Goal: Task Accomplishment & Management: Manage account settings

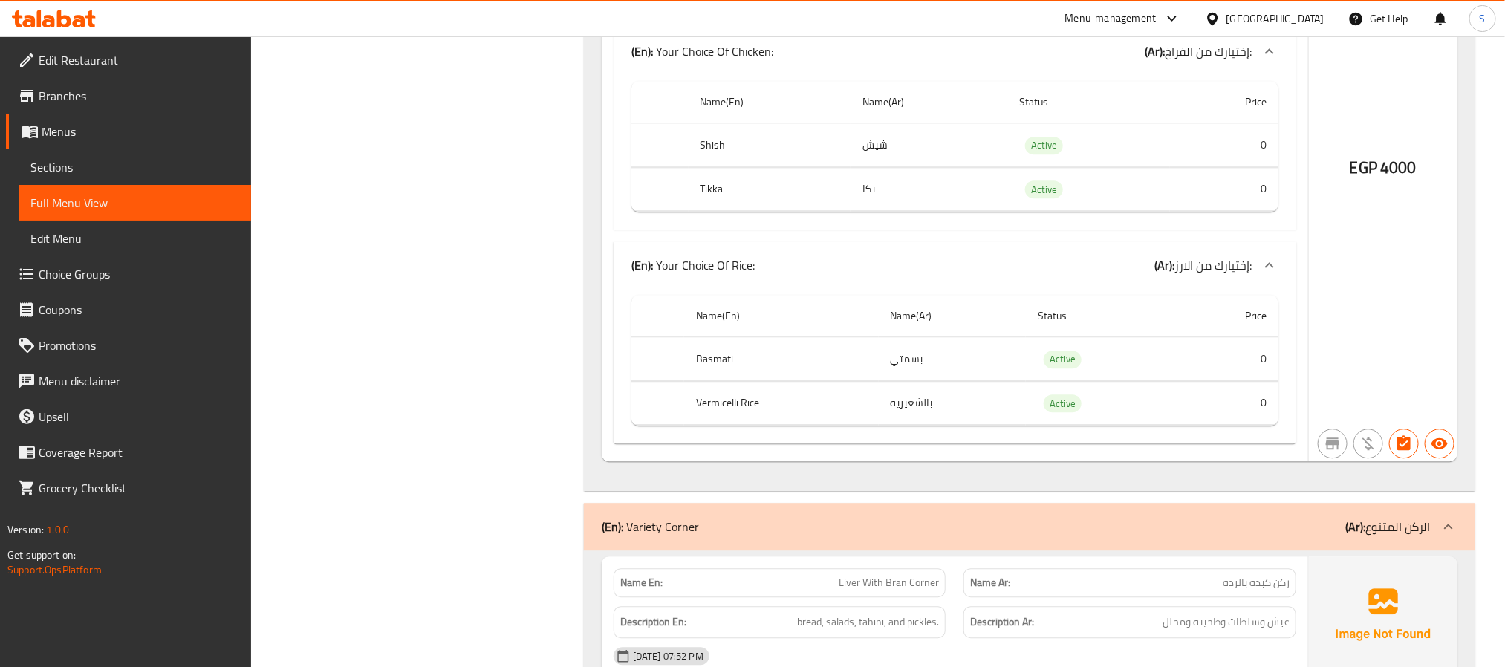
scroll to position [7629, 0]
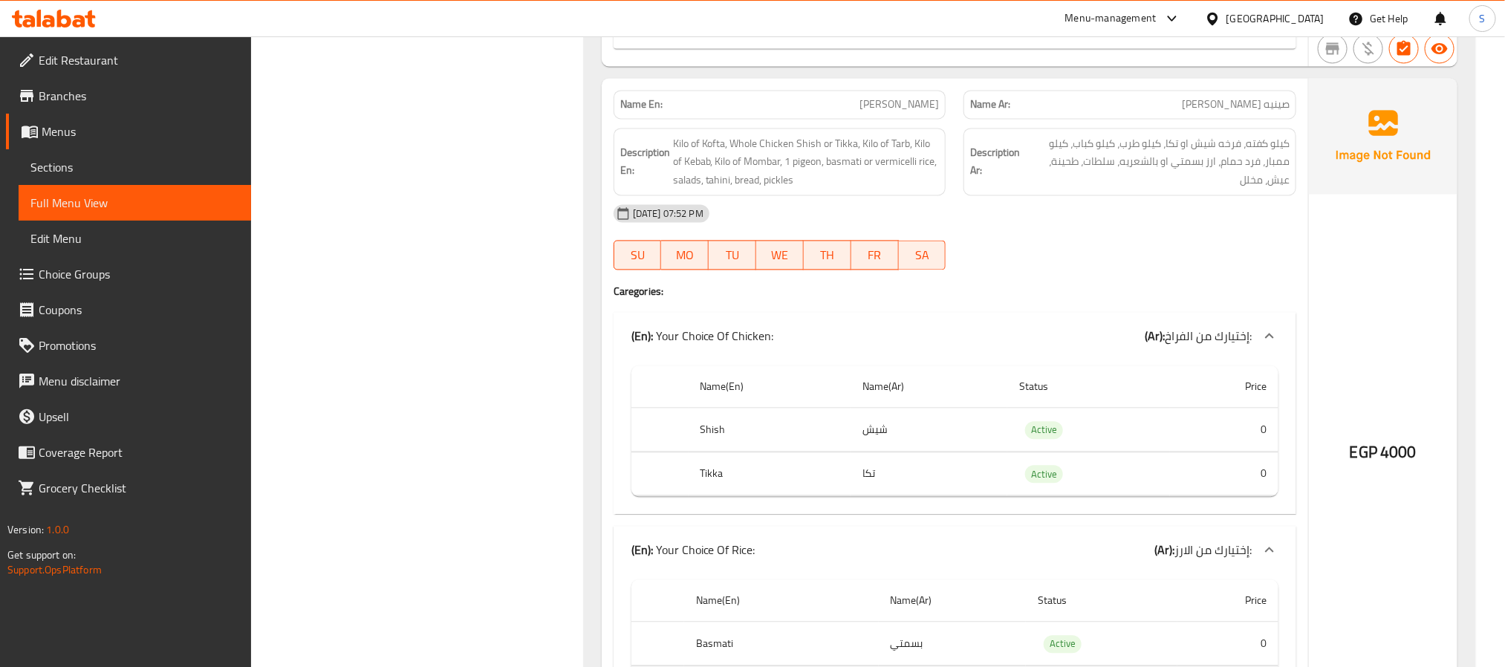
click at [860, 112] on span "Hajj Muhammad Al Sharqawi Tray" at bounding box center [900, 105] width 80 height 16
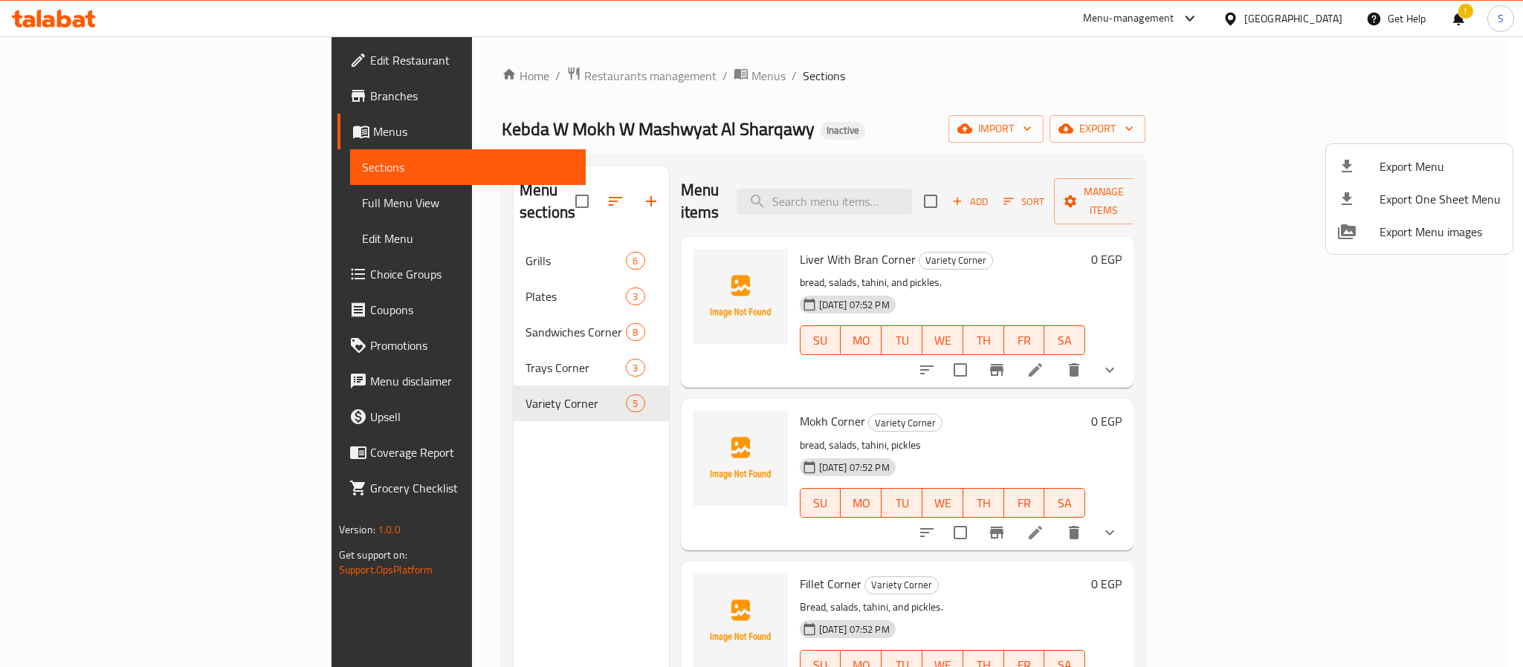
click at [1326, 21] on div at bounding box center [761, 333] width 1523 height 667
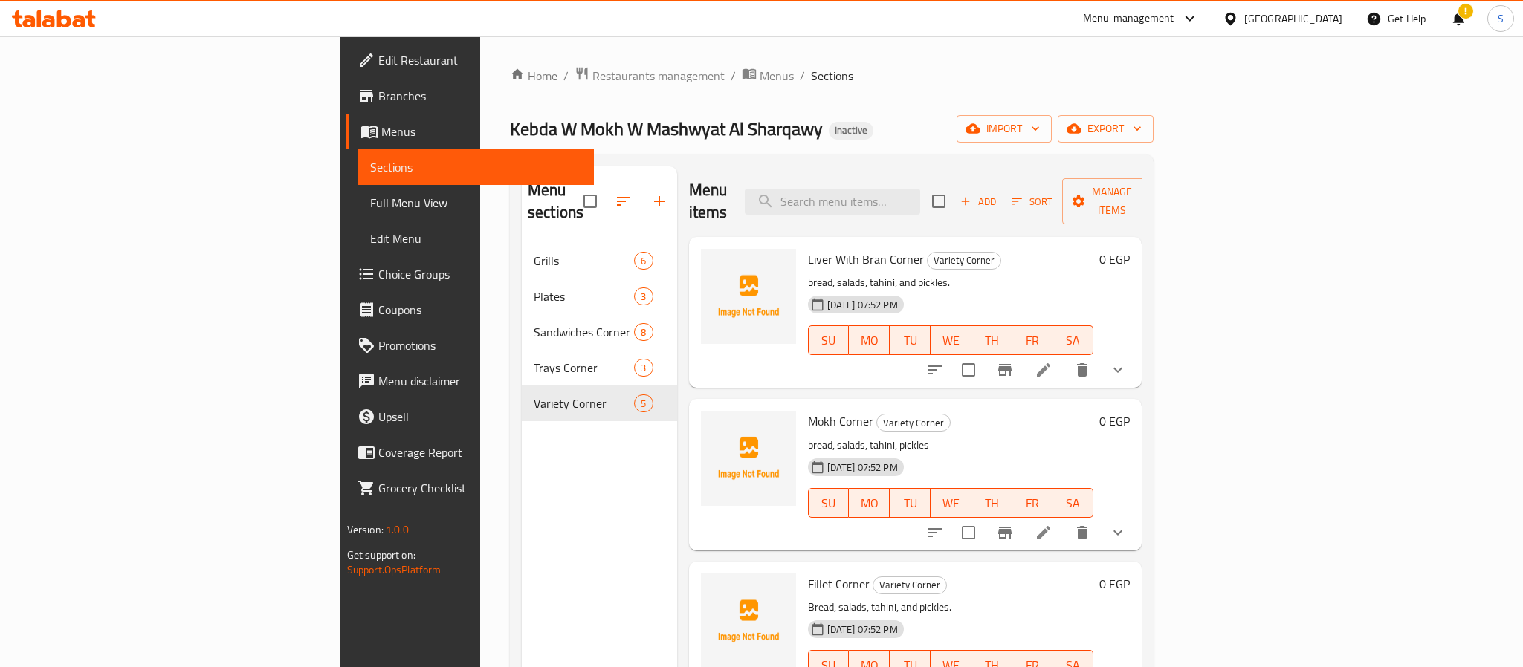
click at [1320, 20] on div "Egypt" at bounding box center [1293, 18] width 98 height 16
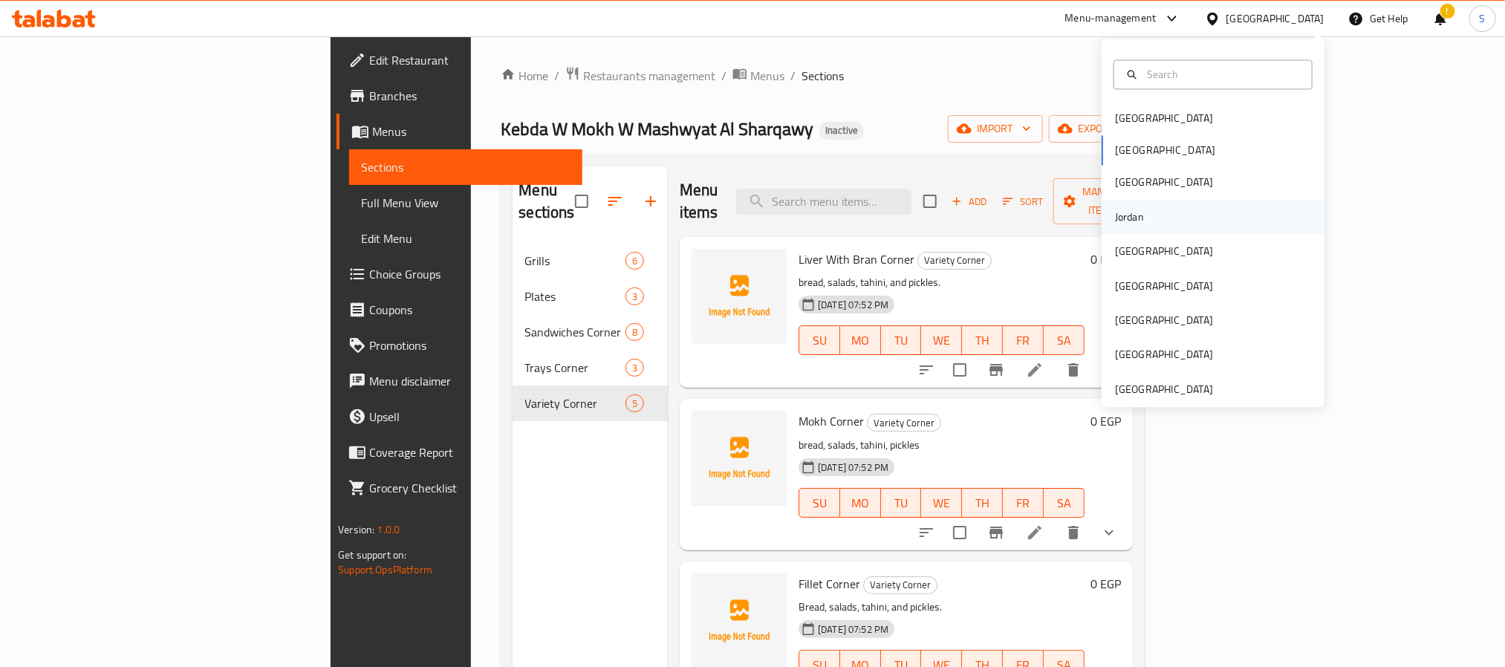
click at [1149, 221] on div "Jordan" at bounding box center [1213, 217] width 223 height 34
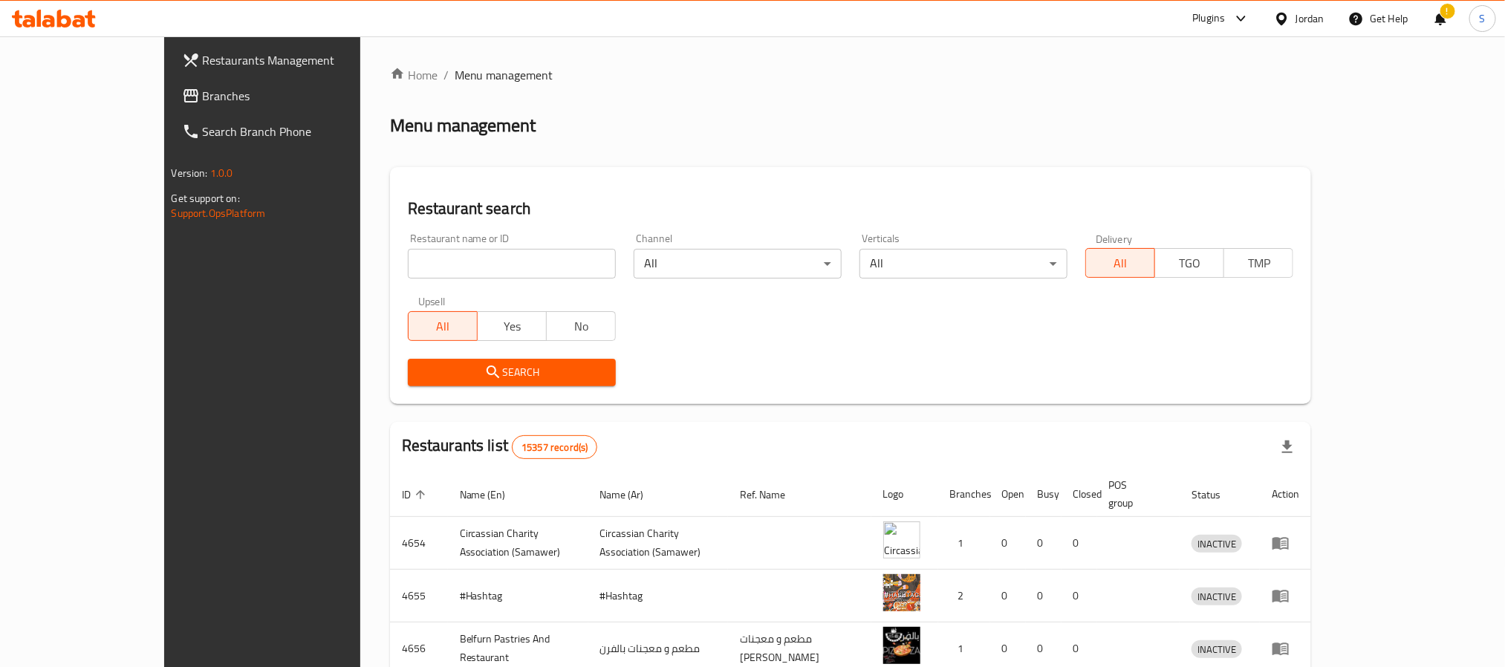
click at [203, 91] on span "Branches" at bounding box center [303, 96] width 201 height 18
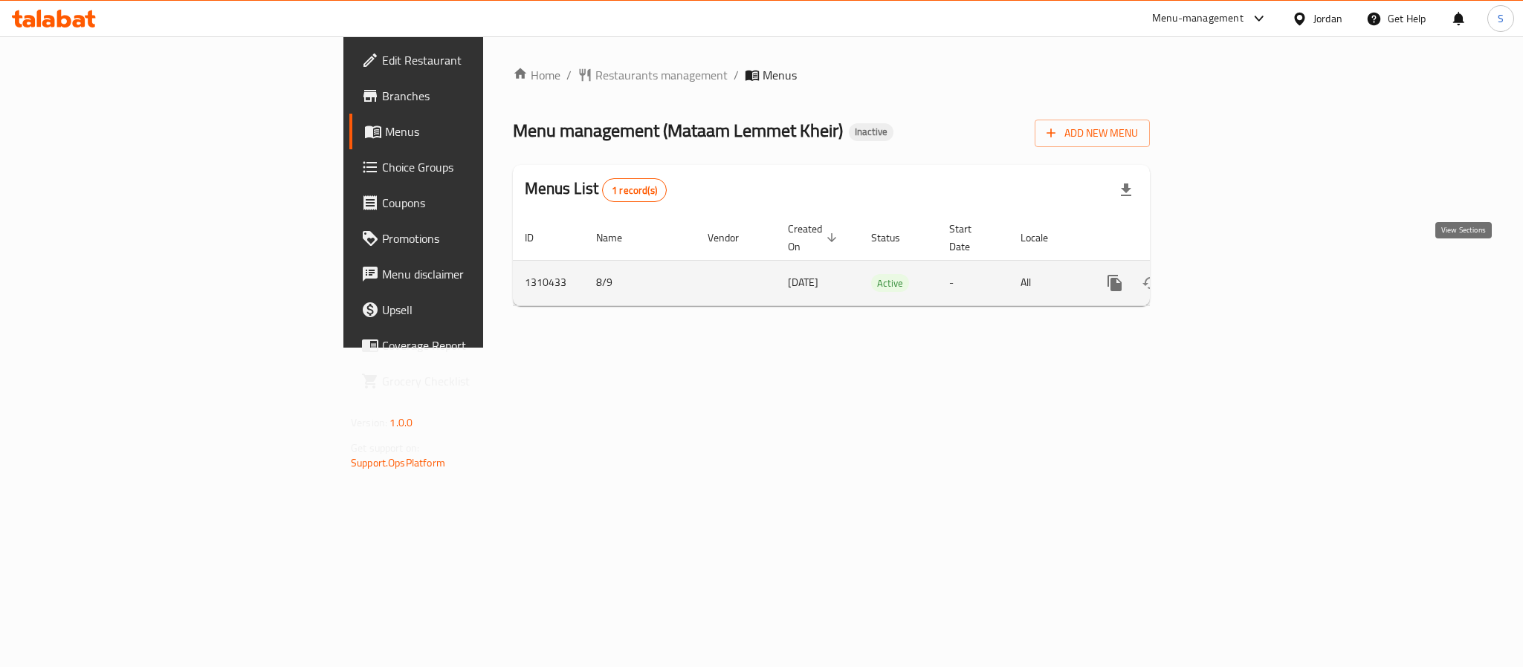
click at [1230, 274] on icon "enhanced table" at bounding box center [1222, 283] width 18 height 18
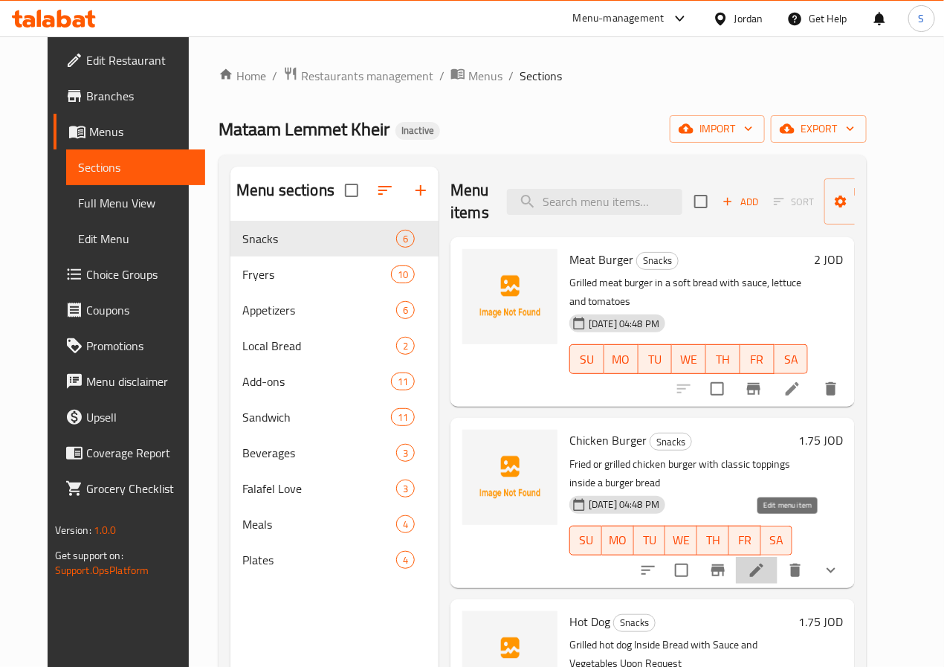
click at [765, 561] on icon at bounding box center [757, 570] width 18 height 18
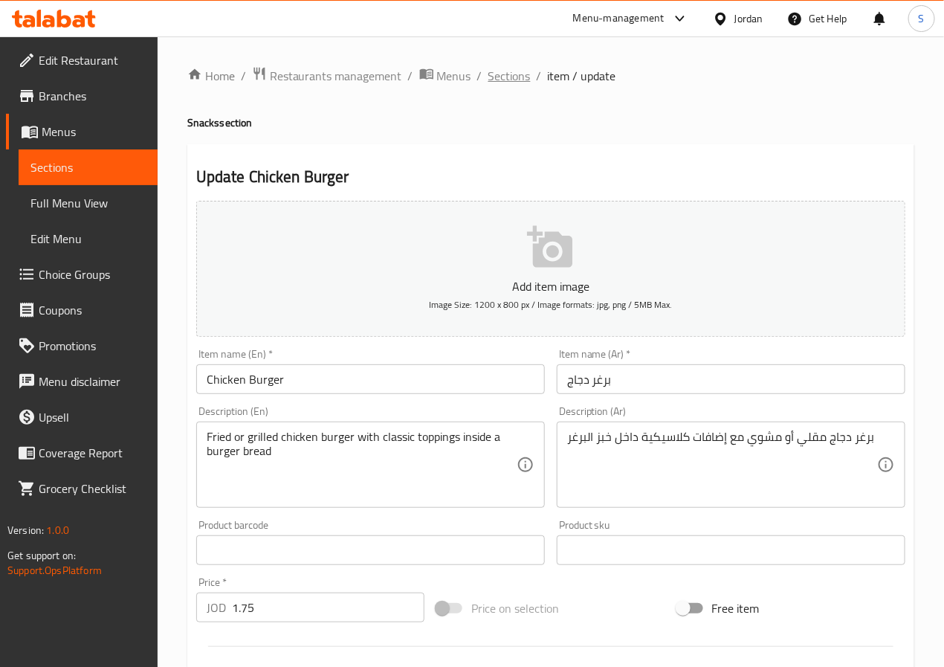
click at [507, 74] on span "Sections" at bounding box center [509, 76] width 42 height 18
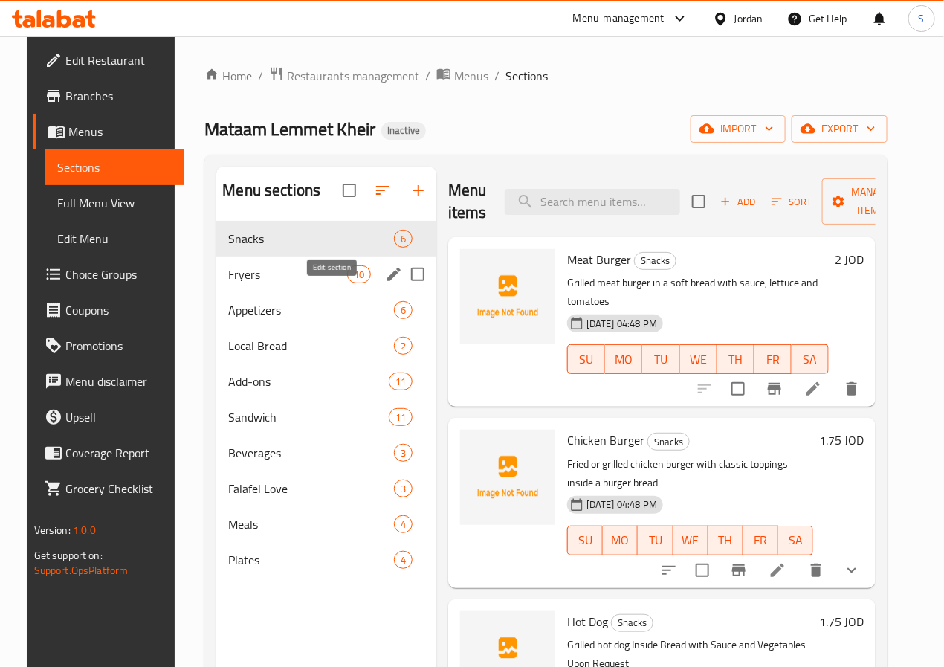
click at [385, 283] on icon "edit" at bounding box center [394, 274] width 18 height 18
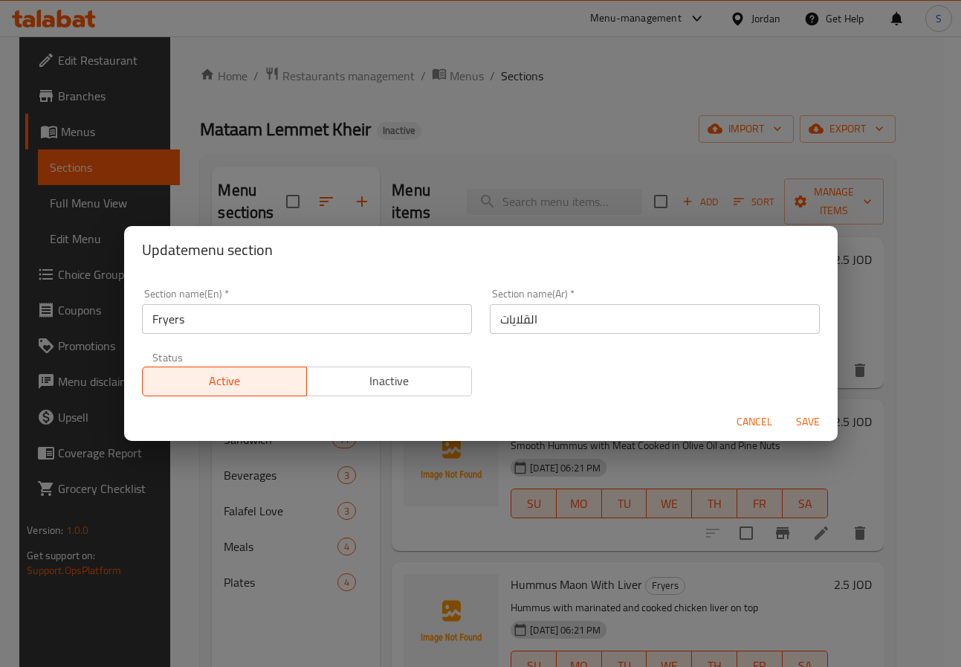
click at [308, 313] on input "Fryers" at bounding box center [307, 319] width 330 height 30
type input "Pans"
click at [784, 408] on button "Save" at bounding box center [808, 421] width 48 height 27
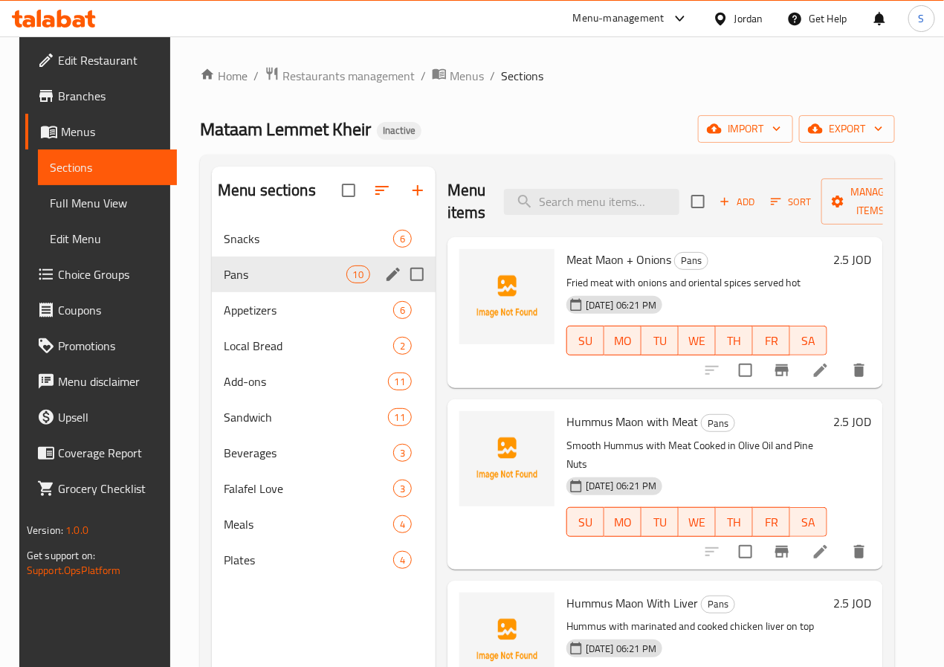
click at [421, 165] on div "Menu sections Snacks 6 Pans 10 Appetizers 6 Local Bread 2 Add-ons 11 Sandwich 1…" at bounding box center [547, 500] width 695 height 690
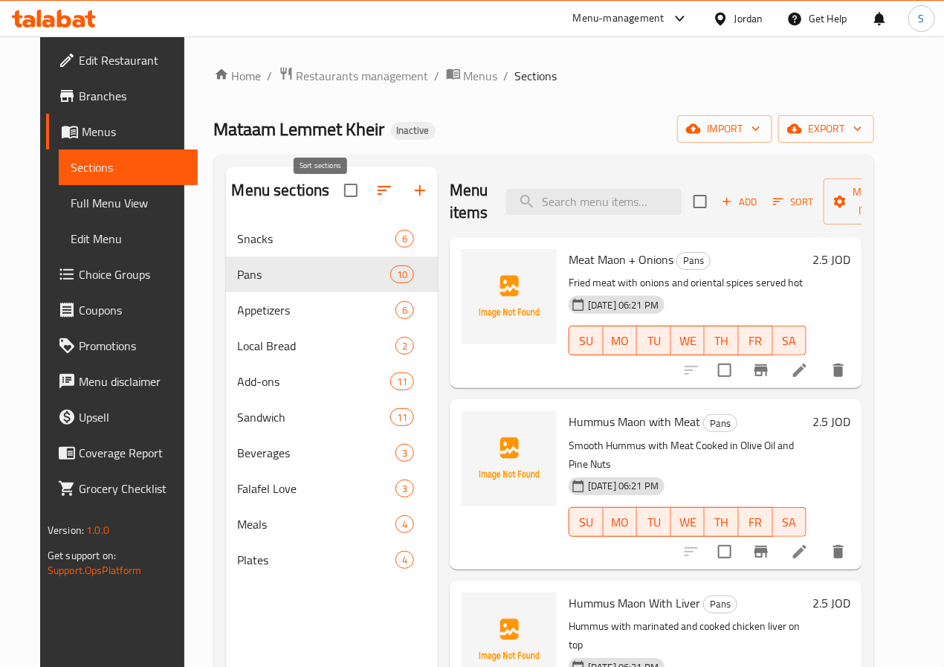
click at [375, 199] on icon "button" at bounding box center [384, 190] width 18 height 18
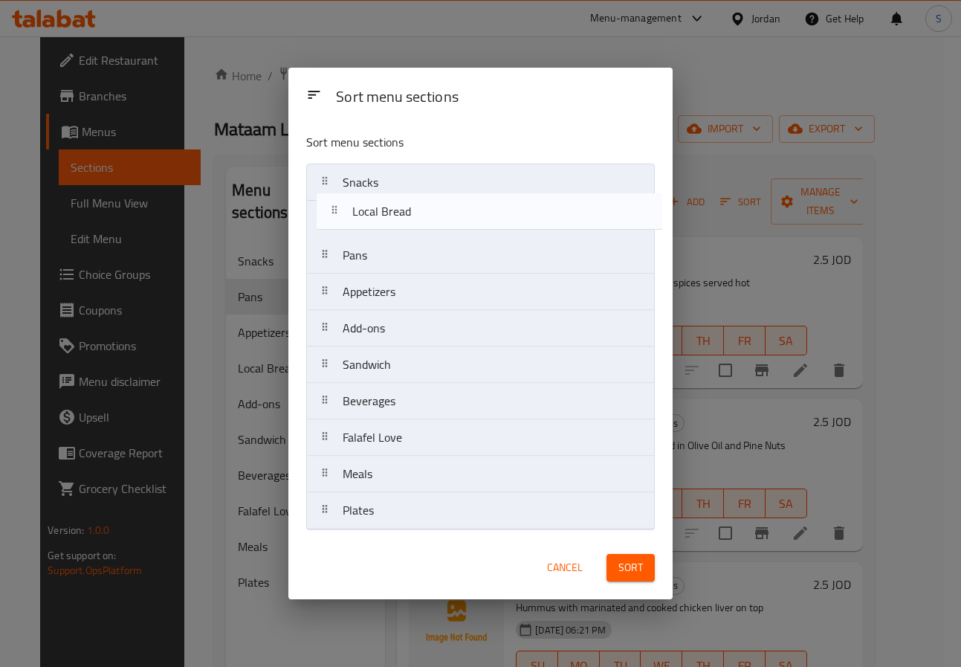
drag, startPoint x: 323, startPoint y: 290, endPoint x: 332, endPoint y: 206, distance: 84.4
click at [332, 206] on nav "Snacks Pans Appetizers Local Bread Add-ons Sandwich Beverages Falafel Love Meal…" at bounding box center [480, 346] width 348 height 366
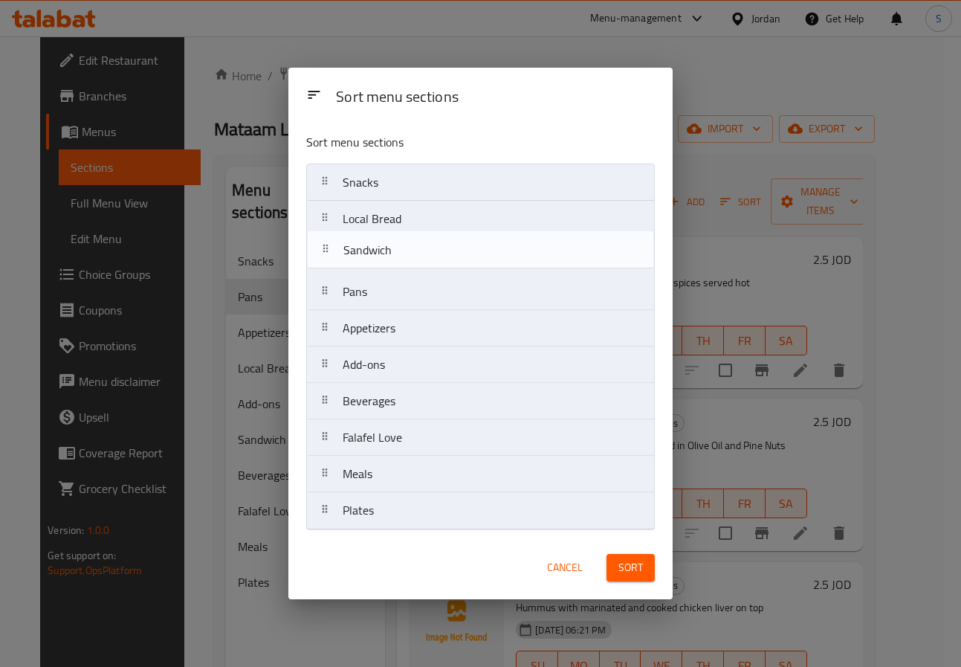
drag, startPoint x: 324, startPoint y: 371, endPoint x: 324, endPoint y: 248, distance: 122.6
click at [324, 248] on nav "Snacks Local Bread Pans Appetizers Add-ons Sandwich Beverages Falafel Love Meal…" at bounding box center [480, 346] width 348 height 366
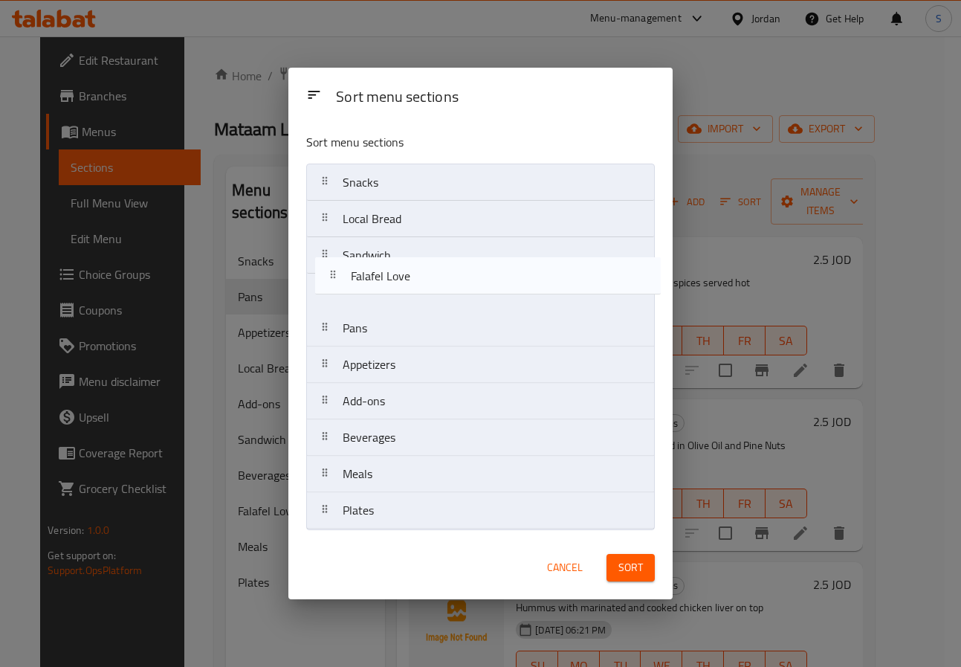
drag, startPoint x: 339, startPoint y: 440, endPoint x: 346, endPoint y: 279, distance: 161.4
click at [346, 279] on nav "Snacks Local Bread Sandwich Pans Appetizers Add-ons Beverages Falafel Love Meal…" at bounding box center [480, 346] width 348 height 366
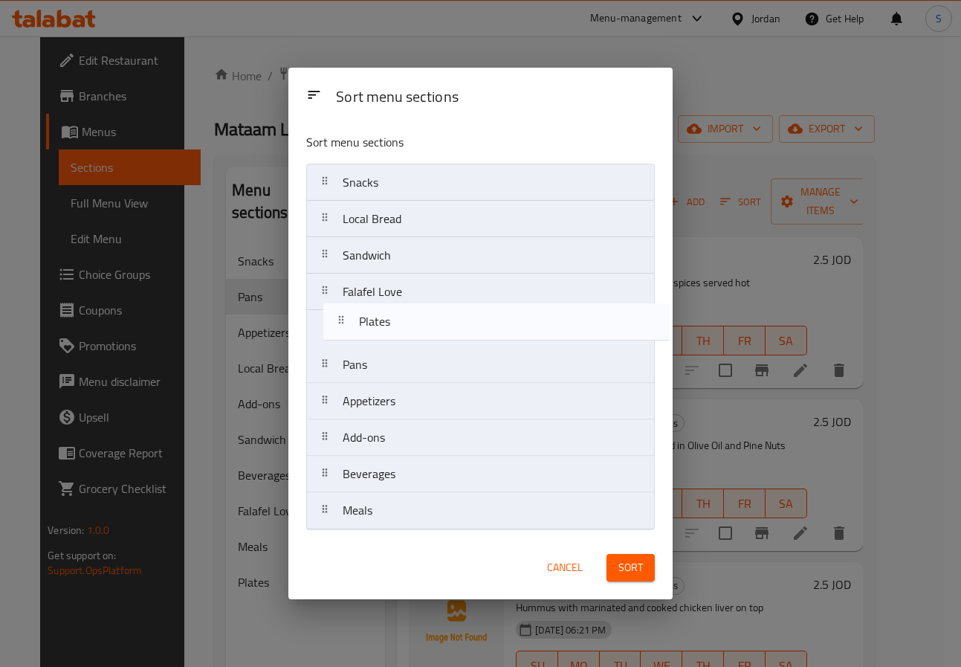
drag, startPoint x: 317, startPoint y: 510, endPoint x: 335, endPoint y: 310, distance: 201.5
click at [335, 310] on nav "Snacks Local Bread Sandwich Falafel Love Pans Appetizers Add-ons Beverages Meal…" at bounding box center [480, 346] width 348 height 366
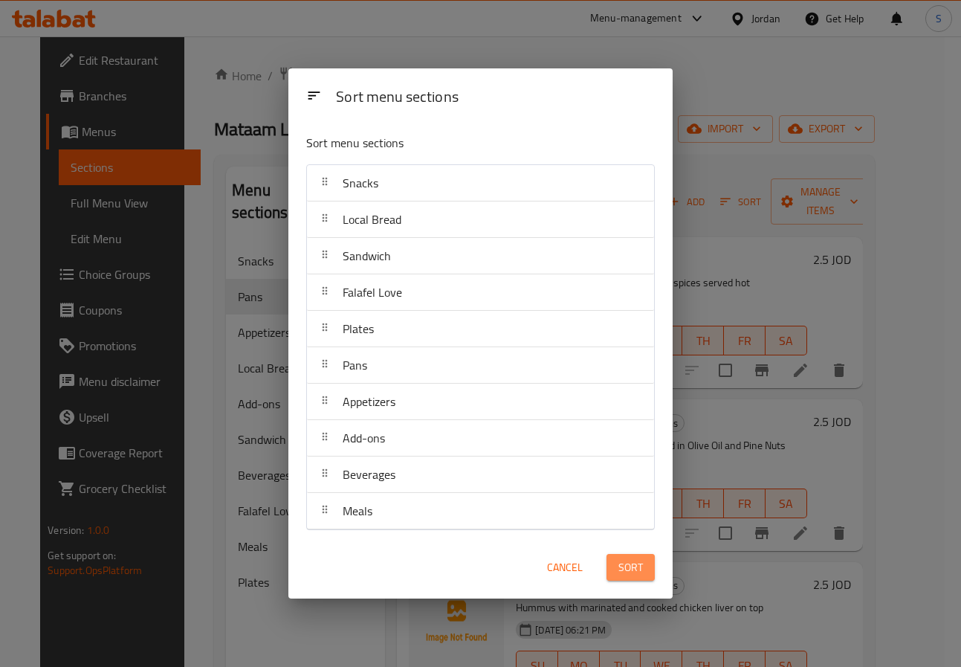
click at [626, 562] on span "Sort" at bounding box center [630, 567] width 25 height 19
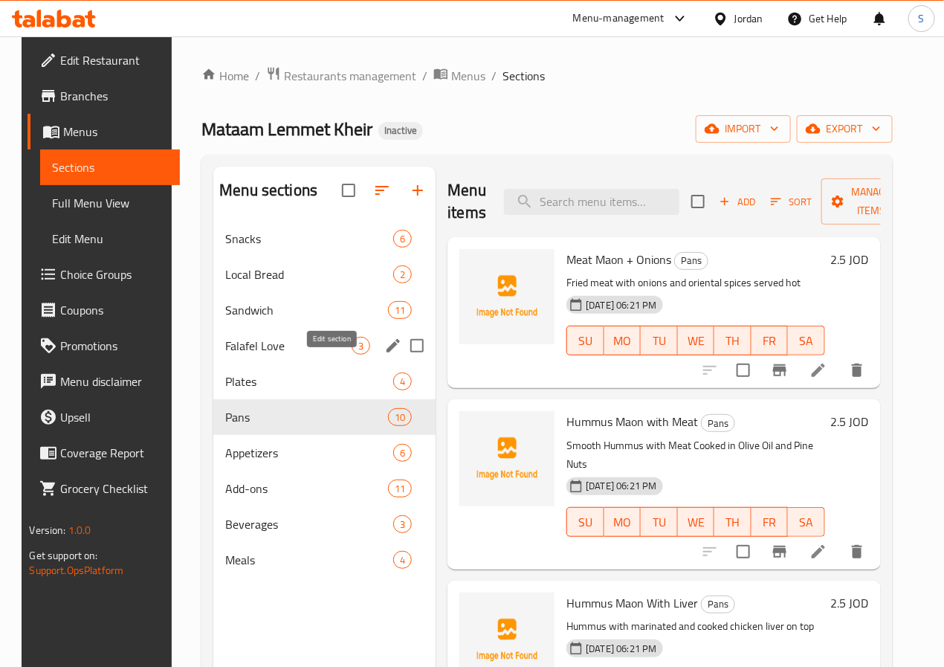
click at [384, 354] on icon "edit" at bounding box center [393, 346] width 18 height 18
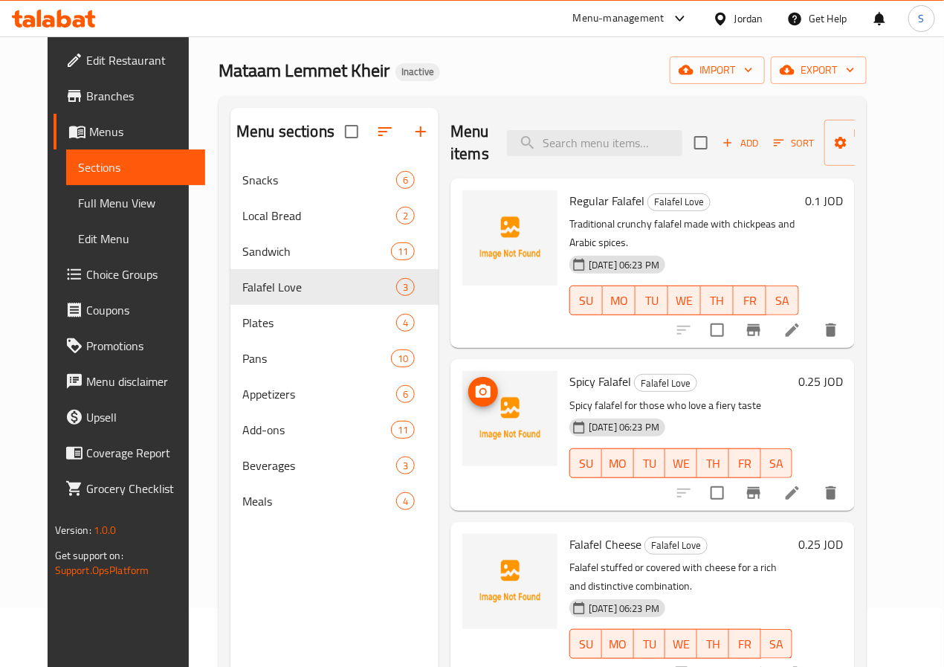
scroll to position [62, 0]
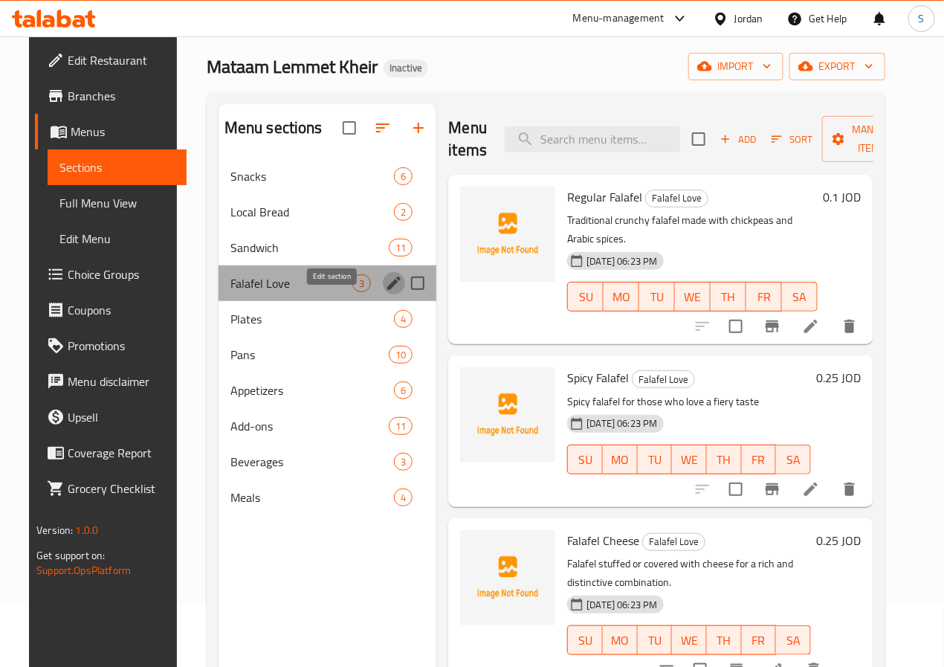
click at [385, 292] on icon "edit" at bounding box center [394, 283] width 18 height 18
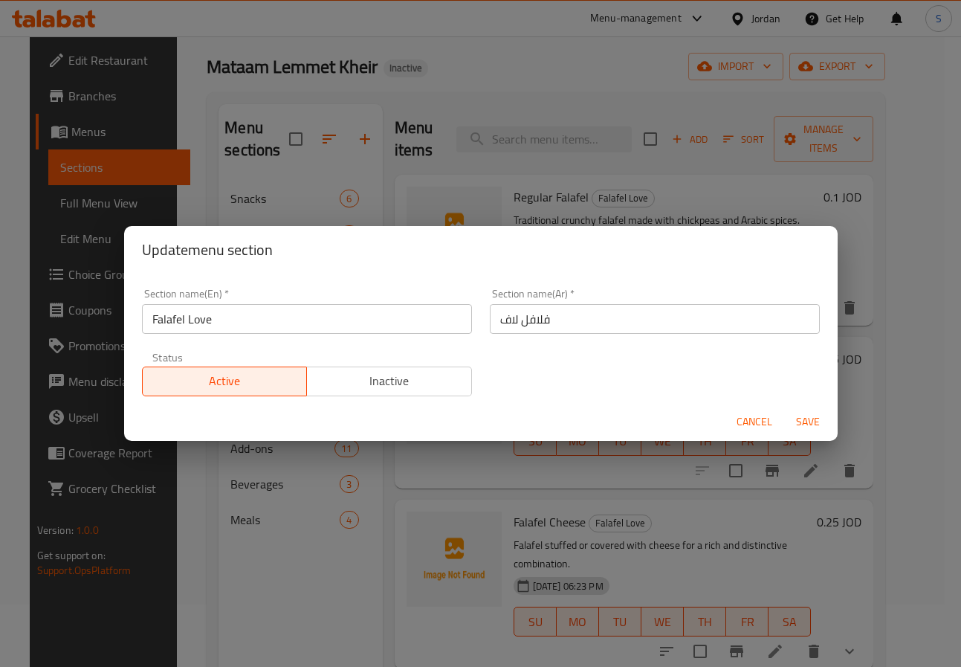
click at [328, 328] on input "Falafel Love" at bounding box center [307, 319] width 330 height 30
click at [502, 321] on input "فلافل لاف" at bounding box center [655, 319] width 330 height 30
type input "فلافل حب"
click at [418, 323] on input "Falafel Love" at bounding box center [307, 319] width 330 height 30
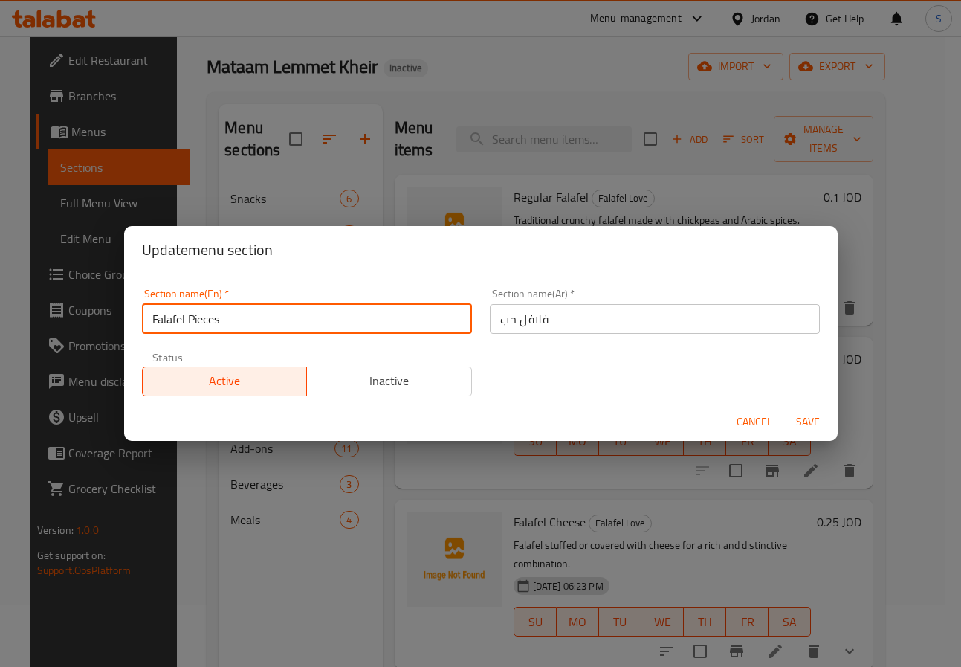
type input "Falafel Pieces"
click at [784, 408] on button "Save" at bounding box center [808, 421] width 48 height 27
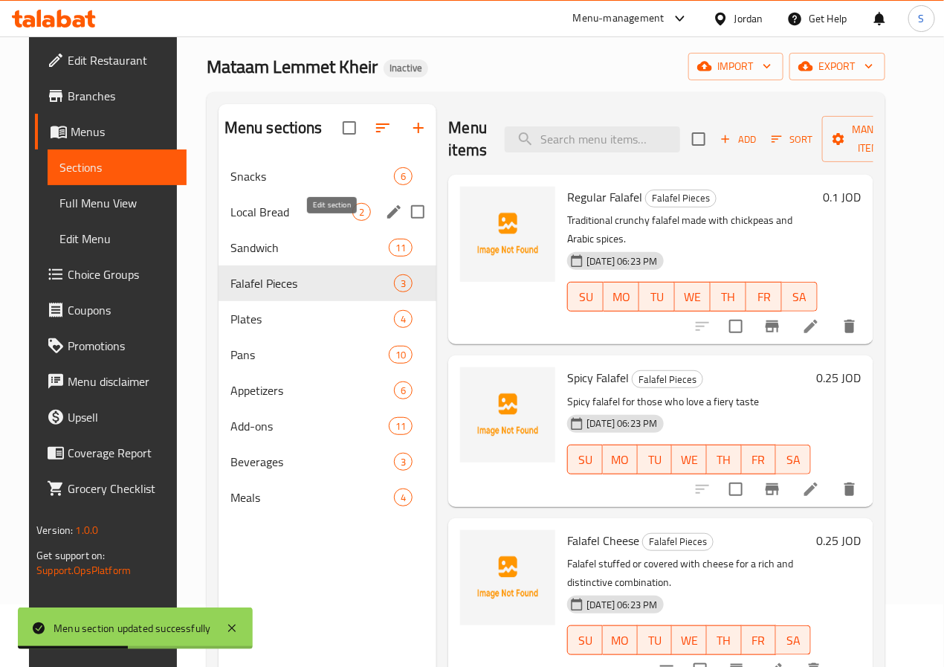
click at [385, 221] on icon "edit" at bounding box center [394, 212] width 18 height 18
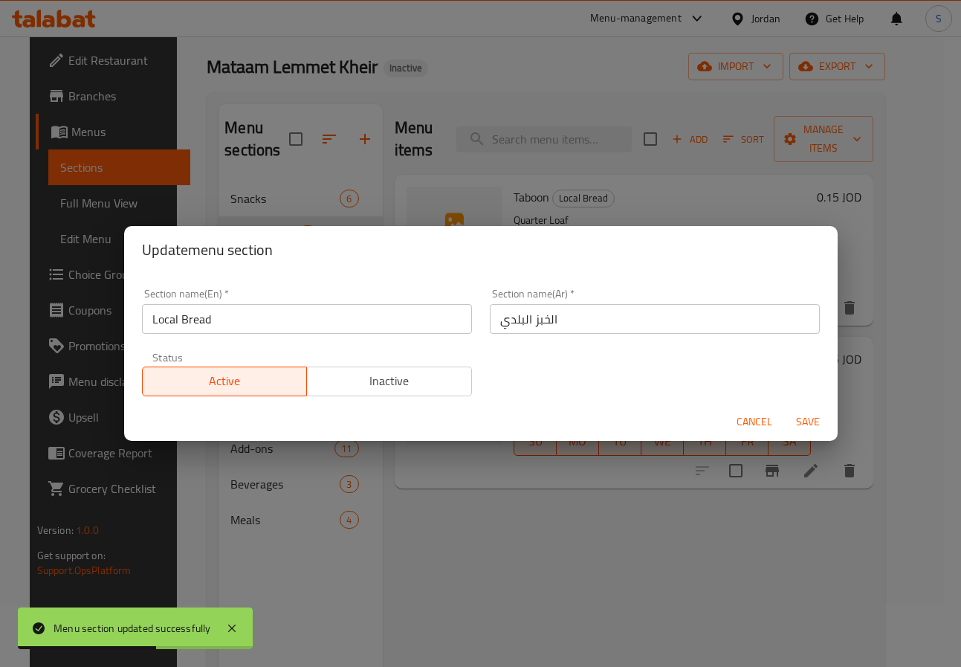
click at [170, 322] on input "Local Bread" at bounding box center [307, 319] width 330 height 30
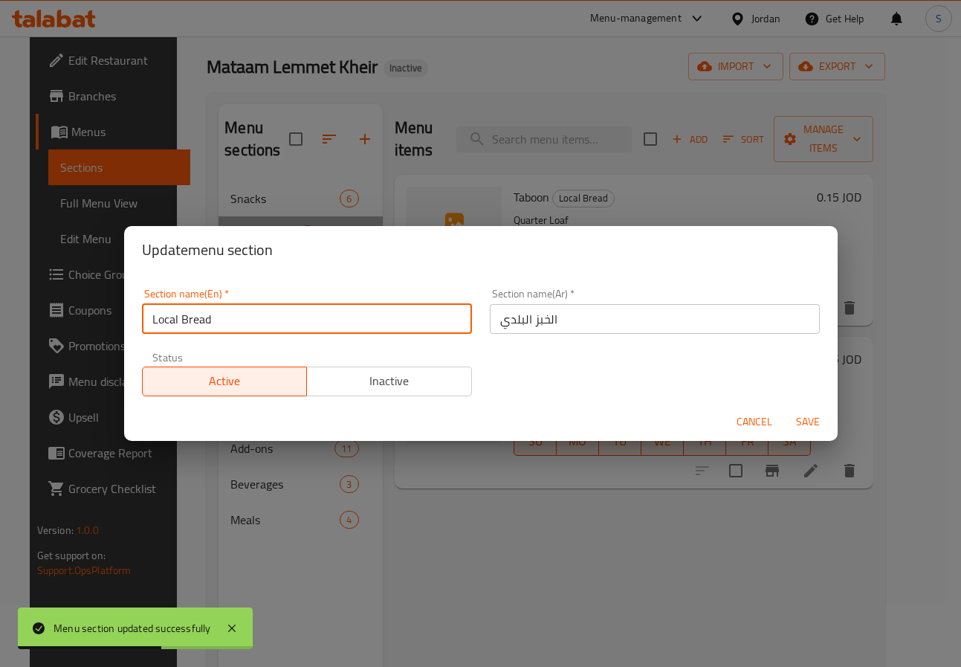
click at [170, 322] on input "Local Bread" at bounding box center [307, 319] width 330 height 30
type input "Baladi Bread"
click at [784, 408] on button "Save" at bounding box center [808, 421] width 48 height 27
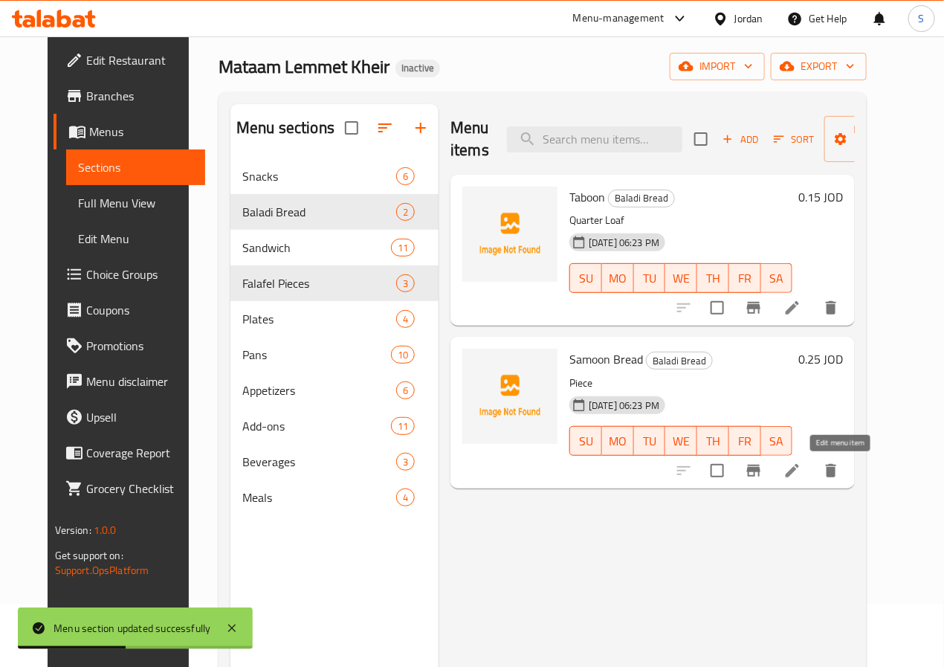
click at [801, 478] on icon at bounding box center [792, 470] width 18 height 18
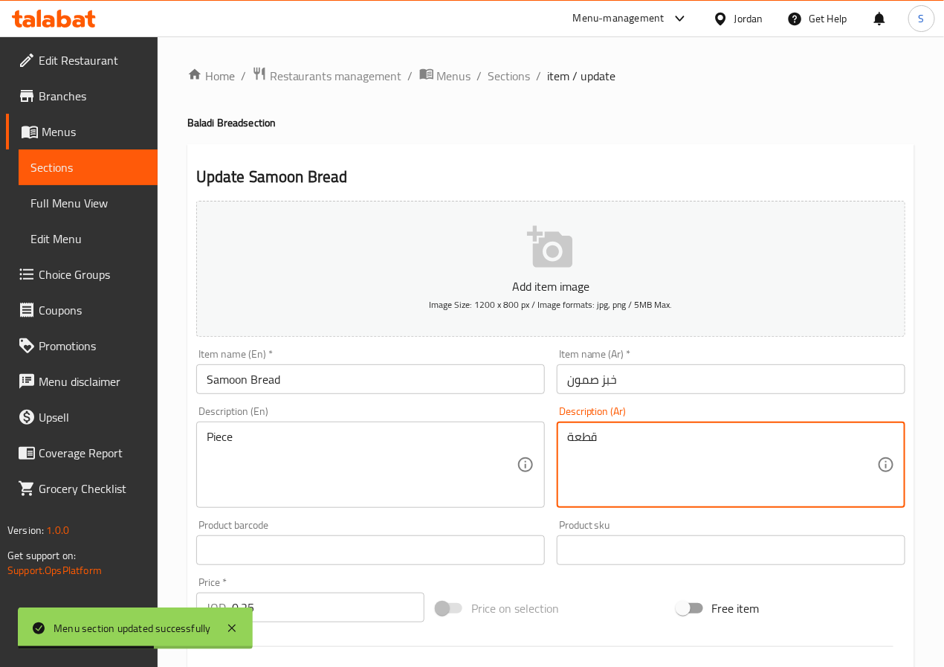
click at [612, 435] on textarea "قطعة" at bounding box center [722, 464] width 310 height 71
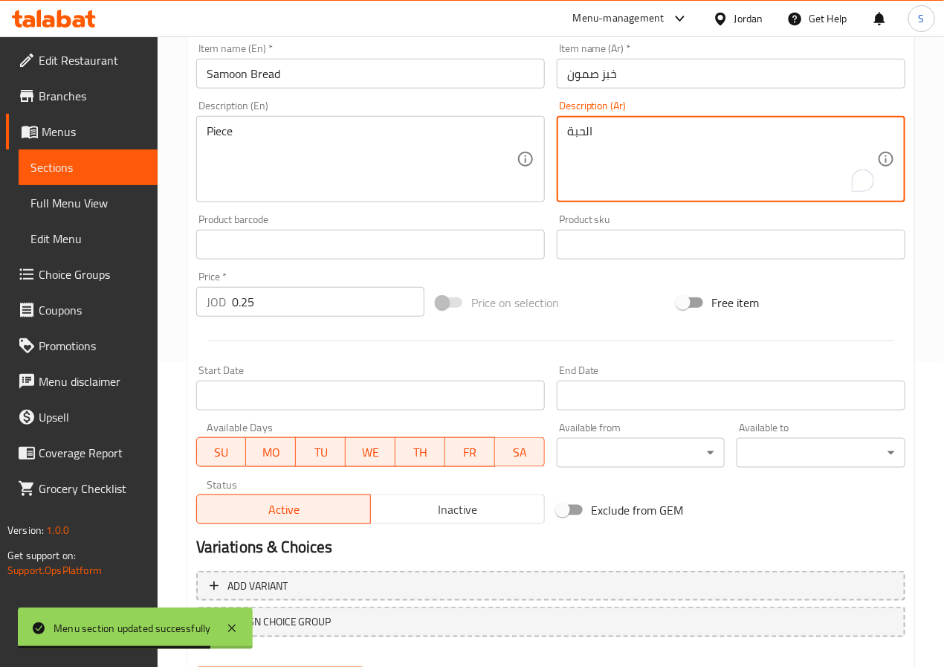
scroll to position [382, 0]
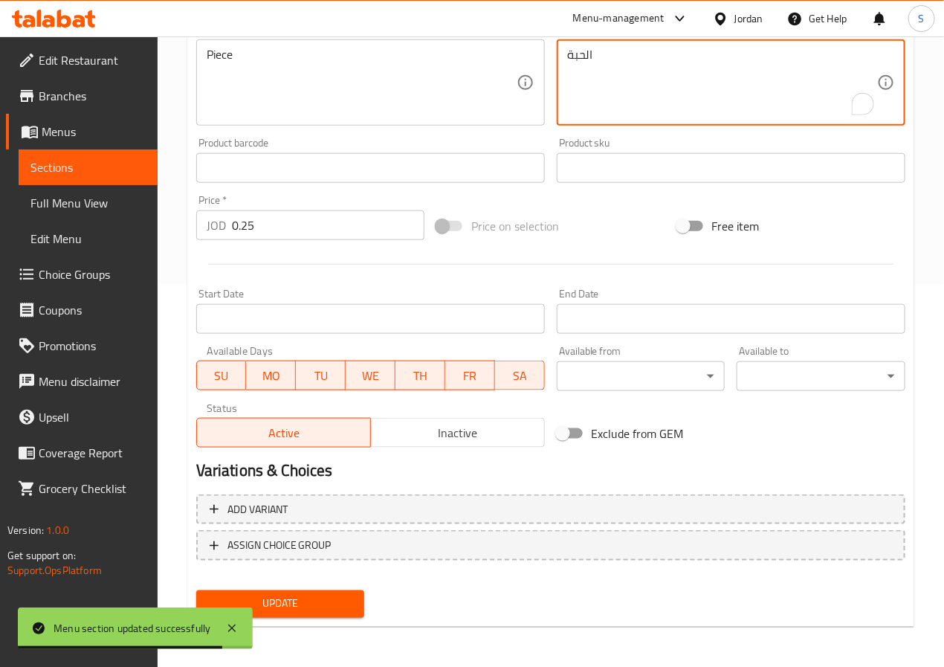
type textarea "الحبة"
click at [351, 587] on div "Update" at bounding box center [280, 603] width 181 height 39
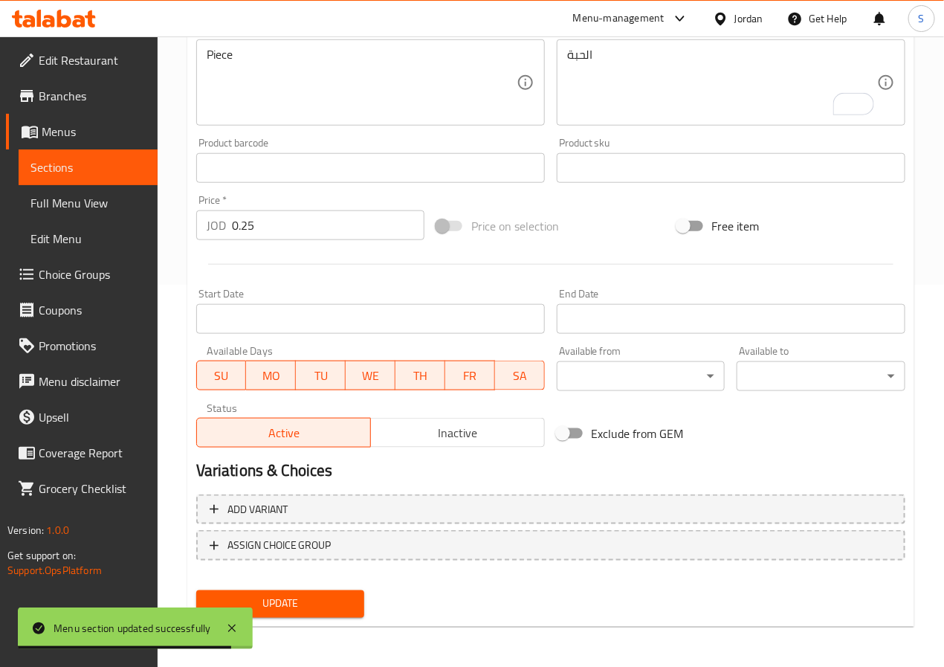
click at [350, 598] on span "Update" at bounding box center [280, 603] width 145 height 19
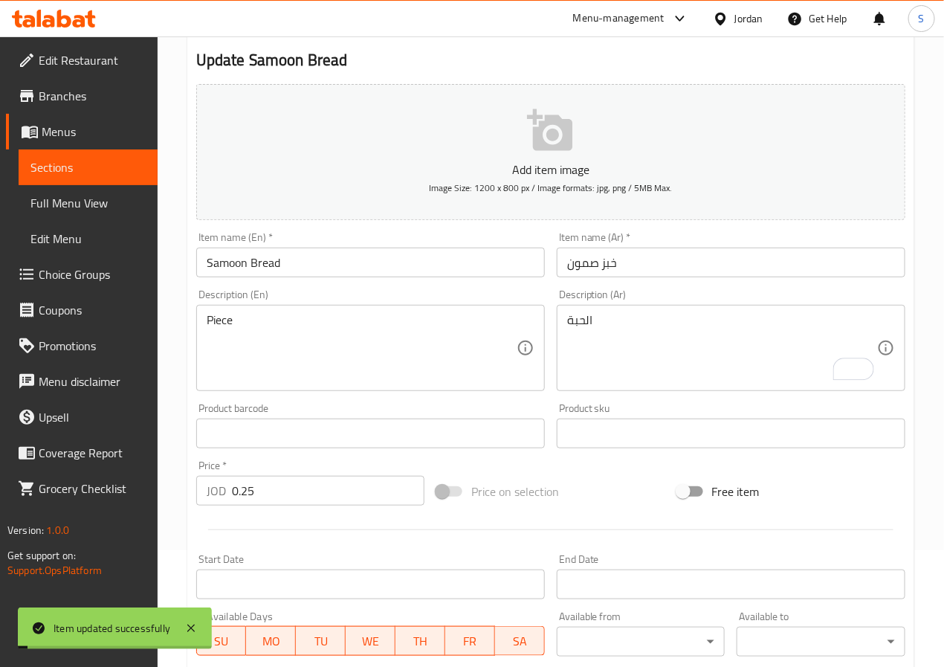
scroll to position [0, 0]
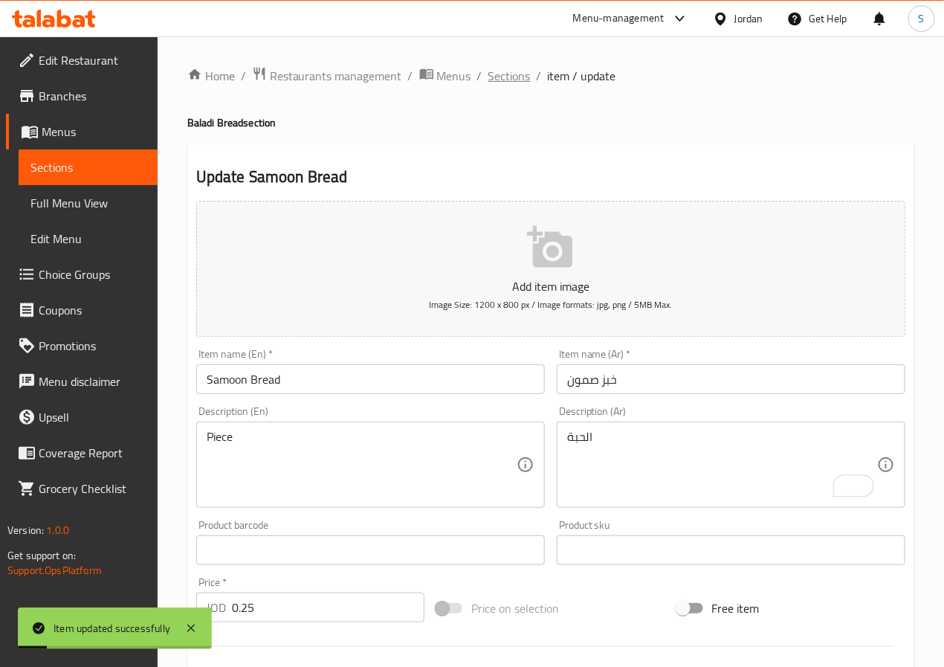
click at [497, 67] on span "Sections" at bounding box center [509, 76] width 42 height 18
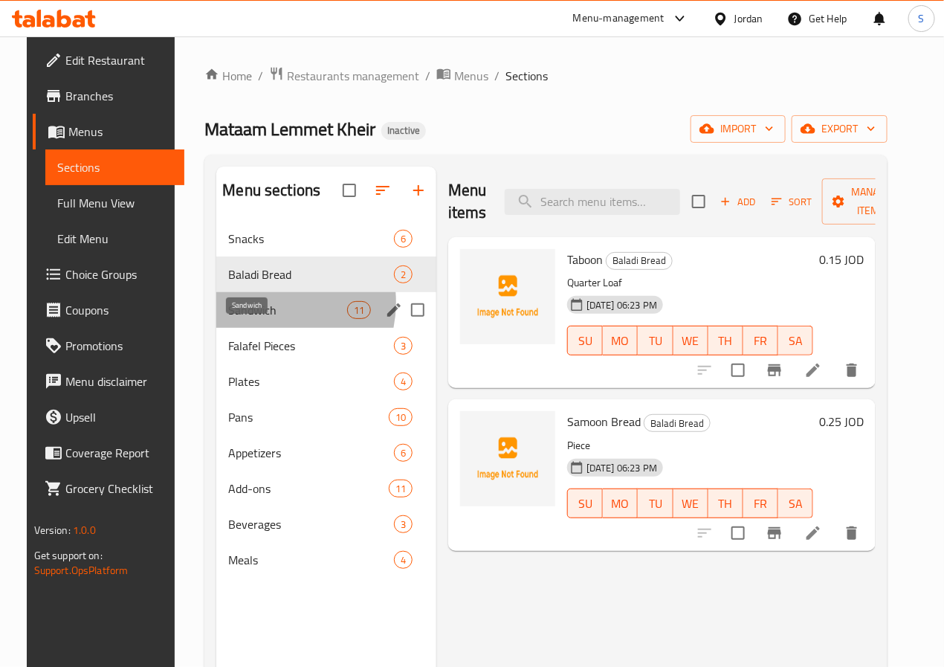
click at [254, 319] on span "Sandwich" at bounding box center [287, 310] width 118 height 18
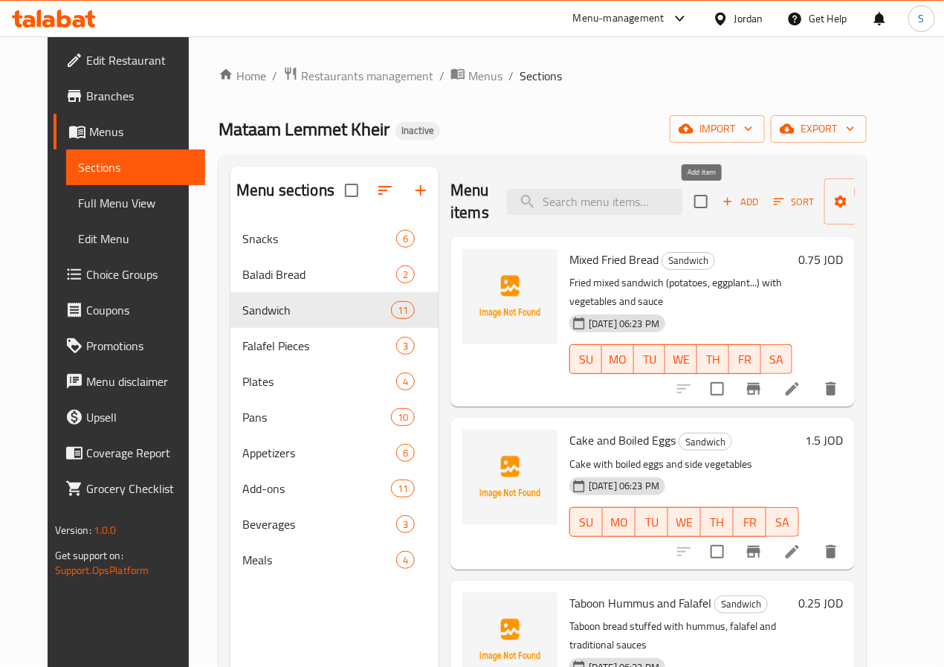
click at [720, 205] on span "Add" at bounding box center [740, 201] width 40 height 17
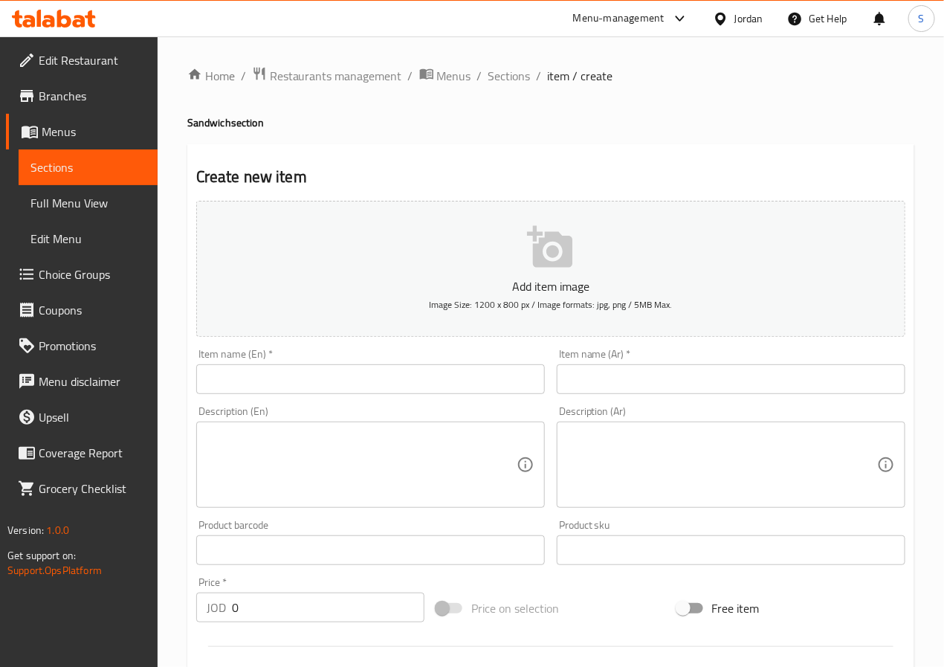
click at [759, 380] on input "text" at bounding box center [731, 379] width 348 height 30
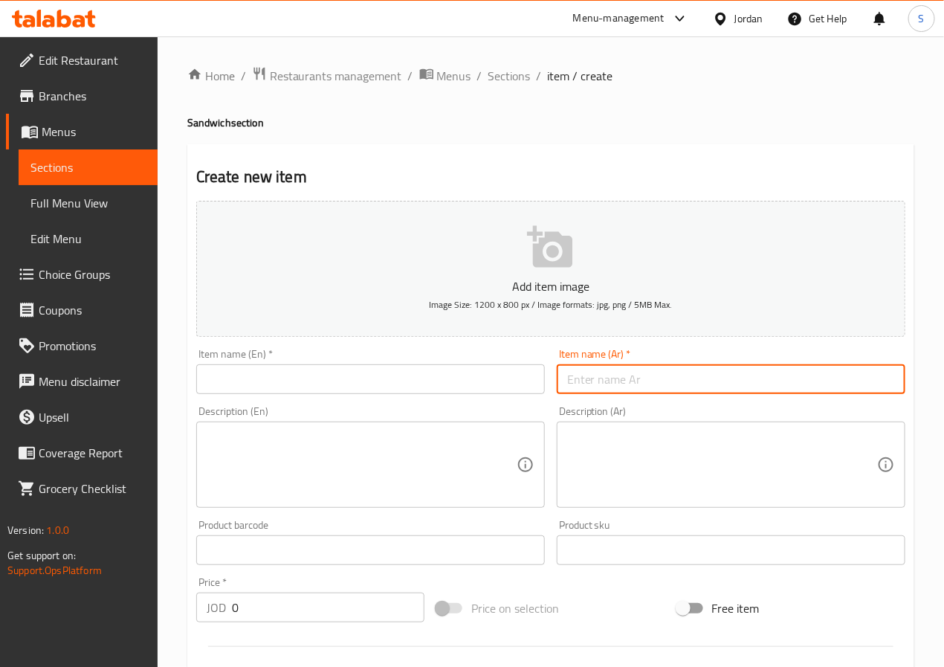
paste input "صمون فلافل"
type input "صمون فلافل"
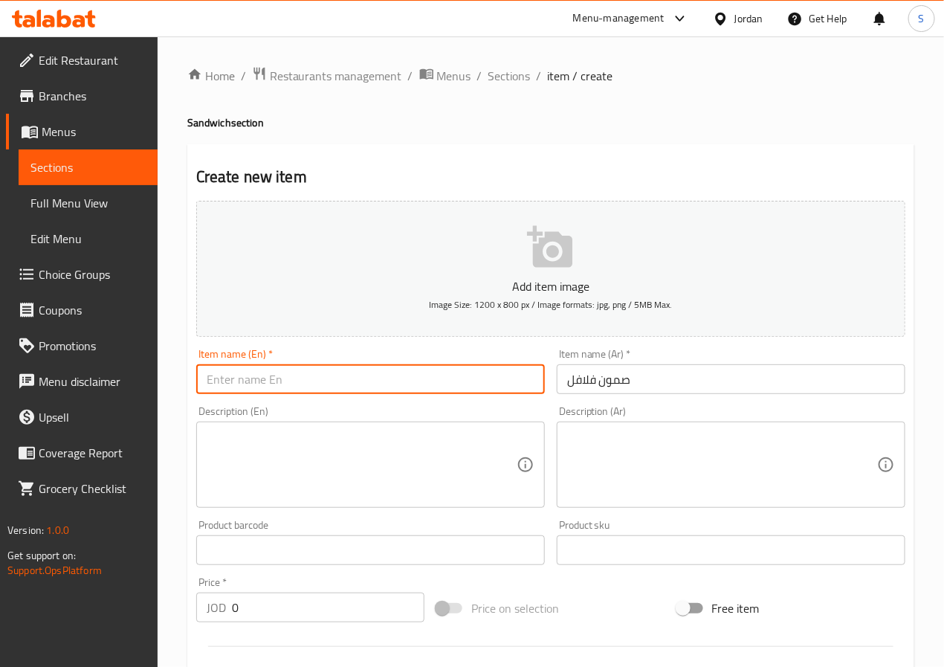
click at [415, 368] on input "text" at bounding box center [370, 379] width 348 height 30
type input "Falafel Samoon"
click at [415, 468] on textarea at bounding box center [362, 464] width 310 height 71
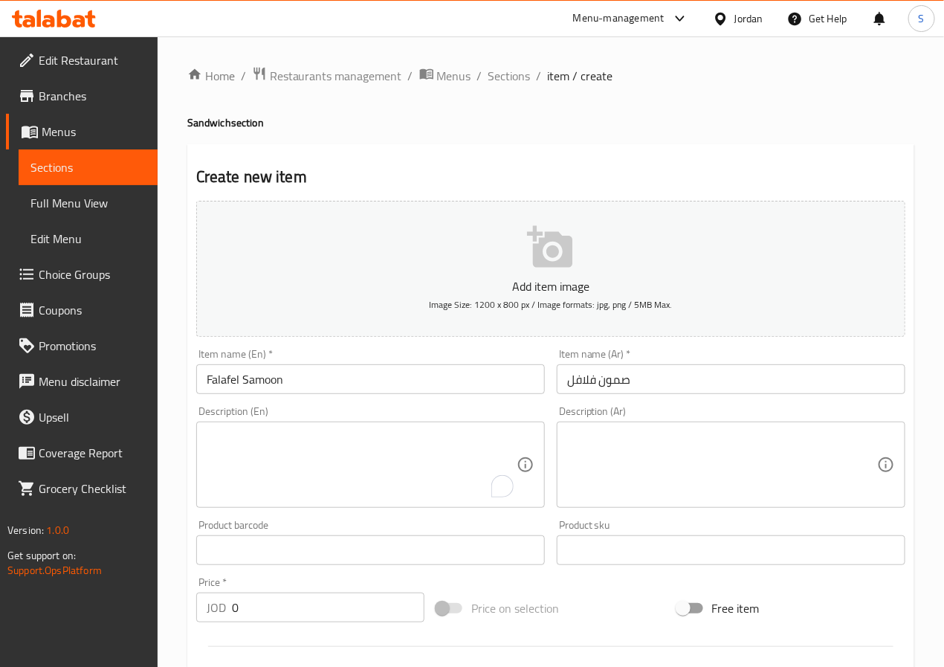
click at [649, 468] on textarea at bounding box center [722, 464] width 310 height 71
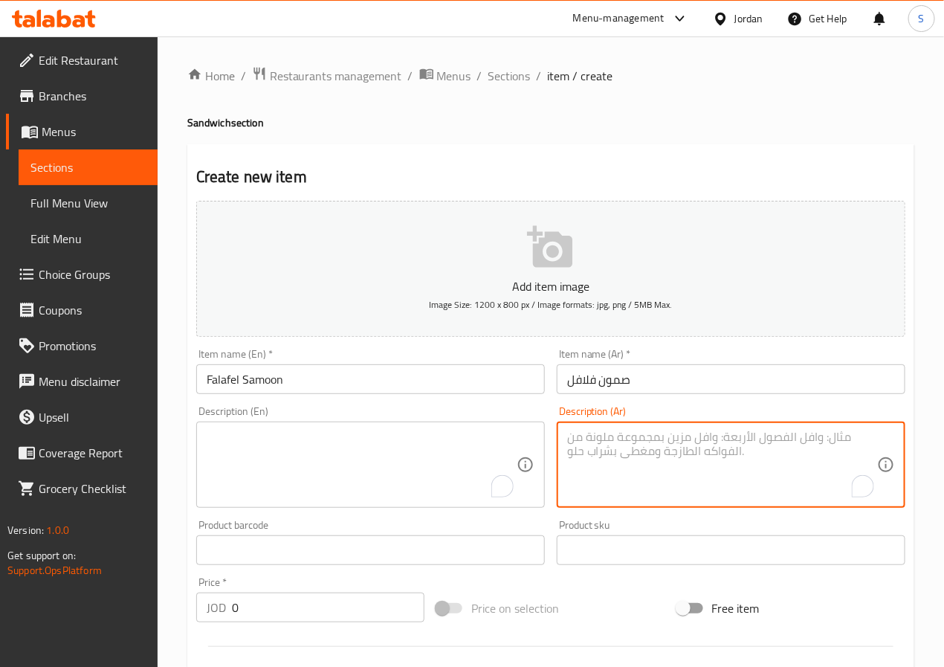
paste textarea "ساندويش فلافل مقرمشة مع خضار وصوص داخل صمون طري"
type textarea "ساندويش فلافل مقرمشة مع خضار وصوص داخل صمون طري"
click at [270, 629] on div at bounding box center [550, 646] width 721 height 36
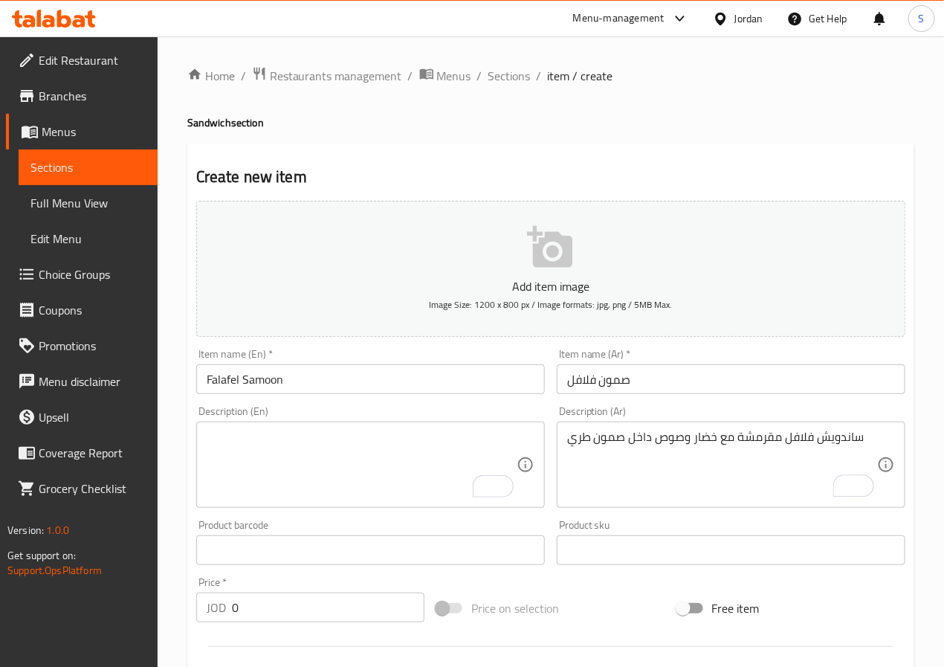
click at [270, 609] on input "0" at bounding box center [328, 607] width 192 height 30
type input "0.5"
click at [262, 453] on textarea "To enrich screen reader interactions, please activate Accessibility in Grammarl…" at bounding box center [362, 464] width 310 height 71
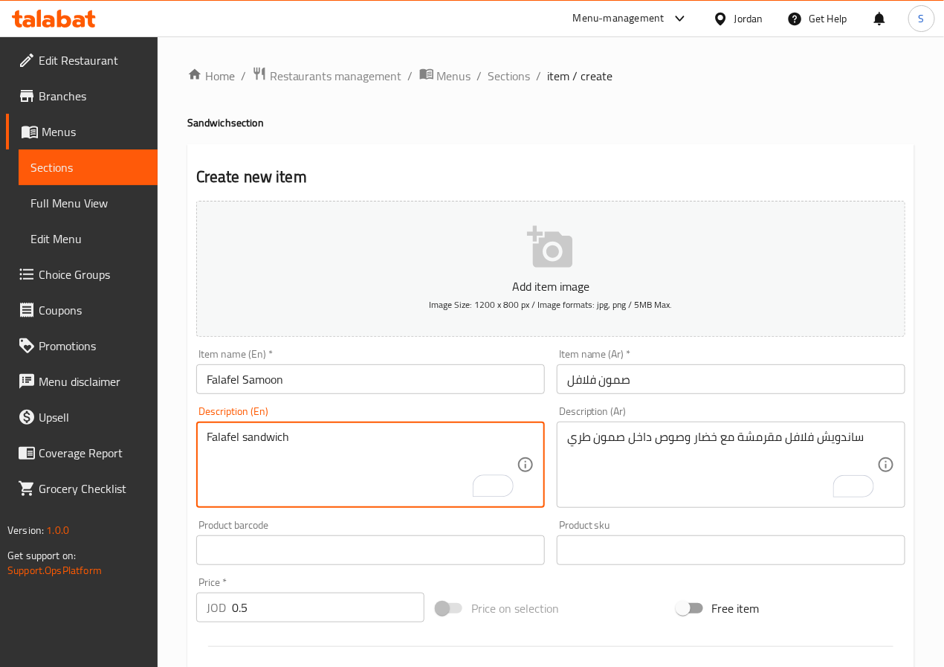
click at [286, 455] on textarea "Falafel sandwich" at bounding box center [362, 464] width 310 height 71
paste textarea "Crispy"
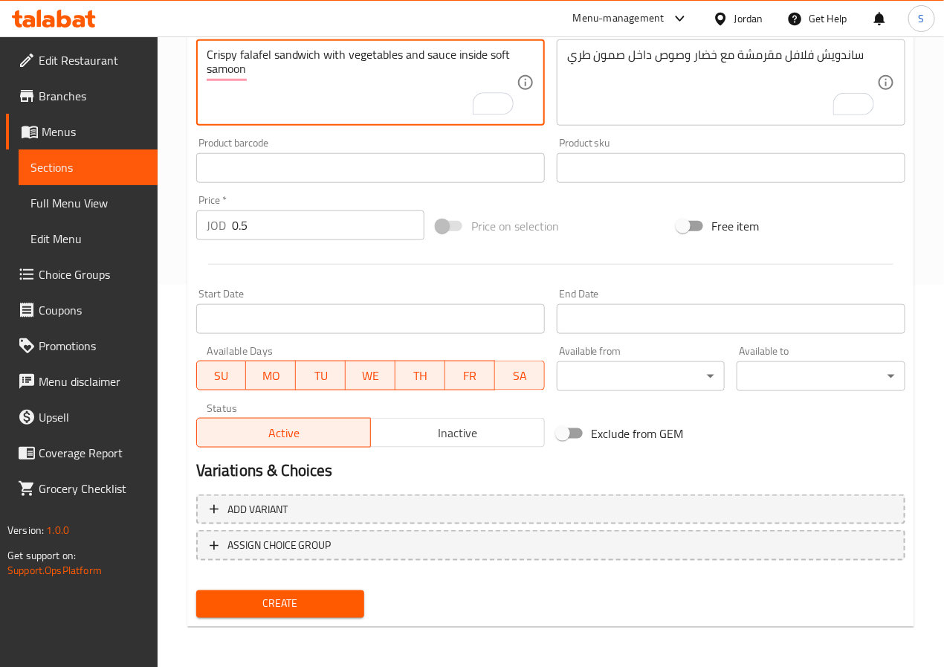
type textarea "Crispy falafel sandwich with vegetables and sauce inside soft samoon"
click at [296, 590] on button "Create" at bounding box center [280, 603] width 169 height 27
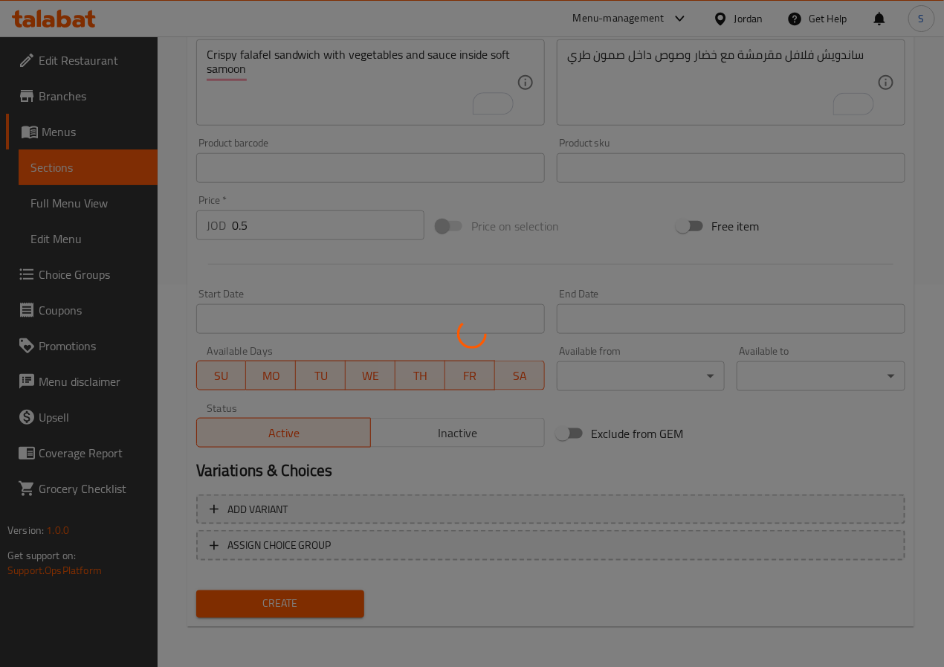
scroll to position [0, 0]
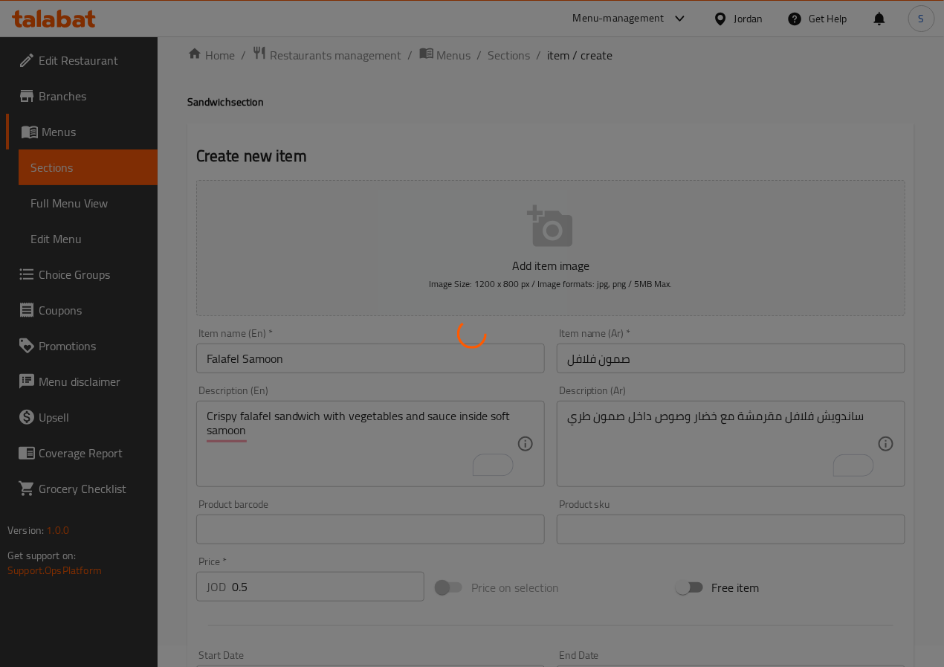
type input "0"
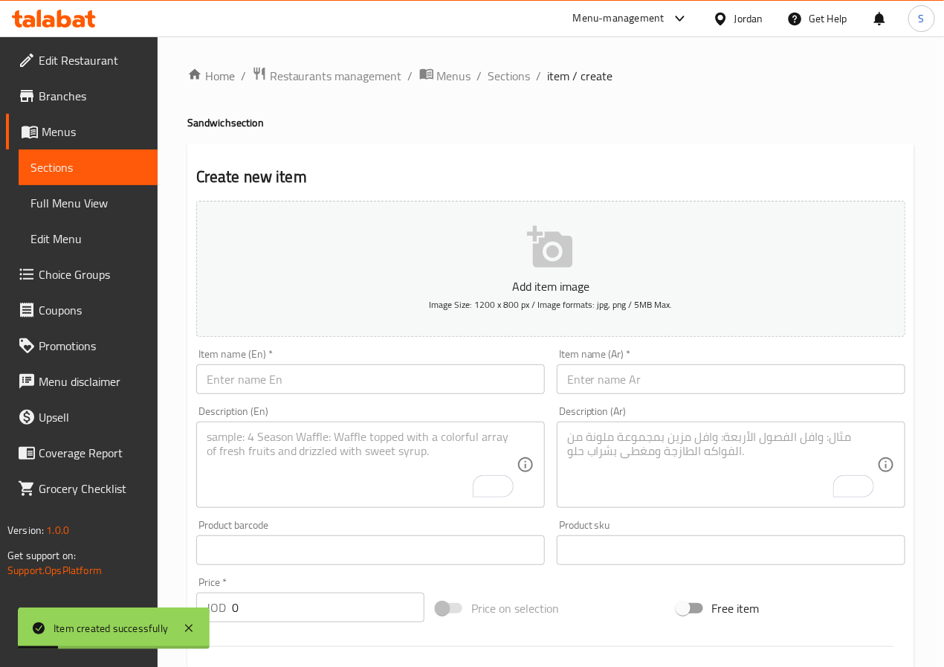
click at [505, 79] on span "Sections" at bounding box center [509, 76] width 42 height 18
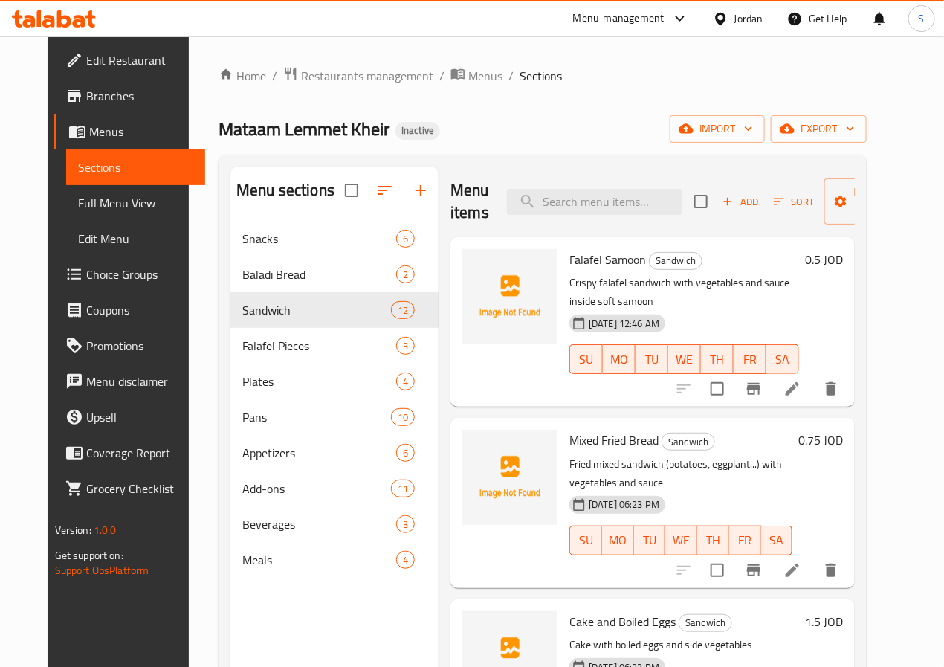
click at [450, 210] on h2 "Menu items" at bounding box center [469, 201] width 39 height 45
click at [801, 561] on icon at bounding box center [792, 570] width 18 height 18
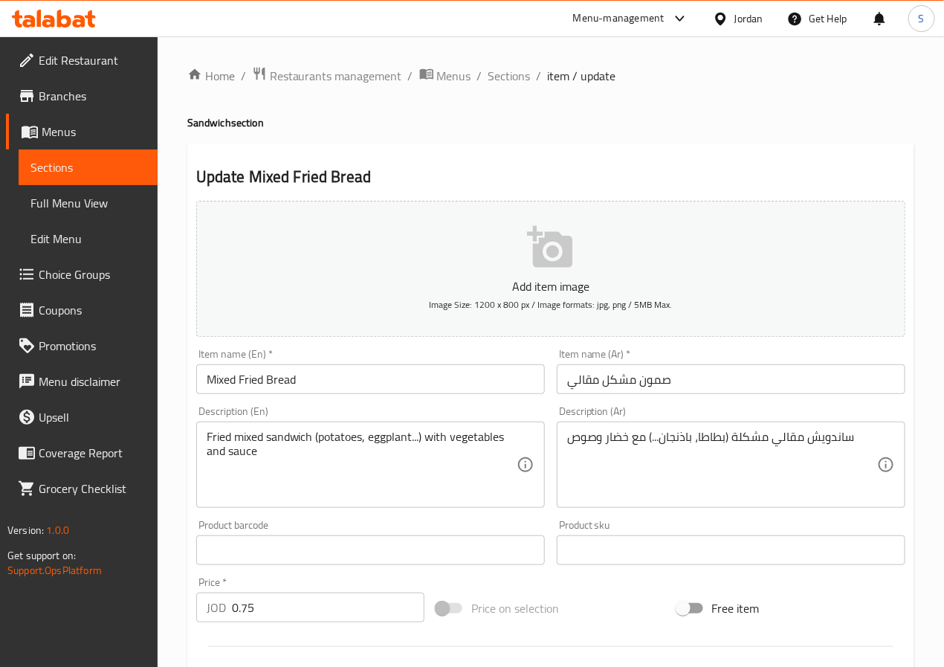
click at [256, 380] on input "Mixed Fried Bread" at bounding box center [370, 379] width 348 height 30
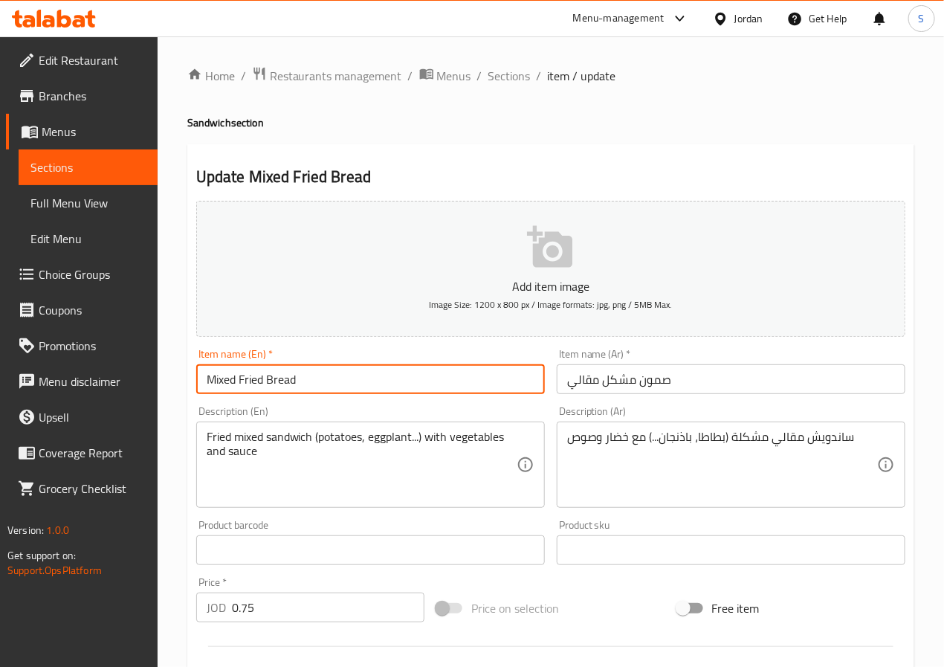
click at [256, 380] on input "Mixed Fried Bread" at bounding box center [370, 379] width 348 height 30
click at [299, 383] on input "Mixed Maqali Bread" at bounding box center [370, 379] width 348 height 30
type input "Mixed [PERSON_NAME]"
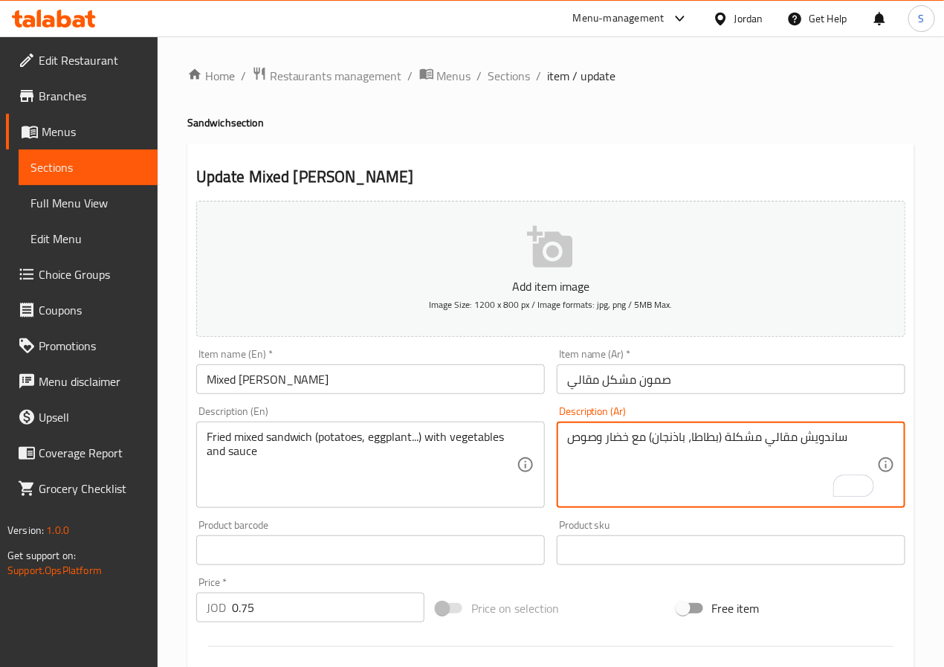
type textarea "ساندويش مقالي مشكلة (بطاطا، باذنجان) مع خضار وصوص"
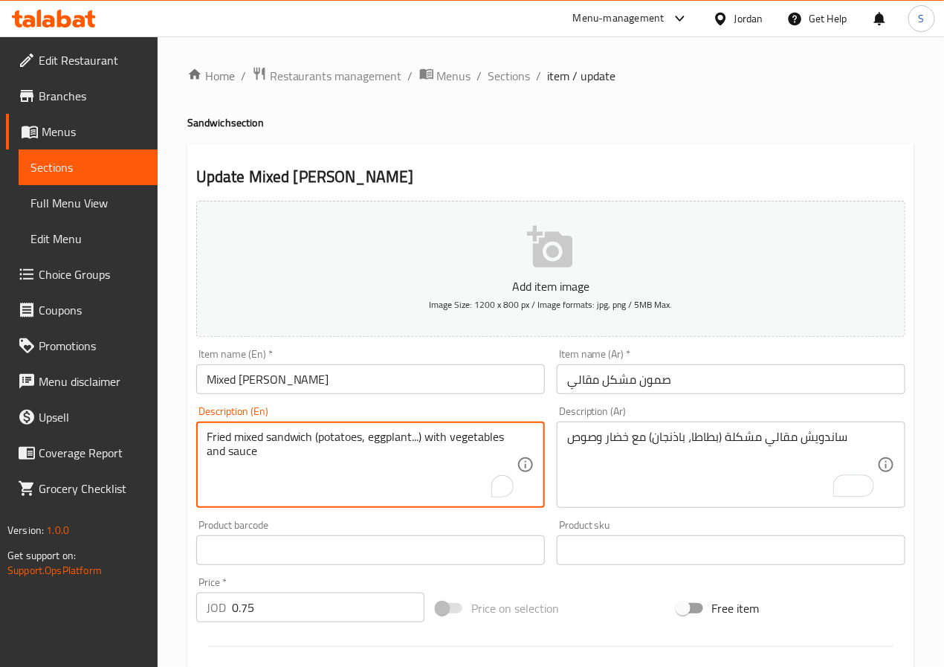
click at [219, 440] on textarea "Fried mixed sandwich (potatoes, eggplant...) with vegetables and sauce" at bounding box center [362, 464] width 310 height 71
click at [429, 435] on textarea "Mixed Maqali sandwich (potatoes, eggplant...) with vegetables and sauce" at bounding box center [362, 464] width 310 height 71
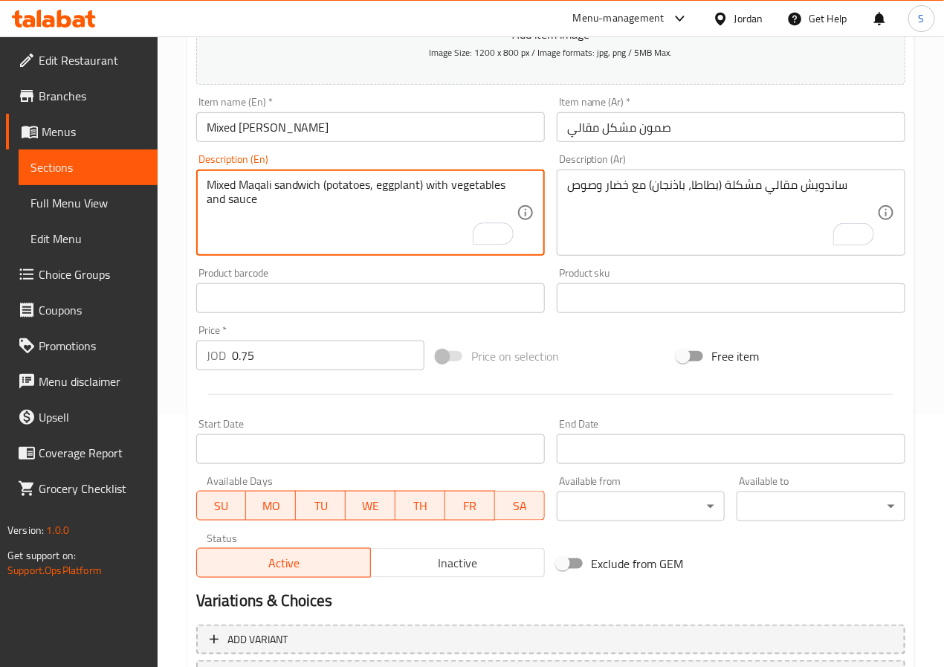
scroll to position [382, 0]
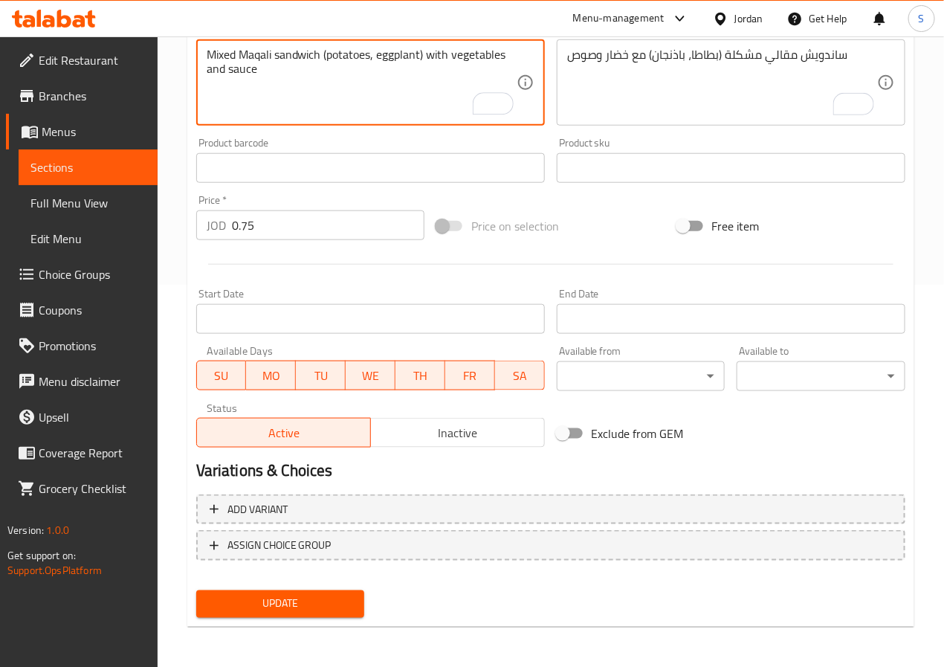
type textarea "Mixed Maqali sandwich (potatoes, eggplant) with vegetables and sauce"
click at [314, 594] on span "Update" at bounding box center [280, 603] width 145 height 19
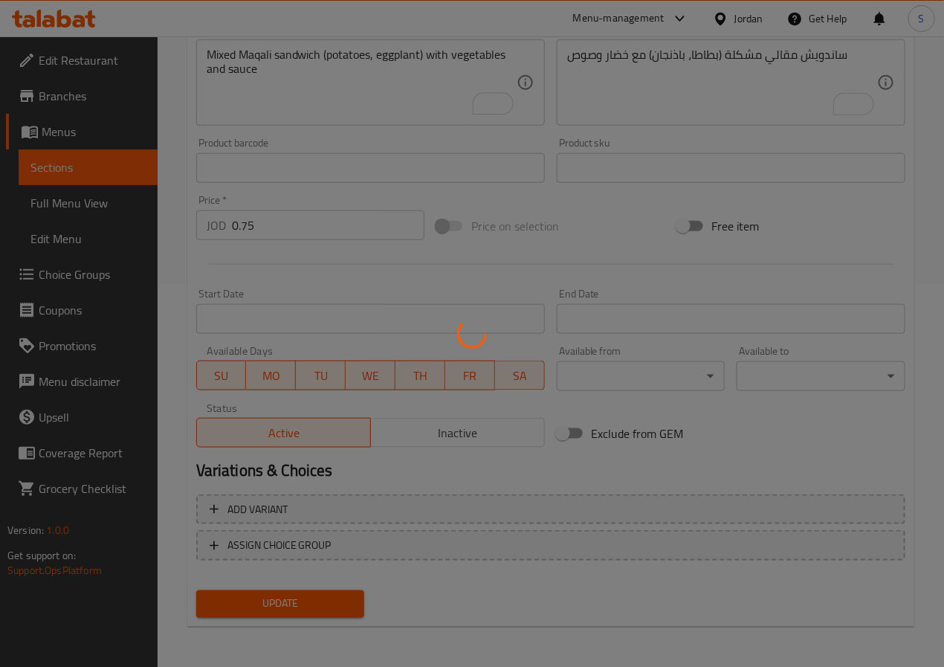
scroll to position [0, 0]
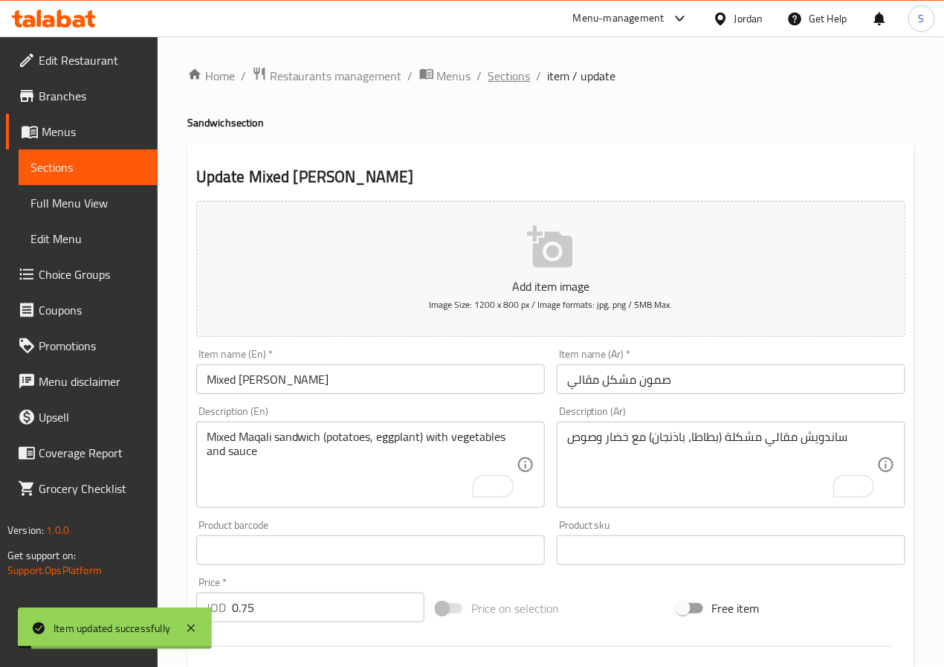
click at [511, 81] on span "Sections" at bounding box center [509, 76] width 42 height 18
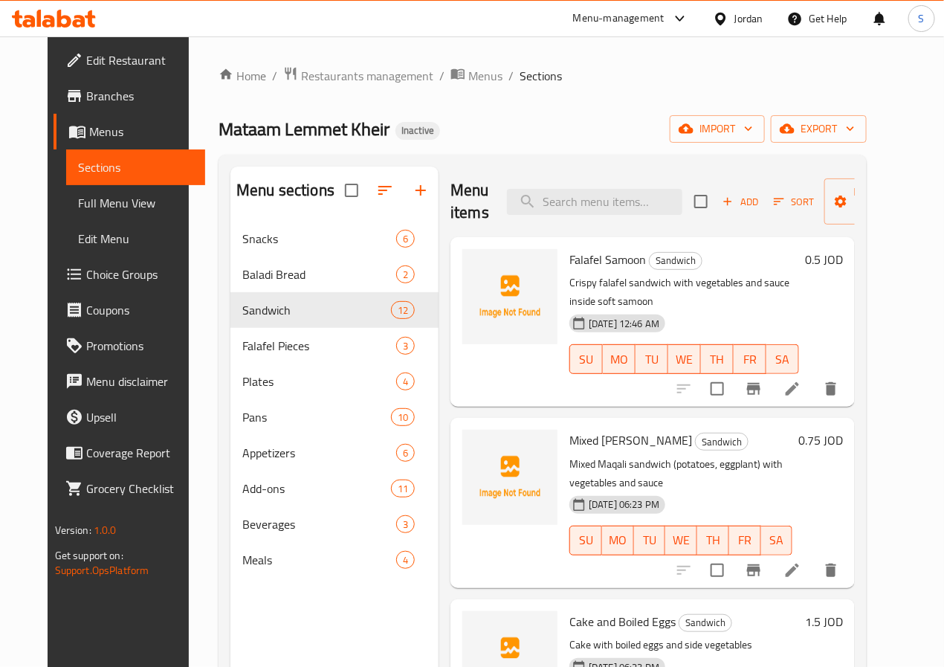
click at [444, 88] on div "Home / Restaurants management / Menus / Sections Mataam Lemmet Kheir Inactive i…" at bounding box center [542, 455] width 648 height 779
click at [720, 193] on span "Add" at bounding box center [740, 201] width 40 height 17
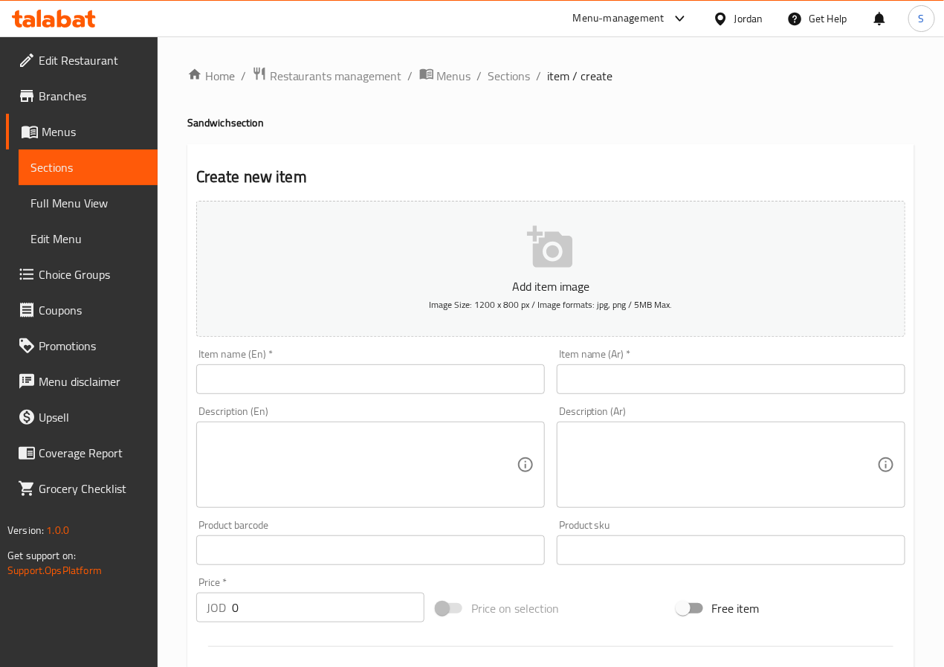
click at [687, 386] on input "text" at bounding box center [731, 379] width 348 height 30
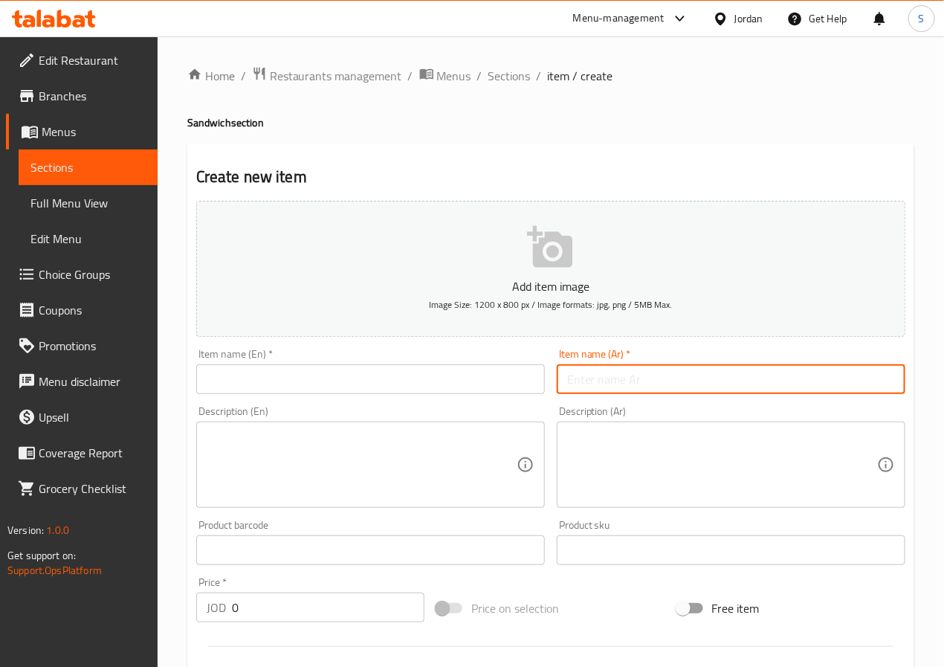
paste input "صمون فول وفلافل"
type input "صمون فول وفلافل"
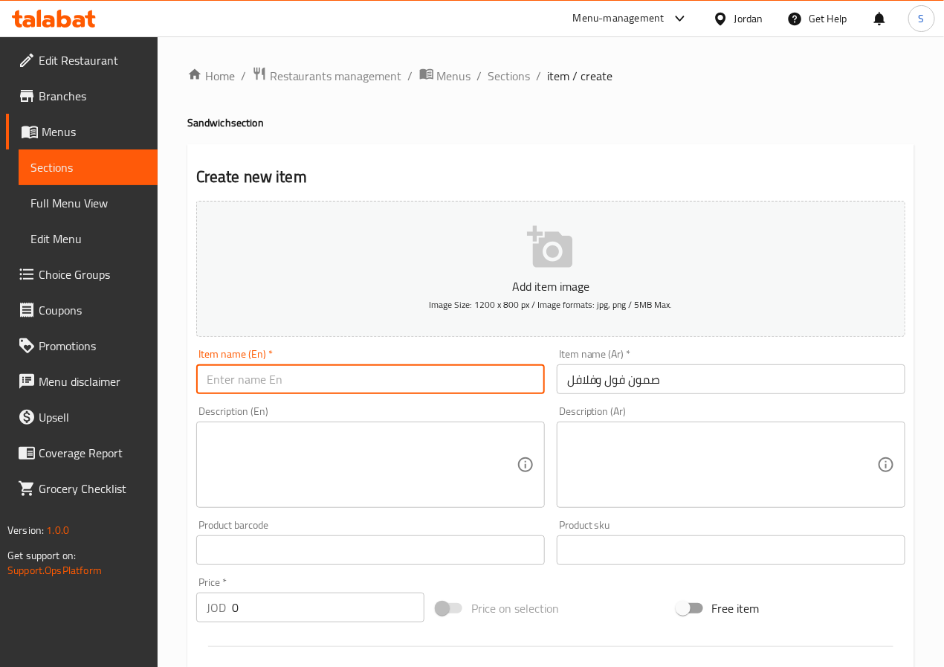
click at [243, 382] on input "text" at bounding box center [370, 379] width 348 height 30
type input "Foul And [PERSON_NAME]"
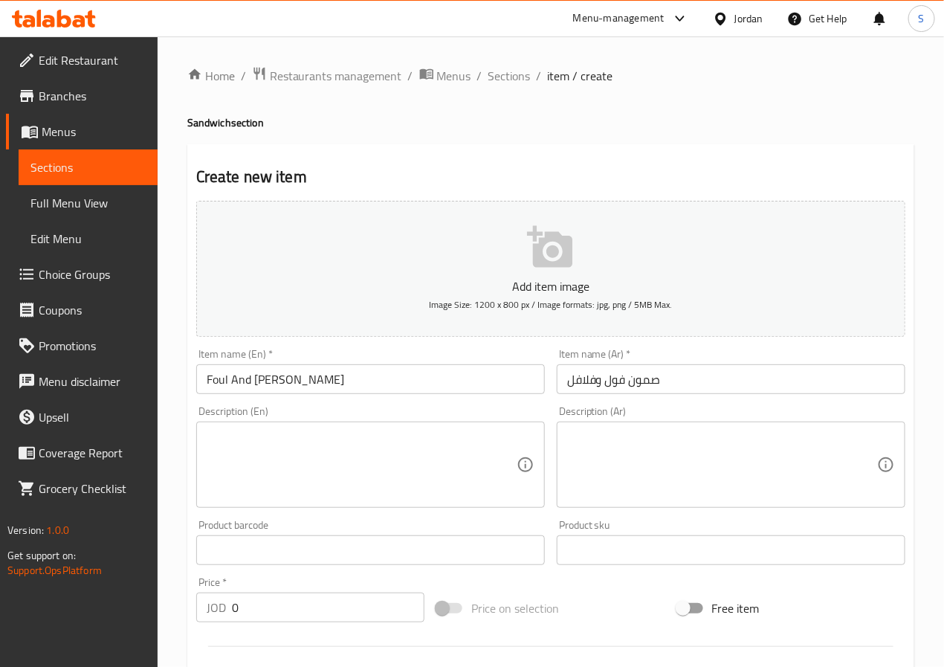
click at [627, 446] on textarea at bounding box center [722, 464] width 310 height 71
paste textarea "خليط فول وفلافل داخل صمون مع خضار وصوص"
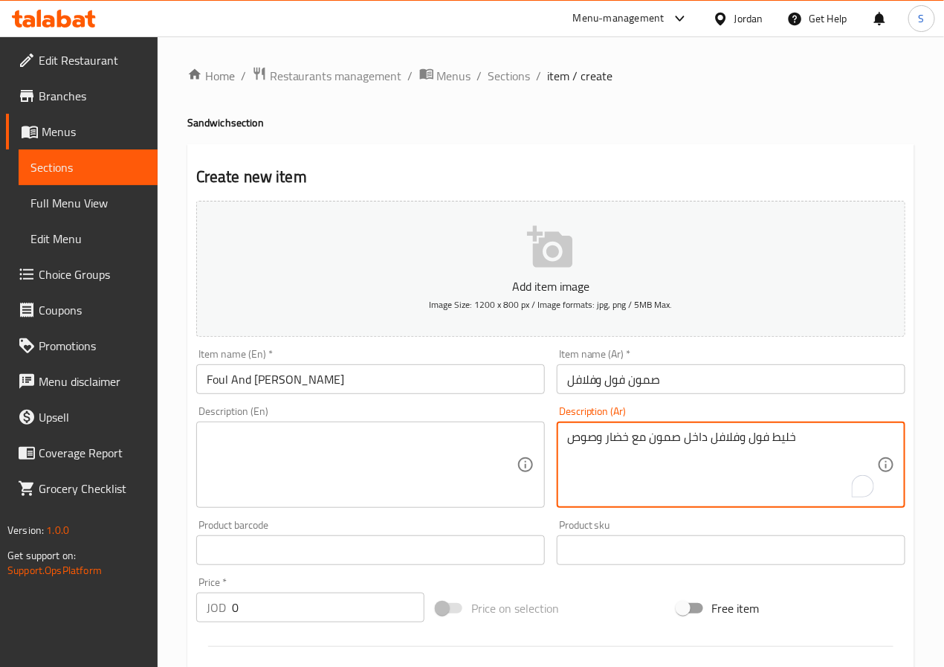
type textarea "خليط فول وفلافل داخل صمون مع خضار وصوص"
click at [419, 470] on textarea at bounding box center [362, 464] width 310 height 71
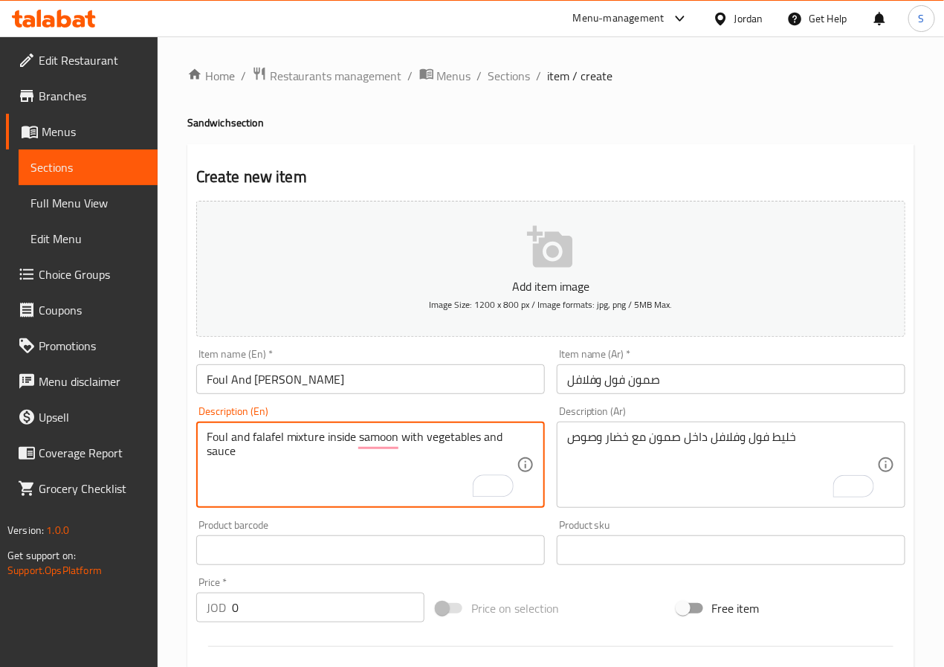
type textarea "Foul and falafel mixture inside samoon with vegetables and sauce"
click at [346, 611] on input "0" at bounding box center [328, 607] width 192 height 30
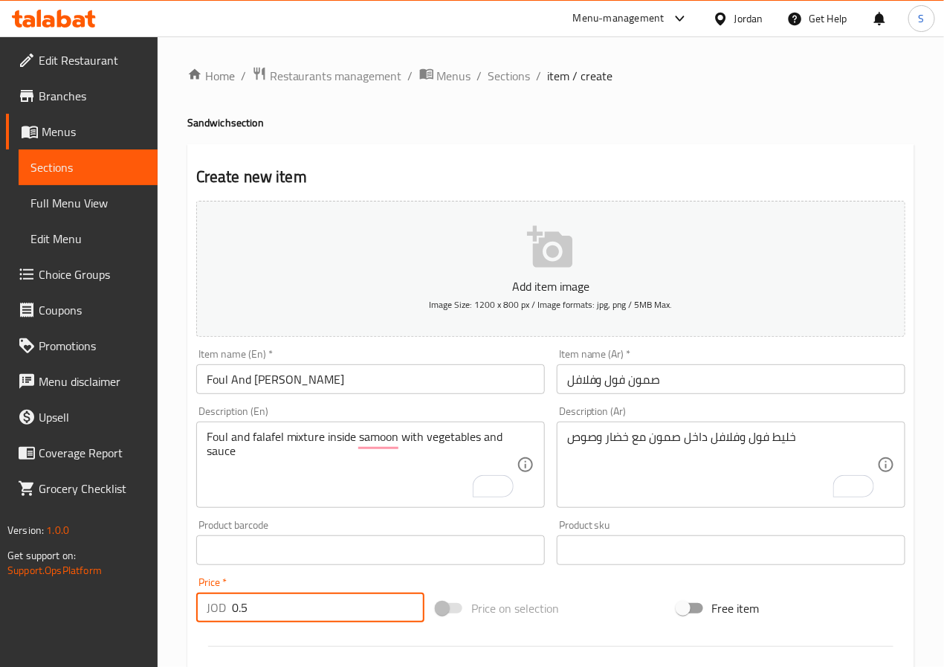
type input "0.5"
click at [170, 586] on div "Home / Restaurants management / Menus / Sections / item / create Sandwich secti…" at bounding box center [551, 543] width 786 height 1014
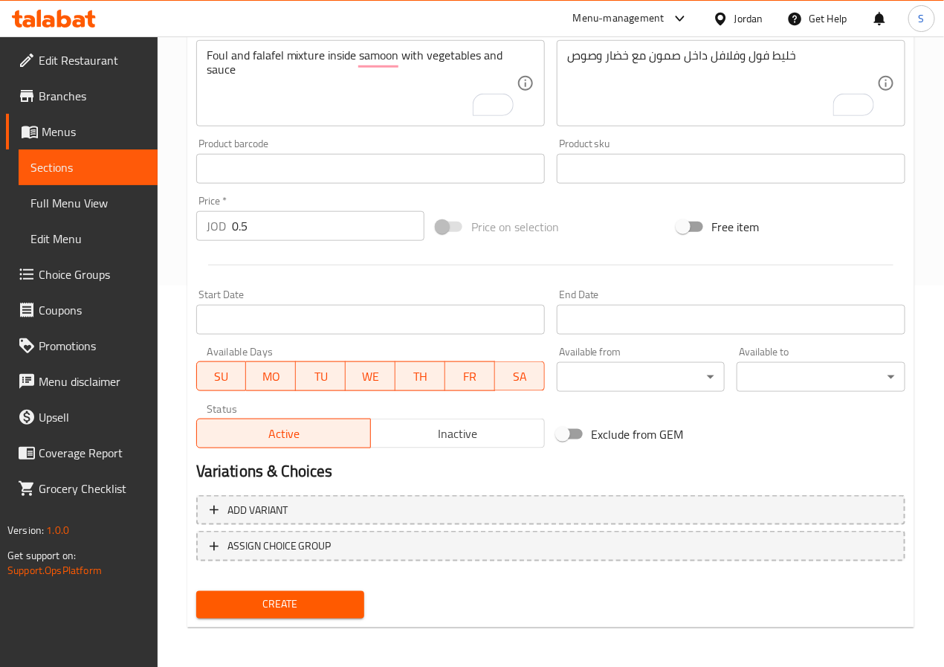
scroll to position [382, 0]
click at [228, 594] on span "Create" at bounding box center [280, 603] width 145 height 19
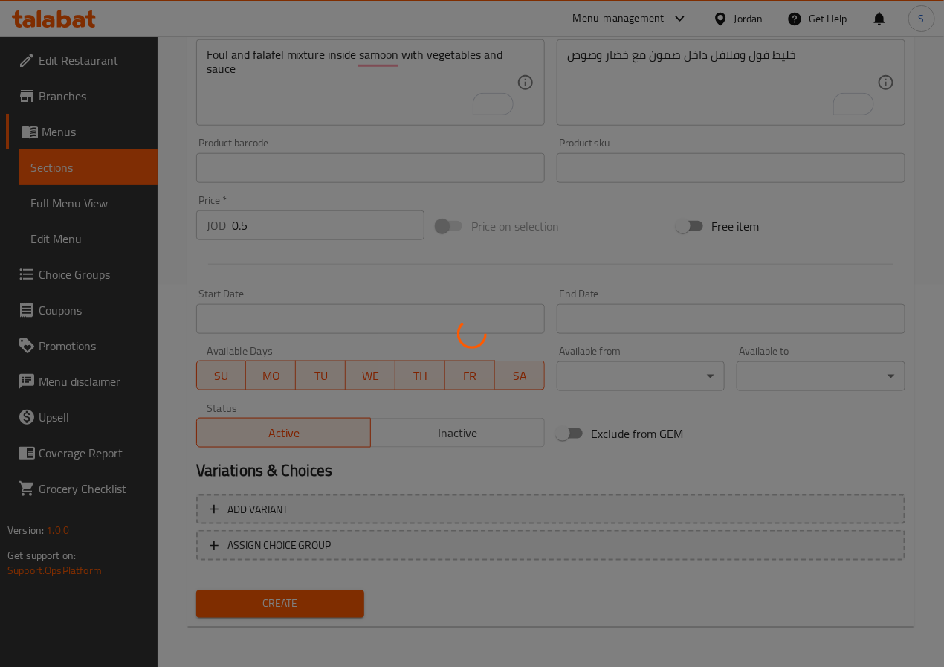
type input "0"
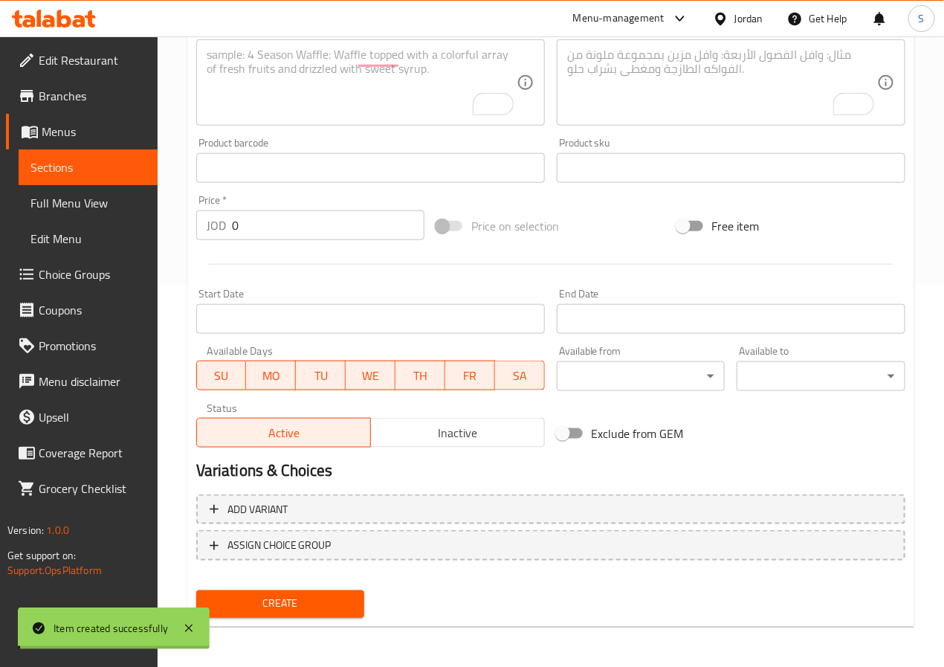
scroll to position [0, 0]
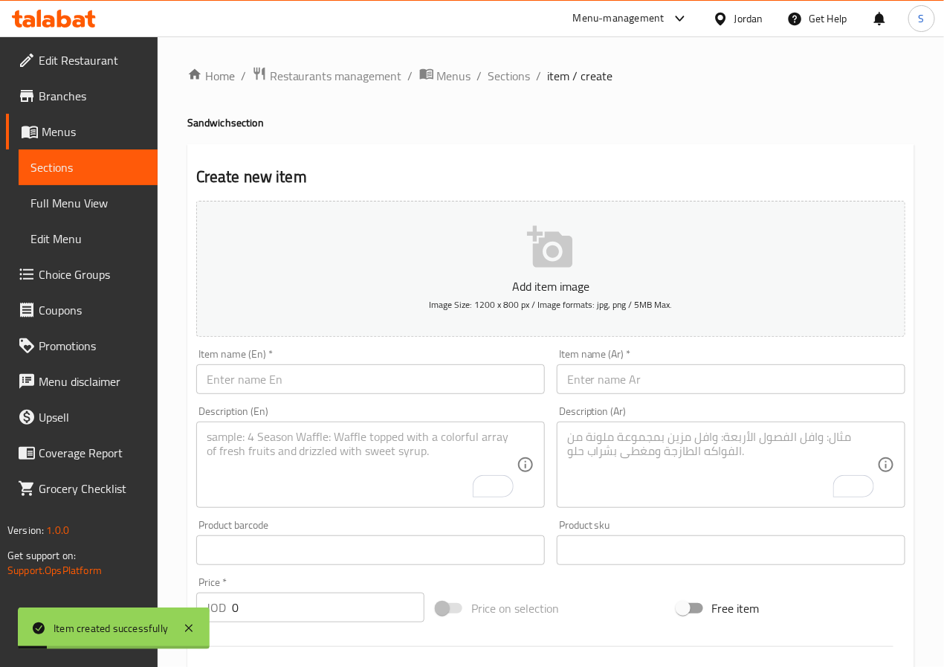
drag, startPoint x: 496, startPoint y: 77, endPoint x: 549, endPoint y: 16, distance: 81.1
click at [496, 77] on span "Sections" at bounding box center [509, 76] width 42 height 18
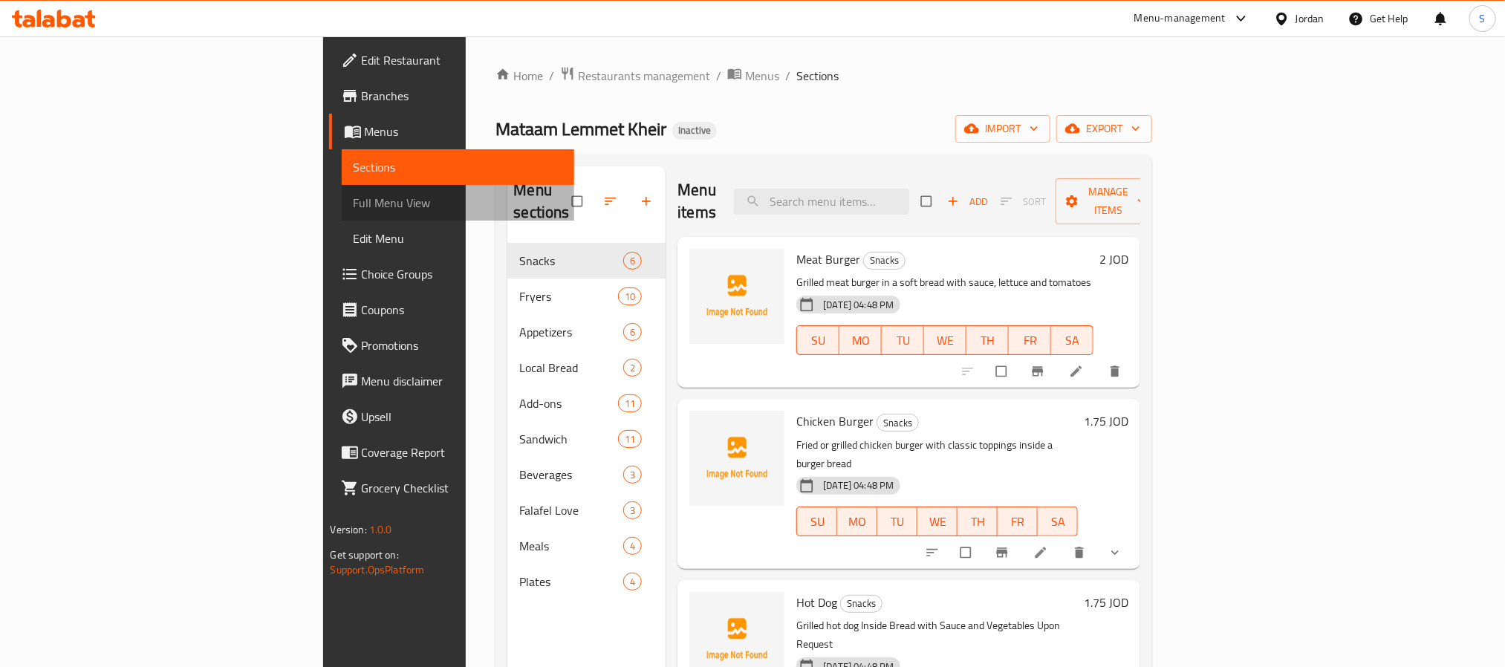
click at [342, 212] on link "Full Menu View" at bounding box center [458, 203] width 233 height 36
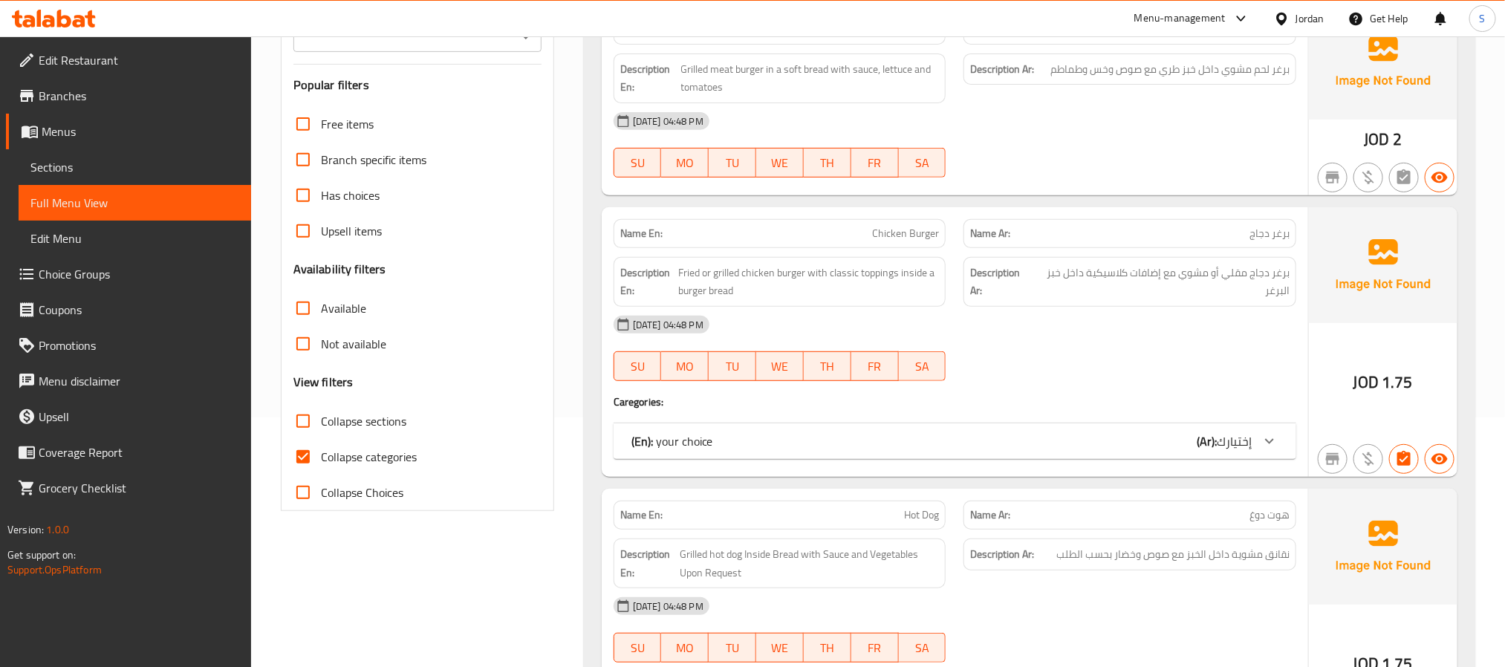
scroll to position [296, 0]
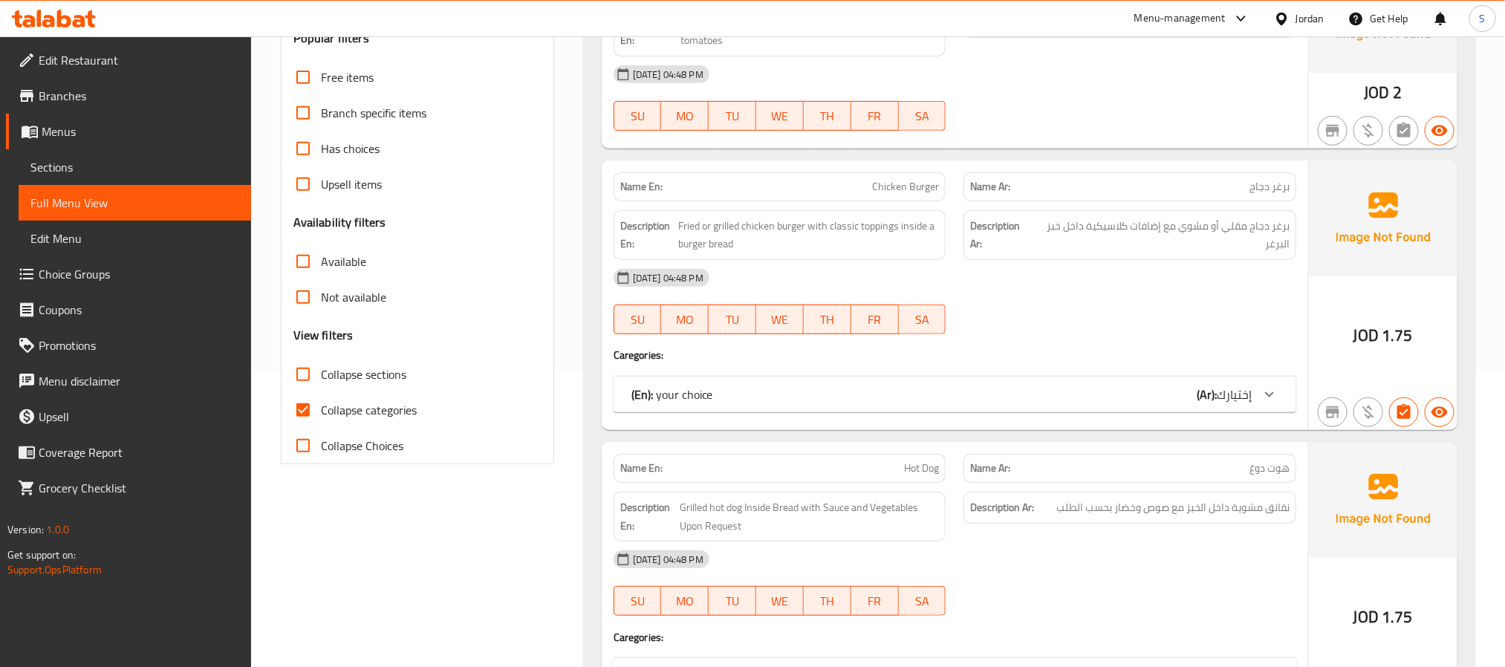
click at [308, 415] on input "Collapse categories" at bounding box center [303, 410] width 36 height 36
checkbox input "false"
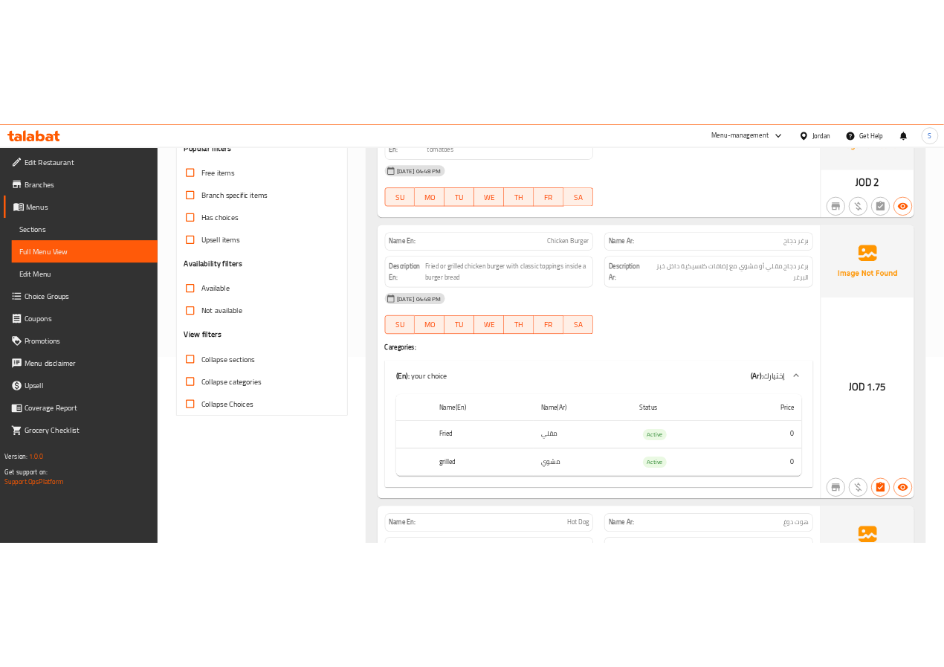
scroll to position [0, 0]
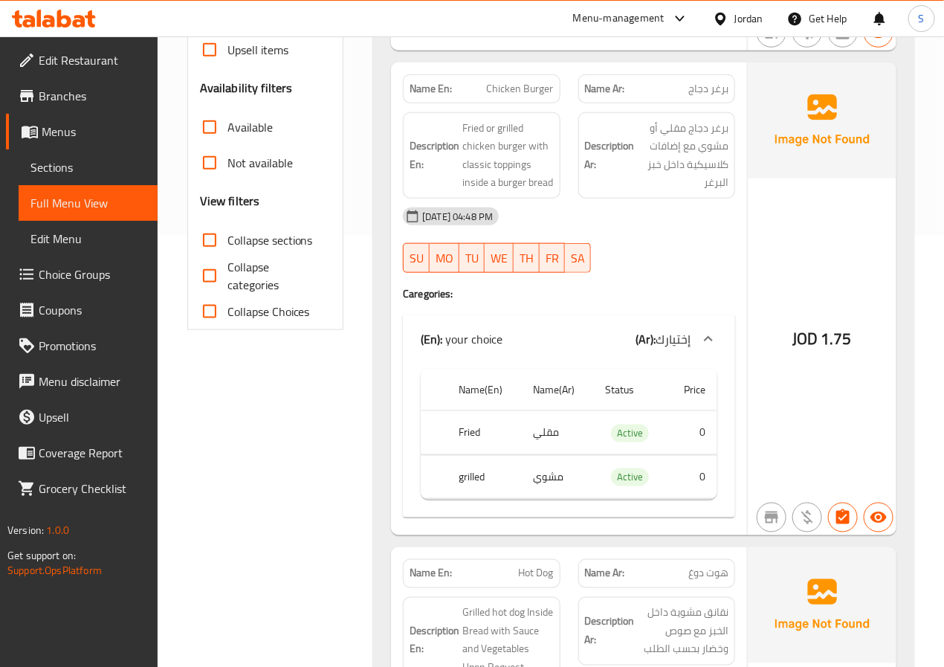
scroll to position [435, 0]
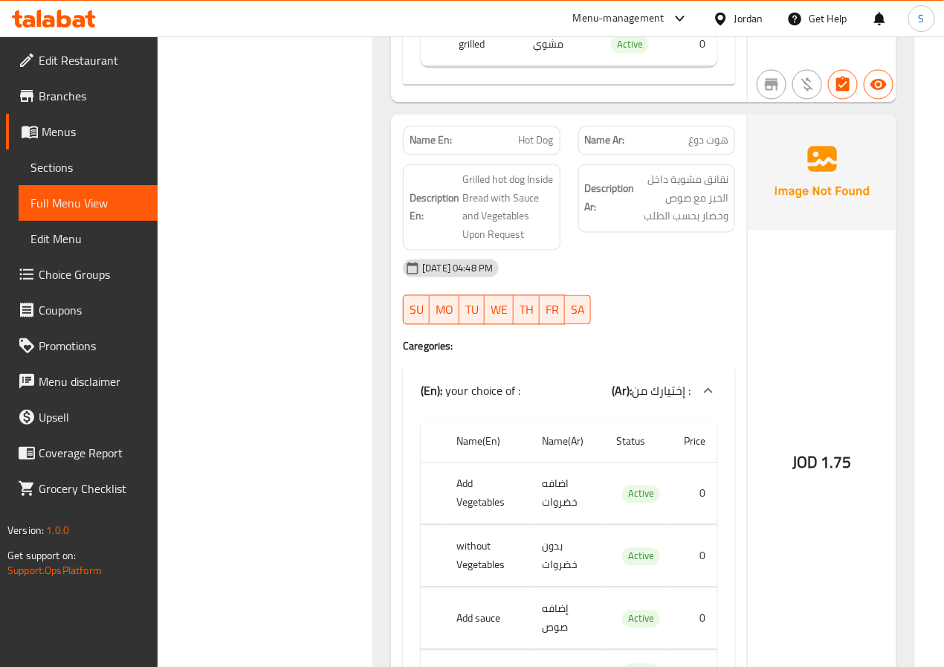
scroll to position [863, 0]
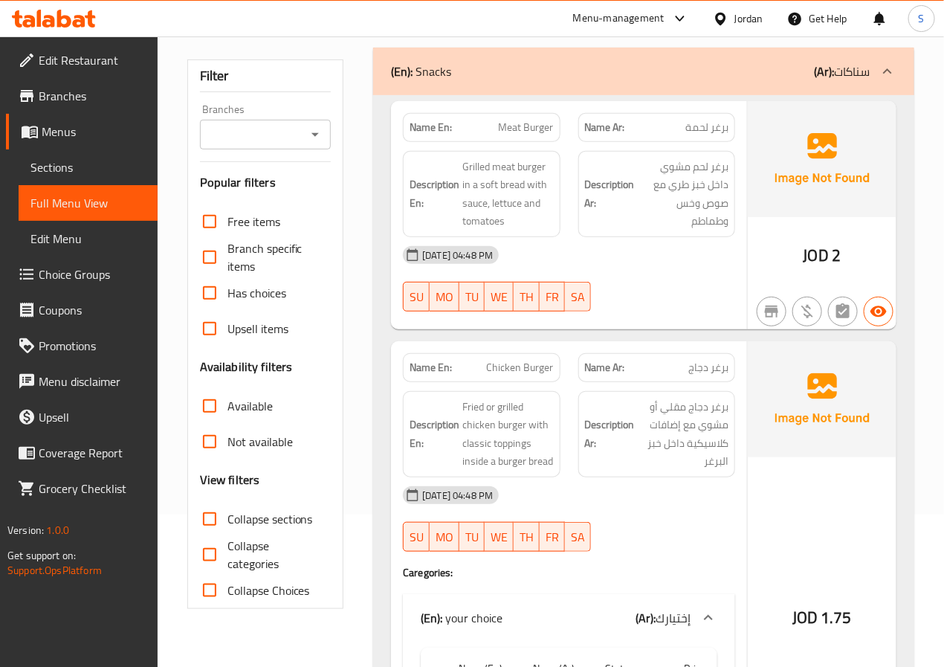
scroll to position [0, 0]
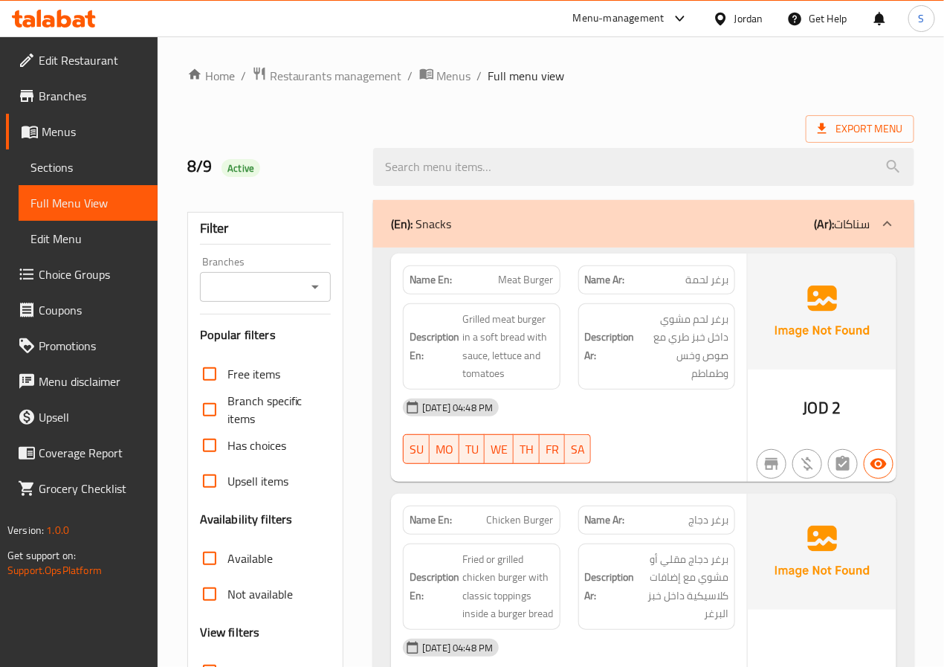
click at [556, 221] on div "(En): Snacks (Ar): سناكات" at bounding box center [630, 224] width 479 height 18
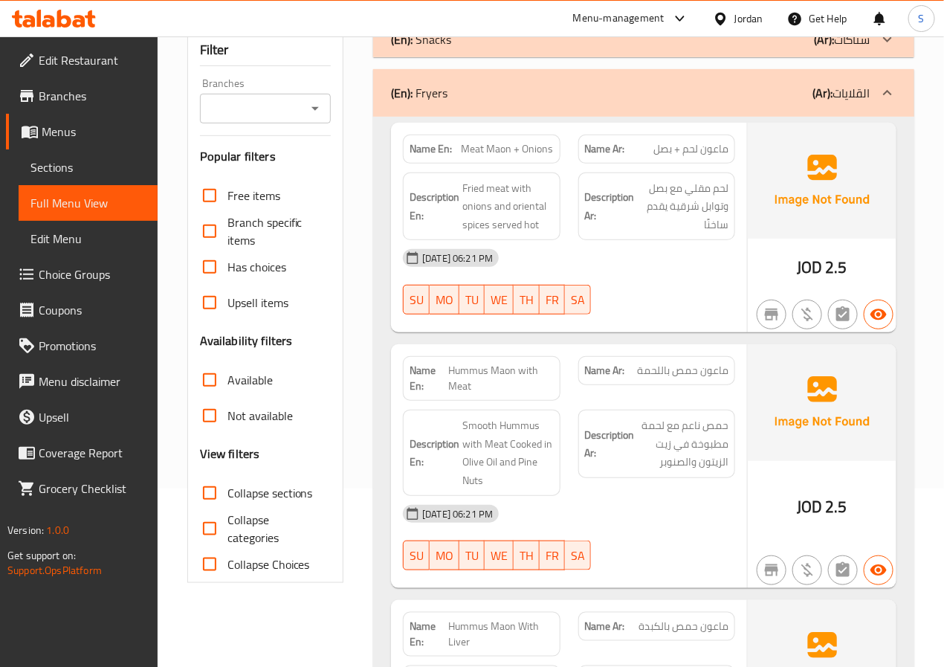
scroll to position [177, 0]
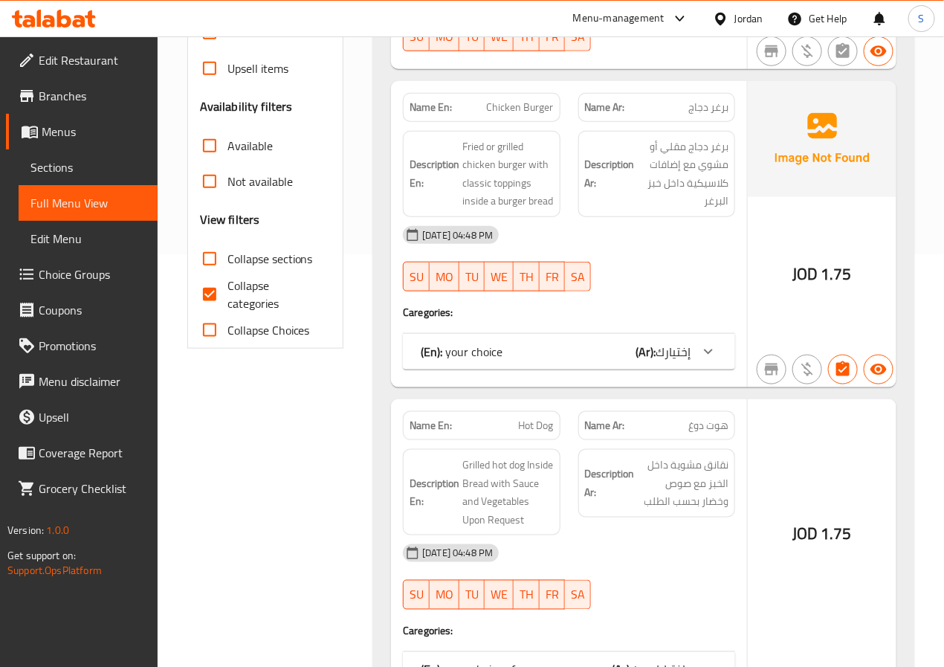
scroll to position [412, 0]
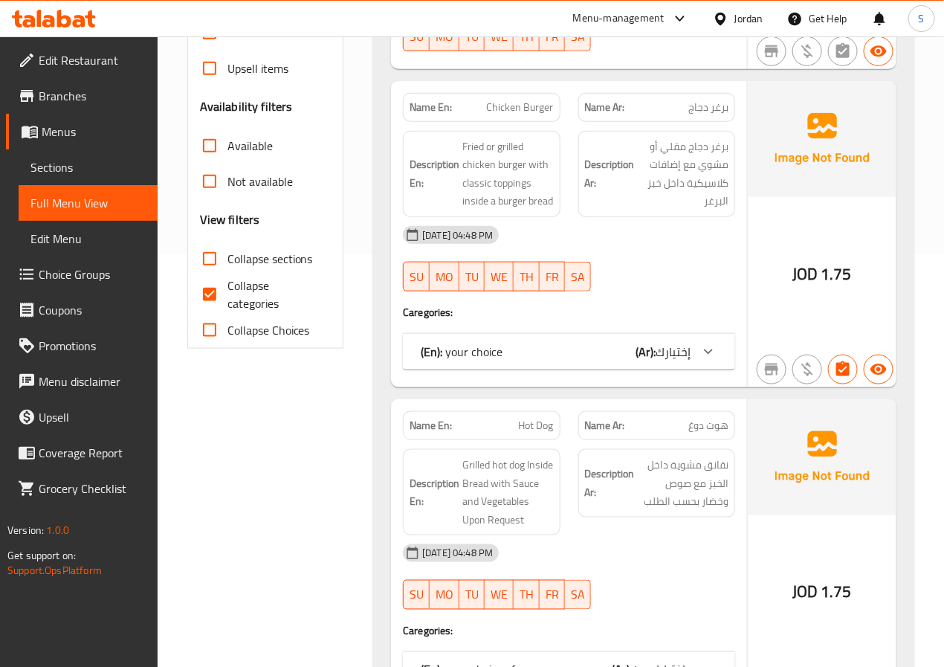
click at [210, 296] on input "Collapse categories" at bounding box center [210, 294] width 36 height 36
checkbox input "false"
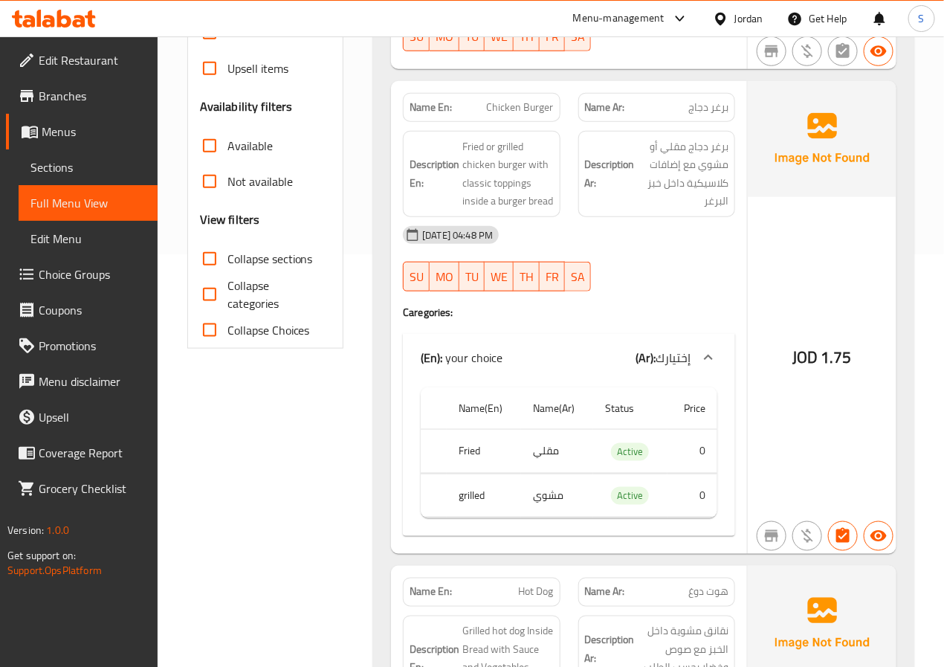
scroll to position [0, 0]
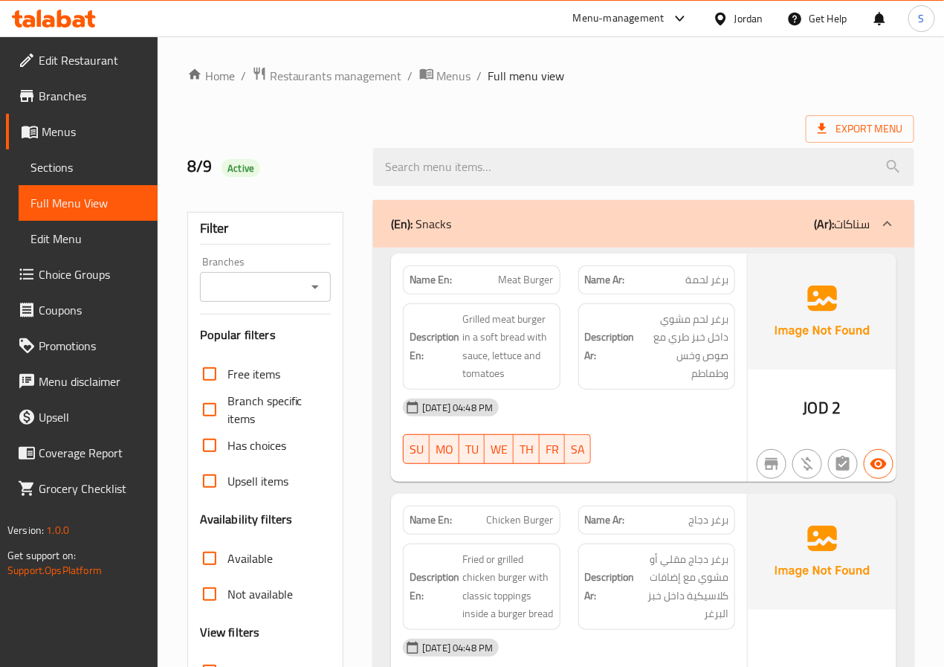
click at [540, 212] on div "(En): Snacks (Ar): سناكات" at bounding box center [643, 224] width 541 height 48
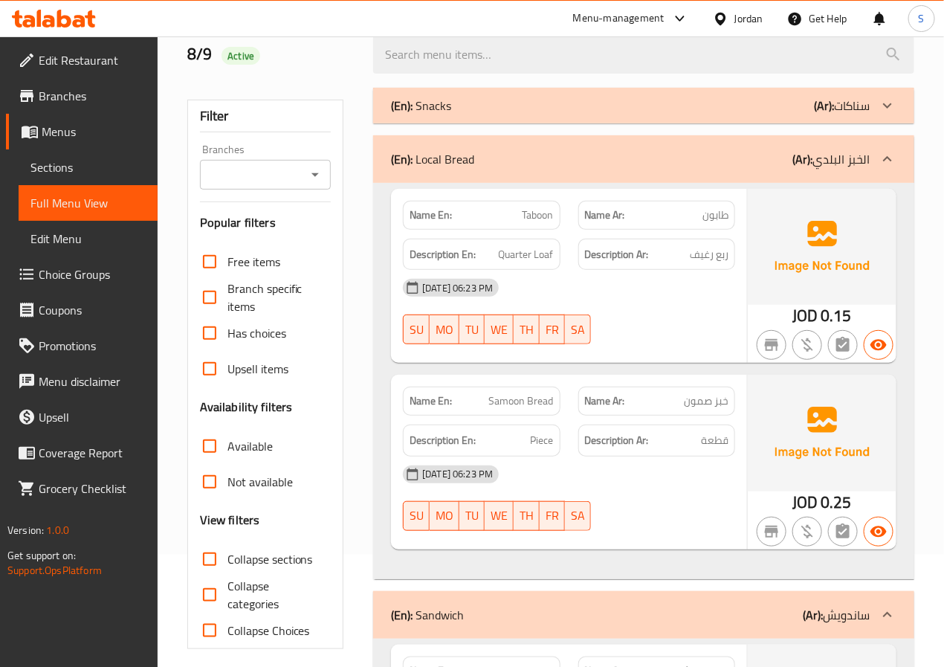
scroll to position [114, 0]
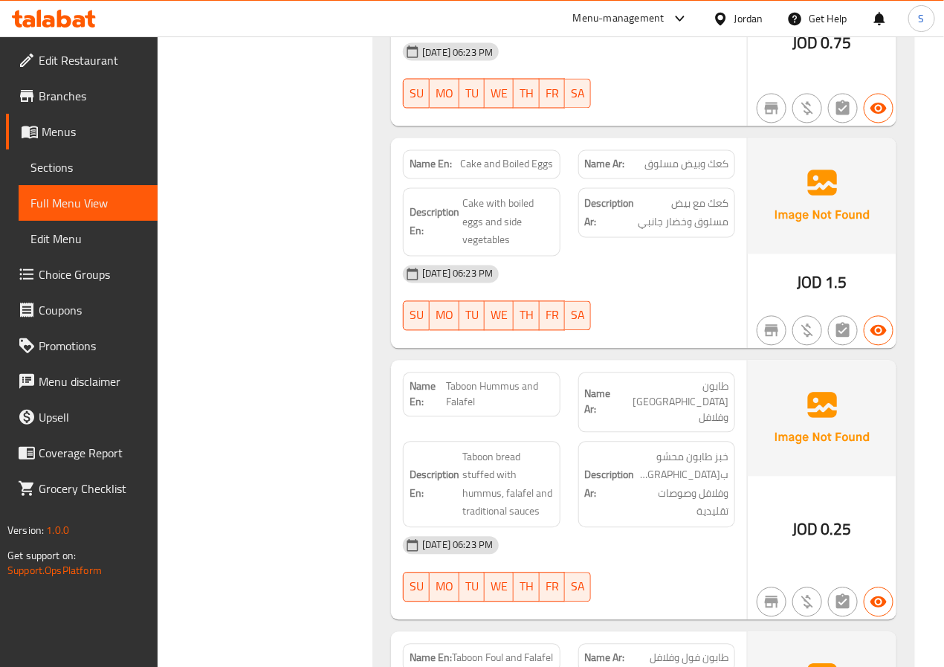
scroll to position [613, 0]
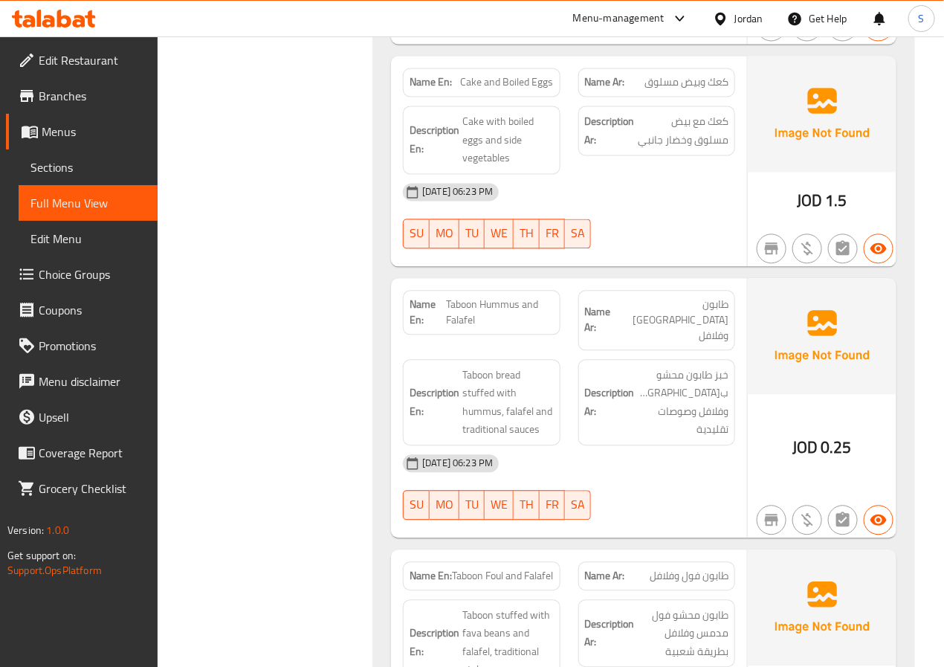
scroll to position [957, 0]
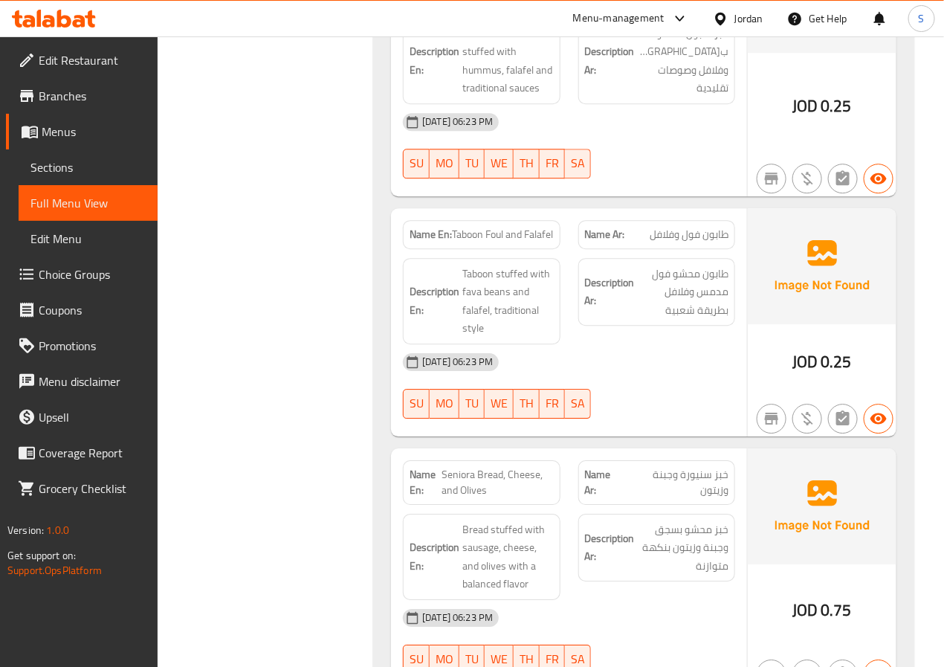
scroll to position [1300, 0]
click at [455, 226] on span "Taboon Foul and Falafel" at bounding box center [503, 234] width 101 height 16
copy span "Taboon Foul and Falafel"
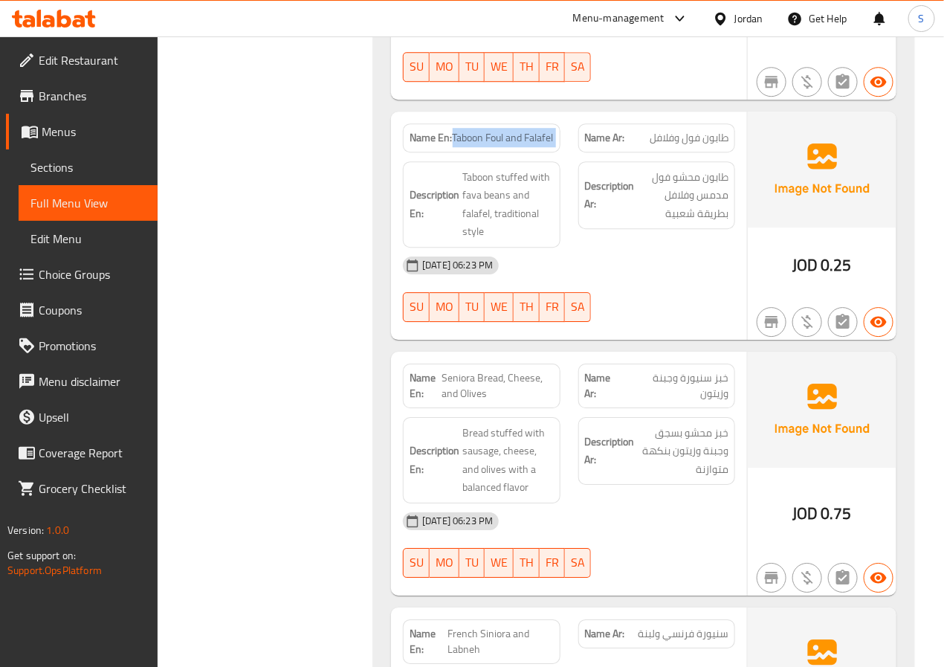
scroll to position [1503, 0]
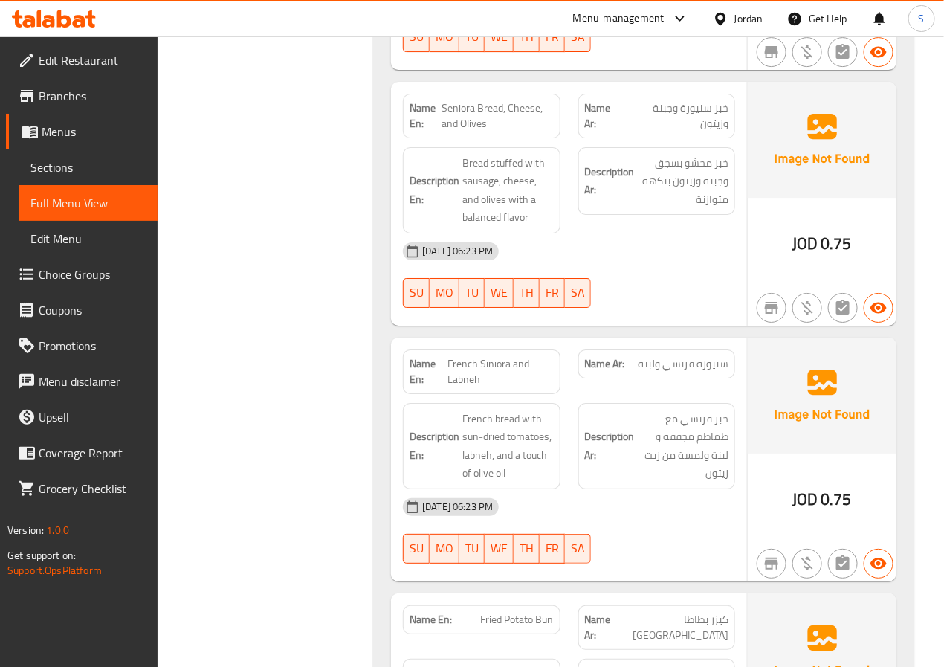
scroll to position [1668, 0]
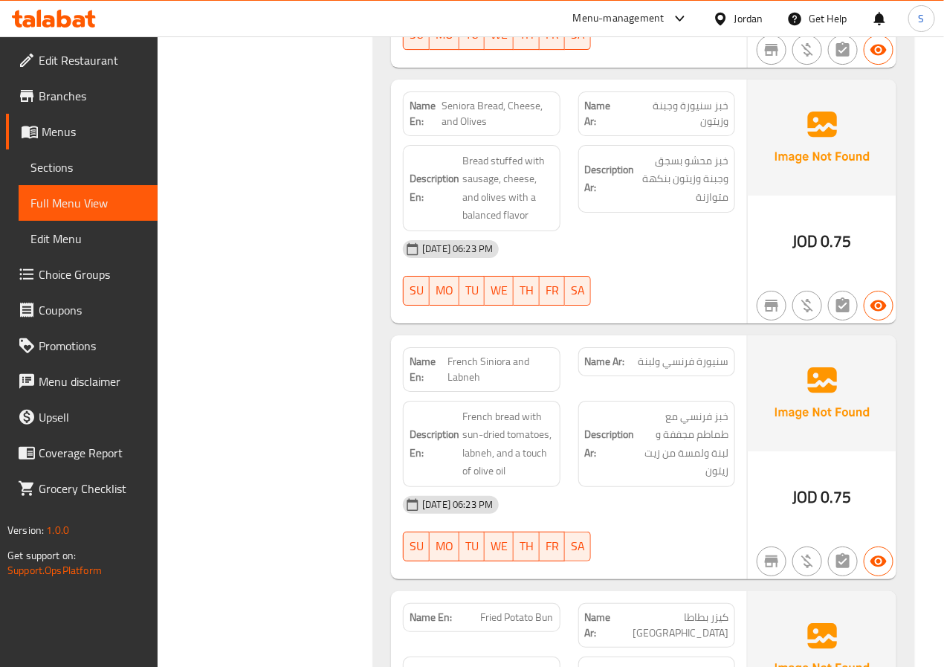
click at [497, 109] on span "Seniora Bread, Cheese, and Olives" at bounding box center [496, 113] width 111 height 31
copy span "Seniora Bread, Cheese, and Olives"
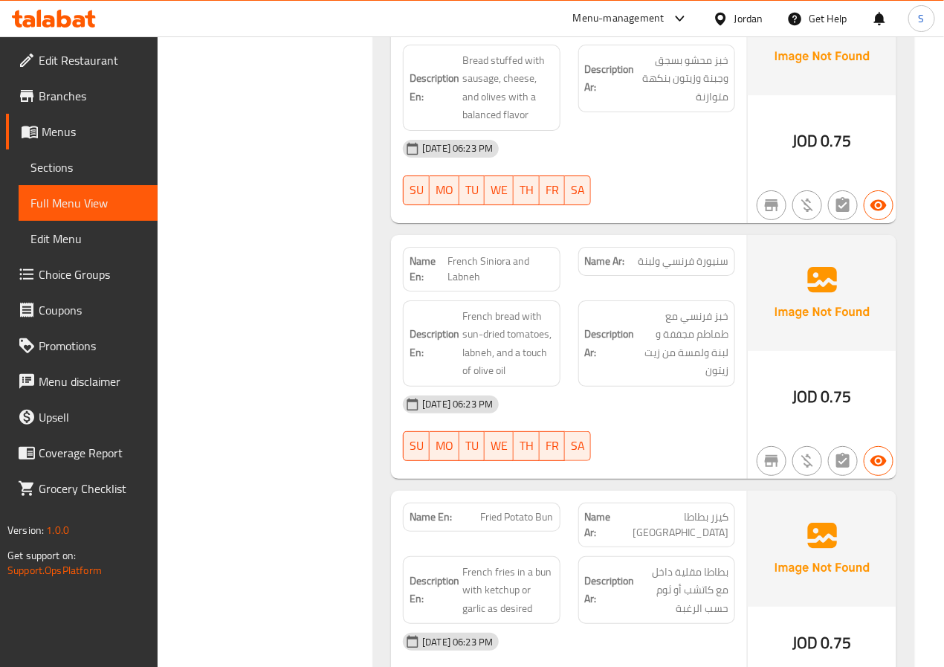
scroll to position [1770, 0]
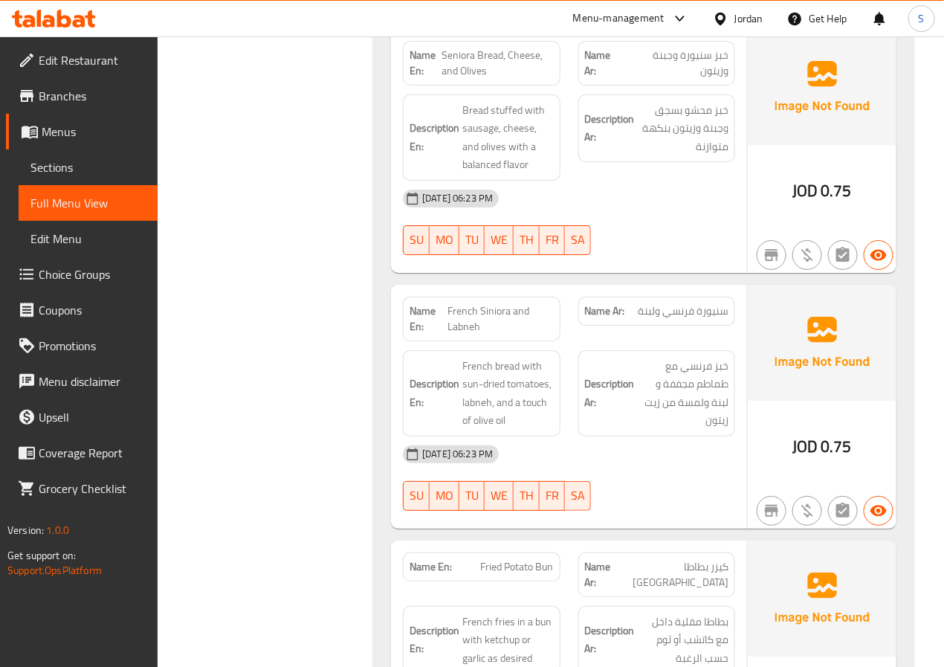
scroll to position [1716, 0]
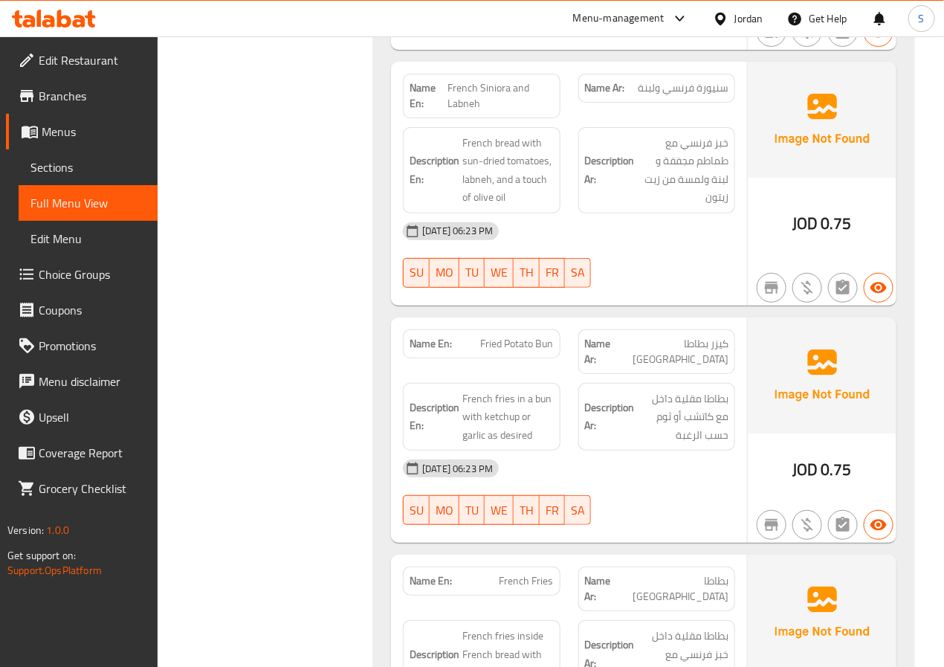
scroll to position [1942, 0]
click at [486, 99] on span "French Siniora and Labneh" at bounding box center [501, 95] width 106 height 31
copy span "French Siniora and Labneh"
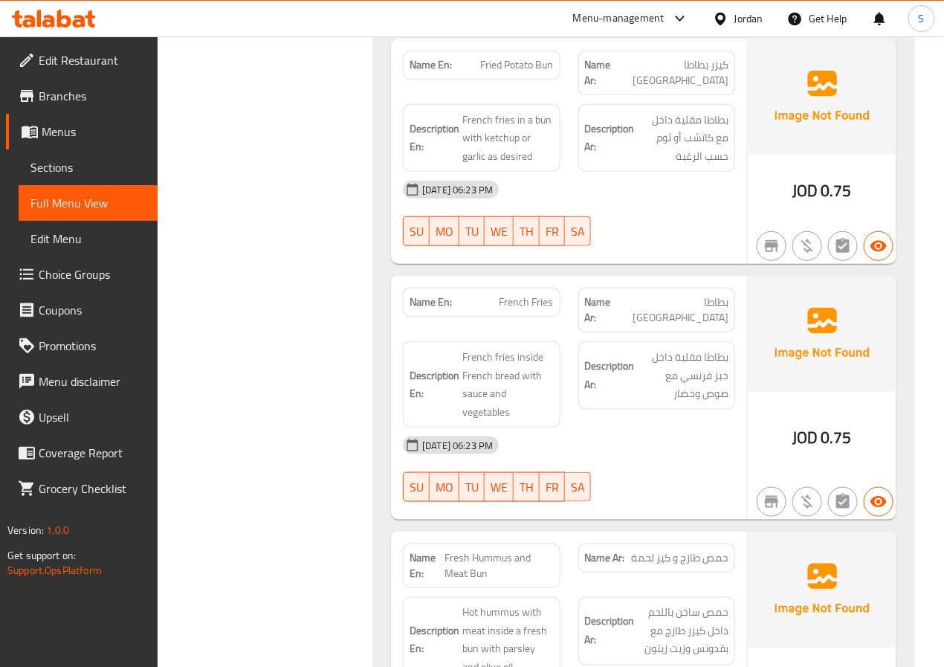
scroll to position [2221, 0]
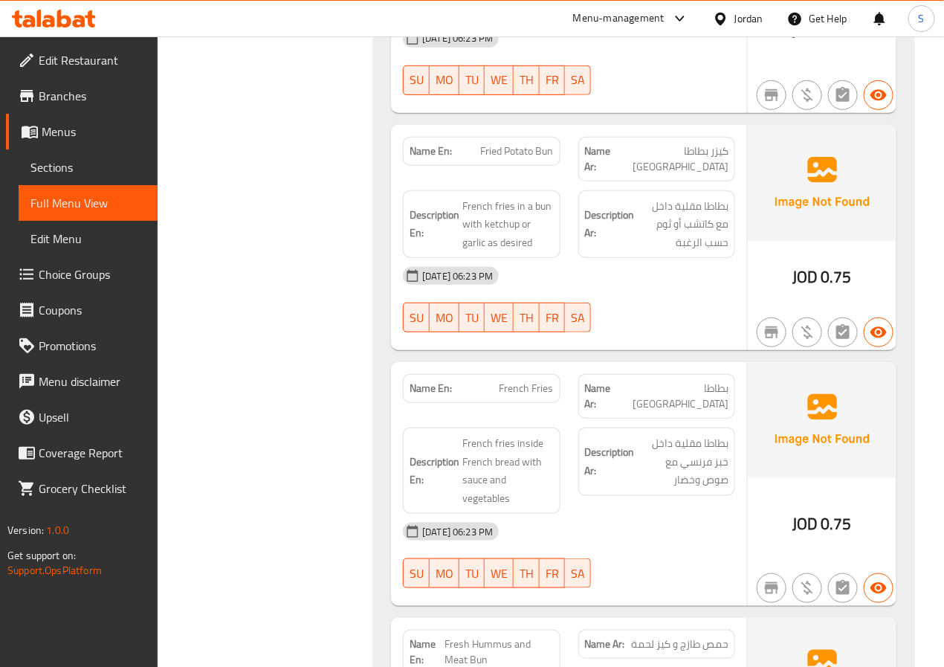
scroll to position [2127, 0]
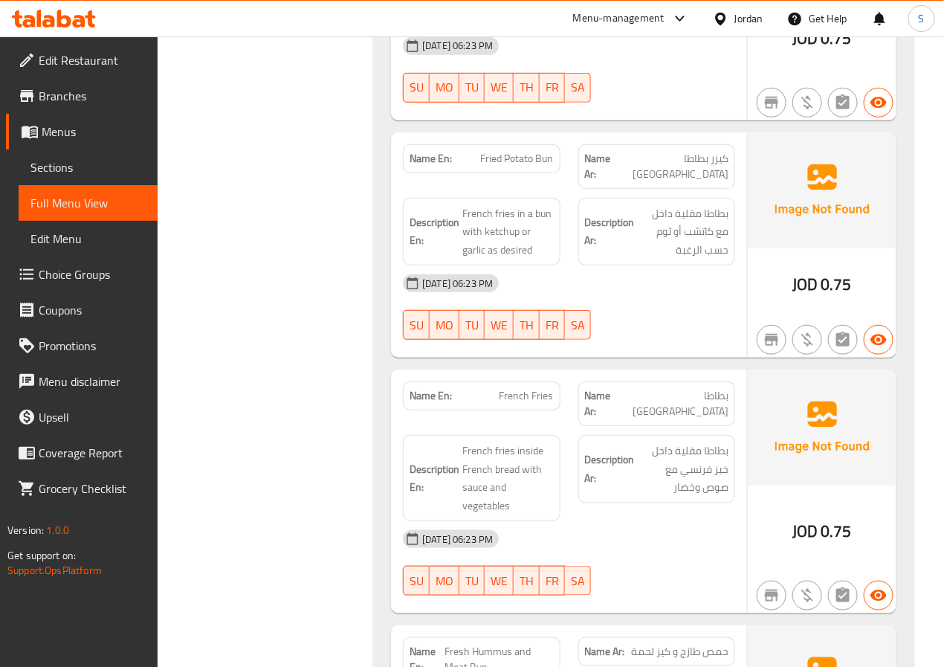
click at [698, 395] on span "بطاطا [GEOGRAPHIC_DATA]" at bounding box center [674, 403] width 108 height 31
click at [698, 395] on span "بطاطا مقلية" at bounding box center [674, 403] width 108 height 31
copy span "بطاطا مقلية"
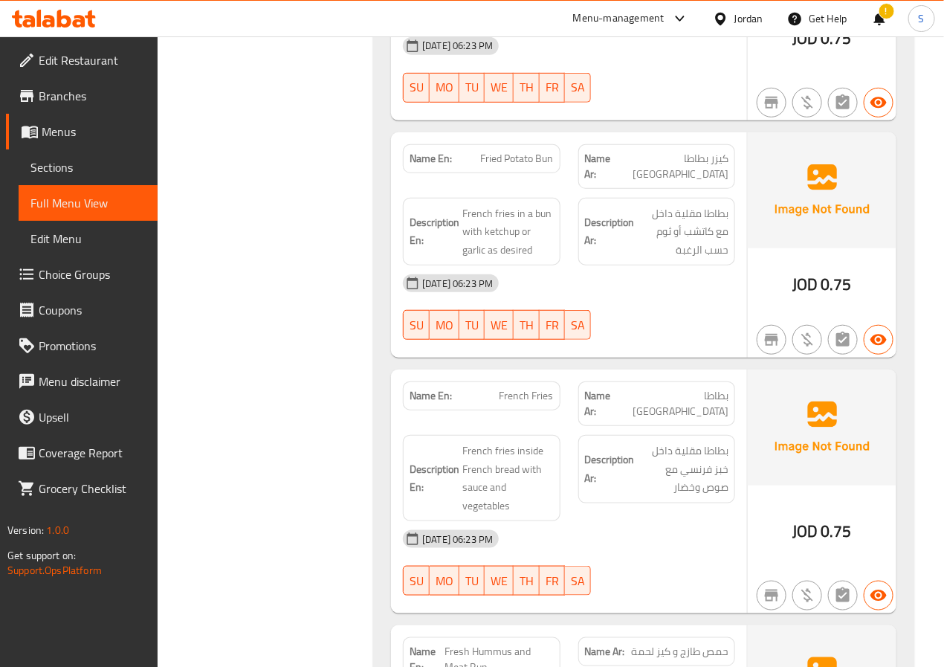
click at [415, 441] on h6 "Description En: French fries inside French bread with sauce and vegetables" at bounding box center [480, 477] width 143 height 73
click at [424, 460] on strong "Description En:" at bounding box center [434, 478] width 50 height 36
click at [429, 460] on strong "Description En:" at bounding box center [434, 478] width 50 height 36
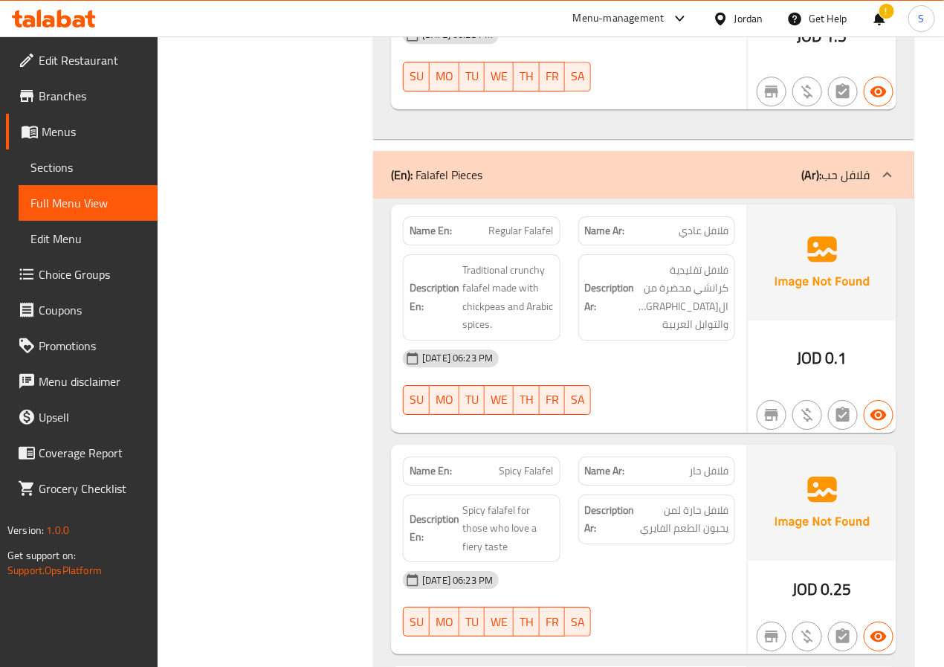
scroll to position [3380, 0]
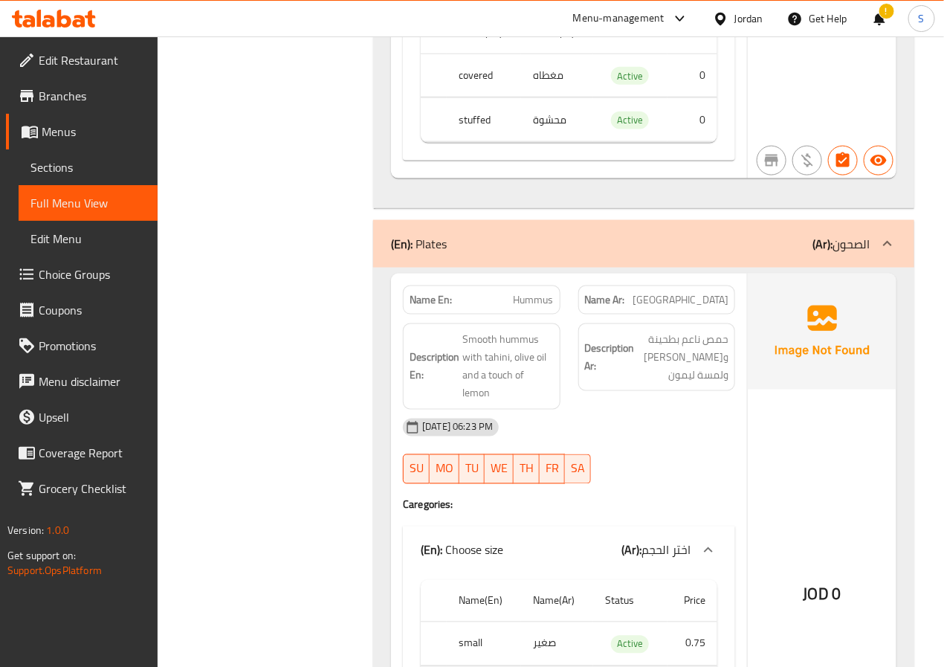
scroll to position [4360, 0]
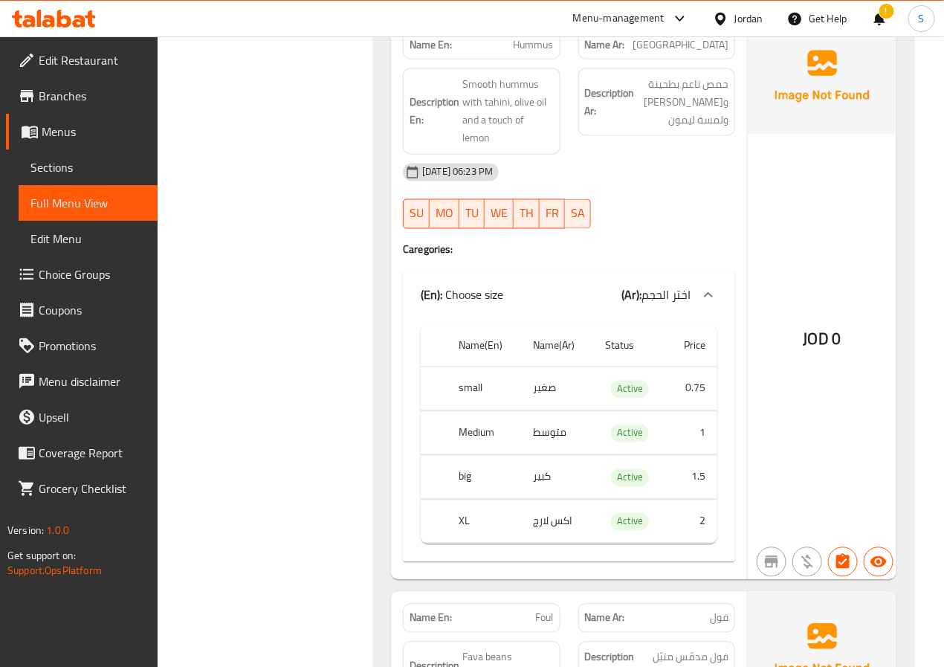
scroll to position [4617, 0]
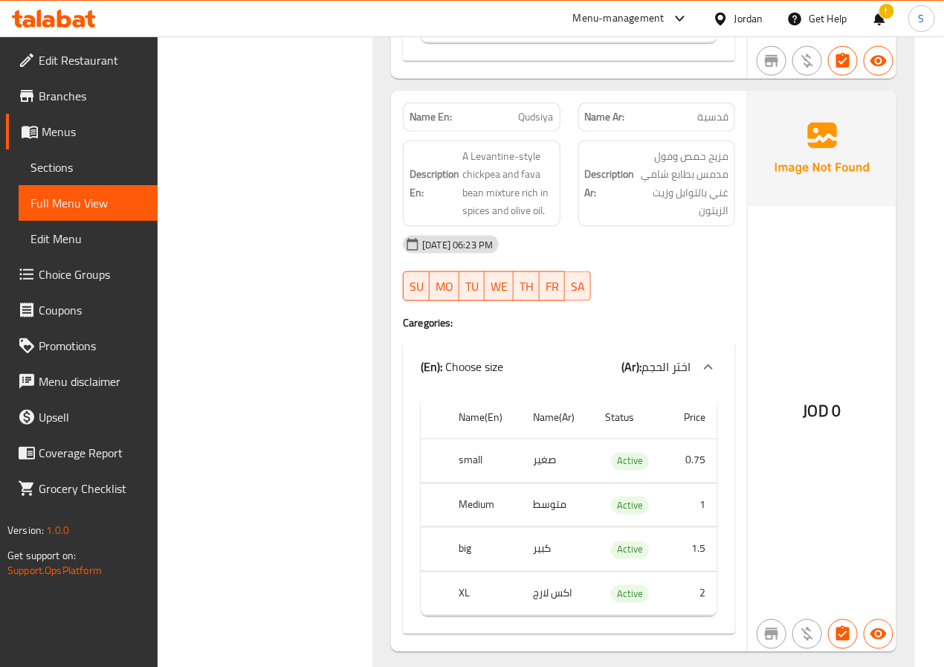
scroll to position [6253, 0]
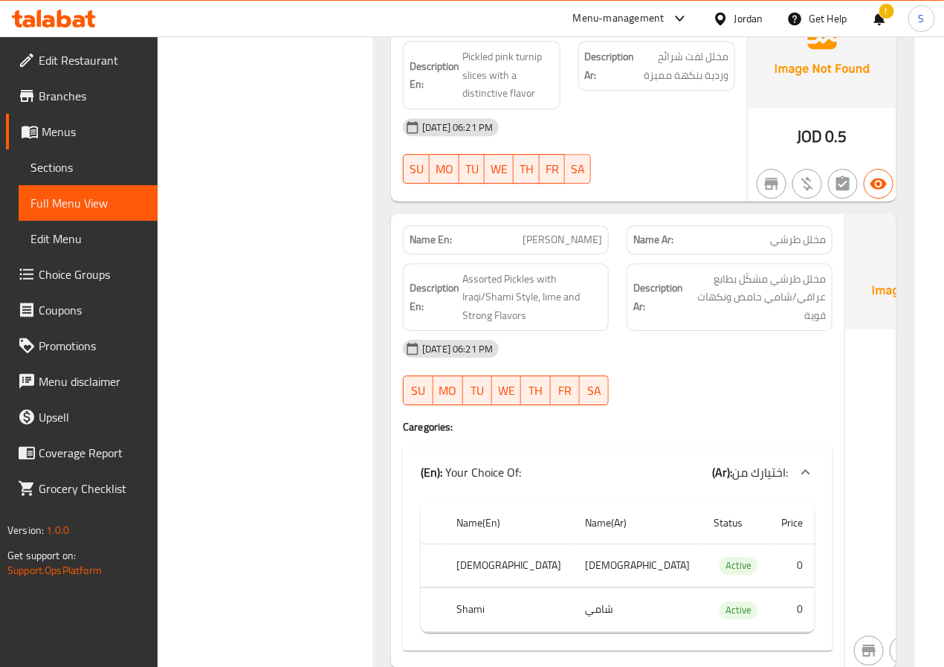
scroll to position [11222, 0]
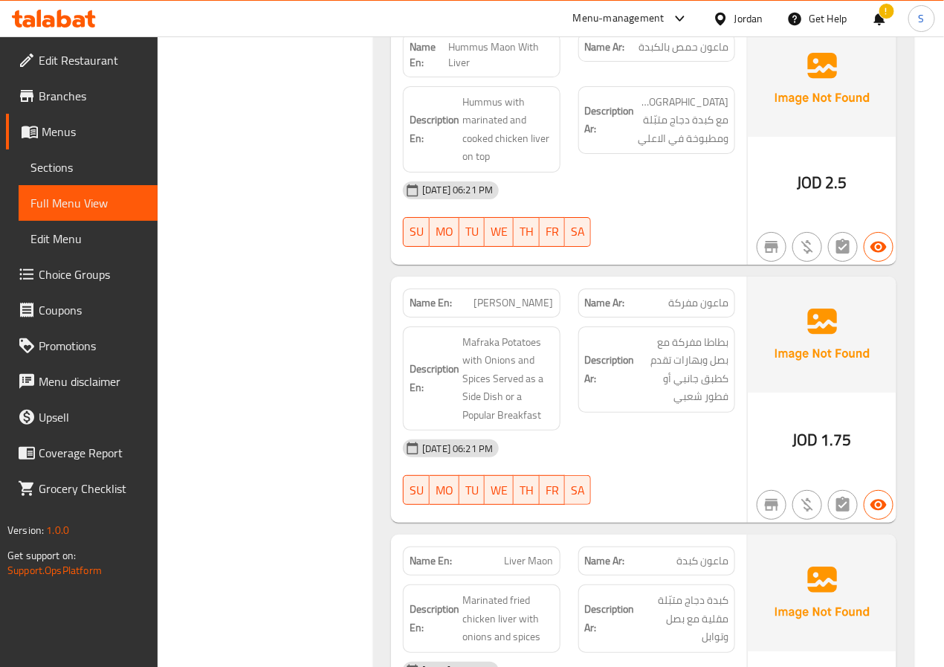
scroll to position [7442, 0]
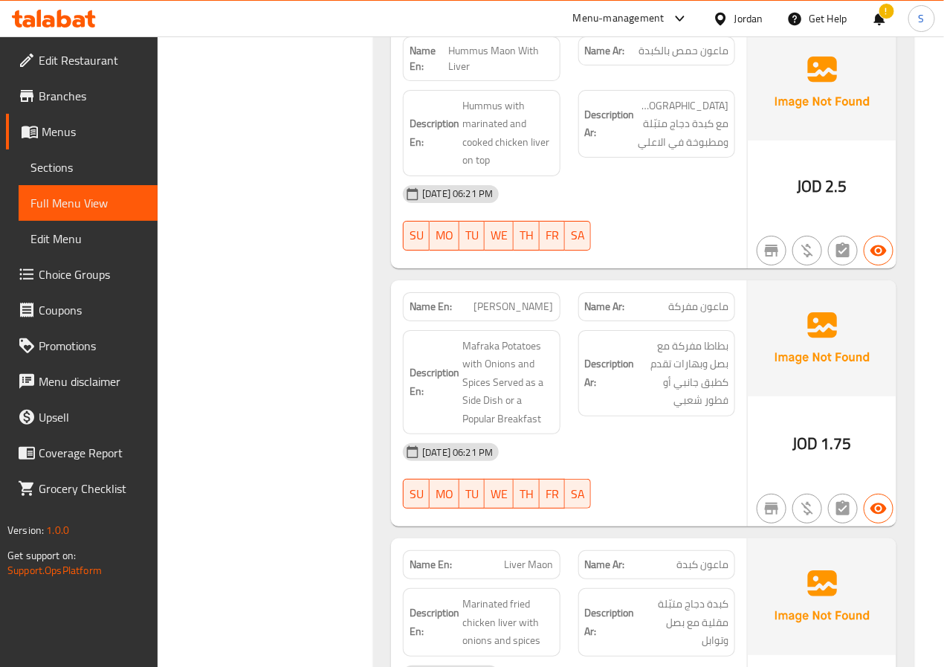
click at [531, 61] on span "Hummus Maon With Liver" at bounding box center [500, 58] width 105 height 31
copy span "Hummus Maon With Liver"
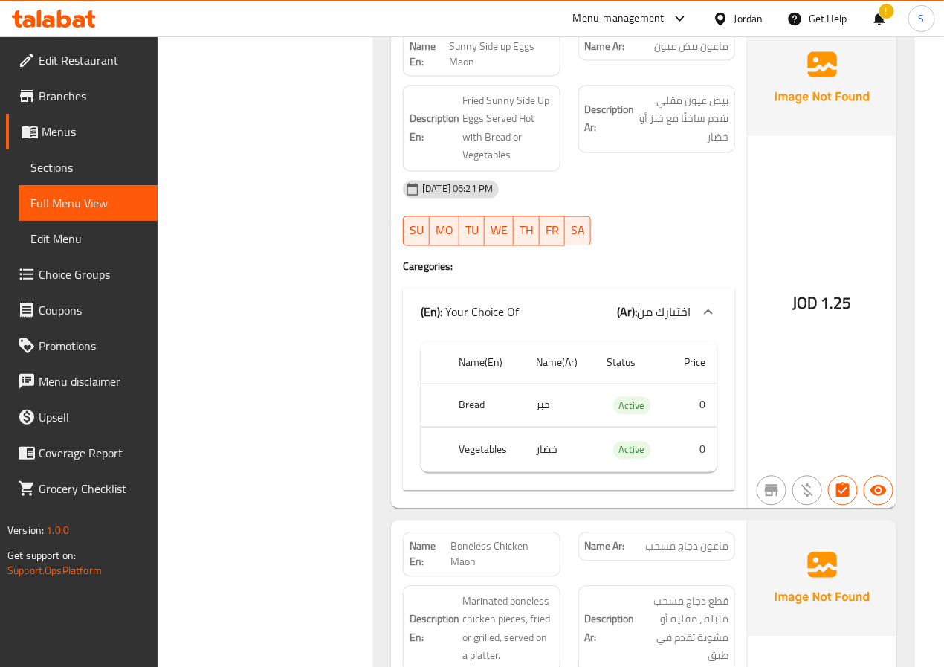
scroll to position [8420, 0]
click at [270, 473] on div "Filter Branches Branches Popular filters Free items Branch specific items Has c…" at bounding box center [271, 190] width 187 height 16838
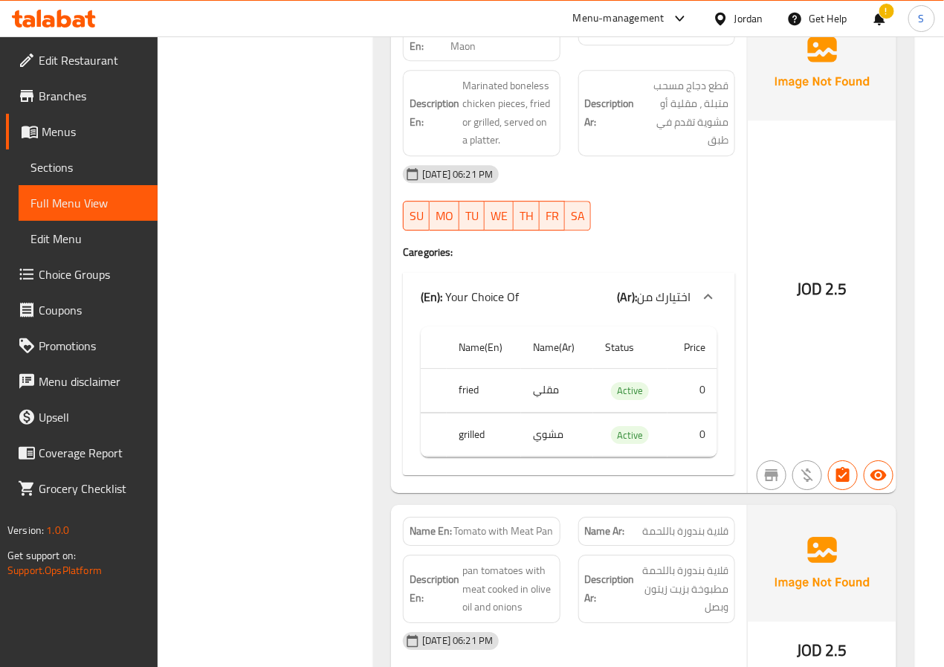
scroll to position [8933, 0]
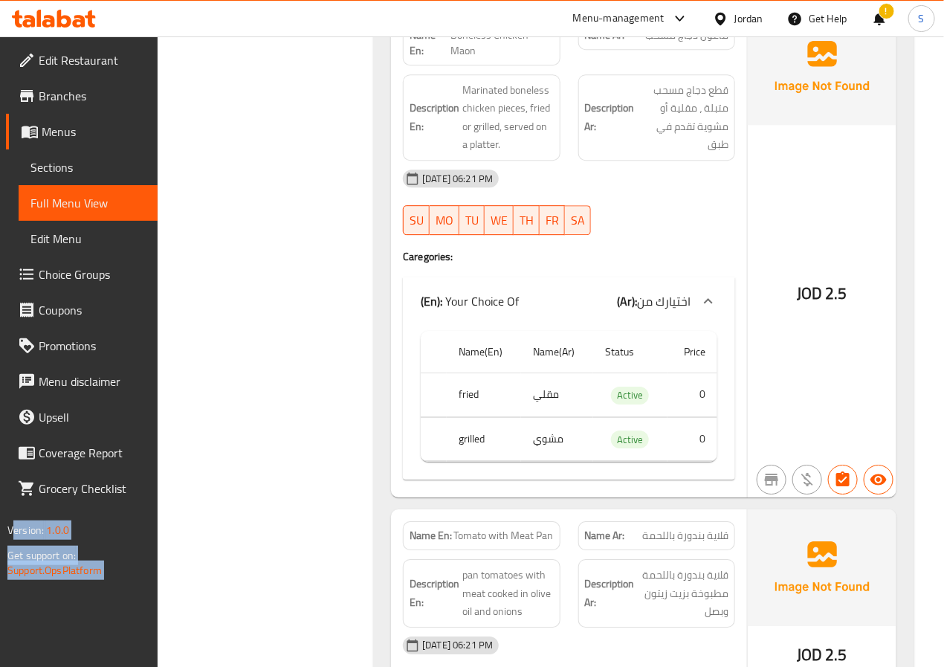
drag, startPoint x: 348, startPoint y: 343, endPoint x: -425, endPoint y: 259, distance: 777.3
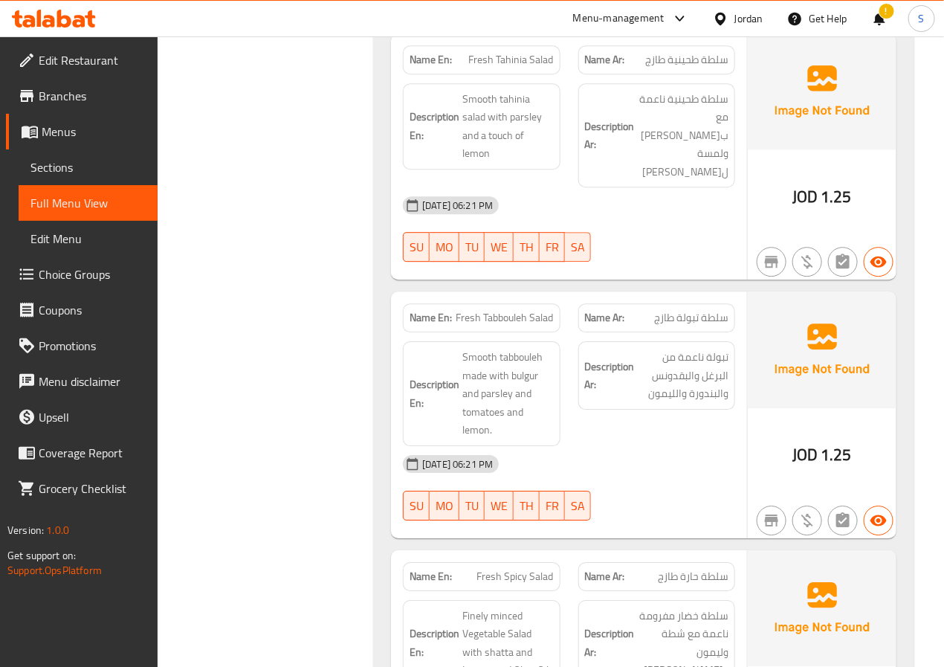
scroll to position [10779, 0]
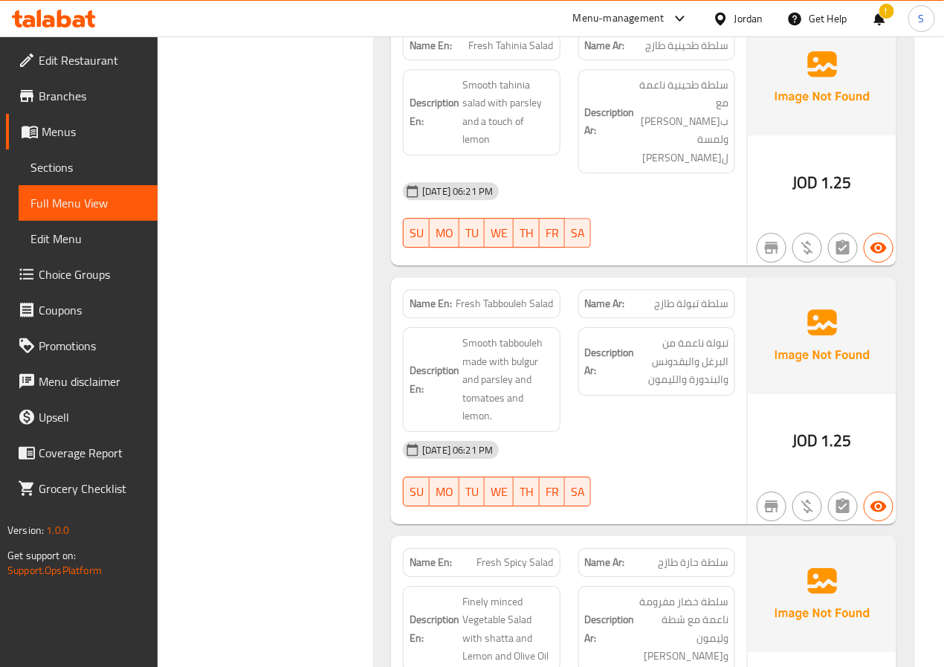
click at [531, 296] on span "Fresh Tabbouleh Salad" at bounding box center [504, 304] width 97 height 16
copy span "Fresh Tabbouleh Salad"
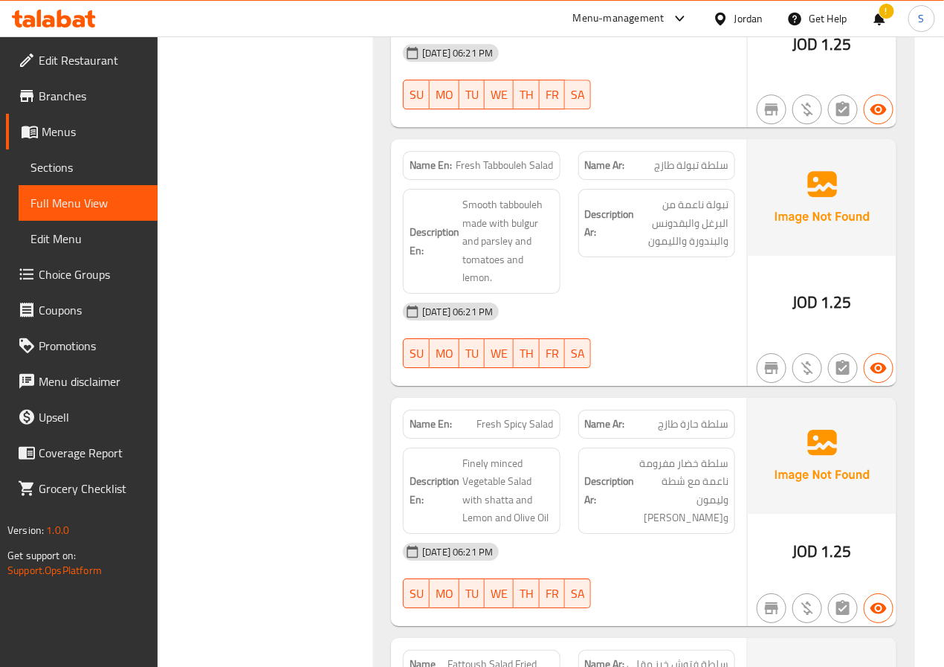
scroll to position [10930, 0]
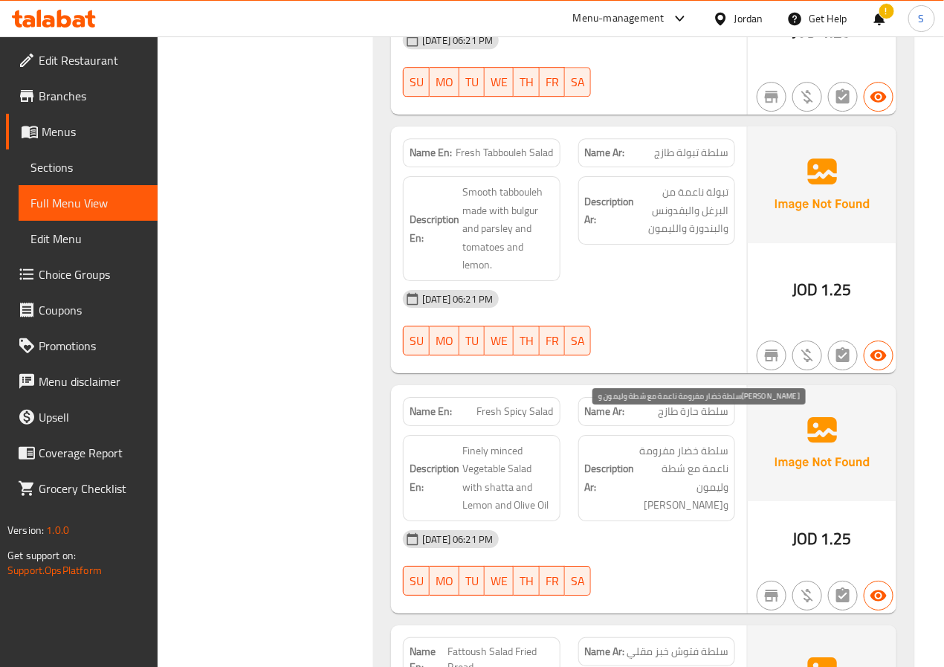
click at [678, 444] on span "سلطة خضار مفرومة ناعمة مع شطة وليمون وزيت زيتون" at bounding box center [683, 477] width 91 height 73
copy span "شطة"
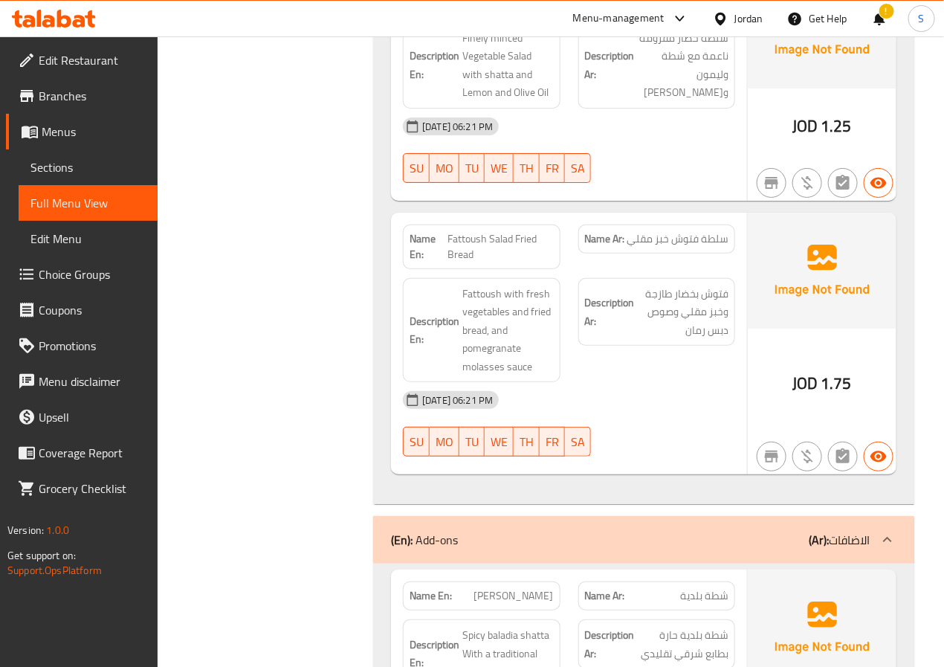
scroll to position [11346, 0]
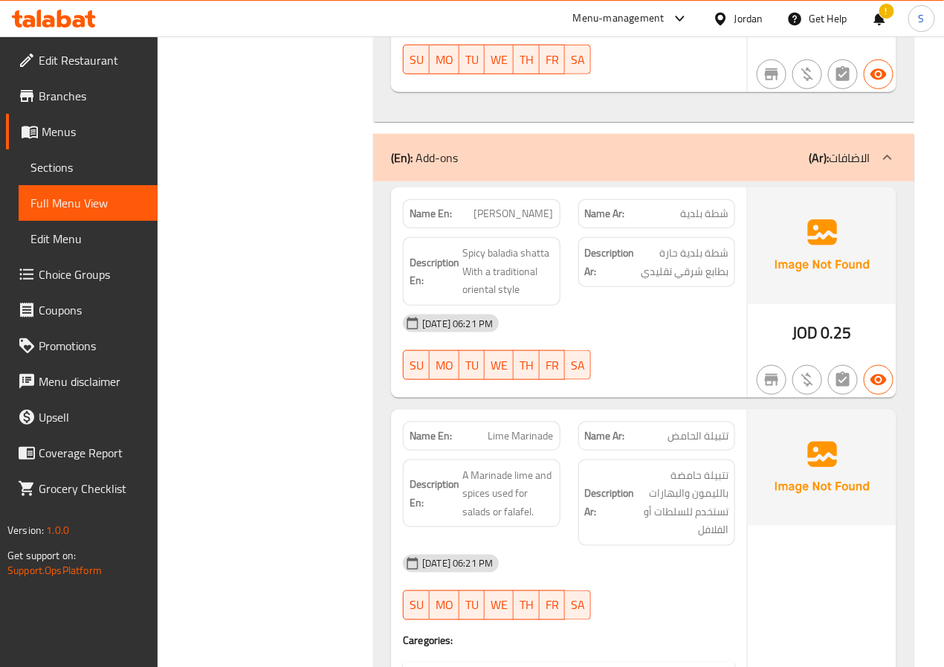
scroll to position [11726, 0]
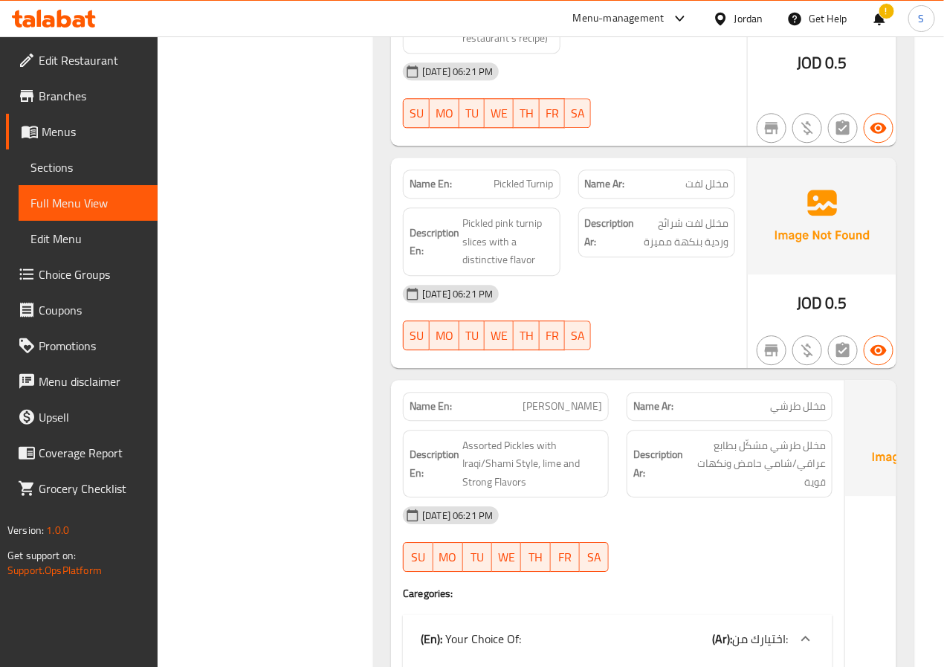
scroll to position [14432, 0]
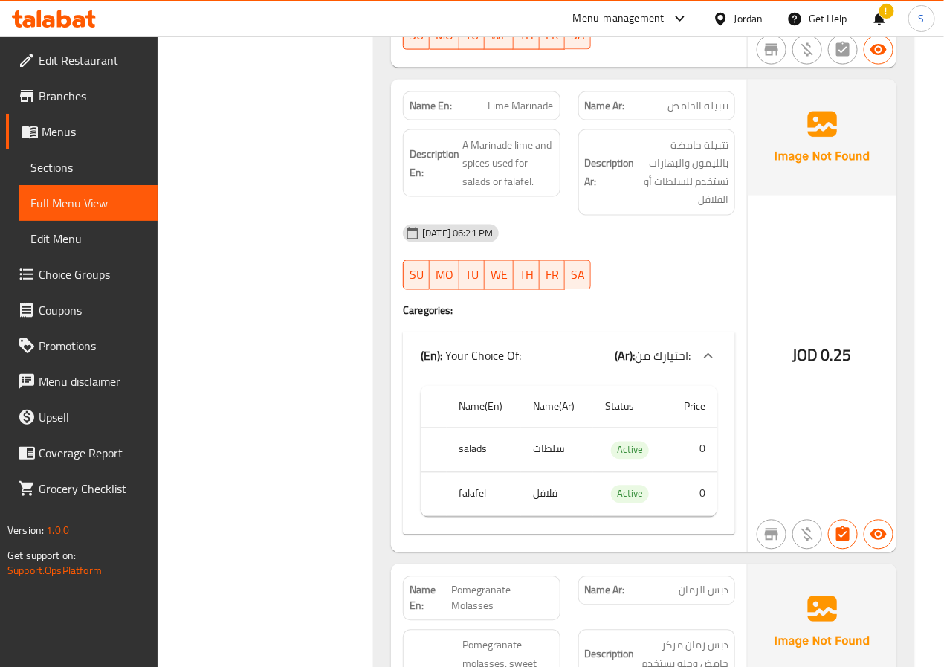
scroll to position [12058, 0]
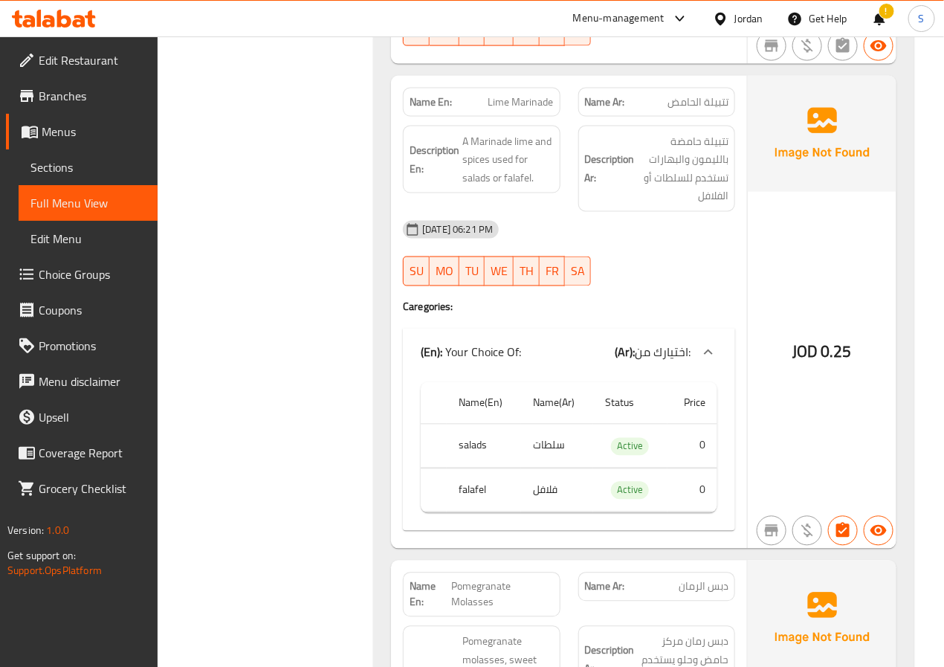
click at [527, 94] on span "Lime Marinade" at bounding box center [520, 102] width 65 height 16
click at [673, 132] on span "تتبيلة حامضة بالليمون والبهارات تستخدم للسلطات أو الفلافل" at bounding box center [683, 168] width 91 height 73
click at [705, 132] on span "تتبيلة حامضة بالليمون والبهارات تستخدم للسلطات أو الفلافل" at bounding box center [683, 168] width 91 height 73
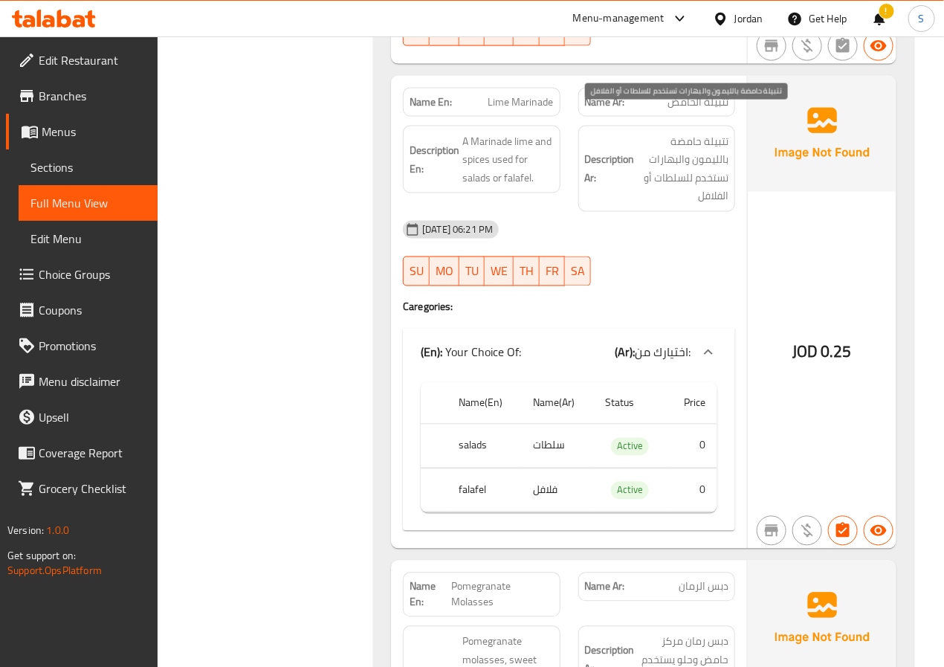
click at [707, 138] on span "تتبيلة حامضة بالليمون والبهارات تستخدم للسلطات أو الفلافل" at bounding box center [683, 168] width 91 height 73
click at [716, 139] on span "تتبيلة حامضة بالليمون والبهارات تستخدم للسلطات أو الفلافل" at bounding box center [683, 168] width 91 height 73
drag, startPoint x: 243, startPoint y: 206, endPoint x: 495, endPoint y: 83, distance: 280.1
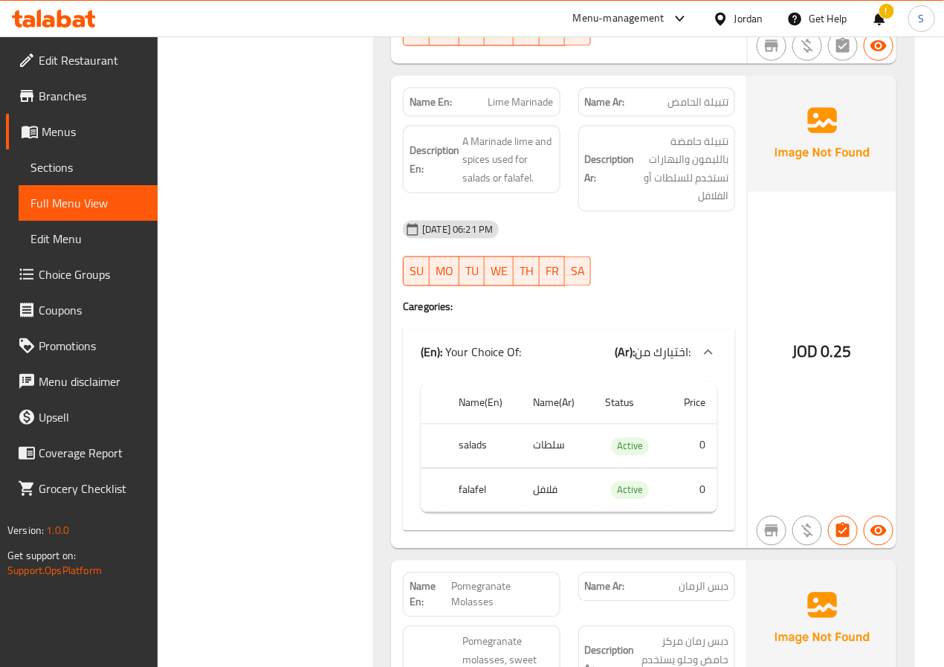
click at [526, 94] on span "Lime Marinade" at bounding box center [520, 102] width 65 height 16
copy span "Lime Marinade"
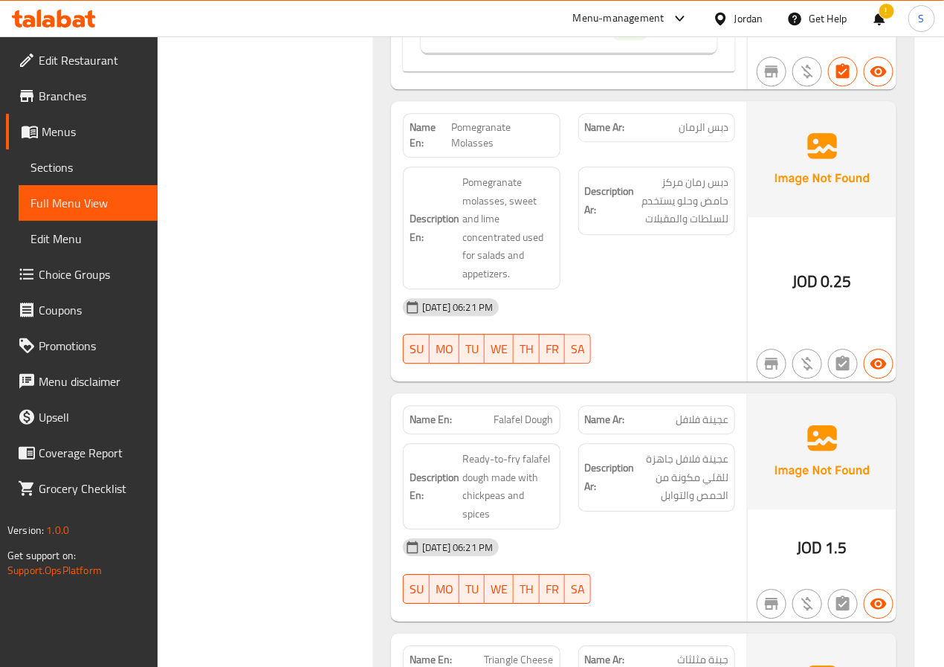
scroll to position [12517, 0]
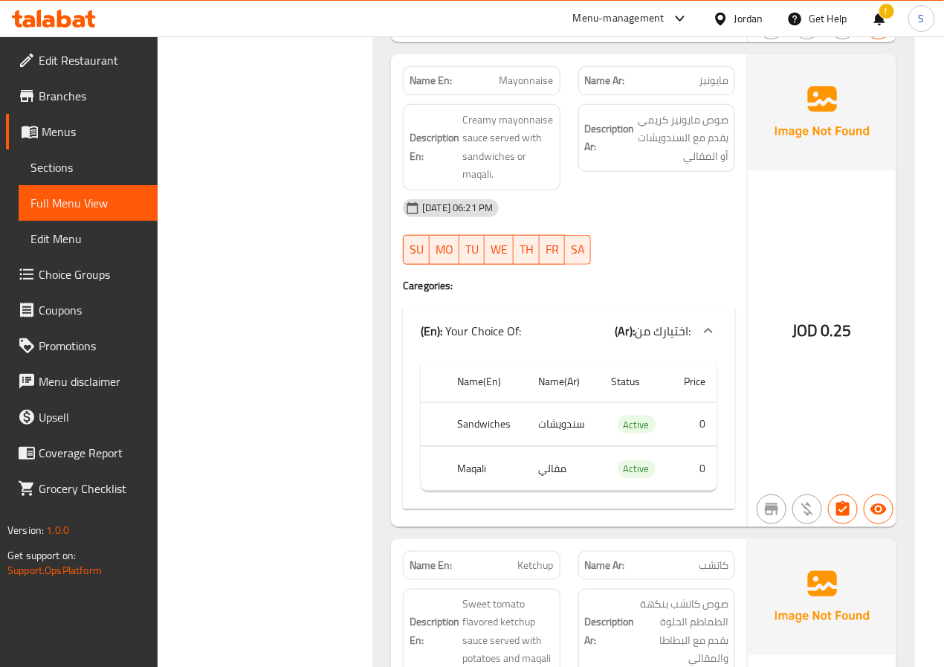
scroll to position [13558, 0]
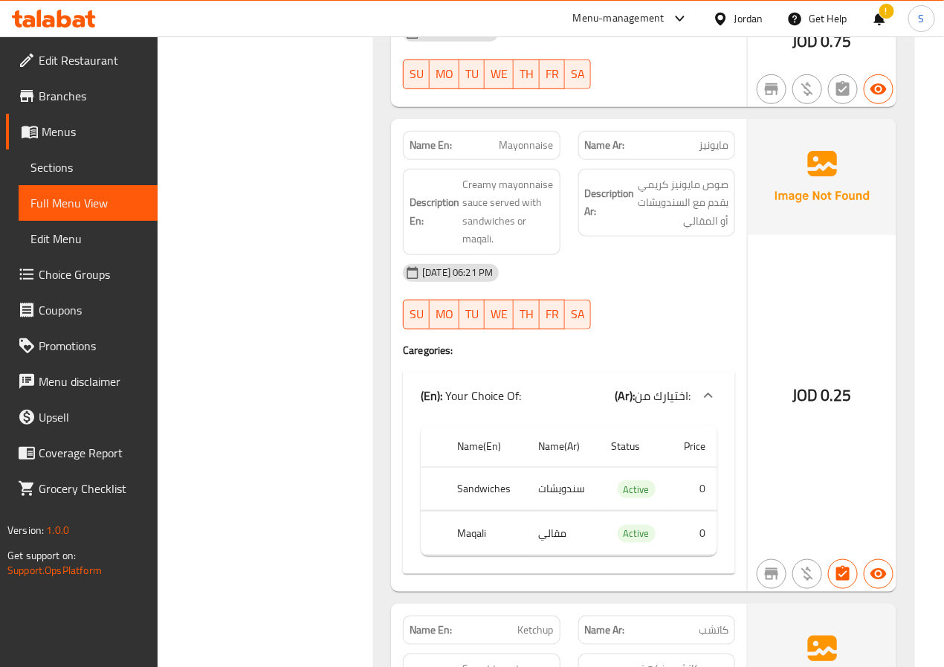
scroll to position [13506, 0]
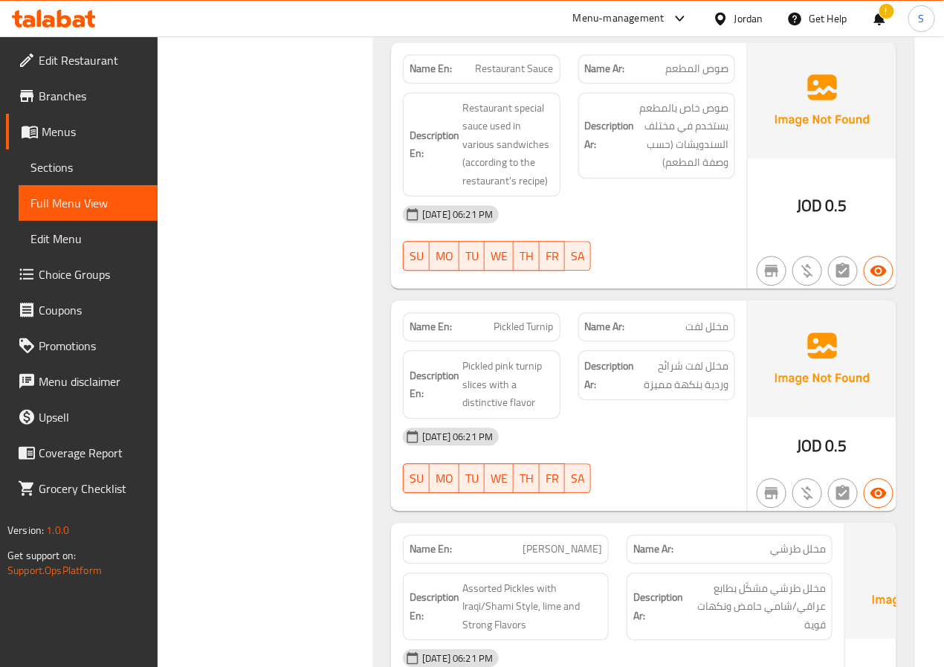
scroll to position [14303, 0]
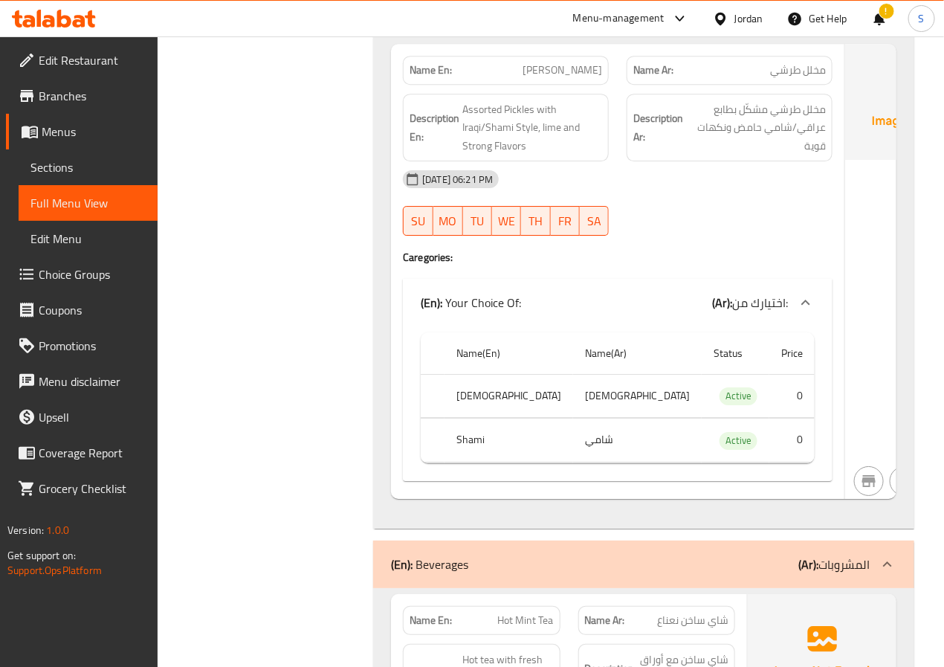
scroll to position [14771, 0]
click at [539, 65] on span "Torshi Pickles" at bounding box center [562, 72] width 80 height 16
click at [539, 65] on span "[PERSON_NAME]" at bounding box center [562, 72] width 80 height 16
copy span "[PERSON_NAME]"
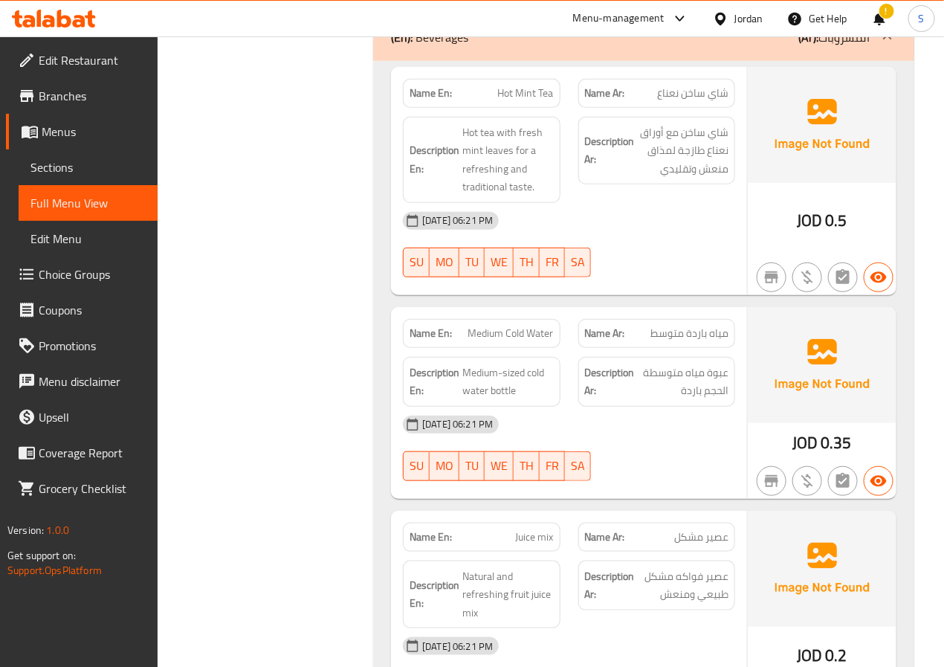
scroll to position [15290, 0]
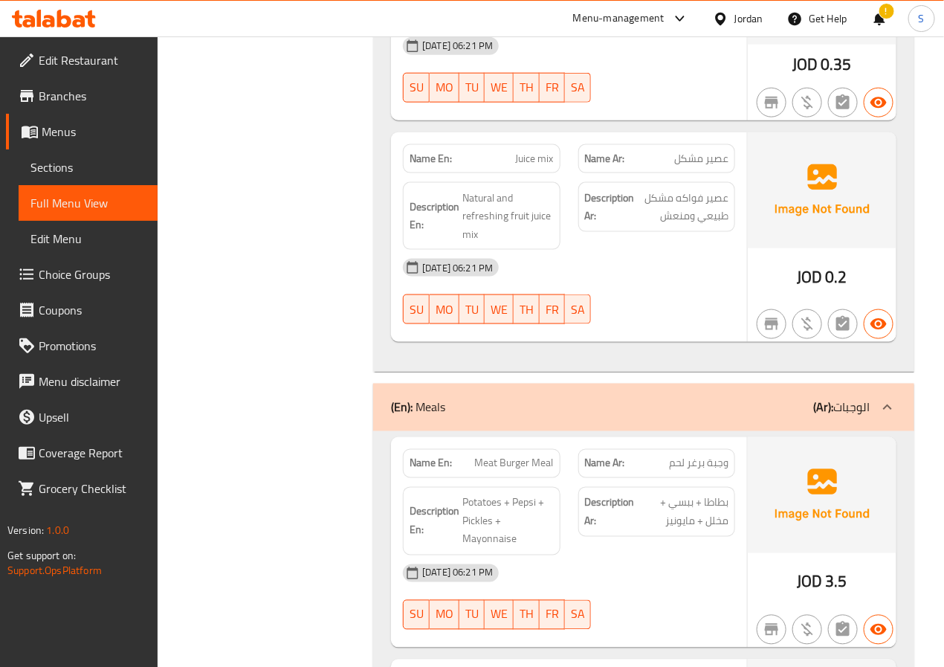
scroll to position [15675, 0]
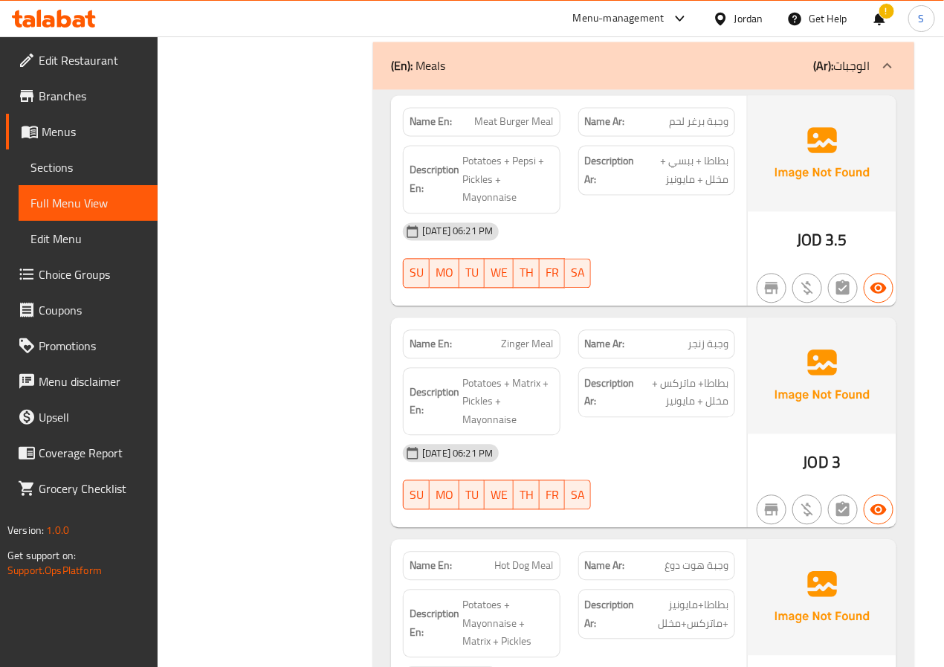
scroll to position [16017, 0]
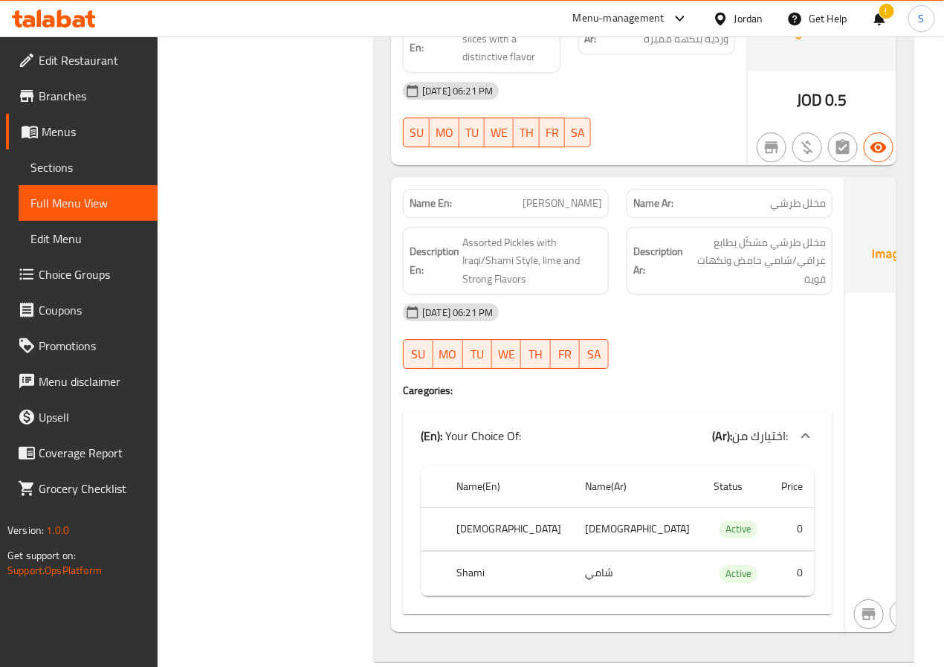
scroll to position [14643, 0]
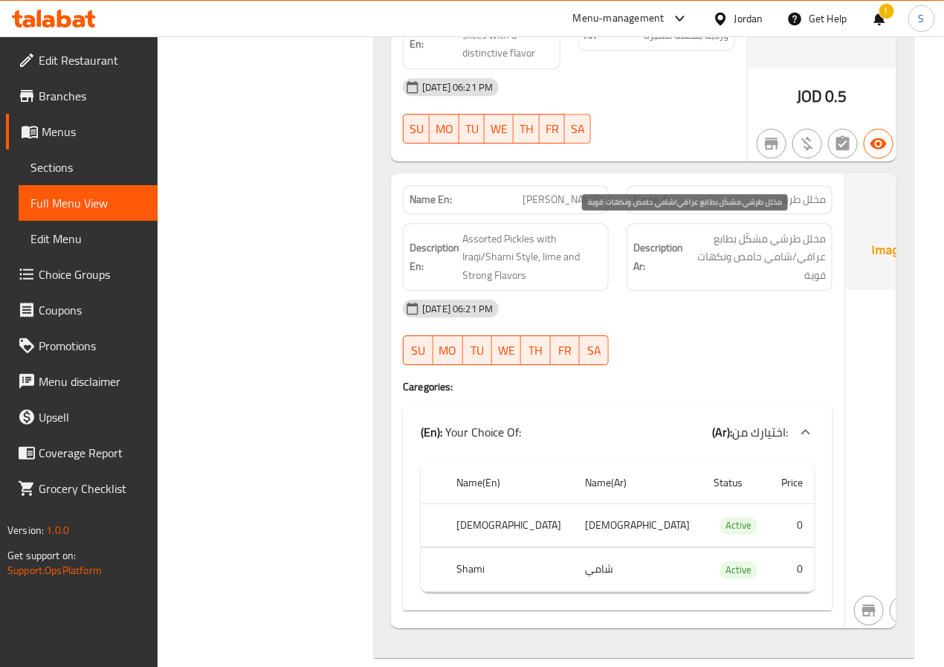
click at [686, 232] on span "مخلل طرشي مشكّل بطابع عراقي/شامي حامض ونكهات قوية" at bounding box center [756, 257] width 140 height 55
copy span "طرشي"
drag, startPoint x: 308, startPoint y: 157, endPoint x: 537, endPoint y: 201, distance: 233.9
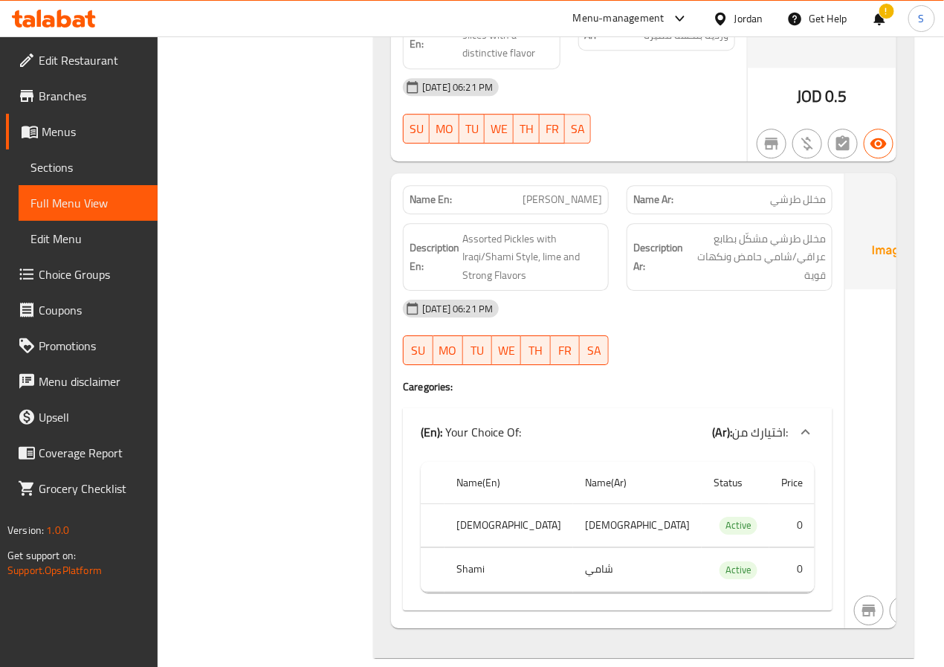
click at [770, 196] on span "مخلل طرشي" at bounding box center [798, 200] width 56 height 16
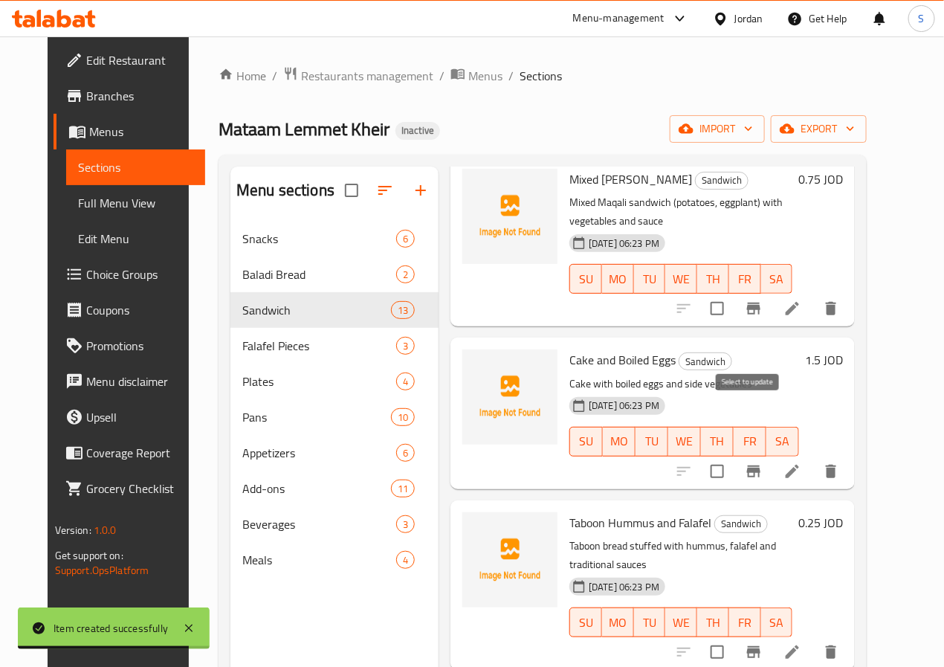
scroll to position [441, 0]
click at [799, 465] on icon at bounding box center [791, 471] width 13 height 13
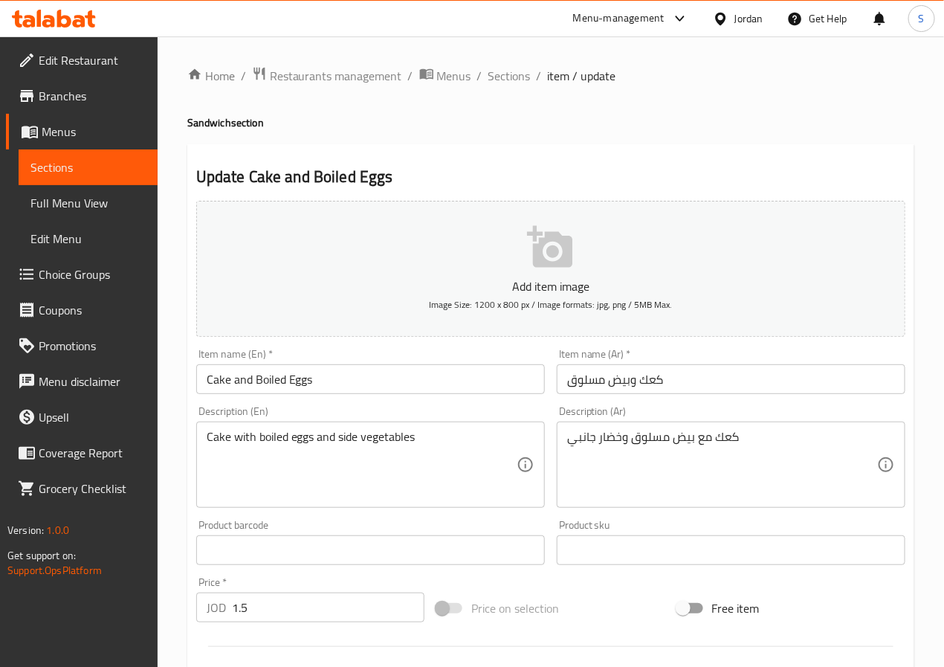
click at [218, 377] on input "Cake and Boiled Eggs" at bounding box center [370, 379] width 348 height 30
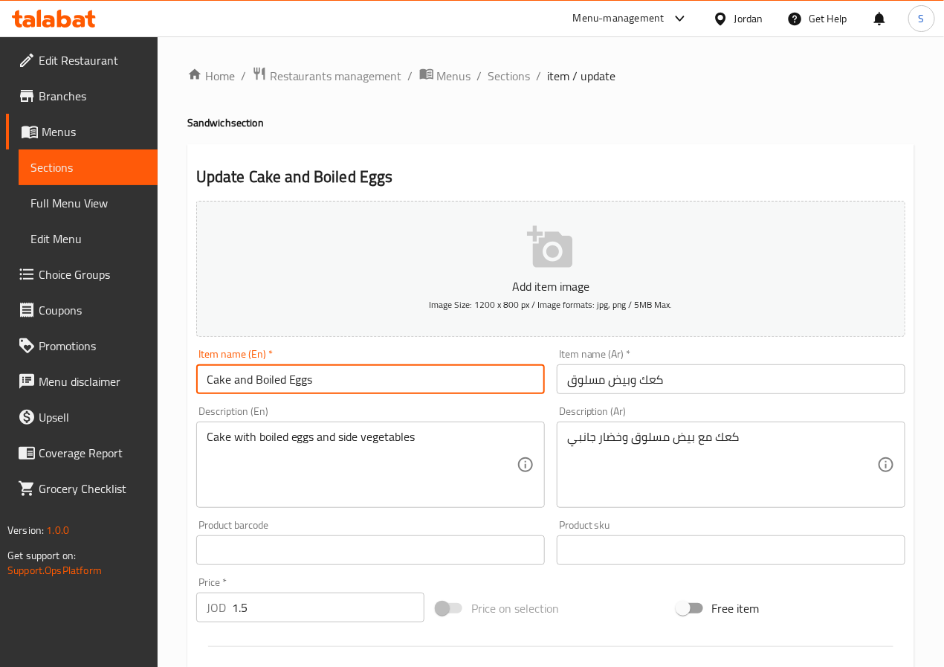
click at [218, 377] on input "Cake and Boiled Eggs" at bounding box center [370, 379] width 348 height 30
type input "Kaak and Boiled Eggs"
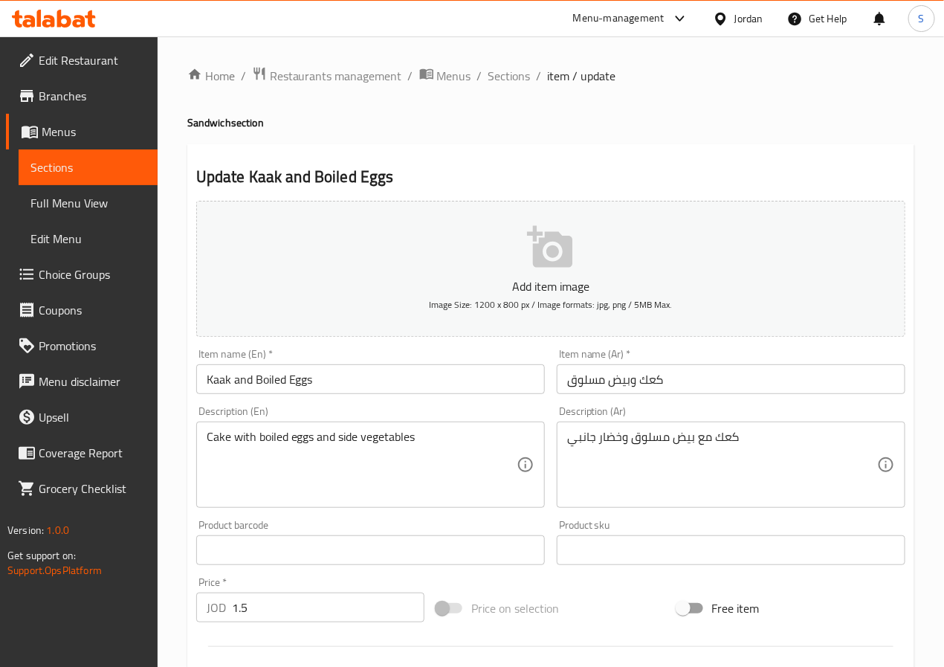
click at [214, 437] on textarea "Cake with boiled eggs and side vegetables" at bounding box center [362, 464] width 310 height 71
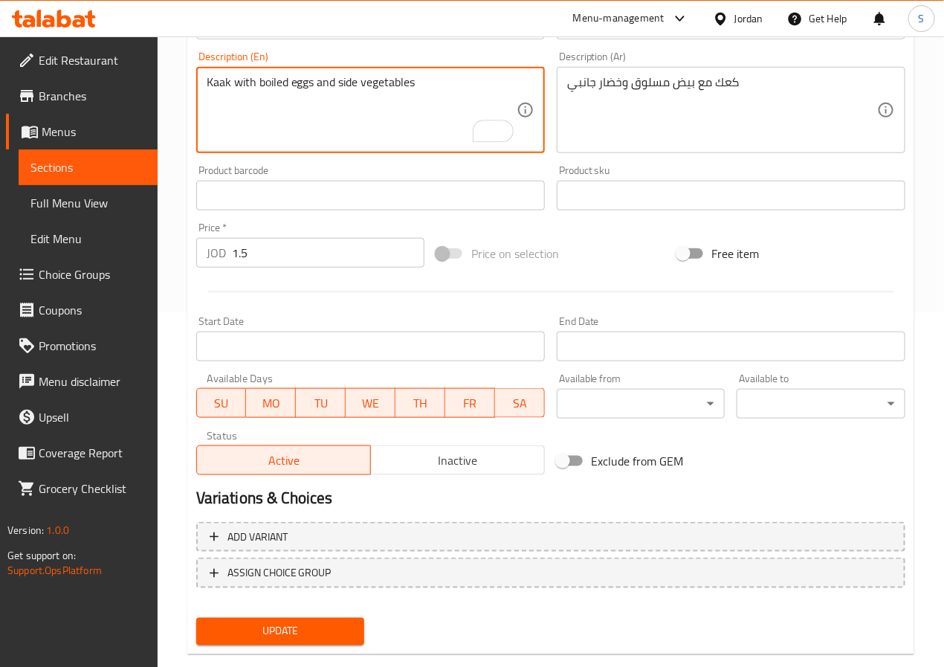
scroll to position [382, 0]
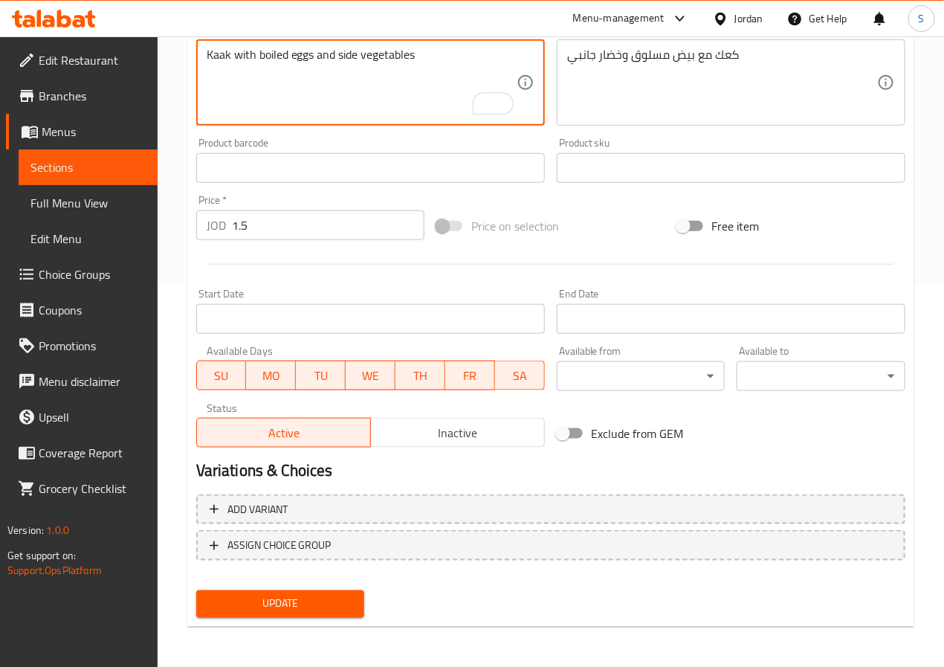
type textarea "Kaak with boiled eggs and side vegetables"
click at [310, 605] on span "Update" at bounding box center [280, 603] width 145 height 19
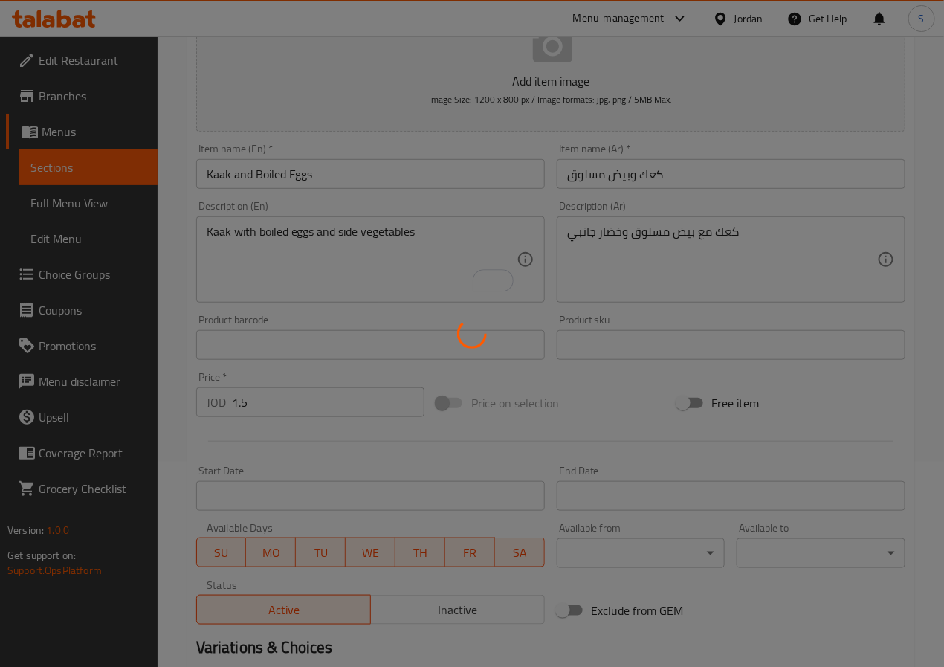
scroll to position [0, 0]
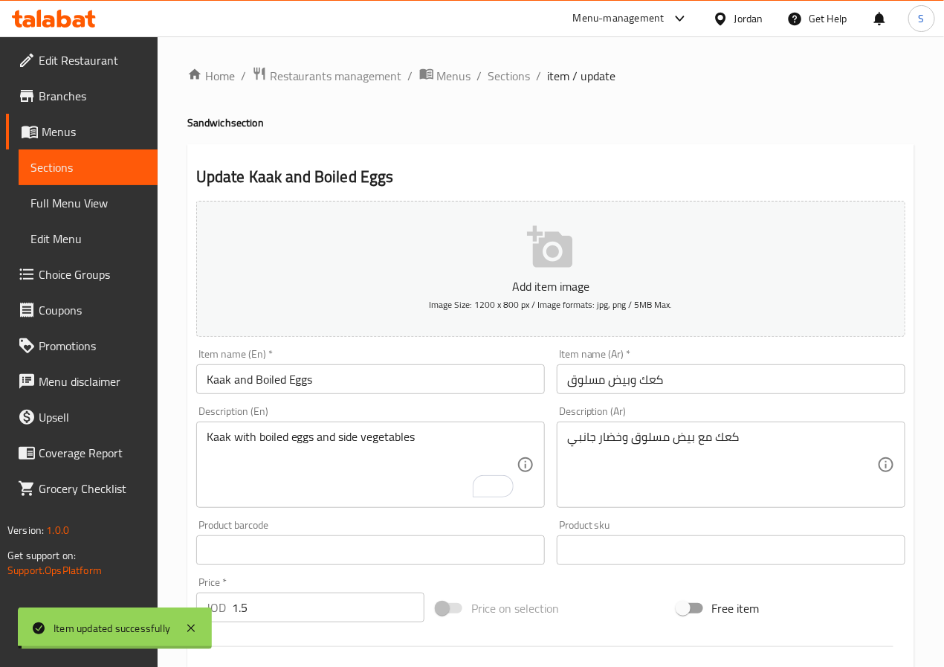
drag, startPoint x: 510, startPoint y: 85, endPoint x: 478, endPoint y: 1, distance: 90.1
click at [510, 85] on span "Sections" at bounding box center [509, 76] width 42 height 18
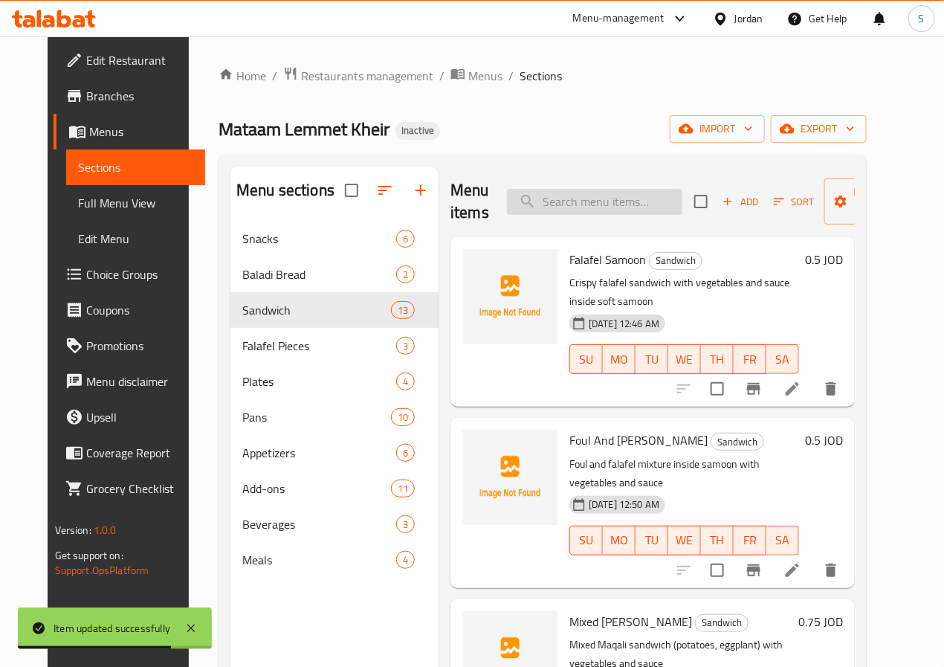
click at [568, 204] on input "search" at bounding box center [594, 202] width 175 height 26
paste input "Taboon Foul and Falafel"
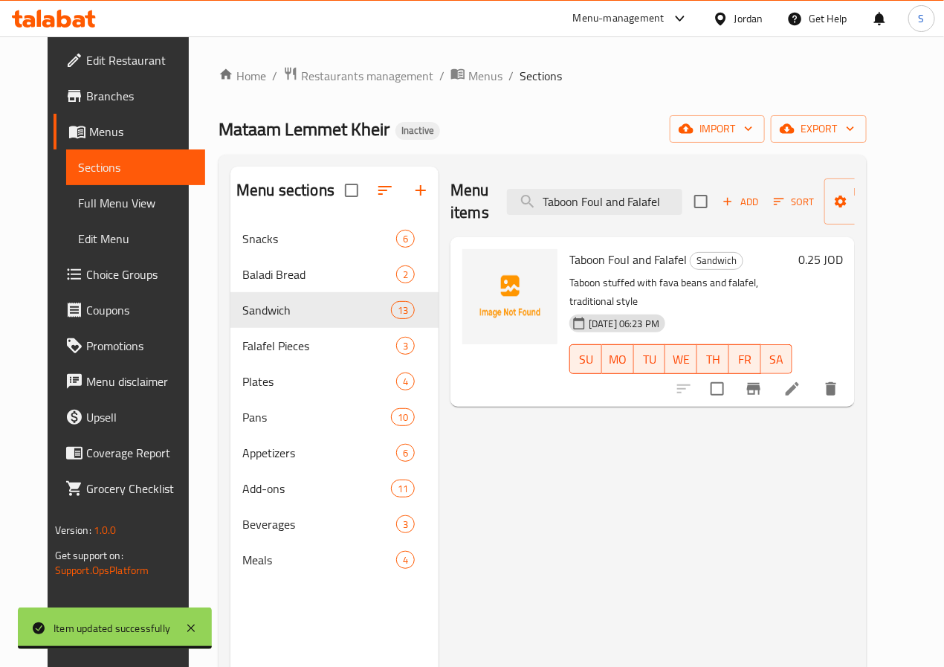
type input "Taboon Foul and Falafel"
click at [813, 375] on li at bounding box center [792, 388] width 42 height 27
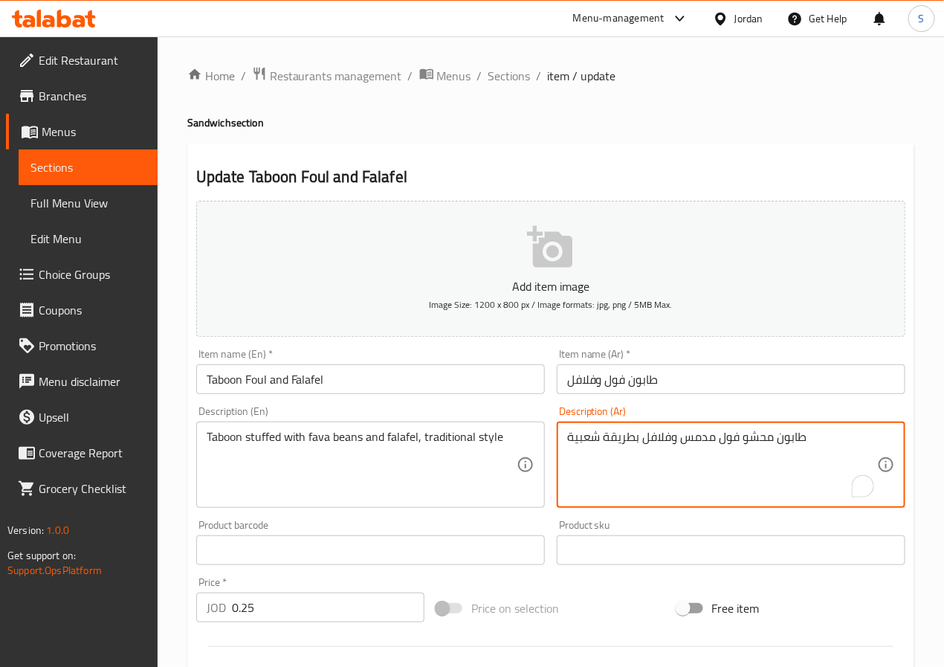
paste textarea "بحشوة فول وفلافل بطابع شعبي"
type textarea "طابون بحشوة فول وفلافل بطابع شعبي"
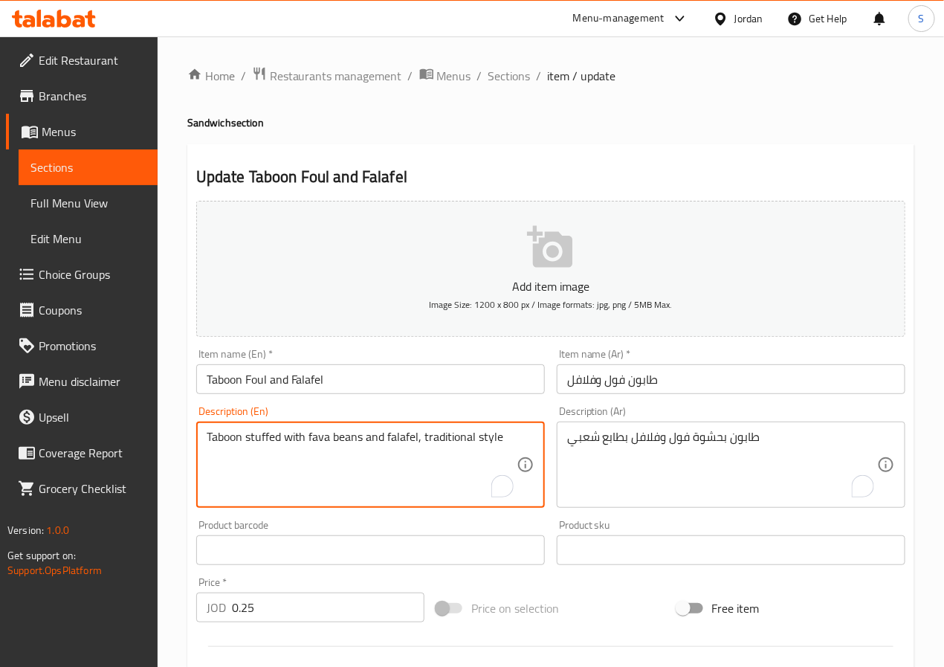
click at [268, 442] on textarea "Taboon stuffed with fava beans and falafel, traditional style" at bounding box center [362, 464] width 310 height 71
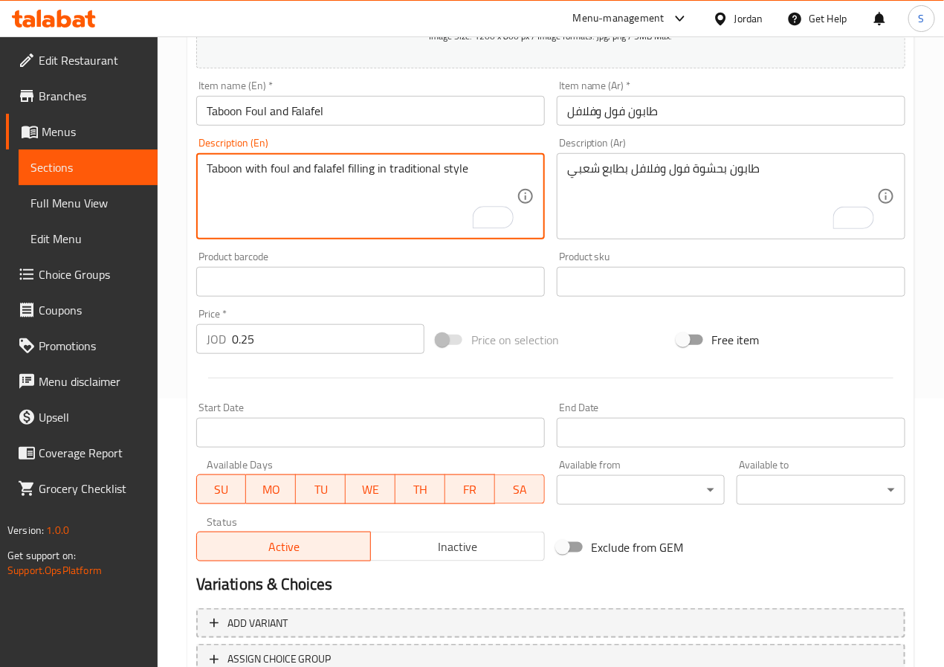
scroll to position [382, 0]
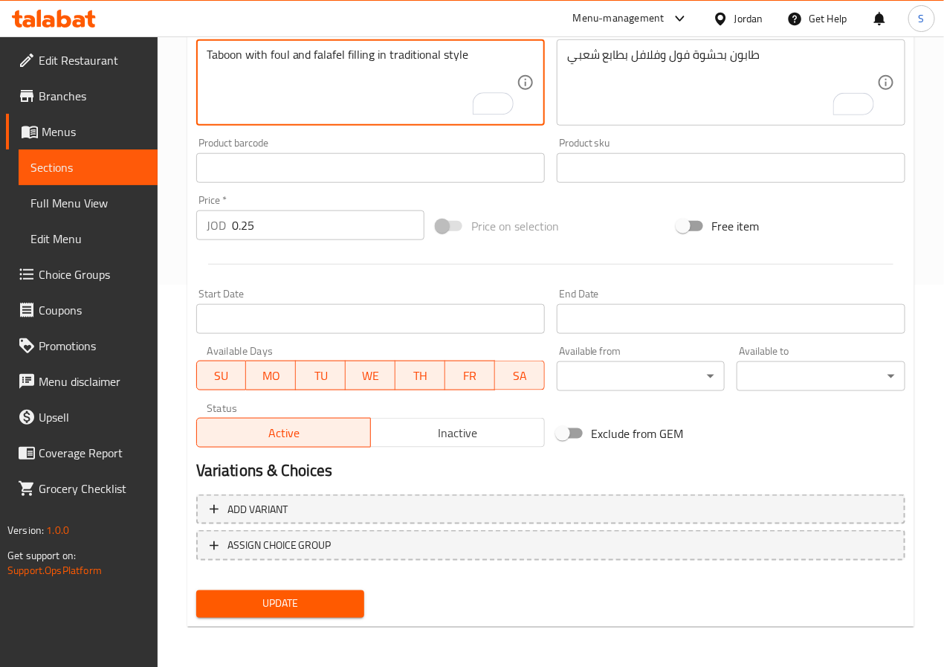
type textarea "Taboon with foul and falafel filling in traditional style"
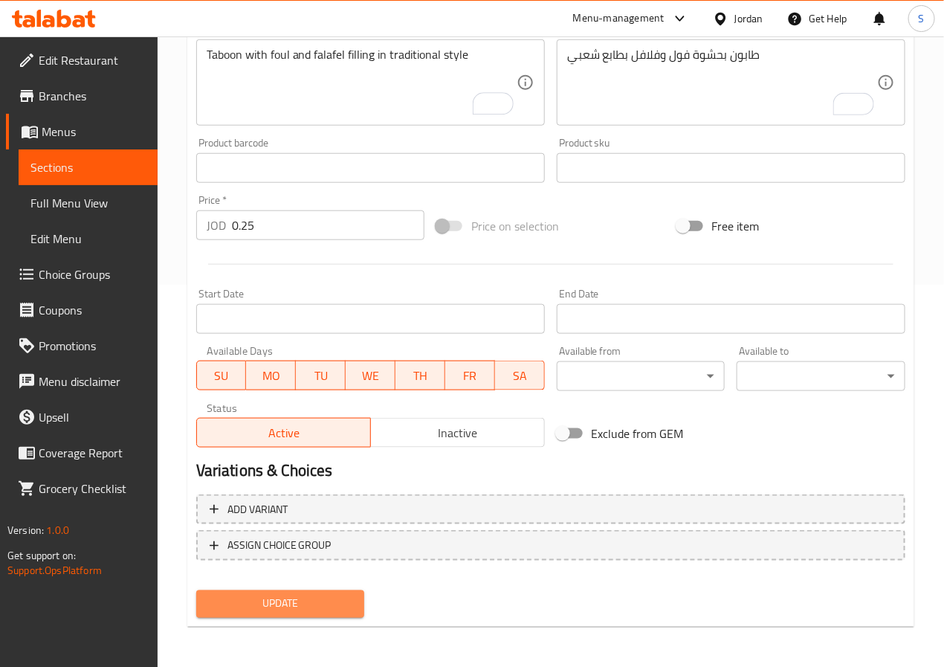
click at [310, 600] on span "Update" at bounding box center [280, 603] width 145 height 19
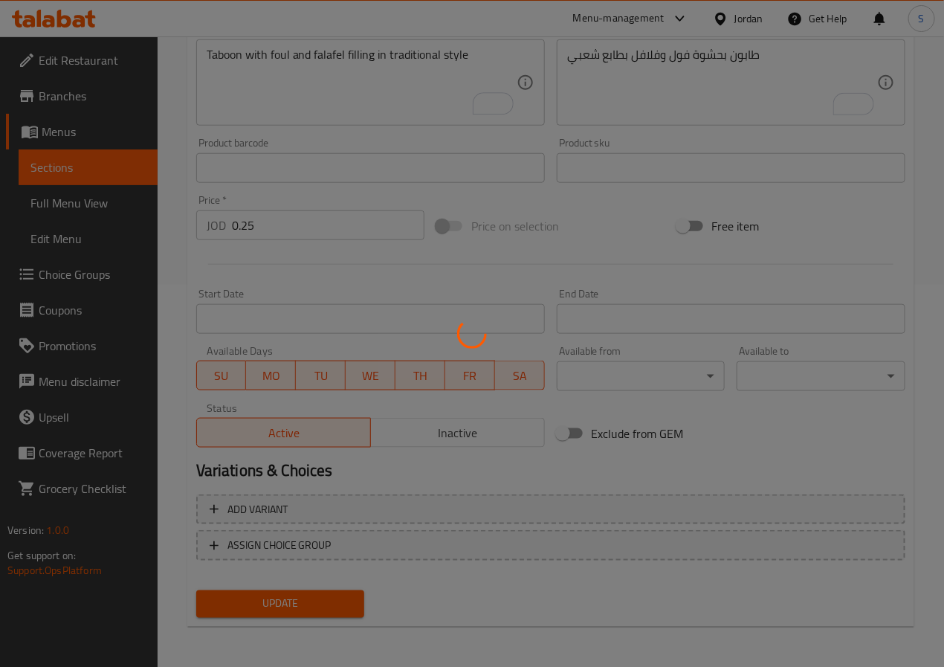
scroll to position [0, 0]
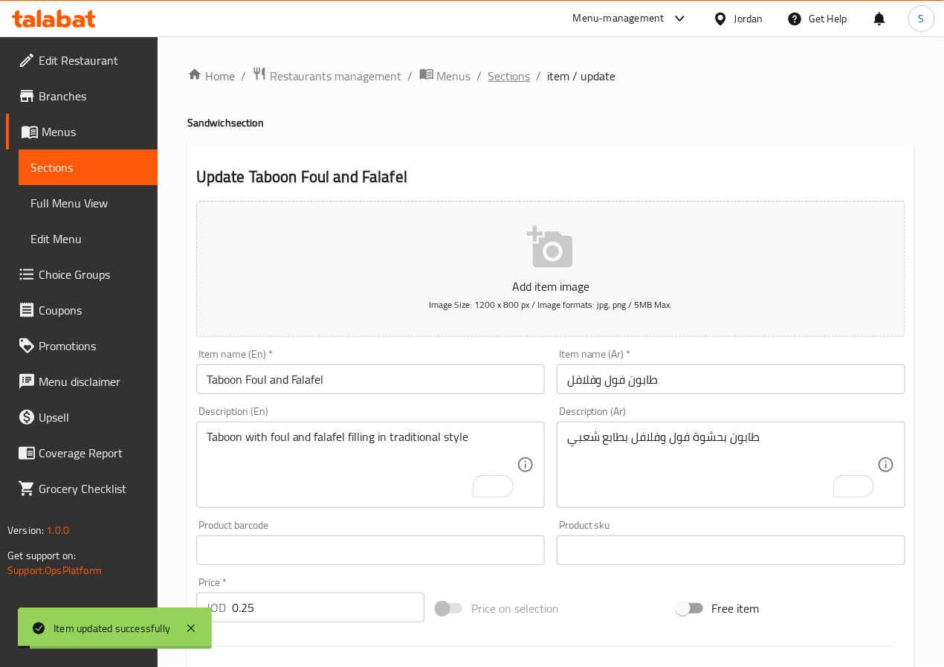
click at [518, 67] on span "Sections" at bounding box center [509, 76] width 42 height 18
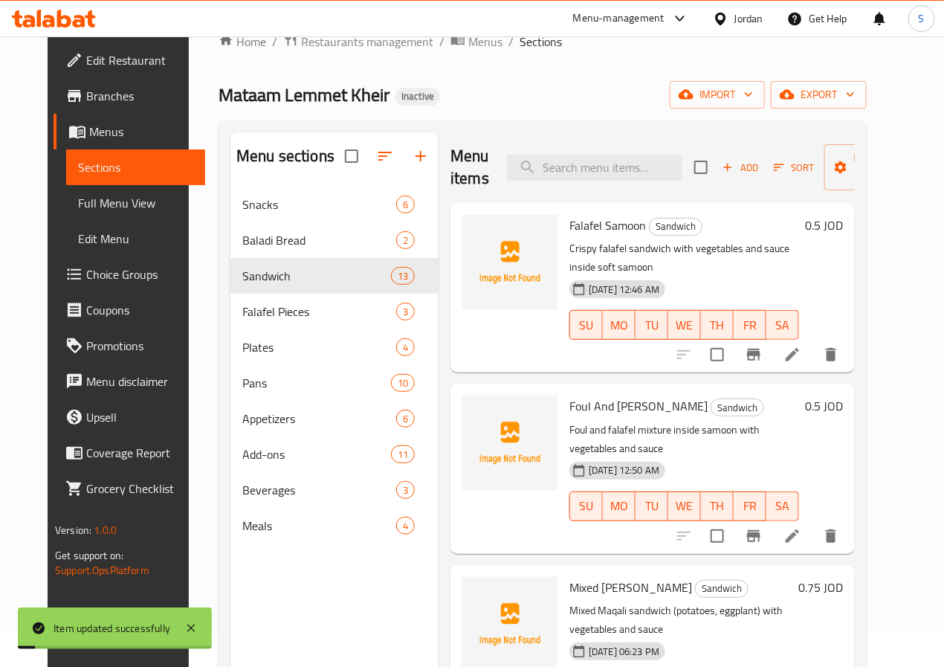
scroll to position [70, 0]
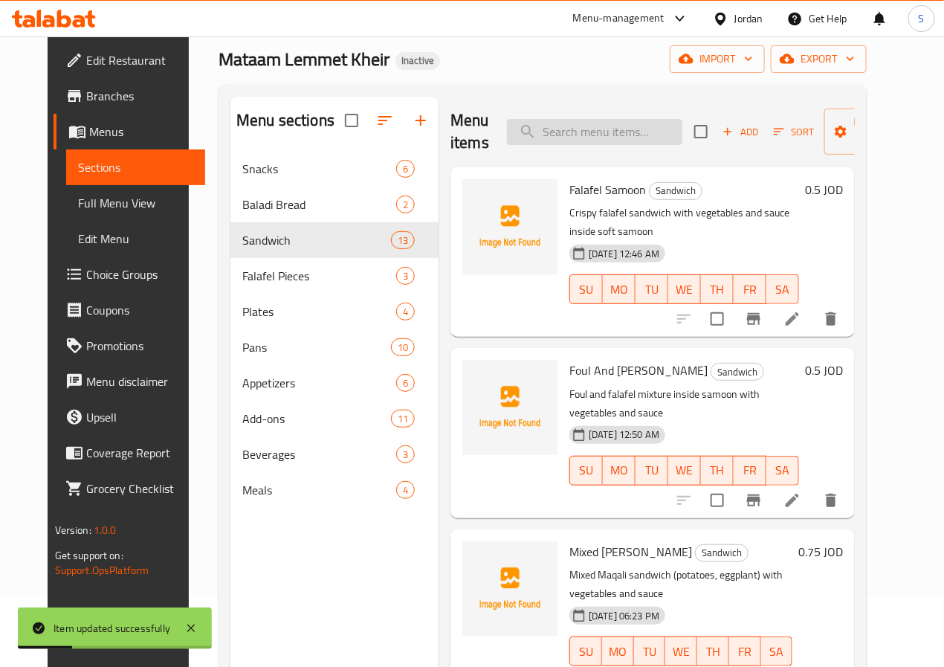
click at [540, 132] on input "search" at bounding box center [594, 132] width 175 height 26
paste input "Seniora Bread, Cheese, and Olives"
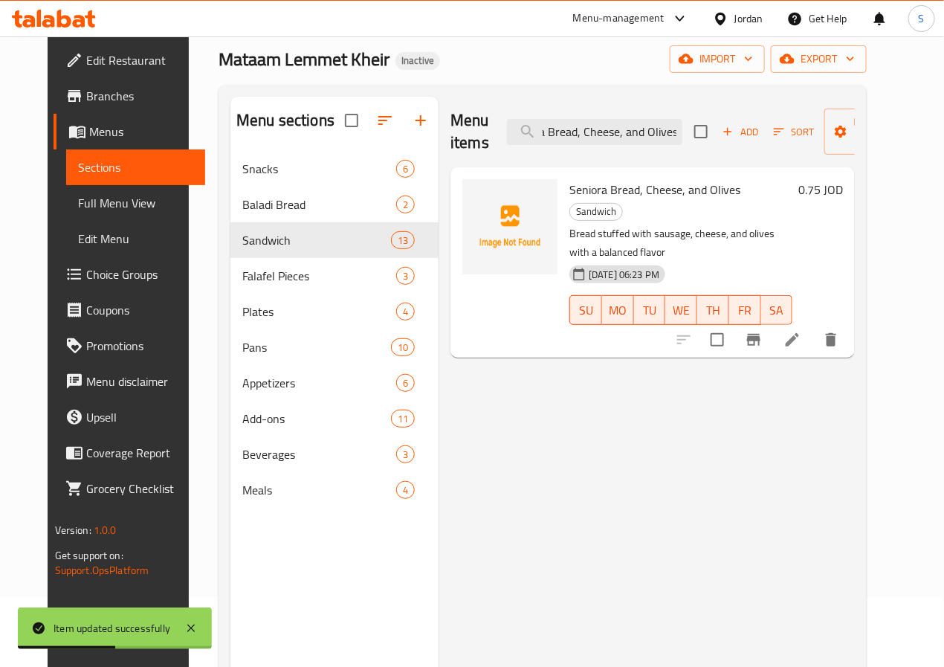
type input "Seniora Bread, Cheese, and Olives"
click at [813, 326] on li at bounding box center [792, 339] width 42 height 27
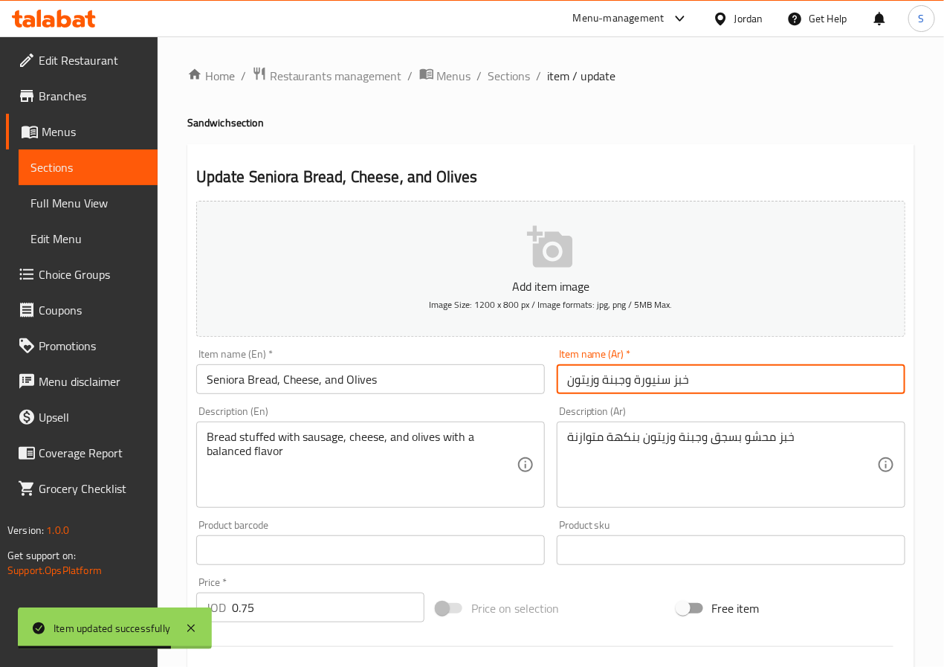
click at [681, 386] on input "خبز سنيورة وجبنة وزيتون" at bounding box center [731, 379] width 348 height 30
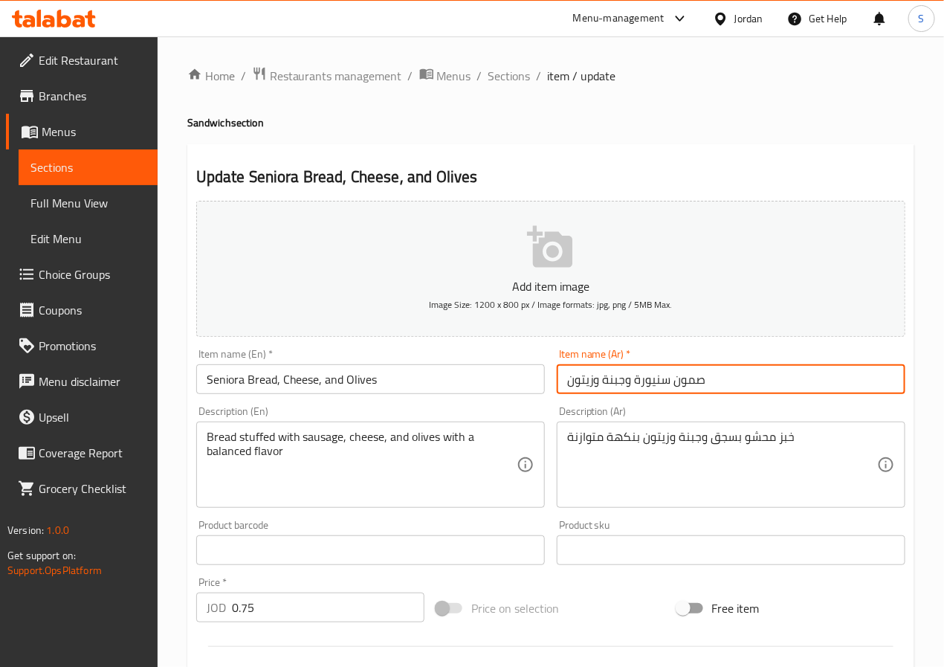
type input "صمون سنيورة وجبنة وزيتون"
click at [264, 381] on input "Seniora Bread, Cheese, and Olives" at bounding box center [370, 379] width 348 height 30
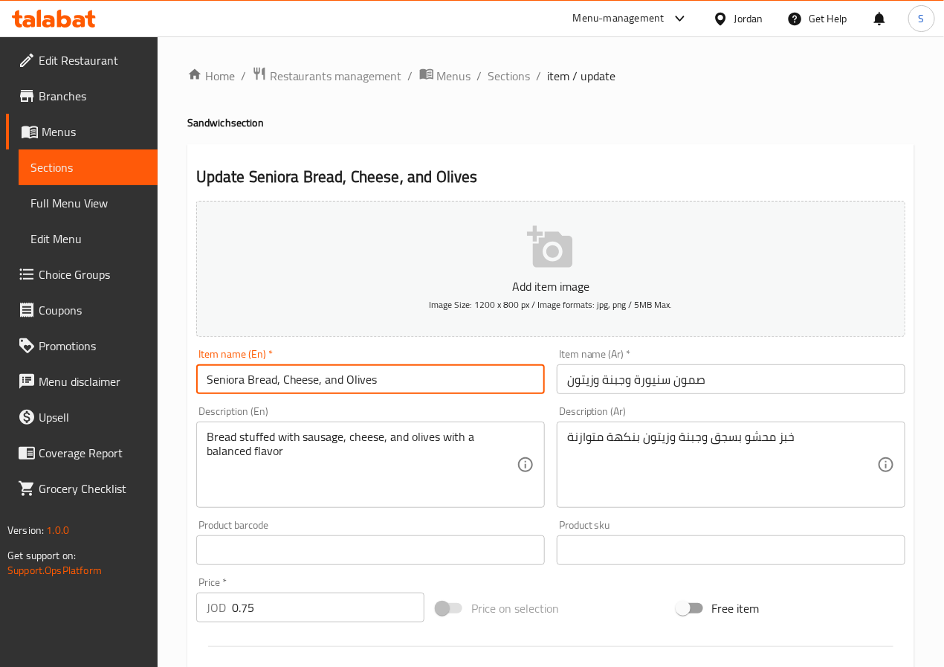
click at [264, 381] on input "Seniora Bread, Cheese, and Olives" at bounding box center [370, 379] width 348 height 30
click at [328, 386] on input "Samoon Seniora Cheese, and Olives" at bounding box center [370, 379] width 348 height 30
click at [292, 383] on input "Samoon Seniora Cheese, and Olives" at bounding box center [370, 379] width 348 height 30
click at [279, 384] on input "Samoon Seniora And Cheese And Olives" at bounding box center [370, 379] width 348 height 30
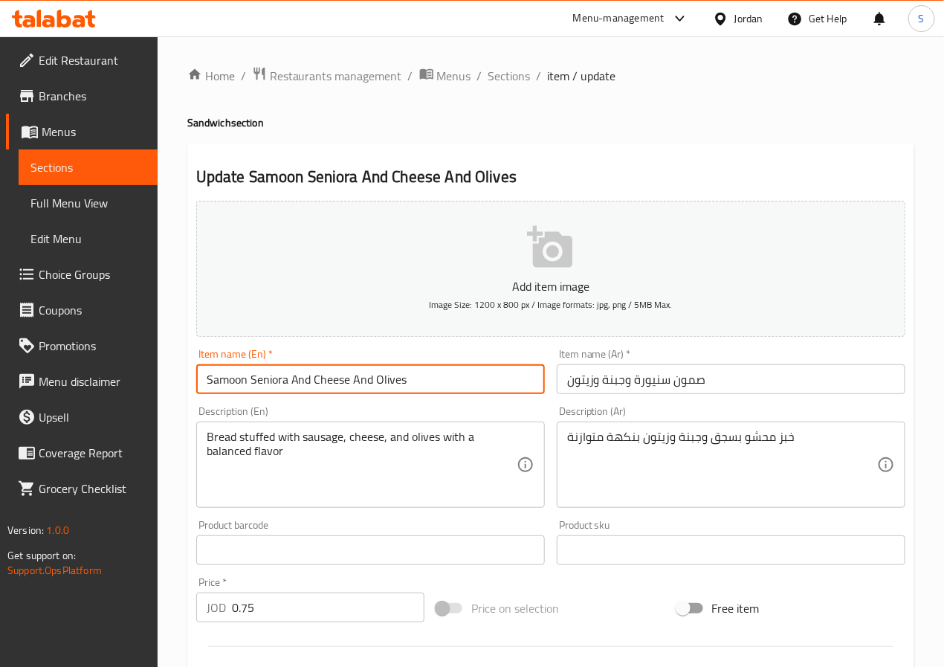
paste input "anyou"
type input "[PERSON_NAME] And Cheese And Olives"
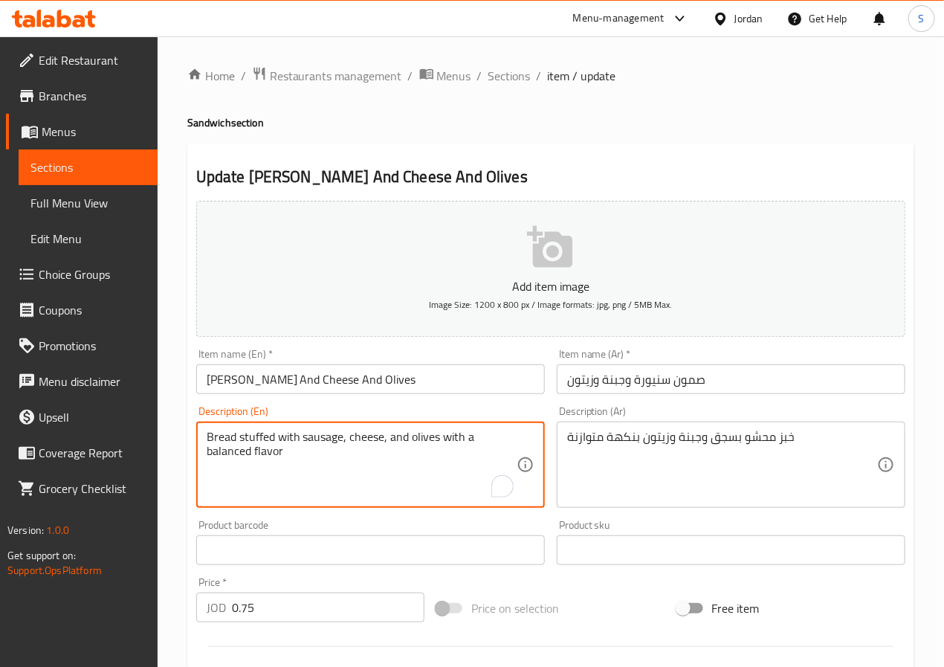
click at [383, 437] on textarea "Bread stuffed with sausage, cheese, and olives with a balanced flavor" at bounding box center [362, 464] width 310 height 71
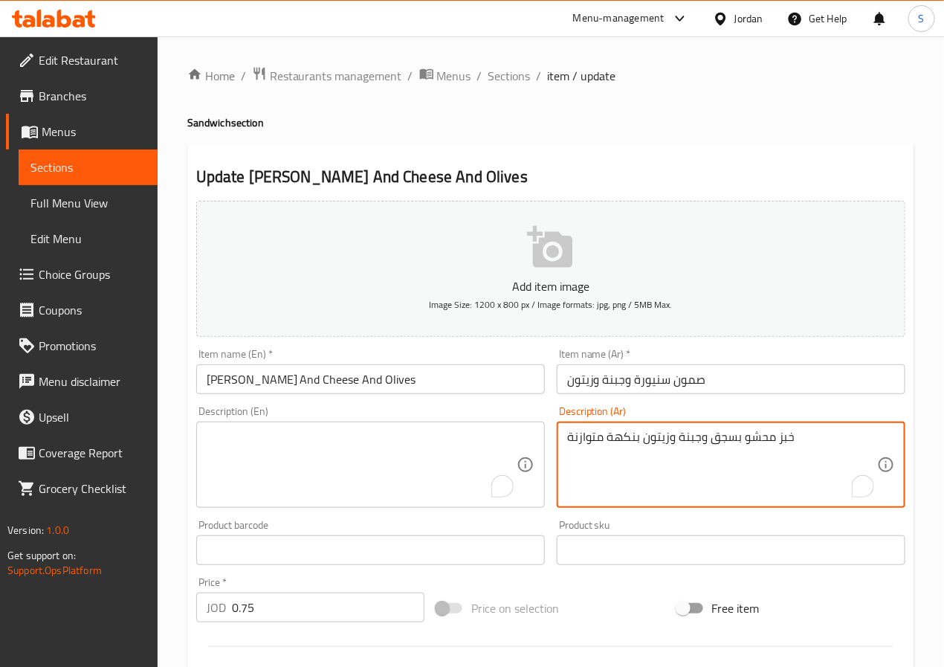
click at [658, 441] on textarea "خبز محشو بسجق وجبنة وزيتون بنكهة متوازنة" at bounding box center [722, 464] width 310 height 71
click at [471, 450] on textarea "To enrich screen reader interactions, please activate Accessibility in Grammarl…" at bounding box center [362, 464] width 310 height 71
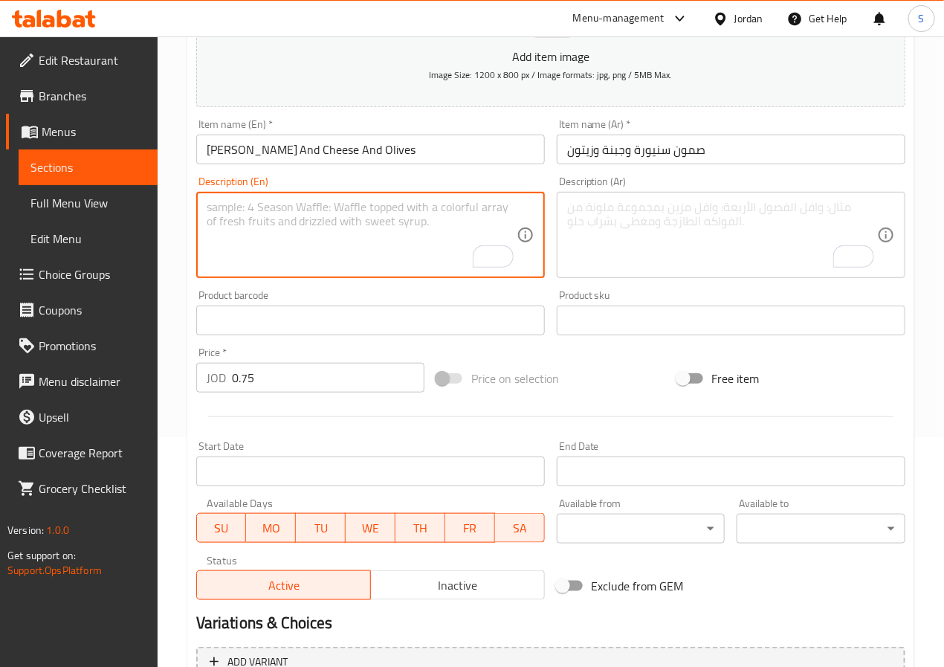
scroll to position [382, 0]
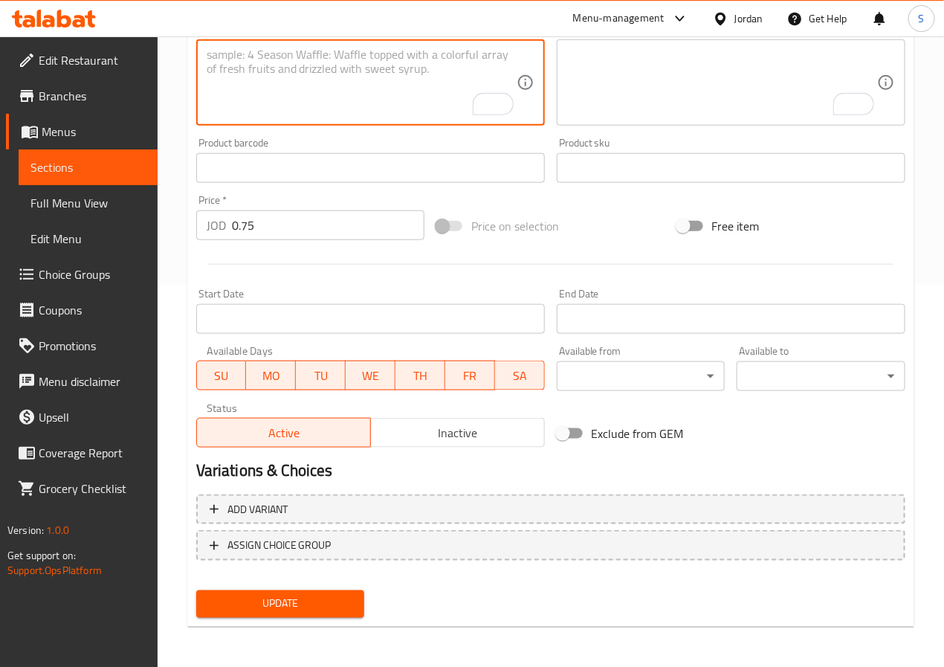
click at [310, 595] on span "Update" at bounding box center [280, 603] width 145 height 19
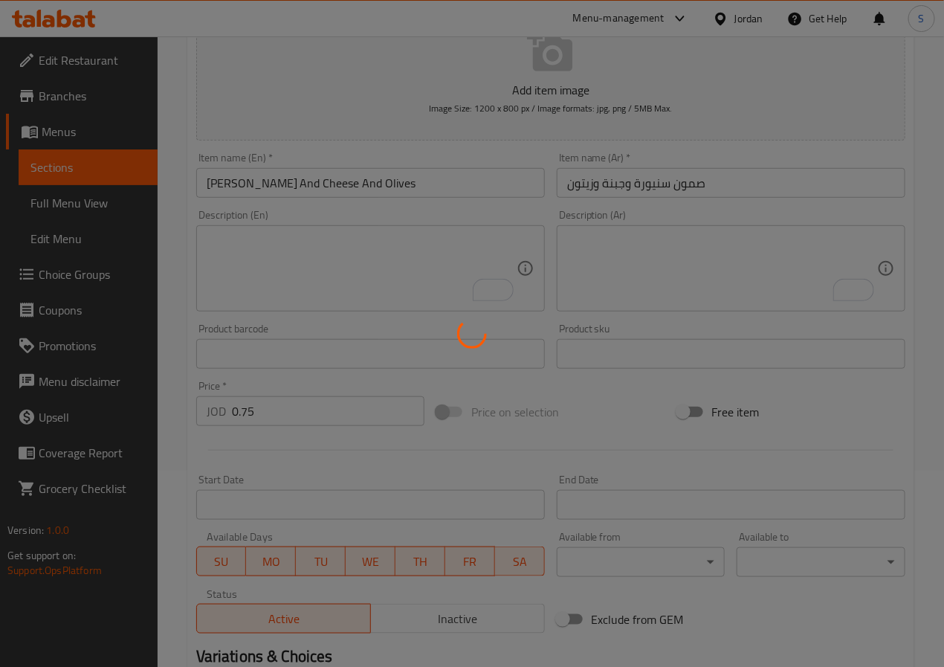
scroll to position [0, 0]
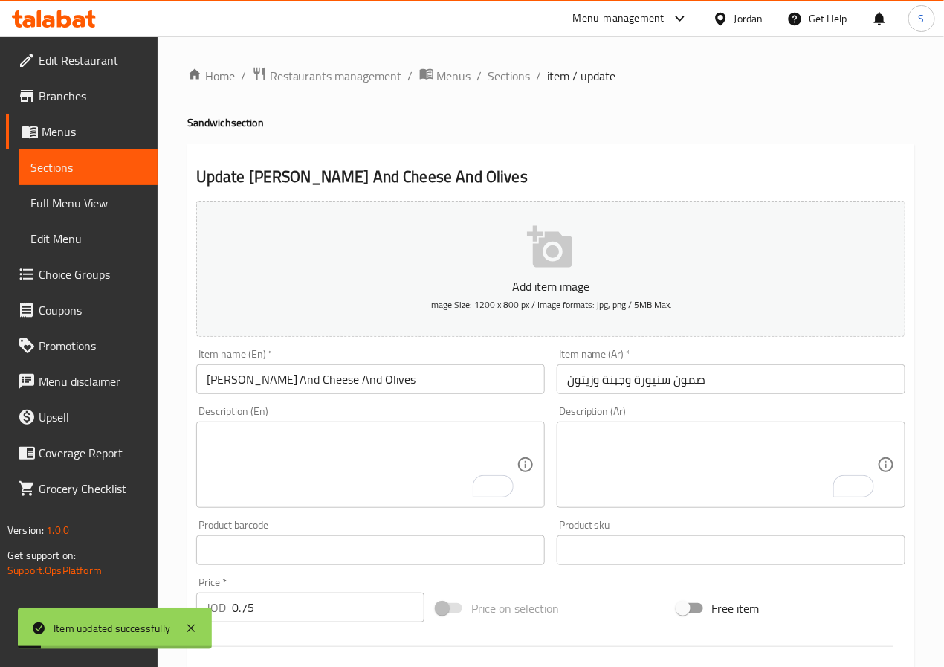
drag, startPoint x: 504, startPoint y: 81, endPoint x: 478, endPoint y: 51, distance: 39.5
click at [504, 81] on span "Sections" at bounding box center [509, 76] width 42 height 18
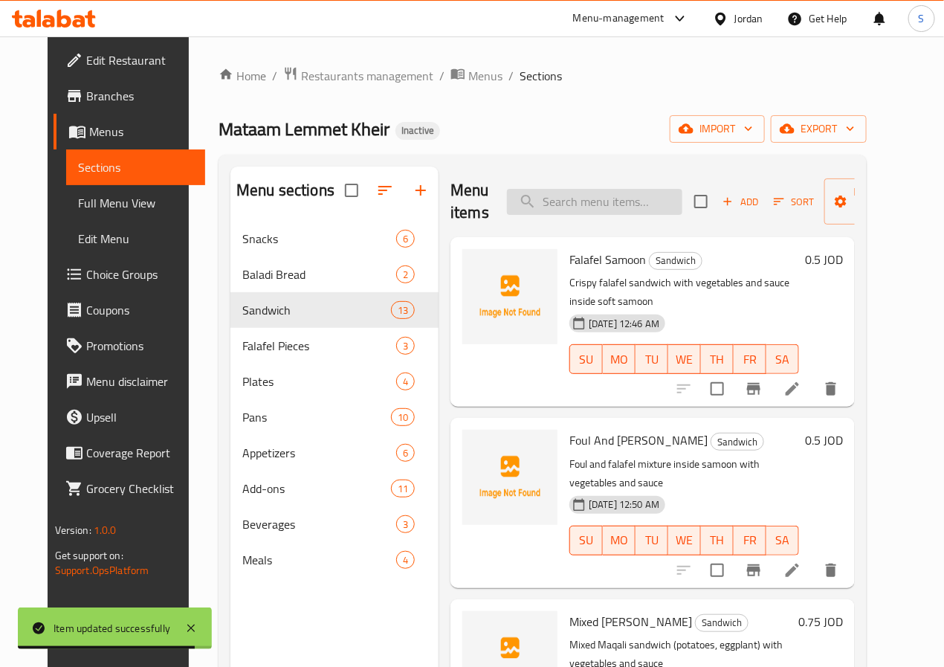
click at [531, 207] on input "search" at bounding box center [594, 202] width 175 height 26
paste input "French Siniora and Labneh"
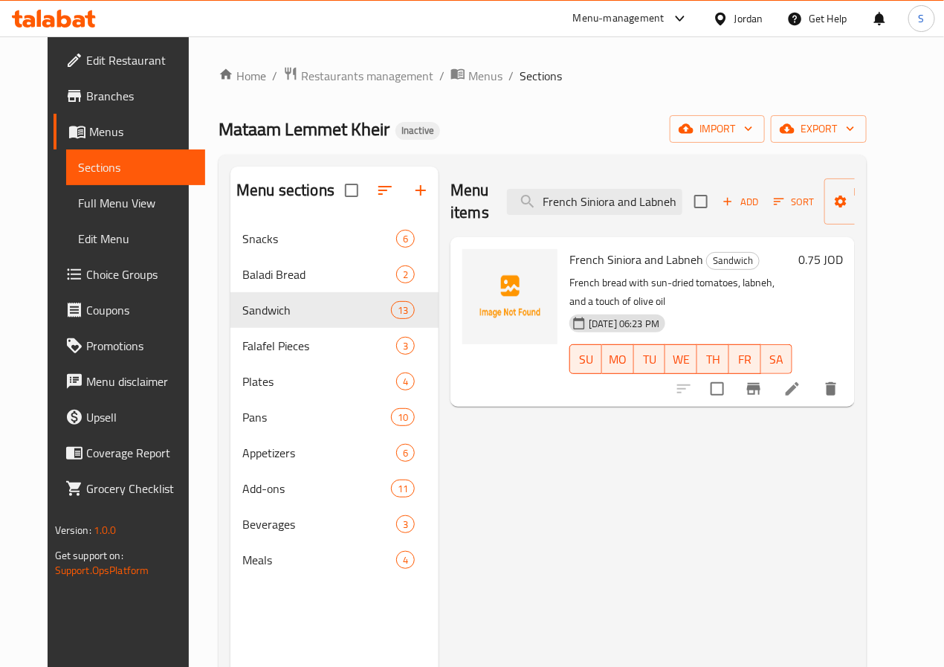
type input "French Siniora and Labneh"
click at [813, 375] on li at bounding box center [792, 388] width 42 height 27
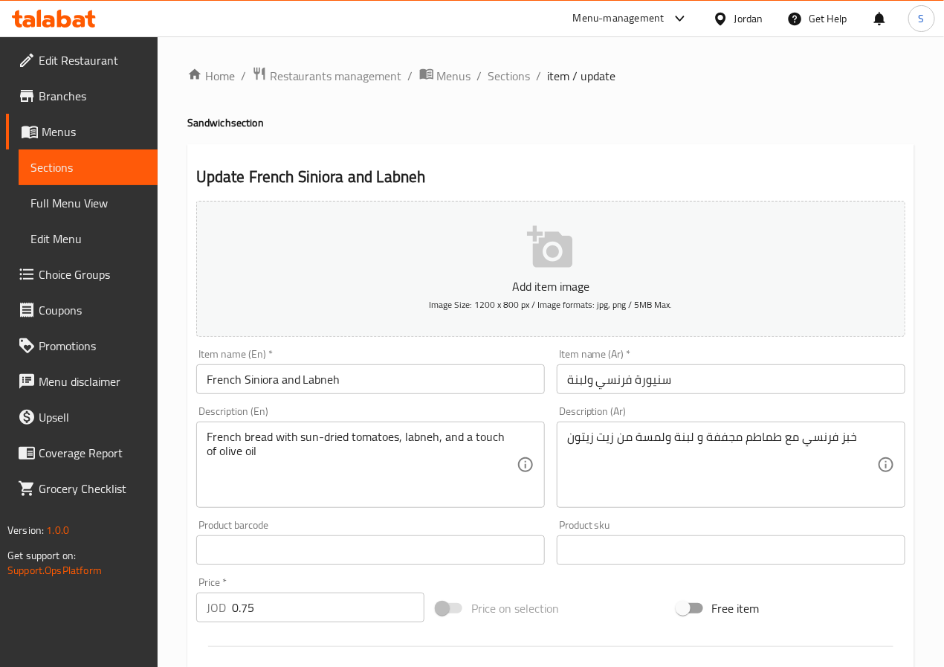
click at [624, 375] on input "سنيورة فرنسي ولبنة" at bounding box center [731, 379] width 348 height 30
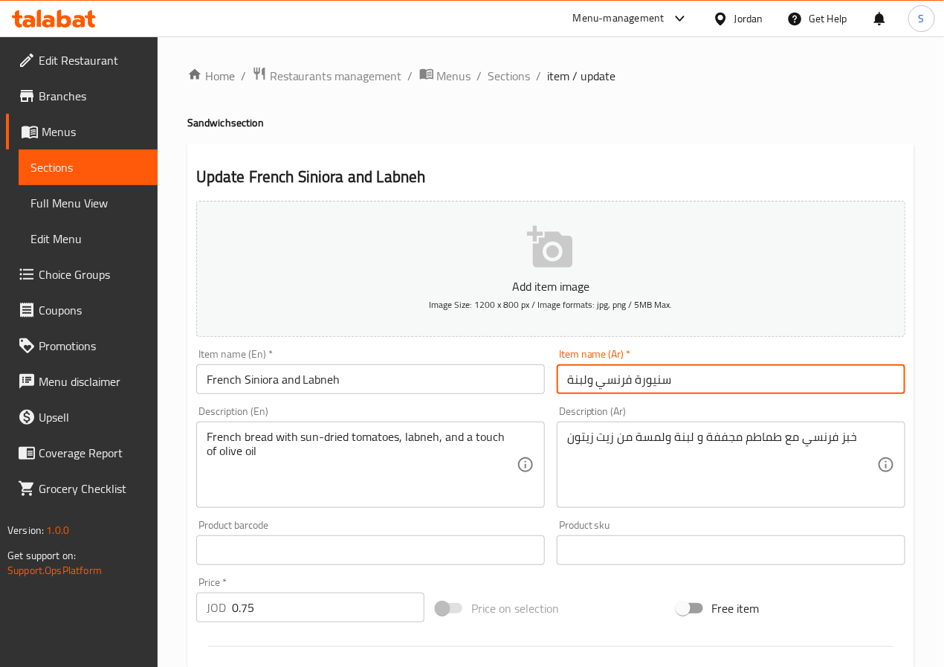
click at [624, 375] on input "سنيورة فرنسي ولبنة" at bounding box center [731, 379] width 348 height 30
paste input "فرنسي"
type input "فرنسي سنيورة ولبنة"
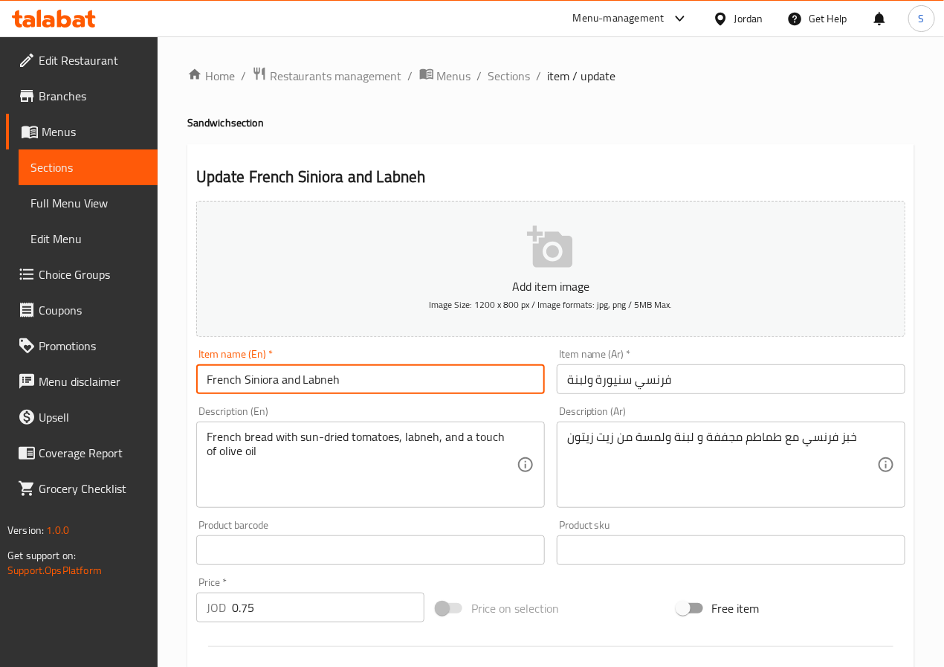
click at [259, 386] on input "French Siniora and Labneh" at bounding box center [370, 379] width 348 height 30
paste input "anyou"
type input "French Sanyoura and Labneh"
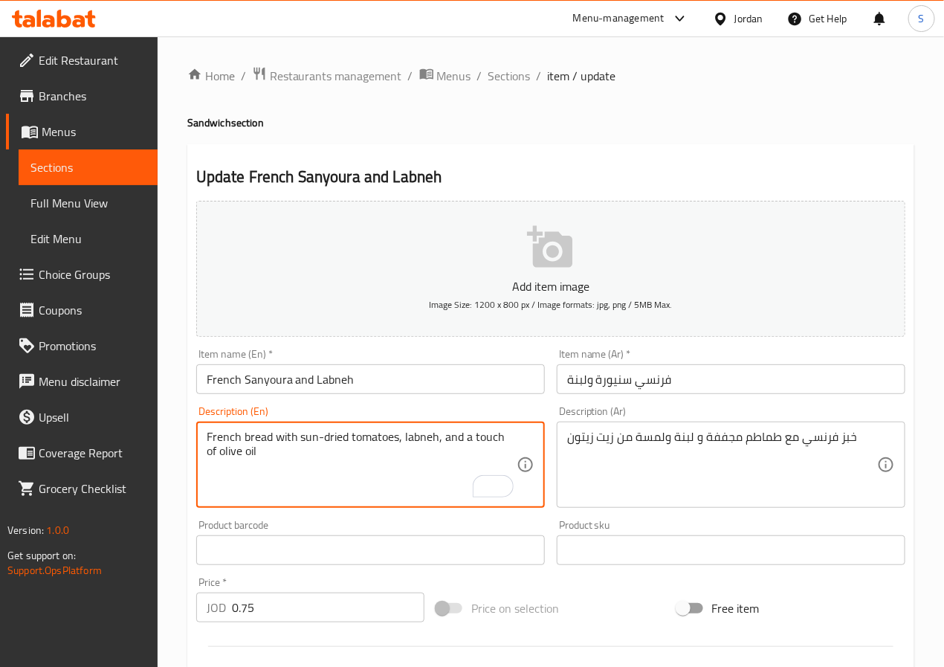
click at [756, 440] on textarea "خبز فرنسي مع طماطم مجففة و لبنة ولمسة من زيت زيتون" at bounding box center [722, 464] width 310 height 71
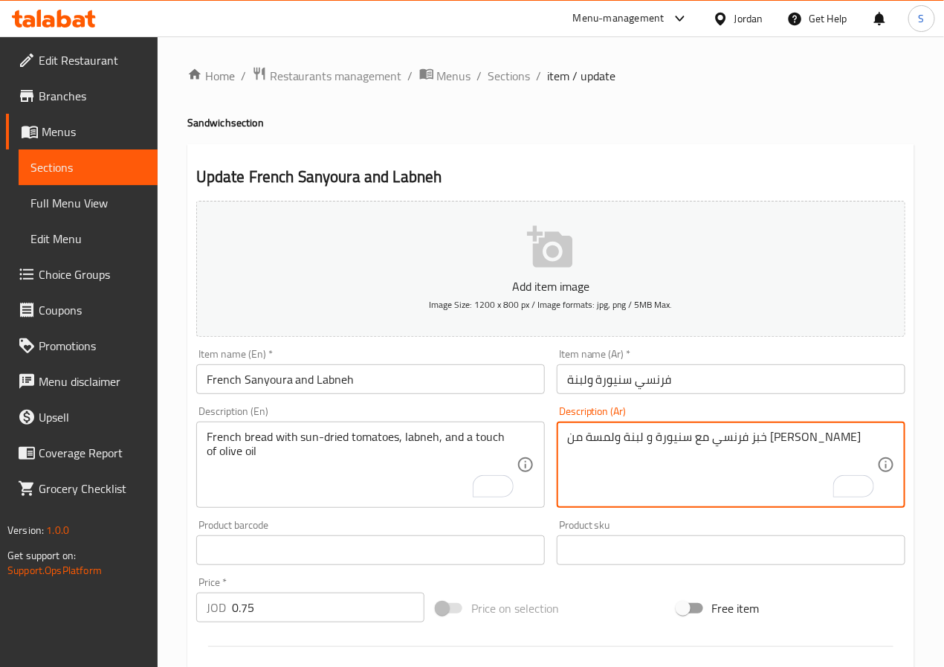
type textarea "خبز فرنسي مع سنيورة و لبنة ولمسة من زيت زيتون"
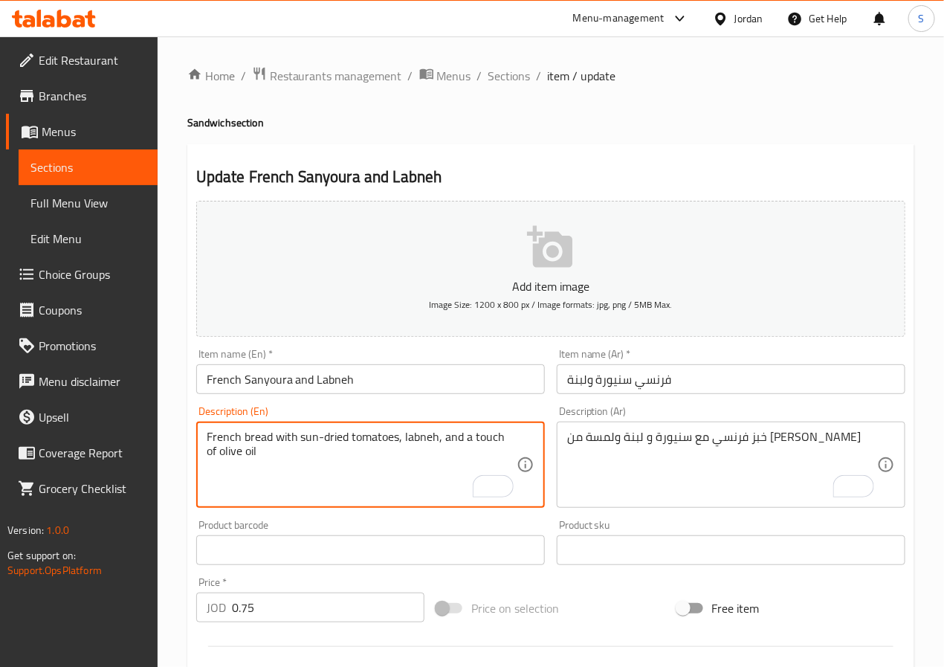
click at [397, 438] on textarea "French bread with sun-dried tomatoes, labneh, and a touch of olive oil" at bounding box center [362, 464] width 310 height 71
paste textarea "Sanyoura"
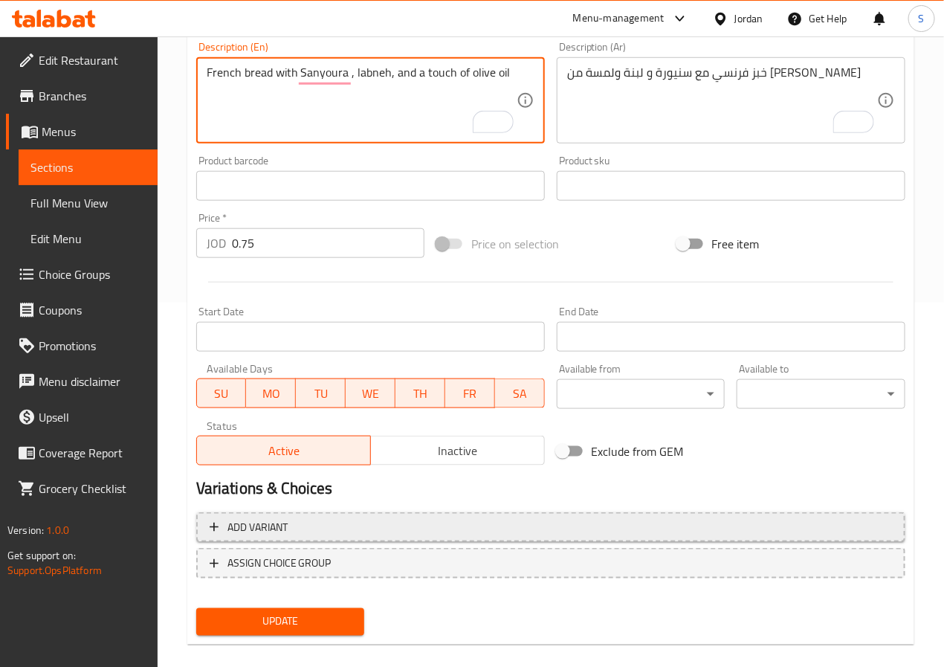
scroll to position [382, 0]
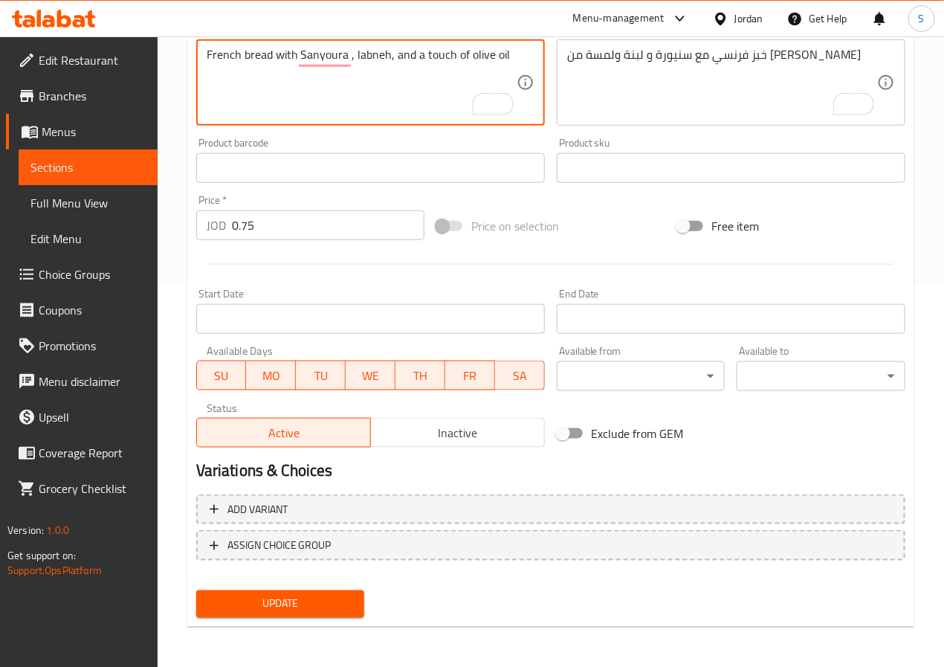
type textarea "French bread with Sanyoura , labneh, and a touch of olive oil"
click at [346, 578] on div "Add variant ASSIGN CHOICE GROUP" at bounding box center [550, 536] width 721 height 97
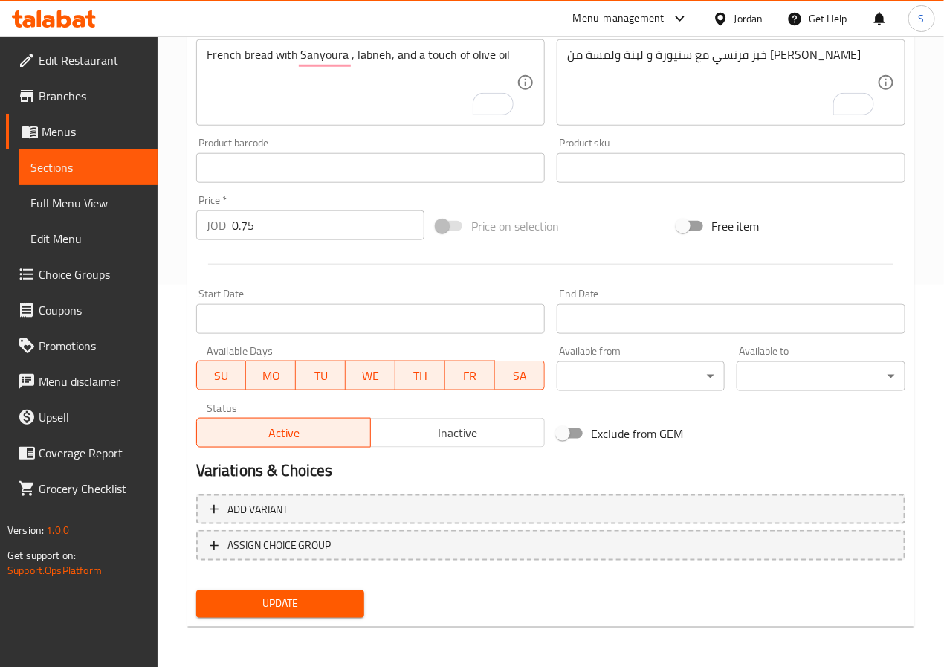
click at [342, 597] on span "Update" at bounding box center [280, 603] width 145 height 19
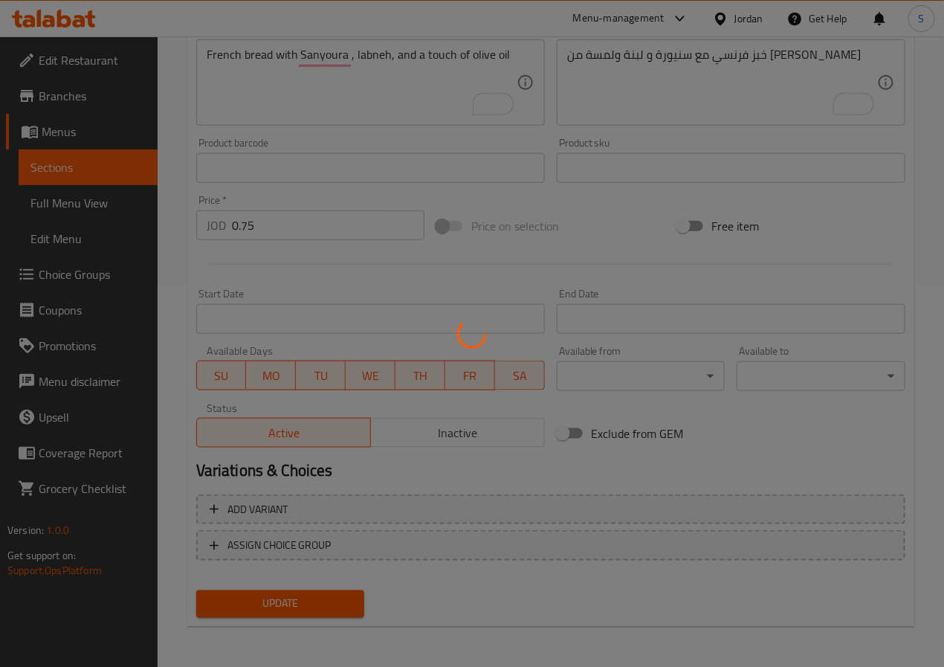
scroll to position [0, 0]
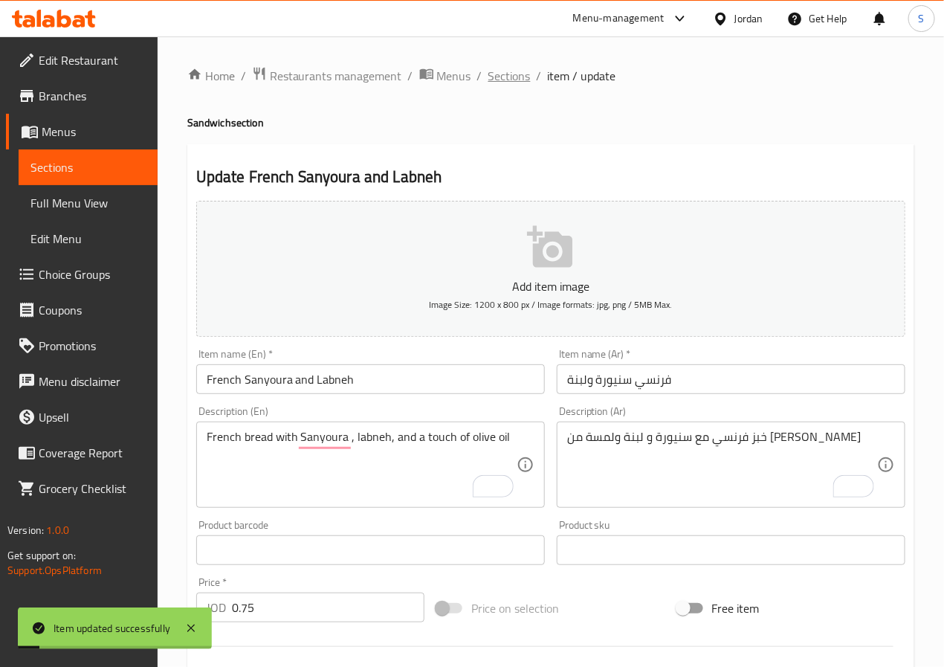
click at [509, 68] on span "Sections" at bounding box center [509, 76] width 42 height 18
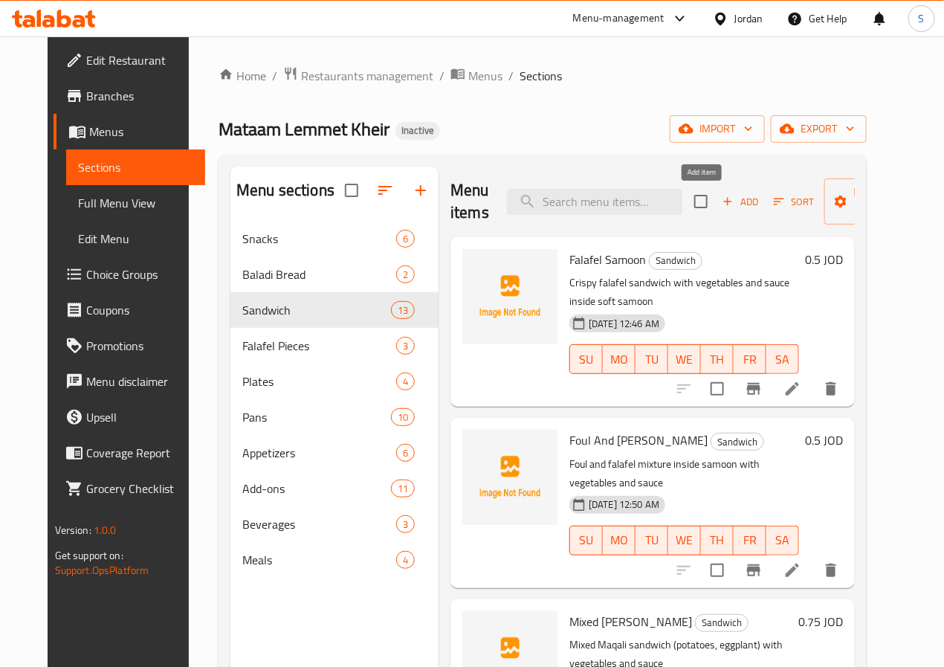
click at [720, 201] on span "Add" at bounding box center [740, 201] width 40 height 17
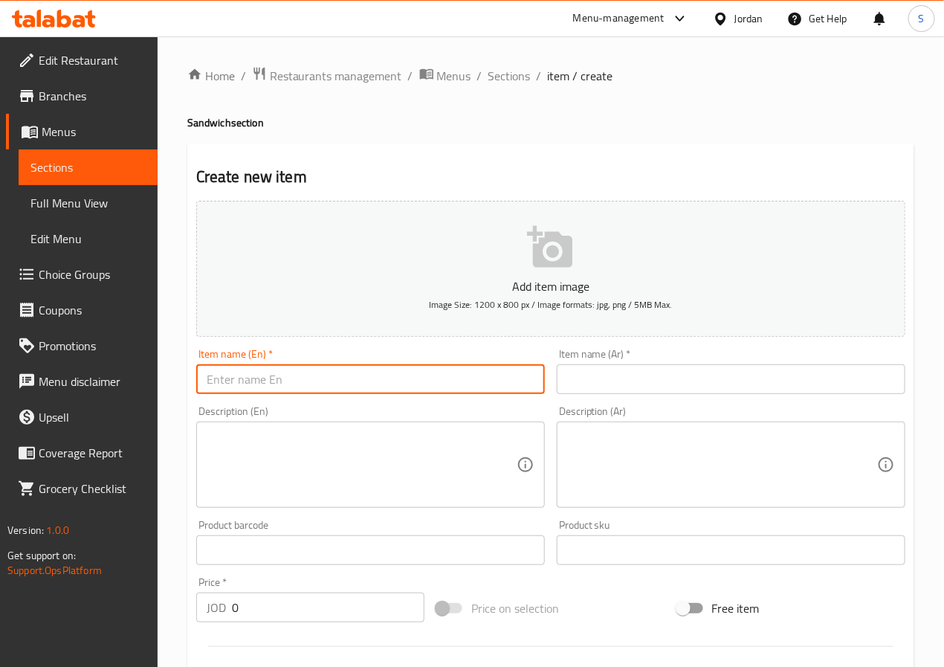
click at [377, 370] on input "text" at bounding box center [370, 379] width 348 height 30
type input "[PERSON_NAME]"
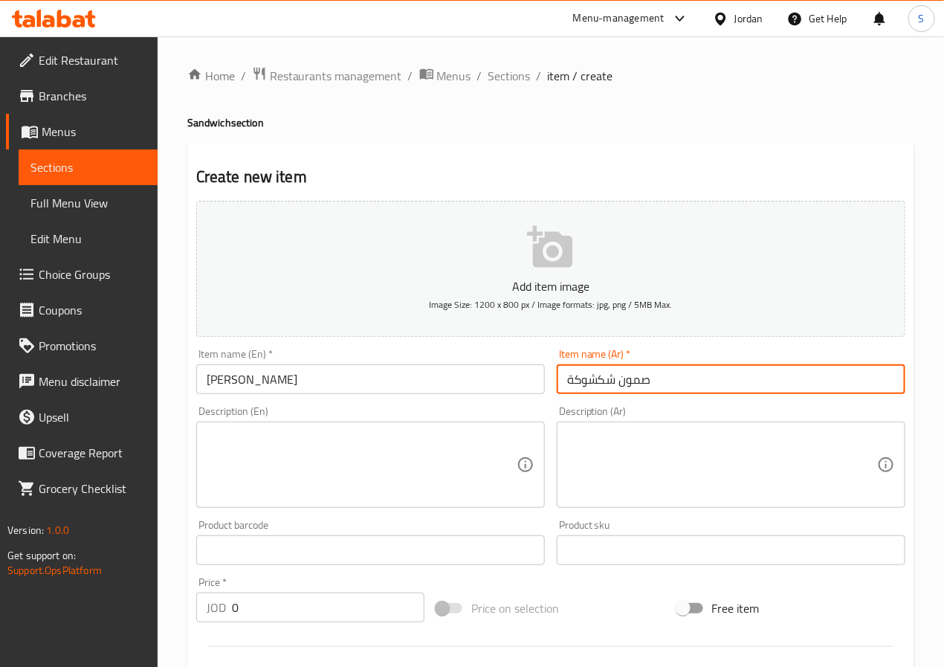
type input "صمون شكشوكة"
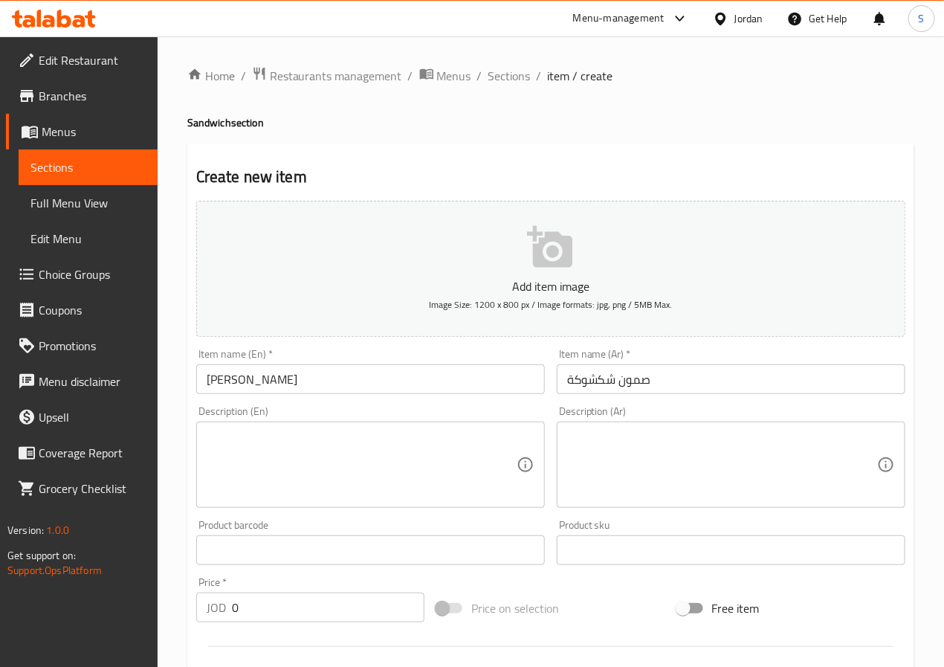
click at [655, 453] on textarea at bounding box center [722, 464] width 310 height 71
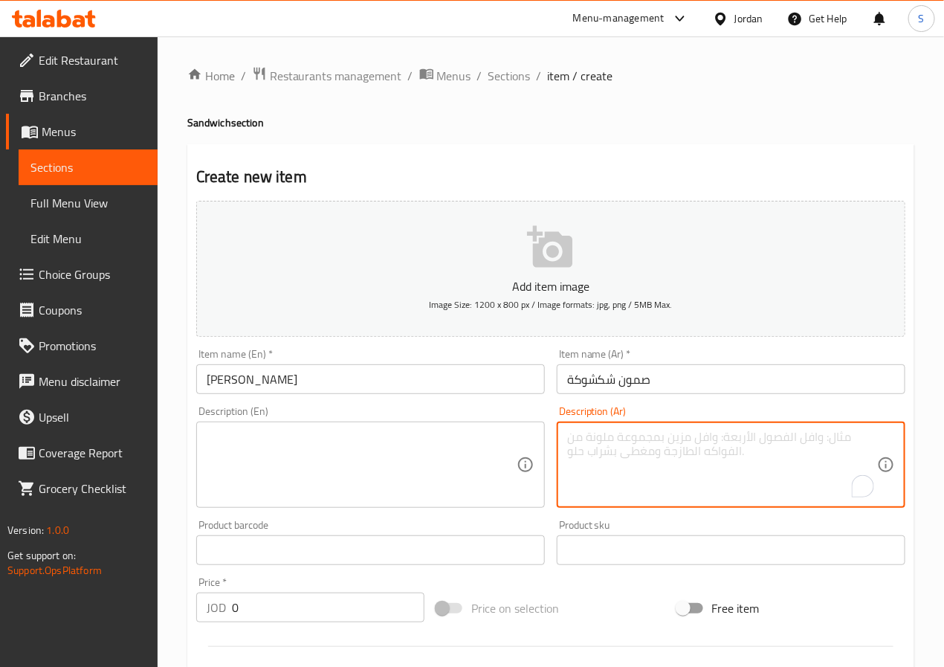
paste textarea "صمون بحشوة شكشوكة منزلية (بيض مع بندورة)"
type textarea "صمون بحشوة شكشوكة منزلية (بيض مع بندورة)"
click at [272, 616] on input "0" at bounding box center [328, 607] width 192 height 30
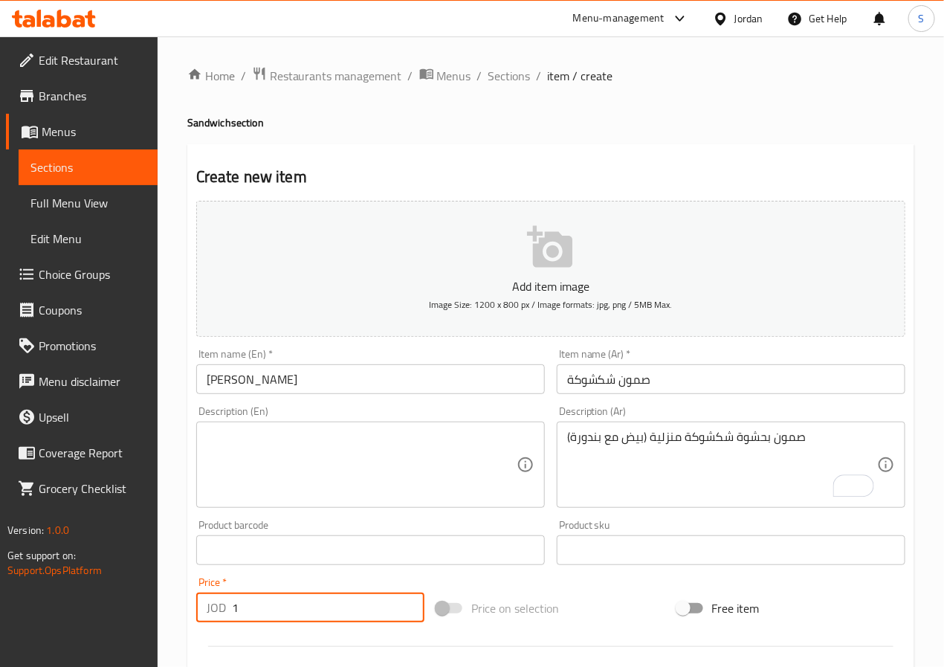
type input "1"
click at [292, 487] on textarea at bounding box center [362, 464] width 310 height 71
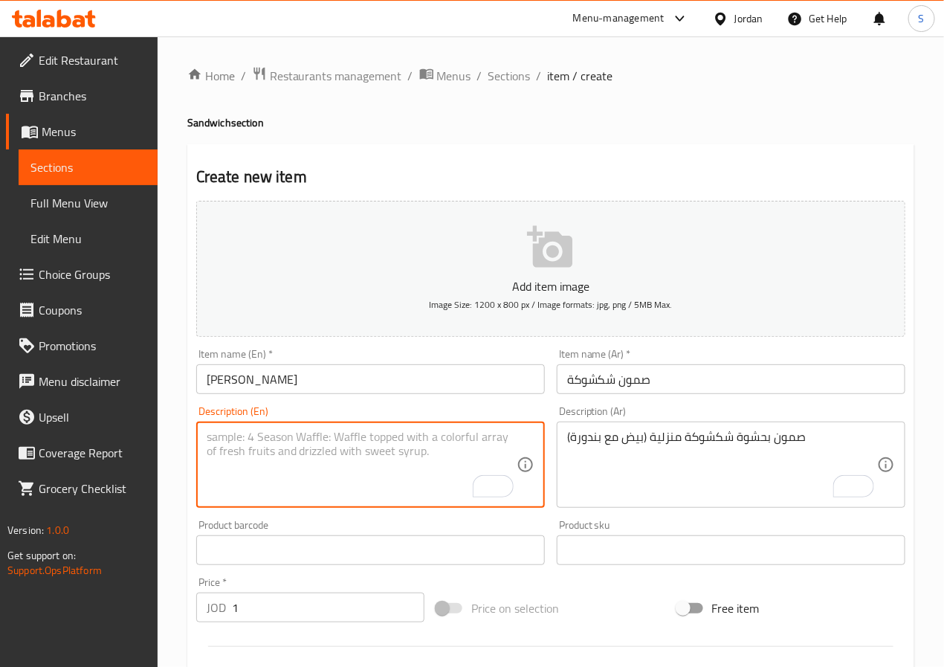
click at [364, 458] on textarea "To enrich screen reader interactions, please activate Accessibility in Grammarl…" at bounding box center [362, 464] width 310 height 71
paste textarea "Homemade shakshouka stuffed buns (eggs with tomatoes)"
click at [208, 439] on textarea "Homemade shakshouka stuffed buns (eggs with tomatoes)" at bounding box center [362, 464] width 310 height 71
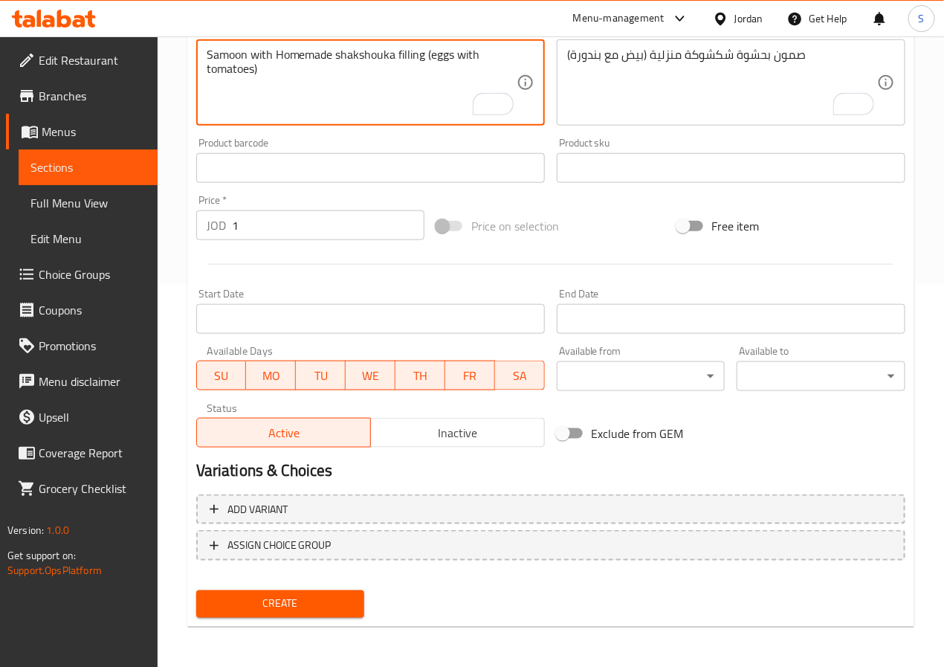
type textarea "Samoon with Homemade shakshouka filling (eggs with tomatoes)"
click at [304, 602] on span "Create" at bounding box center [280, 603] width 145 height 19
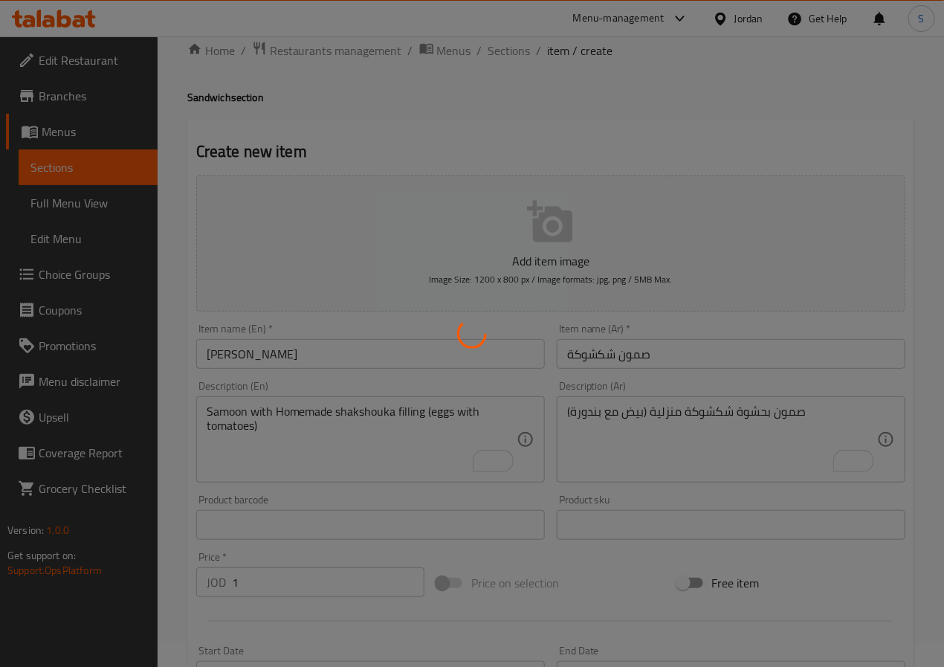
scroll to position [0, 0]
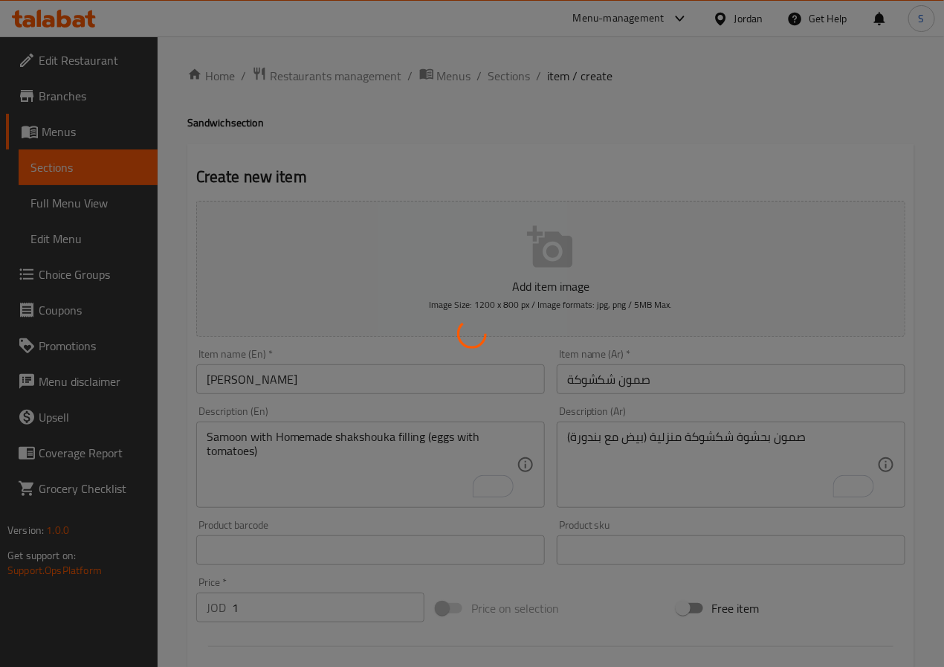
type input "0"
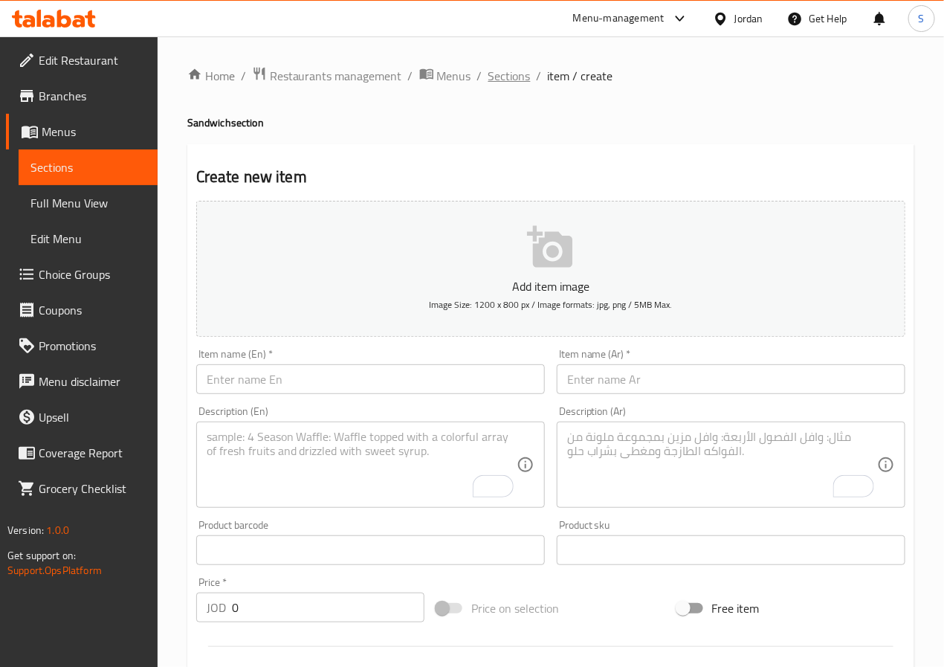
click at [510, 74] on span "Sections" at bounding box center [509, 76] width 42 height 18
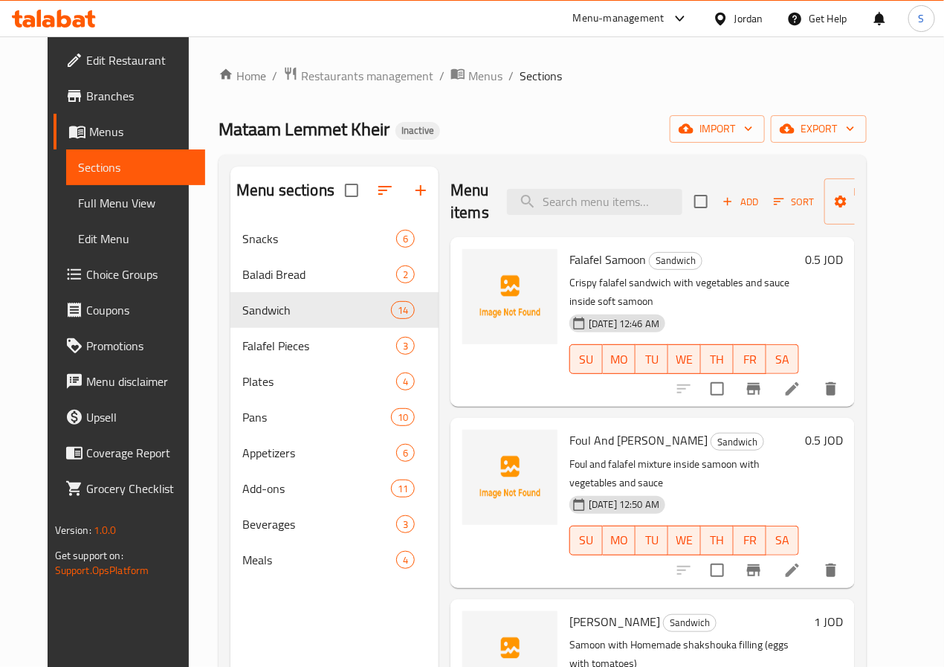
click at [716, 214] on div "Add Sort Manage items" at bounding box center [809, 201] width 230 height 46
click at [720, 207] on span "Add" at bounding box center [740, 201] width 40 height 17
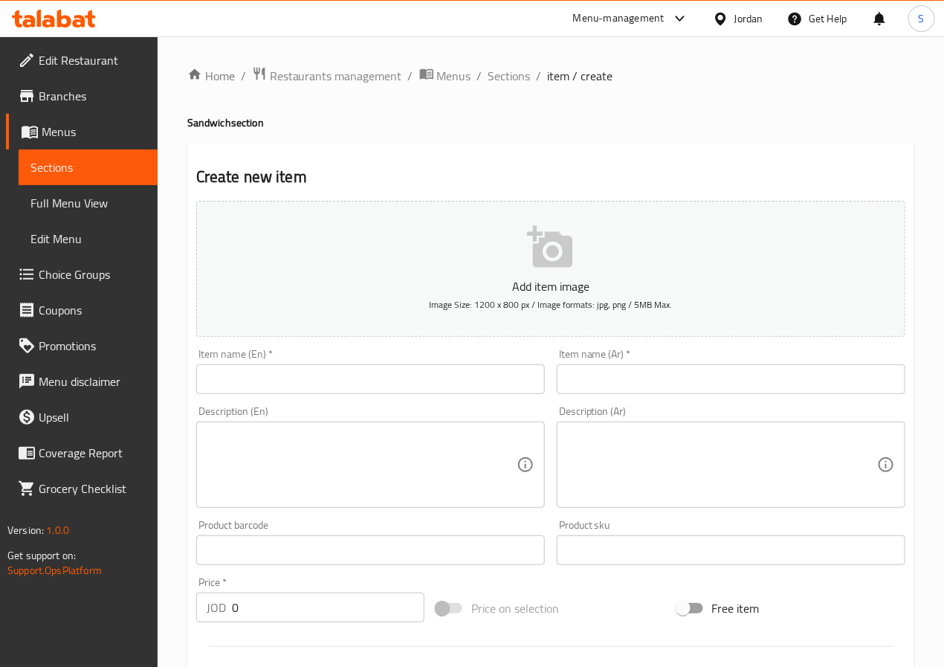
click at [635, 373] on input "text" at bounding box center [731, 379] width 348 height 30
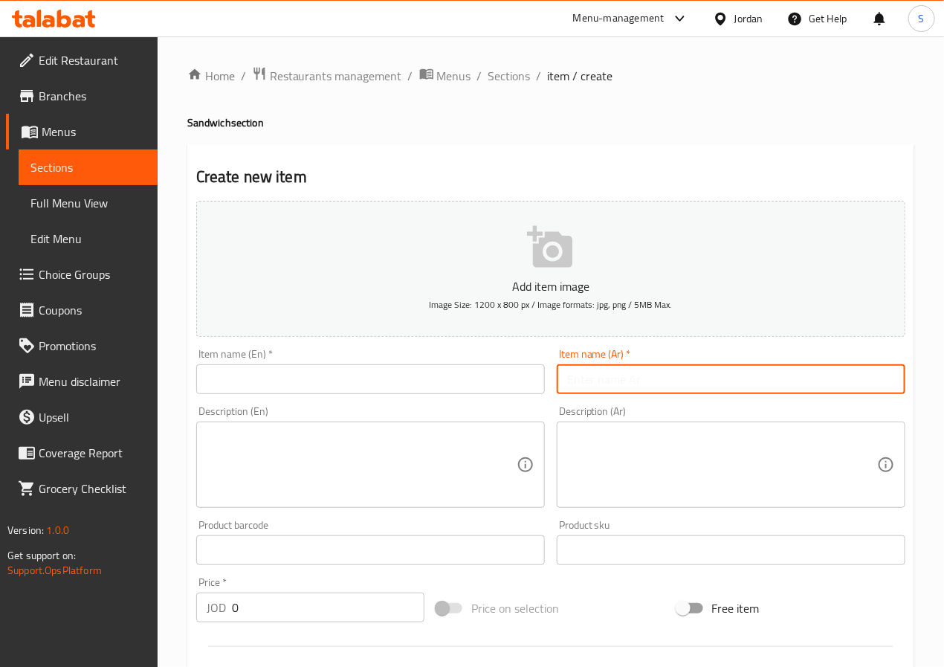
paste input "صمون بيض مقلي"
type input "صمون بيض مقلي"
click at [479, 382] on input "text" at bounding box center [370, 379] width 348 height 30
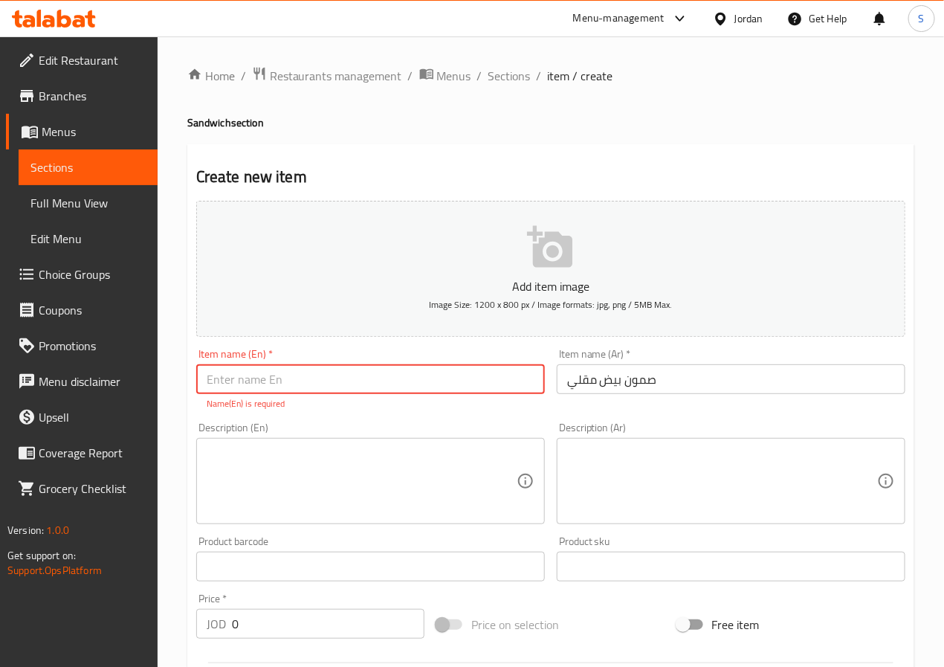
click at [479, 382] on input "text" at bounding box center [370, 379] width 348 height 30
type input "Fried Egg Samoon"
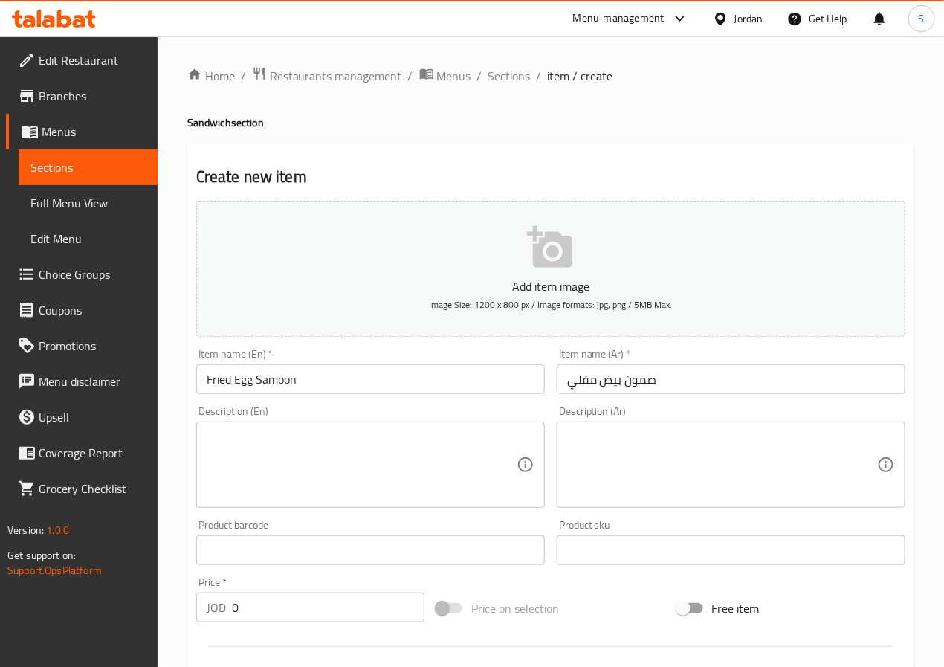
click at [684, 446] on textarea at bounding box center [722, 464] width 310 height 71
paste textarea "بيض مقلي داخل صمون مع خضار وصوص"
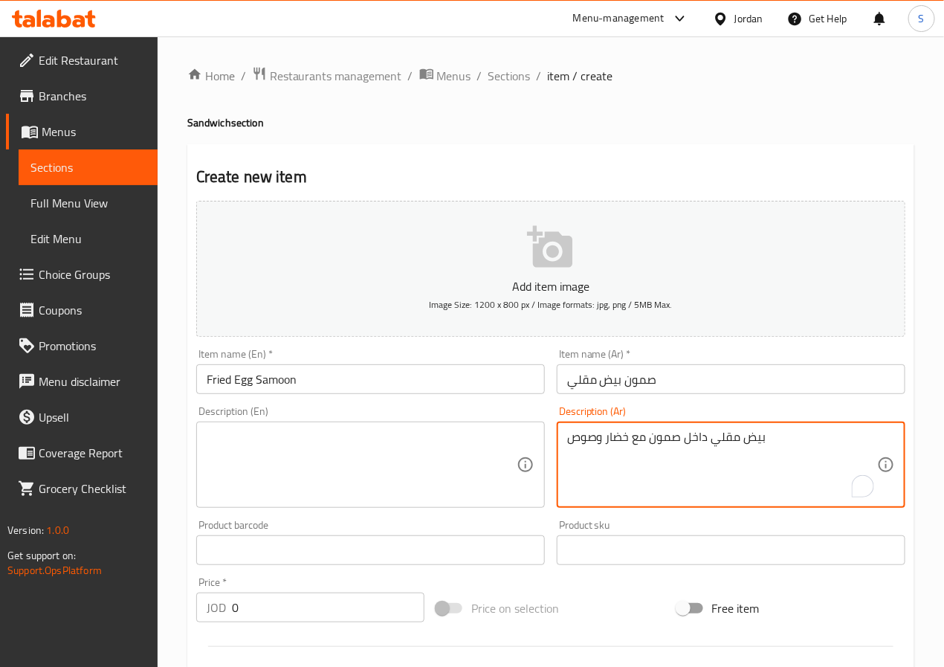
type textarea "بيض مقلي داخل صمون مع خضار وصوص"
click at [266, 602] on input "0" at bounding box center [328, 607] width 192 height 30
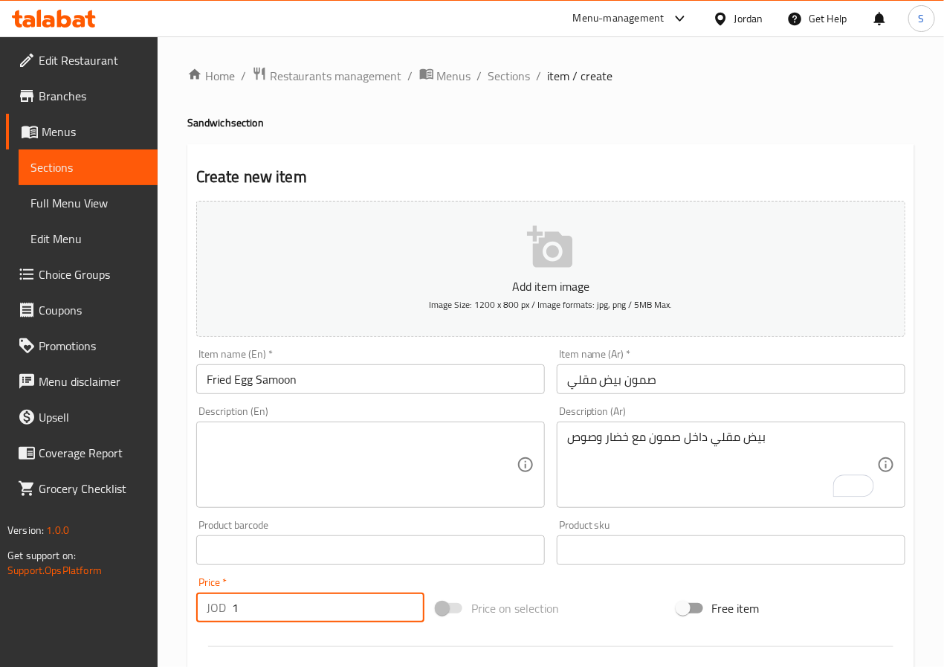
type input "1"
click at [344, 453] on textarea at bounding box center [362, 464] width 310 height 71
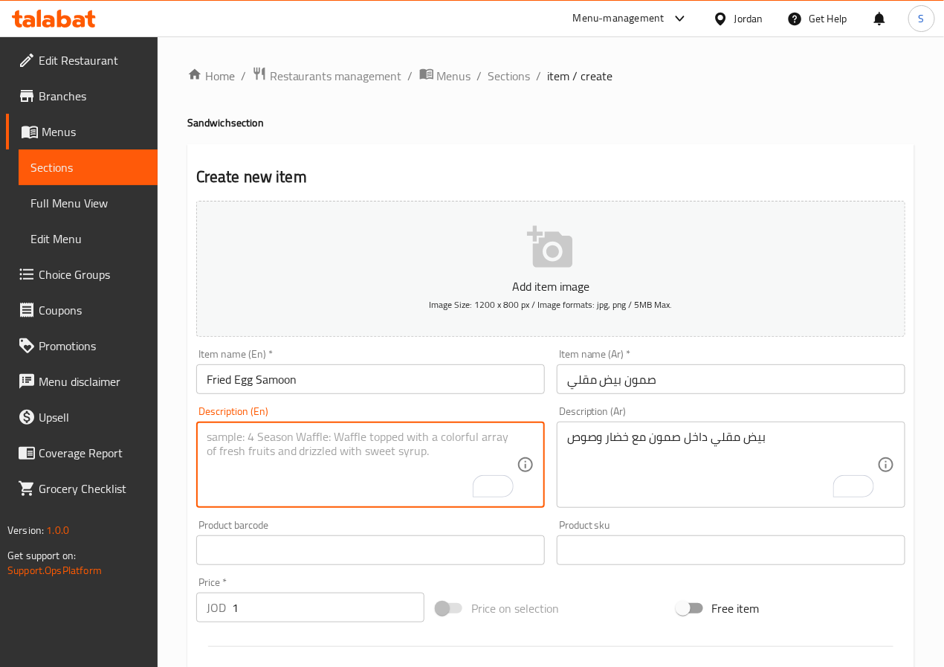
click at [344, 435] on textarea "To enrich screen reader interactions, please activate Accessibility in Grammarl…" at bounding box center [362, 464] width 310 height 71
paste textarea "Fried eggs in a bun with vegetables and sauce"
click at [282, 441] on textarea "Fried eggs in a bun with vegetables and sauce" at bounding box center [362, 464] width 310 height 71
click at [292, 440] on textarea "Fried eggs in a bun with vegetables and sauce" at bounding box center [362, 464] width 310 height 71
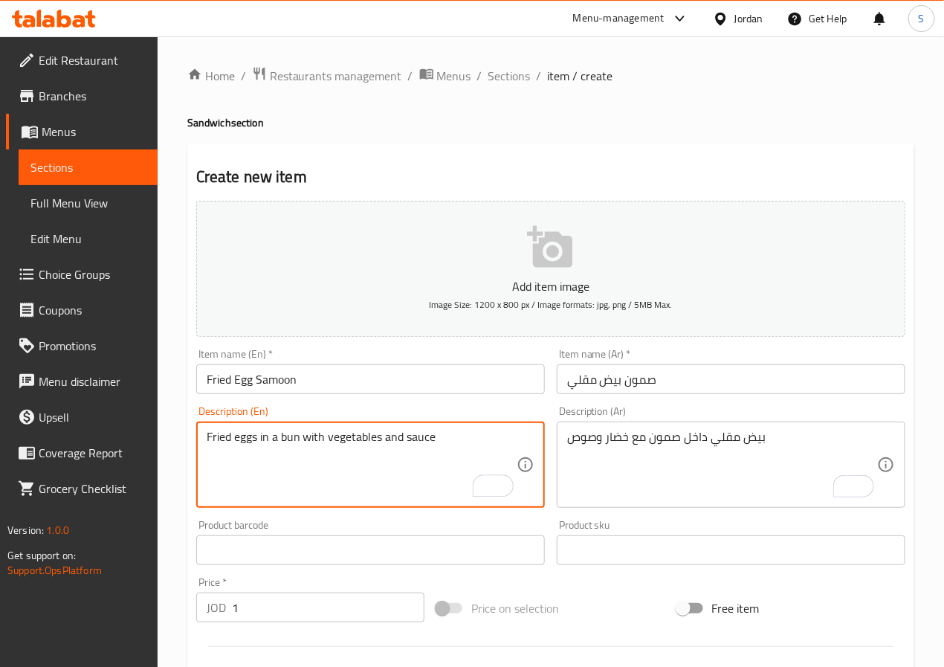
click at [292, 440] on textarea "Fried eggs in a bun with vegetables and sauce" at bounding box center [362, 464] width 310 height 71
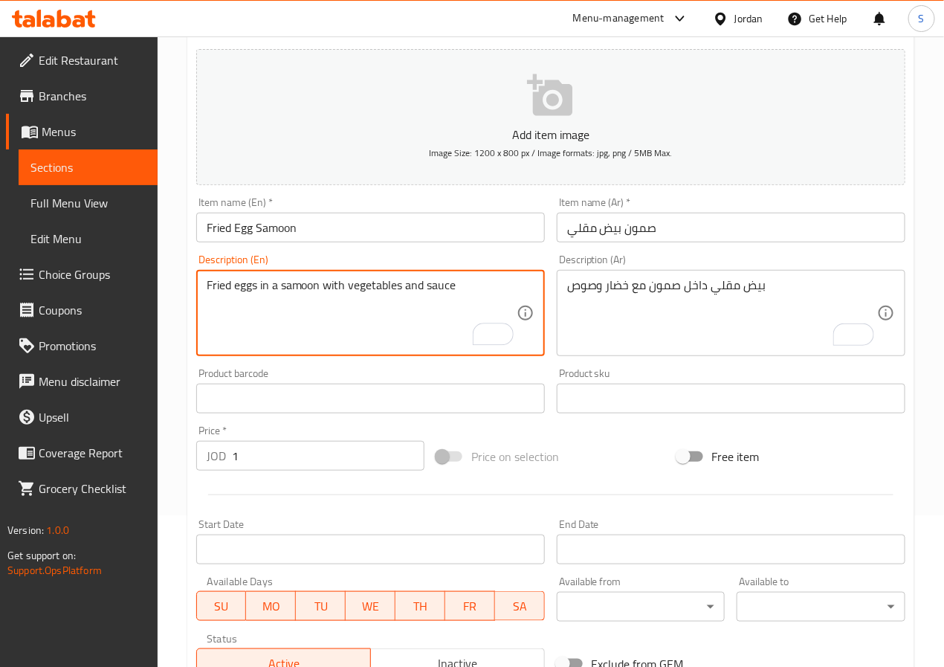
scroll to position [382, 0]
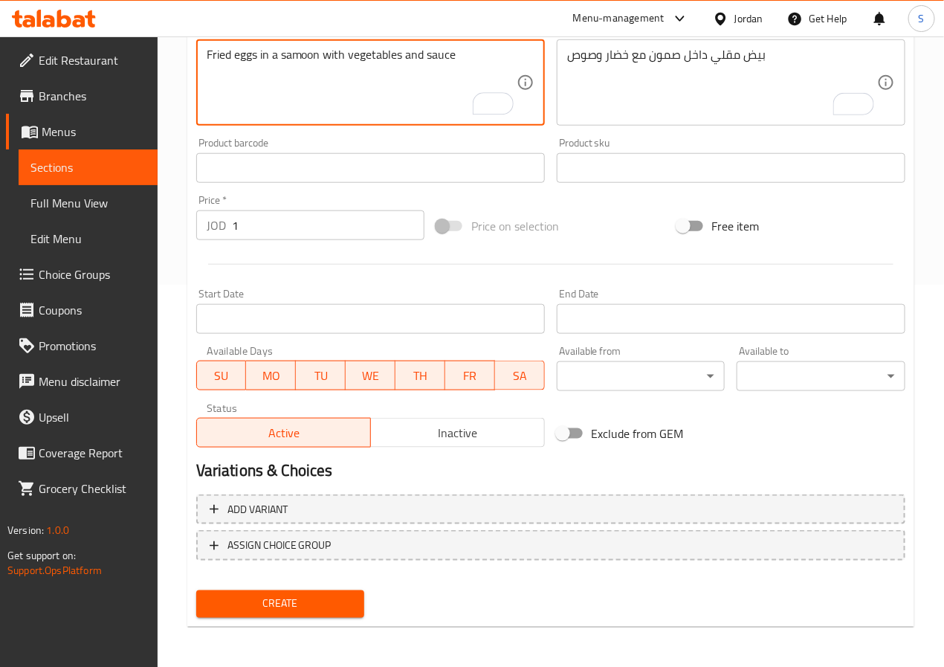
type textarea "Fried eggs in a samoon with vegetables and sauce"
click at [320, 602] on span "Create" at bounding box center [280, 603] width 145 height 19
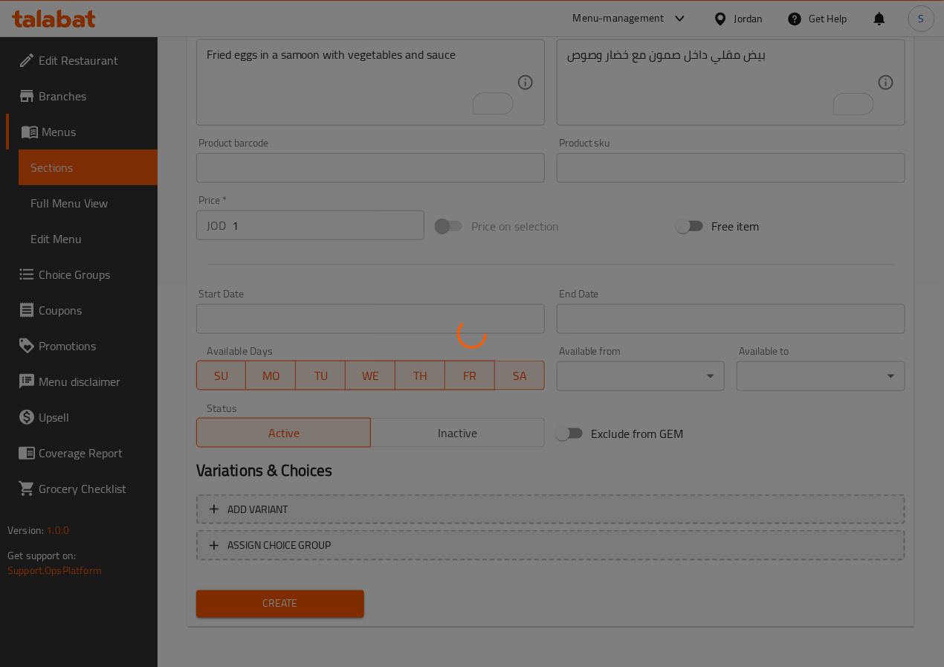
scroll to position [0, 0]
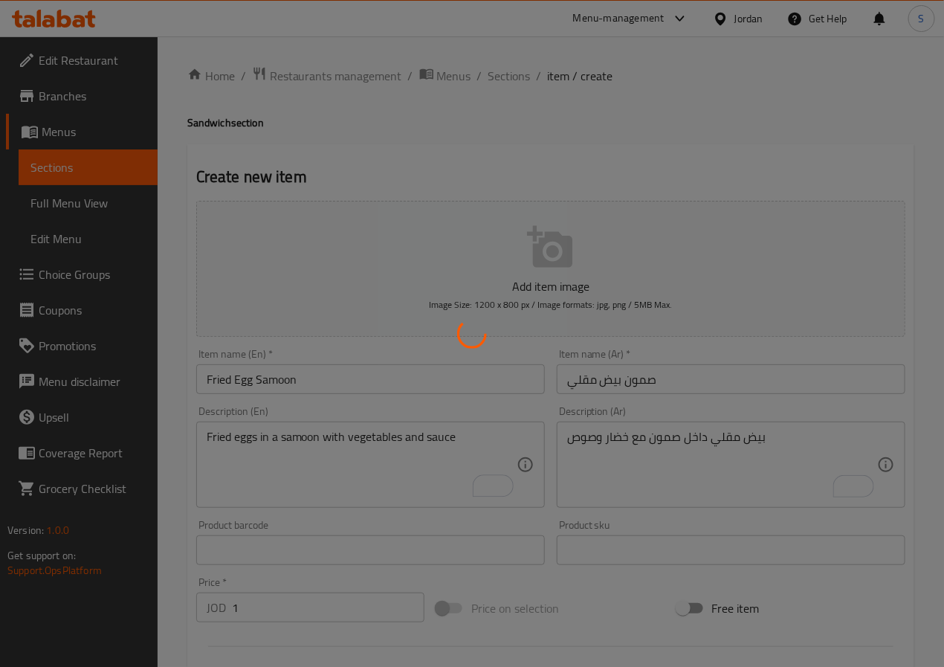
type input "0"
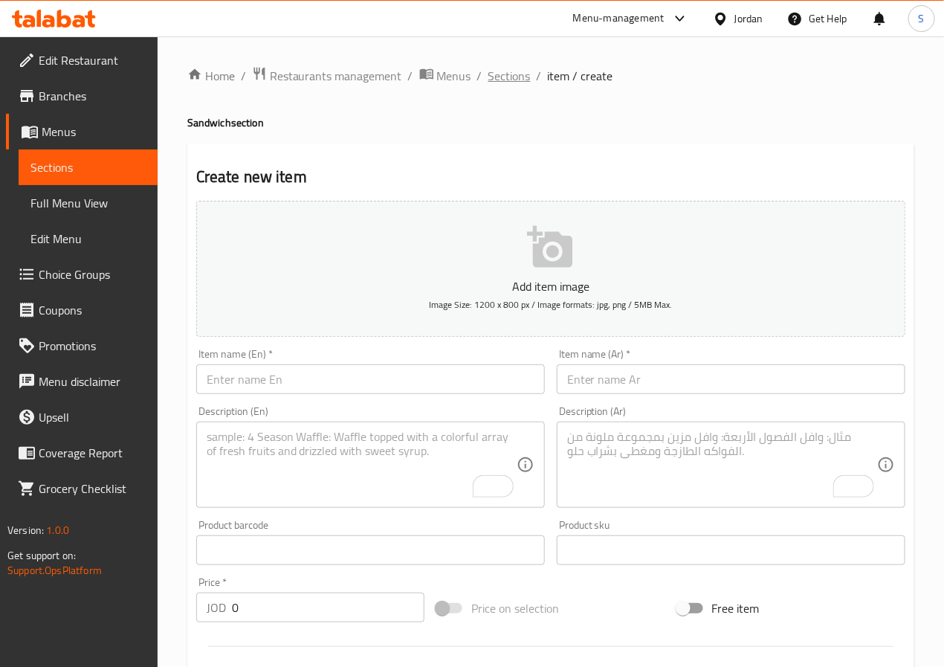
click at [500, 85] on span "Sections" at bounding box center [509, 76] width 42 height 18
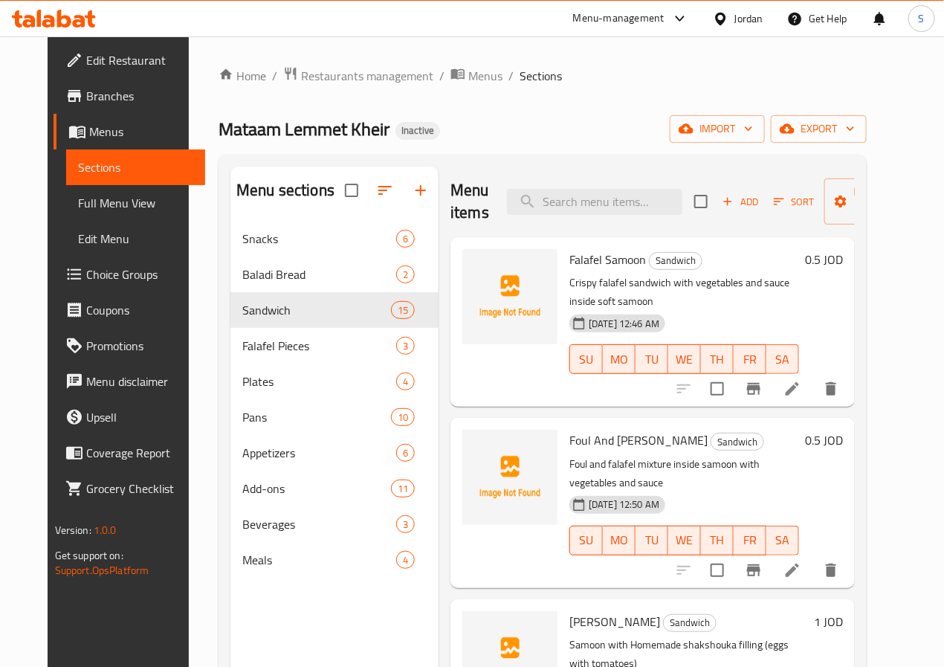
click at [712, 188] on div "Add Sort Manage items" at bounding box center [809, 201] width 230 height 46
click at [720, 201] on span "Add" at bounding box center [740, 201] width 40 height 17
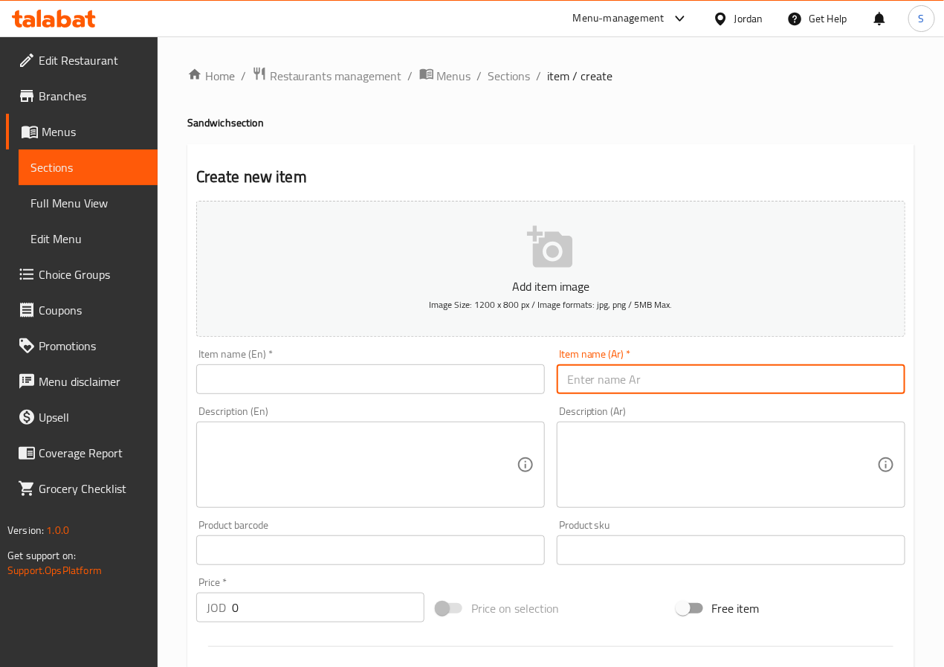
click at [649, 375] on input "text" at bounding box center [731, 379] width 348 height 30
paste input "صمون مفركة"
type input "صمون مفركة"
click at [398, 383] on input "text" at bounding box center [370, 379] width 348 height 30
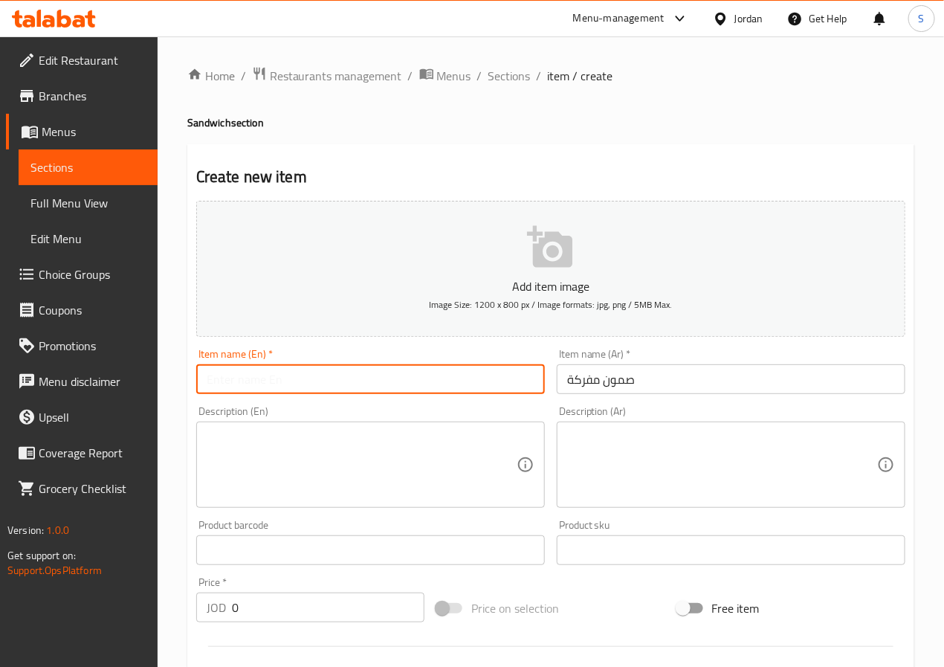
paste input "Mafraka"
type input "[PERSON_NAME]"
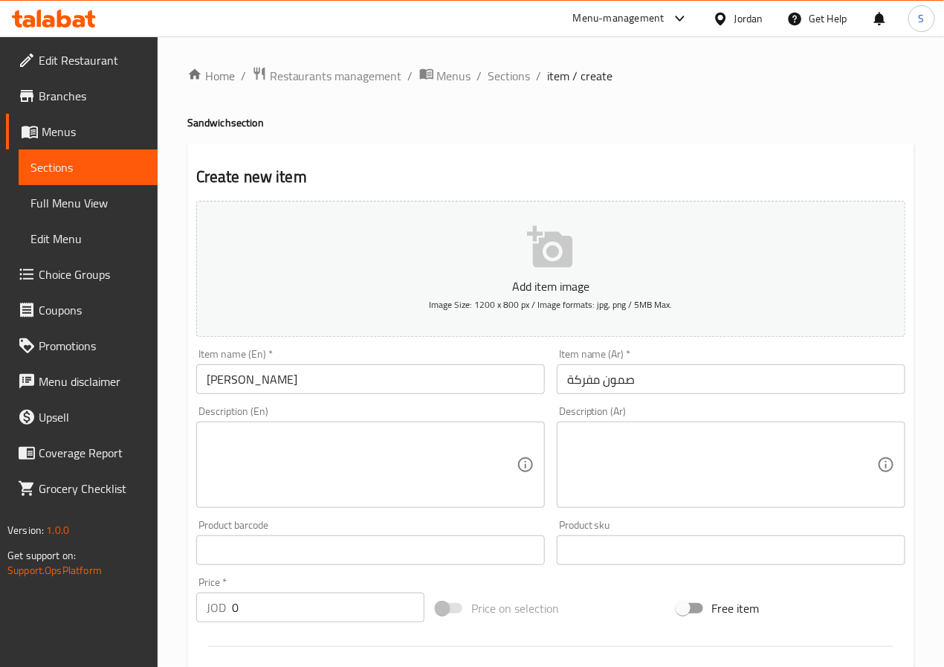
click at [723, 473] on textarea at bounding box center [722, 464] width 310 height 71
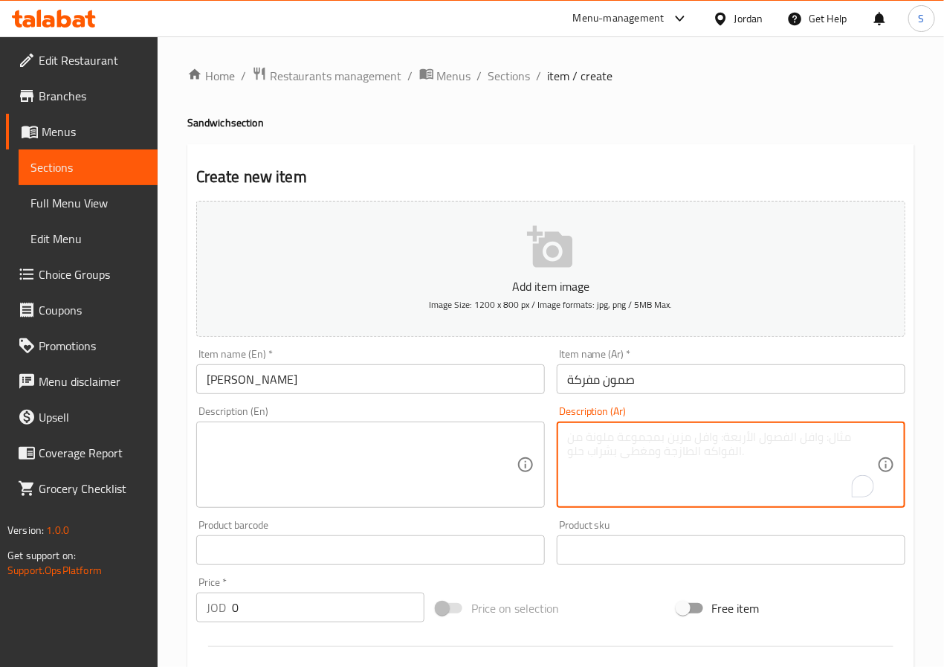
paste textarea "صمون مفركة بطاطا مع بهارات وزيت زيتون"
type textarea "صمون مفركة بطاطا مع بهارات وزيت زيتون"
click at [440, 462] on textarea at bounding box center [362, 464] width 310 height 71
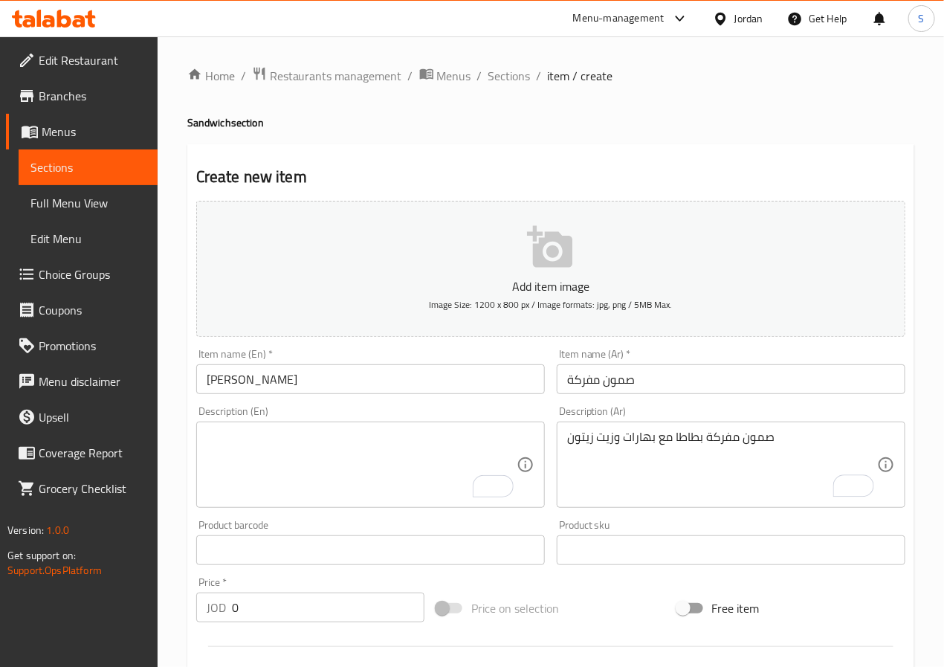
click at [317, 489] on textarea "To enrich screen reader interactions, please activate Accessibility in Grammarl…" at bounding box center [362, 464] width 310 height 71
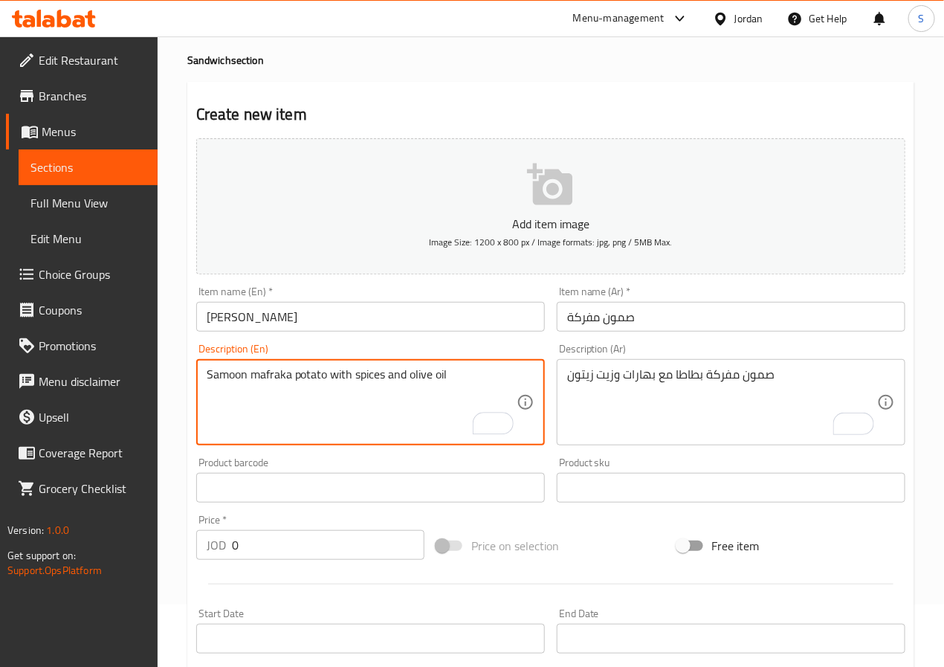
scroll to position [69, 0]
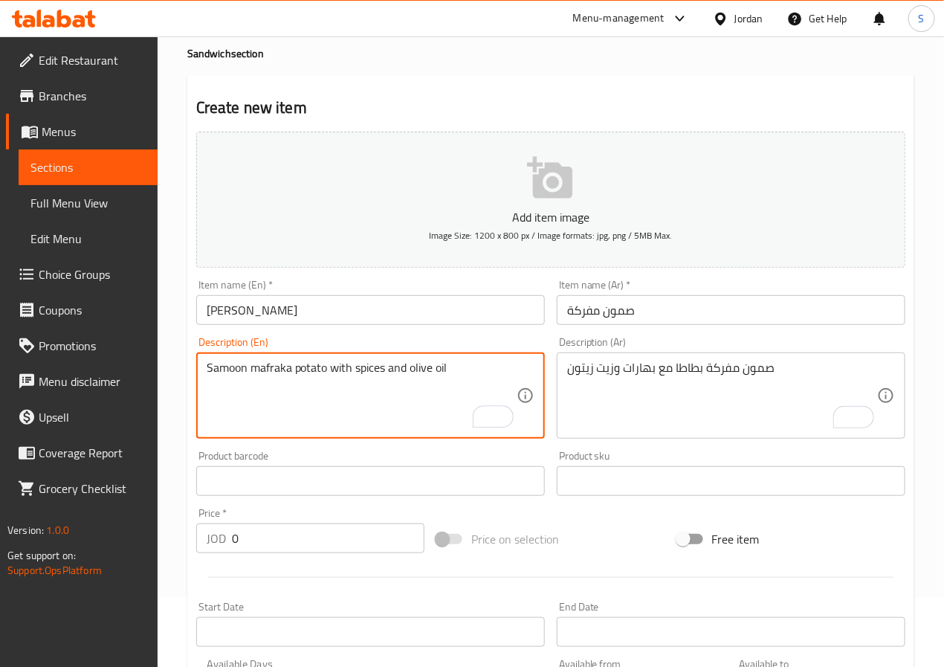
type textarea "Samoon mafraka potato with spices and olive oil"
click at [292, 540] on input "0" at bounding box center [328, 538] width 192 height 30
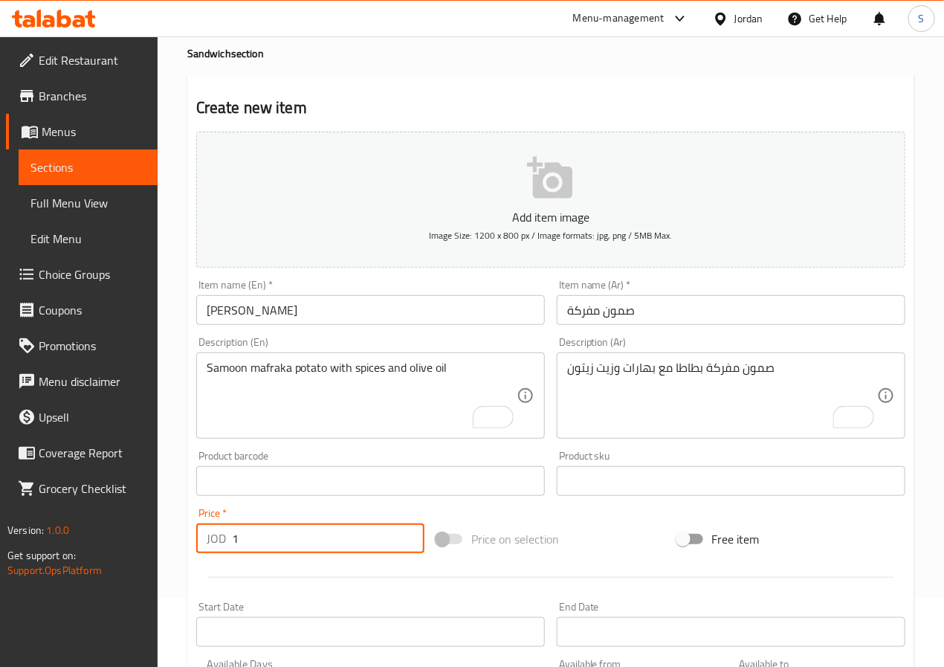
type input "1"
click at [179, 508] on div "Home / Restaurants management / Menus / Sections / item / create Sandwich secti…" at bounding box center [551, 474] width 786 height 1014
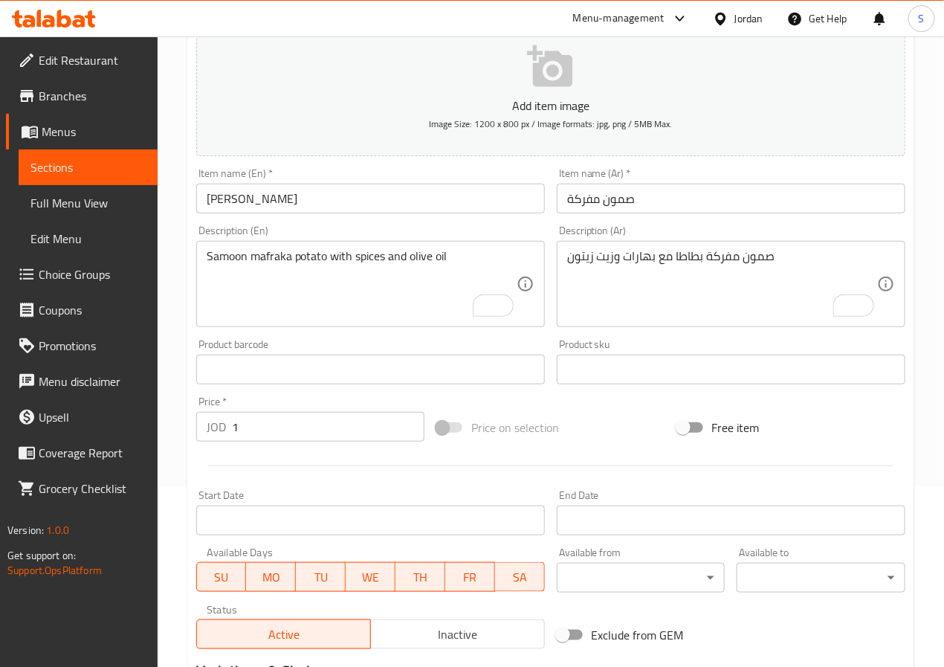
scroll to position [382, 0]
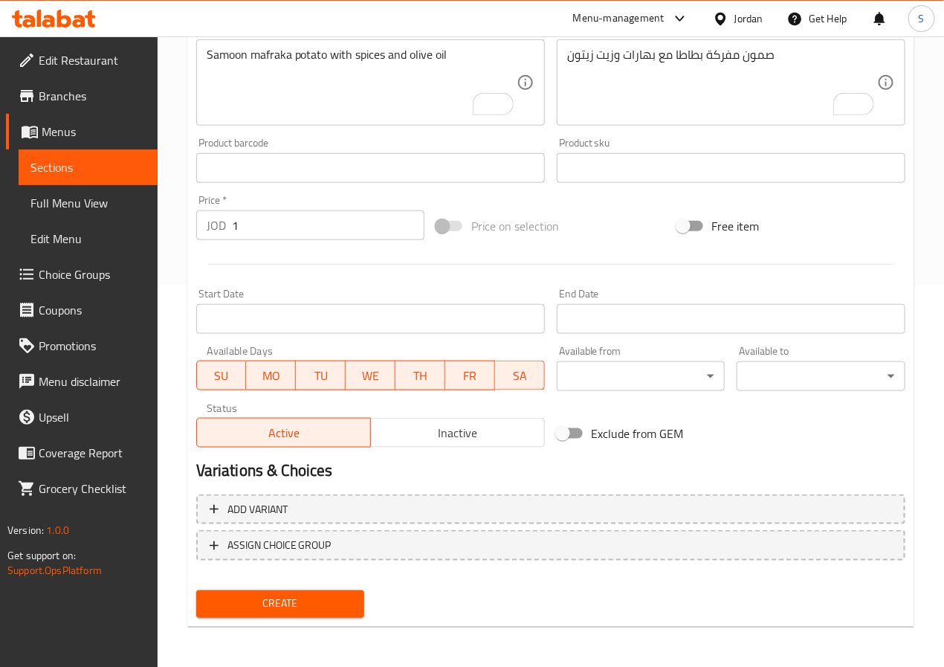
click at [288, 609] on span "Create" at bounding box center [280, 603] width 145 height 19
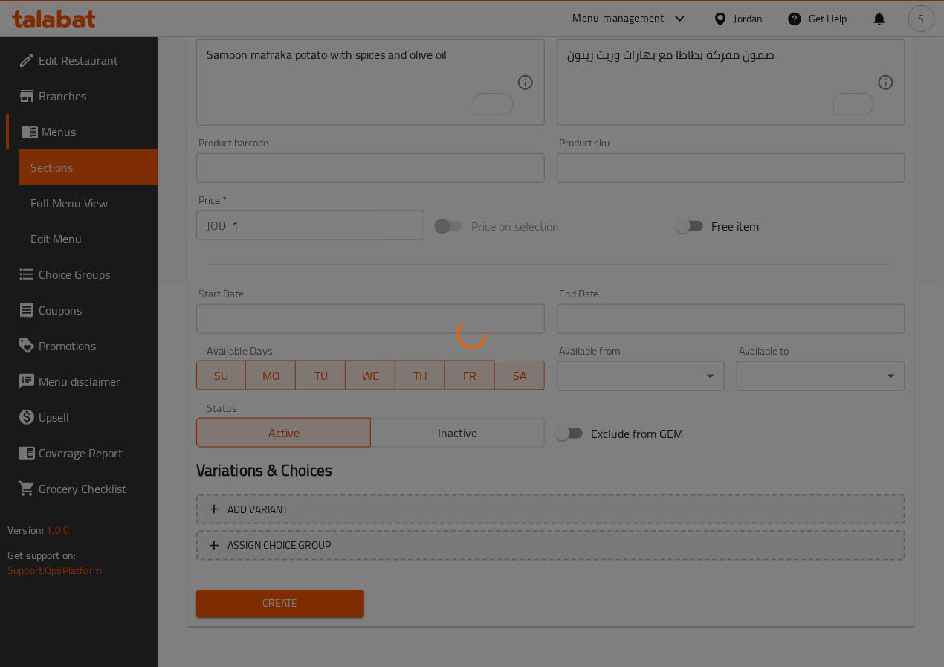
type input "0"
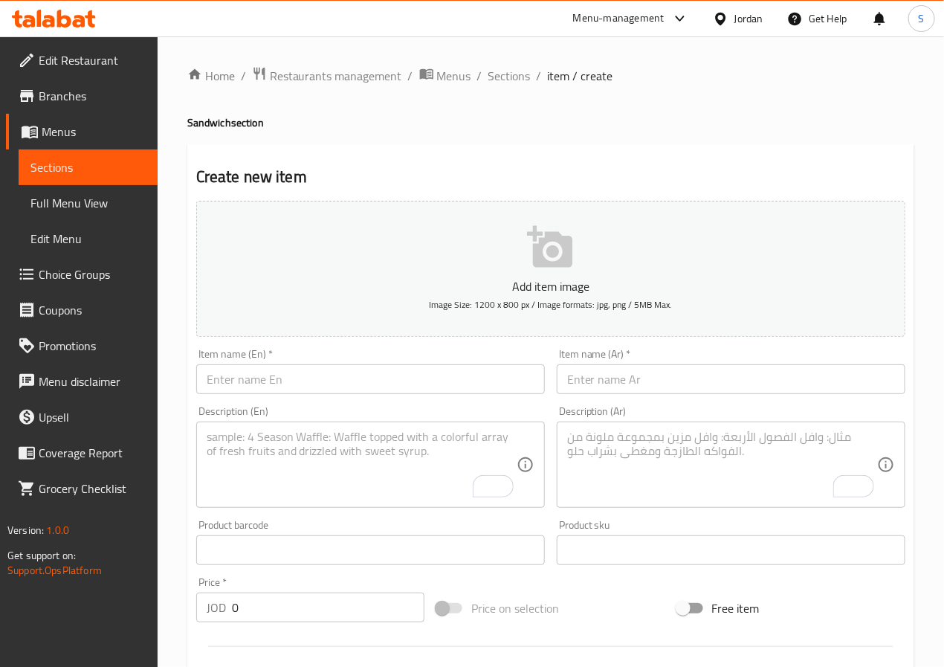
click at [632, 373] on input "text" at bounding box center [731, 379] width 348 height 30
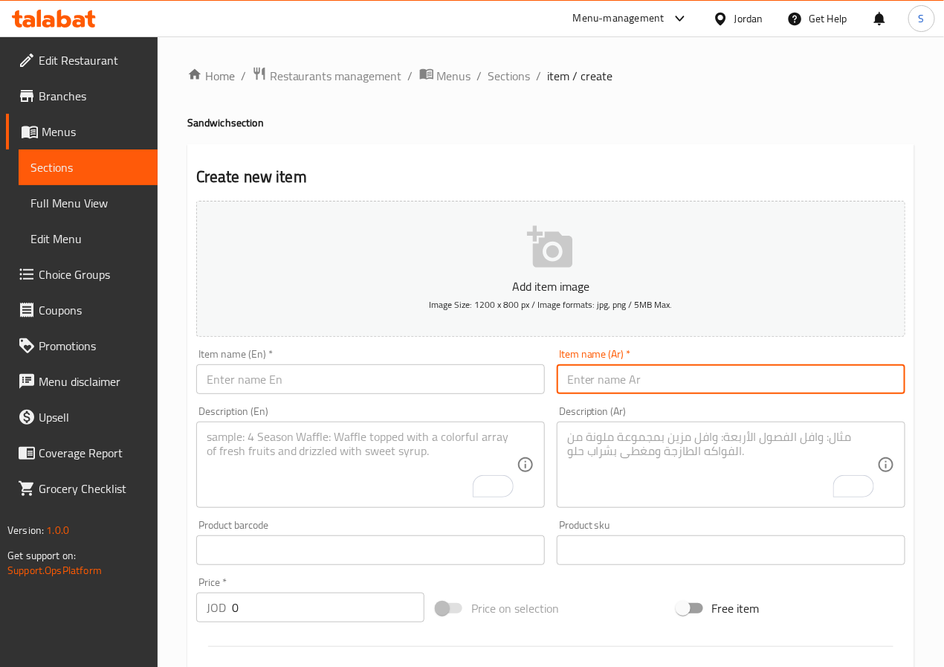
paste input "صمون بطاطا ومقالي"
type input "صمون بطاطا ومقالي"
click at [435, 383] on input "text" at bounding box center [370, 379] width 348 height 30
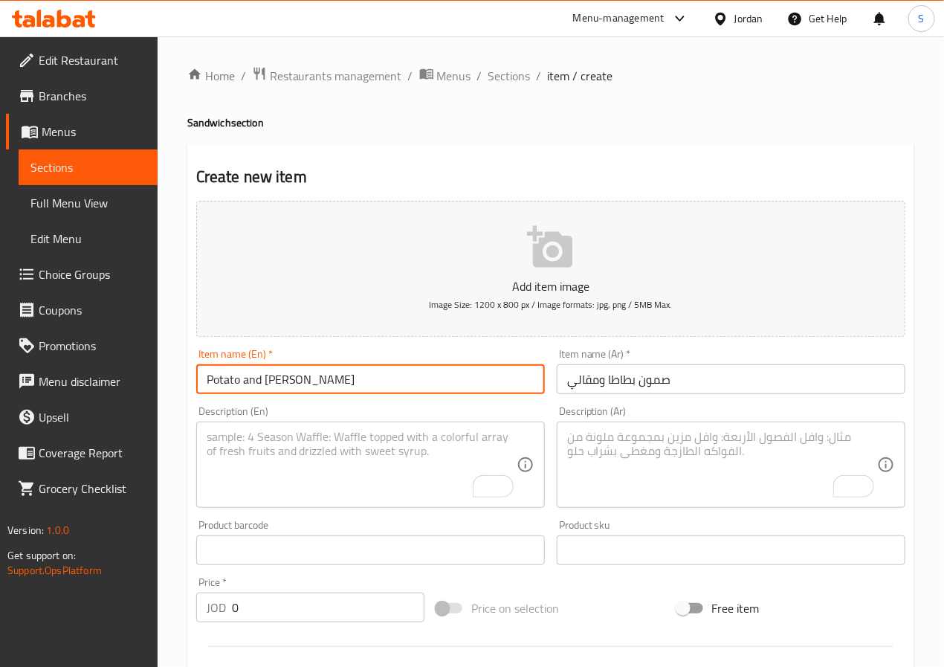
type input "Potato and [PERSON_NAME]"
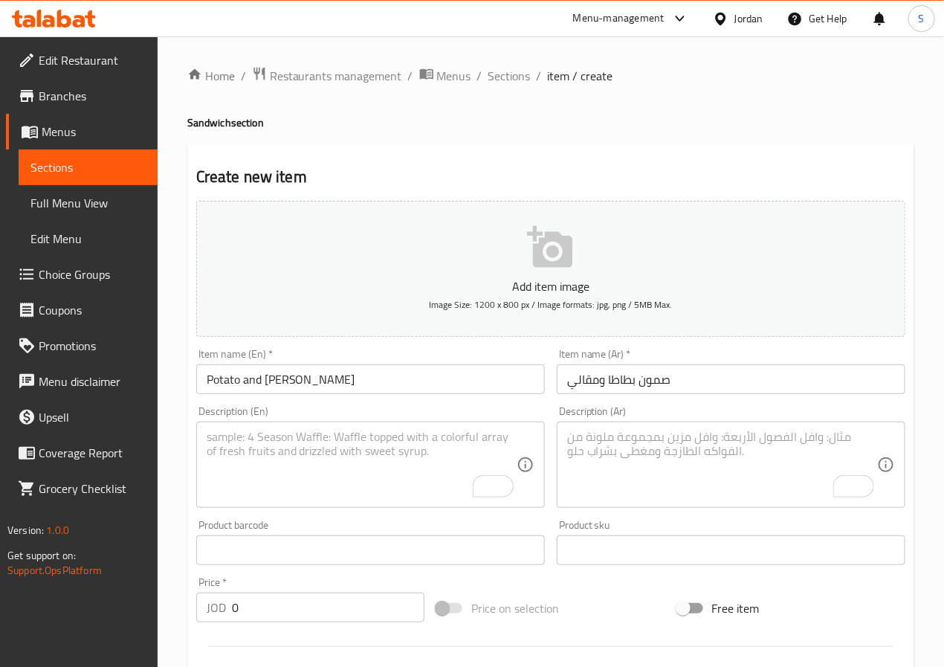
click at [638, 453] on textarea "To enrich screen reader interactions, please activate Accessibility in Grammarl…" at bounding box center [722, 464] width 310 height 71
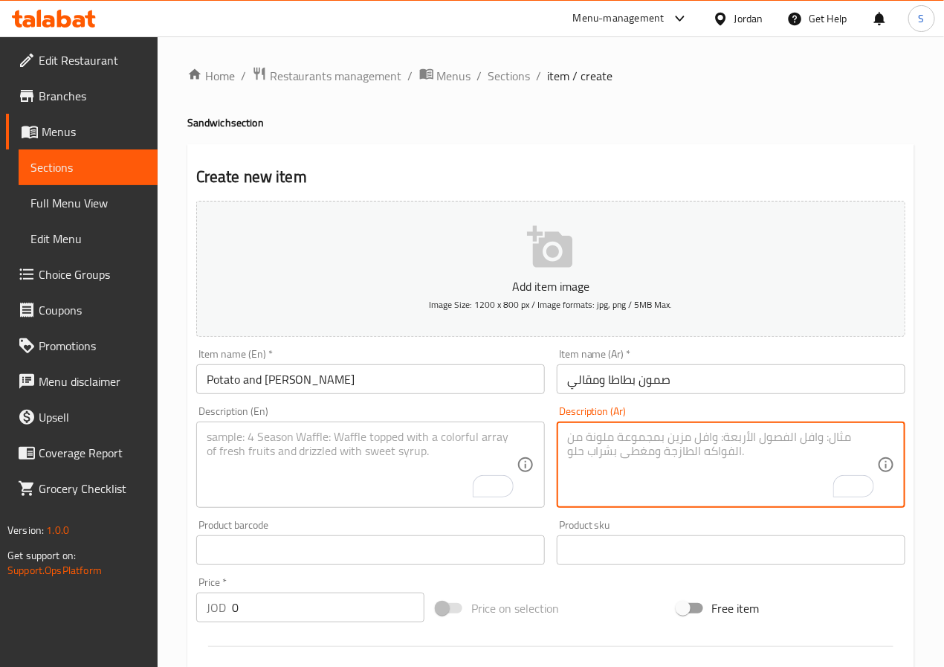
paste textarea "ساندويش بطاطا مقلية ومقالي مع صوص داخل صمون"
type textarea "ساندويش بطاطا مقلية ومقالي مع صوص داخل صمون"
click at [268, 614] on input "0" at bounding box center [328, 607] width 192 height 30
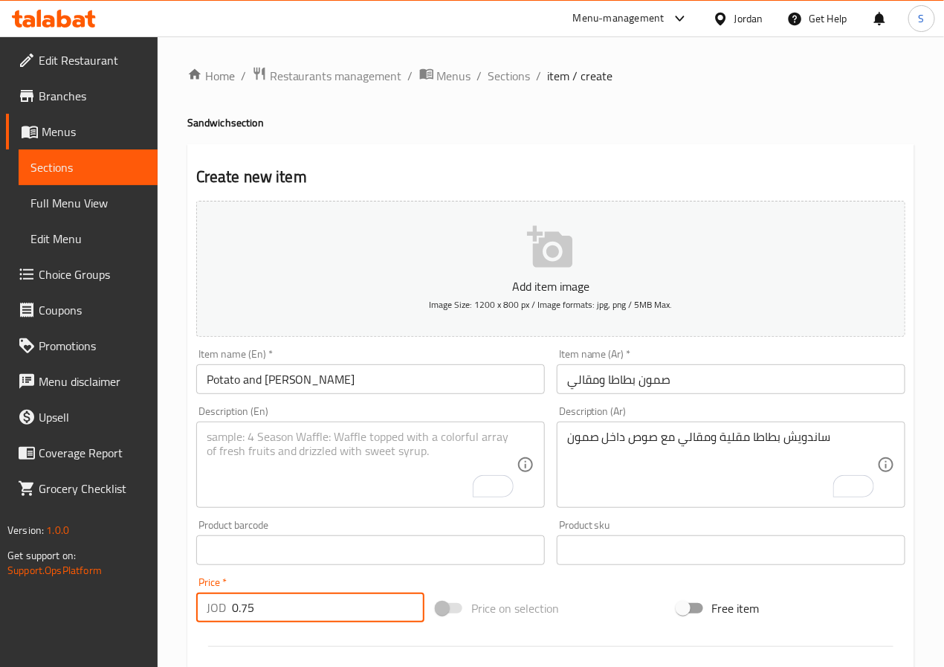
type input "0.75"
click at [293, 493] on textarea "To enrich screen reader interactions, please activate Accessibility in Grammarl…" at bounding box center [362, 464] width 310 height 71
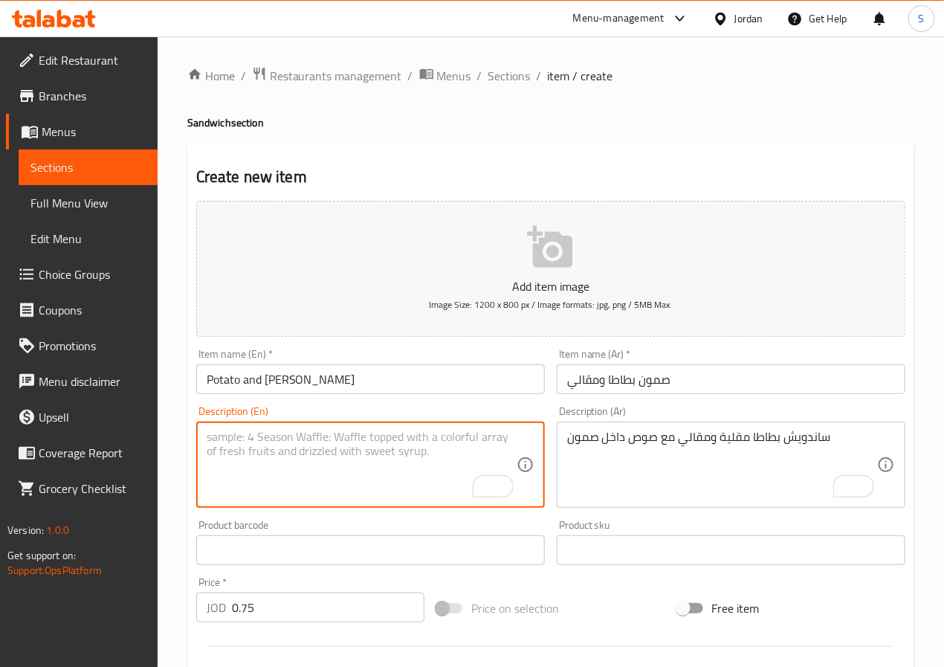
type textarea "["
click at [169, 486] on div "Home / Restaurants management / Menus / Sections / item / create Sandwich secti…" at bounding box center [551, 543] width 786 height 1014
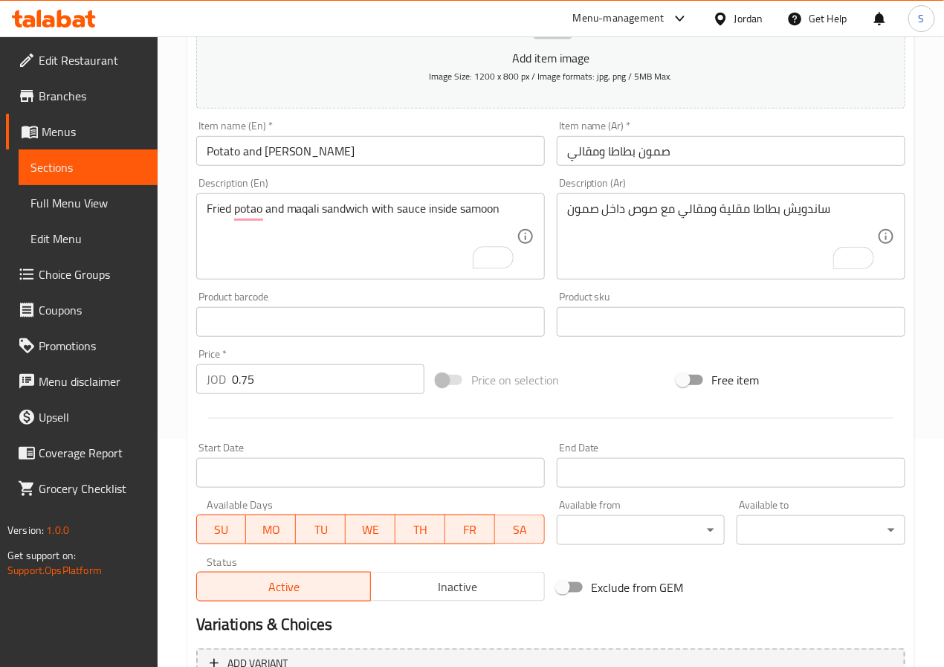
scroll to position [382, 0]
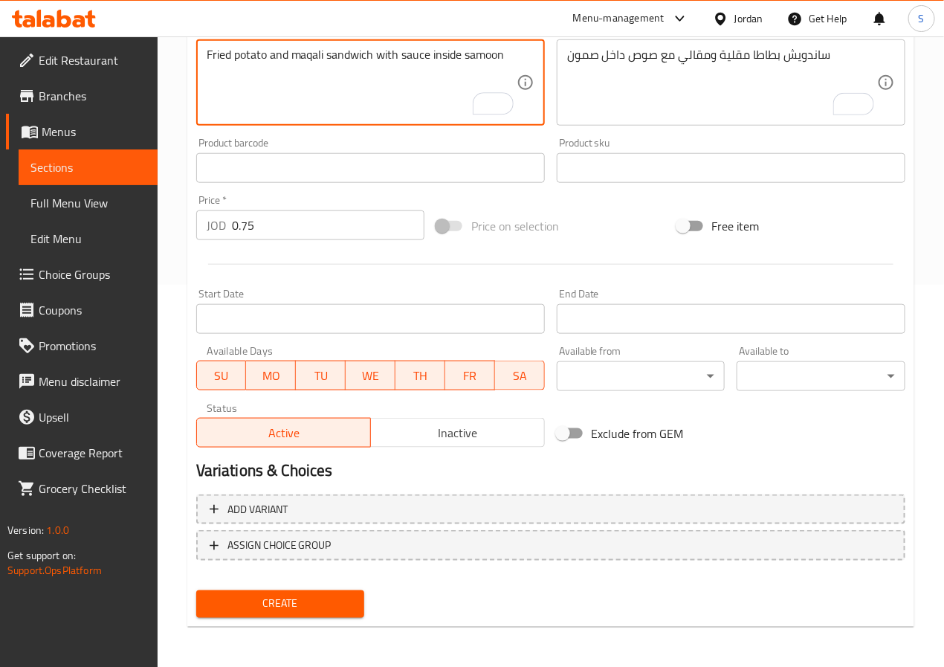
type textarea "Fried potato and maqali sandwich with sauce inside samoon"
click at [293, 606] on span "Create" at bounding box center [280, 603] width 145 height 19
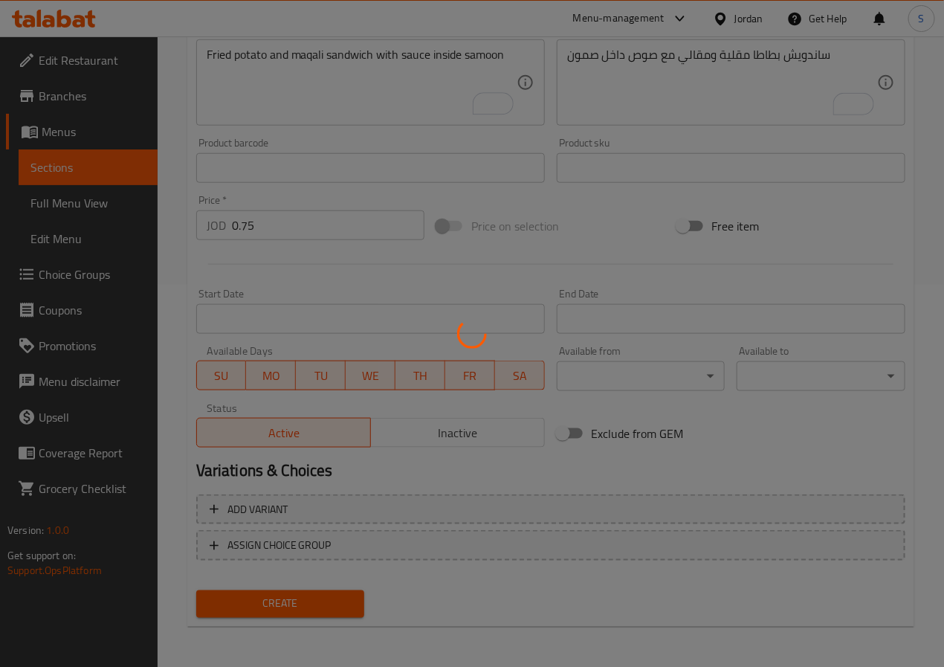
type input "0"
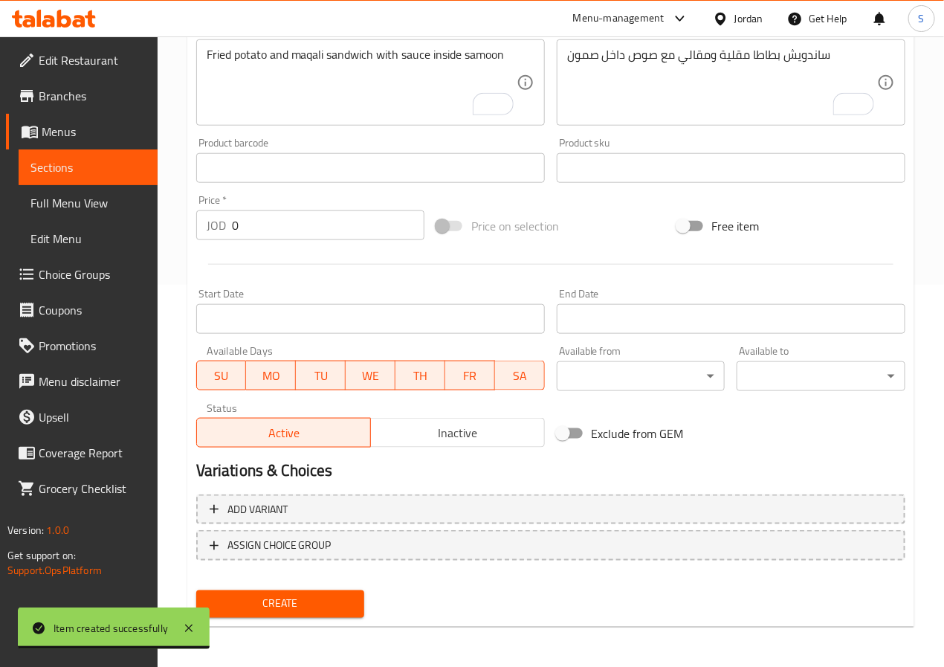
click at [170, 152] on div "Home / Restaurants management / Menus / Sections / item / create Sandwich secti…" at bounding box center [551, 161] width 786 height 1014
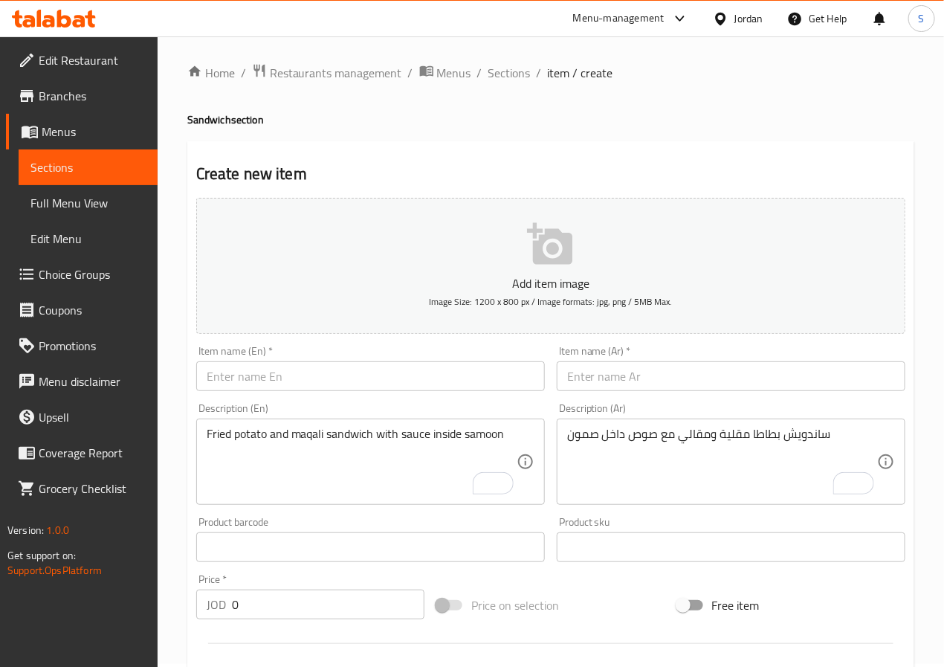
scroll to position [0, 0]
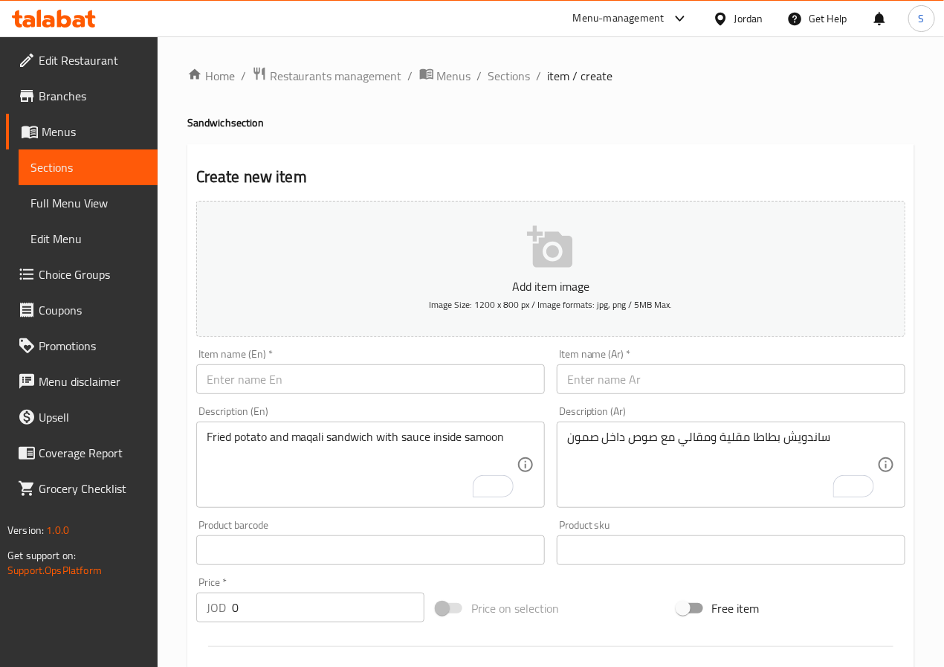
click at [517, 79] on span "Sections" at bounding box center [509, 76] width 42 height 18
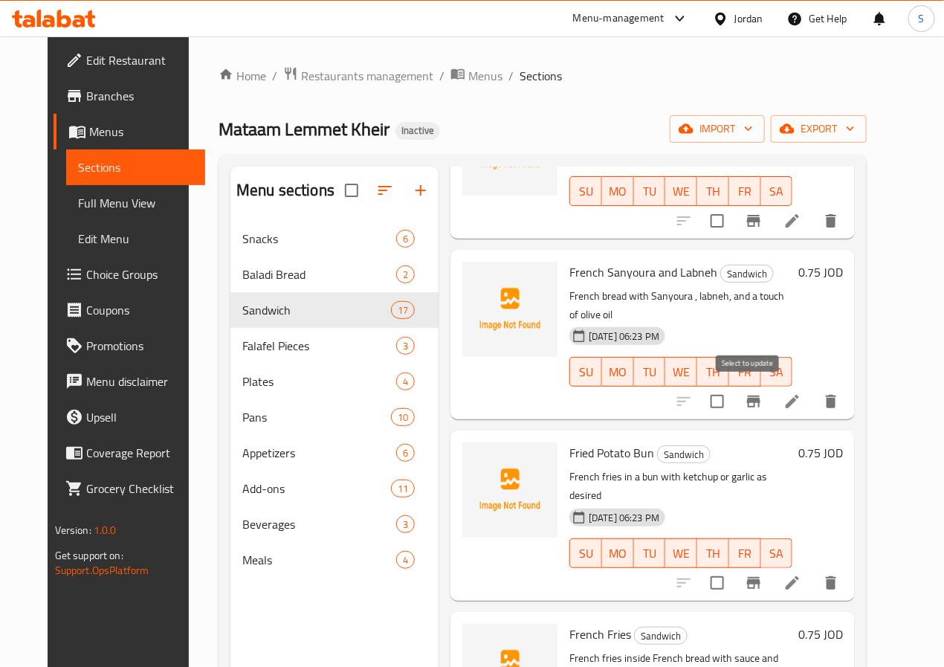
scroll to position [1904, 0]
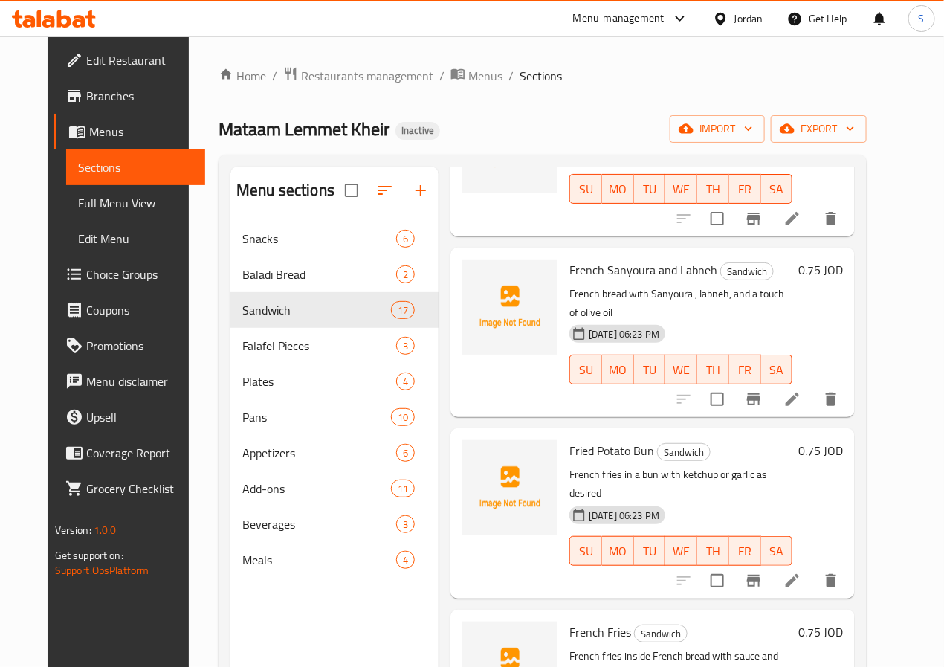
click at [801, 571] on icon at bounding box center [792, 580] width 18 height 18
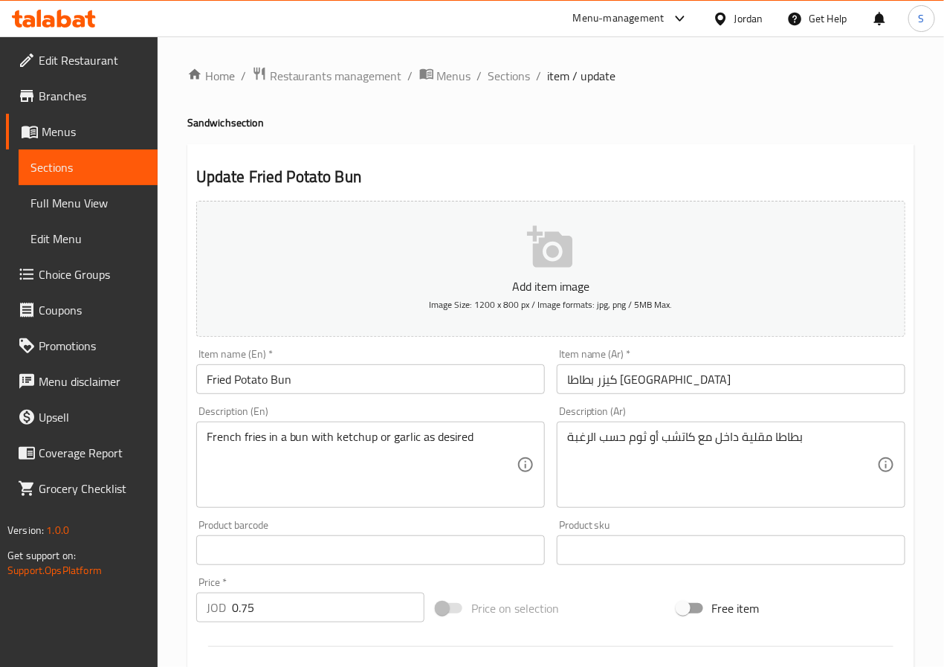
click at [609, 379] on input "كيزر بطاطا مقلية" at bounding box center [731, 379] width 348 height 30
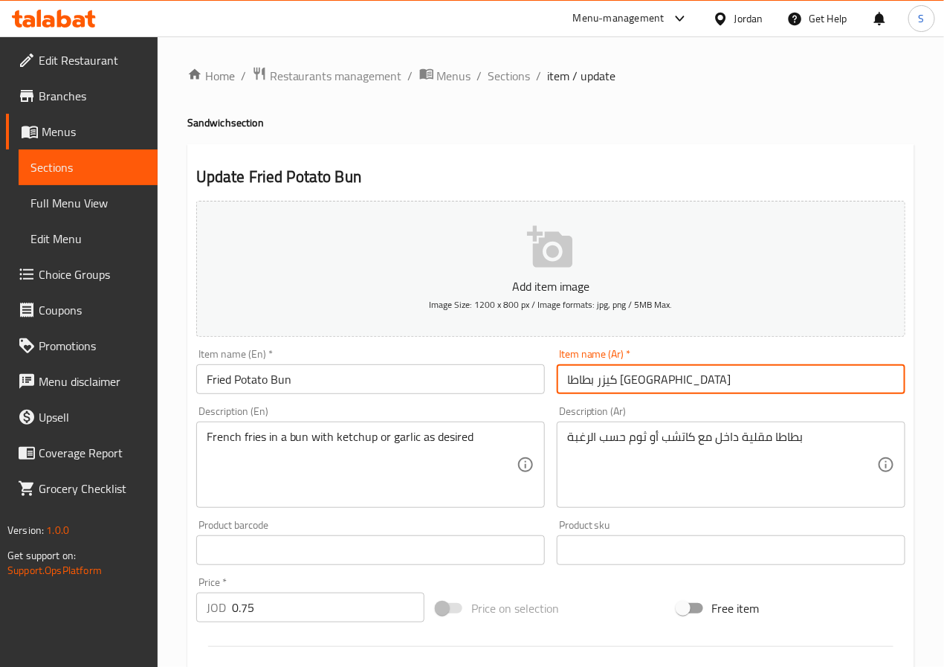
click at [609, 379] on input "كيزر بطاطا مقلية" at bounding box center [731, 379] width 348 height 30
click at [615, 386] on input "كيزر بطاطا مقلية" at bounding box center [731, 379] width 348 height 30
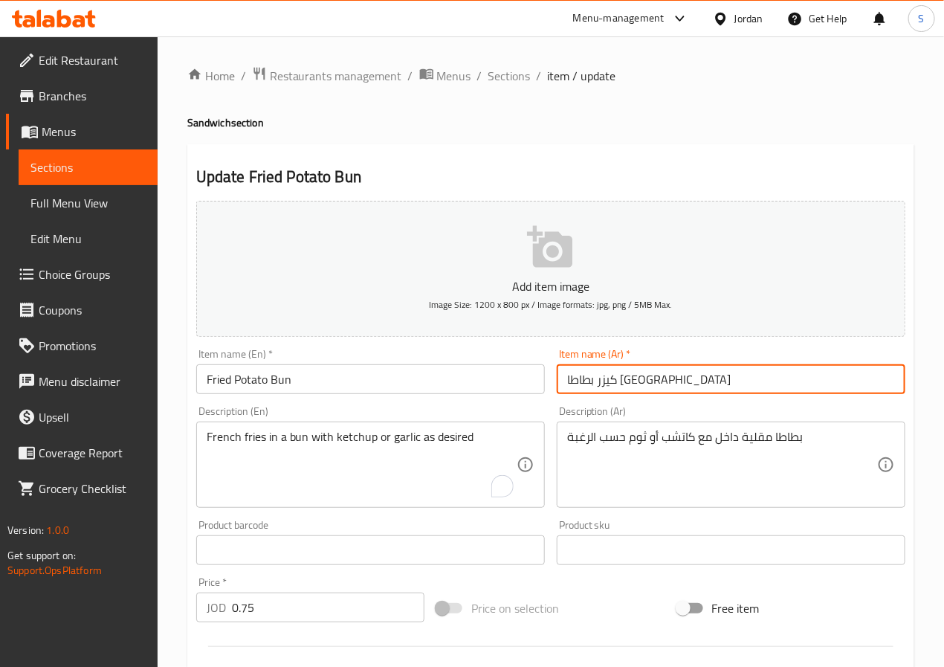
paste input "صمون بطاطا مقلي"
type input "صمون بطاطا مقلي"
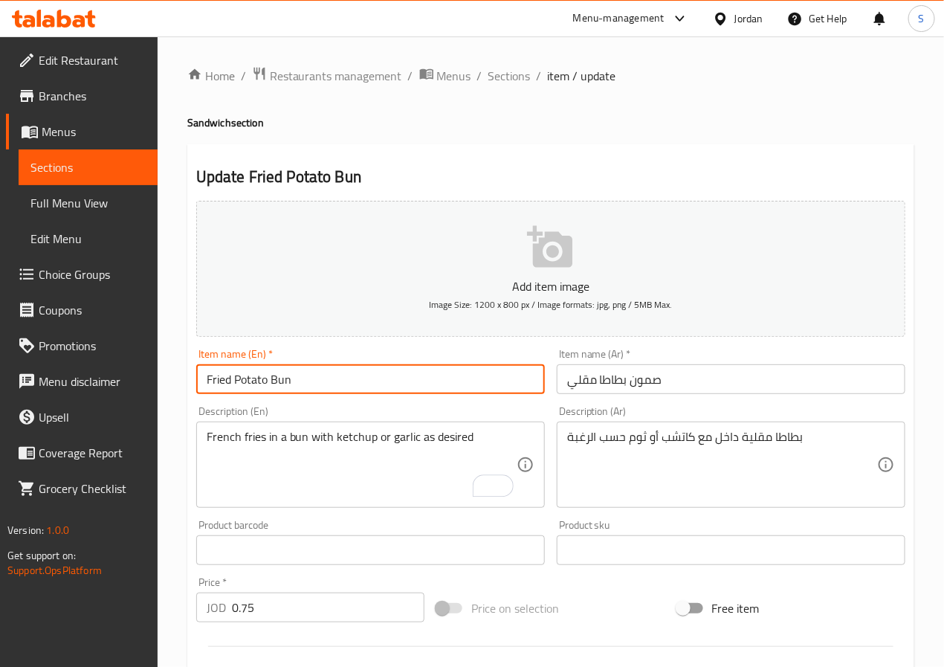
click at [286, 381] on input "Fried Potato Bun" at bounding box center [370, 379] width 348 height 30
type input "Fried Potato Samoon"
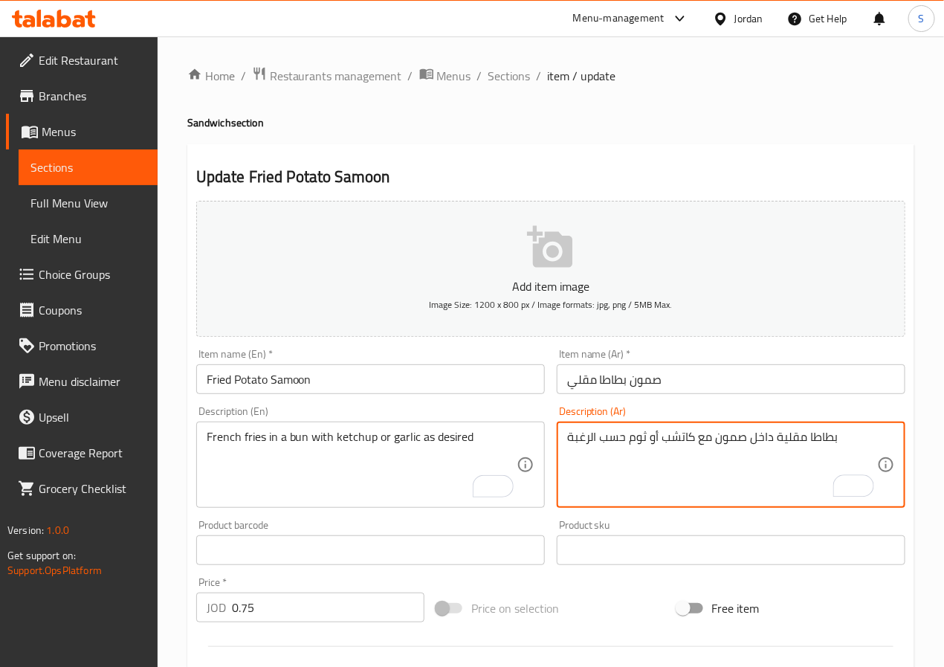
type textarea "بطاطا مقلية داخل صمون مع كاتشب أو ثوم حسب الرغبة"
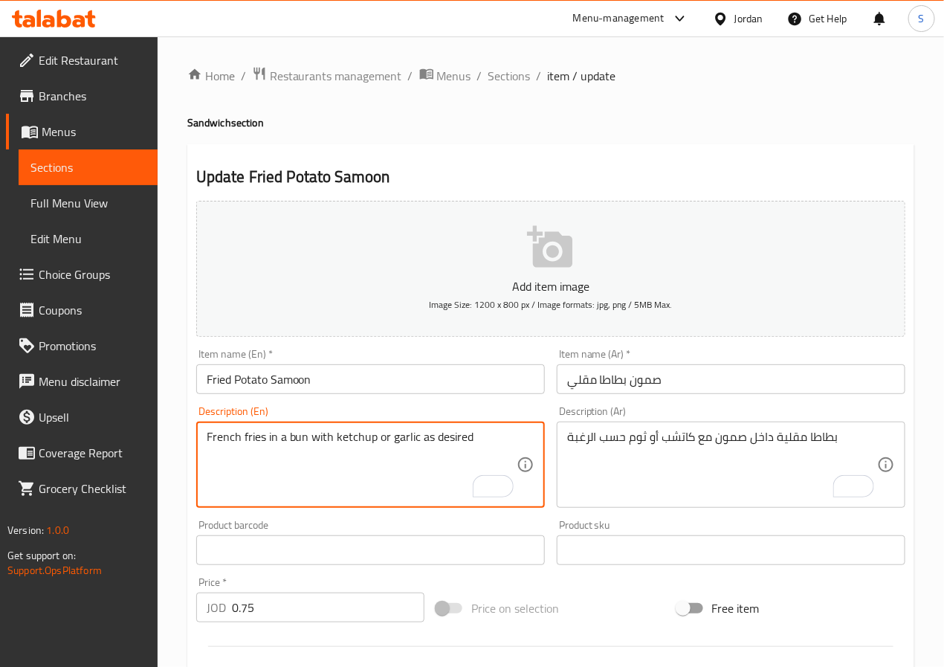
click at [295, 435] on textarea "French fries in a bun with ketchup or garlic as desired" at bounding box center [362, 464] width 310 height 71
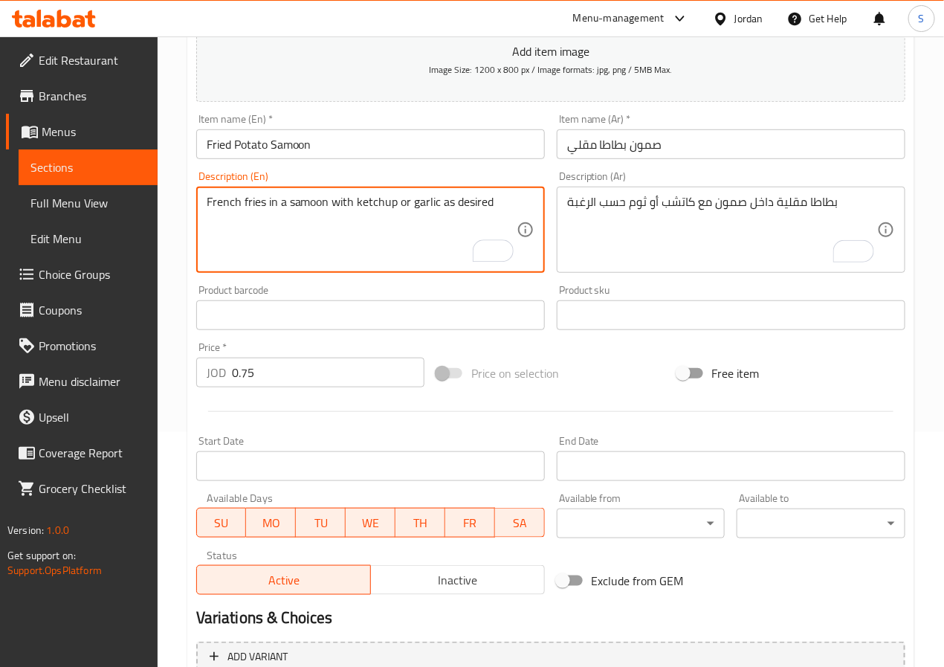
scroll to position [382, 0]
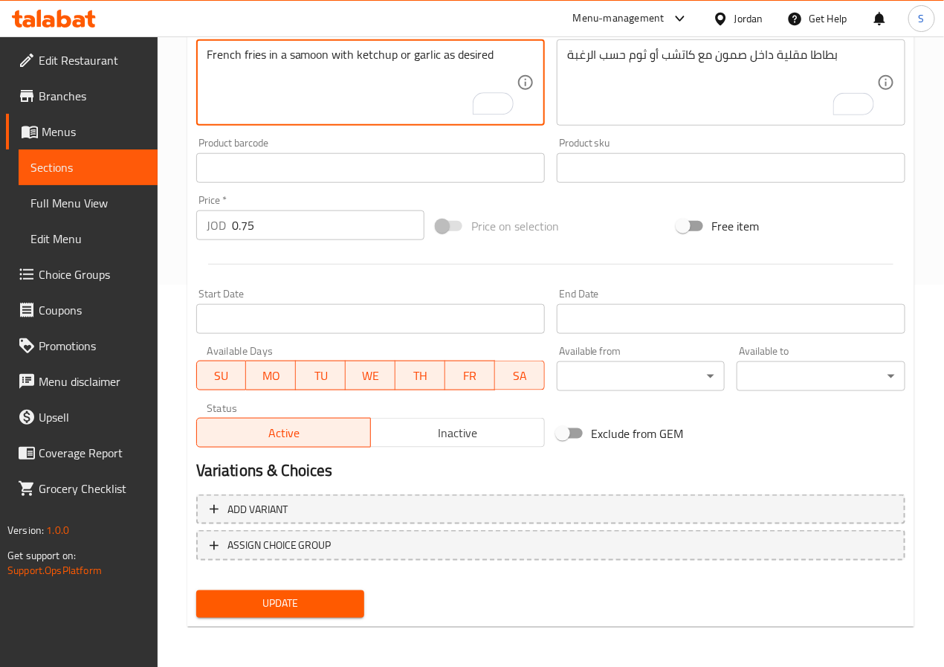
type textarea "French fries in a samoon with ketchup or garlic as desired"
click at [455, 515] on span "Add variant" at bounding box center [551, 509] width 682 height 19
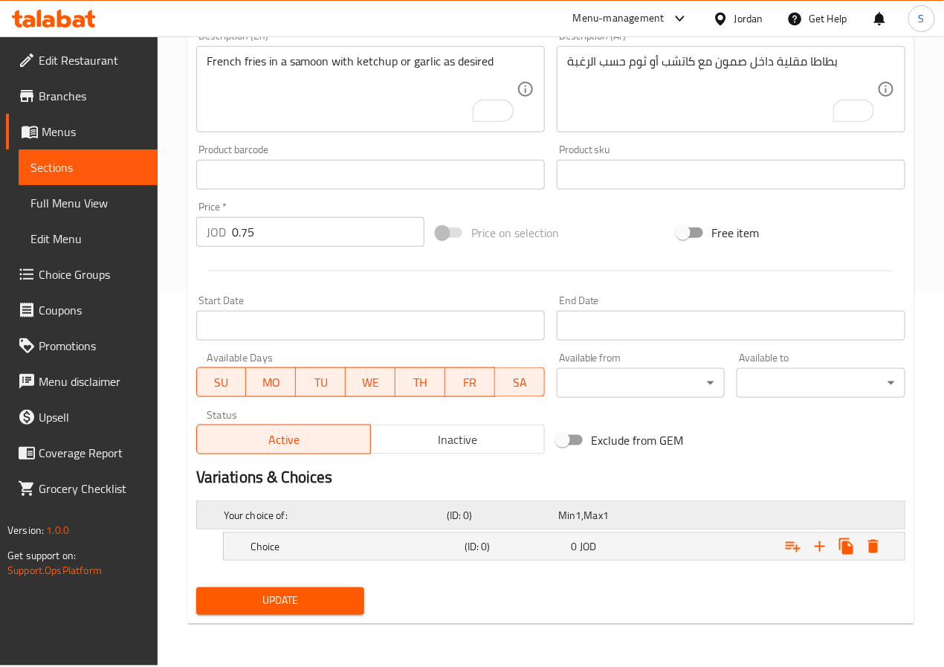
scroll to position [375, 0]
click at [819, 555] on icon "Expand" at bounding box center [820, 546] width 18 height 18
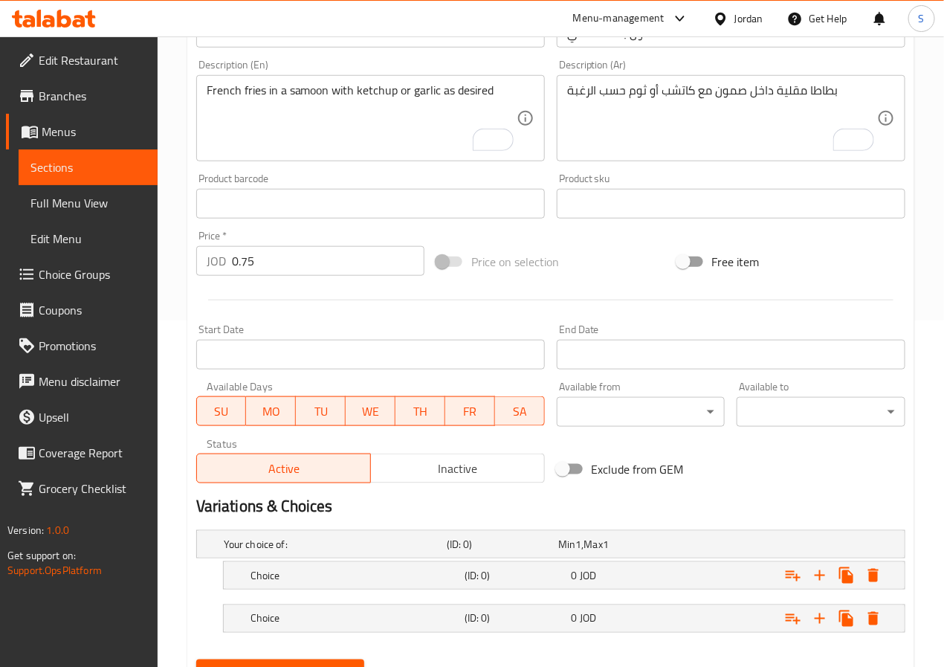
scroll to position [419, 0]
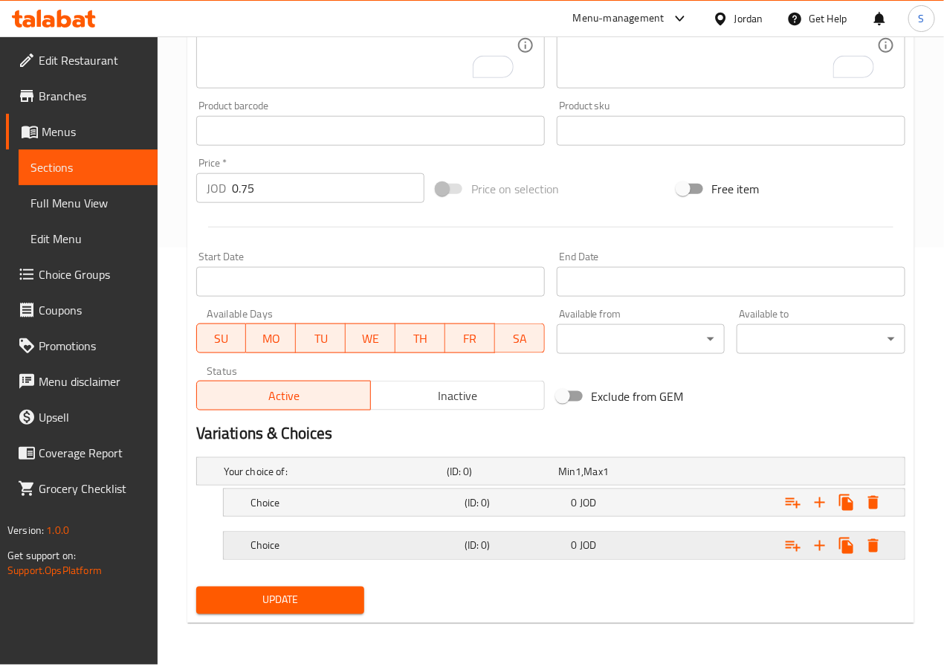
click at [412, 556] on div "Choice" at bounding box center [354, 545] width 214 height 21
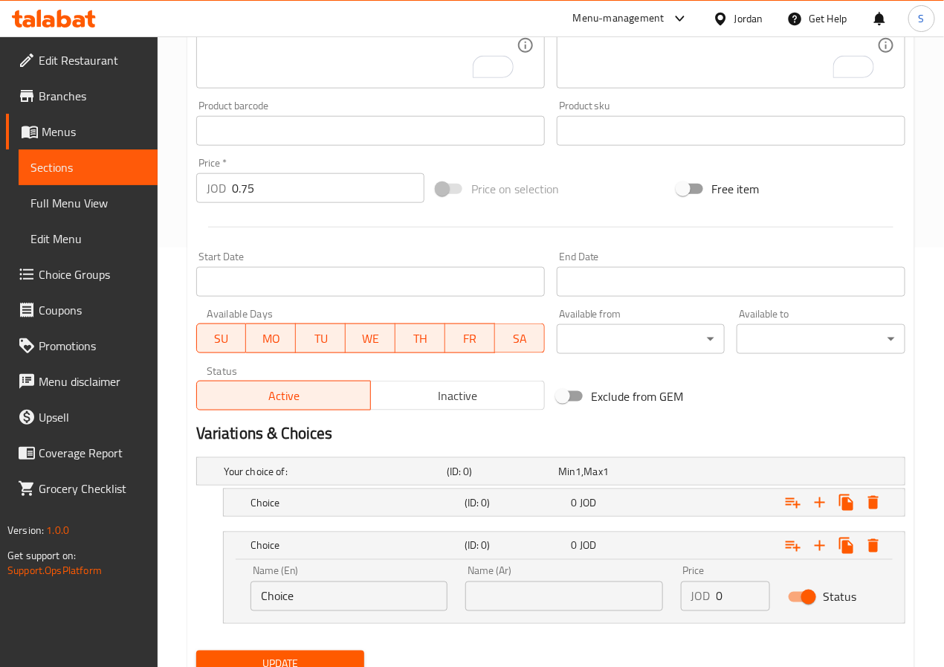
click at [411, 520] on nav at bounding box center [550, 525] width 709 height 12
click at [411, 506] on h5 "Choice" at bounding box center [354, 502] width 208 height 15
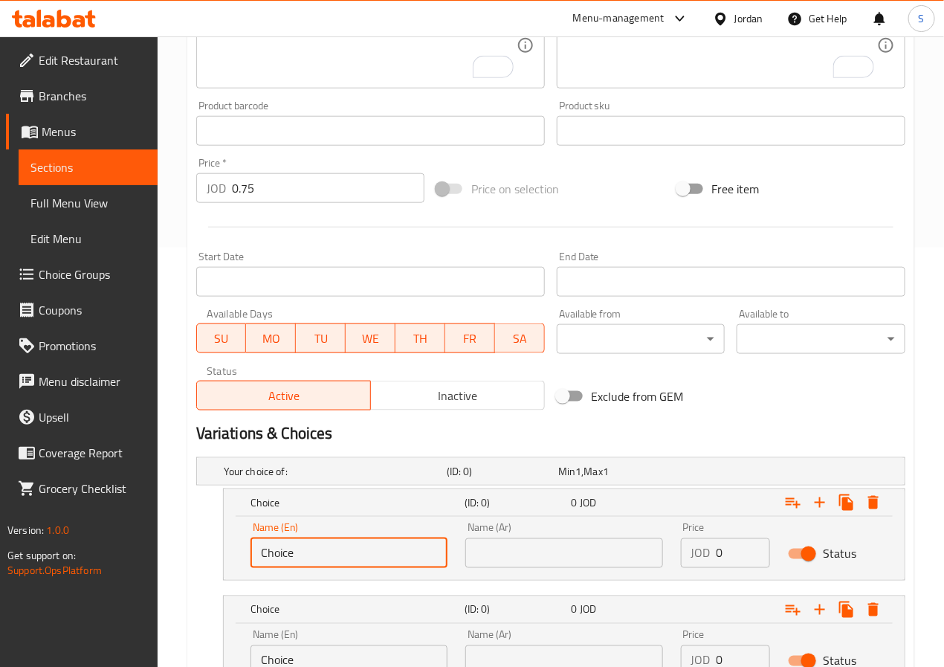
click at [355, 551] on input "Choice" at bounding box center [348, 553] width 197 height 30
type input "Ketchup"
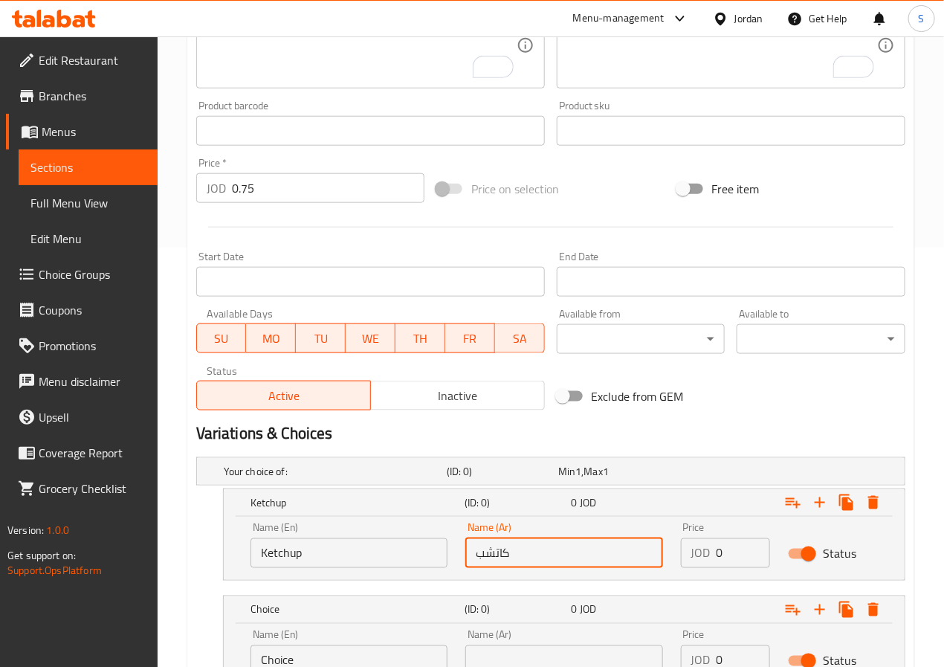
type input "كاتشب"
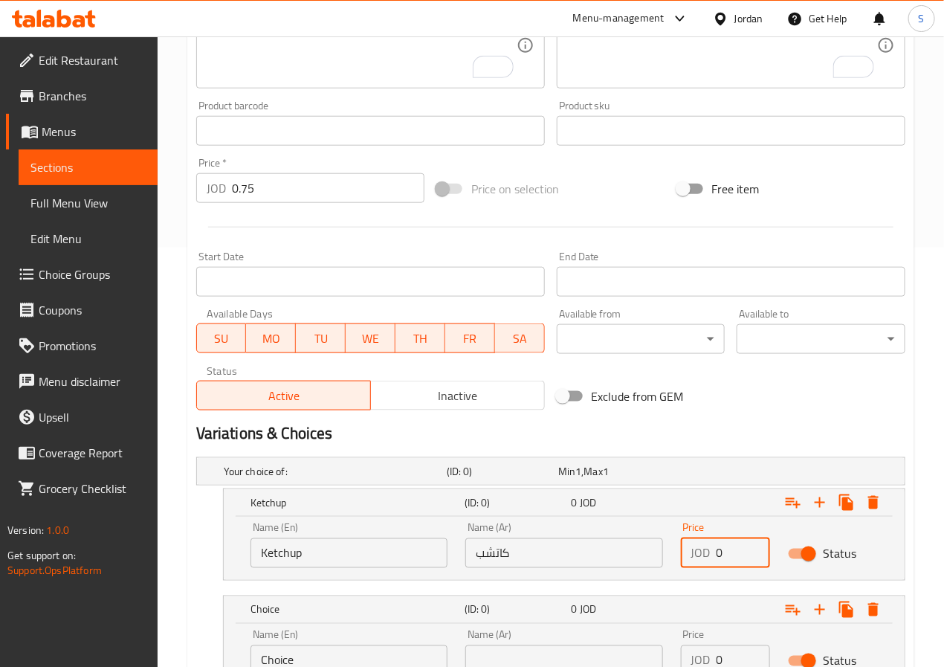
click at [246, 187] on input "0.75" at bounding box center [328, 188] width 192 height 30
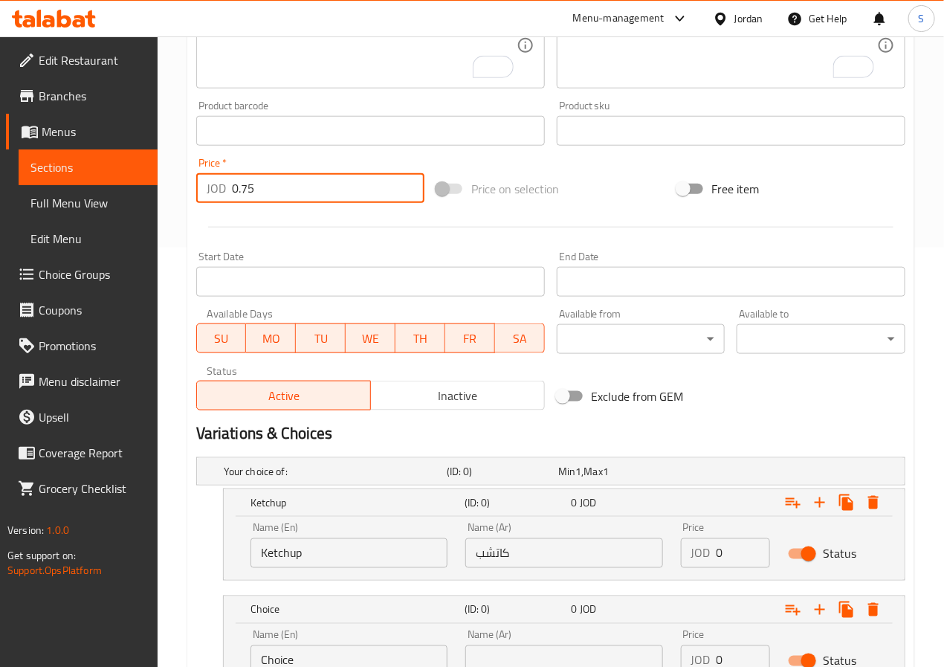
click at [246, 187] on input "0.75" at bounding box center [328, 188] width 192 height 30
type input "0"
click at [736, 553] on input "0" at bounding box center [743, 553] width 54 height 30
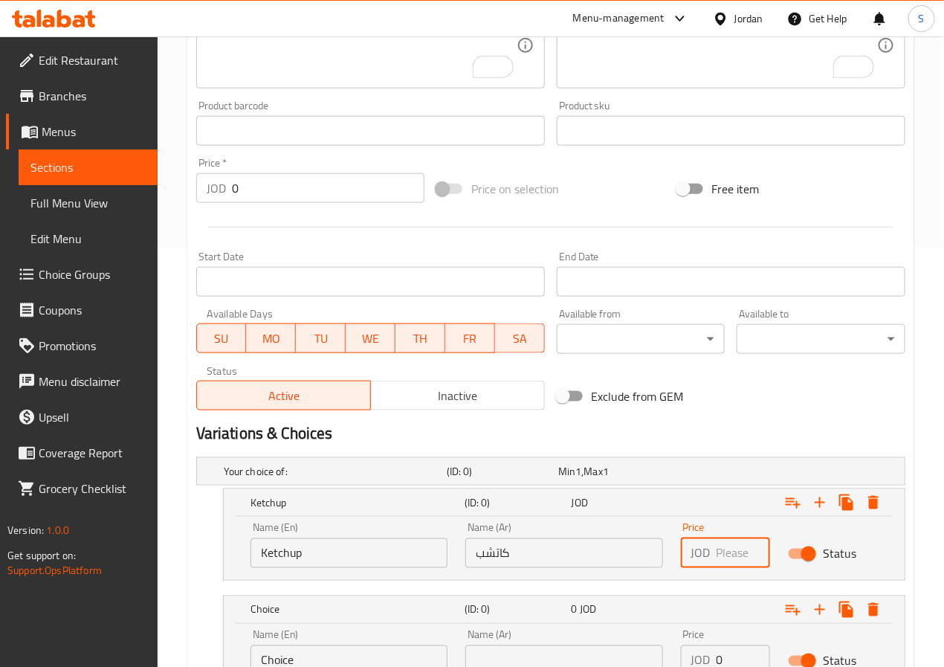
paste input "0.75"
type input "0.75"
click at [732, 658] on input "0" at bounding box center [743, 660] width 54 height 30
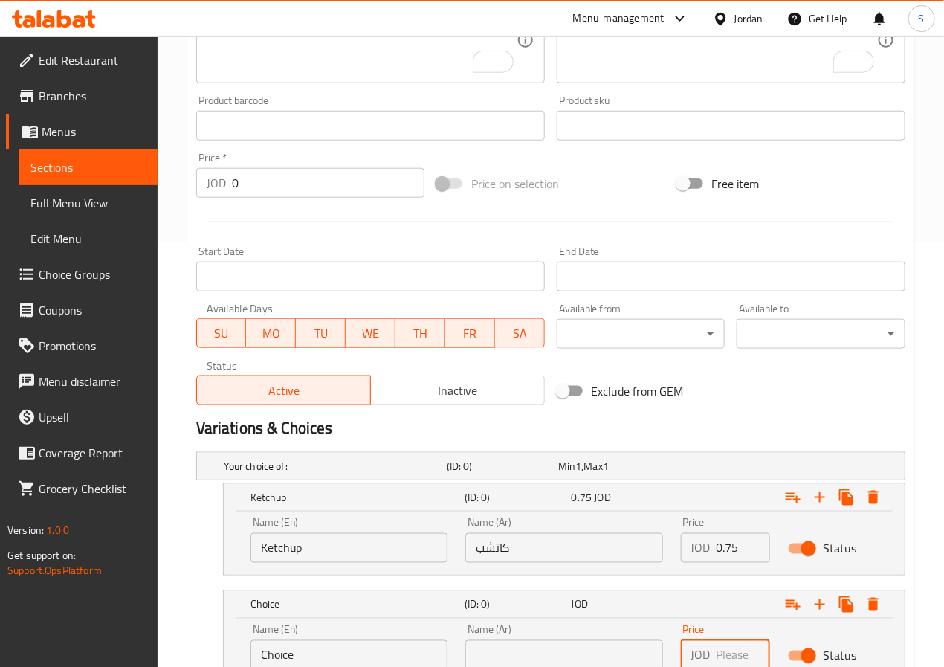
paste input "0.75"
type input "0.75"
click at [398, 647] on input "Choice" at bounding box center [348, 655] width 197 height 30
type input "Garlic"
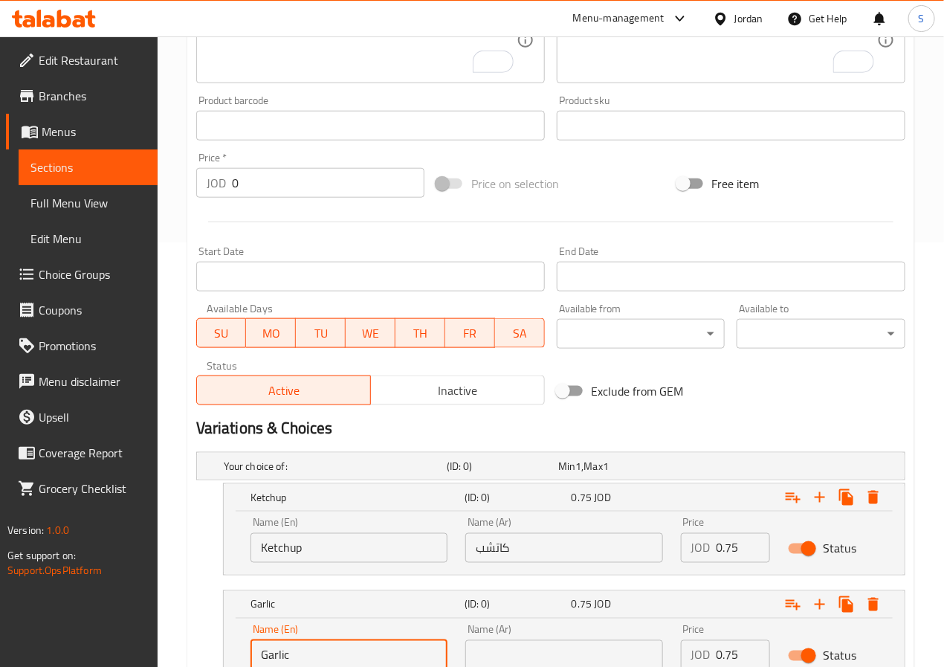
scroll to position [429, 0]
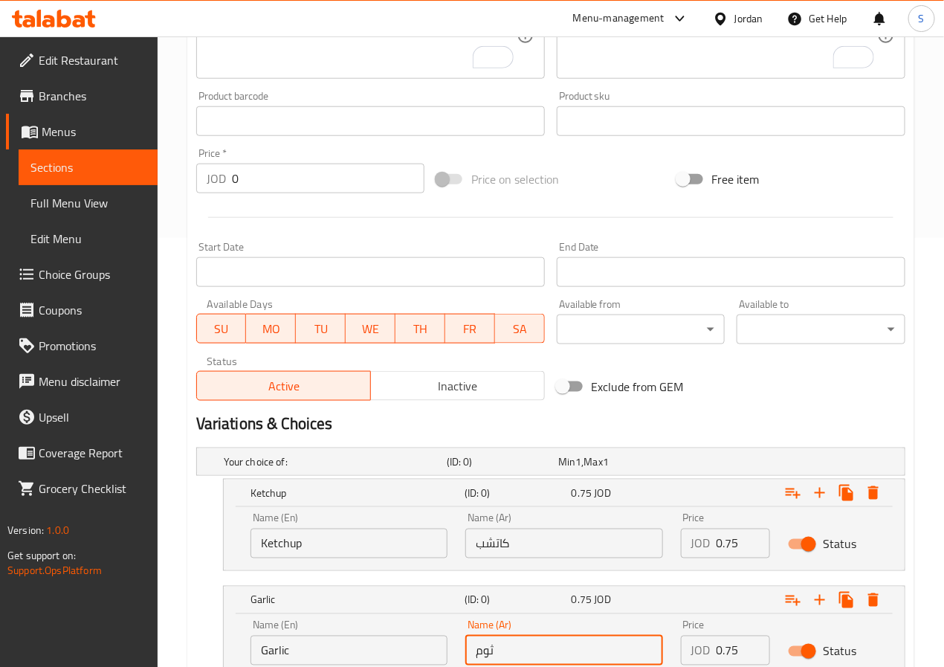
type input "ثوم"
click at [190, 589] on div "Your choice of: (ID: 0) Min 1 , Max 1 Name (En) Your choice of: Name (En) Name …" at bounding box center [550, 569] width 721 height 257
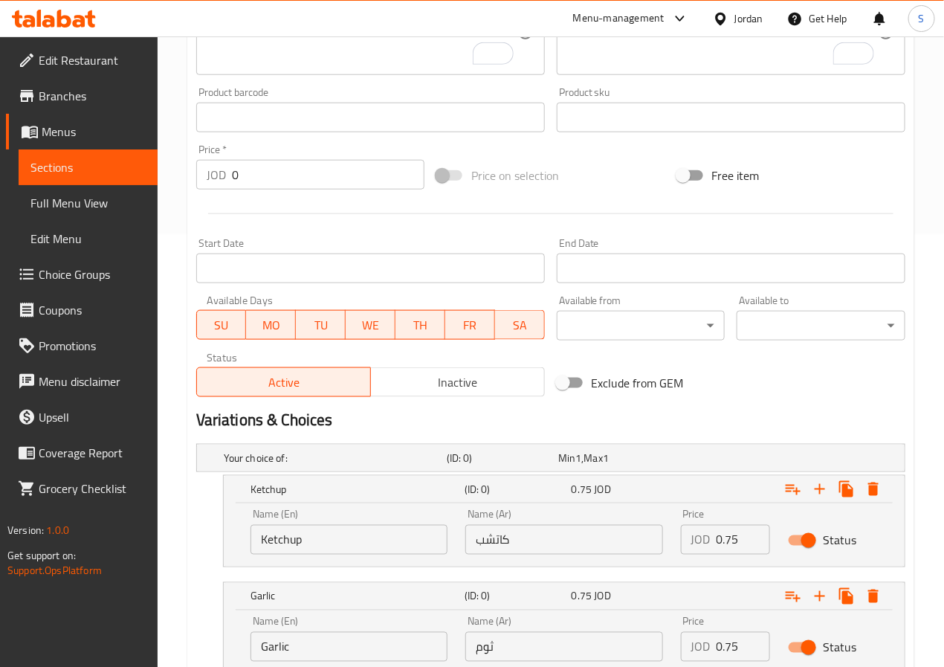
scroll to position [546, 0]
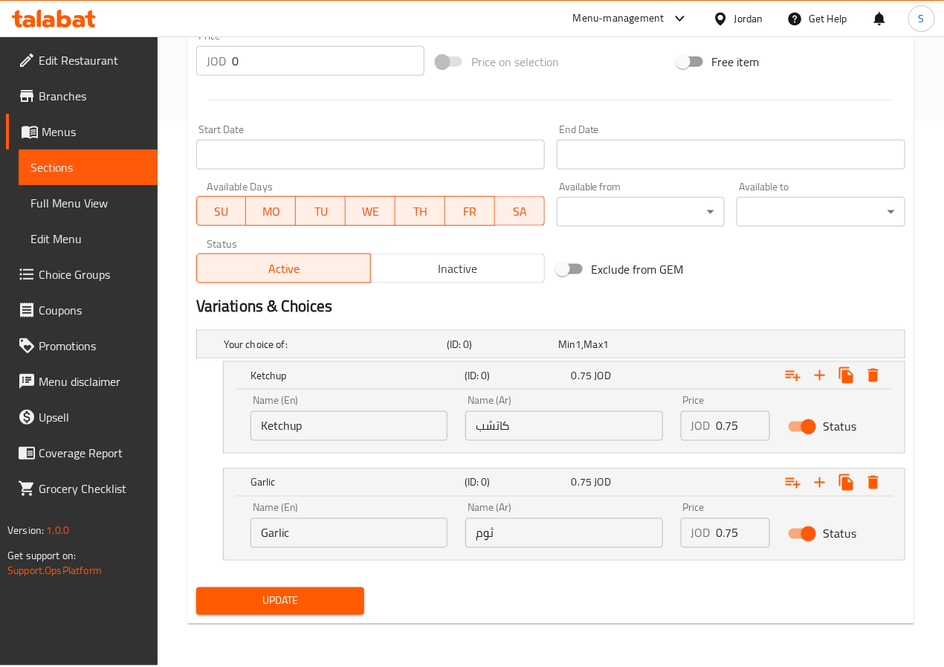
click at [272, 588] on button "Update" at bounding box center [280, 600] width 169 height 27
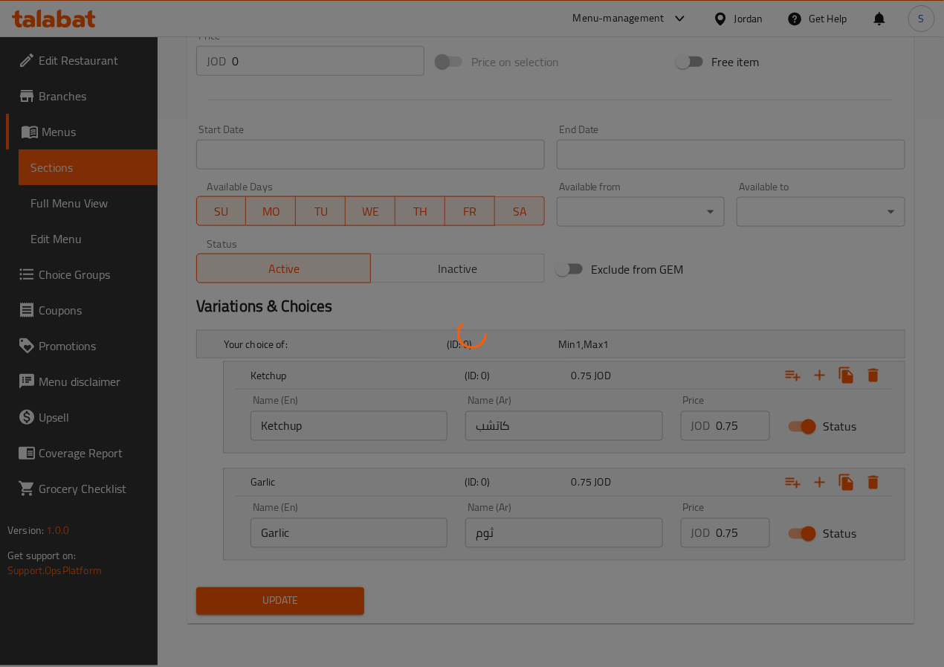
scroll to position [0, 0]
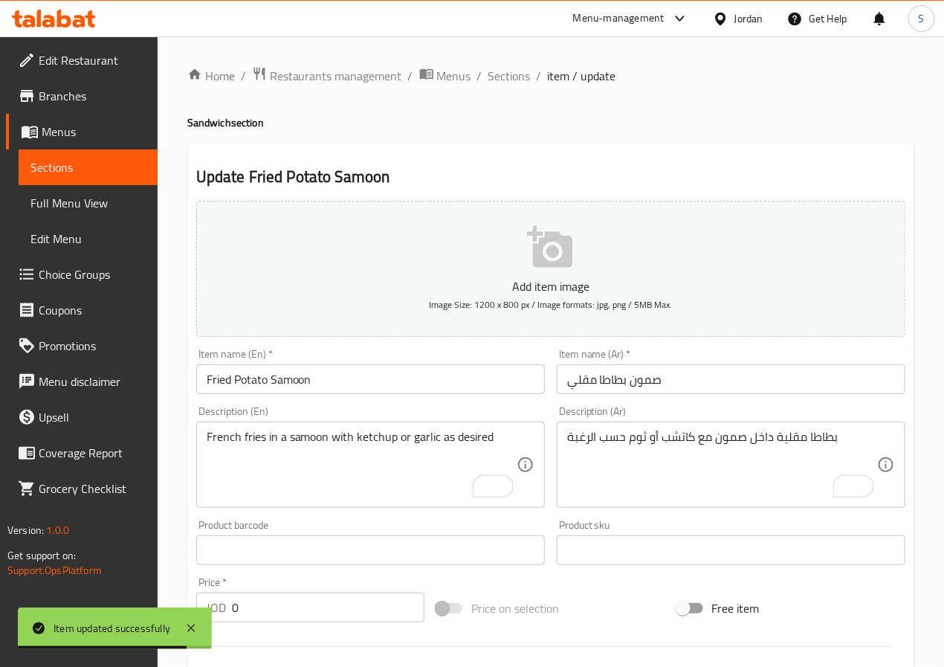
click at [510, 63] on div "Home / Restaurants management / Menus / Sections / item / update Sandwich secti…" at bounding box center [551, 623] width 786 height 1175
click at [508, 71] on span "Sections" at bounding box center [509, 76] width 42 height 18
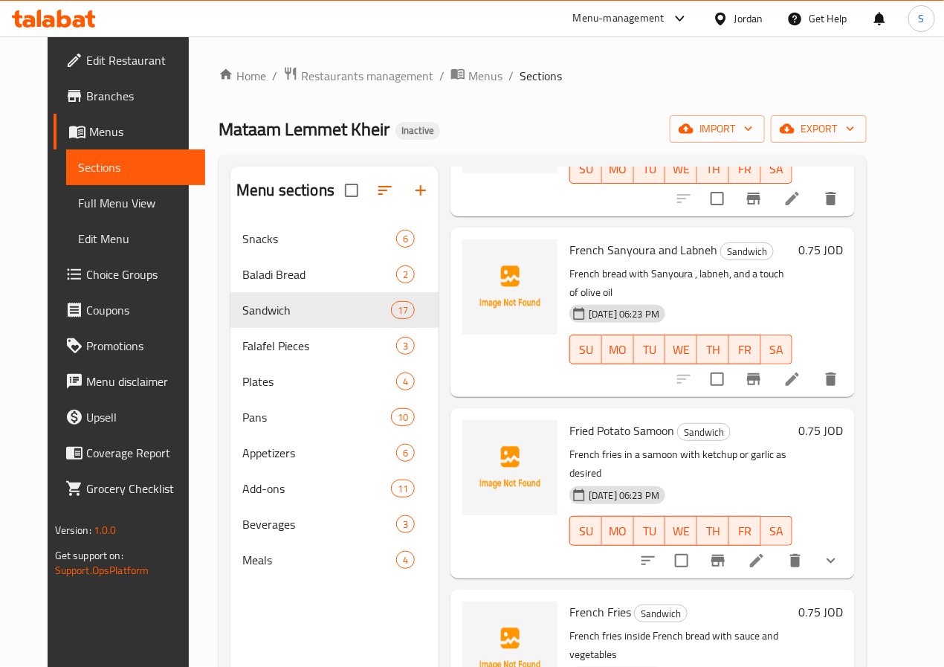
scroll to position [1939, 0]
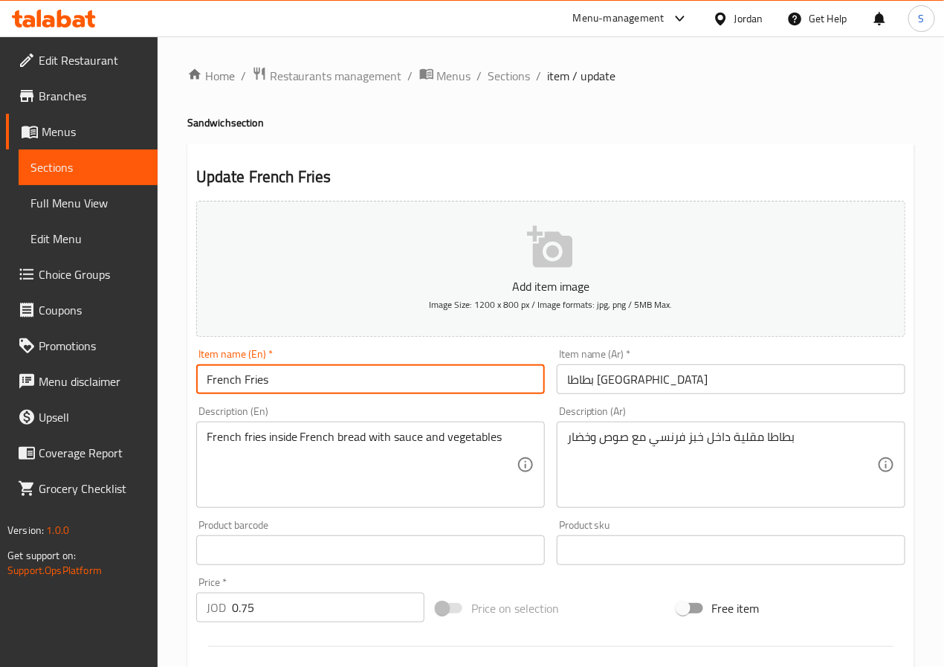
click at [362, 383] on input "French Fries" at bounding box center [370, 379] width 348 height 30
type input "French Fried Potato"
click at [591, 390] on input "بطاطا مقلية" at bounding box center [731, 379] width 348 height 30
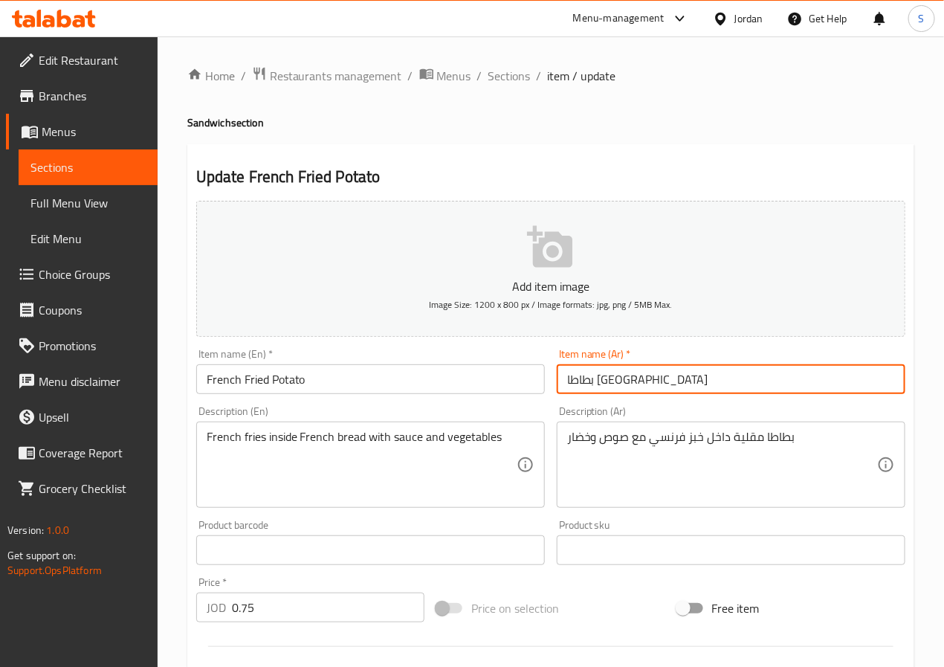
click at [591, 390] on input "بطاطا مقلية" at bounding box center [731, 379] width 348 height 30
type input "فرنسي بطاطا مقلي"
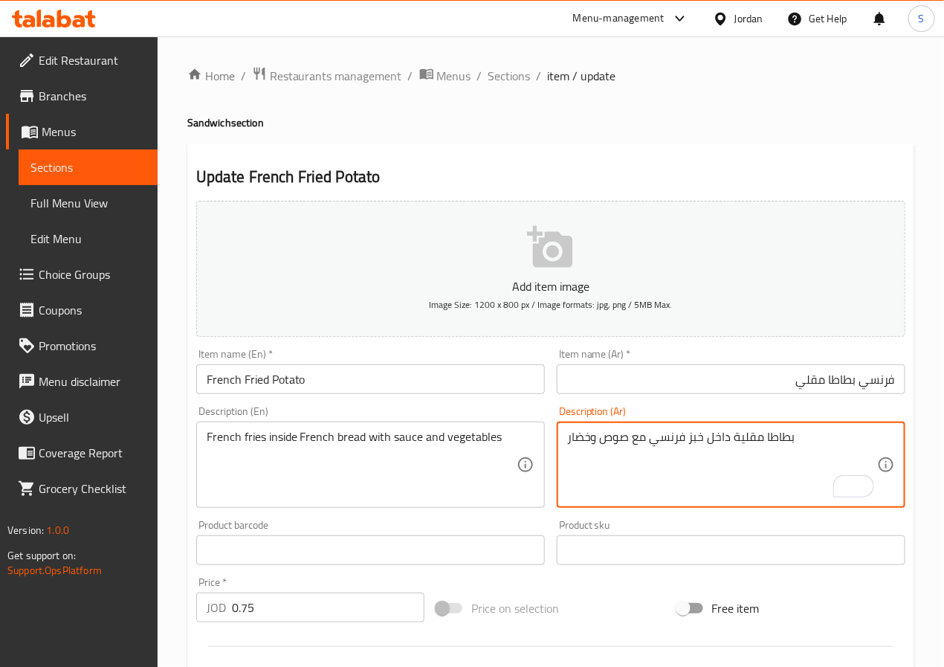
scroll to position [382, 0]
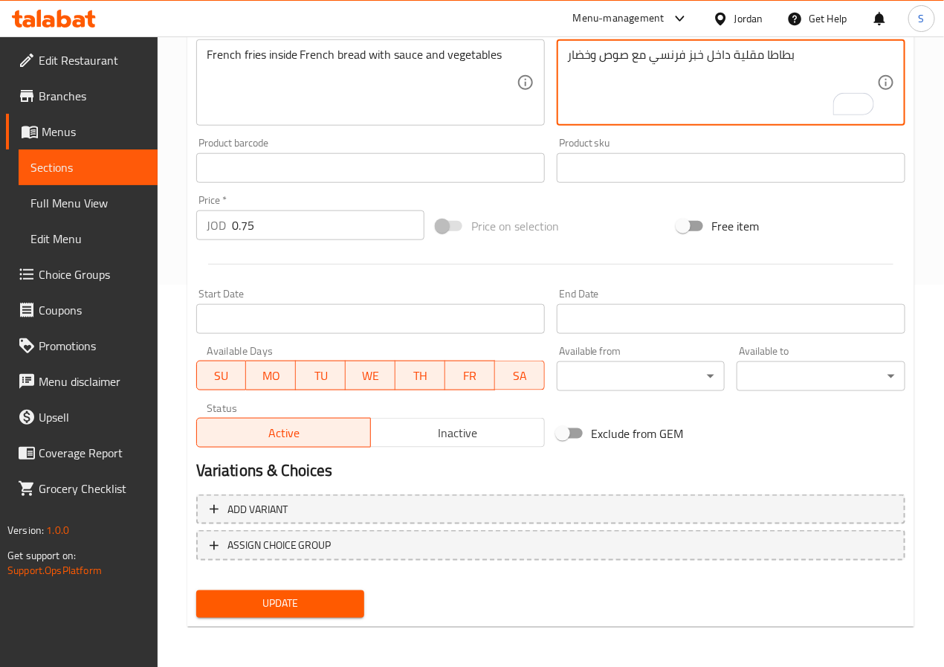
click at [351, 600] on span "Update" at bounding box center [280, 603] width 145 height 19
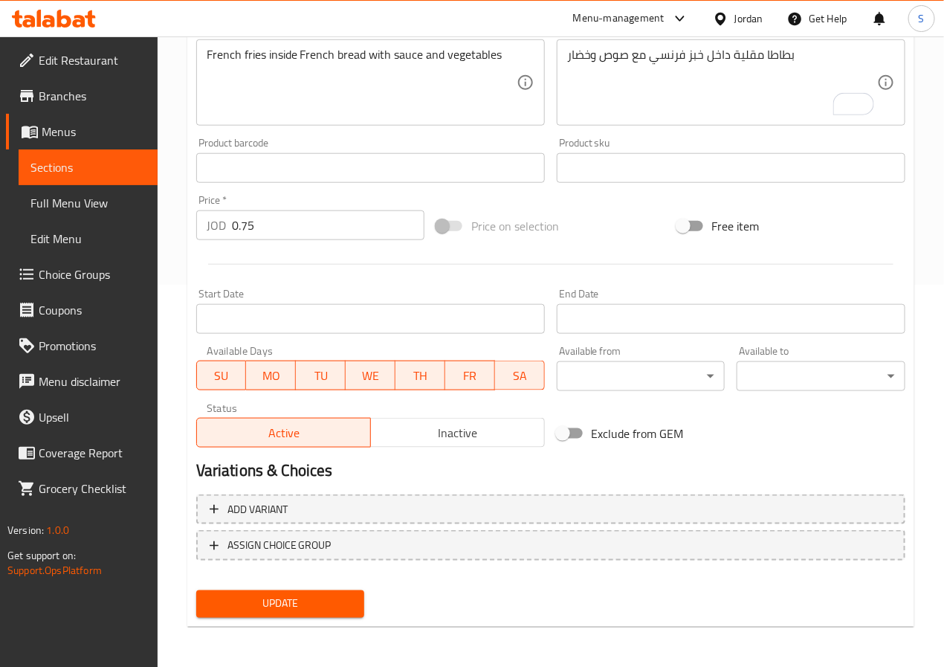
click at [295, 617] on div "Update" at bounding box center [280, 603] width 181 height 39
click at [308, 598] on span "Update" at bounding box center [280, 603] width 145 height 19
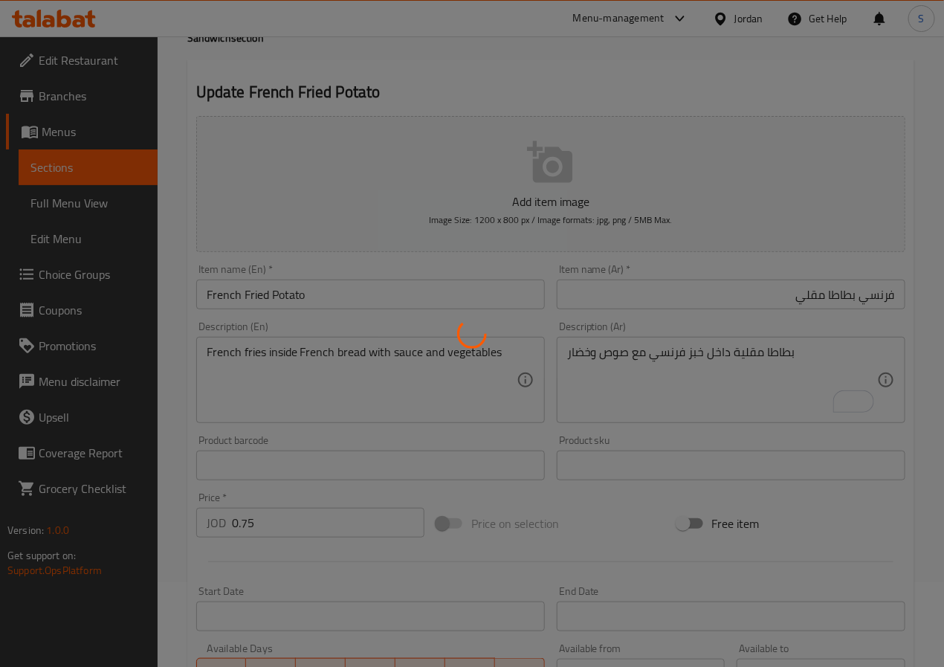
scroll to position [0, 0]
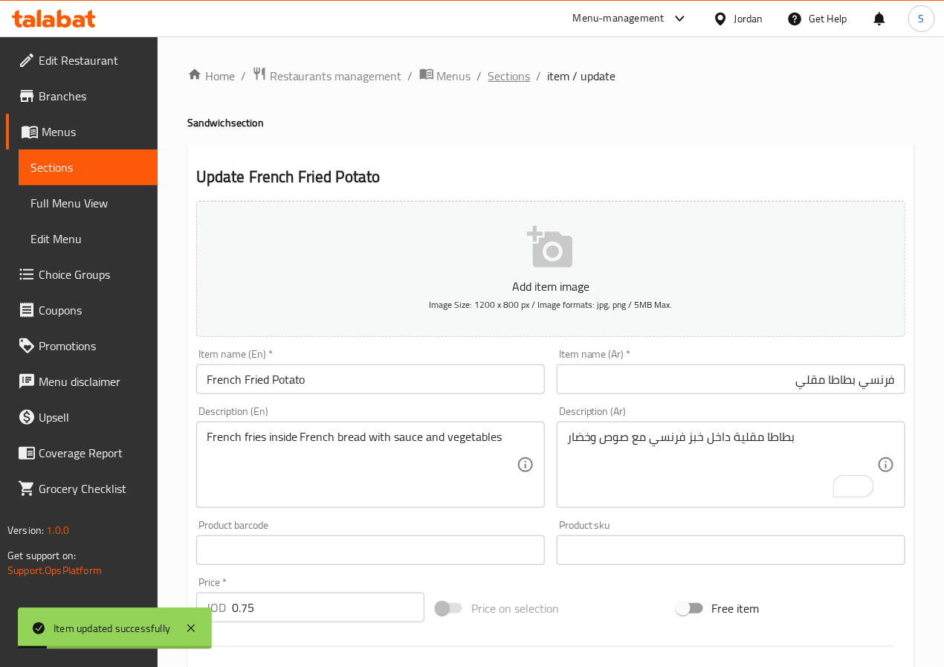
click at [513, 83] on span "Sections" at bounding box center [509, 76] width 42 height 18
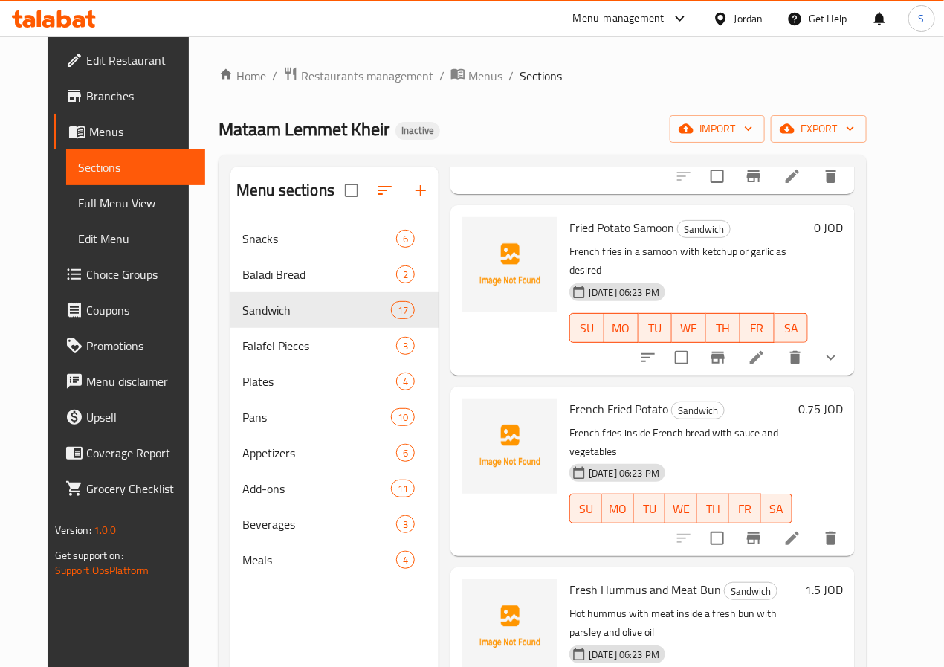
scroll to position [2129, 0]
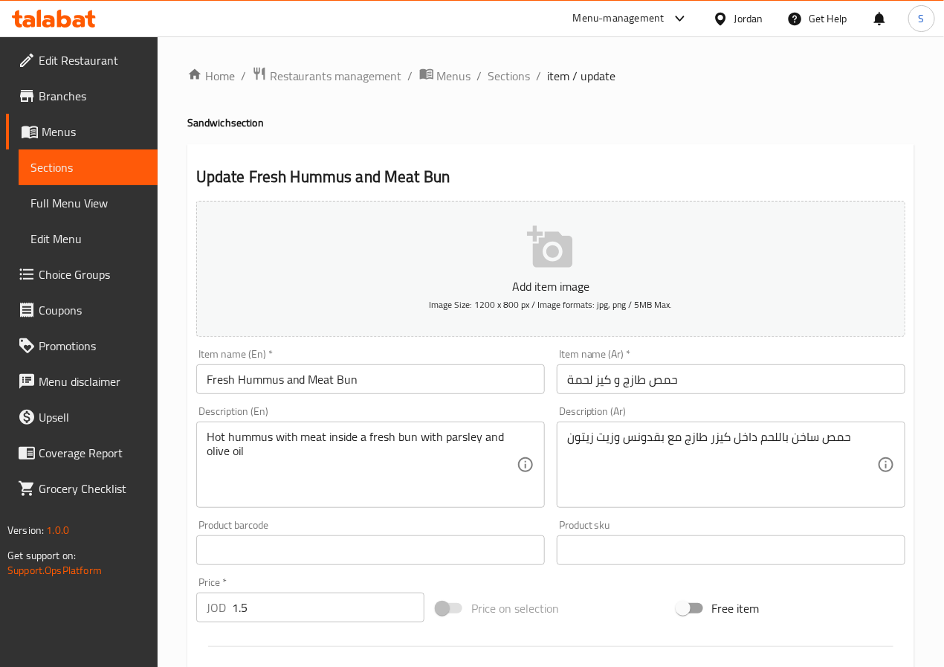
click at [489, 94] on div "Home / Restaurants management / Menus / Sections / item / update Sandwich secti…" at bounding box center [550, 543] width 727 height 954
click at [498, 82] on span "Sections" at bounding box center [509, 76] width 42 height 18
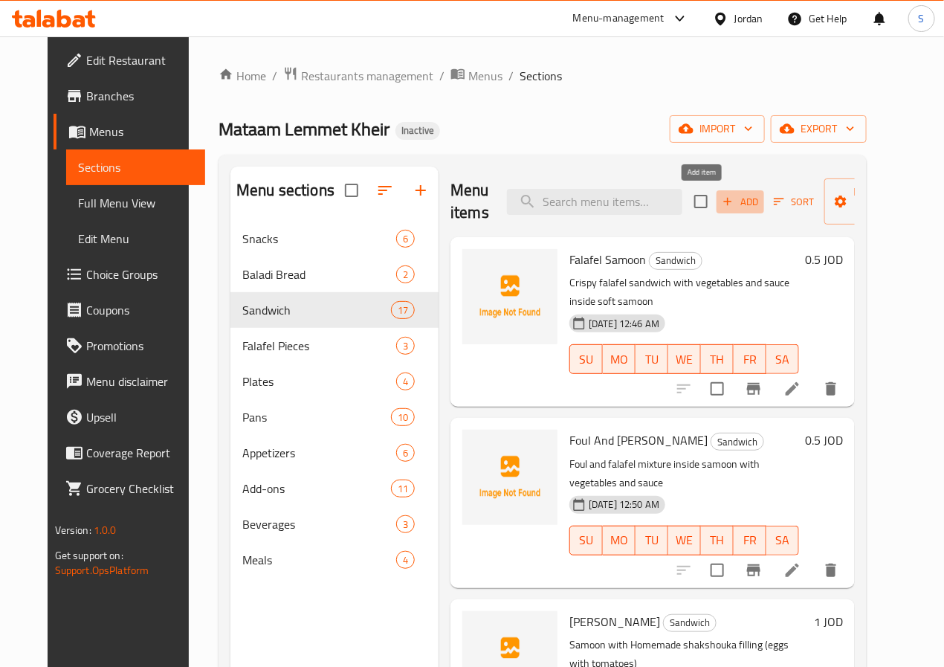
click at [720, 206] on span "Add" at bounding box center [740, 201] width 40 height 17
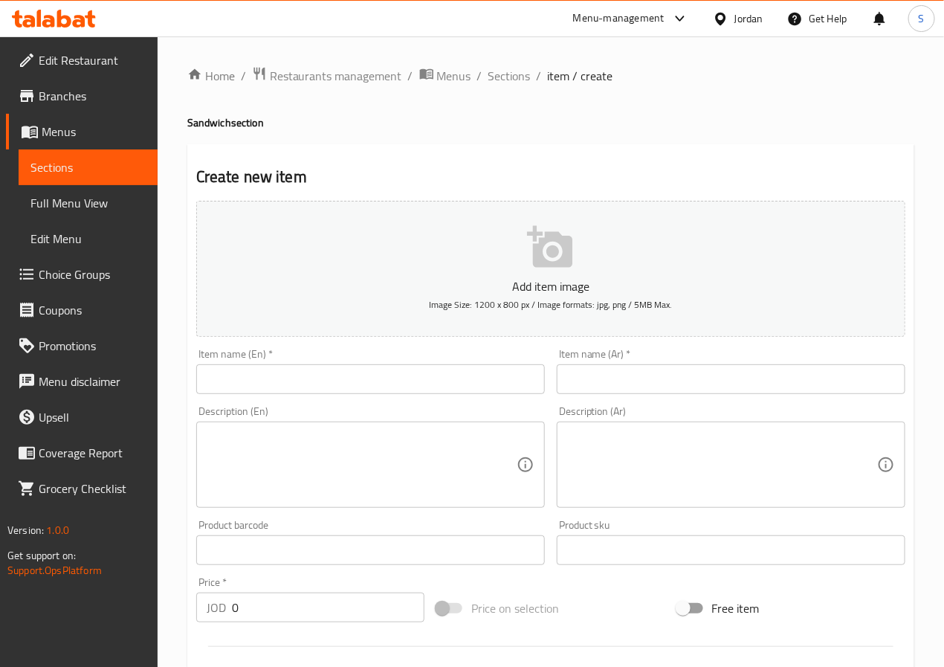
click at [652, 388] on input "text" at bounding box center [731, 379] width 348 height 30
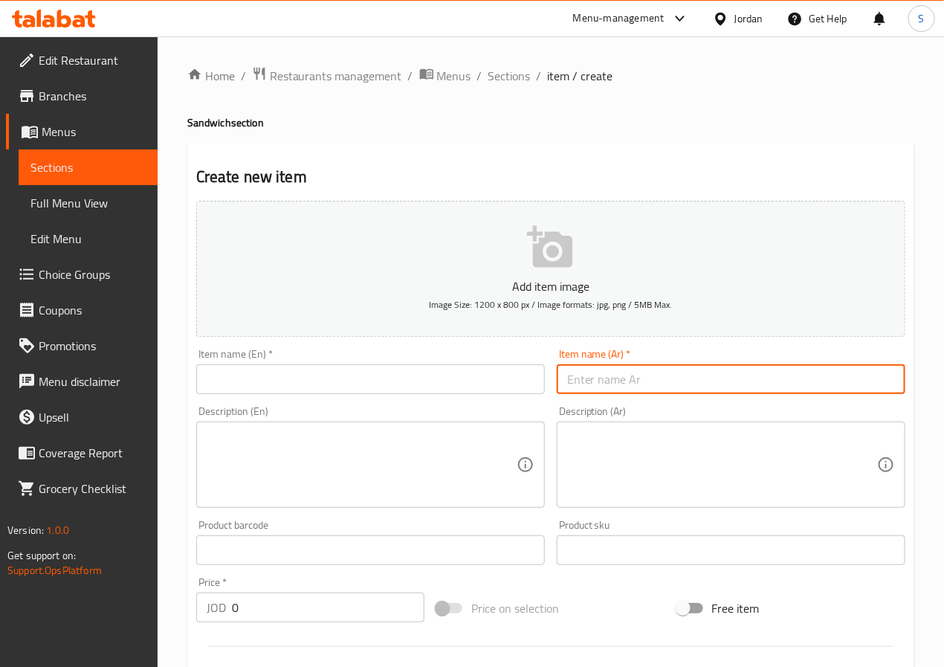
paste input "صمون فعفوط"
type input "صمون فعفوط"
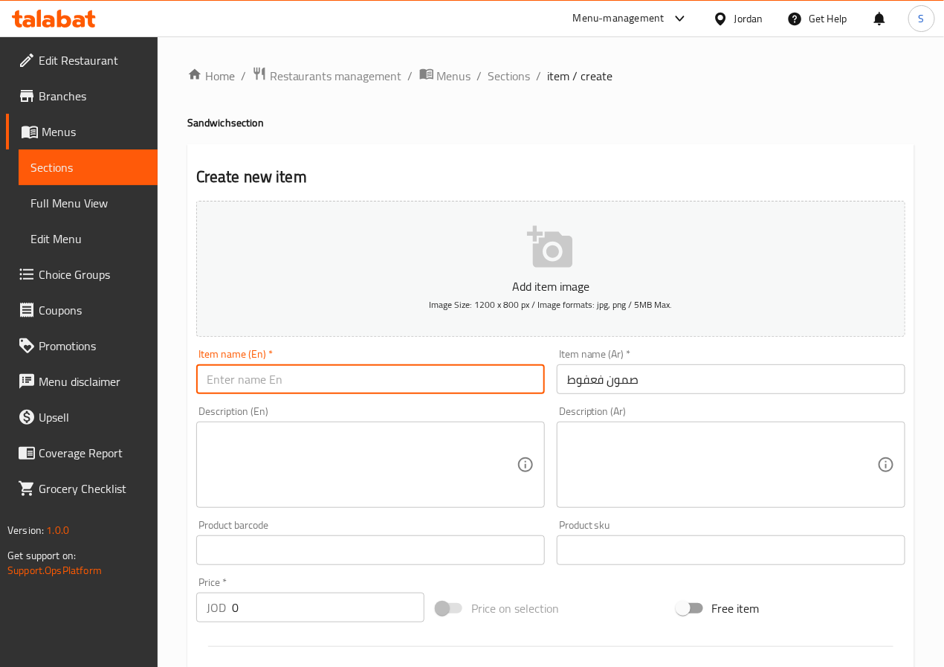
click at [468, 384] on input "text" at bounding box center [370, 379] width 348 height 30
type input "Faafout Samoon"
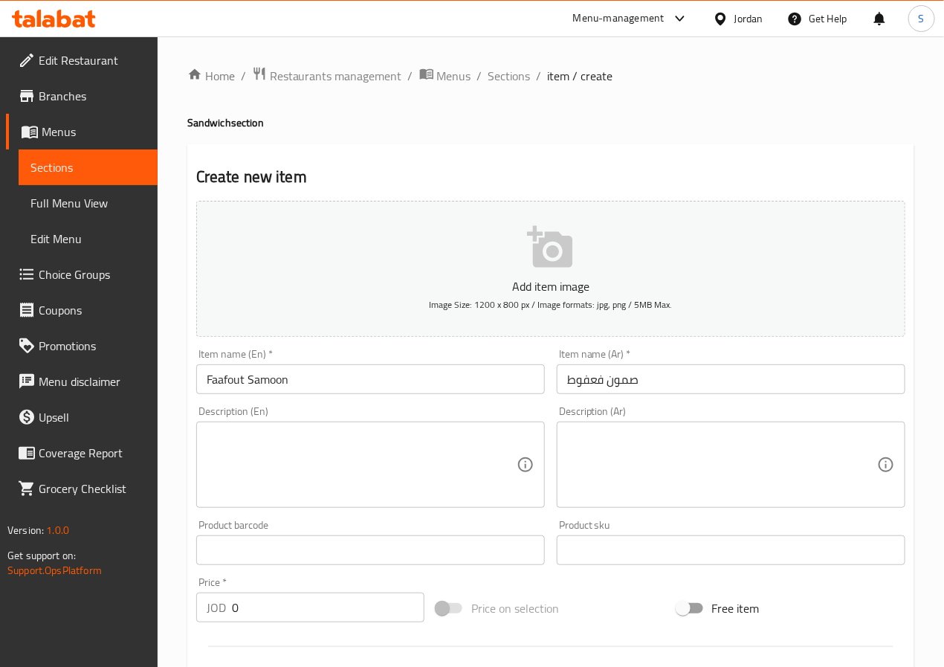
click at [808, 499] on textarea at bounding box center [722, 464] width 310 height 71
paste textarea "صمون فعفوط (بيض، جبنة، بطاطا) بطريقة شعبية لذيذة"
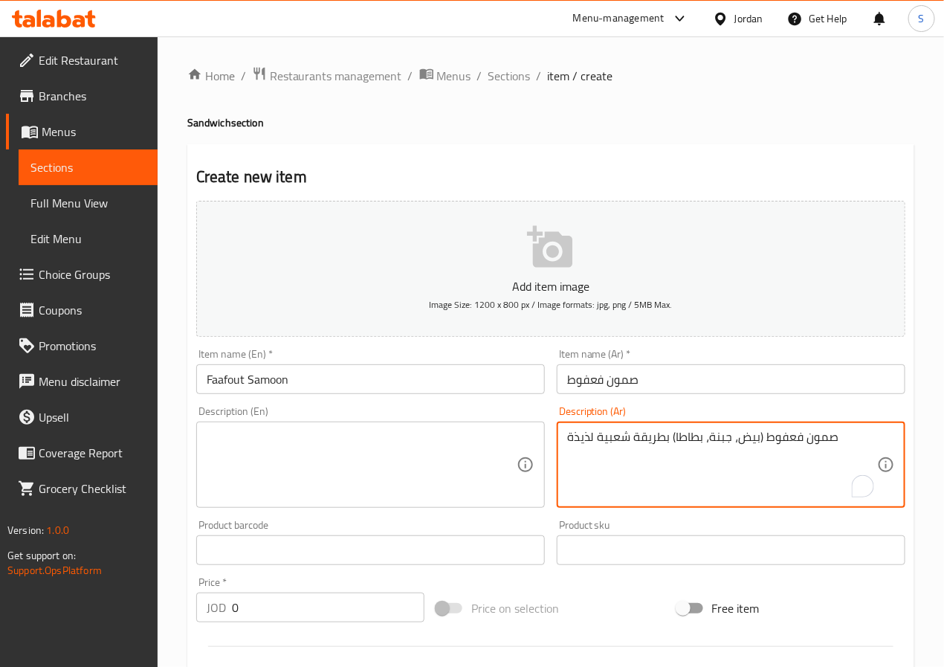
click at [577, 441] on textarea "صمون فعفوط (بيض، جبنة، بطاطا) بطريقة شعبية لذيذة" at bounding box center [722, 464] width 310 height 71
type textarea "صمون فعفوط (بيض، جبنة، بطاطا) بطريقة شعبية"
click at [377, 386] on input "Faafout Samoon" at bounding box center [370, 379] width 348 height 30
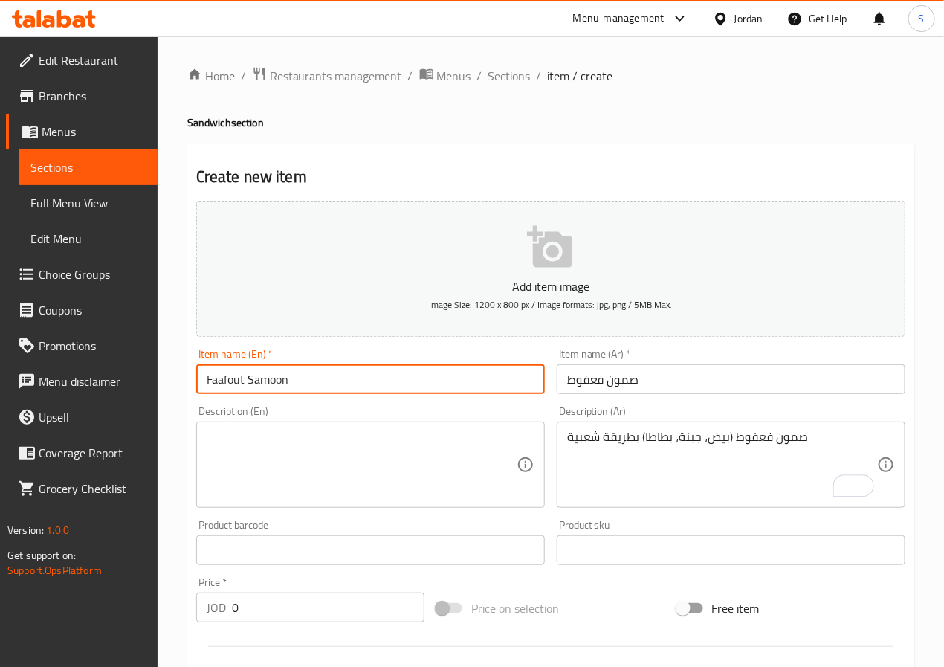
click at [377, 386] on input "Faafout Samoon" at bounding box center [370, 379] width 348 height 30
click at [342, 438] on textarea at bounding box center [362, 464] width 310 height 71
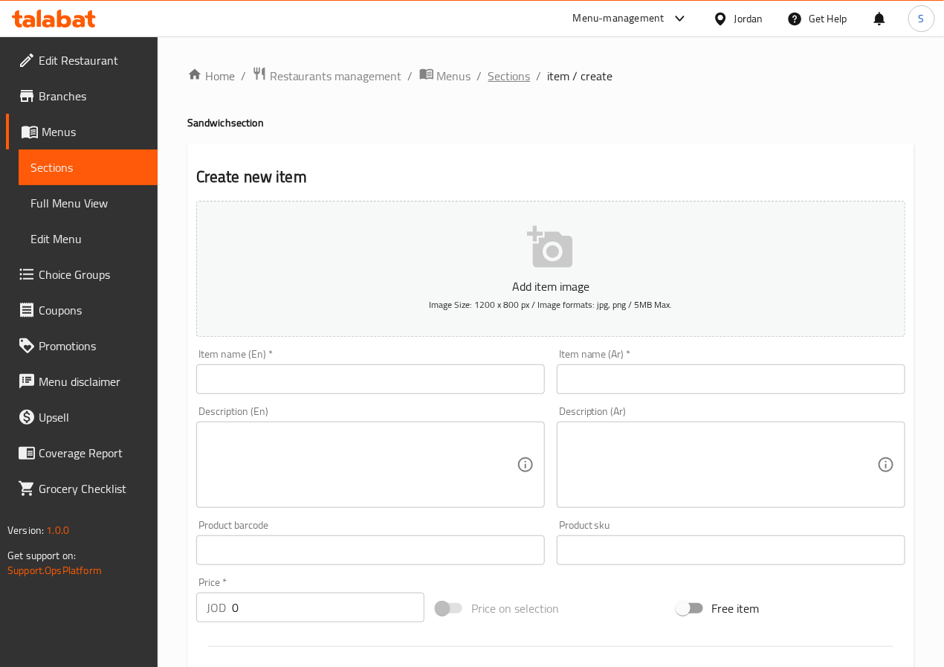
click at [511, 78] on span "Sections" at bounding box center [509, 76] width 42 height 18
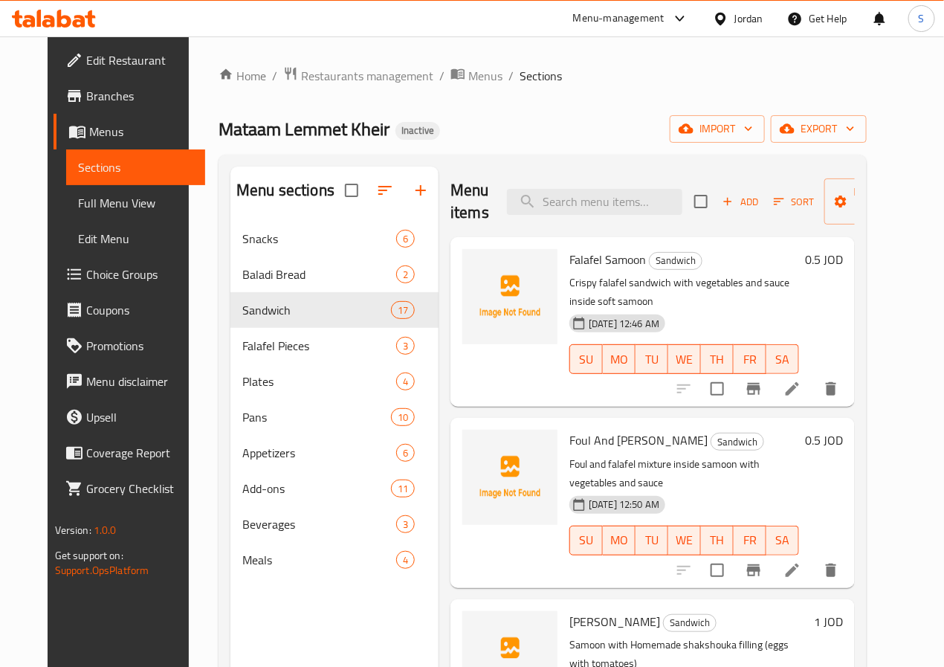
click at [720, 195] on span "Add" at bounding box center [740, 201] width 40 height 17
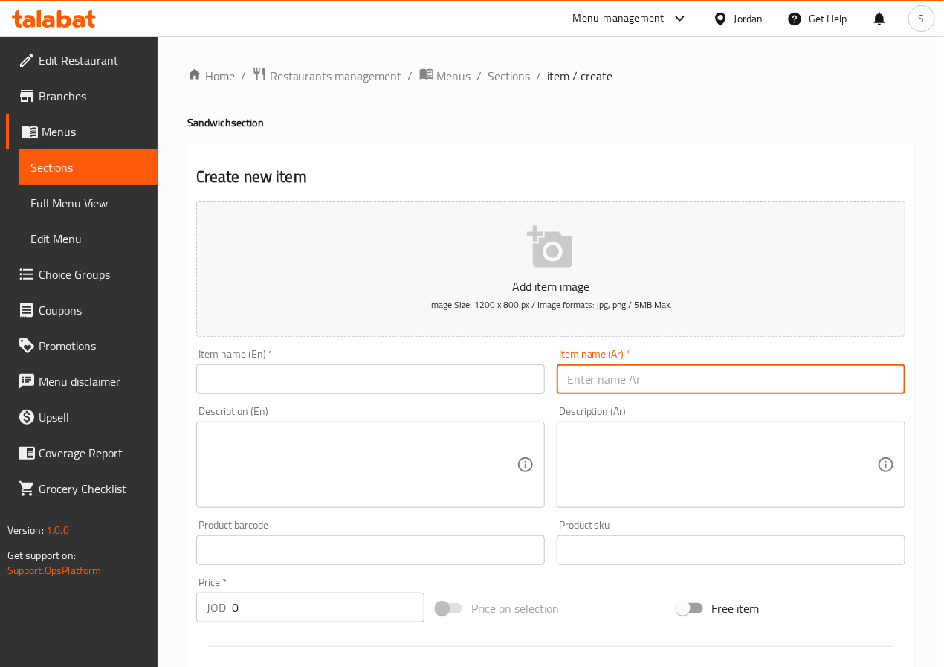
click at [651, 377] on input "text" at bounding box center [731, 379] width 348 height 30
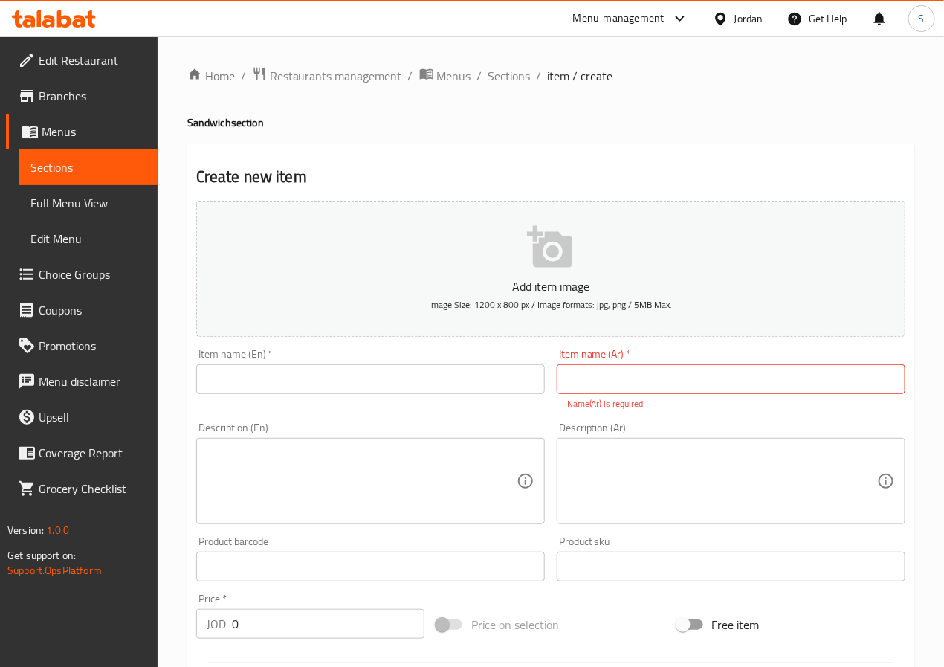
click at [588, 397] on p "Name(Ar) is required" at bounding box center [731, 403] width 328 height 13
click at [602, 386] on input "text" at bounding box center [731, 379] width 348 height 30
paste input "صمون فعفوط"
type input "صمون فعفوط"
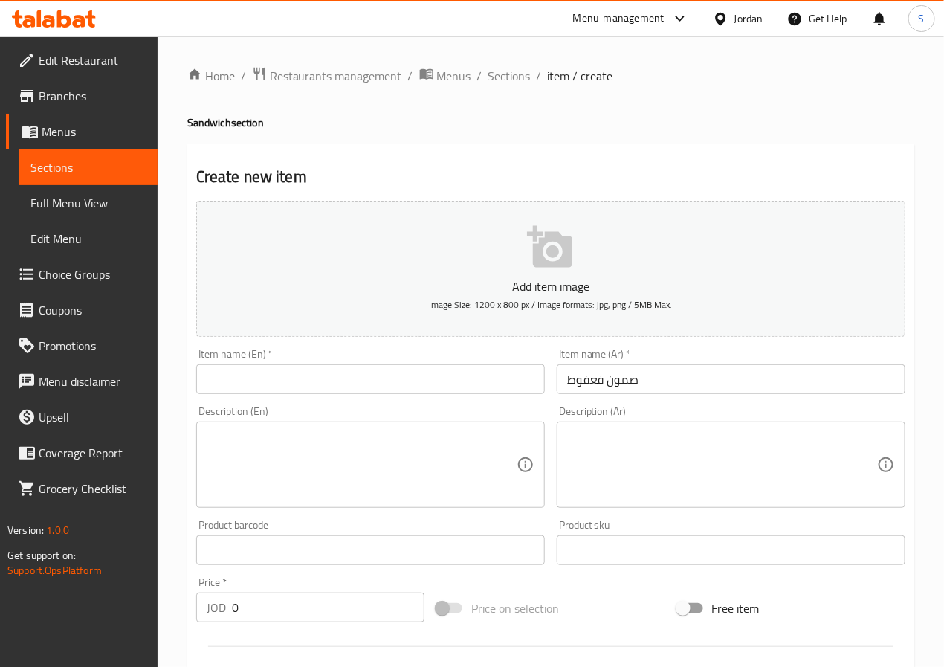
click at [654, 458] on textarea at bounding box center [722, 464] width 310 height 71
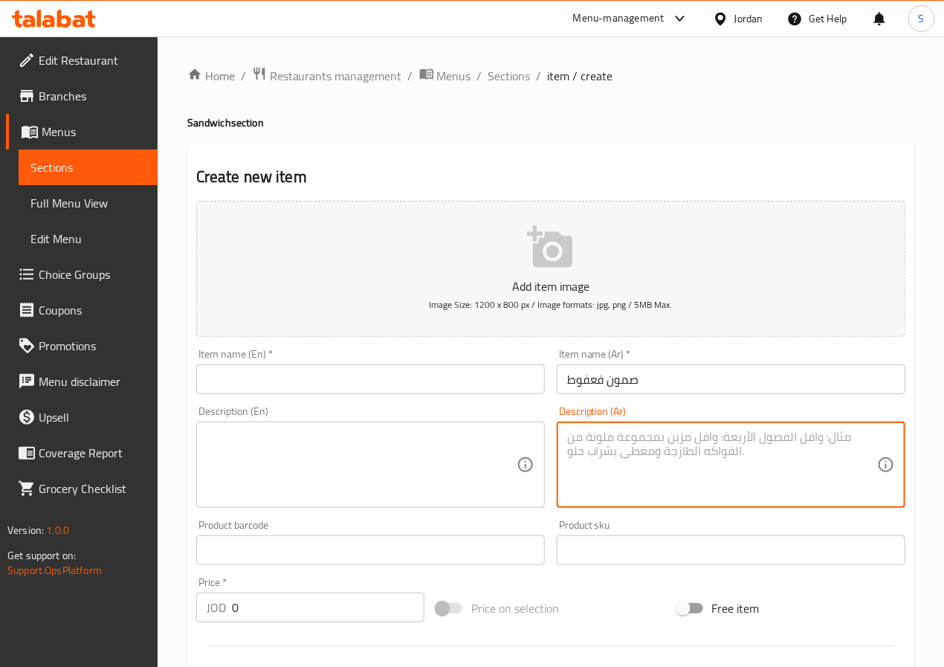
paste textarea "صمون فعفوط (بيض، جبنة، بطاطا) بطريقة شعبية لذيذة"
type textarea "صمون فعفوط (بيض، جبنة، بطاطا) بطريقة شعبية لذيذة"
click at [255, 613] on input "0" at bounding box center [328, 607] width 192 height 30
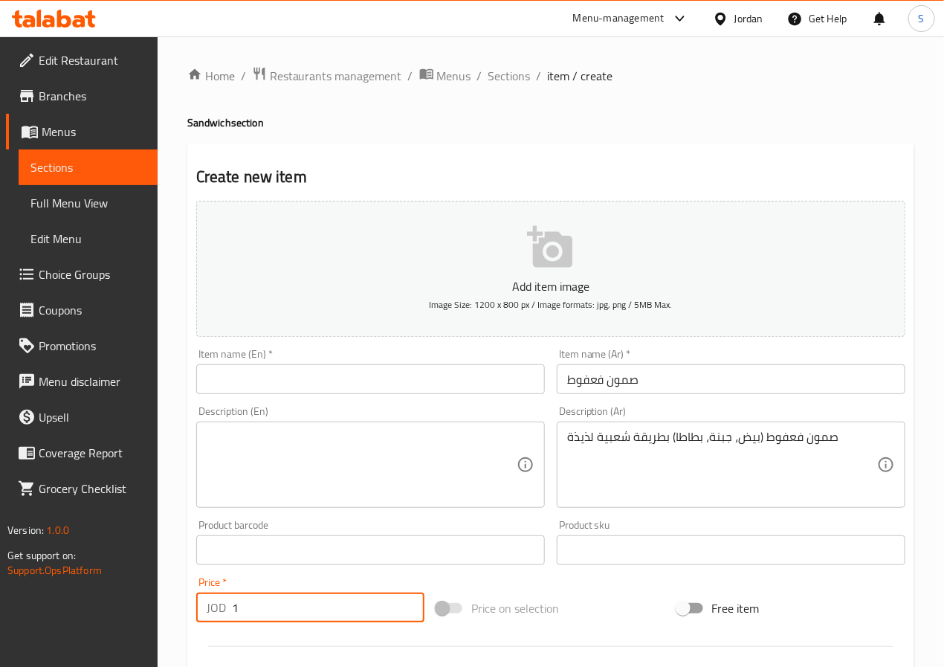
type input "1"
click at [623, 377] on input "صمون فعفوط" at bounding box center [731, 379] width 348 height 30
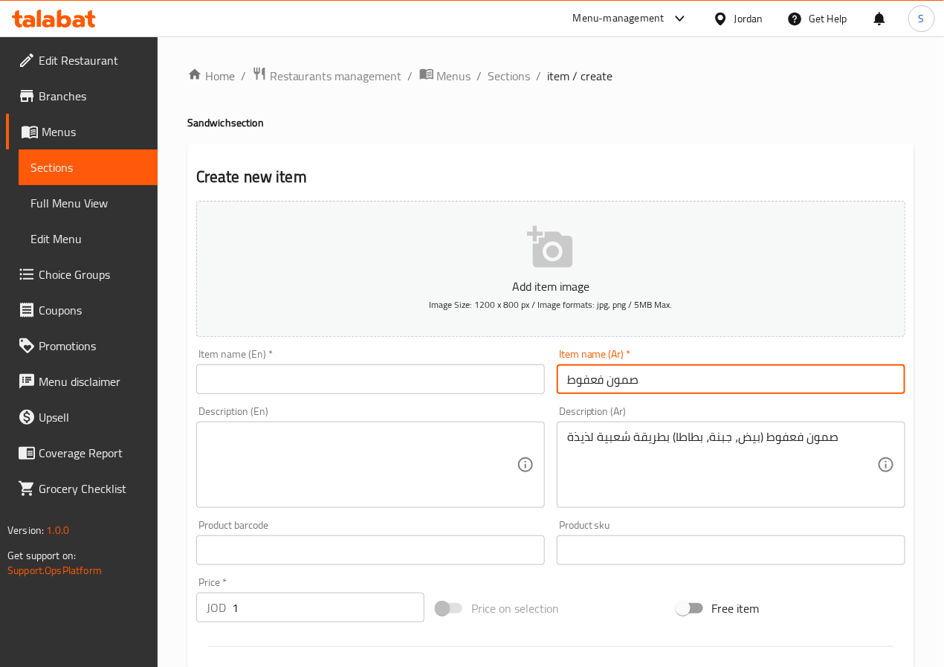
click at [623, 377] on input "صمون فعفوط" at bounding box center [731, 379] width 348 height 30
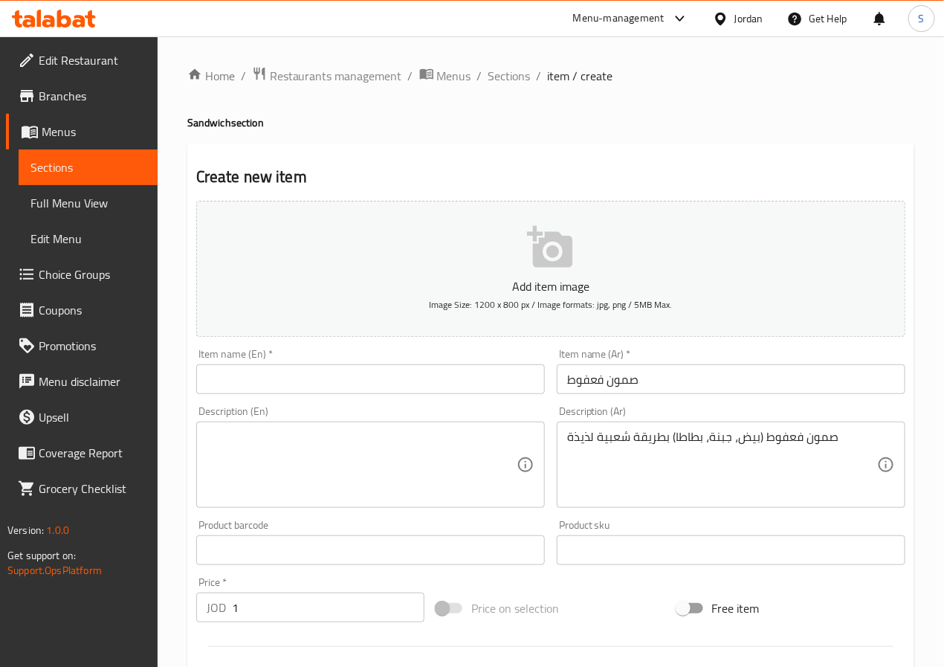
click at [444, 397] on div "Item name (En)   * Item name (En) *" at bounding box center [370, 371] width 360 height 57
click at [444, 386] on input "text" at bounding box center [370, 379] width 348 height 30
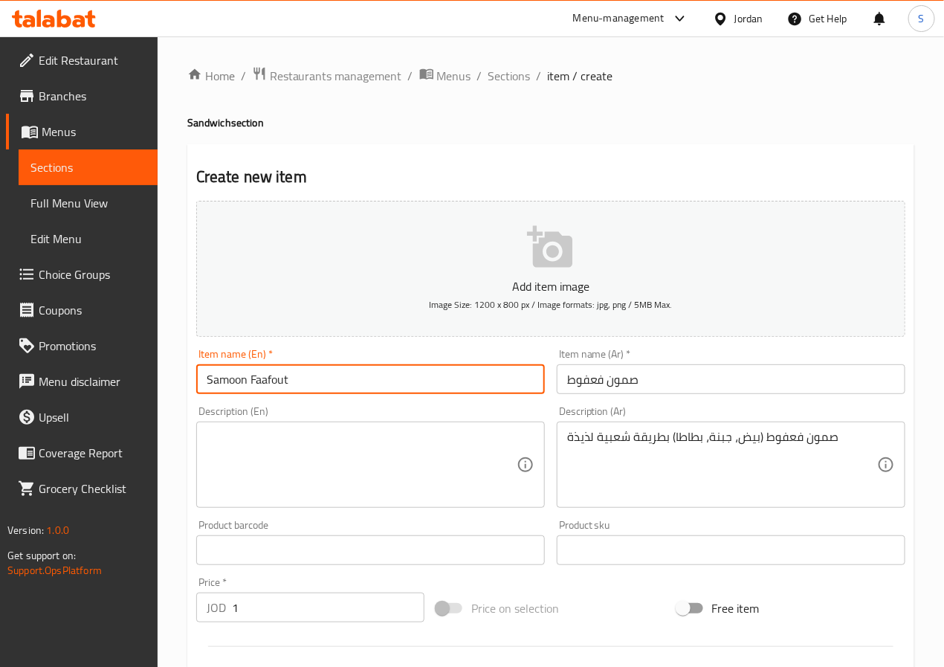
type input "Samoon Faafout"
click at [375, 446] on textarea at bounding box center [362, 464] width 310 height 71
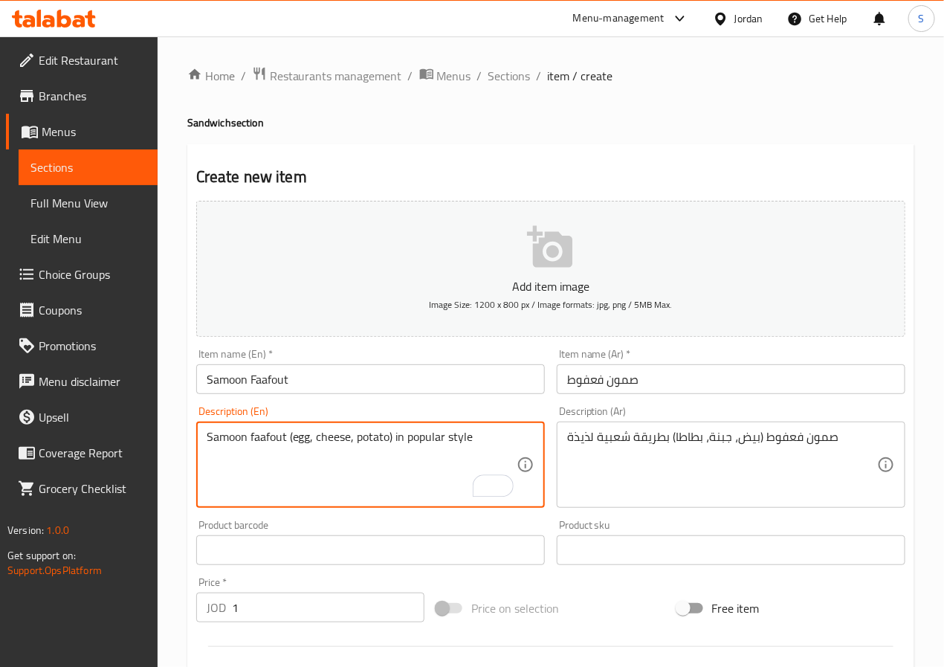
type textarea "Samoon faafout (egg, cheese, potato) in popular style"
click at [588, 441] on textarea "صمون فعفوط (بيض، جبنة، بطاطا) بطريقة شعبية لذيذة" at bounding box center [722, 464] width 310 height 71
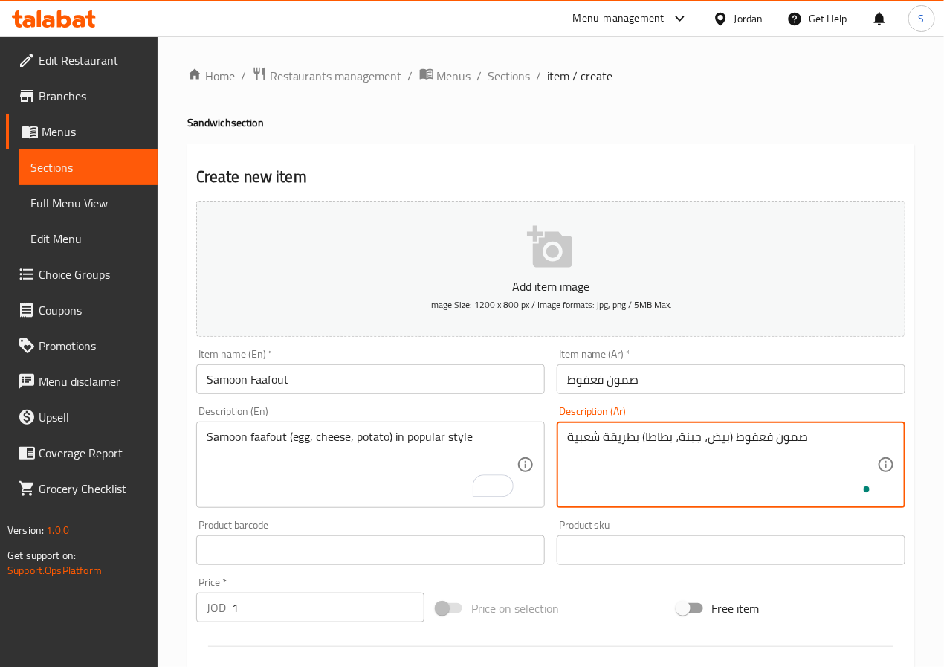
type textarea "صمون فعفوط (بيض، جبنة، بطاطا) بطريقة شعبية"
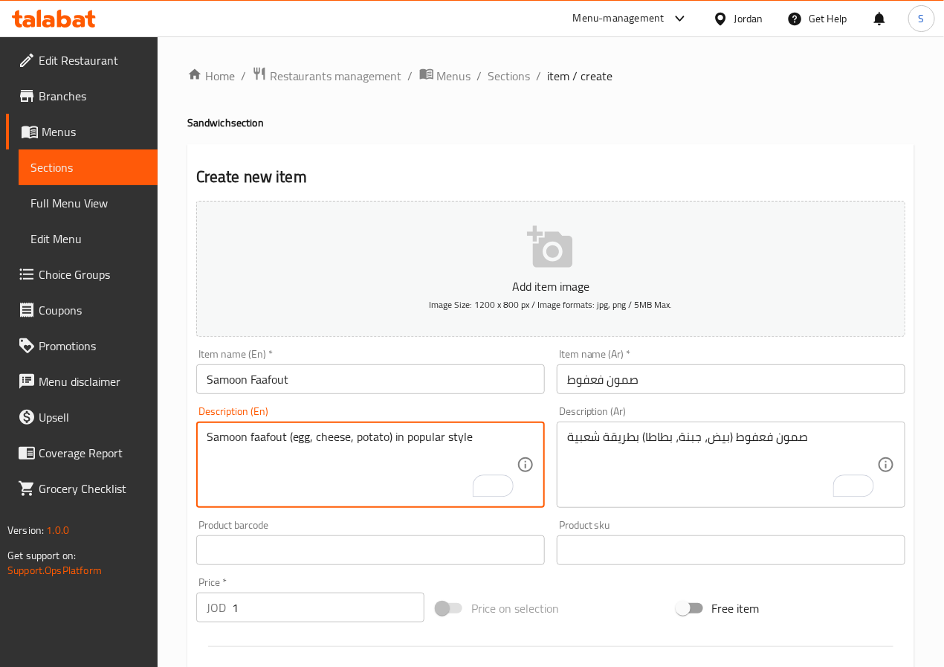
scroll to position [382, 0]
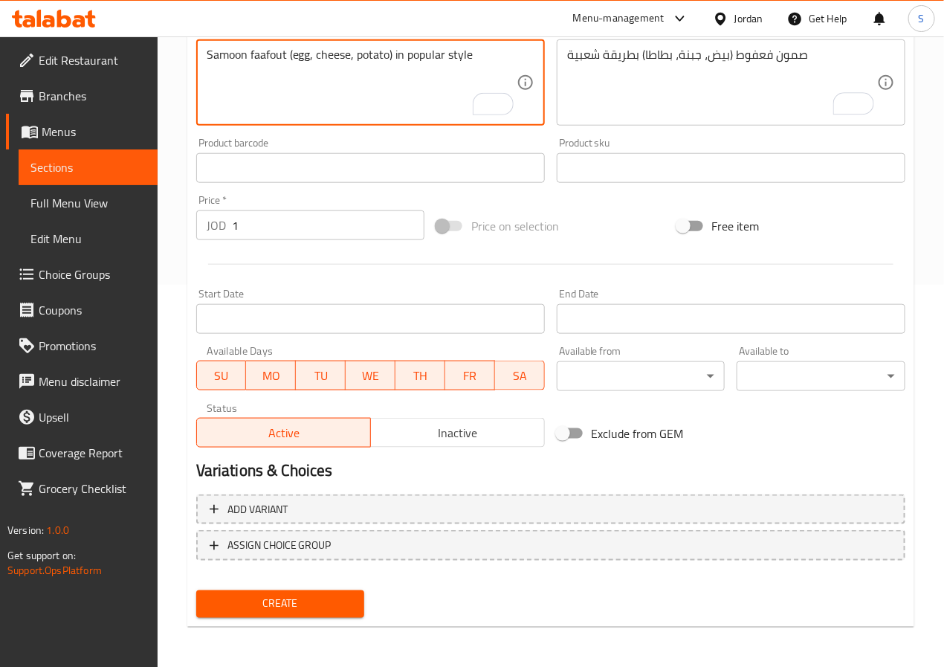
click at [326, 597] on span "Create" at bounding box center [280, 603] width 145 height 19
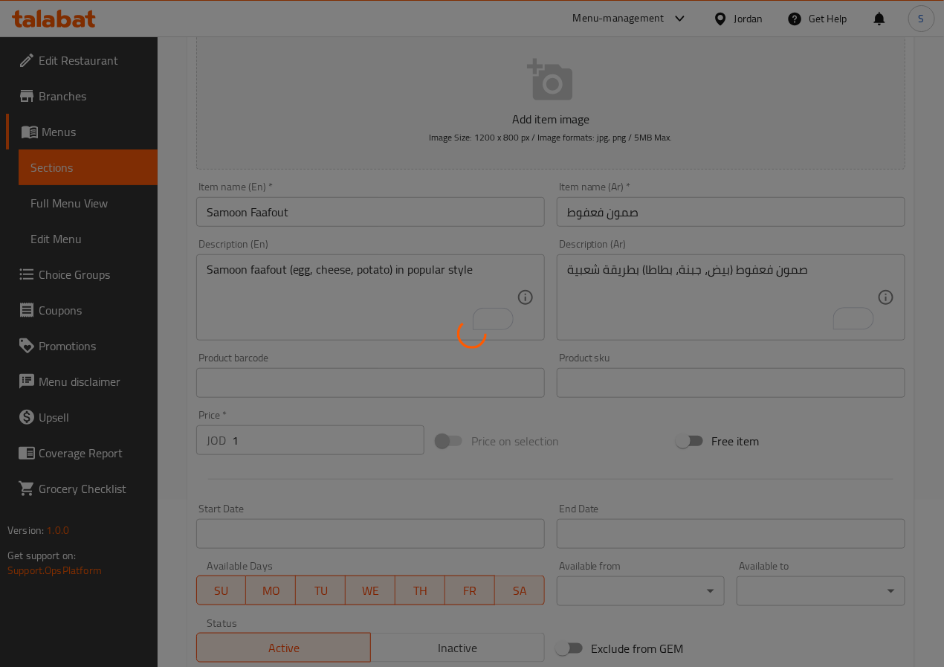
scroll to position [0, 0]
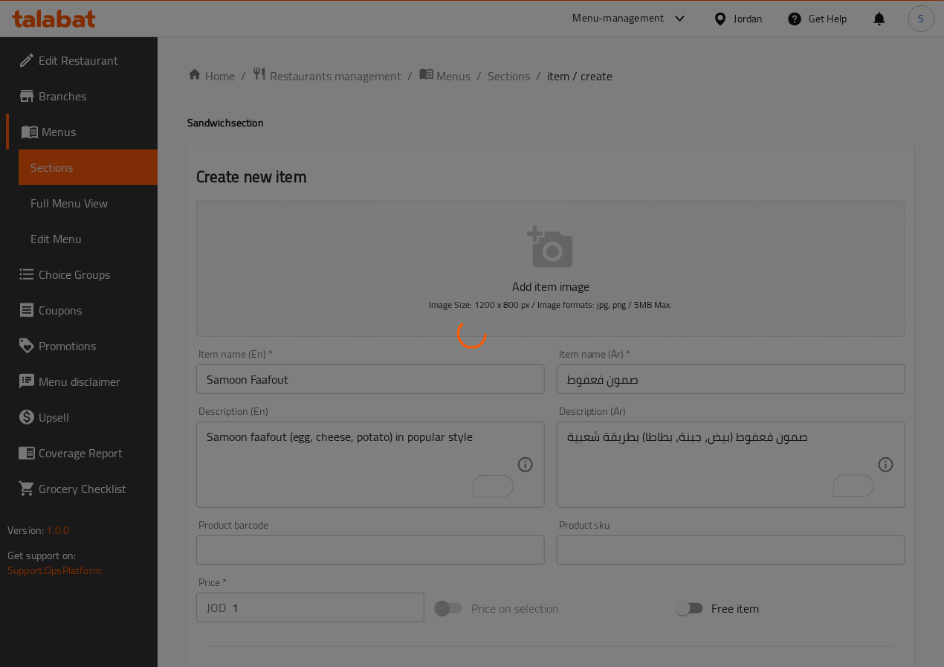
type input "0"
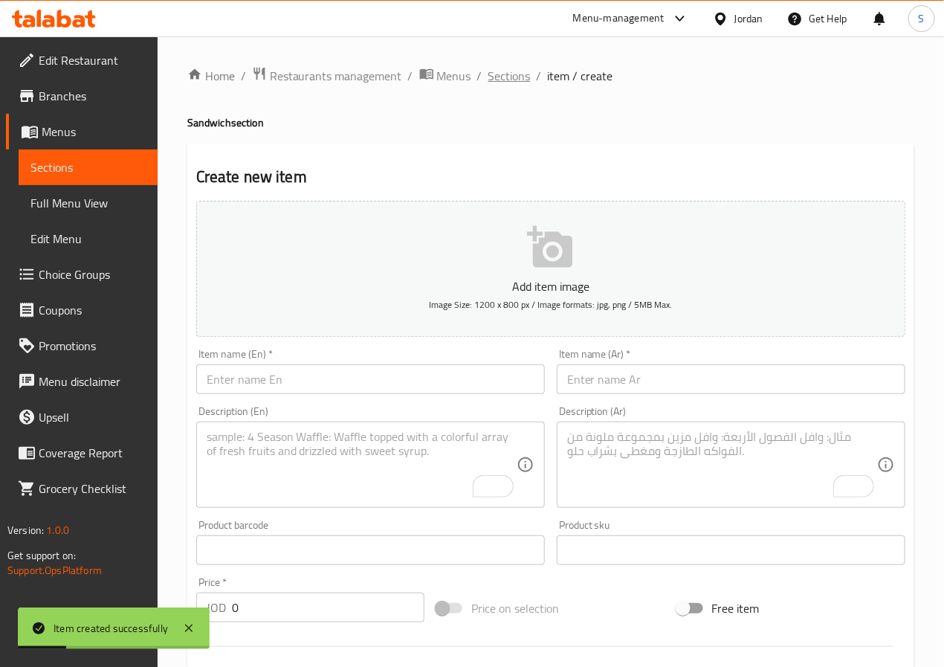
click at [511, 70] on span "Sections" at bounding box center [509, 76] width 42 height 18
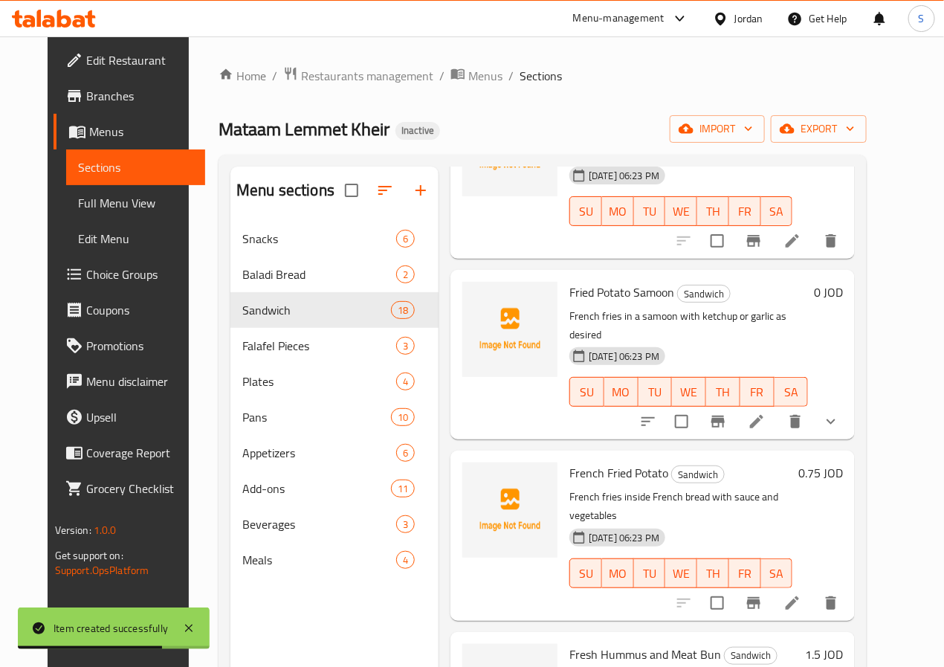
scroll to position [2225, 0]
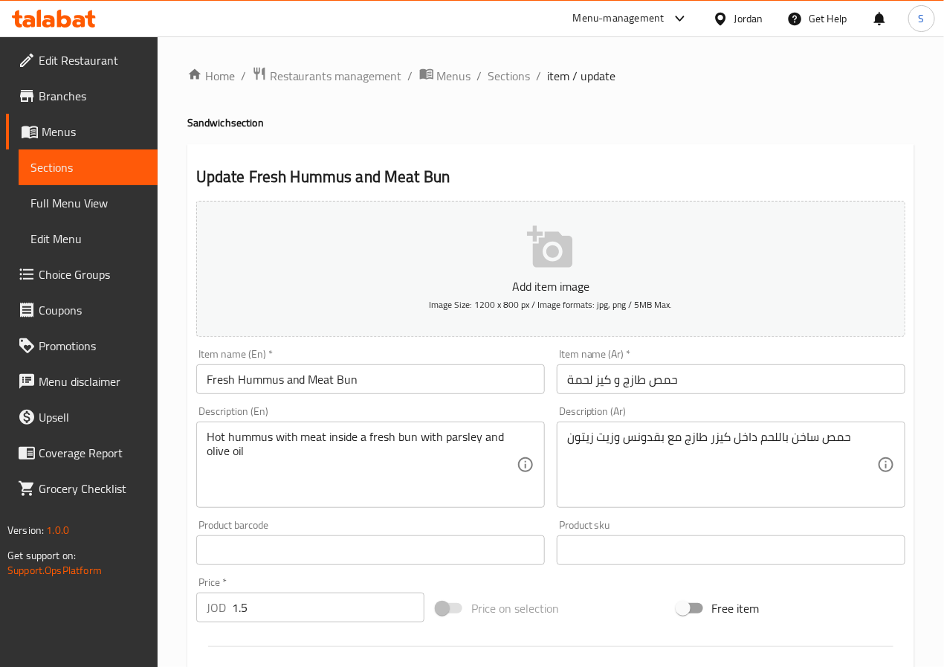
click at [600, 383] on input "حمص طازج و كيز لحمة" at bounding box center [731, 379] width 348 height 30
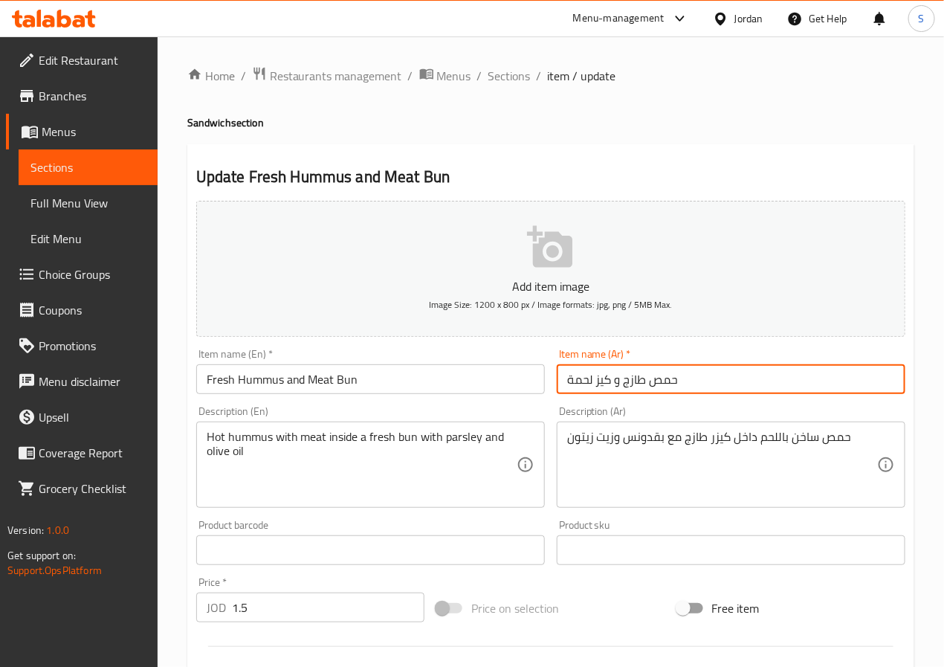
click at [600, 383] on input "حمص طازج و كيز لحمة" at bounding box center [731, 379] width 348 height 30
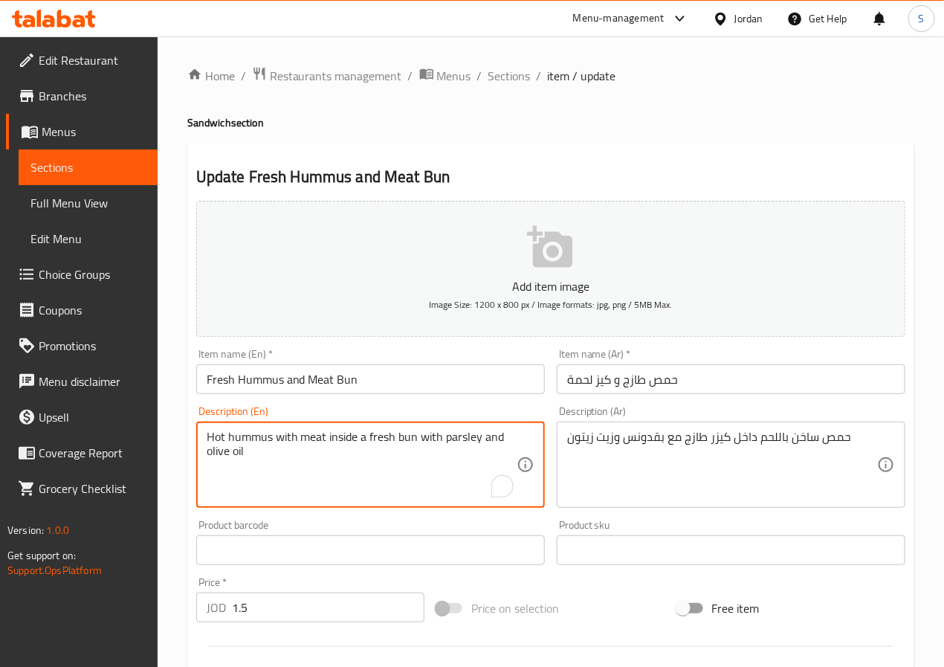
click at [638, 383] on input "حمص طازج و كيز لحمة" at bounding box center [731, 379] width 348 height 30
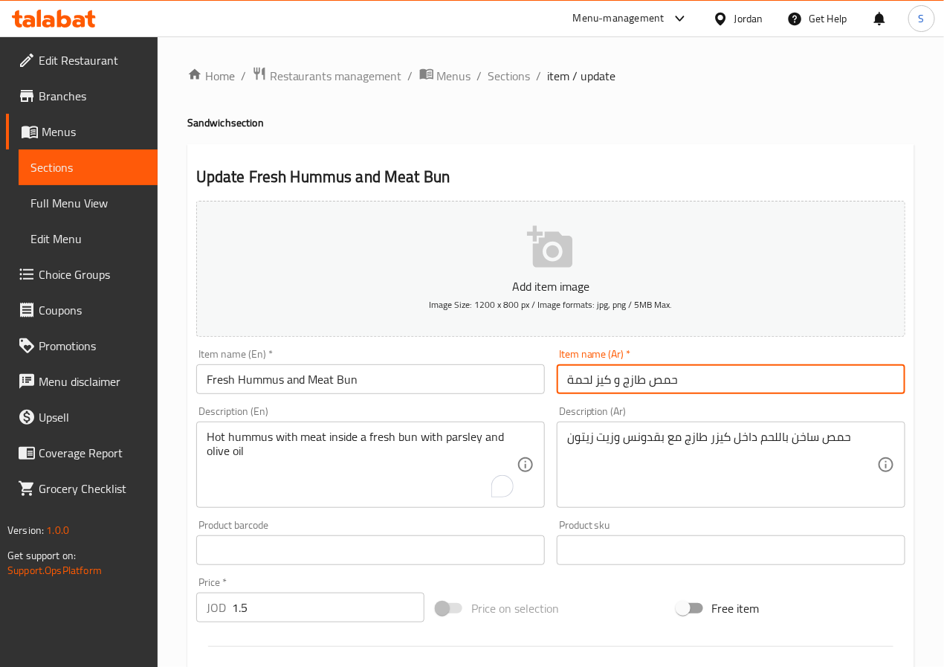
click at [638, 383] on input "حمص طازج و كيز لحمة" at bounding box center [731, 379] width 348 height 30
type input "صمون حمص باللحمة طازج"
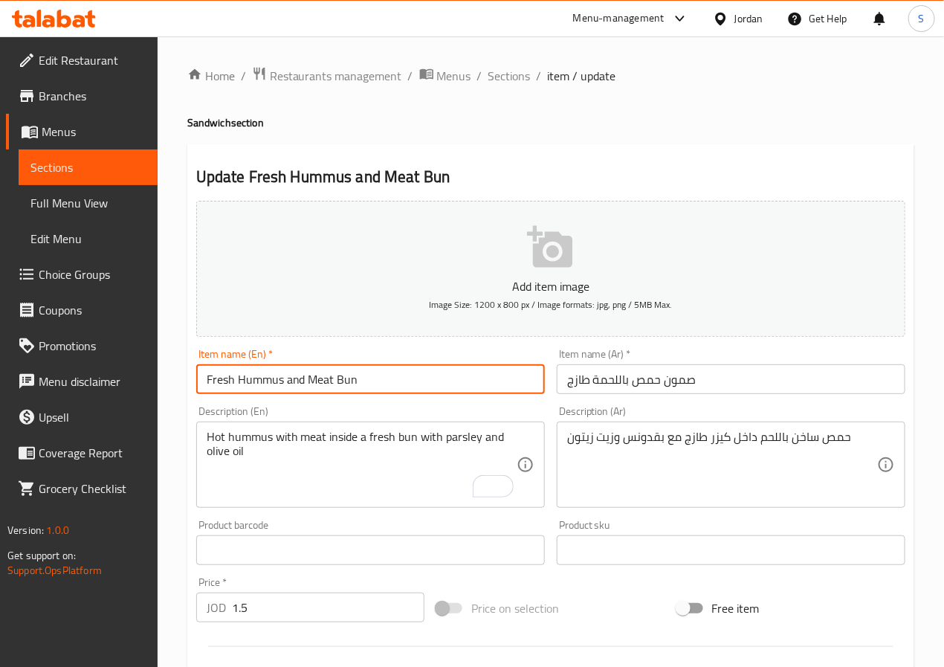
click at [227, 392] on input "Fresh Hummus and Meat Bun" at bounding box center [370, 379] width 348 height 30
type input "Samoon Hummus With Fresh Meat"
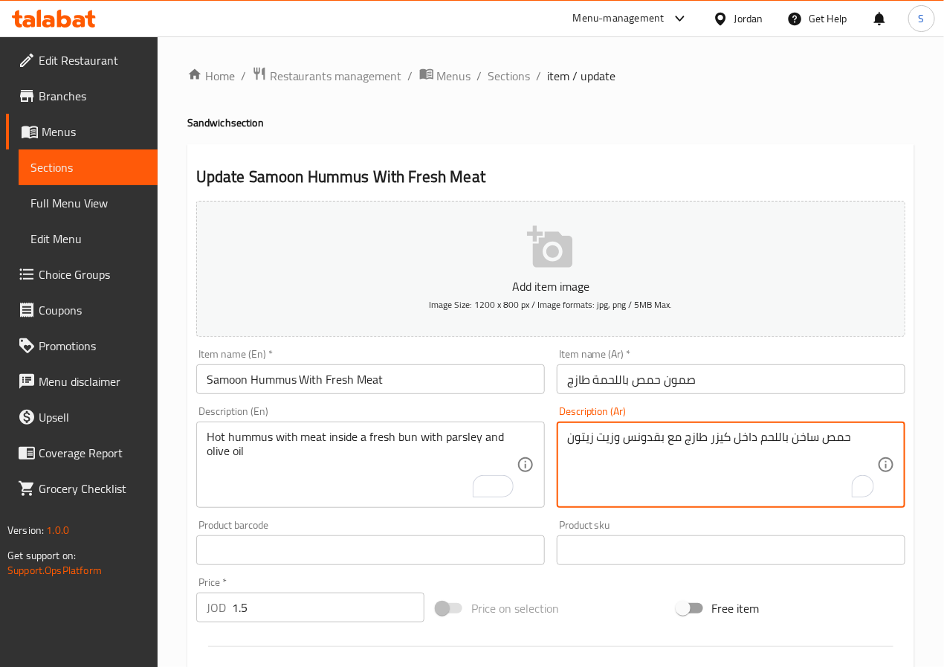
click at [720, 439] on textarea "حمص ساخن باللحم داخل كيزر طازج مع بقدونس وزيت زيتون" at bounding box center [722, 464] width 310 height 71
type textarea "حمص ساخن باللحم داخل صمون طازج مع بقدونس وزيت زيتون"
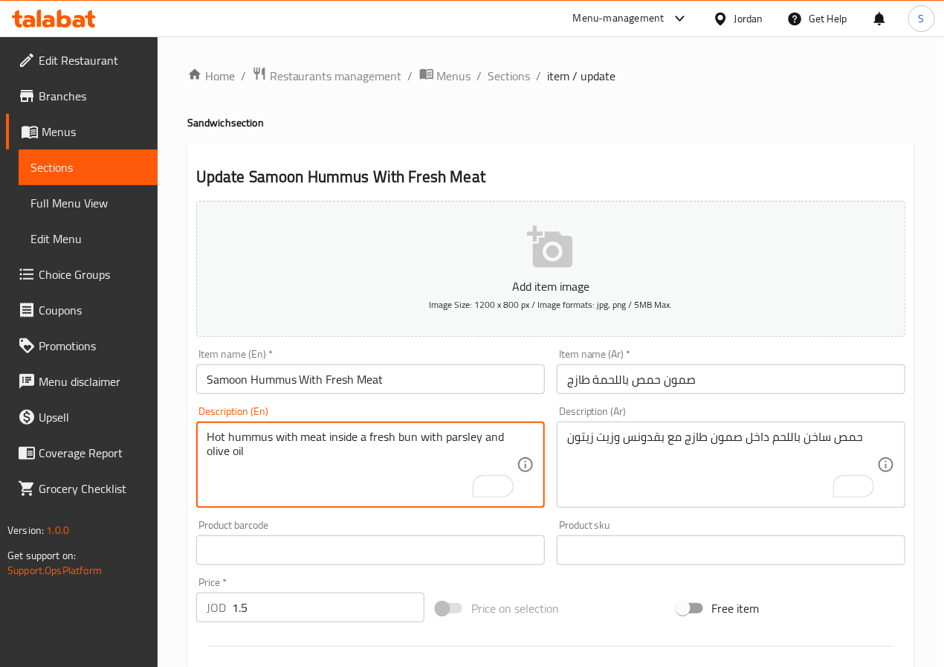
click at [409, 439] on textarea "Hot hummus with meat inside a fresh bun with parsley and olive oil" at bounding box center [362, 464] width 310 height 71
click at [413, 484] on textarea "Hot hummus with meat inside a fresh samoon with parsley and olive oil" at bounding box center [362, 464] width 310 height 71
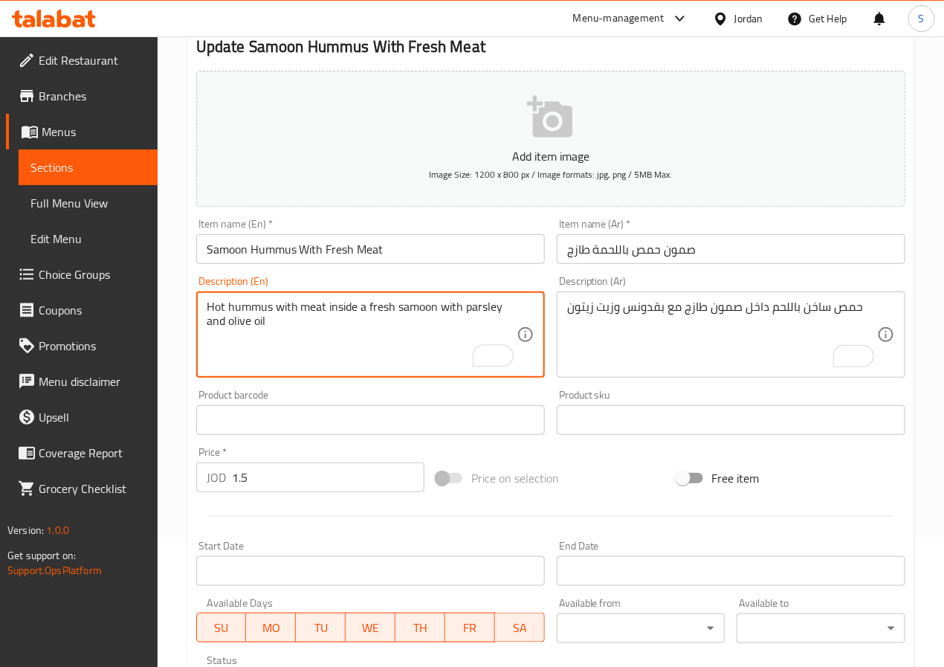
scroll to position [382, 0]
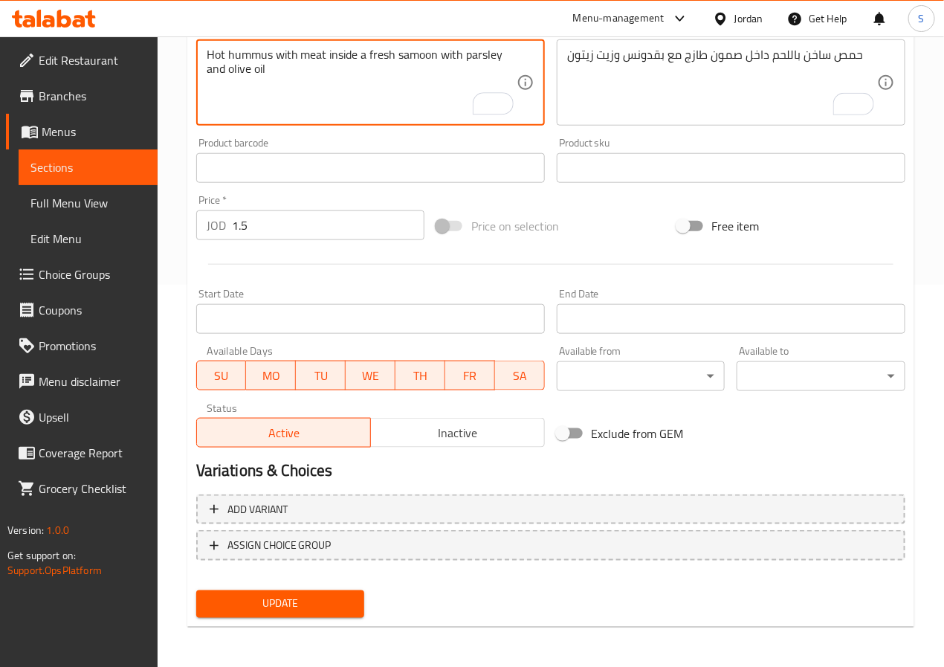
type textarea "Hot hummus with meat inside a fresh samoon with parsley and olive oil"
click at [321, 600] on span "Update" at bounding box center [280, 603] width 145 height 19
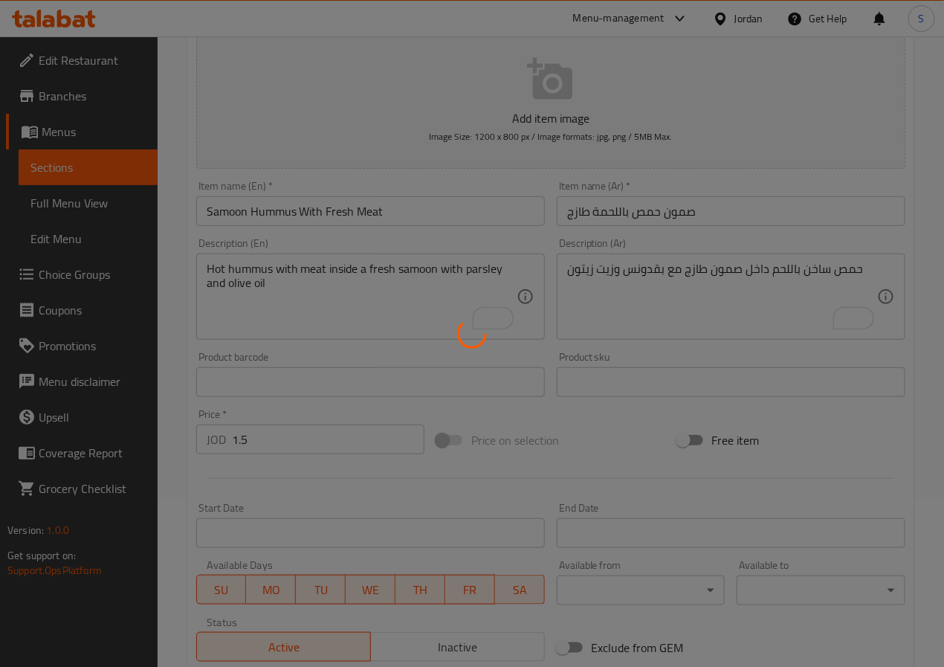
scroll to position [0, 0]
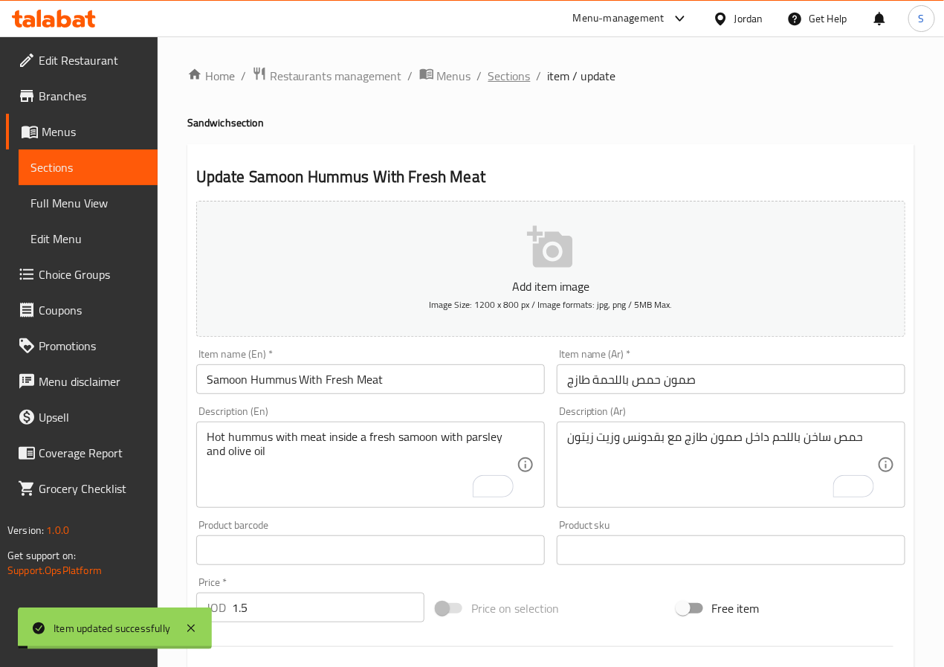
click at [507, 67] on span "Sections" at bounding box center [509, 76] width 42 height 18
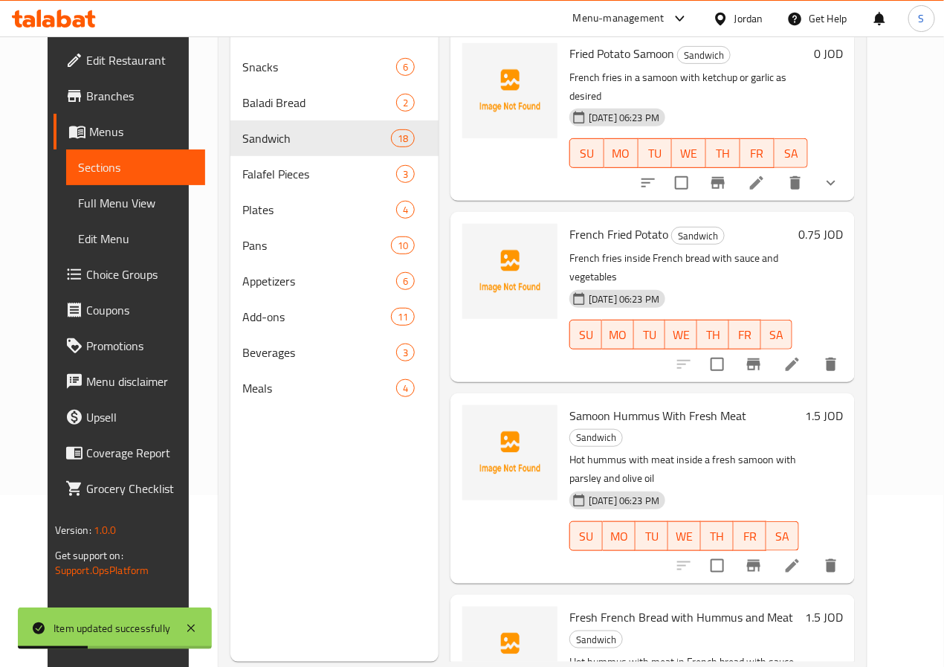
scroll to position [208, 0]
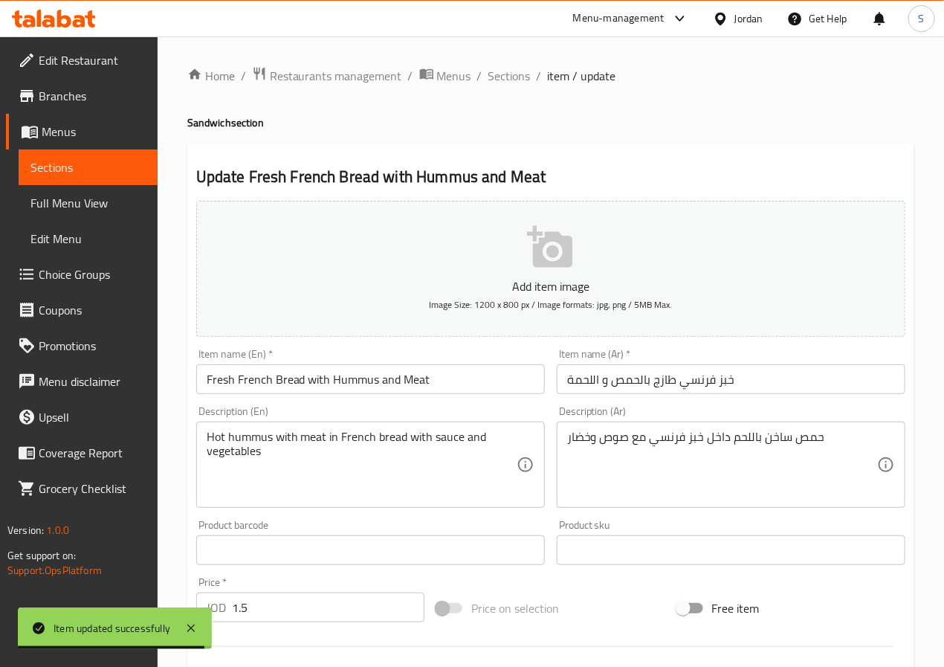
drag, startPoint x: 638, startPoint y: 380, endPoint x: 649, endPoint y: 420, distance: 41.5
click at [638, 380] on input "خبز فرنسي طازج بالحمص و اللحمة" at bounding box center [731, 379] width 348 height 30
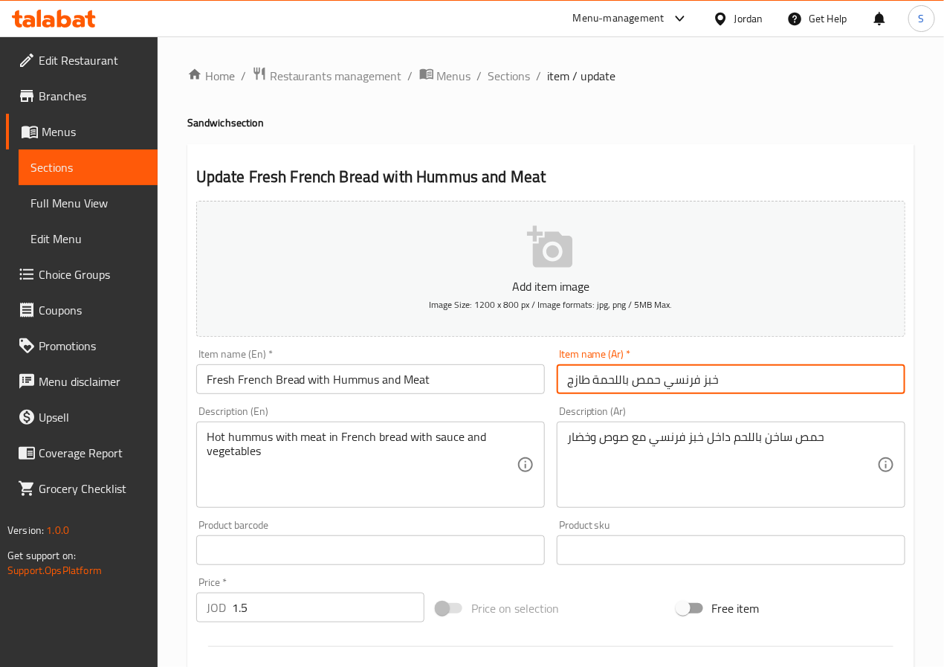
type input "خبز فرنسي حمص باللحمة طازج"
click at [505, 373] on input "Fresh French Bread with Hummus and Meat" at bounding box center [370, 379] width 348 height 30
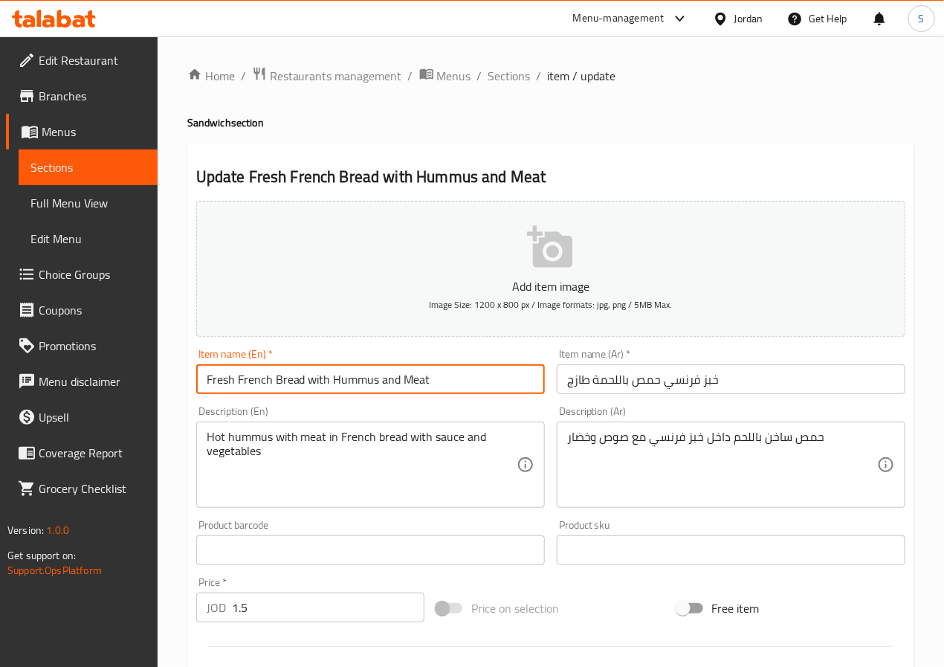
click at [314, 375] on input "Fresh French Bread with Hummus and Meat" at bounding box center [370, 379] width 348 height 30
type input "Fresh French Bread Hummus With Meat"
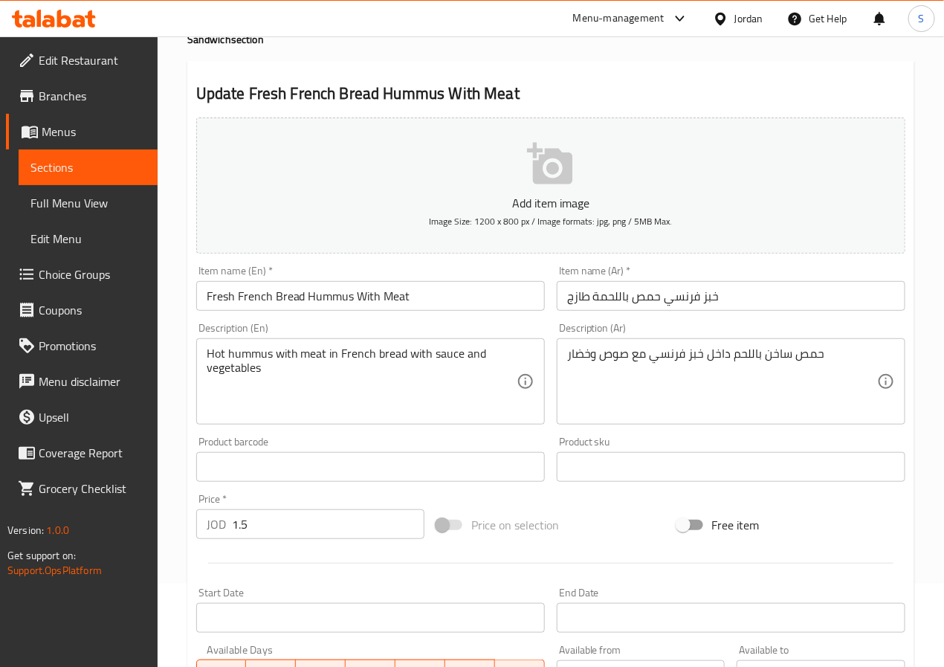
scroll to position [382, 0]
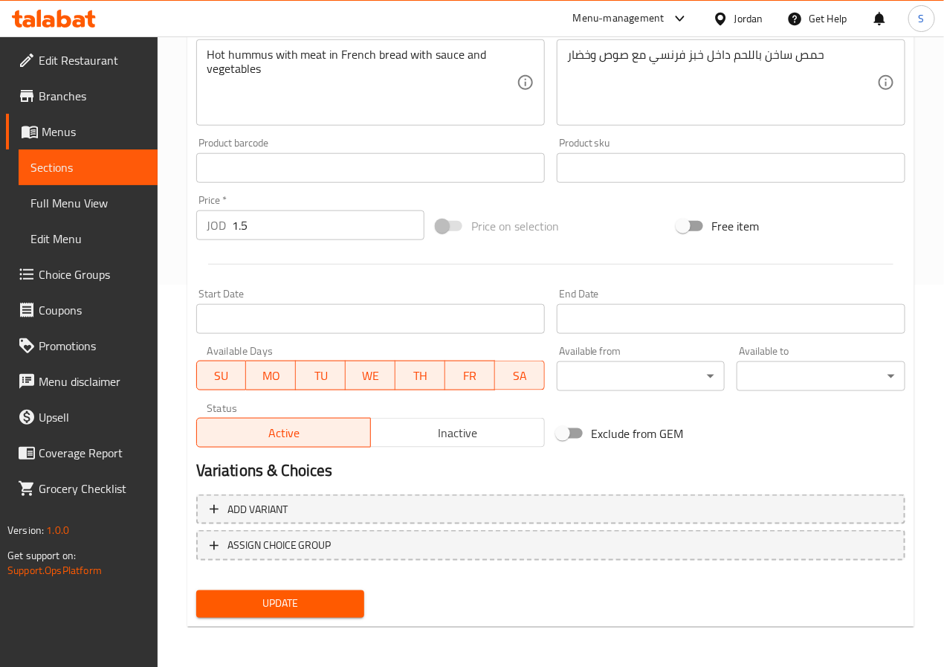
click at [291, 611] on span "Update" at bounding box center [280, 603] width 145 height 19
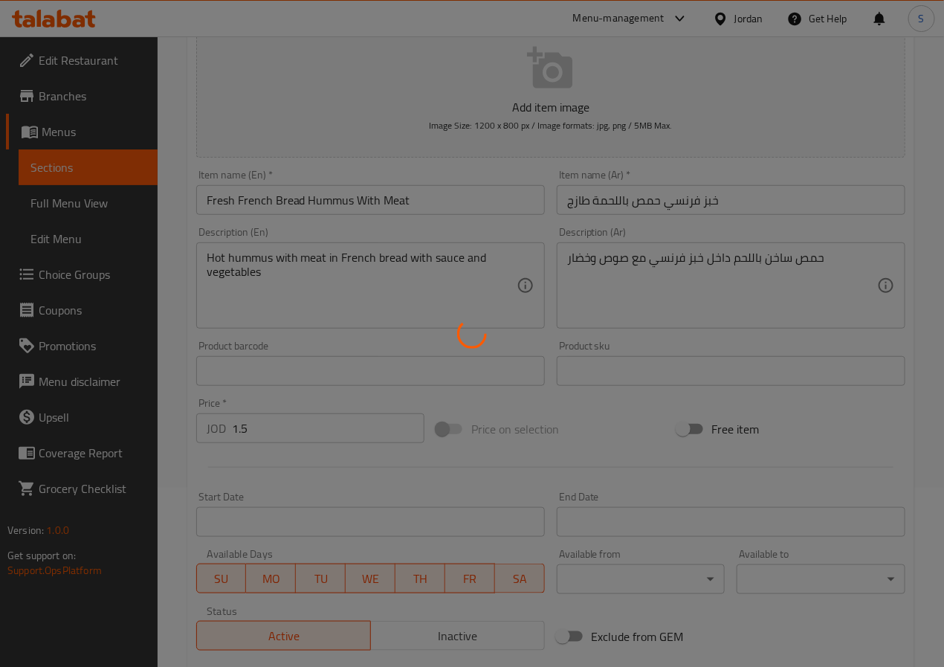
scroll to position [0, 0]
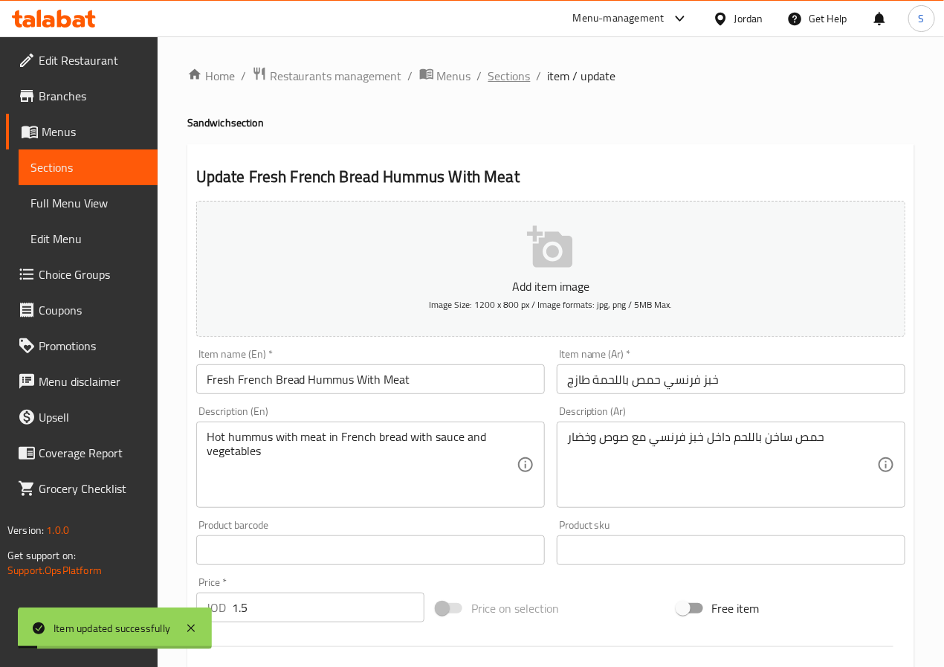
click at [500, 72] on span "Sections" at bounding box center [509, 76] width 42 height 18
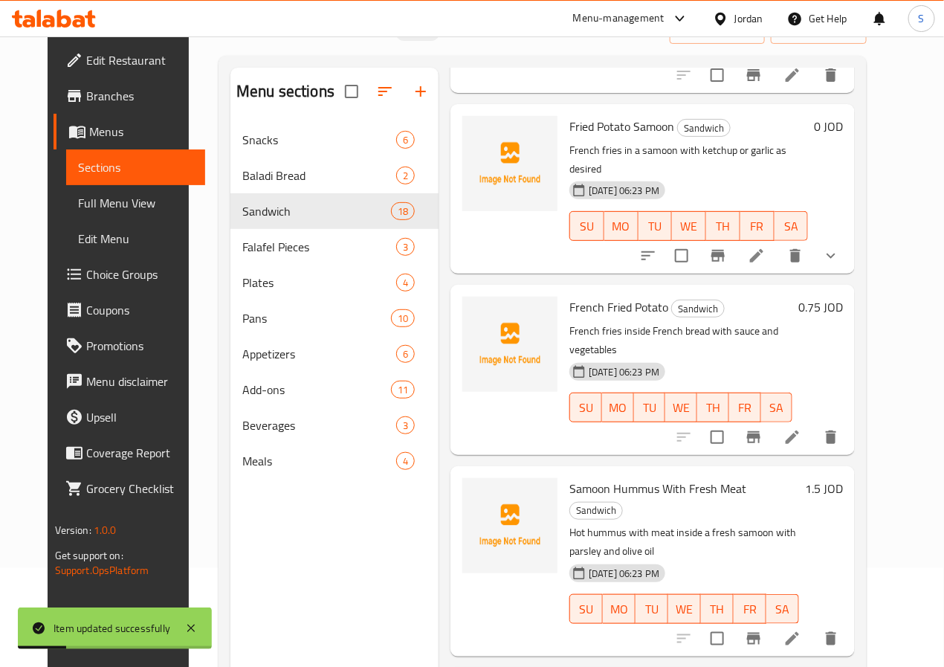
scroll to position [208, 0]
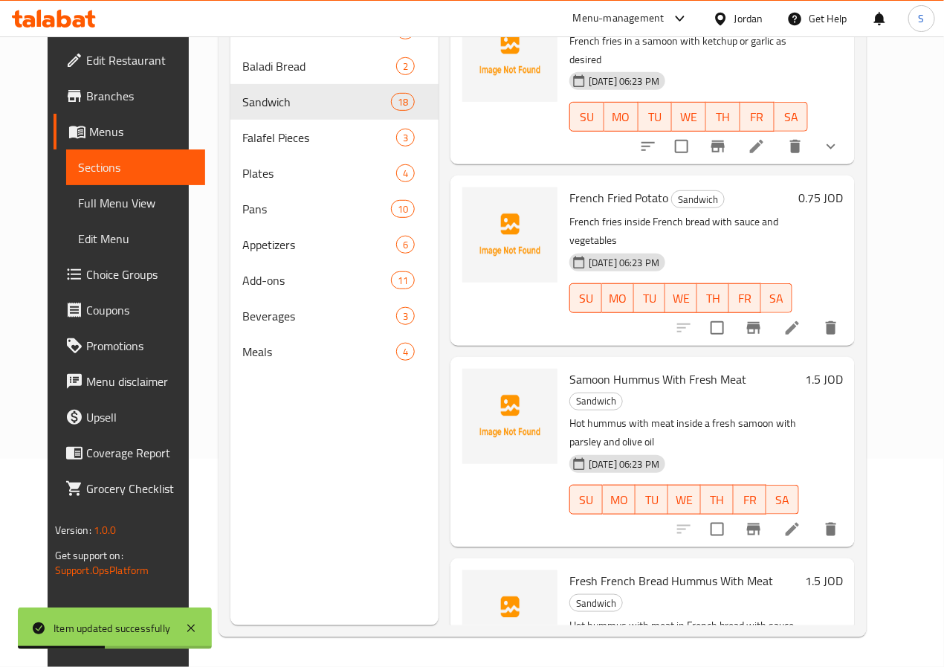
click at [813, 516] on li at bounding box center [792, 529] width 42 height 27
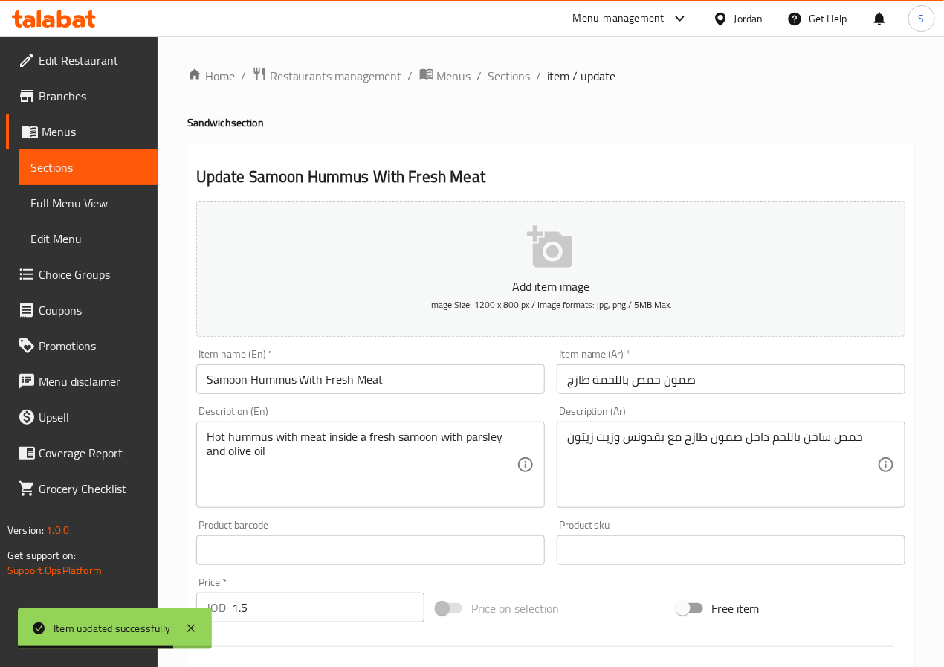
click at [335, 379] on input "Samoon Hummus With Fresh Meat" at bounding box center [370, 379] width 348 height 30
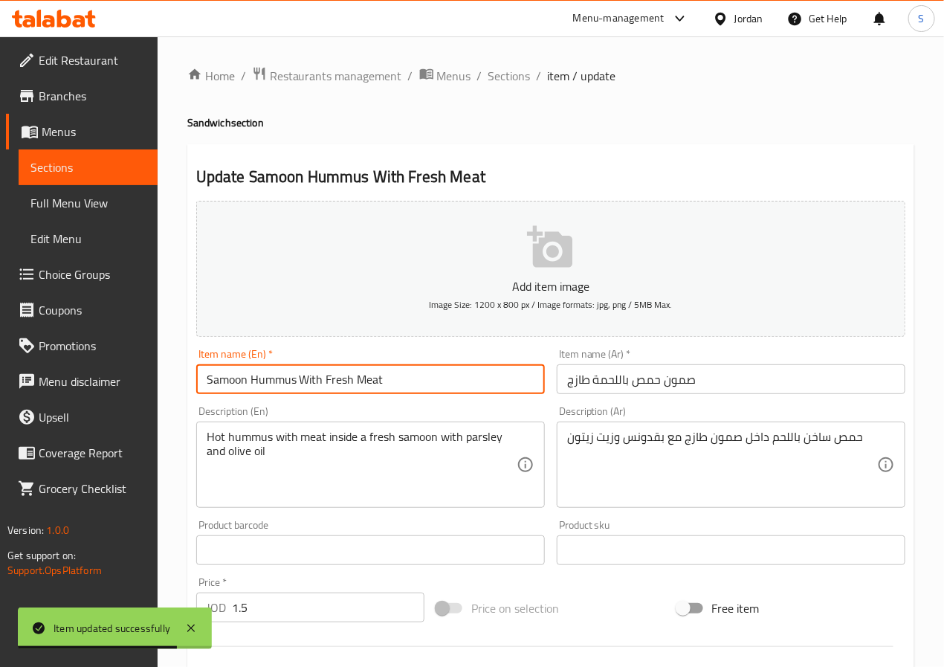
click at [335, 379] on input "Samoon Hummus With Fresh Meat" at bounding box center [370, 379] width 348 height 30
paste input "Fresh"
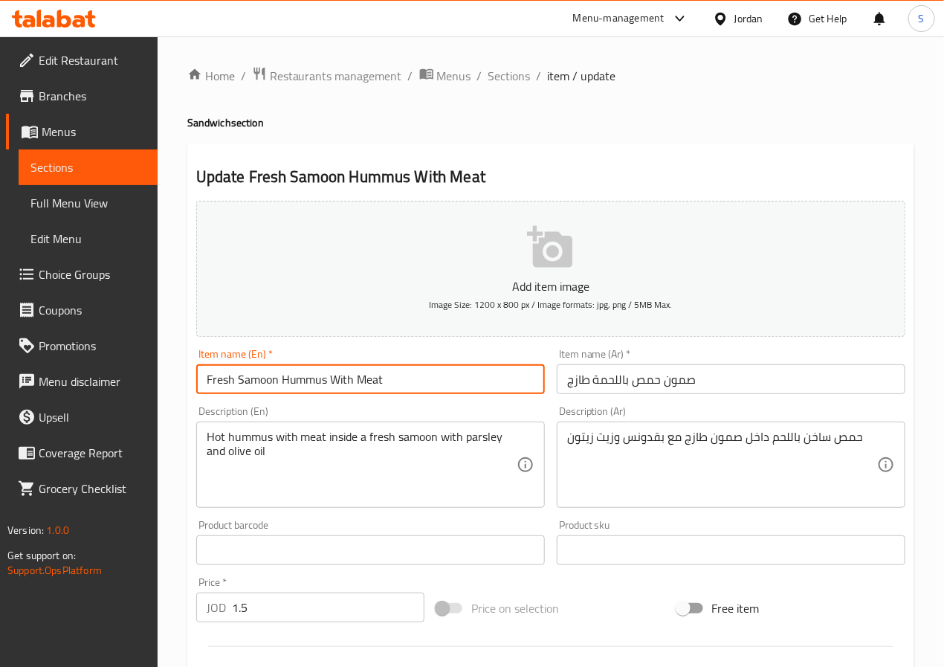
scroll to position [382, 0]
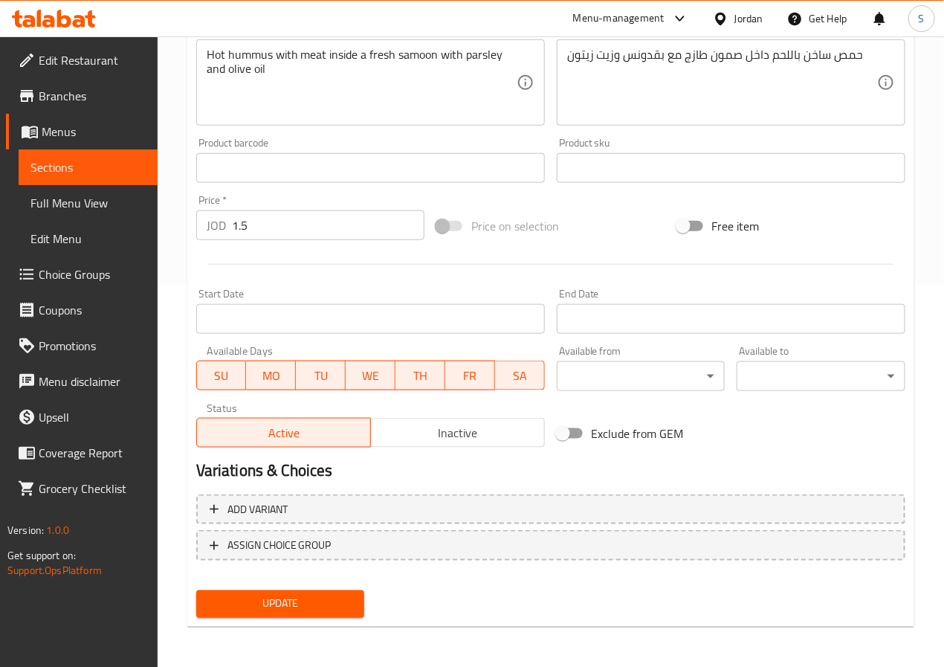
type input "Fresh Samoon Hummus With Meat"
click at [292, 600] on span "Update" at bounding box center [280, 603] width 145 height 19
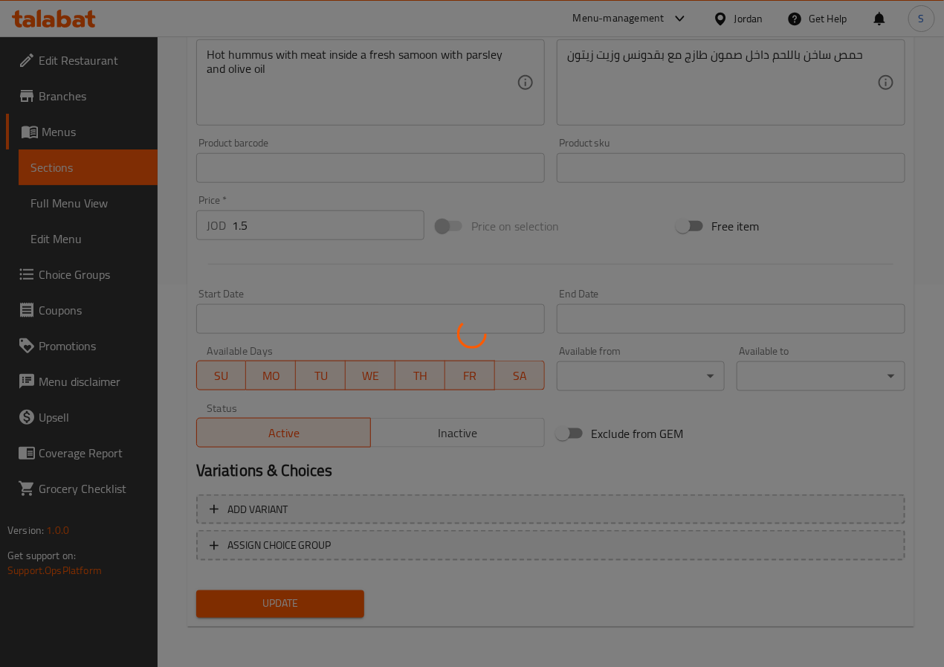
scroll to position [0, 0]
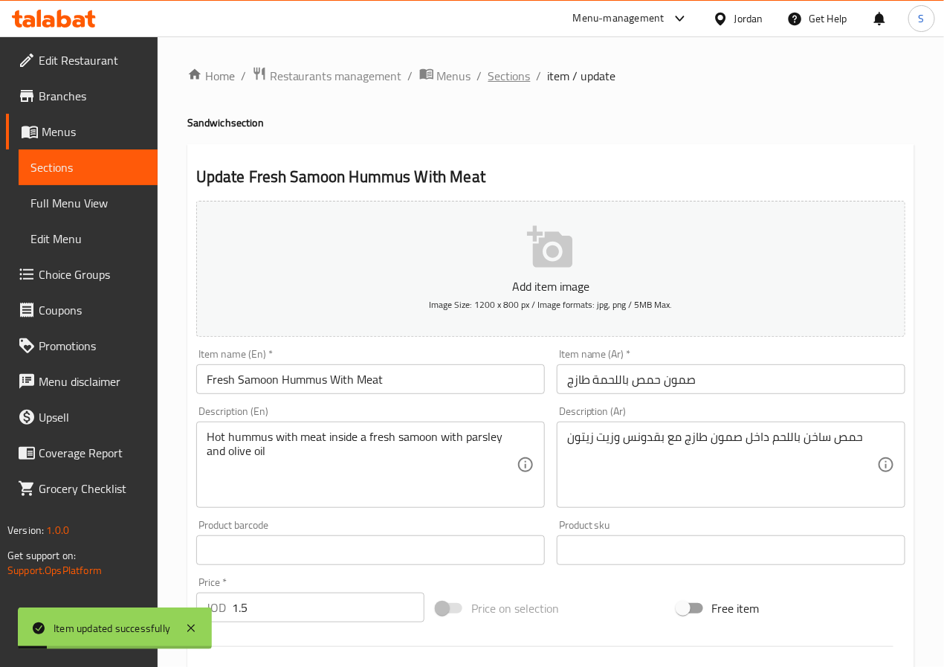
click at [495, 74] on span "Sections" at bounding box center [509, 76] width 42 height 18
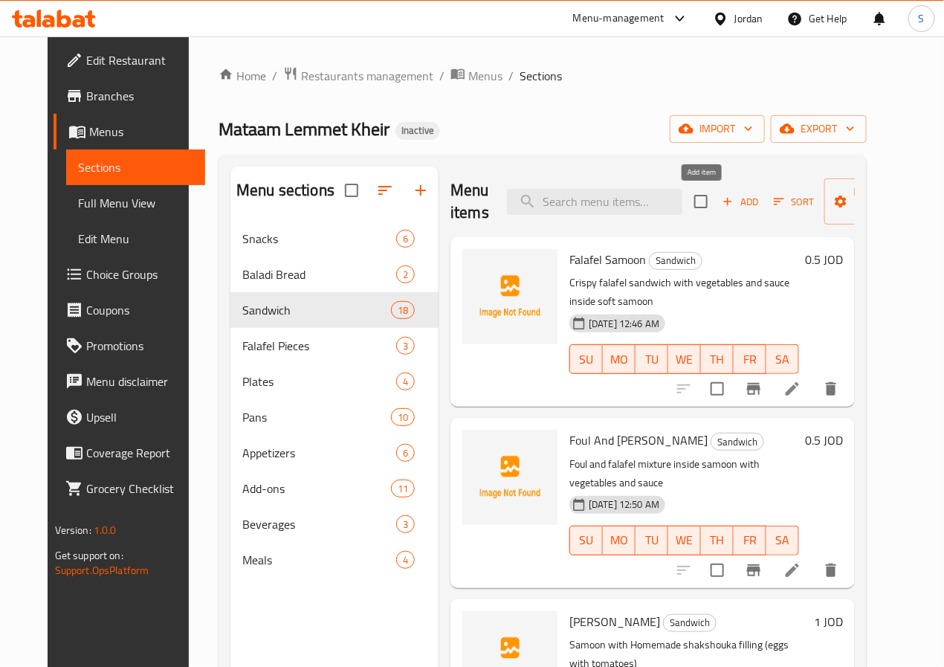
click at [720, 206] on span "Add" at bounding box center [740, 201] width 40 height 17
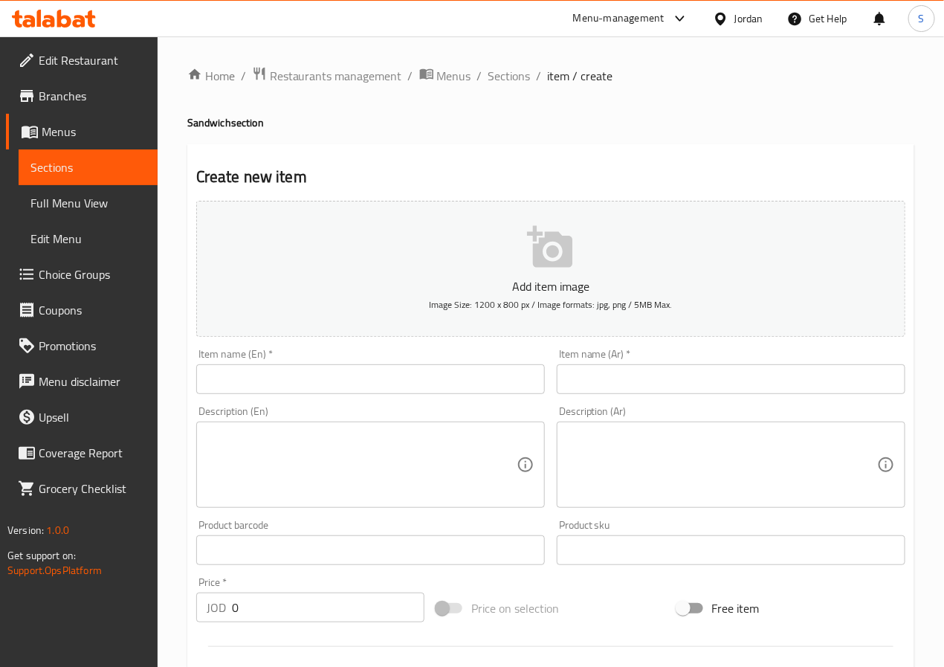
drag, startPoint x: 429, startPoint y: 386, endPoint x: 580, endPoint y: 398, distance: 151.3
click at [429, 386] on input "text" at bounding box center [370, 379] width 348 height 30
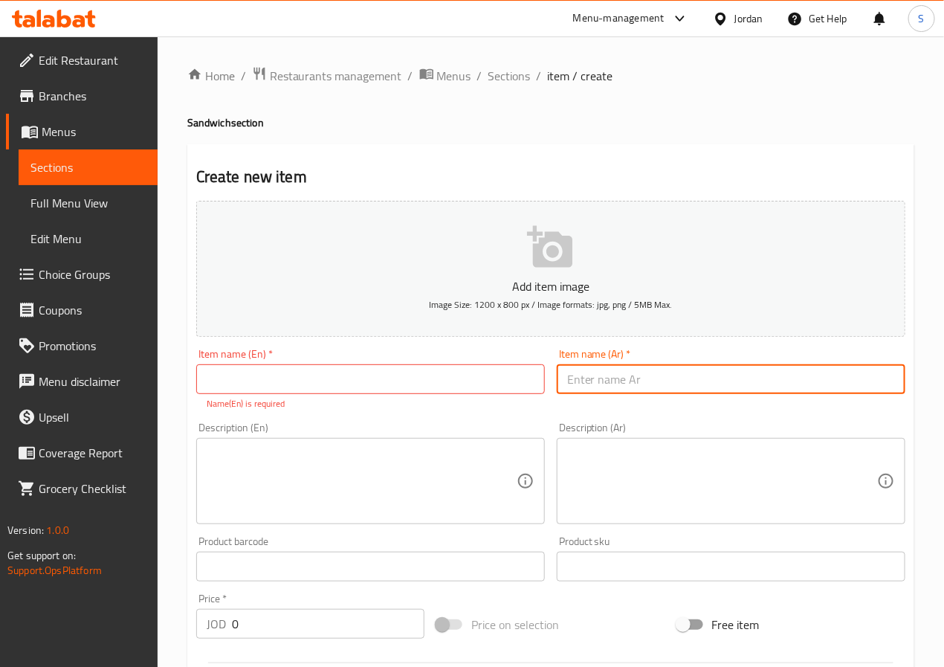
click at [674, 383] on input "text" at bounding box center [731, 379] width 348 height 30
paste input "صمون كبدة طازج دجاج"
type input "صمون كبدة طازج دجاج"
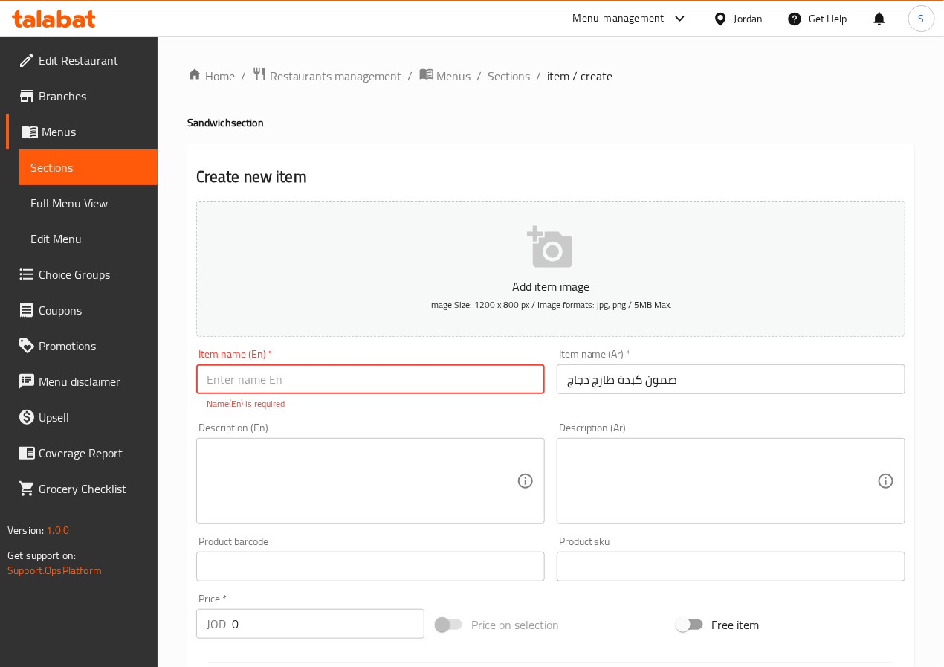
click at [448, 390] on input "text" at bounding box center [370, 379] width 348 height 30
type input "Fresh Samoon Liver Chicken"
click at [302, 620] on input "0" at bounding box center [328, 624] width 192 height 30
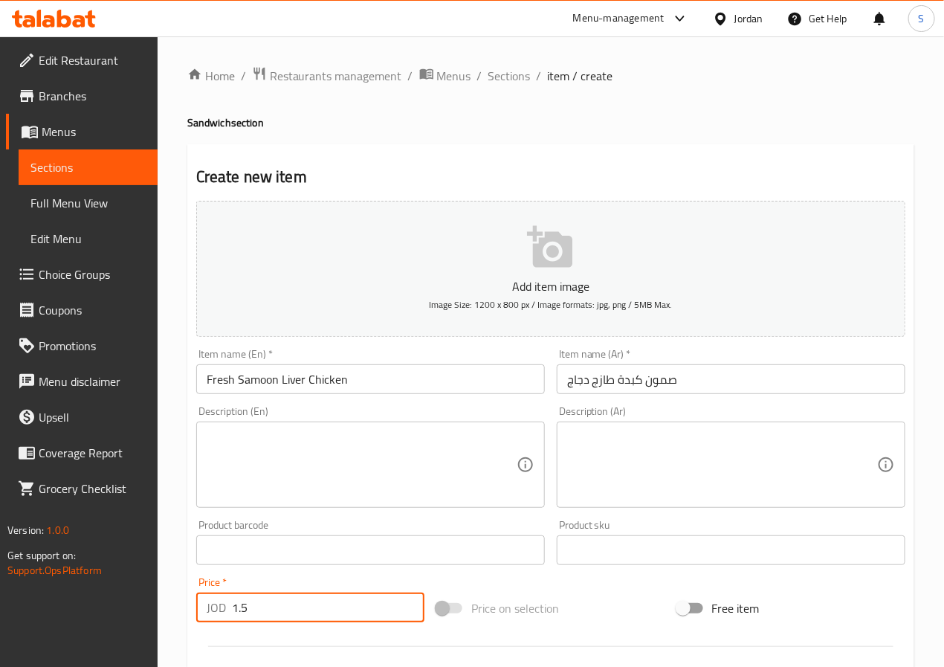
type input "1.5"
click at [678, 461] on textarea at bounding box center [722, 464] width 310 height 71
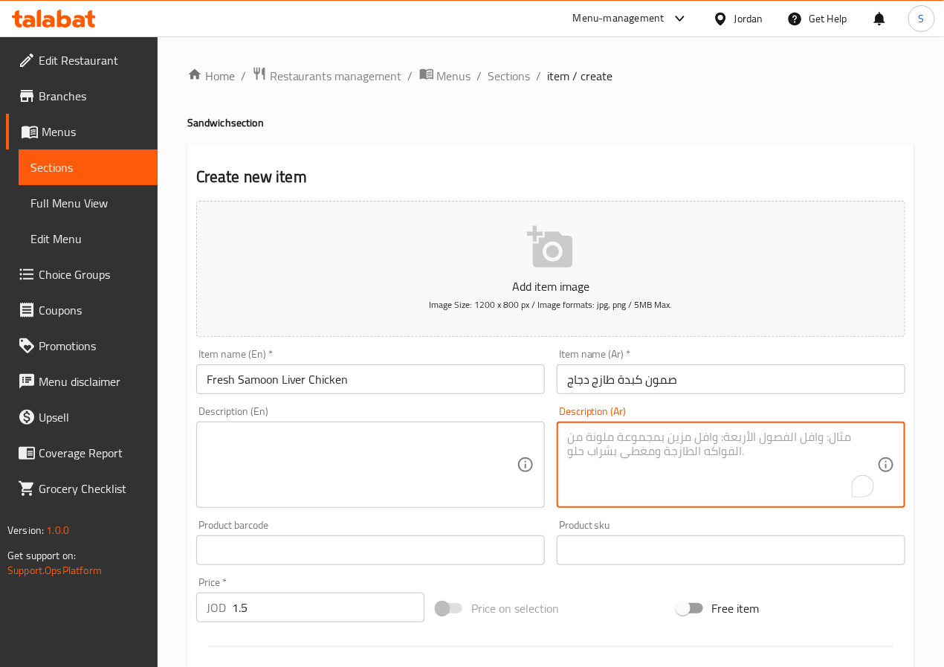
paste textarea "كبدة دجاج طازجة متبلة داخل صمون ساخن"
type textarea "كبدة دجاج طازجة متبلة داخل صمون ساخن"
click at [458, 450] on textarea at bounding box center [362, 464] width 310 height 71
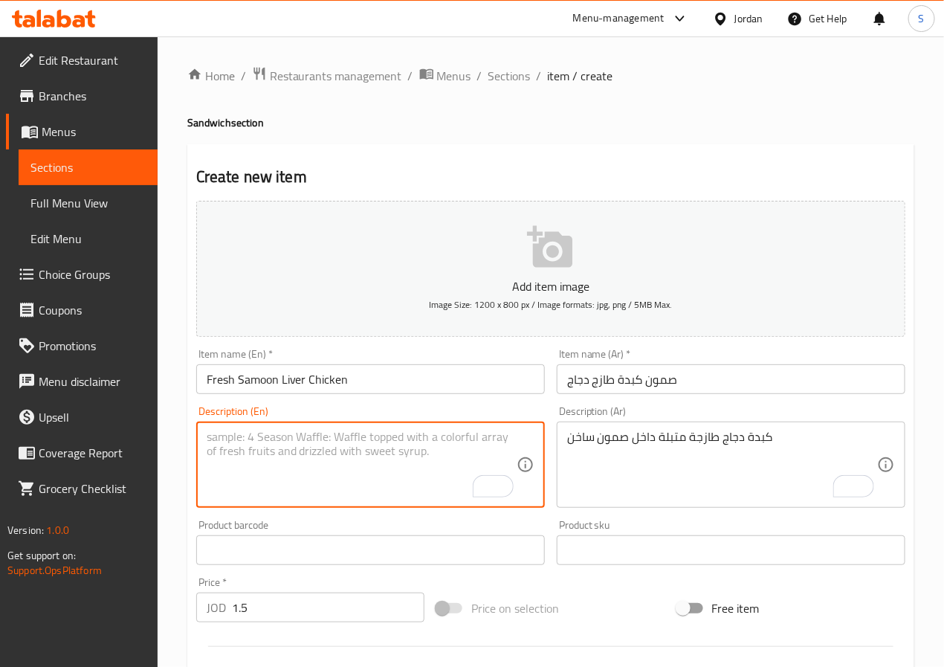
click at [435, 481] on textarea "To enrich screen reader interactions, please activate Accessibility in Grammarl…" at bounding box center [362, 464] width 310 height 71
paste textarea "Fresh marinated chicken liver in a hot bun"
click at [401, 435] on textarea "Fresh marinated chicken liver in a hot bun" at bounding box center [362, 464] width 310 height 71
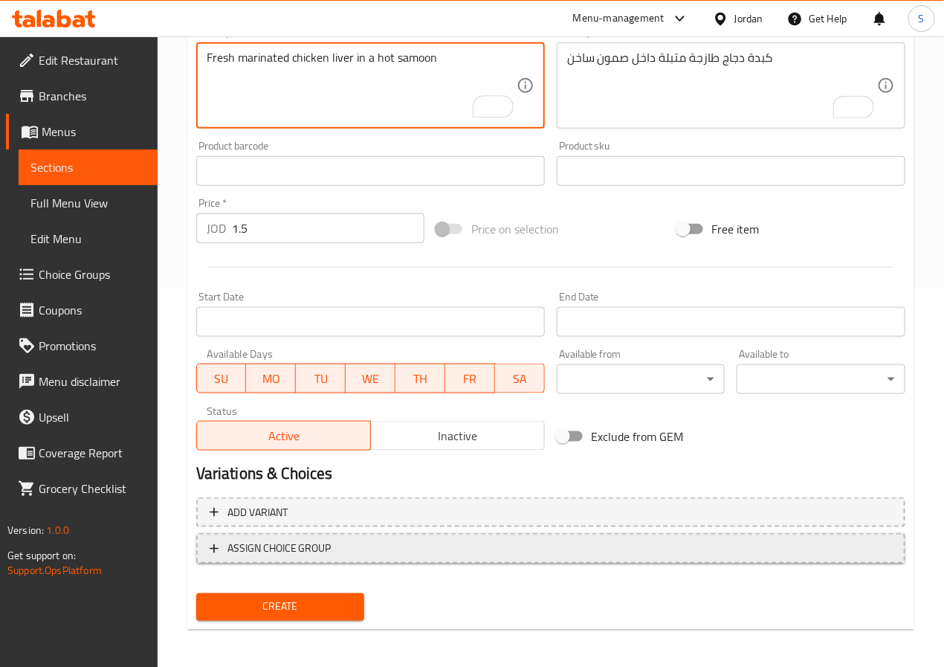
scroll to position [382, 0]
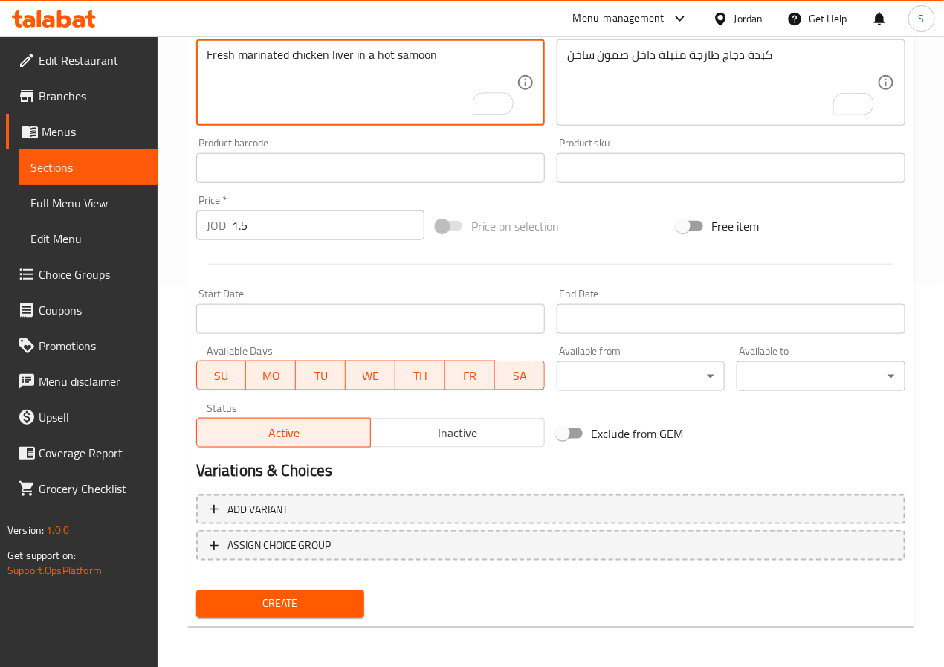
type textarea "Fresh marinated chicken liver in a hot samoon"
click at [305, 591] on button "Create" at bounding box center [280, 603] width 169 height 27
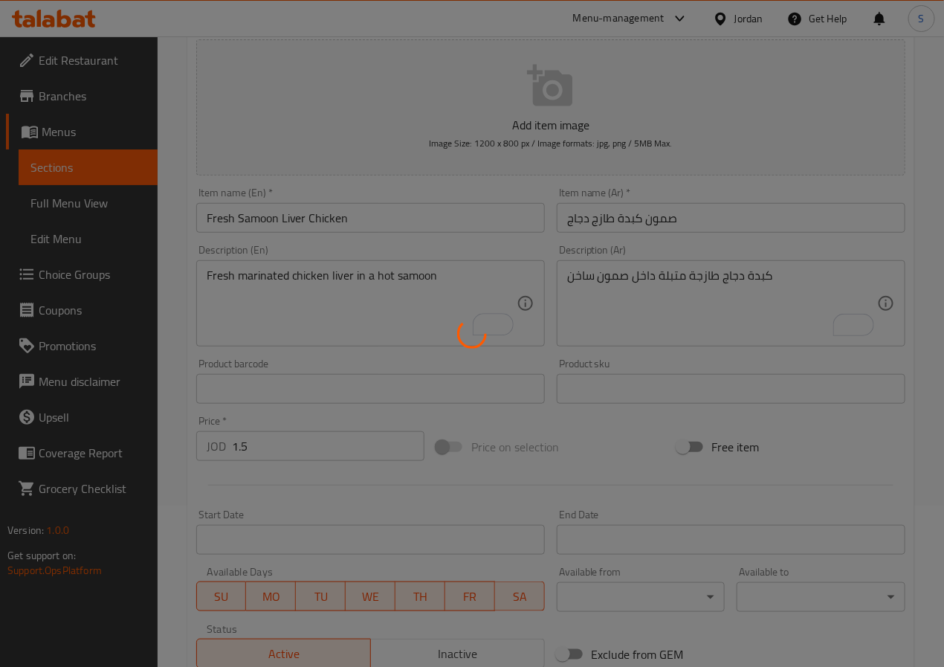
scroll to position [0, 0]
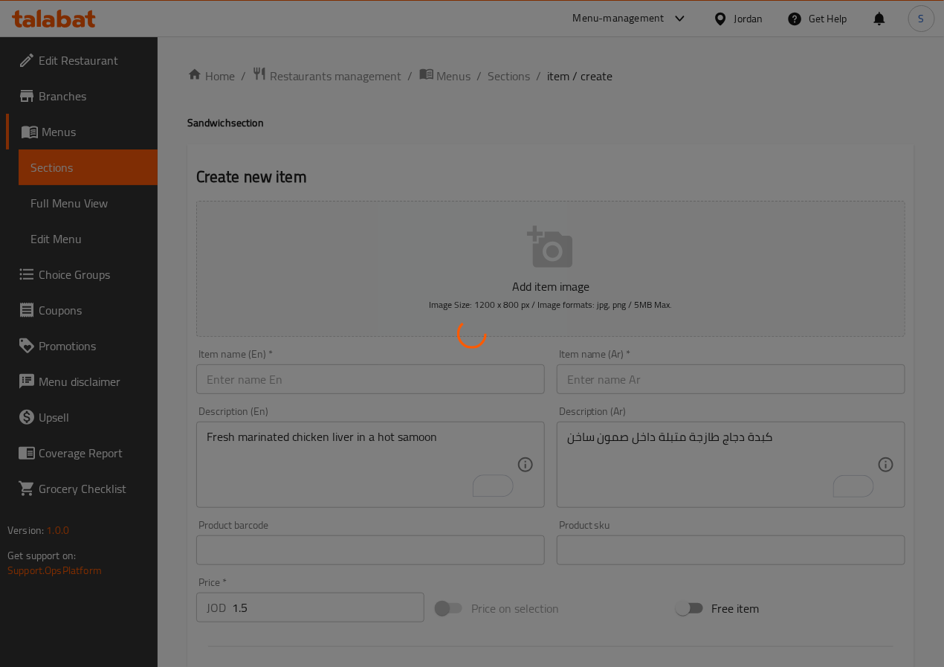
type input "0"
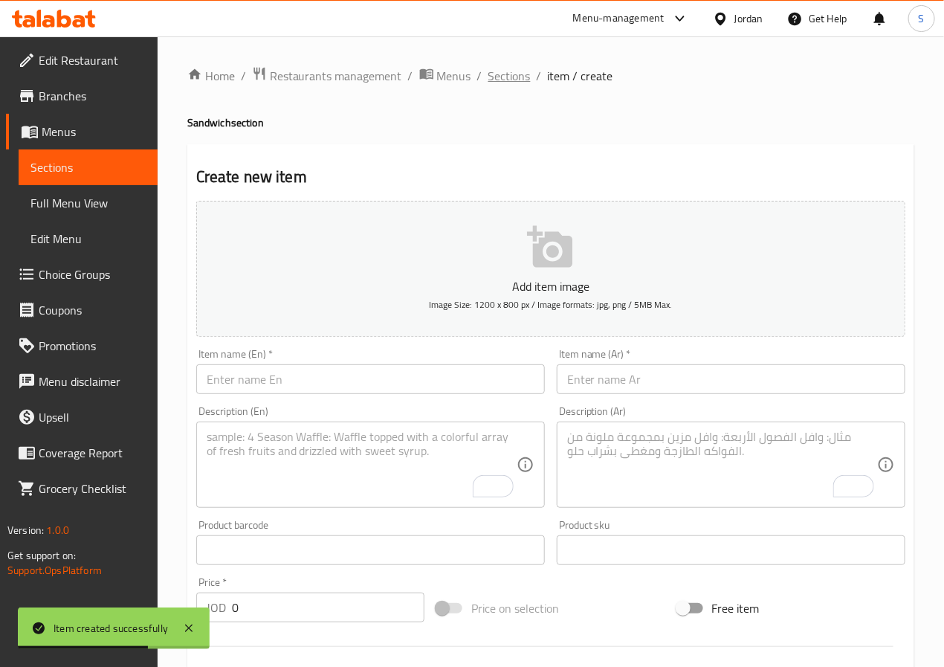
click at [516, 80] on span "Sections" at bounding box center [509, 76] width 42 height 18
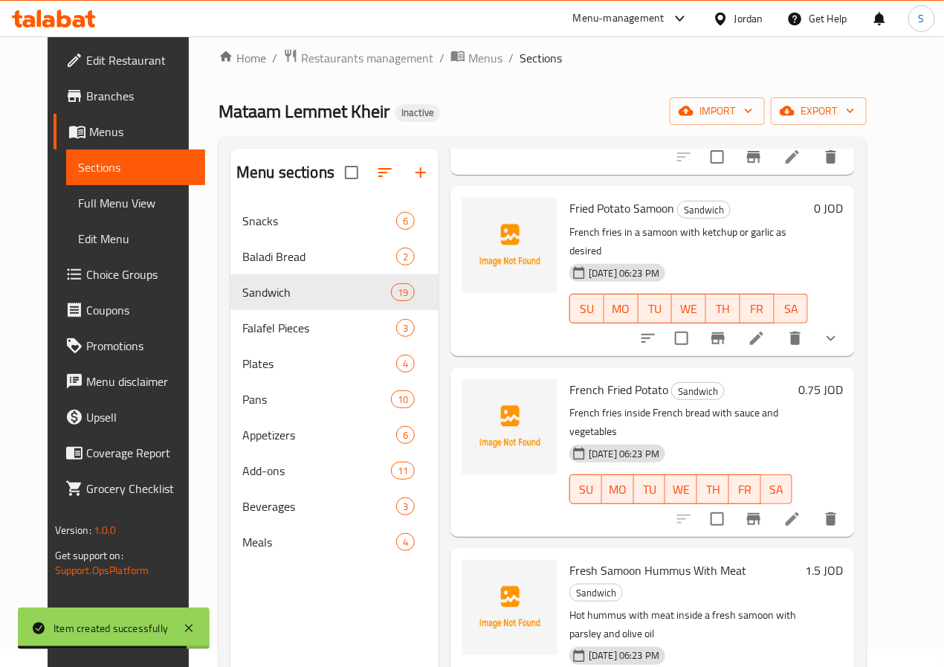
scroll to position [208, 0]
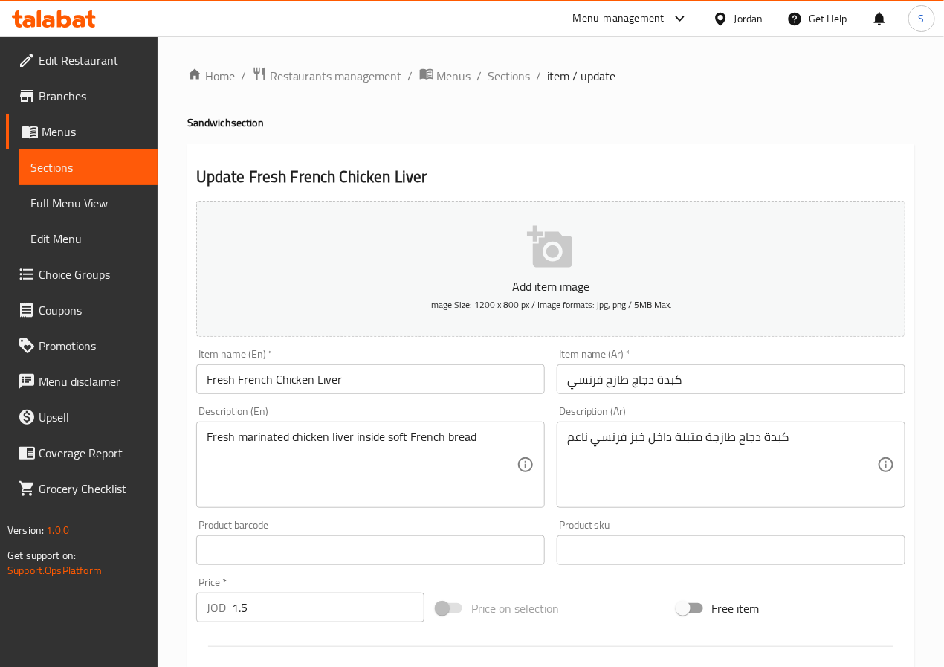
click at [615, 389] on input "كبدة دجاج طازح فرنسي" at bounding box center [731, 379] width 348 height 30
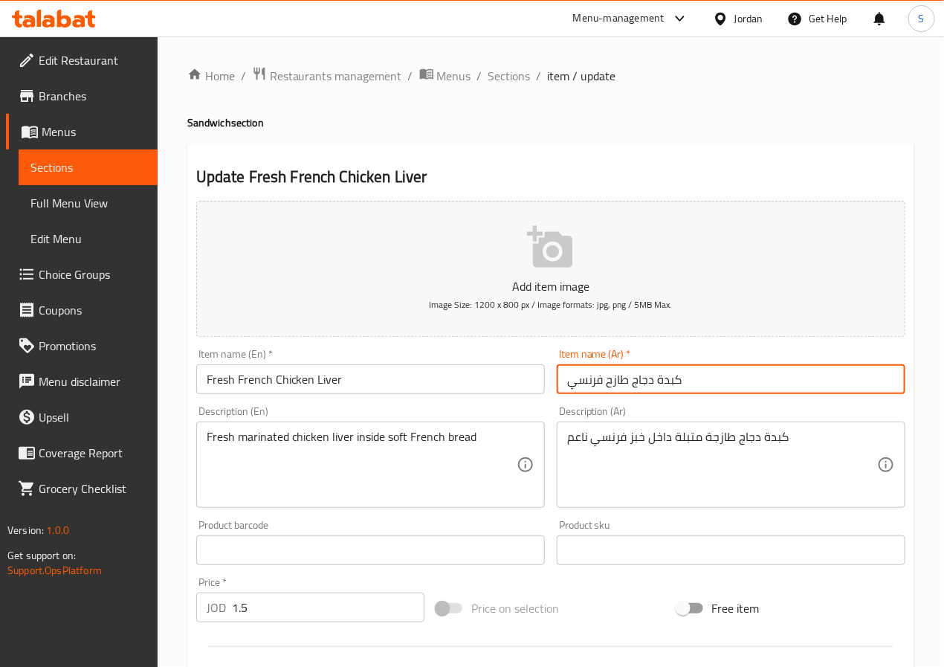
click at [615, 389] on input "كبدة دجاج طازح فرنسي" at bounding box center [731, 379] width 348 height 30
type input "فرنسي كبدة طازج دجاج"
click at [217, 382] on input "Fresh French Chicken Liver" at bounding box center [370, 379] width 348 height 30
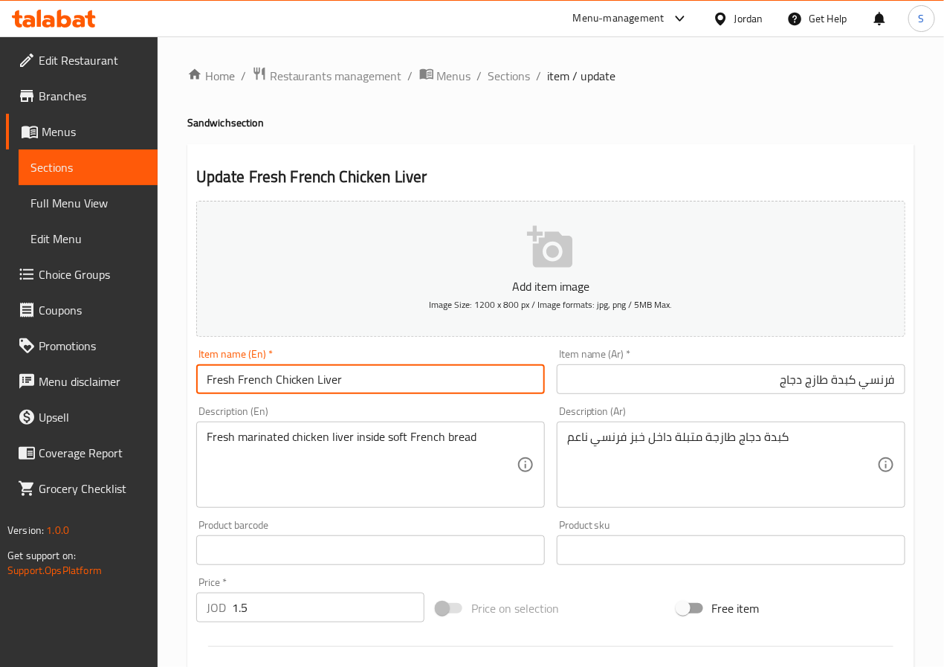
click at [217, 382] on input "Fresh French Chicken Liver" at bounding box center [370, 379] width 348 height 30
paste input "Fresh"
paste input "Liver"
paste input "French"
type input "Fresh French Liver Chicken"
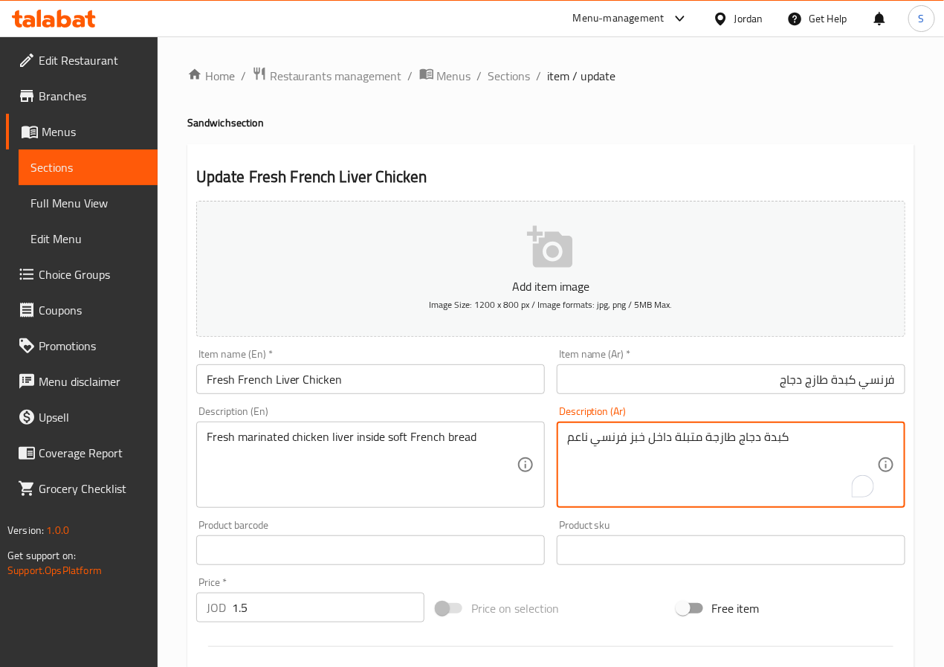
click at [577, 435] on textarea "كبدة دجاج طازجة متبلة داخل خبز فرنسي ناعم" at bounding box center [722, 464] width 310 height 71
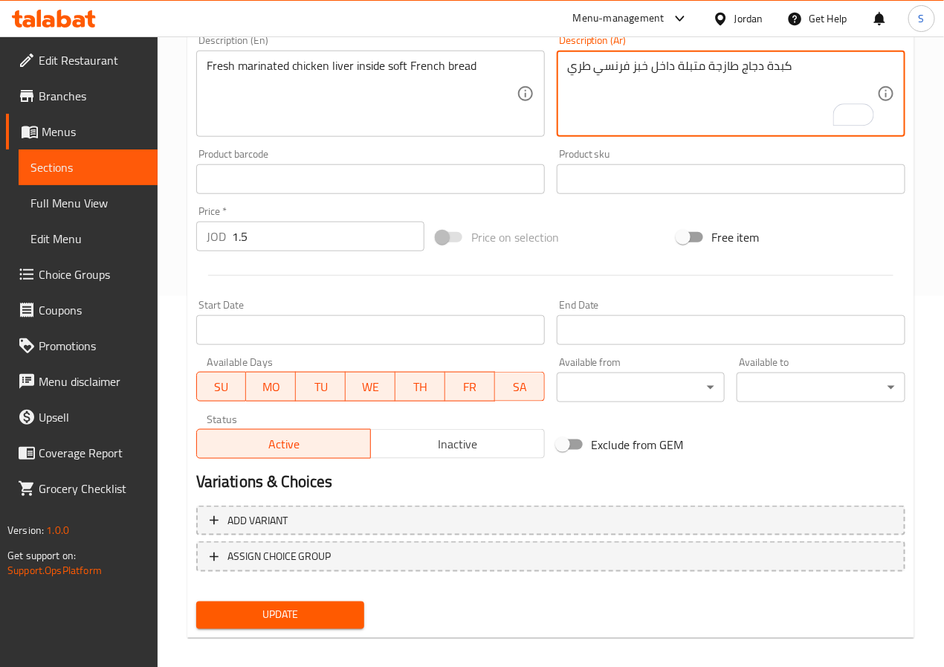
scroll to position [382, 0]
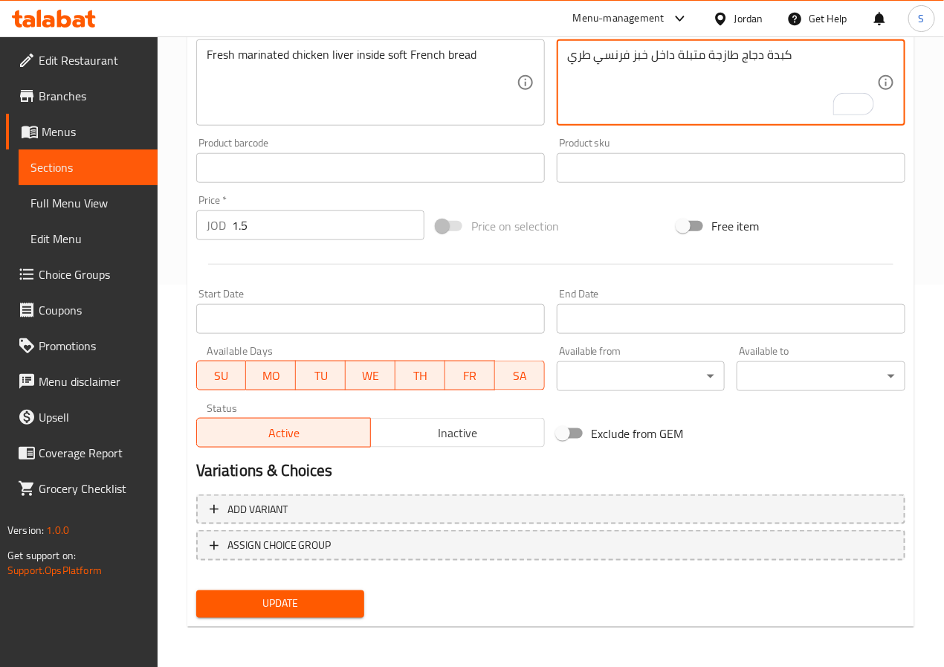
type textarea "كبدة دجاج طازجة متبلة داخل خبز فرنسي طري"
click at [319, 616] on div "Update" at bounding box center [280, 603] width 181 height 39
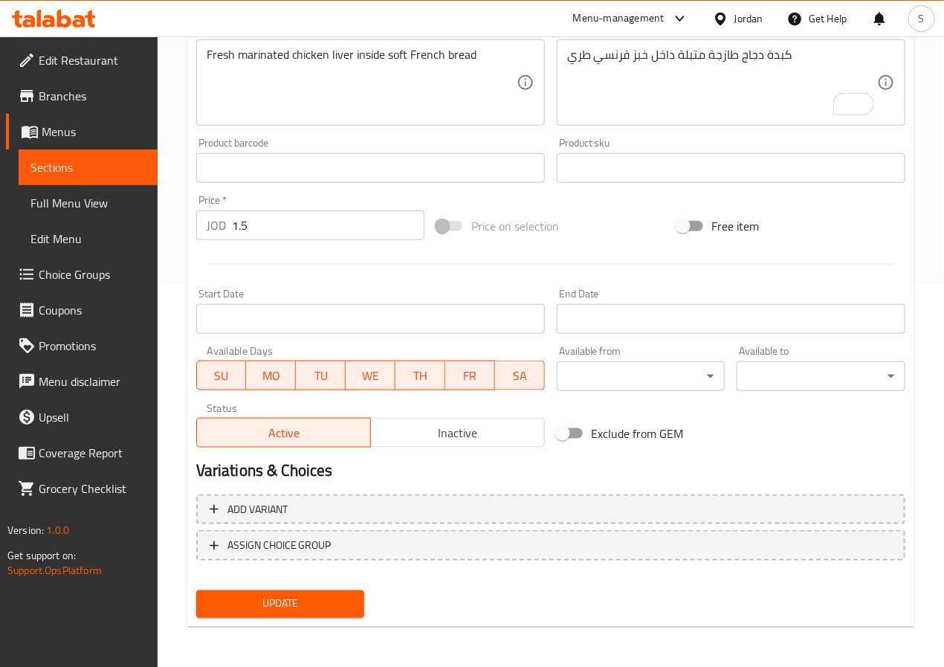
click at [325, 586] on div "Update" at bounding box center [280, 603] width 181 height 39
click at [324, 607] on span "Update" at bounding box center [280, 603] width 145 height 19
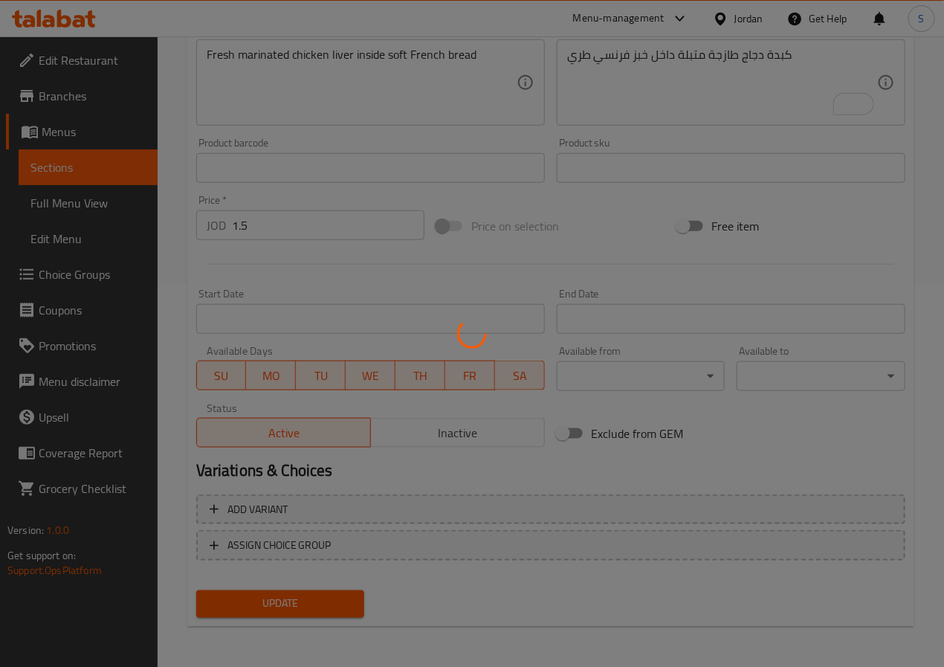
scroll to position [0, 0]
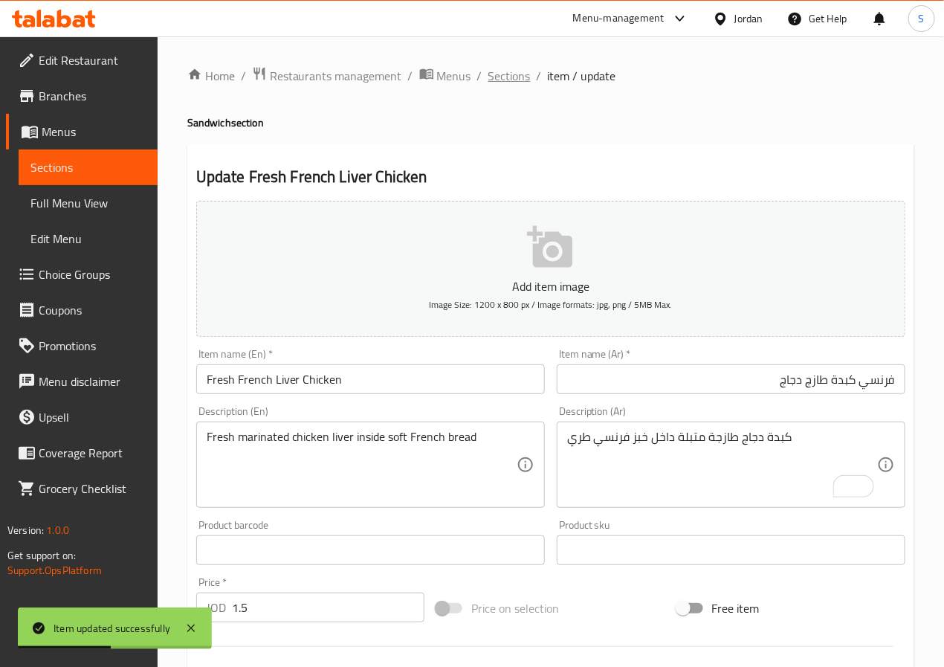
click at [504, 79] on span "Sections" at bounding box center [509, 76] width 42 height 18
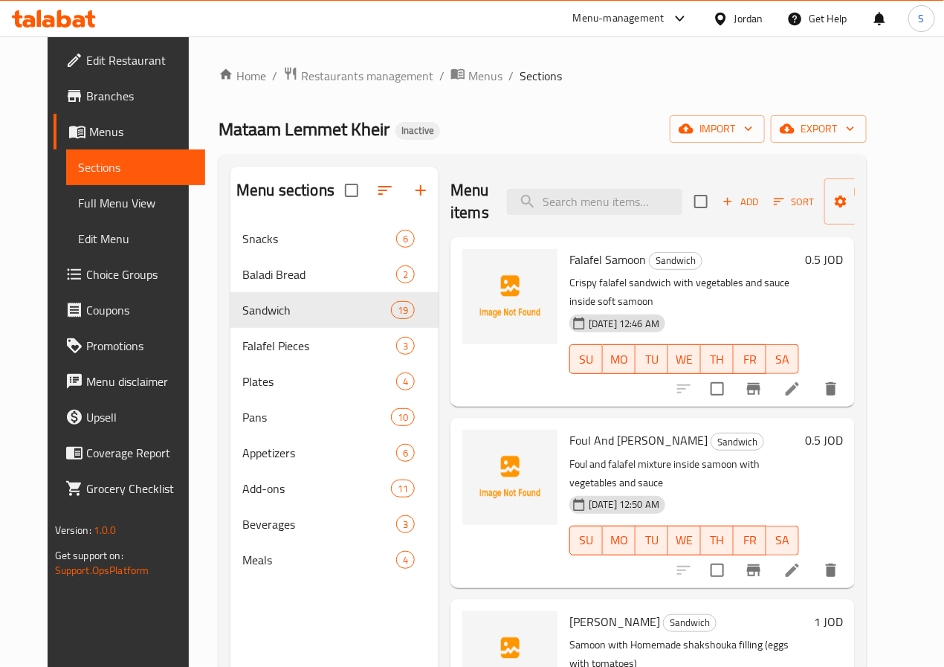
click at [582, 140] on div "Mataam Lemmet Kheir Inactive import export" at bounding box center [542, 128] width 648 height 27
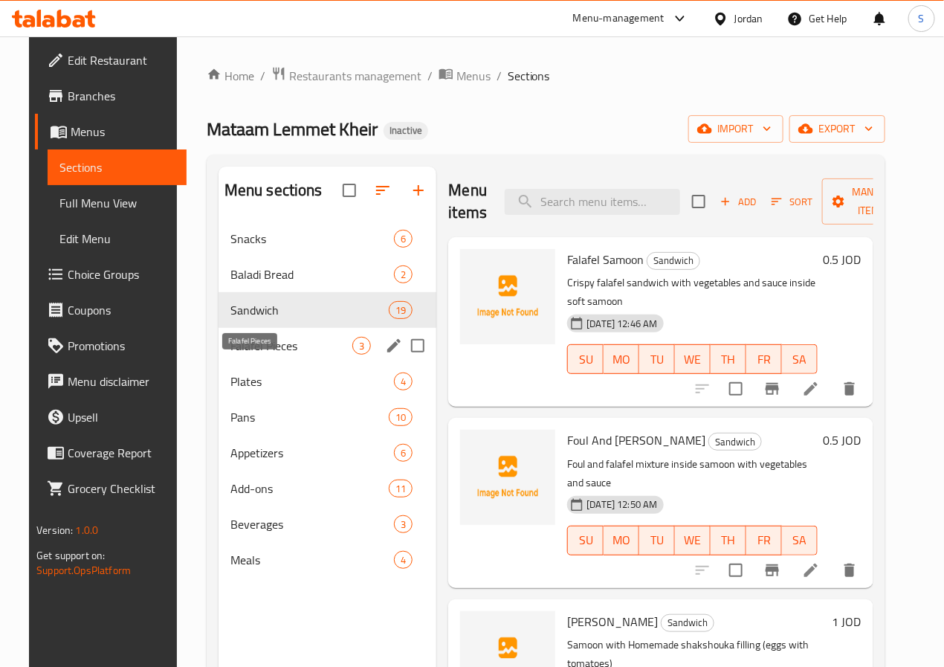
click at [257, 354] on span "Falafel Pieces" at bounding box center [291, 346] width 123 height 18
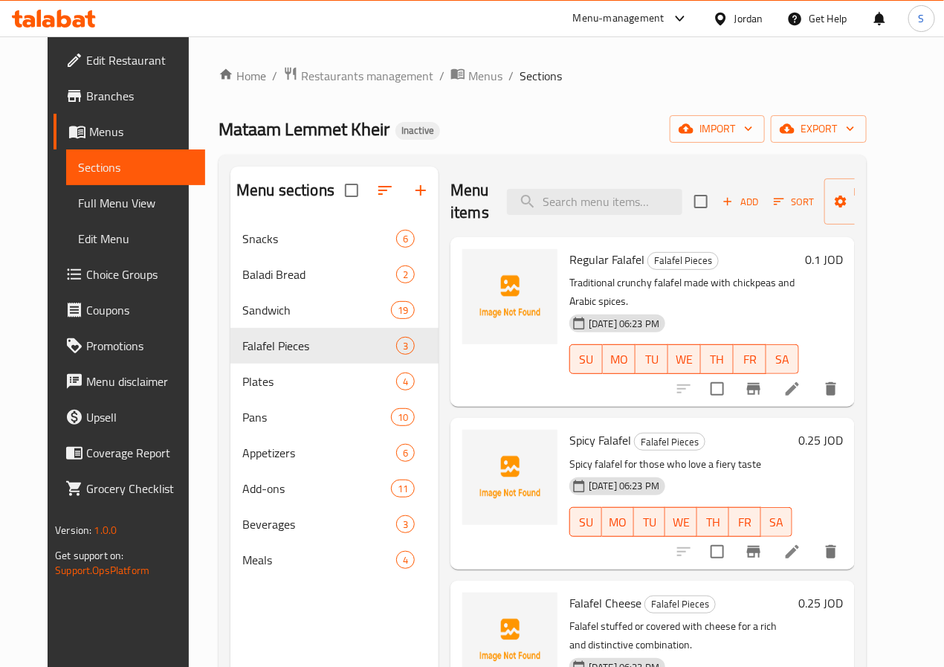
click at [813, 383] on li at bounding box center [792, 388] width 42 height 27
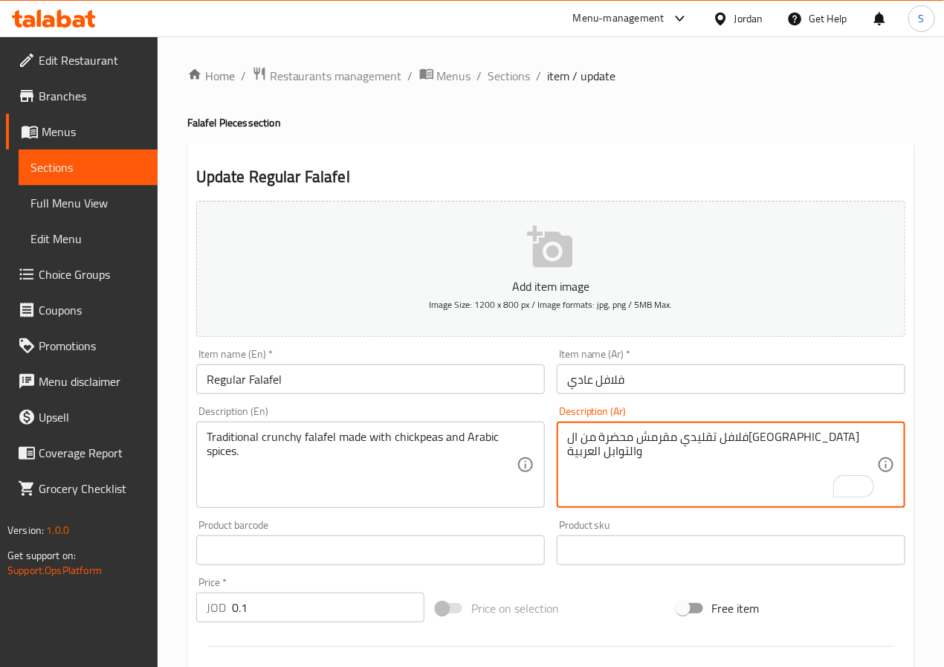
scroll to position [382, 0]
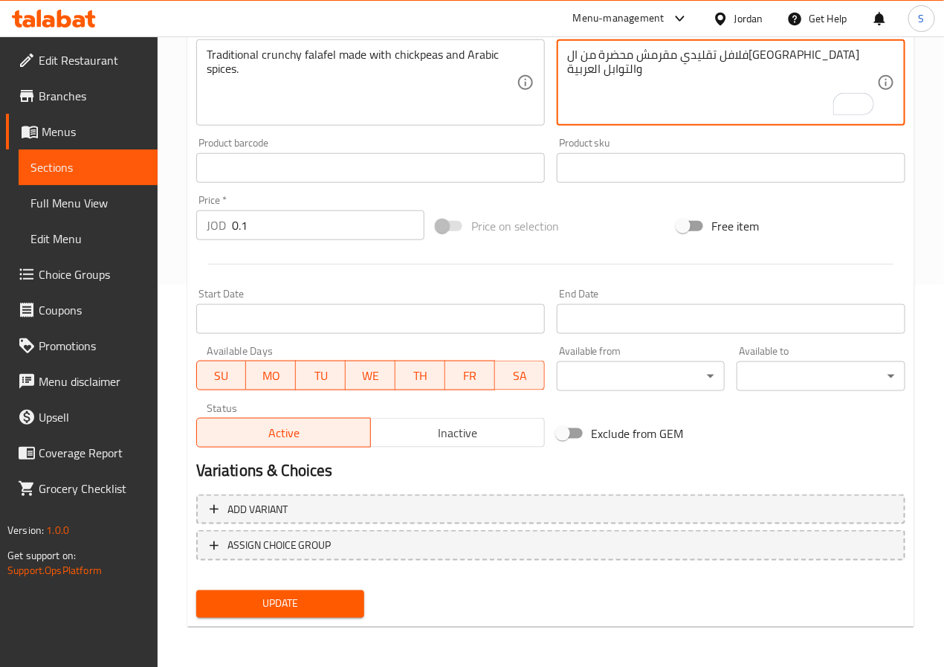
type textarea "فلافل تقليدي مقرمش محضرة من ال[GEOGRAPHIC_DATA] والتوابل العربية"
click at [297, 595] on span "Update" at bounding box center [280, 603] width 145 height 19
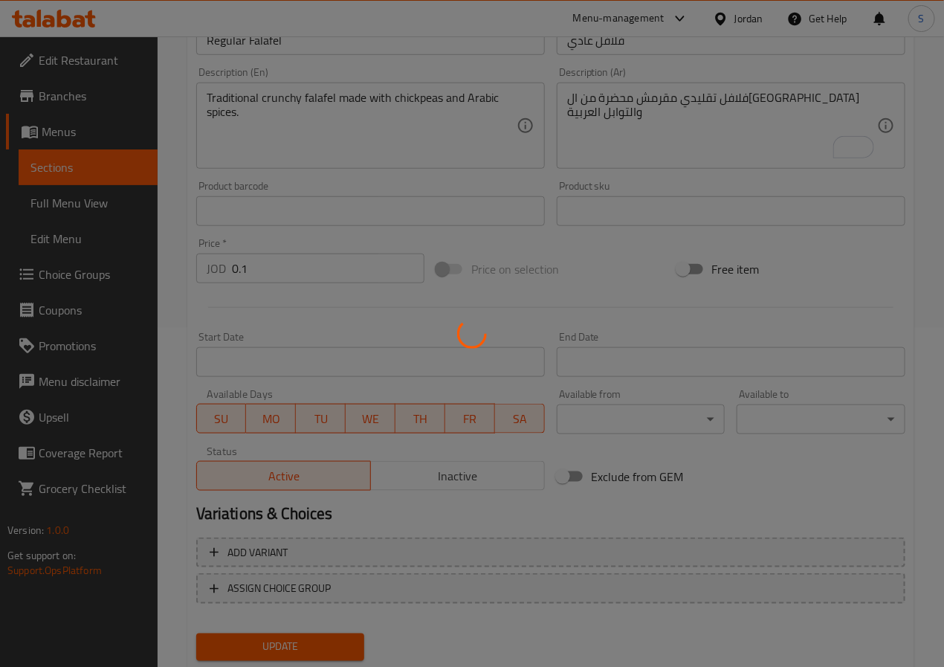
scroll to position [0, 0]
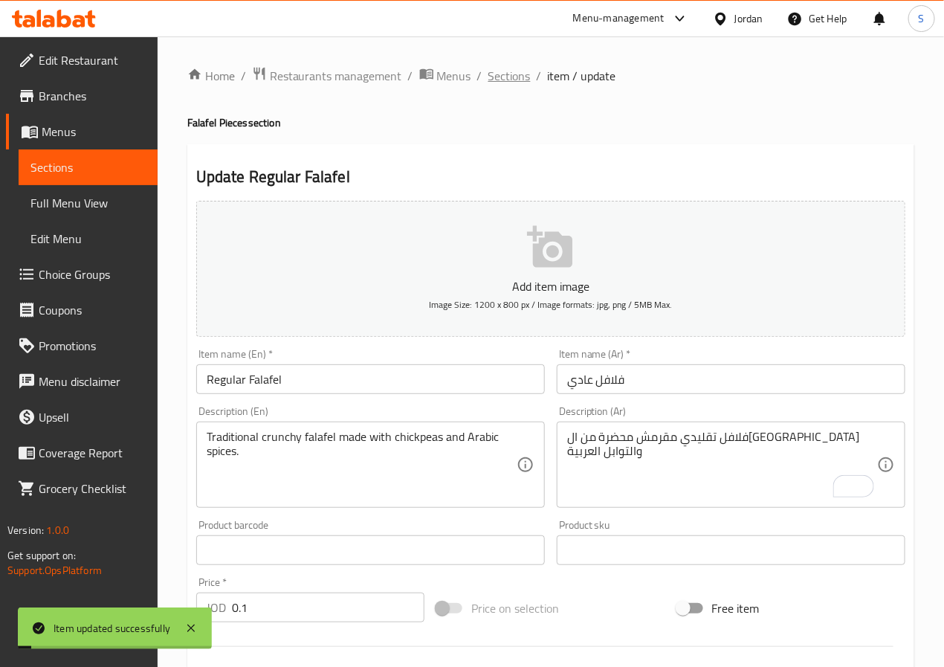
click at [504, 81] on span "Sections" at bounding box center [509, 76] width 42 height 18
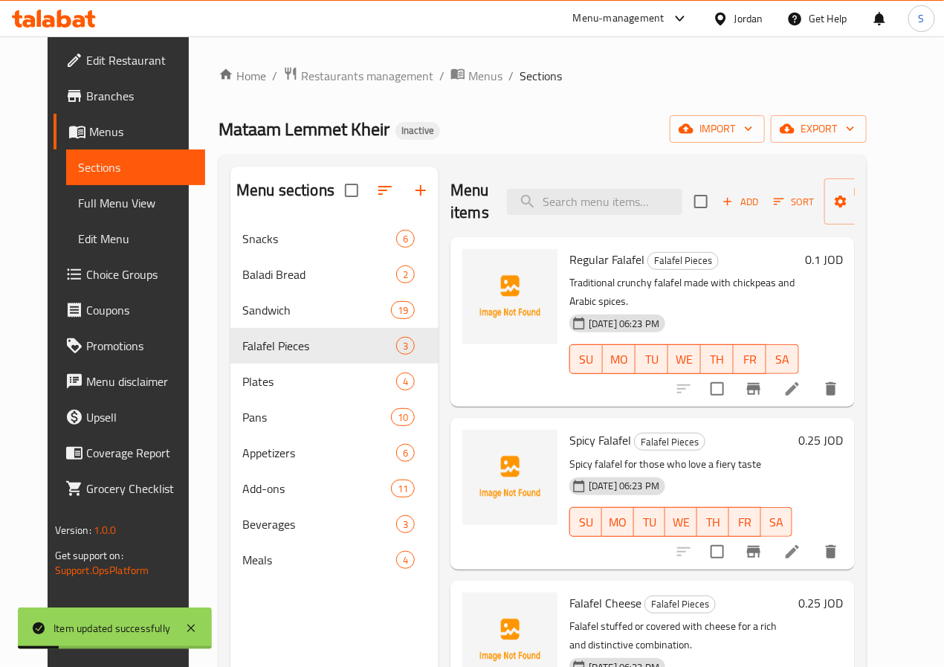
click at [801, 542] on icon at bounding box center [792, 551] width 18 height 18
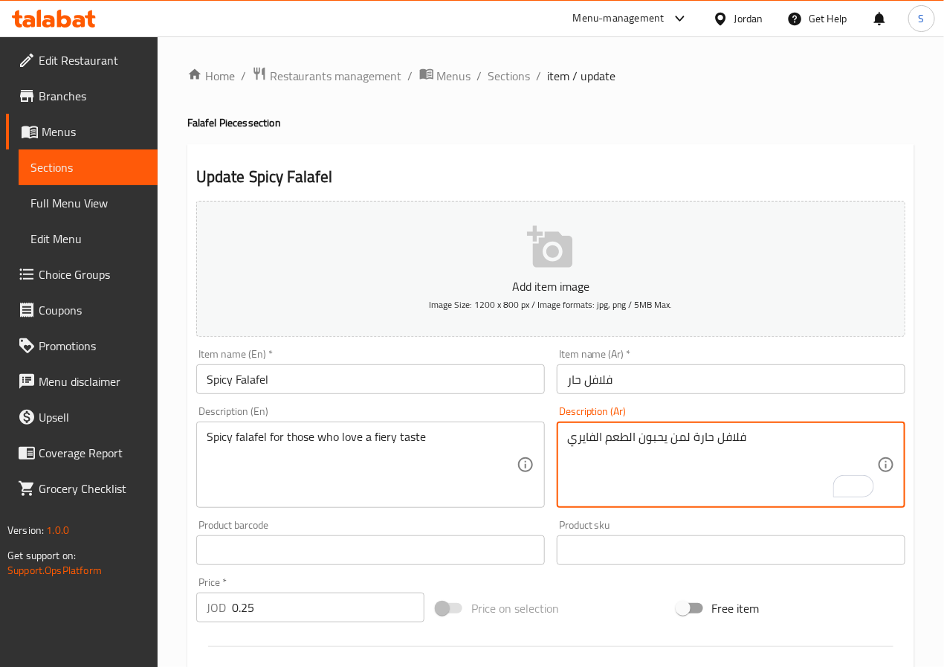
paste textarea "متبّل بنكهة حارة لعشاق الطعم النا"
click at [671, 444] on textarea "فلافل متبّل بنكهة حارة لعشاق الطعم الناري" at bounding box center [722, 464] width 310 height 71
click at [606, 444] on textarea "فلافل متبّل بنكهة حارة" at bounding box center [722, 464] width 310 height 71
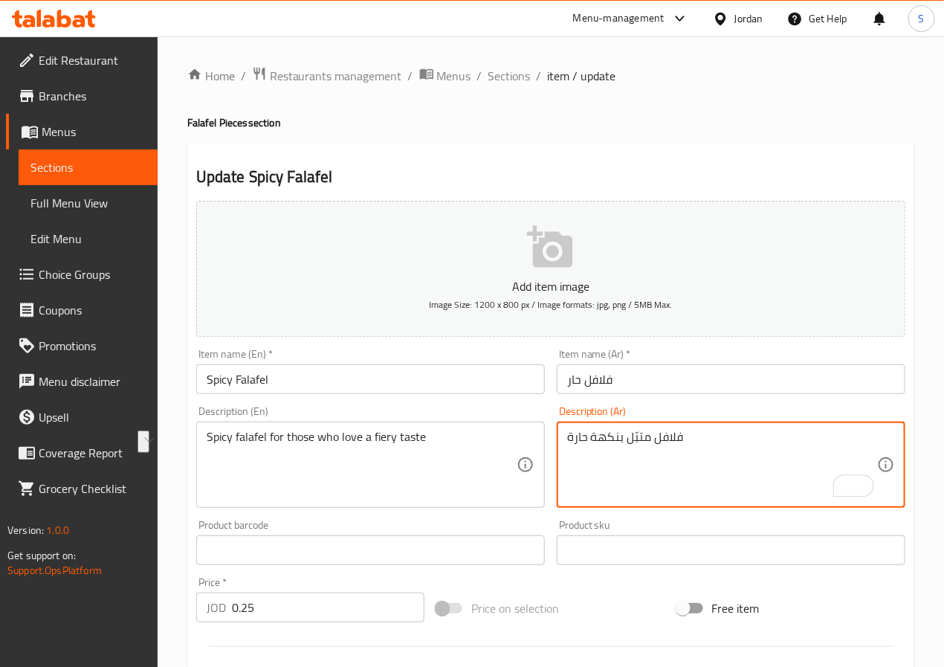
type textarea "فلافل متبّل بنكهة حارة"
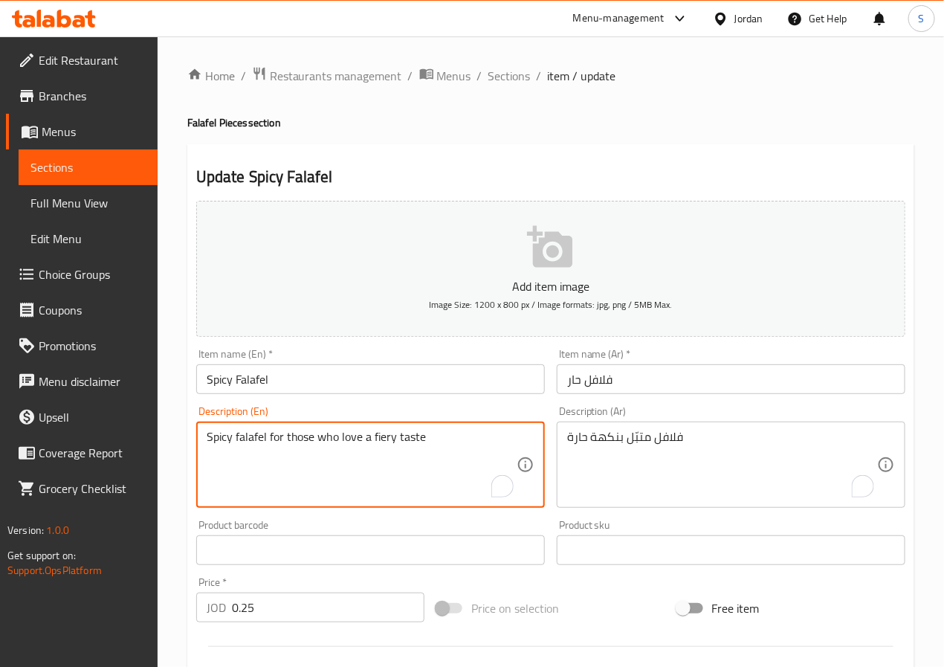
click at [359, 444] on textarea "Spicy falafel for those who love a fiery taste" at bounding box center [362, 464] width 310 height 71
type textarea "["
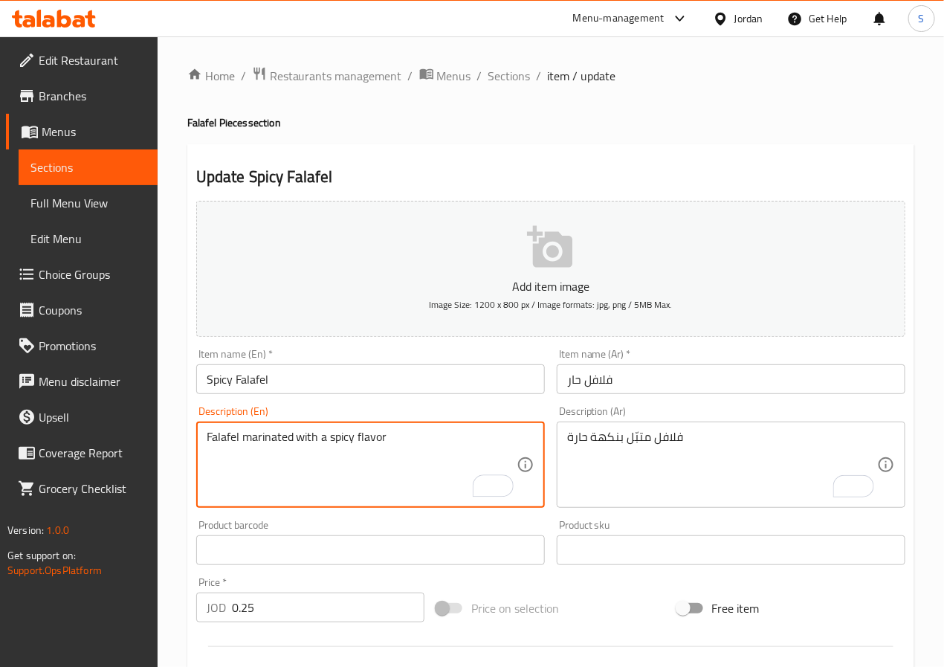
type textarea "Falafel marinated with a spicy flavor"
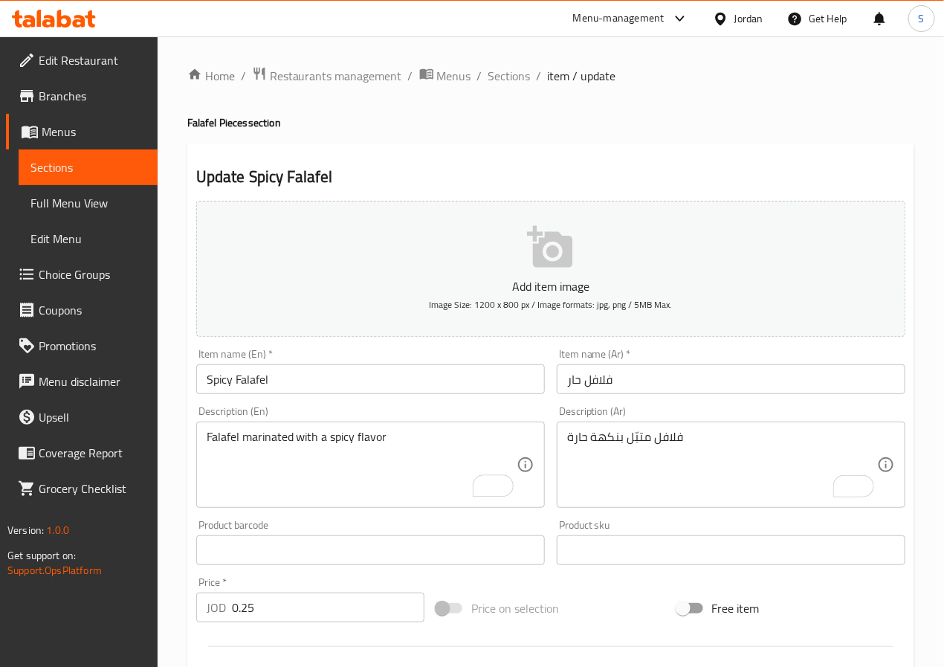
click at [172, 542] on div "Home / Restaurants management / Menus / Sections / item / update Falafel Pieces…" at bounding box center [551, 543] width 786 height 1014
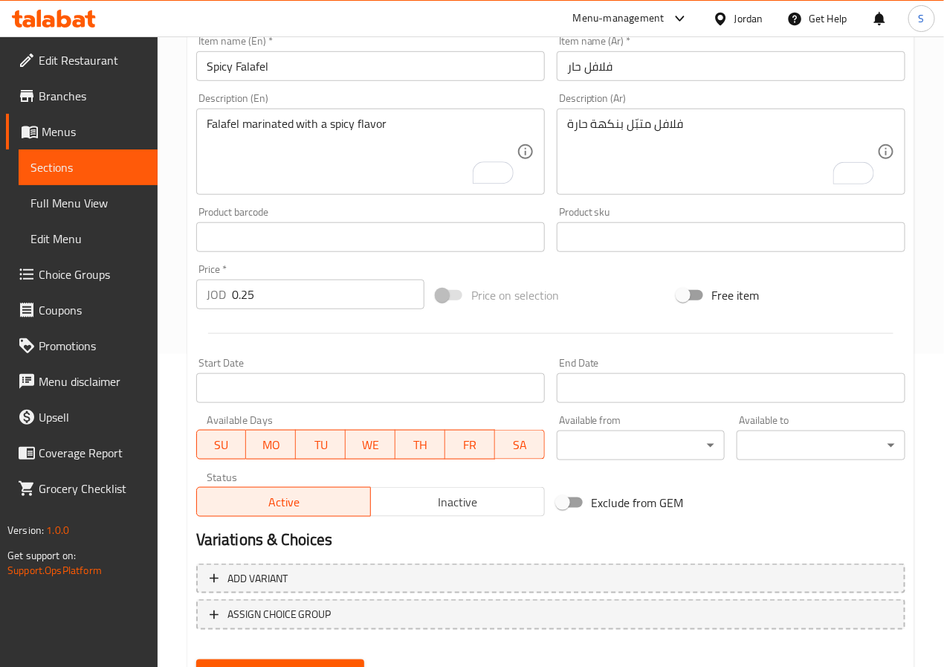
scroll to position [382, 0]
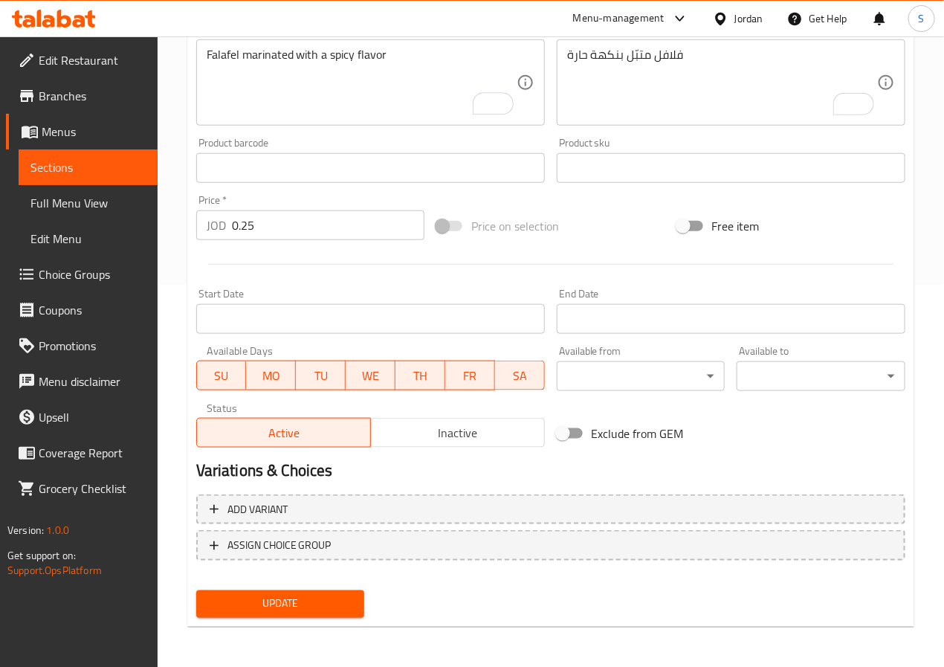
click at [281, 609] on span "Update" at bounding box center [280, 603] width 145 height 19
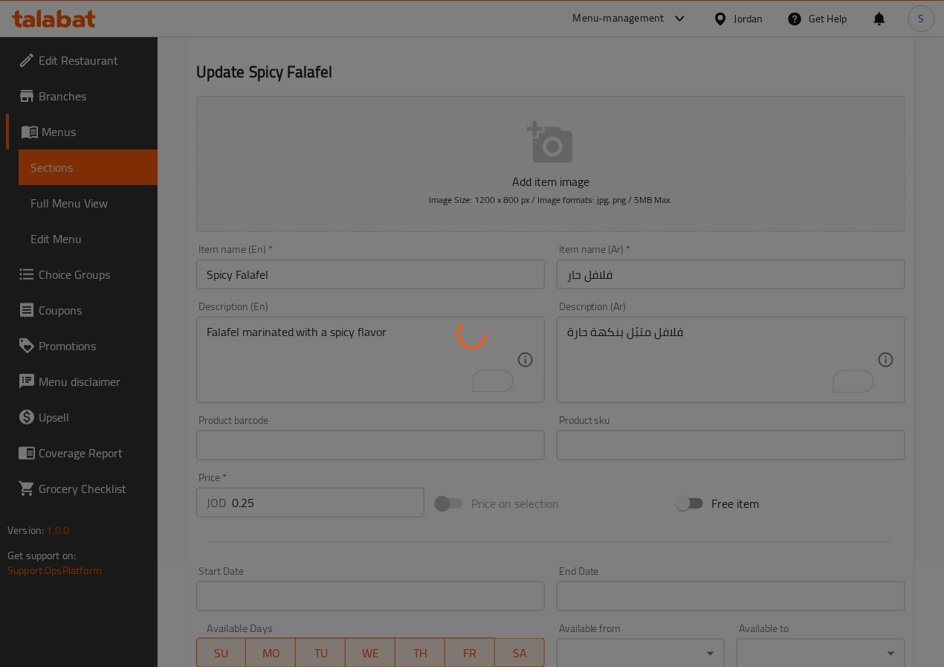
scroll to position [0, 0]
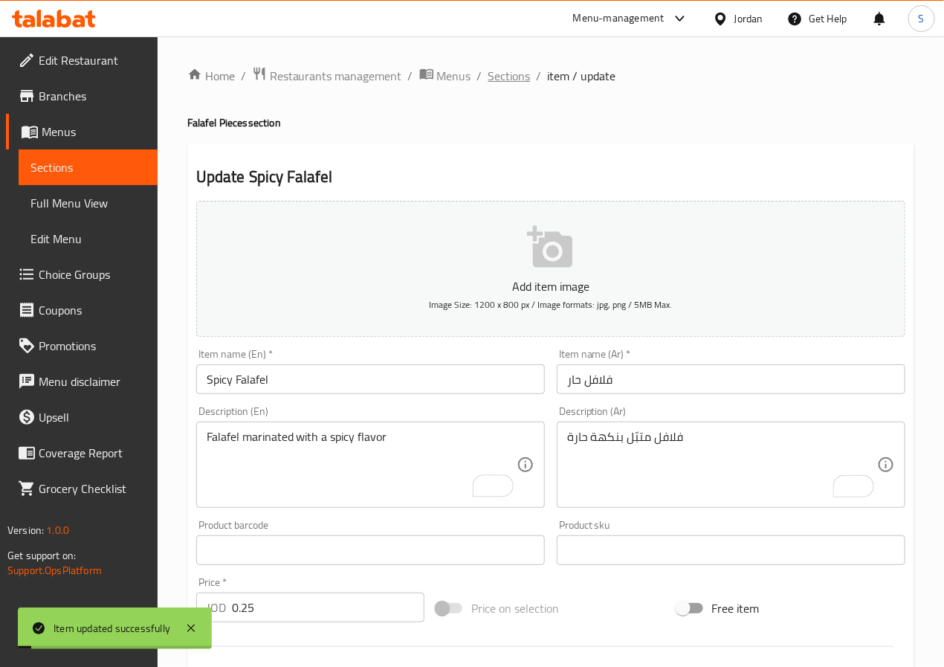
click at [506, 71] on span "Sections" at bounding box center [509, 76] width 42 height 18
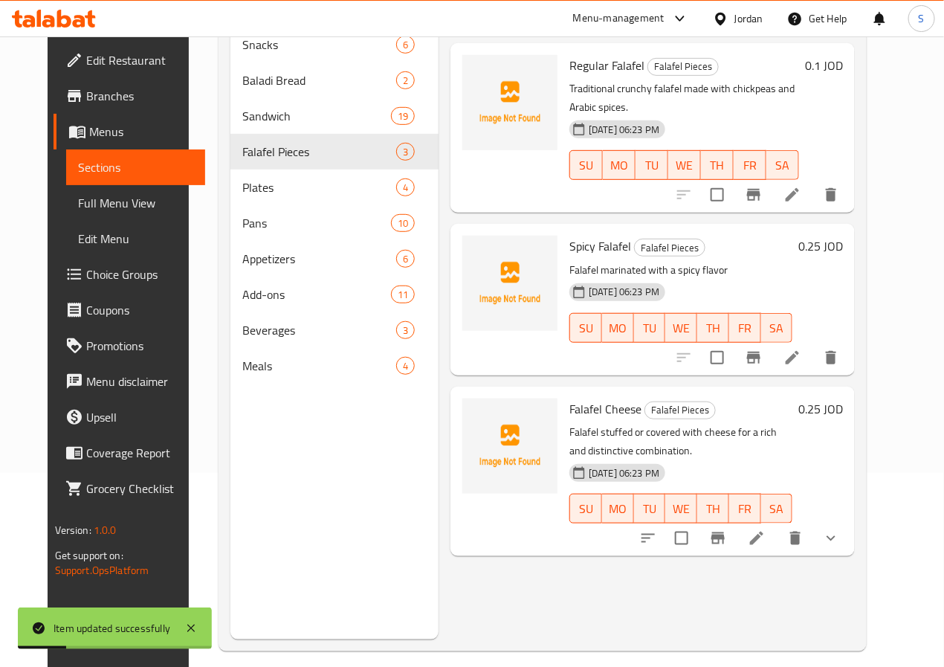
scroll to position [208, 0]
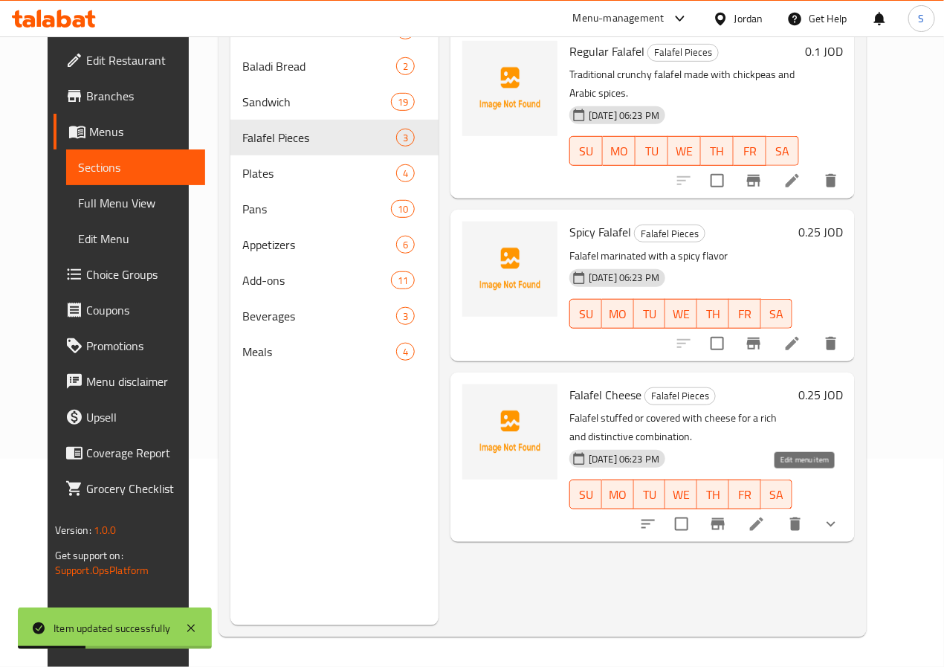
click at [765, 515] on icon at bounding box center [757, 524] width 18 height 18
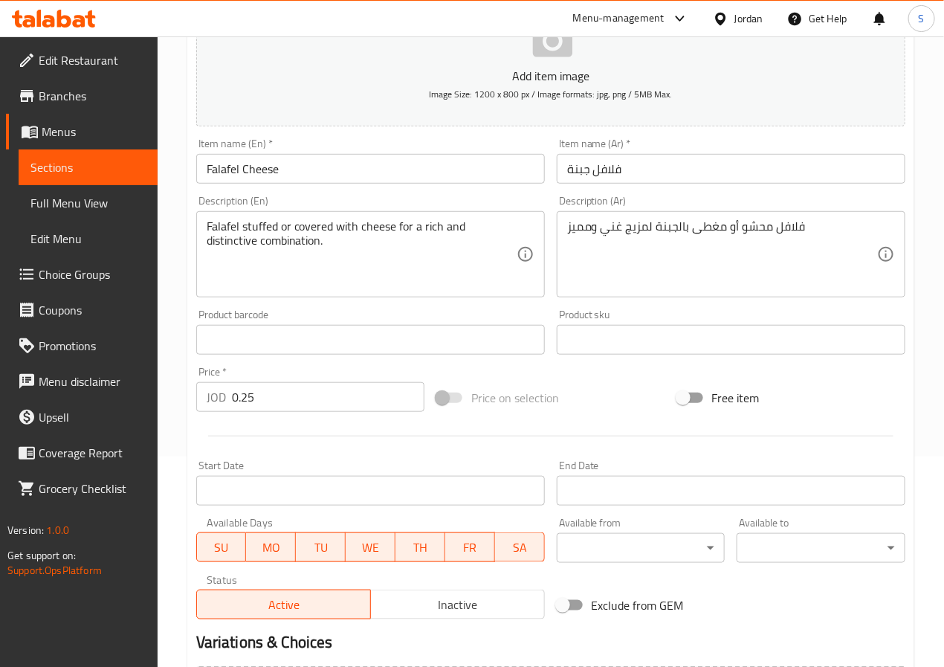
scroll to position [212, 0]
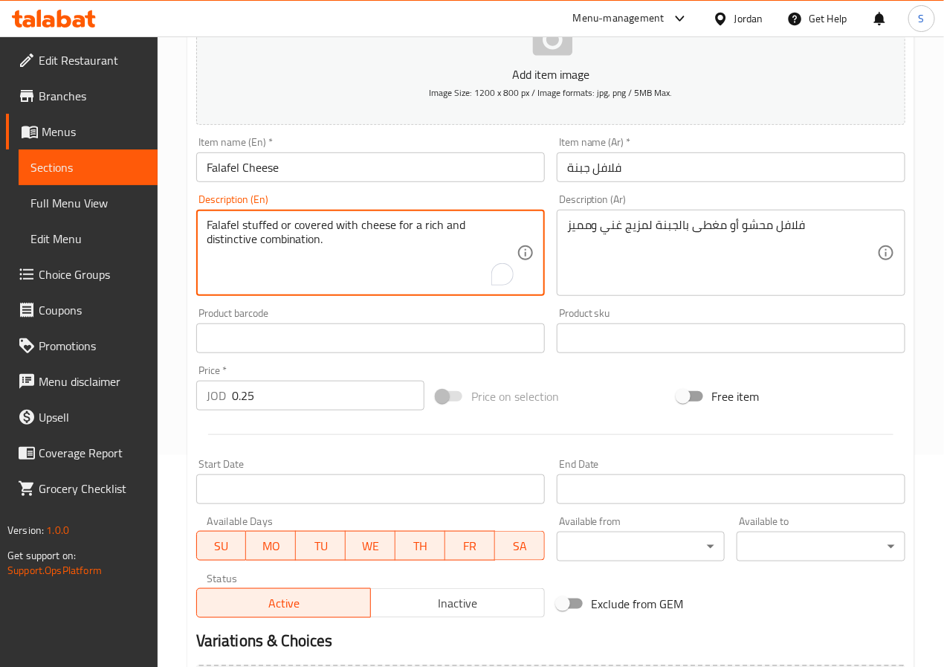
click at [304, 223] on textarea "Falafel stuffed or covered with cheese for a rich and distinctive combination." at bounding box center [362, 253] width 310 height 71
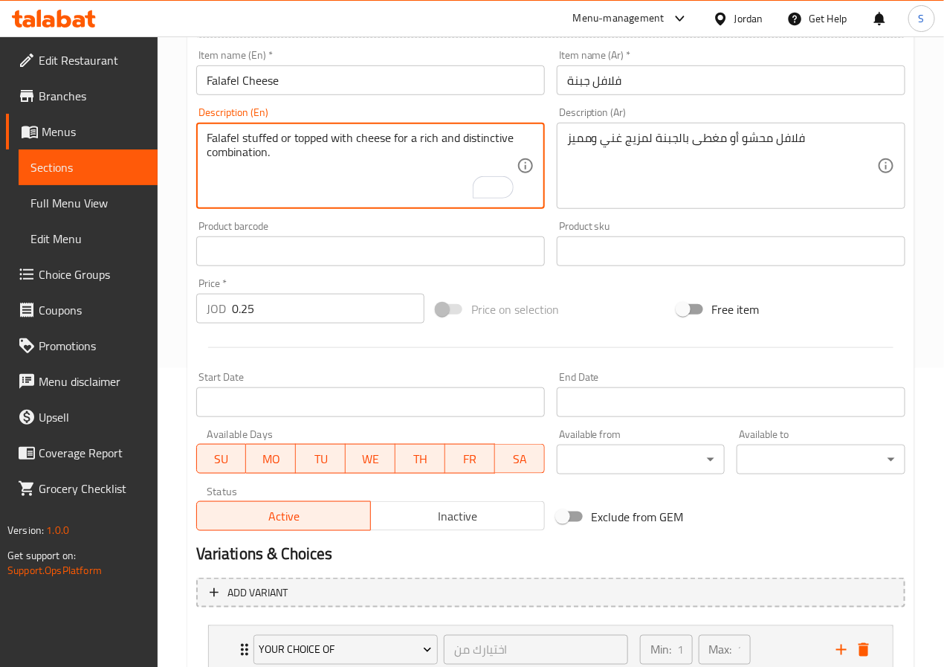
scroll to position [409, 0]
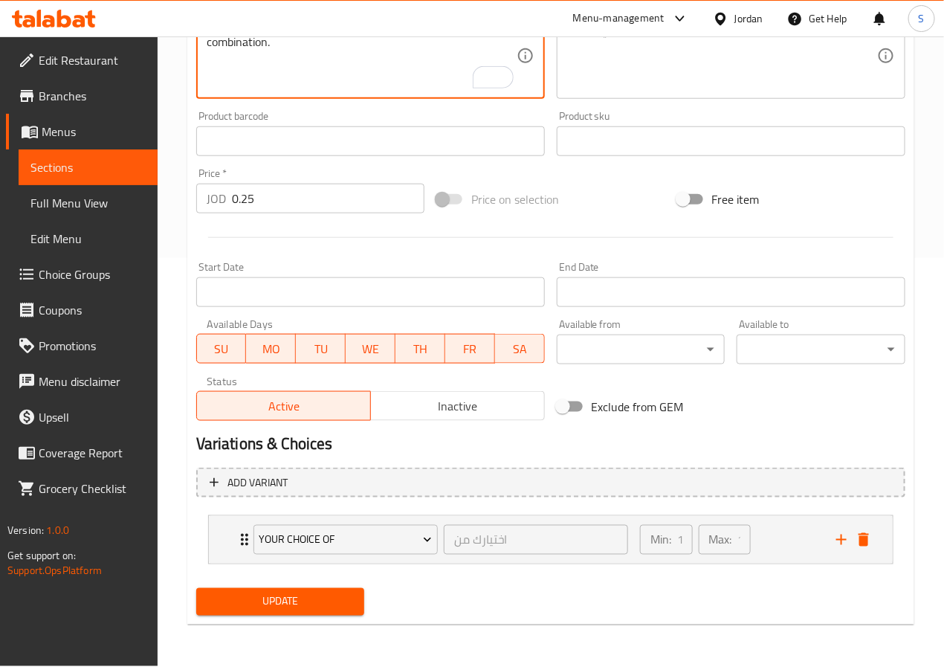
click at [206, 531] on li "your choice of اختيارك من ​ Min: 1 ​ Max: 1 ​ covered (ID: 2283157245) 0 JOD Na…" at bounding box center [550, 539] width 709 height 61
click at [221, 537] on div "your choice of اختيارك من ​ Min: 1 ​ Max: 1 ​" at bounding box center [551, 540] width 684 height 48
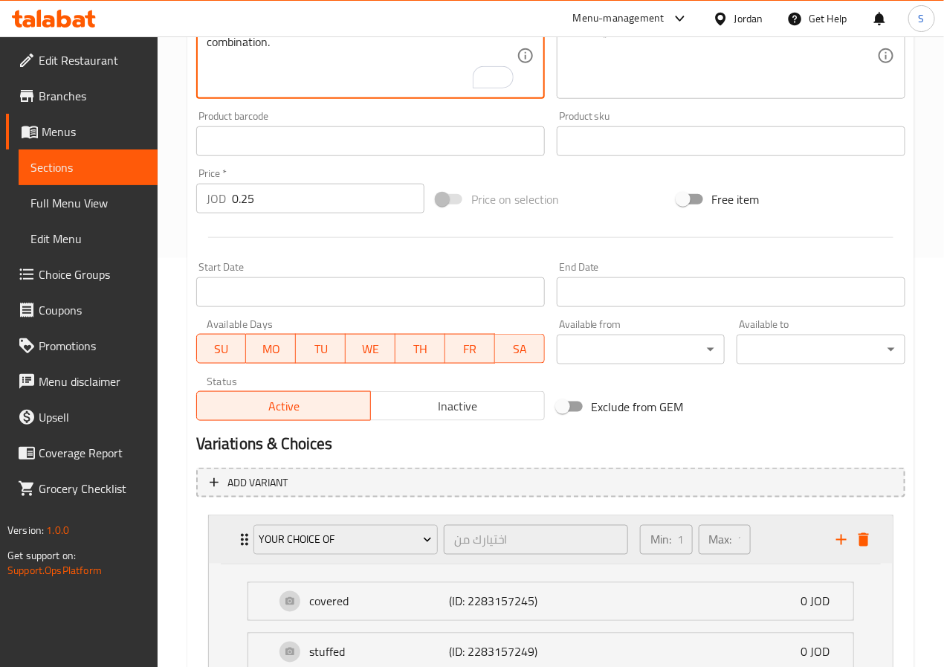
scroll to position [531, 0]
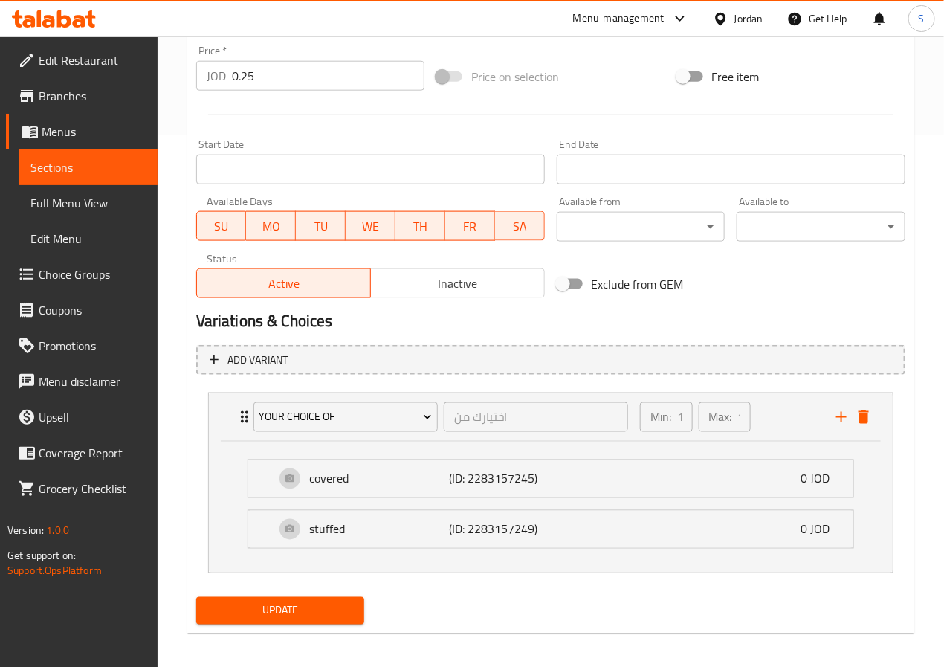
type textarea "Falafel stuffed or topped with cheese for a rich and distinctive combination."
click at [299, 611] on span "Update" at bounding box center [280, 610] width 145 height 19
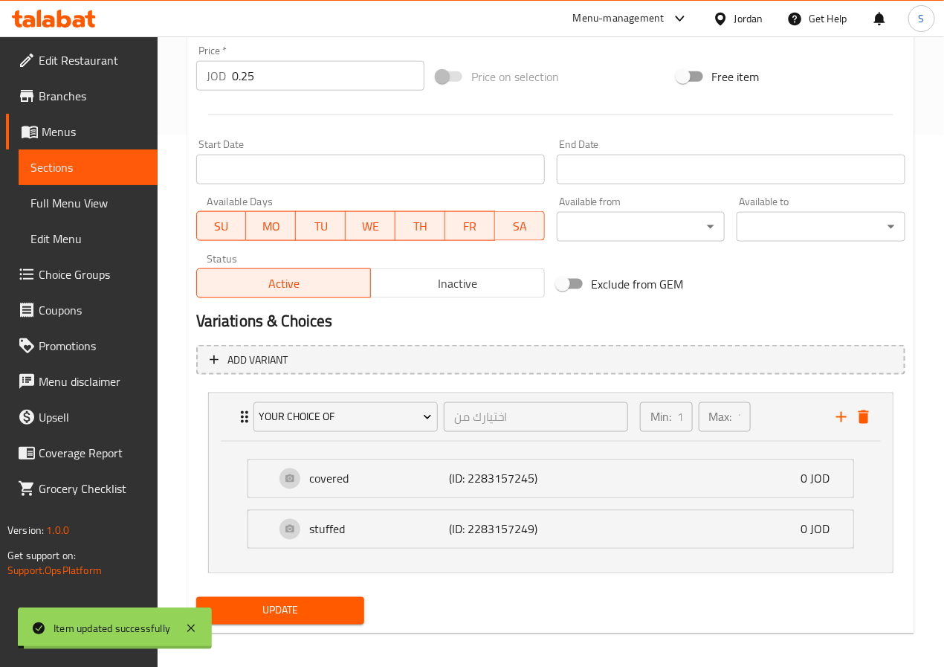
click at [87, 274] on span "Choice Groups" at bounding box center [92, 274] width 107 height 18
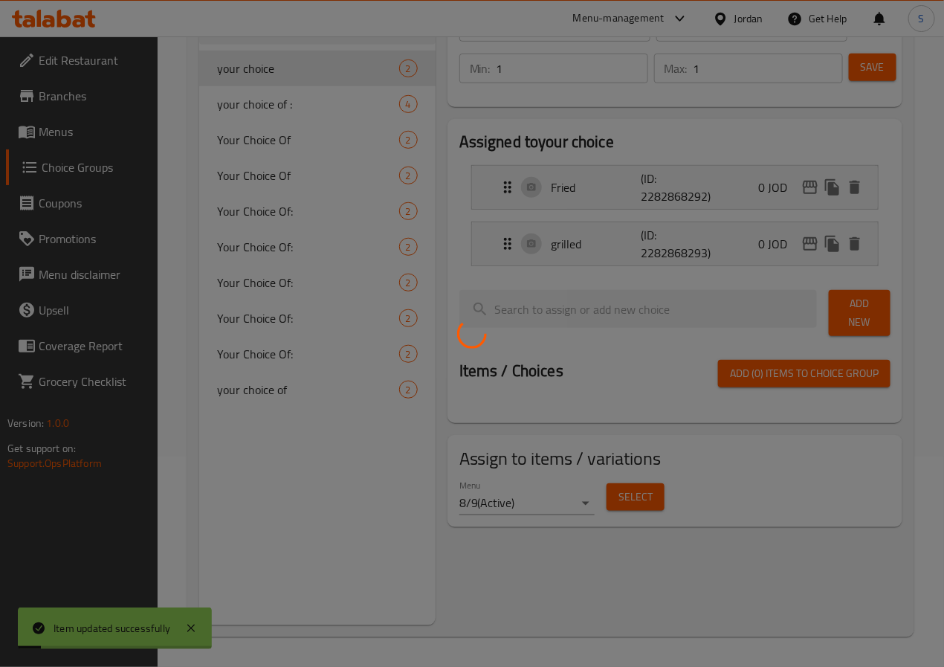
scroll to position [499, 0]
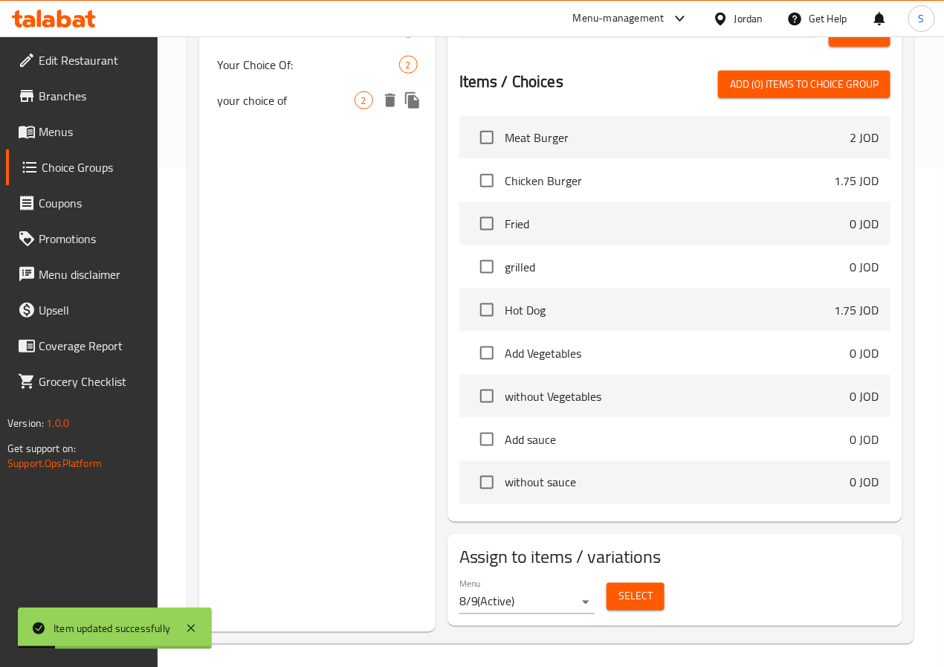
click at [266, 100] on span "your choice of" at bounding box center [285, 100] width 137 height 18
type input "your choice of"
type input "اختيارك من"
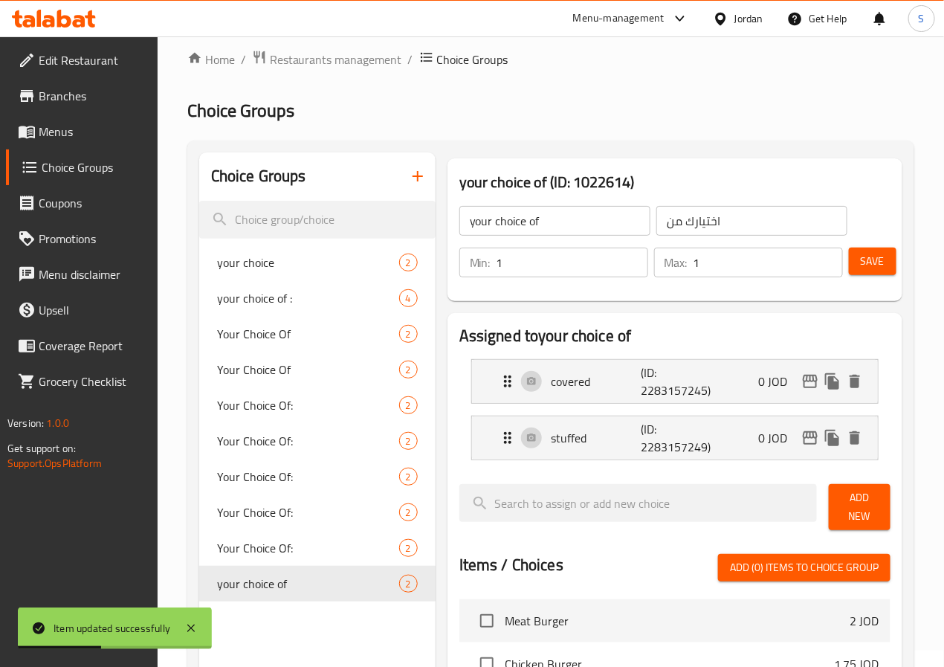
scroll to position [19, 0]
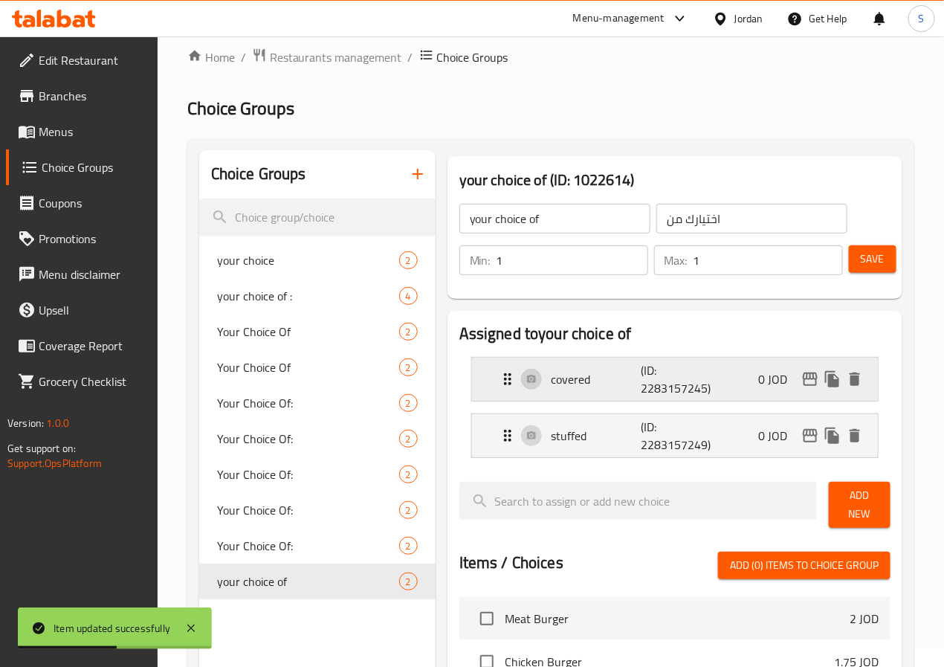
click at [551, 380] on p "covered" at bounding box center [595, 379] width 89 height 18
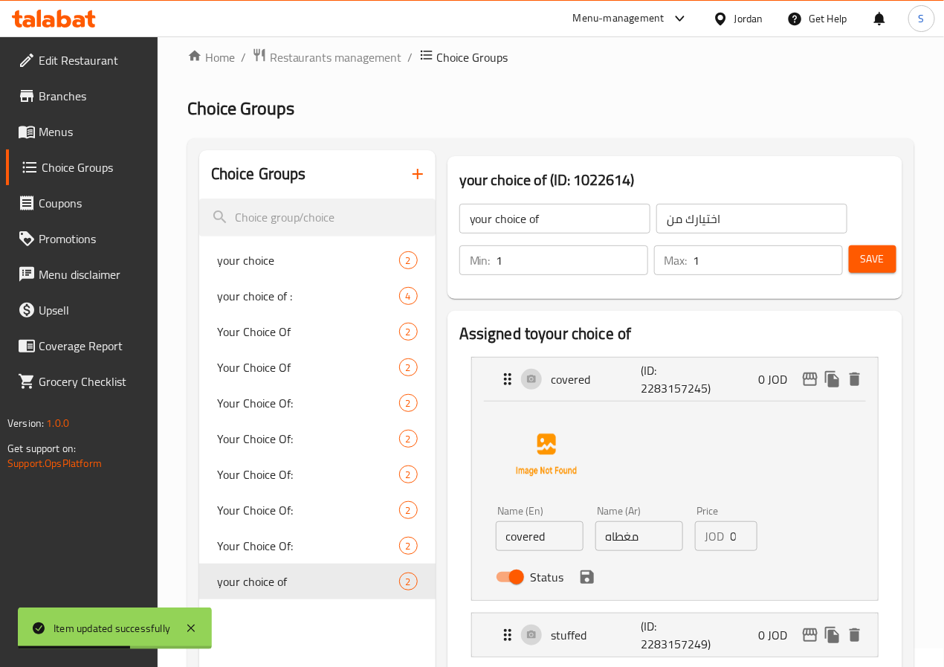
click at [496, 540] on input "covered" at bounding box center [540, 536] width 88 height 30
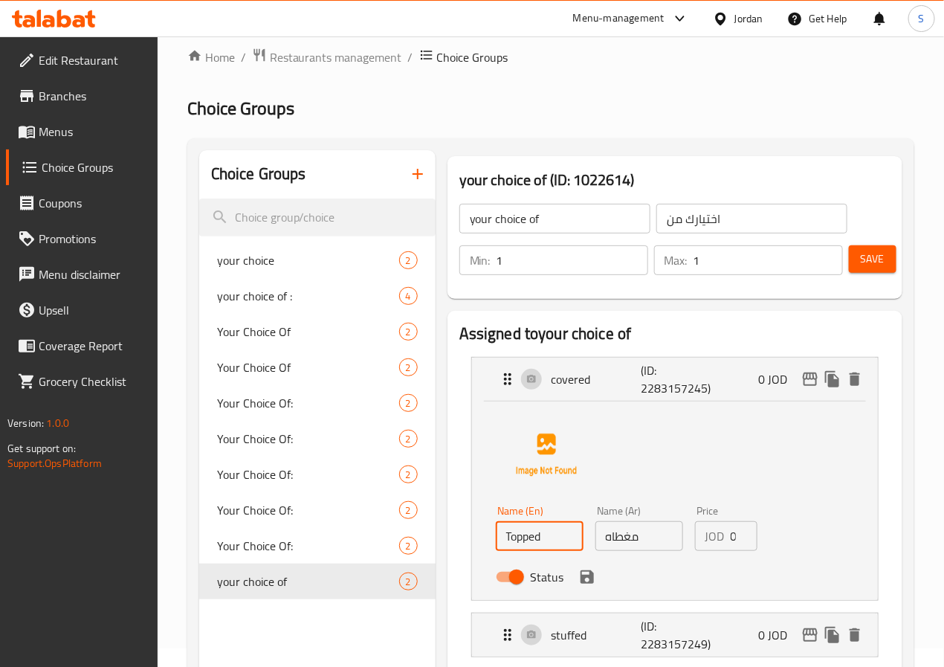
type input "Topped"
drag, startPoint x: 575, startPoint y: 539, endPoint x: 542, endPoint y: 539, distance: 32.7
click at [542, 539] on div "Name (En) Topped Name (En) Name (Ar) مغطاه Name (Ar) Price JOD 0 Price Status" at bounding box center [639, 547] width 299 height 97
click at [580, 571] on icon "save" at bounding box center [586, 576] width 13 height 13
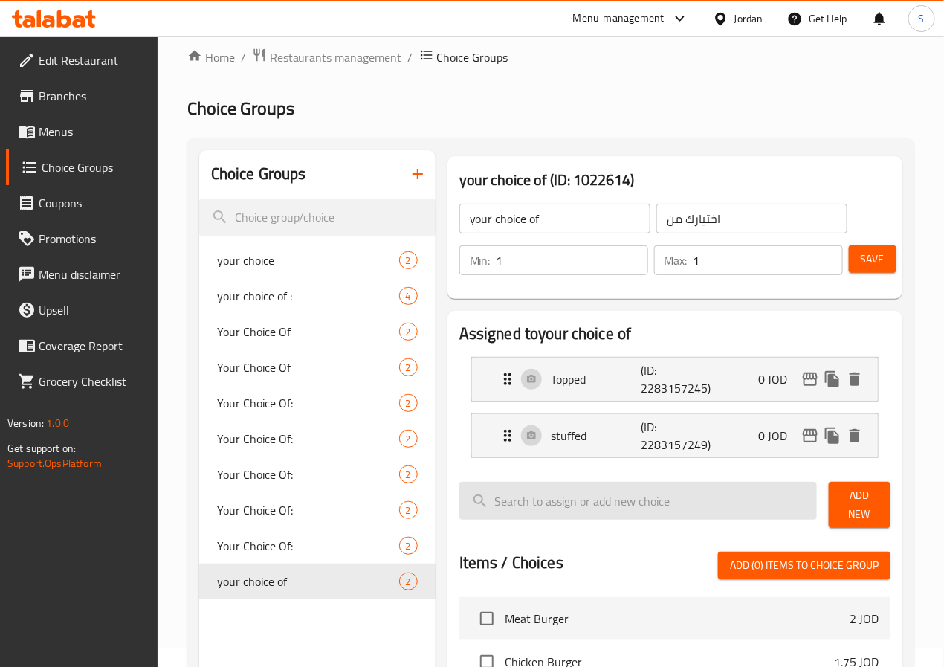
type input "مغطي"
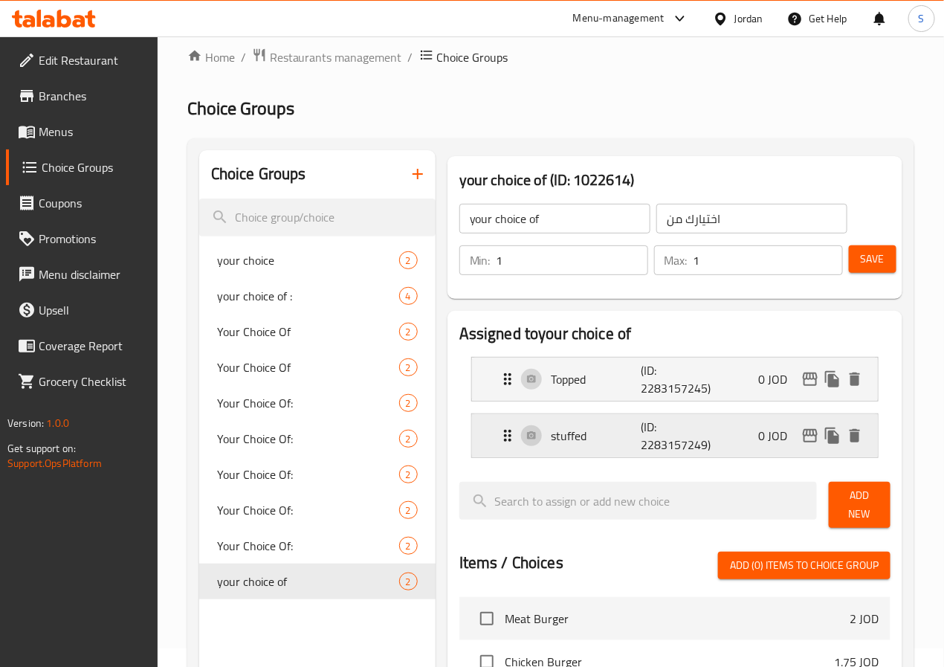
click at [551, 441] on p "stuffed" at bounding box center [595, 436] width 89 height 18
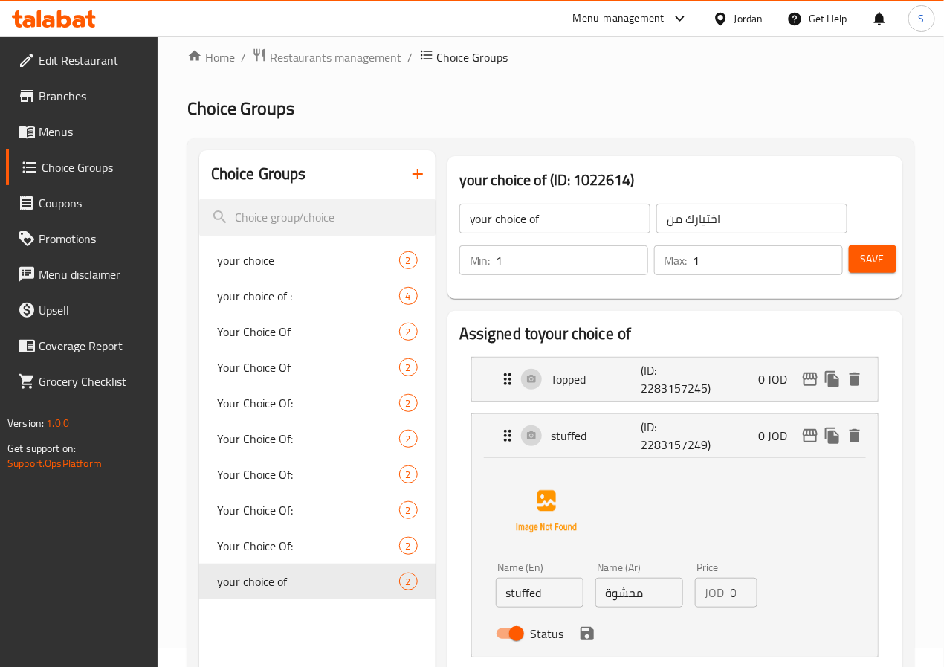
drag, startPoint x: 450, startPoint y: 591, endPoint x: 461, endPoint y: 613, distance: 24.9
click at [496, 591] on input "stuffed" at bounding box center [540, 592] width 88 height 30
type input "Stuffed"
drag, startPoint x: 567, startPoint y: 591, endPoint x: 558, endPoint y: 591, distance: 8.9
click at [595, 591] on input "محشوة" at bounding box center [639, 592] width 88 height 30
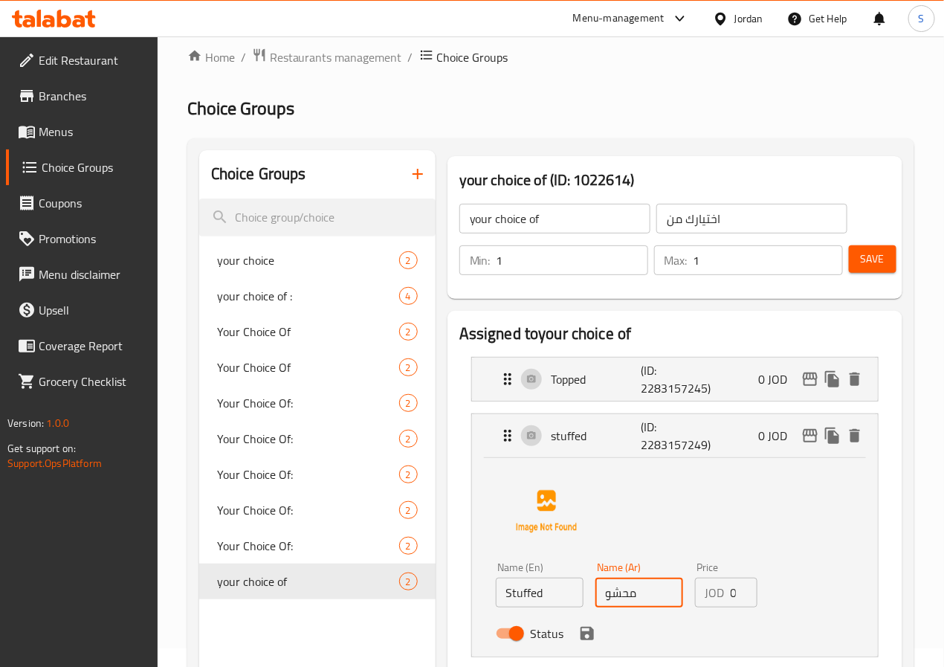
click at [580, 633] on icon "save" at bounding box center [586, 632] width 13 height 13
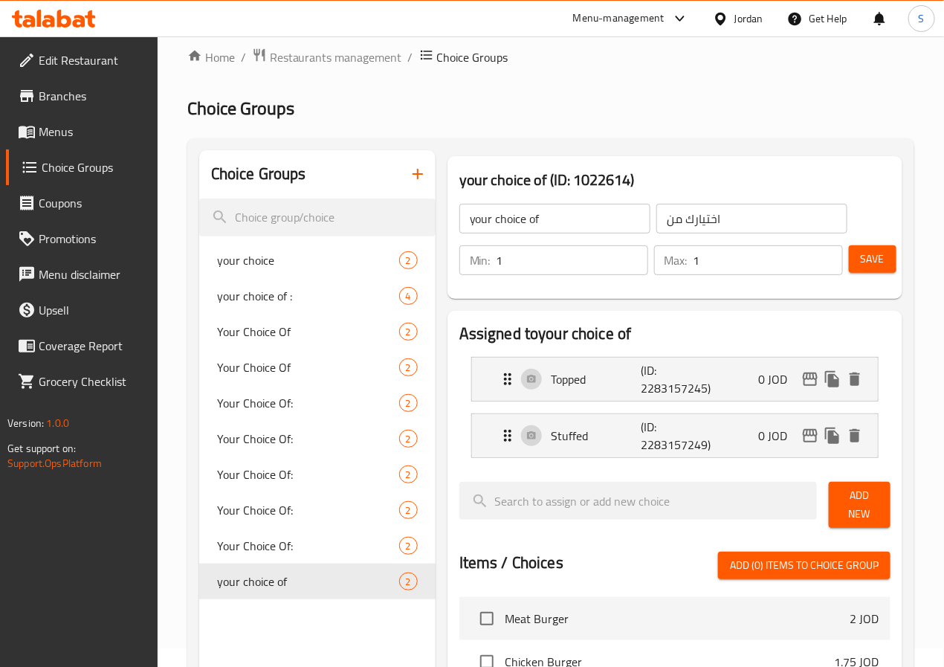
type input "محشو"
click at [860, 264] on span "Save" at bounding box center [872, 259] width 24 height 19
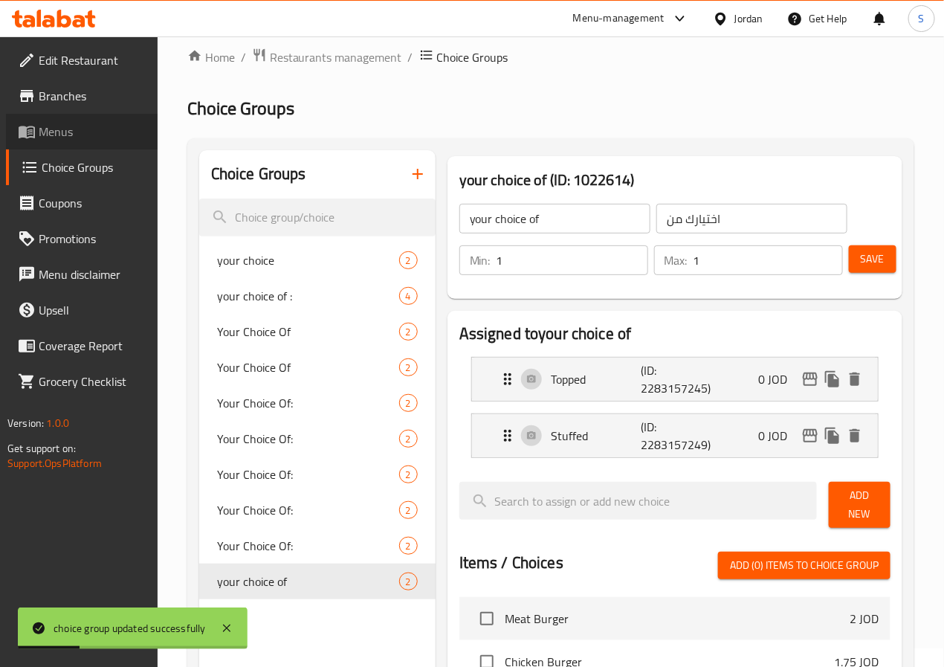
click at [74, 132] on span "Menus" at bounding box center [92, 132] width 107 height 18
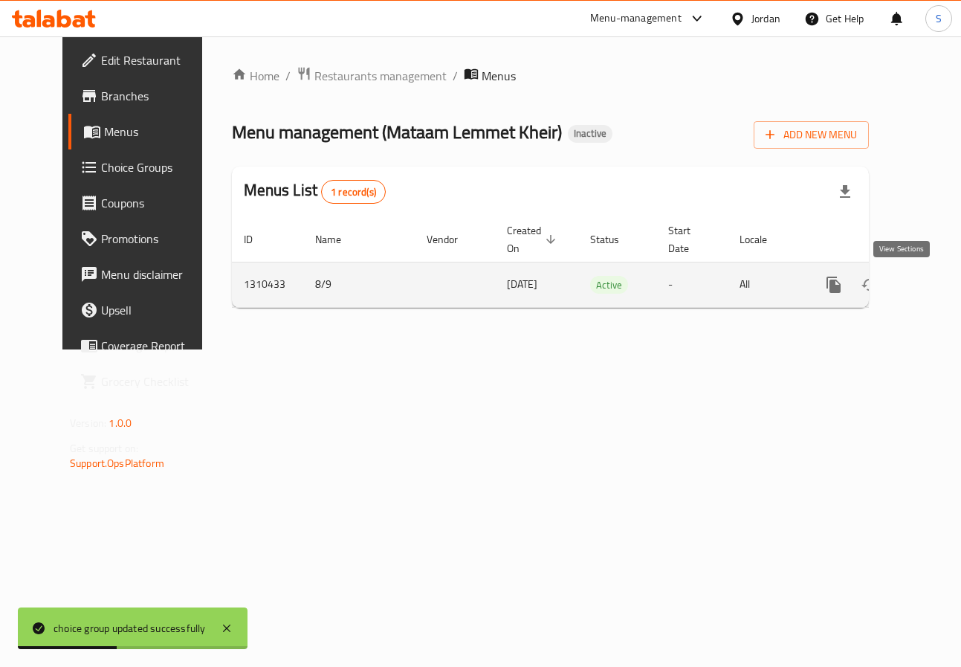
click at [932, 283] on icon "enhanced table" at bounding box center [941, 285] width 18 height 18
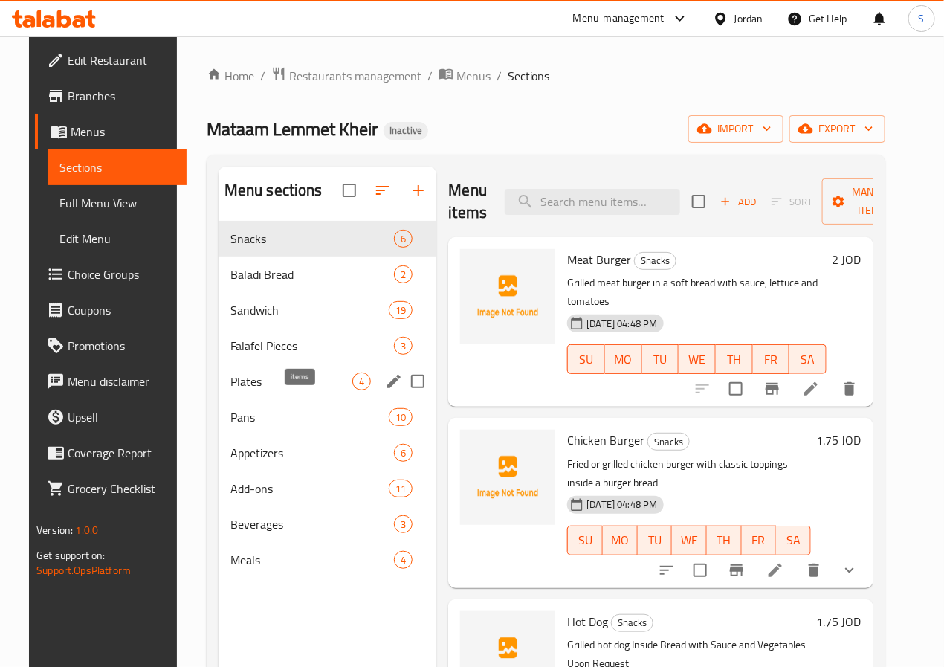
click at [284, 390] on span "Plates" at bounding box center [291, 381] width 123 height 18
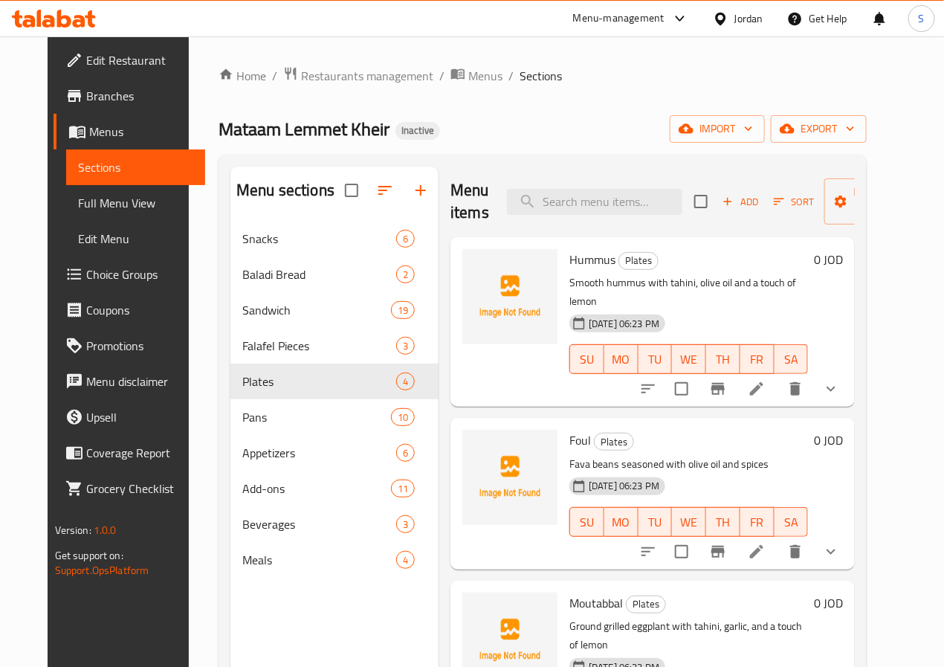
click at [763, 382] on icon at bounding box center [756, 388] width 13 height 13
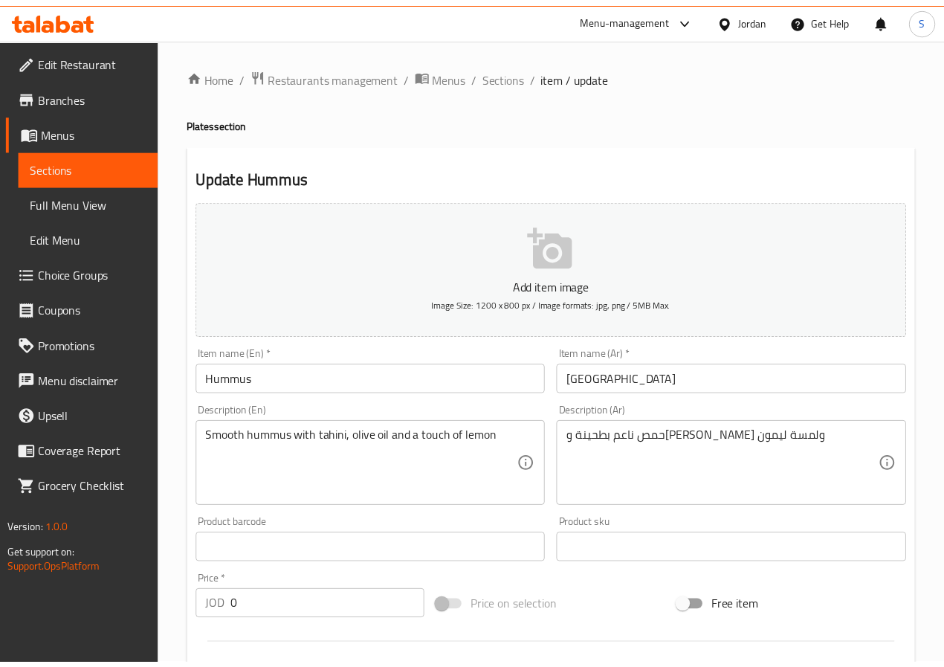
scroll to position [506, 0]
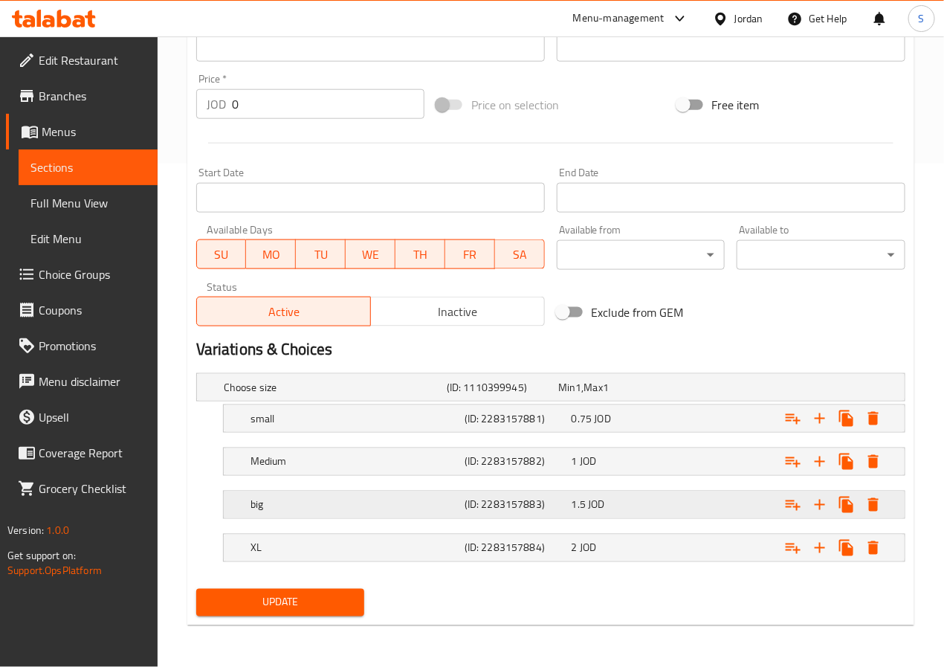
click at [372, 495] on div "big" at bounding box center [354, 504] width 214 height 21
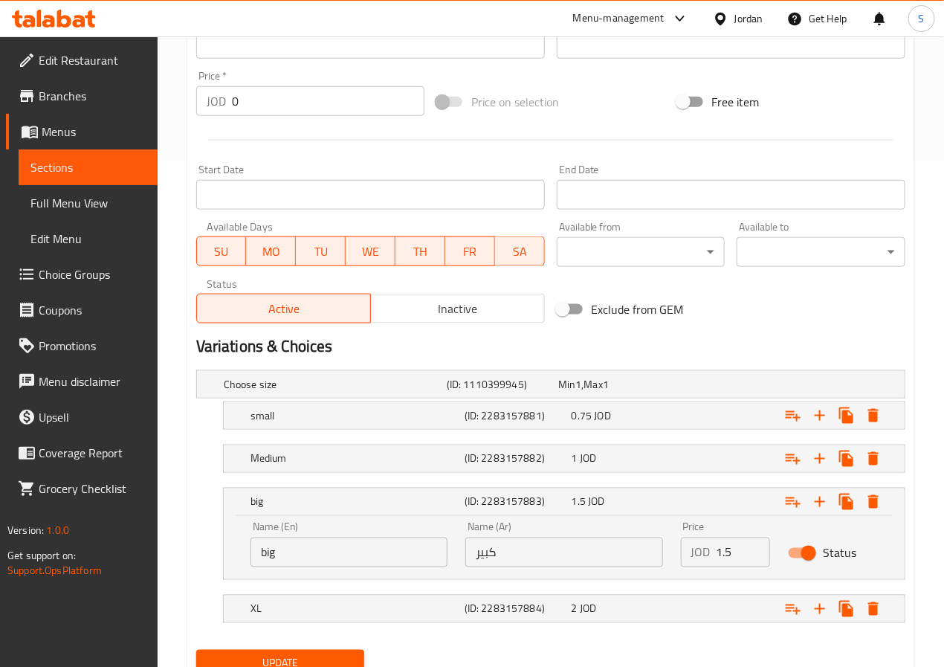
click at [270, 565] on input "big" at bounding box center [348, 552] width 197 height 30
type input "Large"
click at [294, 604] on h5 "XL" at bounding box center [354, 608] width 208 height 15
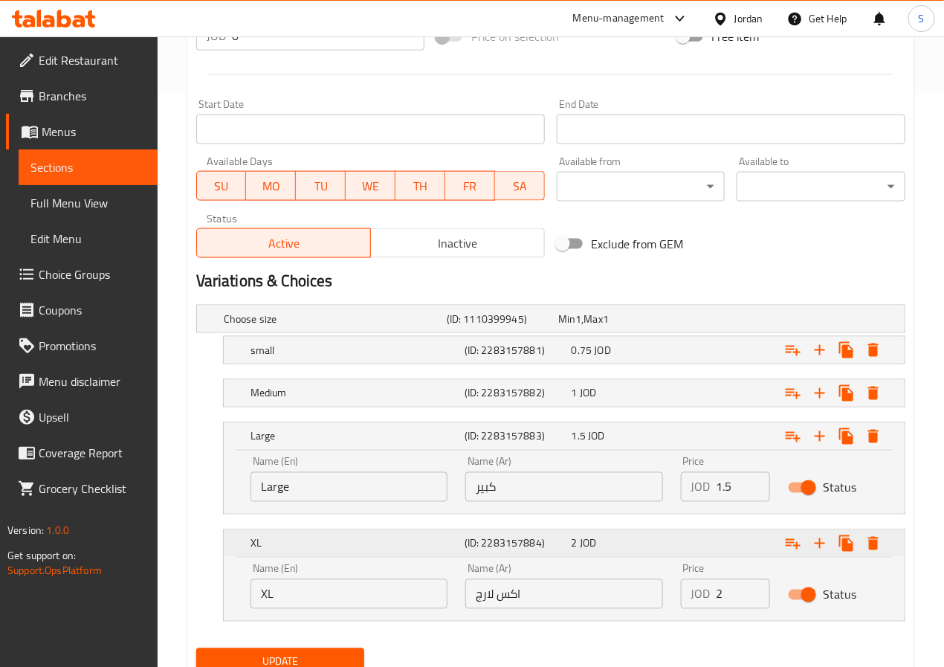
scroll to position [634, 0]
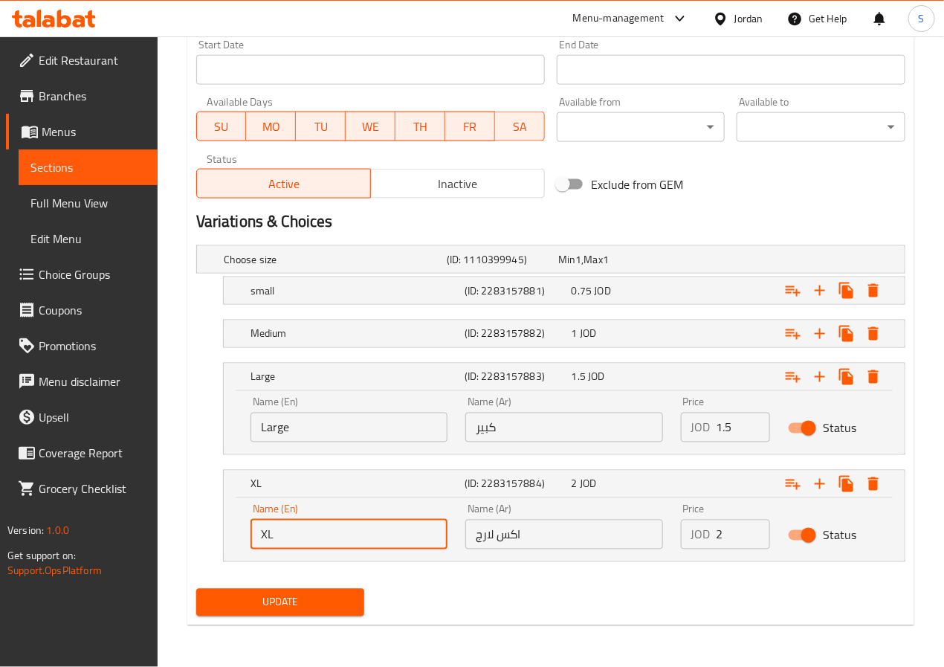
click at [308, 546] on input "XL" at bounding box center [348, 534] width 197 height 30
type input "X Large"
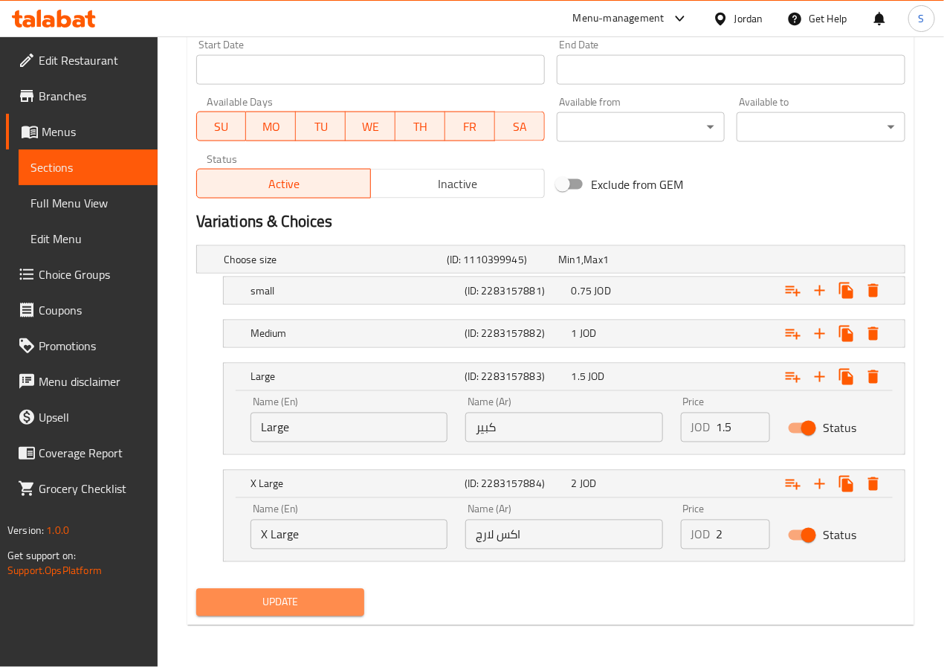
click at [301, 598] on span "Update" at bounding box center [280, 602] width 145 height 19
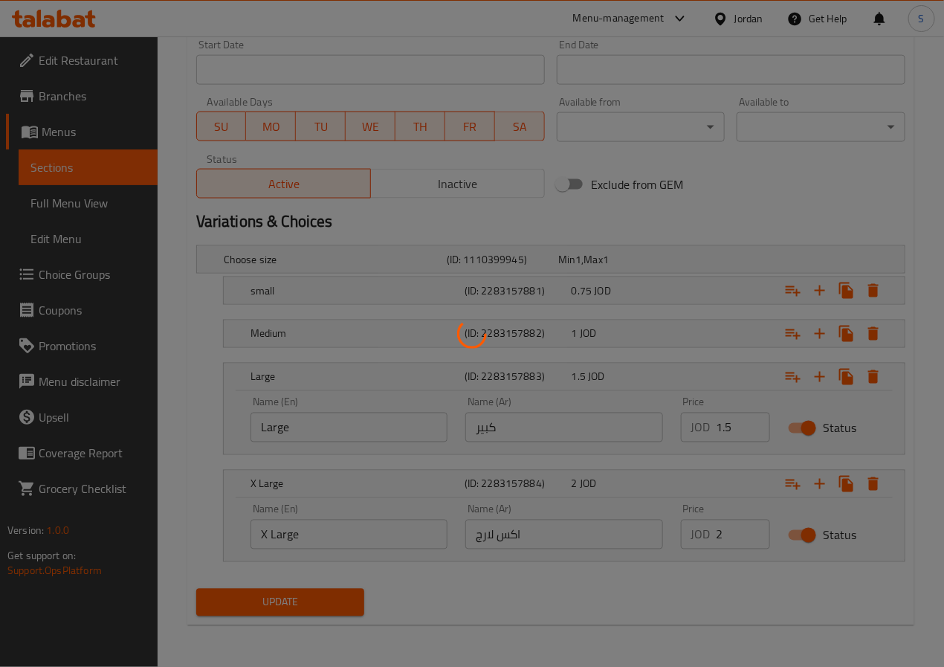
scroll to position [0, 0]
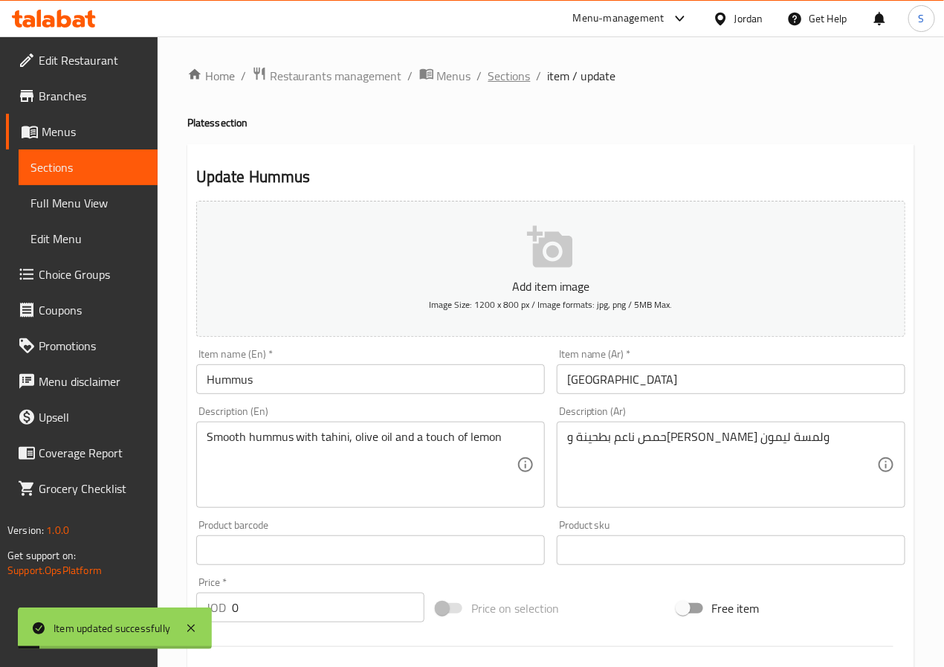
click at [500, 77] on span "Sections" at bounding box center [509, 76] width 42 height 18
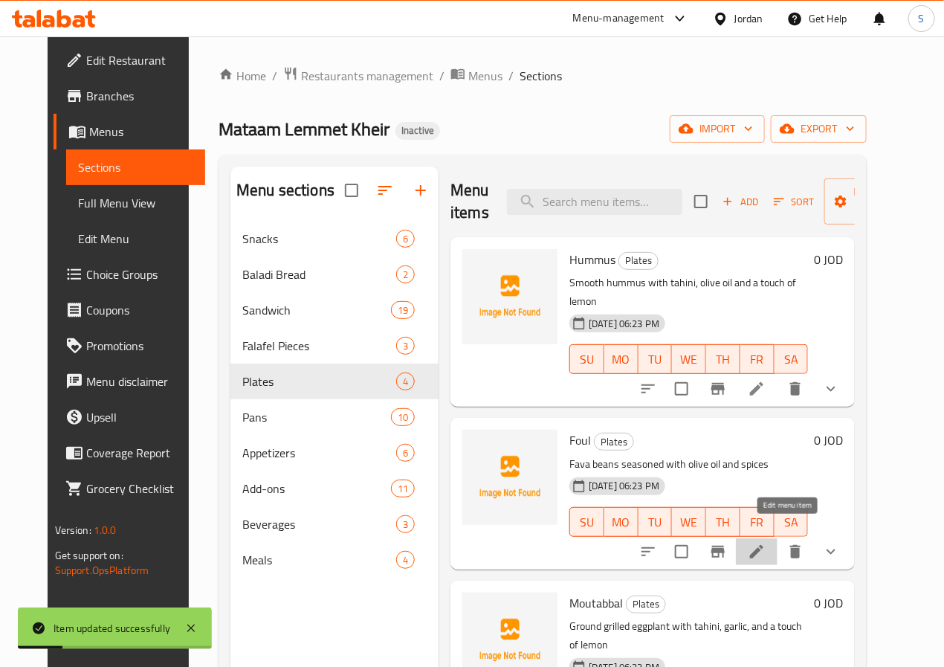
click at [765, 542] on icon at bounding box center [757, 551] width 18 height 18
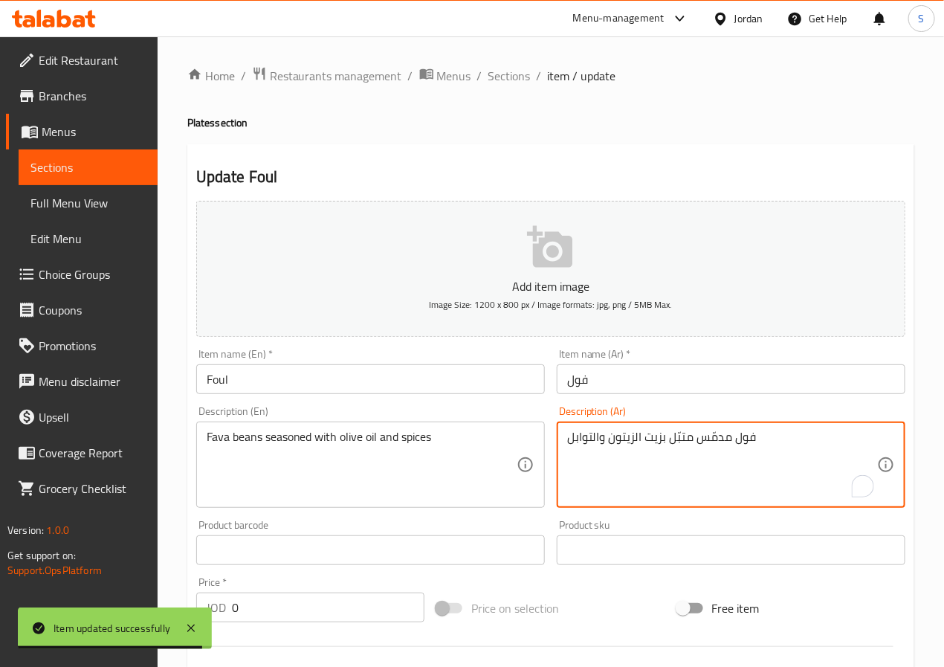
click at [594, 438] on textarea "فول مدمّس متبّل بزيت الزيتون والتوابل" at bounding box center [722, 464] width 310 height 71
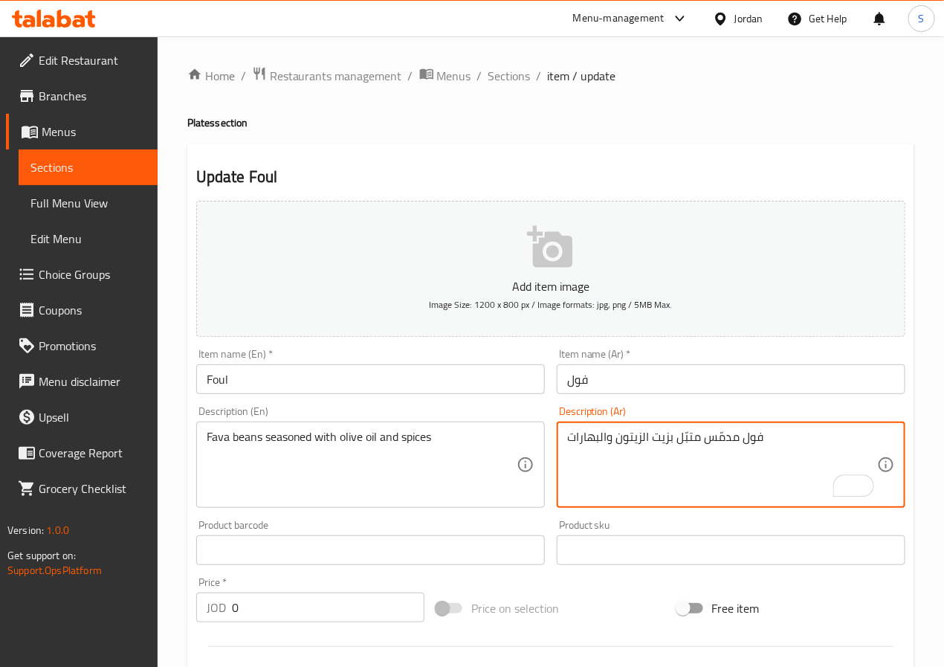
type textarea "فول مدمّس متبّل بزيت الزيتون والبهارات"
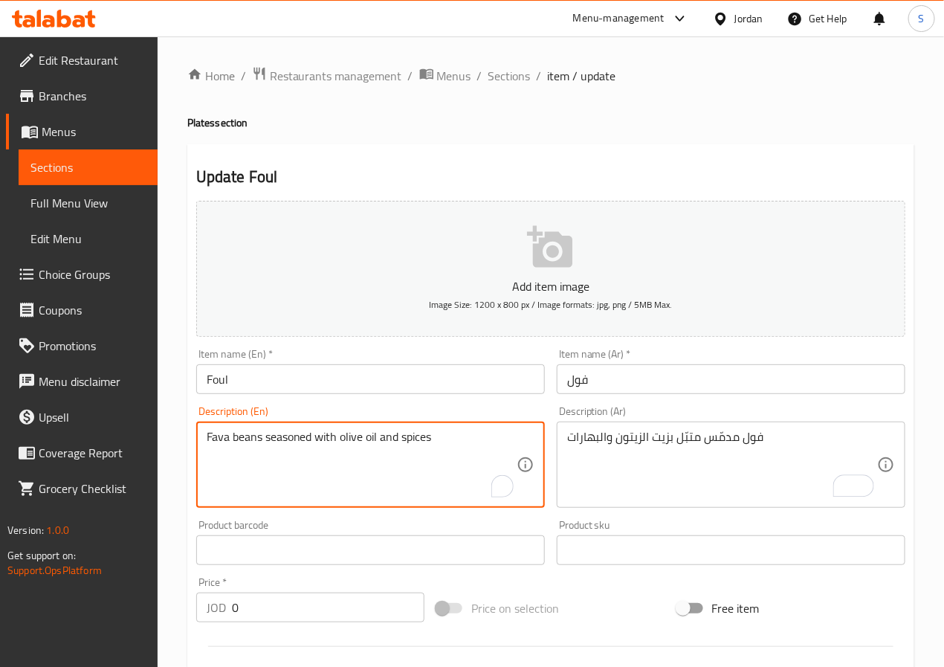
click at [245, 441] on textarea "Fava beans seasoned with olive oil and spices" at bounding box center [362, 464] width 310 height 71
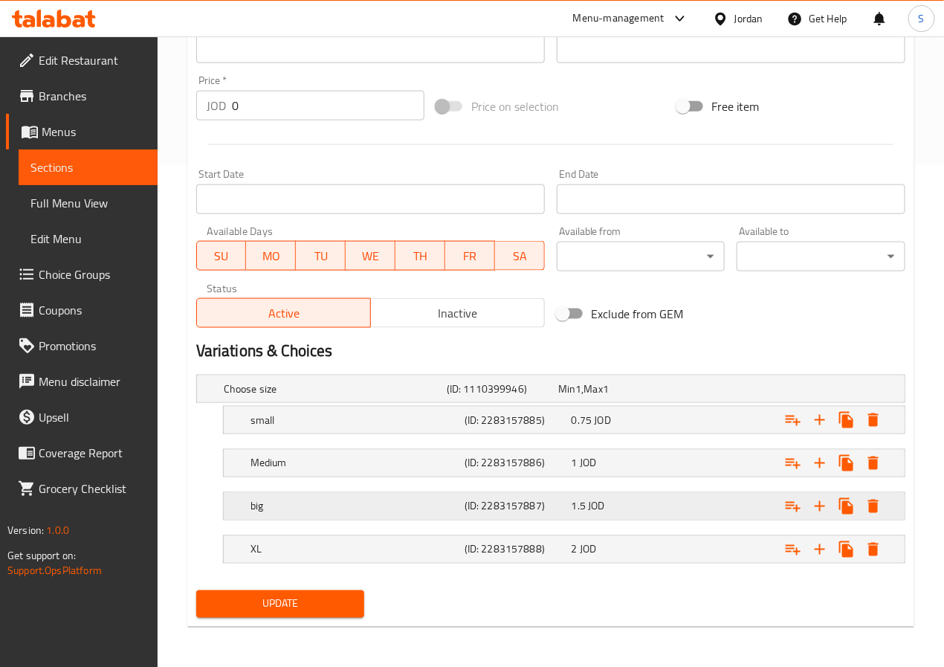
scroll to position [506, 0]
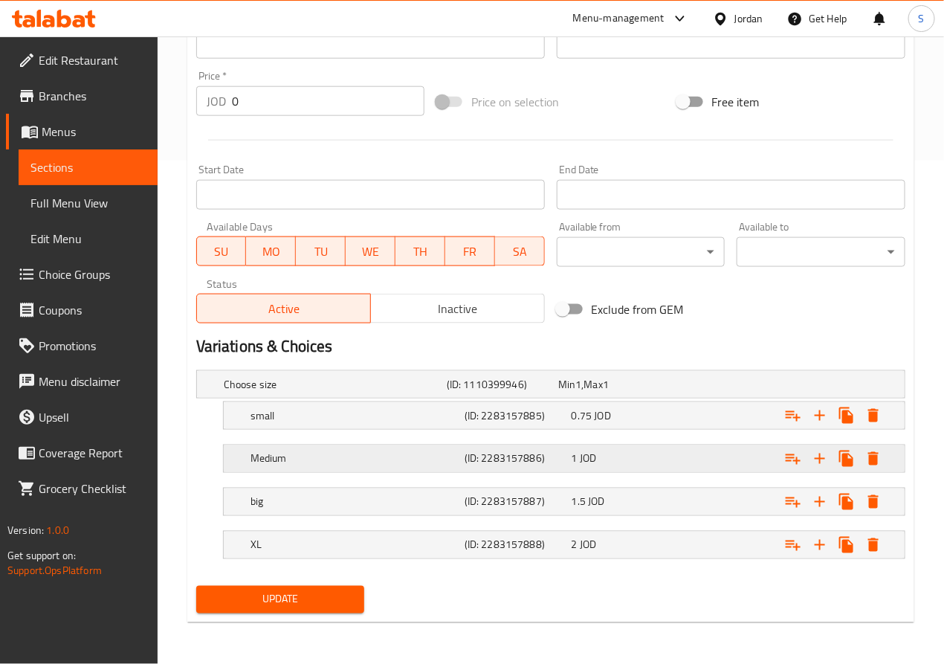
type textarea "Fava foul seasoned with olive oil and spices"
click at [320, 455] on h5 "Medium" at bounding box center [354, 458] width 208 height 15
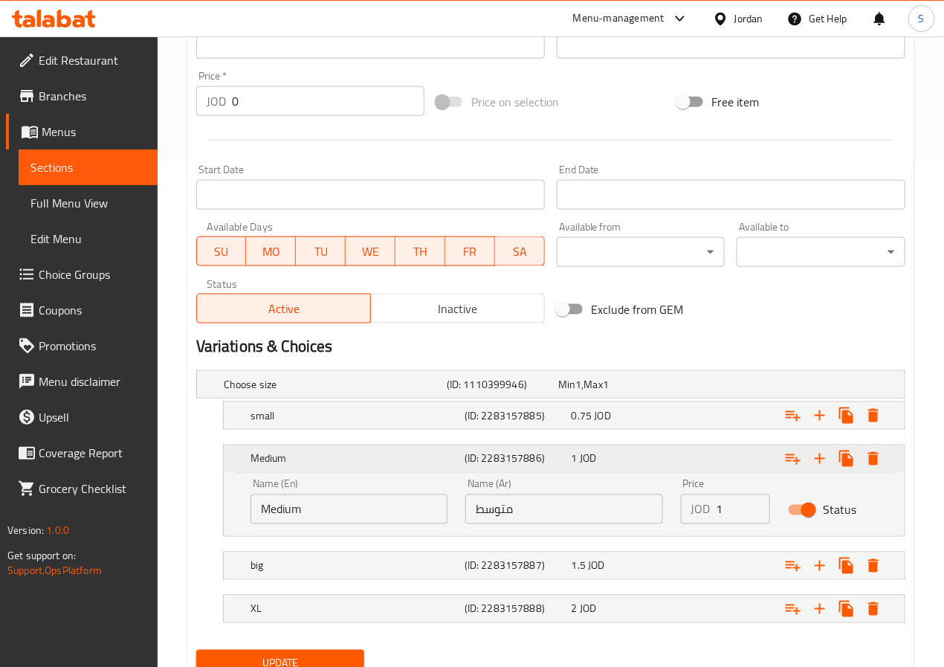
click at [320, 466] on h5 "Medium" at bounding box center [354, 458] width 208 height 15
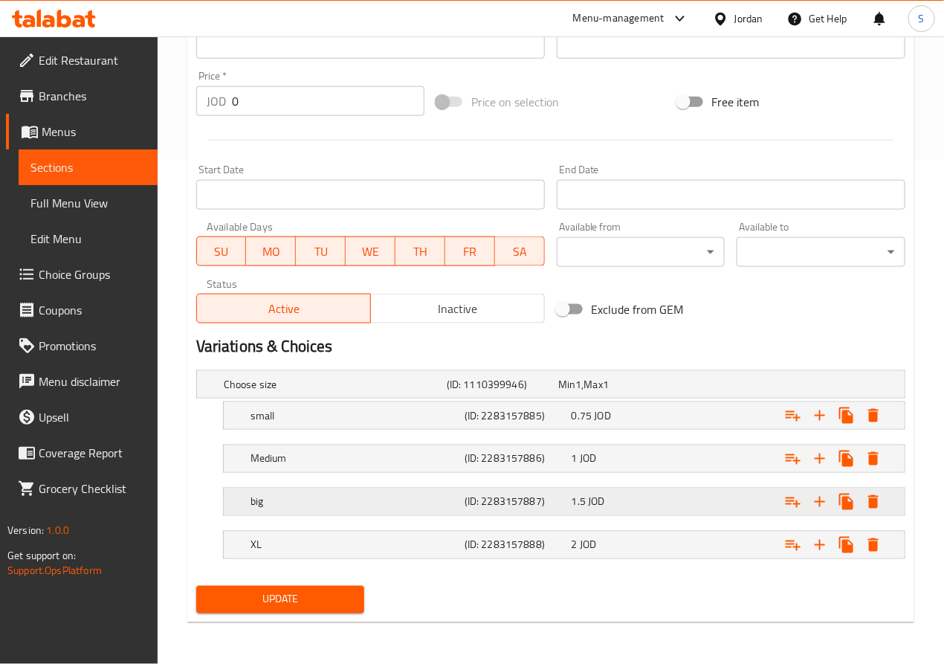
click at [315, 502] on h5 "big" at bounding box center [354, 501] width 208 height 15
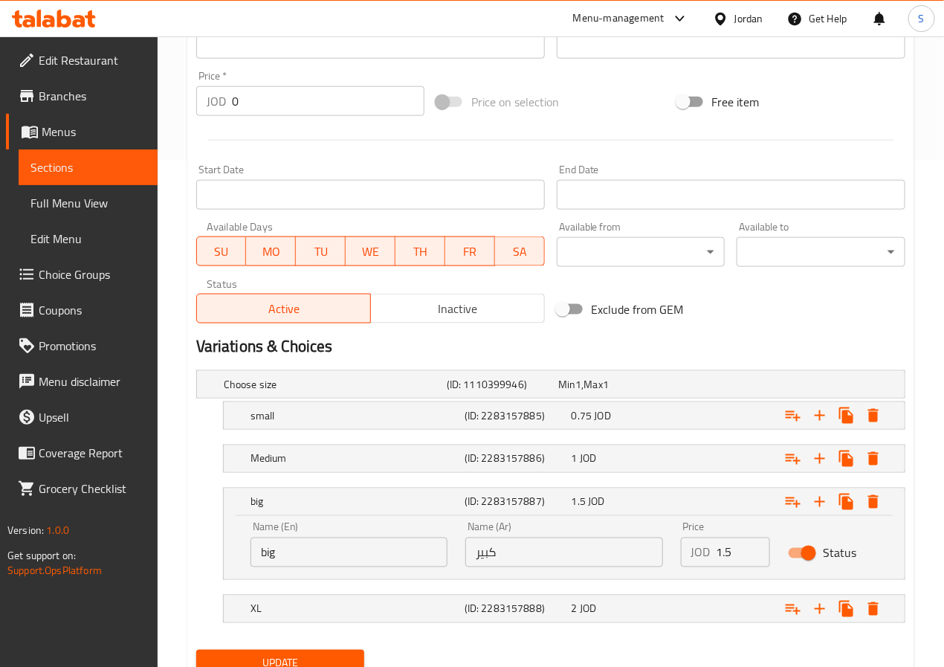
click at [306, 544] on input "big" at bounding box center [348, 552] width 197 height 30
click at [306, 544] on input "text" at bounding box center [348, 552] width 197 height 30
type input "Large"
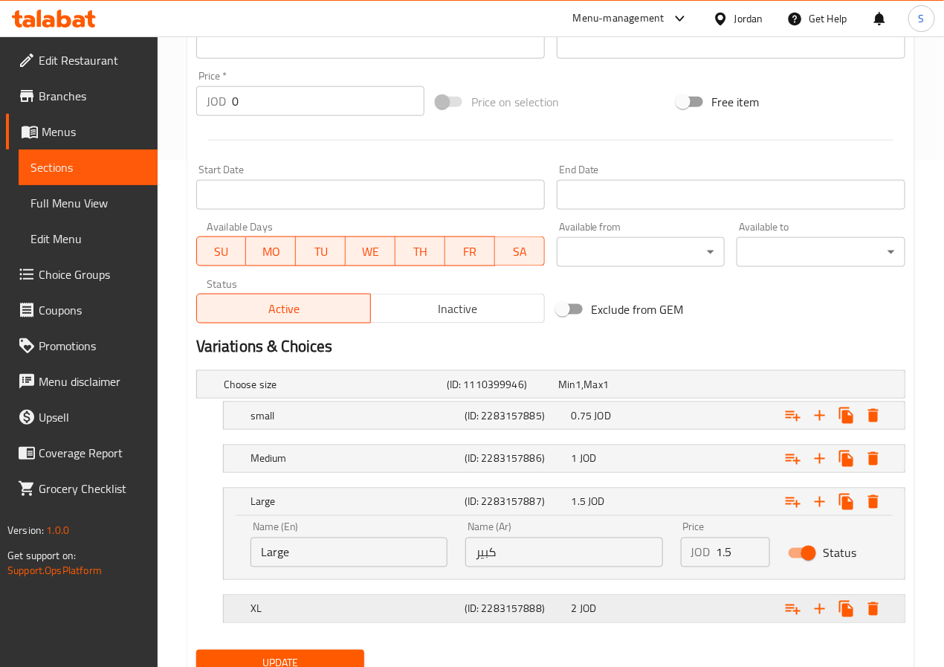
click at [368, 606] on h5 "XL" at bounding box center [354, 608] width 208 height 15
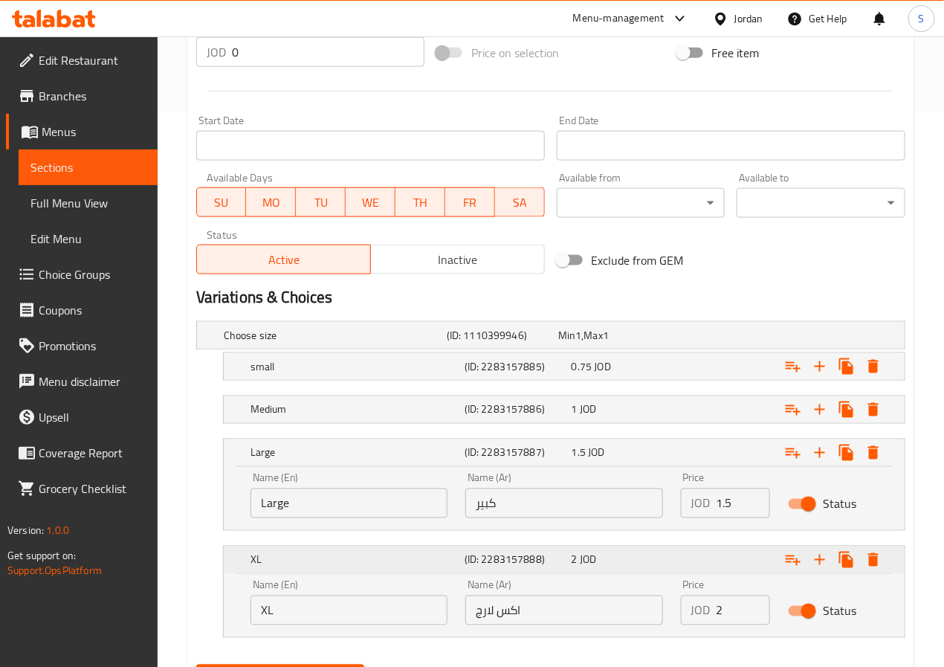
scroll to position [634, 0]
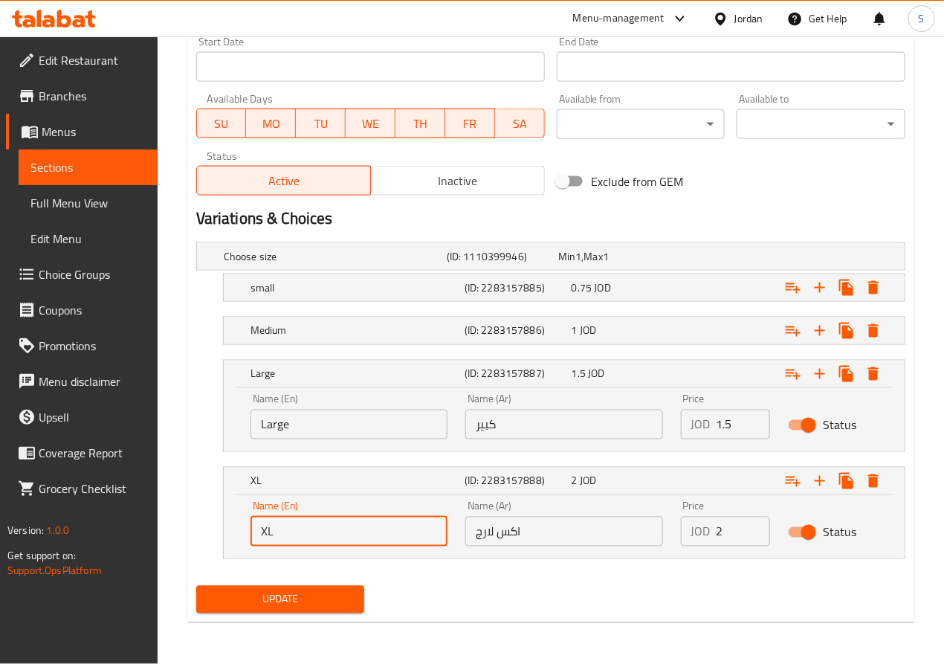
click at [328, 546] on input "XL" at bounding box center [348, 531] width 197 height 30
type input "X Large"
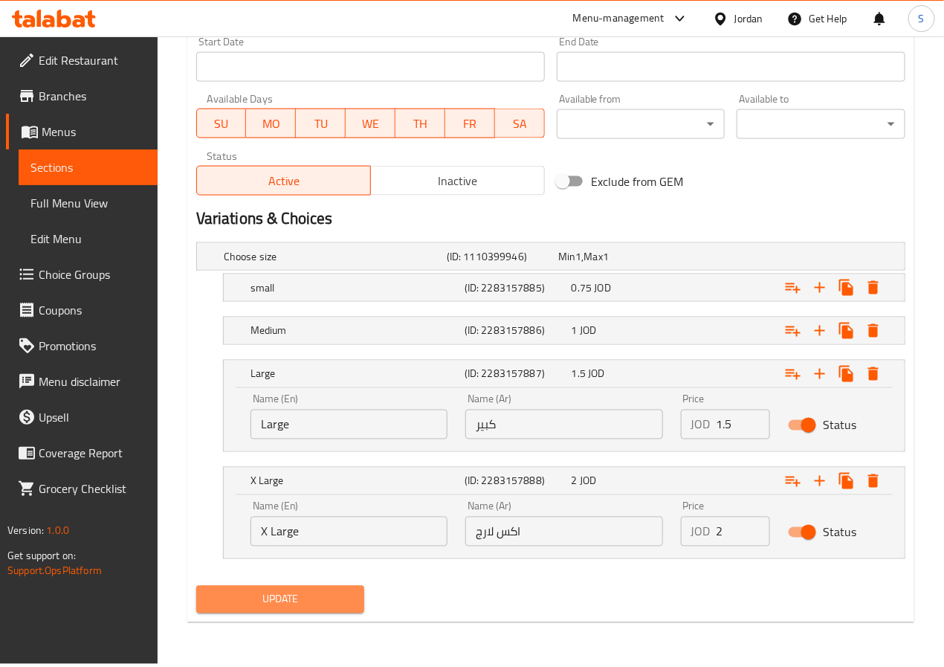
click at [294, 604] on span "Update" at bounding box center [280, 599] width 145 height 19
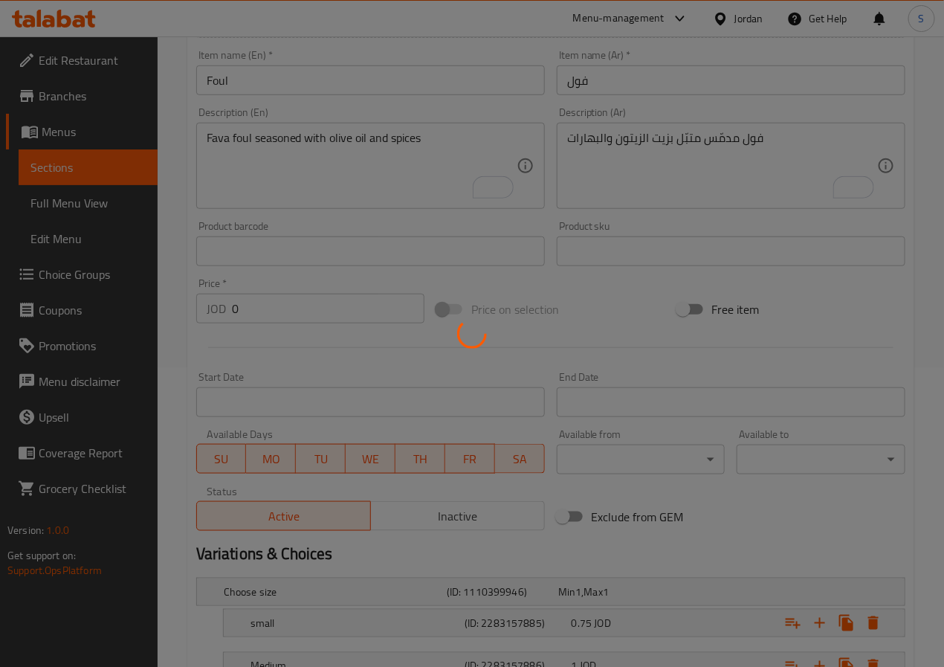
scroll to position [0, 0]
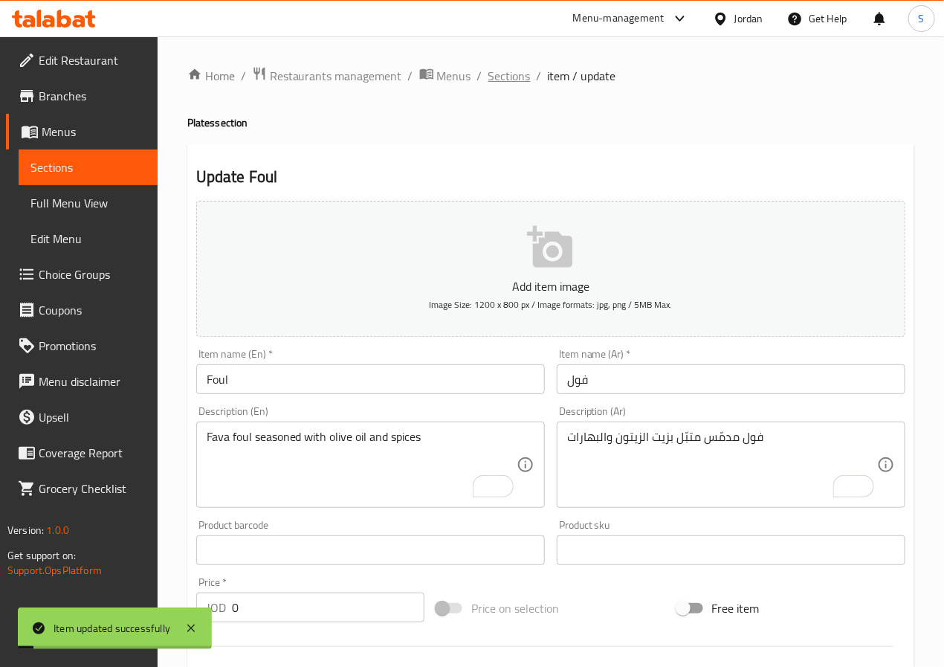
click at [502, 67] on span "Sections" at bounding box center [509, 76] width 42 height 18
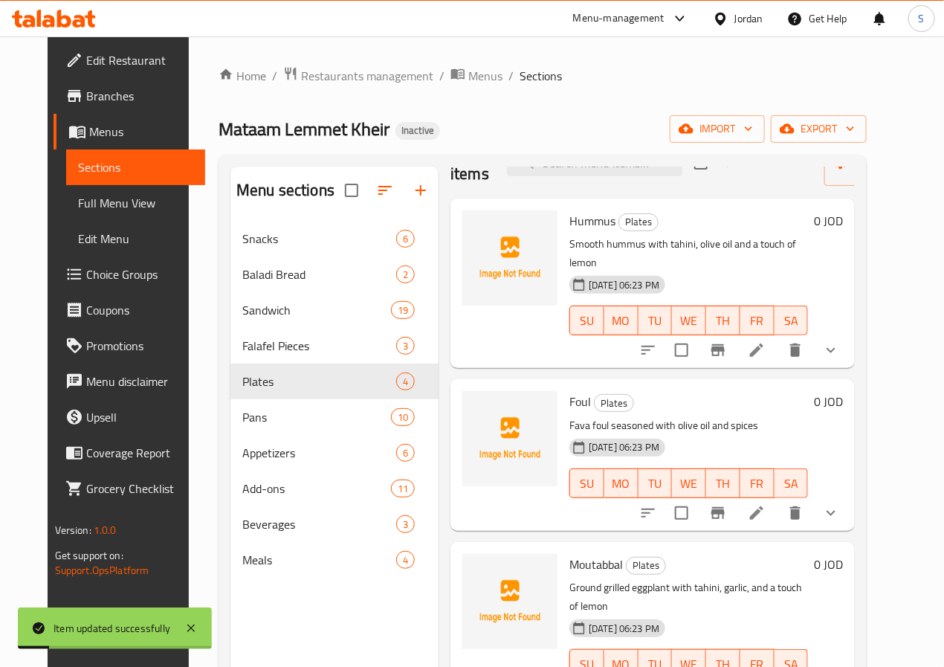
scroll to position [41, 0]
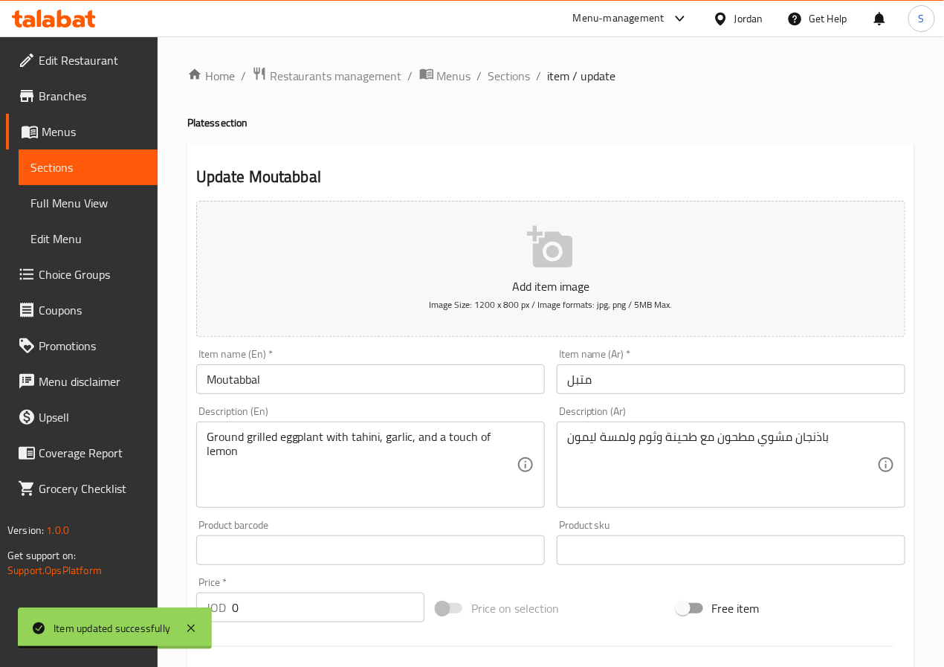
click at [246, 377] on input "Moutabbal" at bounding box center [370, 379] width 348 height 30
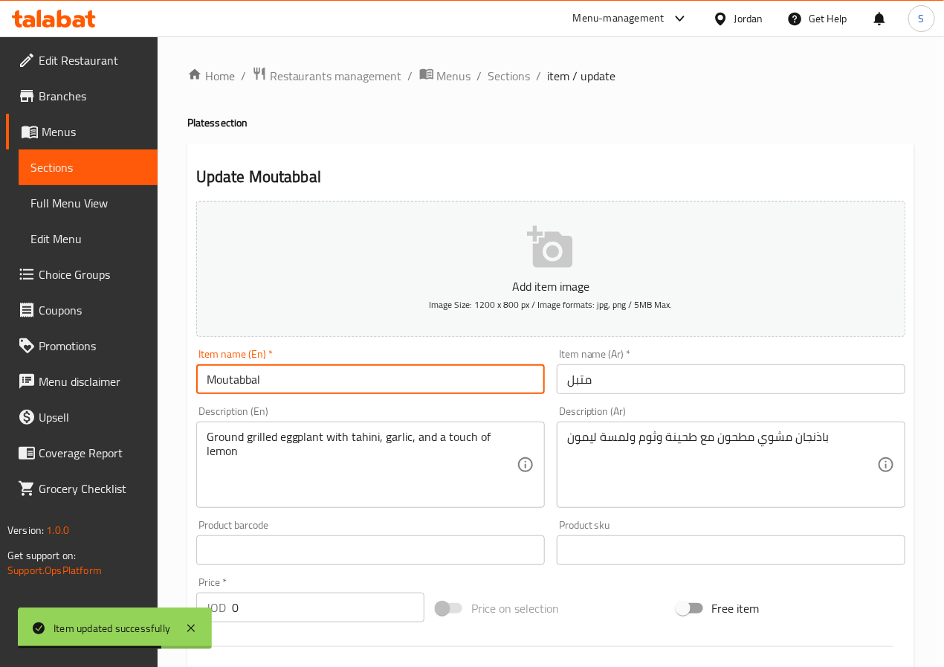
click at [246, 377] on input "Moutabbal" at bounding box center [370, 379] width 348 height 30
paste input "uttabal"
type input "Muttabal"
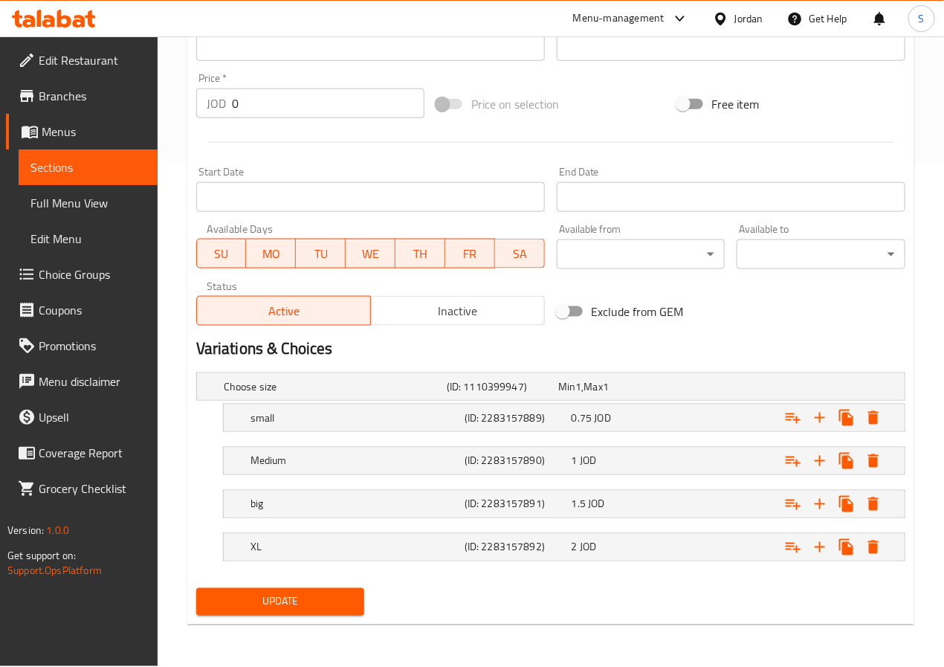
scroll to position [506, 0]
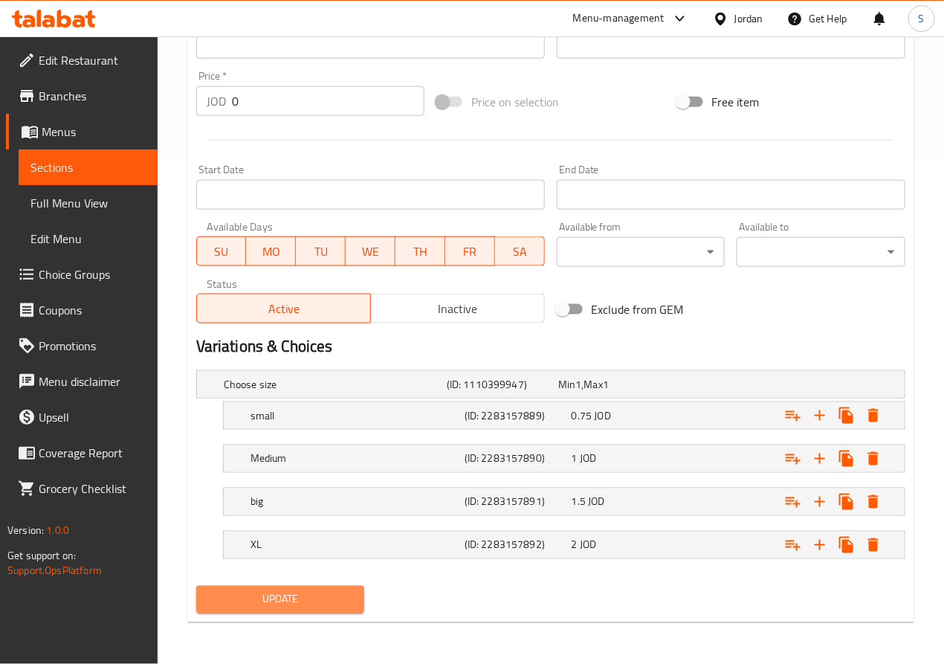
click at [315, 600] on span "Update" at bounding box center [280, 599] width 145 height 19
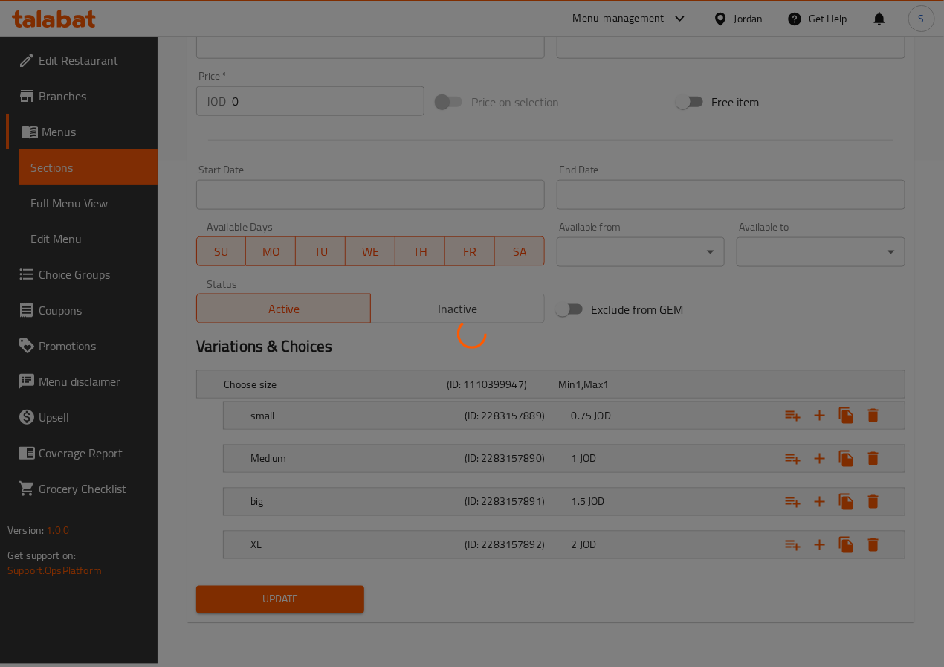
click at [312, 515] on div at bounding box center [472, 333] width 944 height 667
click at [306, 508] on div at bounding box center [472, 333] width 944 height 667
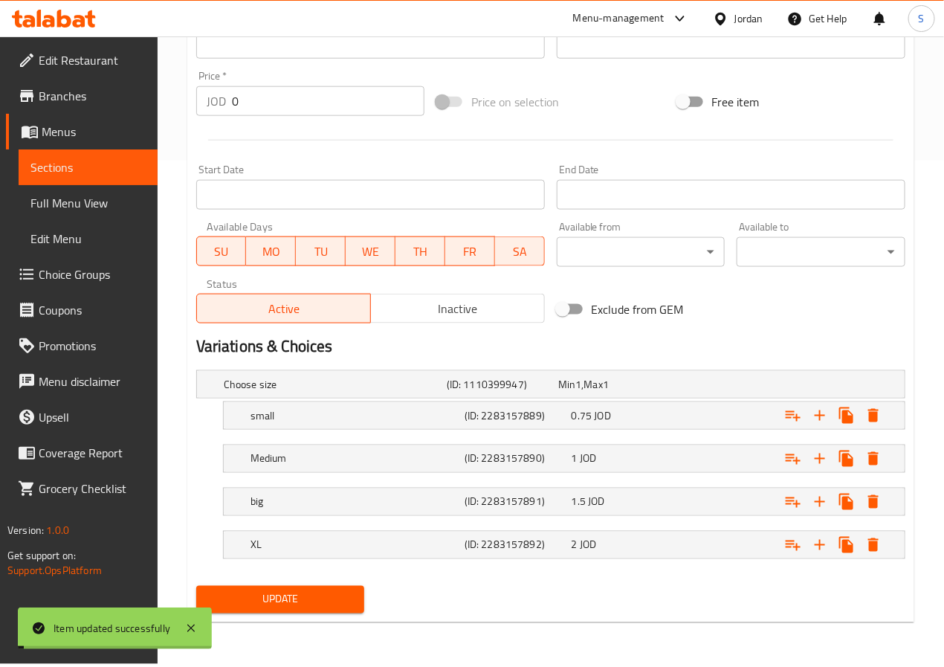
click at [306, 508] on h5 "big" at bounding box center [354, 501] width 208 height 15
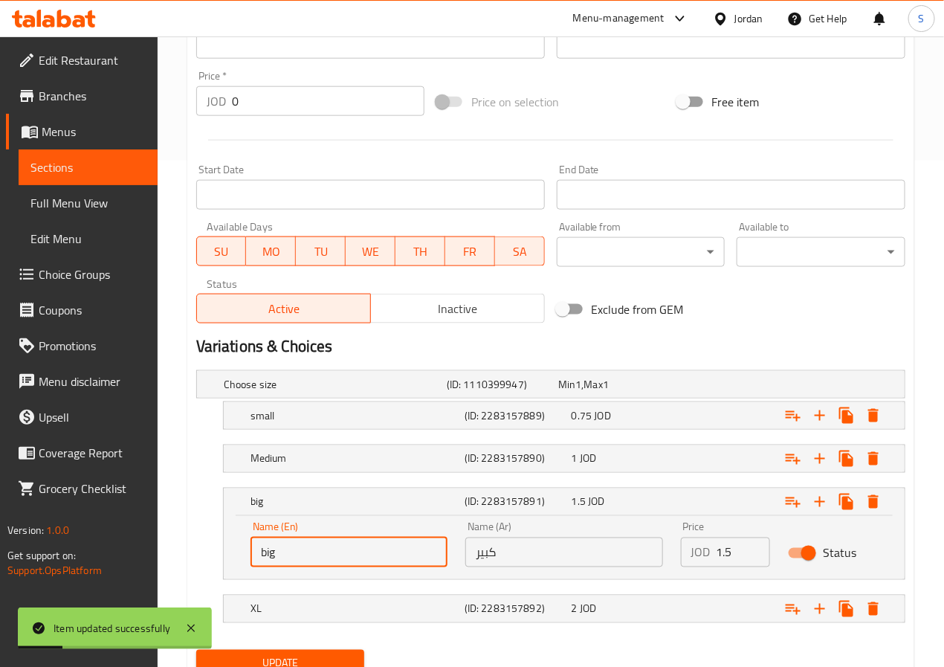
click at [299, 548] on input "big" at bounding box center [348, 552] width 197 height 30
click at [299, 548] on input "text" at bounding box center [348, 552] width 197 height 30
type input "Large"
click at [350, 625] on div "XL (ID: 2283157892) 2 JOD" at bounding box center [568, 608] width 642 height 33
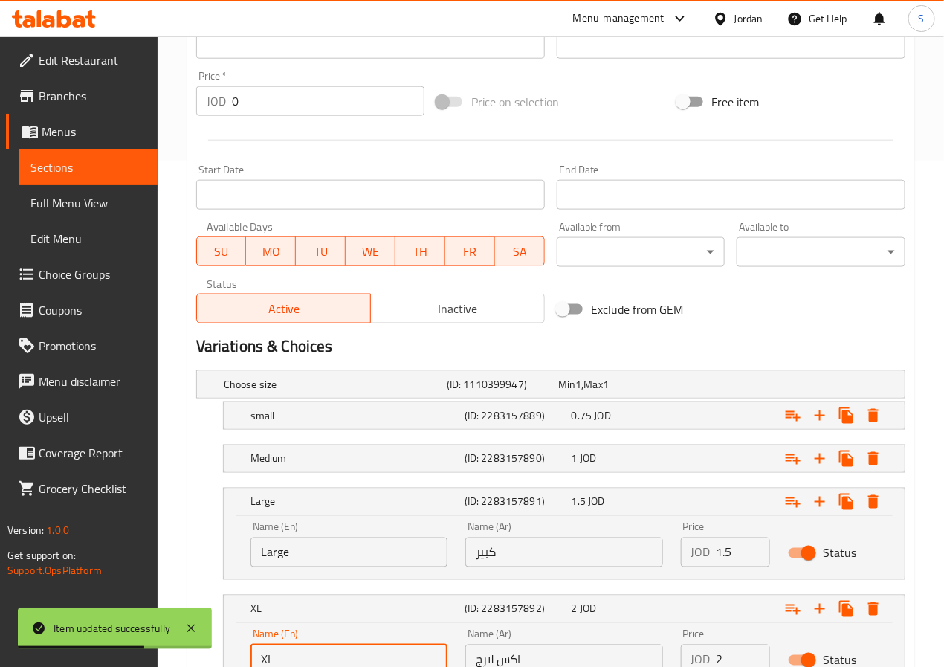
click at [317, 653] on input "XL" at bounding box center [348, 659] width 197 height 30
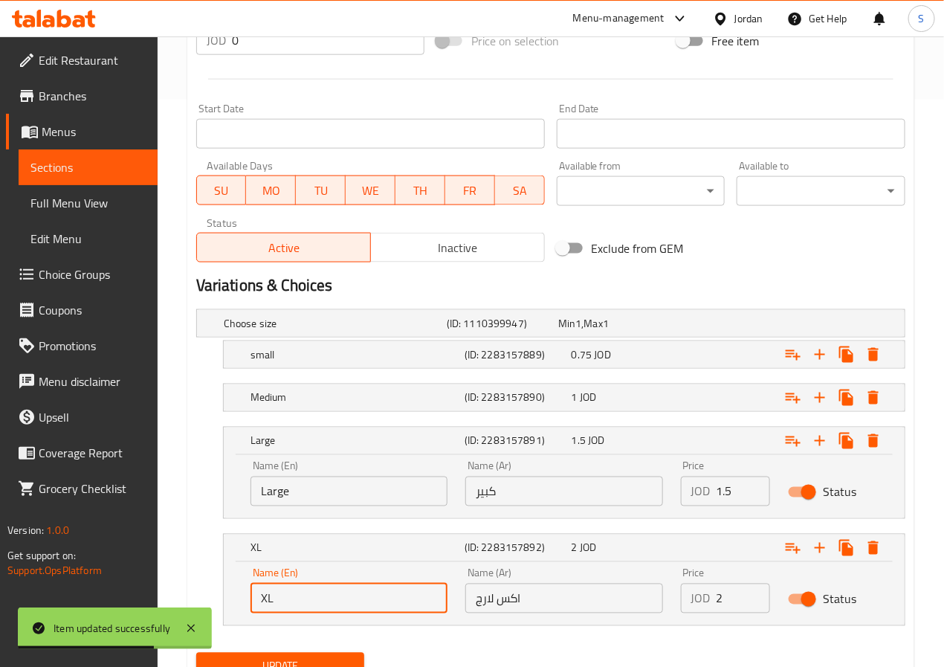
scroll to position [634, 0]
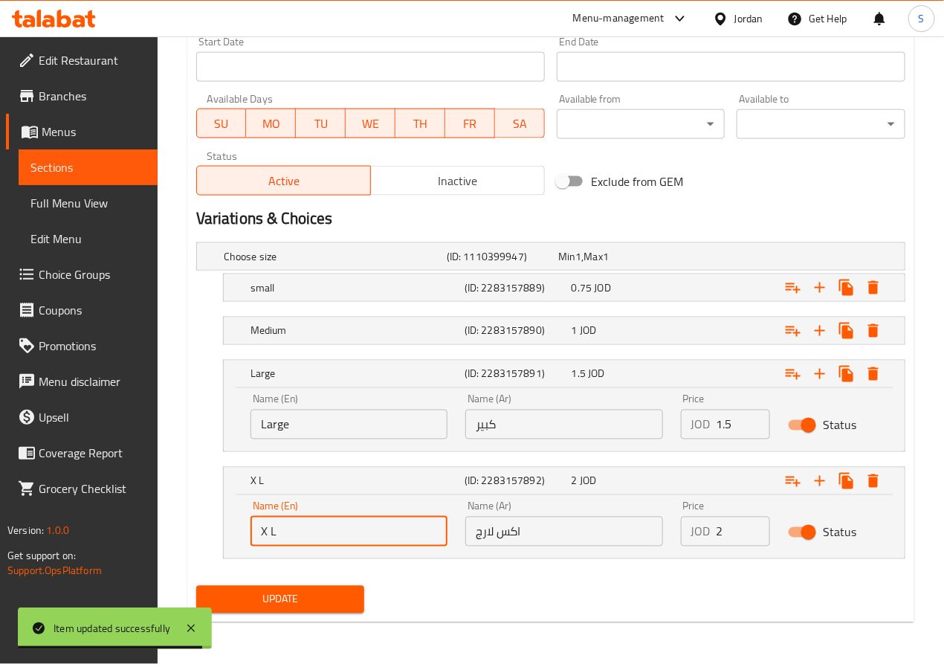
click at [322, 540] on input "X L" at bounding box center [348, 531] width 197 height 30
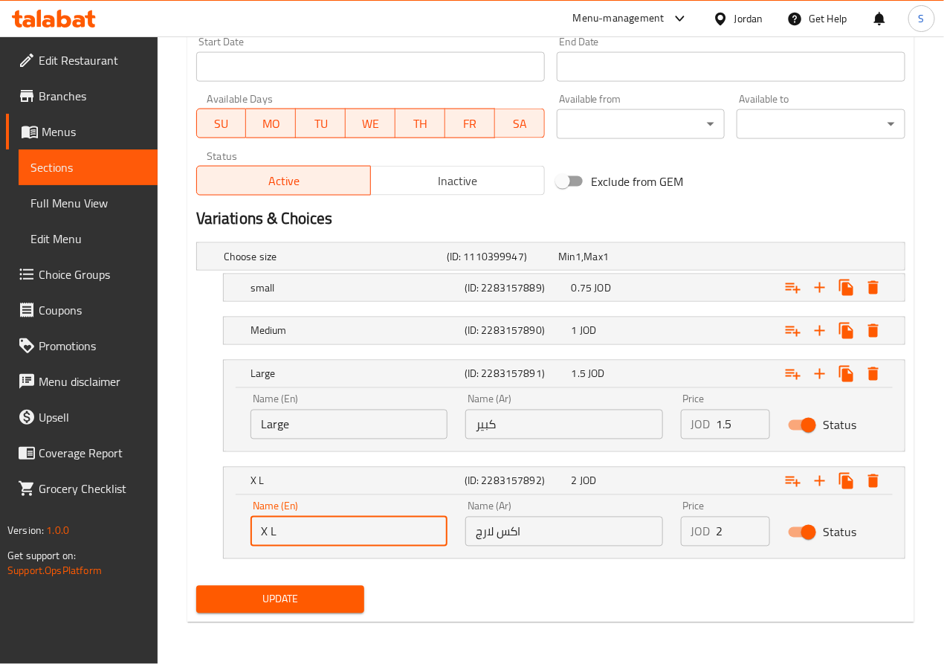
type input "X Large"
click at [317, 607] on span "Update" at bounding box center [280, 599] width 145 height 19
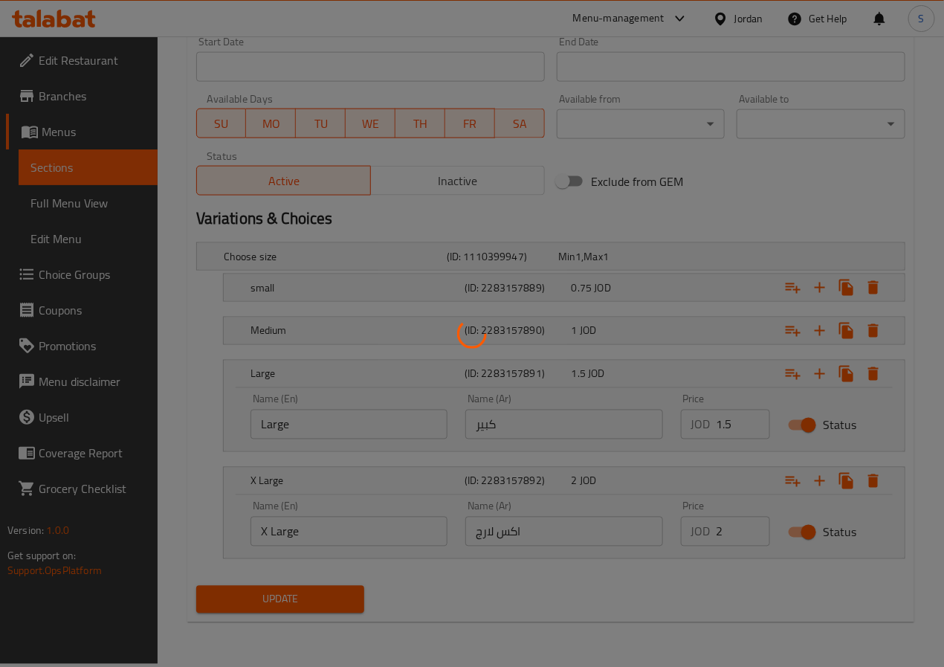
scroll to position [0, 0]
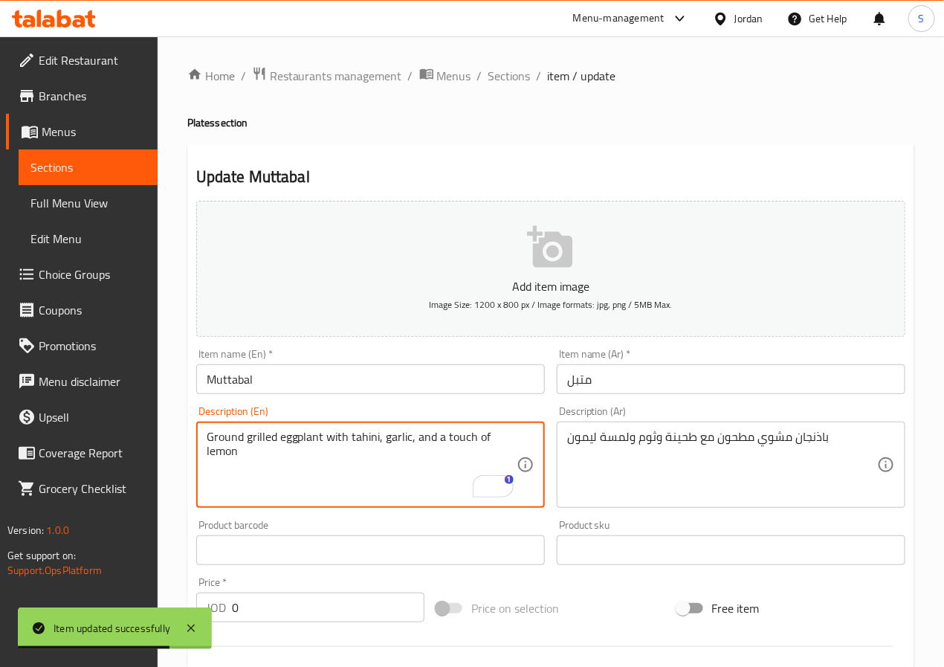
click at [228, 439] on textarea "Ground grilled eggplant with tahini, garlic, and a touch of lemon" at bounding box center [362, 464] width 310 height 71
click at [293, 461] on textarea "Ground grilled eggplant with tahini, garlic, and a touch of lemon" at bounding box center [362, 464] width 310 height 71
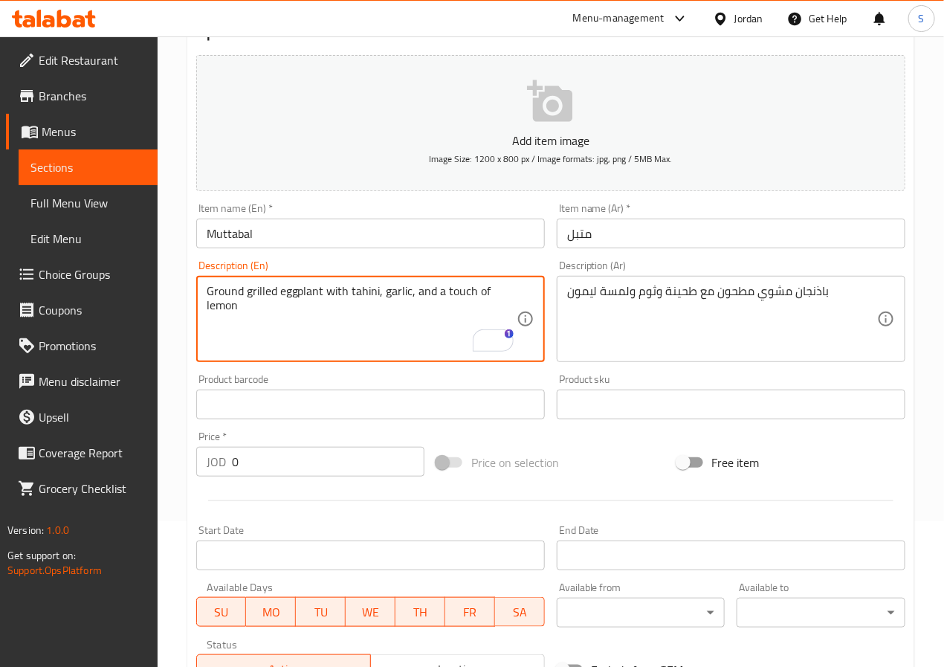
scroll to position [634, 0]
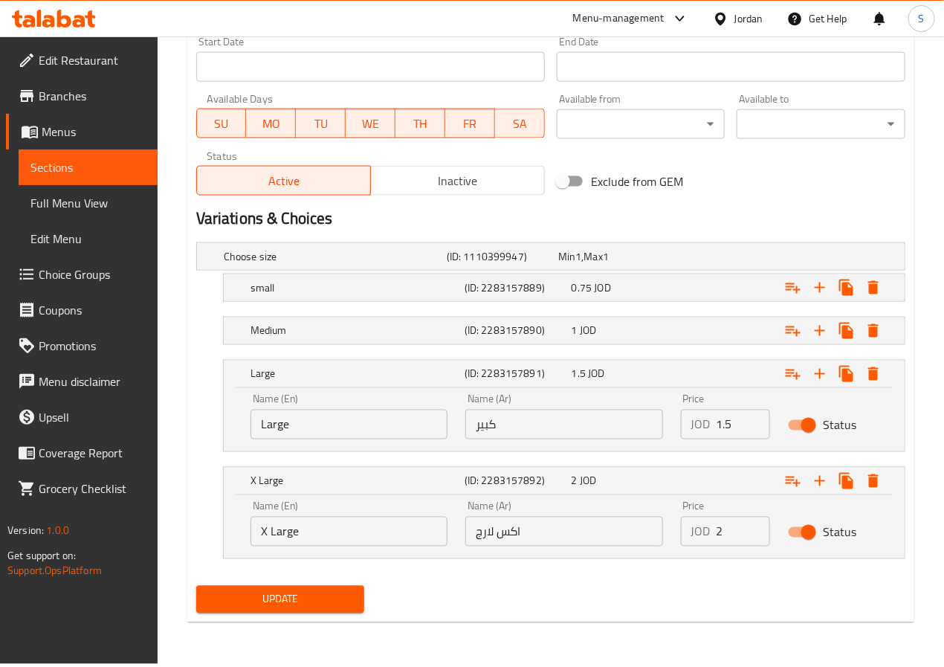
click at [294, 594] on span "Update" at bounding box center [280, 599] width 145 height 19
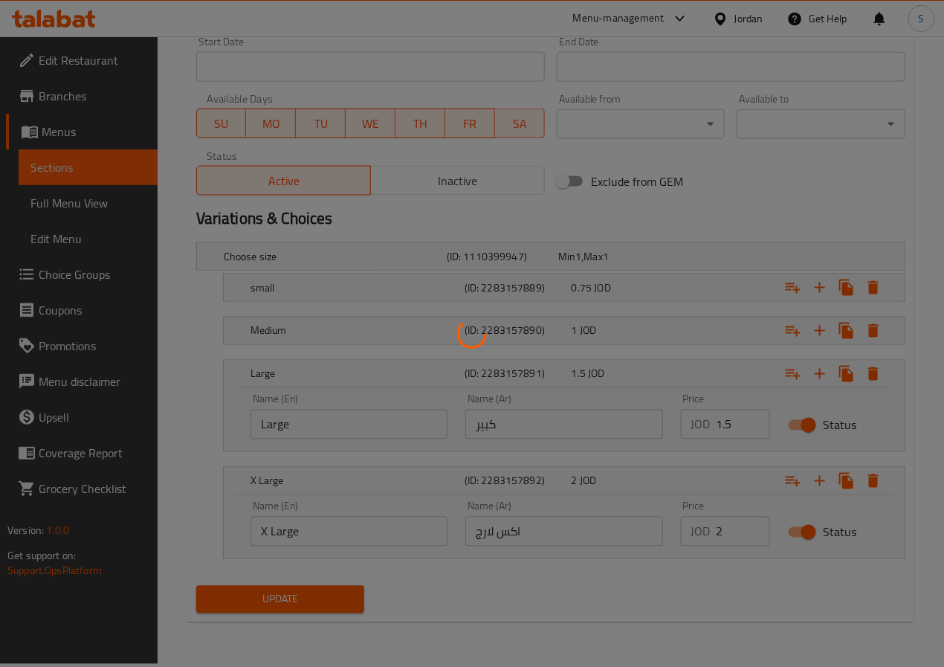
scroll to position [0, 0]
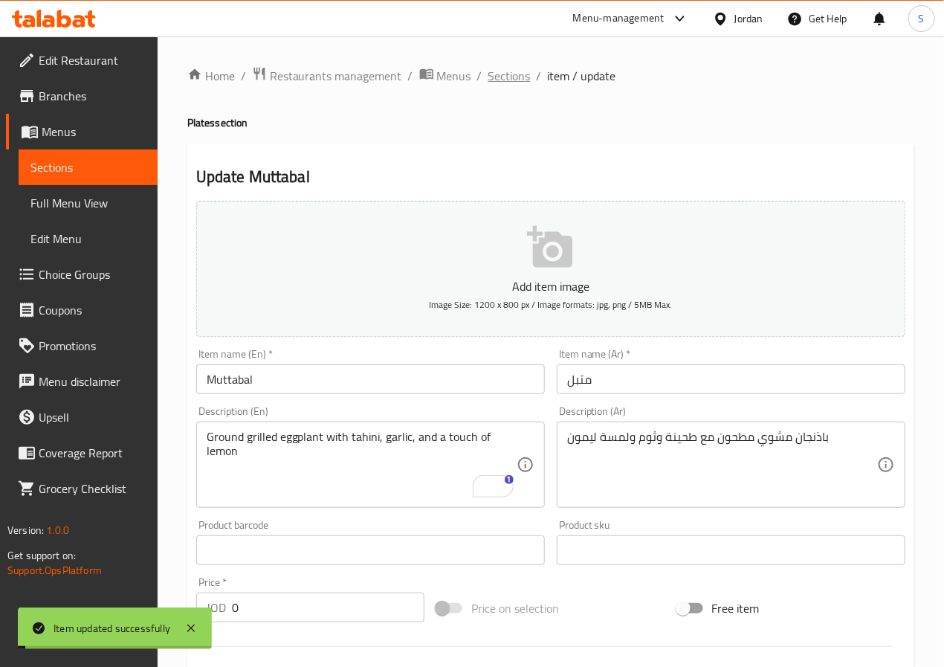
click at [505, 78] on span "Sections" at bounding box center [509, 76] width 42 height 18
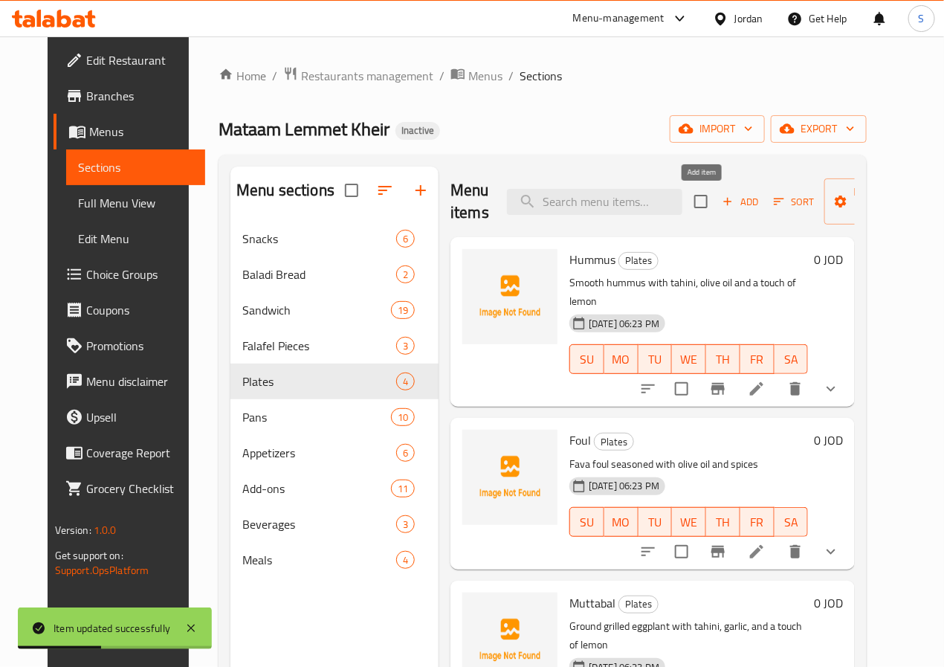
click at [720, 204] on span "Add" at bounding box center [740, 201] width 40 height 17
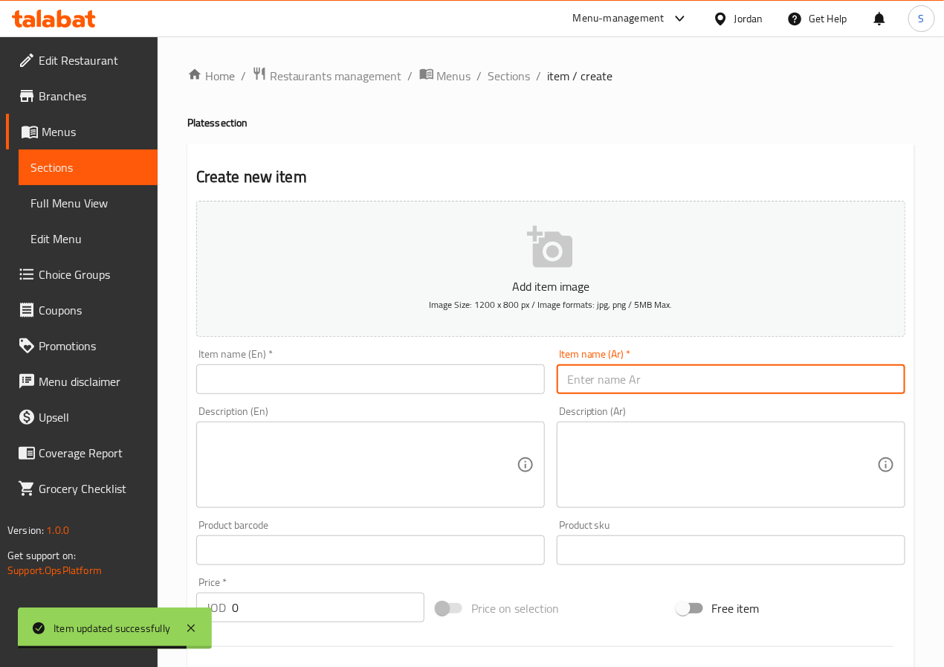
click at [603, 377] on input "text" at bounding box center [731, 379] width 348 height 30
paste input "مسبحة"
type input "مسبحة"
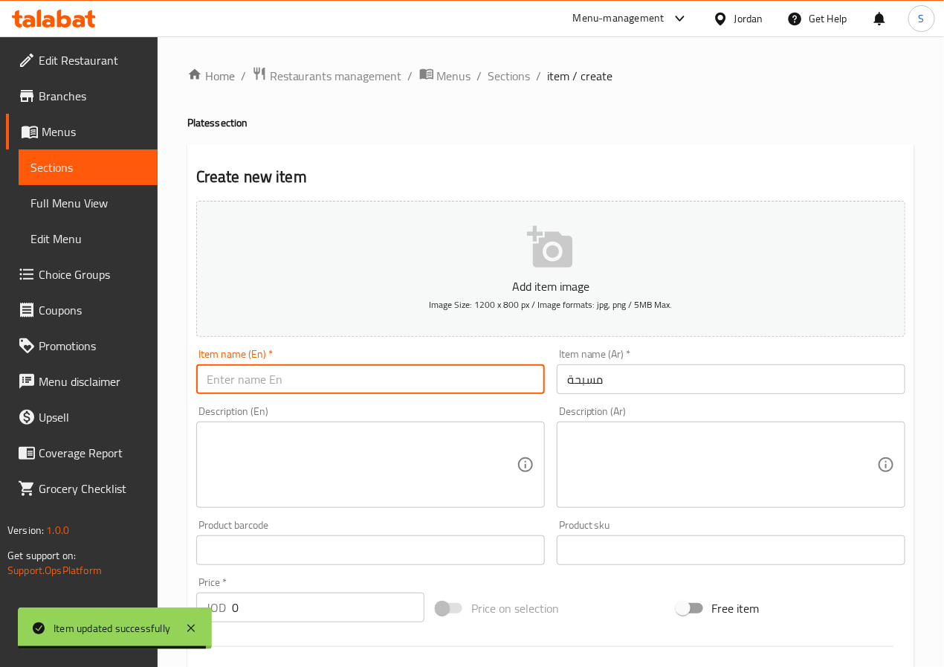
click at [457, 381] on input "text" at bounding box center [370, 379] width 348 height 30
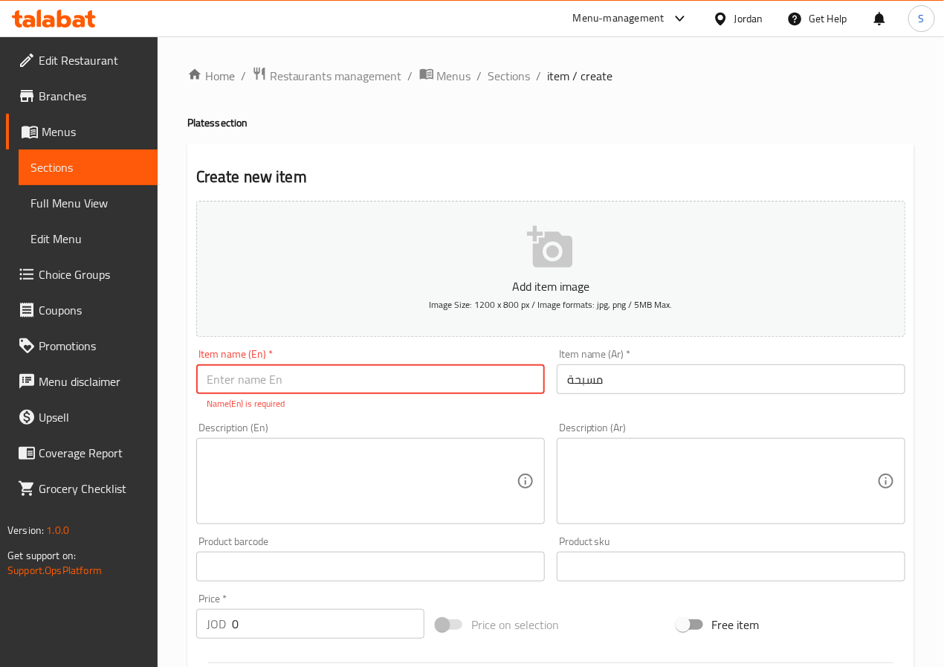
click at [350, 381] on input "text" at bounding box center [370, 379] width 348 height 30
paste input "Mesabaha"
type input "Mesabaha"
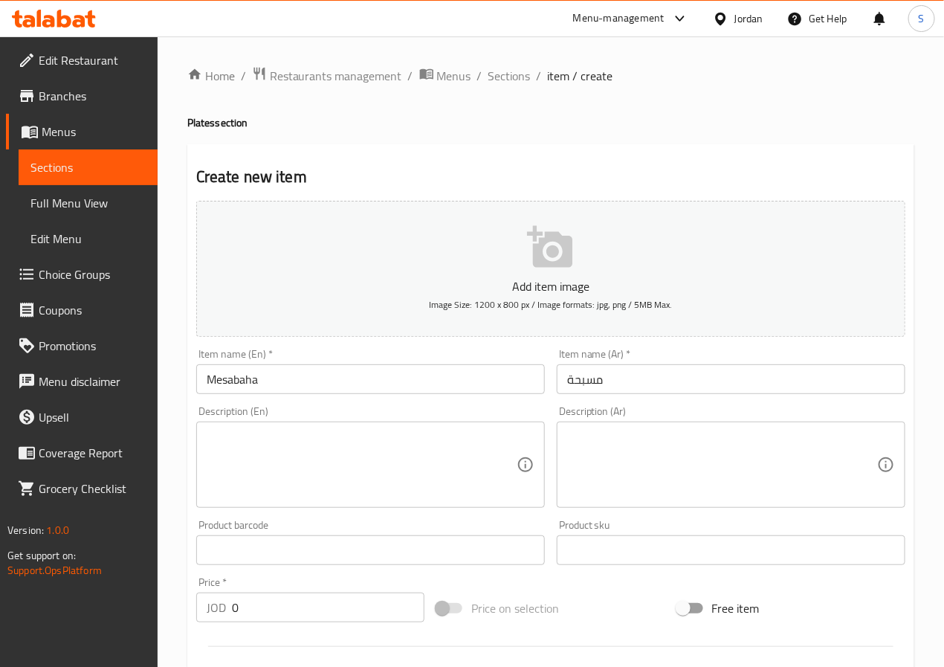
click at [667, 482] on textarea at bounding box center [722, 464] width 310 height 71
paste textarea "مزيج حمص وطحينة ناعم وخفيف يشبه الحمص لكنه أرقّ"
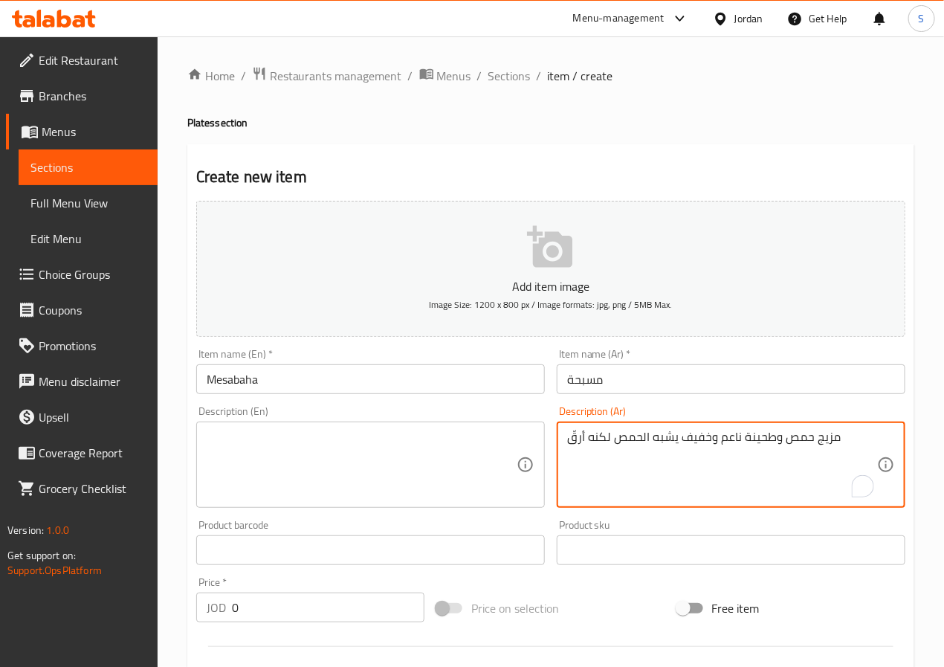
type textarea "مزيج حمص وطحينة ناعم وخفيف يشبه الحمص لكنه أرقّ"
click at [370, 493] on textarea at bounding box center [362, 464] width 310 height 71
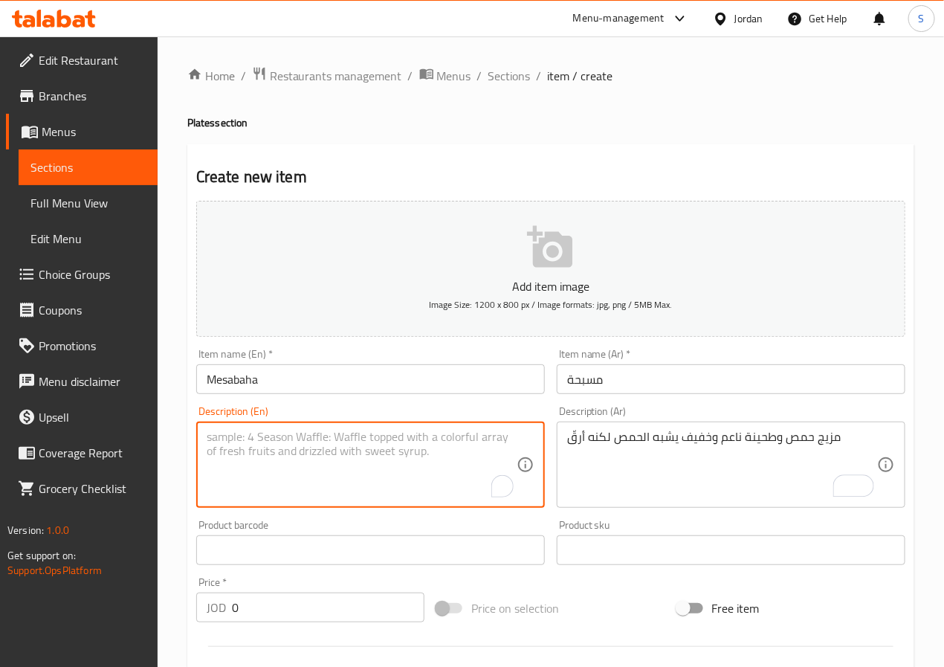
paste textarea "A smooth and light chickpea and tahini blend similar to hummus but thinner."
click at [451, 438] on textarea "A smooth and light chickpea and tahini blend similar to hummus but thinner." at bounding box center [362, 464] width 310 height 71
click at [346, 433] on textarea "A smooth and light chickpea and tahini blend like hummus but thinner." at bounding box center [362, 464] width 310 height 71
click at [395, 488] on textarea "A smooth and light chickpea and tahini blend like hummus but thinner." at bounding box center [362, 464] width 310 height 71
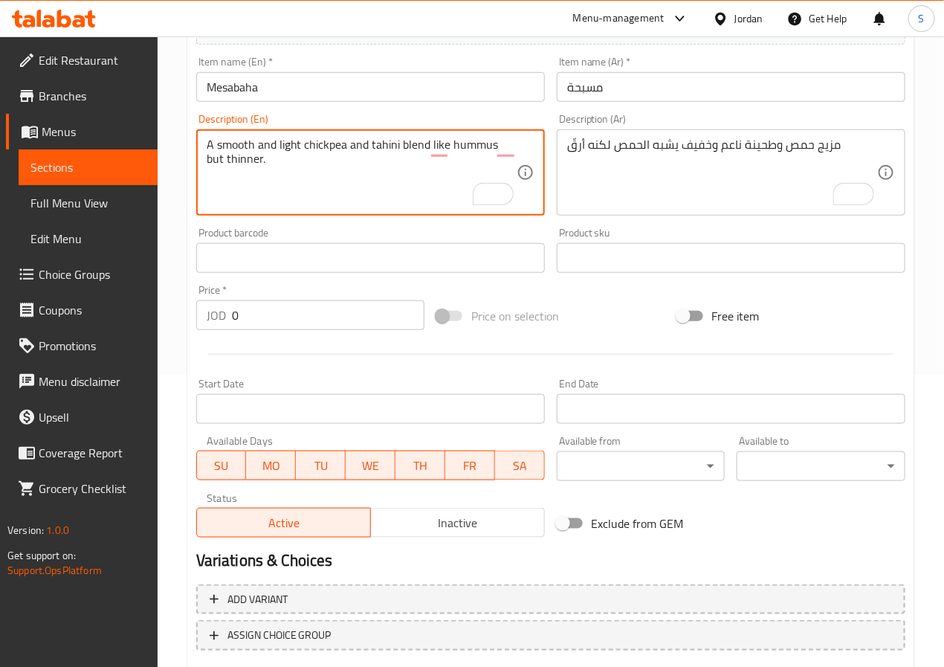
scroll to position [382, 0]
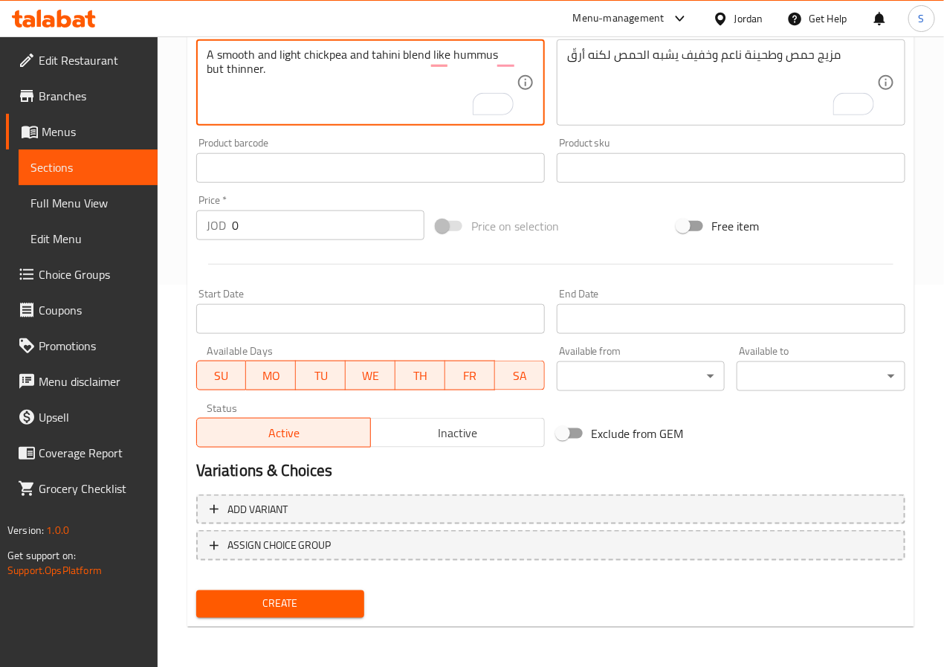
type textarea "A smooth and light chickpea and tahini blend like hummus but thinner."
click at [328, 605] on span "Create" at bounding box center [280, 603] width 145 height 19
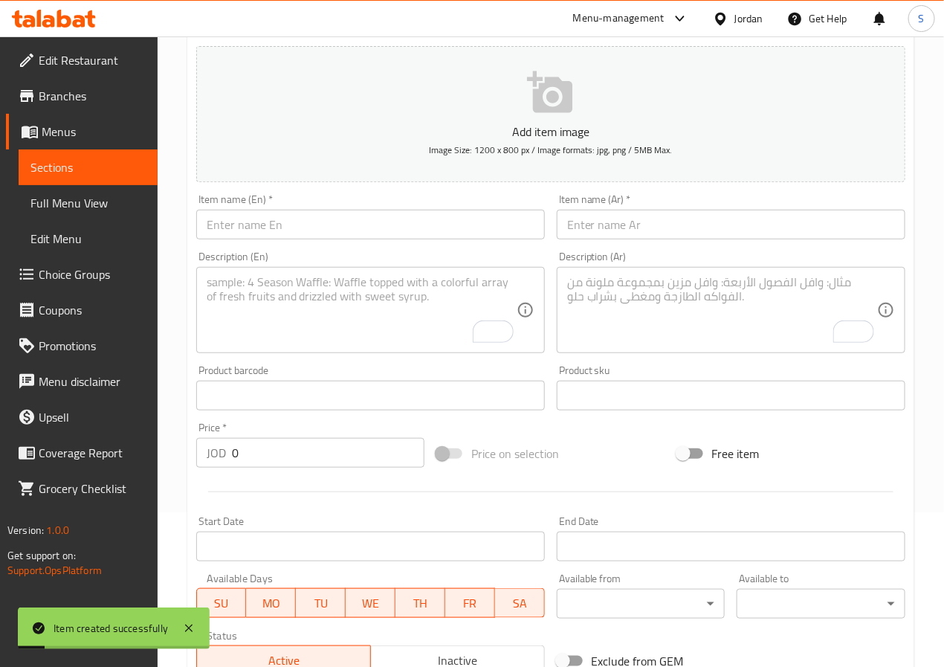
scroll to position [0, 0]
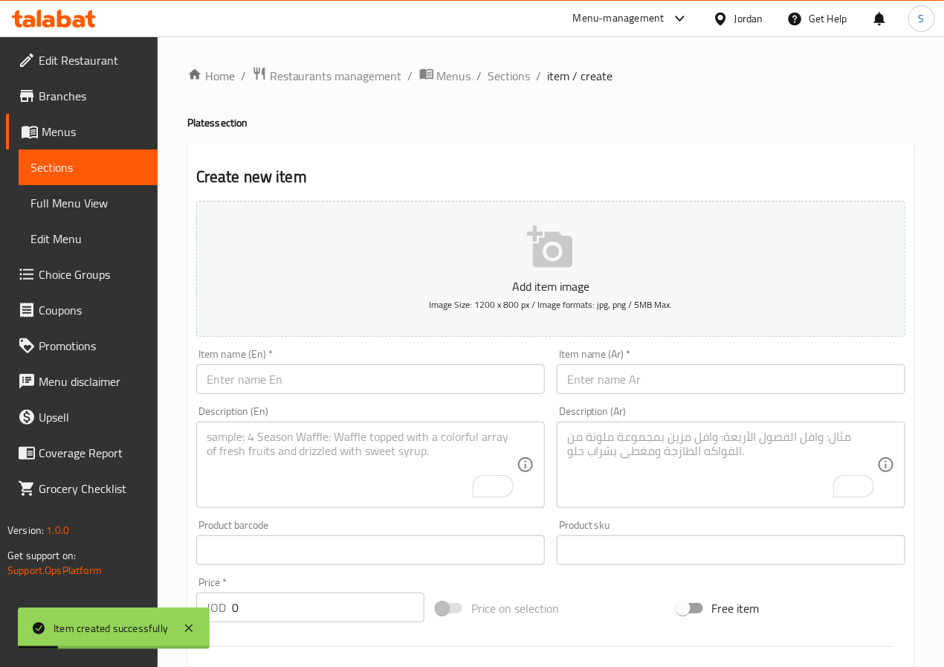
drag, startPoint x: 508, startPoint y: 53, endPoint x: 505, endPoint y: 62, distance: 9.7
click at [508, 53] on div "Home / Restaurants management / Menus / Sections / item / create Plates section…" at bounding box center [551, 543] width 786 height 1014
click at [504, 67] on span "Sections" at bounding box center [509, 76] width 42 height 18
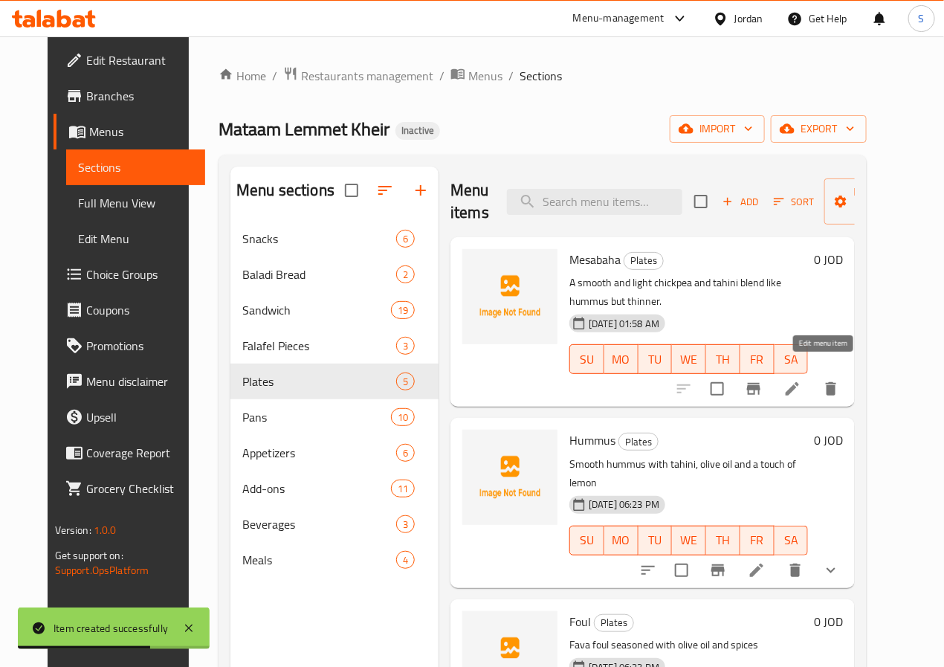
click at [801, 380] on icon at bounding box center [792, 389] width 18 height 18
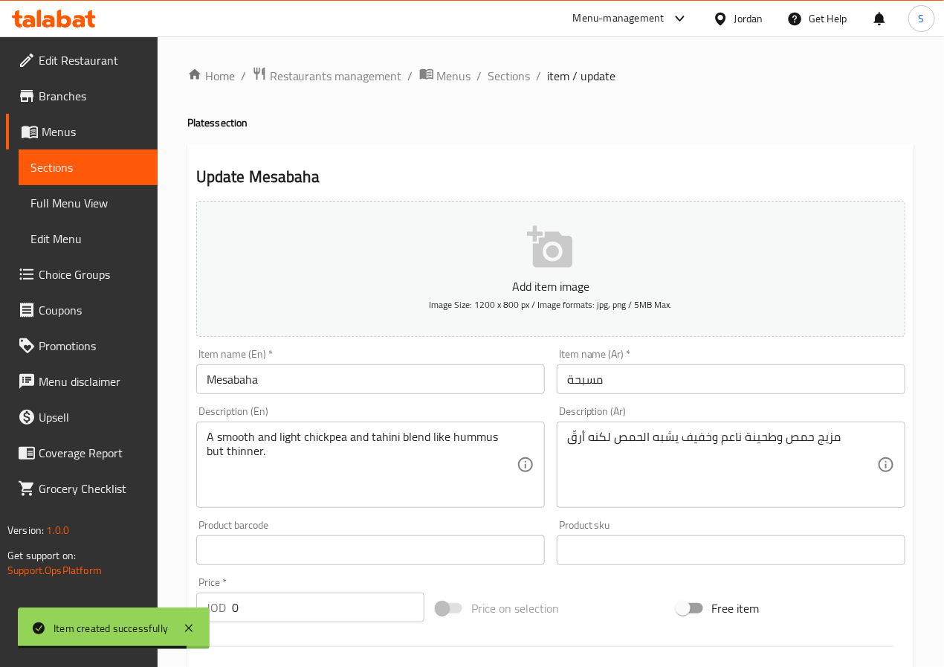
scroll to position [382, 0]
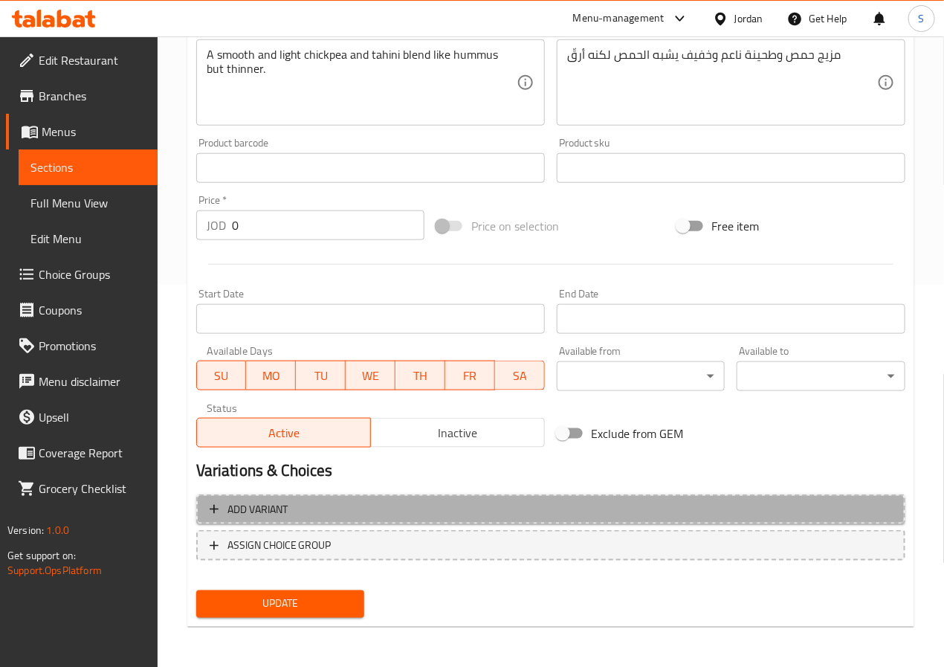
click at [344, 500] on span "Add variant" at bounding box center [551, 509] width 682 height 19
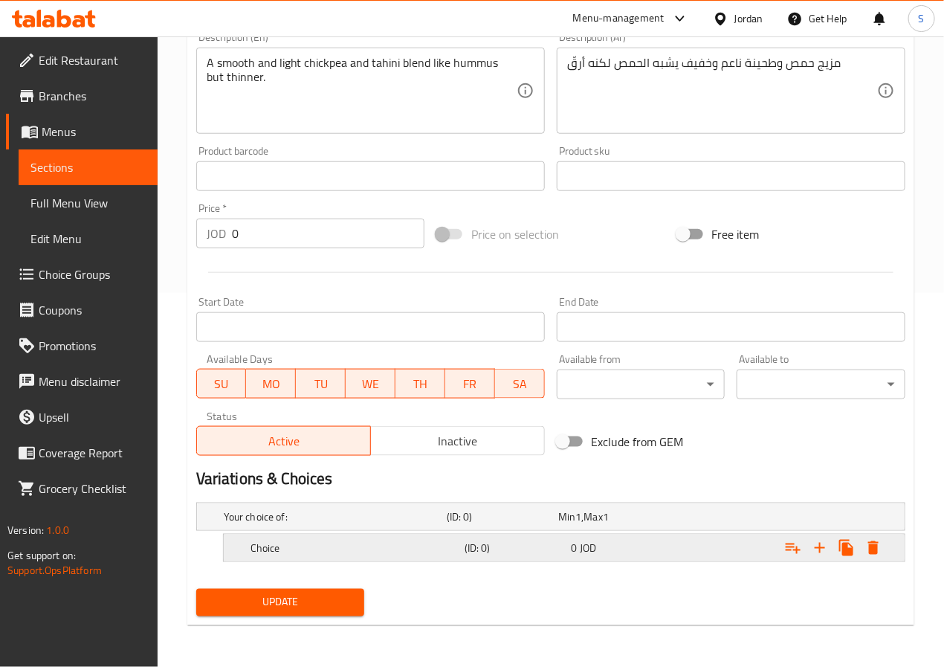
click at [395, 542] on h5 "Choice" at bounding box center [354, 547] width 208 height 15
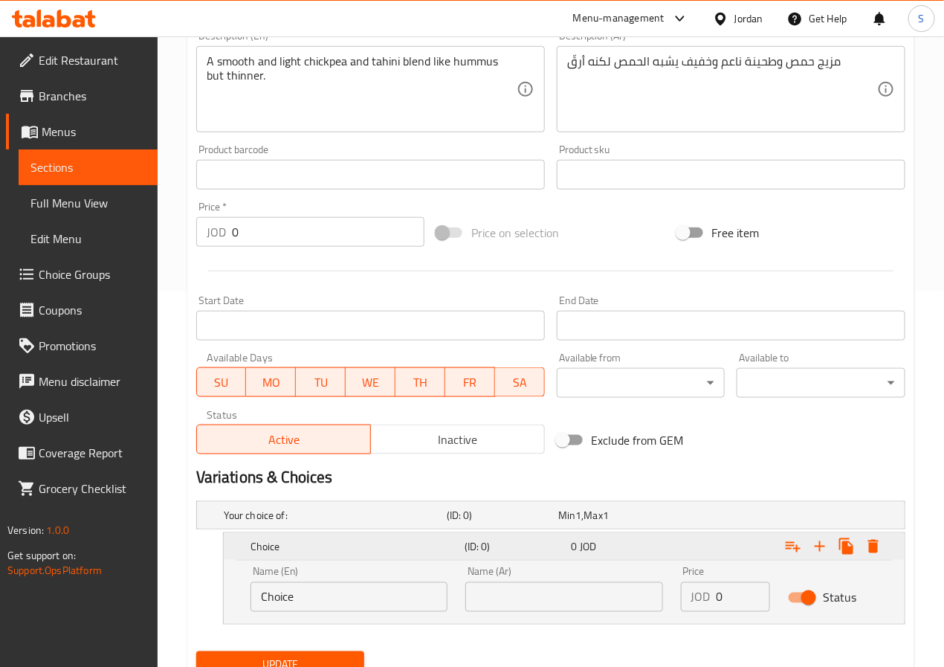
scroll to position [439, 0]
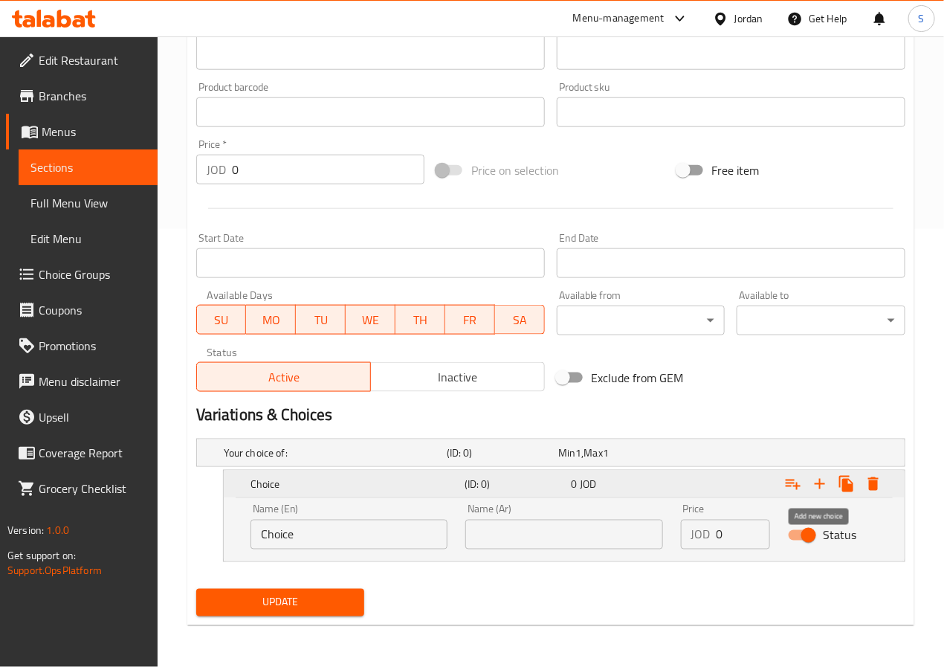
click at [826, 486] on icon "Expand" at bounding box center [820, 484] width 18 height 18
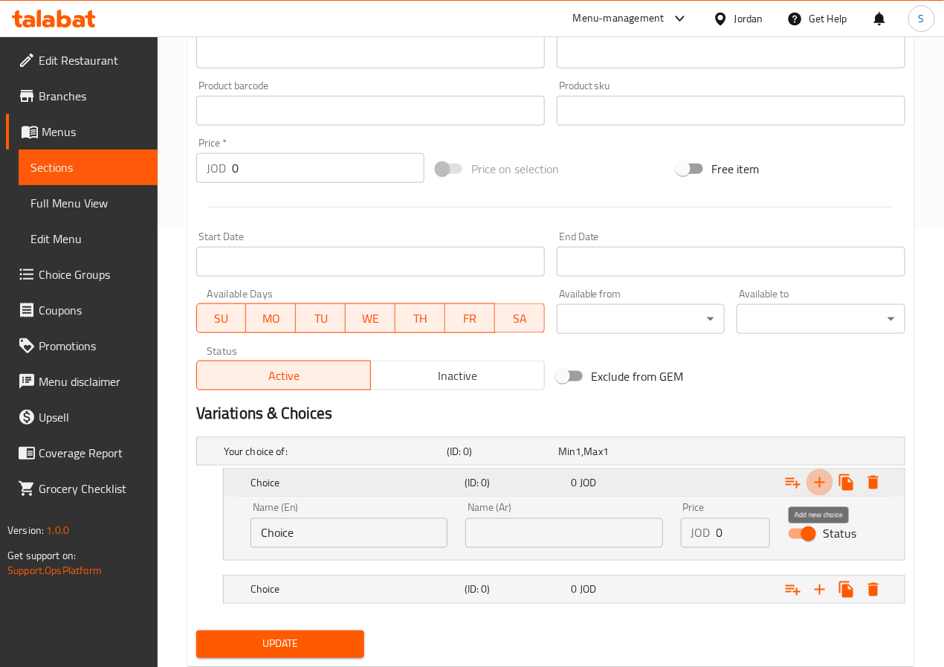
click at [826, 486] on icon "Expand" at bounding box center [820, 482] width 18 height 18
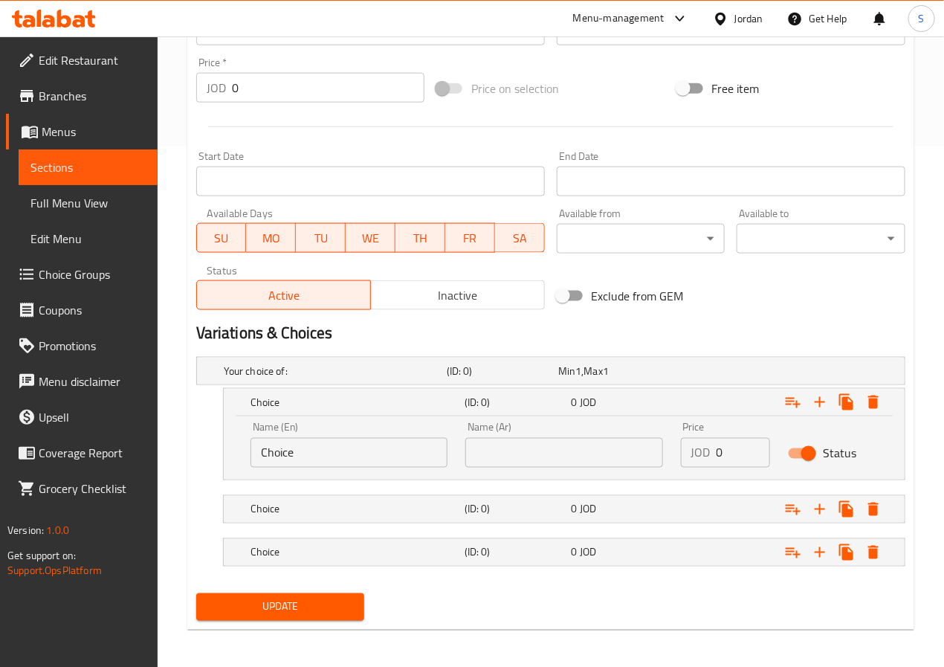
scroll to position [526, 0]
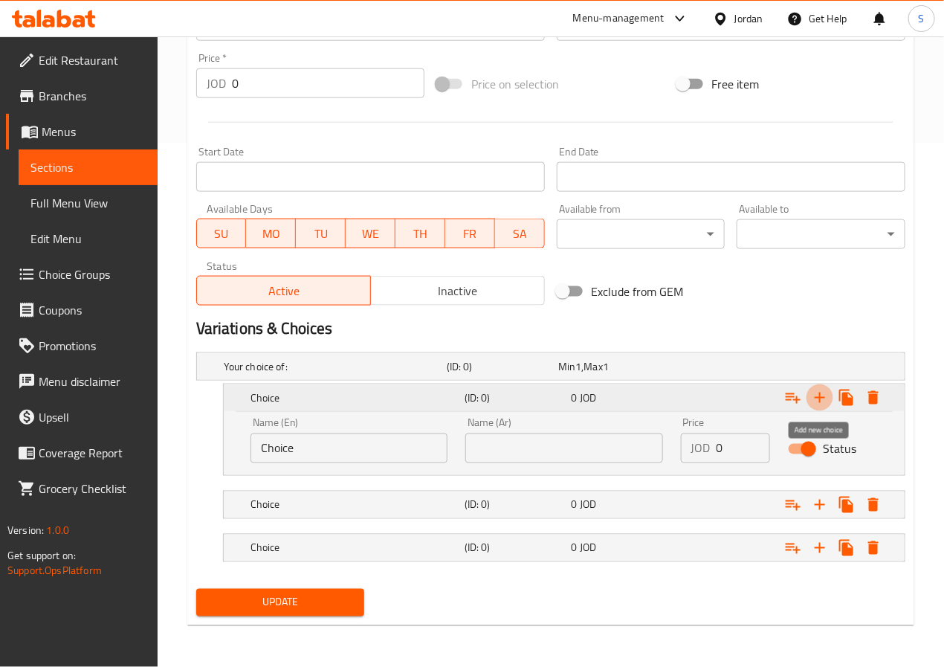
click at [823, 403] on icon "Expand" at bounding box center [820, 398] width 18 height 18
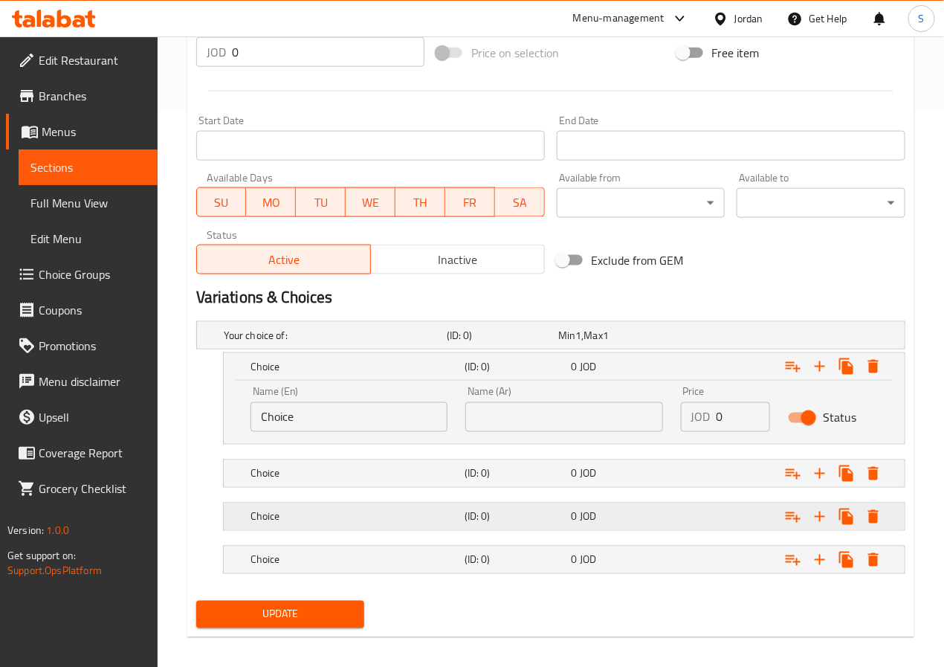
scroll to position [571, 0]
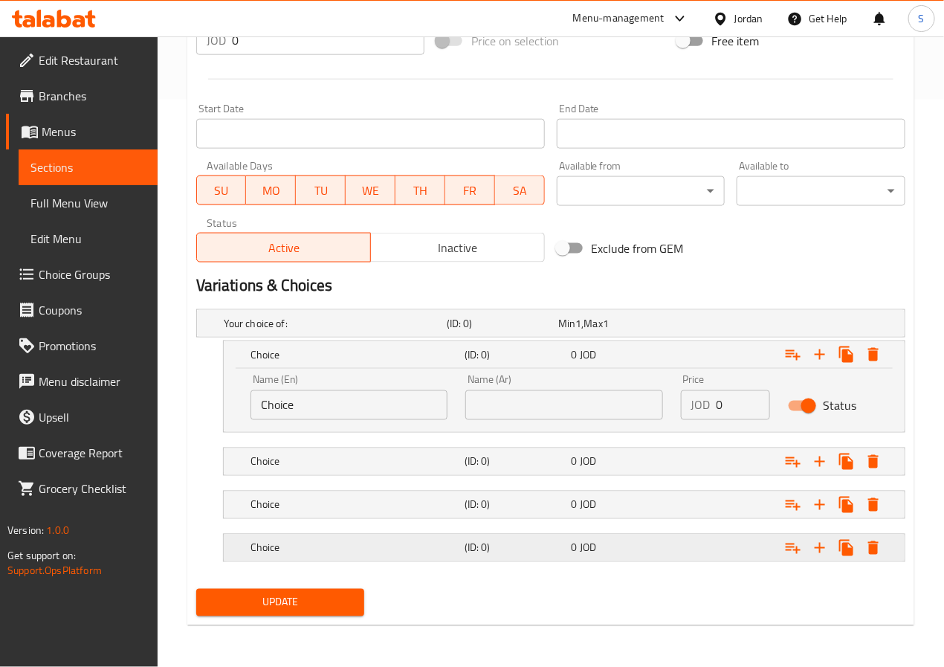
click at [397, 546] on h5 "Choice" at bounding box center [354, 547] width 208 height 15
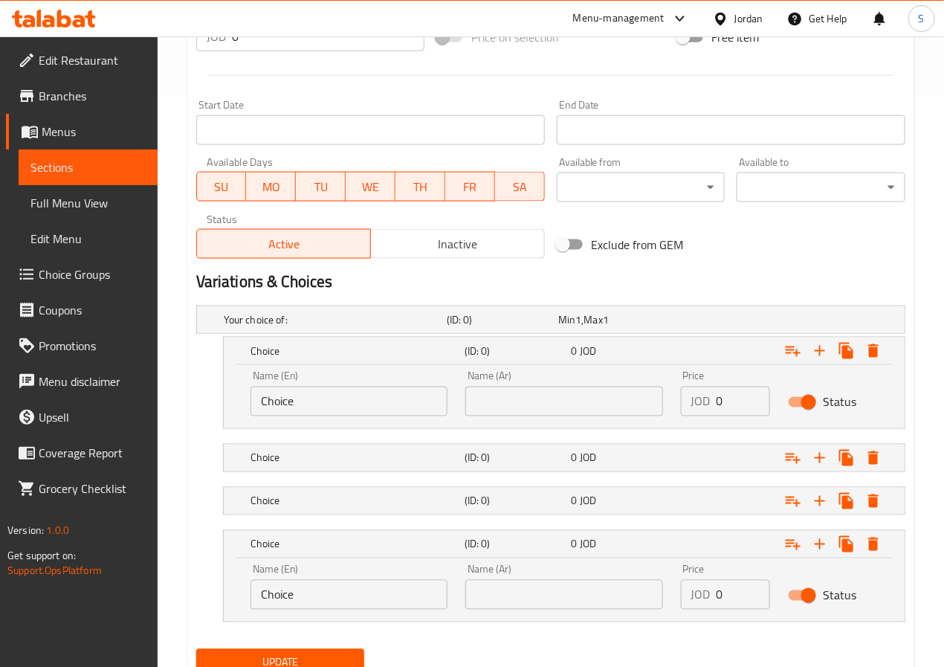
click at [384, 484] on nav at bounding box center [550, 481] width 709 height 12
click at [379, 496] on h5 "Choice" at bounding box center [354, 500] width 208 height 15
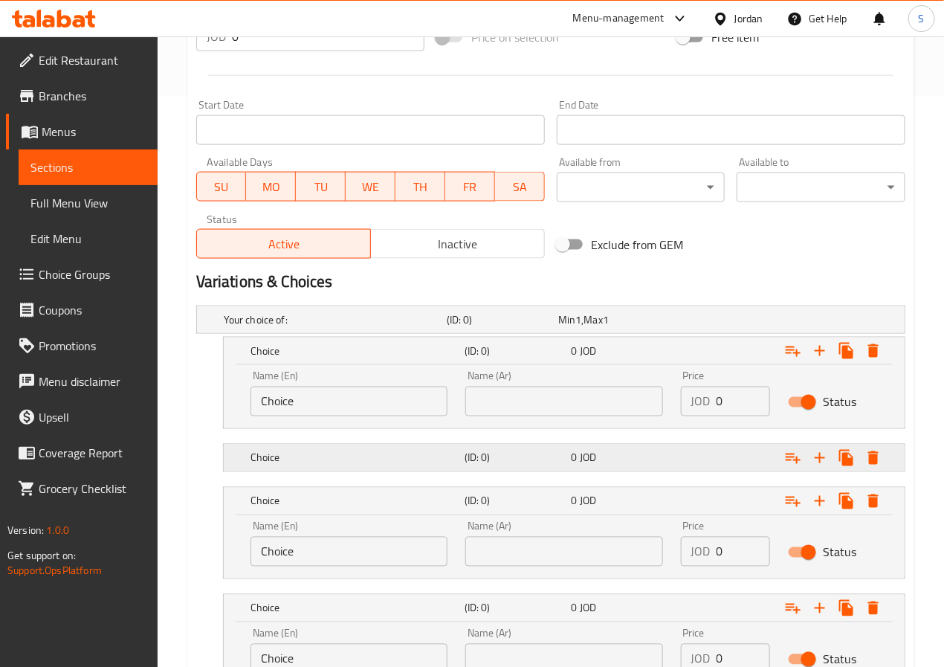
click at [370, 464] on h5 "Choice" at bounding box center [354, 457] width 208 height 15
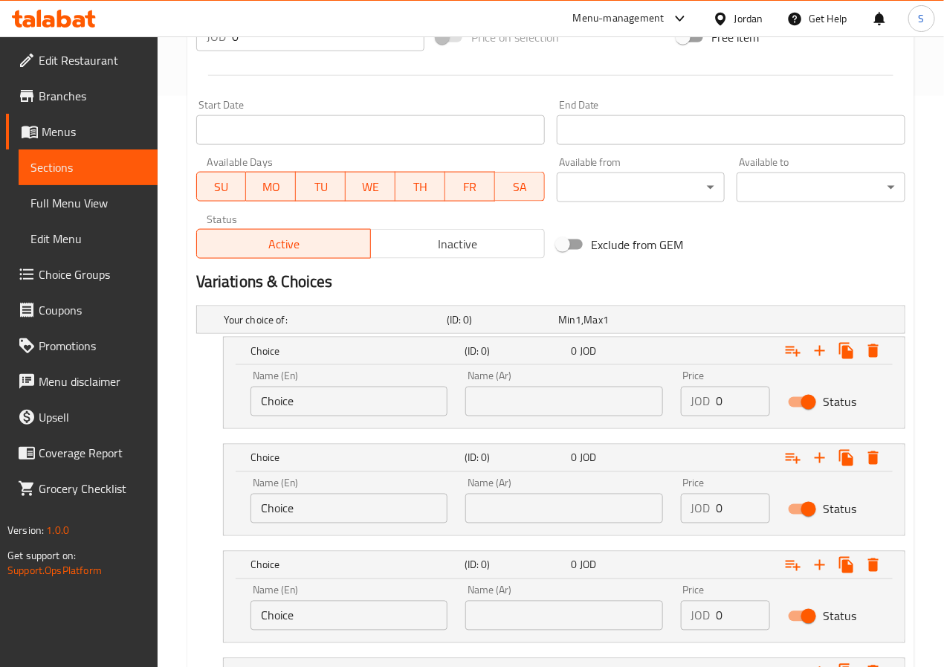
click at [326, 418] on div "Name (En) Choice Name (En)" at bounding box center [348, 393] width 215 height 63
click at [328, 412] on input "Choice" at bounding box center [348, 401] width 197 height 30
click at [328, 412] on input "text" at bounding box center [348, 401] width 197 height 30
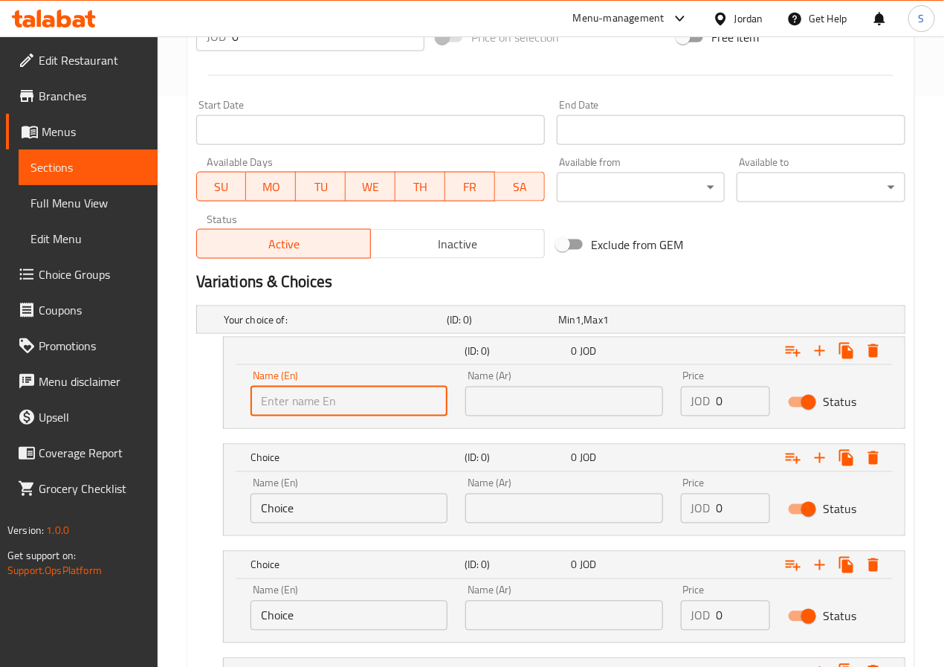
type input "Small"
click at [281, 513] on input "Choice" at bounding box center [348, 508] width 197 height 30
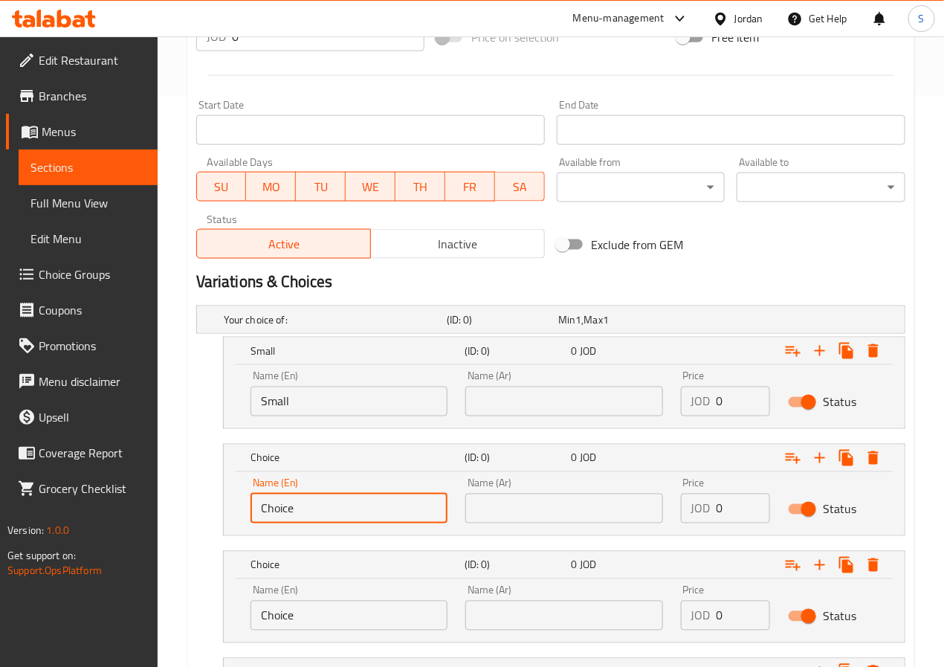
click at [281, 513] on input "Choice" at bounding box center [348, 508] width 197 height 30
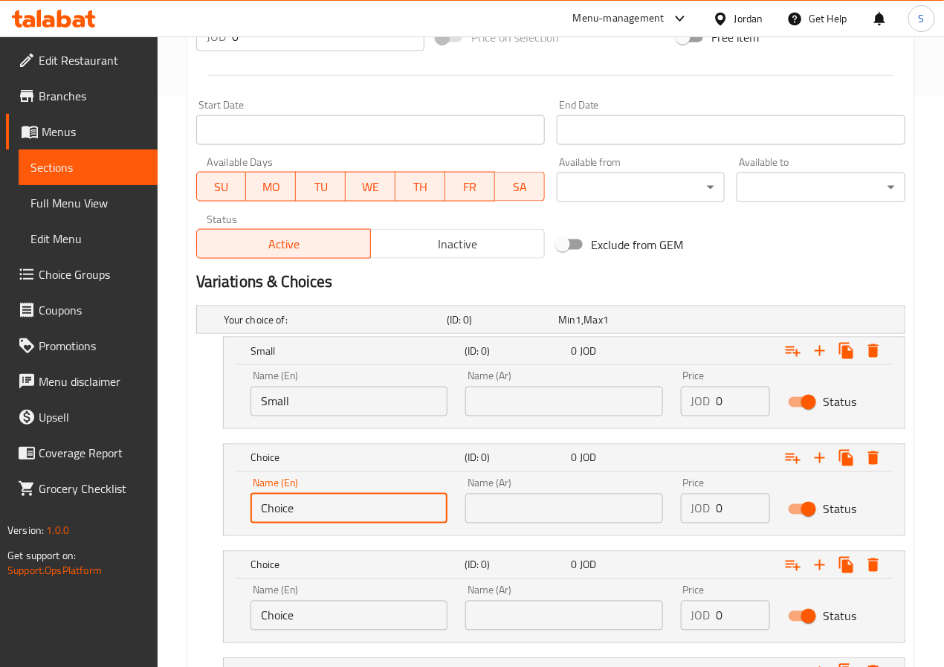
click at [281, 513] on input "Choice" at bounding box center [348, 508] width 197 height 30
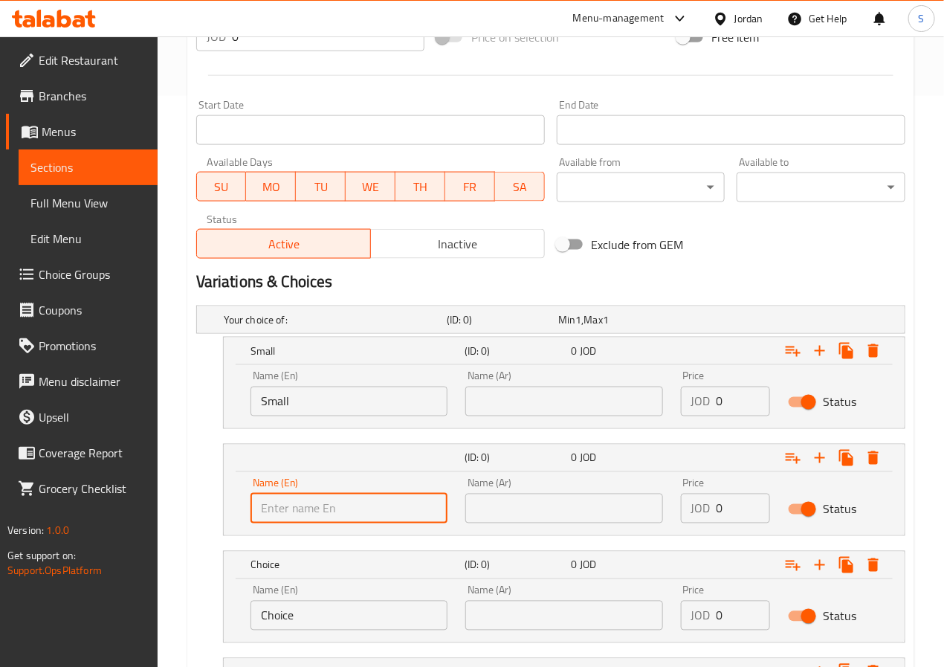
click at [281, 513] on input "text" at bounding box center [348, 508] width 197 height 30
type input "Medium"
click at [334, 603] on input "Choice" at bounding box center [348, 615] width 197 height 30
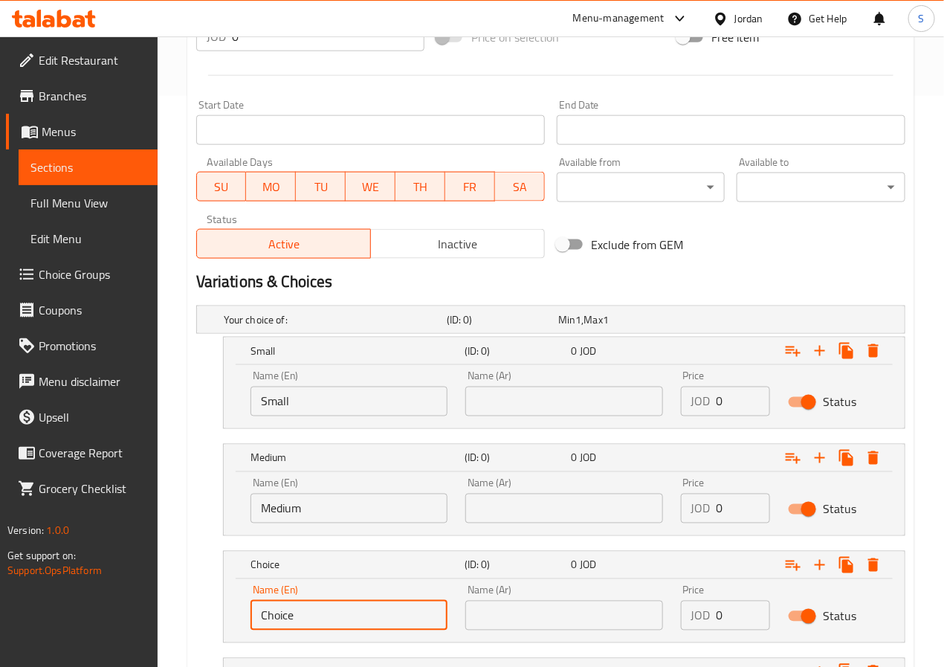
click at [334, 603] on input "Choice" at bounding box center [348, 615] width 197 height 30
click at [334, 603] on input "text" at bounding box center [348, 615] width 197 height 30
type input "Large"
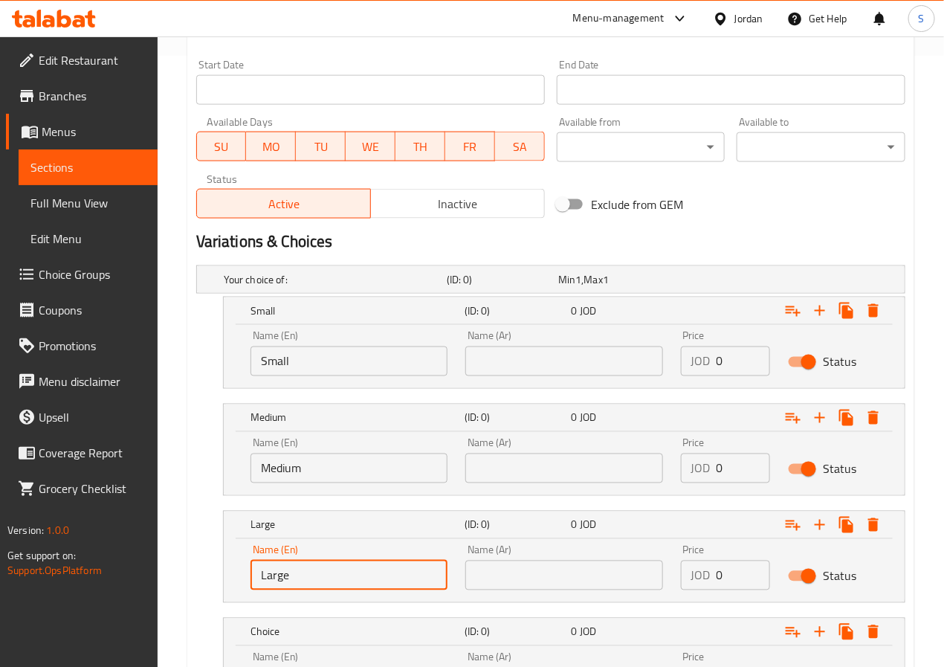
scroll to position [762, 0]
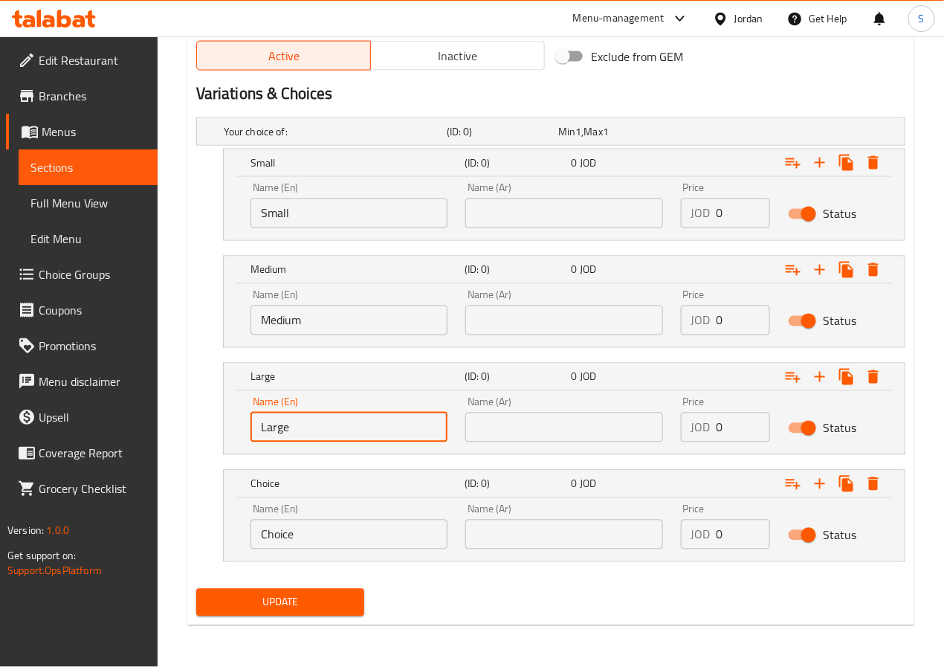
click at [314, 537] on input "Choice" at bounding box center [348, 534] width 197 height 30
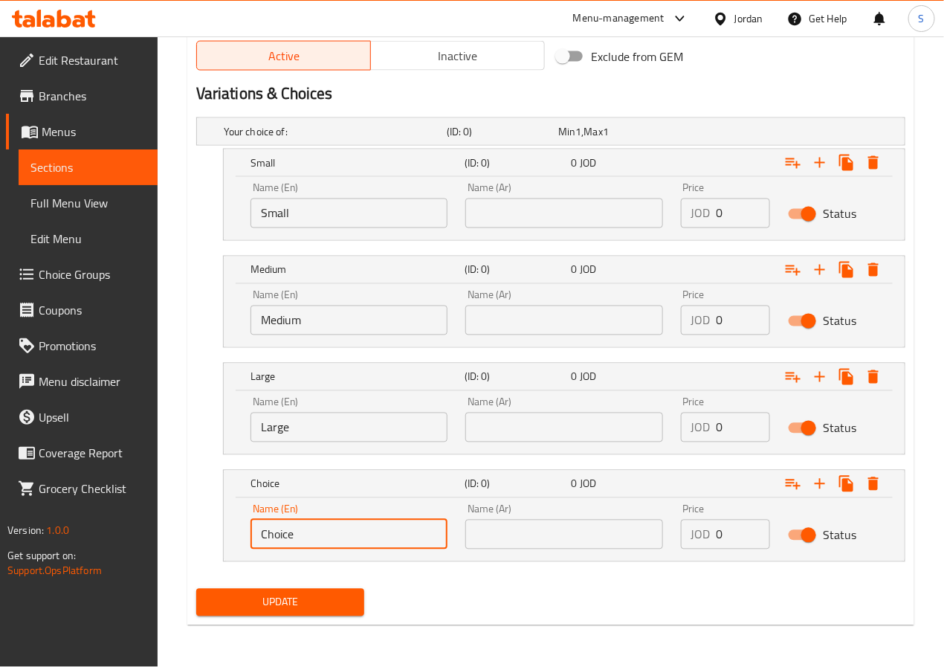
click at [314, 537] on input "Choice" at bounding box center [348, 534] width 197 height 30
click at [314, 537] on input "text" at bounding box center [348, 534] width 197 height 30
type input "X Large"
click at [499, 201] on input "text" at bounding box center [563, 213] width 197 height 30
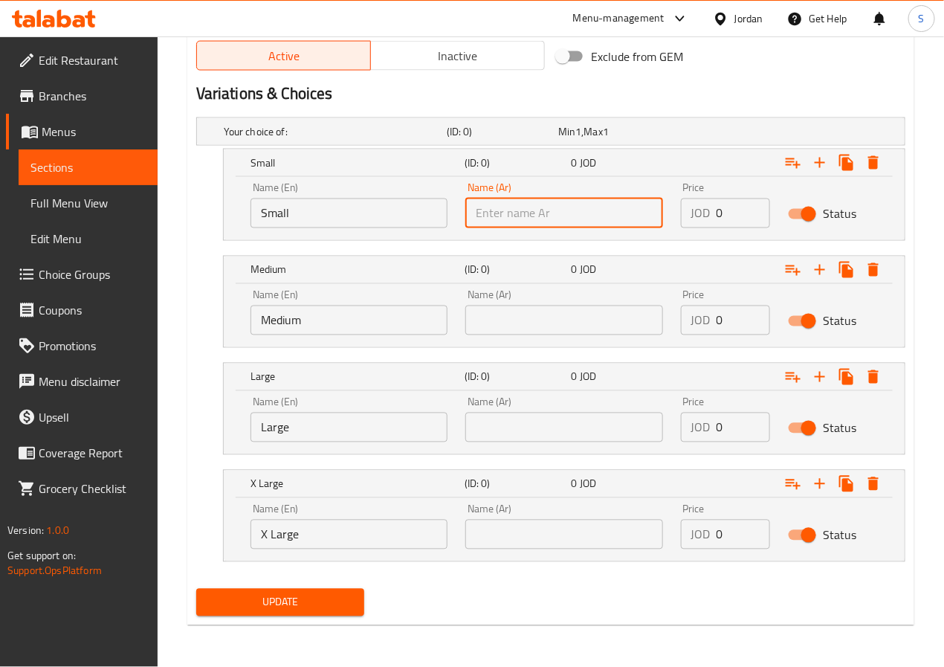
type input "صغير"
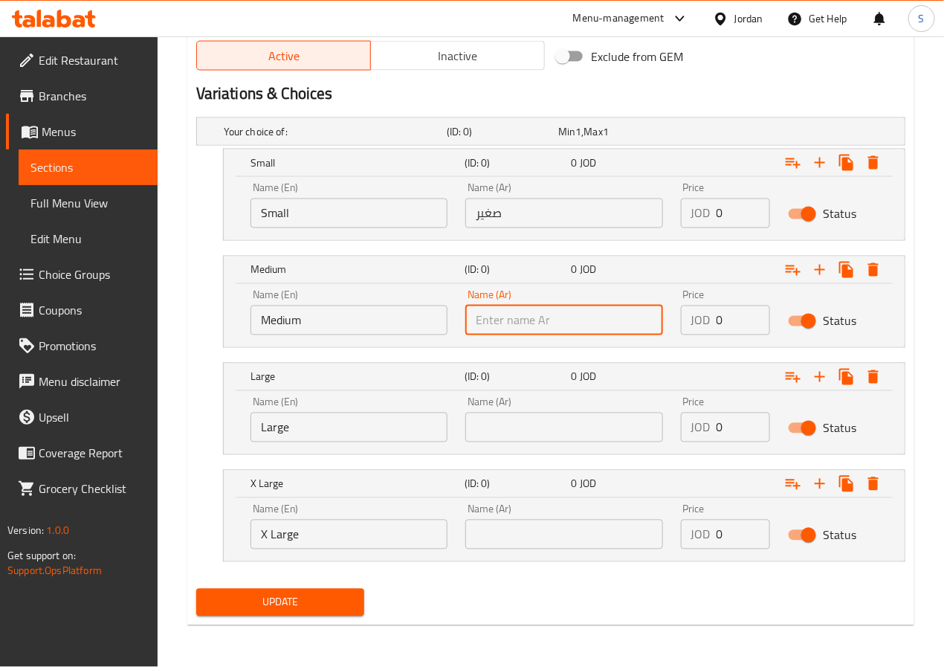
click at [537, 313] on input "text" at bounding box center [563, 320] width 197 height 30
type input "متوسط"
click at [526, 424] on input "text" at bounding box center [563, 427] width 197 height 30
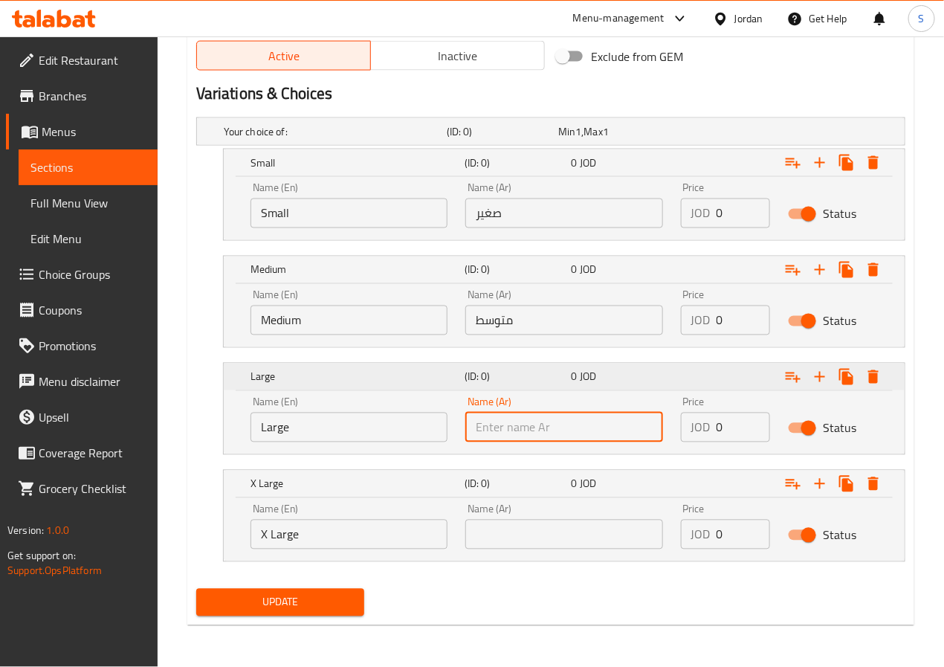
type input "كبير"
click at [525, 535] on input "text" at bounding box center [563, 534] width 197 height 30
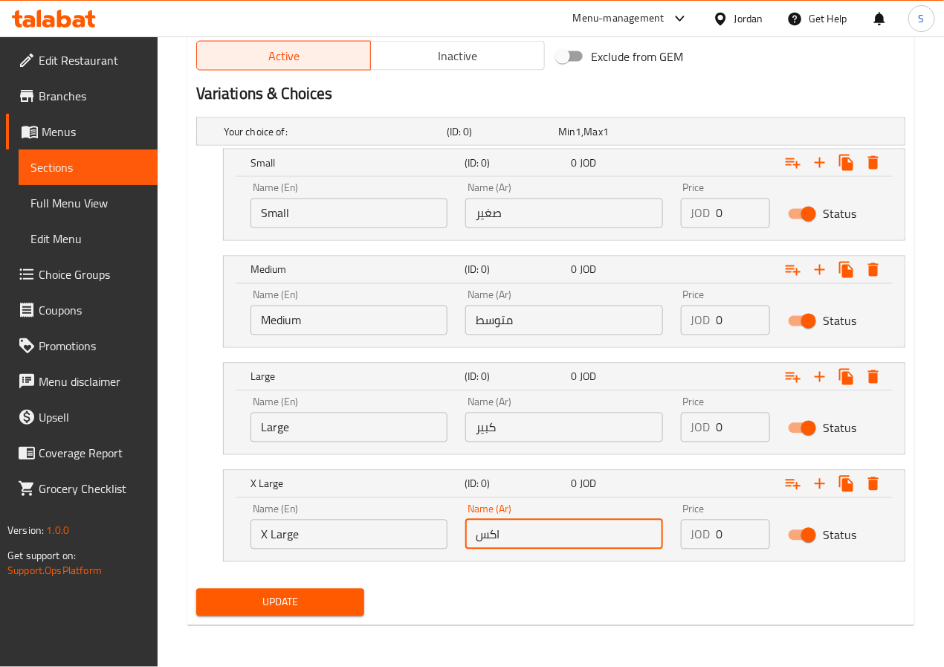
type input "اكس لارج"
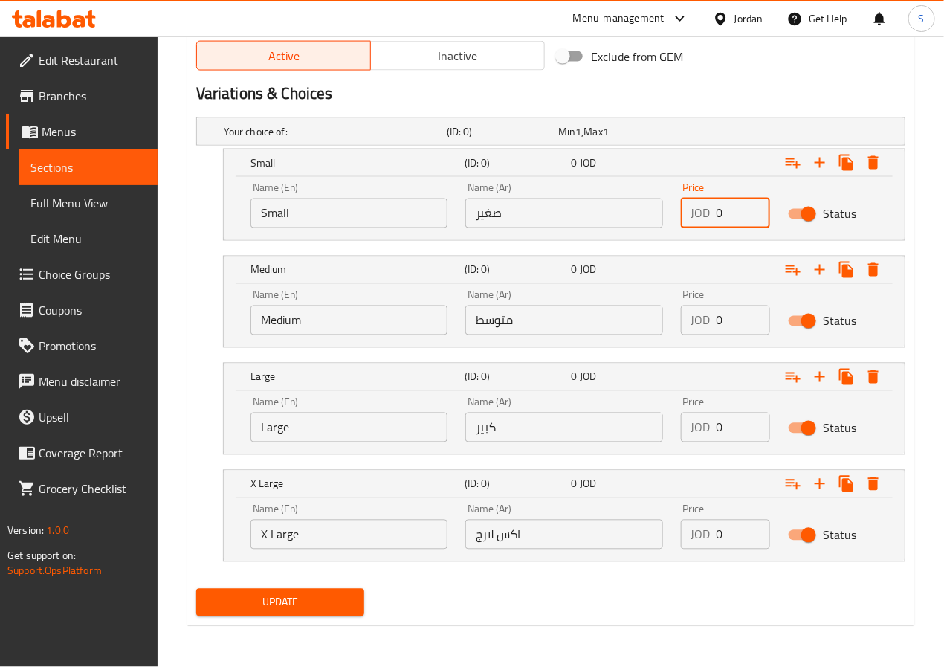
drag, startPoint x: 731, startPoint y: 207, endPoint x: 687, endPoint y: 214, distance: 45.1
click at [687, 214] on div "JOD 0 Price" at bounding box center [726, 213] width 90 height 30
type input "0.75"
click at [730, 311] on input "0" at bounding box center [743, 320] width 54 height 30
type input "1"
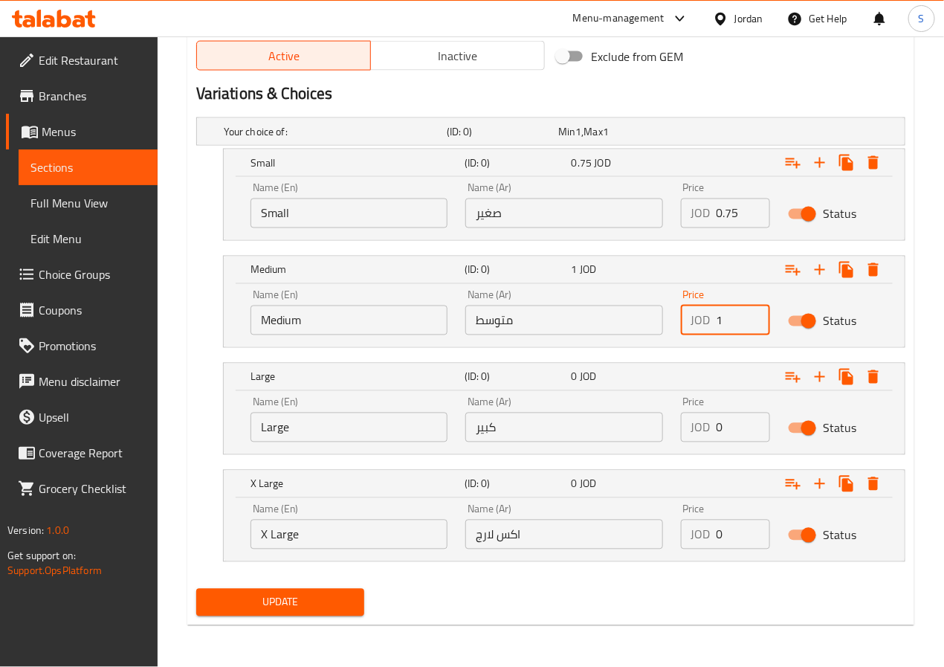
click at [725, 421] on input "0" at bounding box center [743, 427] width 54 height 30
type input "1.5"
click at [727, 542] on input "0" at bounding box center [743, 534] width 54 height 30
type input "2"
click at [297, 603] on span "Update" at bounding box center [280, 602] width 145 height 19
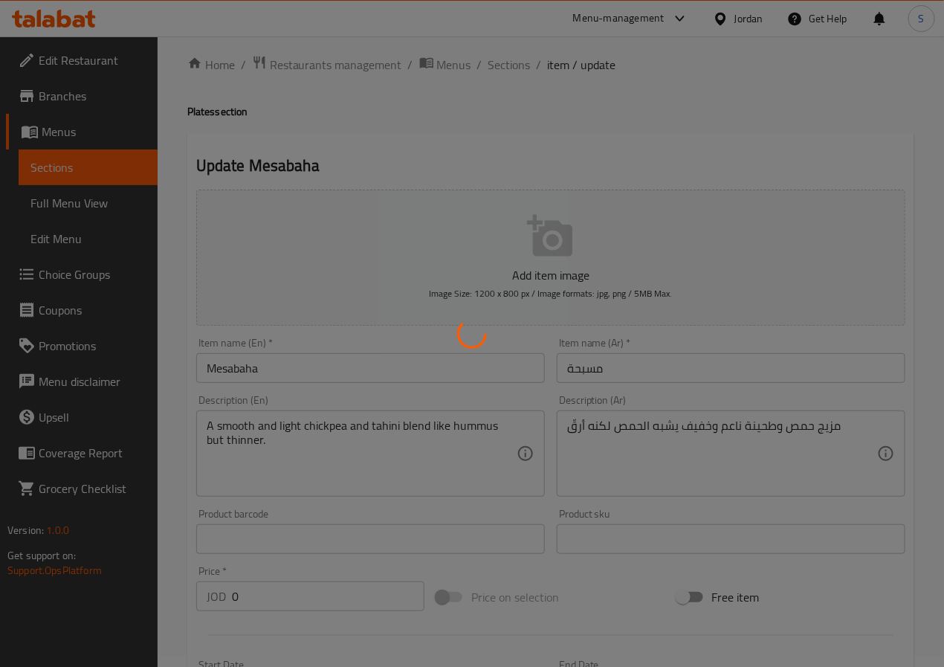
scroll to position [0, 0]
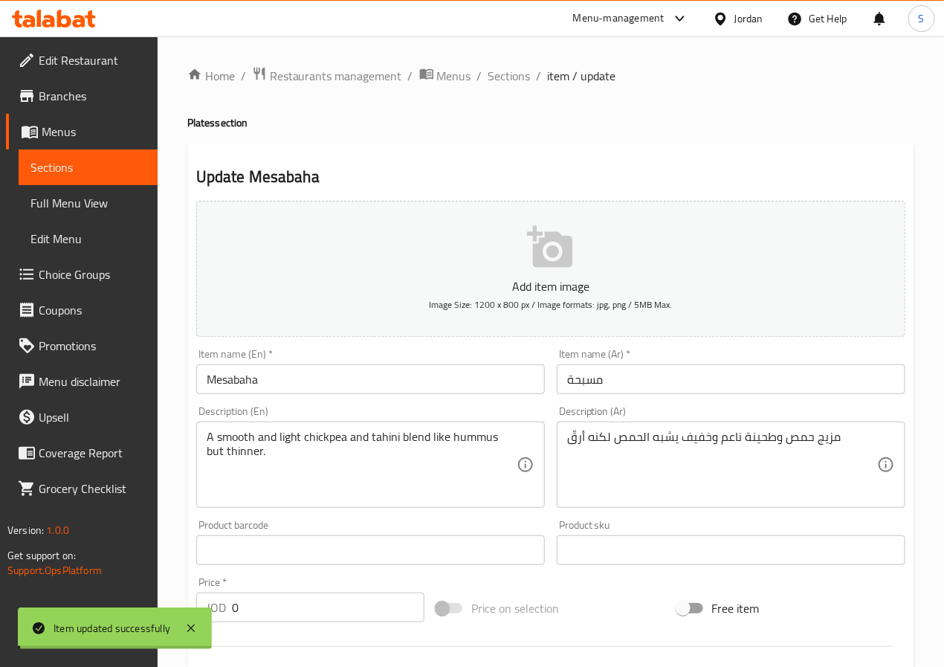
click at [226, 383] on input "Mesabaha" at bounding box center [370, 379] width 348 height 30
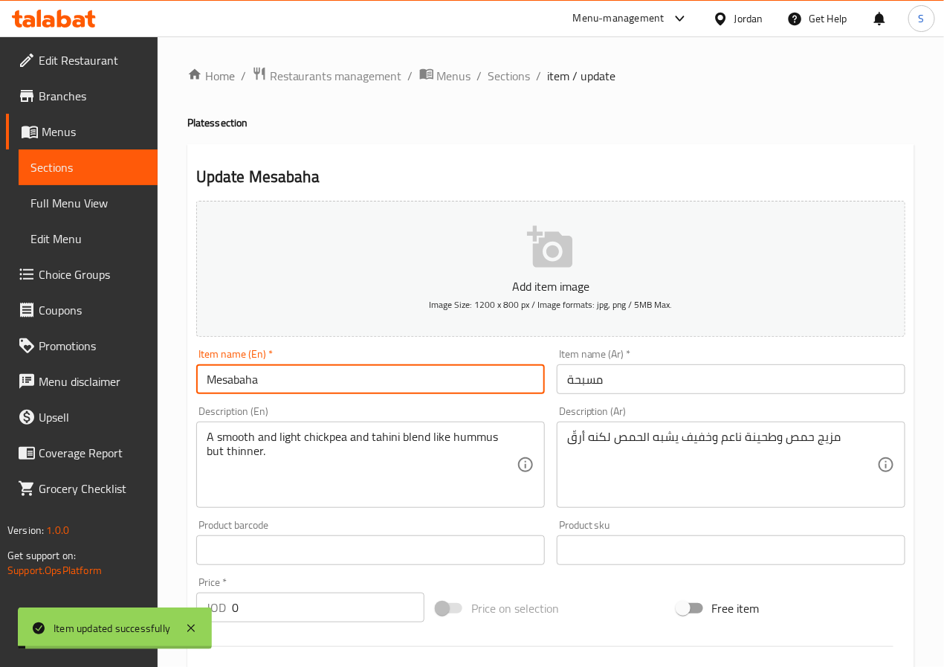
click at [226, 383] on input "Mesabaha" at bounding box center [370, 379] width 348 height 30
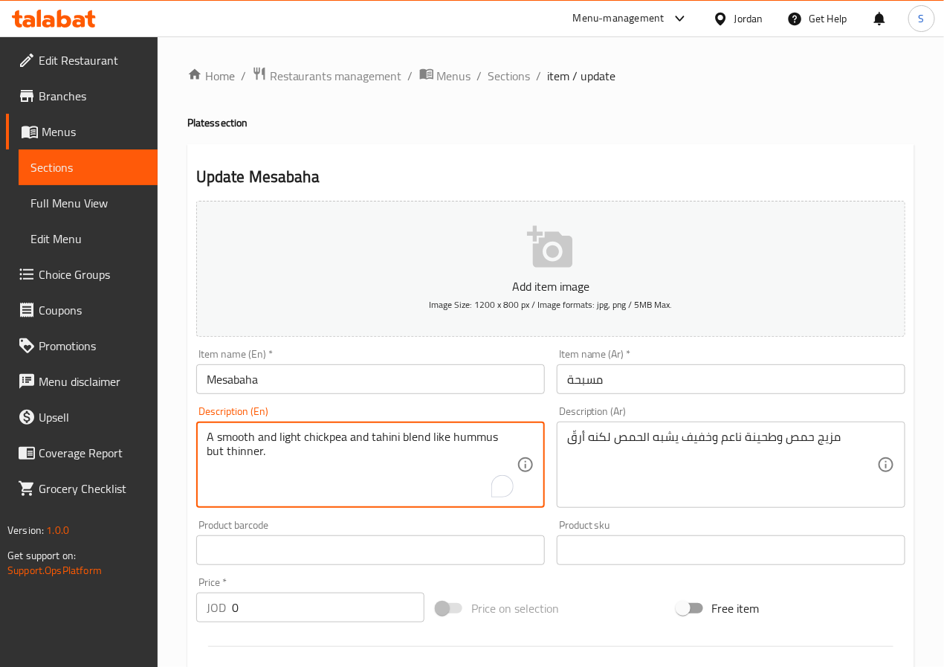
scroll to position [762, 0]
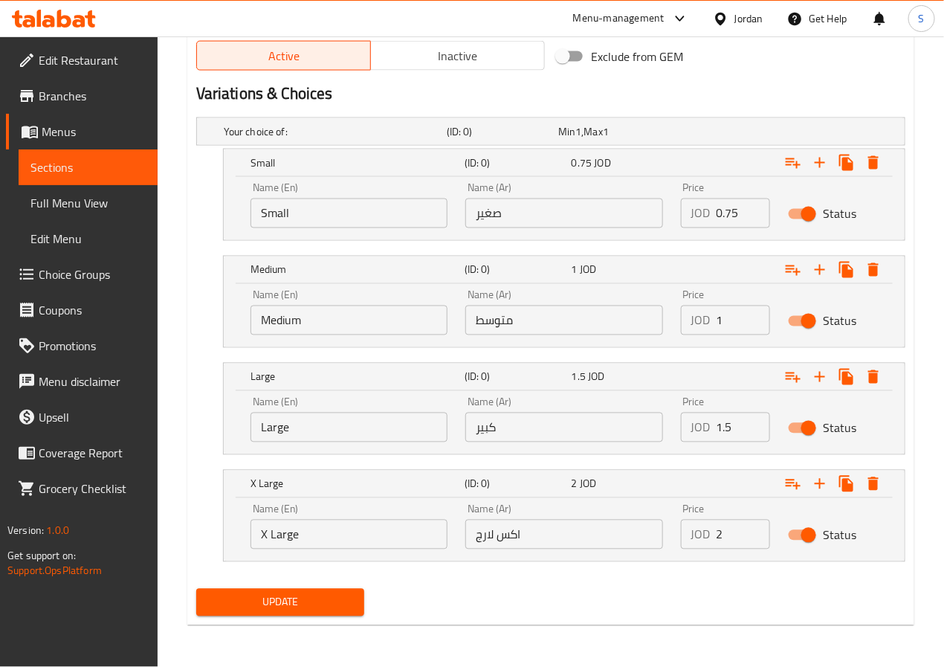
click at [317, 606] on span "Update" at bounding box center [280, 602] width 145 height 19
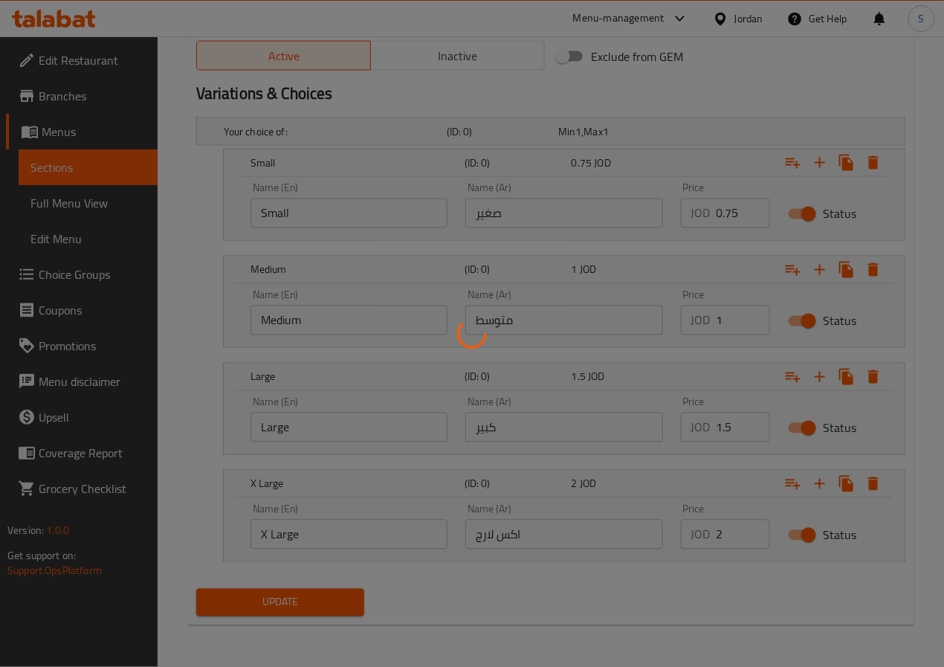
scroll to position [0, 0]
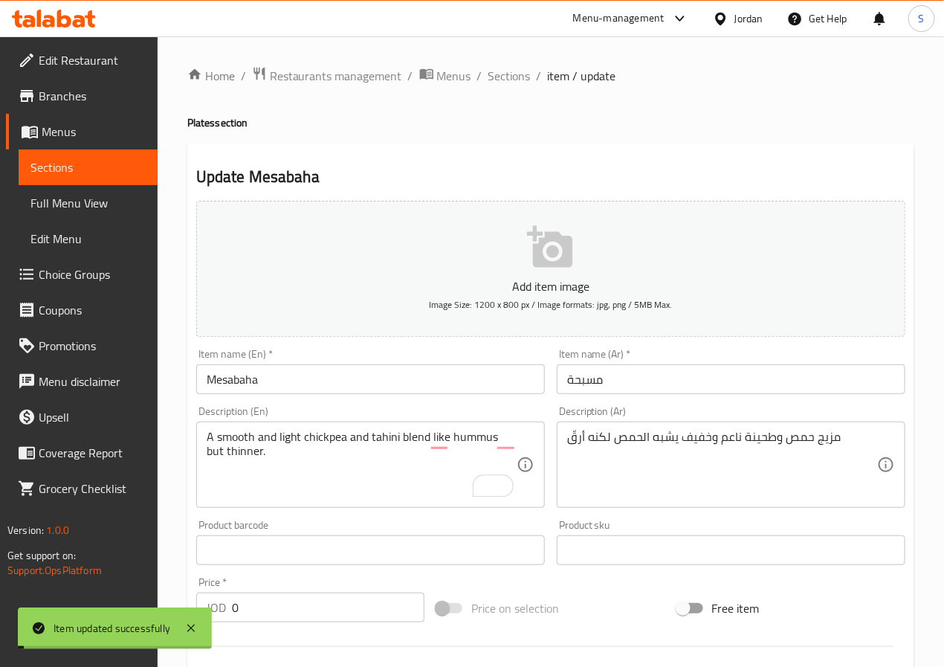
drag, startPoint x: 518, startPoint y: 74, endPoint x: 476, endPoint y: 0, distance: 84.9
click at [518, 74] on span "Sections" at bounding box center [509, 76] width 42 height 18
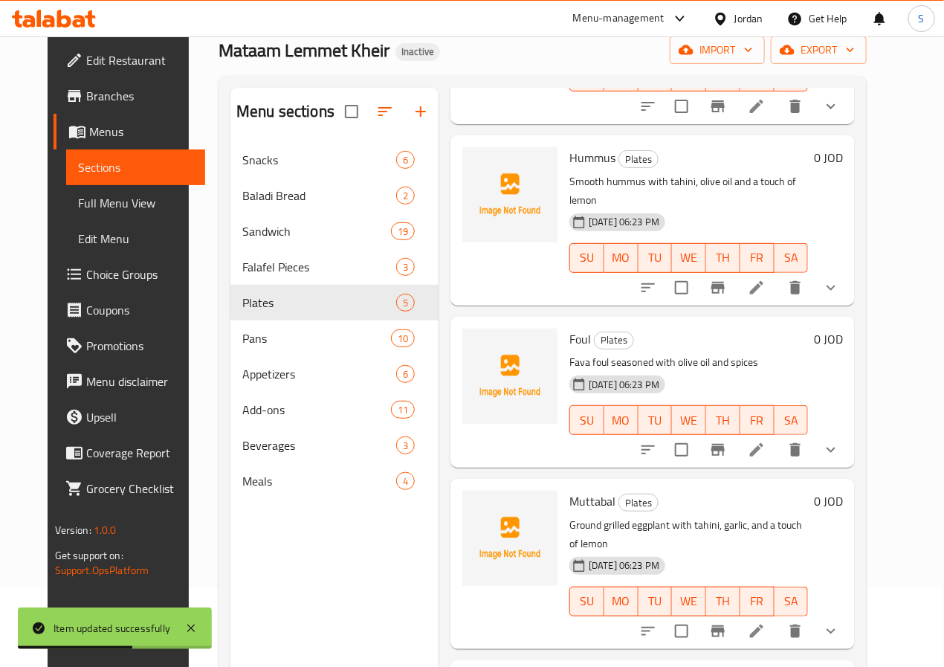
scroll to position [208, 0]
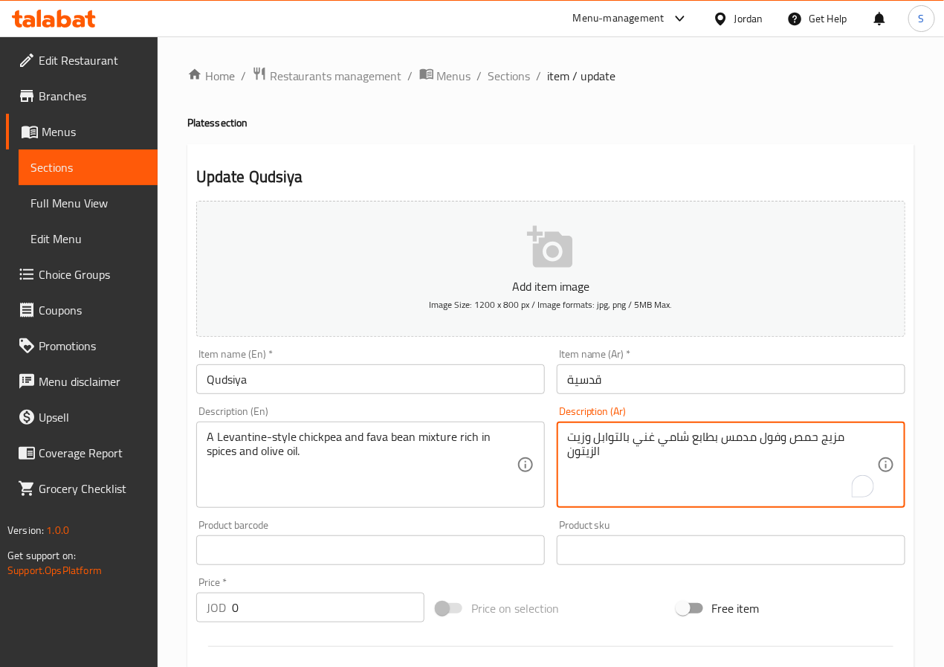
click at [734, 440] on textarea "مزيج حمص وفول مدمس بطابع شامي غني بالتوابل وزيت الزيتون" at bounding box center [722, 464] width 310 height 71
type textarea "مزيج حمص وفول بطابع شامي غني بالتوابل وزيت الزيتون"
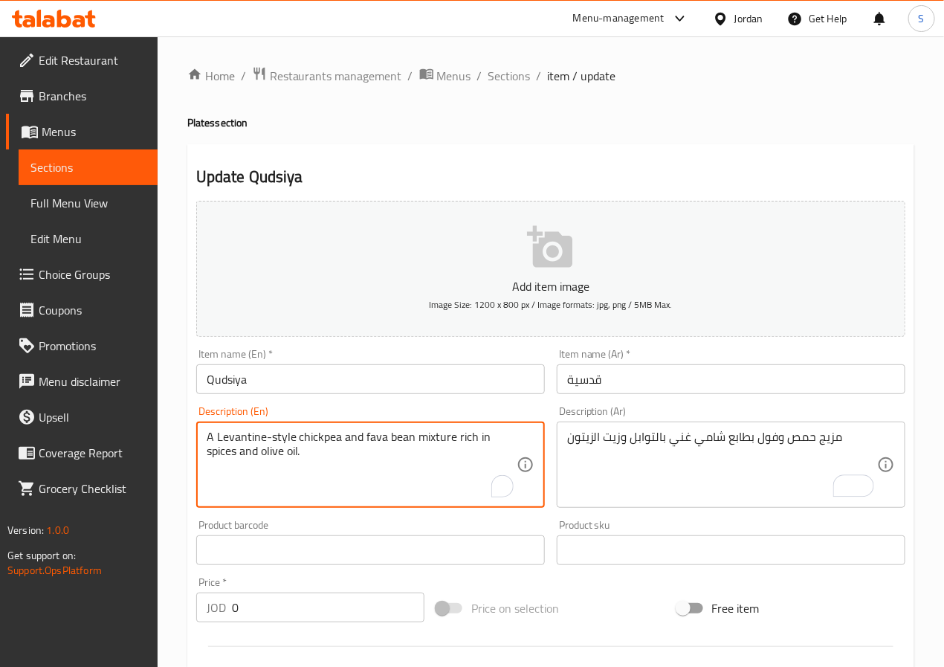
click at [375, 439] on textarea "A Levantine-style chickpea and fava bean mixture rich in spices and olive oil." at bounding box center [362, 464] width 310 height 71
click at [412, 441] on textarea "A Levantine-style chickpea and foul mixture rich in spices and olive oil." at bounding box center [362, 464] width 310 height 71
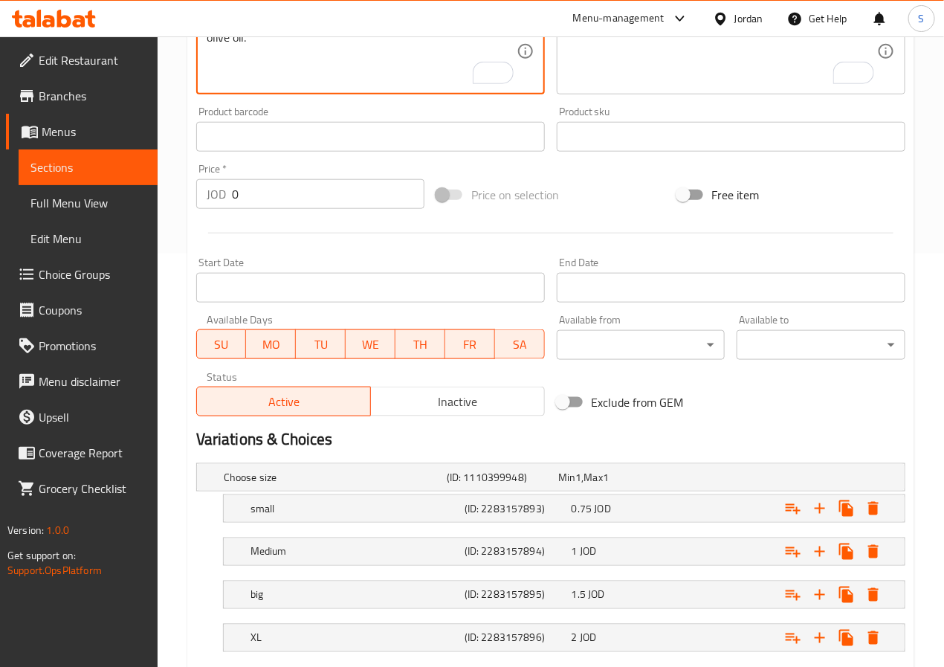
scroll to position [506, 0]
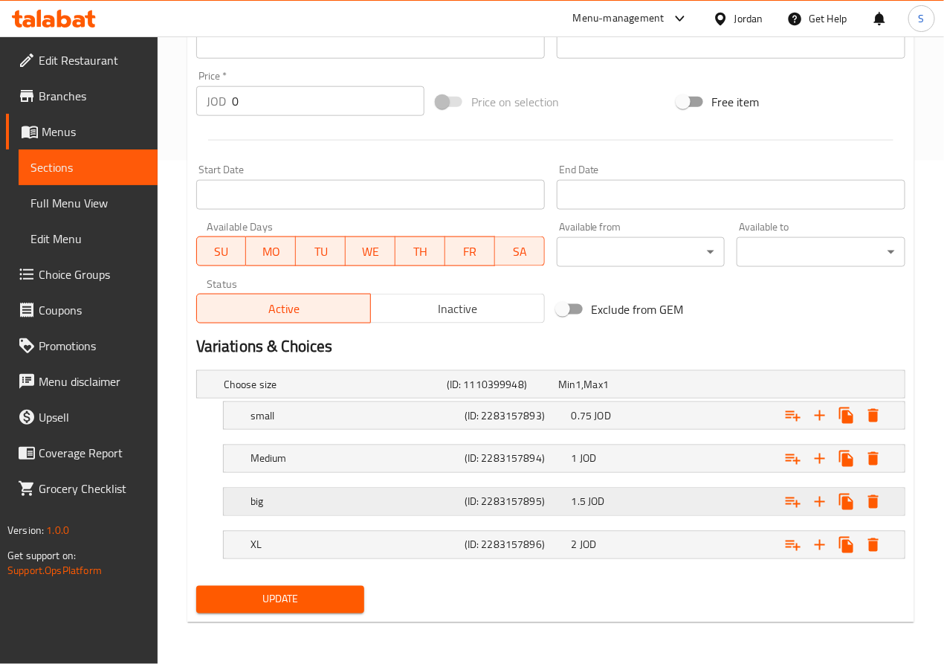
type textarea "A Levantine-style chickpea and foul blend rich in spices and olive oil."
click at [294, 495] on div "big" at bounding box center [354, 501] width 214 height 21
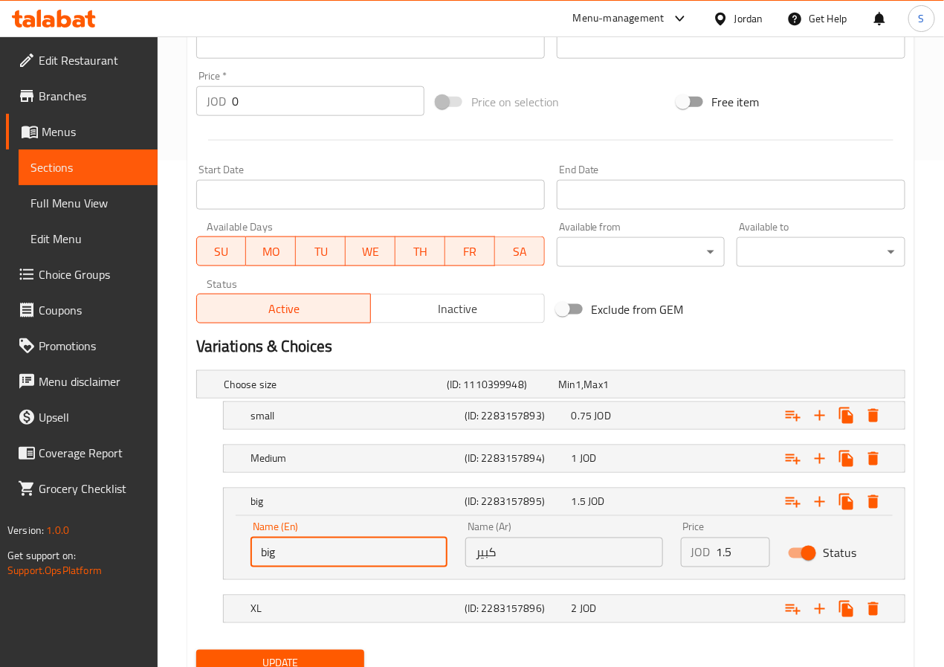
click at [294, 567] on input "big" at bounding box center [348, 552] width 197 height 30
click at [294, 567] on input "text" at bounding box center [348, 552] width 197 height 30
type input "Large"
click at [292, 619] on div "XL" at bounding box center [354, 608] width 214 height 21
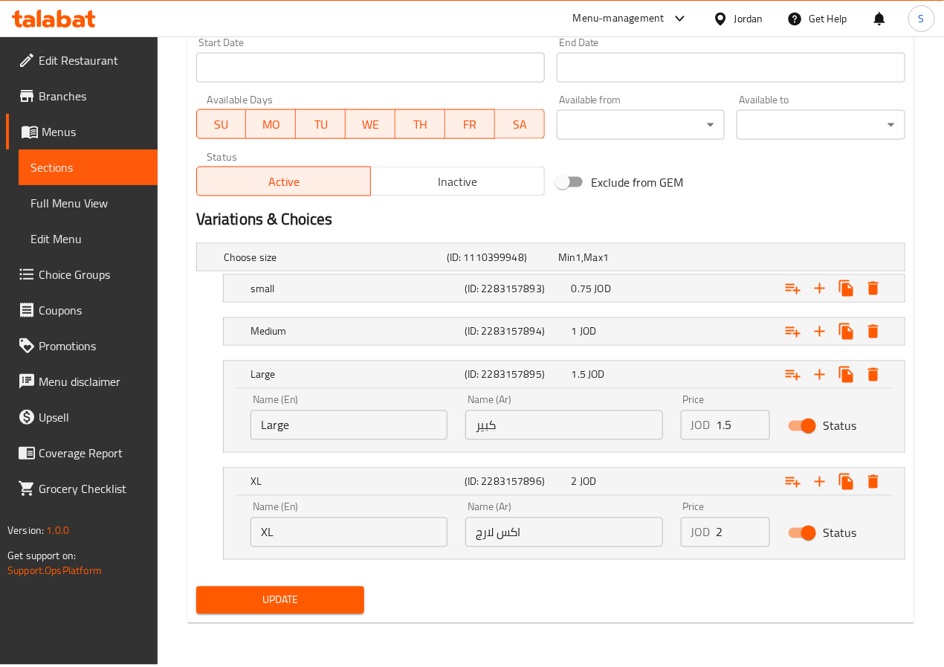
scroll to position [631, 0]
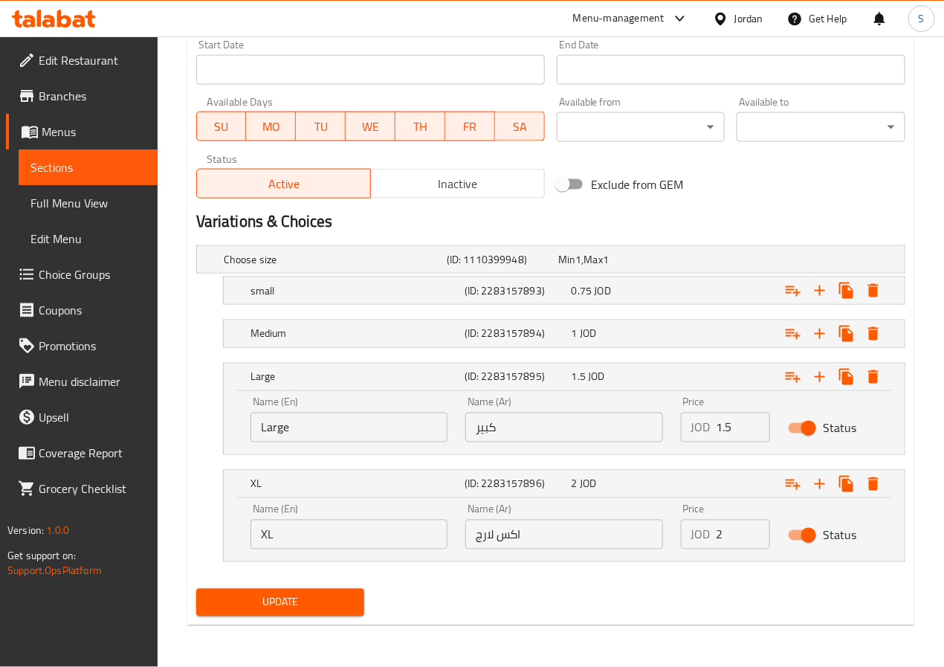
click at [340, 517] on div "Name (En) XL Name (En)" at bounding box center [348, 526] width 197 height 45
click at [335, 544] on input "XL" at bounding box center [348, 534] width 197 height 30
type input "X"
type input "X Large"
click at [313, 615] on button "Update" at bounding box center [280, 601] width 169 height 27
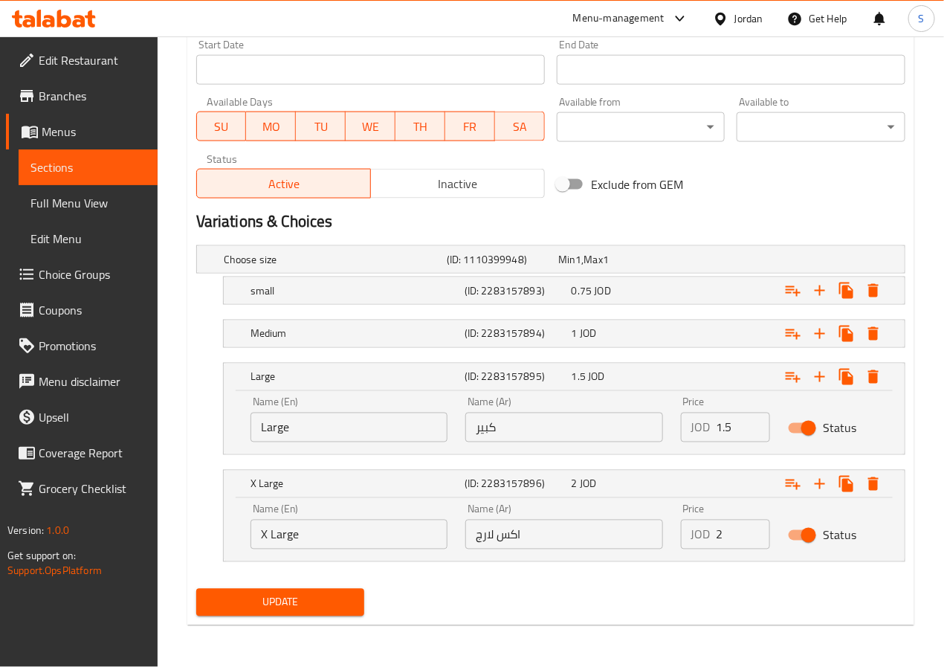
click at [215, 406] on div "Large (ID: 2283157895) 1.5 JOD Name (En) Large Name (En) Name (Ar) كبير Name (A…" at bounding box center [550, 409] width 709 height 92
click at [328, 600] on span "Update" at bounding box center [280, 602] width 145 height 19
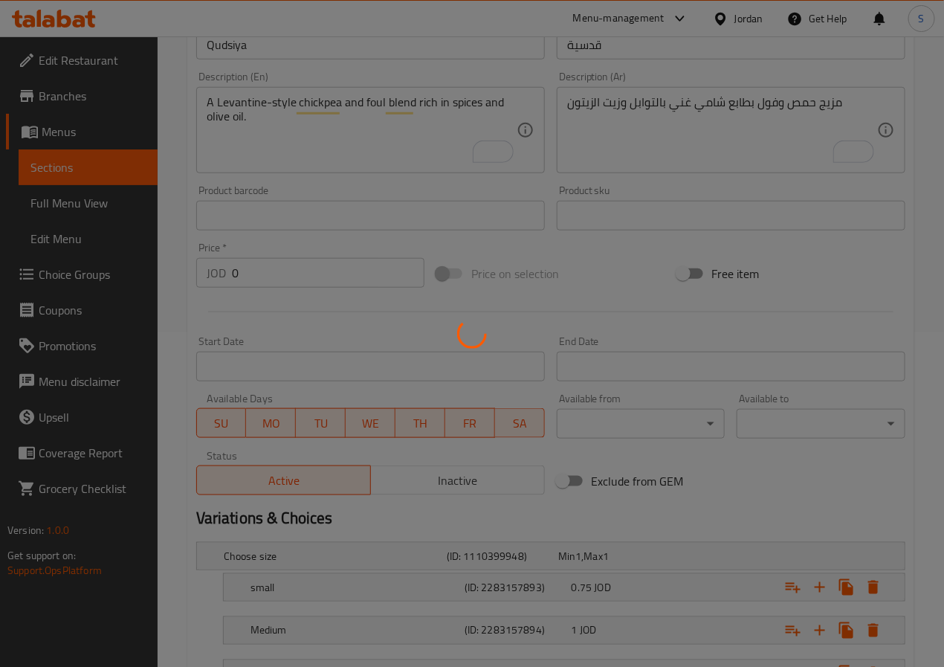
scroll to position [0, 0]
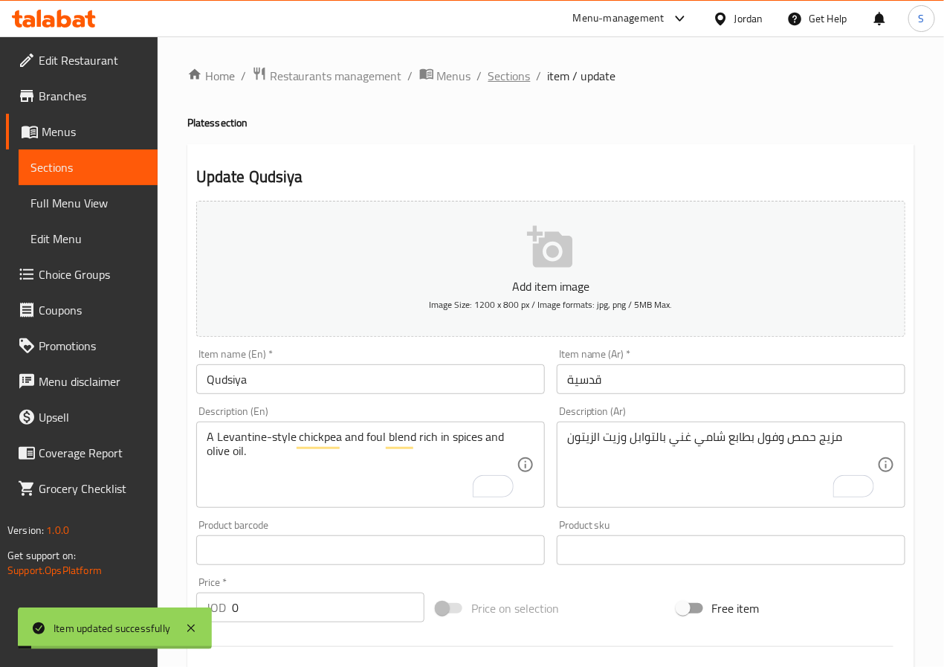
click at [508, 69] on span "Sections" at bounding box center [509, 76] width 42 height 18
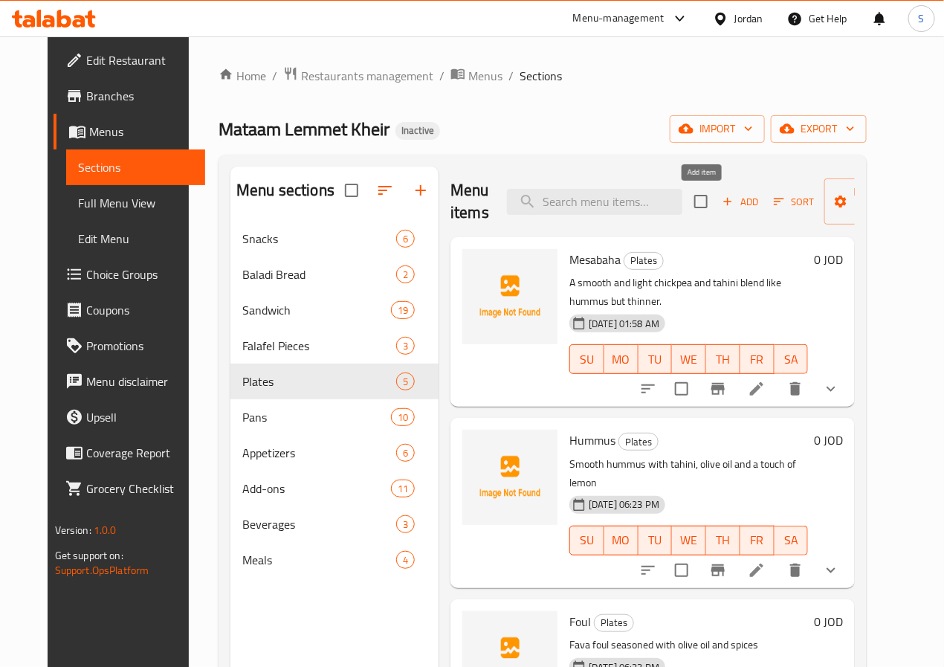
click at [720, 196] on span "Add" at bounding box center [740, 201] width 40 height 17
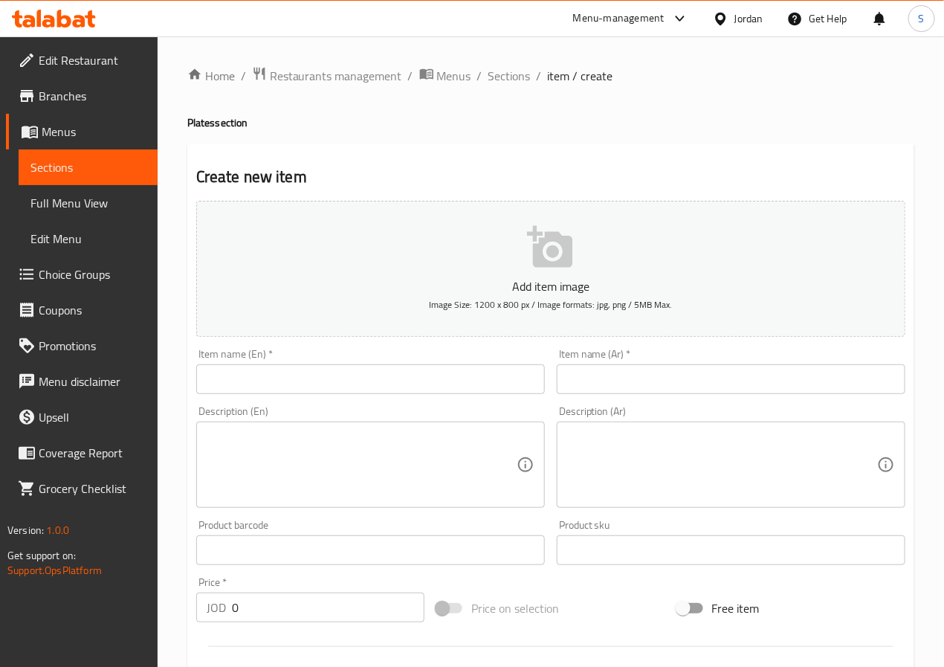
click at [337, 384] on input "text" at bounding box center [370, 379] width 348 height 30
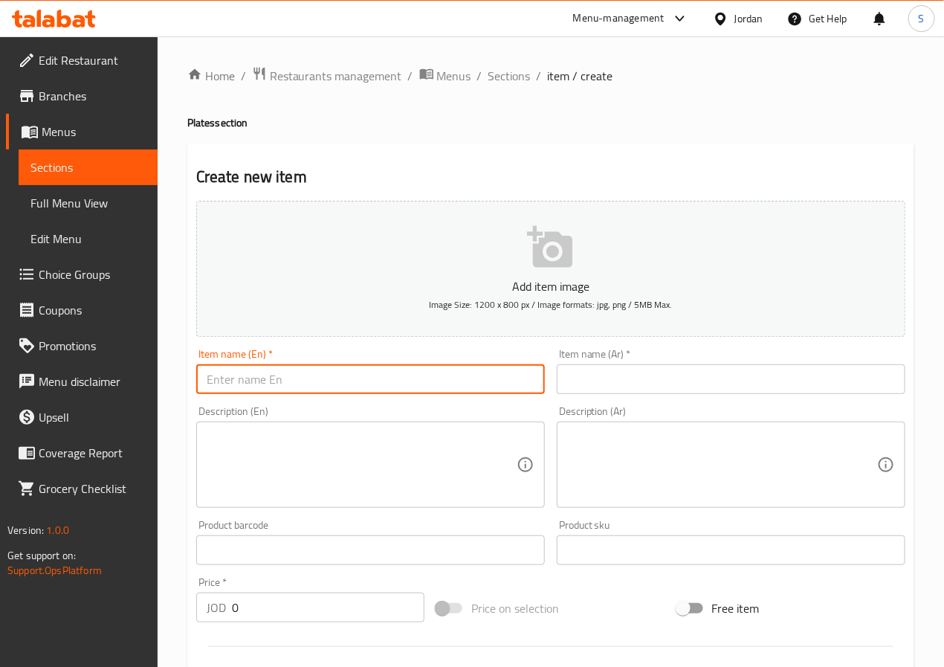
click at [652, 400] on div "Add item image Image Size: 1200 x 800 px / Image formats: jpg, png / 5MB Max. I…" at bounding box center [550, 515] width 721 height 641
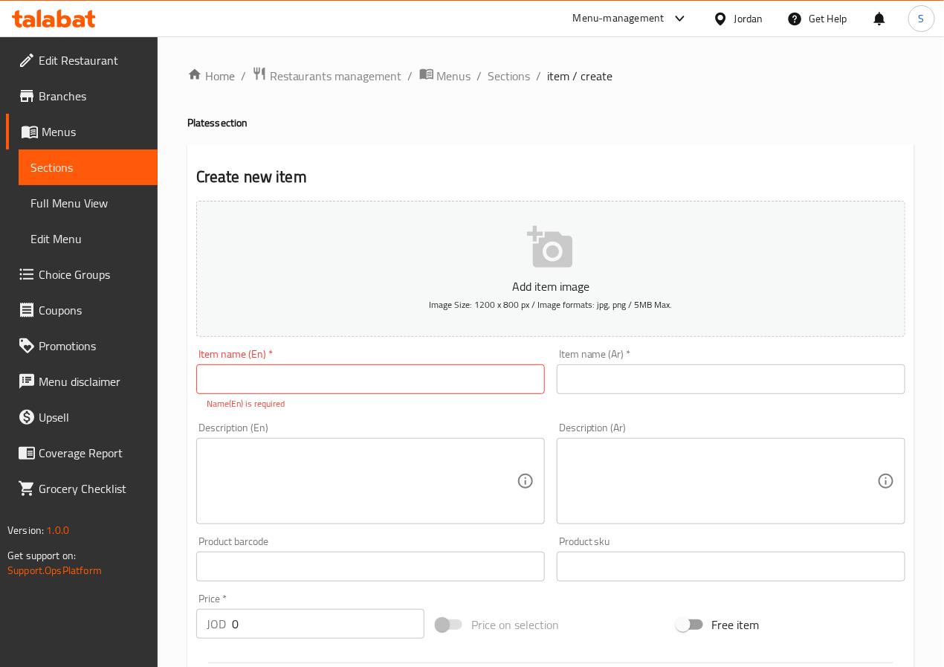
click at [652, 388] on input "text" at bounding box center [731, 379] width 348 height 30
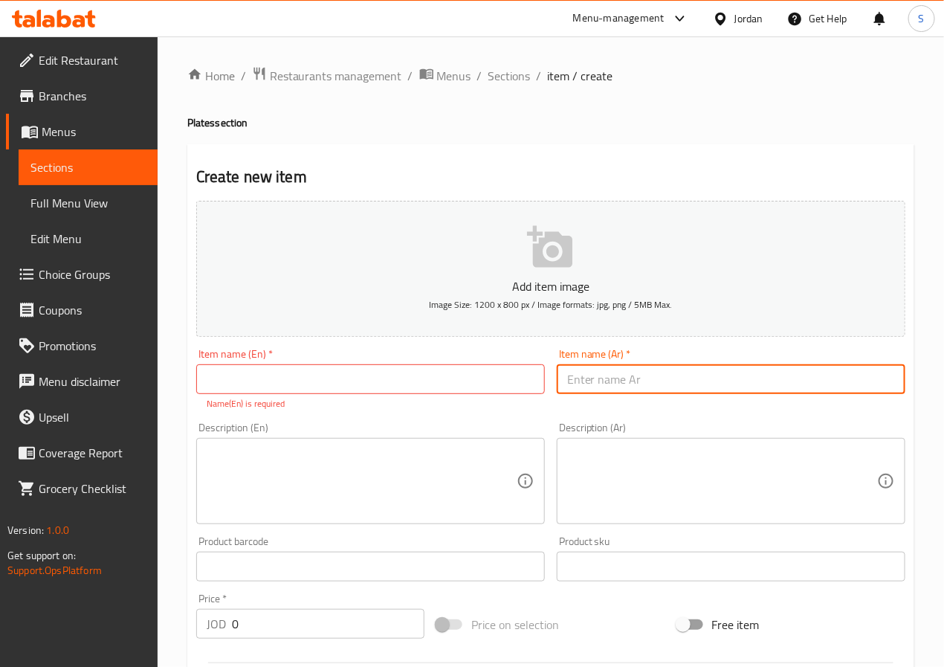
paste input "فتة حمص"
type input "فتة حمص"
click at [464, 372] on input "text" at bounding box center [370, 379] width 348 height 30
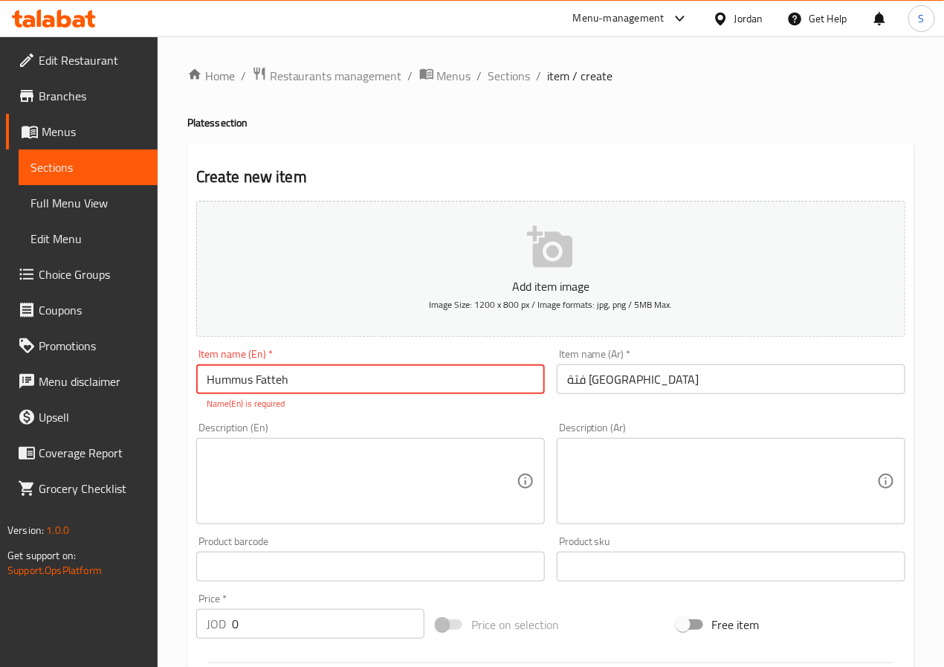
type input "Hummus Fatteh"
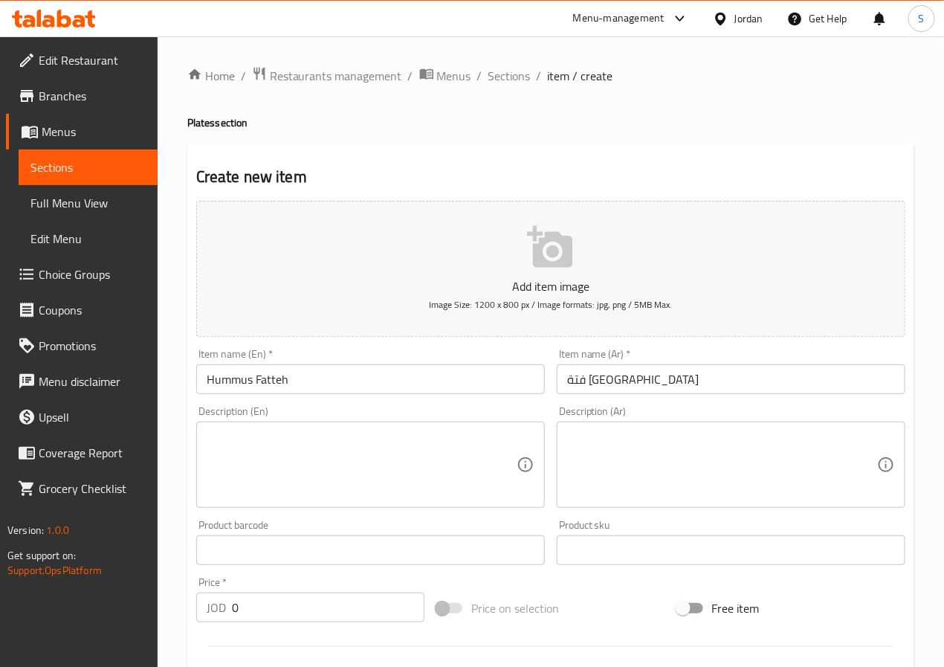
click at [703, 458] on textarea at bounding box center [722, 464] width 310 height 71
paste textarea "باللوز والسمن البلدي"
type textarea "باللوز والسمن البلدي"
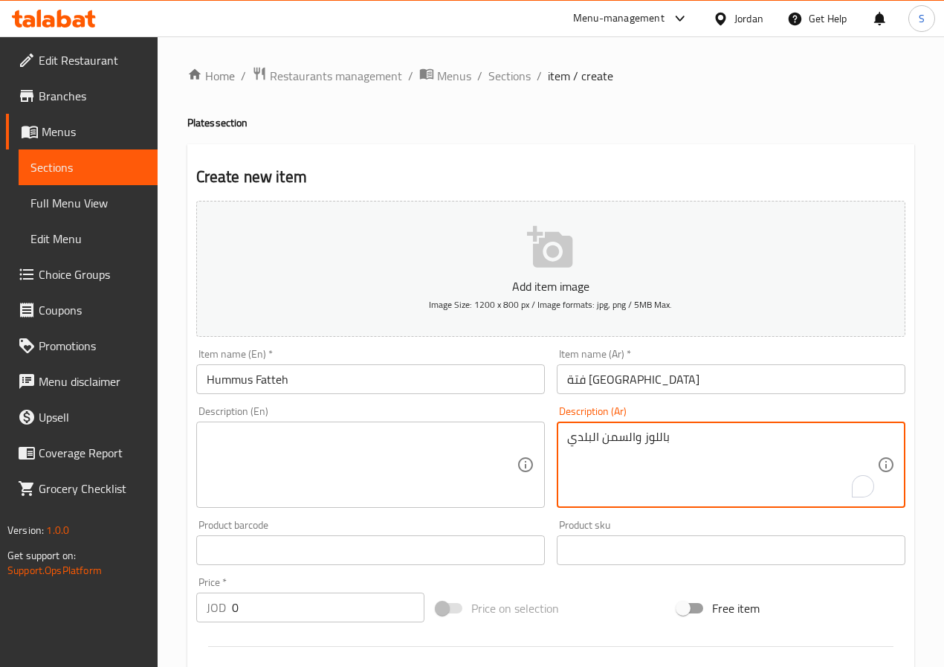
type textarea "باللوز والسمن البلدي"
click at [270, 455] on textarea at bounding box center [362, 464] width 310 height 71
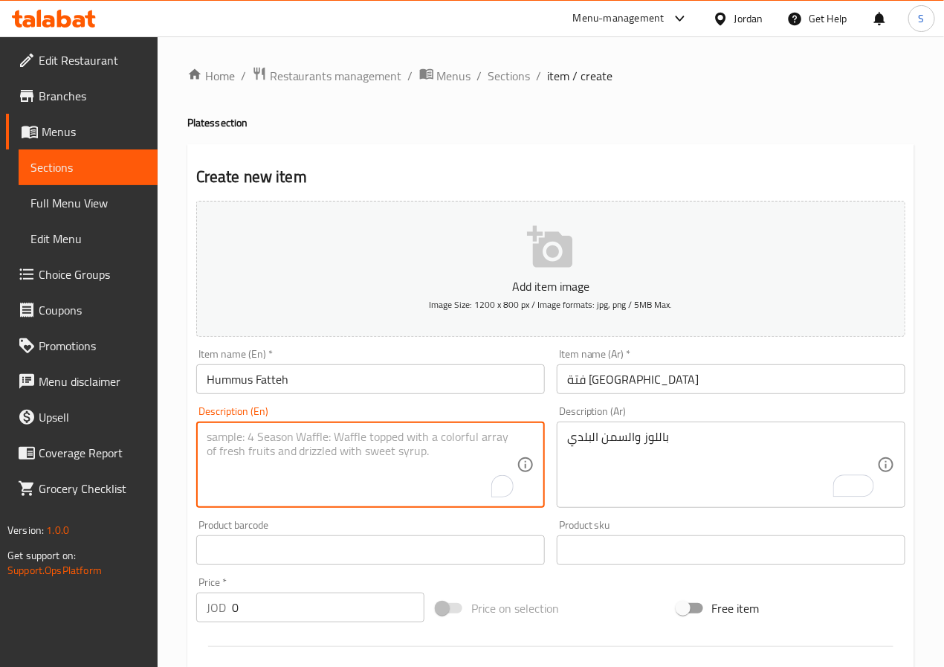
paste textarea "With almonds and country butter"
click at [314, 437] on textarea "With almonds and country butter" at bounding box center [362, 464] width 310 height 71
type textarea "With almonds and [PERSON_NAME]"
click at [296, 618] on input "0" at bounding box center [328, 607] width 192 height 30
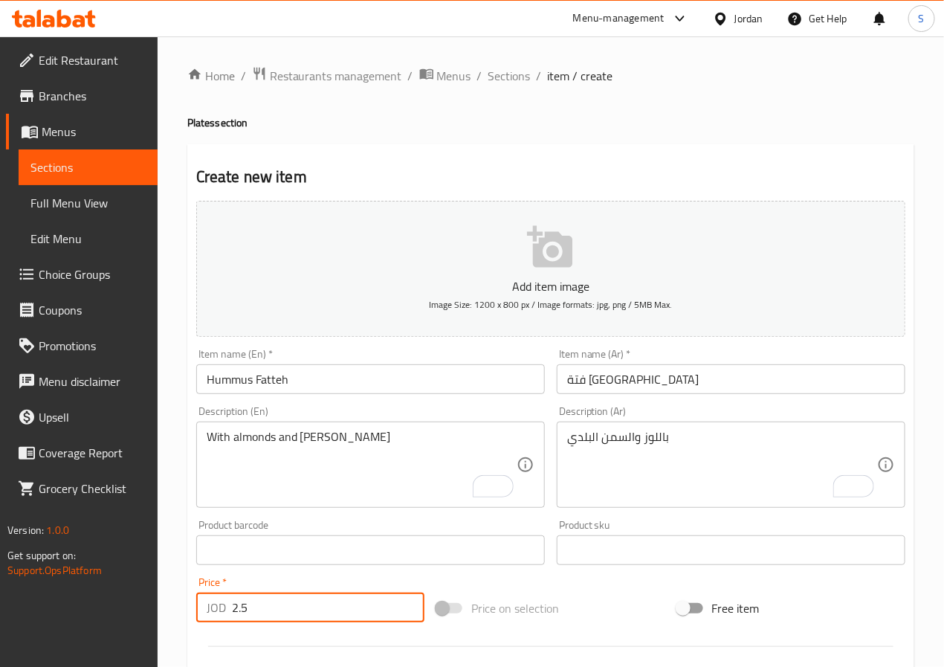
type input "2.5"
click at [179, 562] on div "Home / Restaurants management / Menus / Sections / item / create Plates section…" at bounding box center [551, 543] width 786 height 1014
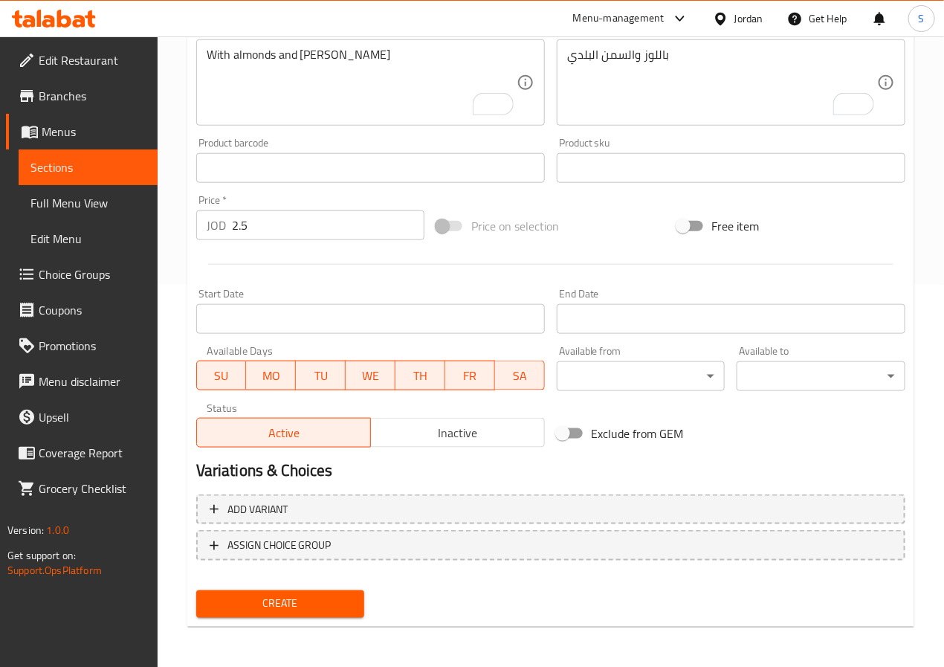
click at [239, 600] on span "Create" at bounding box center [280, 603] width 145 height 19
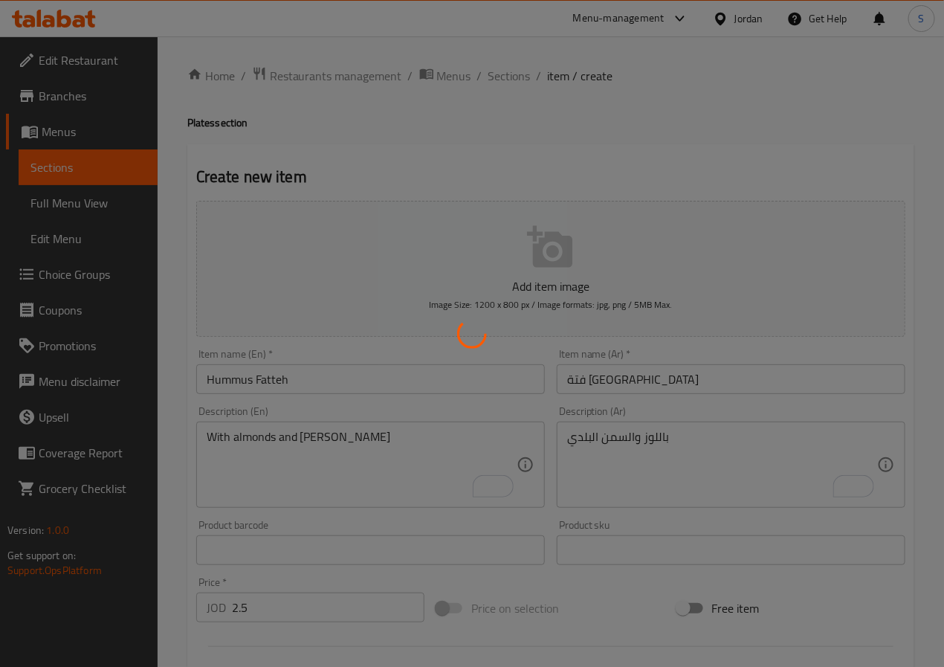
type input "0"
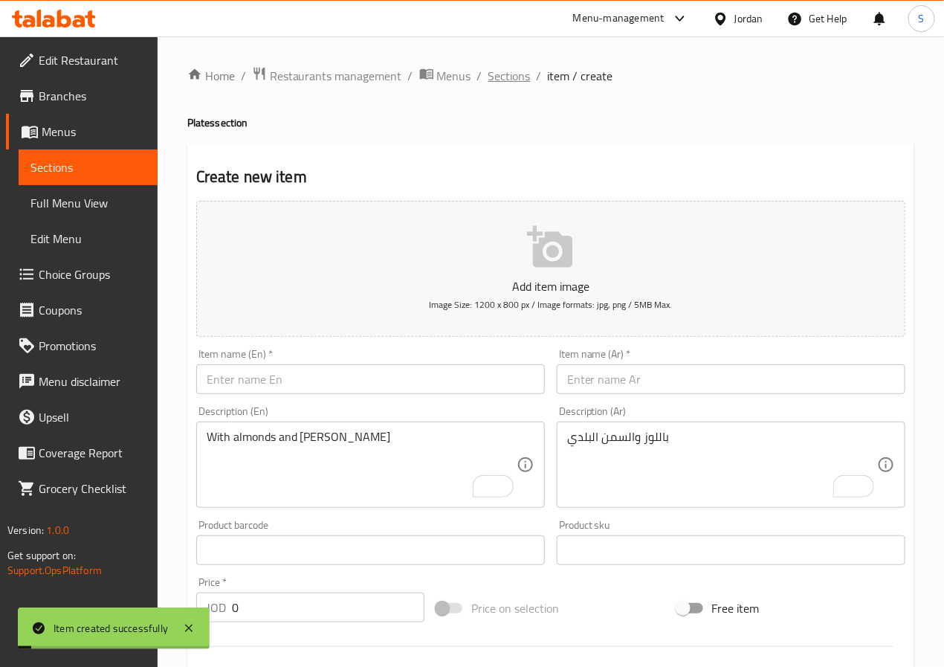
click at [507, 81] on span "Sections" at bounding box center [509, 76] width 42 height 18
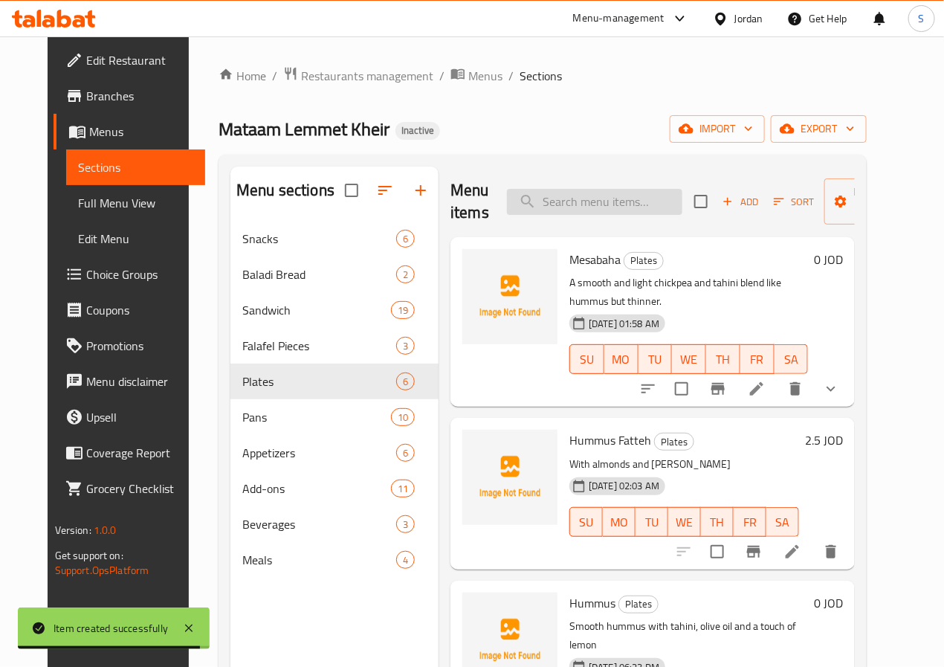
click at [562, 204] on input "search" at bounding box center [594, 202] width 175 height 26
paste input "Hummus Maon With Liver"
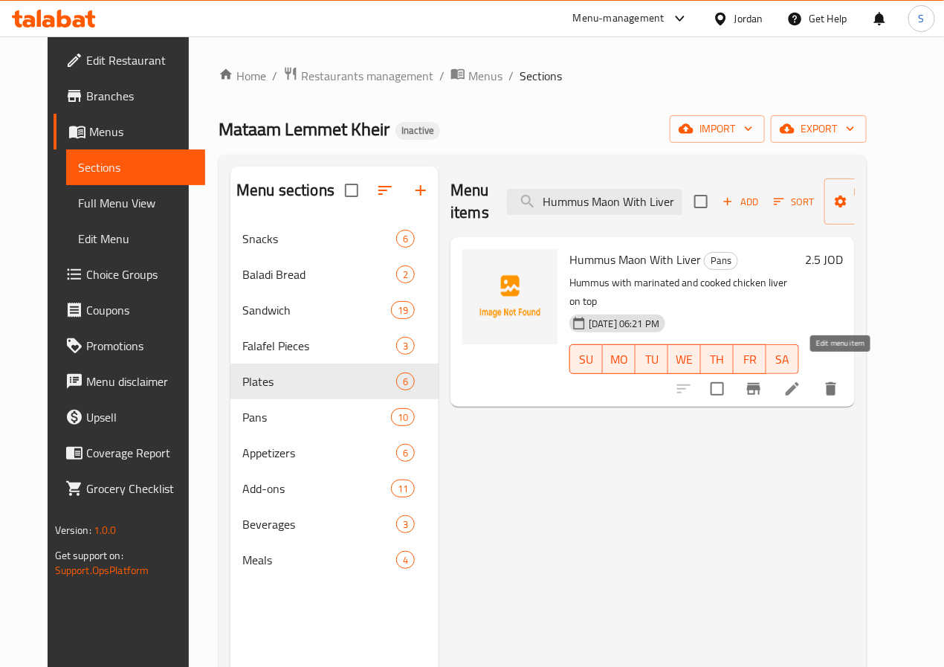
type input "Hummus Maon With Liver"
click at [801, 380] on icon at bounding box center [792, 389] width 18 height 18
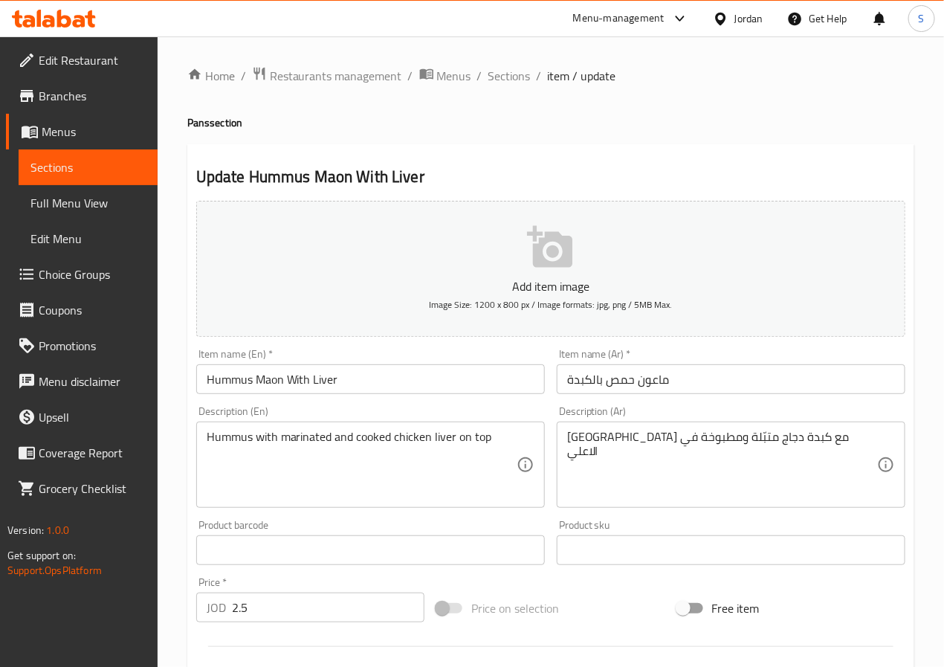
drag, startPoint x: 627, startPoint y: 439, endPoint x: 647, endPoint y: 502, distance: 66.3
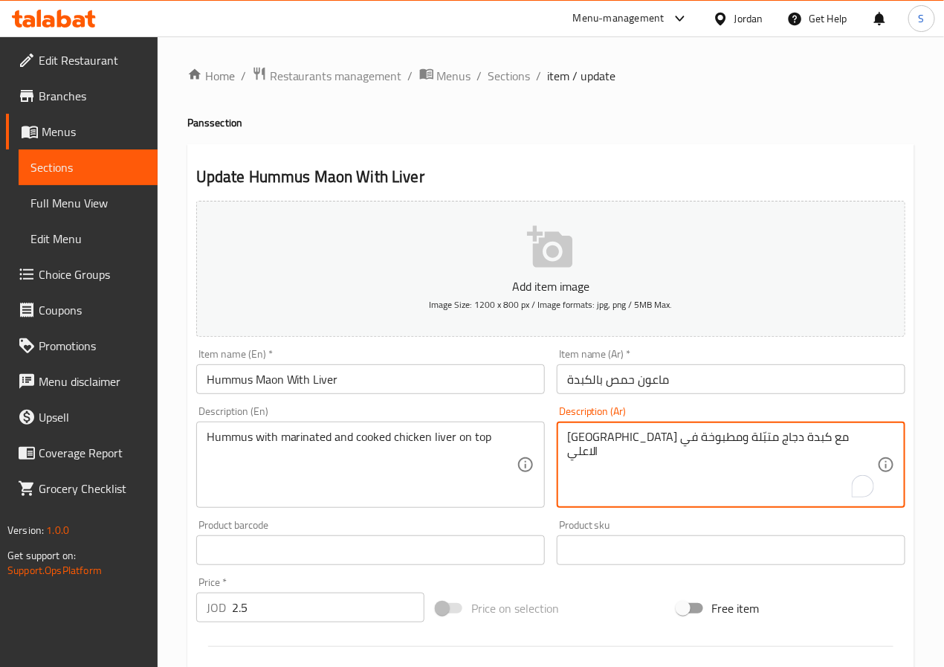
paste textarea "على الوجه"
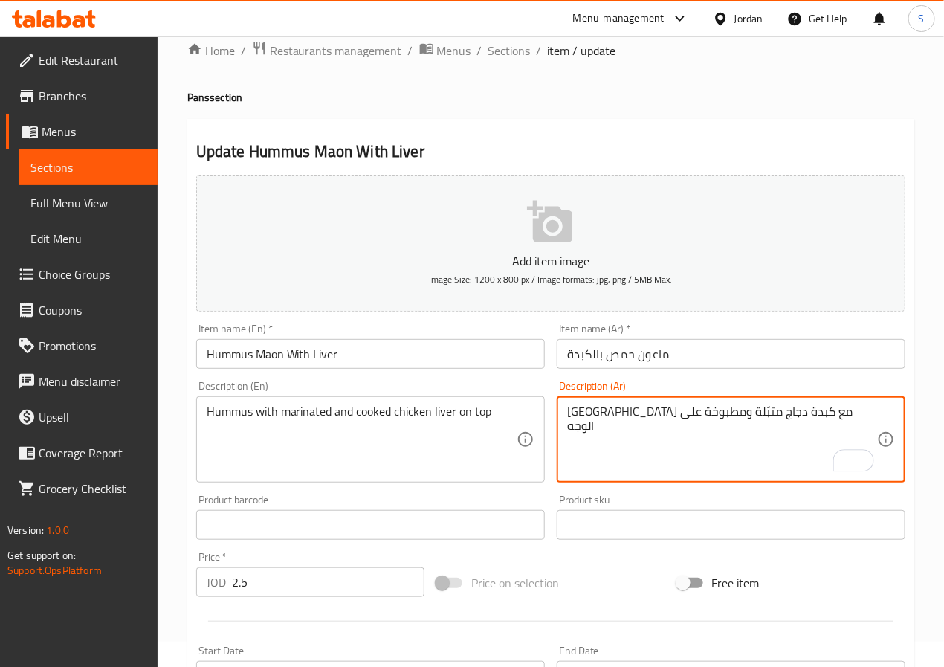
scroll to position [382, 0]
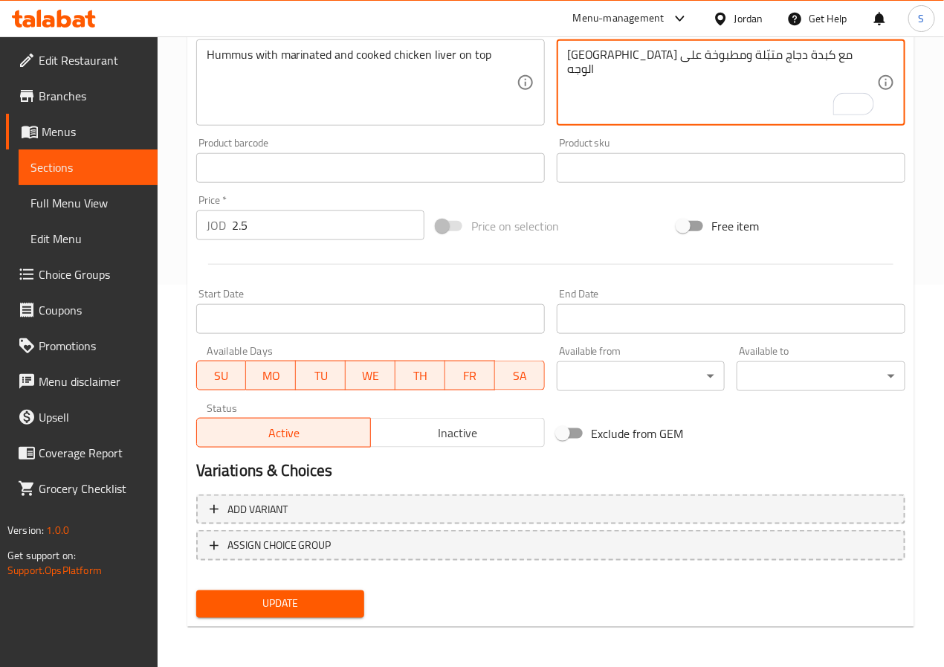
type textarea "حمص مع كبدة دجاج متبّلة ومطبوخة على الوجه"
click at [331, 607] on span "Update" at bounding box center [280, 603] width 145 height 19
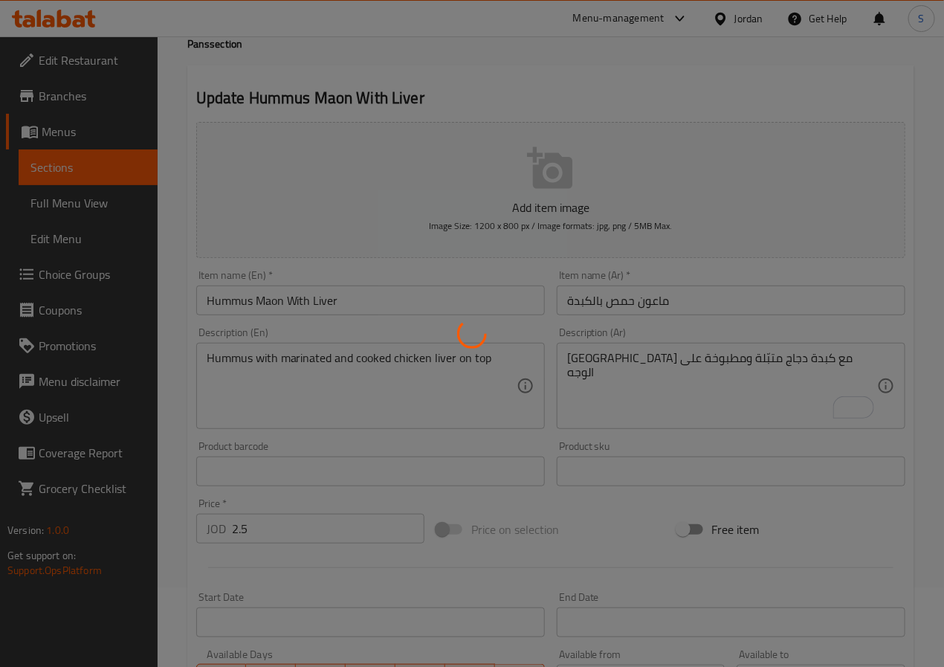
scroll to position [0, 0]
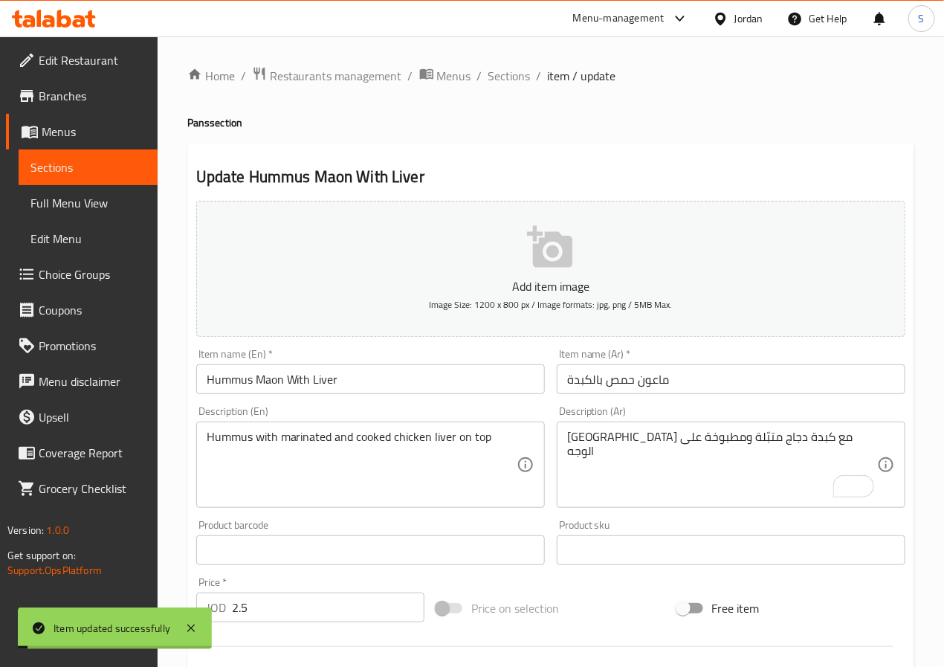
drag, startPoint x: 513, startPoint y: 83, endPoint x: 504, endPoint y: 1, distance: 83.0
click at [513, 83] on span "Sections" at bounding box center [509, 76] width 42 height 18
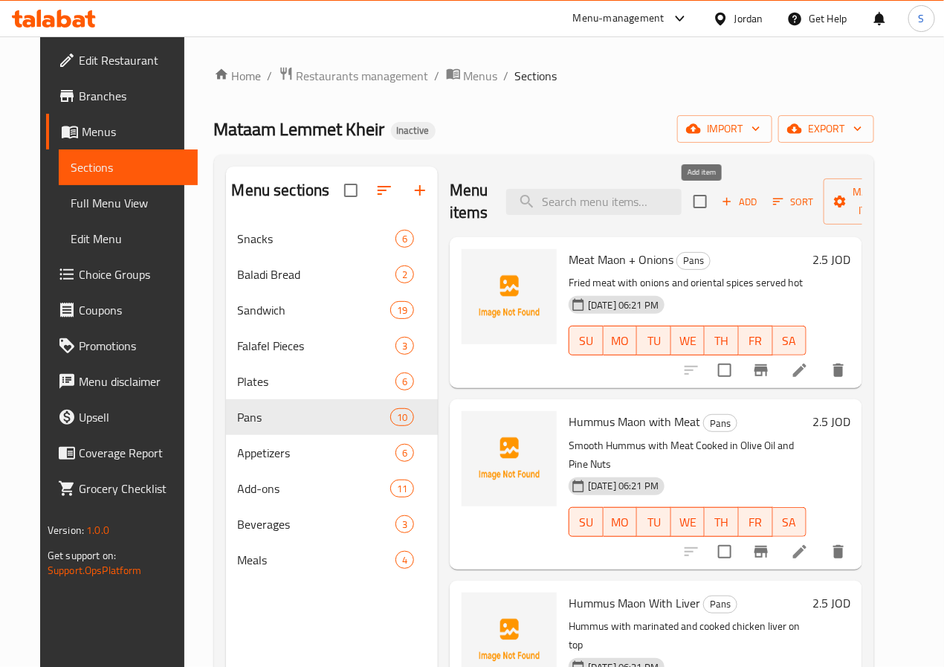
click at [719, 201] on span "Add" at bounding box center [739, 201] width 40 height 17
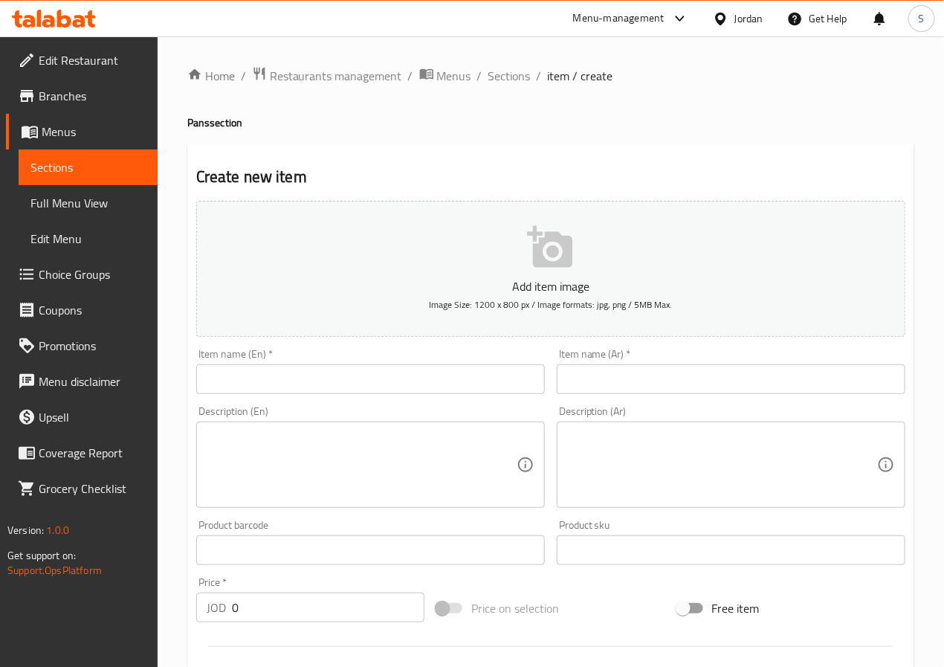
click at [304, 369] on input "text" at bounding box center [370, 379] width 348 height 30
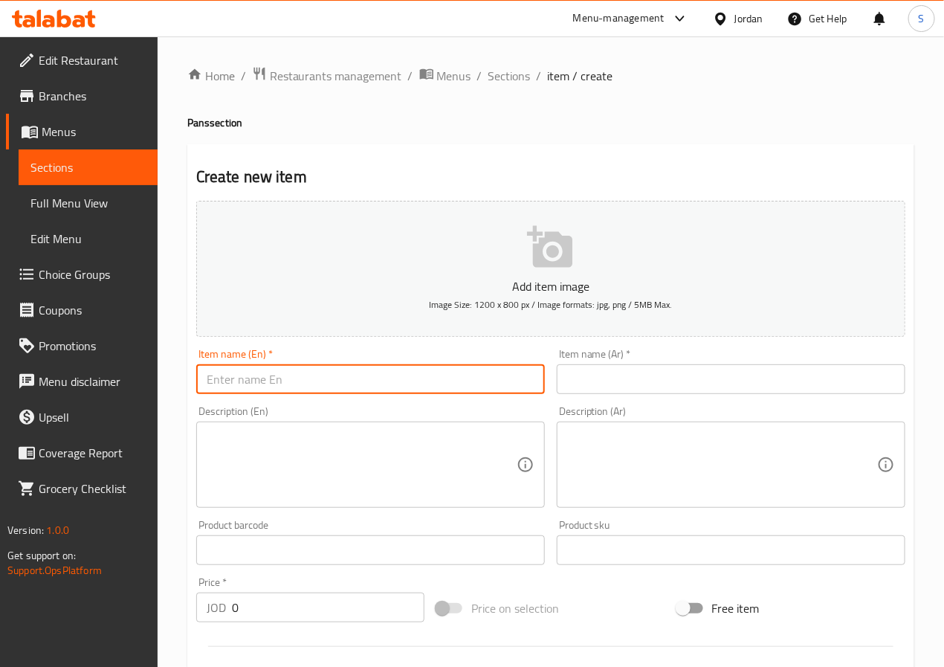
click at [713, 400] on div "Add item image Image Size: 1200 x 800 px / Image formats: jpg, png / 5MB Max. I…" at bounding box center [550, 515] width 721 height 641
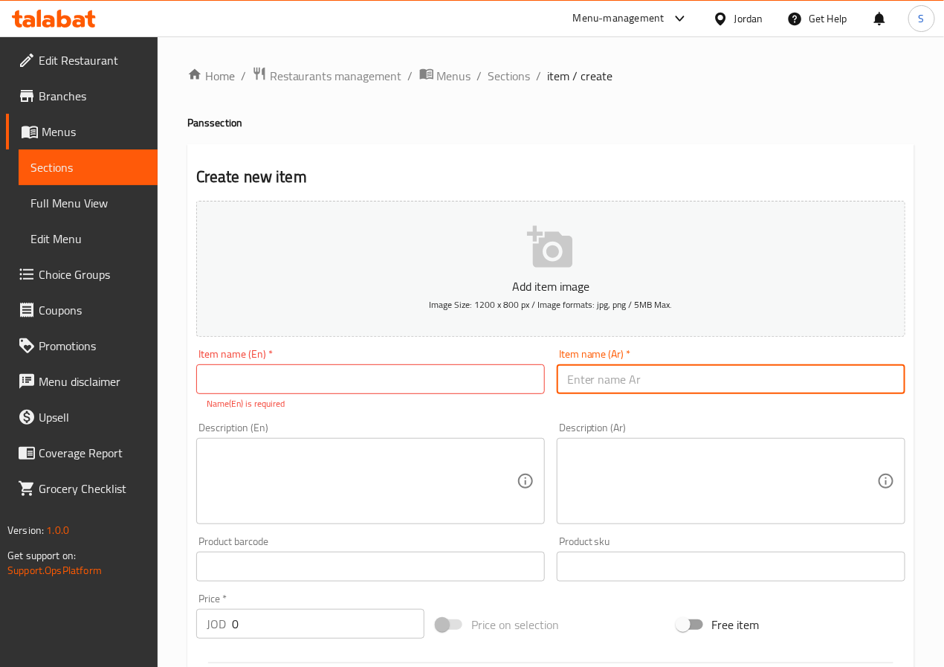
click at [712, 394] on input "text" at bounding box center [731, 379] width 348 height 30
paste input "ماعون بيض عجة"
click at [613, 388] on input "ماعون بيض عجة" at bounding box center [731, 379] width 348 height 30
type input "ماعون بيض عجة"
click at [531, 379] on input "text" at bounding box center [370, 379] width 348 height 30
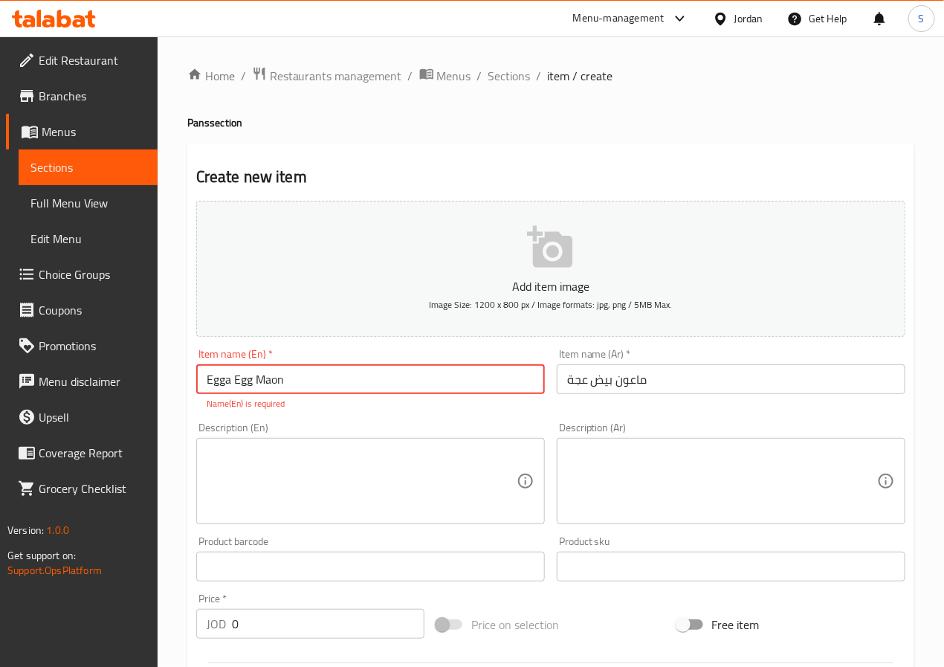
type input "Egga Egg Maon"
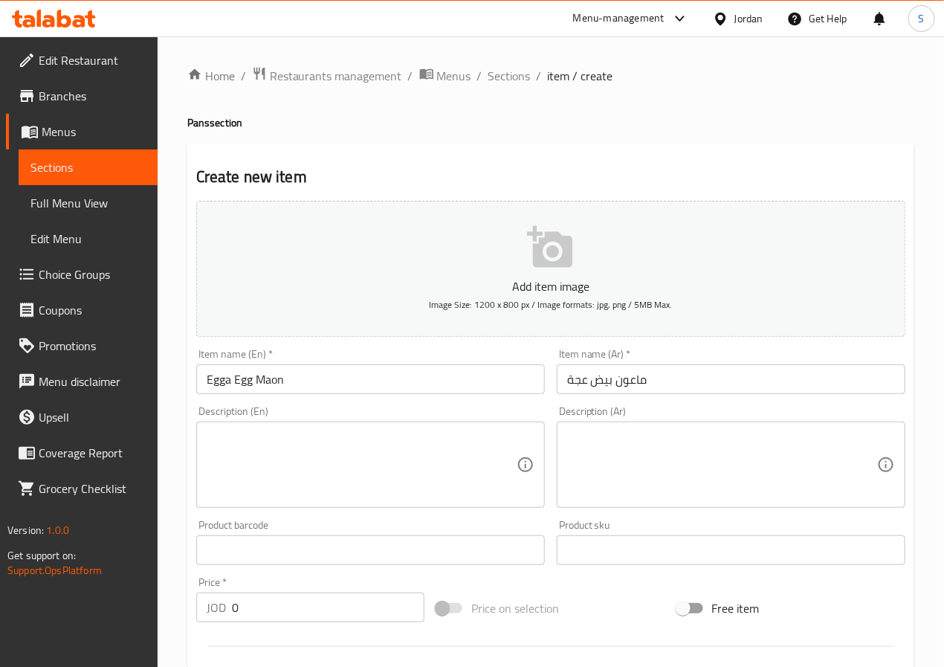
click at [730, 448] on textarea at bounding box center [722, 464] width 310 height 71
paste textarea "بيض مخفوق ومقلي مع خضار وتوابل كعجة تقليدية"
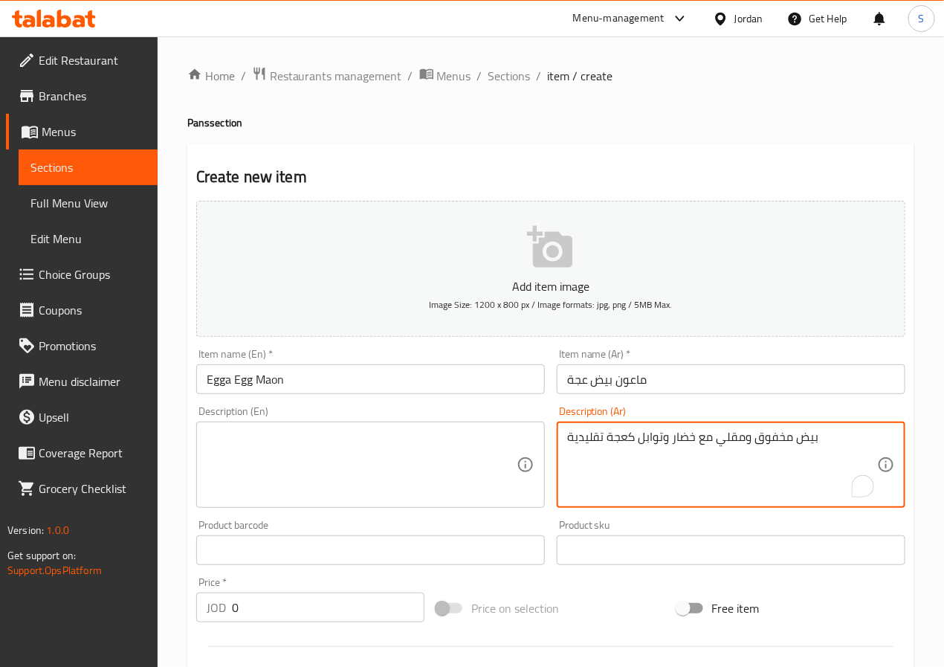
type textarea "بيض مخفوق ومقلي مع خضار وتوابل كعجة تقليدية"
click at [253, 447] on textarea at bounding box center [362, 464] width 310 height 71
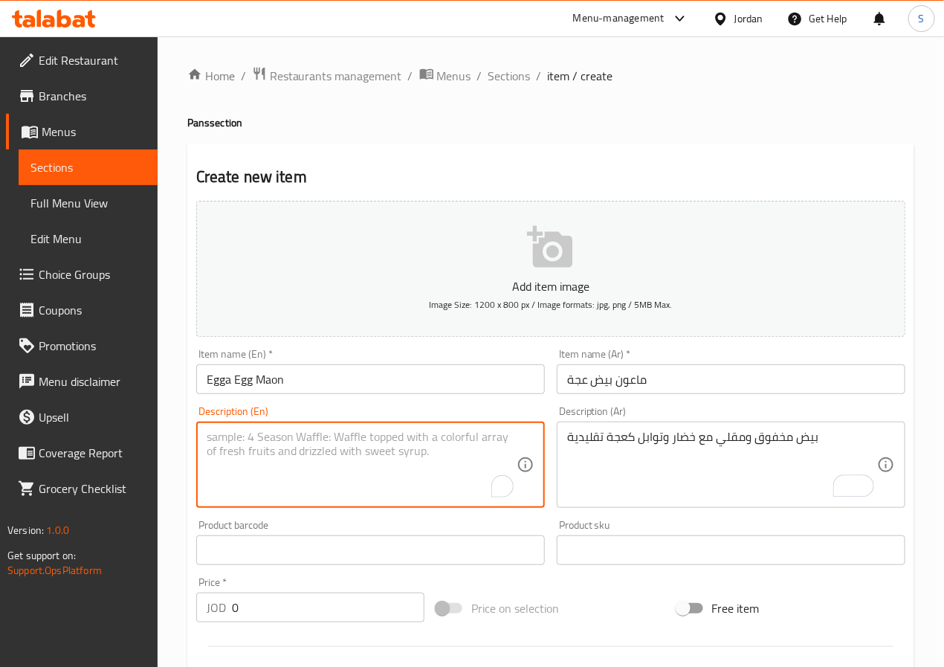
paste textarea "Scrambled and fried eggs with vegetables and spices like a traditional omelet"
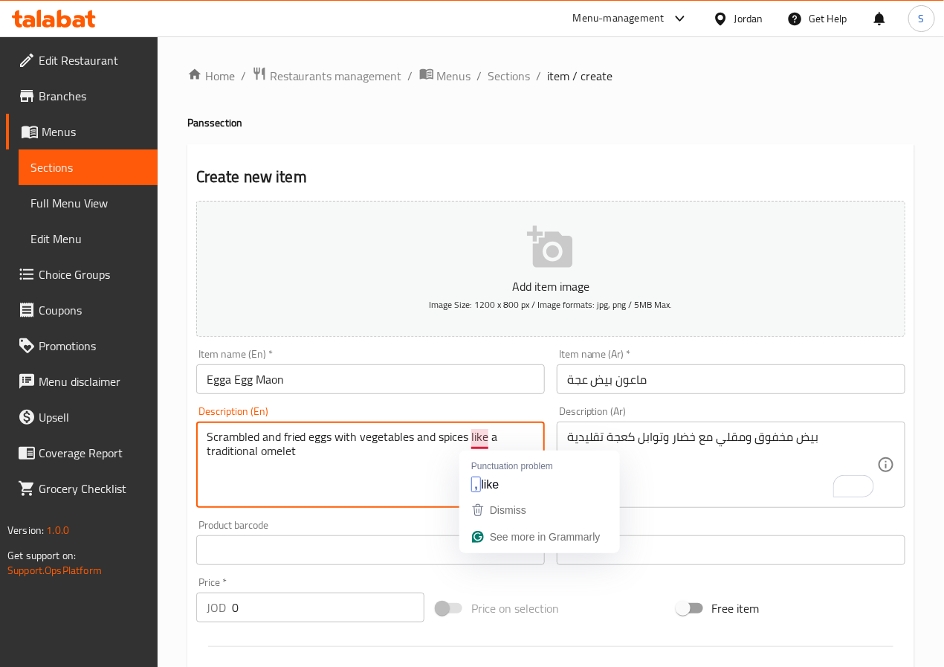
click at [482, 442] on textarea "Scrambled and fried eggs with vegetables and spices like a traditional omelet" at bounding box center [362, 464] width 310 height 71
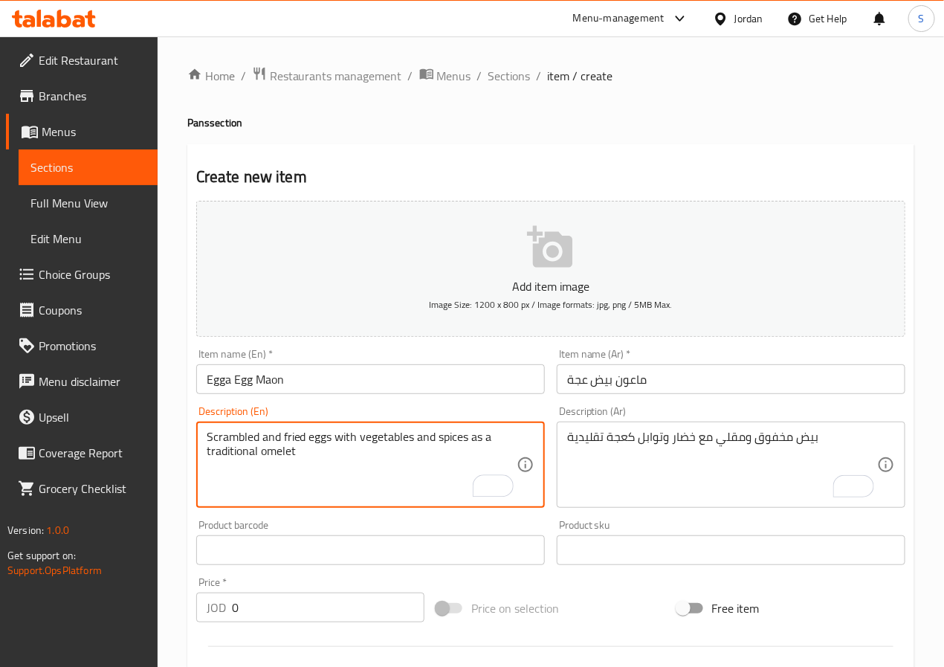
click at [351, 450] on textarea "Scrambled and fried eggs with vegetables and spices as a traditional omelet" at bounding box center [362, 464] width 310 height 71
type textarea "Scrambled and fried eggs with vegetables and spices as a traditional egga"
click at [293, 613] on input "0" at bounding box center [328, 607] width 192 height 30
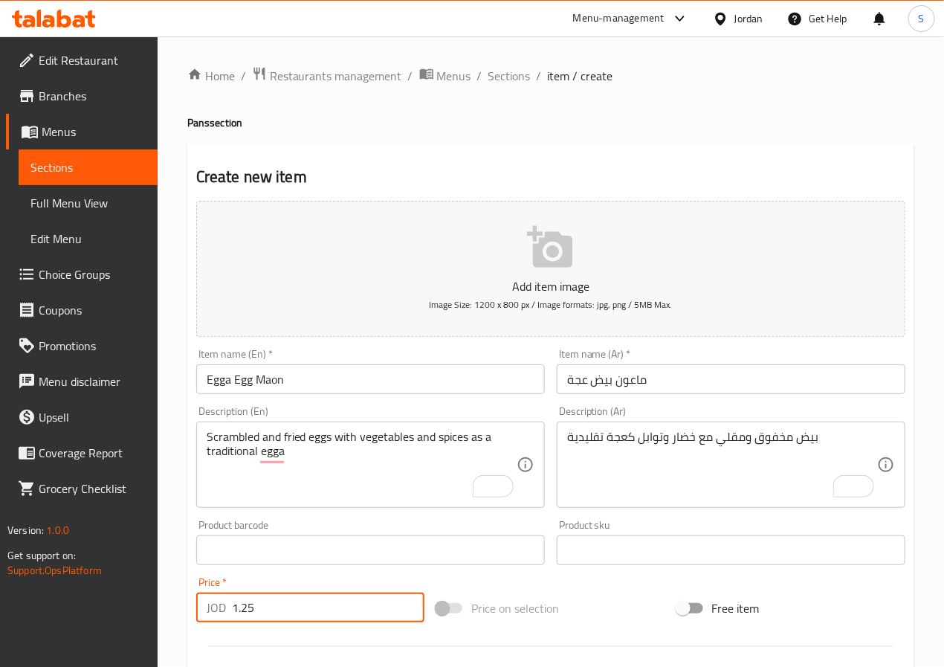
type input "1.25"
click at [573, 617] on div "Price on selection" at bounding box center [550, 608] width 240 height 40
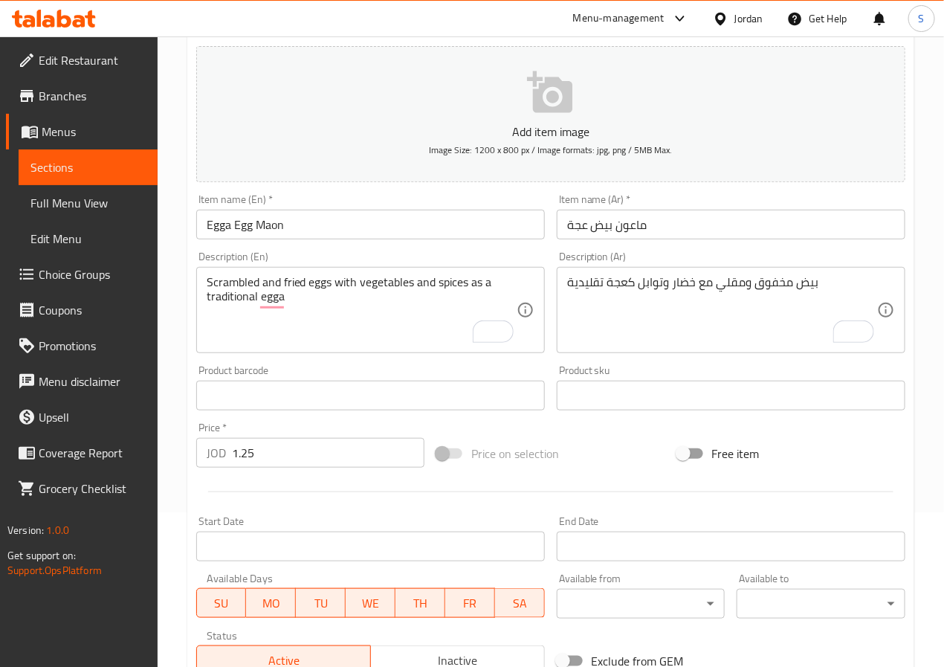
scroll to position [382, 0]
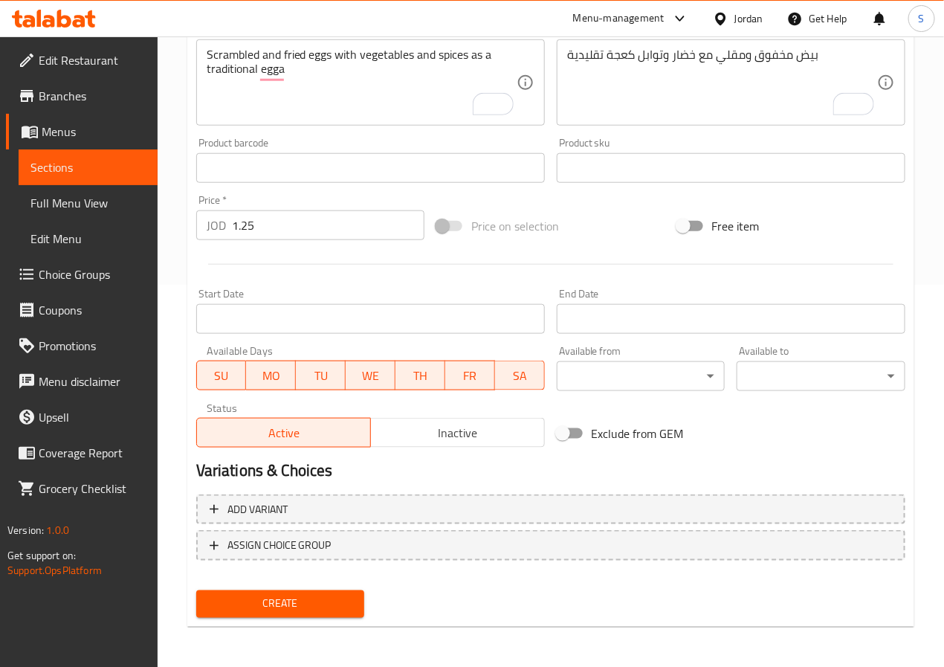
click at [310, 616] on div "Create" at bounding box center [280, 603] width 181 height 39
click at [312, 606] on span "Create" at bounding box center [280, 603] width 145 height 19
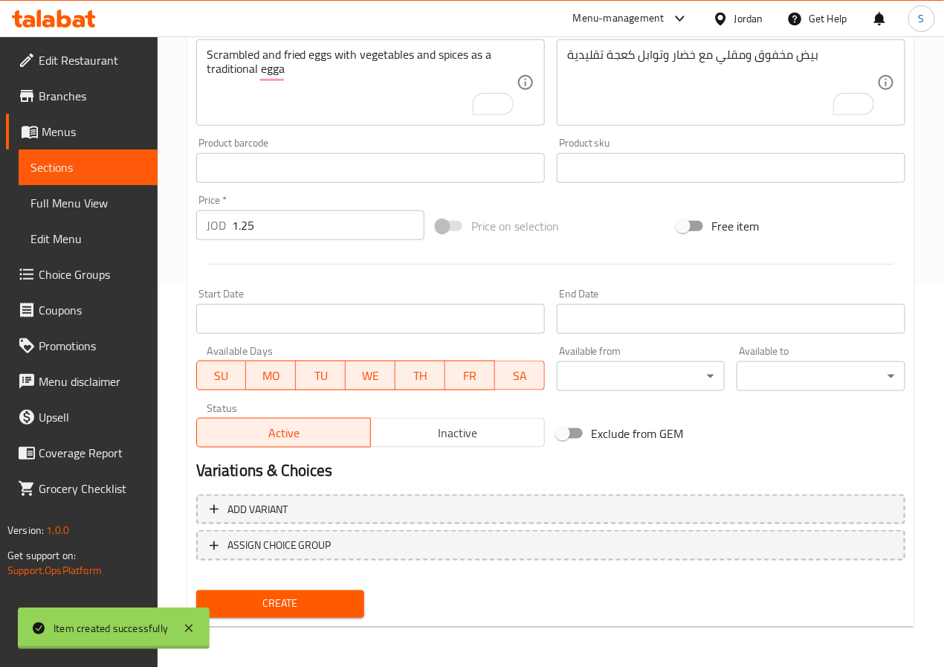
type input "0"
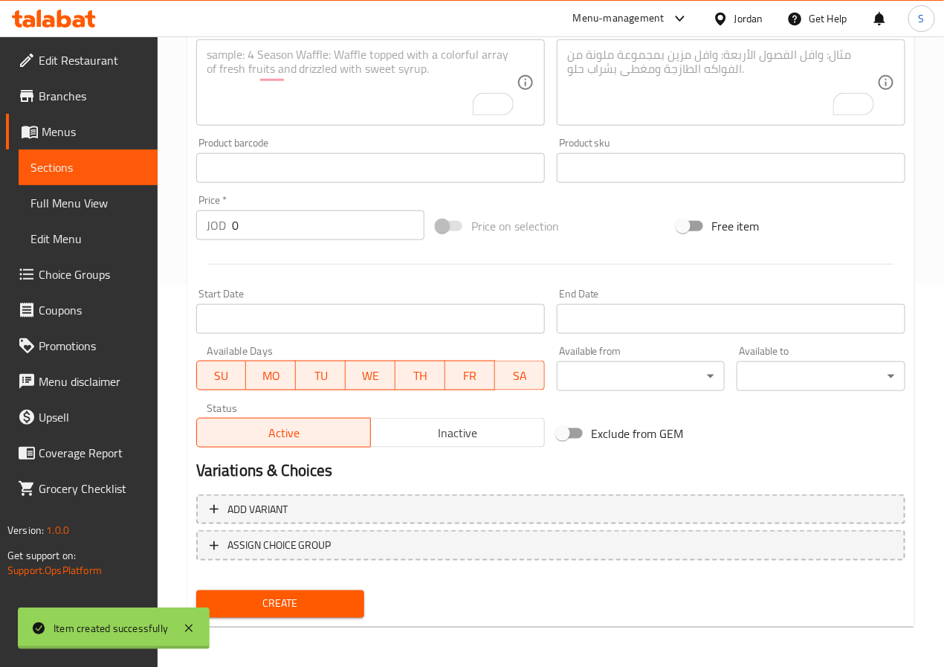
scroll to position [0, 0]
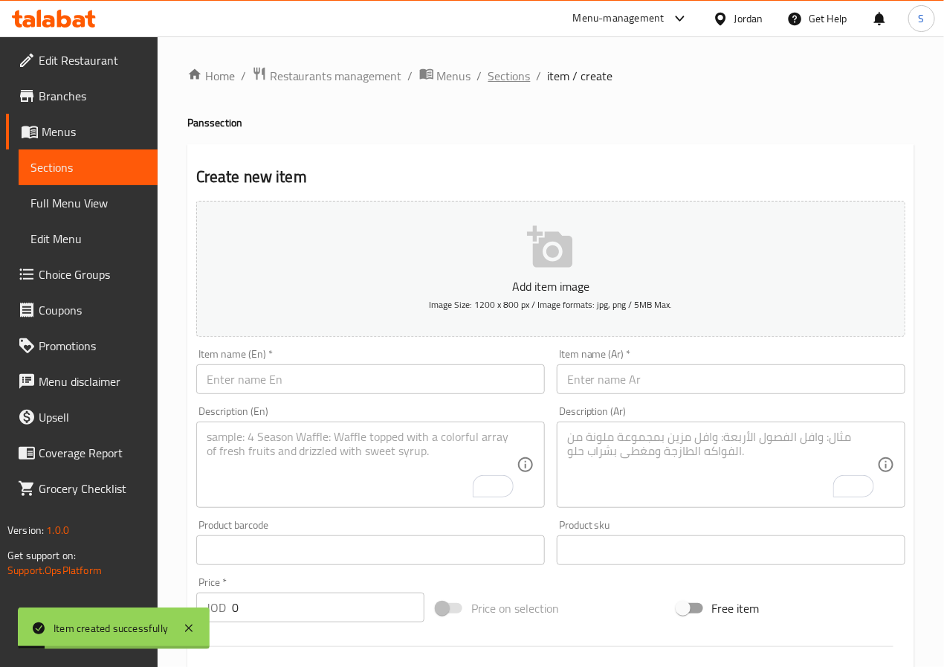
click at [506, 82] on span "Sections" at bounding box center [509, 76] width 42 height 18
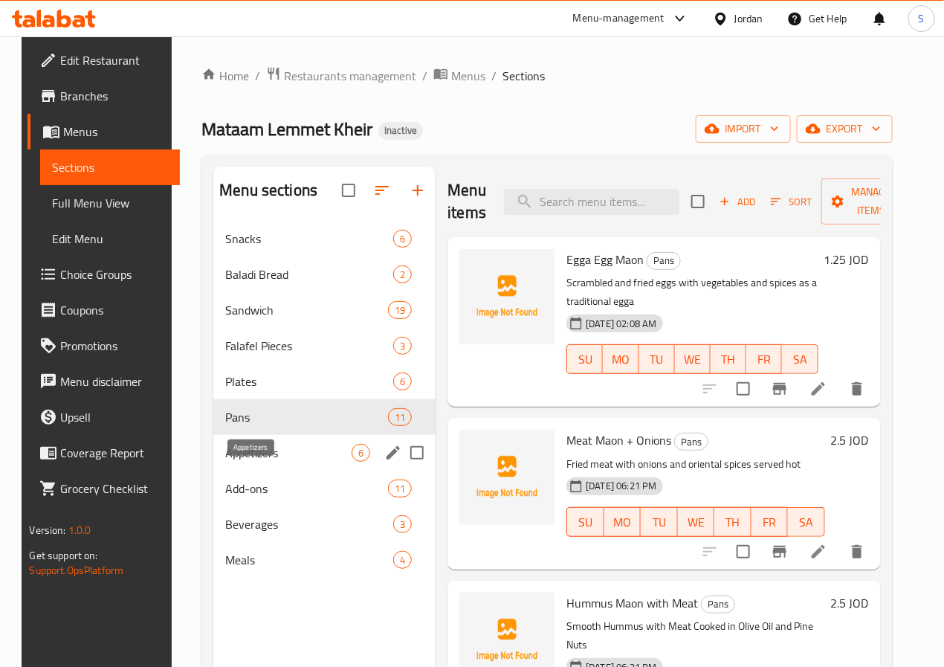
click at [257, 461] on span "Appetizers" at bounding box center [288, 453] width 126 height 18
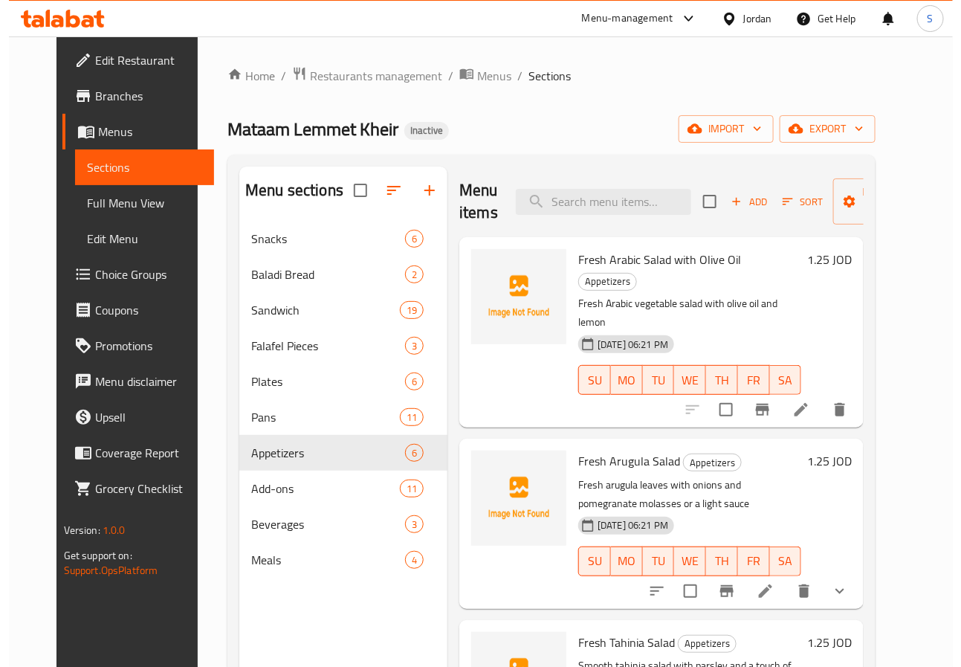
scroll to position [158, 0]
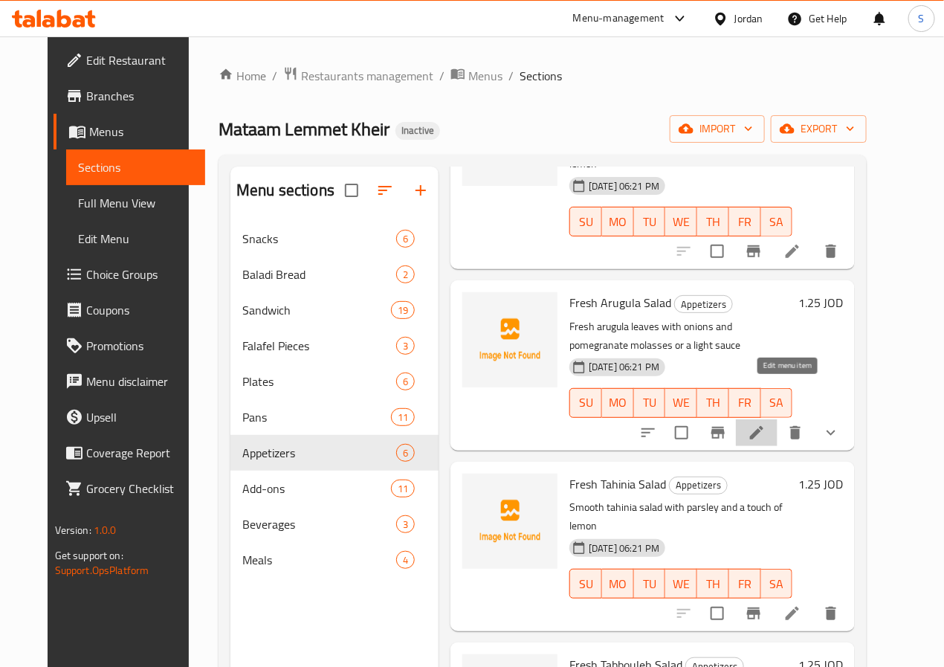
click at [765, 424] on icon at bounding box center [757, 433] width 18 height 18
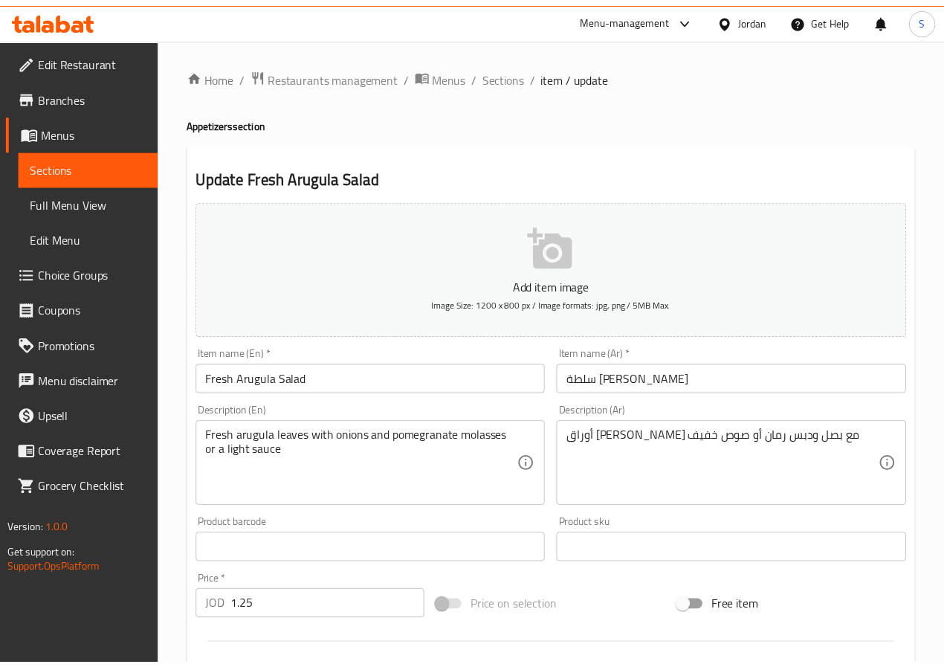
scroll to position [409, 0]
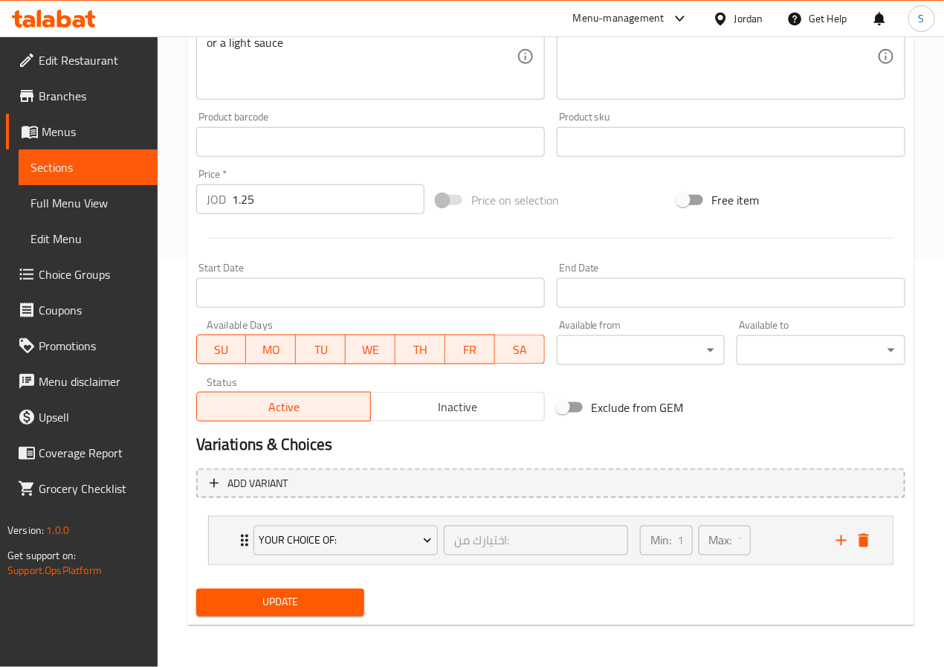
click at [42, 267] on span "Choice Groups" at bounding box center [92, 274] width 107 height 18
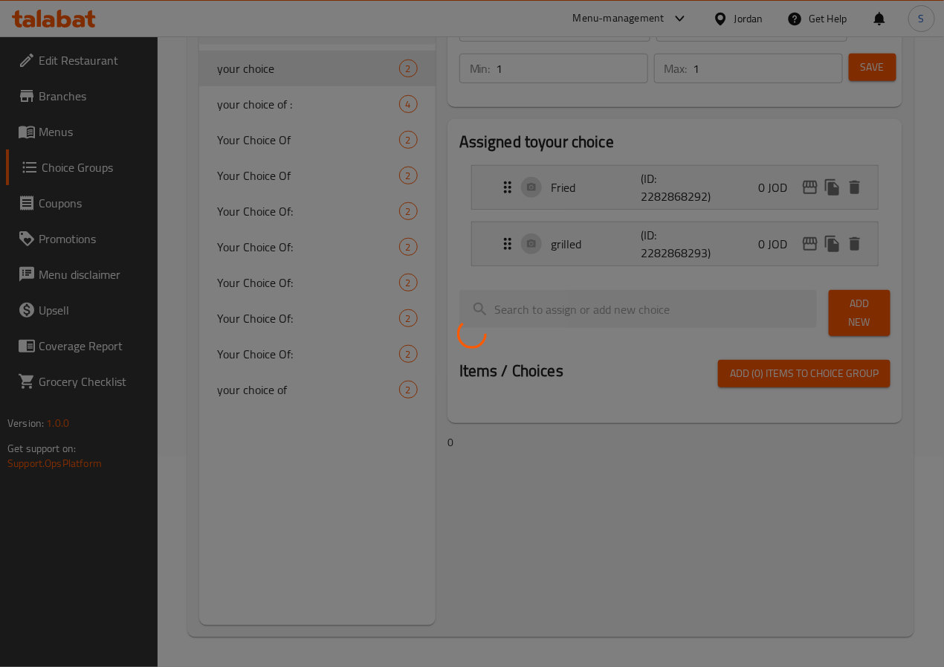
scroll to position [210, 0]
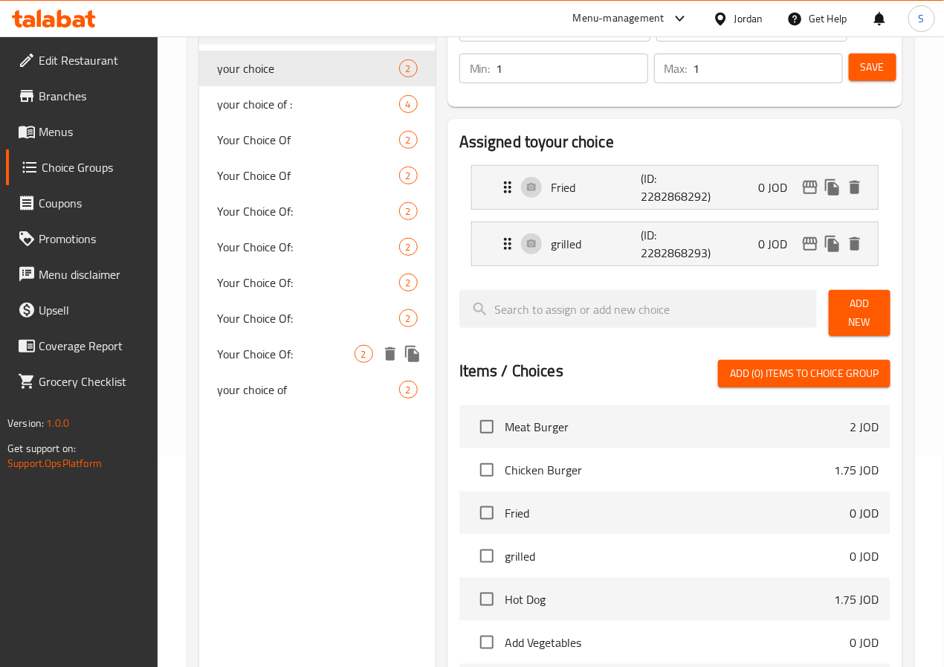
click at [226, 357] on span "Your Choice Of:" at bounding box center [285, 354] width 137 height 18
type input "Your Choice Of:"
type input "اختيارك من:"
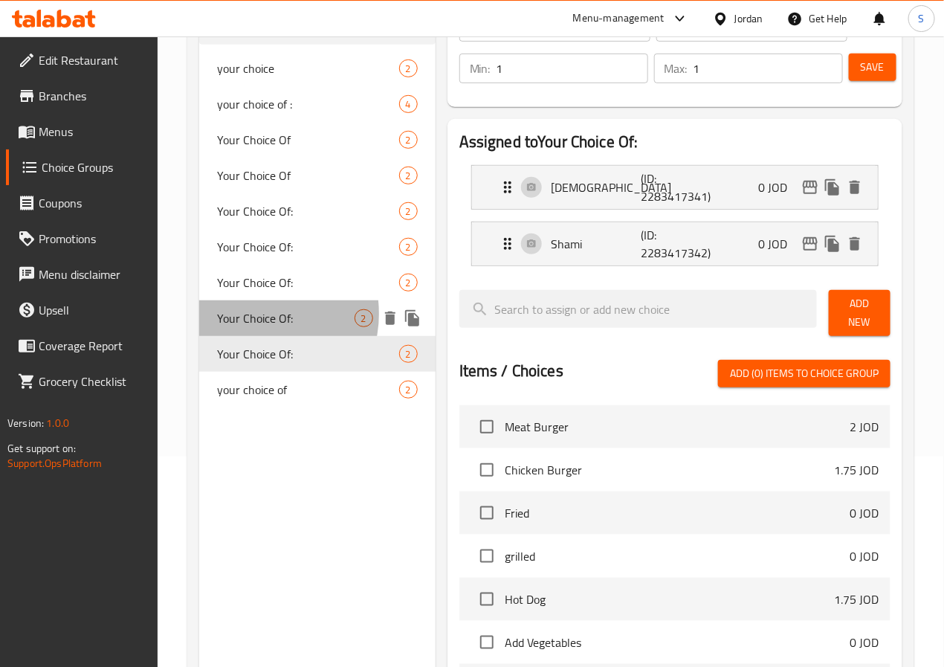
click at [250, 313] on span "Your Choice Of:" at bounding box center [285, 318] width 137 height 18
type input "Your Choice Of:"
type input "اختيارك من:"
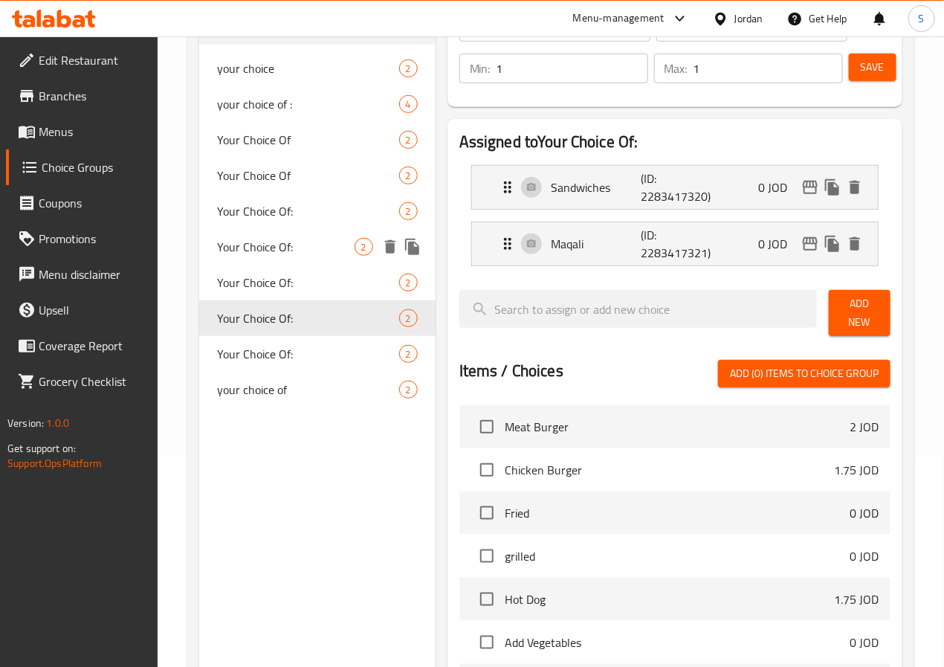
click at [272, 254] on span "Your Choice Of:" at bounding box center [285, 247] width 137 height 18
type input "Your Choice Of:"
type input "اختيارك من:"
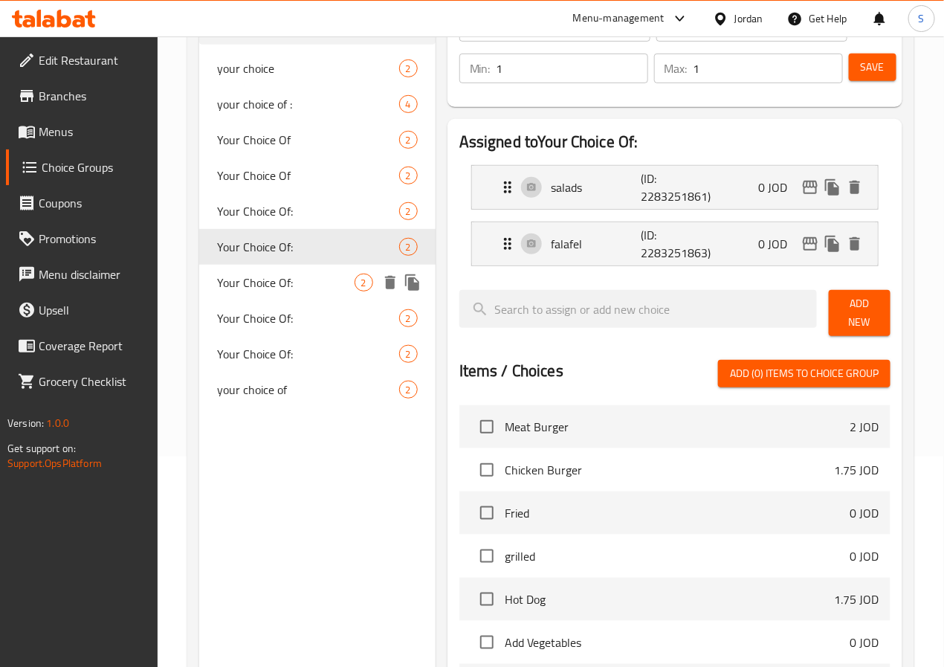
click at [262, 288] on span "Your Choice Of:" at bounding box center [285, 282] width 137 height 18
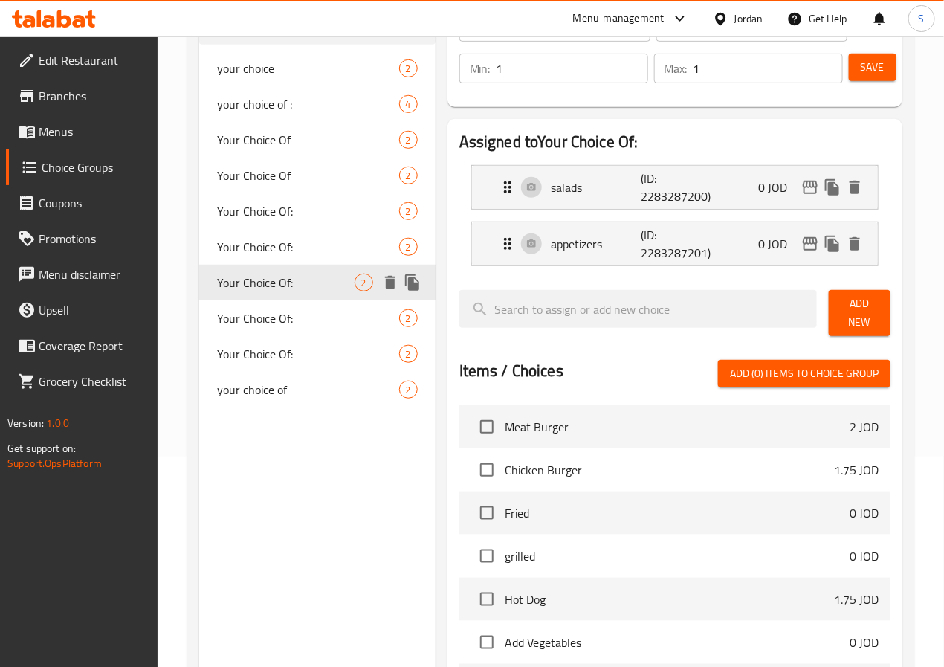
type input "Your Choice Of:"
type input "اختيارك من:"
click at [279, 212] on span "Your Choice Of:" at bounding box center [285, 211] width 137 height 18
type input "Your Choice Of:"
type input "اختيارك من:"
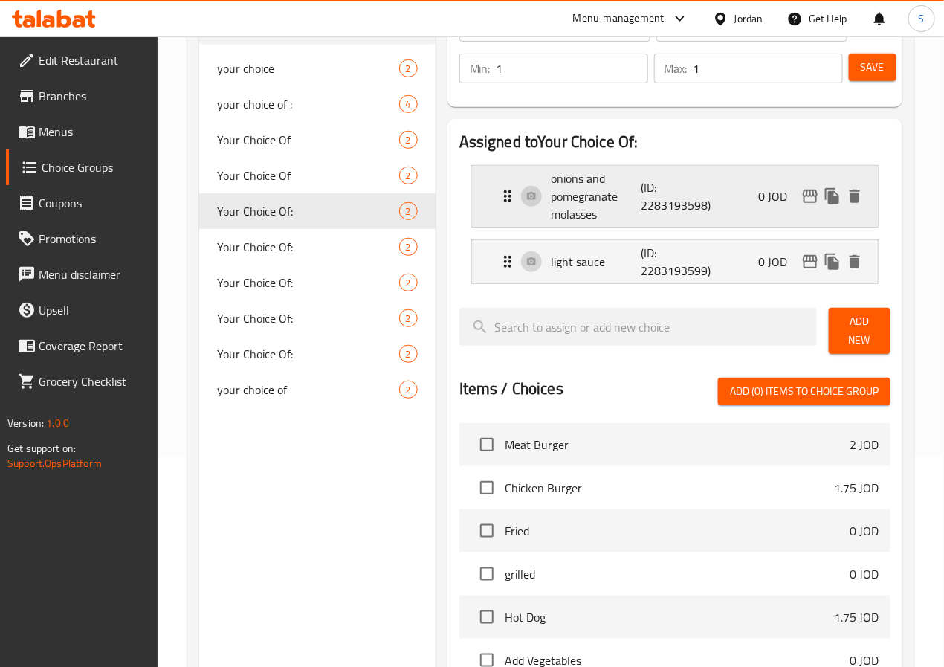
click at [551, 187] on p "onions and pomegranate molasses" at bounding box center [595, 195] width 89 height 53
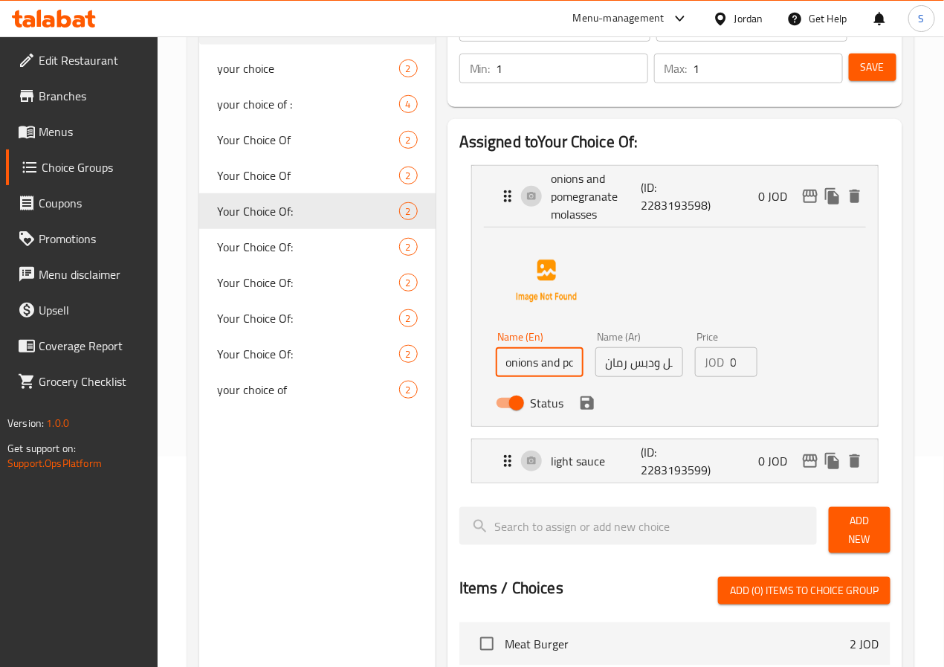
drag, startPoint x: 505, startPoint y: 363, endPoint x: 403, endPoint y: 359, distance: 101.2
click at [459, 359] on li "onions and pomegranate molasses (ID: 2283193598) 0 JOD Name (En) onions and pom…" at bounding box center [674, 295] width 431 height 273
type input "pomegranate molasses"
drag, startPoint x: 611, startPoint y: 366, endPoint x: 743, endPoint y: 370, distance: 132.3
click at [743, 370] on div "Name (En) pomegranate molasses Name (En) Name (Ar) بصل ودبس رمان Name (Ar) Pric…" at bounding box center [639, 373] width 299 height 97
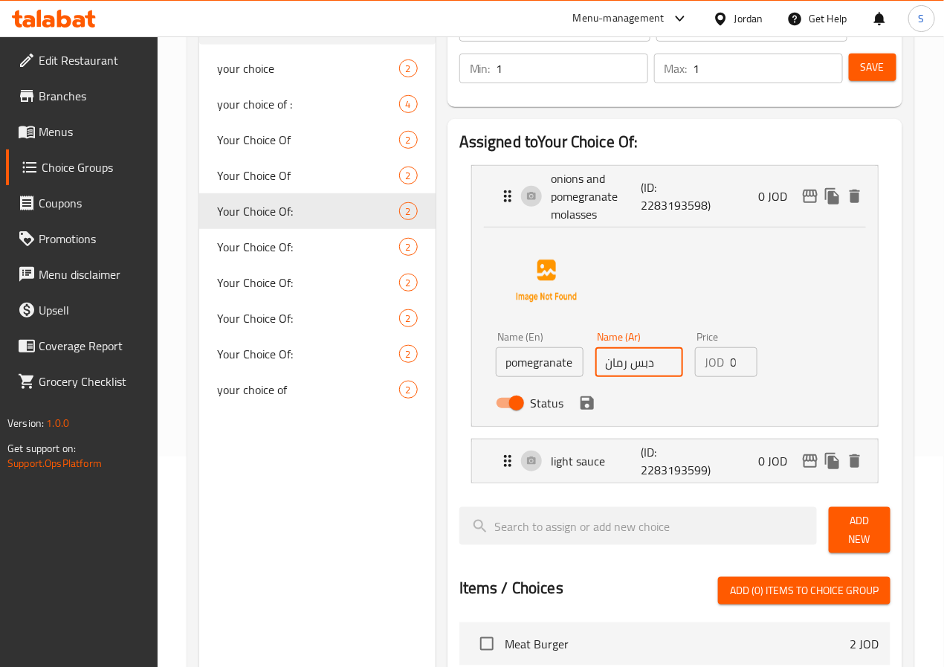
click at [578, 400] on icon "save" at bounding box center [587, 403] width 18 height 18
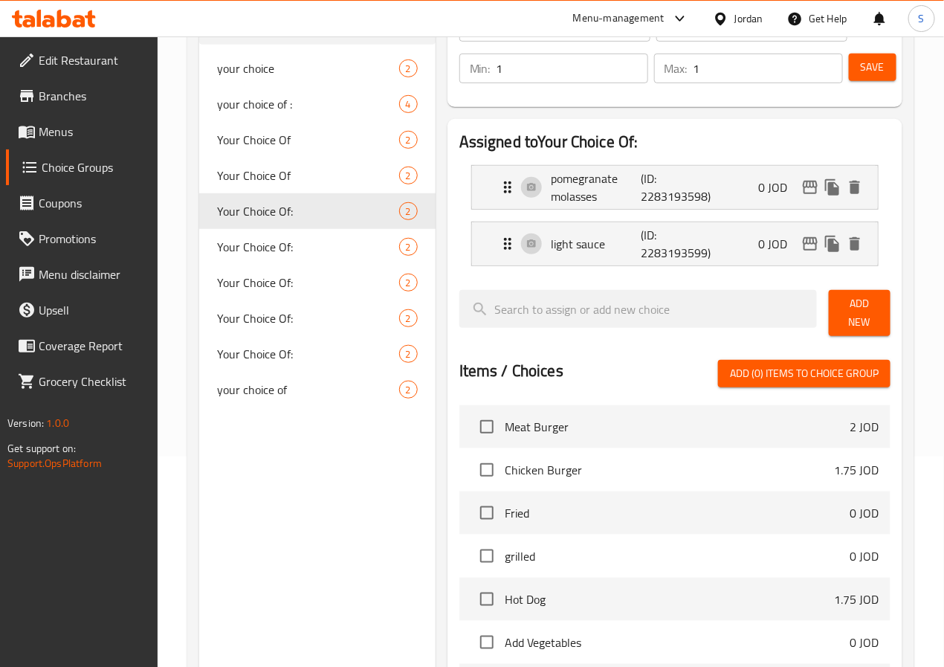
type input "دبس رمان"
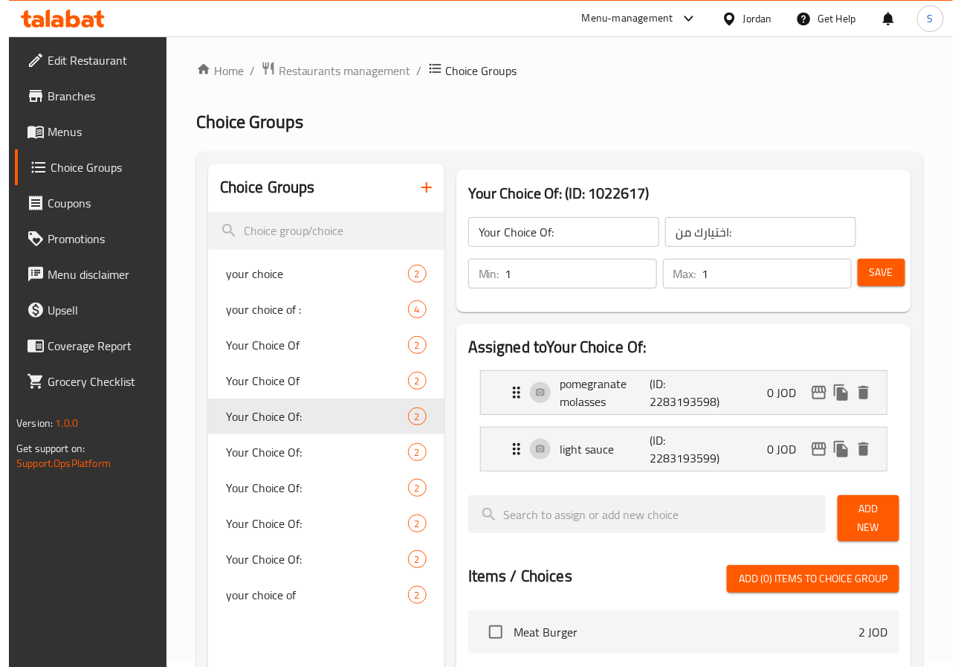
scroll to position [0, 0]
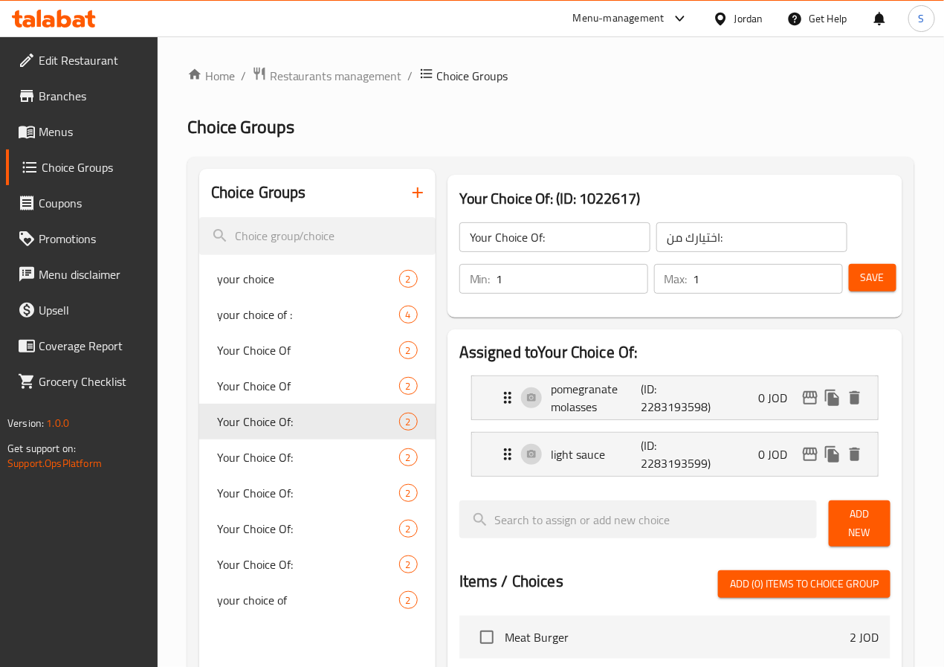
click at [849, 285] on button "Save" at bounding box center [873, 277] width 48 height 27
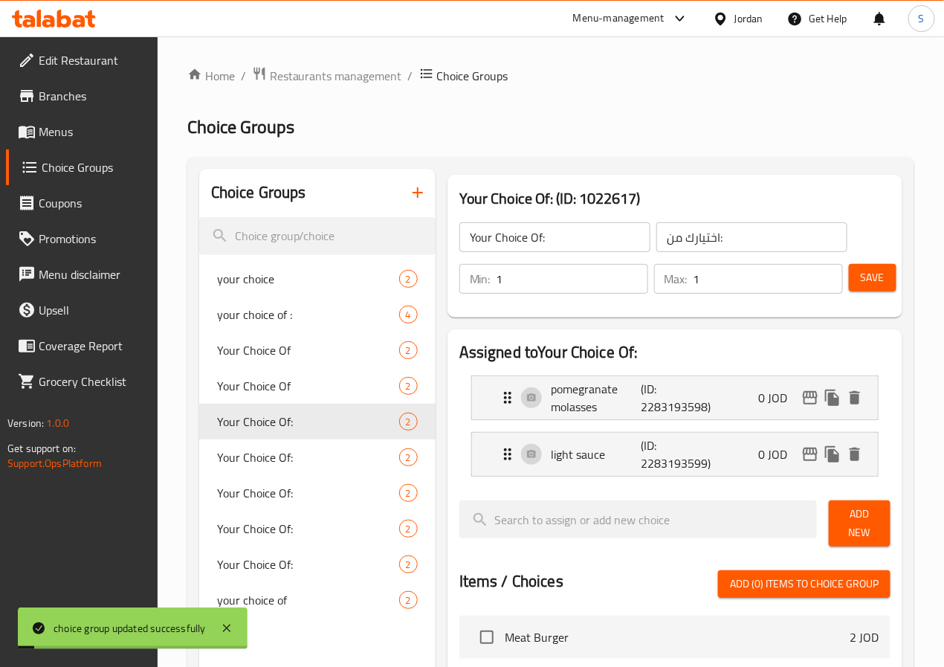
drag, startPoint x: 62, startPoint y: 137, endPoint x: 106, endPoint y: 140, distance: 43.3
click at [62, 137] on span "Menus" at bounding box center [92, 132] width 107 height 18
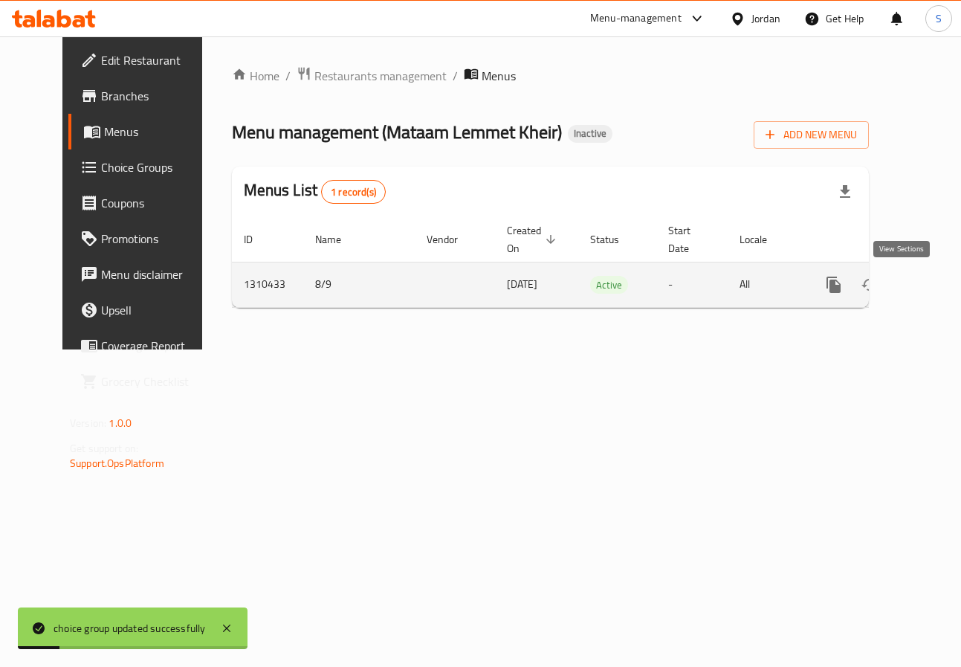
click at [932, 288] on icon "enhanced table" at bounding box center [941, 285] width 18 height 18
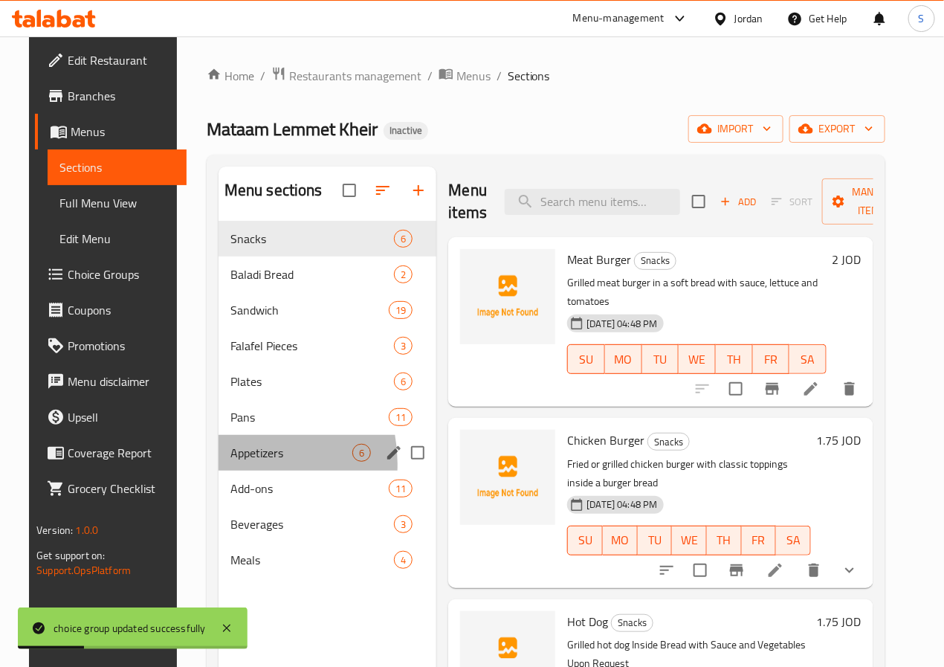
click at [218, 470] on div "Appetizers 6" at bounding box center [327, 453] width 218 height 36
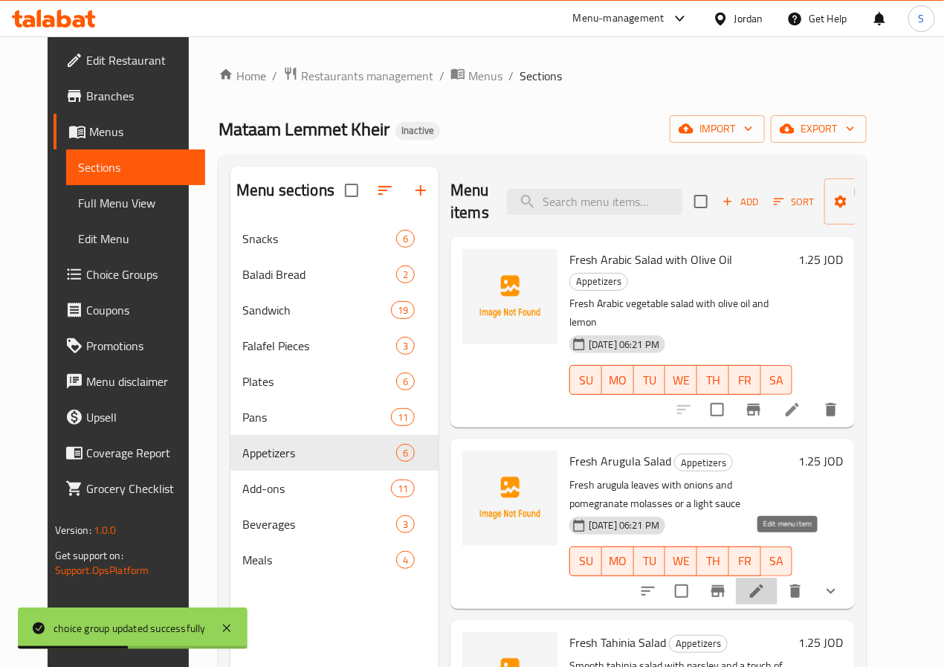
click at [765, 582] on icon at bounding box center [757, 591] width 18 height 18
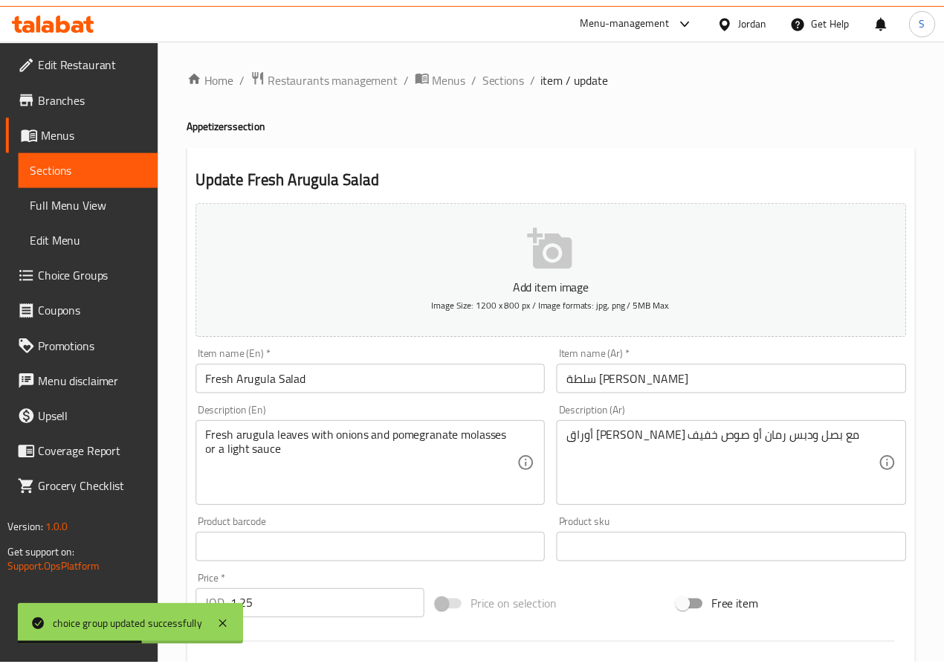
scroll to position [409, 0]
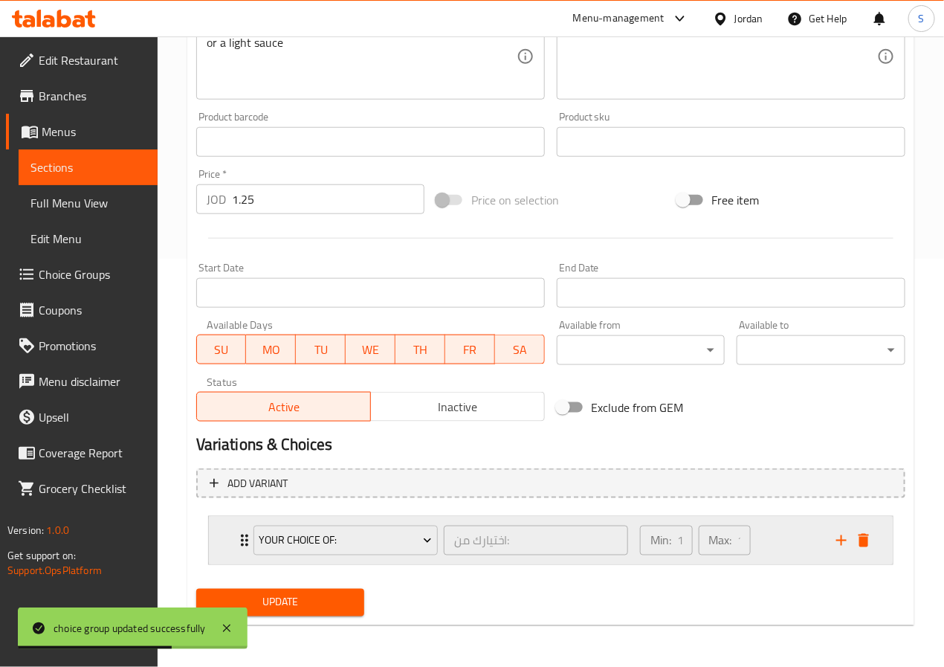
click at [236, 516] on div "Your Choice Of: اختيارك من: ​ Min: 1 ​ Max: 1 ​" at bounding box center [555, 540] width 639 height 48
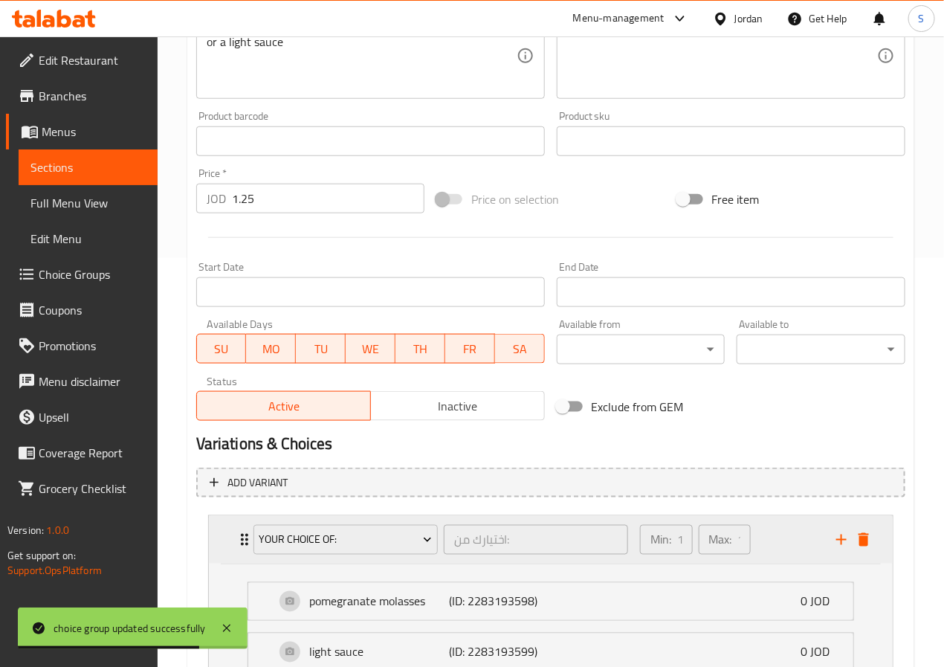
click at [236, 524] on div "Your Choice Of: اختيارك من: ​ Min: 1 ​ Max: 1 ​" at bounding box center [555, 540] width 639 height 48
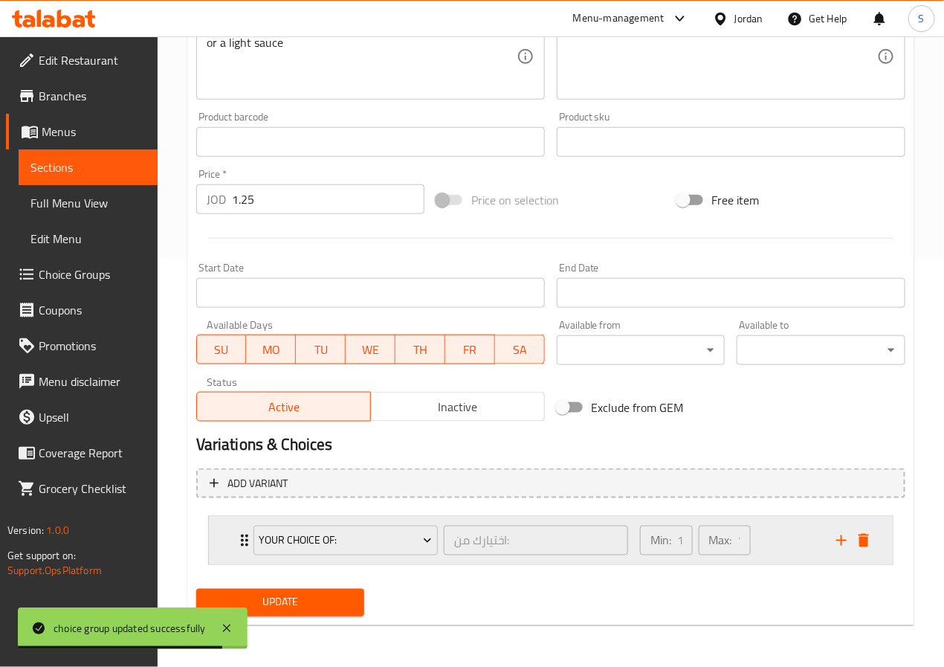
scroll to position [0, 0]
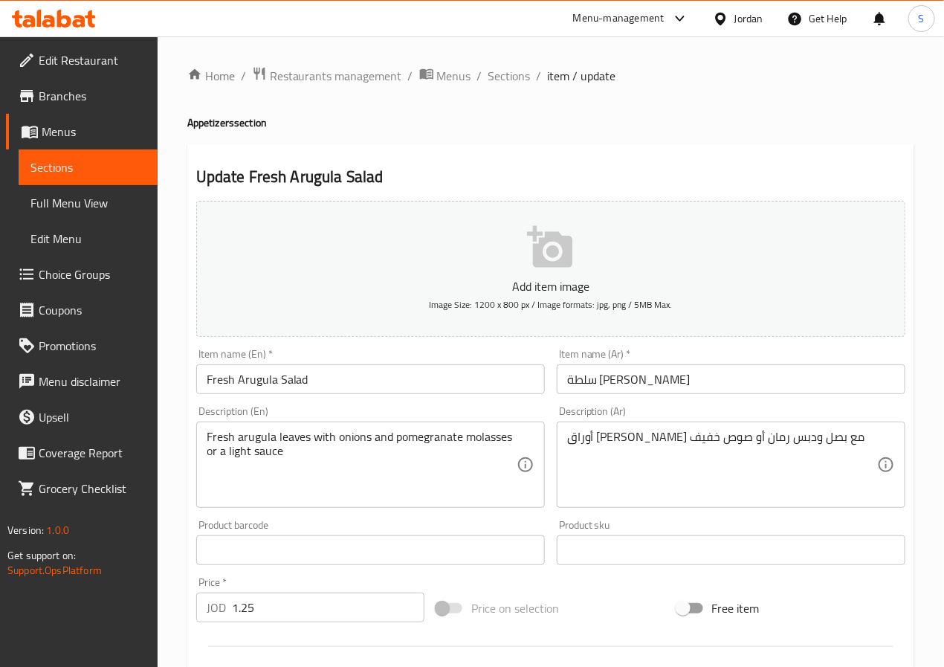
click at [629, 383] on input "سلطة جرجير طازج" at bounding box center [731, 379] width 348 height 30
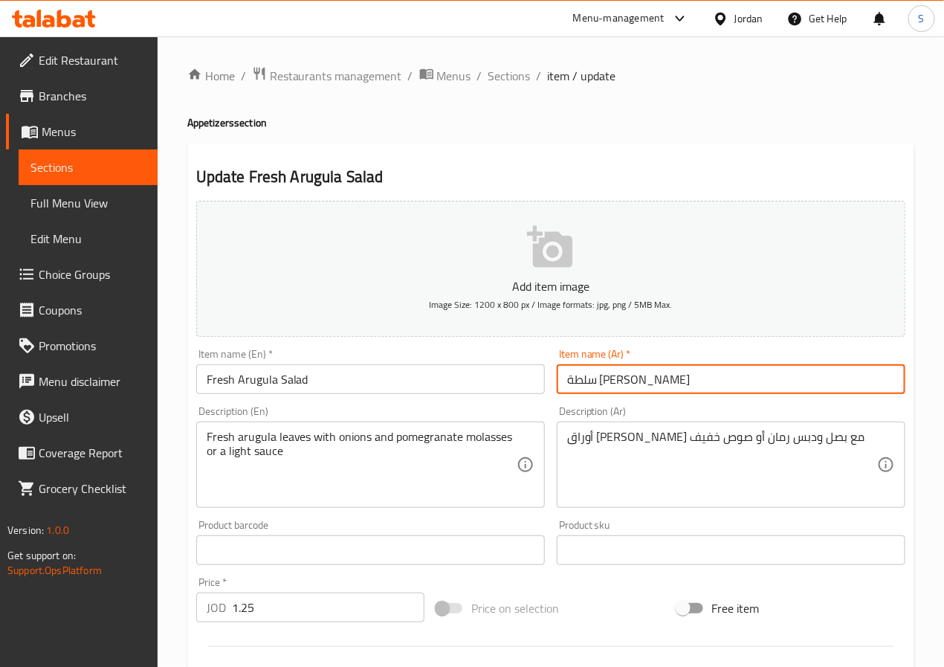
click at [629, 383] on input "سلطة جرجير طازج" at bounding box center [731, 379] width 348 height 30
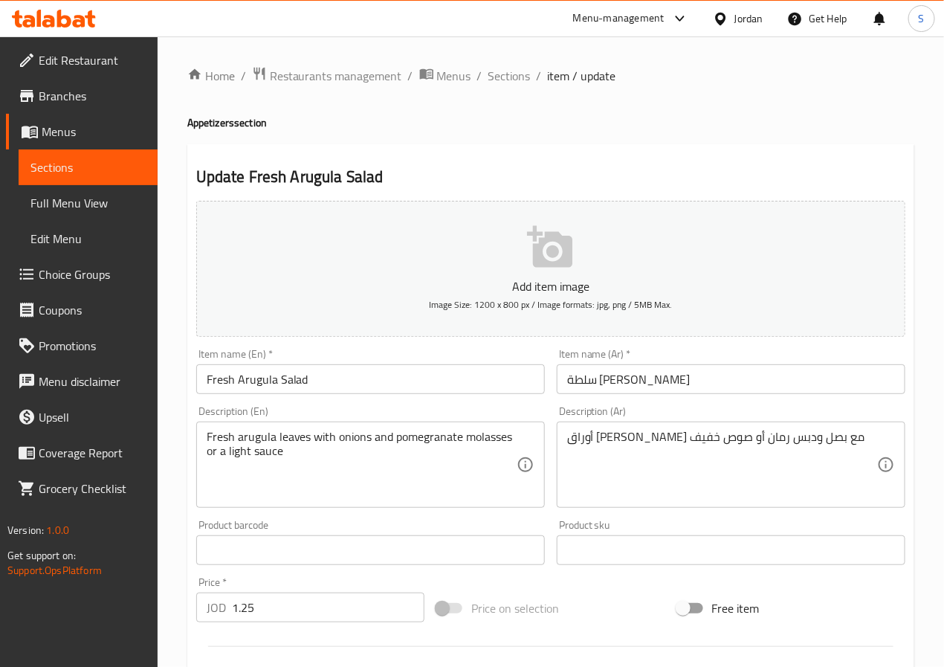
click at [169, 366] on div "Home / Restaurants management / Menus / Sections / item / update Appetizers sec…" at bounding box center [551, 555] width 786 height 1038
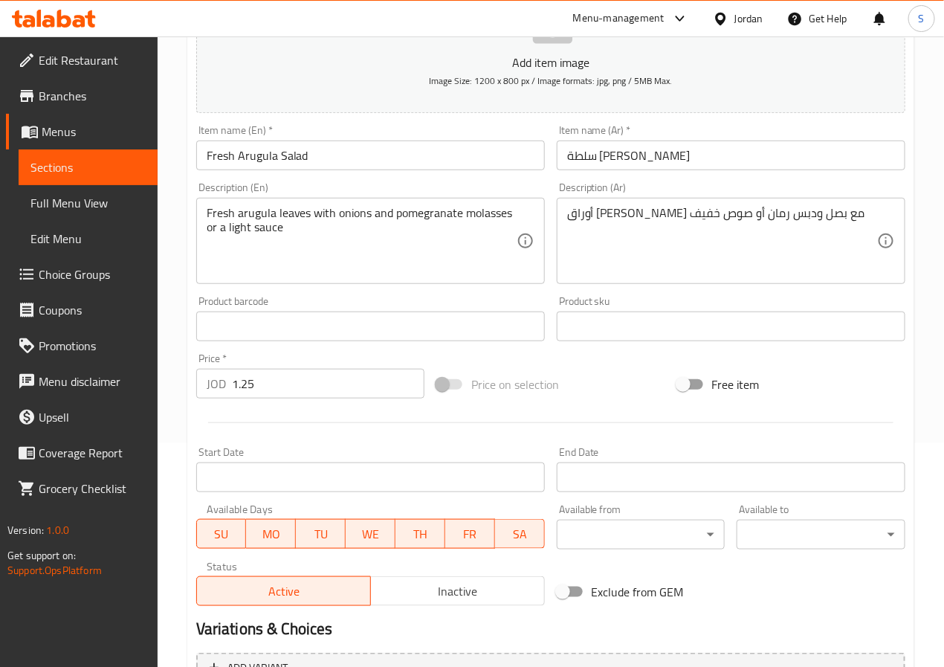
scroll to position [409, 0]
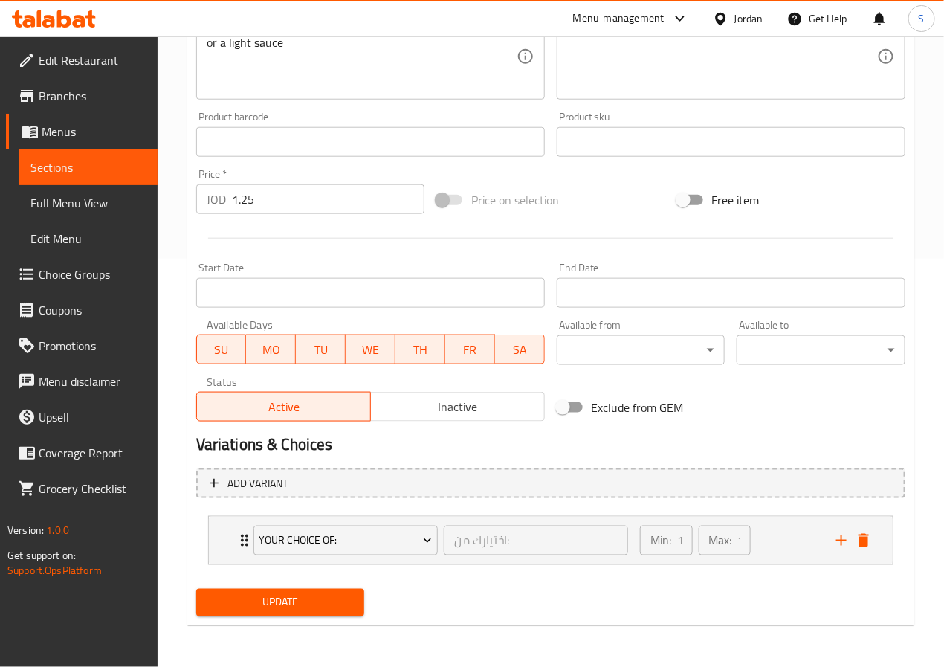
click at [244, 593] on span "Update" at bounding box center [280, 602] width 145 height 19
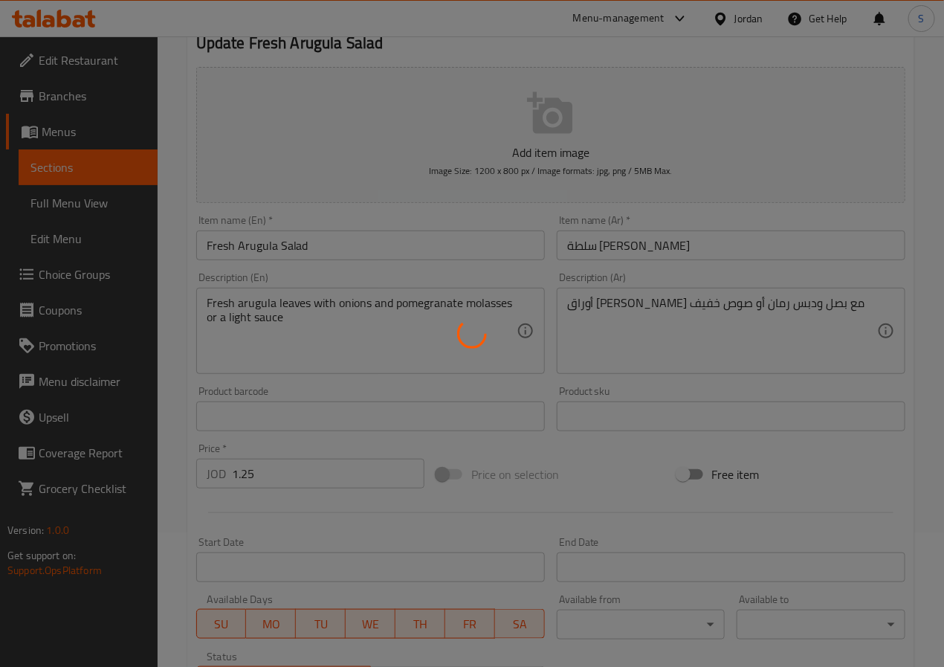
scroll to position [0, 0]
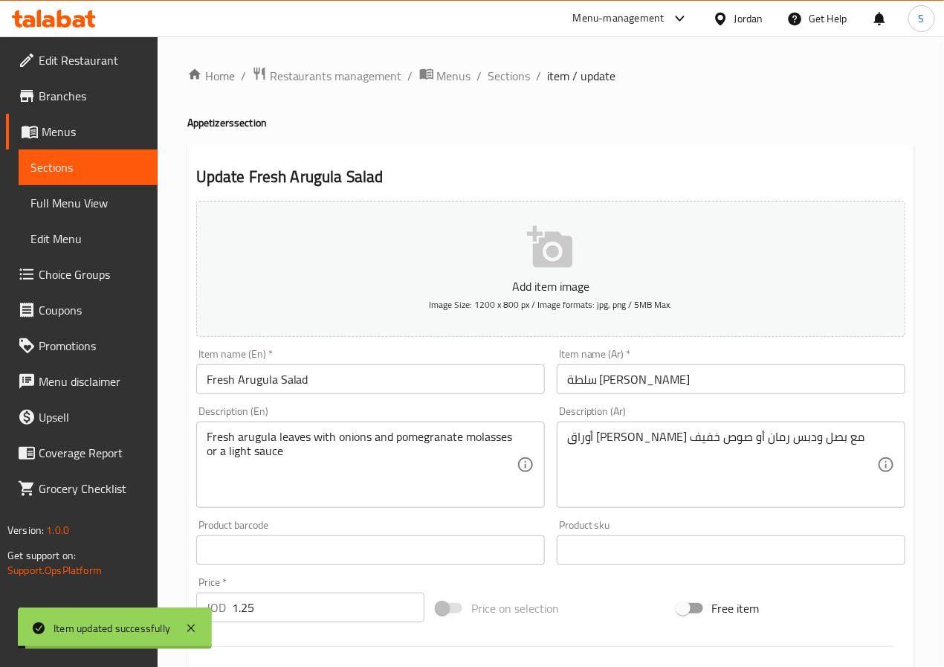
click at [502, 58] on div "Home / Restaurants management / Menus / Sections / item / update Appetizers sec…" at bounding box center [551, 555] width 786 height 1038
click at [502, 85] on span "Sections" at bounding box center [509, 76] width 42 height 18
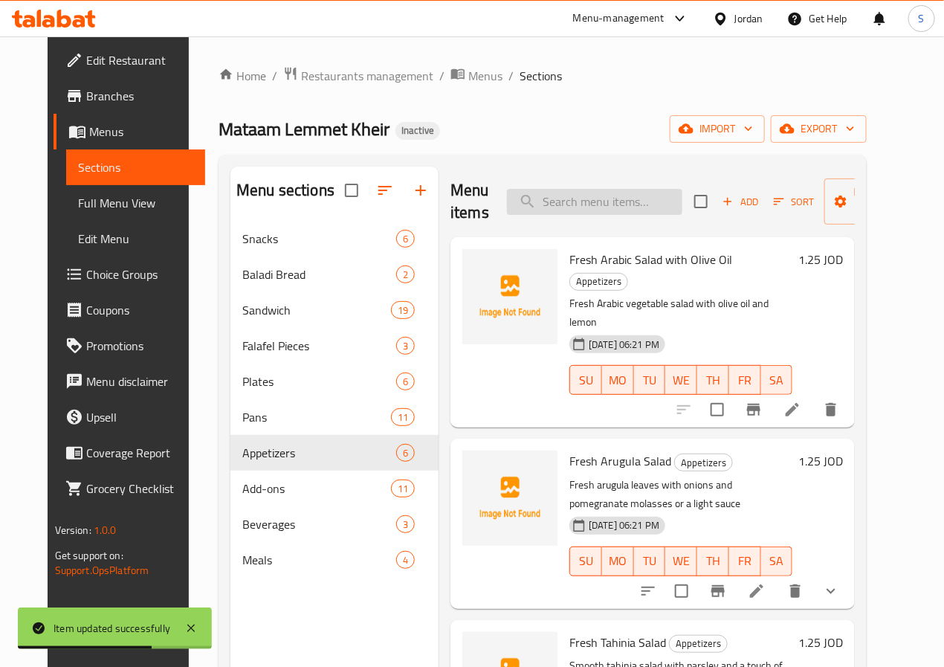
click at [568, 203] on input "search" at bounding box center [594, 202] width 175 height 26
paste input "Fresh Tabbouleh Salad"
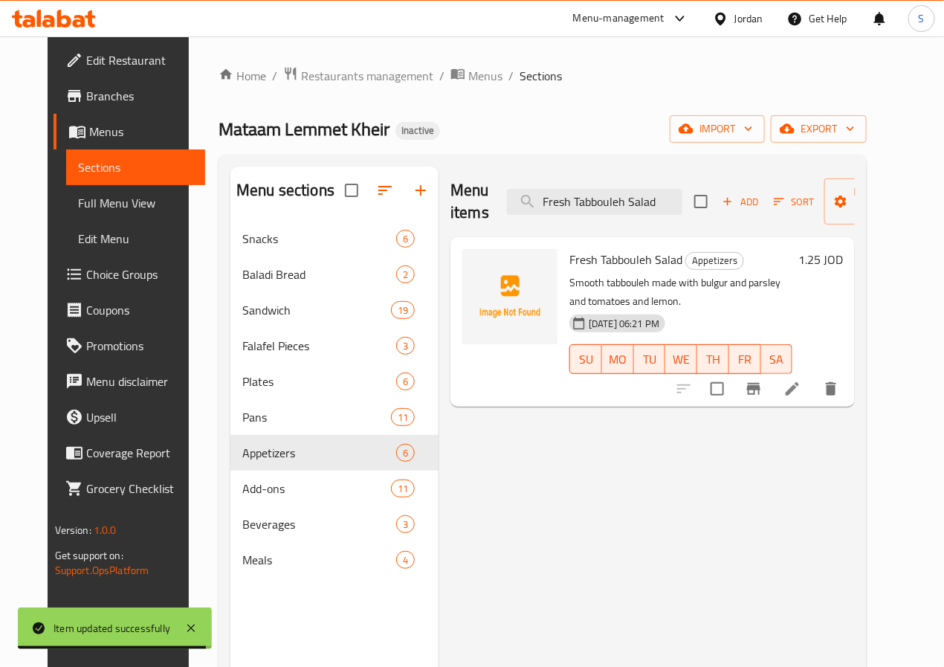
type input "Fresh Tabbouleh Salad"
click at [813, 375] on li at bounding box center [792, 388] width 42 height 27
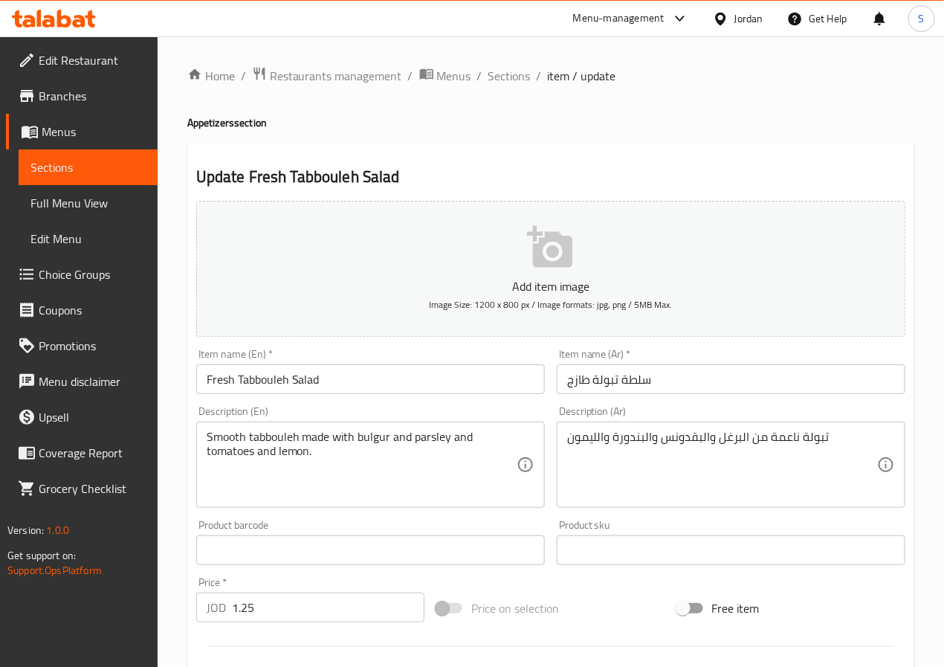
click at [313, 439] on textarea "Smooth tabbouleh made with bulgur and parsley and tomatoes and lemon." at bounding box center [362, 464] width 310 height 71
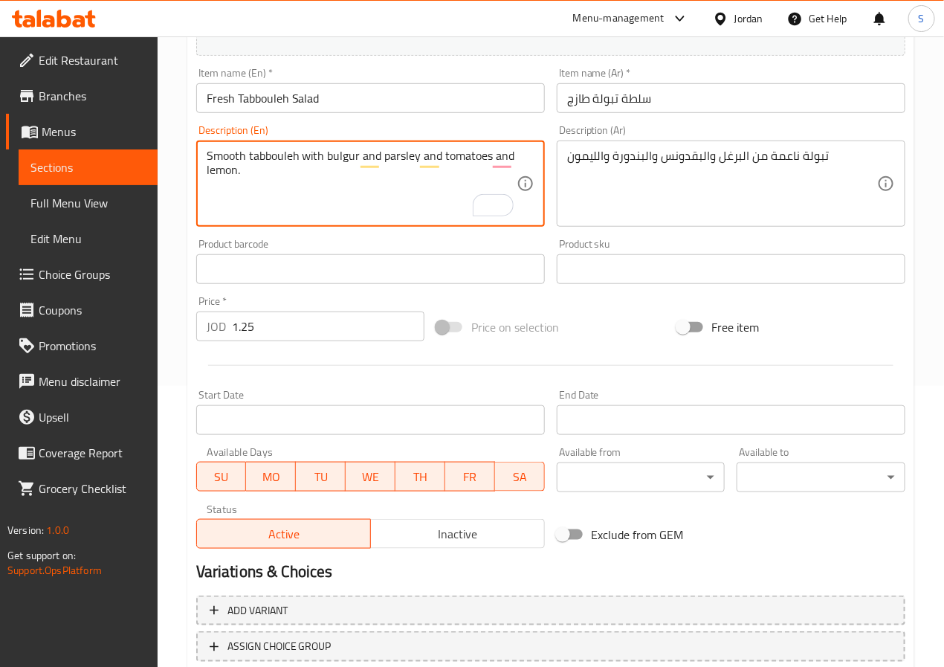
scroll to position [382, 0]
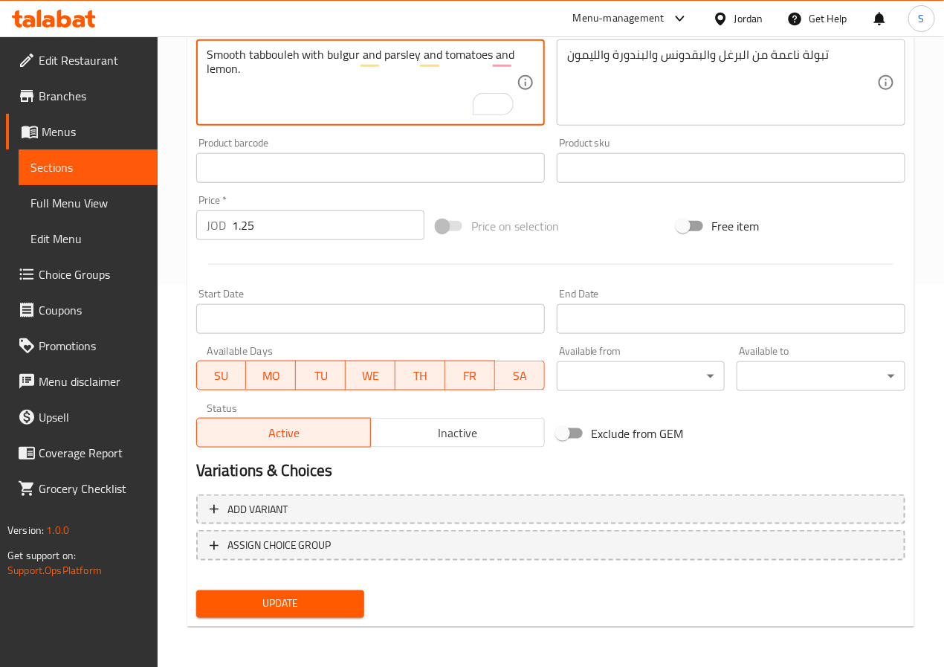
type textarea "Smooth tabbouleh with bulgur and parsley and tomatoes and lemon."
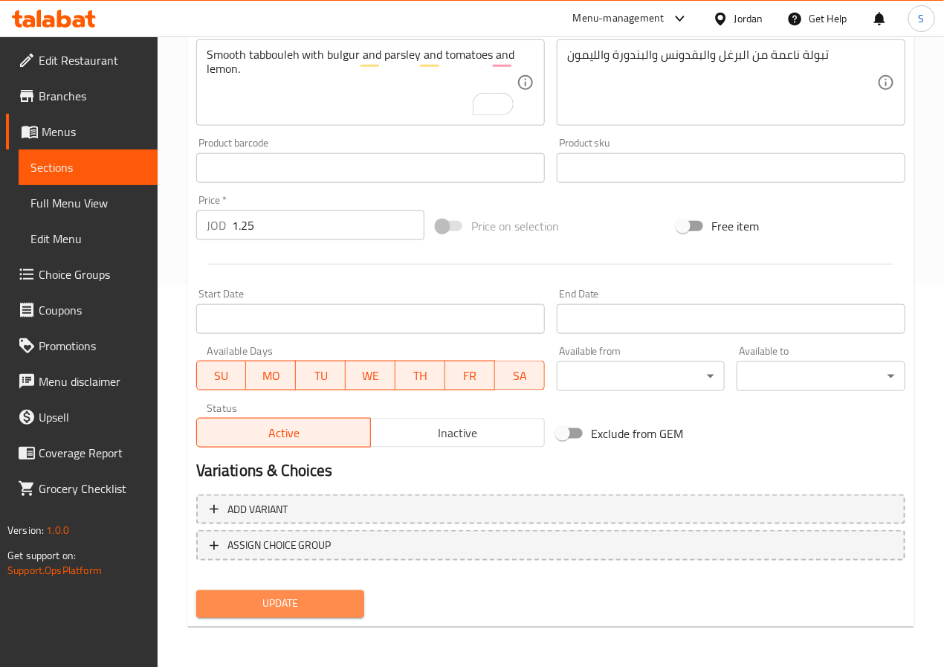
click at [305, 594] on span "Update" at bounding box center [280, 603] width 145 height 19
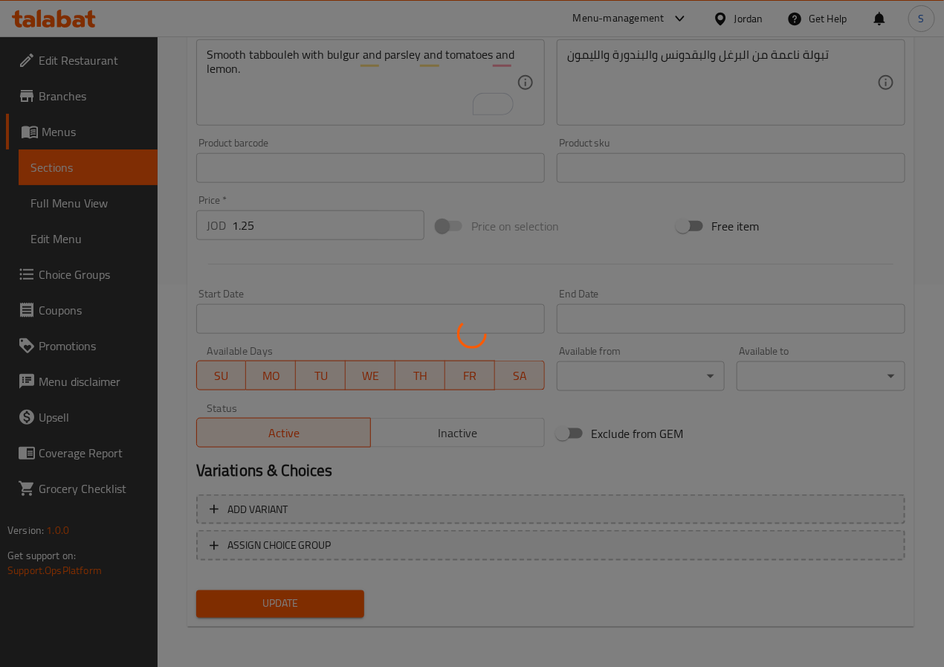
scroll to position [0, 0]
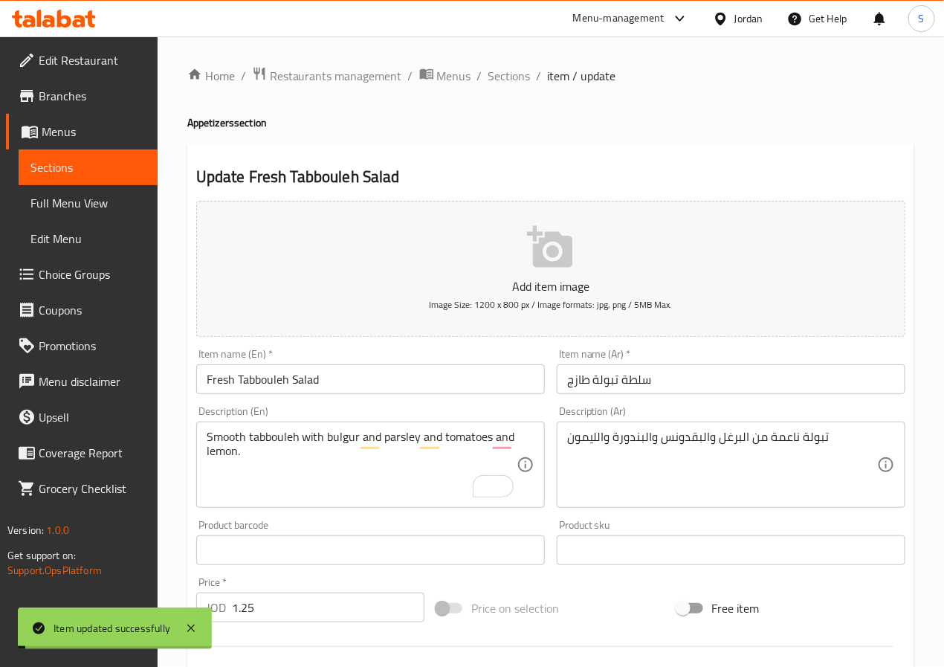
drag, startPoint x: 505, startPoint y: 77, endPoint x: 475, endPoint y: 18, distance: 65.8
click at [505, 77] on span "Sections" at bounding box center [509, 76] width 42 height 18
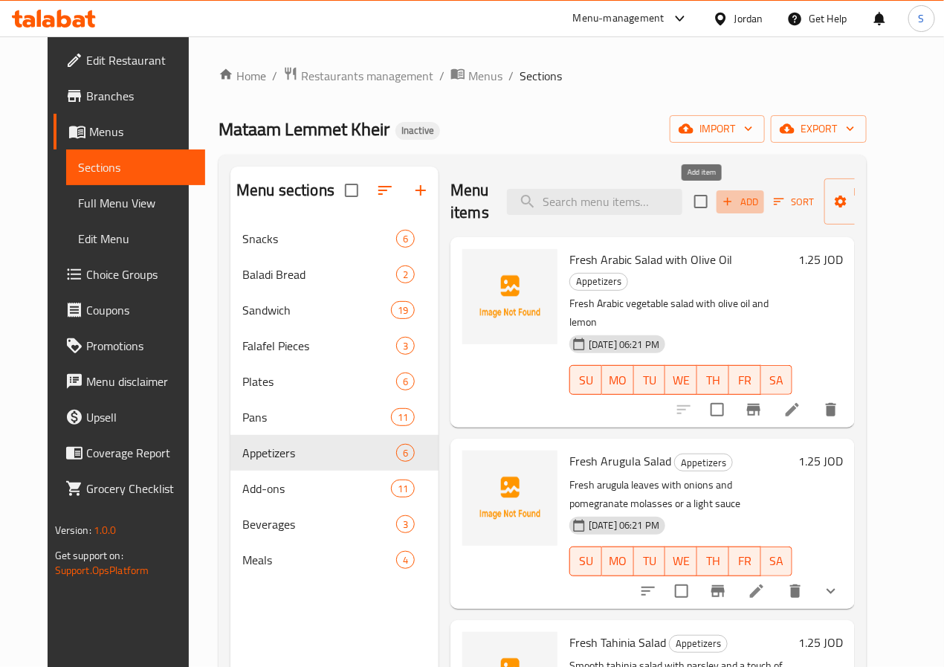
click at [720, 210] on span "Add" at bounding box center [740, 201] width 40 height 17
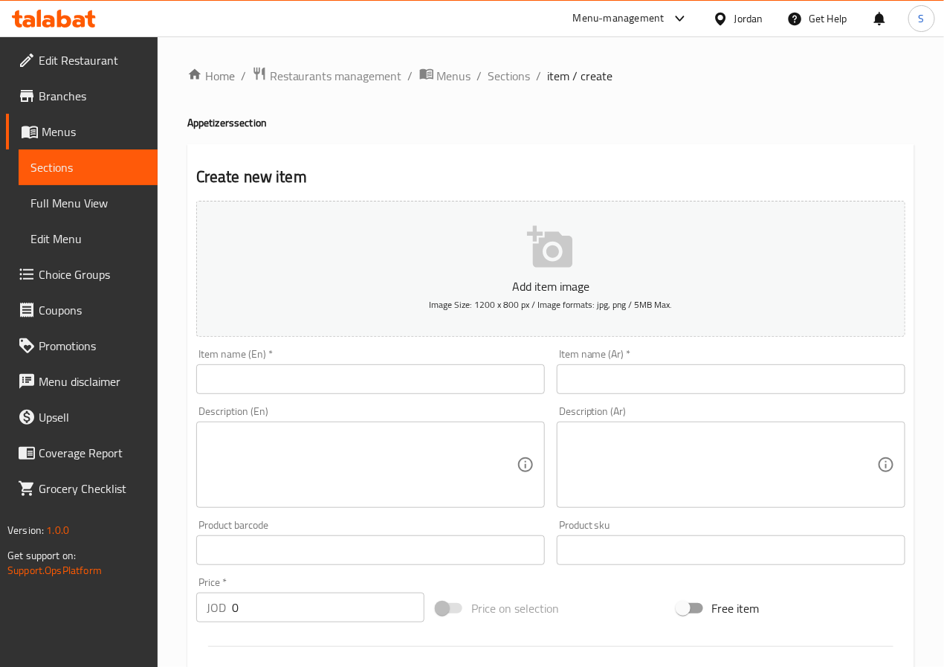
click at [667, 395] on div "Item name (Ar)   * Item name (Ar) *" at bounding box center [731, 371] width 360 height 57
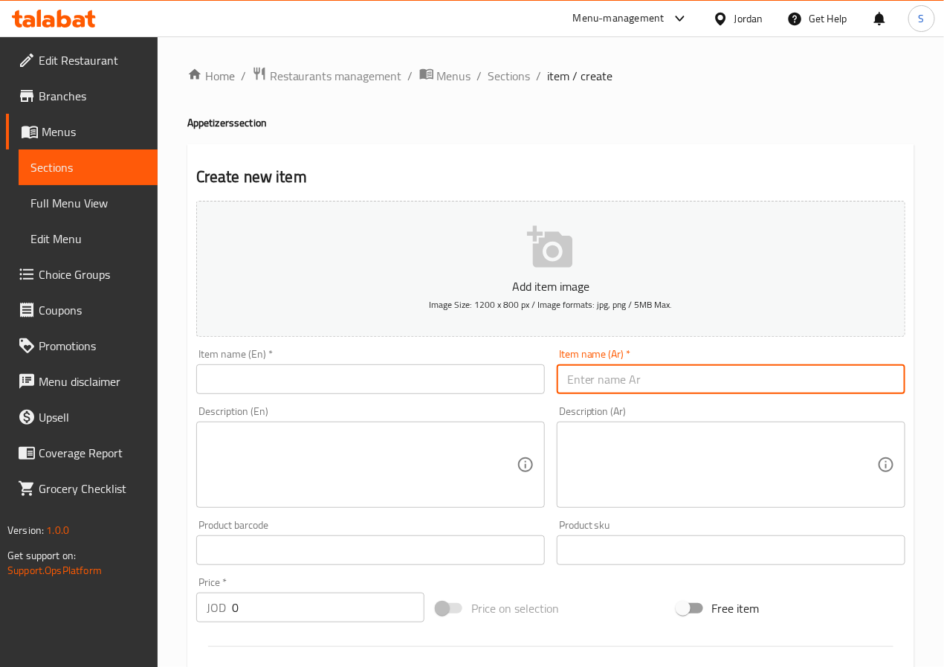
click at [664, 383] on input "text" at bounding box center [731, 379] width 348 height 30
paste input "ماعون مقبلات مشكل"
type input "ماعون مقبلات مشكل"
click at [393, 379] on input "text" at bounding box center [370, 379] width 348 height 30
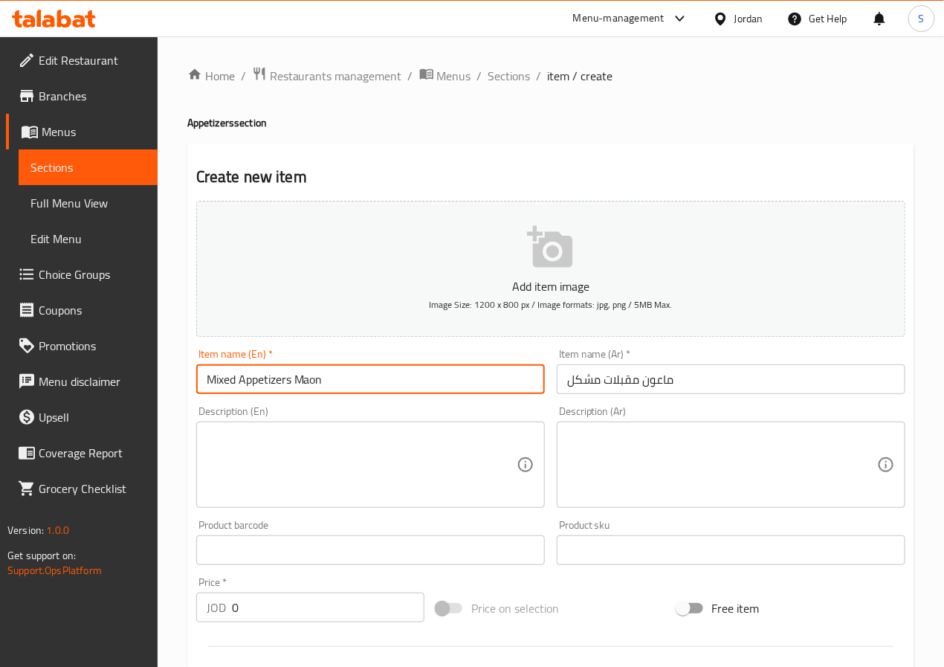
type input "Mixed Appetizers Maon"
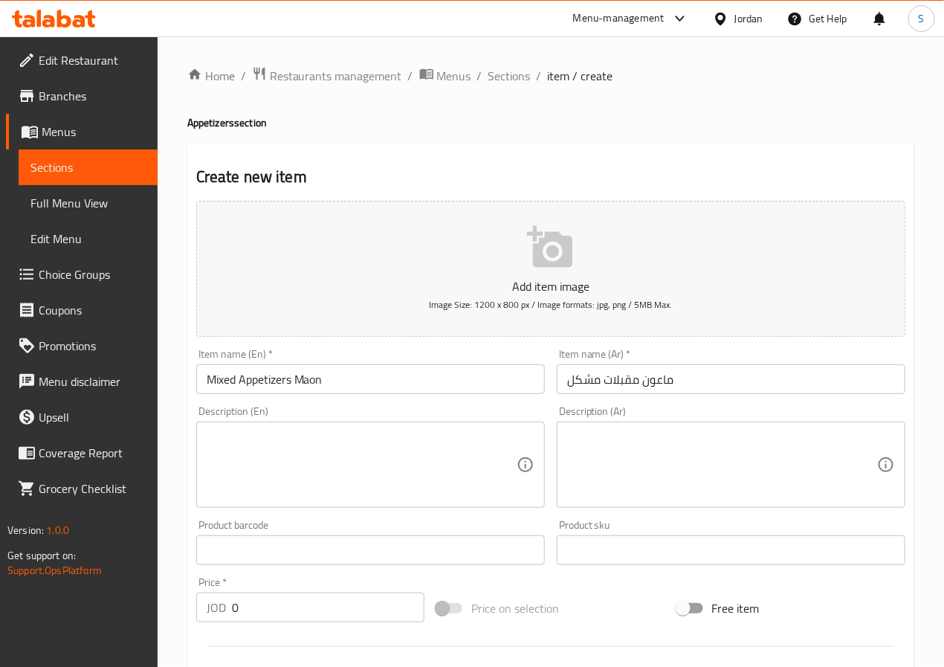
click at [736, 478] on textarea at bounding box center [722, 464] width 310 height 71
paste textarea "طبق مشكّل من عدة أنواع سلطات ومقبلات شرقية ([GEOGRAPHIC_DATA]، متبل، مخلل...)"
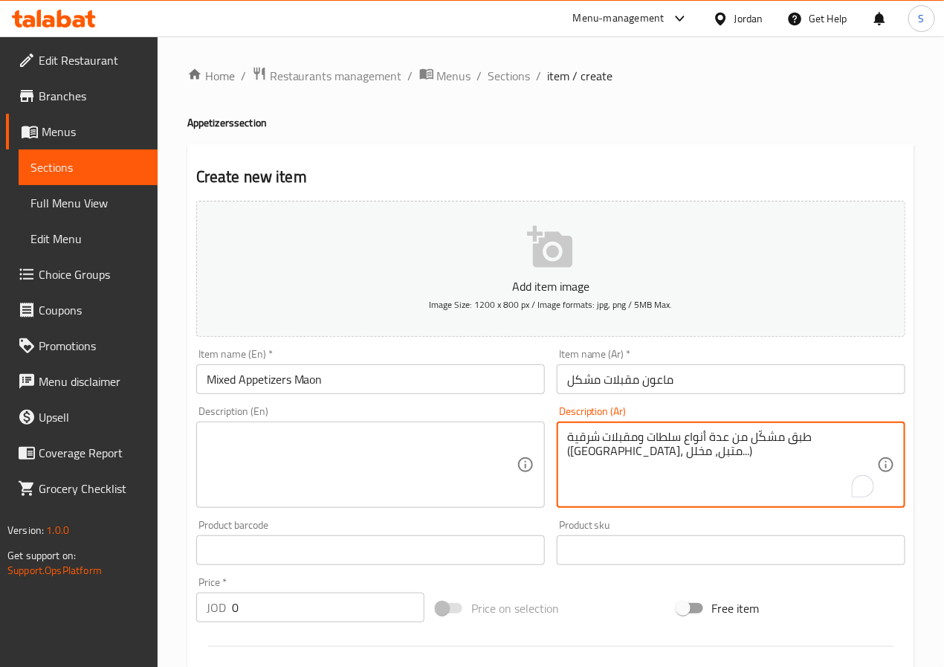
type textarea "طبق مشكّل من عدة أنواع سلطات ومقبلات شرقية ([GEOGRAPHIC_DATA]، متبل، مخلل...)"
click at [381, 429] on textarea at bounding box center [362, 464] width 310 height 71
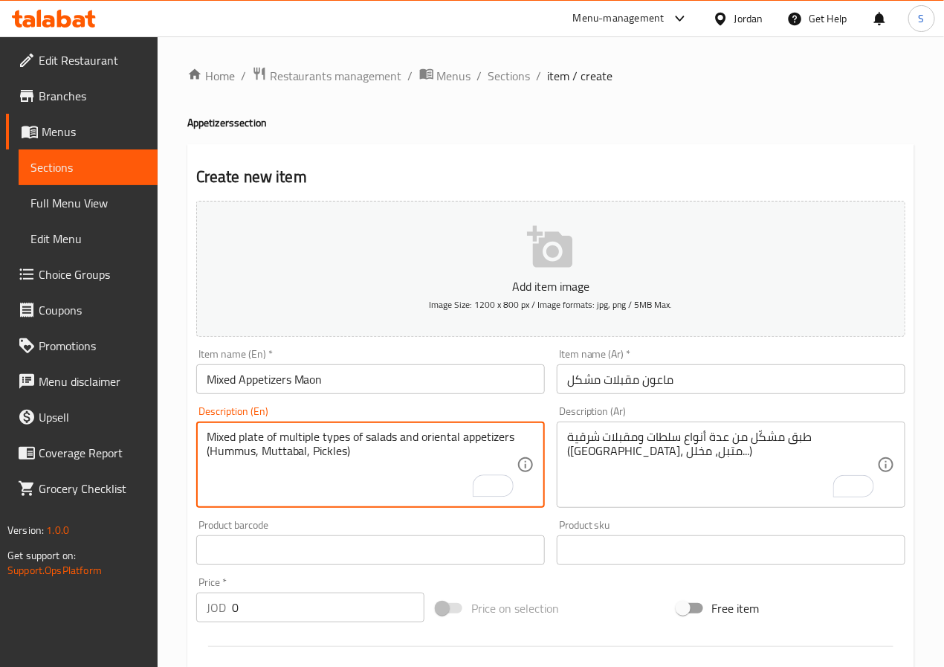
type textarea "Mixed plate of multiple types of salads and oriental appetizers (Hummus, Muttab…"
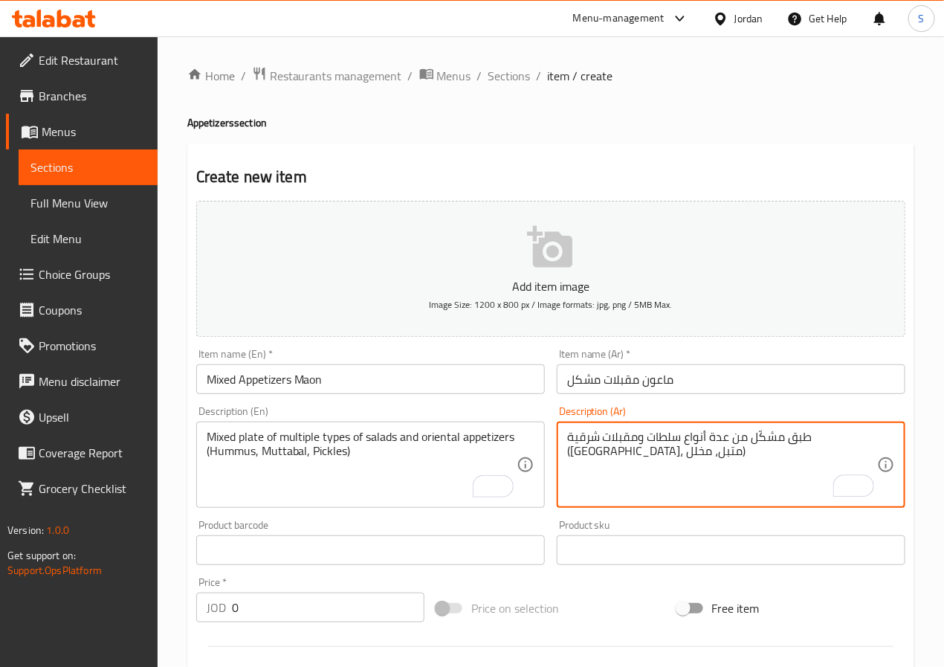
type textarea "طبق مشكّل من عدة أنواع سلطات ومقبلات شرقية ([GEOGRAPHIC_DATA]، متبل، مخلل)"
click at [337, 603] on input "0" at bounding box center [328, 607] width 192 height 30
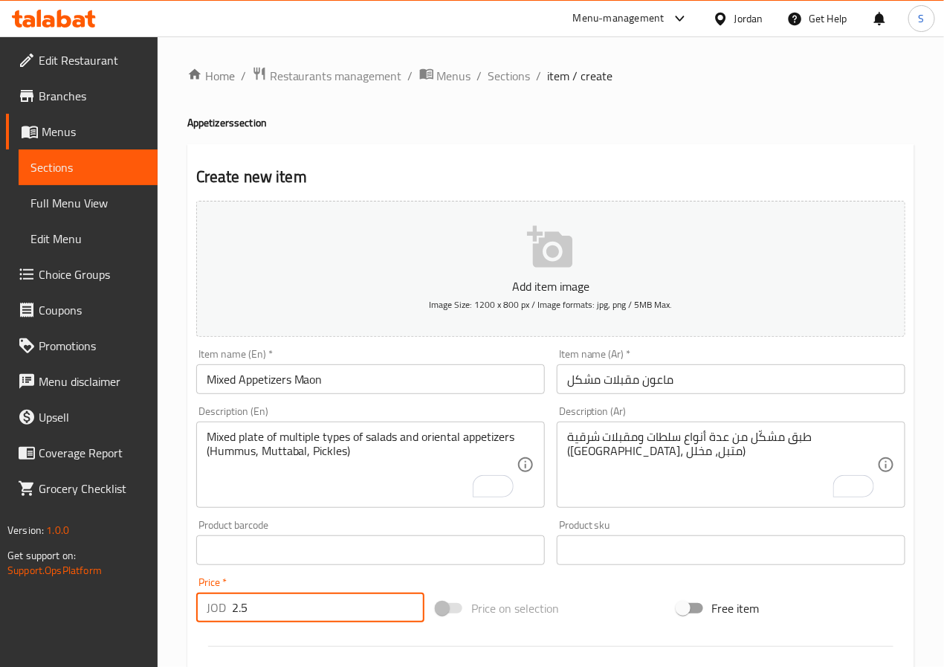
type input "2.5"
click at [183, 520] on div "Home / Restaurants management / Menus / Sections / item / create Appetizers sec…" at bounding box center [551, 543] width 786 height 1014
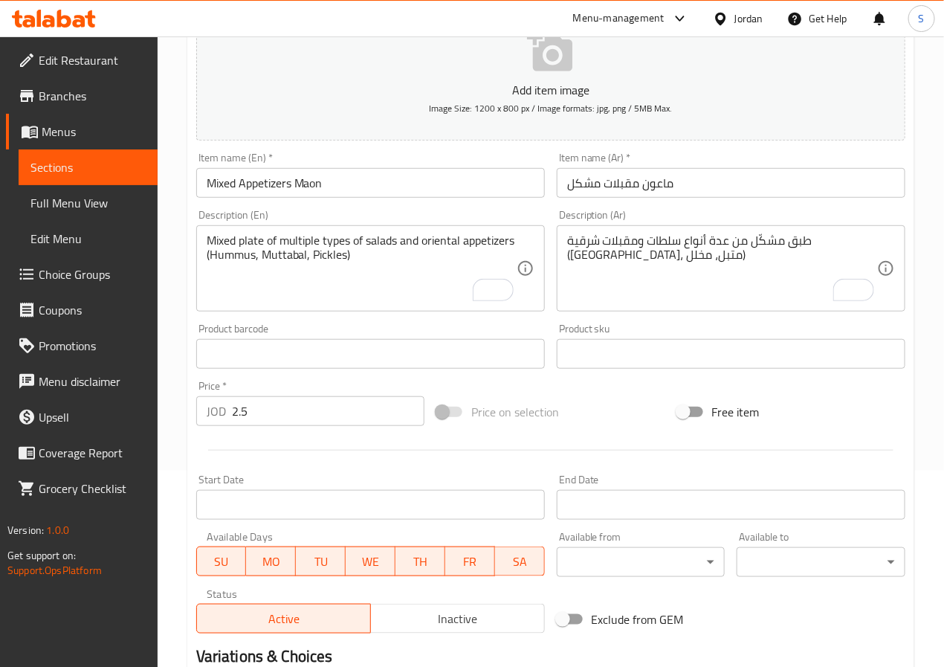
scroll to position [382, 0]
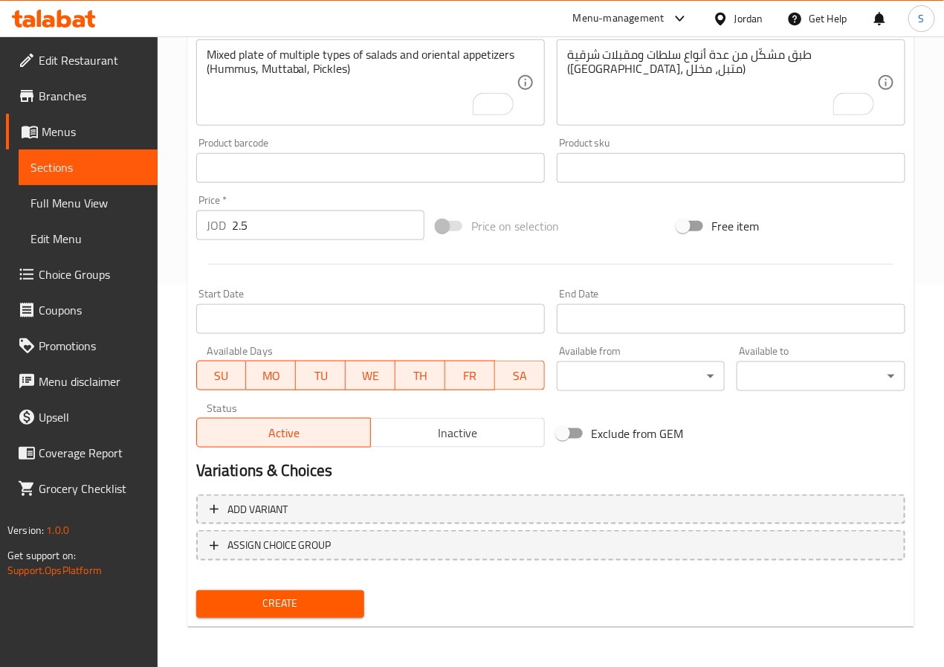
click at [262, 600] on span "Create" at bounding box center [280, 603] width 145 height 19
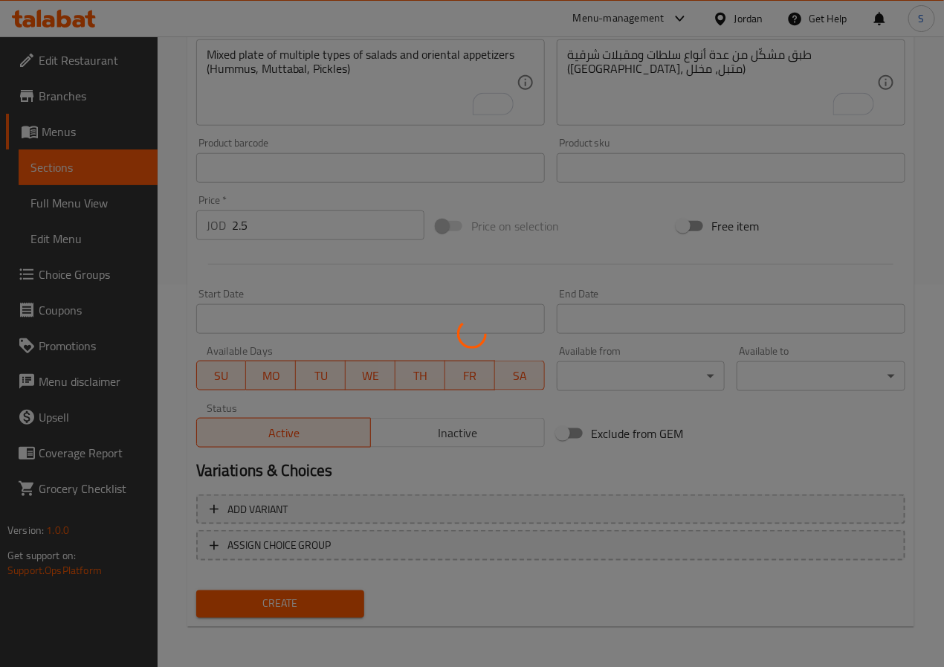
type input "0"
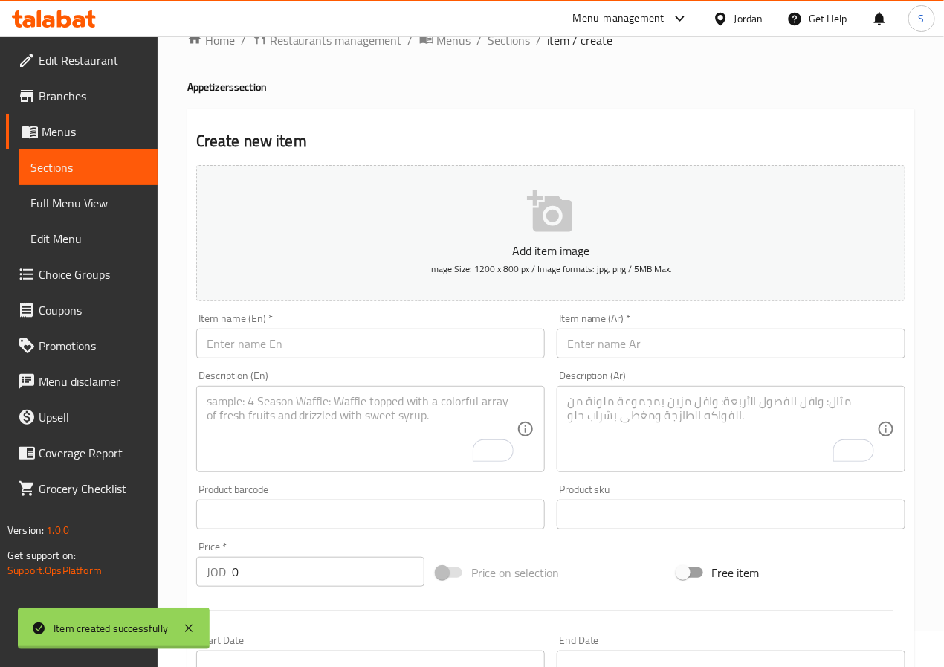
scroll to position [0, 0]
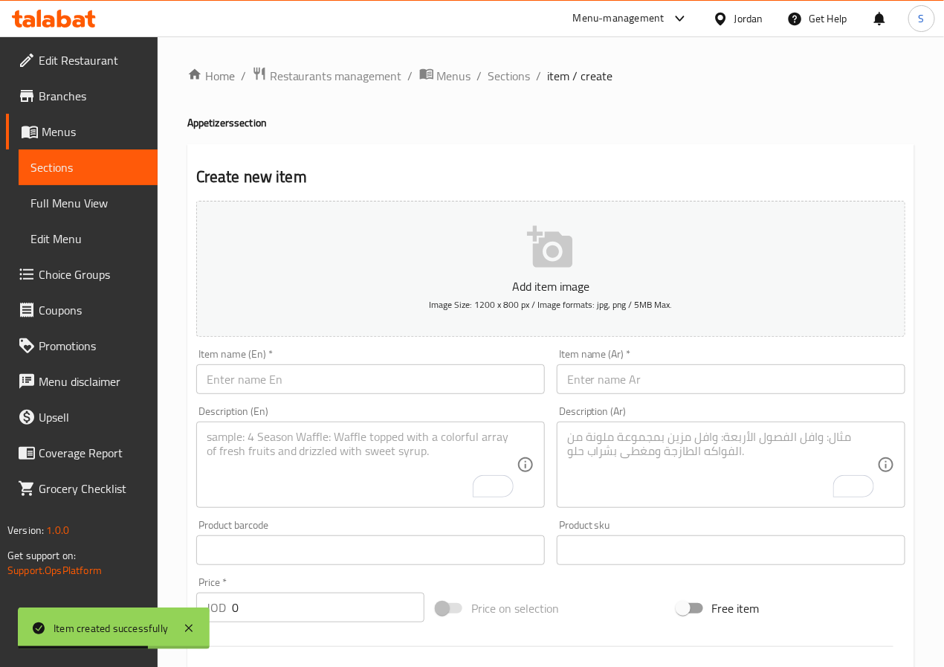
click at [491, 88] on div "Home / Restaurants management / Menus / Sections / item / create Appetizers sec…" at bounding box center [550, 543] width 727 height 954
click at [497, 78] on span "Sections" at bounding box center [509, 76] width 42 height 18
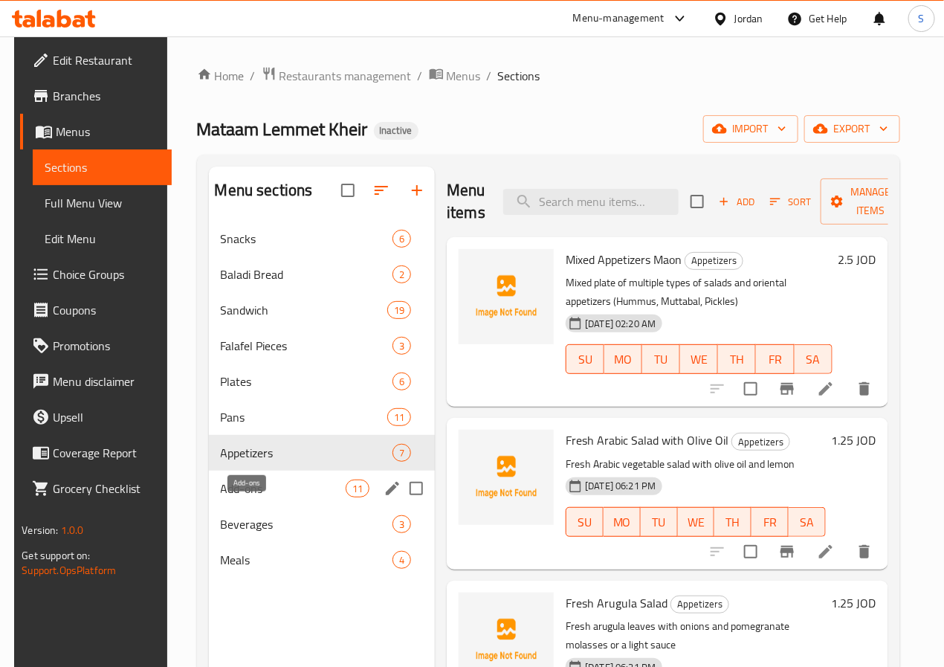
click at [264, 497] on span "Add-ons" at bounding box center [283, 488] width 125 height 18
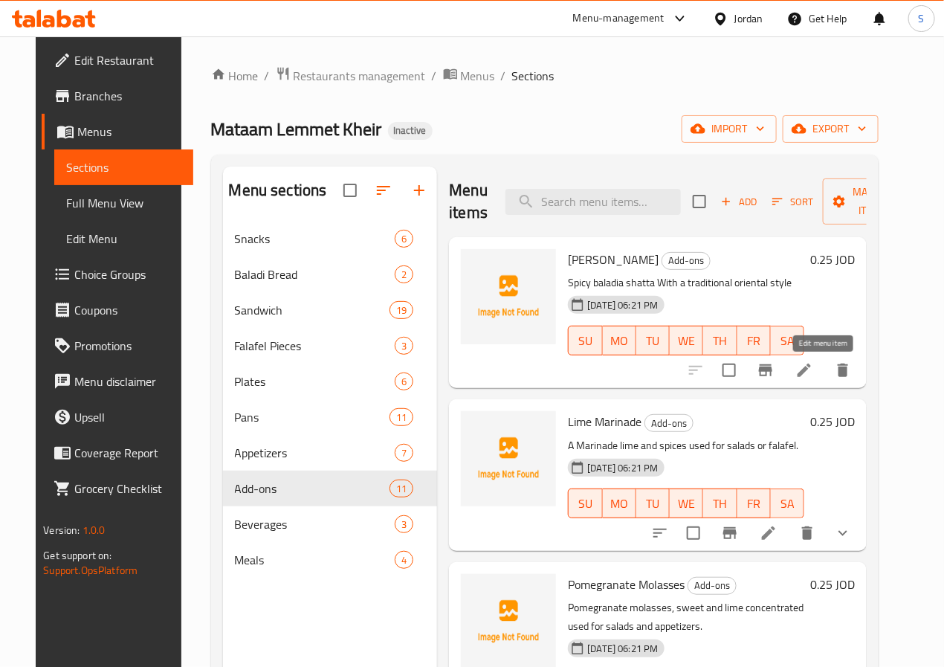
click at [813, 368] on icon at bounding box center [804, 370] width 18 height 18
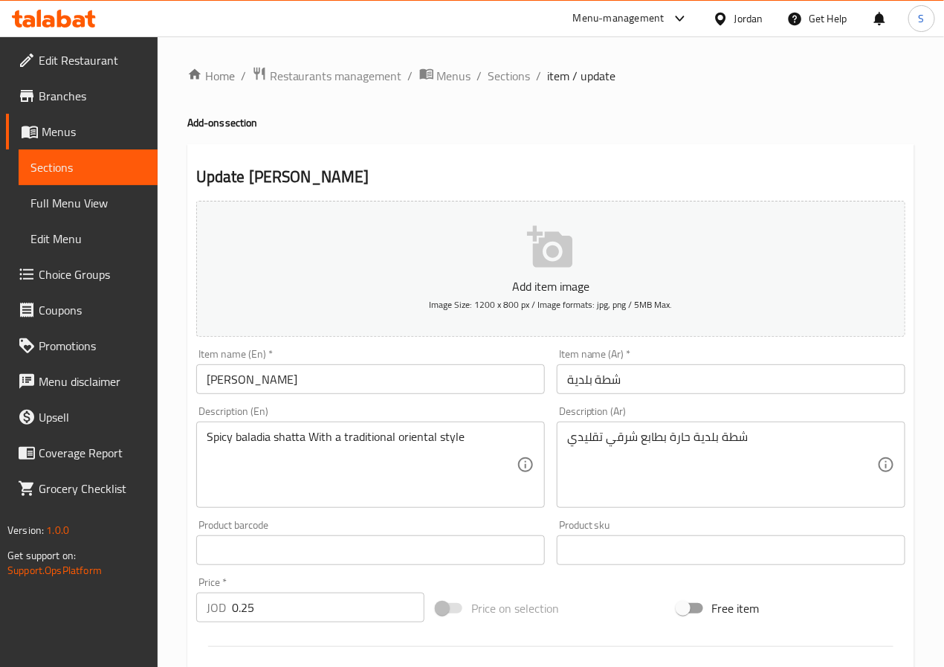
click at [285, 380] on input "[PERSON_NAME]" at bounding box center [370, 379] width 348 height 30
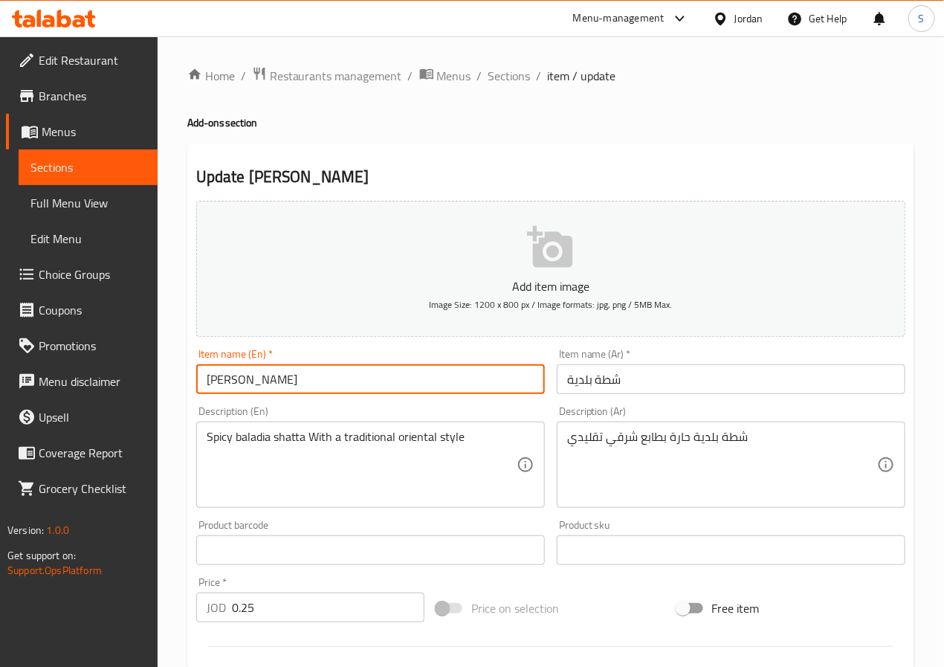
type input "[PERSON_NAME]"
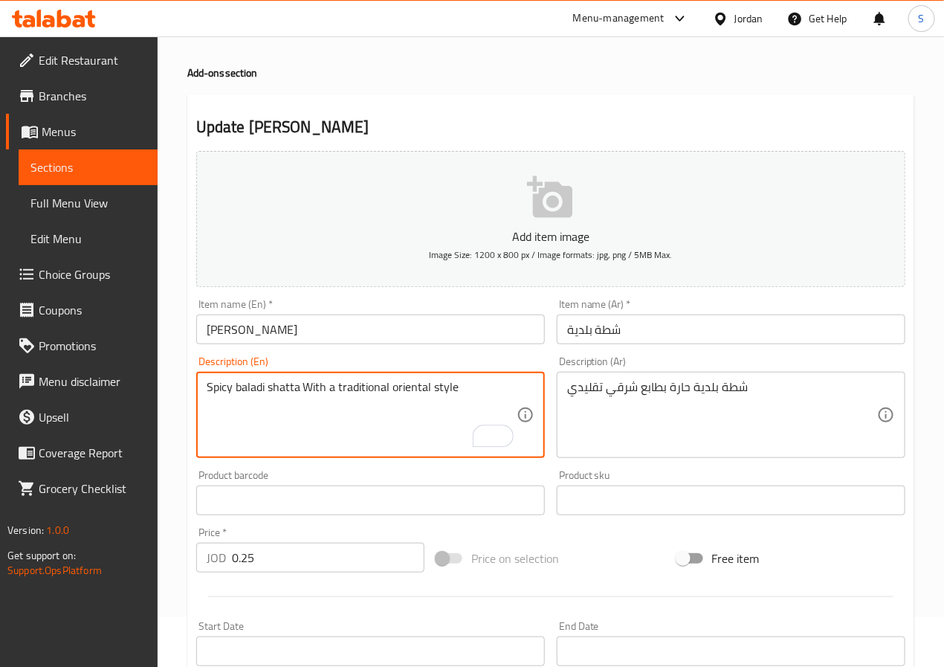
scroll to position [382, 0]
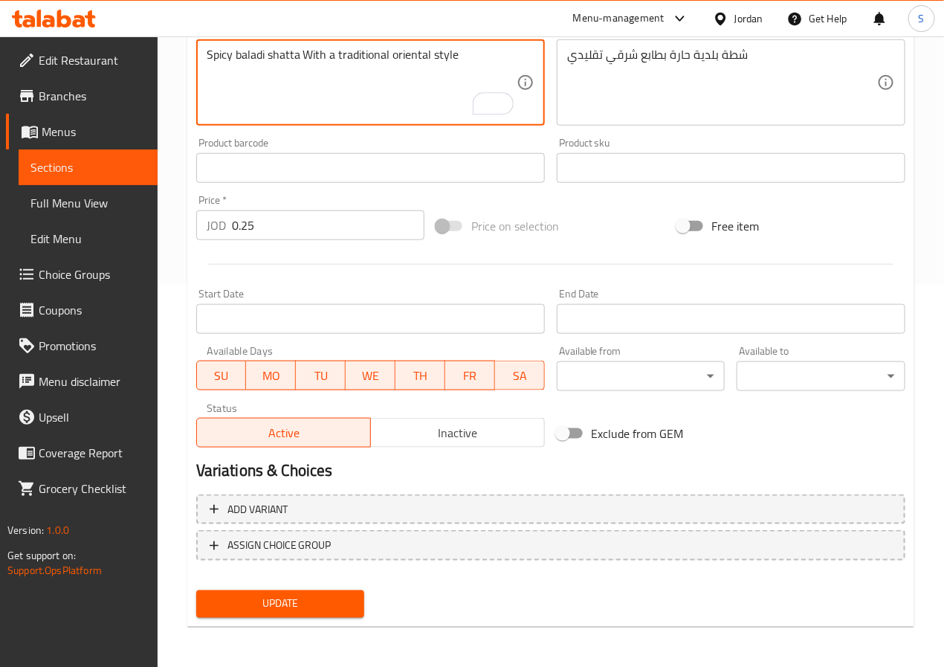
type textarea "Spicy baladi shatta With a traditional oriental style"
click at [328, 594] on span "Update" at bounding box center [280, 603] width 145 height 19
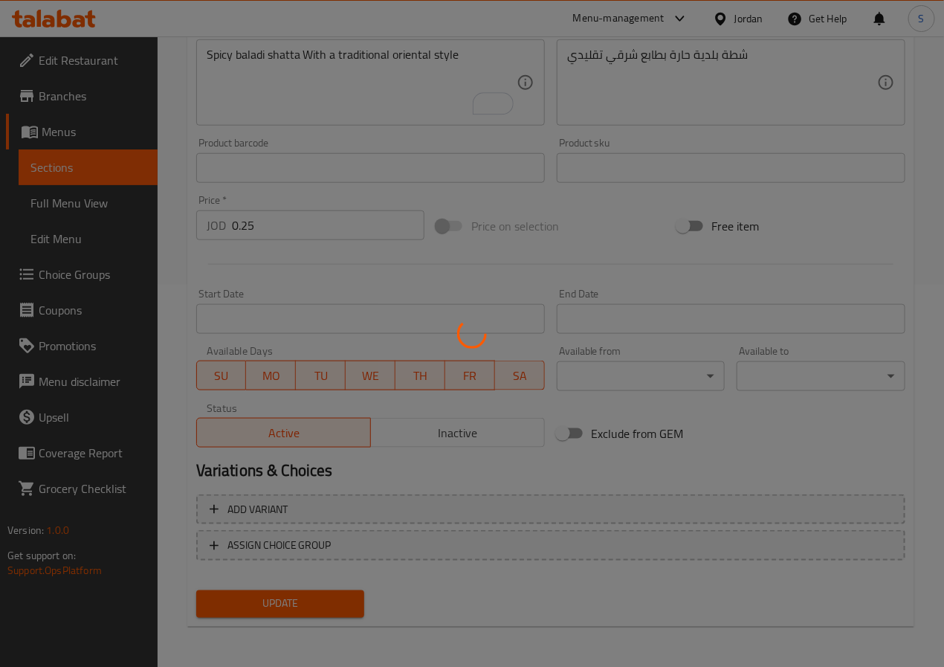
scroll to position [0, 0]
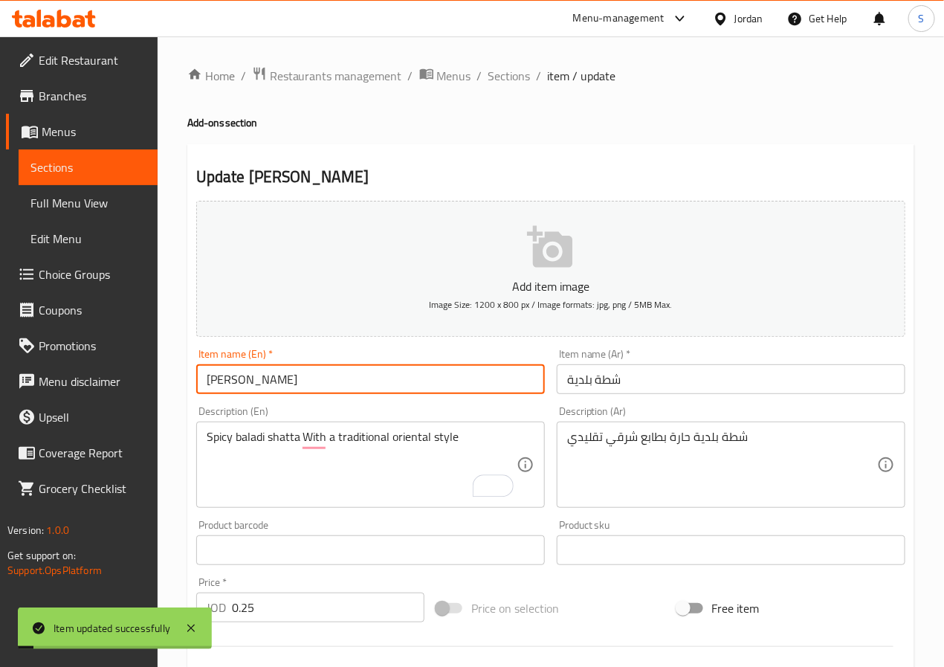
click at [409, 374] on input "[PERSON_NAME]" at bounding box center [370, 379] width 348 height 30
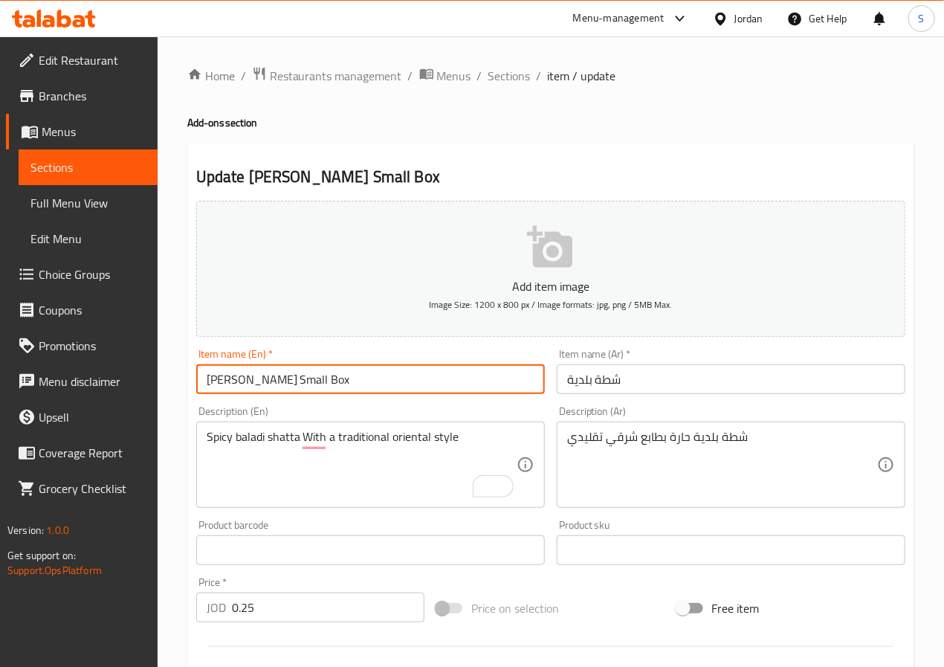
type input "[PERSON_NAME] Small Box"
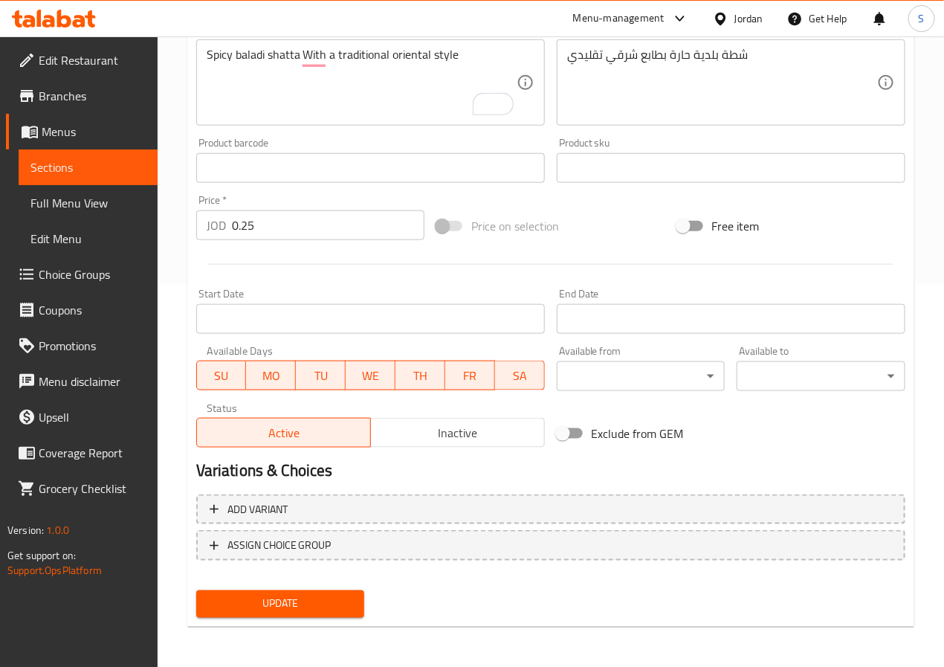
click at [311, 596] on span "Update" at bounding box center [280, 603] width 145 height 19
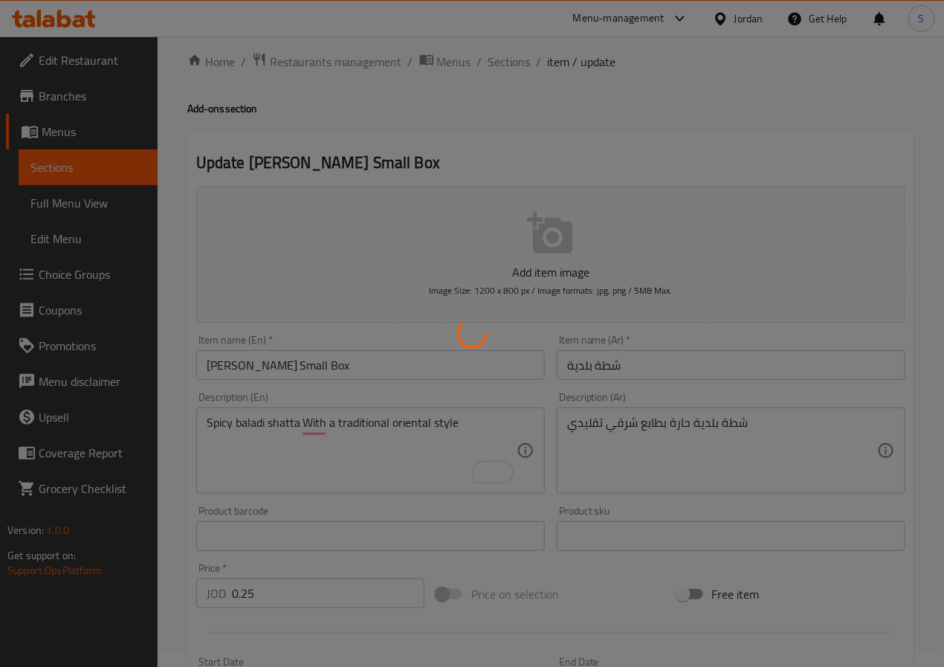
scroll to position [0, 0]
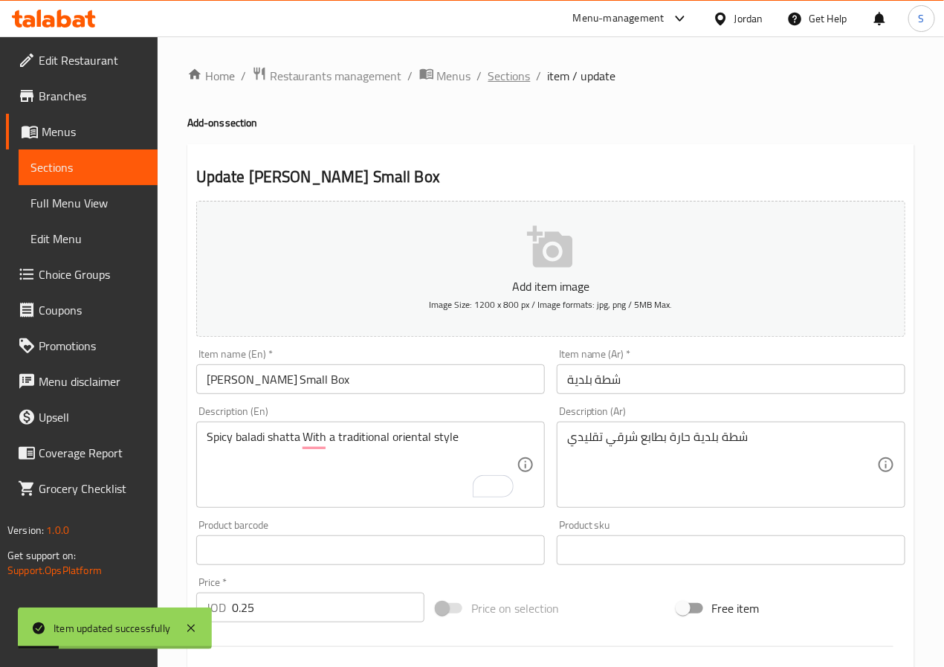
click at [506, 88] on div "Home / Restaurants management / Menus / Sections / item / update Add-ons sectio…" at bounding box center [550, 543] width 727 height 954
click at [504, 67] on span "Sections" at bounding box center [509, 76] width 42 height 18
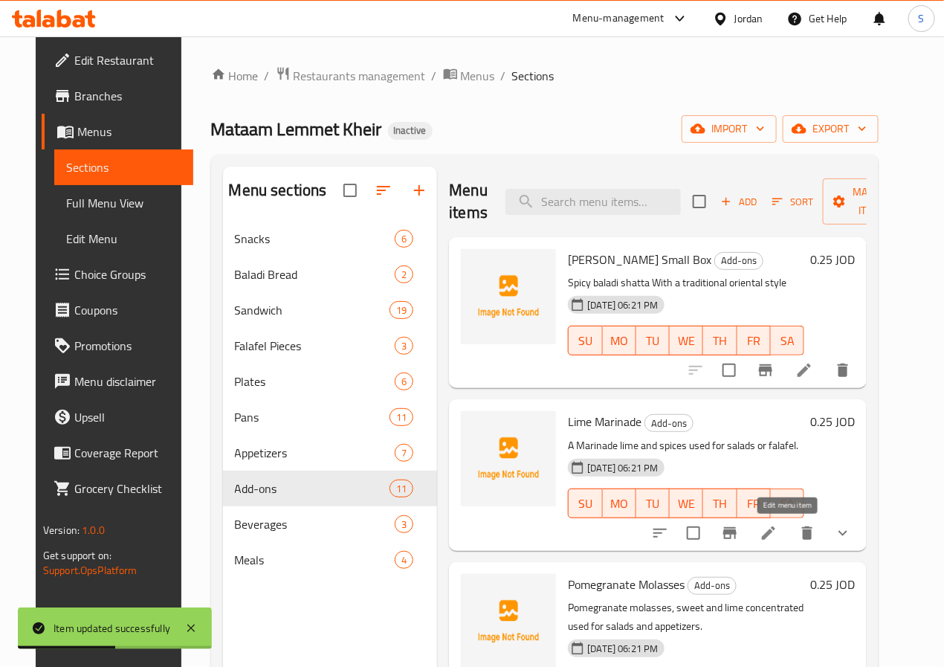
click at [775, 528] on icon at bounding box center [768, 532] width 13 height 13
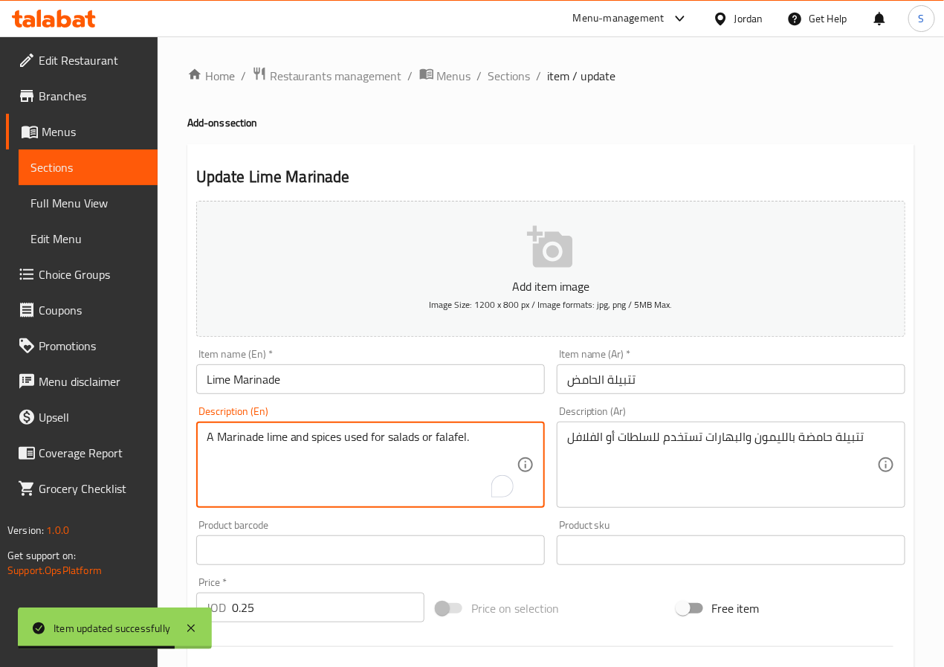
click at [283, 439] on textarea "A Marinade lime and spices used for salads or falafel." at bounding box center [362, 464] width 310 height 71
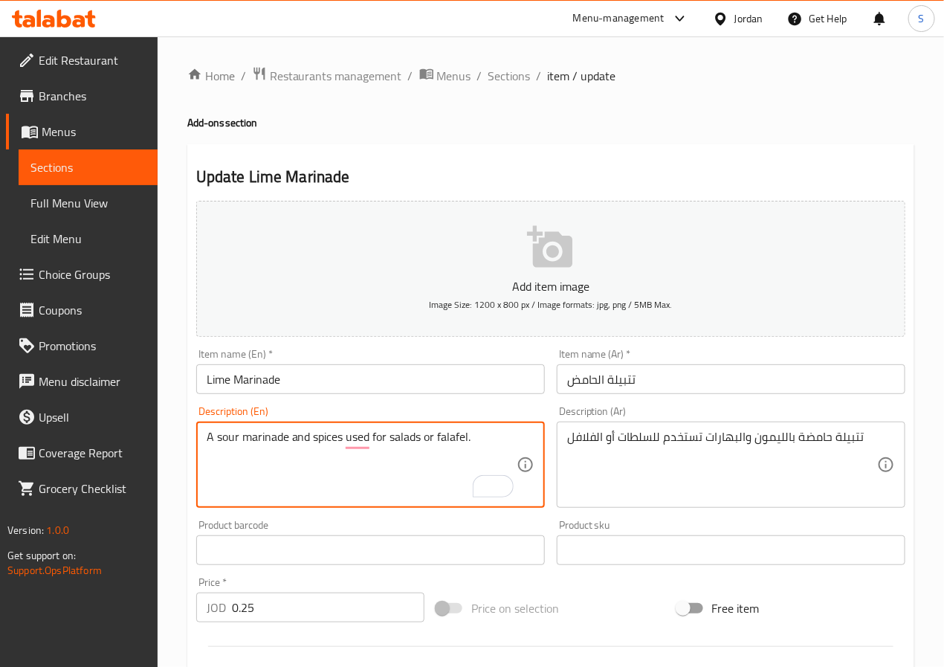
click at [292, 439] on textarea "A sour marinade and spices used for salads or falafel." at bounding box center [362, 464] width 310 height 71
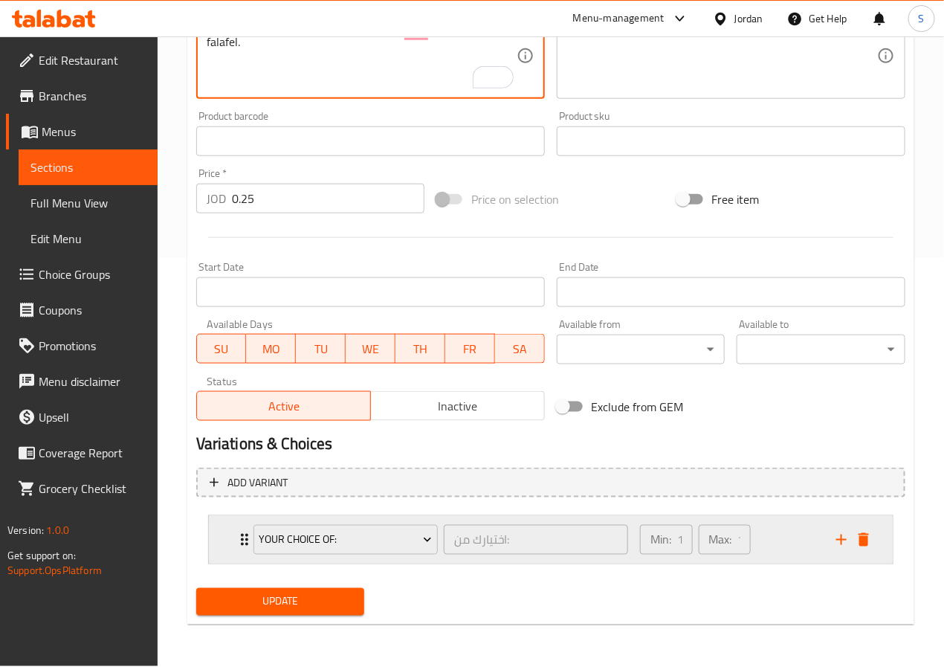
click at [225, 549] on div "Your Choice Of: اختيارك من: ​ Min: 1 ​ Max: 1 ​" at bounding box center [551, 540] width 684 height 48
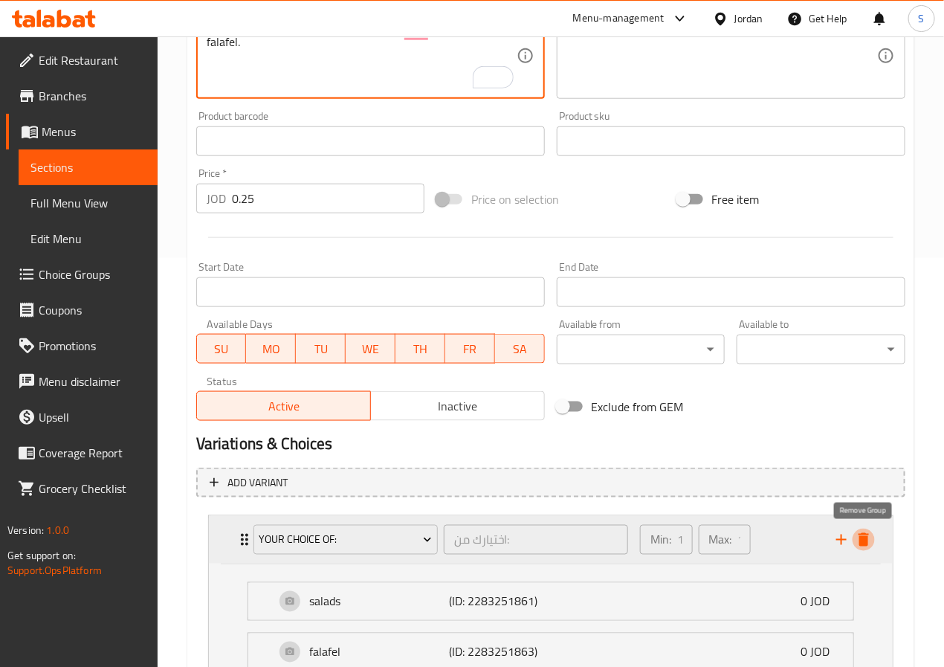
click at [860, 544] on icon "delete" at bounding box center [863, 539] width 10 height 13
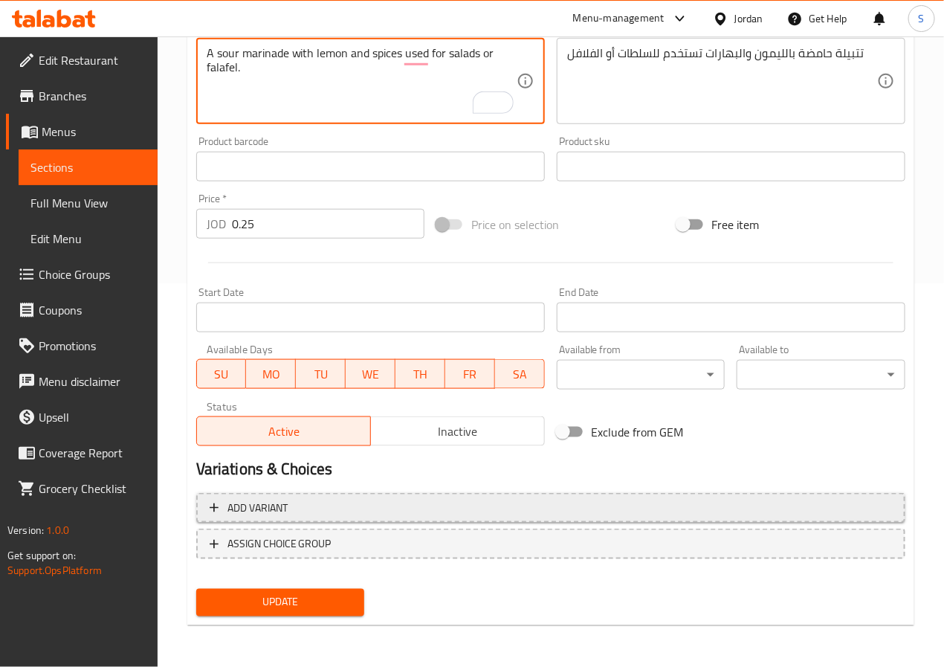
scroll to position [382, 0]
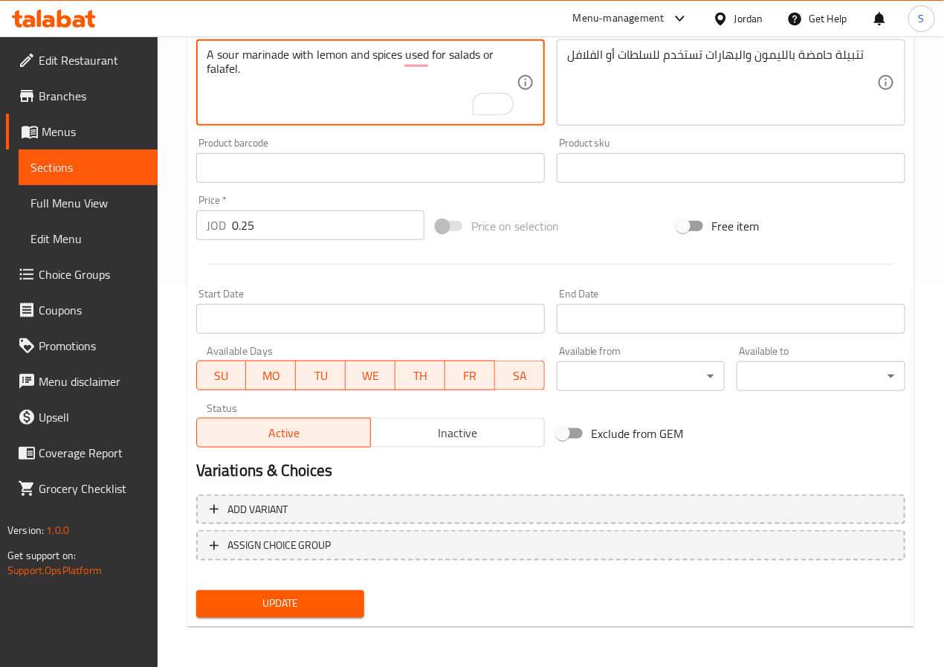
type textarea "A sour marinade with lemon and spices used for salads or falafel."
click at [337, 611] on span "Update" at bounding box center [280, 603] width 145 height 19
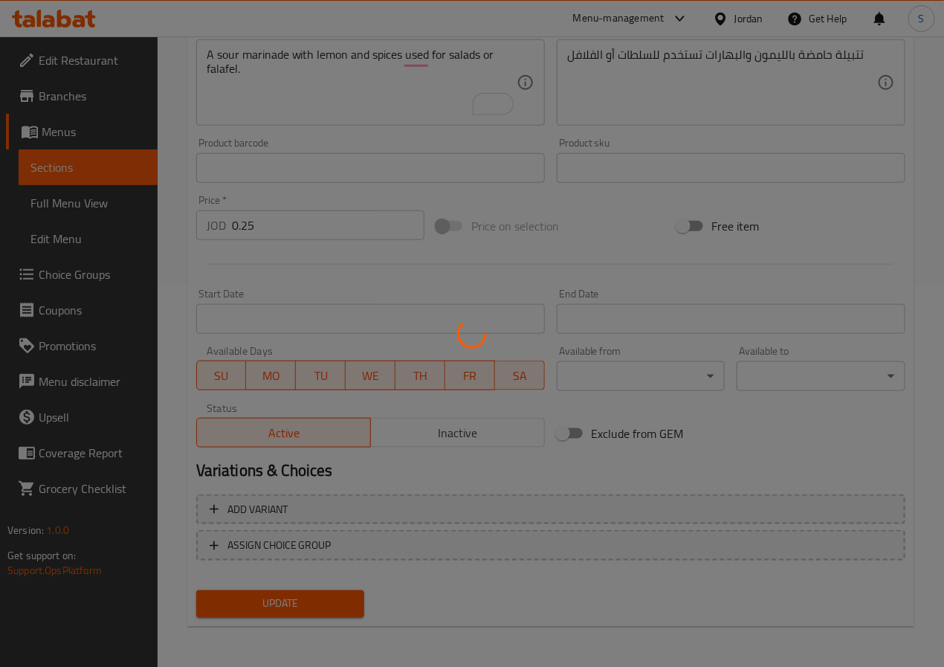
scroll to position [0, 0]
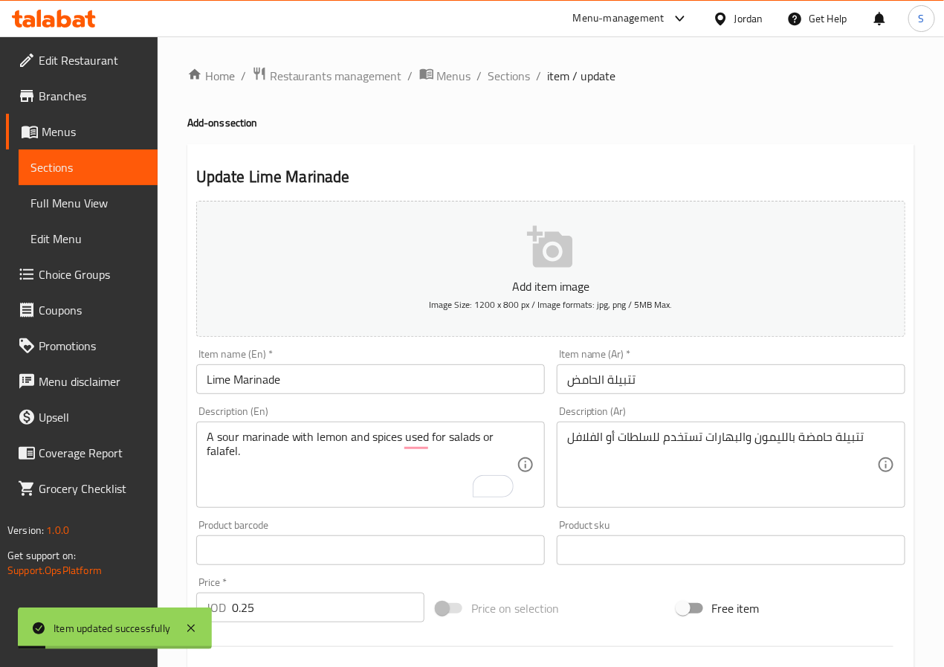
click at [263, 372] on input "Lime Marinade" at bounding box center [370, 379] width 348 height 30
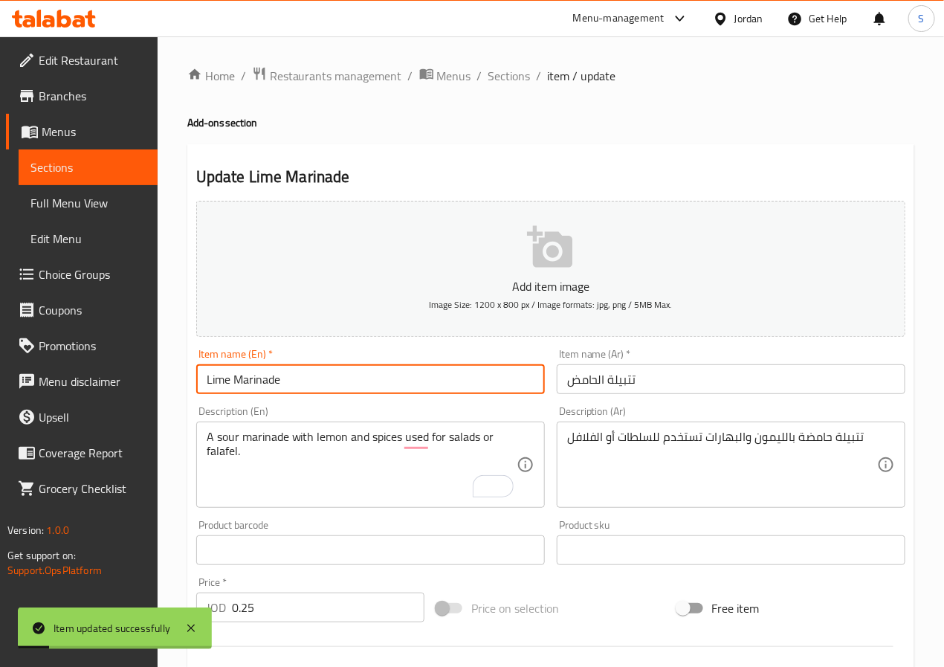
click at [263, 372] on input "Lime Marinade" at bounding box center [370, 379] width 348 height 30
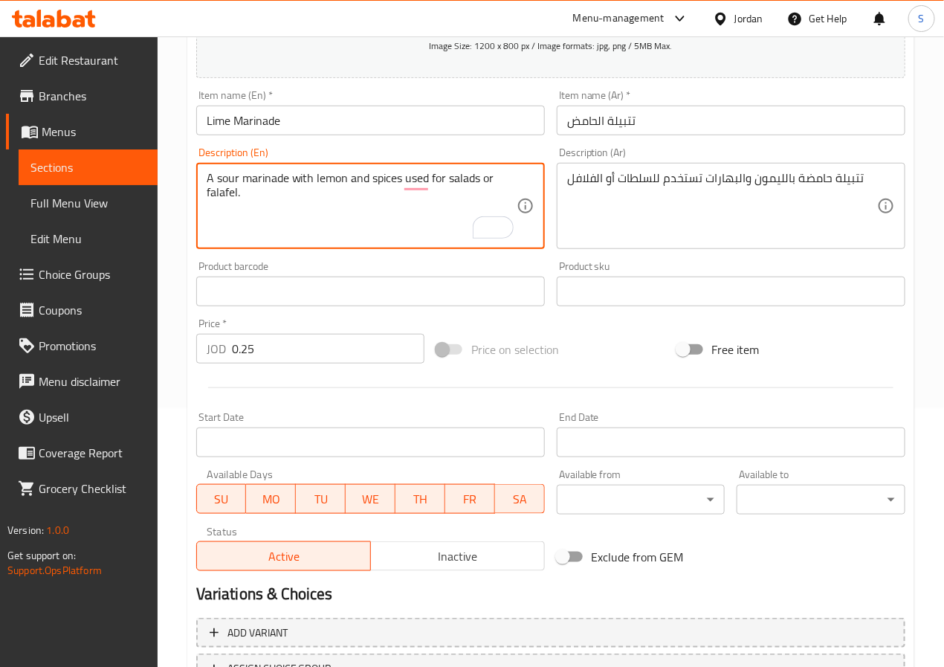
scroll to position [382, 0]
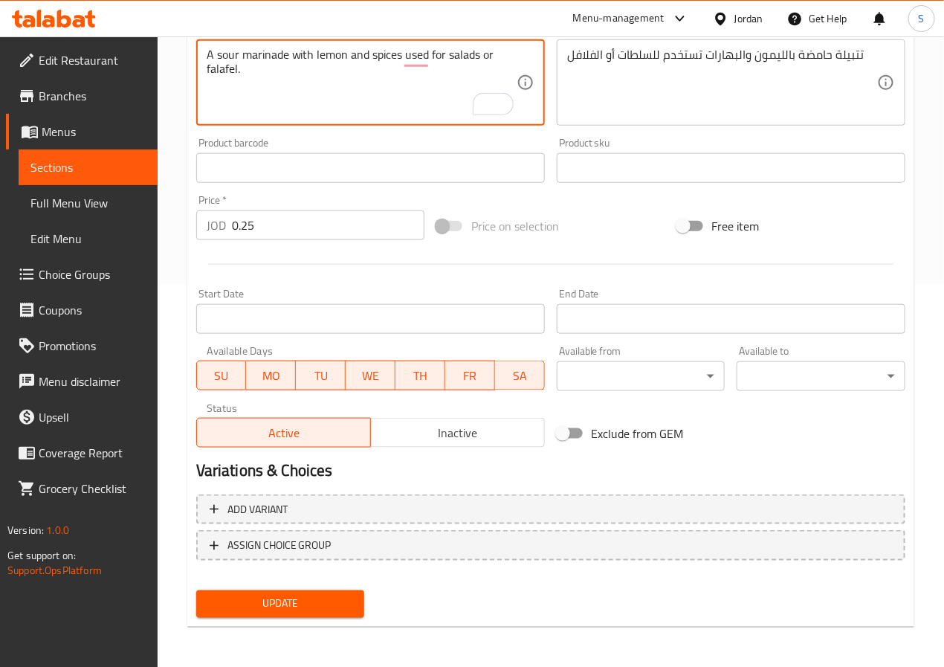
drag, startPoint x: 339, startPoint y: 618, endPoint x: 339, endPoint y: 609, distance: 8.9
click at [339, 618] on div "Update" at bounding box center [280, 603] width 181 height 39
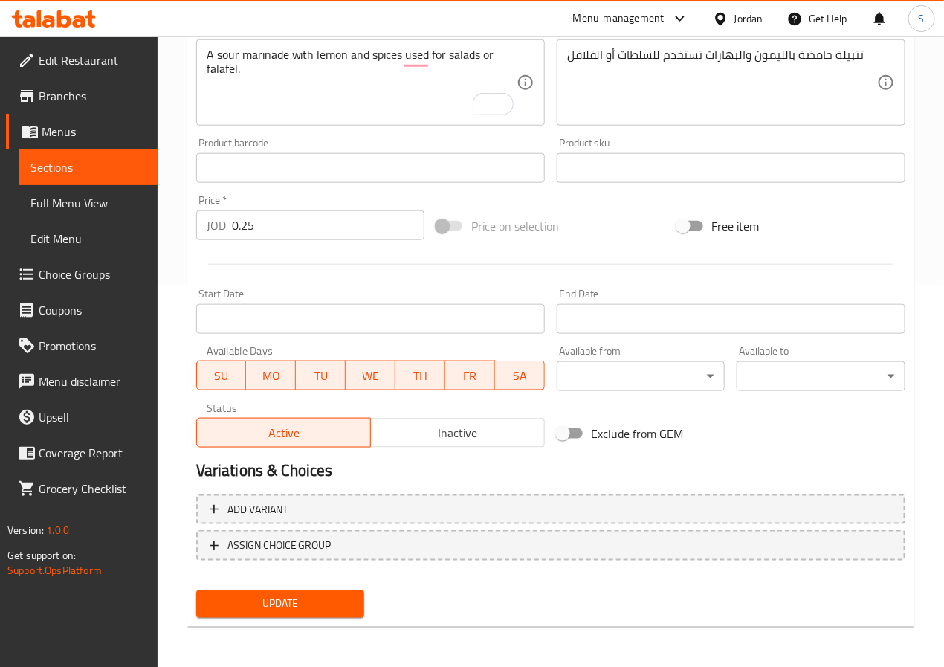
click at [339, 609] on span "Update" at bounding box center [280, 603] width 145 height 19
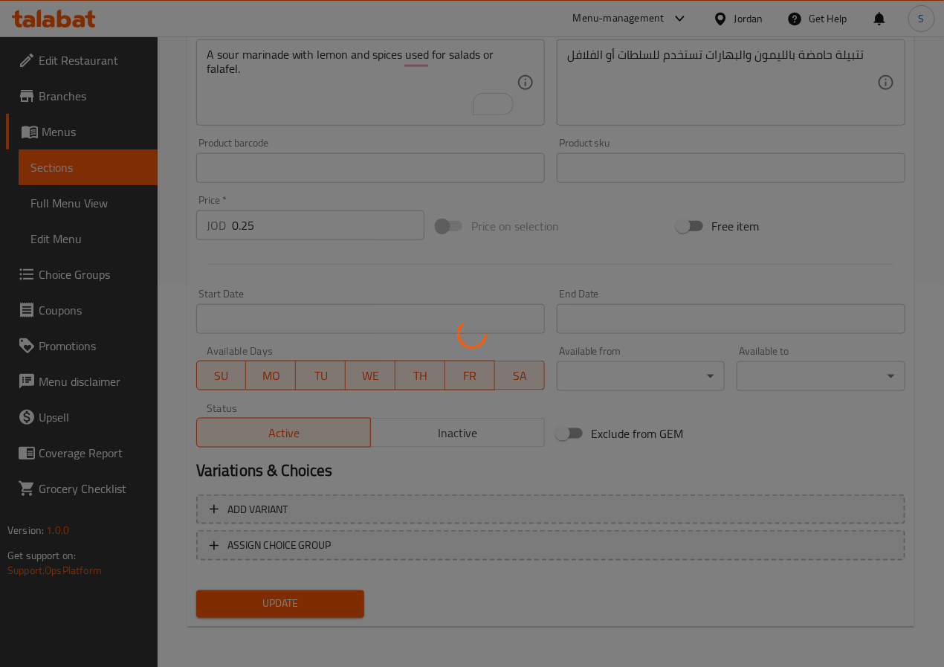
scroll to position [0, 0]
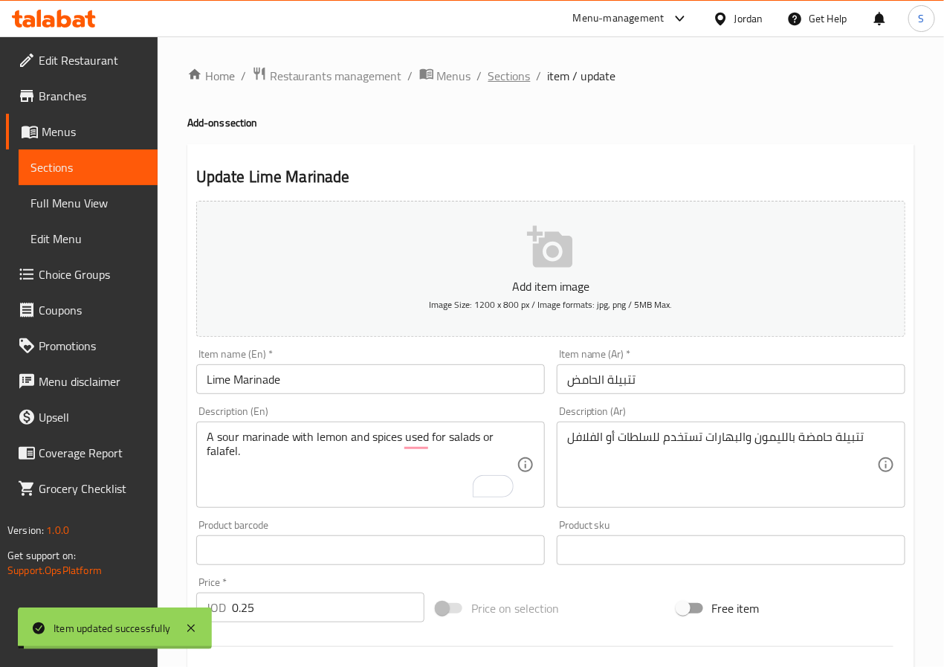
click at [505, 69] on span "Sections" at bounding box center [509, 76] width 42 height 18
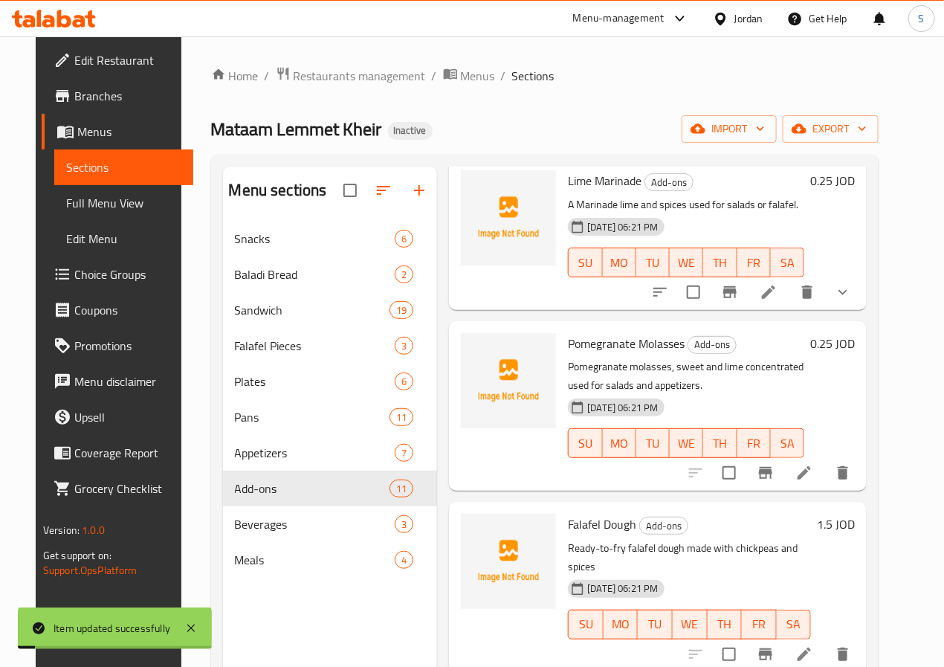
scroll to position [239, 0]
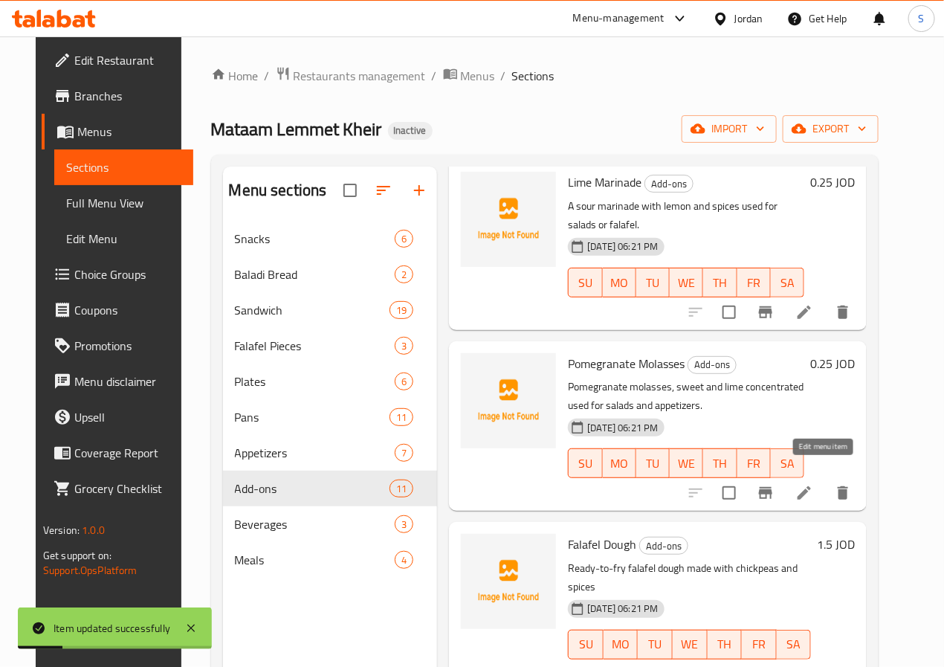
click at [811, 486] on icon at bounding box center [803, 492] width 13 height 13
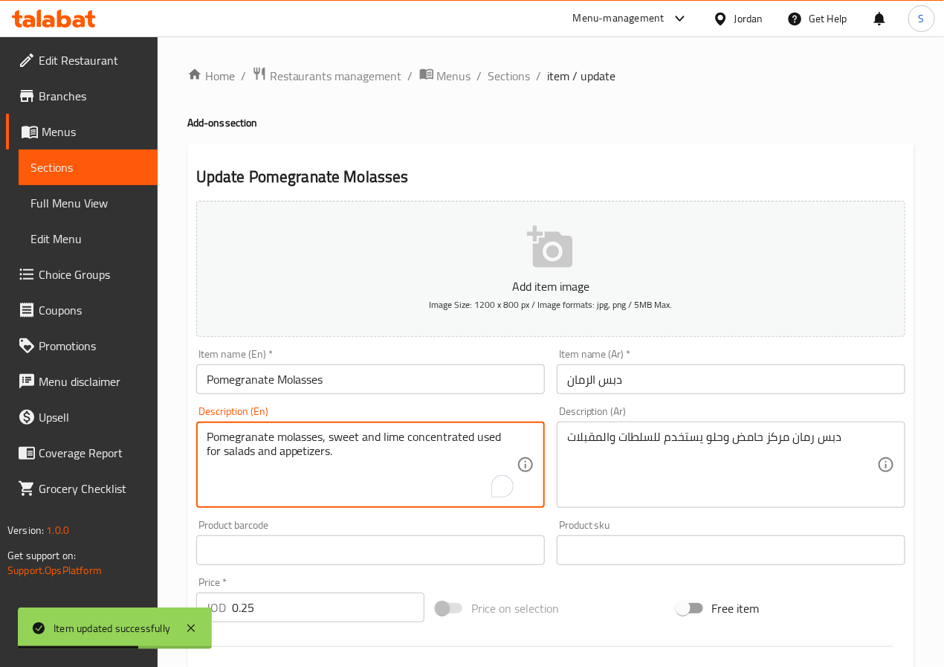
click at [438, 435] on textarea "Pomegranate molasses, sweet and lime concentrated used for salads and appetizer…" at bounding box center [362, 464] width 310 height 71
paste textarea "concentrated"
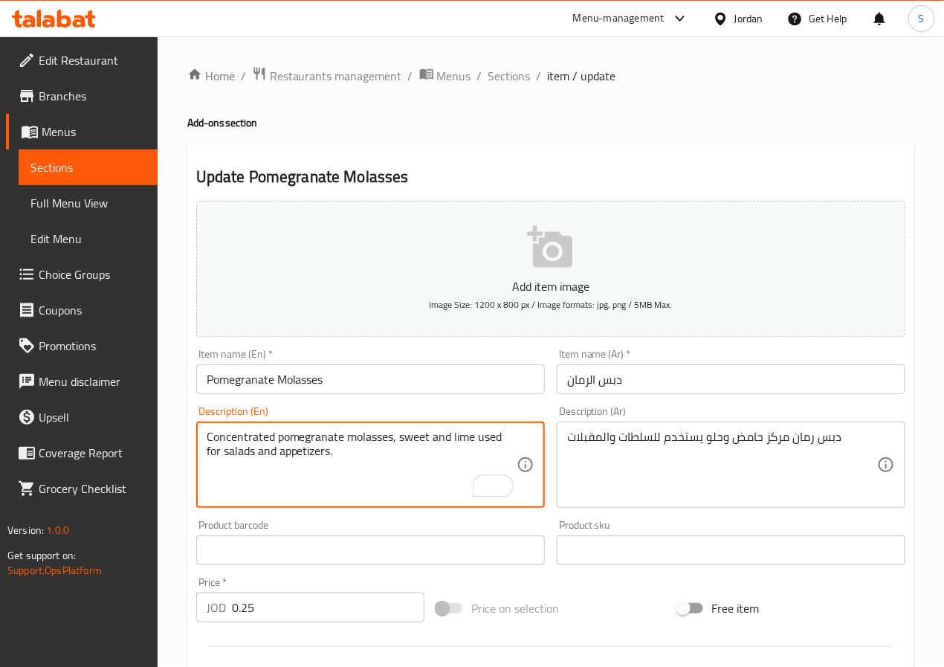
click at [397, 440] on textarea "Concentrated pomegranate molasses, sweet and lime used for salads and appetizer…" at bounding box center [362, 464] width 310 height 71
click at [455, 444] on textarea "Concentrated pomegranate molasses sweet and lime used for salads and appetizers." at bounding box center [362, 464] width 310 height 71
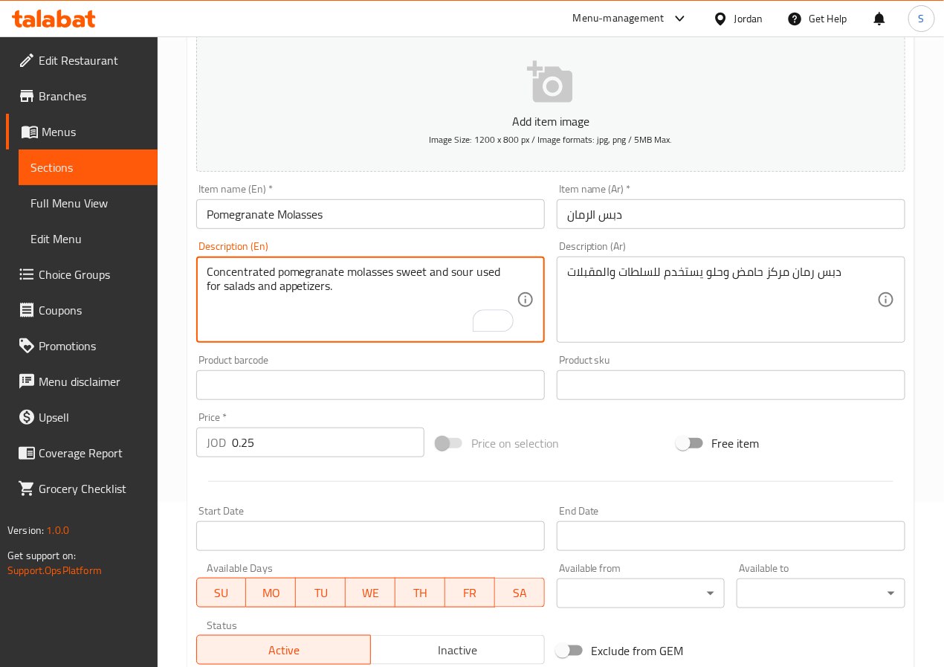
scroll to position [382, 0]
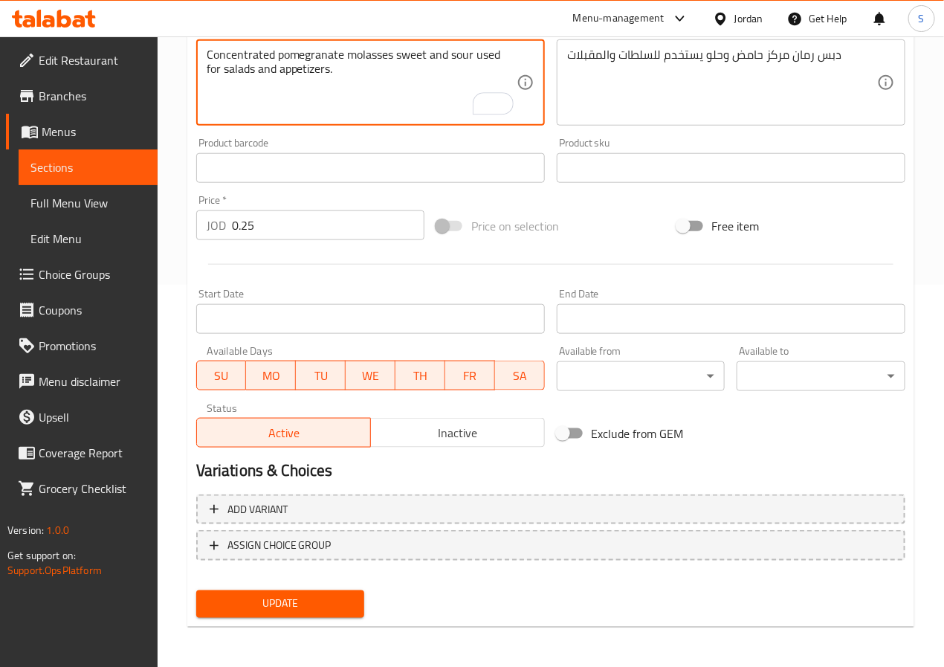
type textarea "Concentrated pomegranate molasses sweet and sour used for salads and appetizers."
click at [334, 591] on button "Update" at bounding box center [280, 603] width 169 height 27
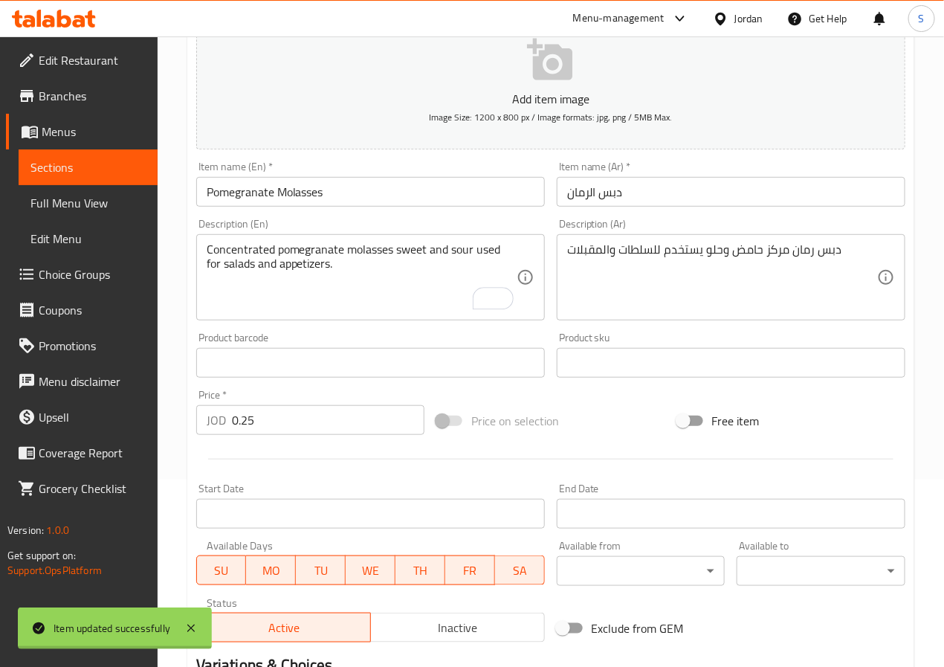
scroll to position [0, 0]
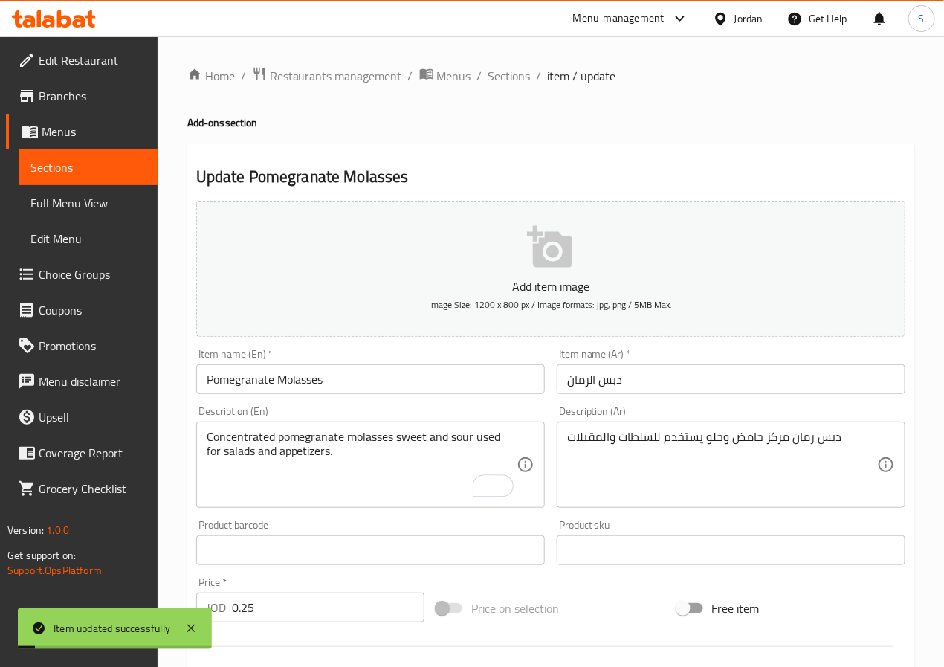
drag, startPoint x: 513, startPoint y: 80, endPoint x: 486, endPoint y: 9, distance: 76.2
click at [513, 80] on span "Sections" at bounding box center [509, 76] width 42 height 18
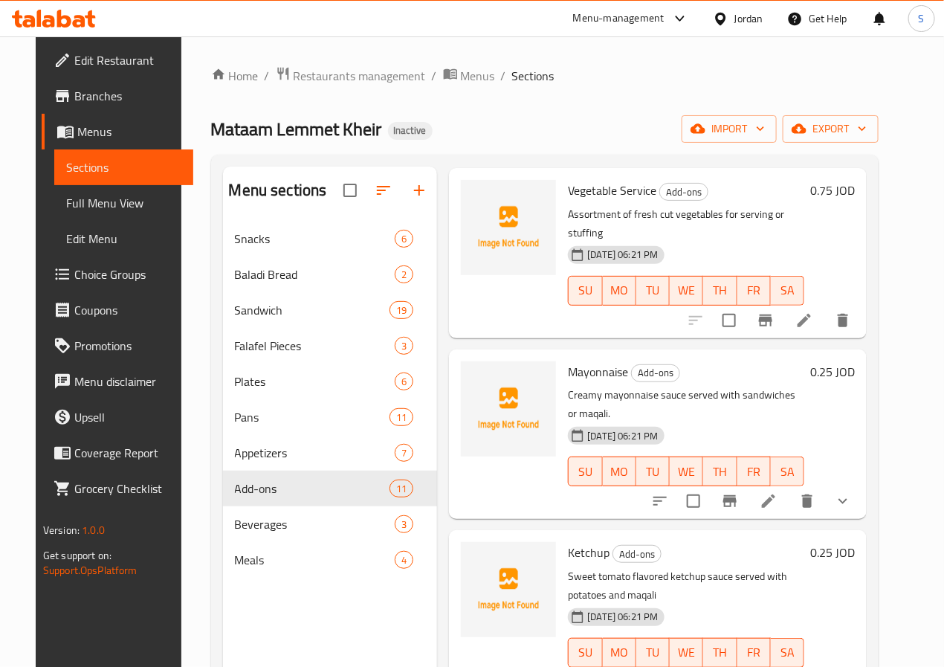
scroll to position [939, 0]
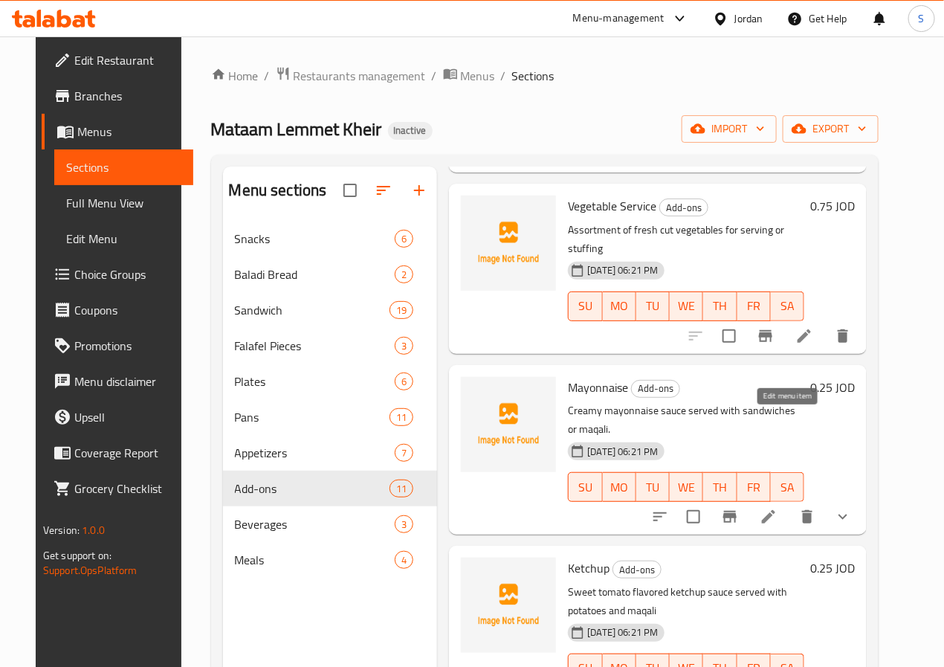
click at [777, 508] on icon at bounding box center [768, 517] width 18 height 18
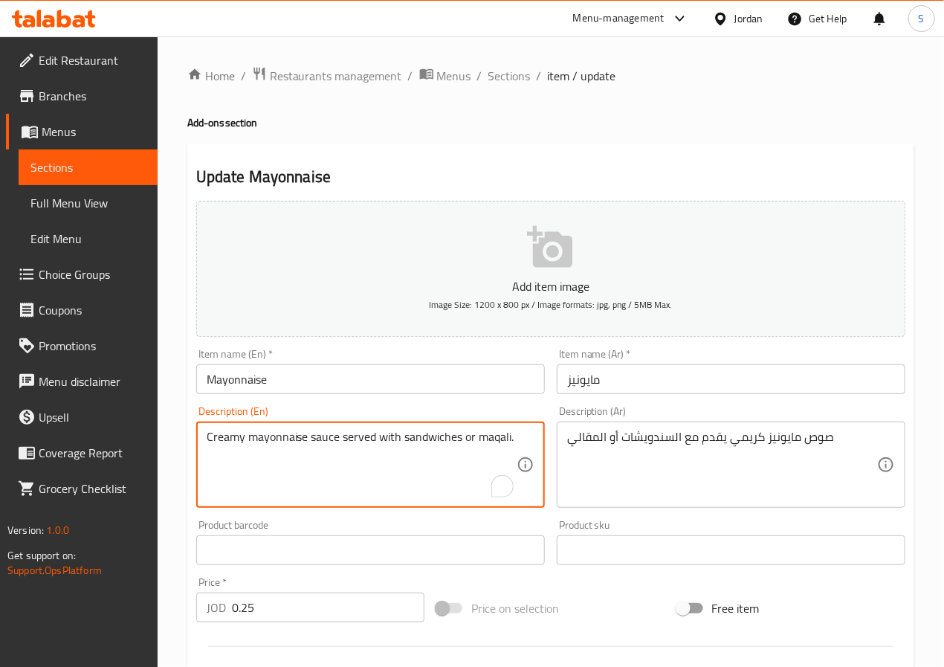
click at [386, 437] on textarea "Creamy mayonnaise sauce served with sandwiches or maqali." at bounding box center [362, 464] width 310 height 71
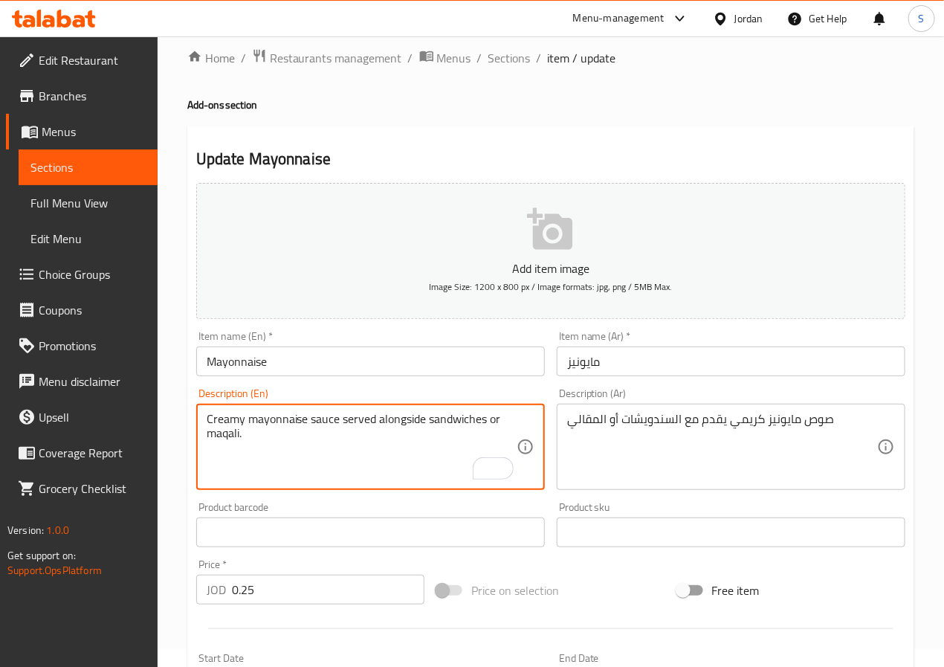
scroll to position [409, 0]
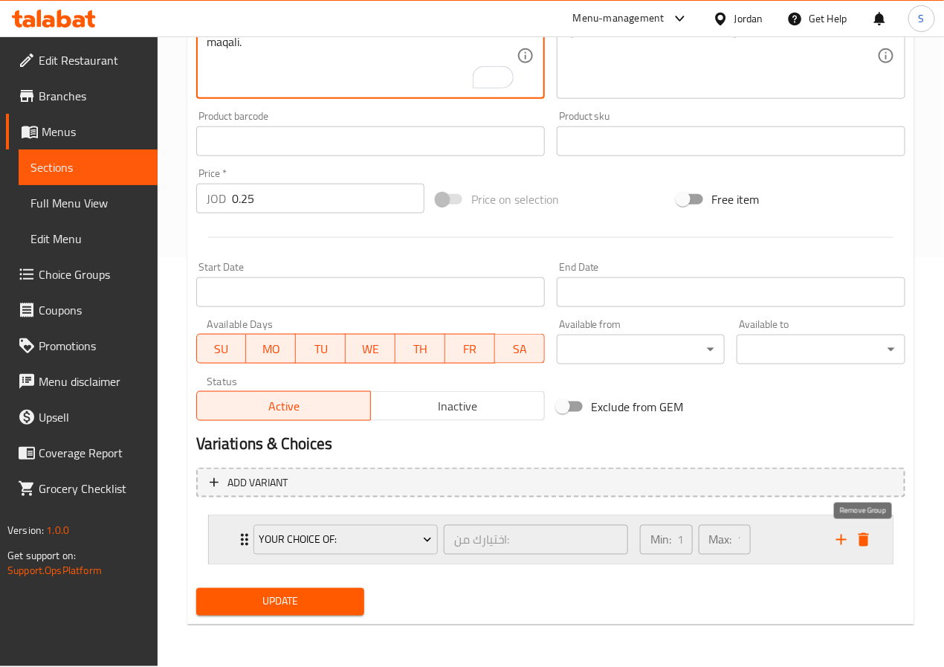
click at [872, 542] on icon "delete" at bounding box center [864, 540] width 18 height 18
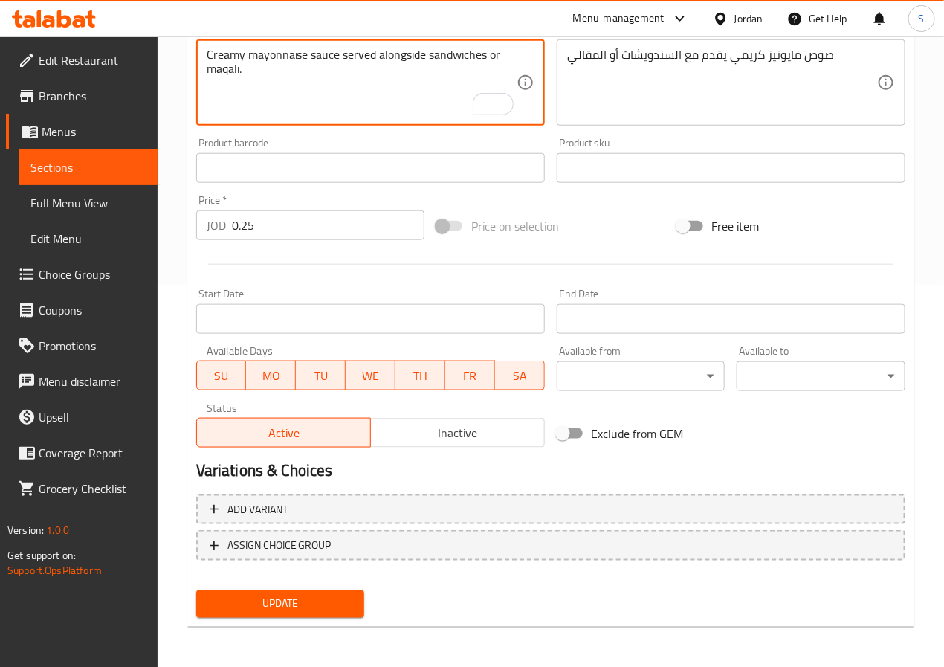
type textarea "Creamy mayonnaise sauce served alongside sandwiches or maqali."
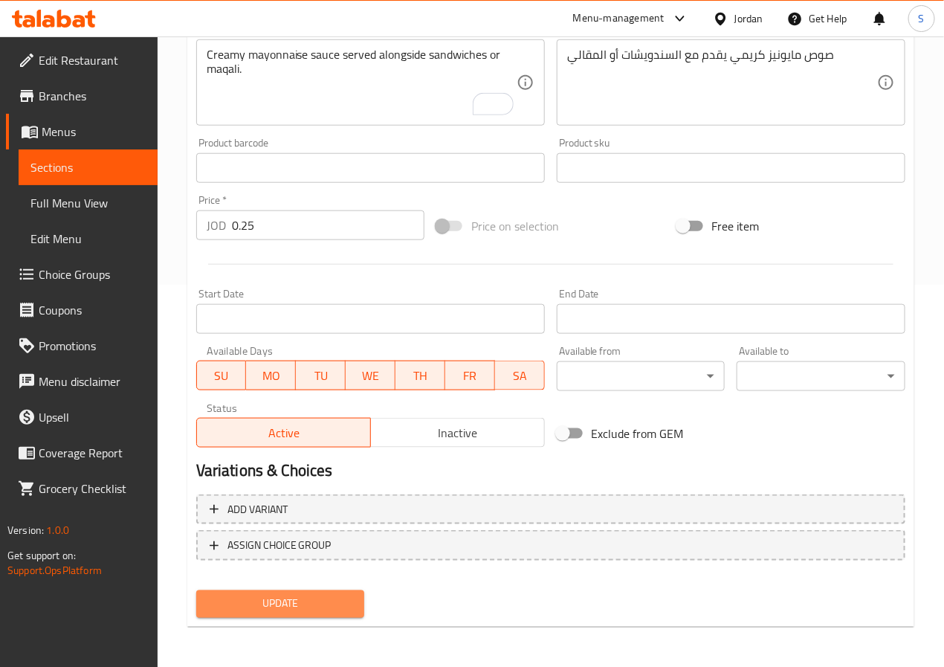
click at [273, 609] on span "Update" at bounding box center [280, 603] width 145 height 19
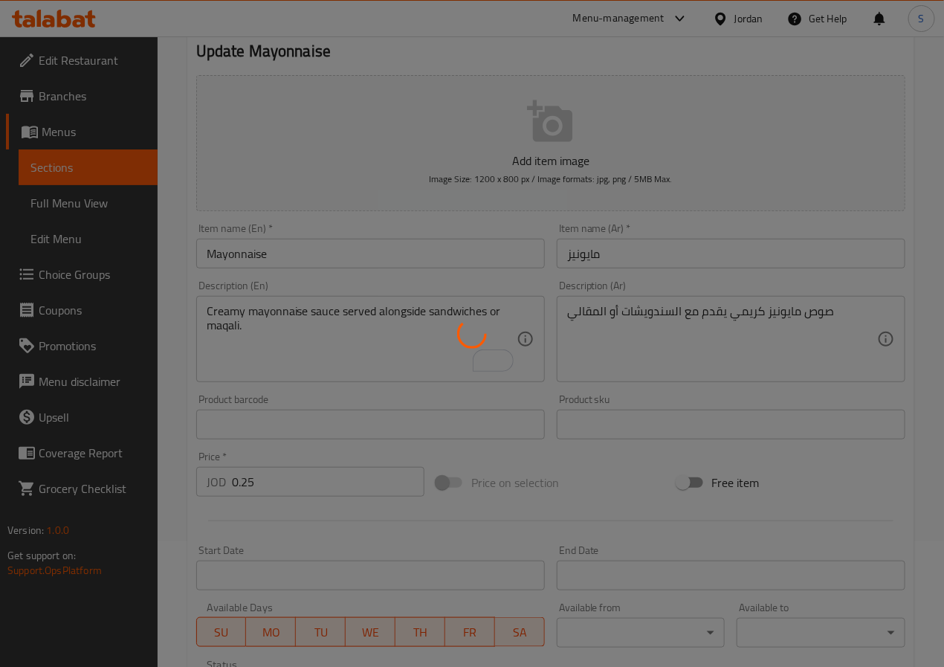
scroll to position [0, 0]
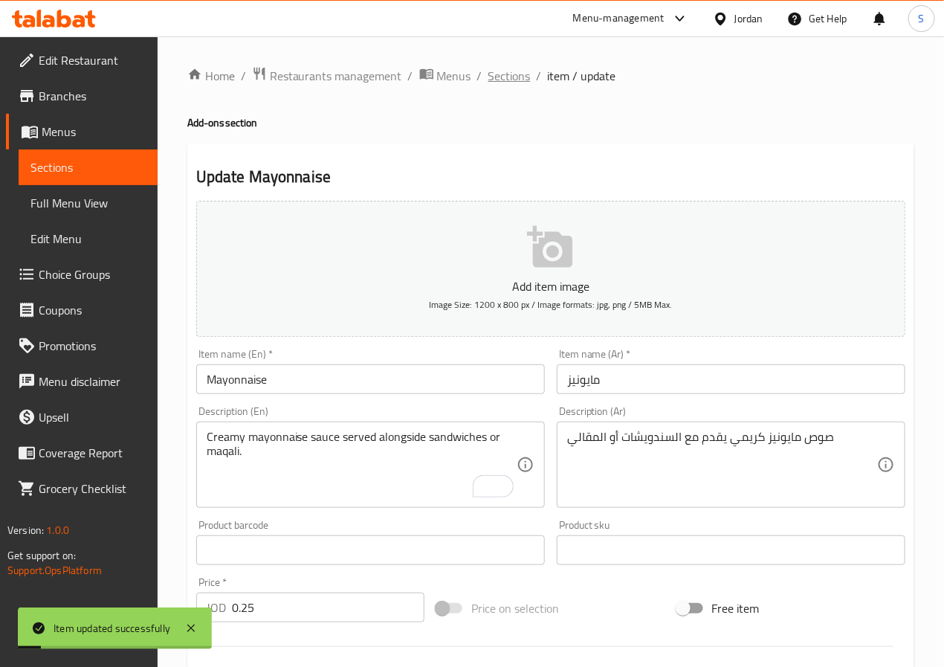
click at [498, 71] on span "Sections" at bounding box center [509, 76] width 42 height 18
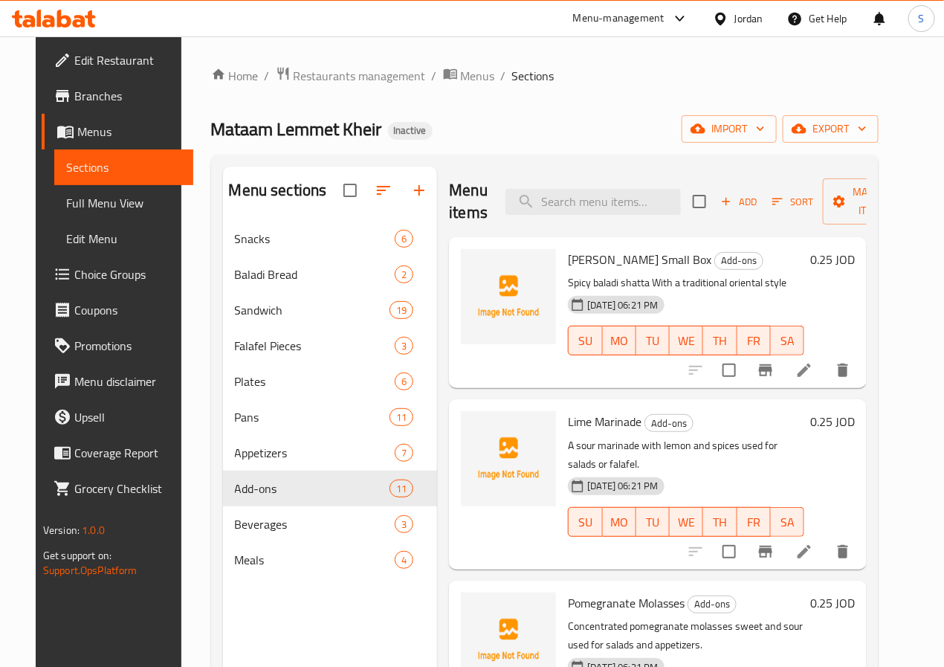
click at [437, 393] on div "Menu items Add Sort Manage items Shatta baladi Small Box Add-ons Spicy baladi s…" at bounding box center [651, 499] width 429 height 667
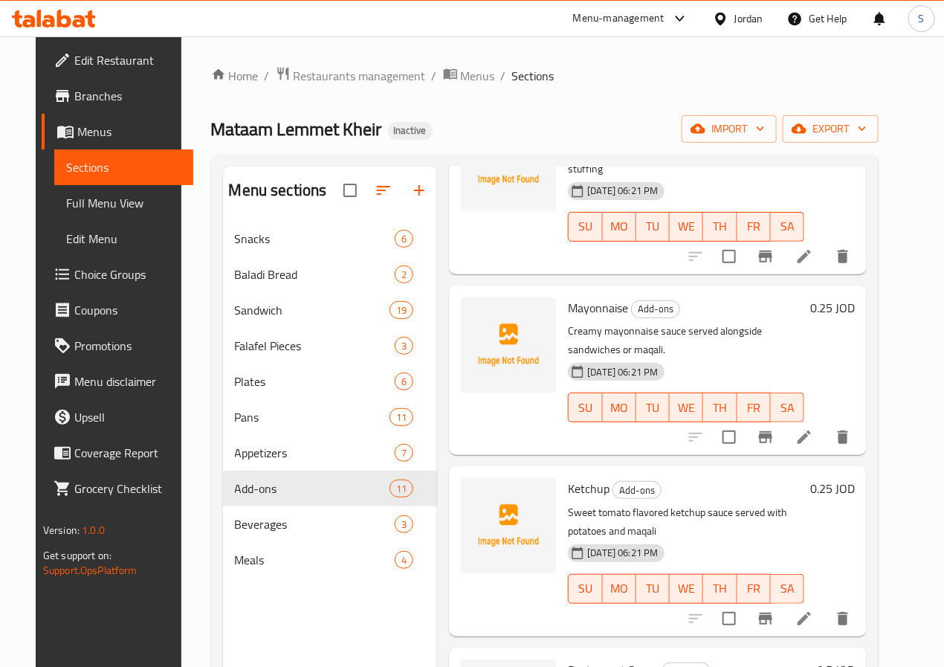
scroll to position [1016, 0]
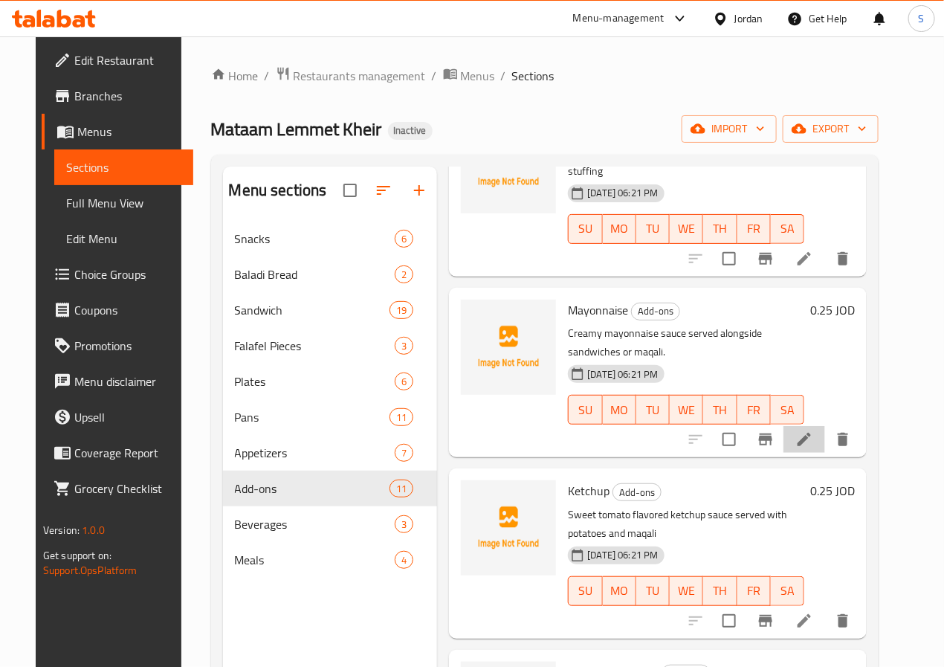
click at [825, 426] on li at bounding box center [804, 439] width 42 height 27
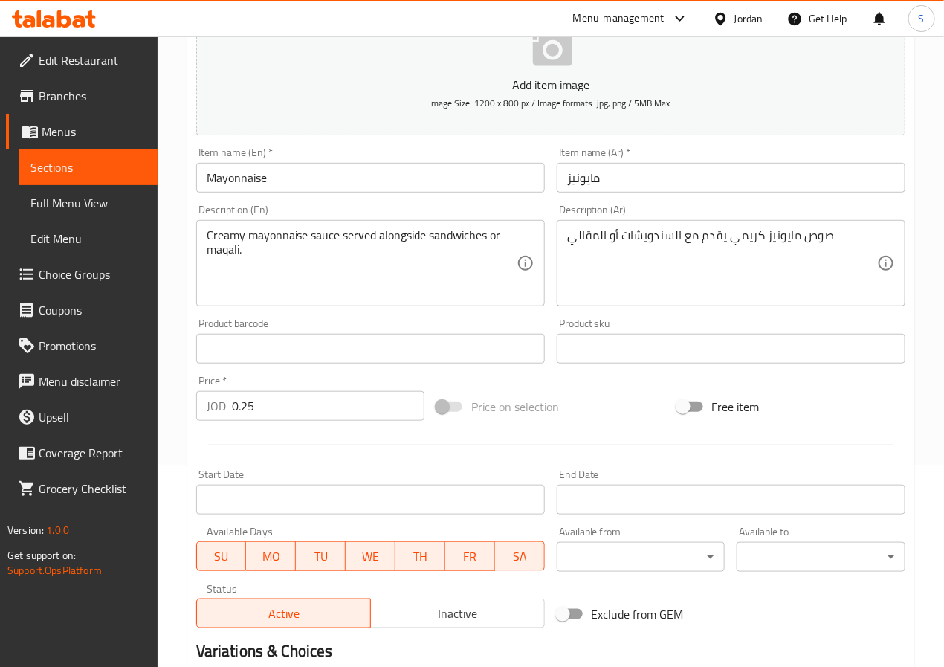
scroll to position [382, 0]
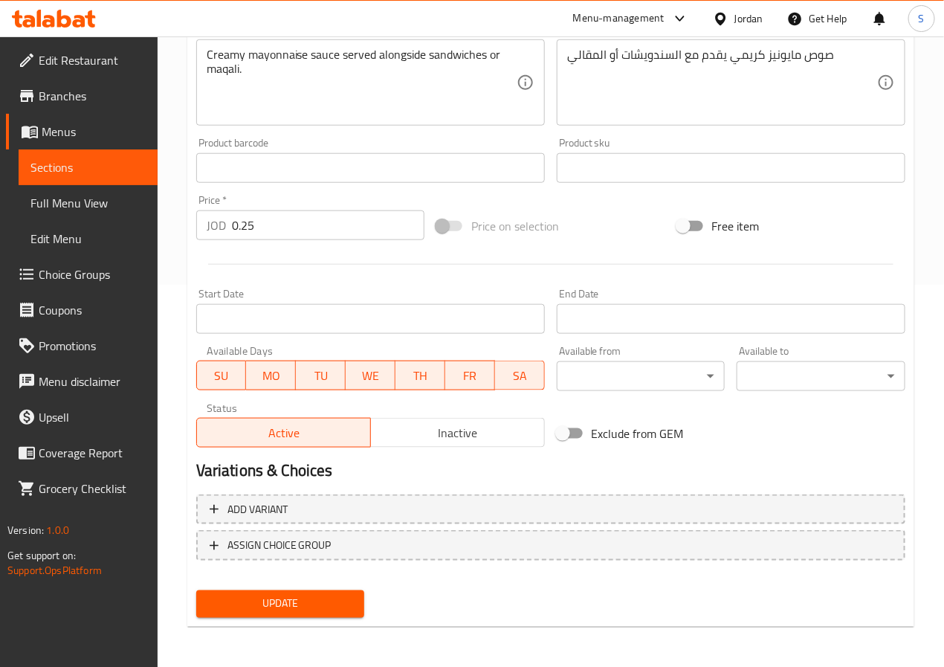
click at [320, 614] on button "Update" at bounding box center [280, 603] width 169 height 27
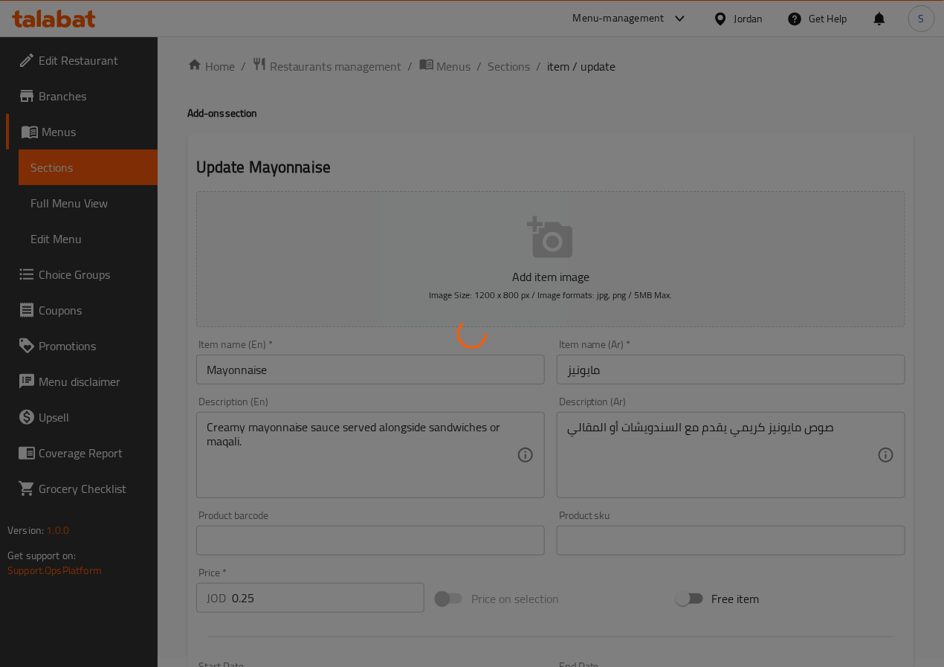
scroll to position [0, 0]
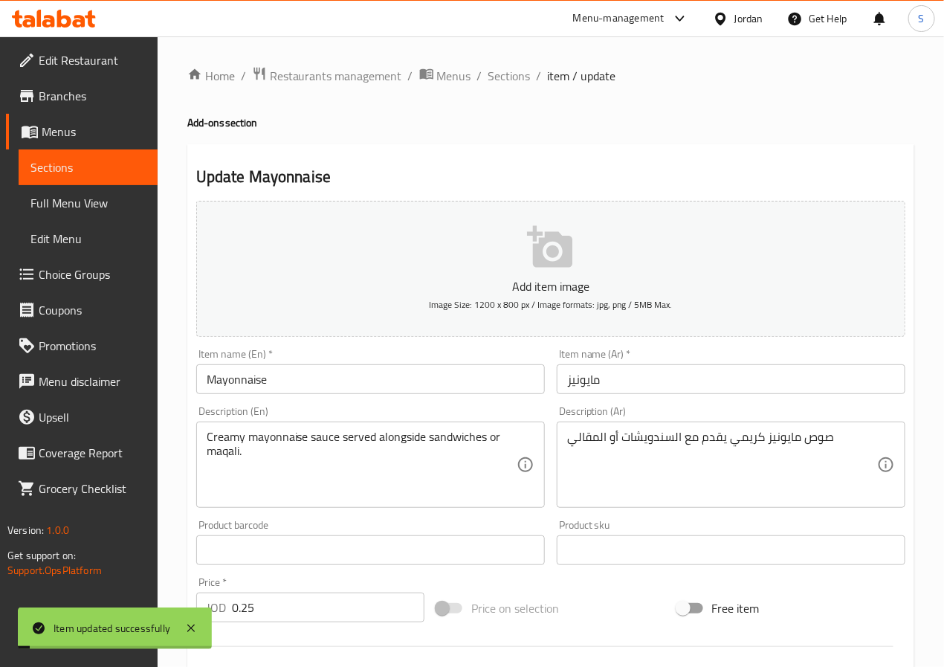
click at [498, 70] on span "Sections" at bounding box center [509, 76] width 42 height 18
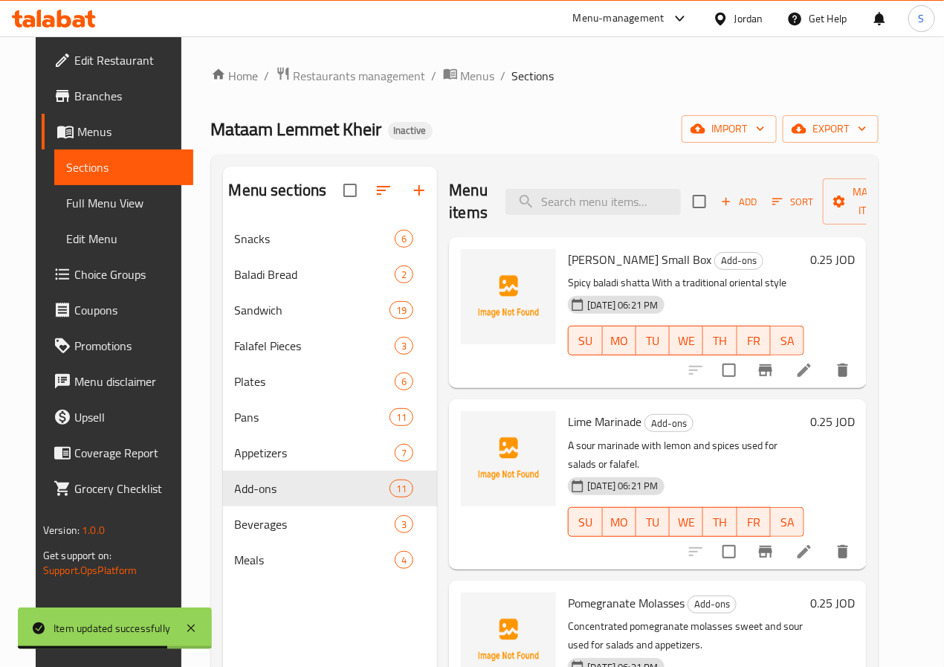
click at [542, 217] on div "Menu items Add Sort Manage items" at bounding box center [658, 201] width 418 height 71
click at [542, 212] on input "search" at bounding box center [592, 202] width 175 height 26
paste input "[PERSON_NAME]"
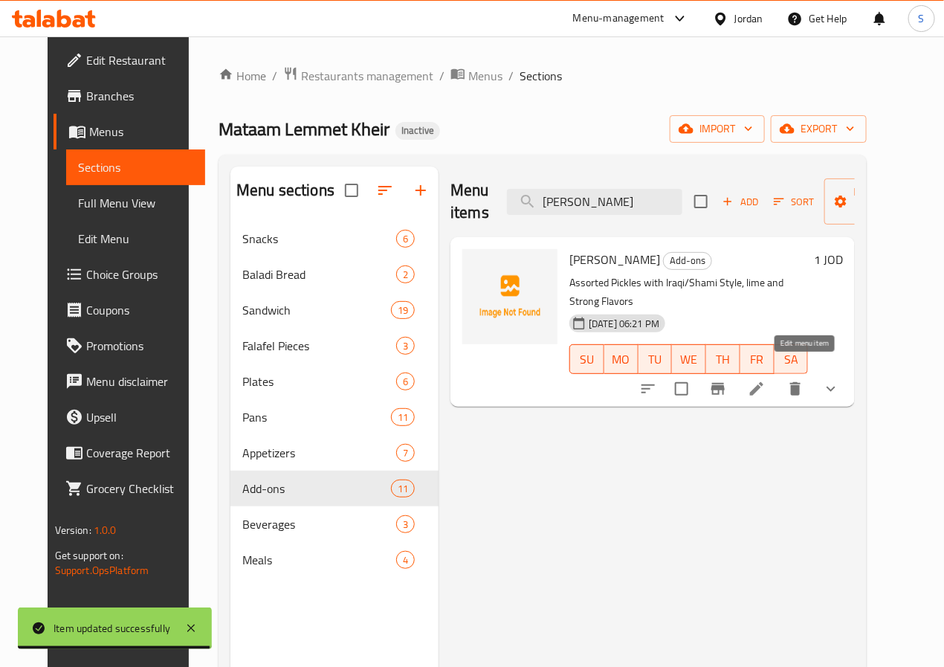
type input "[PERSON_NAME]"
click at [765, 380] on icon at bounding box center [757, 389] width 18 height 18
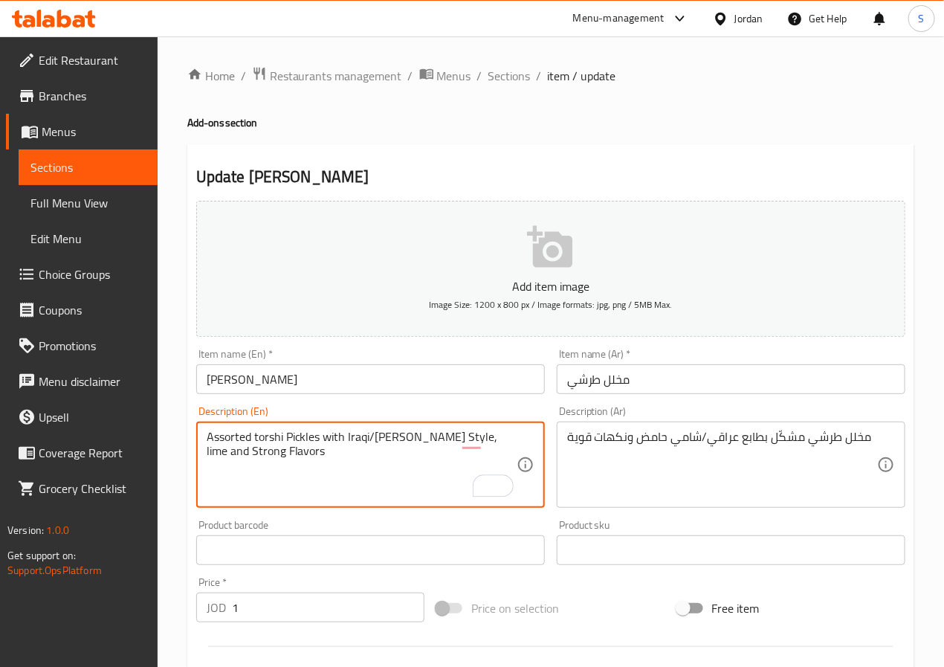
click at [444, 435] on textarea "Assorted torshi Pickles with Iraqi/Shami Style, lime and Strong Flavors" at bounding box center [362, 464] width 310 height 71
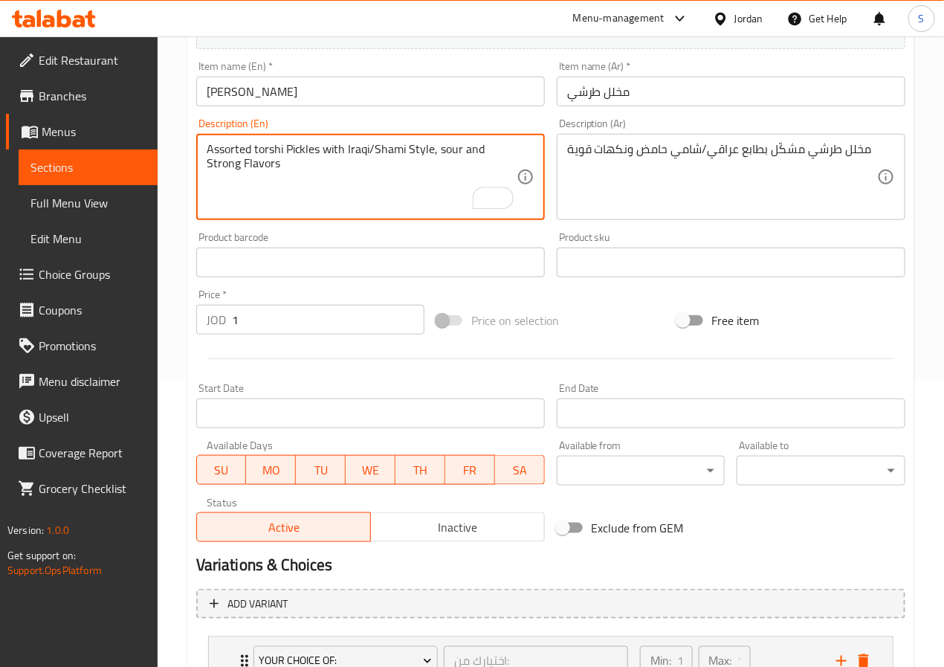
scroll to position [409, 0]
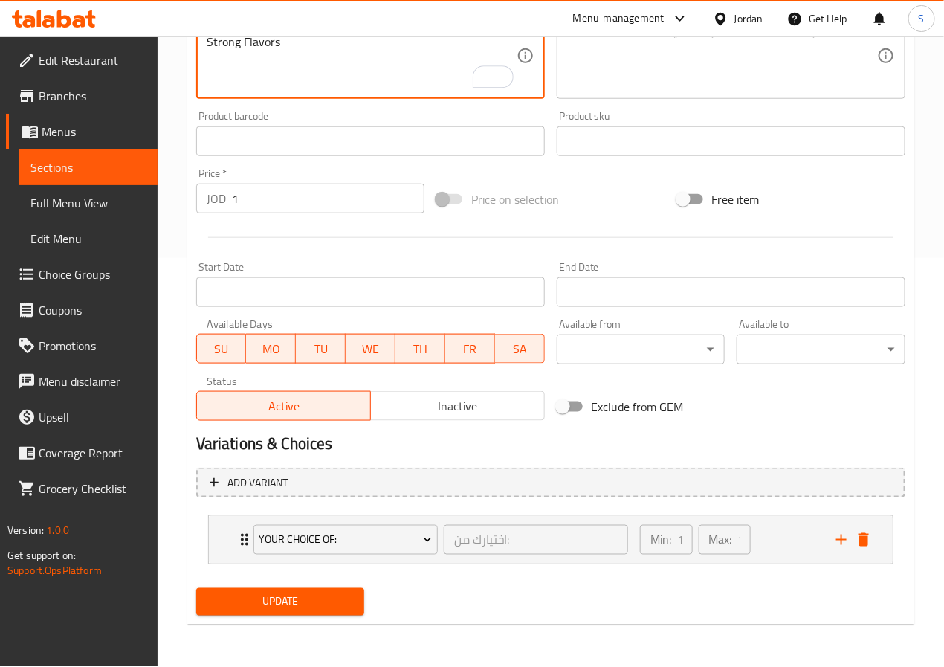
type textarea "Assorted torshi Pickles with Iraqi/Shami Style, sour and Strong Flavors"
click at [305, 613] on button "Update" at bounding box center [280, 601] width 169 height 27
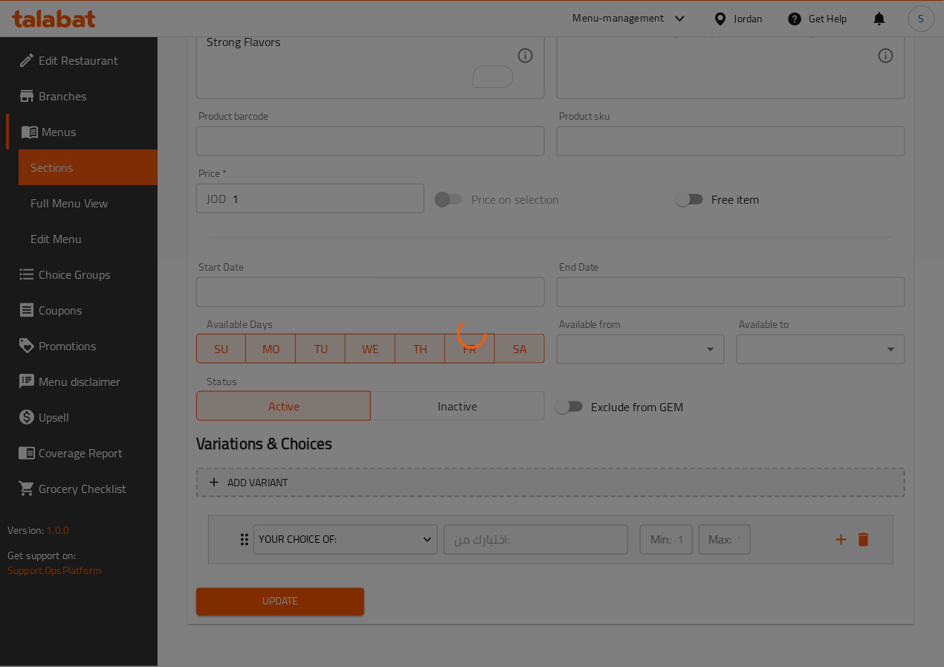
scroll to position [0, 0]
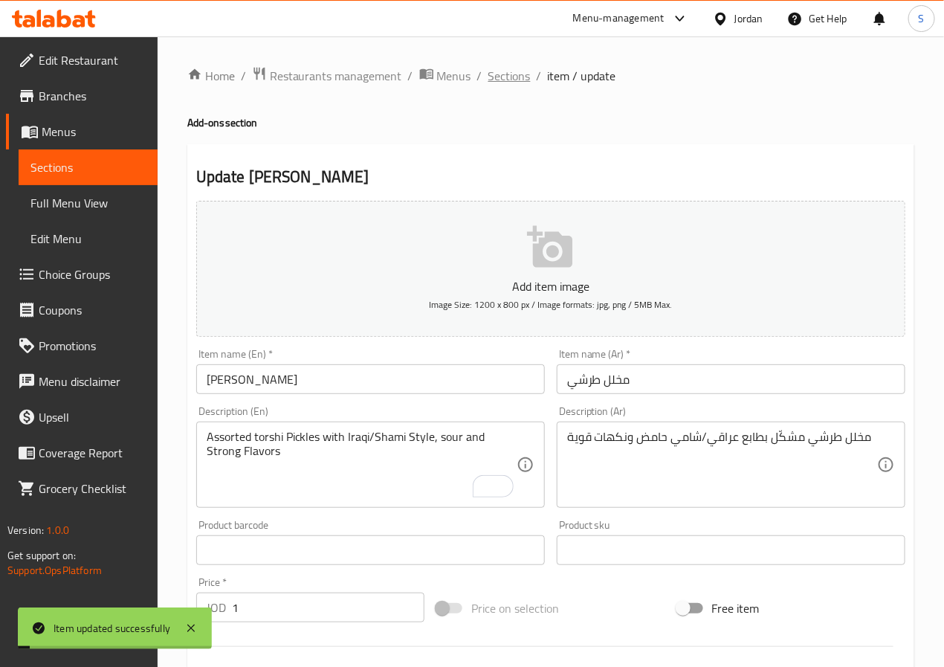
click at [513, 74] on span "Sections" at bounding box center [509, 76] width 42 height 18
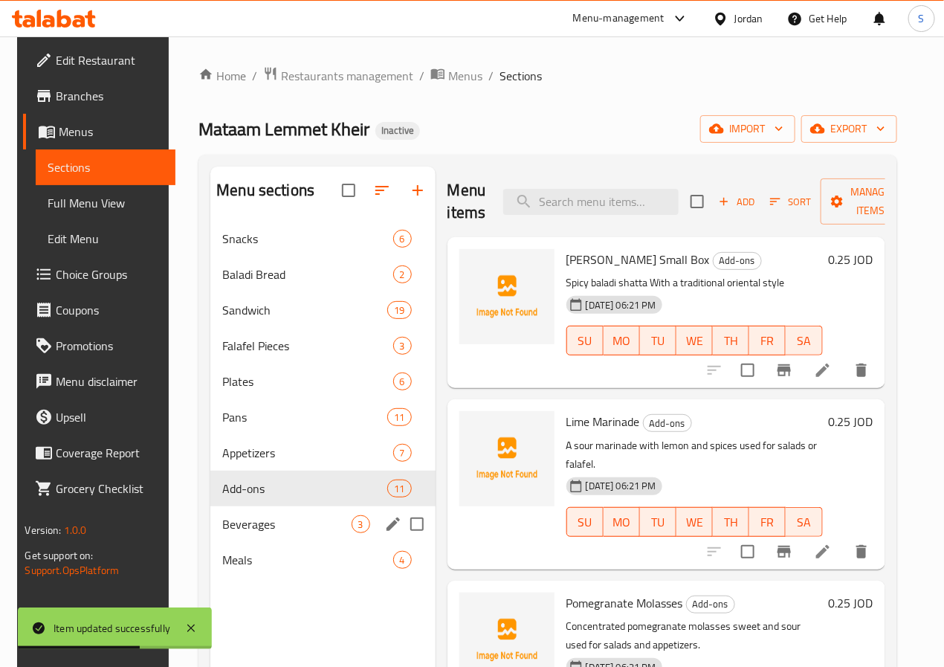
click at [241, 542] on div "Beverages 3" at bounding box center [322, 524] width 224 height 36
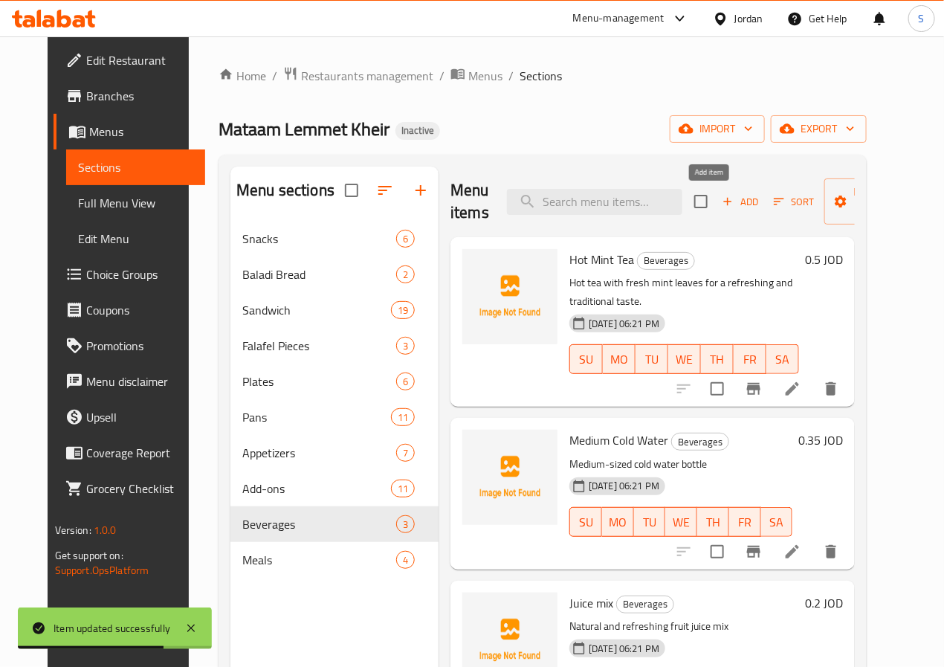
click at [720, 198] on span "Add" at bounding box center [740, 201] width 40 height 17
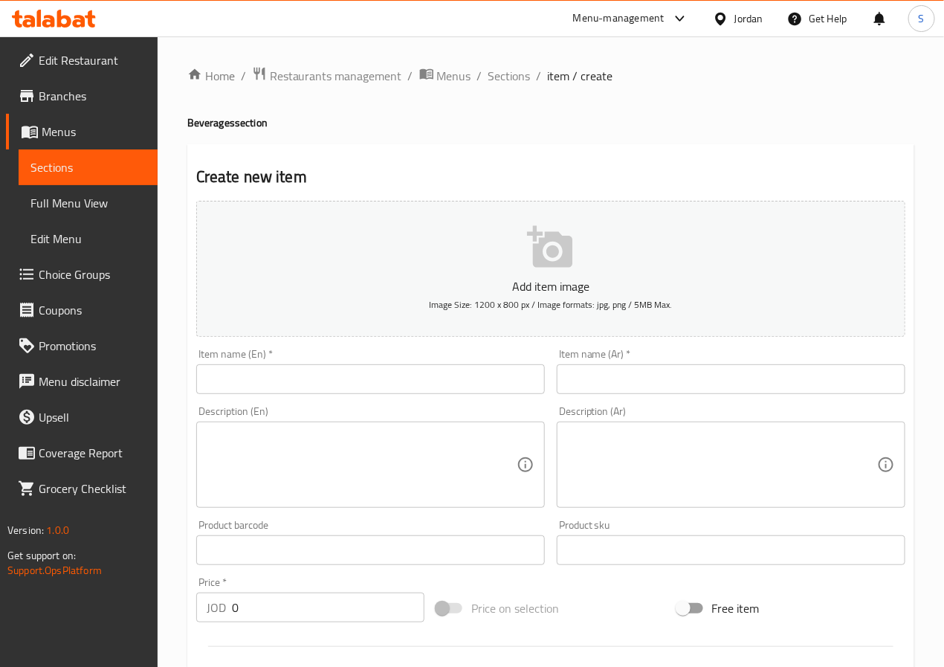
click at [577, 375] on input "text" at bounding box center [731, 379] width 348 height 30
paste input "ماتركس مشكل"
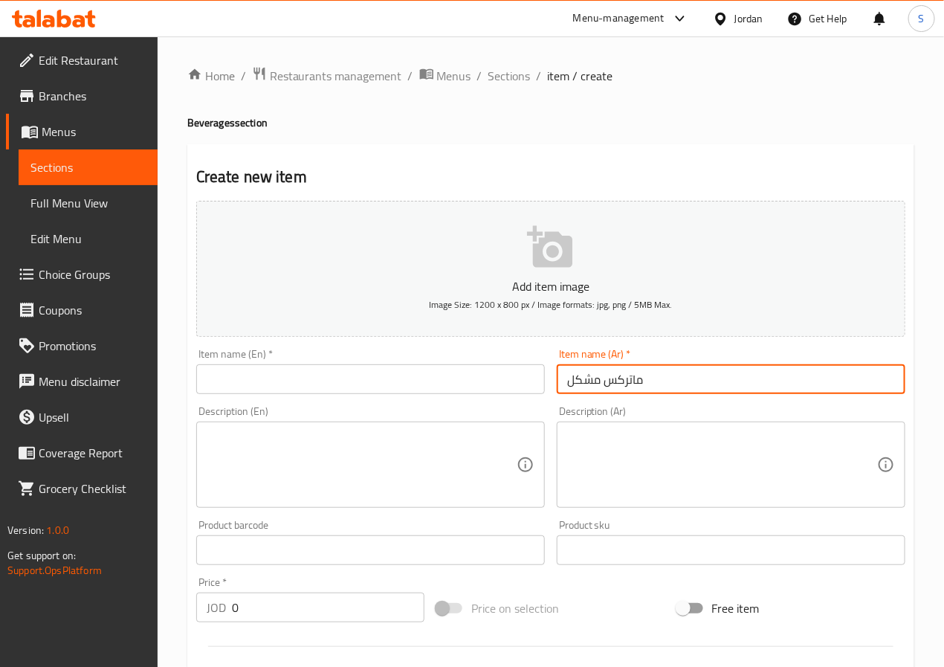
type input "ماتركس مشكل"
click at [369, 363] on div "Item name (En)   * Item name (En) *" at bounding box center [370, 370] width 348 height 45
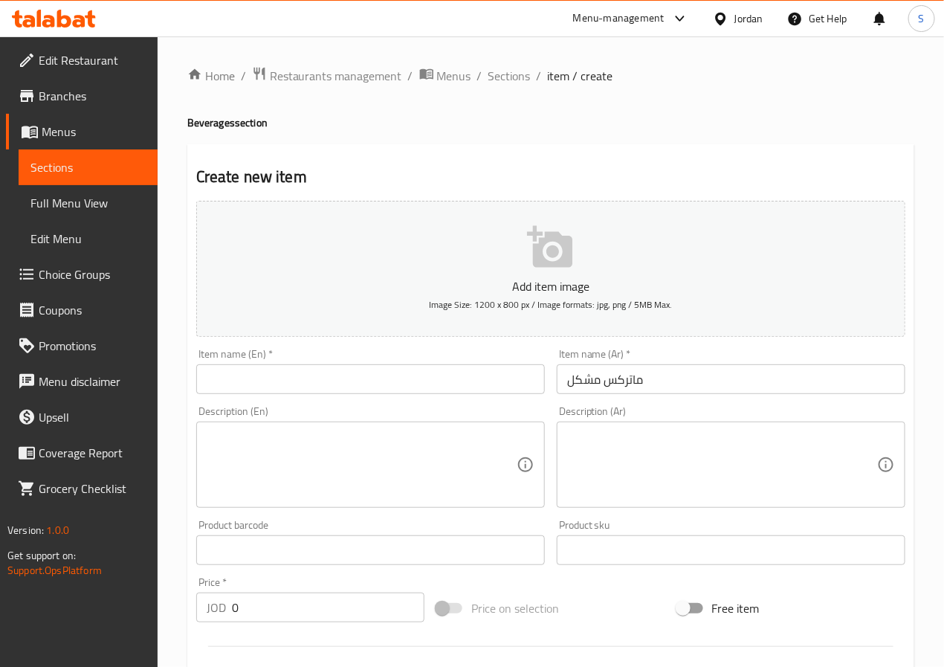
click at [368, 379] on input "text" at bounding box center [370, 379] width 348 height 30
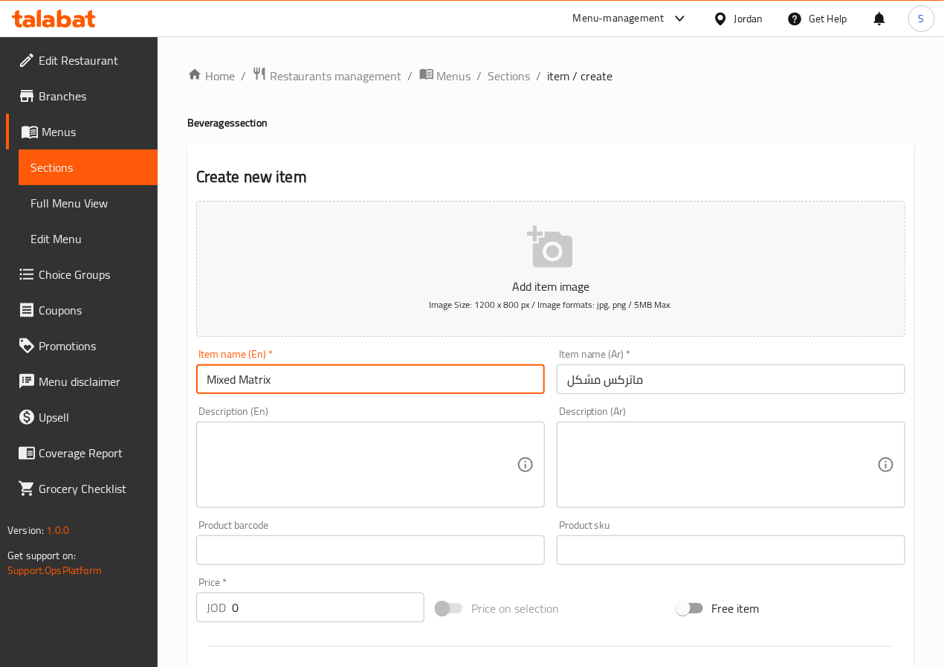
type input "Mixed Matrix"
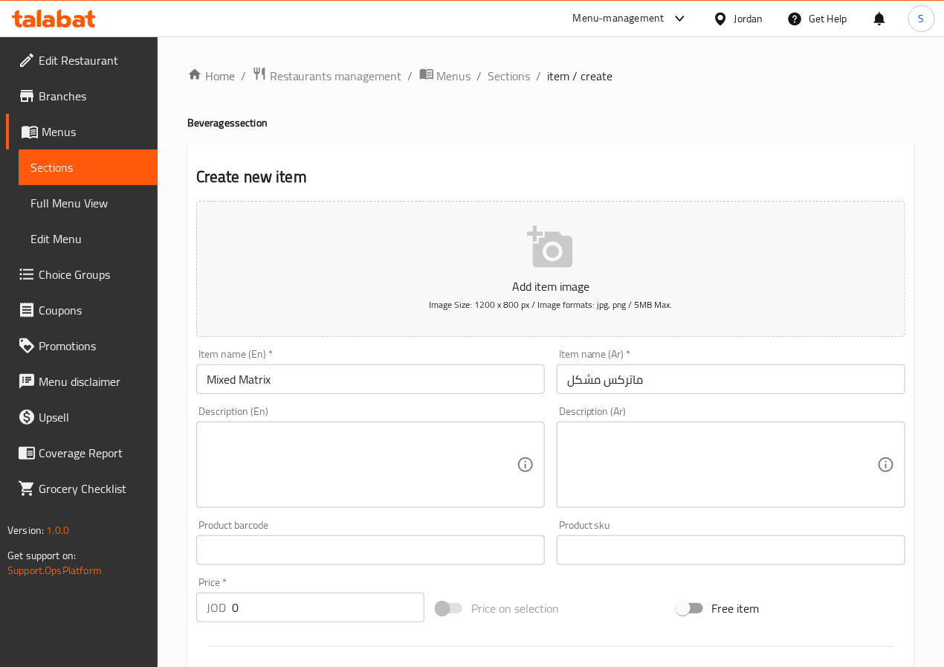
click at [643, 480] on textarea at bounding box center [722, 464] width 310 height 71
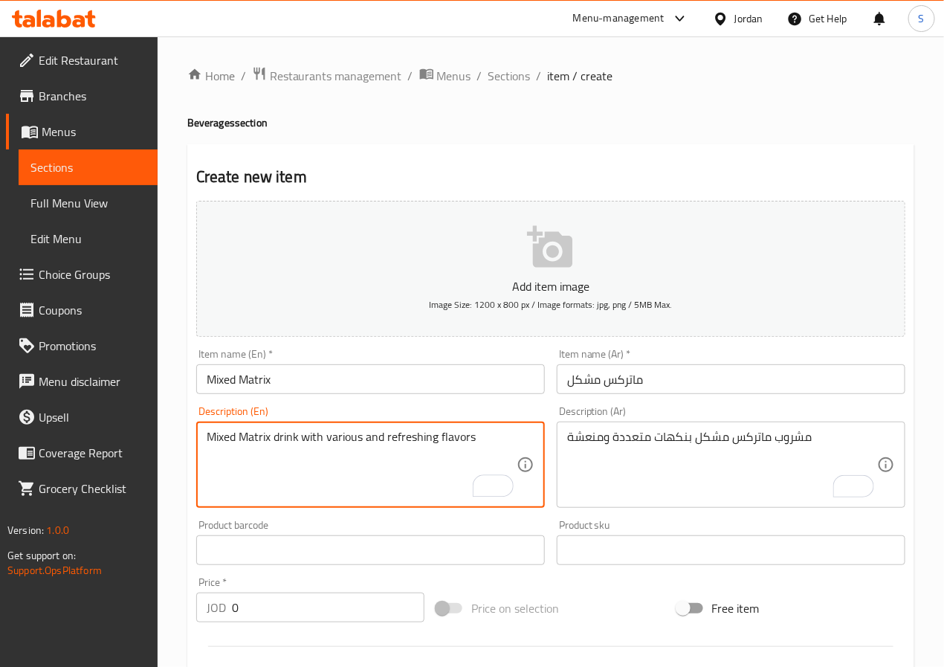
type textarea "Mixed Matrix drink with various and refreshing flavors"
click at [328, 618] on input "0" at bounding box center [328, 607] width 192 height 30
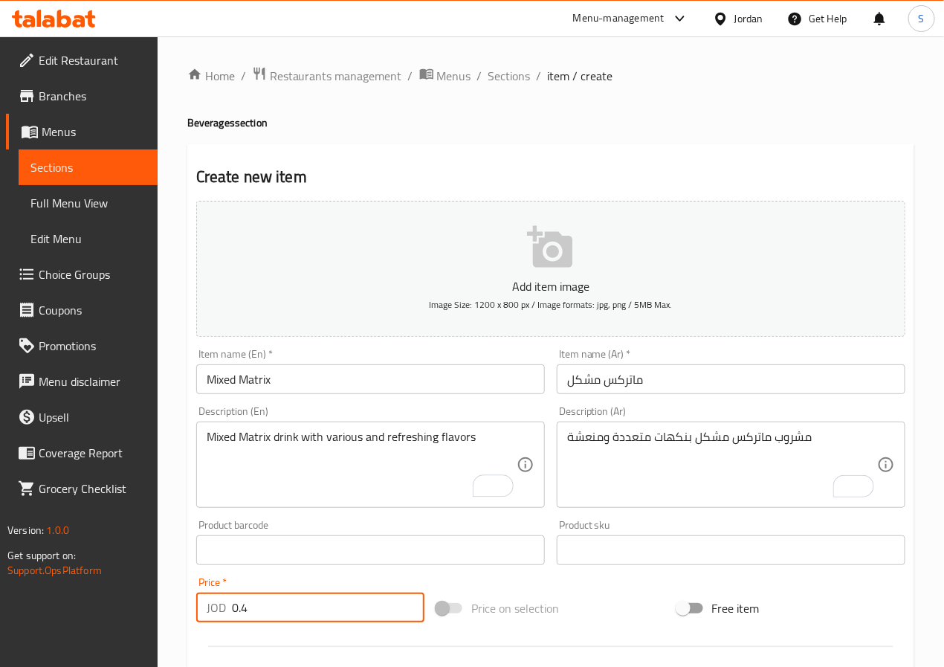
type input "0.4"
click at [163, 562] on div "Home / Restaurants management / Menus / Sections / item / create Beverages sect…" at bounding box center [551, 543] width 786 height 1014
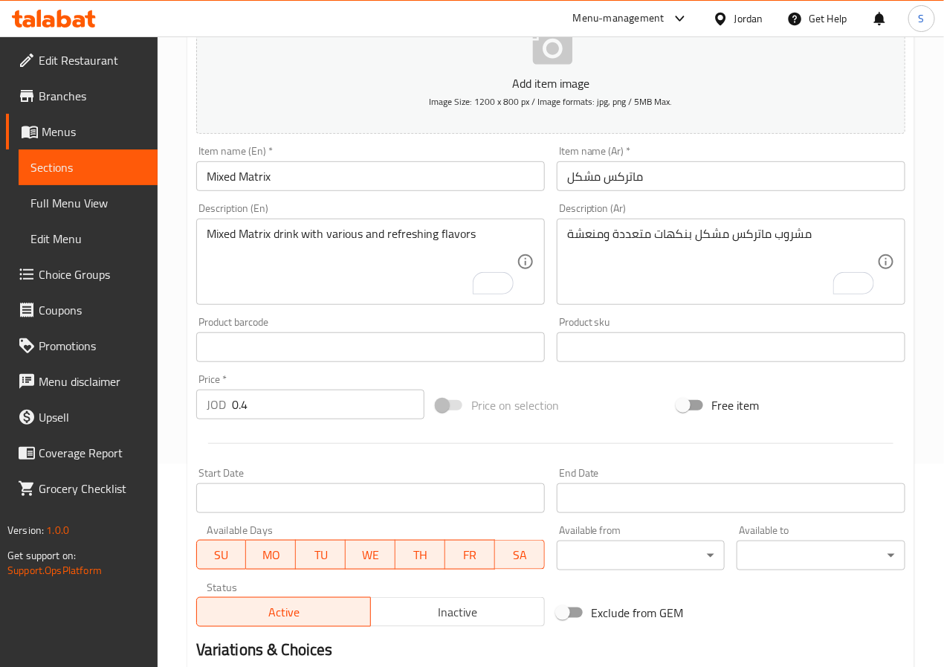
scroll to position [382, 0]
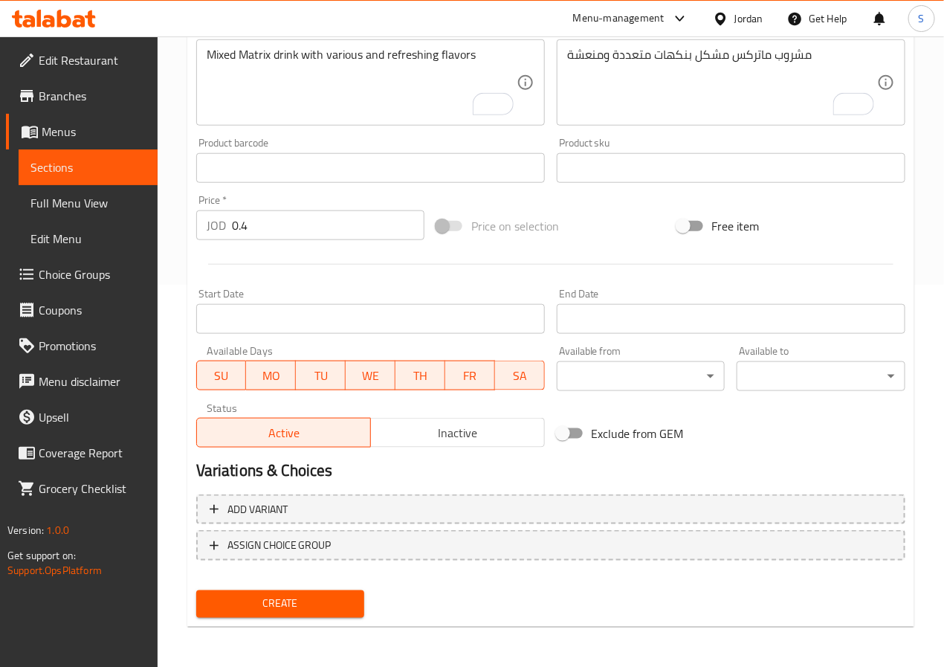
click at [241, 611] on span "Create" at bounding box center [280, 603] width 145 height 19
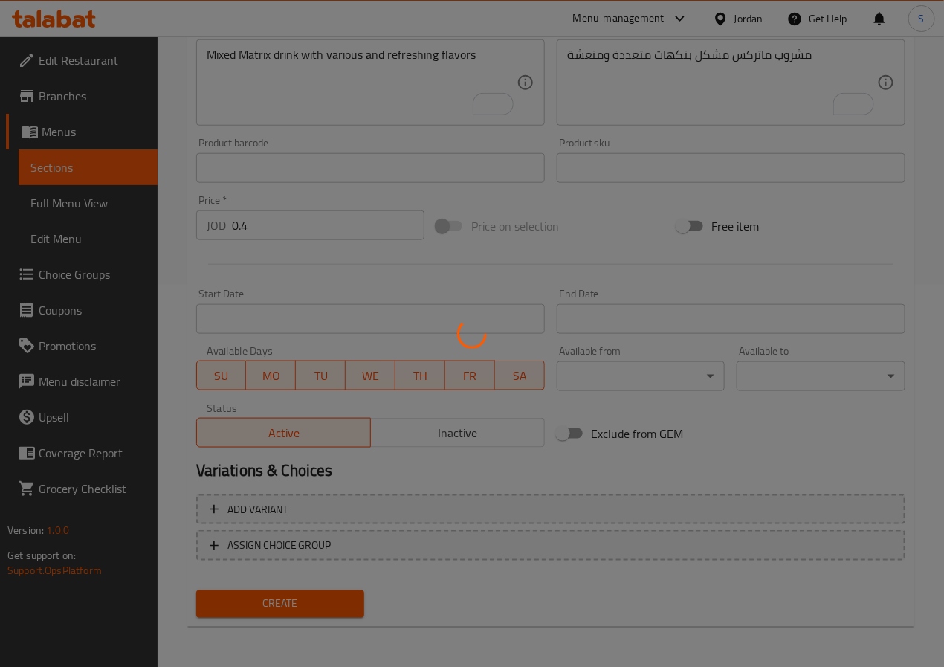
scroll to position [120, 0]
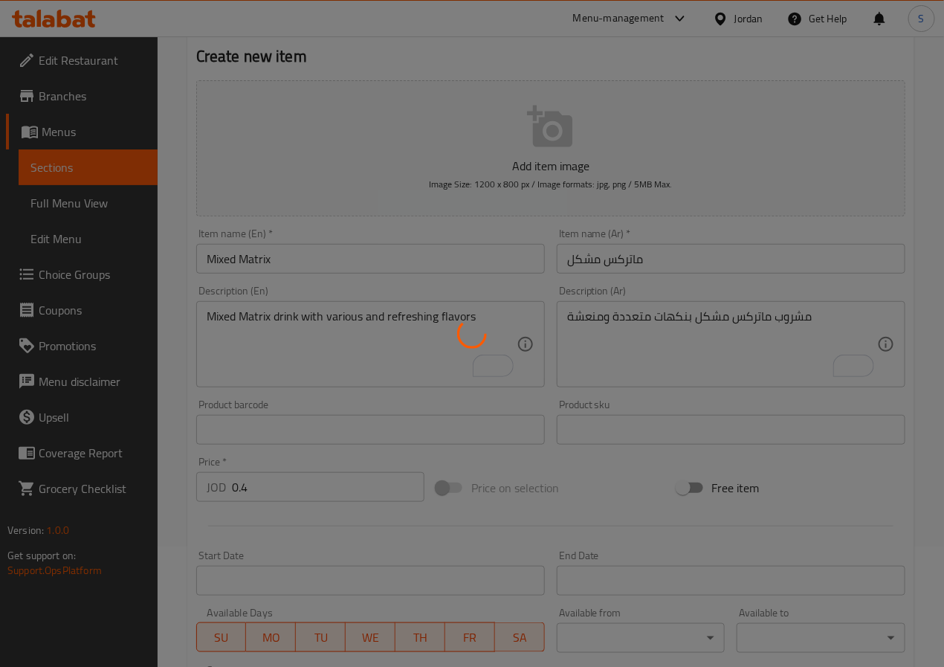
type input "0"
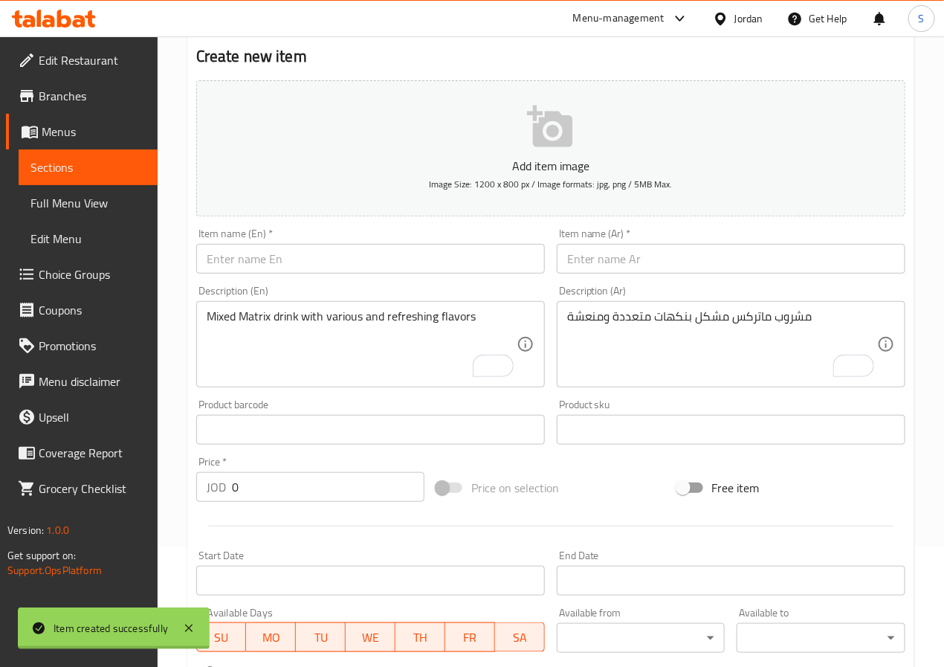
scroll to position [0, 0]
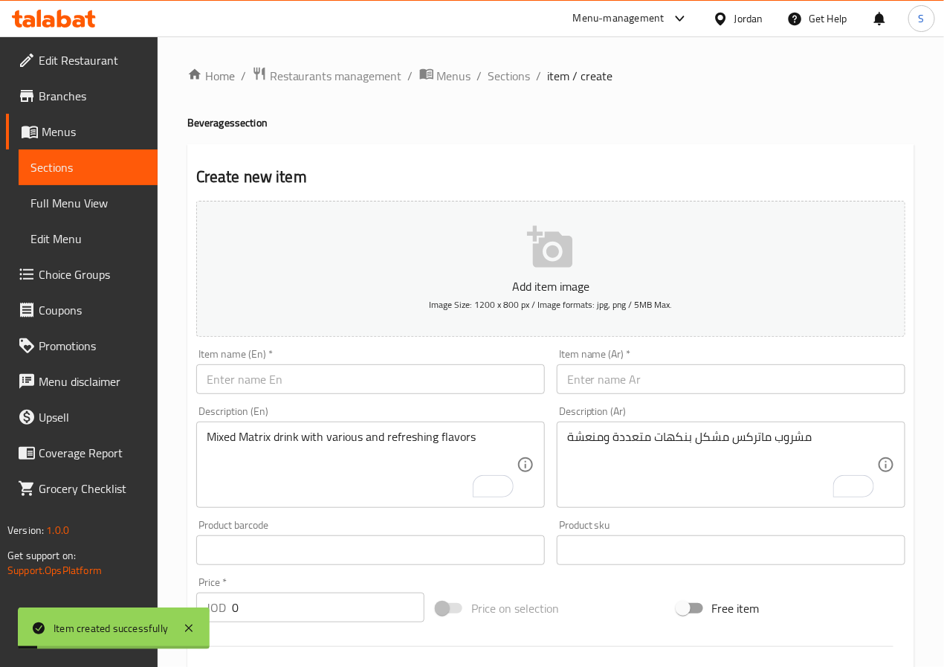
click at [507, 76] on span "Sections" at bounding box center [509, 76] width 42 height 18
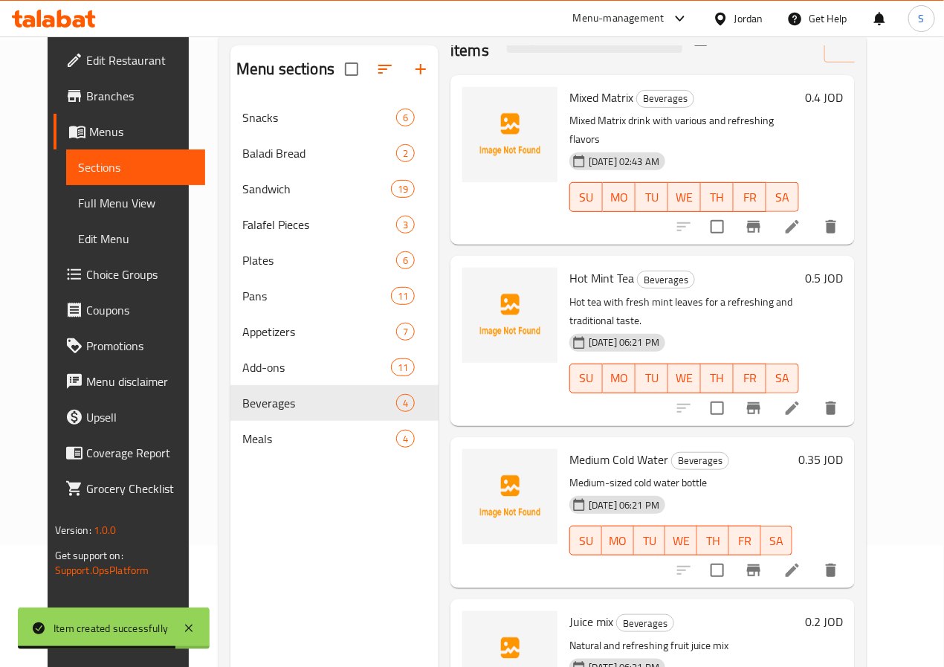
scroll to position [208, 0]
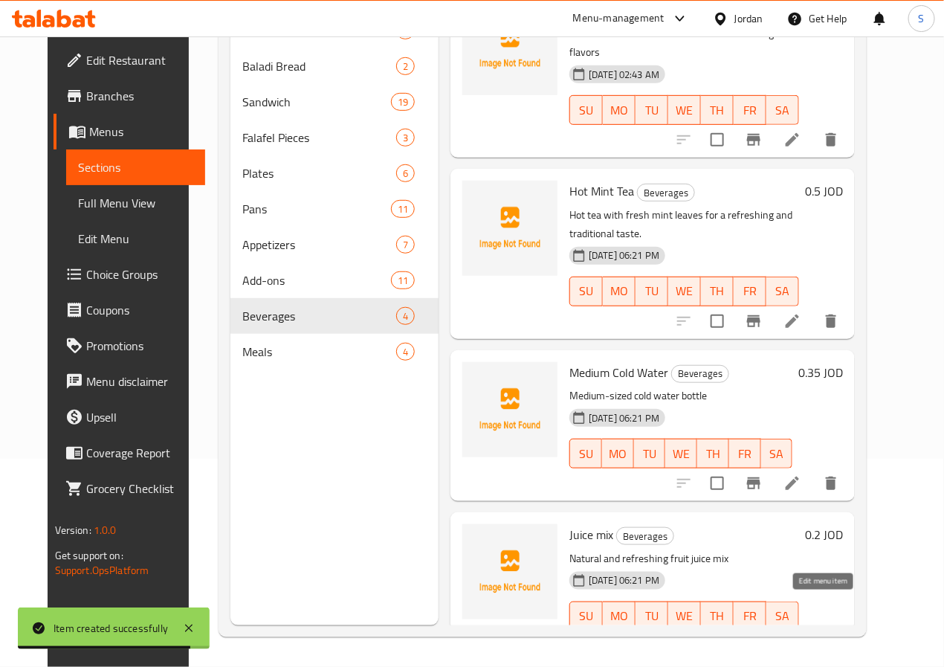
click at [801, 637] on icon at bounding box center [792, 646] width 18 height 18
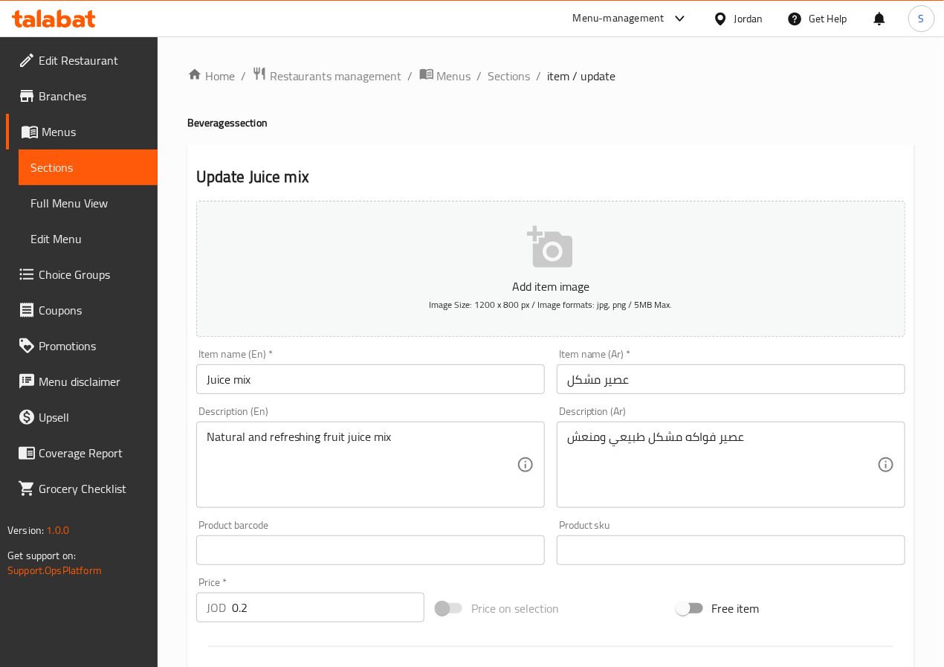
click at [279, 379] on input "Juice mix" at bounding box center [370, 379] width 348 height 30
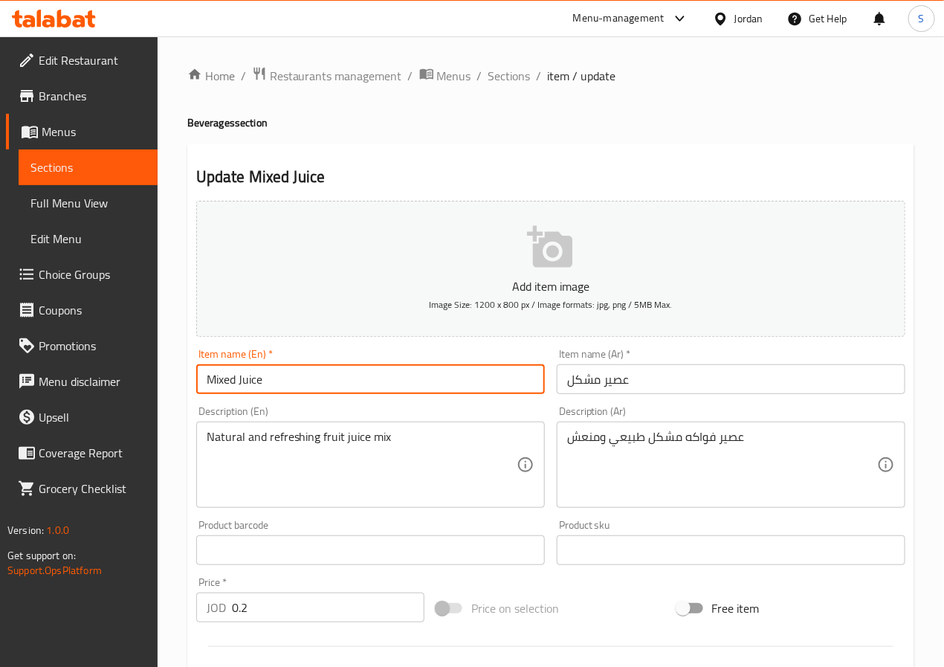
type input "Mixed Juice"
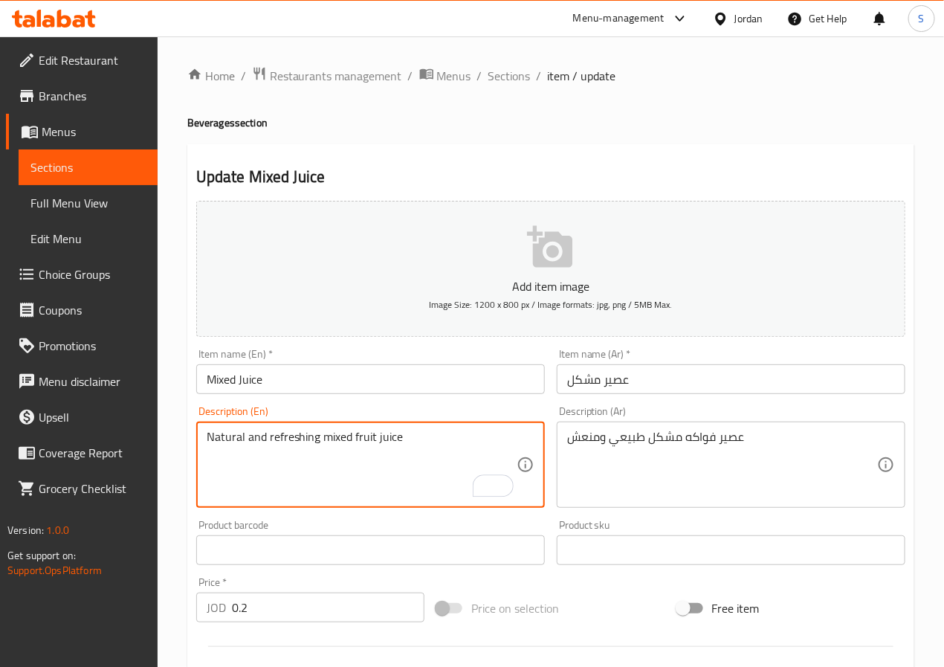
type textarea "Natural and refreshing mixed fruit juice"
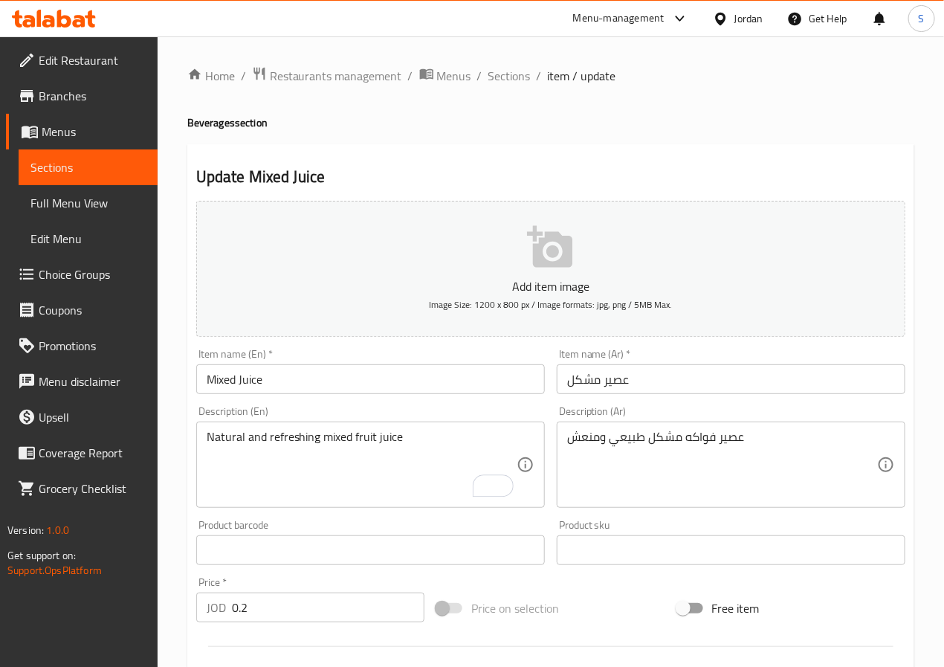
click at [181, 556] on div "Home / Restaurants management / Menus / Sections / item / update Beverages sect…" at bounding box center [551, 543] width 786 height 1014
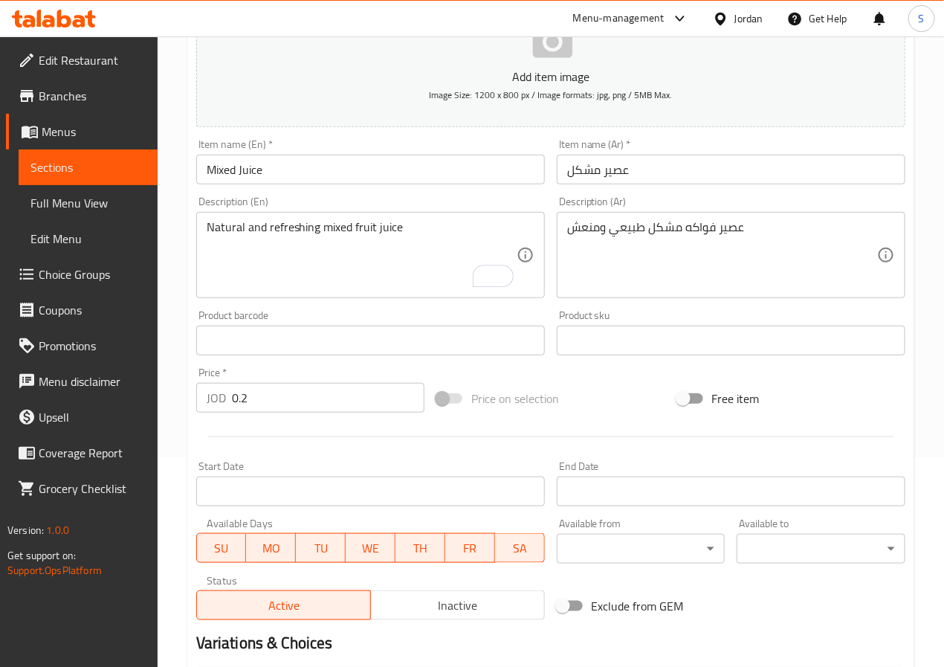
scroll to position [382, 0]
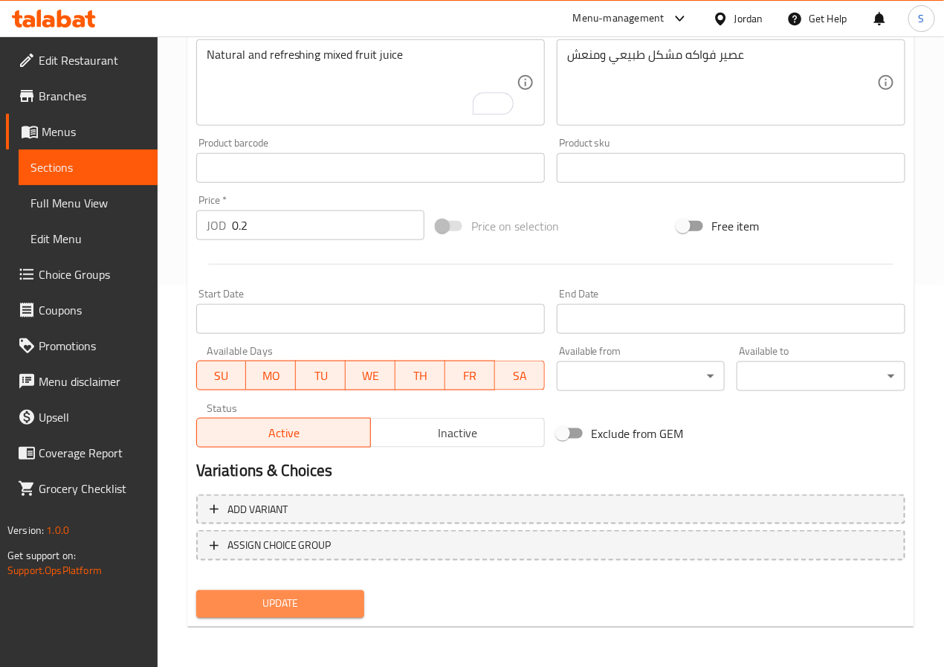
click at [250, 595] on span "Update" at bounding box center [280, 603] width 145 height 19
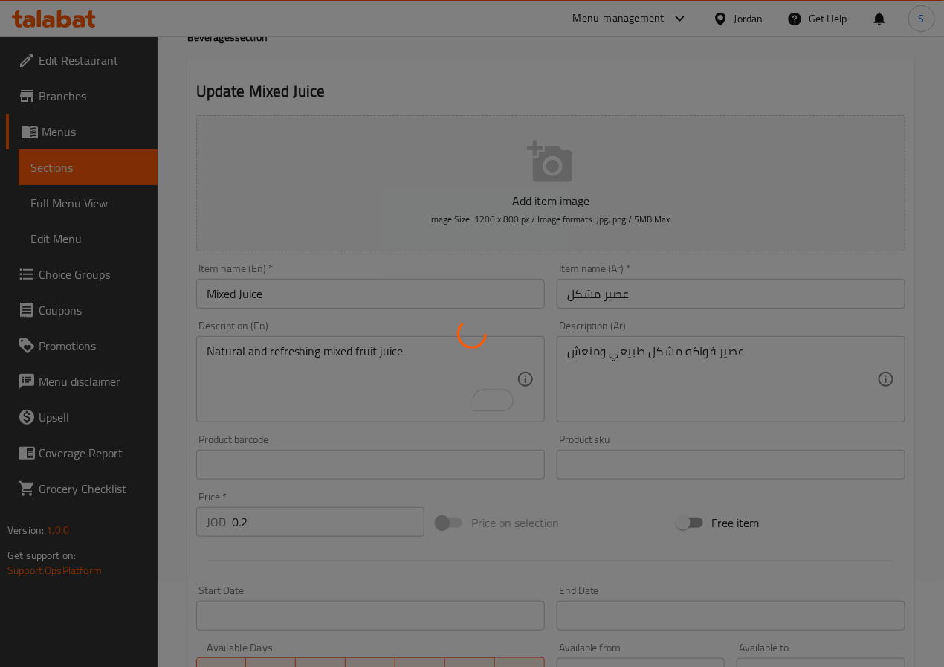
scroll to position [0, 0]
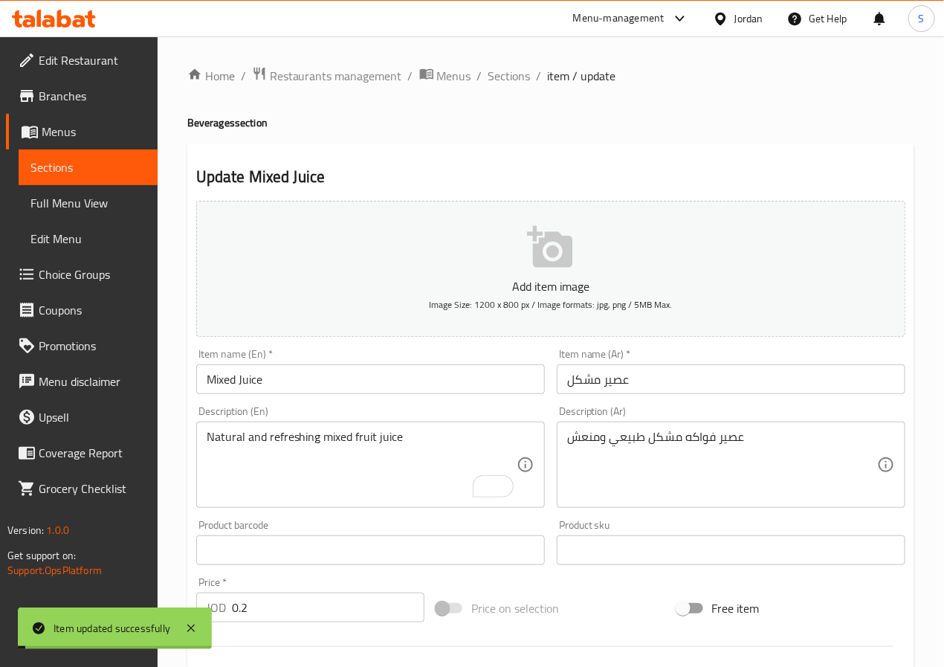
drag, startPoint x: 502, startPoint y: 76, endPoint x: 467, endPoint y: 4, distance: 79.8
click at [502, 76] on span "Sections" at bounding box center [509, 76] width 42 height 18
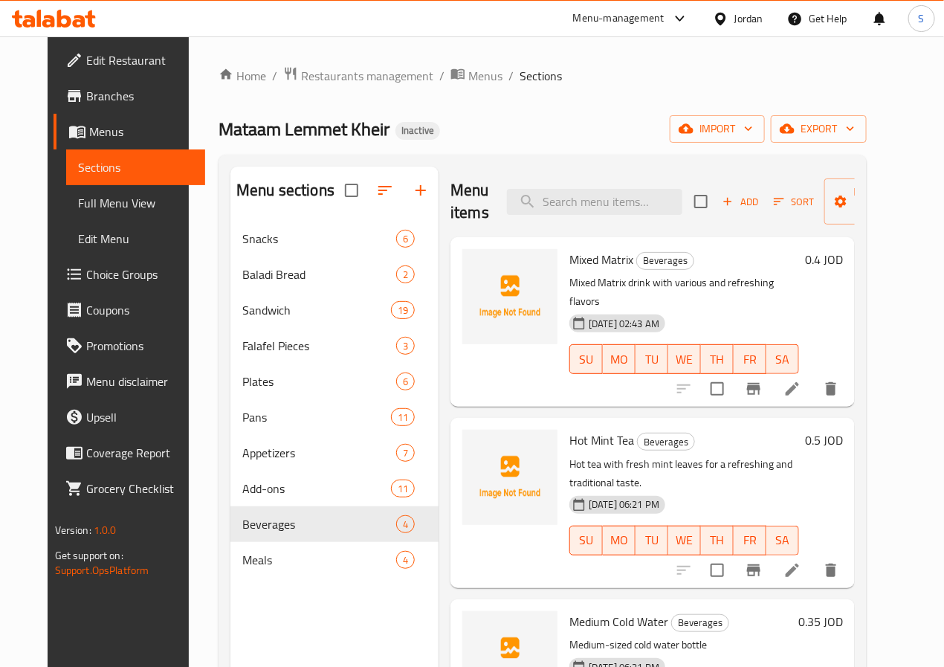
click at [450, 227] on div "Menu items Add Sort Manage items" at bounding box center [652, 201] width 404 height 71
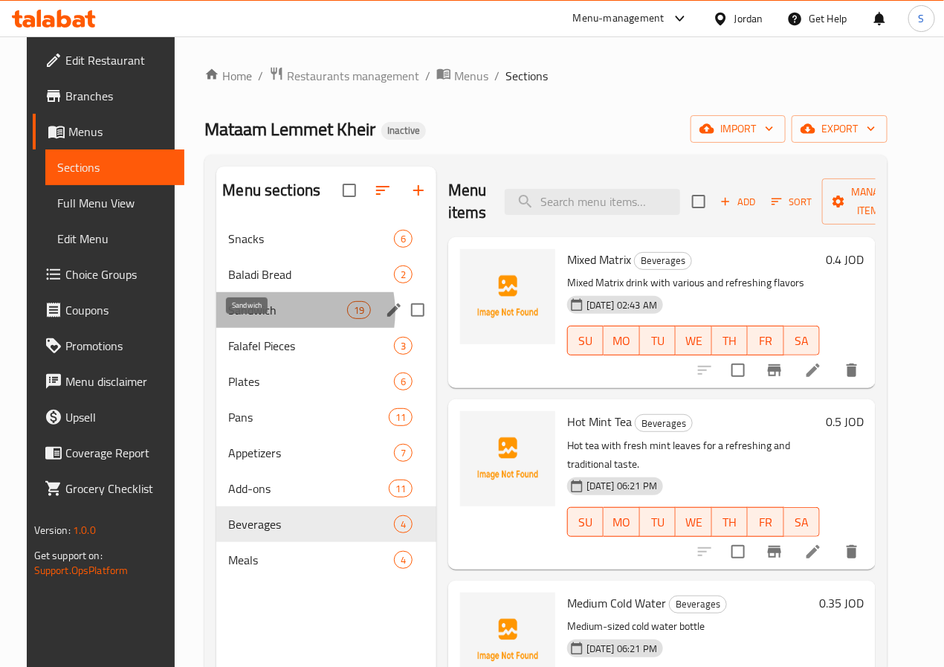
click at [262, 319] on span "Sandwich" at bounding box center [287, 310] width 118 height 18
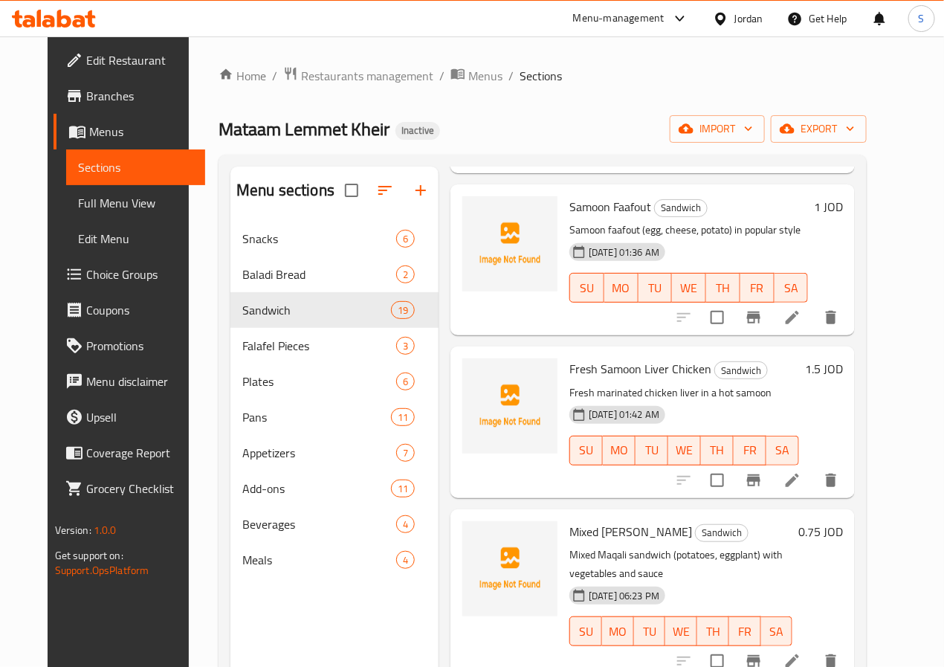
scroll to position [1135, 0]
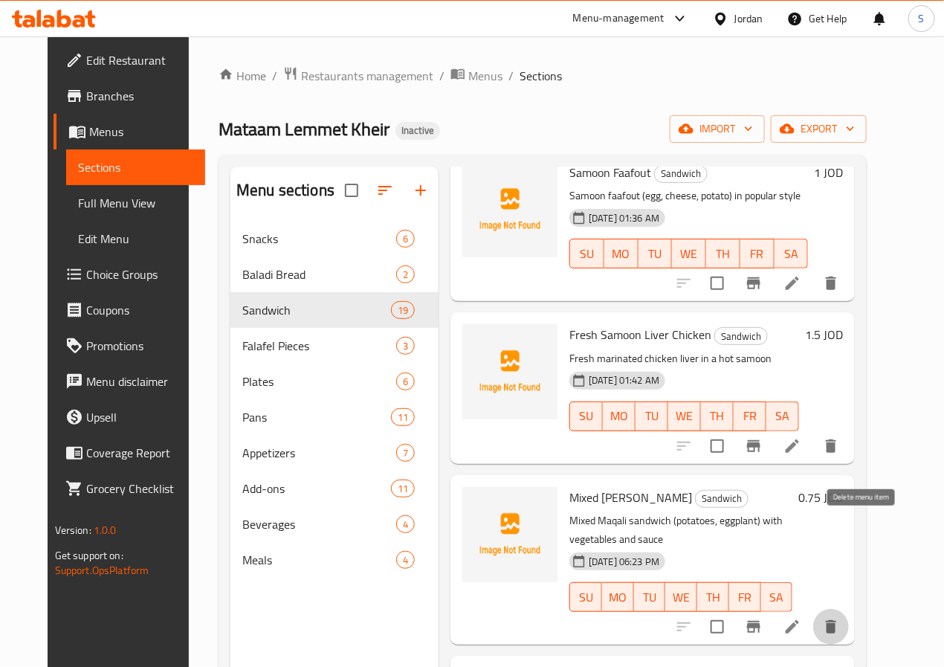
click at [836, 620] on icon "delete" at bounding box center [831, 626] width 10 height 13
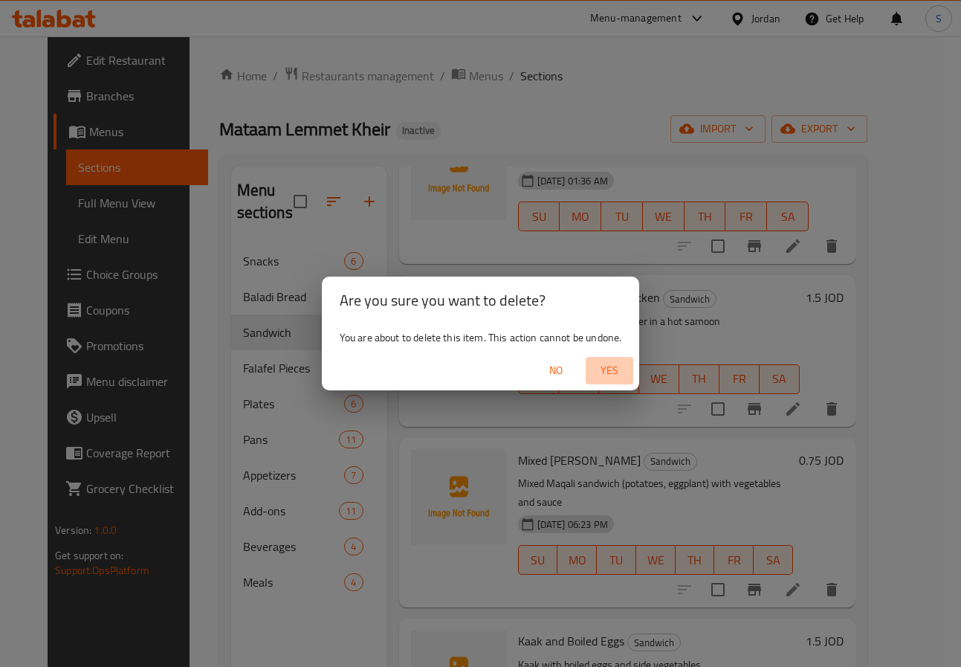
click at [614, 374] on span "Yes" at bounding box center [609, 370] width 36 height 19
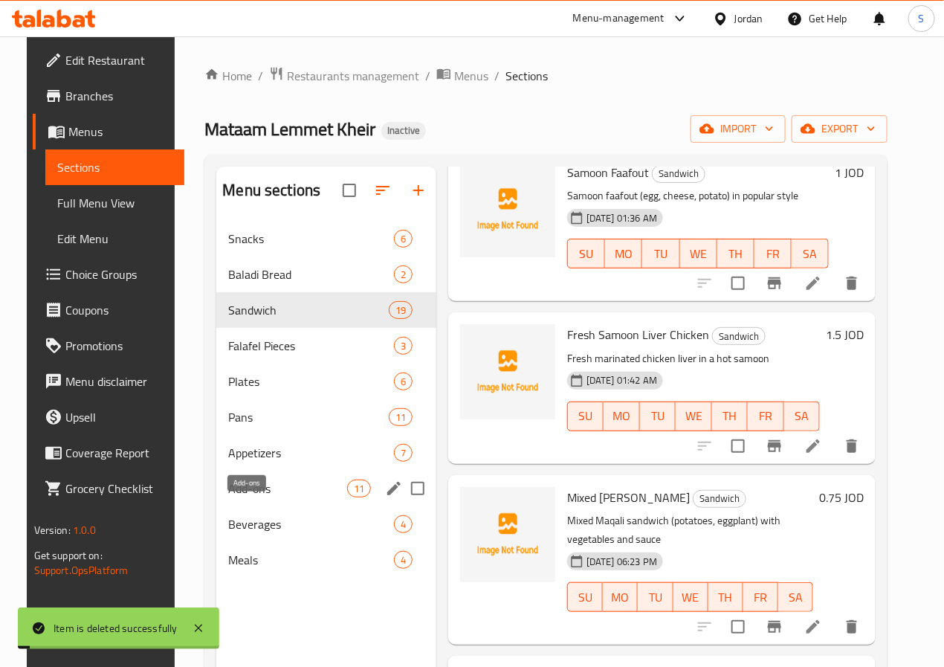
click at [253, 497] on span "Add-ons" at bounding box center [287, 488] width 118 height 18
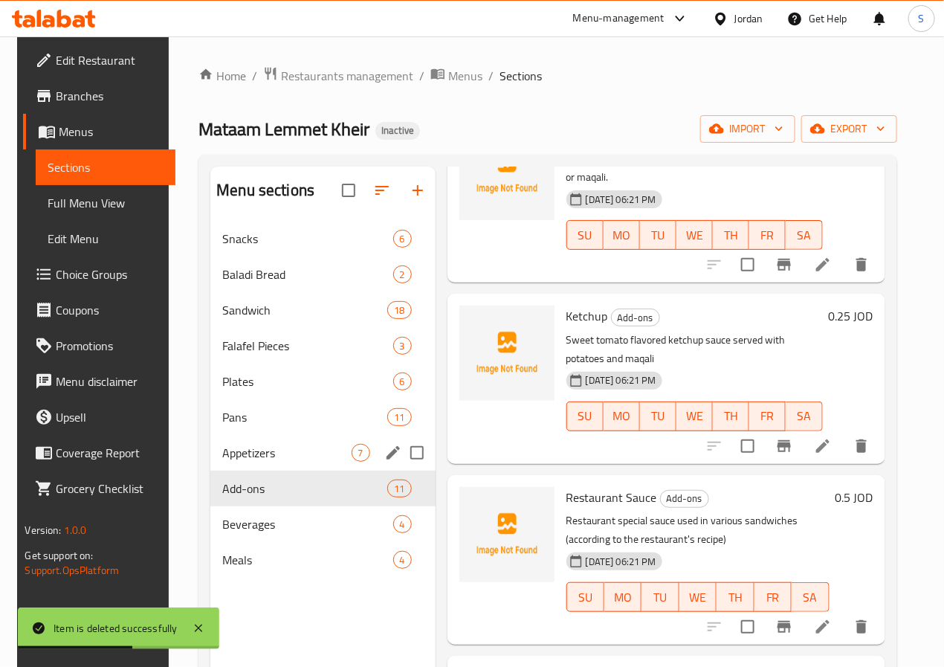
click at [244, 497] on span "Add-ons" at bounding box center [304, 488] width 165 height 18
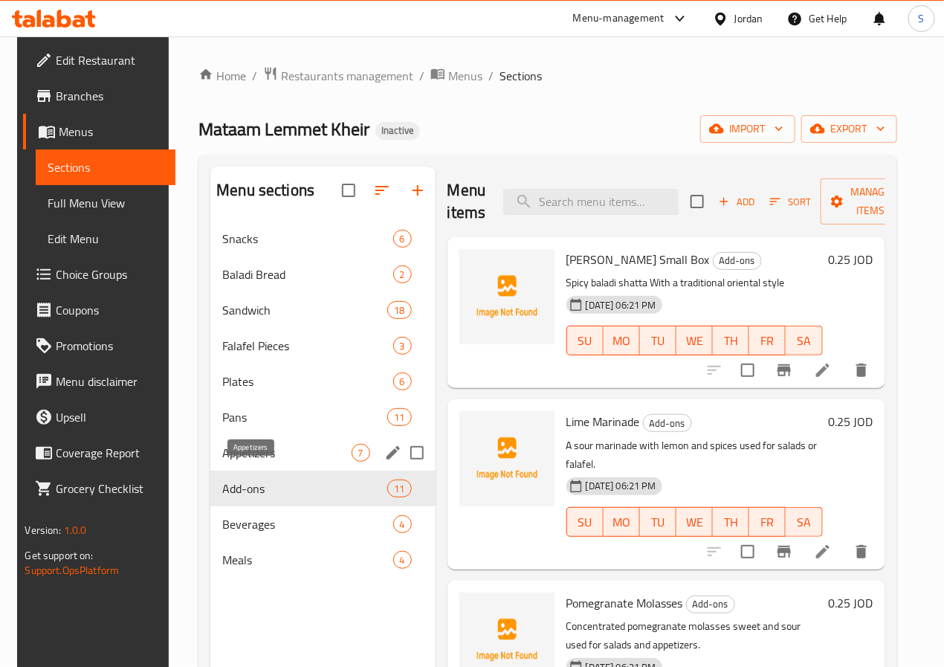
click at [252, 461] on span "Appetizers" at bounding box center [286, 453] width 129 height 18
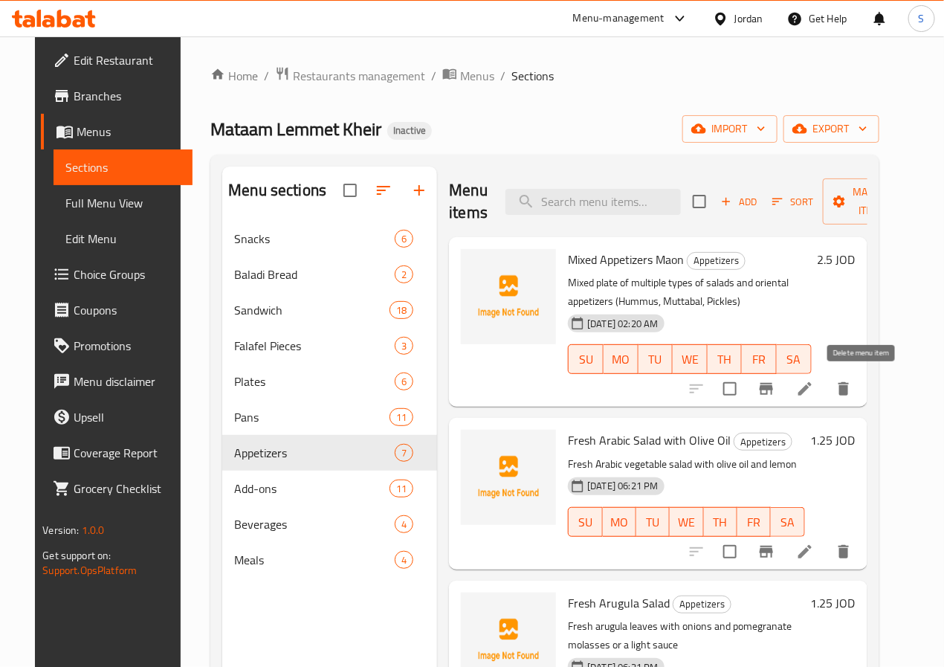
click at [852, 382] on icon "delete" at bounding box center [843, 389] width 18 height 18
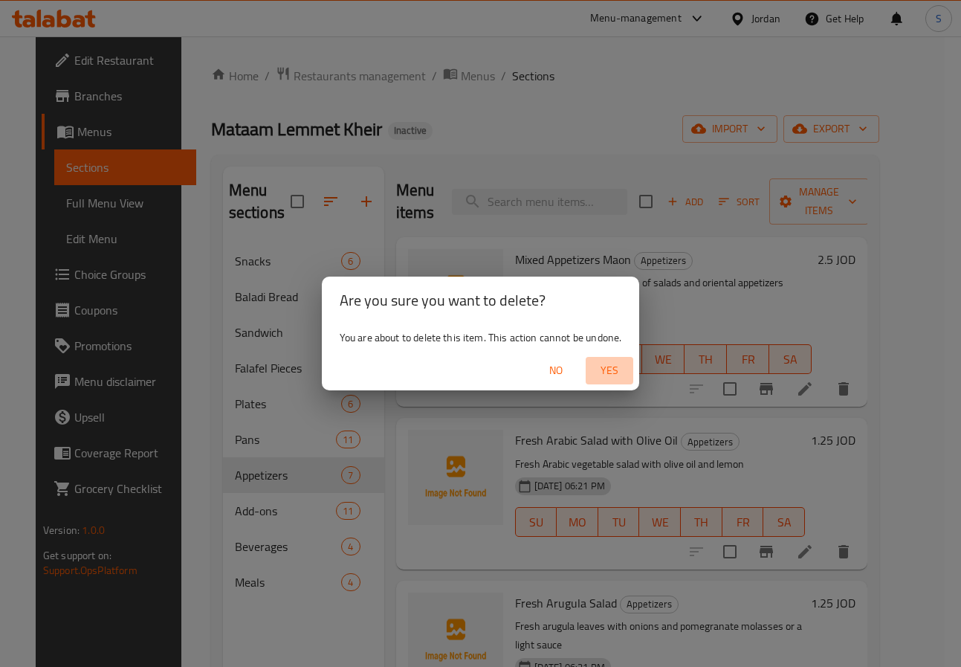
click at [616, 371] on span "Yes" at bounding box center [609, 370] width 36 height 19
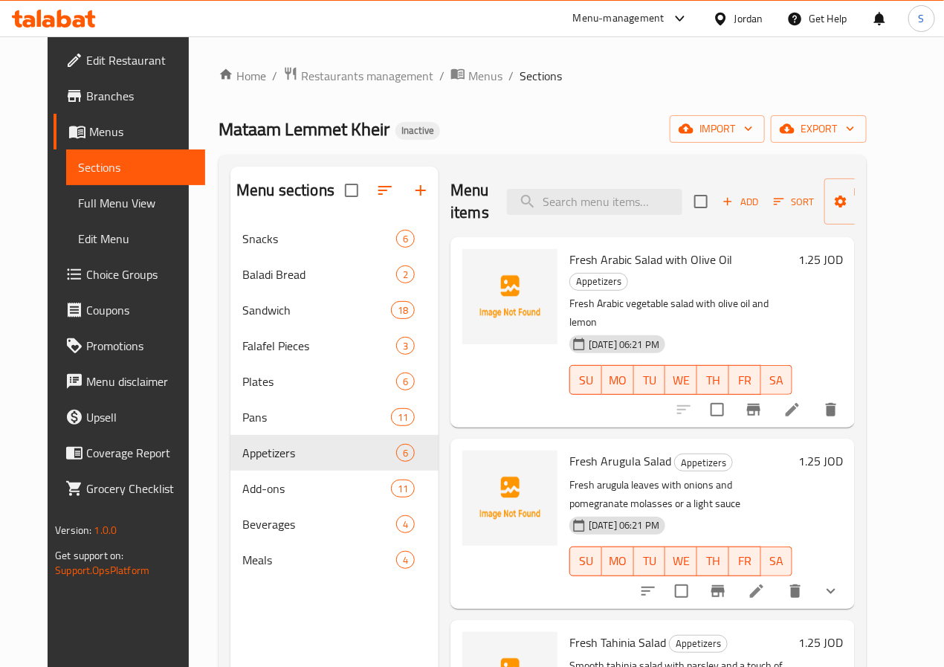
click at [450, 383] on div "Fresh Arabic Salad with Olive Oil Appetizers Fresh Arabic vegetable salad with …" at bounding box center [652, 332] width 404 height 190
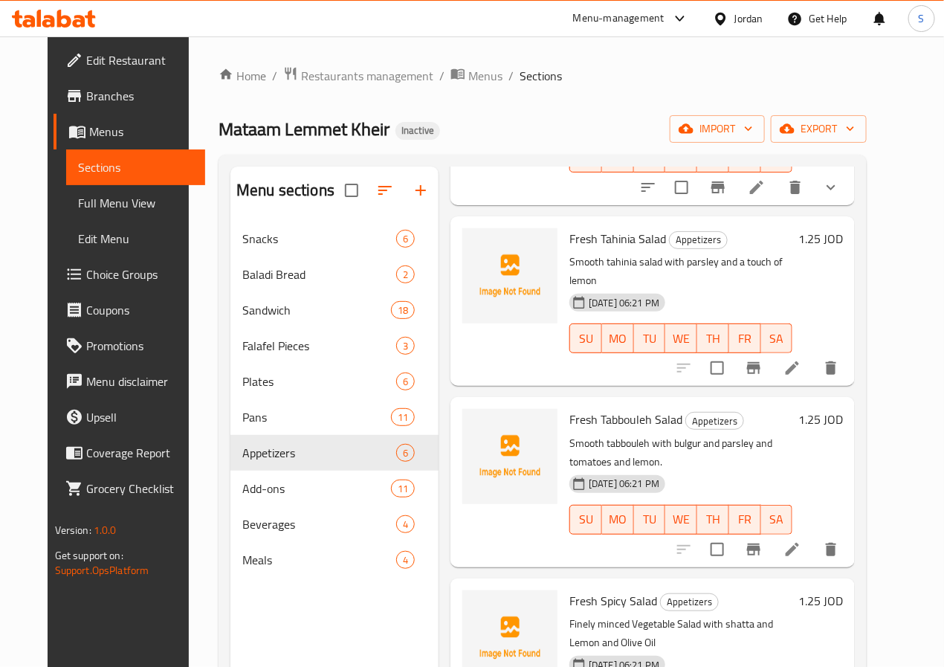
scroll to position [208, 0]
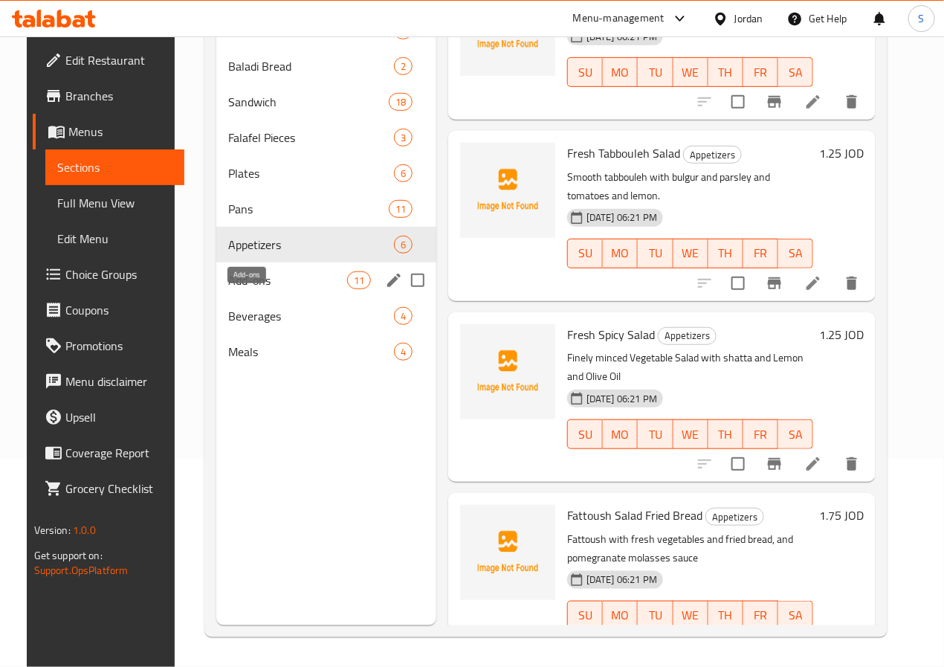
click at [275, 289] on span "Add-ons" at bounding box center [287, 280] width 118 height 18
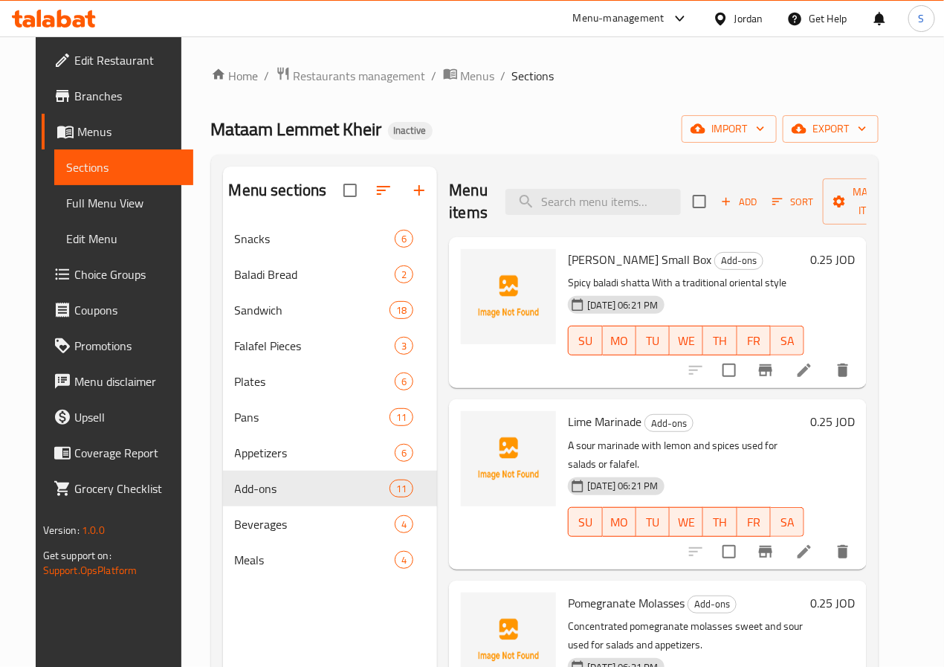
click at [638, 326] on button "TU" at bounding box center [652, 340] width 33 height 30
click at [813, 542] on icon at bounding box center [804, 551] width 18 height 18
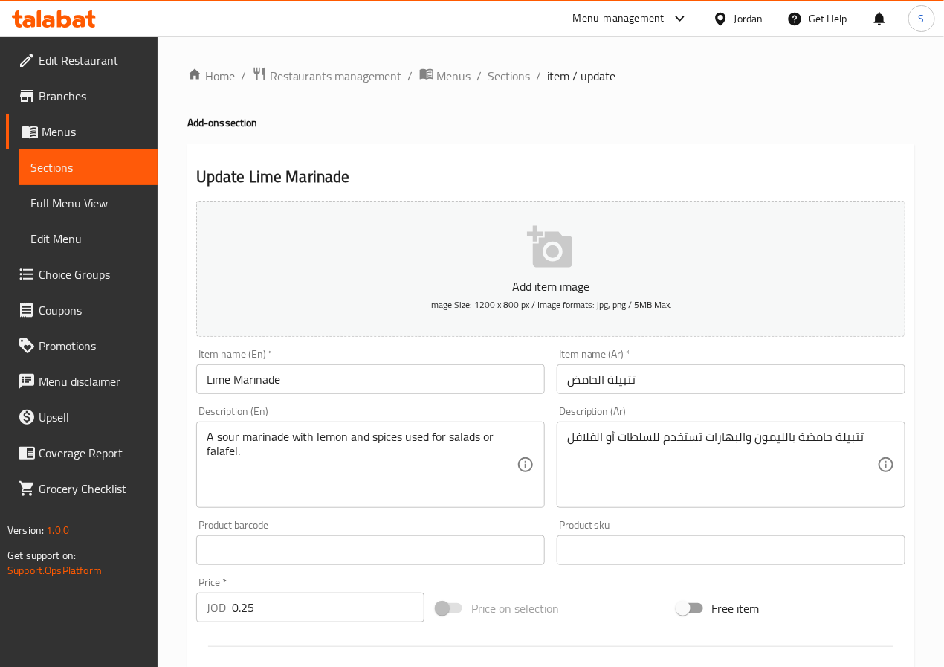
click at [317, 379] on input "Lime Marinade" at bounding box center [370, 379] width 348 height 30
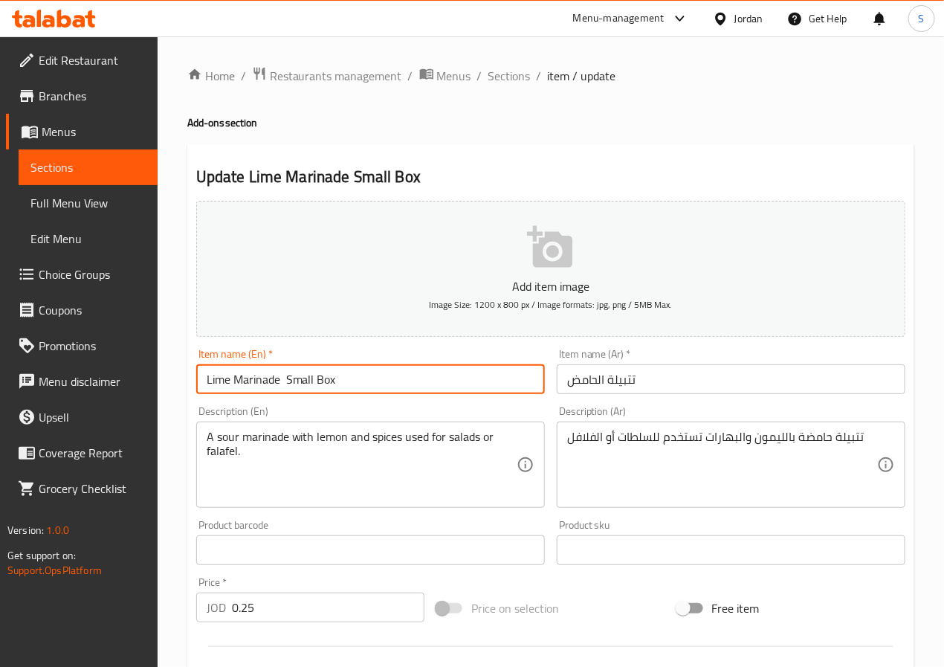
type input "Lime Marinade Small Box"
click at [562, 375] on input "تتبيلة الحامض" at bounding box center [731, 379] width 348 height 30
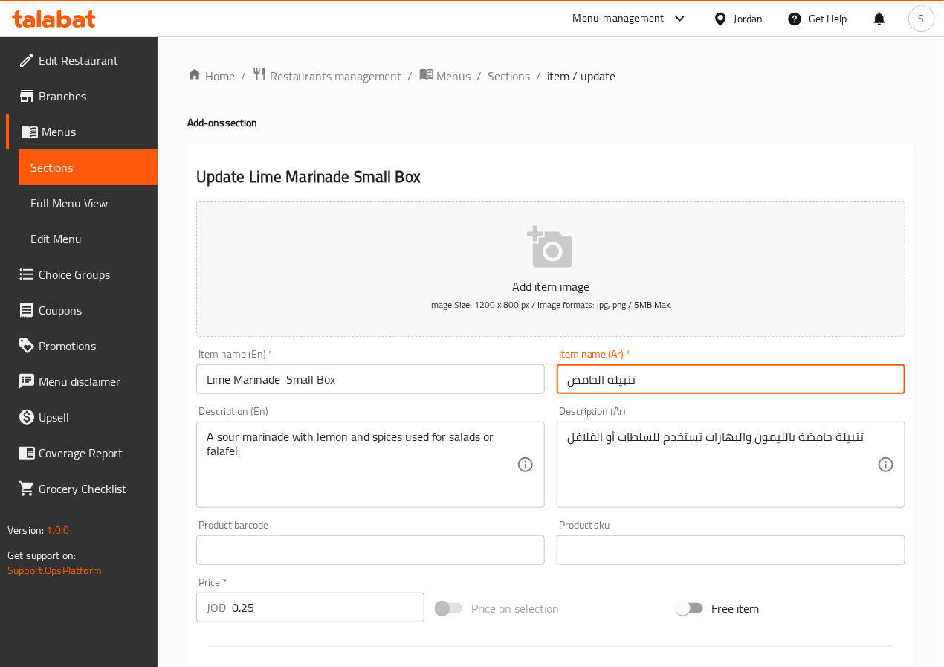
click at [562, 375] on input "تتبيلة الحامض" at bounding box center [731, 379] width 348 height 30
type input "تتبيلة الحامض علبة صغيرة"
click at [181, 489] on div "Home / Restaurants management / Menus / Sections / item / update Add-ons sectio…" at bounding box center [551, 543] width 786 height 1014
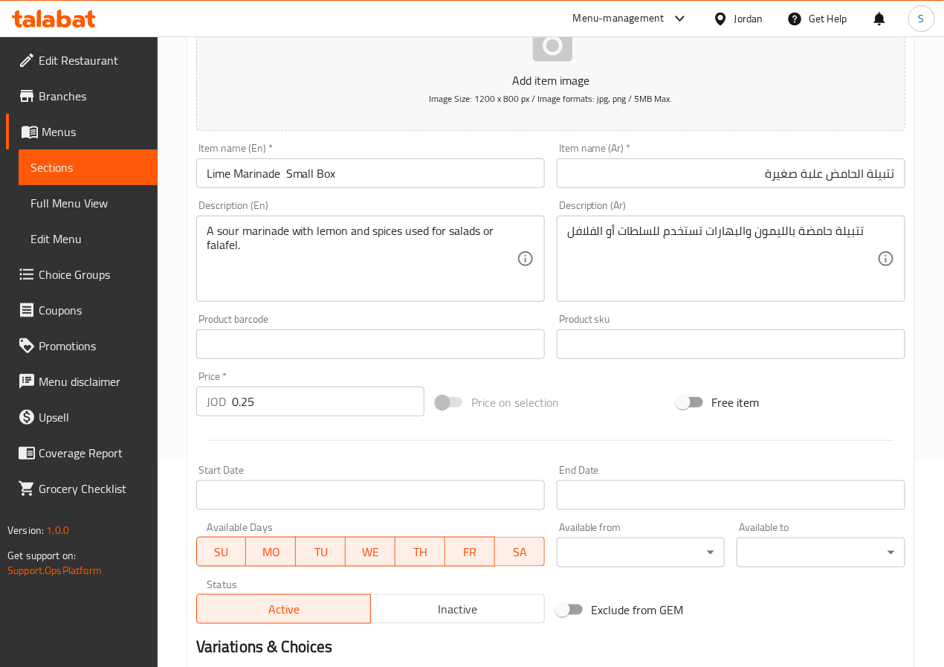
scroll to position [382, 0]
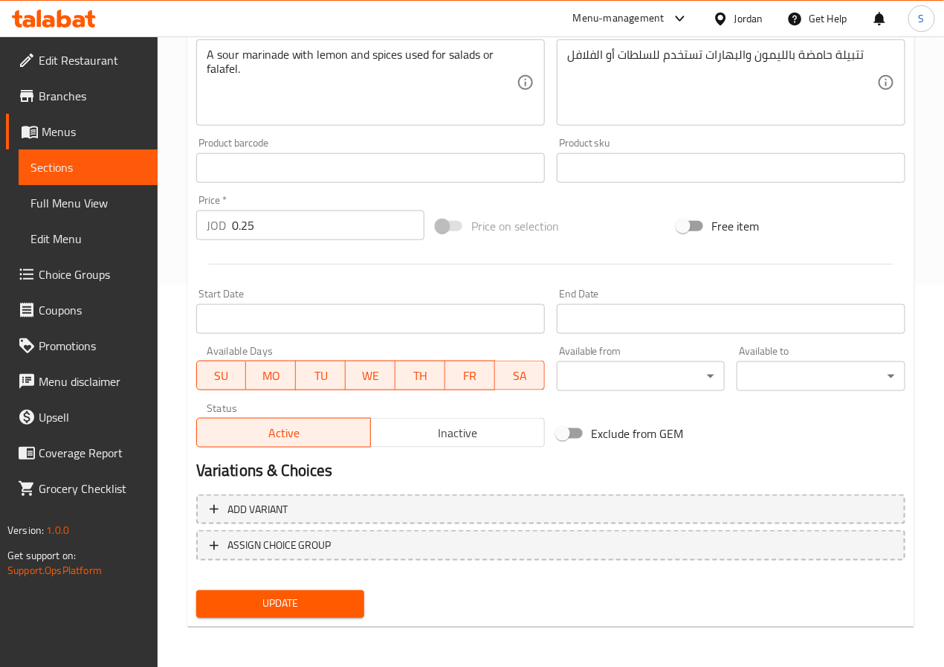
click at [304, 600] on span "Update" at bounding box center [280, 603] width 145 height 19
click at [176, 418] on div "Home / Restaurants management / Menus / Sections / item / update Add-ons sectio…" at bounding box center [551, 161] width 786 height 1014
click at [333, 600] on span "Update" at bounding box center [280, 603] width 145 height 19
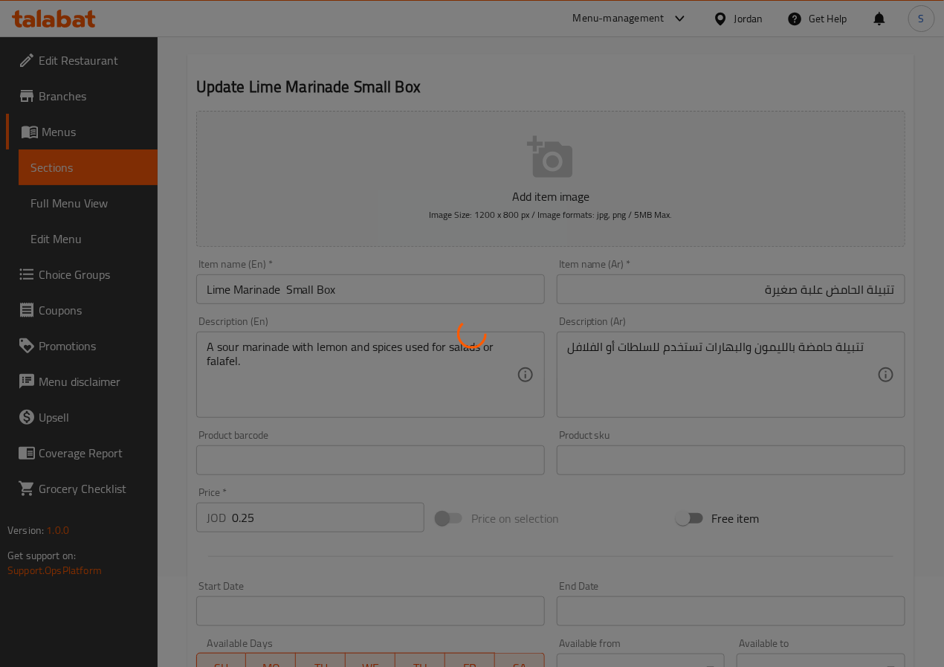
scroll to position [0, 0]
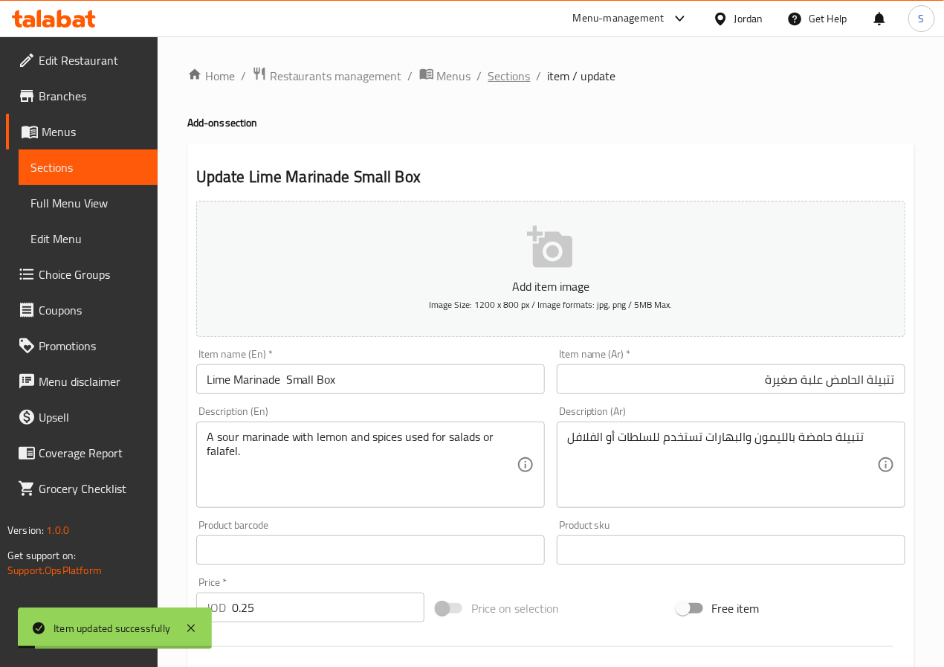
click at [517, 71] on span "Sections" at bounding box center [509, 76] width 42 height 18
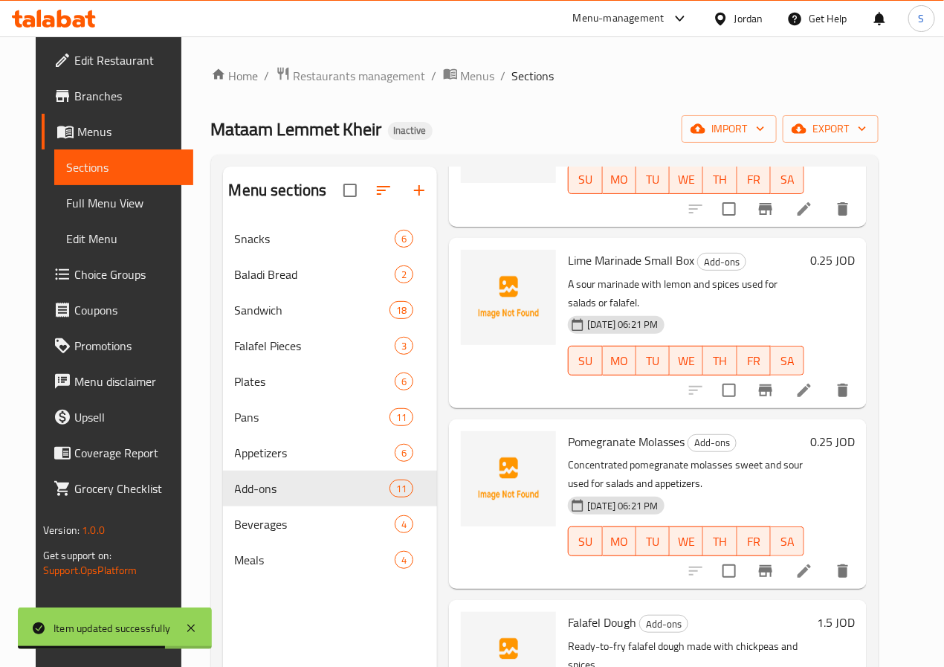
scroll to position [163, 0]
click at [813, 560] on icon at bounding box center [804, 569] width 18 height 18
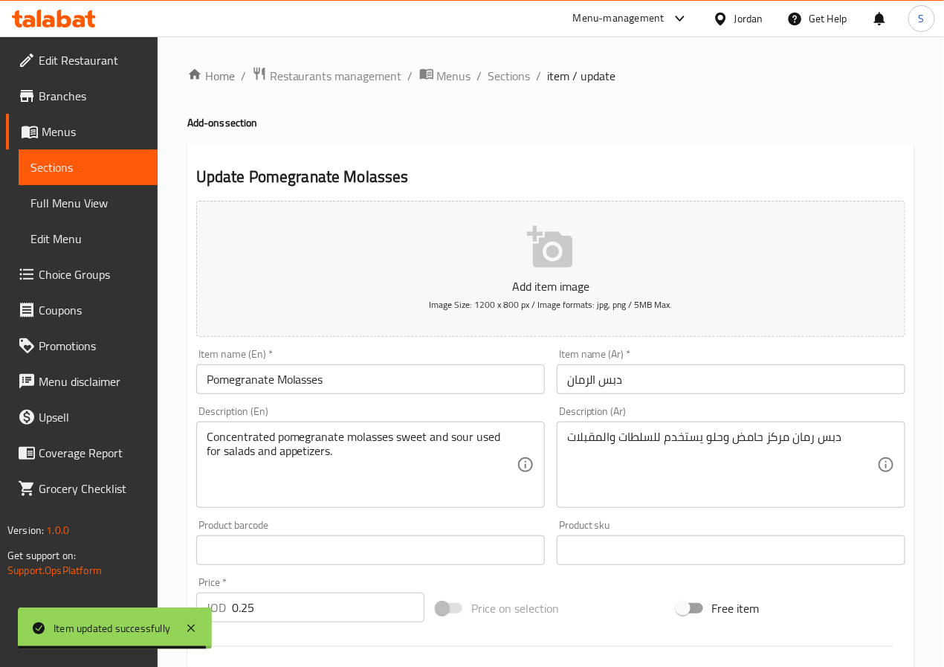
click at [382, 391] on input "Pomegranate Molasses" at bounding box center [370, 379] width 348 height 30
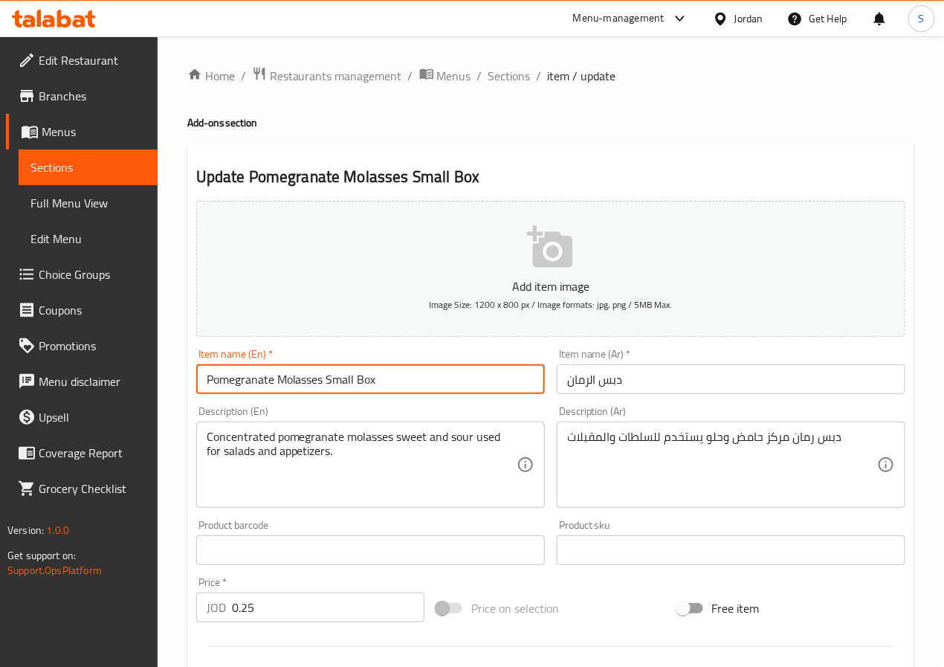
type input "Pomegranate Molasses Small Box"
click at [571, 377] on input "دبس الرمان" at bounding box center [731, 379] width 348 height 30
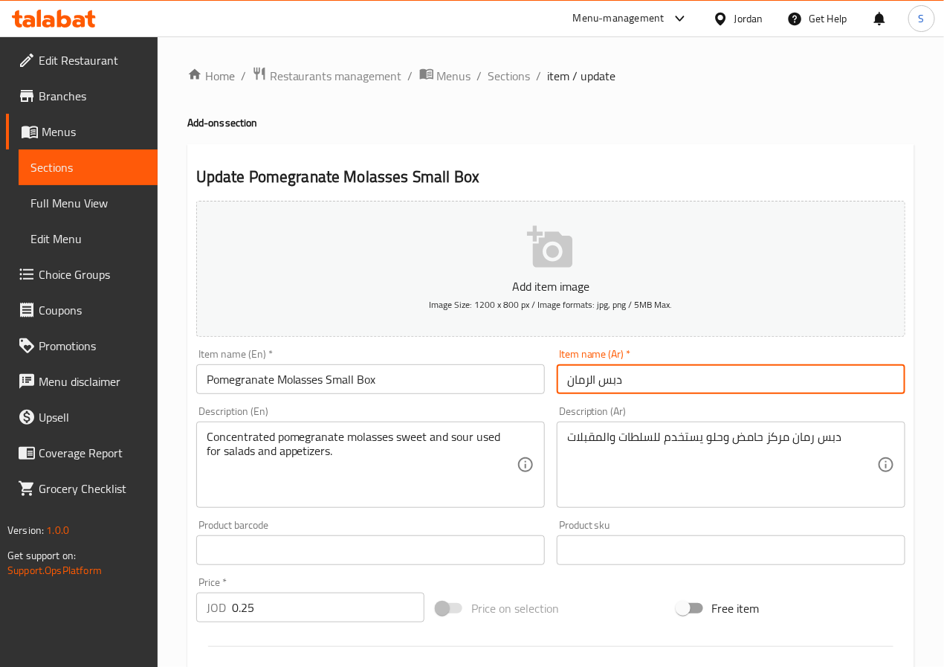
click at [571, 377] on input "دبس الرمان" at bounding box center [731, 379] width 348 height 30
type input "دبس الرمان علبة صغيرة"
click at [491, 388] on input "Pomegranate Molasses Small Box" at bounding box center [370, 379] width 348 height 30
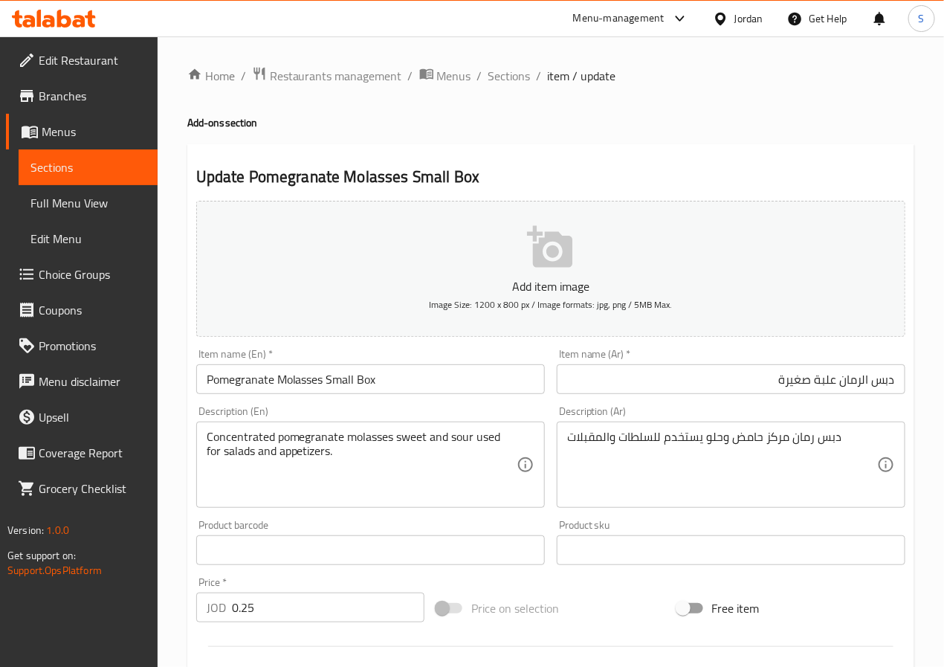
click at [169, 481] on div "Home / Restaurants management / Menus / Sections / item / update Add-ons sectio…" at bounding box center [551, 543] width 786 height 1014
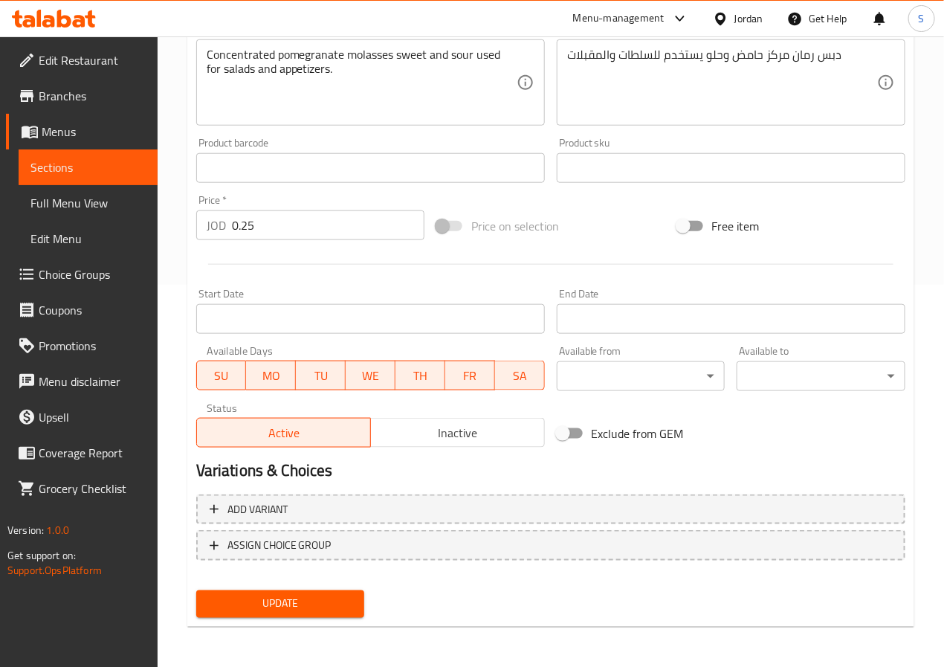
click at [302, 603] on span "Update" at bounding box center [280, 603] width 145 height 19
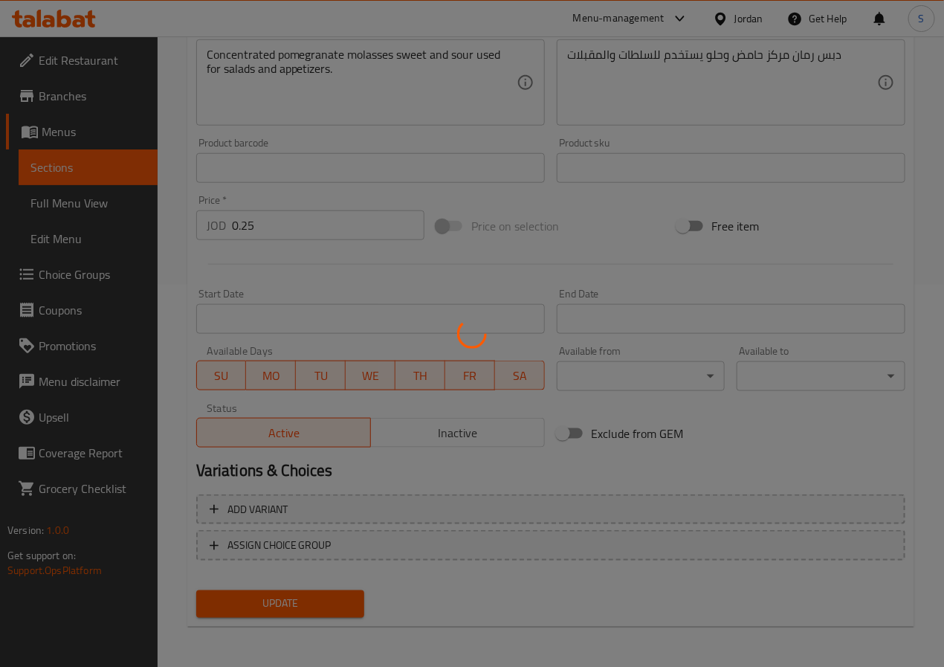
scroll to position [0, 0]
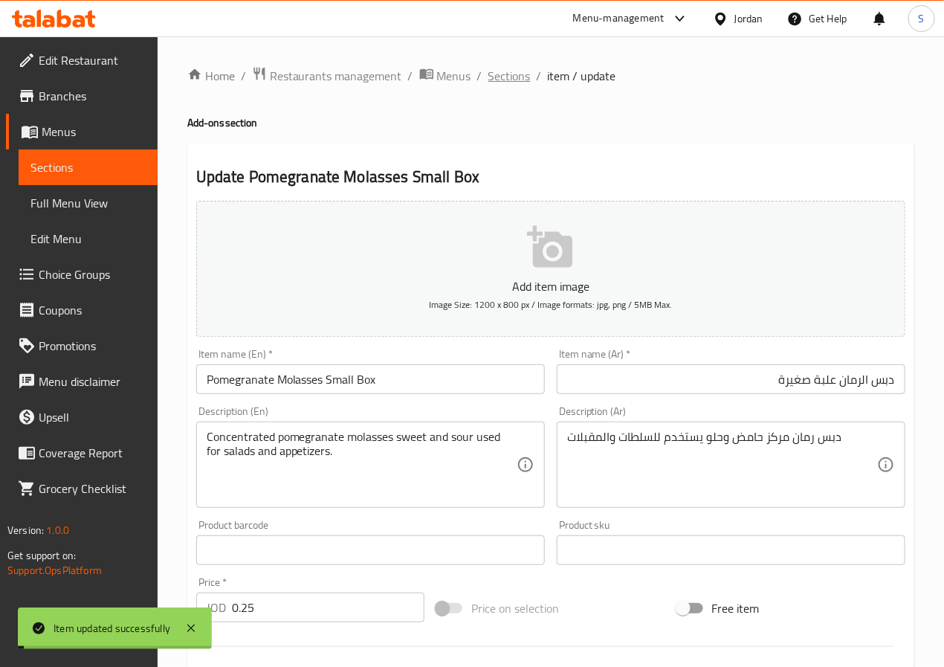
click at [506, 68] on span "Sections" at bounding box center [509, 76] width 42 height 18
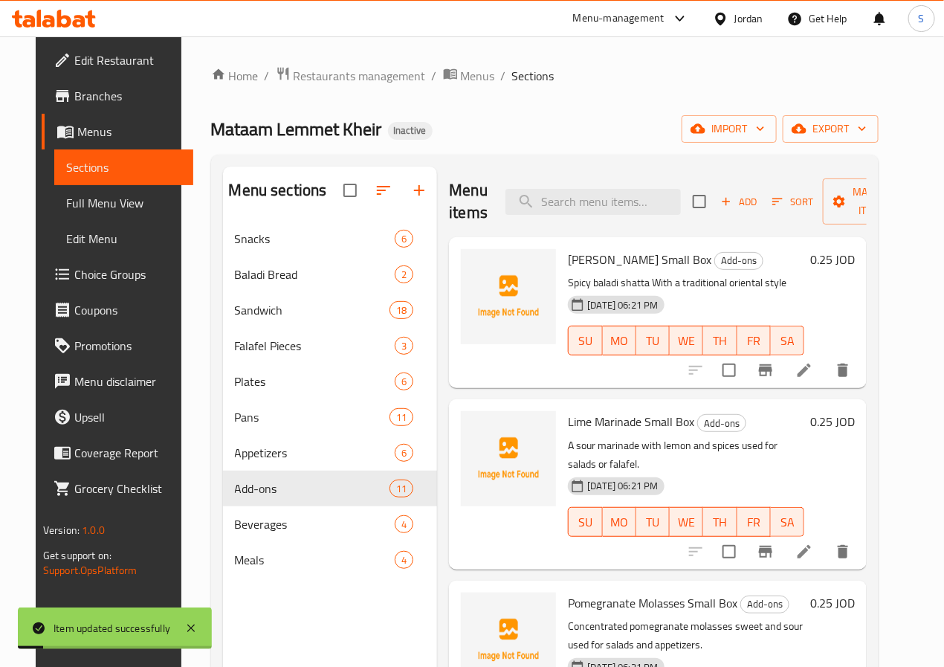
scroll to position [299, 0]
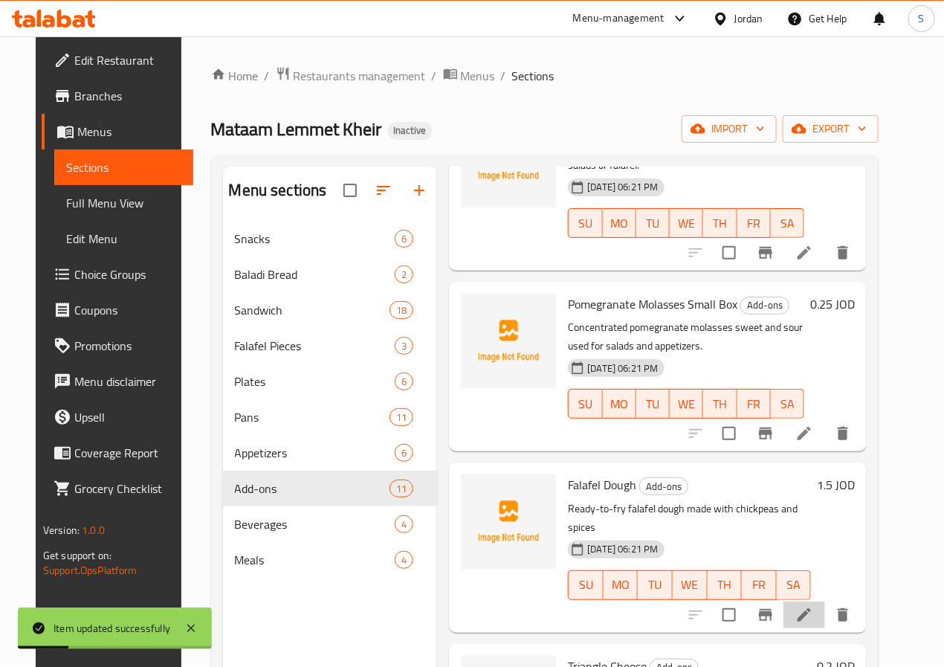
click at [811, 601] on li at bounding box center [804, 614] width 42 height 27
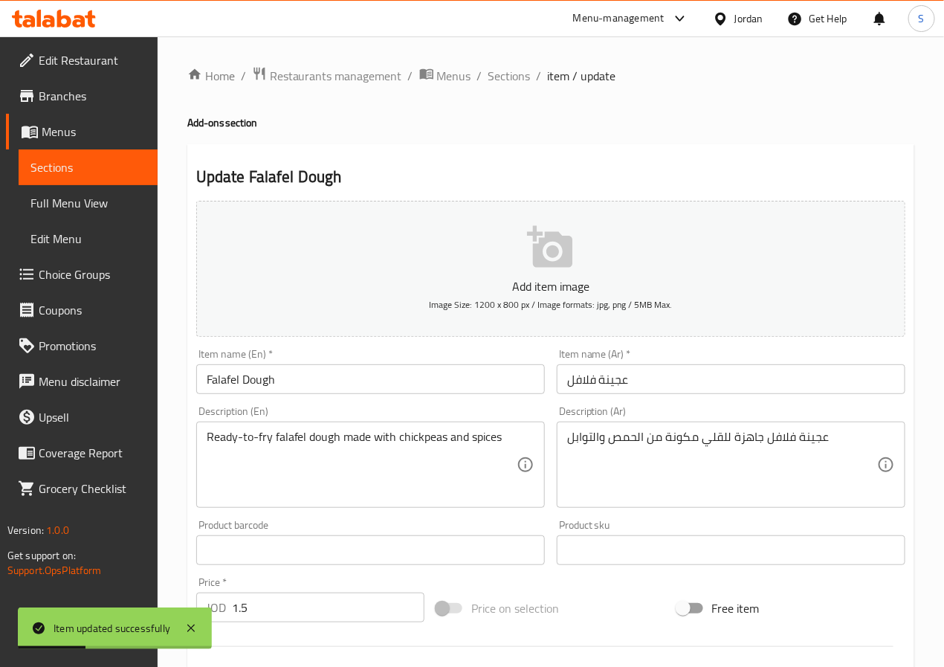
click at [410, 388] on input "Falafel Dough" at bounding box center [370, 379] width 348 height 30
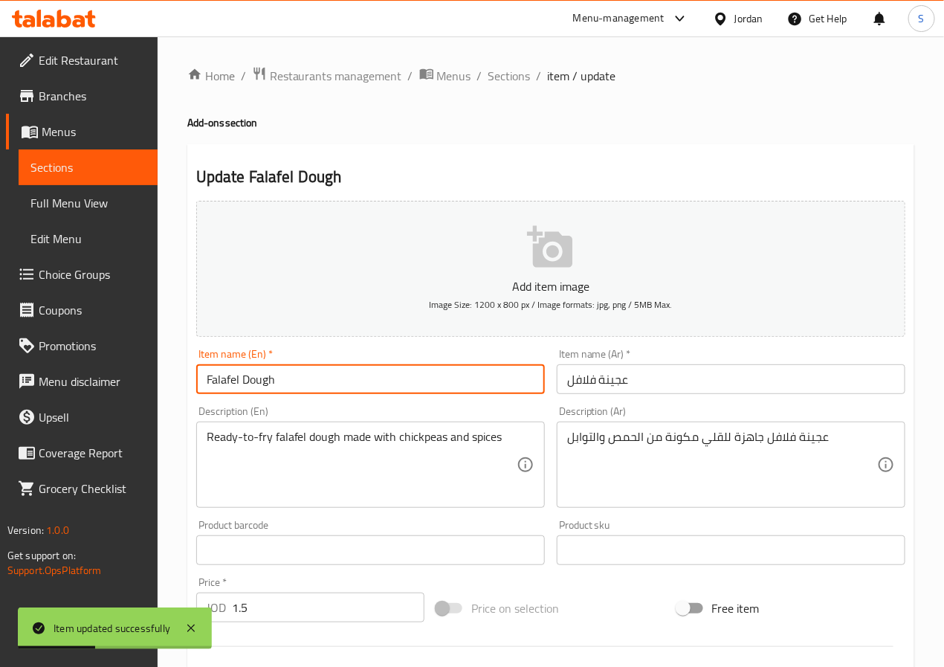
paste input "Small Box"
type input "Falafel Dough Small Box"
click at [566, 391] on input "عجينة فلافل" at bounding box center [731, 379] width 348 height 30
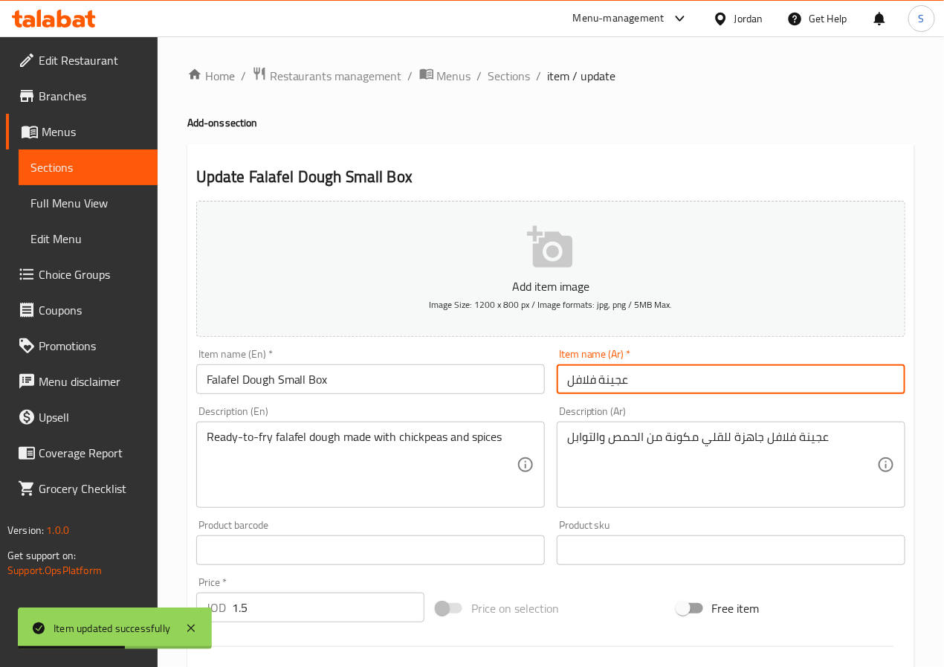
click at [566, 391] on input "عجينة فلافل" at bounding box center [731, 379] width 348 height 30
paste input "Small Box"
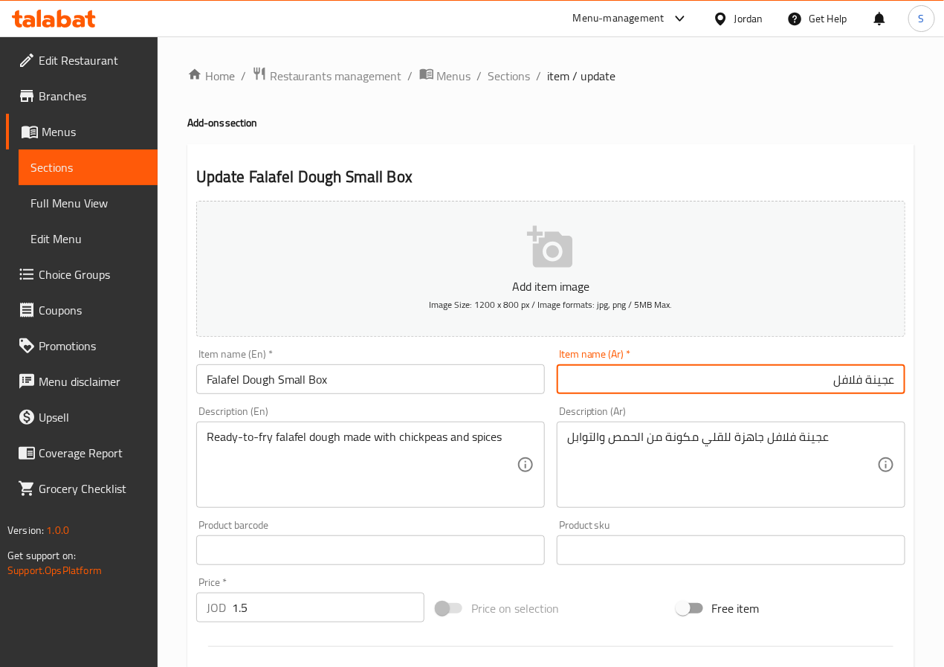
paste input "علبة صغيرة"
type input "عجينة فلافل علبة صغيرة"
click at [179, 502] on div "Home / Restaurants management / Menus / Sections / item / update Add-ons sectio…" at bounding box center [551, 543] width 786 height 1014
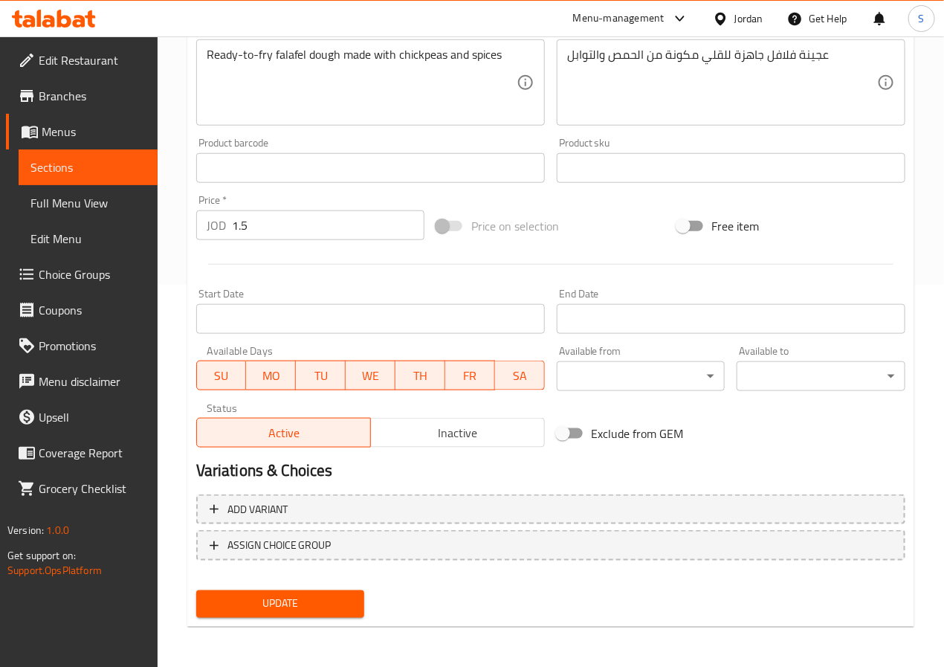
click at [250, 591] on button "Update" at bounding box center [280, 603] width 169 height 27
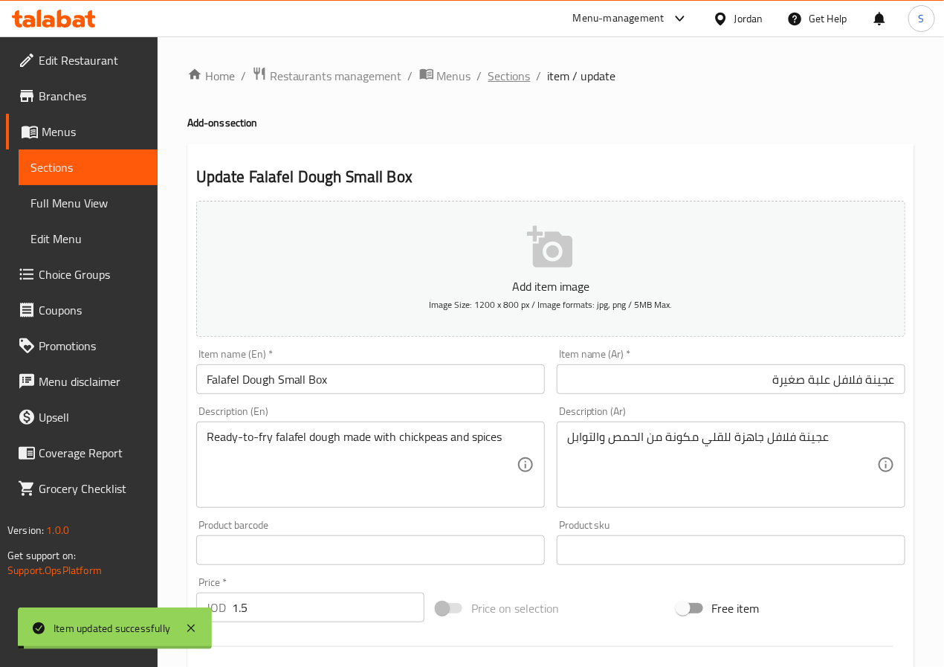
click at [502, 77] on span "Sections" at bounding box center [509, 76] width 42 height 18
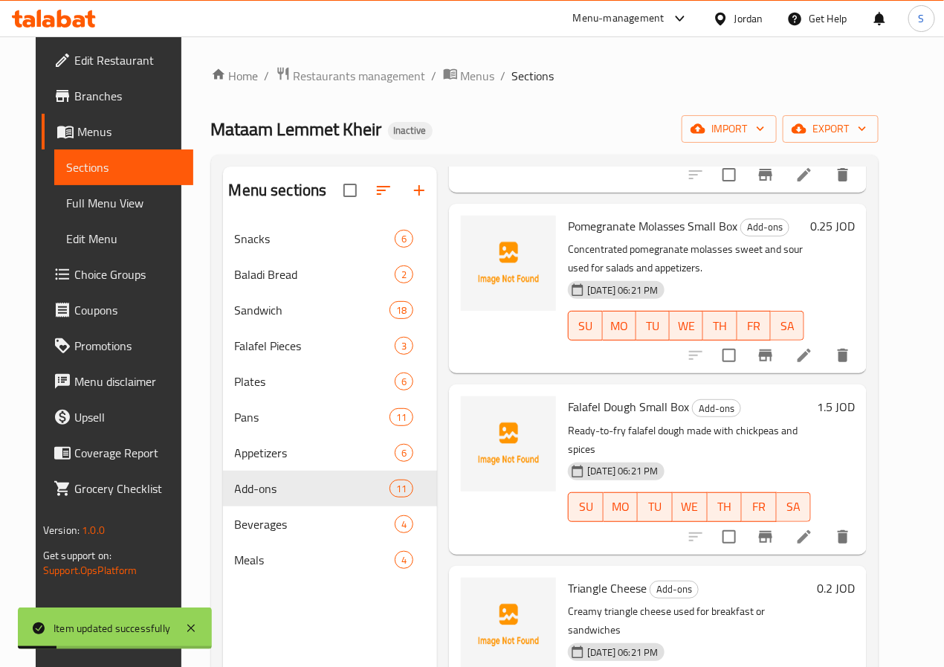
scroll to position [522, 0]
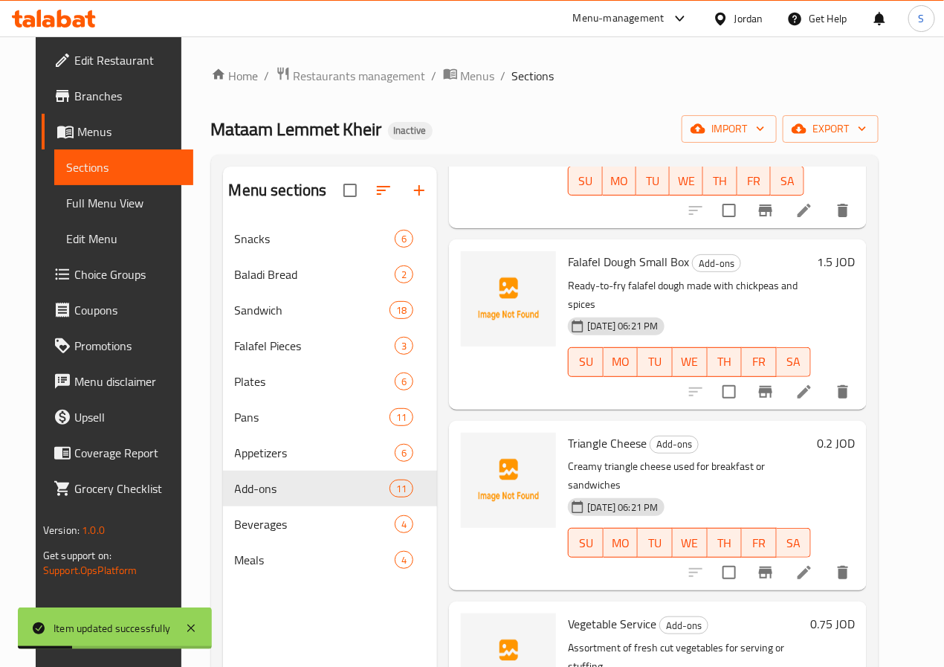
click at [825, 559] on li at bounding box center [804, 572] width 42 height 27
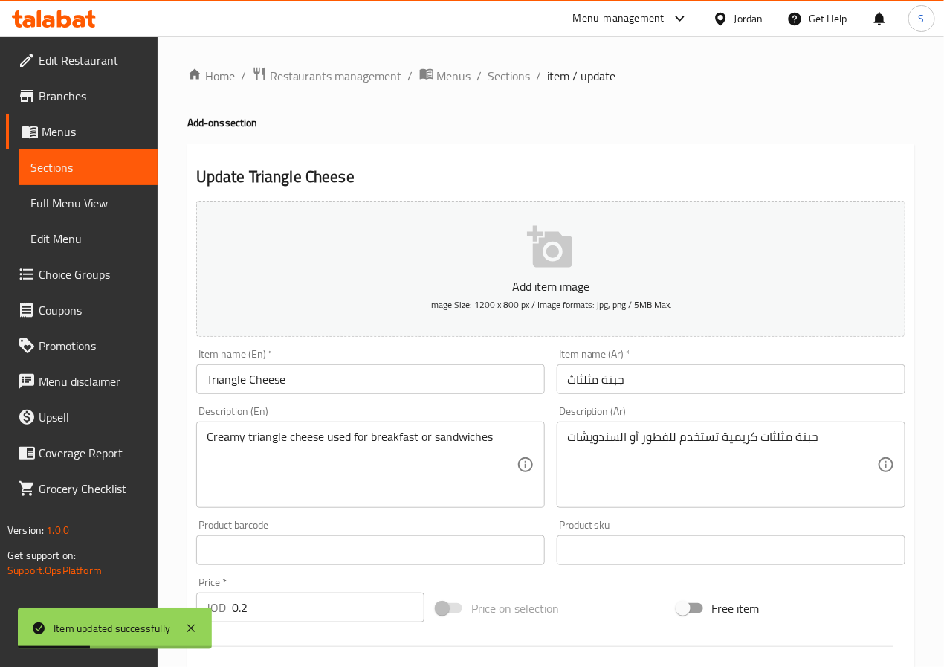
click at [649, 386] on input "جبنة مثلثاث" at bounding box center [731, 379] width 348 height 30
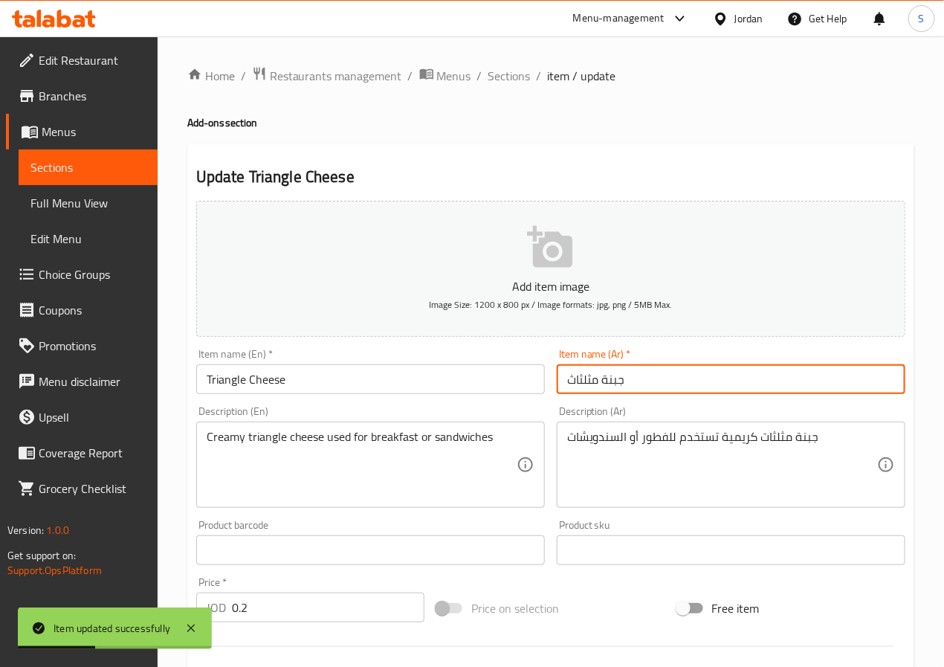
click at [649, 386] on input "جبنة مثلثاث" at bounding box center [731, 379] width 348 height 30
paste input "علبة صغيرة"
type input "جبنة مثلثاث علبة صغيرة"
click at [484, 382] on input "Triangle Cheese" at bounding box center [370, 379] width 348 height 30
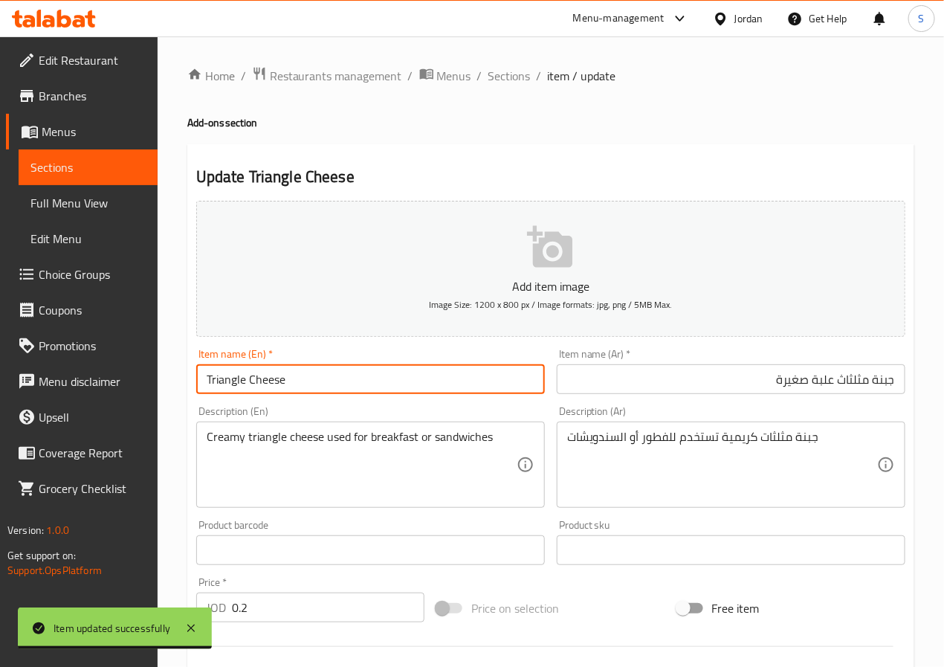
paste input "Small Box"
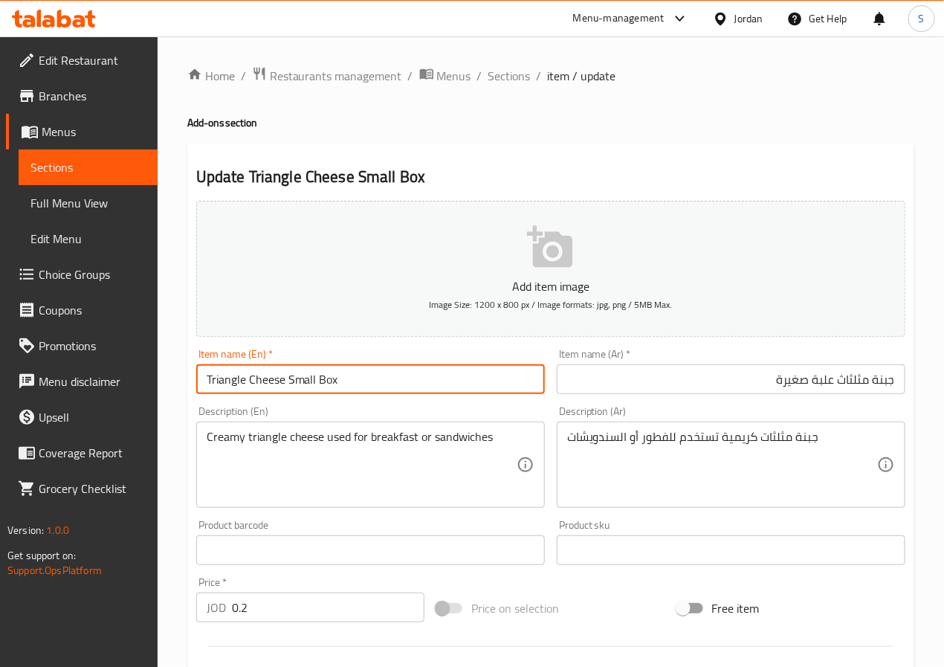
type input "Triangle Cheese Small Box"
click at [167, 487] on div "Home / Restaurants management / Menus / Sections / item / update Add-ons sectio…" at bounding box center [551, 543] width 786 height 1014
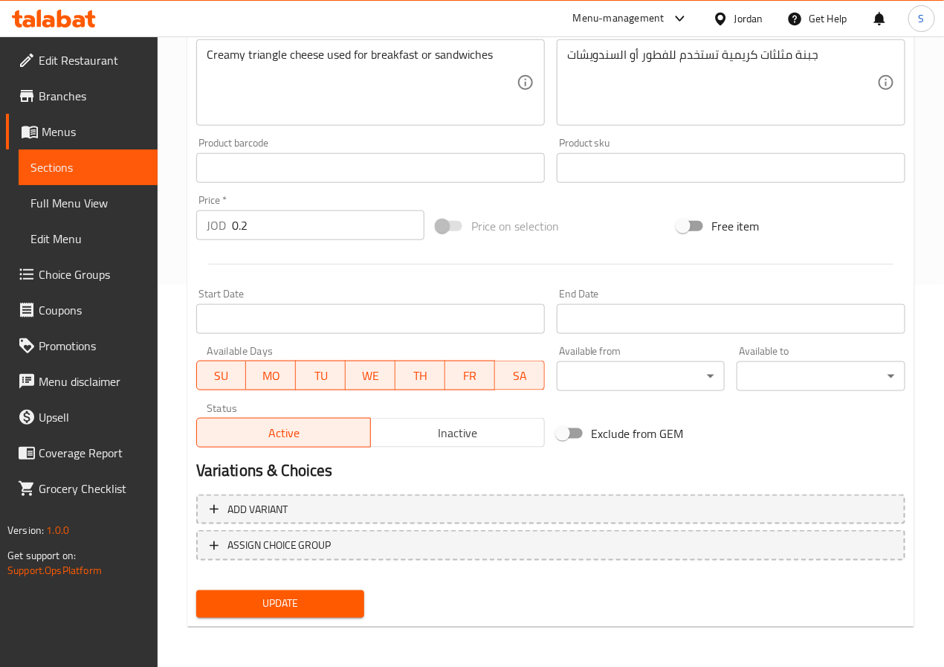
click at [250, 590] on button "Update" at bounding box center [280, 603] width 169 height 27
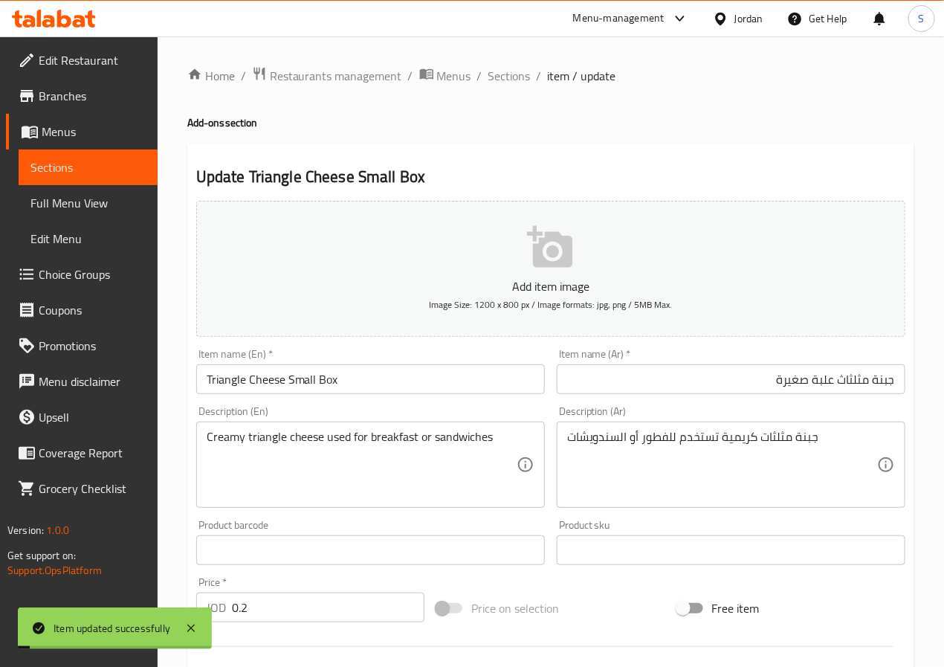
click at [504, 98] on div "Home / Restaurants management / Menus / Sections / item / update Add-ons sectio…" at bounding box center [550, 543] width 727 height 954
click at [504, 76] on span "Sections" at bounding box center [509, 76] width 42 height 18
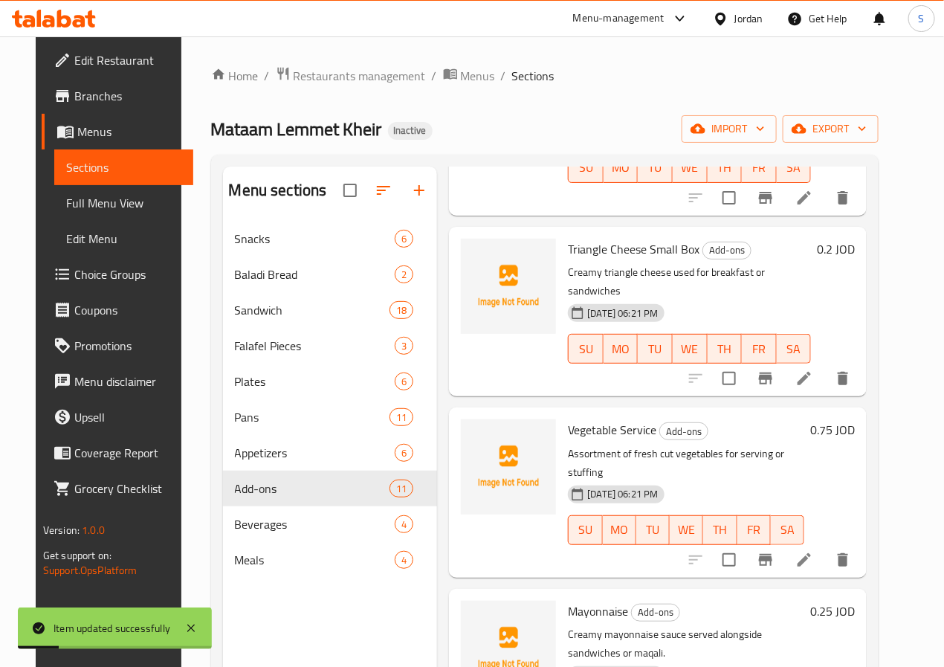
scroll to position [711, 0]
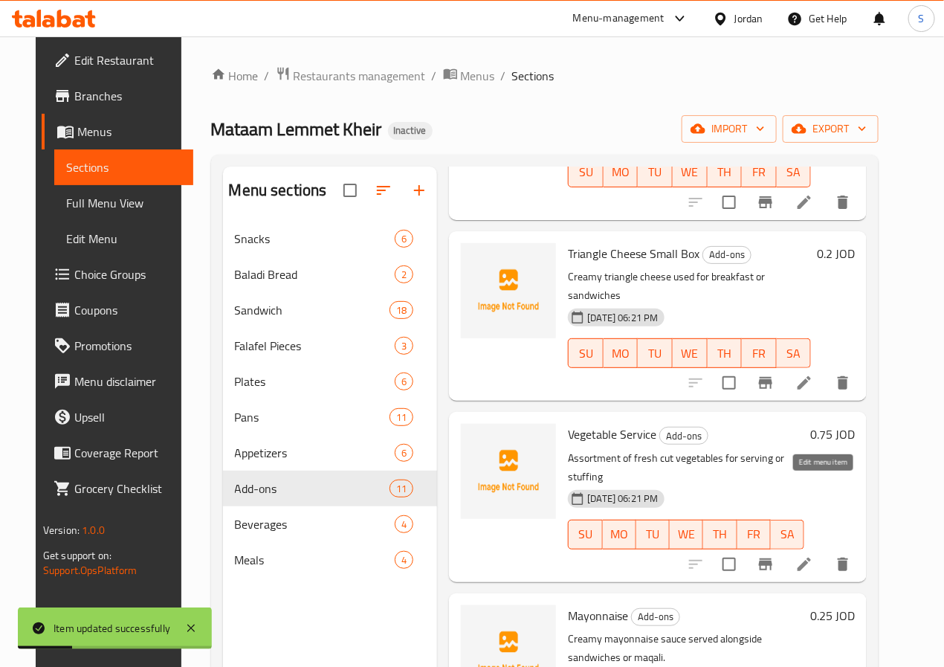
click at [813, 555] on icon at bounding box center [804, 564] width 18 height 18
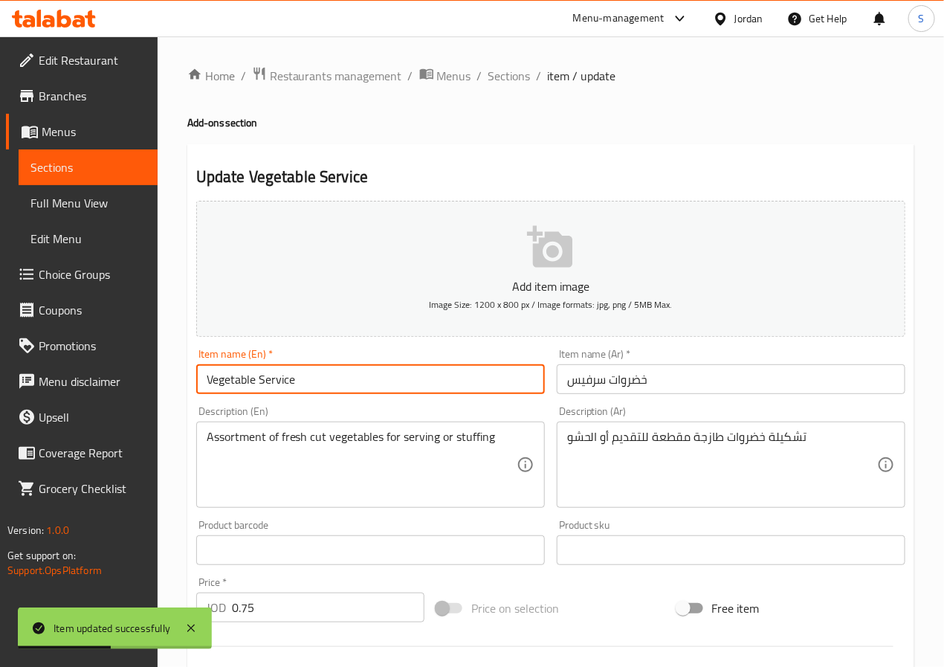
click at [388, 380] on input "Vegetable Service" at bounding box center [370, 379] width 348 height 30
paste input "Small Box"
type input "Vegetable Service Small Box"
click at [586, 392] on input "خضروات سرفيس" at bounding box center [731, 379] width 348 height 30
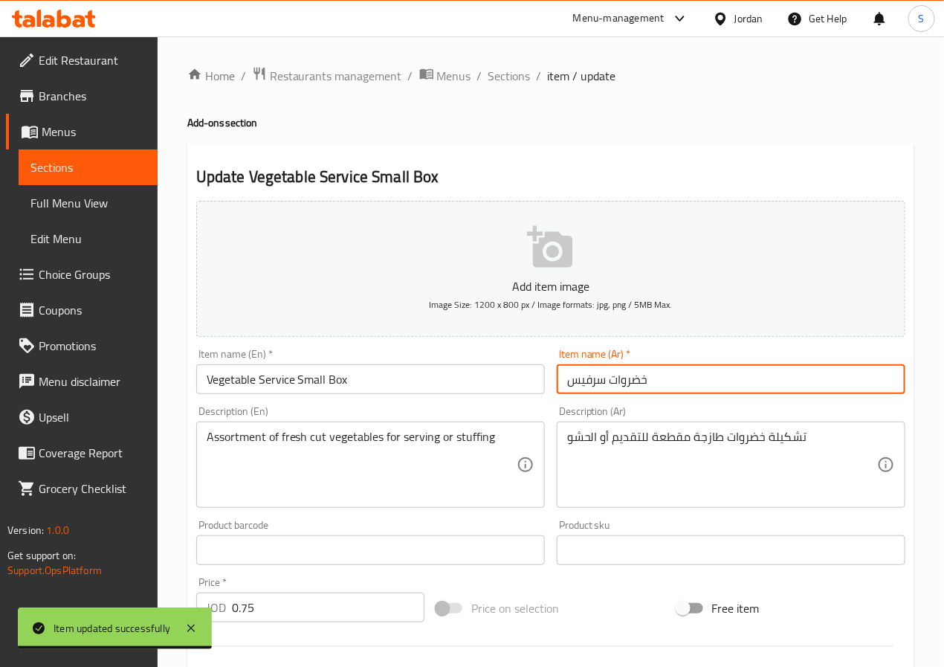
click at [586, 392] on input "خضروات سرفيس" at bounding box center [731, 379] width 348 height 30
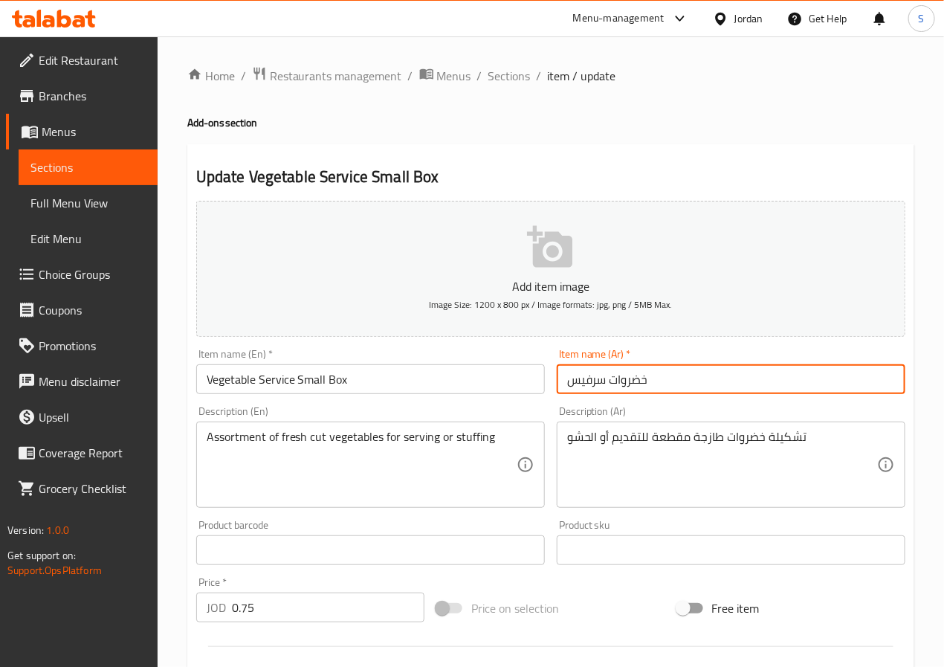
click at [586, 392] on input "خضروات سرفيس" at bounding box center [731, 379] width 348 height 30
paste input "علبة صغيرة"
type input "خضروات سرفيس علبة صغيرة"
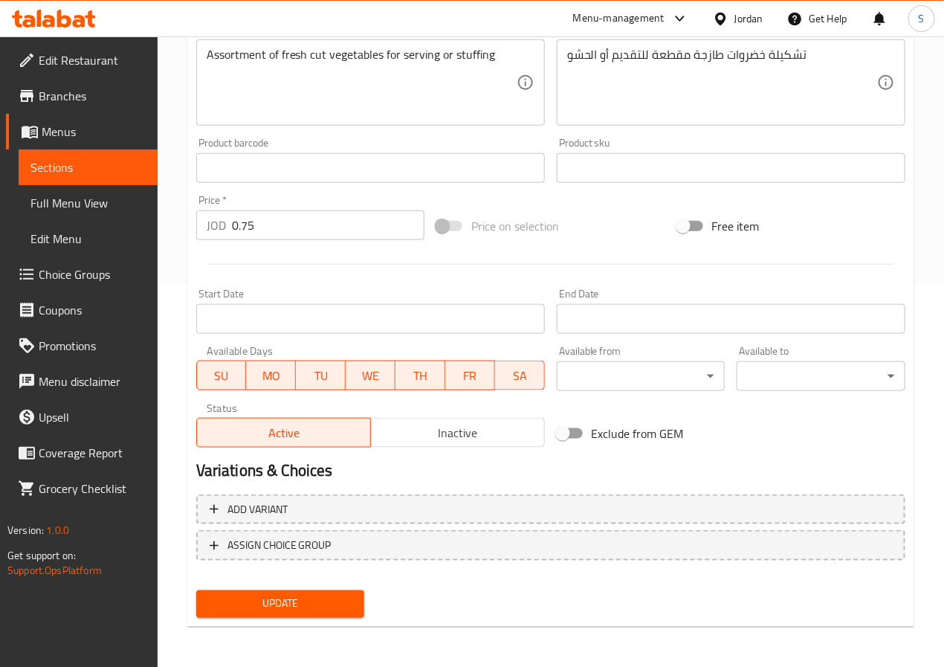
click at [346, 611] on span "Update" at bounding box center [280, 603] width 145 height 19
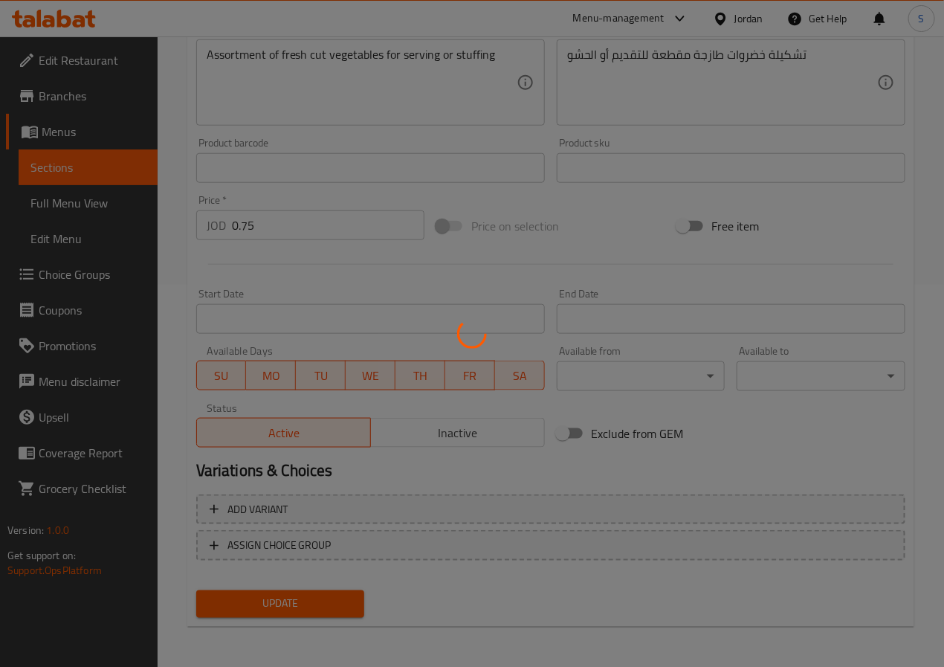
scroll to position [0, 0]
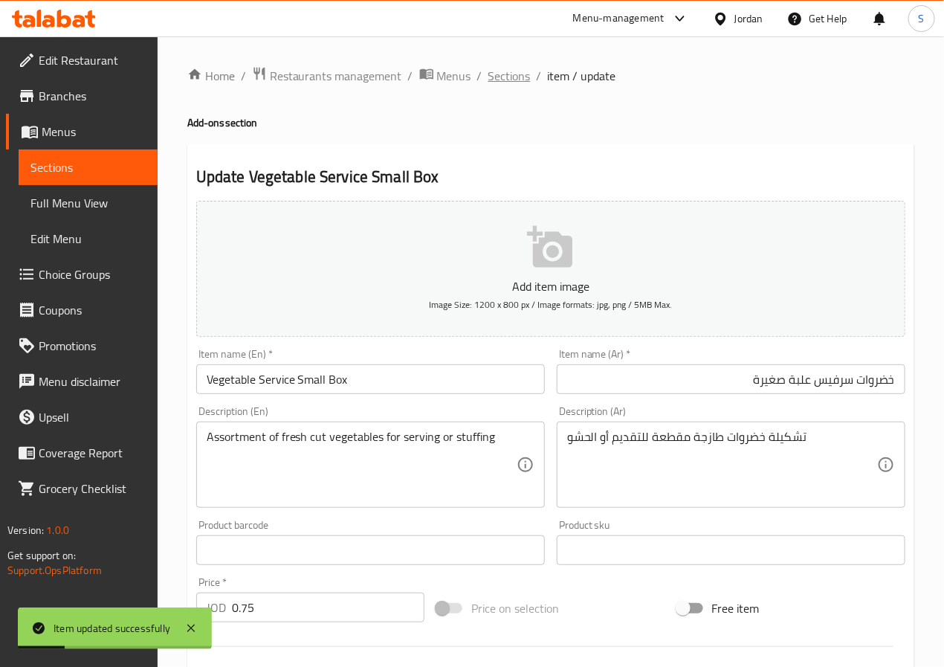
click at [496, 72] on span "Sections" at bounding box center [509, 76] width 42 height 18
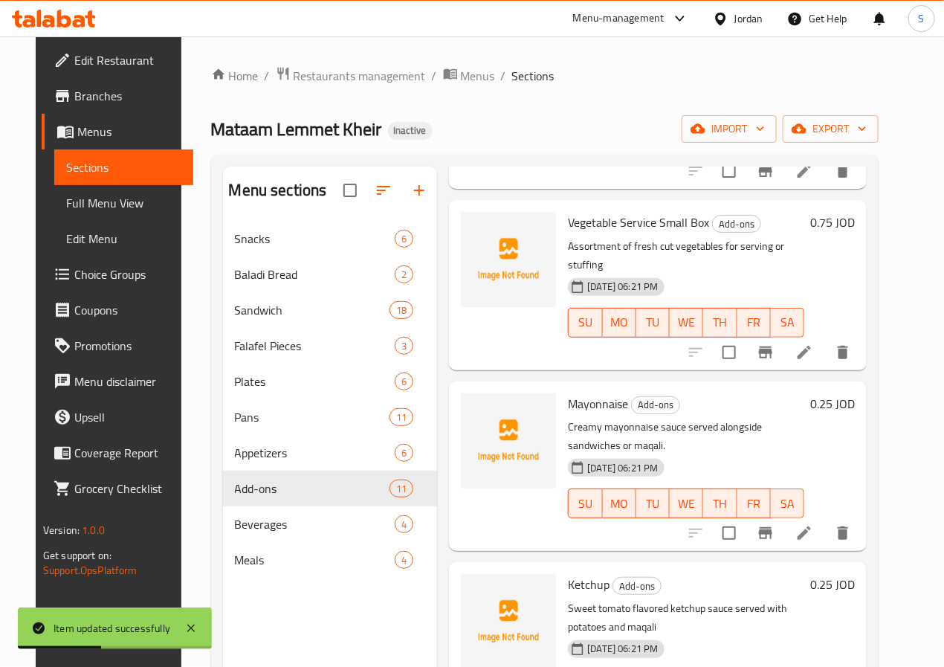
scroll to position [994, 0]
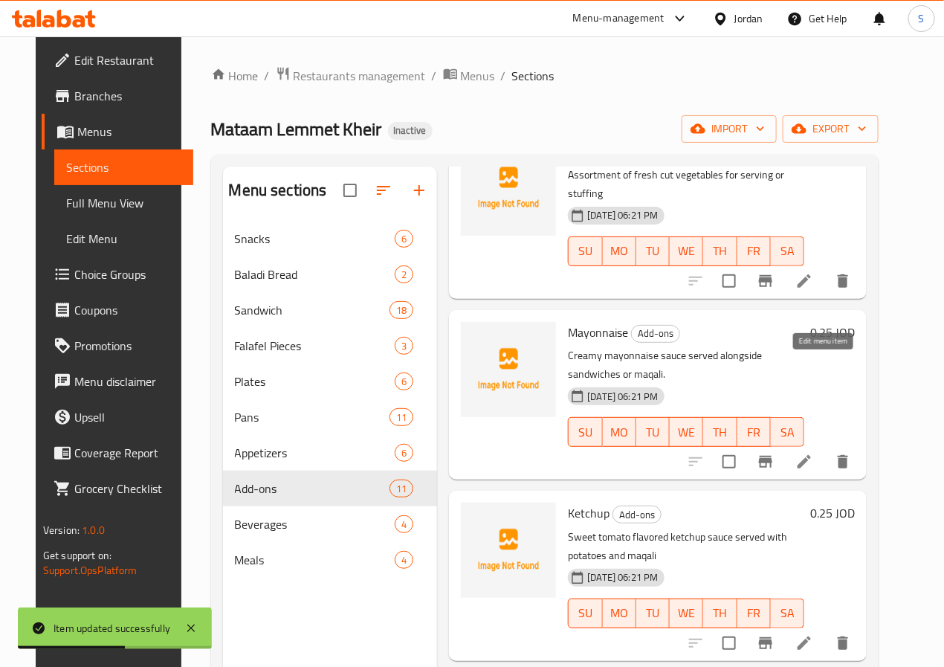
click at [813, 453] on icon at bounding box center [804, 462] width 18 height 18
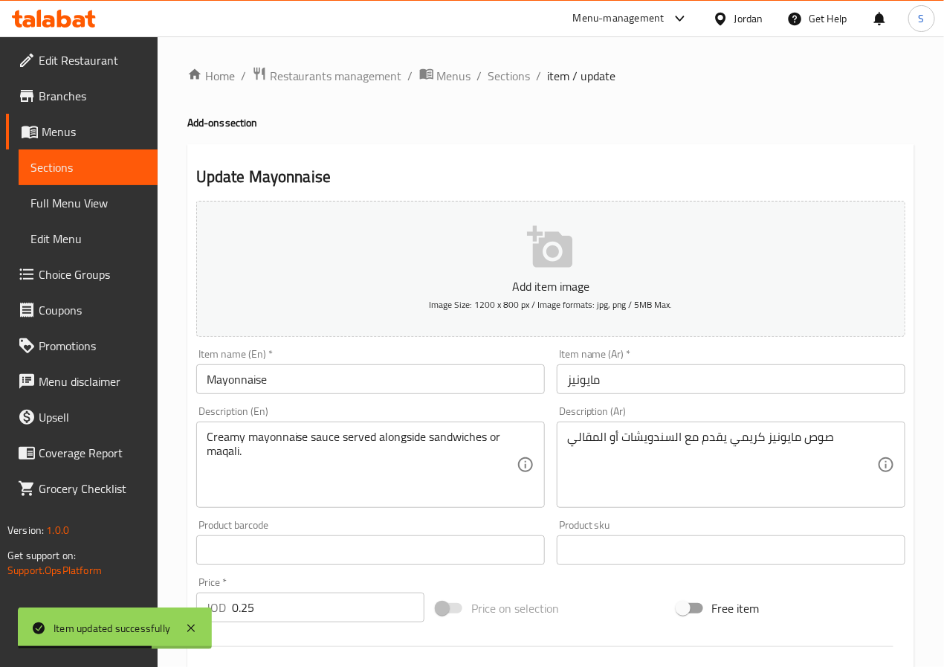
click at [466, 375] on input "Mayonnaise" at bounding box center [370, 379] width 348 height 30
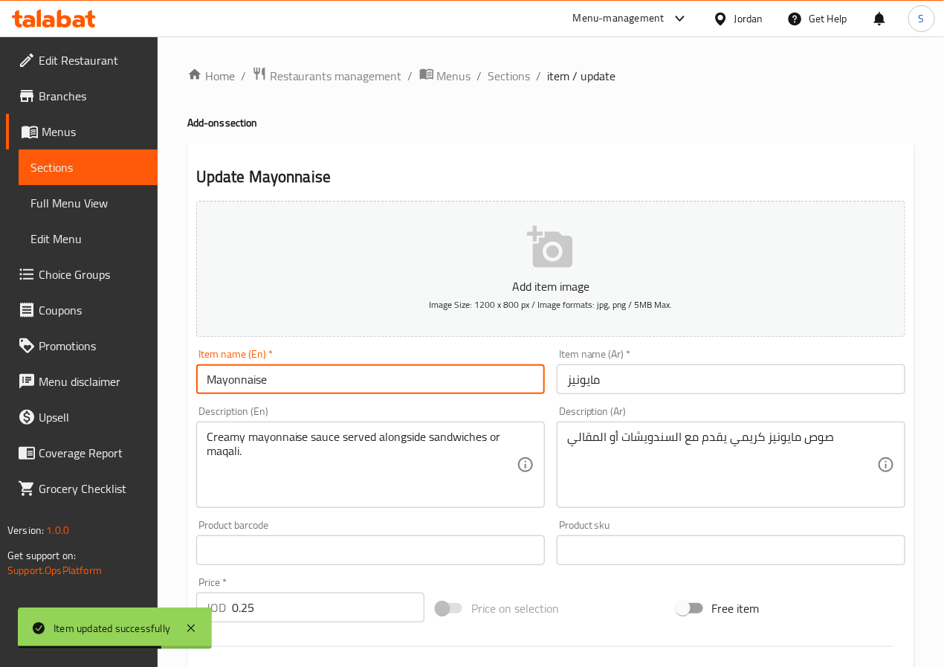
paste input "علبة صغيرة"
type input "Mayonnaise"
click at [612, 386] on input "مايونيز" at bounding box center [731, 379] width 348 height 30
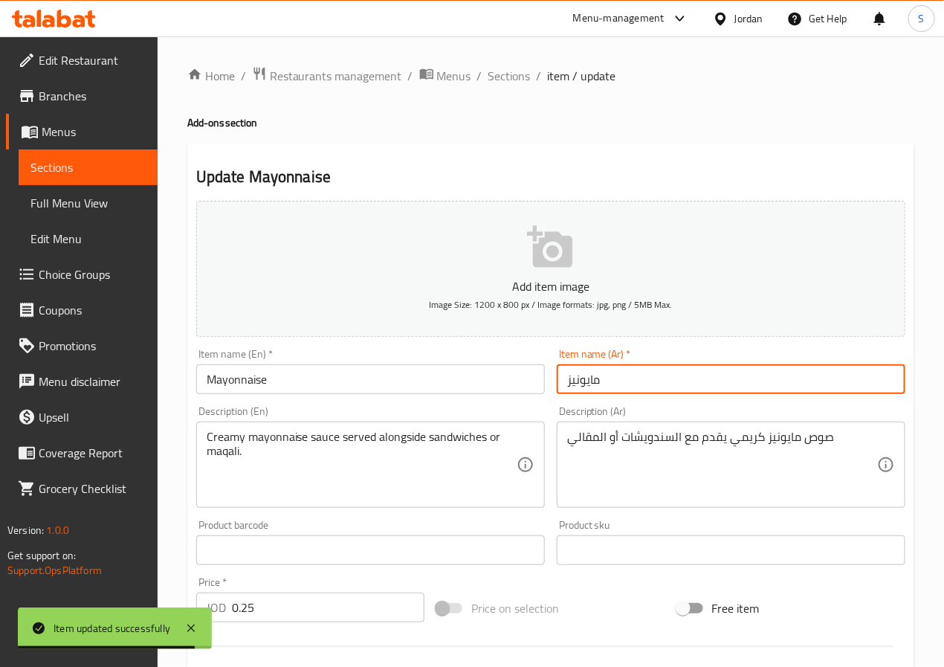
click at [612, 386] on input "مايونيز" at bounding box center [731, 379] width 348 height 30
paste input "علبة صغيرة"
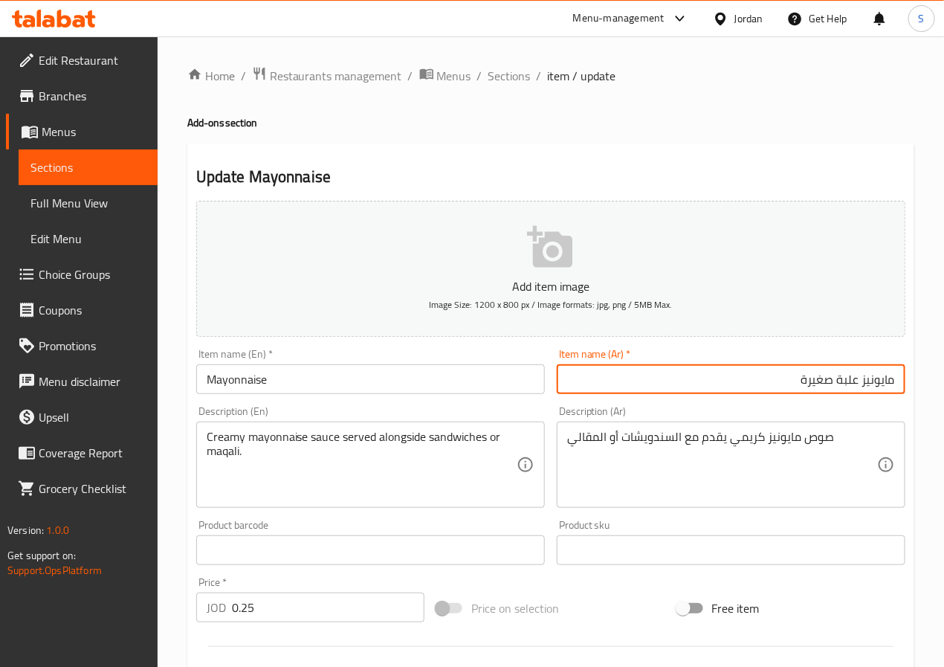
type input "مايونيز علبة صغيرة"
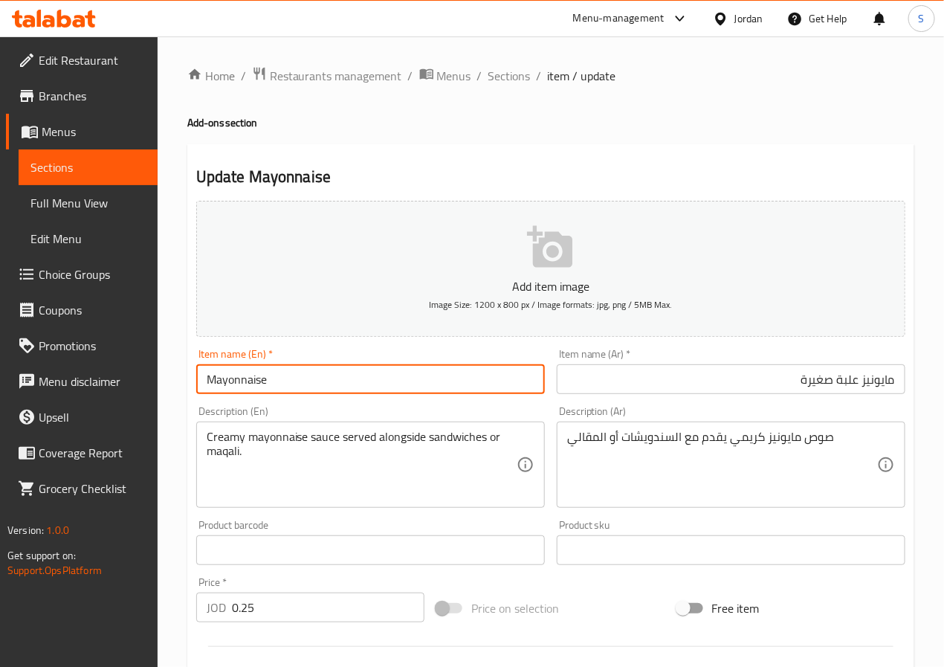
click at [493, 374] on input "Mayonnaise" at bounding box center [370, 379] width 348 height 30
paste input "علبة صغيرة"
paste input "Small Box"
type input "Mayonnaise Small Box"
click at [181, 448] on div "Home / Restaurants management / Menus / Sections / item / update Add-ons sectio…" at bounding box center [551, 543] width 786 height 1014
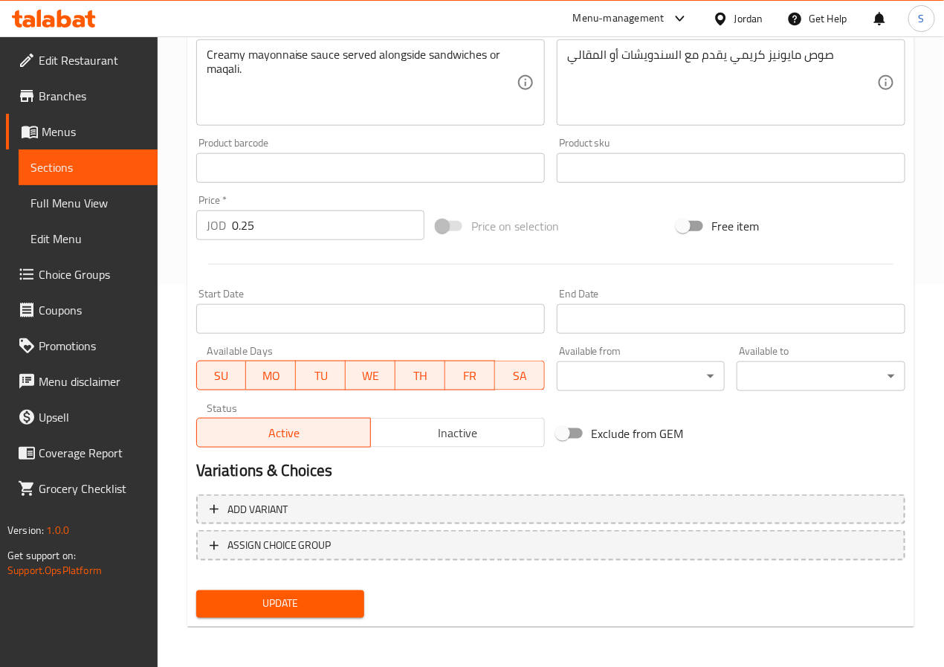
click at [241, 600] on span "Update" at bounding box center [280, 603] width 145 height 19
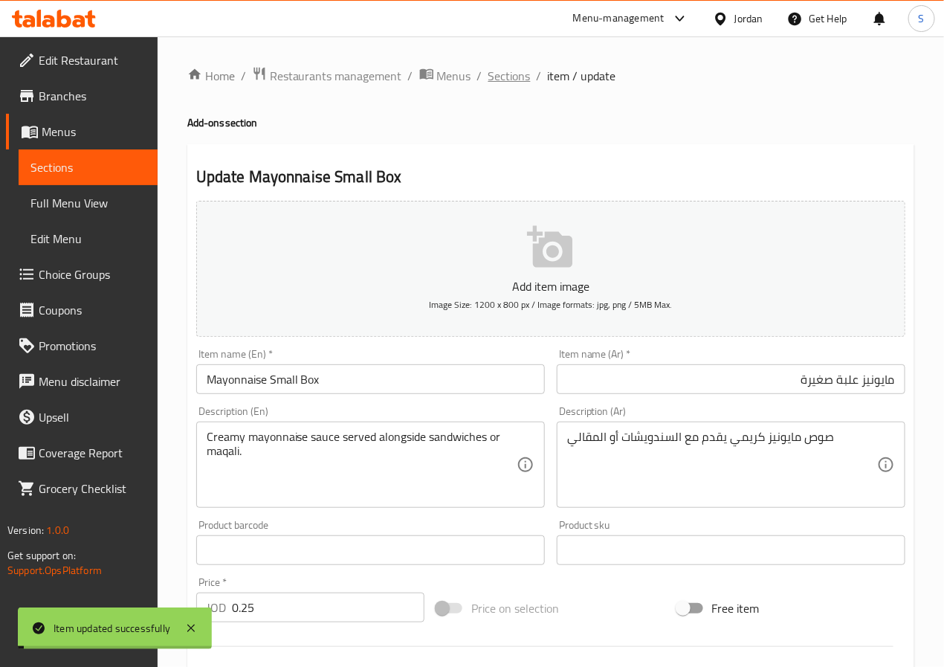
click at [495, 70] on span "Sections" at bounding box center [509, 76] width 42 height 18
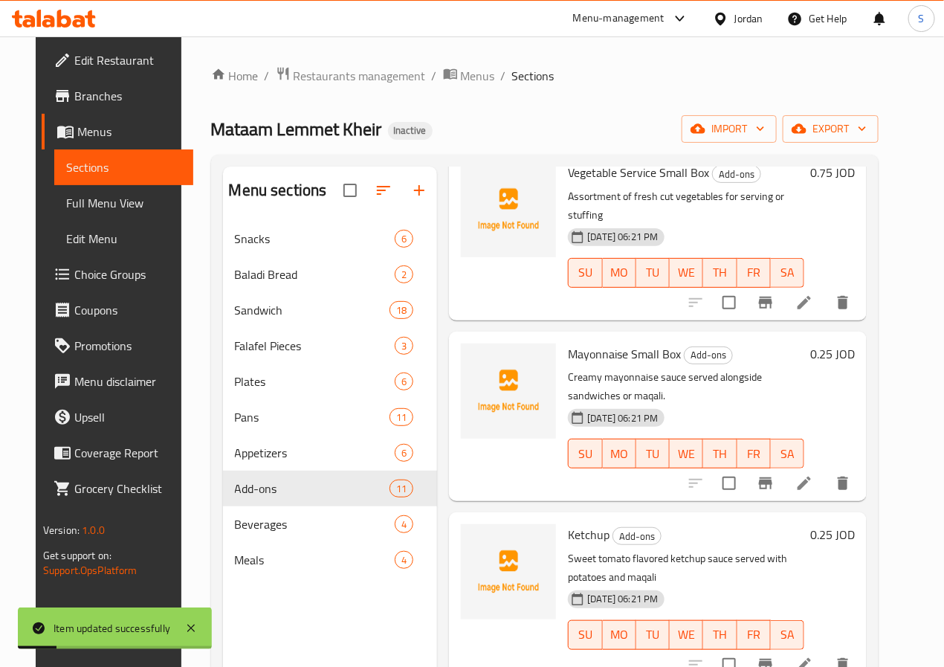
scroll to position [952, 0]
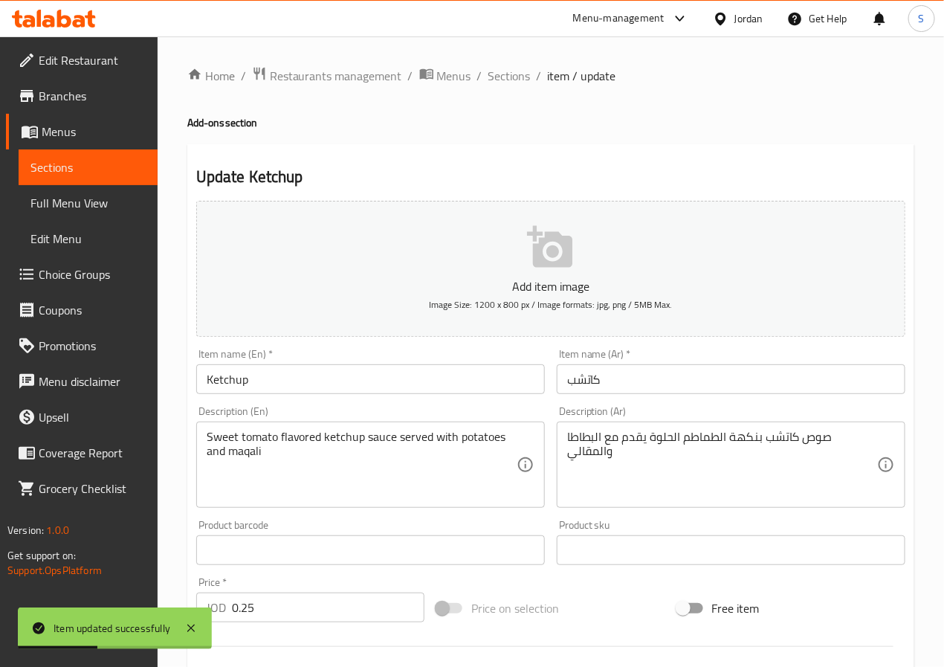
click at [432, 380] on input "Ketchup" at bounding box center [370, 379] width 348 height 30
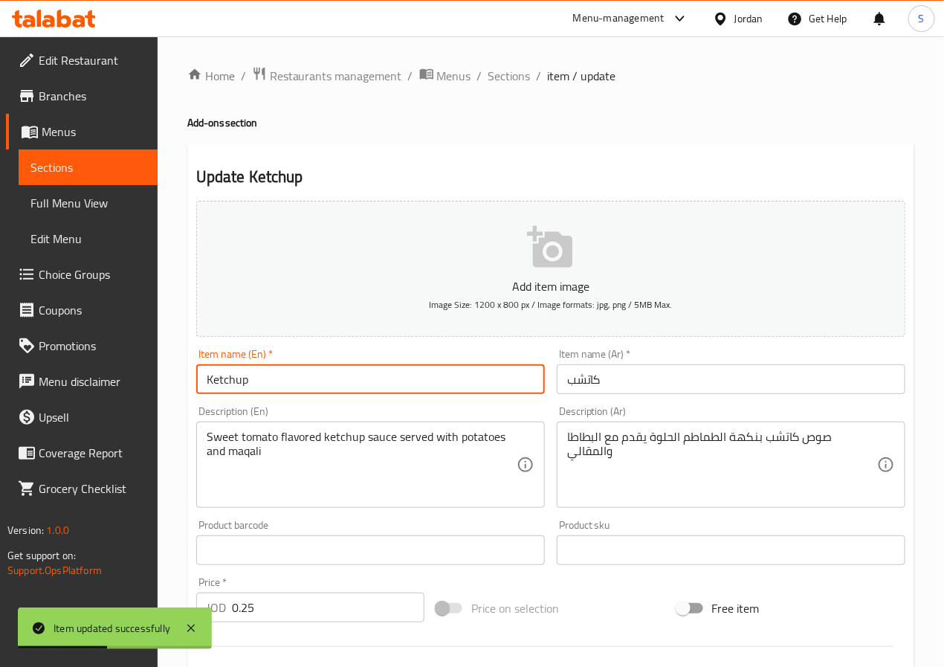
paste input "Small Box"
type input "Ketchup Small Box"
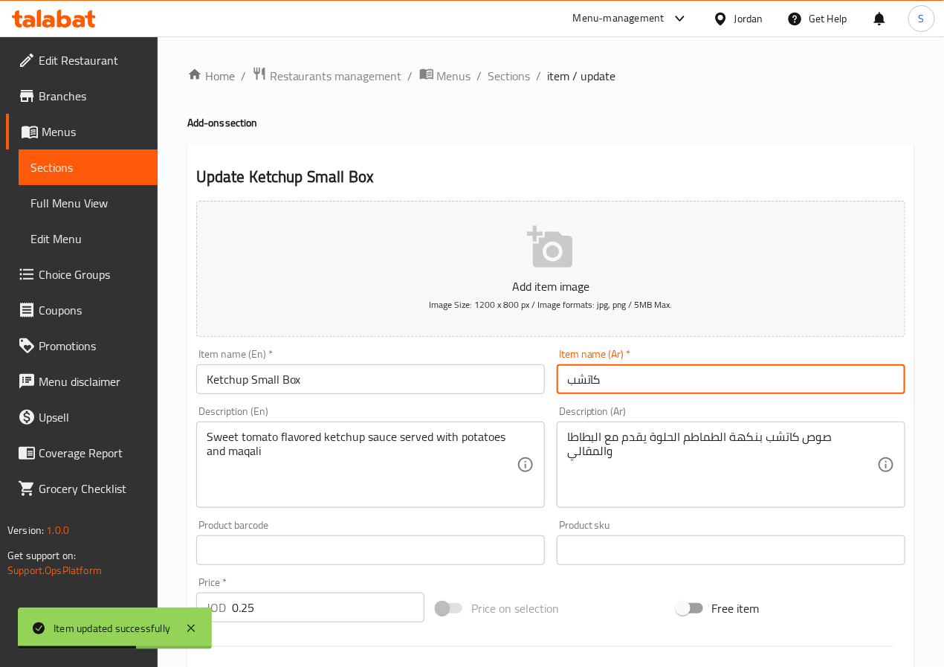
click at [562, 389] on input "كاتشب" at bounding box center [731, 379] width 348 height 30
paste input "علبة صغيرة"
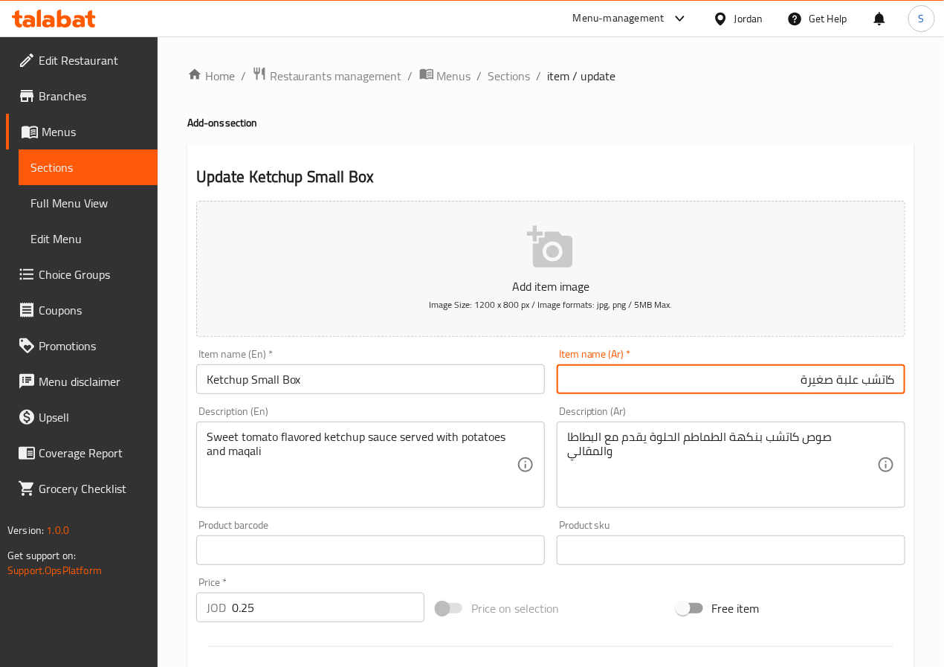
type input "كاتشب علبة صغيرة"
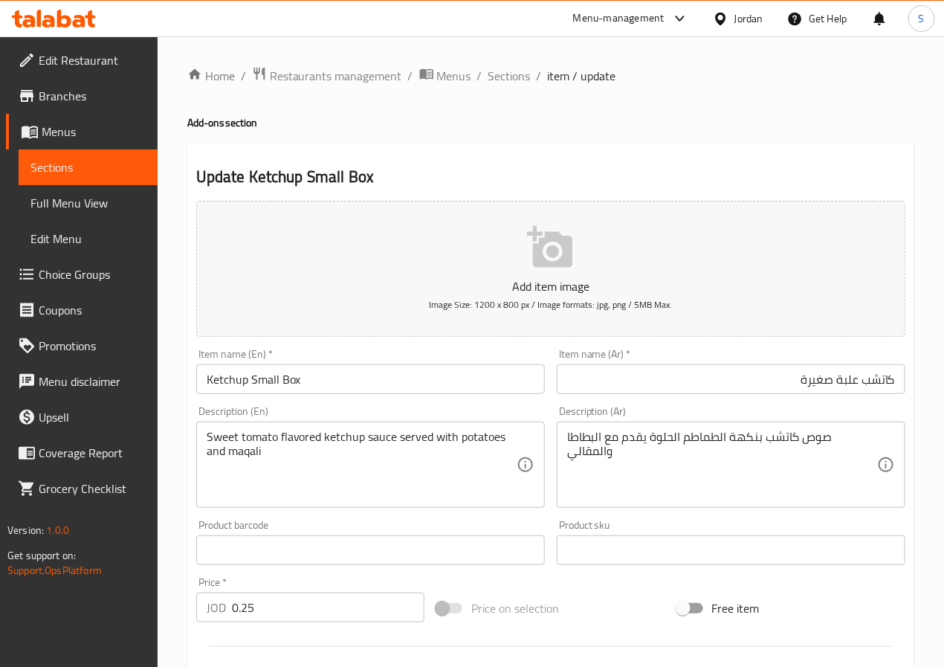
click at [190, 488] on div "Description (En) Sweet tomato flavored ketchup sauce served with potatoes and m…" at bounding box center [370, 457] width 360 height 114
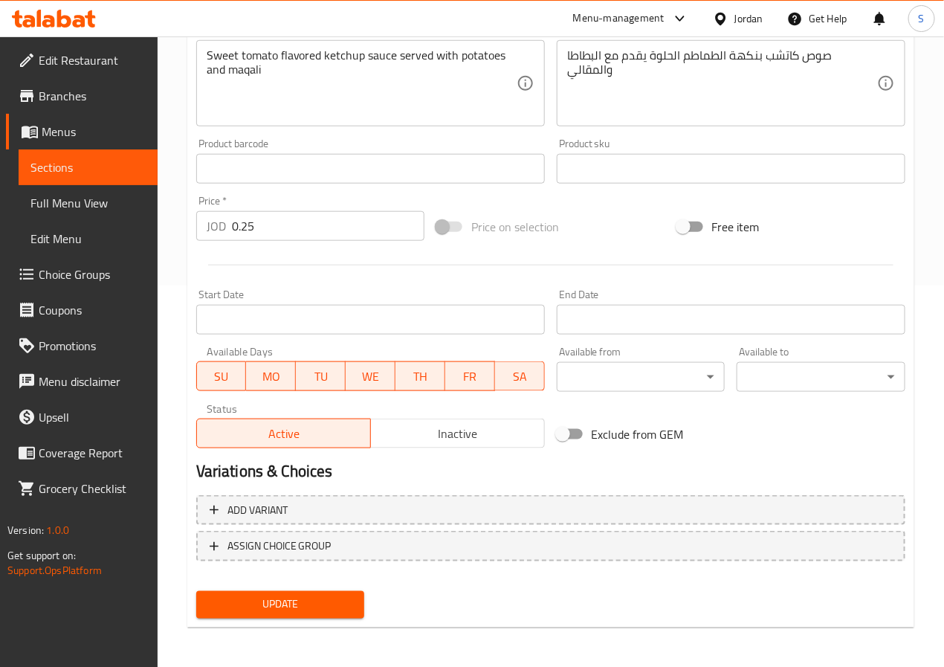
scroll to position [382, 0]
click at [308, 591] on button "Update" at bounding box center [280, 603] width 169 height 27
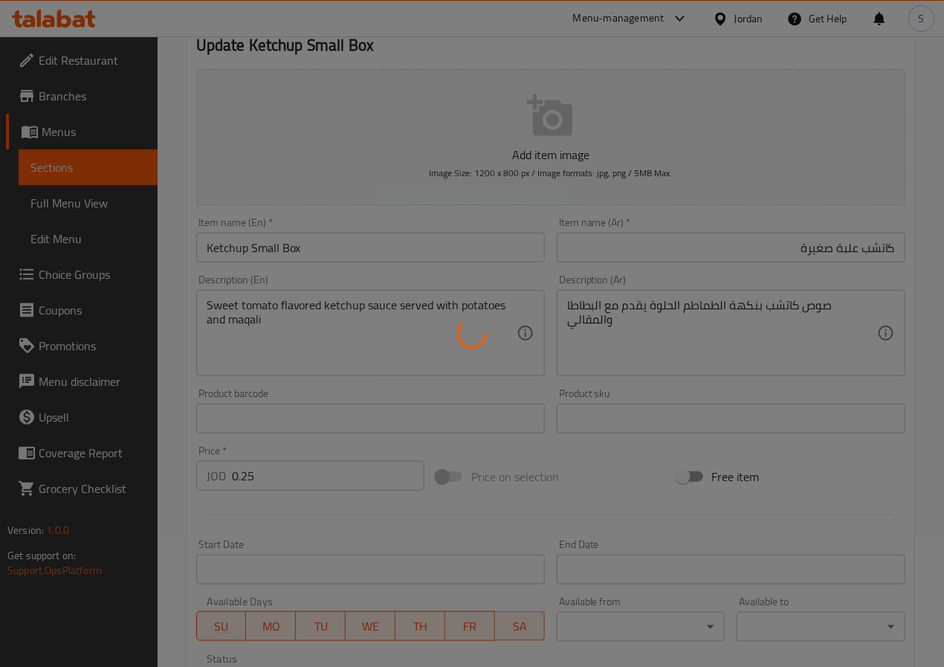
scroll to position [0, 0]
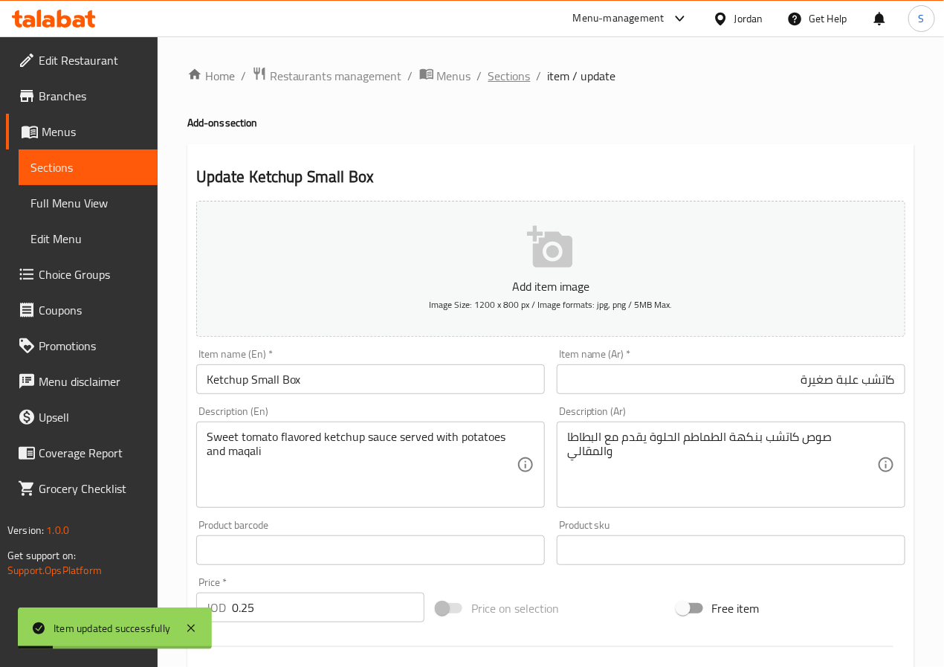
click at [499, 77] on span "Sections" at bounding box center [509, 76] width 42 height 18
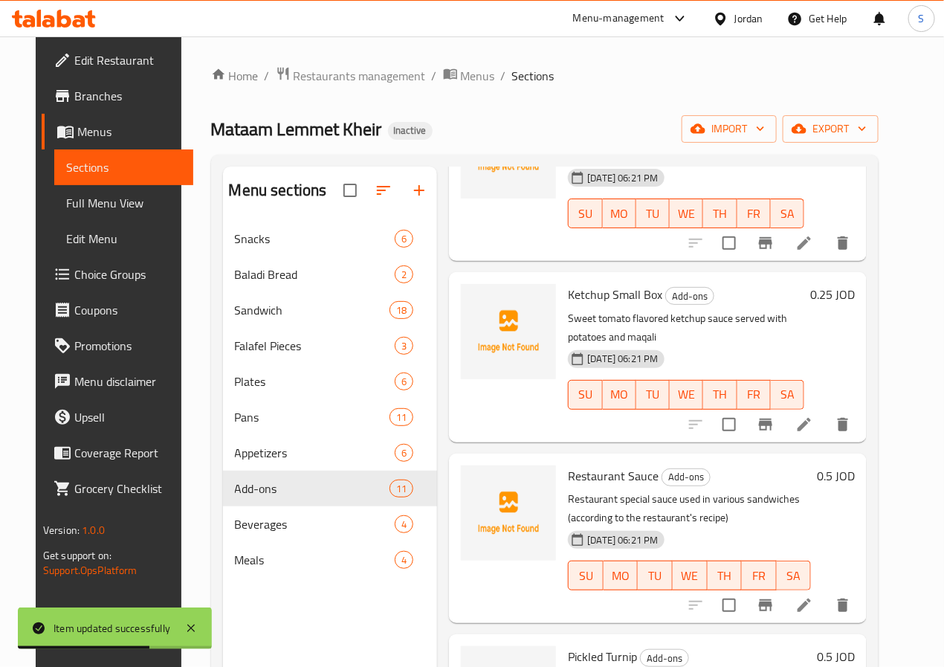
scroll to position [1215, 0]
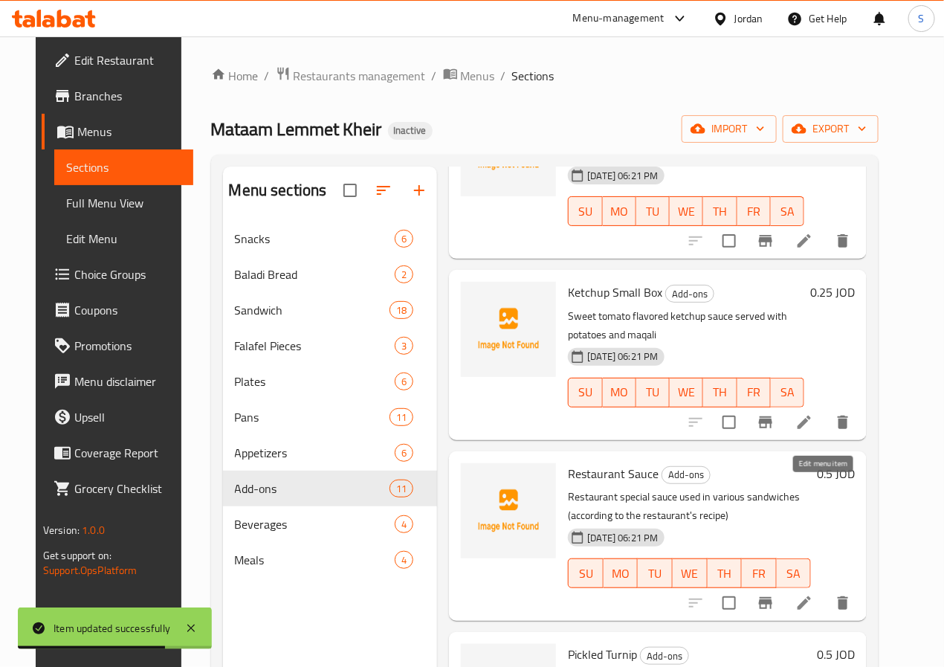
click at [813, 594] on icon at bounding box center [804, 603] width 18 height 18
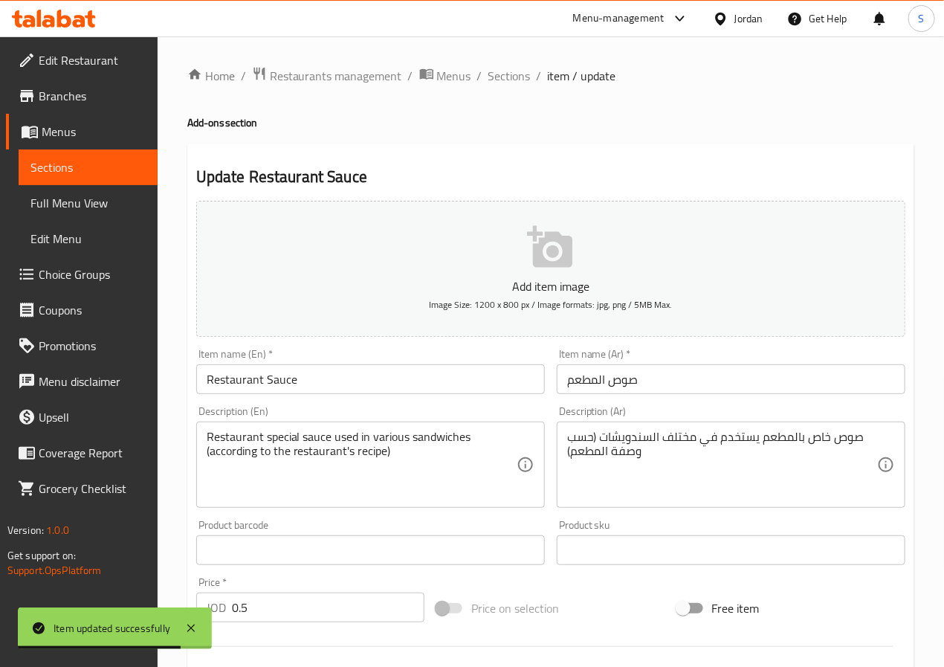
click at [348, 373] on input "Restaurant Sauce" at bounding box center [370, 379] width 348 height 30
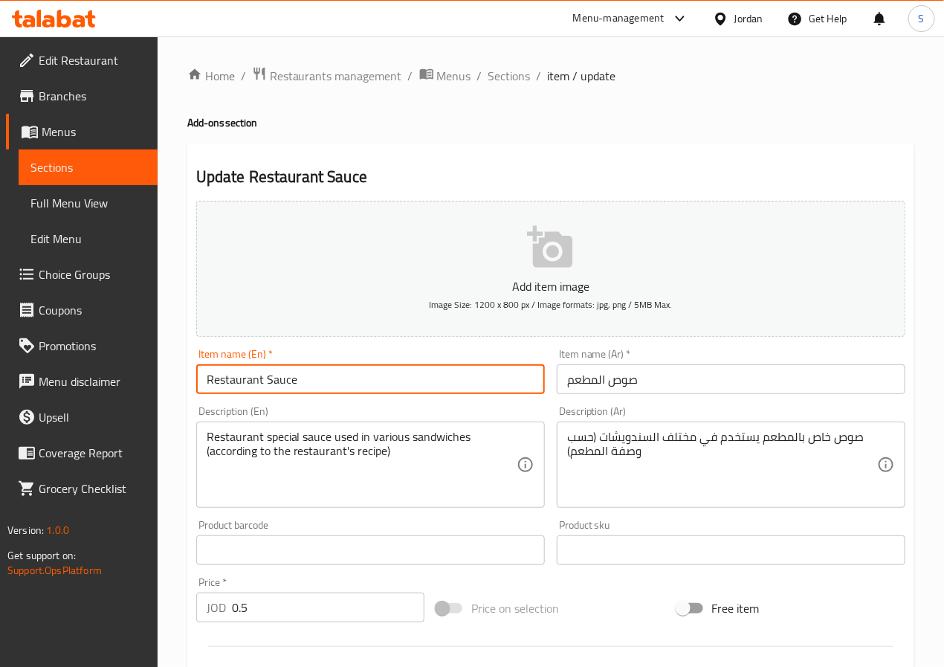
paste input "Small Box"
type input "Restaurant Sauce Small Box"
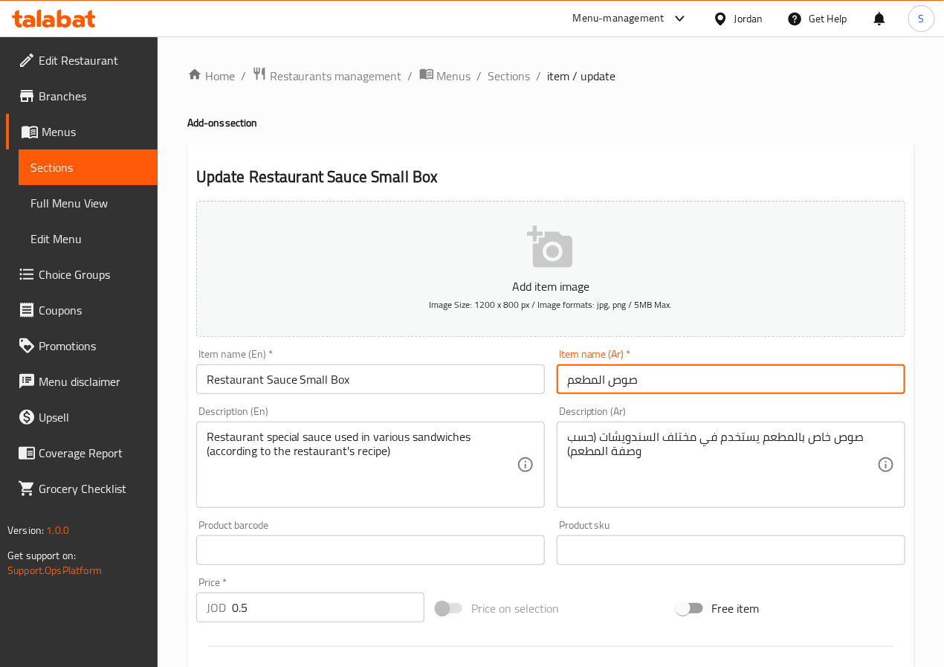
click at [634, 382] on input "صوص المطعم" at bounding box center [731, 379] width 348 height 30
paste input "علبة صغيرة"
type input "صوص المطعم علبة صغيرة"
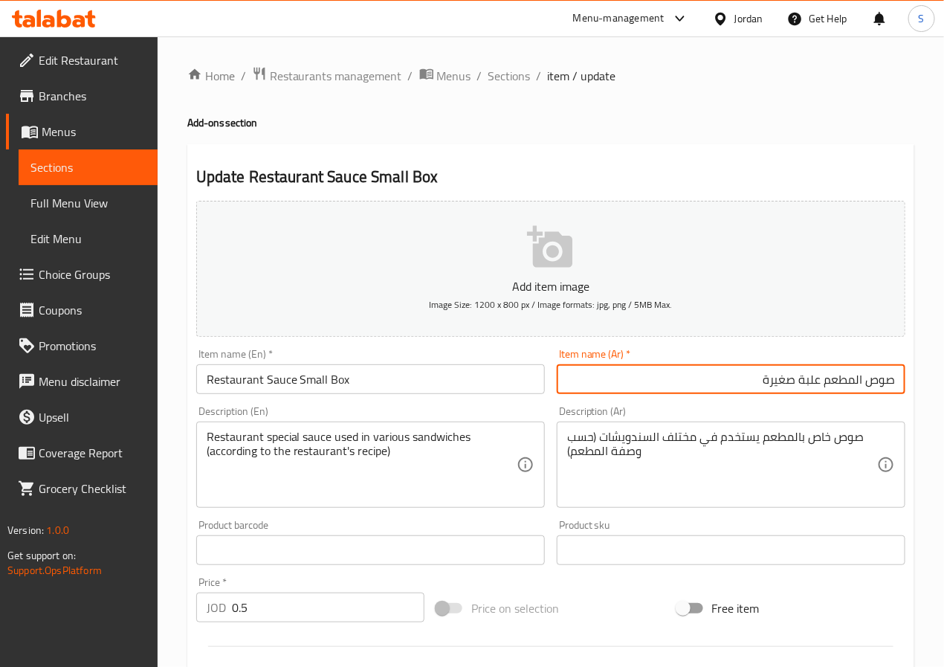
click at [183, 486] on div "Home / Restaurants management / Menus / Sections / item / update Add-ons sectio…" at bounding box center [551, 543] width 786 height 1014
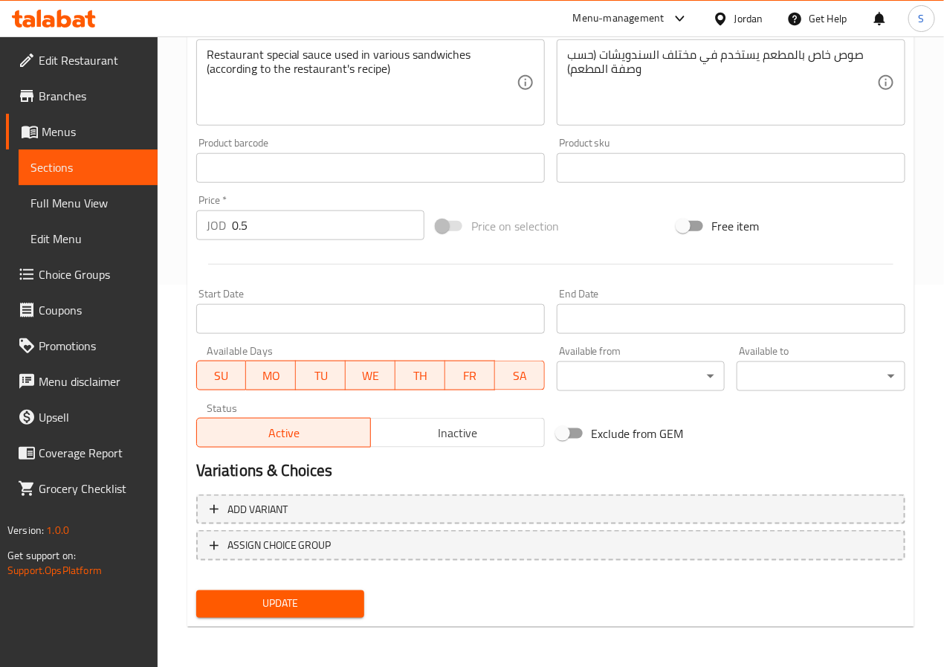
click at [247, 596] on span "Update" at bounding box center [280, 603] width 145 height 19
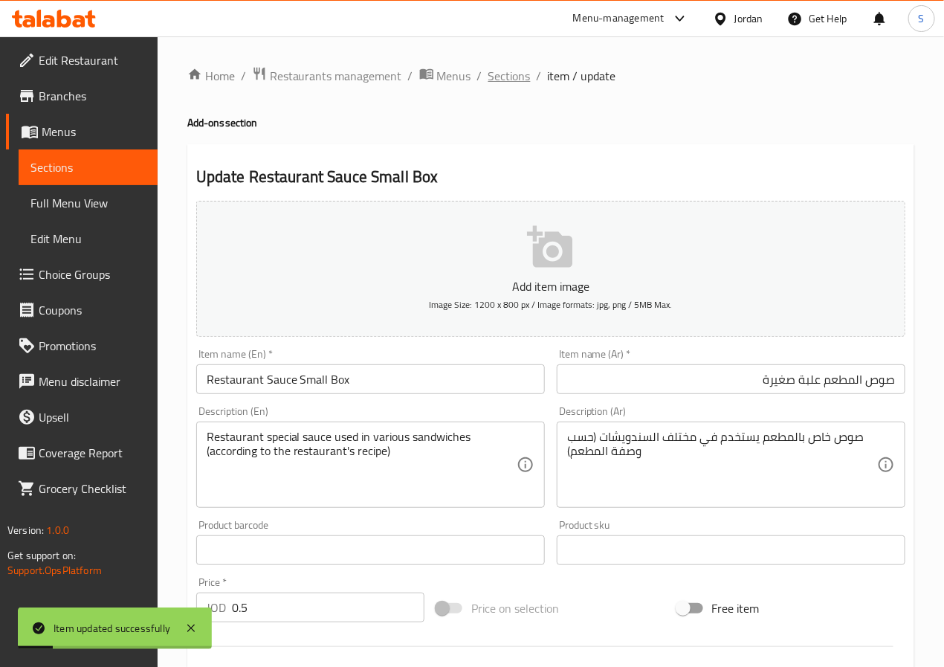
click at [507, 69] on span "Sections" at bounding box center [509, 76] width 42 height 18
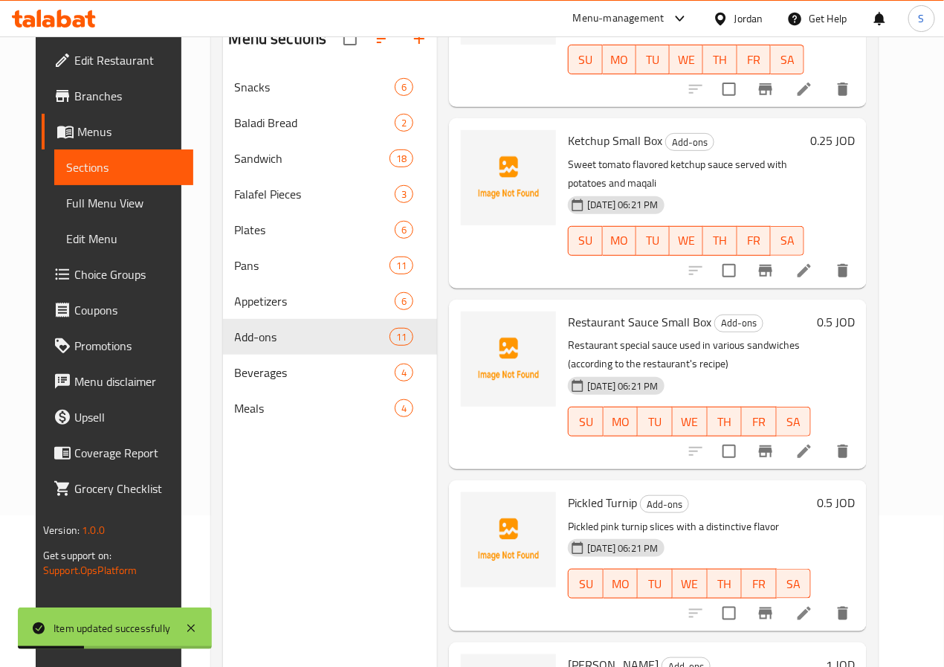
scroll to position [208, 0]
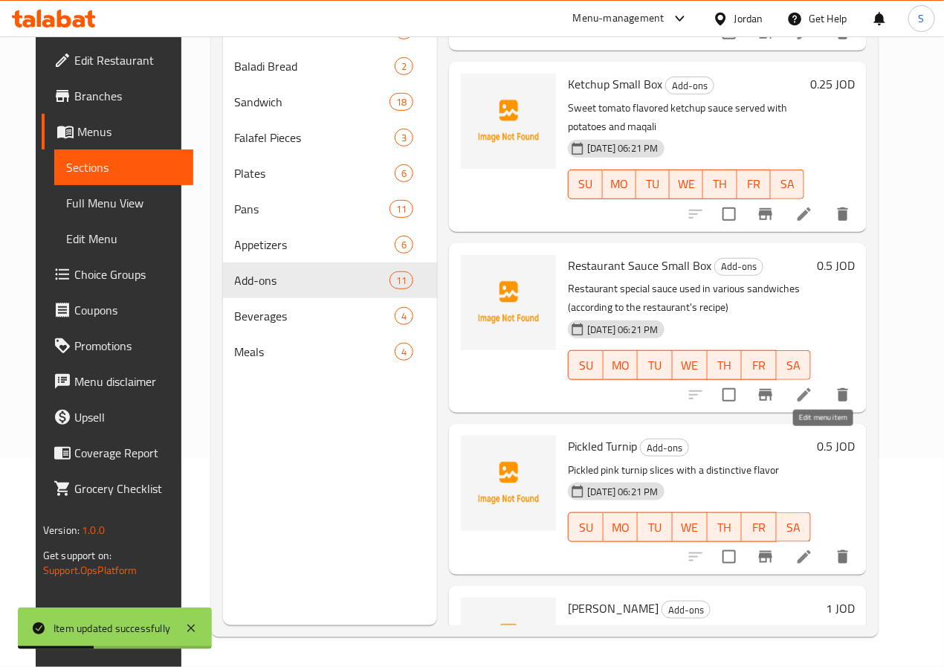
click at [825, 543] on li at bounding box center [804, 556] width 42 height 27
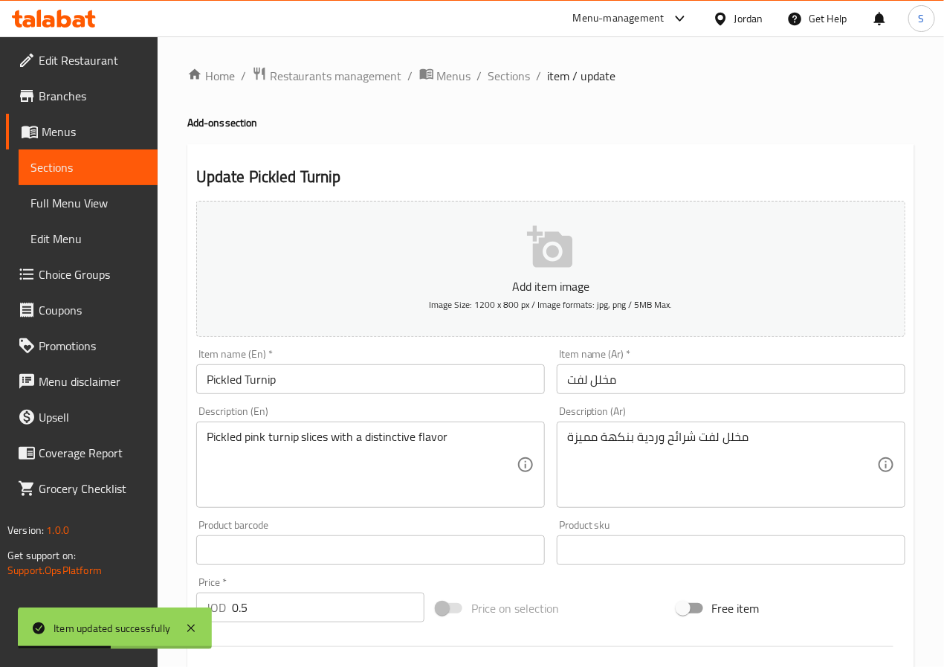
click at [676, 377] on input "مخلل لفت" at bounding box center [731, 379] width 348 height 30
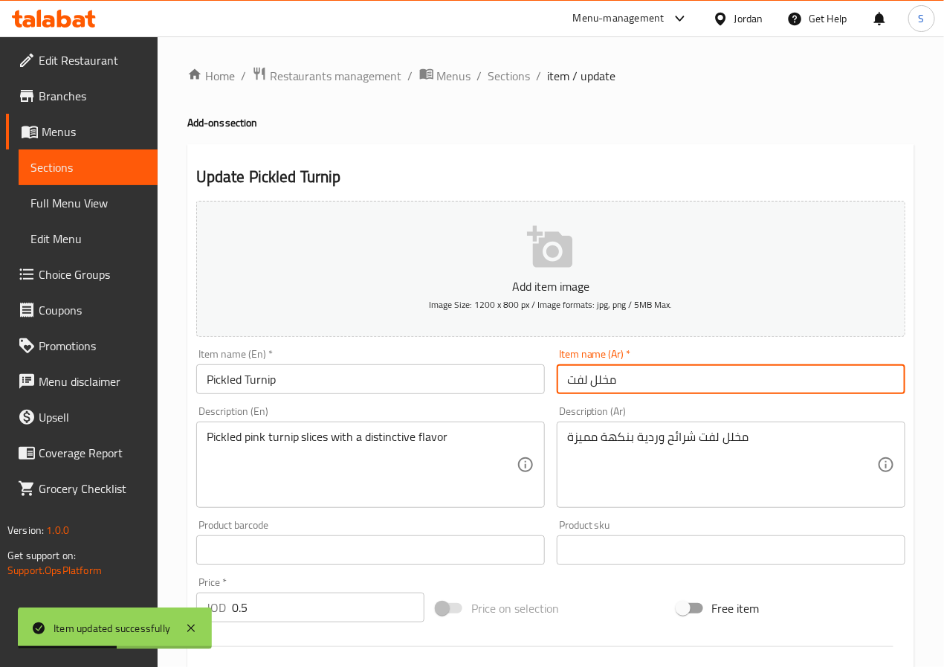
click at [676, 377] on input "مخلل لفت" at bounding box center [731, 379] width 348 height 30
paste input "علبة صغيرة"
type input "مخلل لفت علبة صغيرة"
click at [461, 371] on input "Pickled Turnip" at bounding box center [370, 379] width 348 height 30
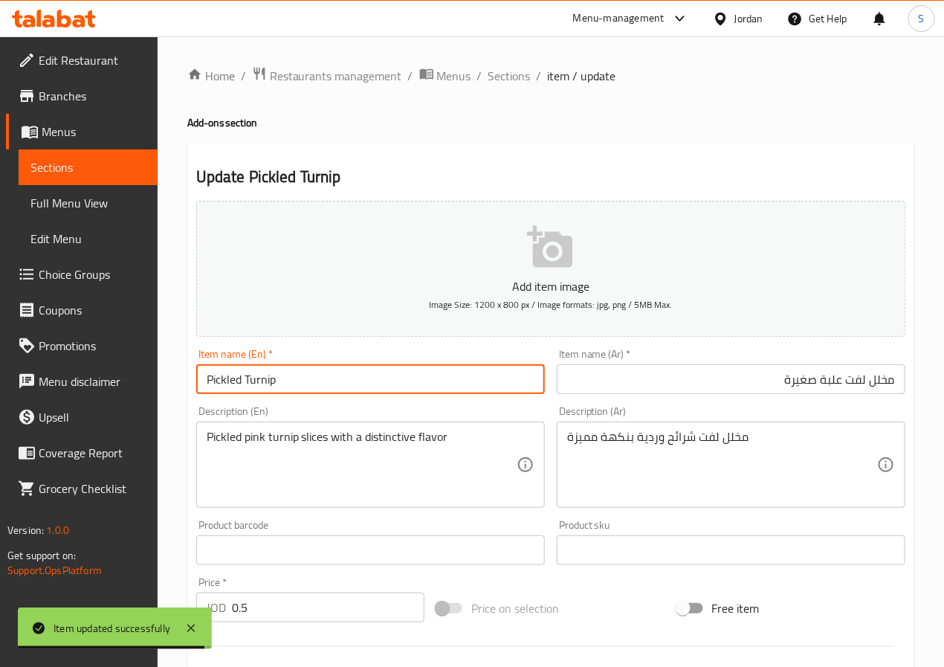
paste input "علبة صغيرة"
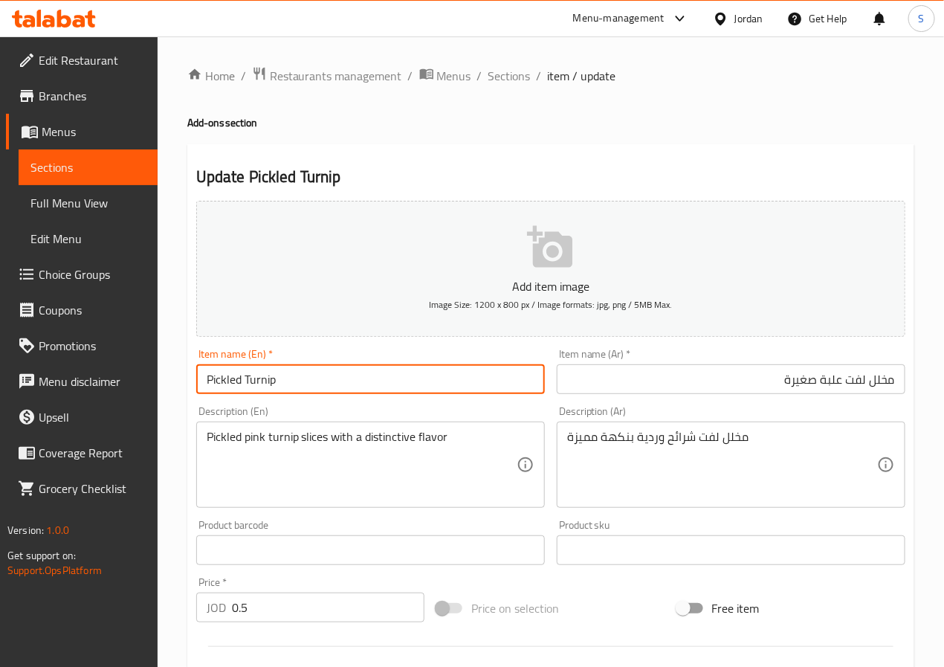
paste input "Small Box"
type input "Pickled Turnip Small Box"
click at [165, 450] on div "Home / Restaurants management / Menus / Sections / item / update Add-ons sectio…" at bounding box center [551, 543] width 786 height 1014
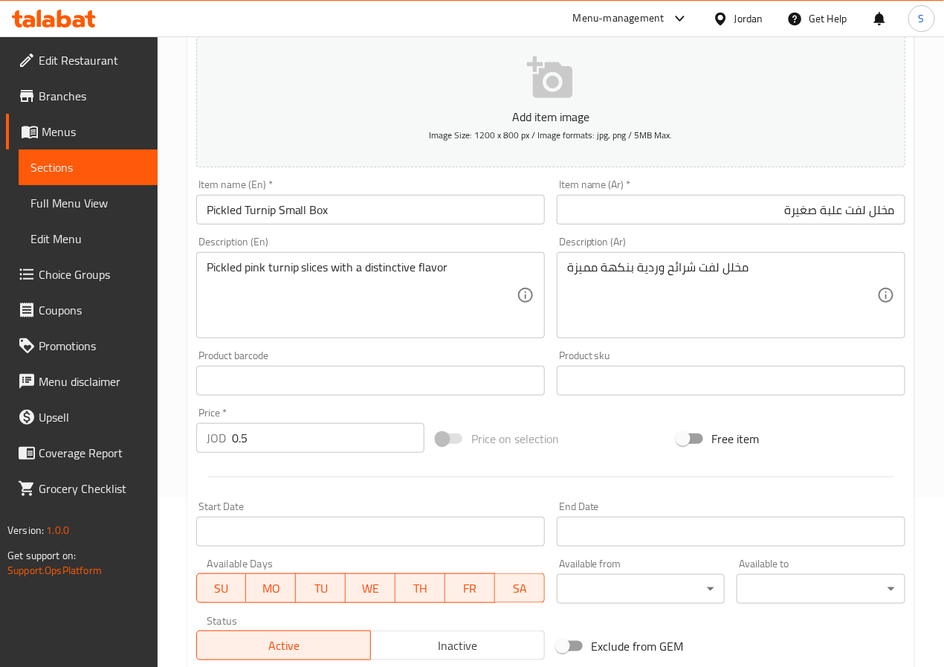
scroll to position [382, 0]
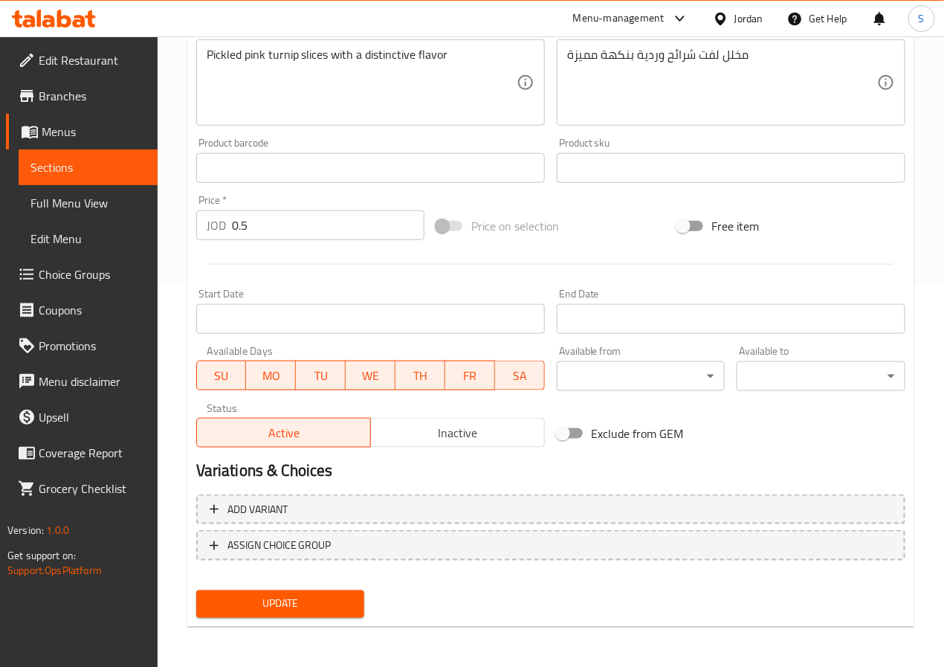
click at [261, 597] on span "Update" at bounding box center [280, 603] width 145 height 19
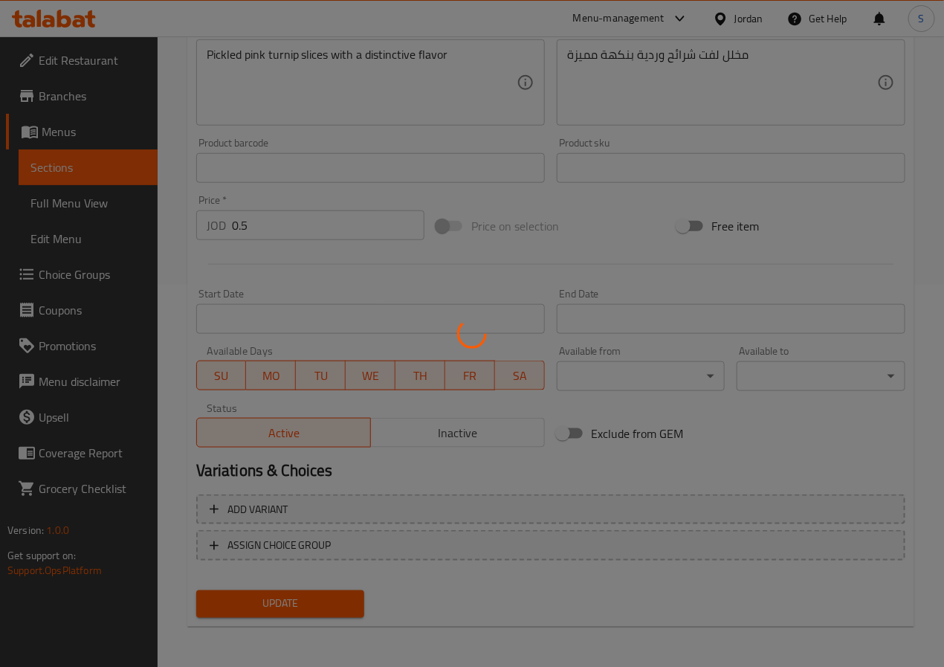
scroll to position [0, 0]
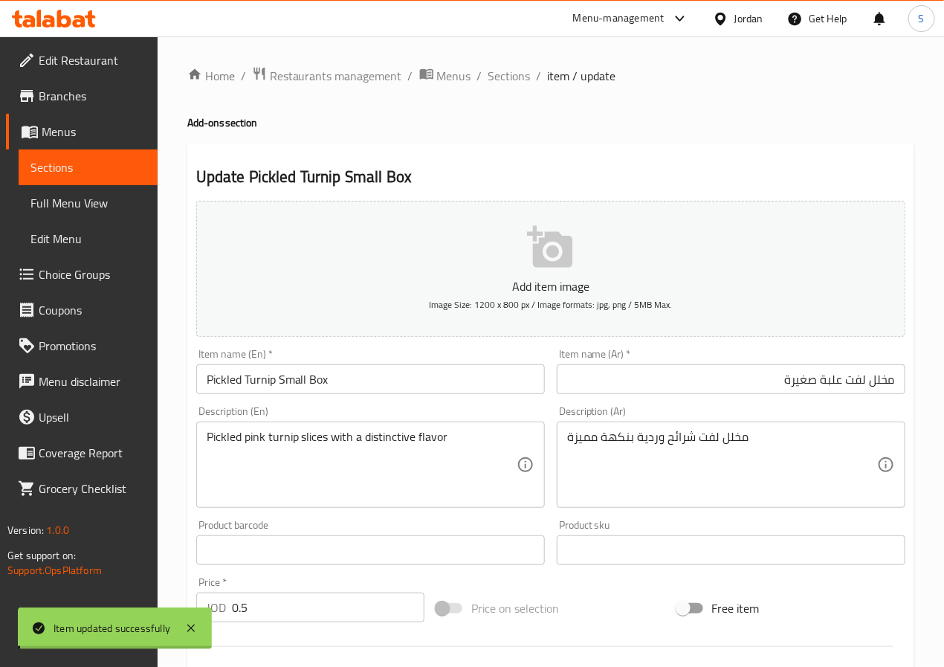
click at [509, 76] on span "Sections" at bounding box center [509, 76] width 42 height 18
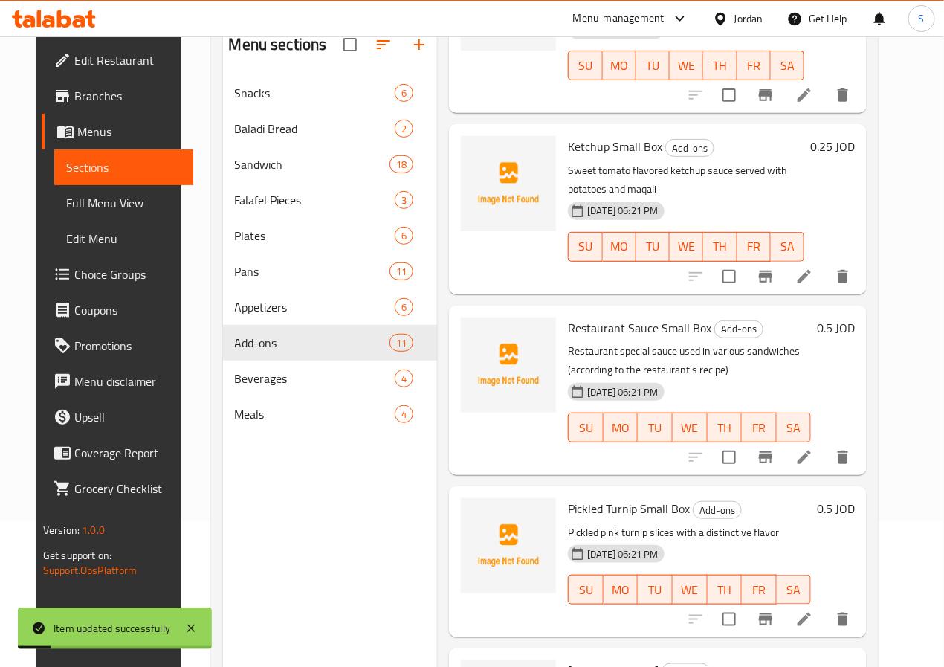
scroll to position [208, 0]
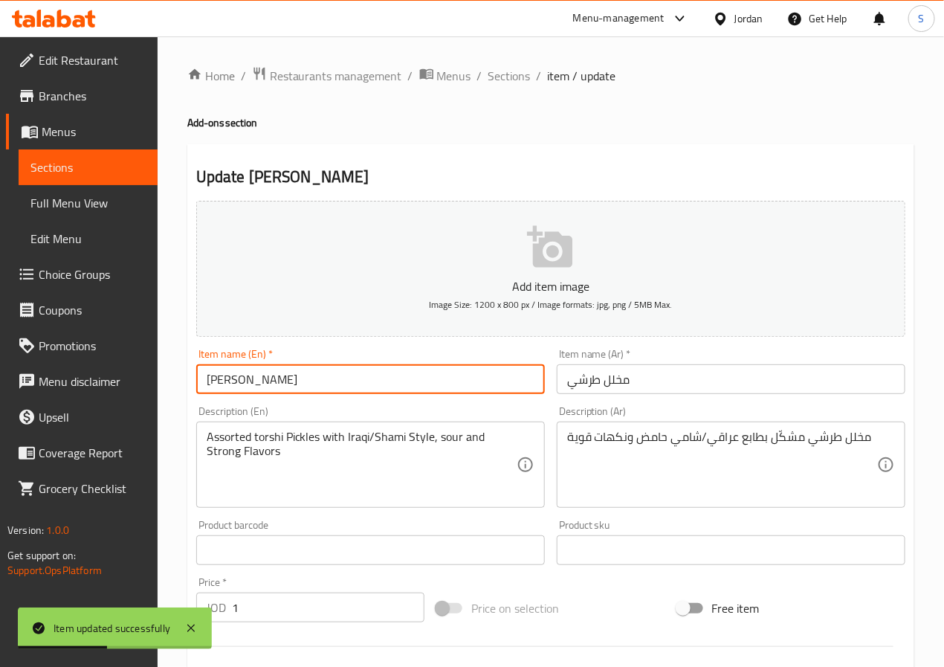
click at [351, 374] on input "Torshi Pickles" at bounding box center [370, 379] width 348 height 30
paste input "Small Box"
type input "Torshi Pickles Small Box"
click at [586, 384] on input "مخلل طرشي" at bounding box center [731, 379] width 348 height 30
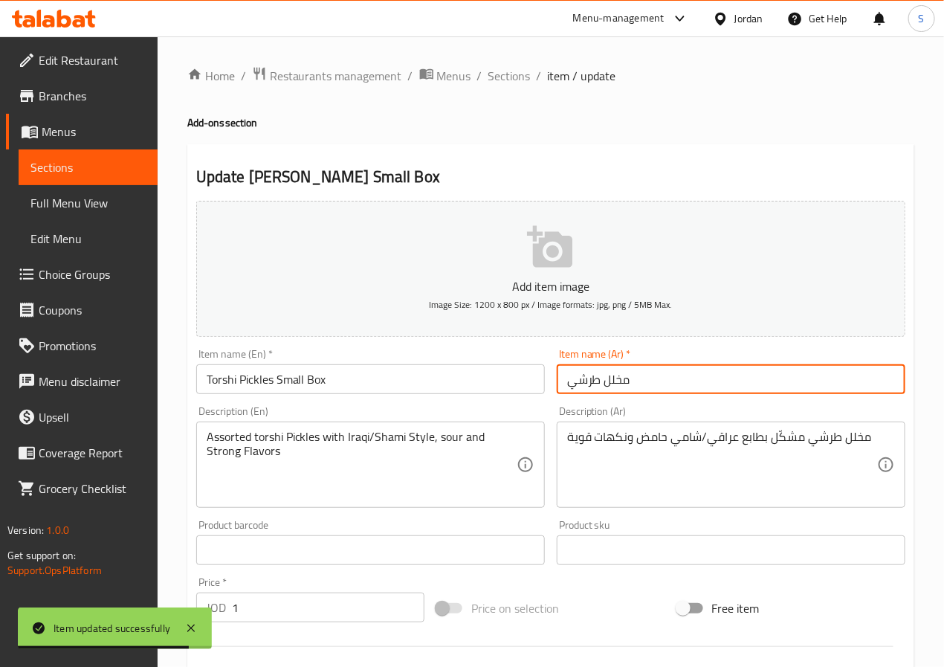
click at [586, 384] on input "مخلل طرشي" at bounding box center [731, 379] width 348 height 30
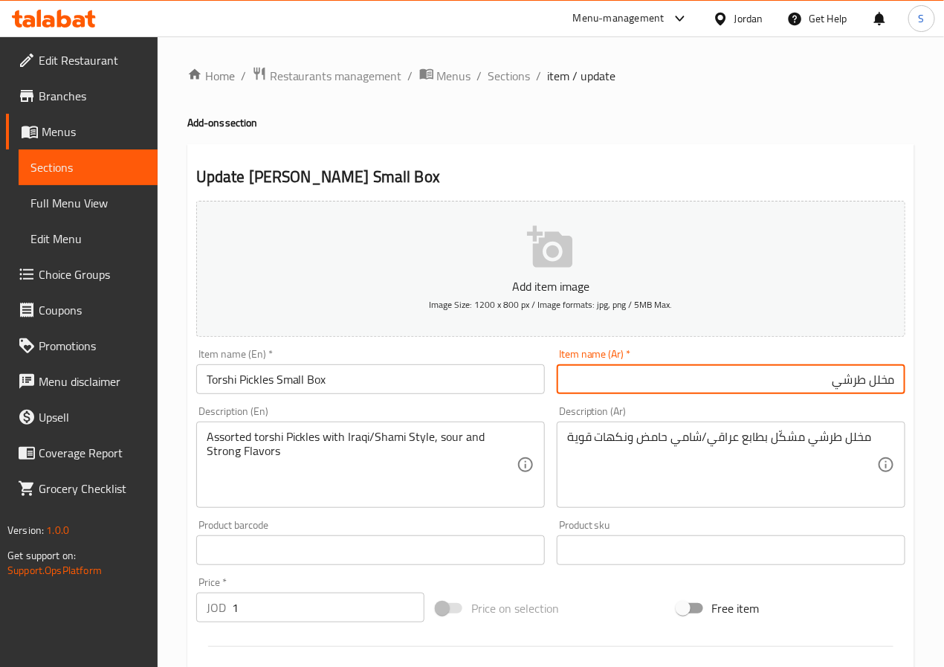
paste input "علبة صغيرة"
type input "مخلل طرشي علبة صغيرة"
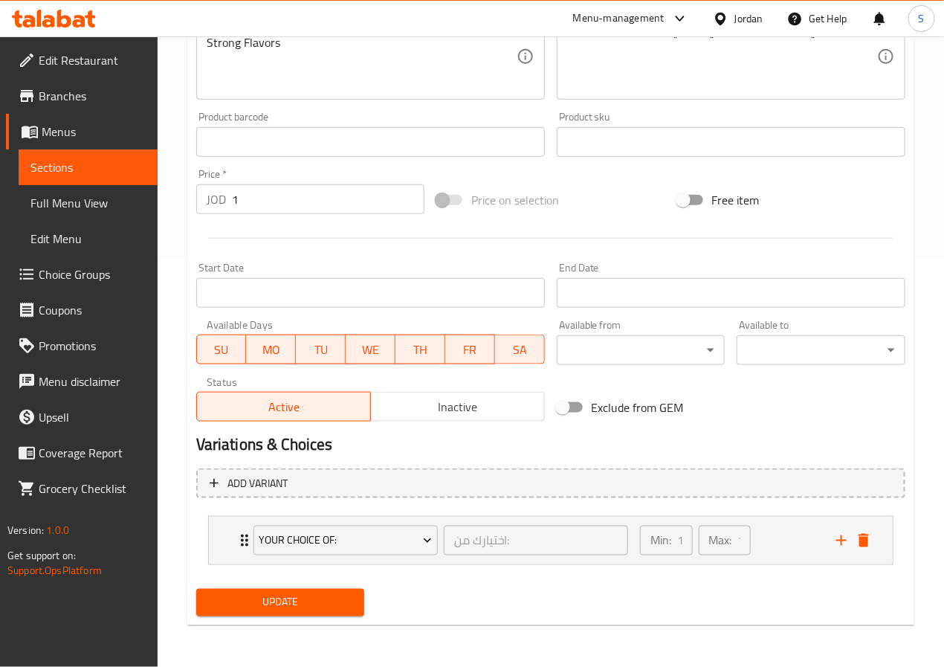
click at [332, 600] on span "Update" at bounding box center [280, 602] width 145 height 19
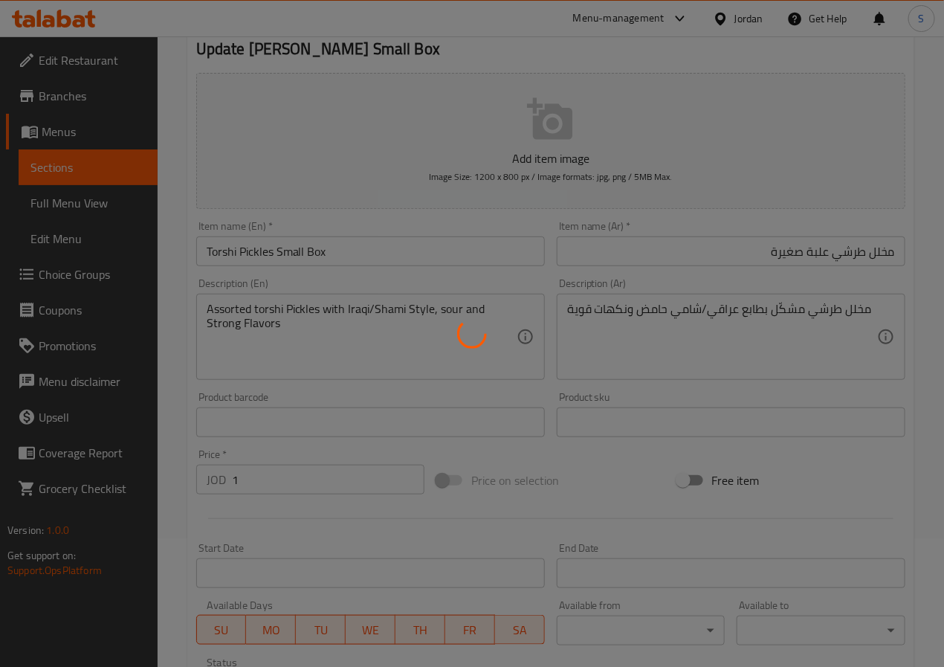
scroll to position [0, 0]
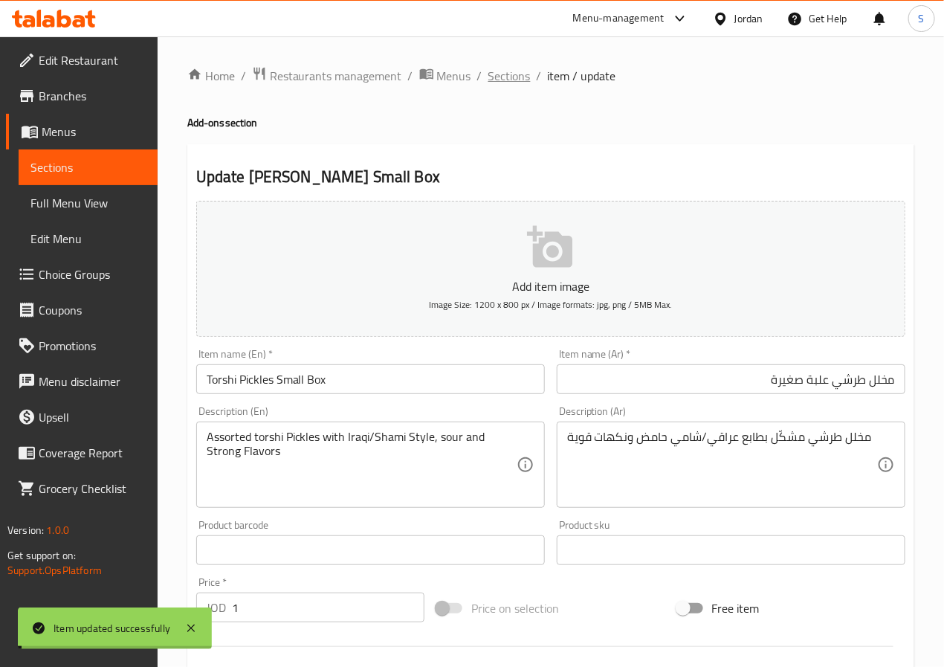
click at [504, 70] on span "Sections" at bounding box center [509, 76] width 42 height 18
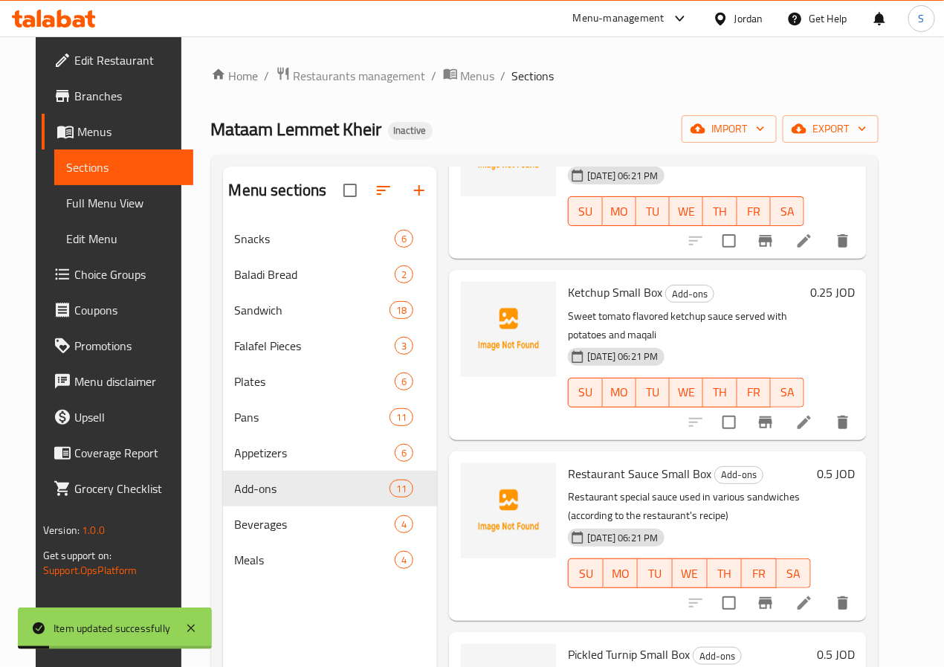
scroll to position [208, 0]
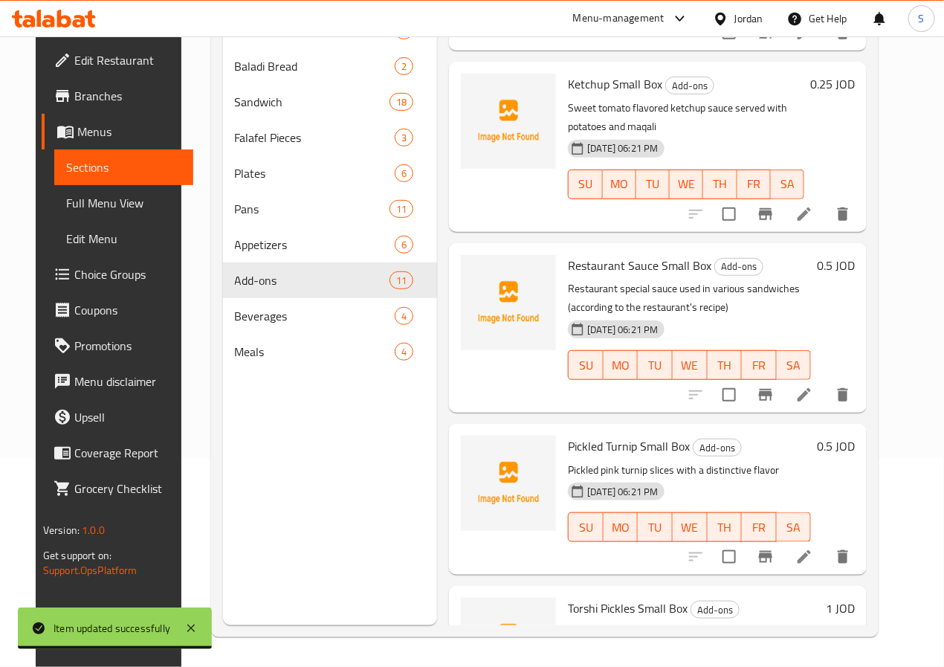
click at [248, 462] on div "Menu sections Snacks 6 Baladi Bread 2 Sandwich 18 Falafel Pieces 3 Plates 6 Pan…" at bounding box center [330, 291] width 215 height 667
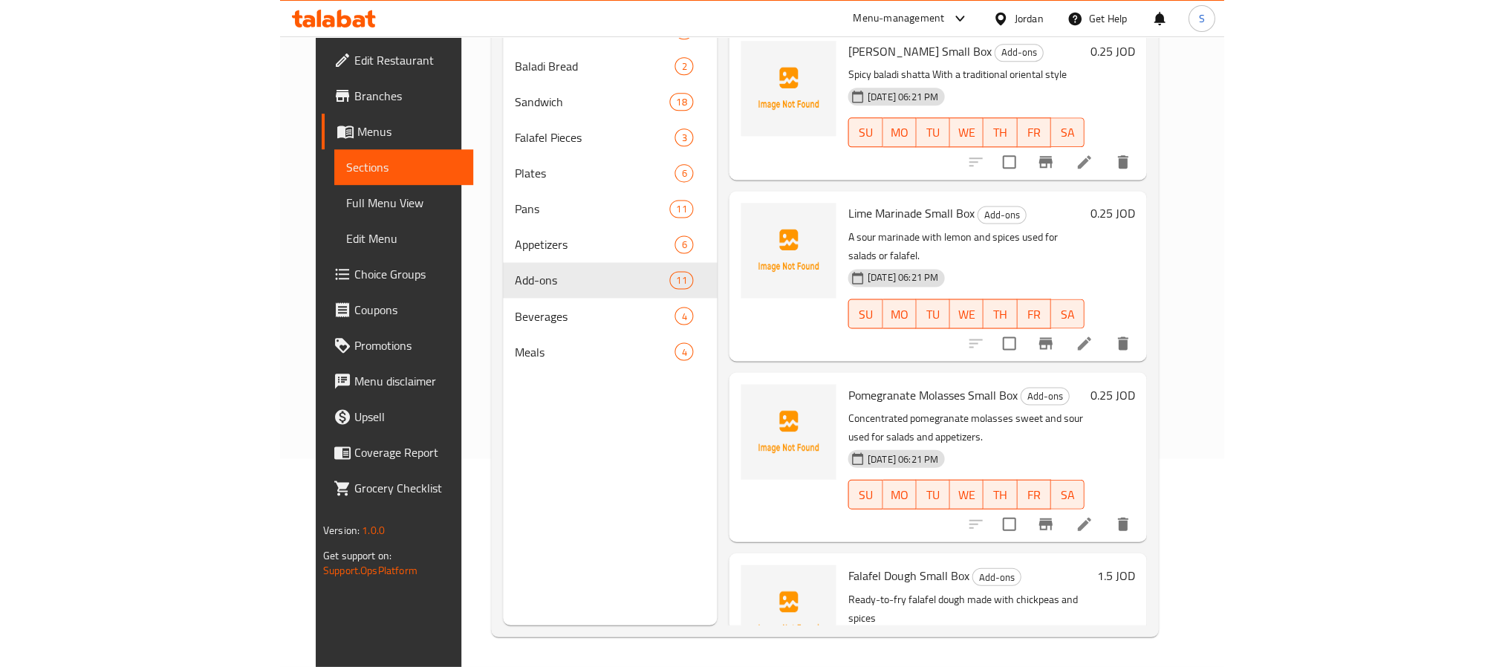
scroll to position [0, 0]
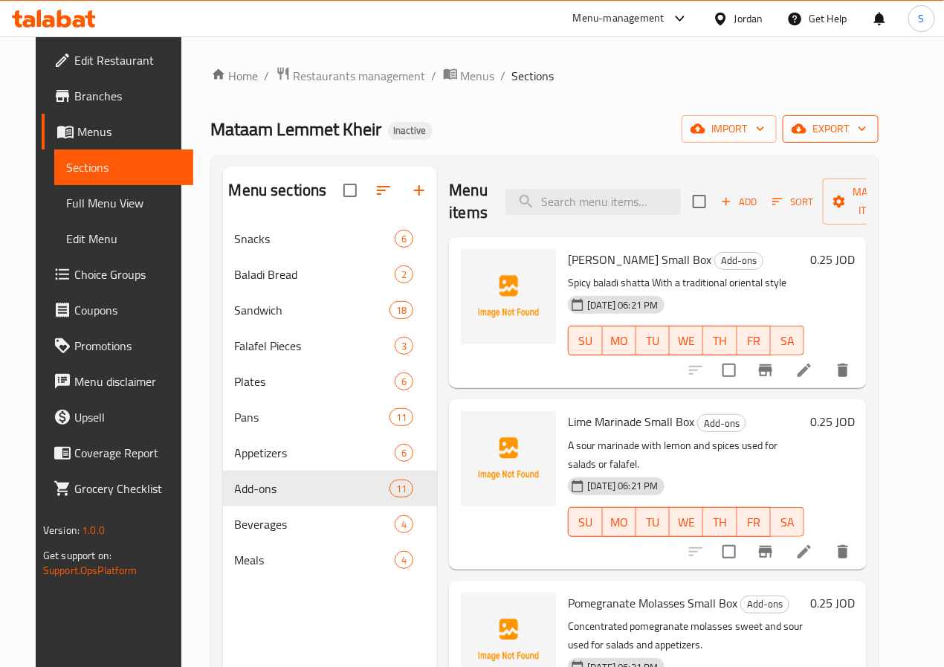
click at [866, 137] on span "export" at bounding box center [830, 129] width 72 height 19
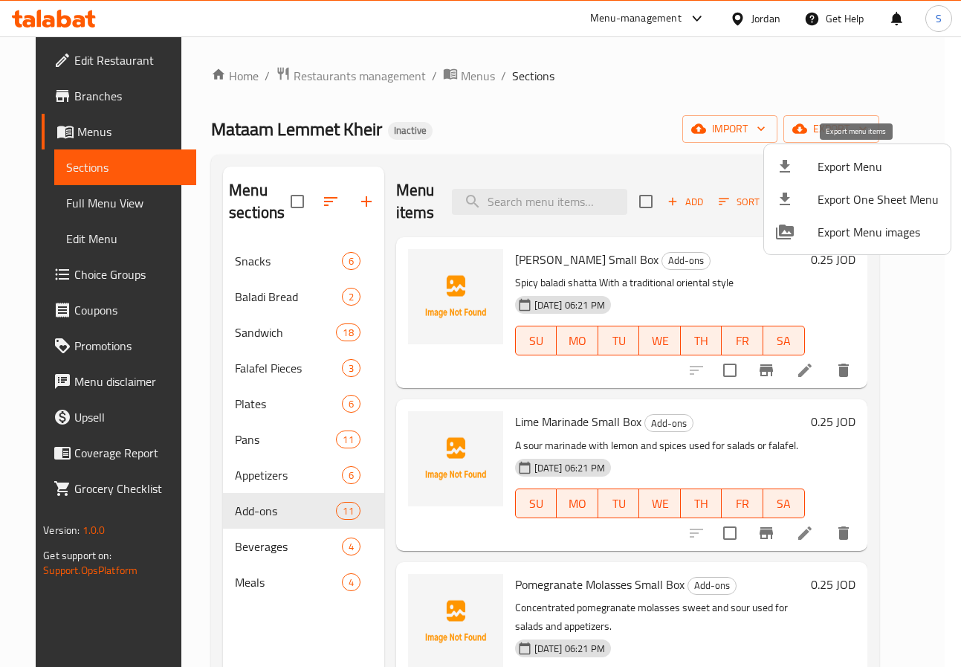
click at [823, 175] on span "Export Menu" at bounding box center [877, 167] width 121 height 18
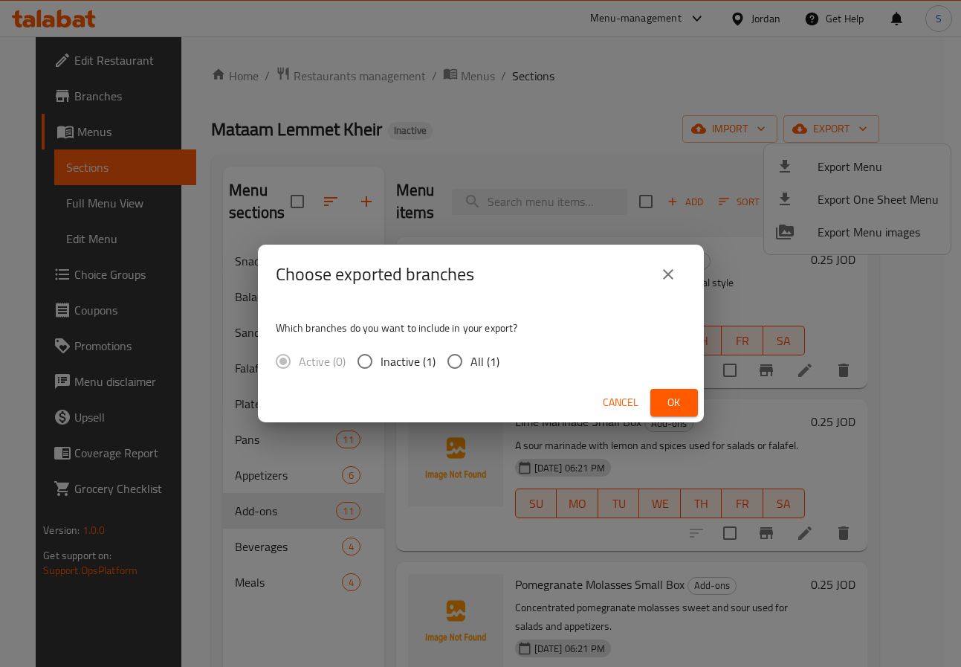
click at [473, 352] on span "All (1)" at bounding box center [484, 361] width 29 height 18
click at [470, 351] on input "All (1)" at bounding box center [454, 361] width 31 height 31
radio input "true"
click at [661, 412] on button "Ok" at bounding box center [674, 402] width 48 height 27
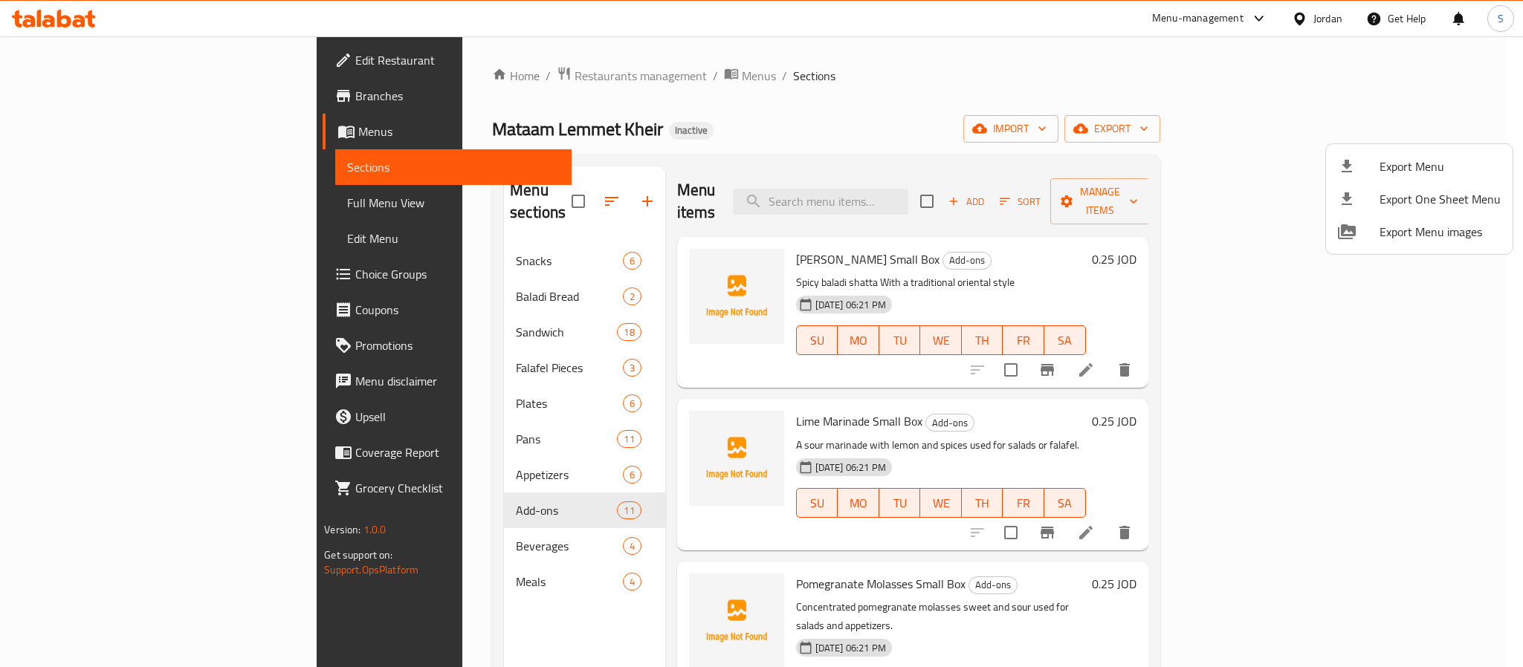
click at [943, 56] on div at bounding box center [761, 333] width 1523 height 667
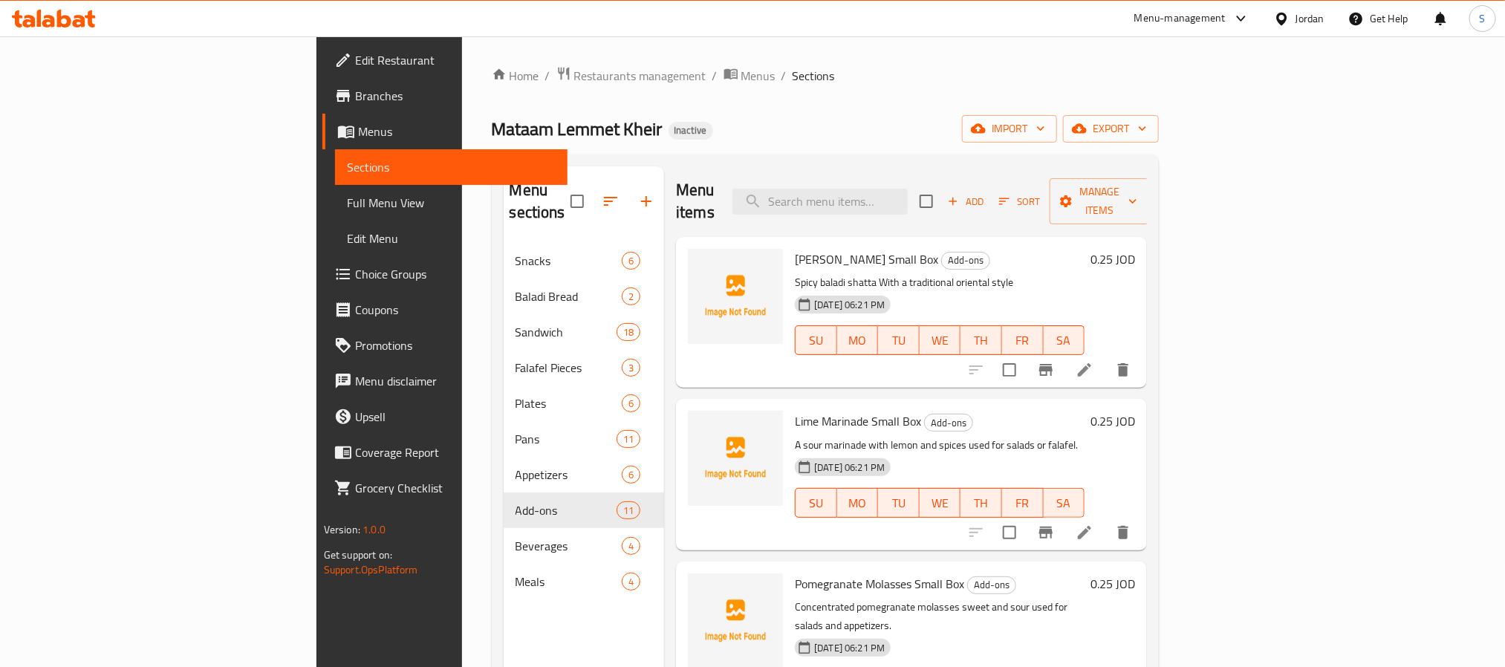
click at [322, 110] on link "Branches" at bounding box center [444, 96] width 245 height 36
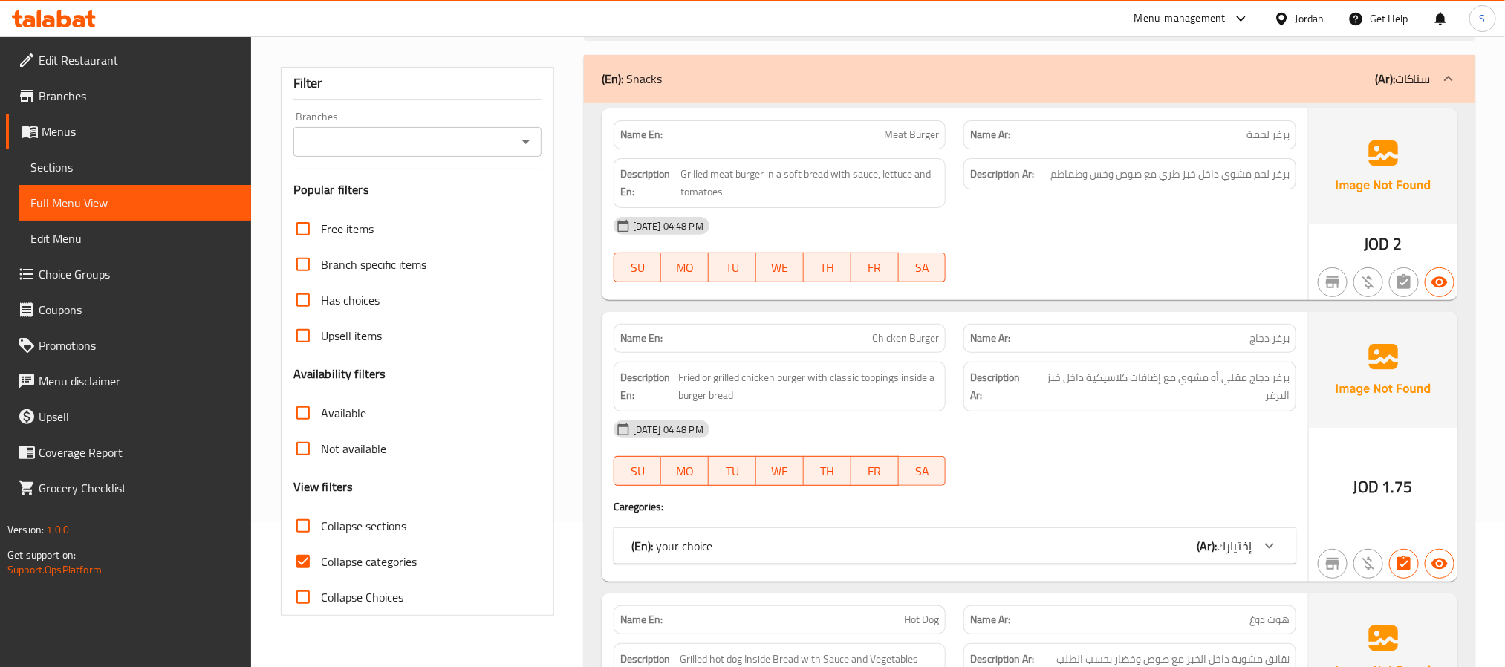
scroll to position [143, 0]
click at [305, 567] on input "Collapse categories" at bounding box center [303, 564] width 36 height 36
checkbox input "false"
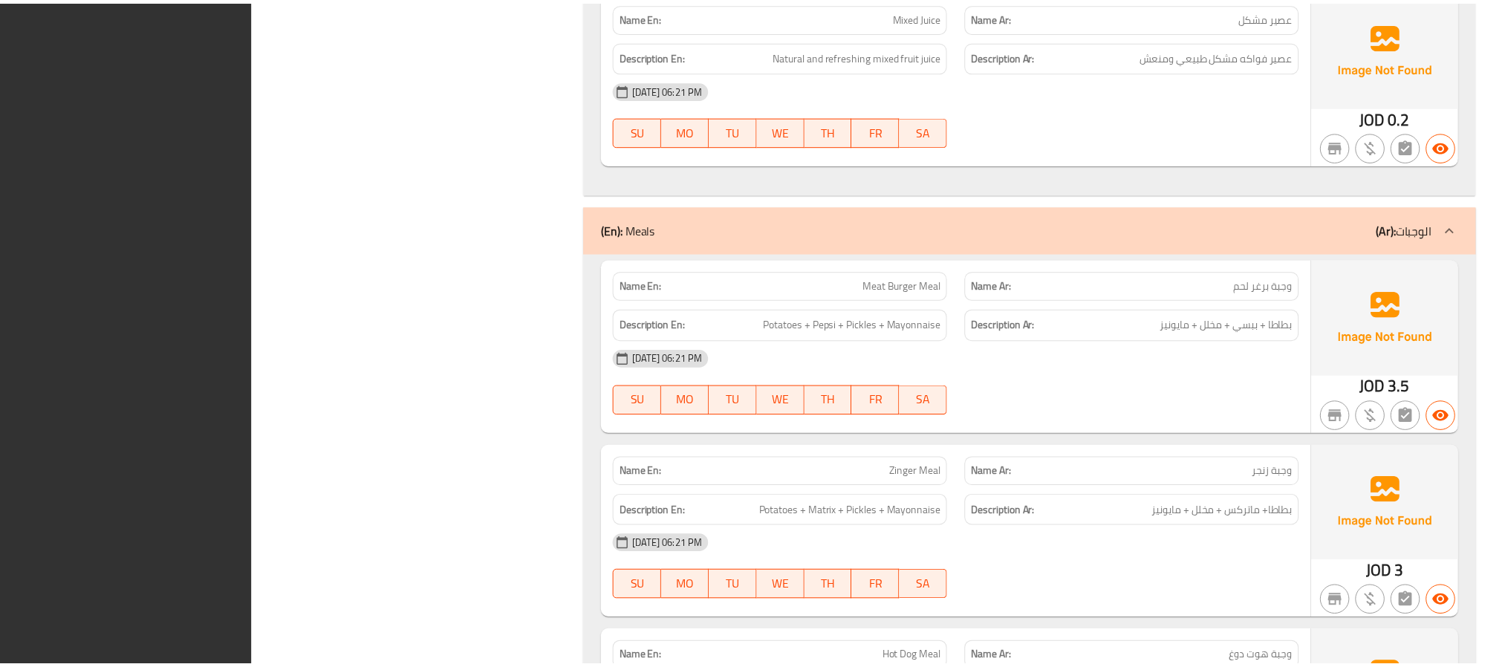
scroll to position [18008, 0]
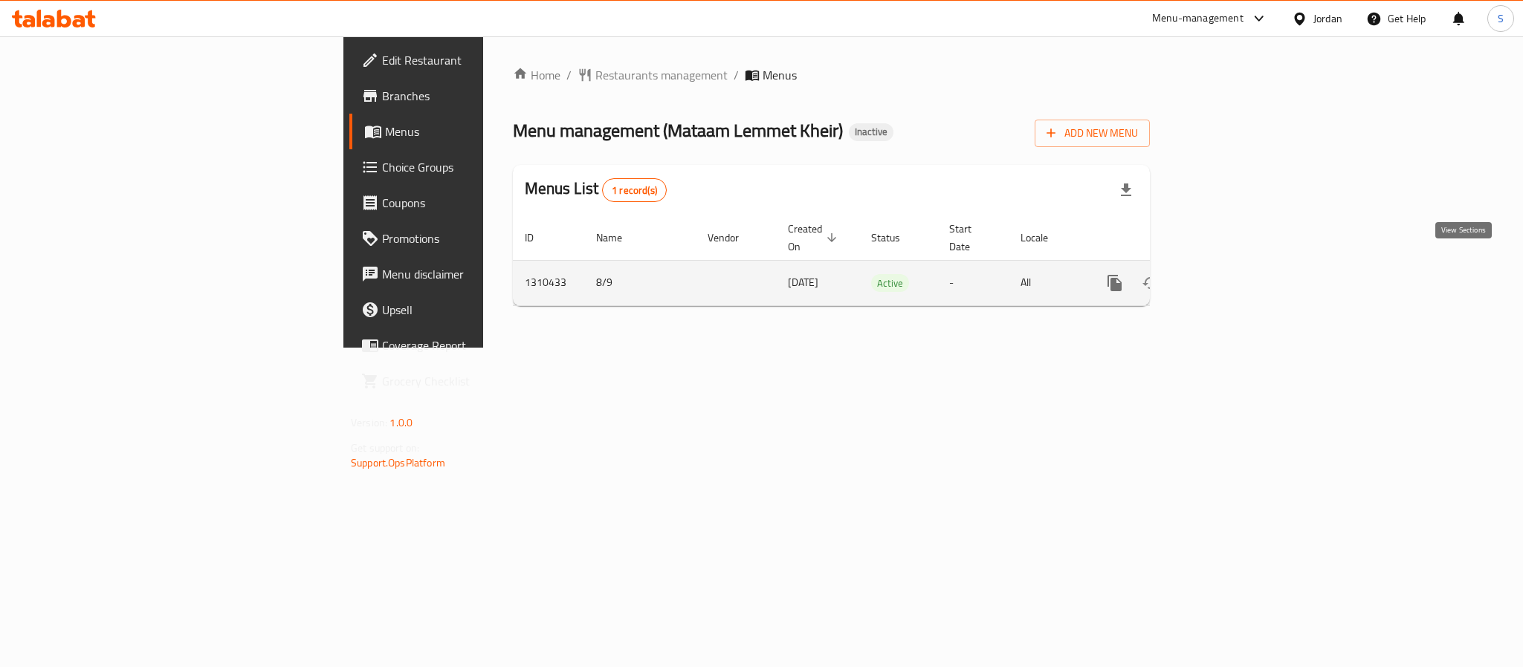
click at [1230, 274] on icon "enhanced table" at bounding box center [1222, 283] width 18 height 18
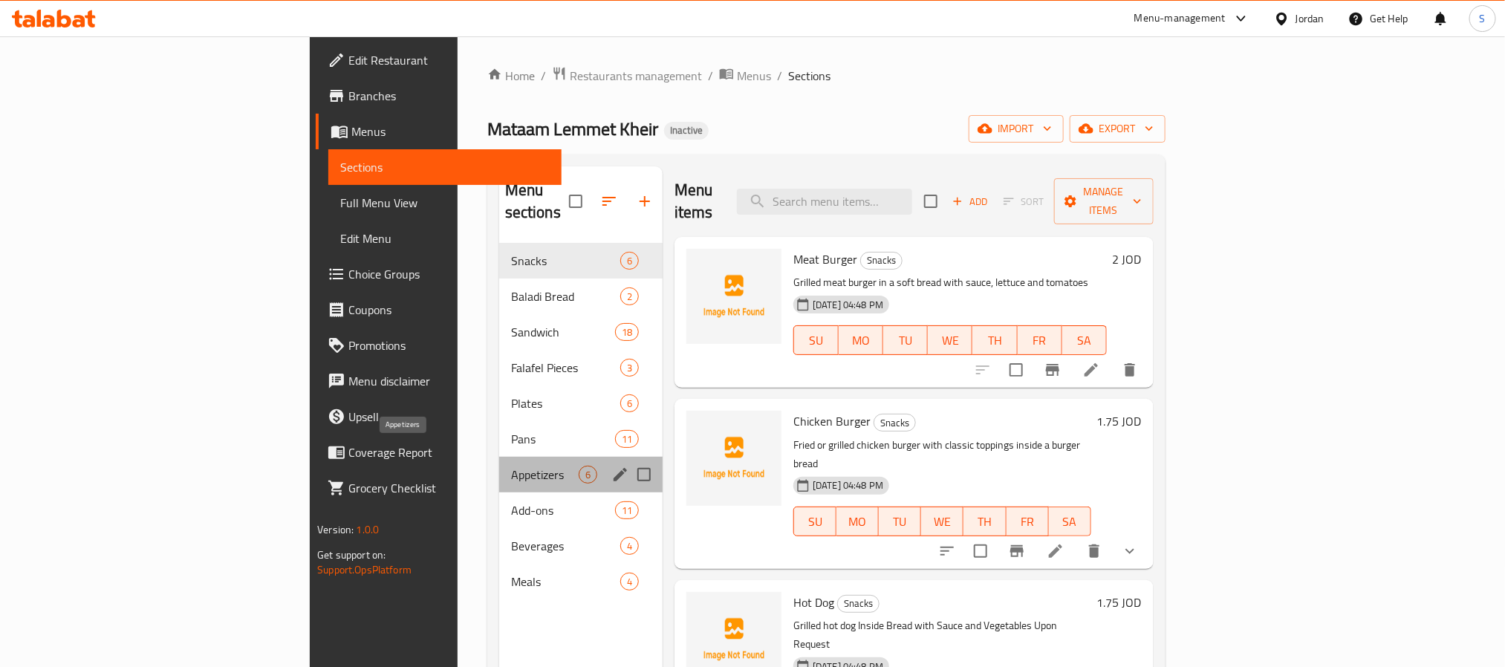
click at [511, 466] on span "Appetizers" at bounding box center [545, 475] width 68 height 18
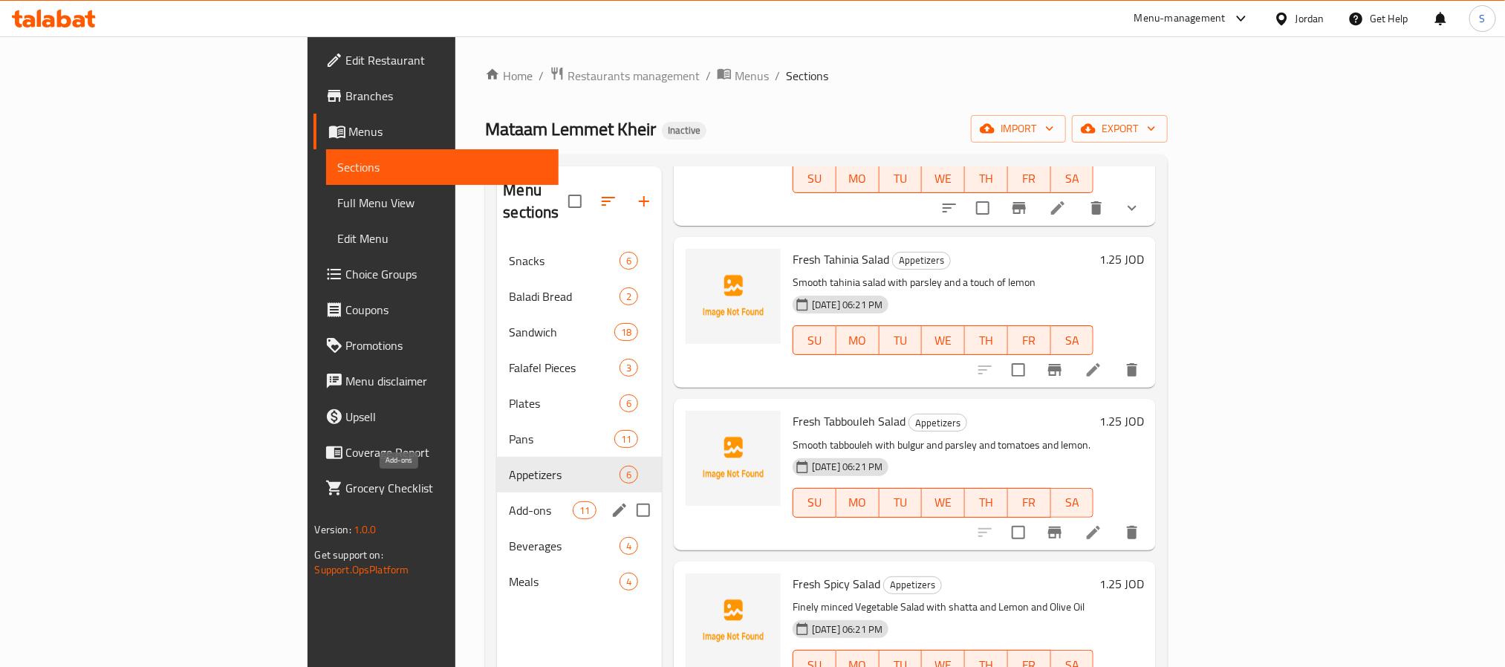
drag, startPoint x: 339, startPoint y: 490, endPoint x: 339, endPoint y: 482, distance: 8.2
click at [509, 502] on span "Add-ons" at bounding box center [540, 511] width 63 height 18
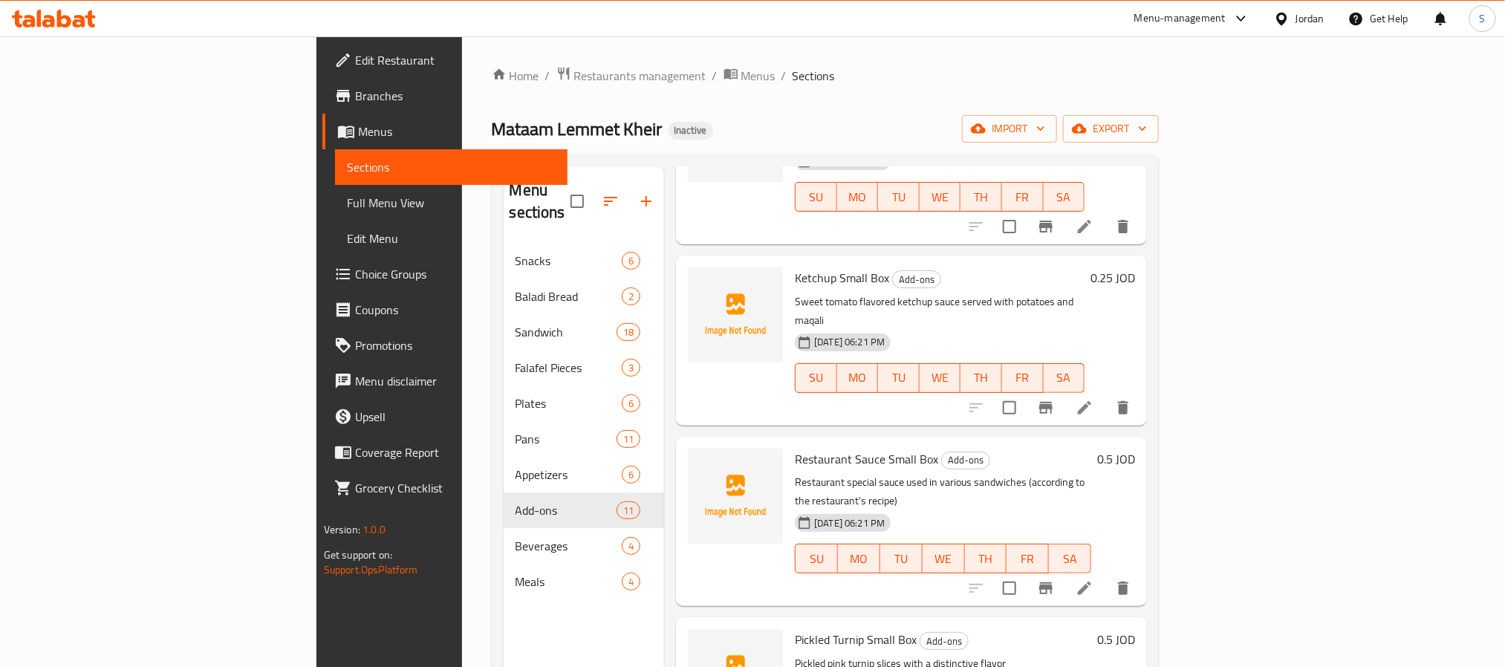
scroll to position [208, 0]
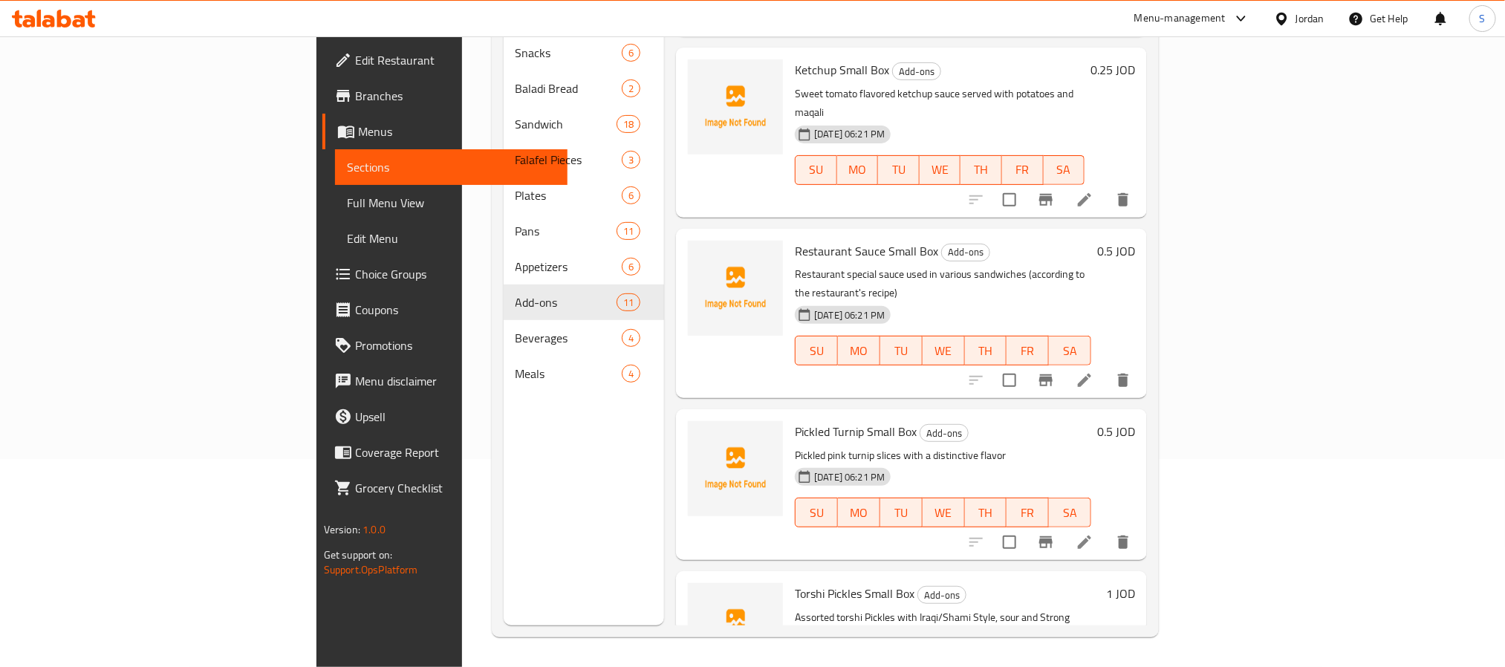
click at [943, 299] on div "Restaurant Sauce Small Box Add-ons Restaurant special sauce used in various san…" at bounding box center [911, 313] width 471 height 169
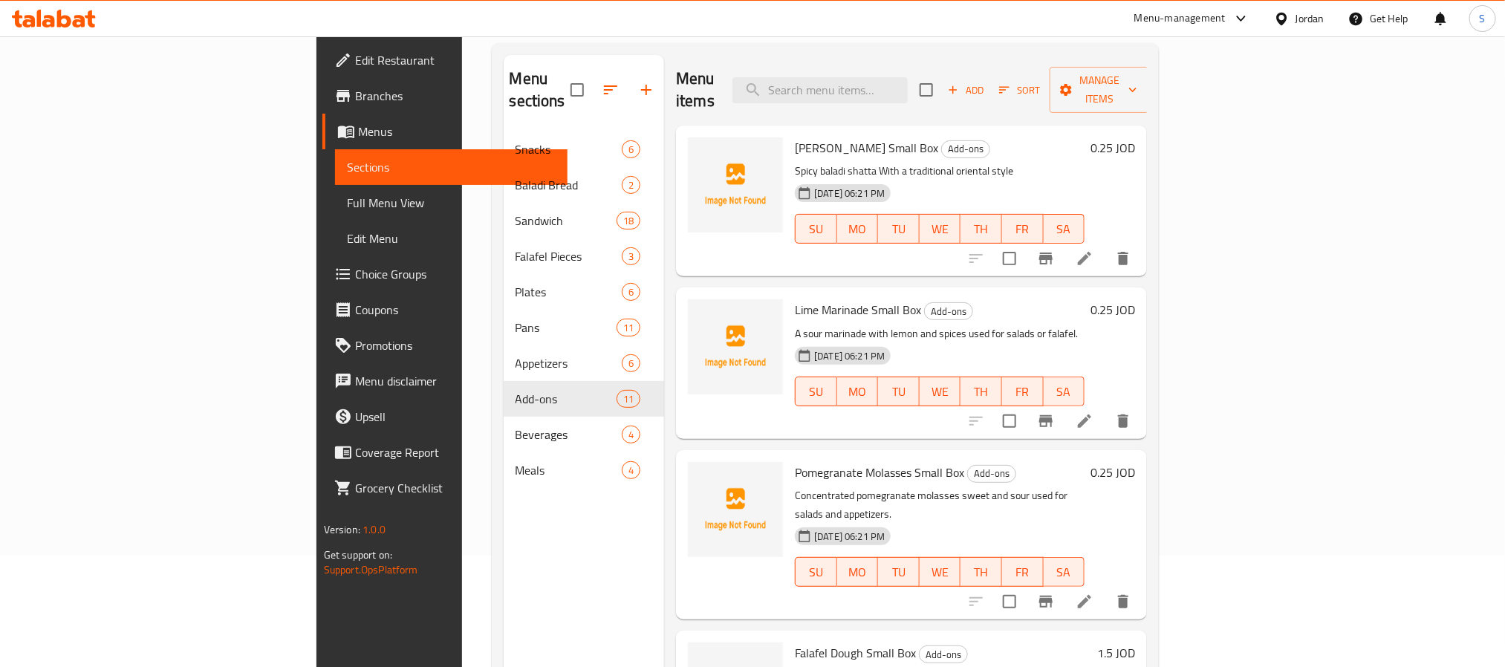
scroll to position [0, 0]
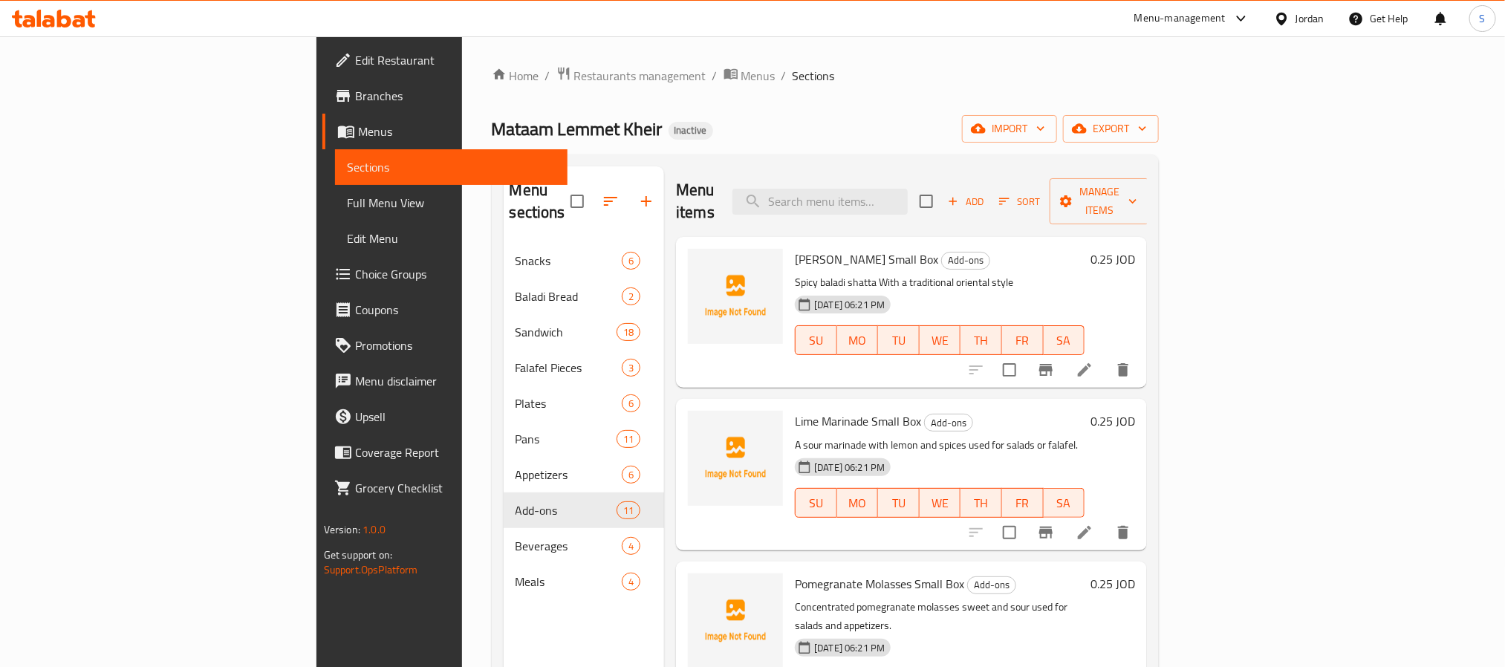
click at [1318, 21] on div "Jordan" at bounding box center [1310, 18] width 29 height 16
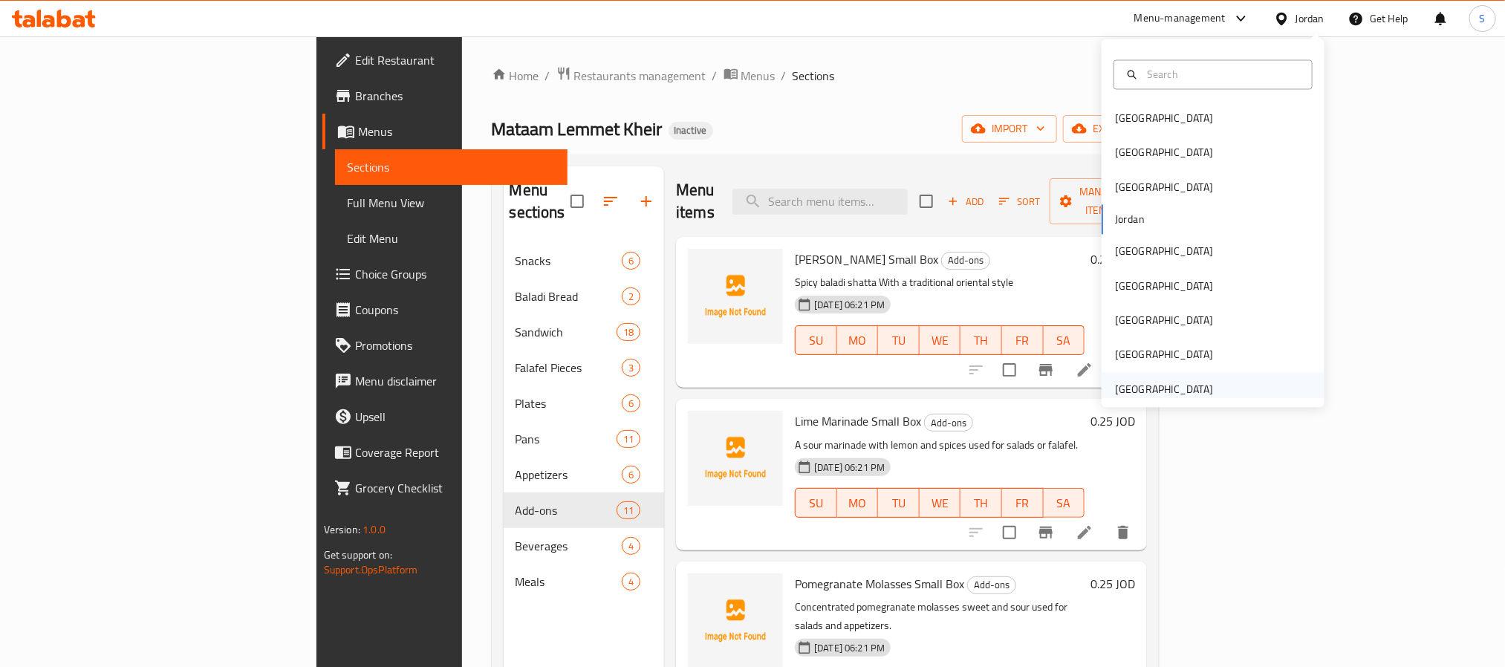
click at [1198, 382] on div "[GEOGRAPHIC_DATA]" at bounding box center [1164, 389] width 122 height 34
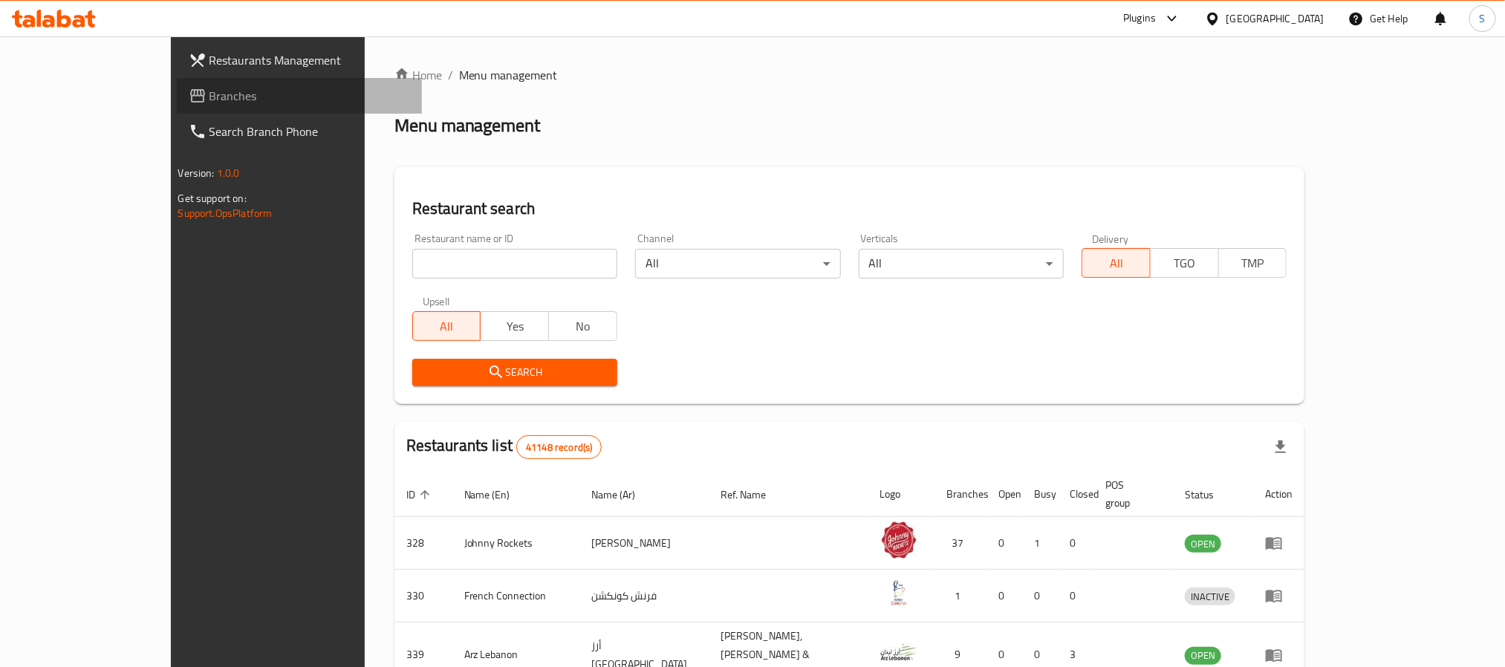
click at [210, 98] on span "Branches" at bounding box center [310, 96] width 201 height 18
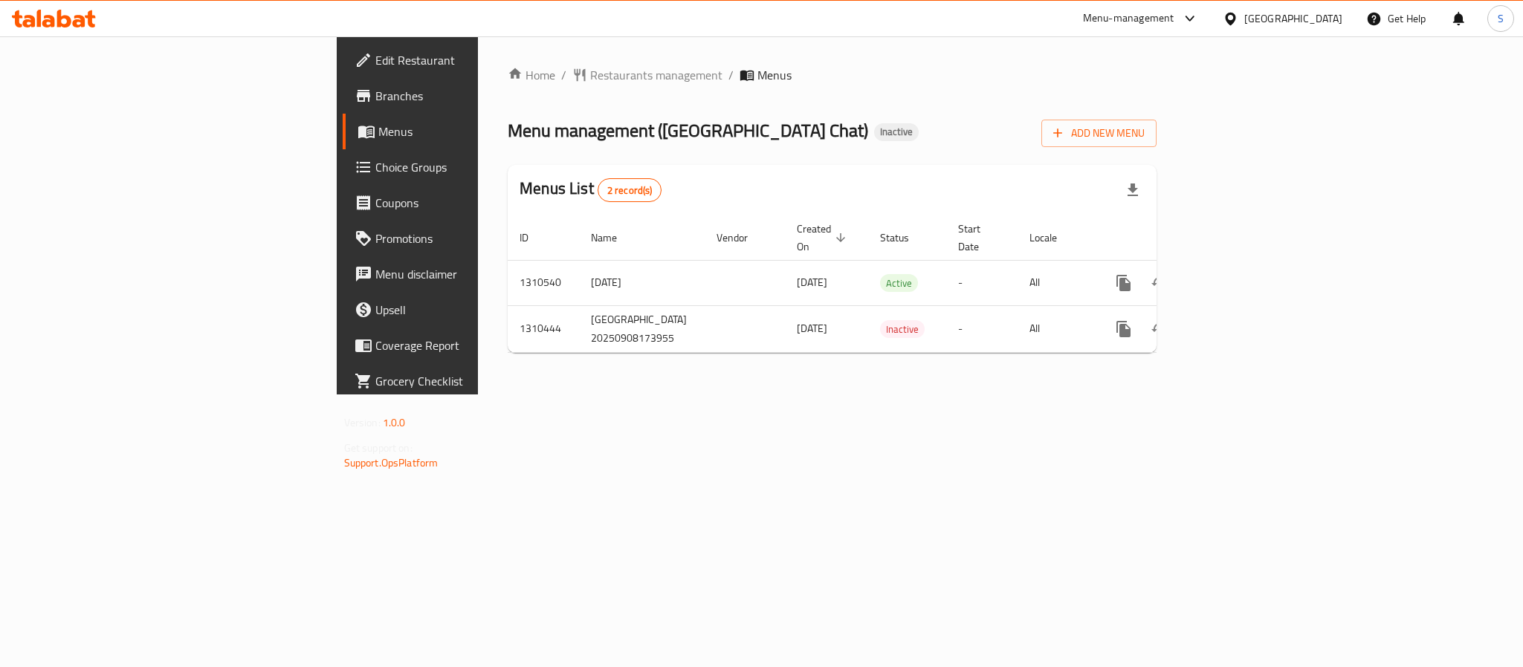
click at [1186, 395] on div "Home / Restaurants management / Menus Menu management ( [GEOGRAPHIC_DATA] Chat …" at bounding box center [832, 215] width 708 height 358
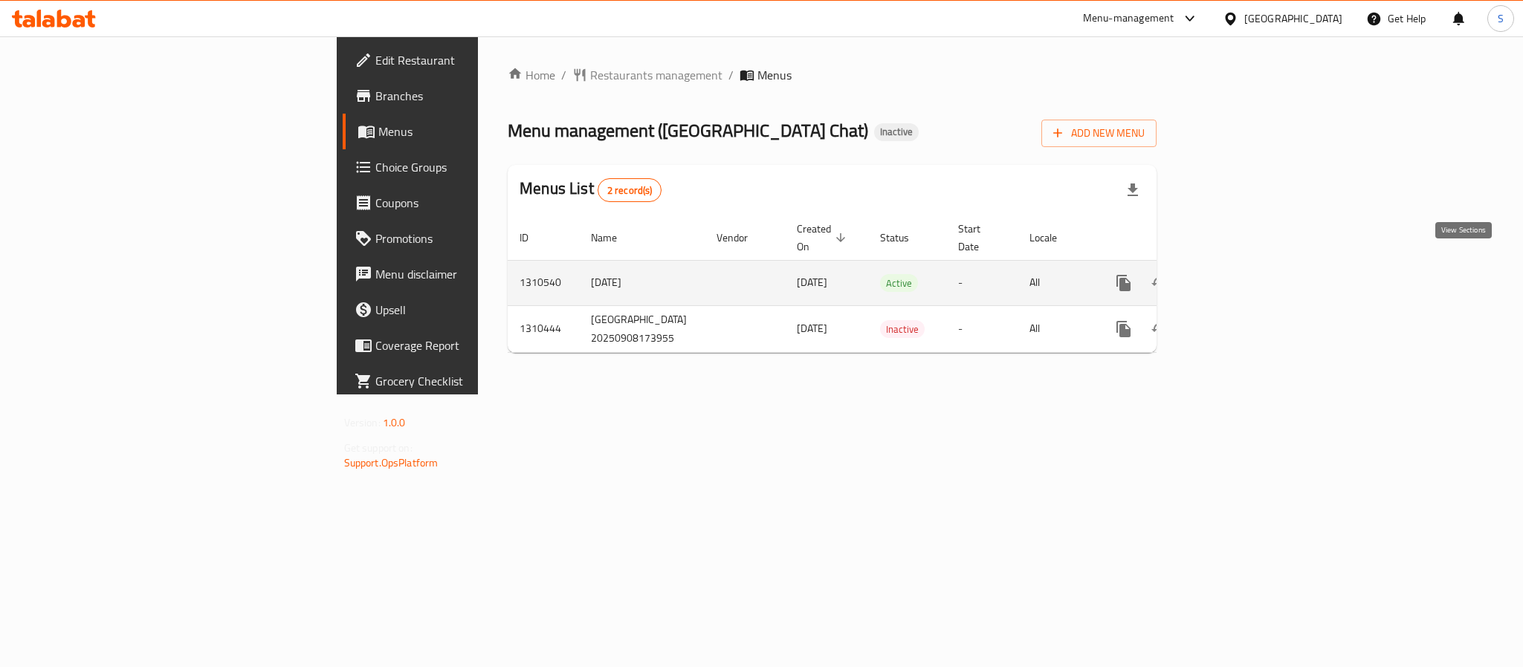
click at [1239, 274] on icon "enhanced table" at bounding box center [1231, 283] width 18 height 18
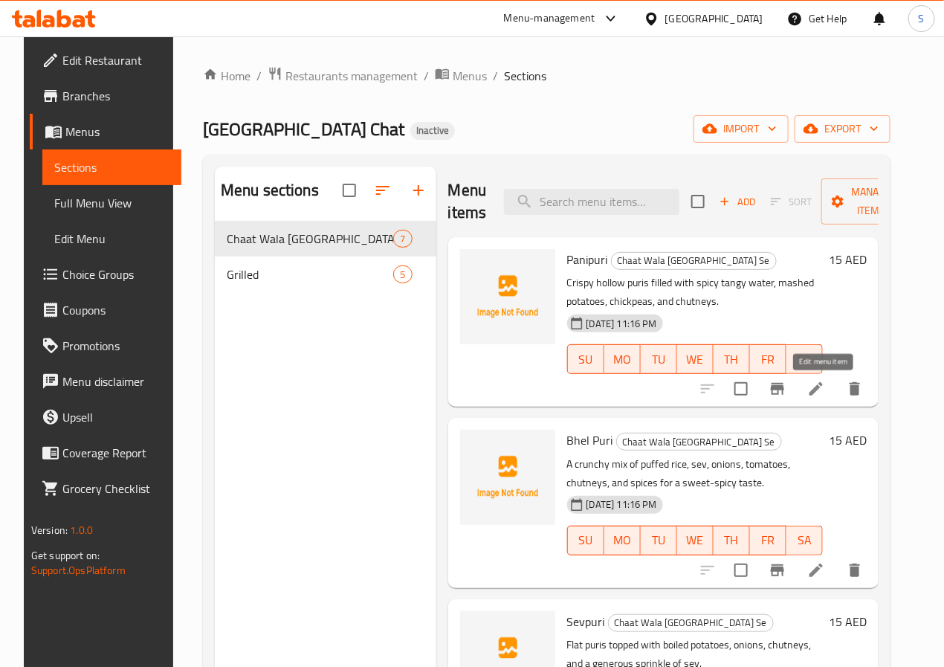
click at [825, 395] on icon at bounding box center [816, 389] width 18 height 18
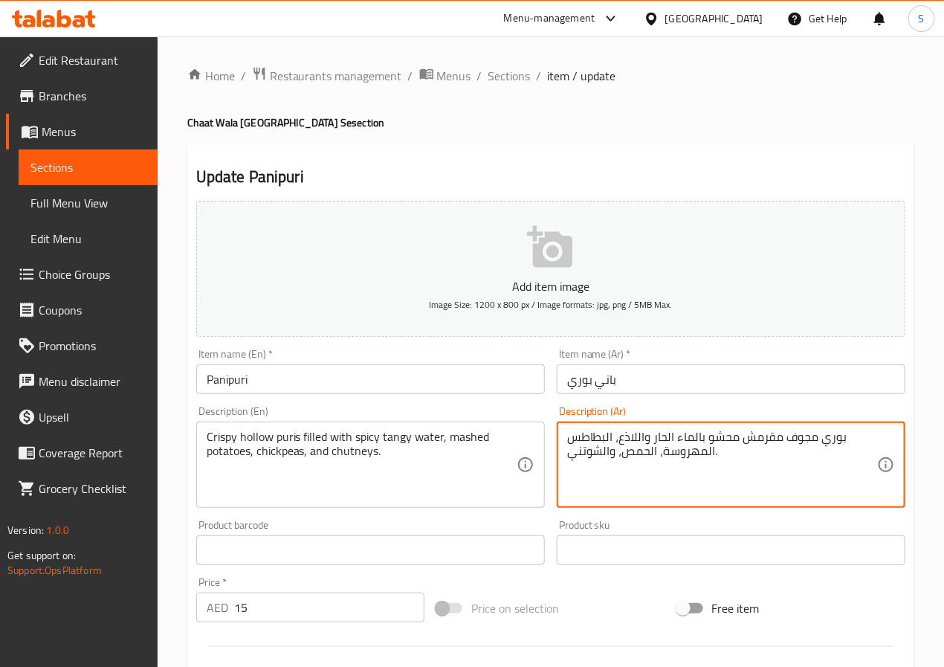
drag, startPoint x: 820, startPoint y: 438, endPoint x: 823, endPoint y: 447, distance: 9.4
click at [641, 442] on textarea "[PERSON_NAME] مقرمش محشو بالماء الحار واللاذع، البطاطس المهروسة، [GEOGRAPHIC_DA…" at bounding box center [722, 464] width 310 height 71
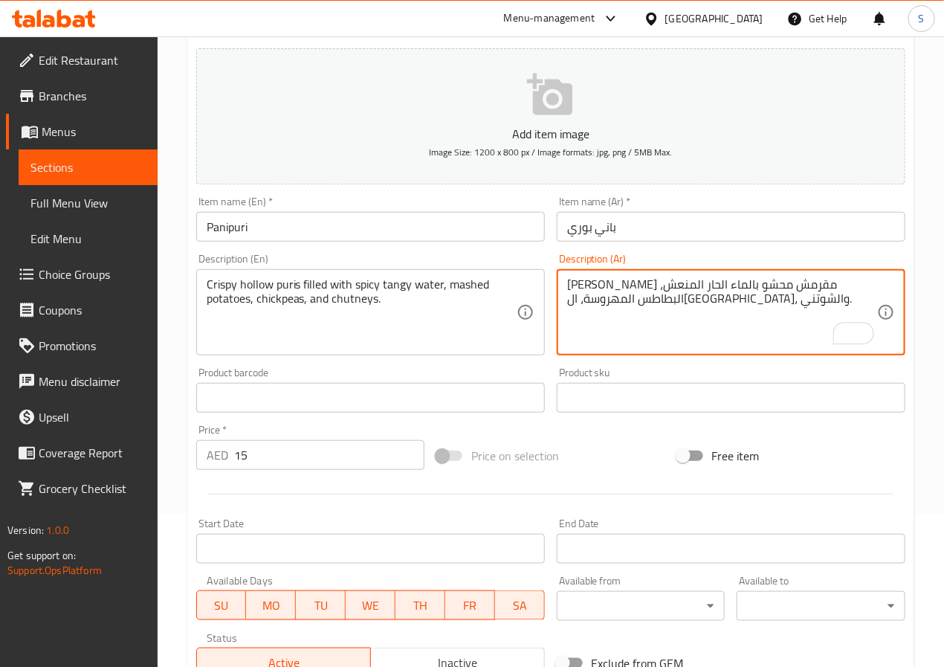
scroll to position [382, 0]
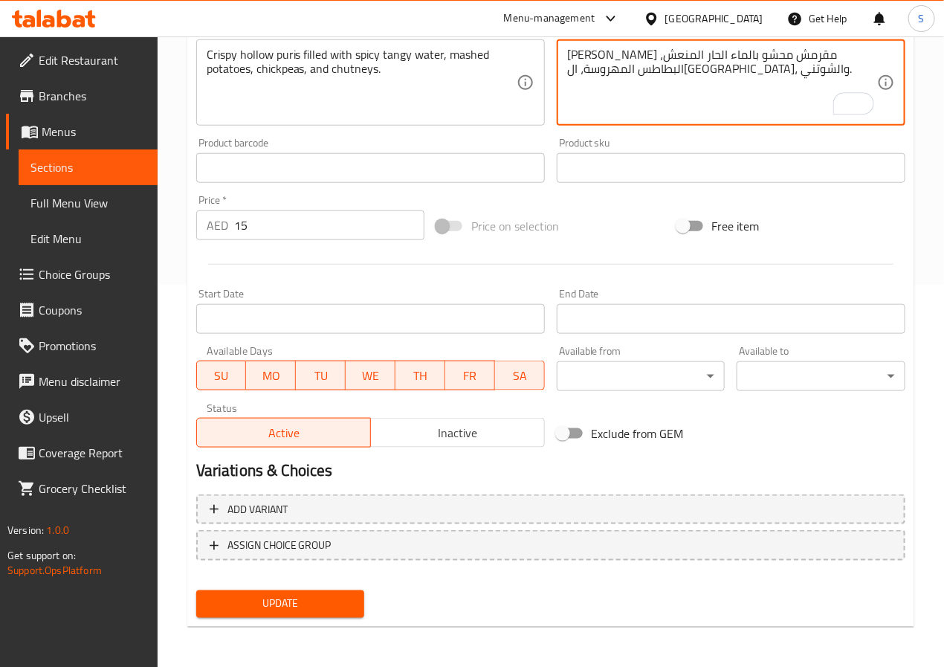
type textarea "[PERSON_NAME] مقرمش محشو بالماء الحار المنعش، البطاطس المهروسة، ال[GEOGRAPHIC_D…"
click at [312, 598] on span "Update" at bounding box center [280, 603] width 145 height 19
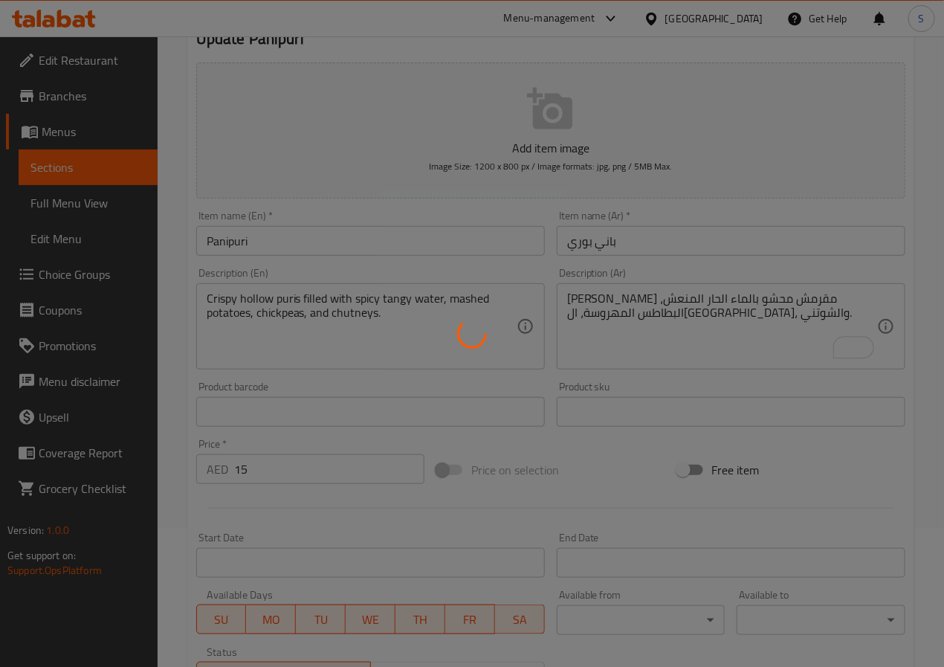
scroll to position [0, 0]
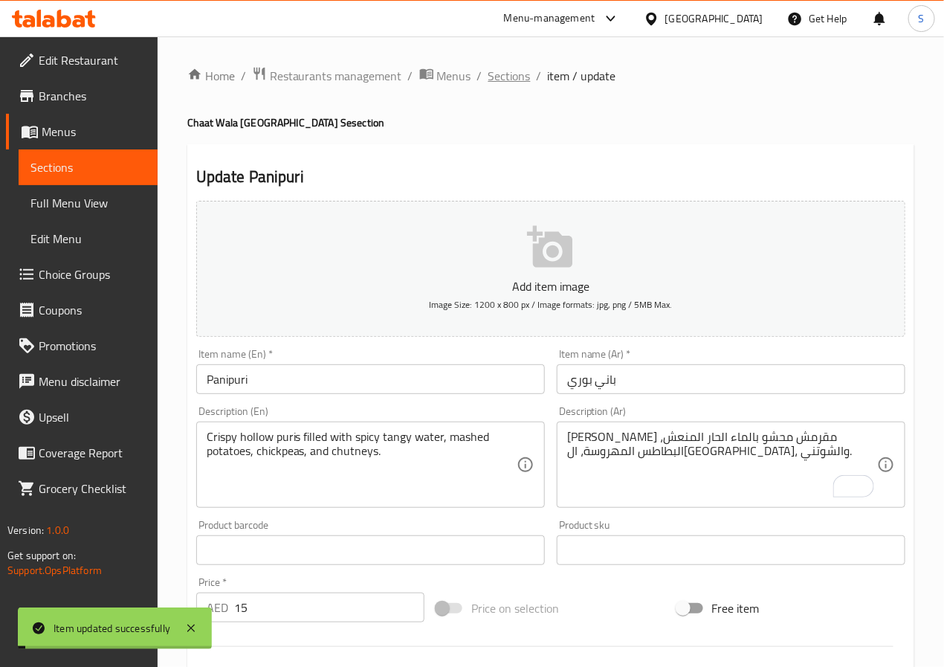
click at [506, 77] on span "Sections" at bounding box center [509, 76] width 42 height 18
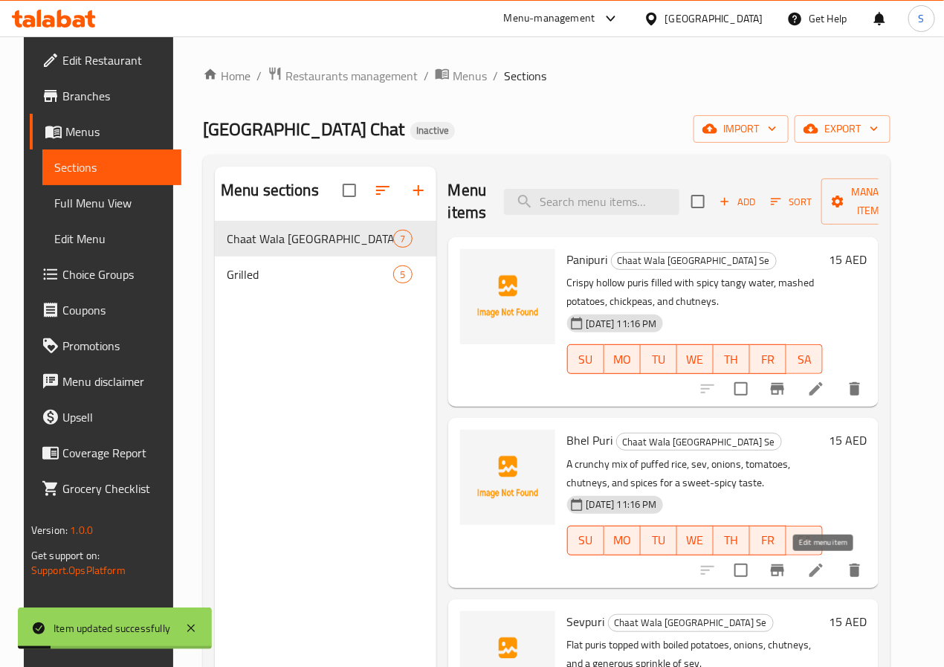
click at [823, 567] on icon at bounding box center [815, 569] width 13 height 13
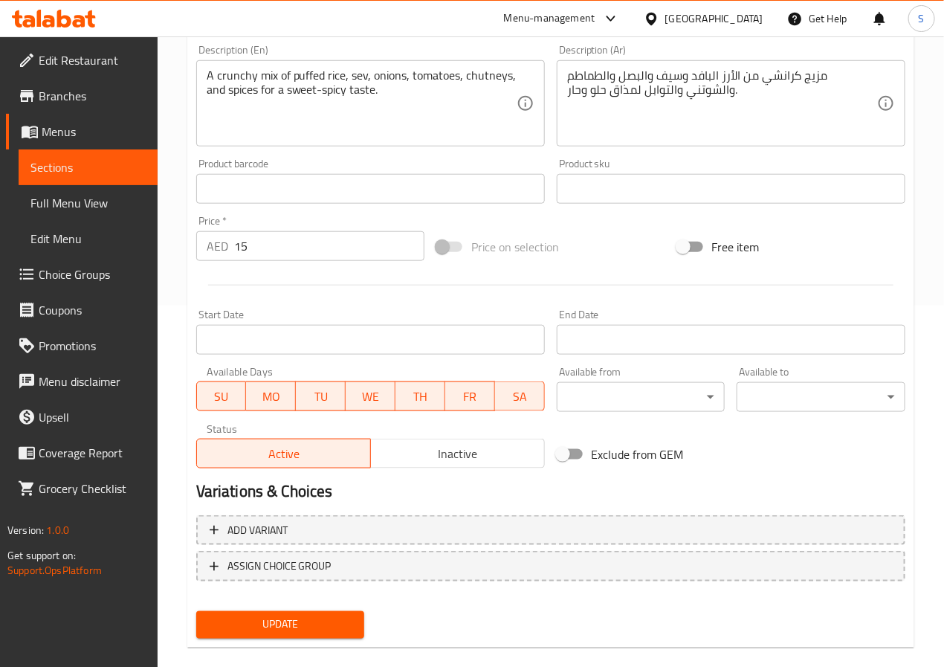
scroll to position [382, 0]
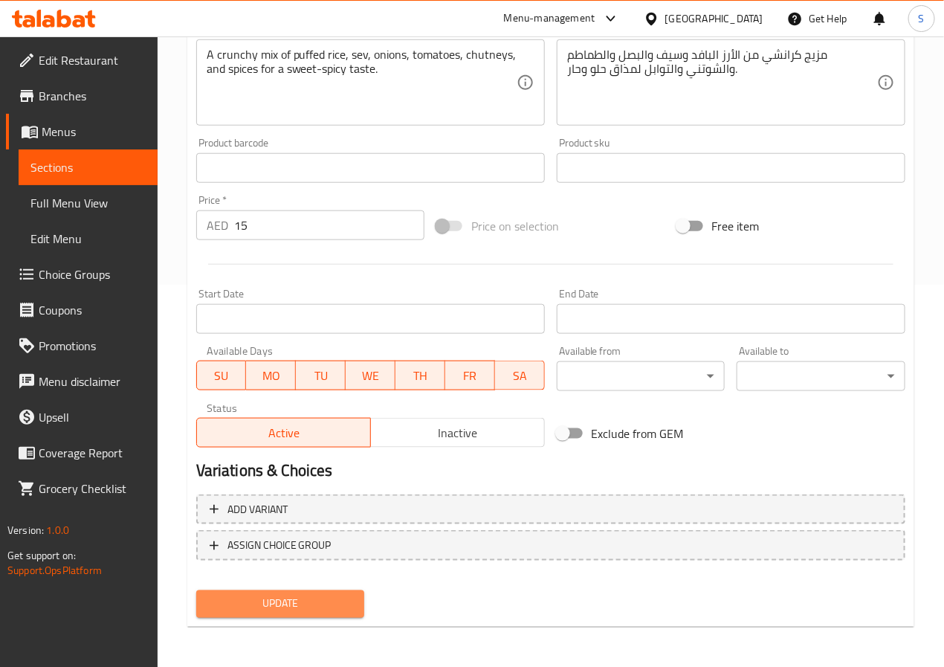
click at [331, 609] on span "Update" at bounding box center [280, 603] width 145 height 19
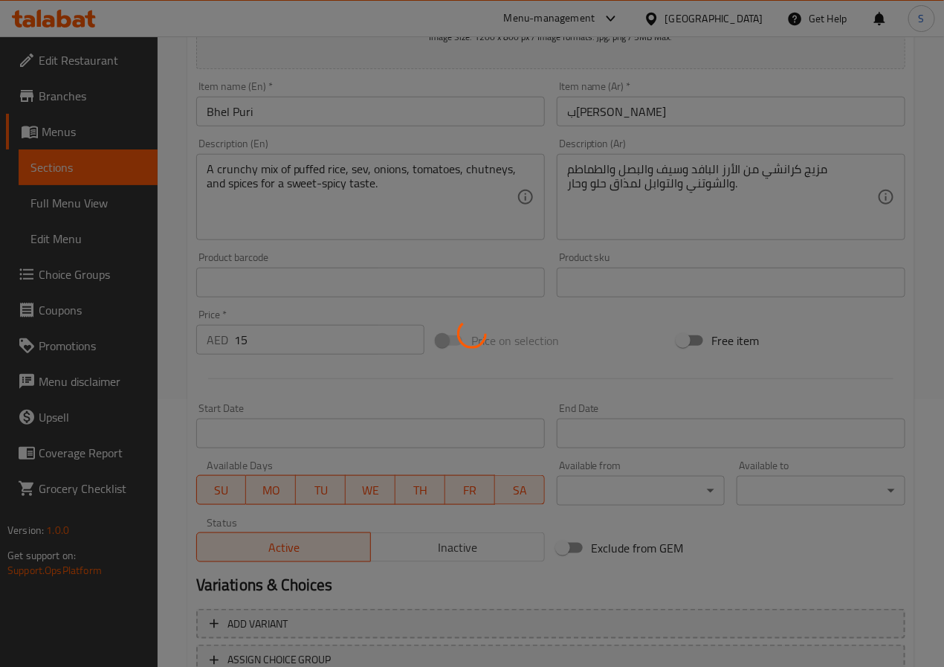
scroll to position [0, 0]
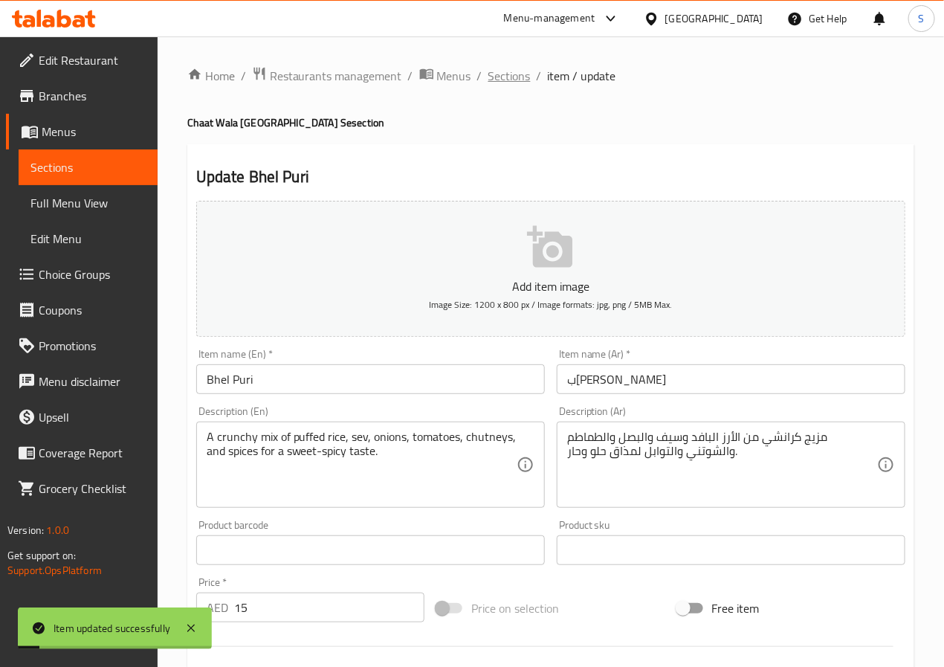
click at [502, 74] on span "Sections" at bounding box center [509, 76] width 42 height 18
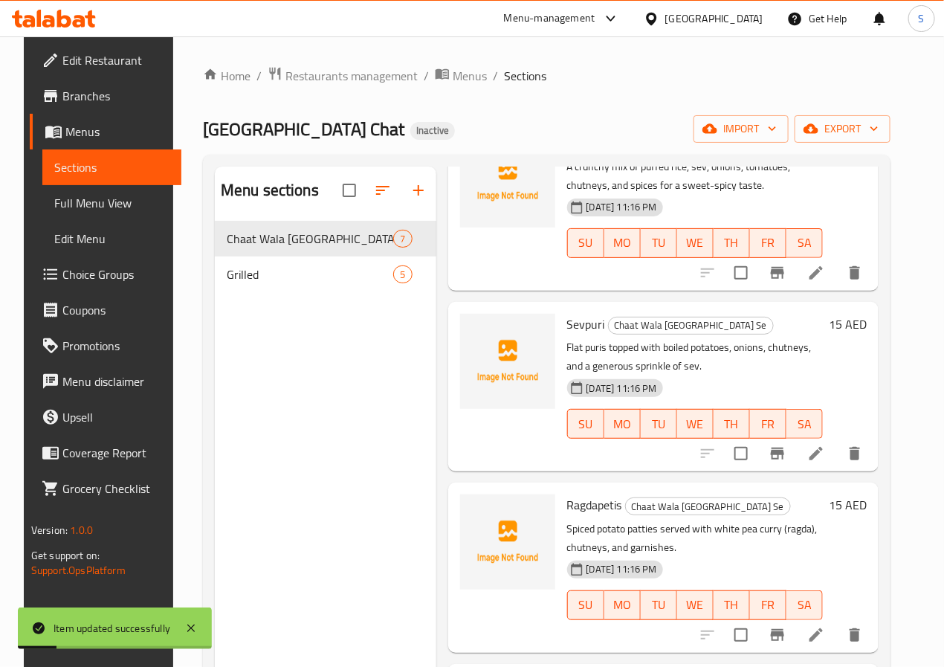
scroll to position [328, 0]
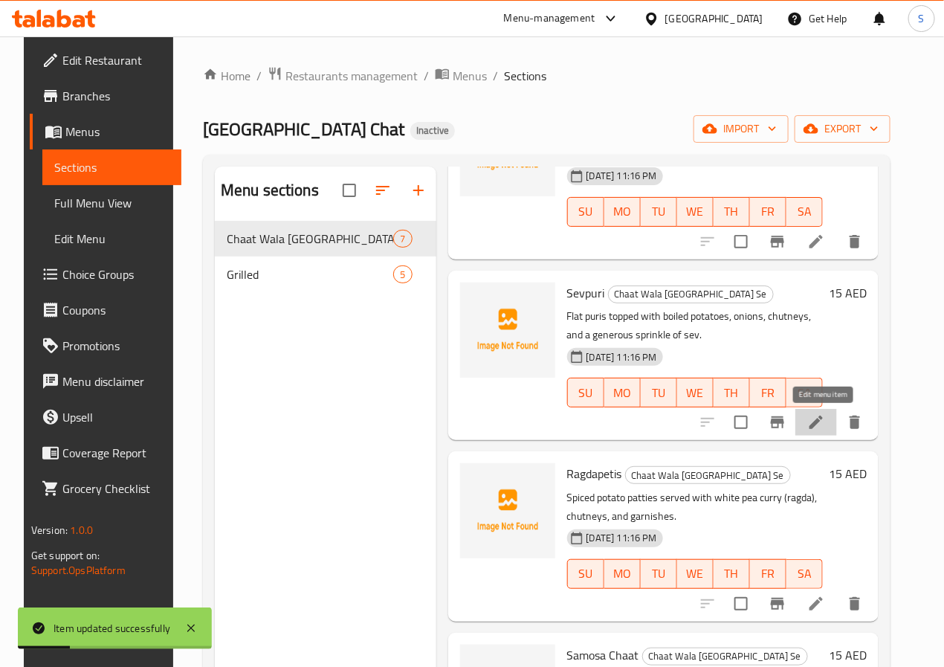
click at [818, 424] on icon at bounding box center [816, 422] width 18 height 18
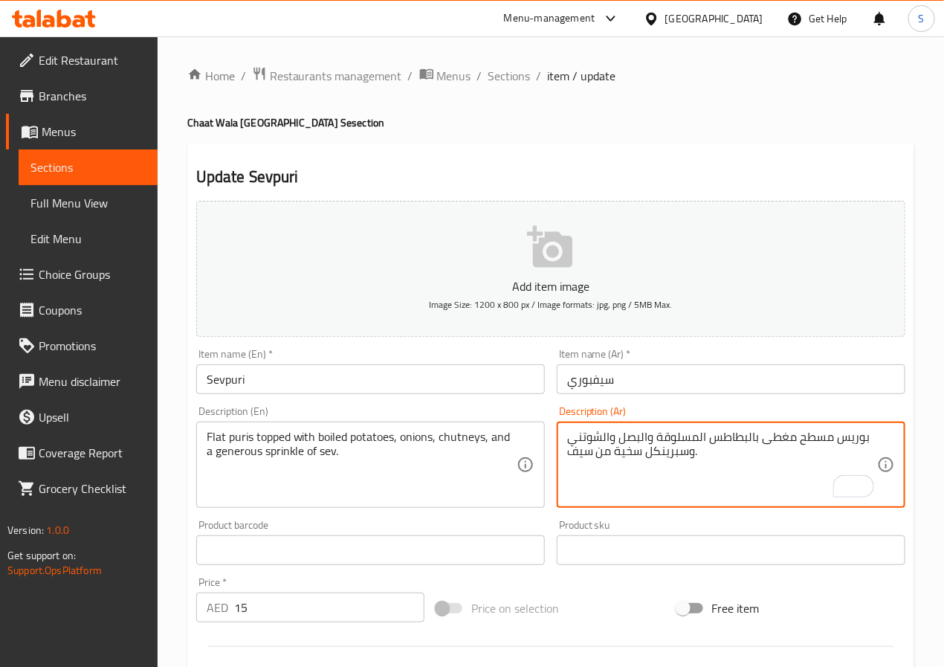
scroll to position [382, 0]
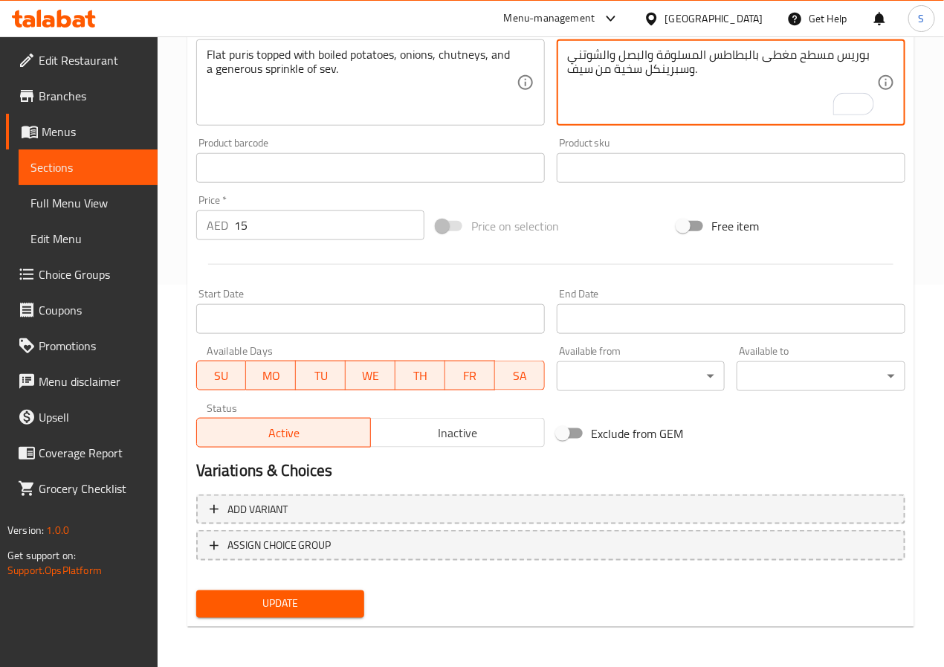
type textarea "بوريس مسطح مغطى بالبطاطس المسلوقة والبصل والشوتني وسبرينكل سخية من سيف."
click at [286, 609] on span "Update" at bounding box center [280, 603] width 145 height 19
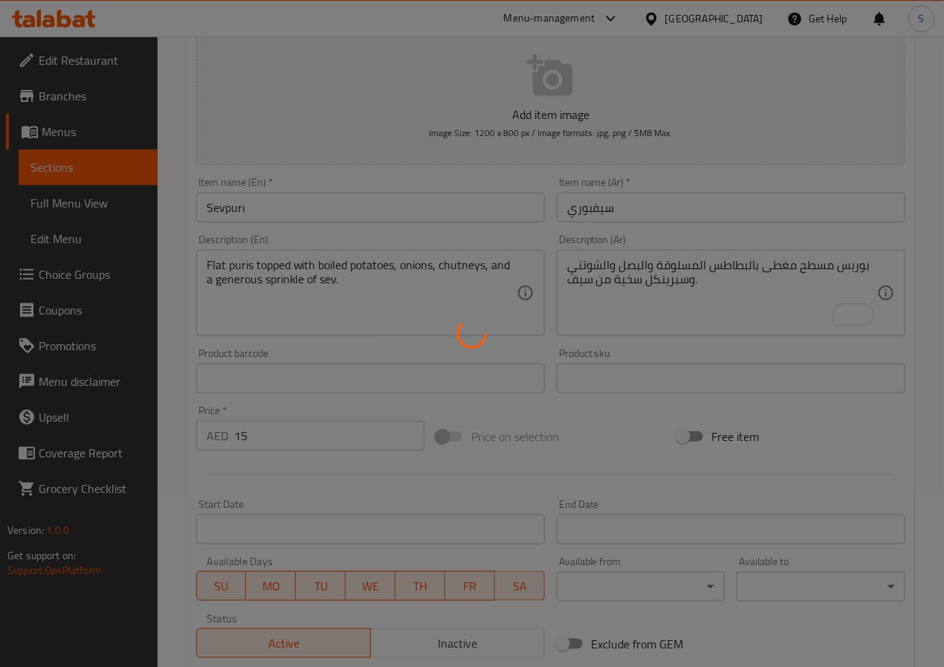
scroll to position [0, 0]
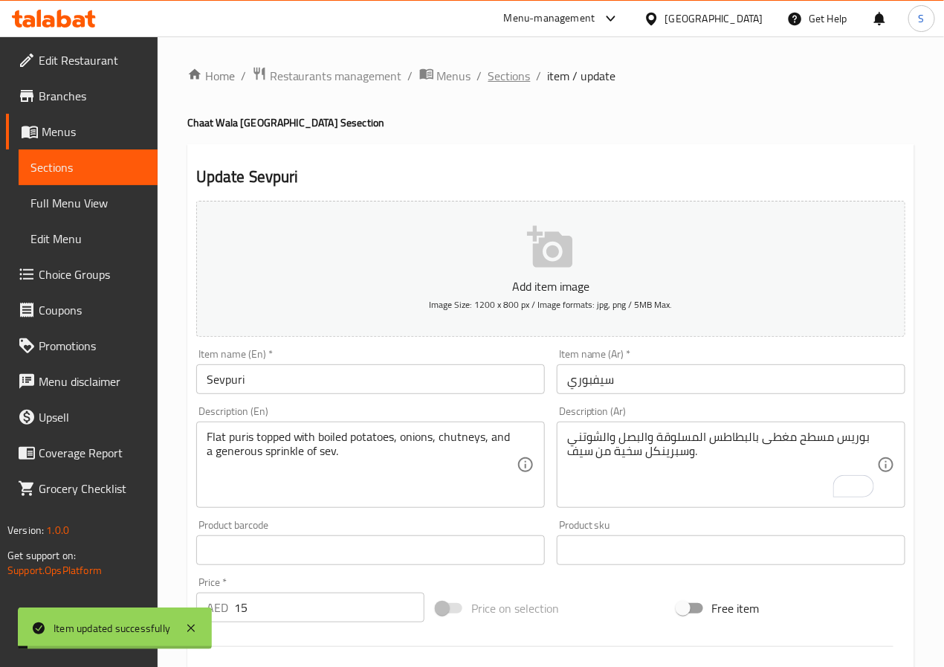
click at [507, 79] on span "Sections" at bounding box center [509, 76] width 42 height 18
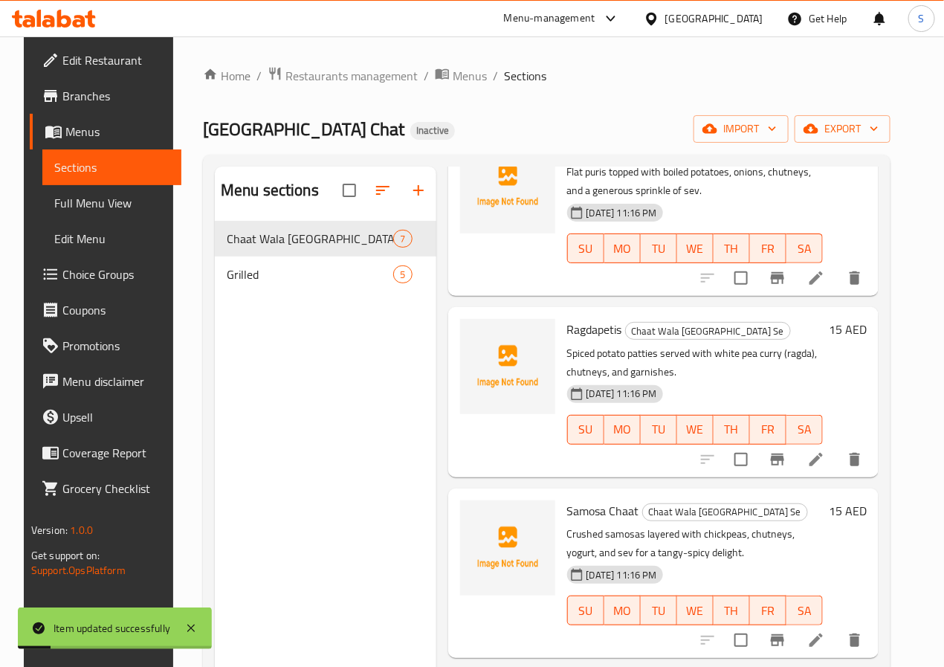
scroll to position [482, 0]
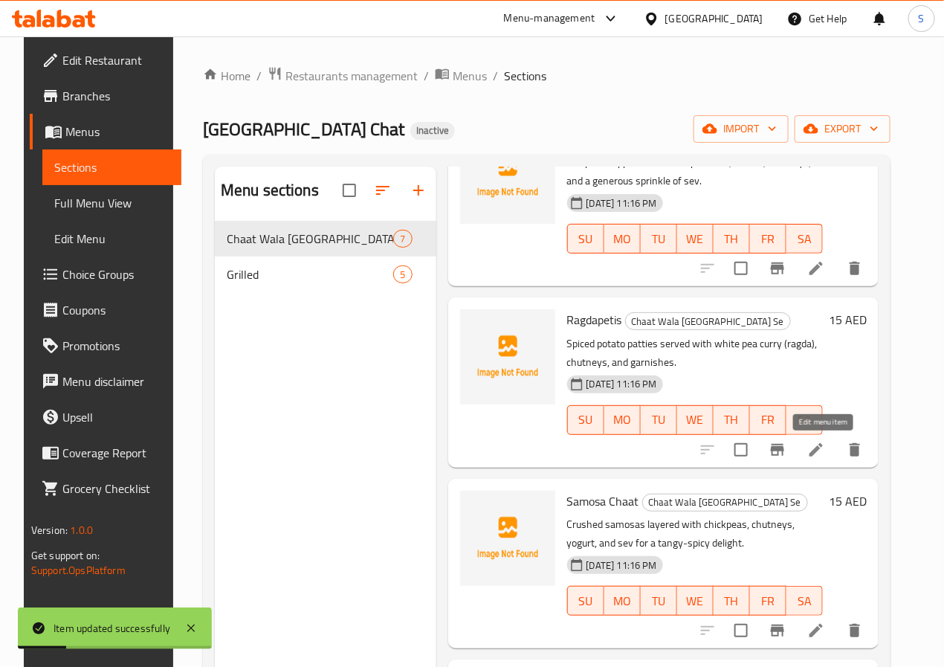
click at [818, 450] on icon at bounding box center [816, 450] width 18 height 18
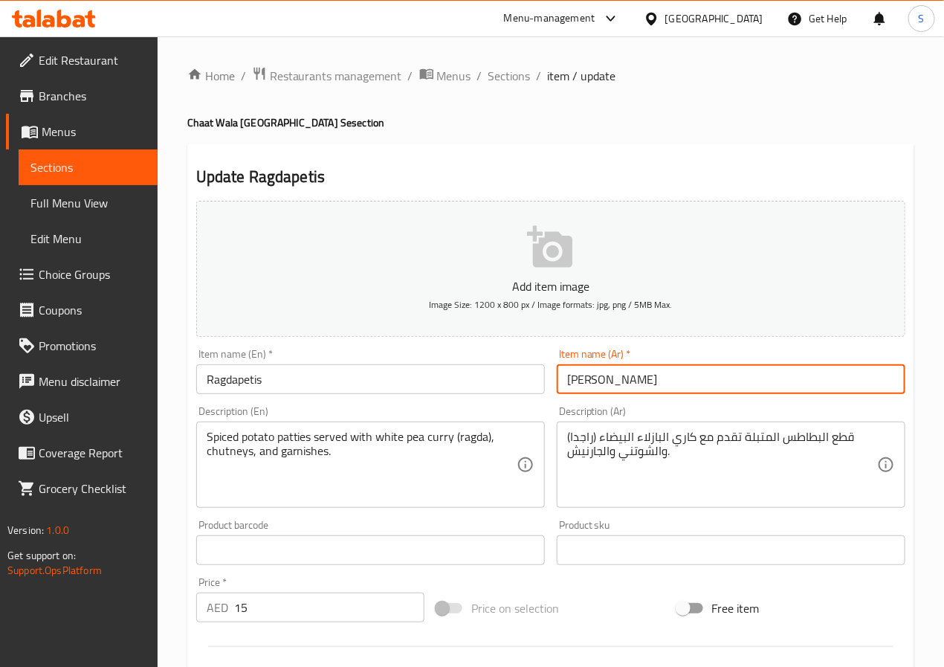
click at [591, 381] on input "[PERSON_NAME]" at bounding box center [731, 379] width 348 height 30
type input "راجدابيتس"
click at [840, 440] on textarea "قطع البطاطس المتبلة تقدم مع كاري البازلاء البيضاء (راجدا) والشوتني والجارنيش." at bounding box center [722, 464] width 310 height 71
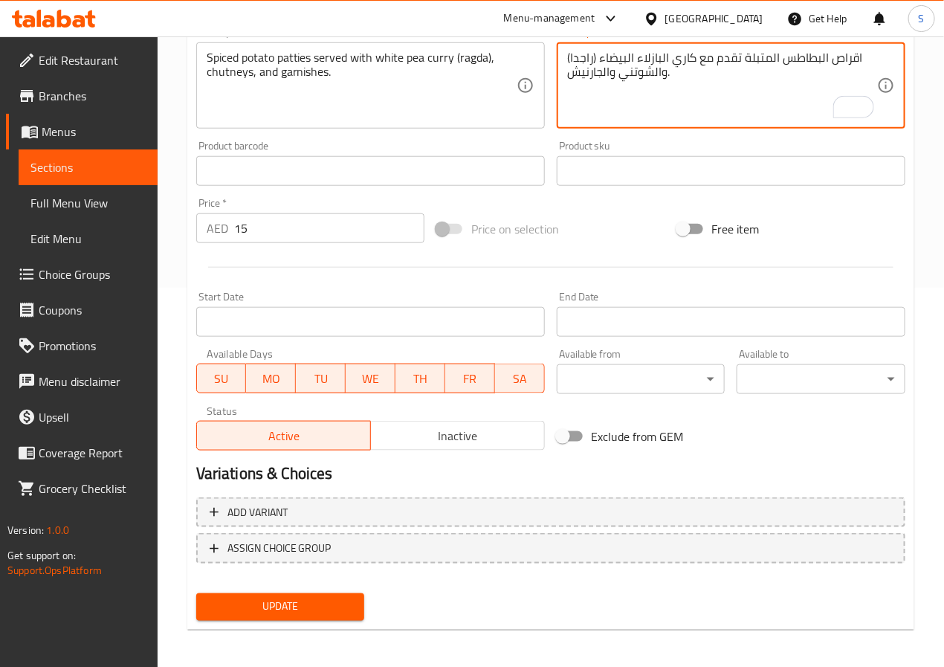
scroll to position [382, 0]
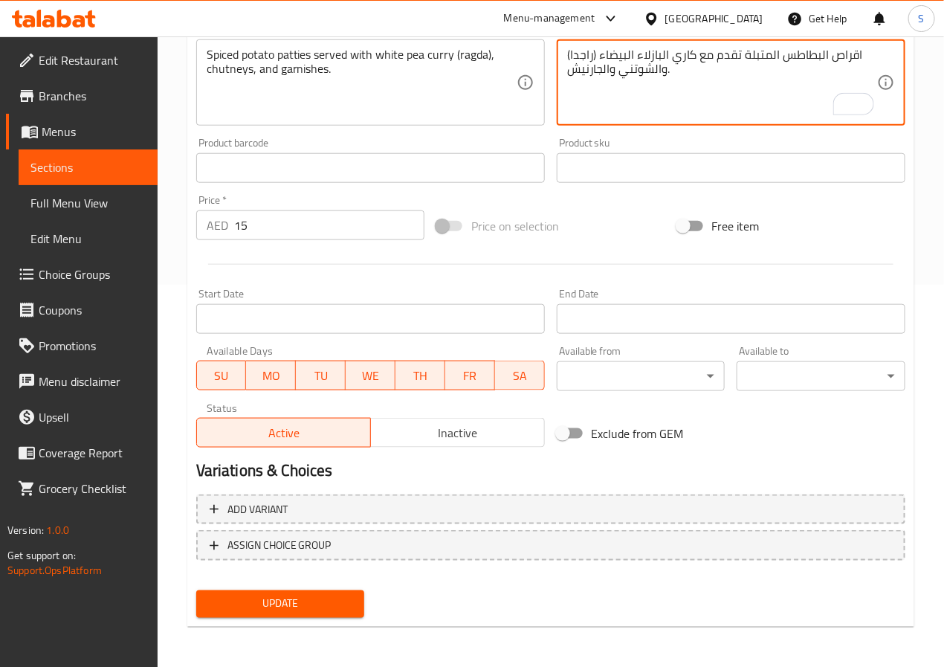
type textarea "اقراص البطاطس المتبلة تقدم مع كاري البازلاء البيضاء (راجدا) والشوتني والجارنيش."
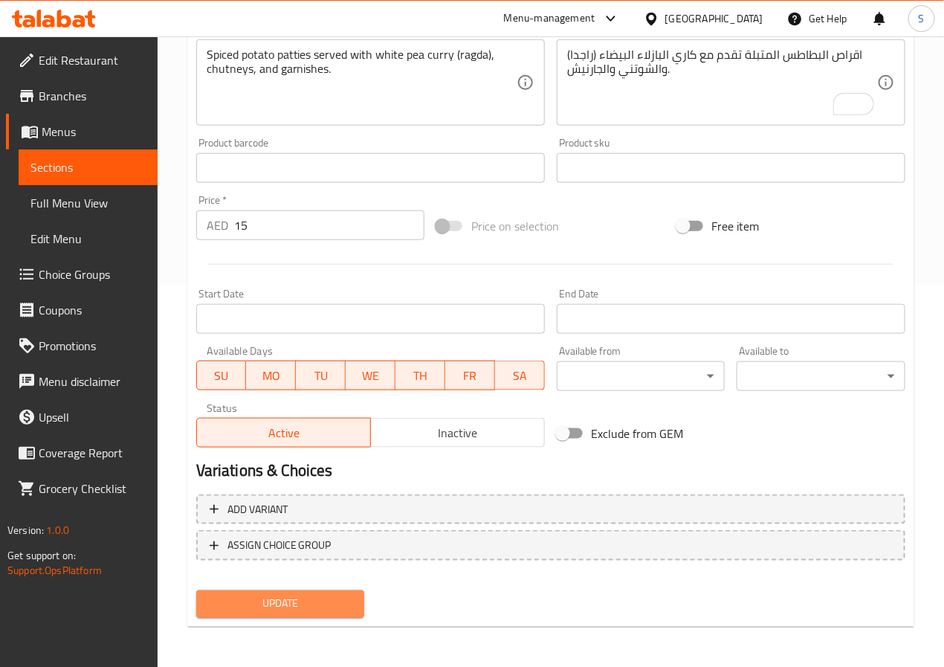
click at [297, 604] on span "Update" at bounding box center [280, 603] width 145 height 19
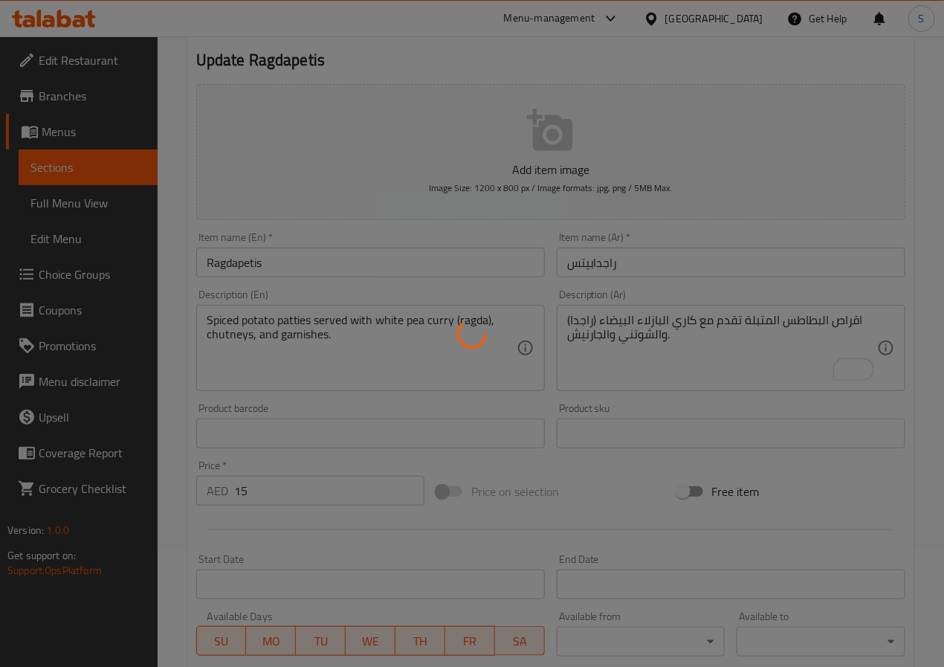
scroll to position [0, 0]
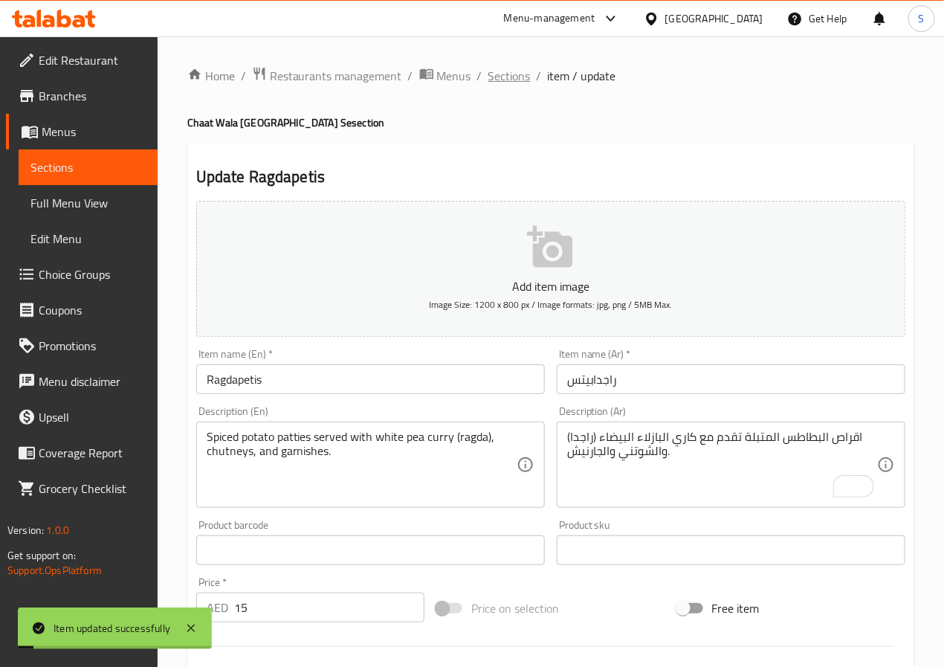
click at [508, 67] on span "Sections" at bounding box center [509, 76] width 42 height 18
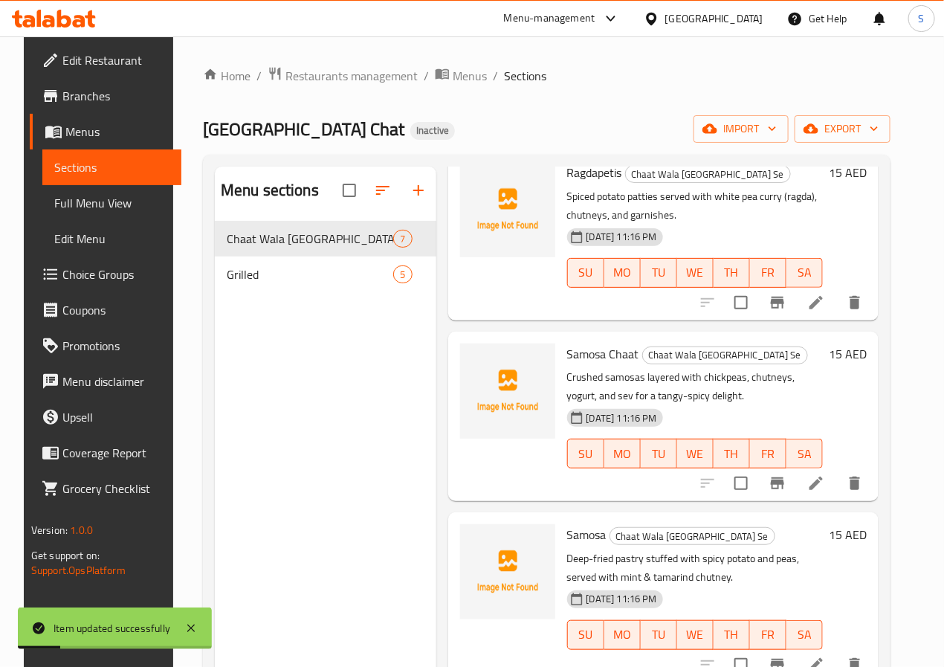
scroll to position [633, 0]
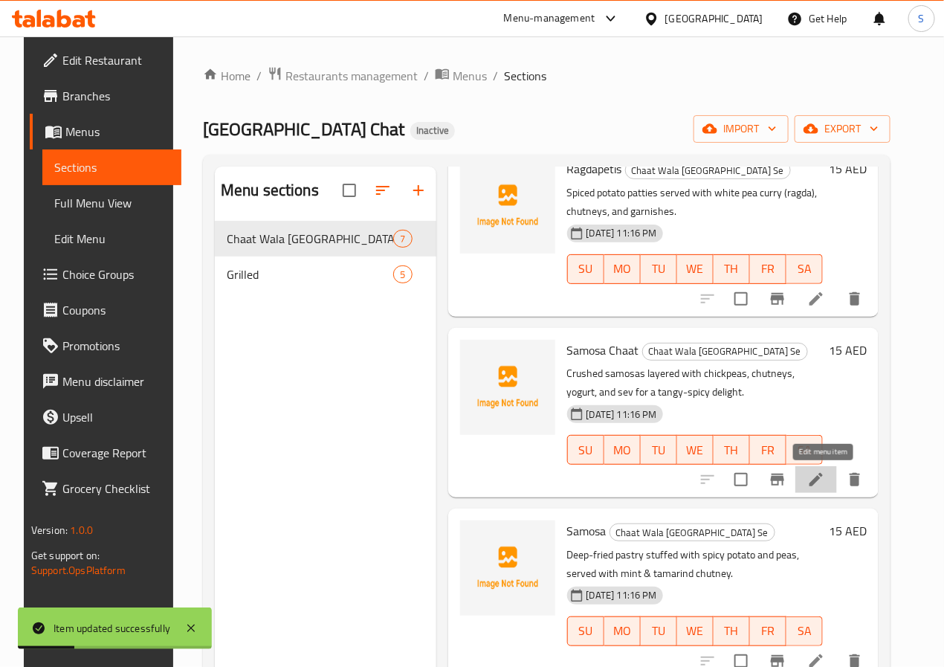
click at [825, 481] on icon at bounding box center [816, 479] width 18 height 18
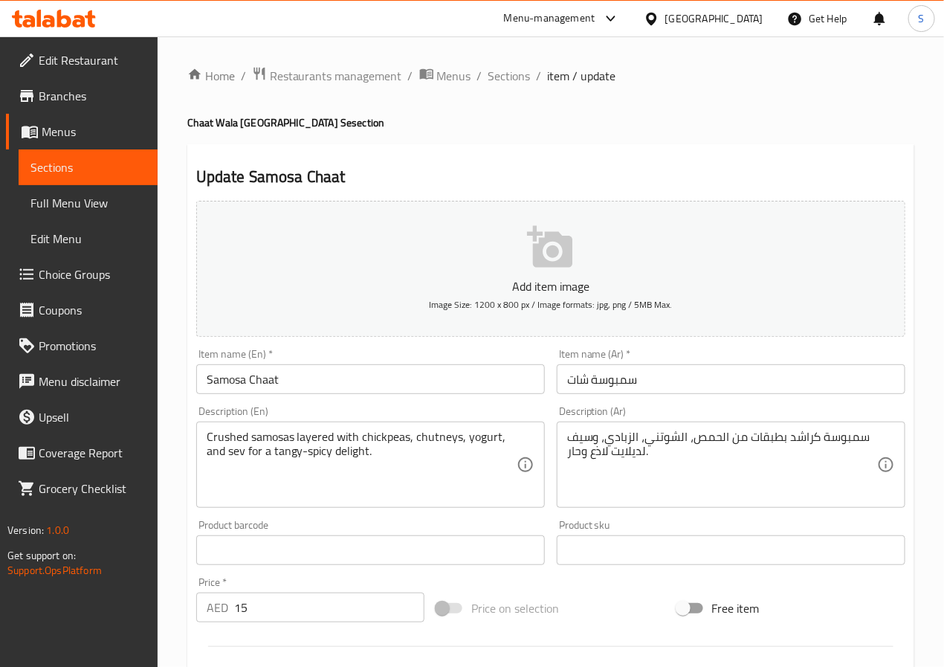
click at [796, 432] on textarea "سمبوسة كراشد بطبقات من الحمص، الشوتني، الزبادي، وسيف لديلايت لاذع وحار." at bounding box center [722, 464] width 310 height 71
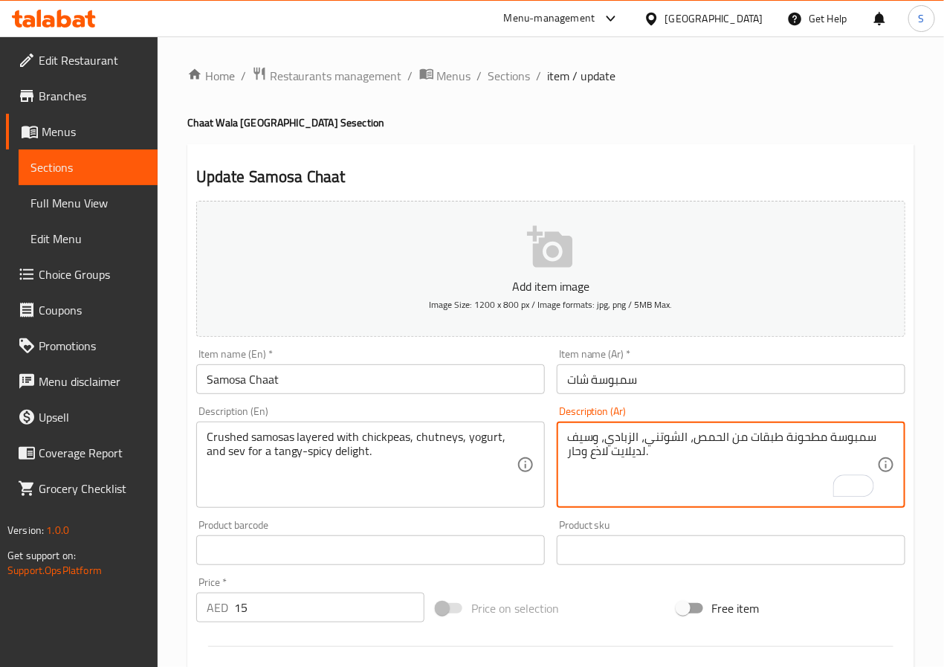
click at [734, 441] on textarea "سمبوسة مطحونة طبقات من الحمص، الشوتني، الزبادي، وسيف لديلايت لاذع وحار." at bounding box center [722, 464] width 310 height 71
click at [597, 448] on textarea "سمبوسة مطحونة طبقات مع الحمص، الشوتني، الزبادي، وسيف لديلايت لاذع وحار." at bounding box center [722, 464] width 310 height 71
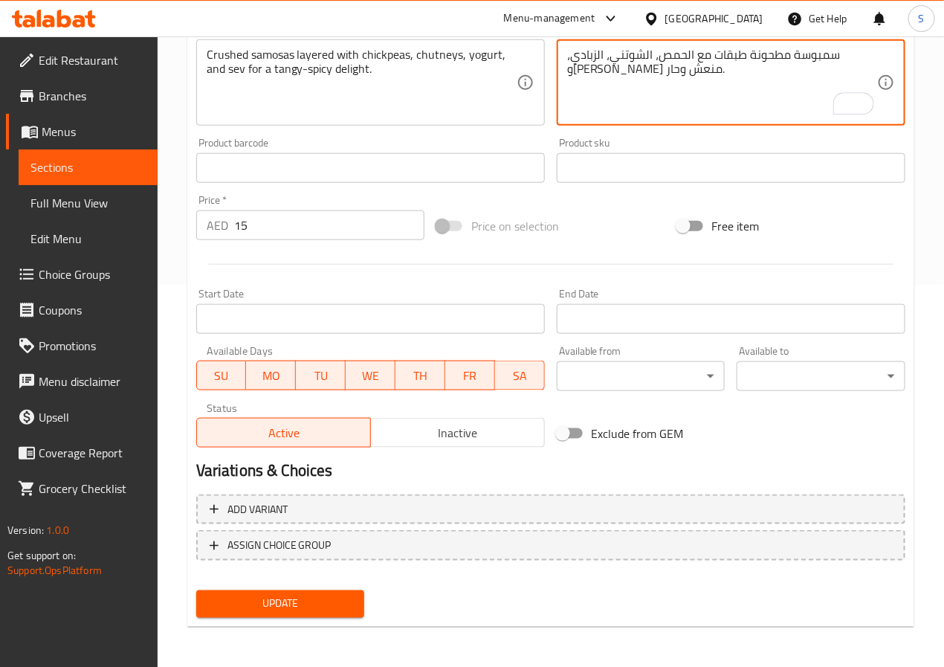
type textarea "سمبوسة مطحونة طبقات مع الحمص، الشوتني، الزبادي، و[PERSON_NAME] منعش وحار."
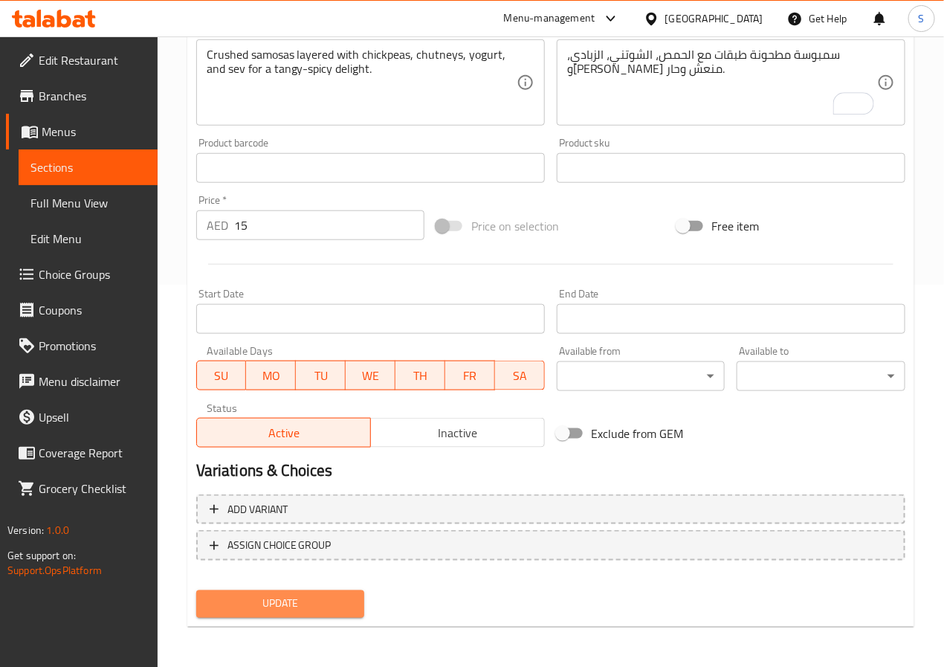
click at [296, 594] on span "Update" at bounding box center [280, 603] width 145 height 19
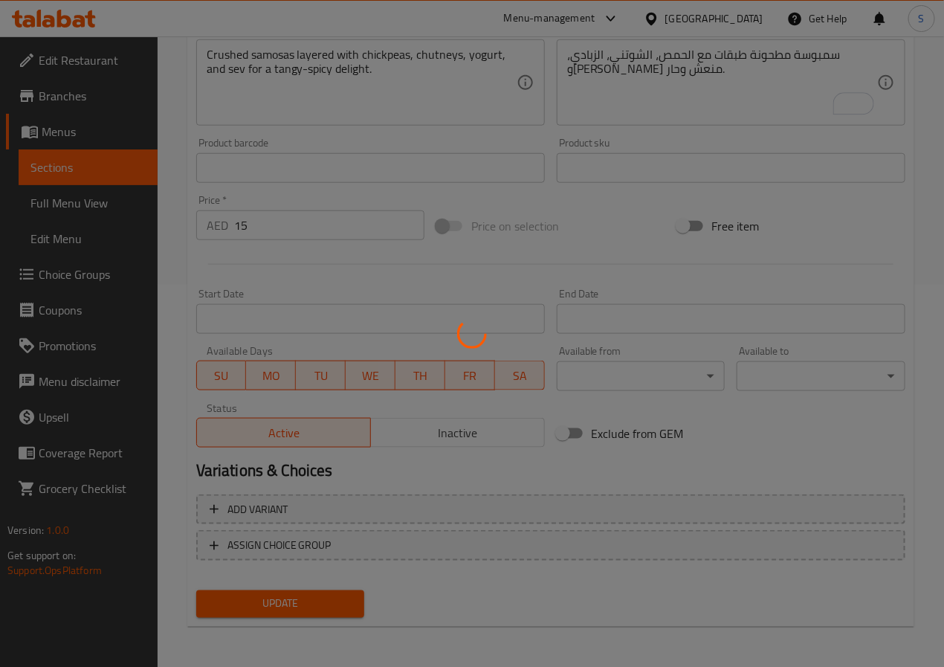
scroll to position [0, 0]
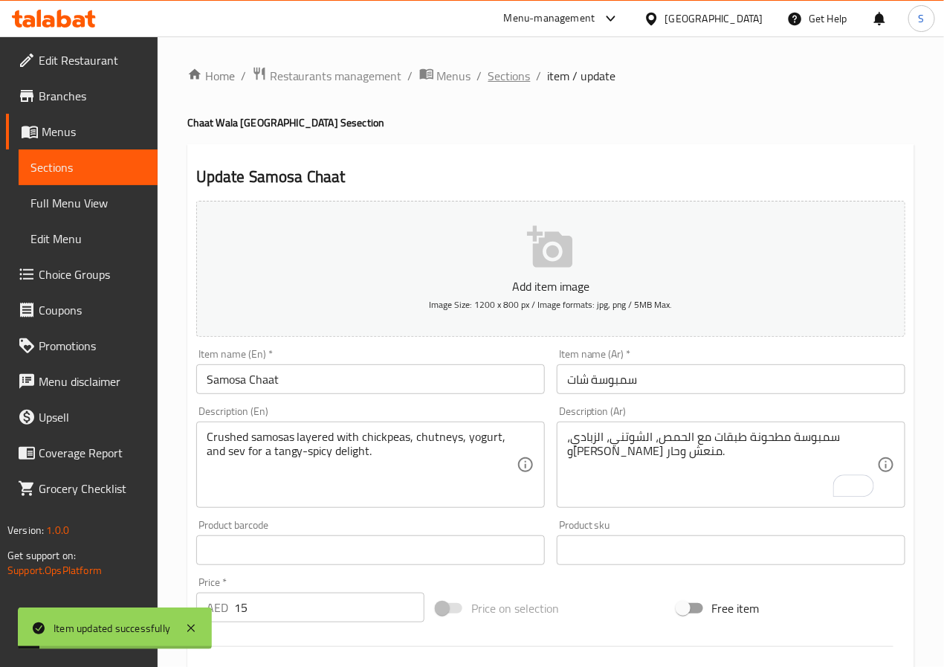
click at [502, 78] on span "Sections" at bounding box center [509, 76] width 42 height 18
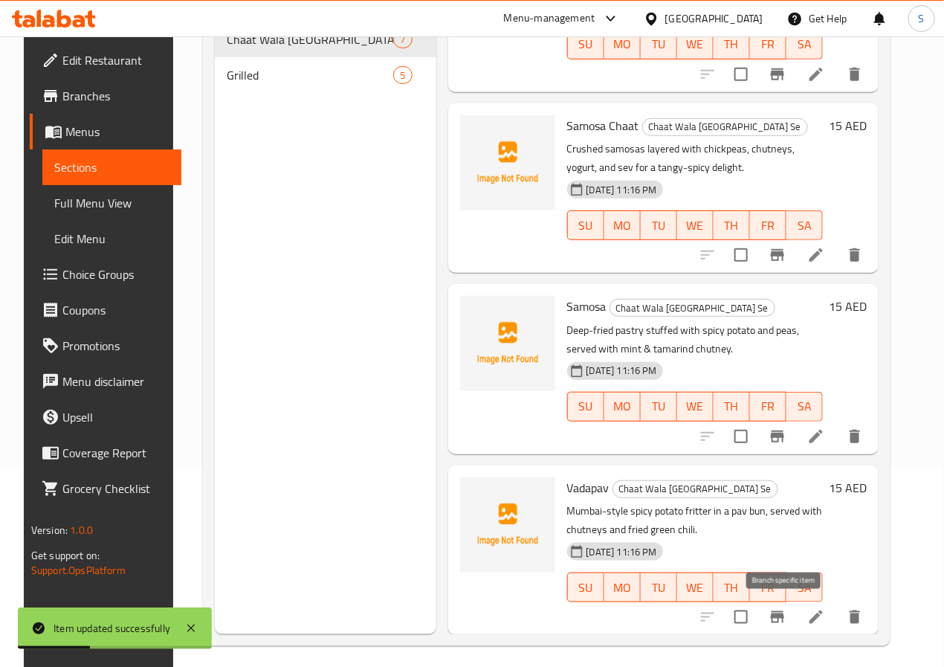
scroll to position [208, 0]
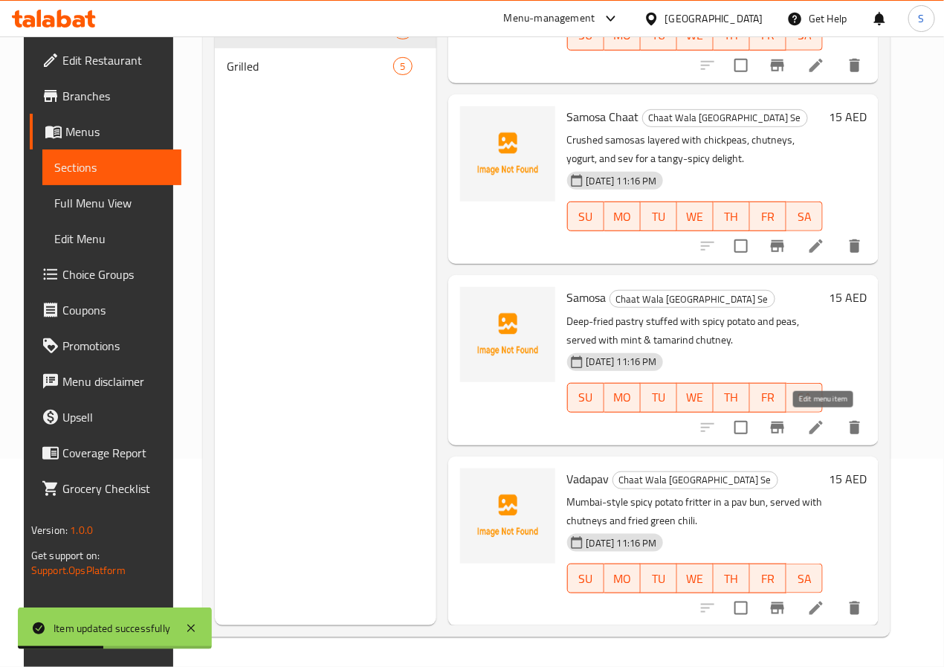
click at [821, 420] on icon at bounding box center [816, 427] width 18 height 18
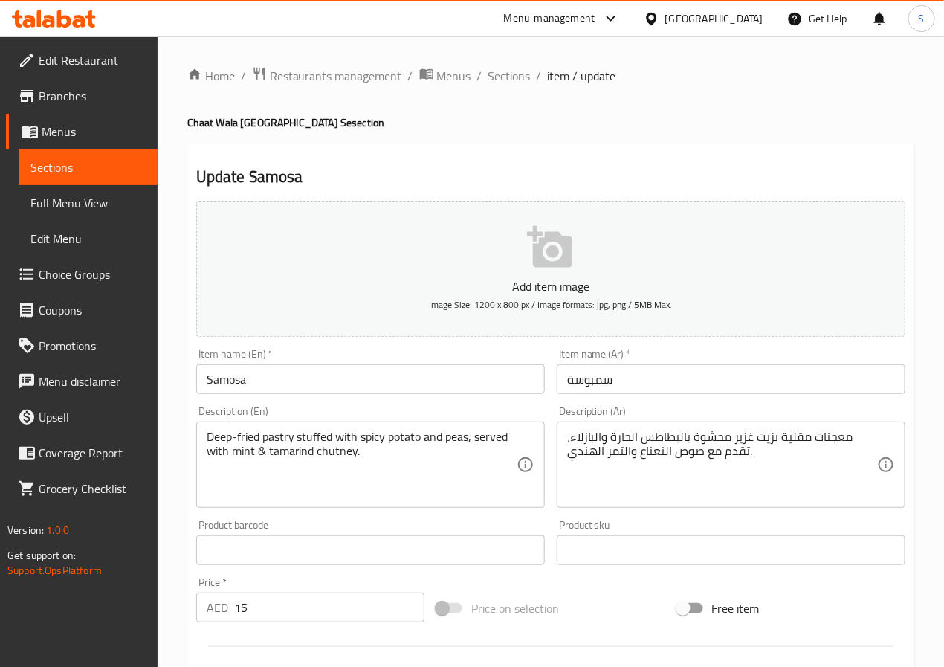
click at [767, 444] on textarea "معجنات مقلية بزيت غزير محشوة بالبطاطس الحارة والبازلاء، تقدم مع صوص النعناع وال…" at bounding box center [722, 464] width 310 height 71
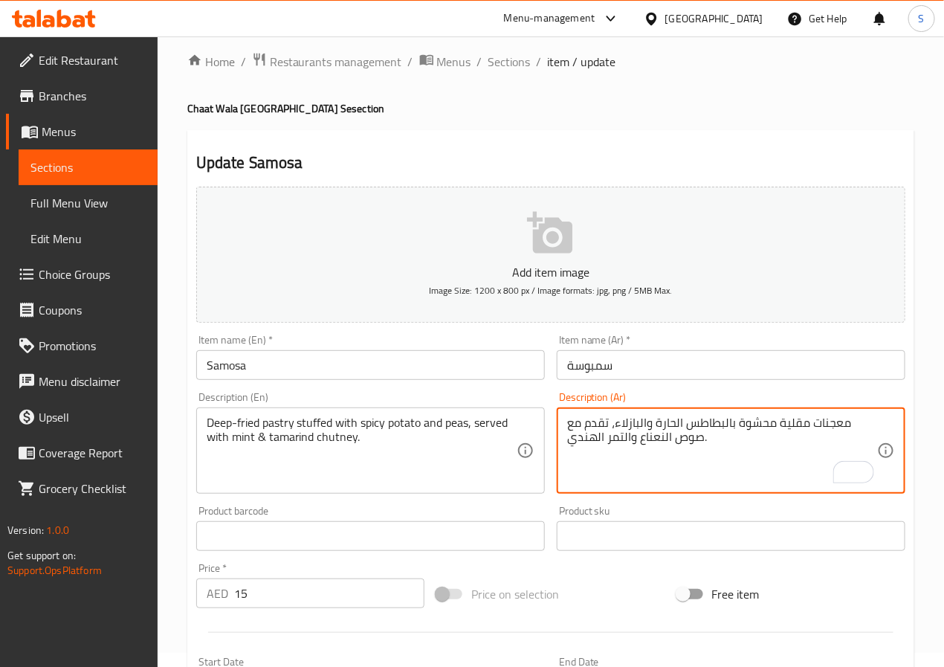
scroll to position [382, 0]
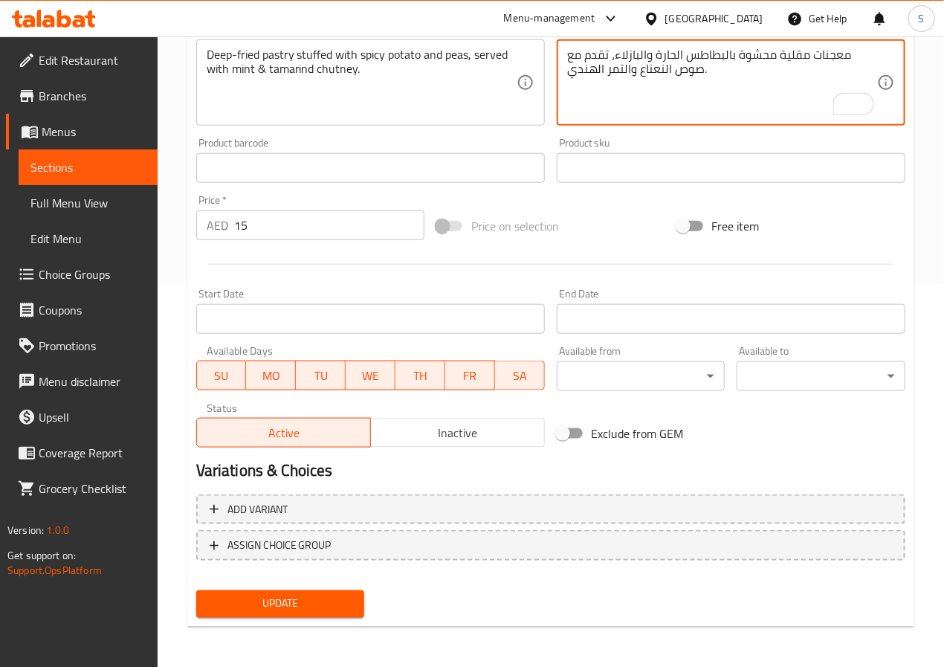
click at [683, 74] on textarea "معجنات مقلية محشوة بالبطاطس الحارة والبازلاء، تقدم مع صوص النعناع والتمر الهندي." at bounding box center [722, 83] width 310 height 71
type textarea "معجنات مقلية محشوة بالبطاطس الحارة والبازلاء، تقدم مع شوتني النعناع والتمر الهن…"
click at [291, 594] on span "Update" at bounding box center [280, 603] width 145 height 19
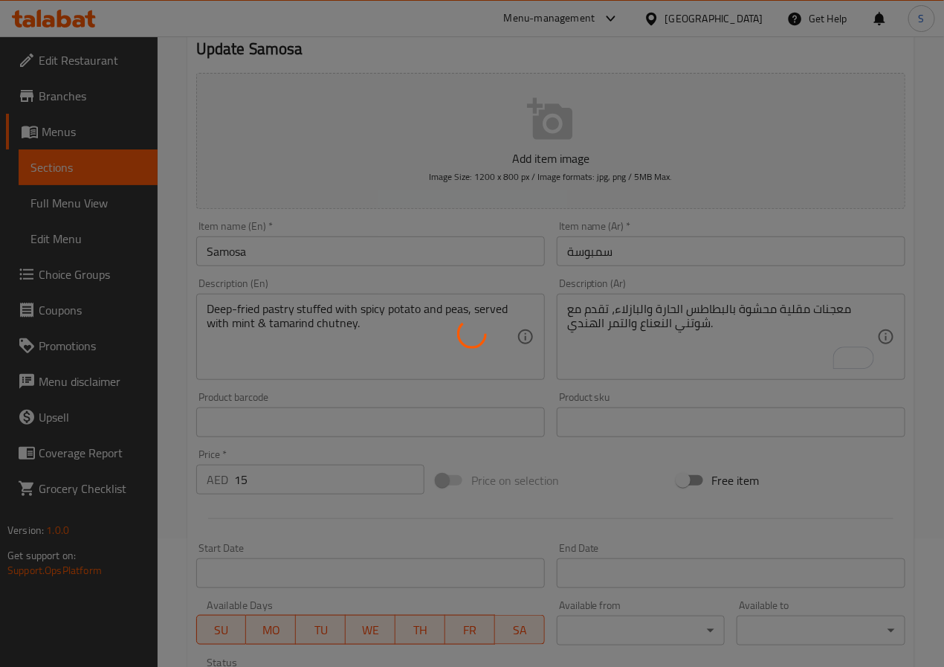
scroll to position [0, 0]
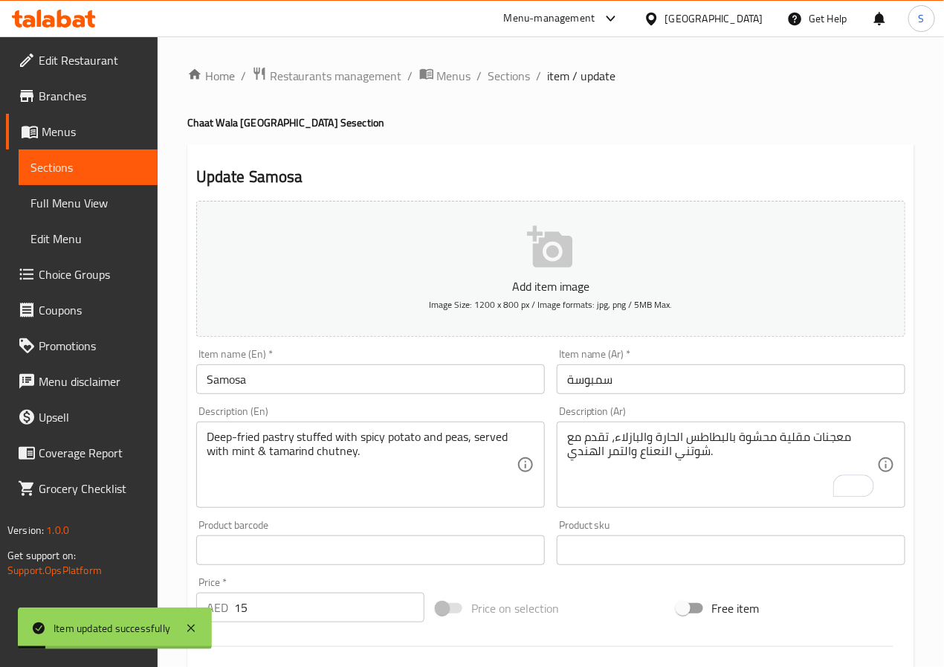
click at [510, 74] on span "Sections" at bounding box center [509, 76] width 42 height 18
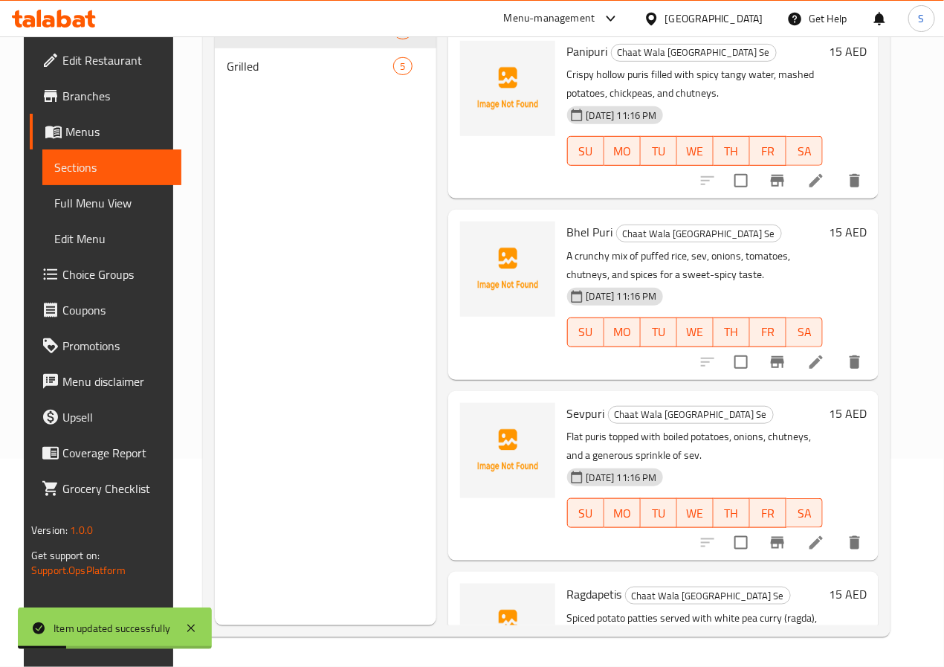
scroll to position [658, 0]
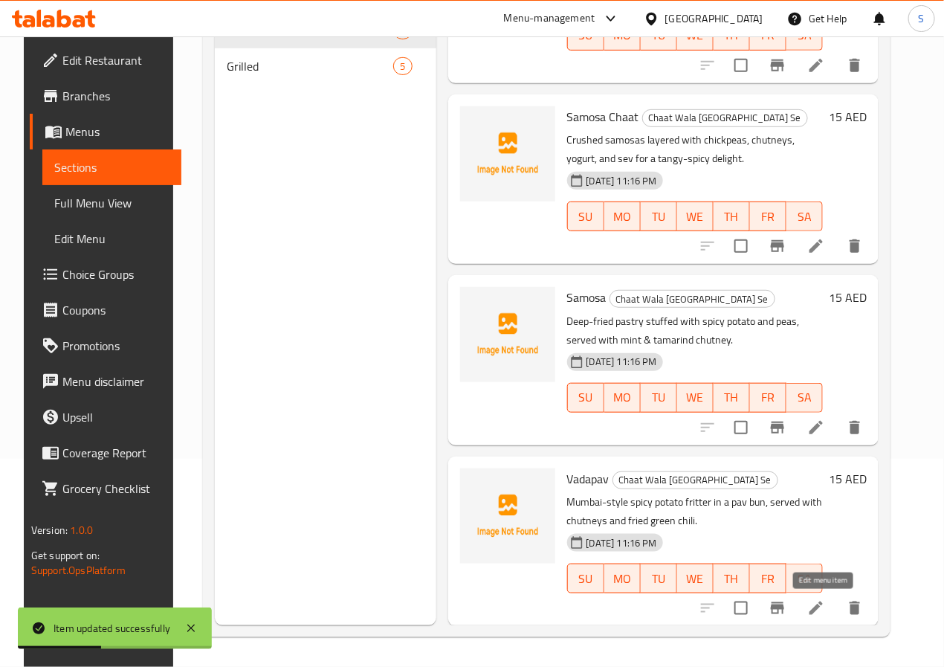
click at [825, 614] on icon at bounding box center [816, 608] width 18 height 18
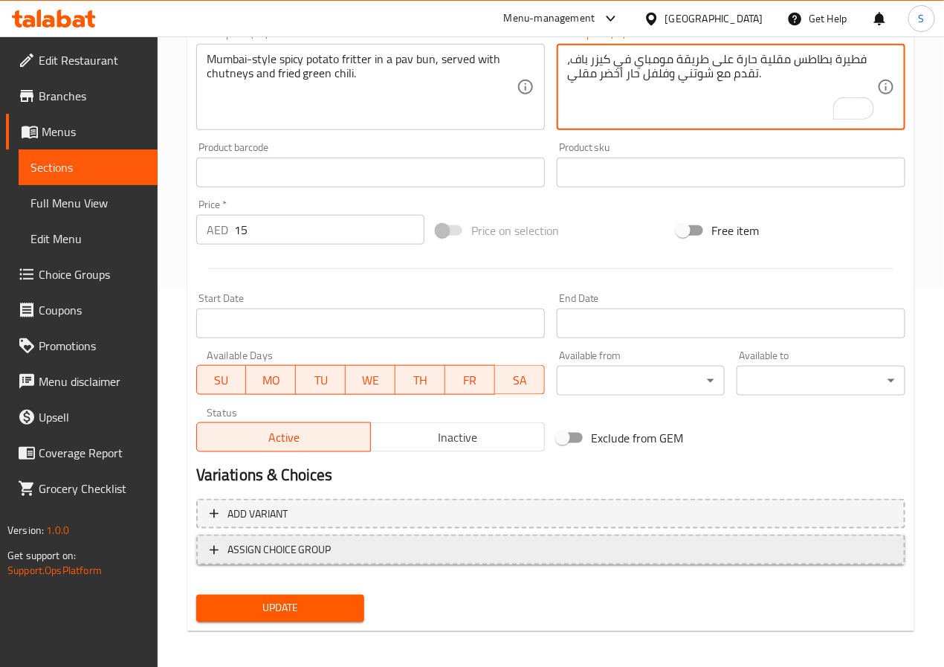
scroll to position [382, 0]
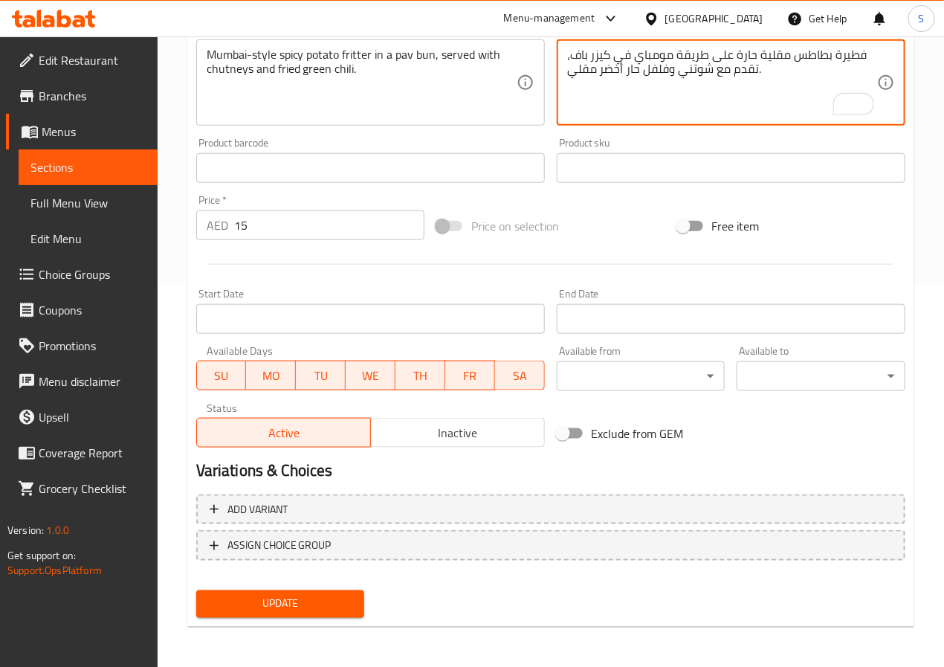
type textarea "فطيرة بطاطس مقلية حارة على طريقة مومباي في كيزر باف، تقدم مع شوتني وفلفل حار أخ…"
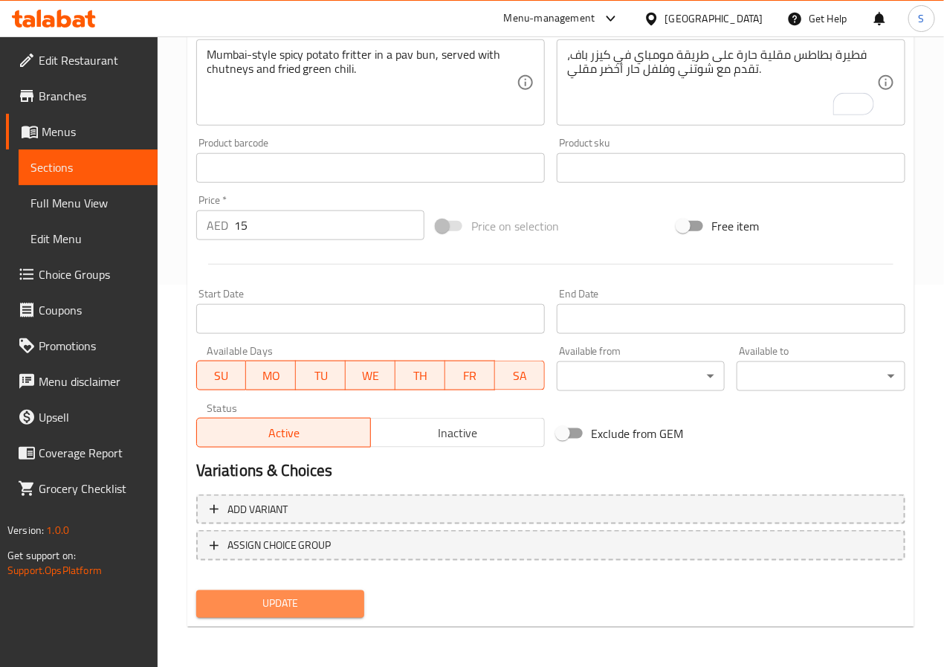
click at [348, 603] on span "Update" at bounding box center [280, 603] width 145 height 19
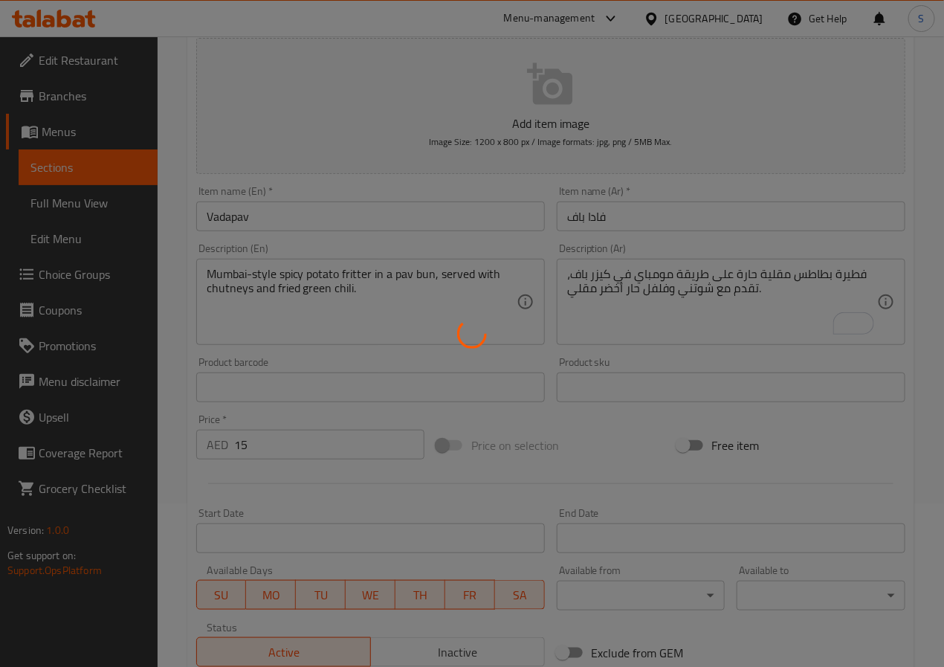
scroll to position [0, 0]
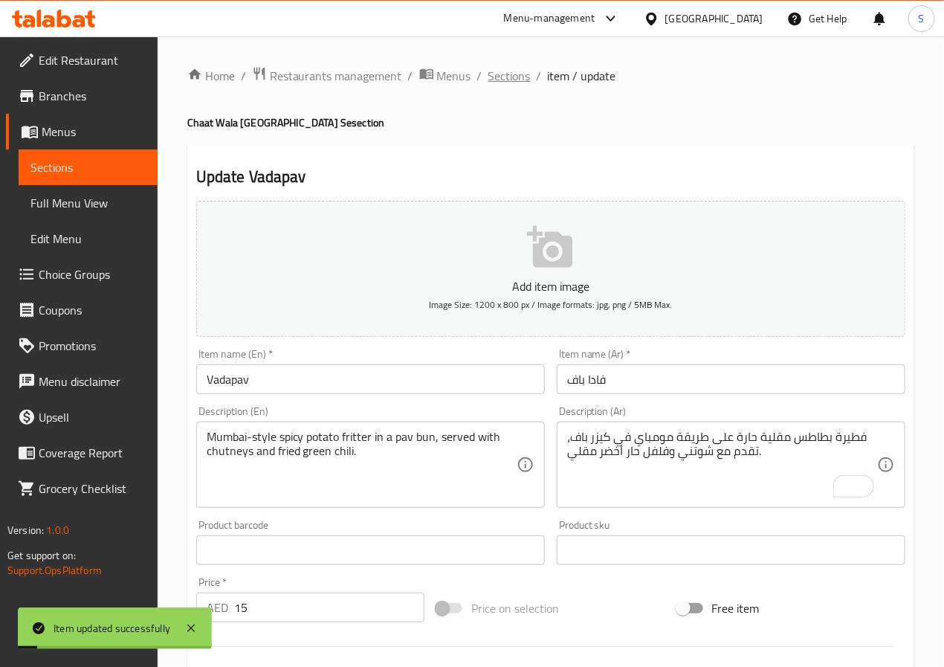
click at [509, 82] on span "Sections" at bounding box center [509, 76] width 42 height 18
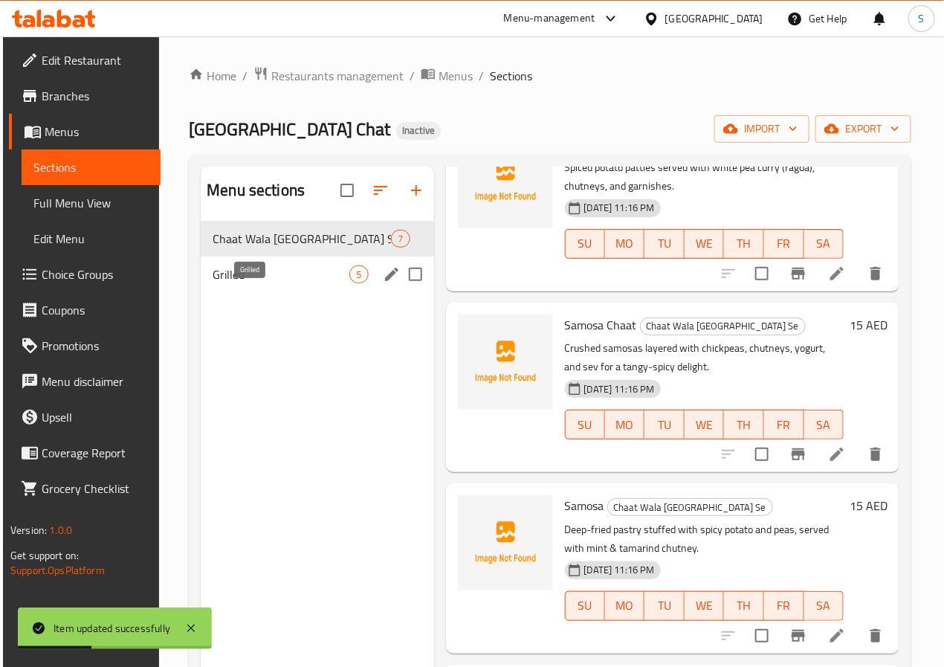
click at [226, 283] on span "Grilled" at bounding box center [281, 274] width 137 height 18
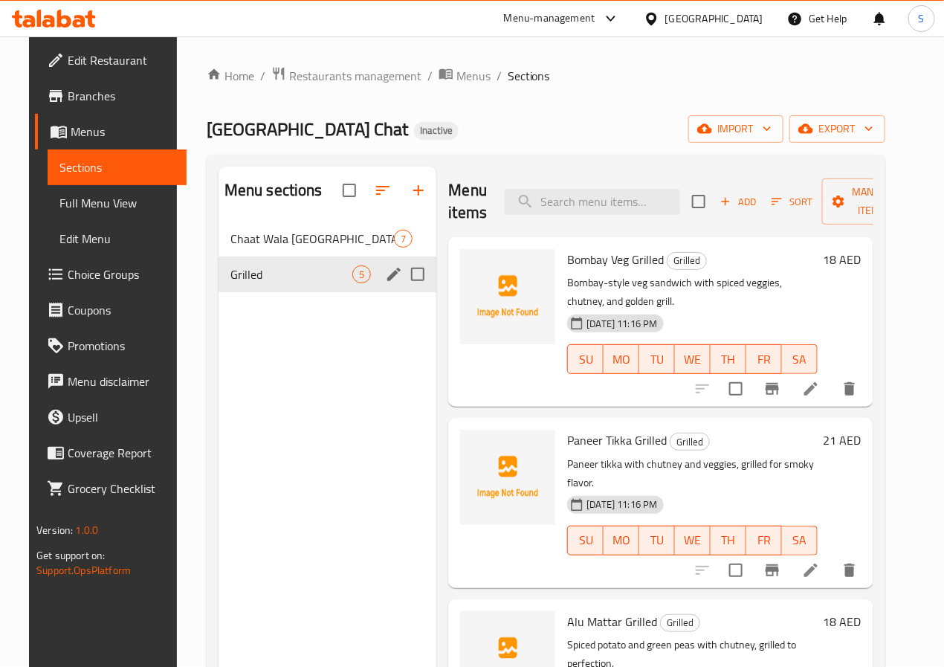
click at [385, 283] on icon "edit" at bounding box center [394, 274] width 18 height 18
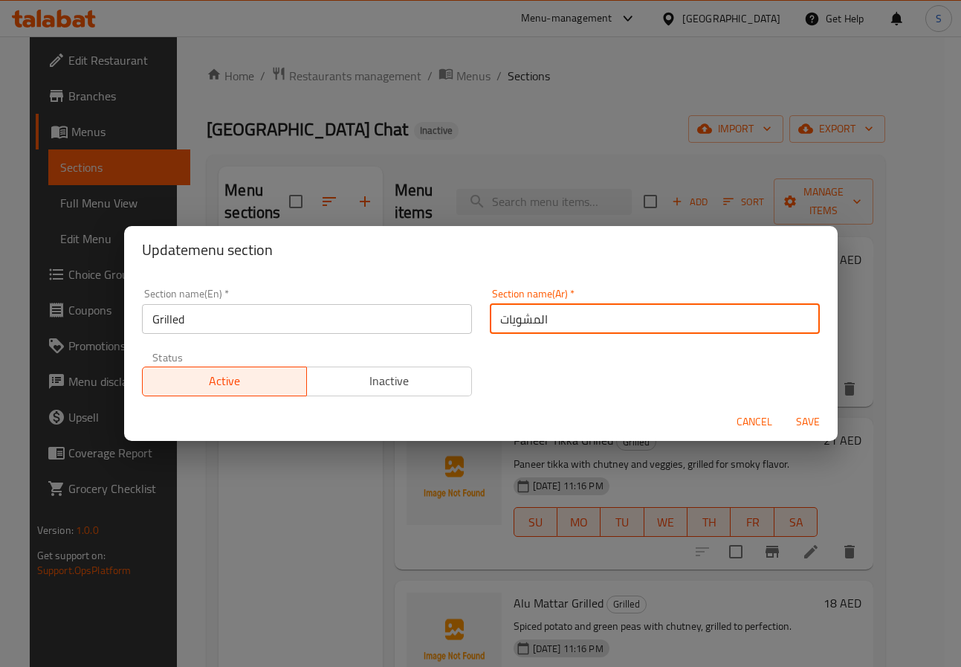
drag, startPoint x: 502, startPoint y: 320, endPoint x: 484, endPoint y: 321, distance: 17.9
click at [490, 321] on input "المشويات" at bounding box center [655, 319] width 330 height 30
type input "المشوي"
click at [784, 408] on button "Save" at bounding box center [808, 421] width 48 height 27
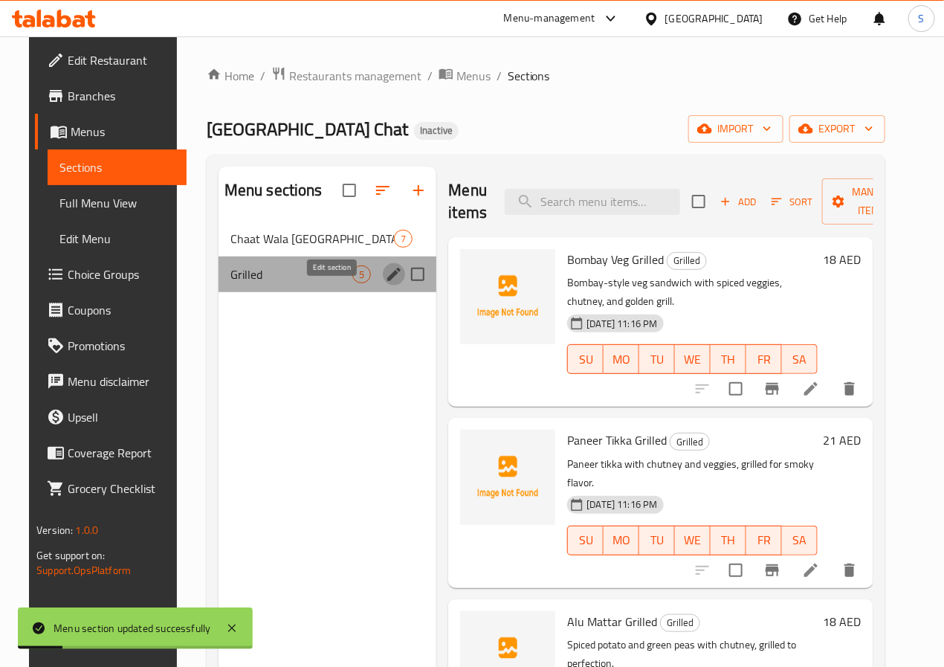
click at [387, 281] on icon "edit" at bounding box center [393, 273] width 13 height 13
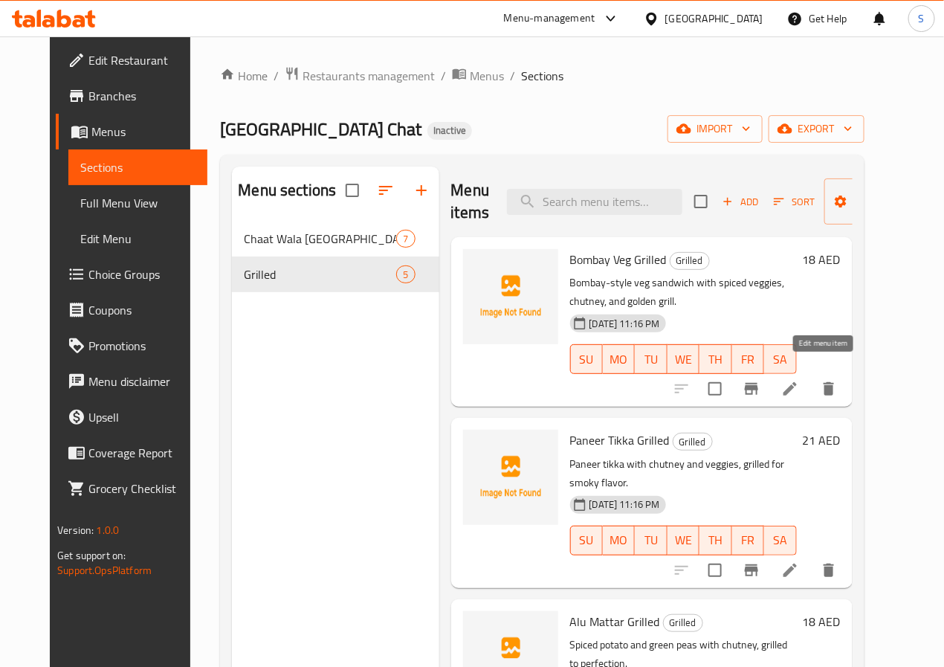
click at [799, 380] on icon at bounding box center [790, 389] width 18 height 18
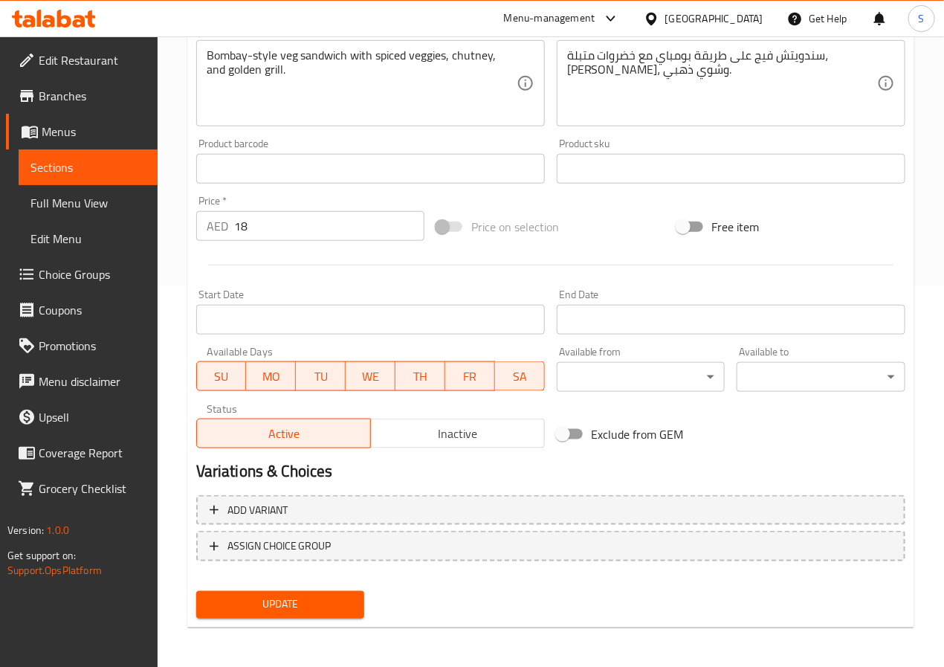
scroll to position [382, 0]
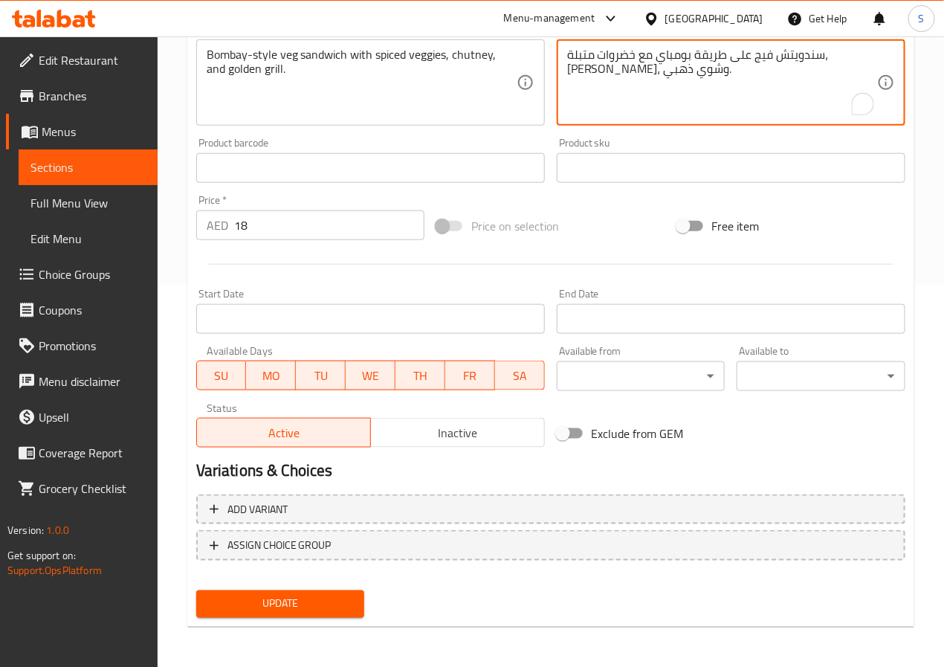
click at [616, 65] on textarea "سندويتش فيج على طريقة بومباي مع خضروات متبلة، [PERSON_NAME]، وشوي ذهبي." at bounding box center [722, 83] width 310 height 71
type textarea "سندويتش فيج على طريقة بومباي مع خضروات متبلة، [PERSON_NAME]، و[PERSON_NAME]."
click at [301, 596] on span "Update" at bounding box center [280, 603] width 145 height 19
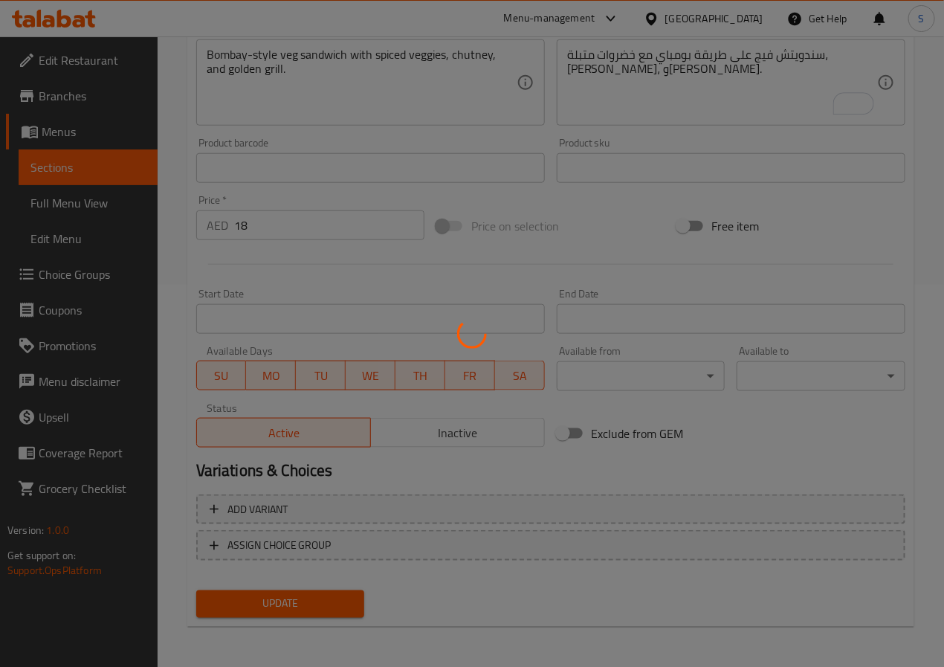
scroll to position [0, 0]
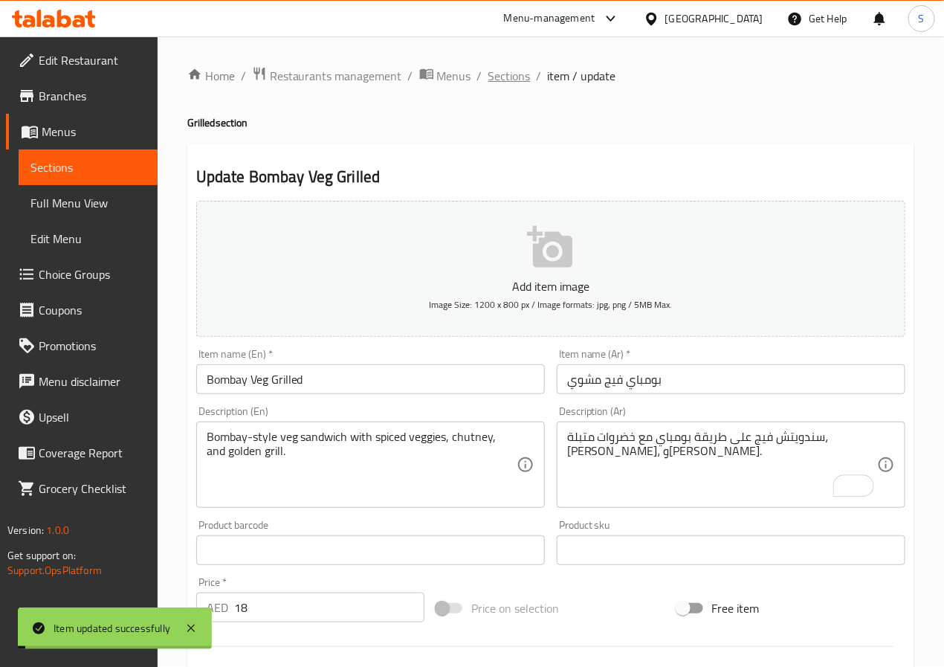
click at [511, 78] on span "Sections" at bounding box center [509, 76] width 42 height 18
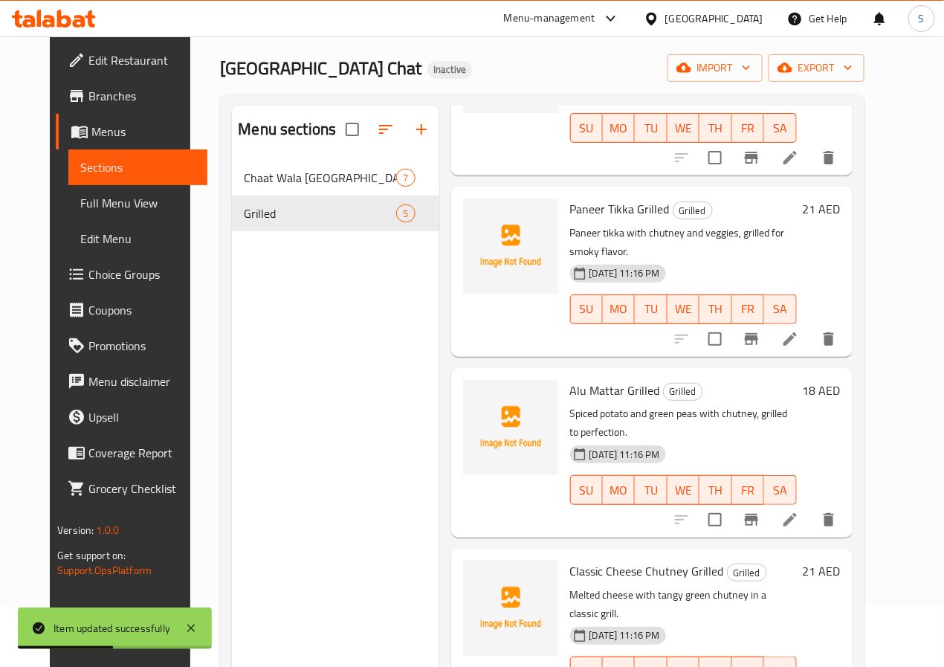
scroll to position [169, 0]
click at [799, 511] on icon at bounding box center [790, 520] width 18 height 18
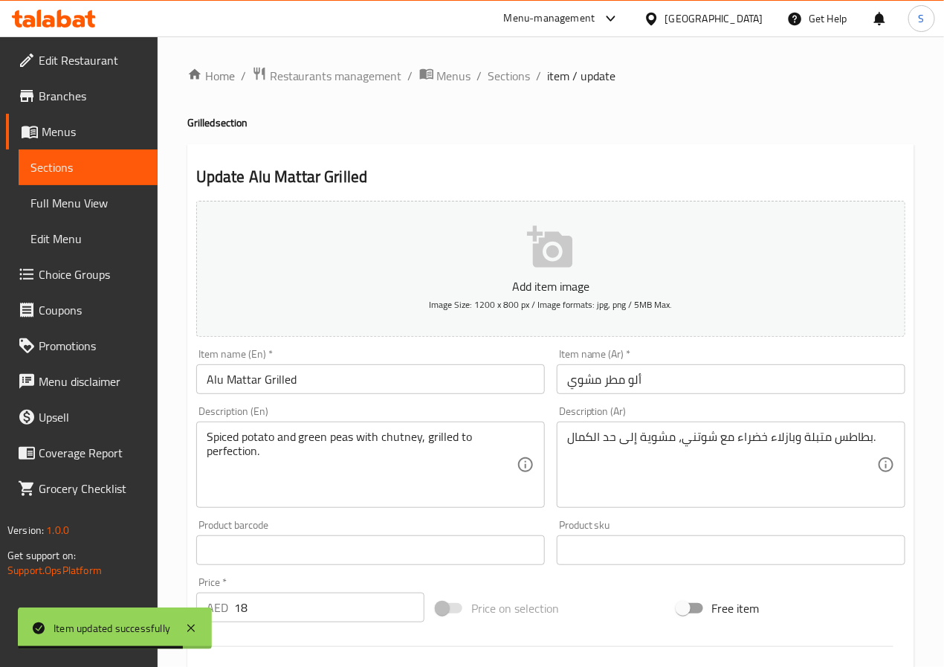
click at [609, 377] on input "ألو مطر مشوي" at bounding box center [731, 379] width 348 height 30
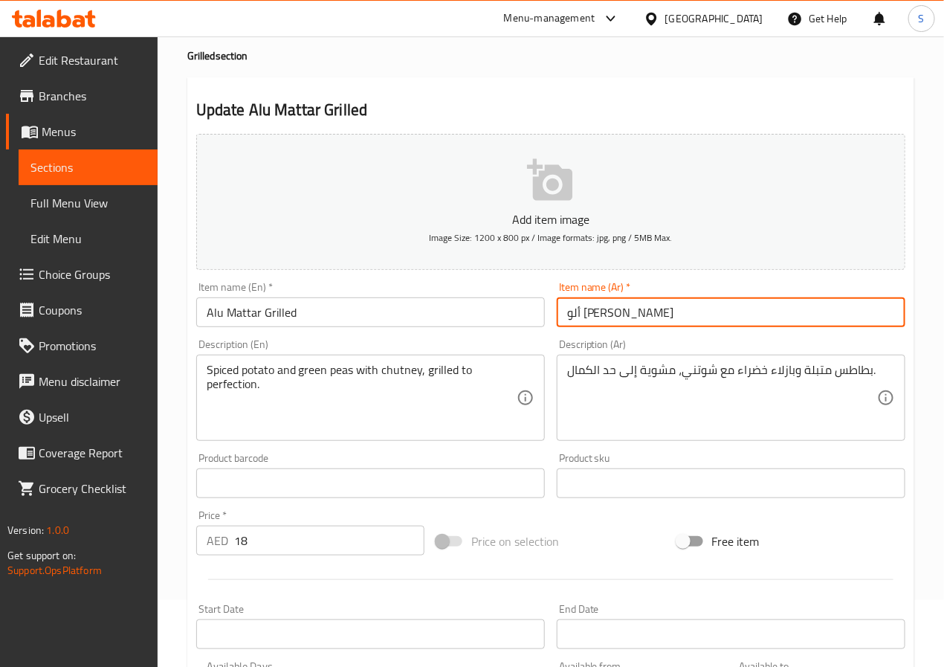
scroll to position [76, 0]
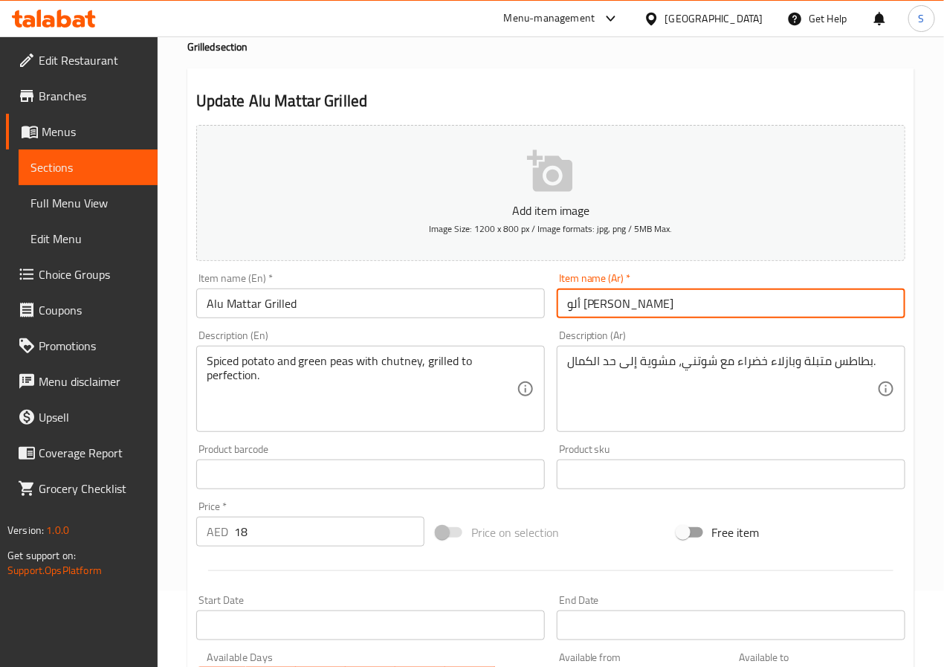
type input "ألو [PERSON_NAME]"
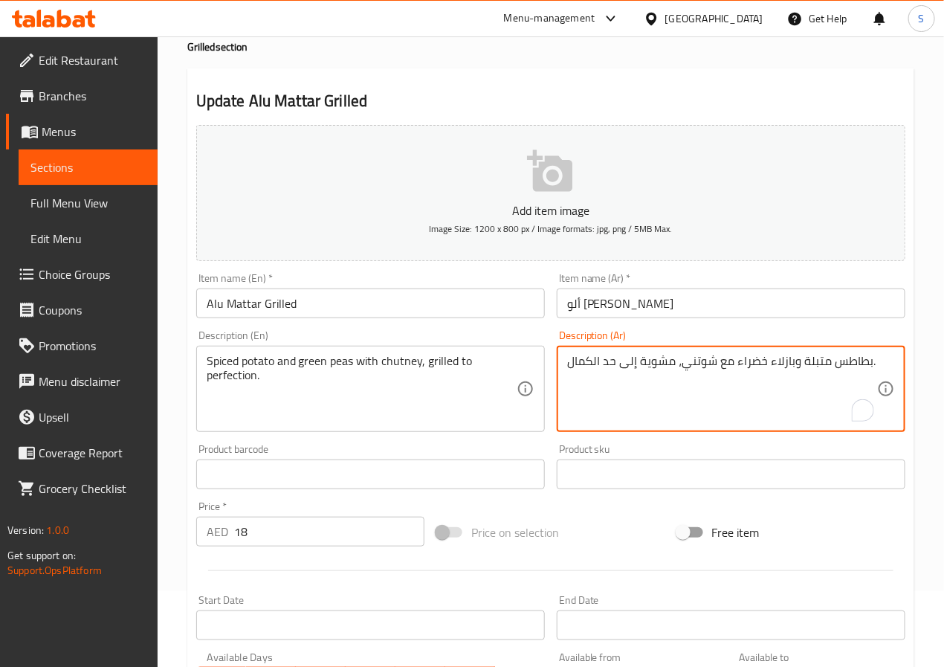
click at [605, 362] on textarea "بطاطس متبلة وبازلاء خضراء مع شوتني، مشوية إلى حد الكمال." at bounding box center [722, 389] width 310 height 71
click at [612, 363] on textarea "بطاطس متبلة وبازلاء خضراء مع شوتني، مشوية إلى حد الكمال." at bounding box center [722, 389] width 310 height 71
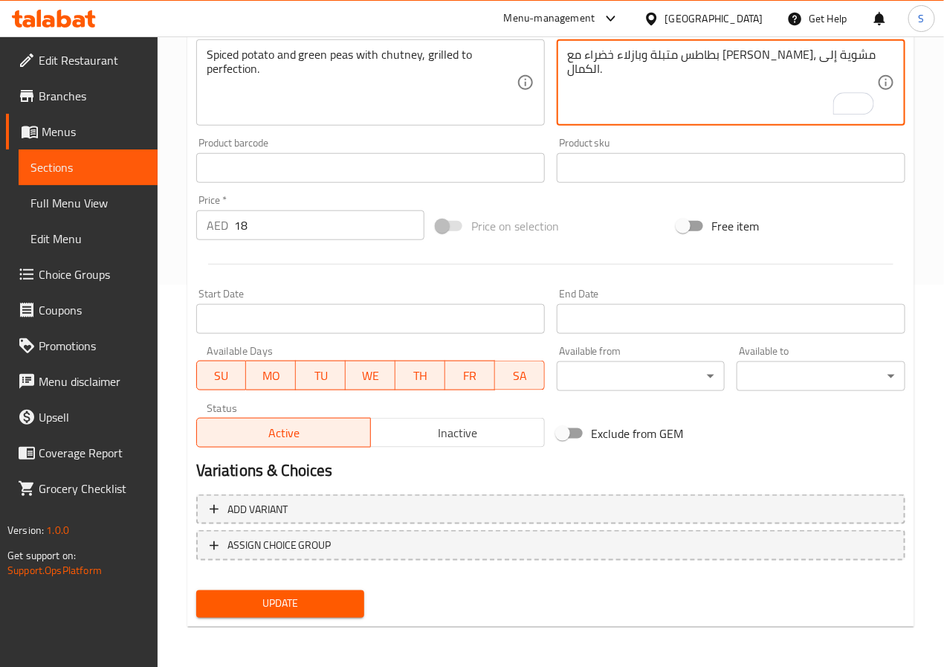
type textarea "بطاطس متبلة وبازلاء خضراء مع [PERSON_NAME]، مشوية إلى الكمال."
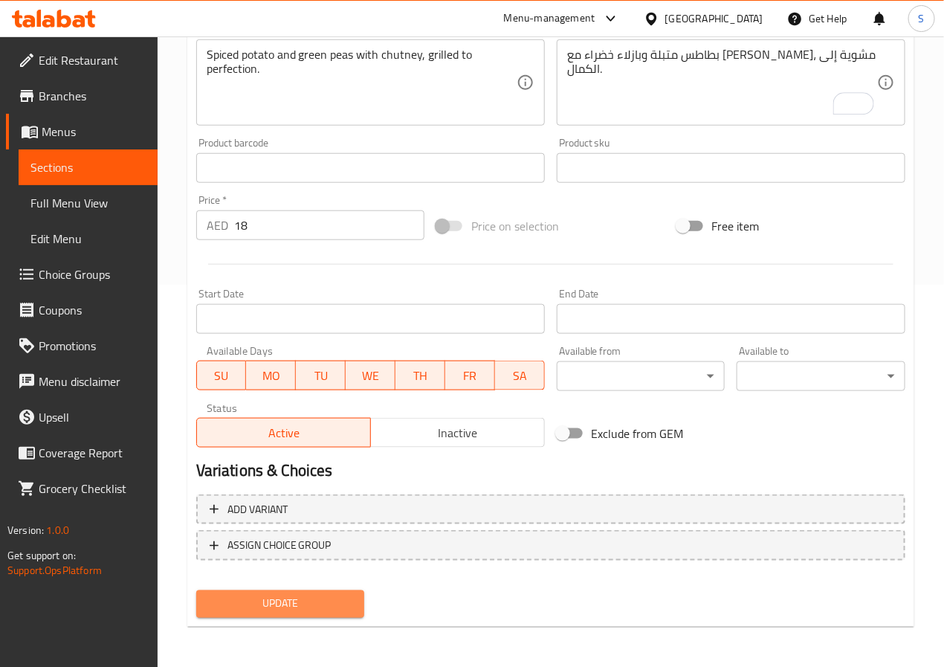
click at [226, 597] on span "Update" at bounding box center [280, 603] width 145 height 19
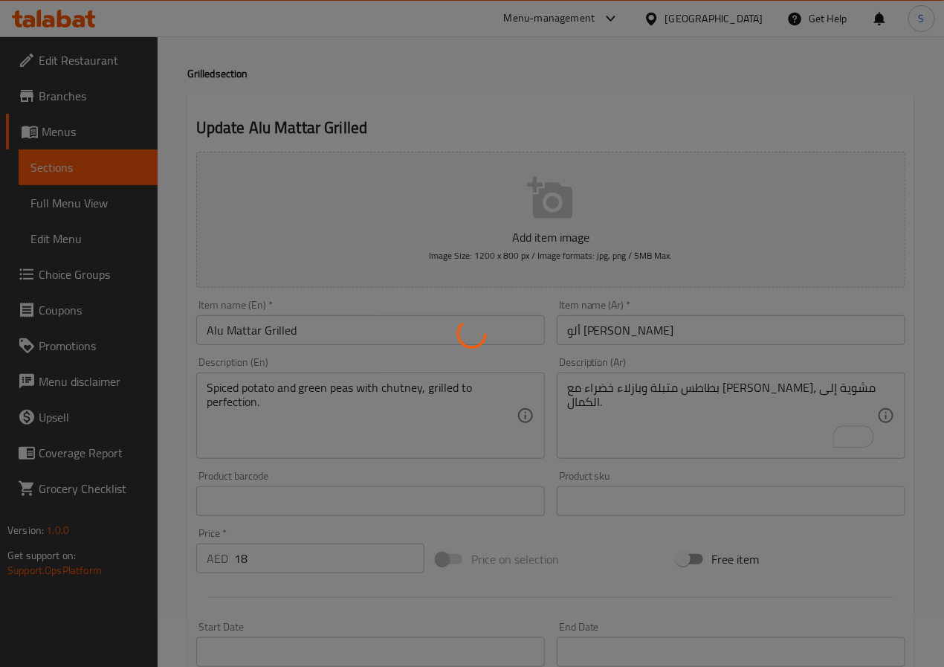
scroll to position [0, 0]
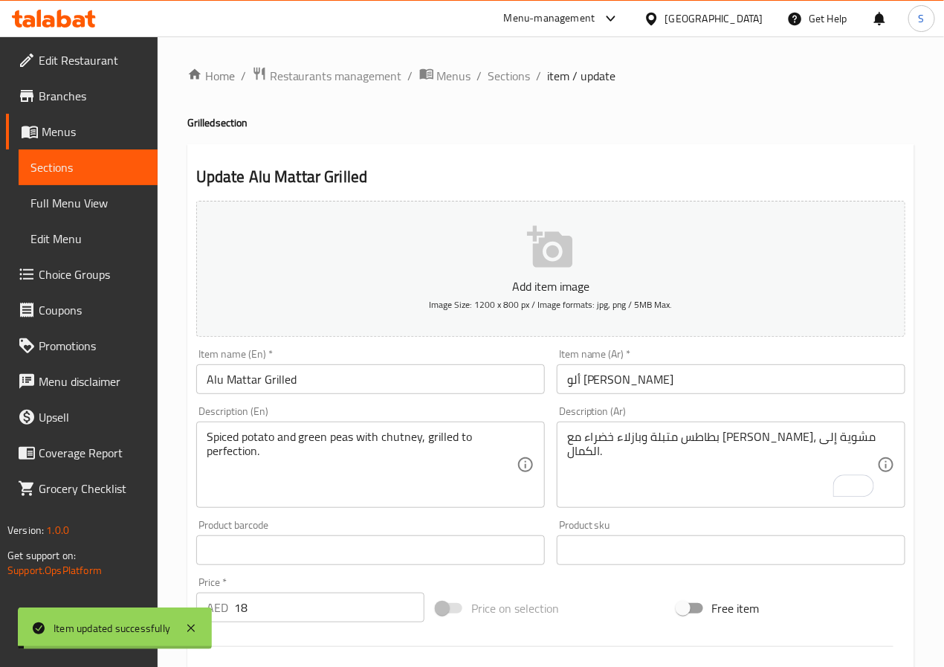
drag, startPoint x: 500, startPoint y: 74, endPoint x: 470, endPoint y: 7, distance: 73.2
click at [500, 74] on span "Sections" at bounding box center [509, 76] width 42 height 18
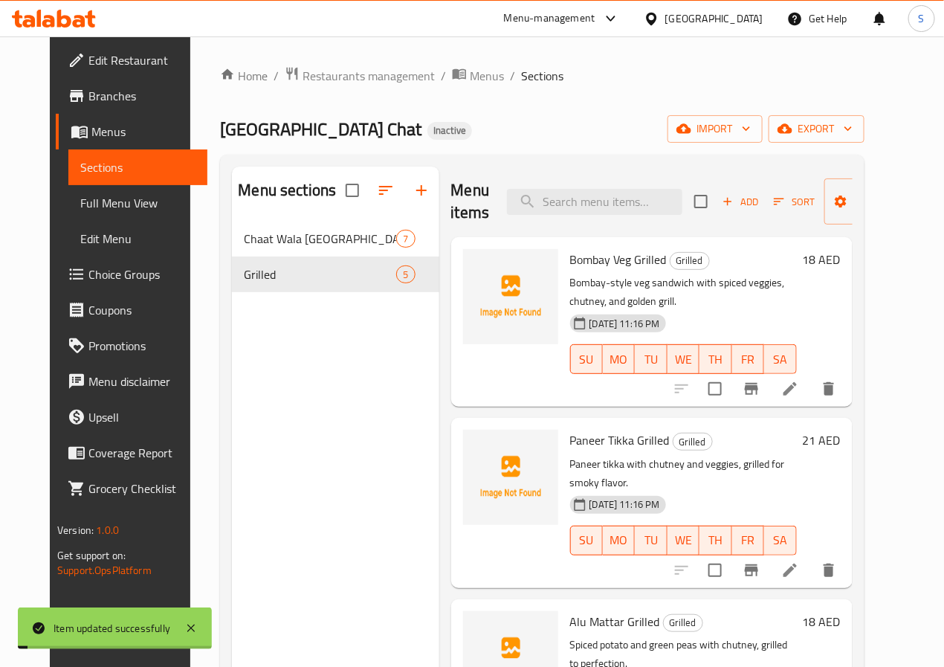
scroll to position [9, 0]
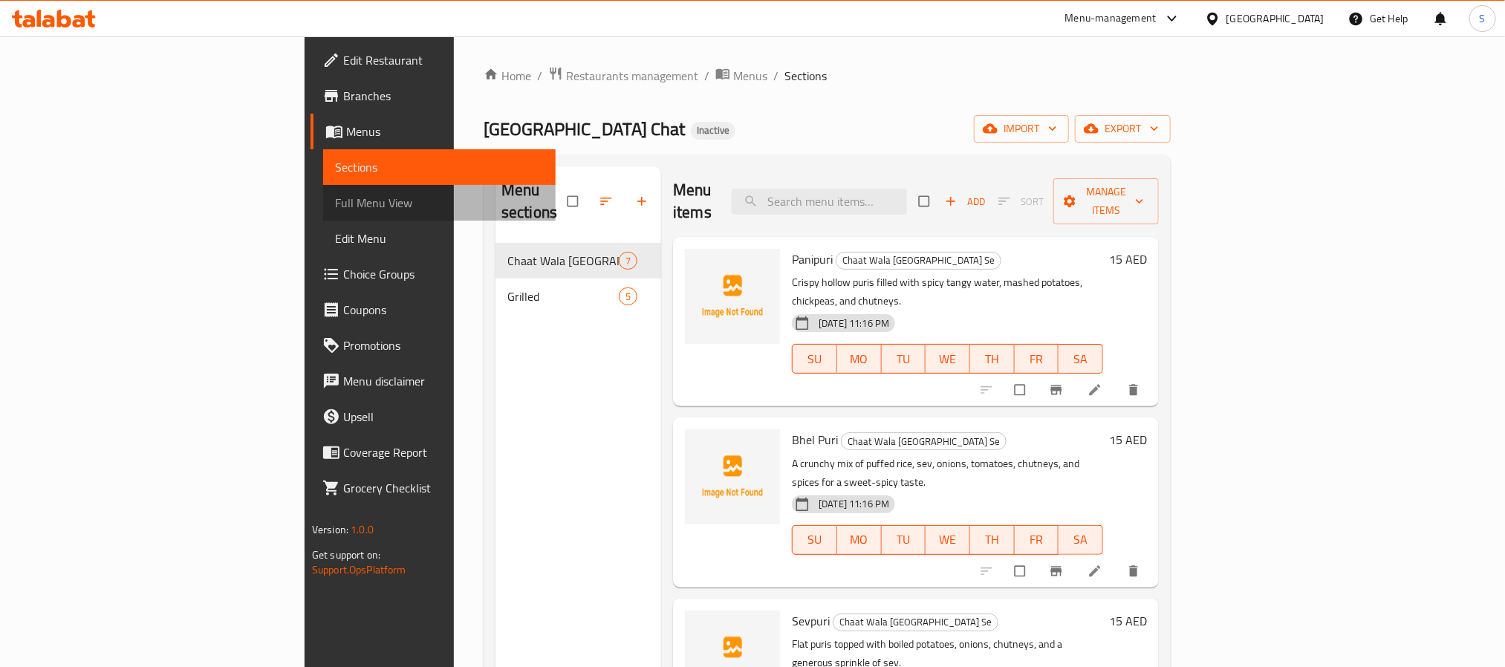
click at [335, 203] on span "Full Menu View" at bounding box center [439, 203] width 209 height 18
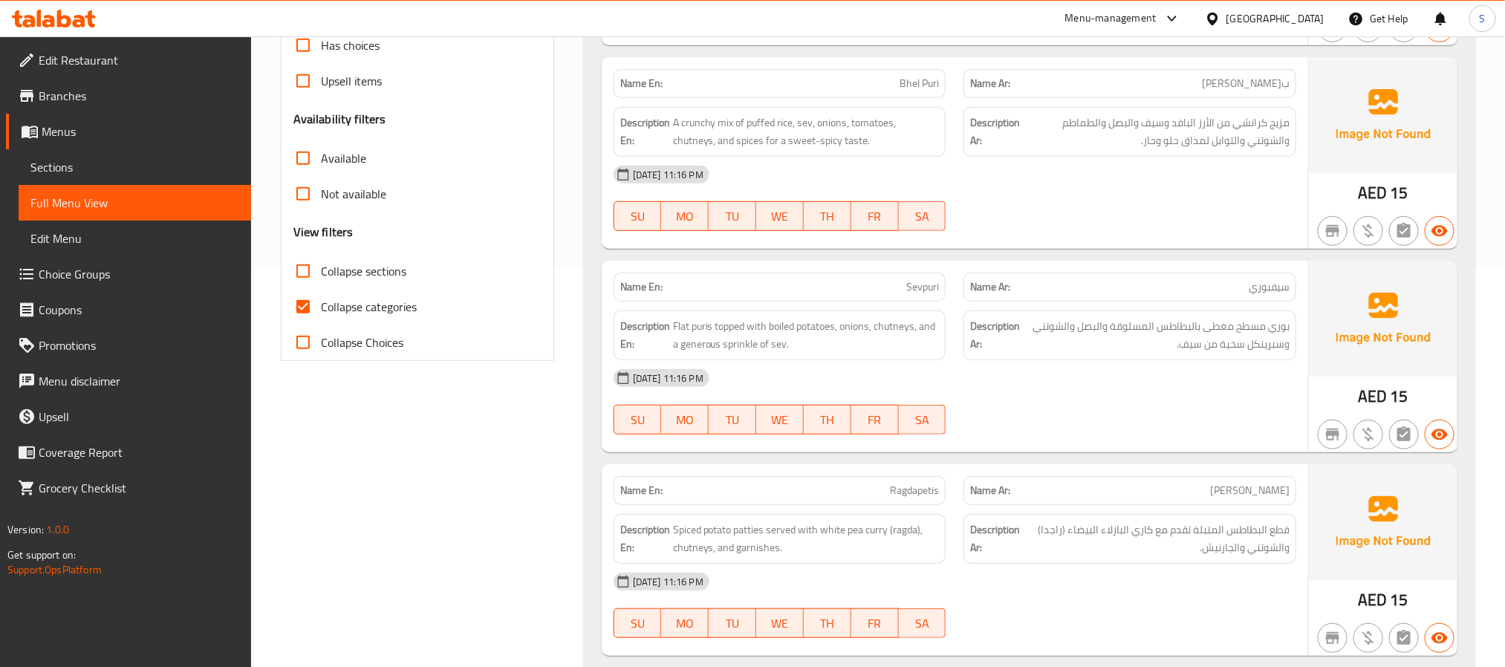
scroll to position [477, 0]
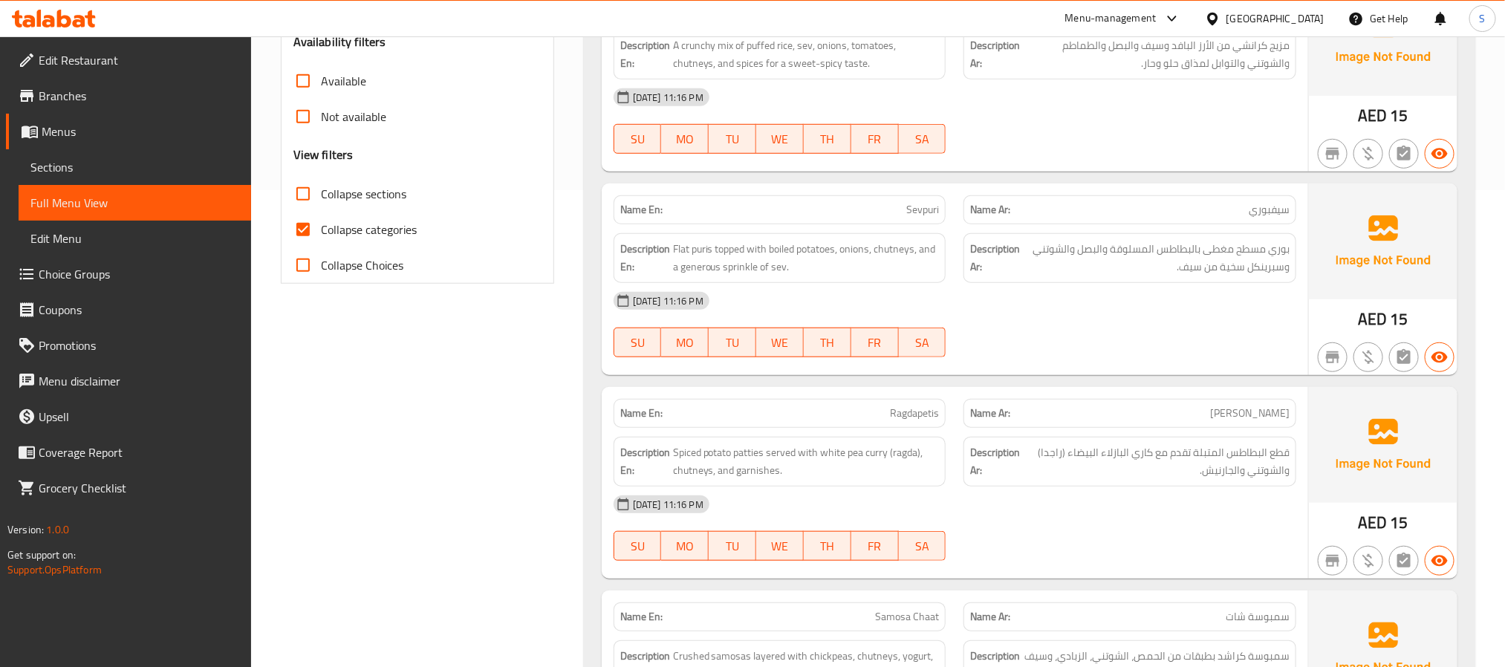
drag, startPoint x: 308, startPoint y: 235, endPoint x: 406, endPoint y: 236, distance: 98.8
click at [308, 234] on input "Collapse categories" at bounding box center [303, 230] width 36 height 36
checkbox input "false"
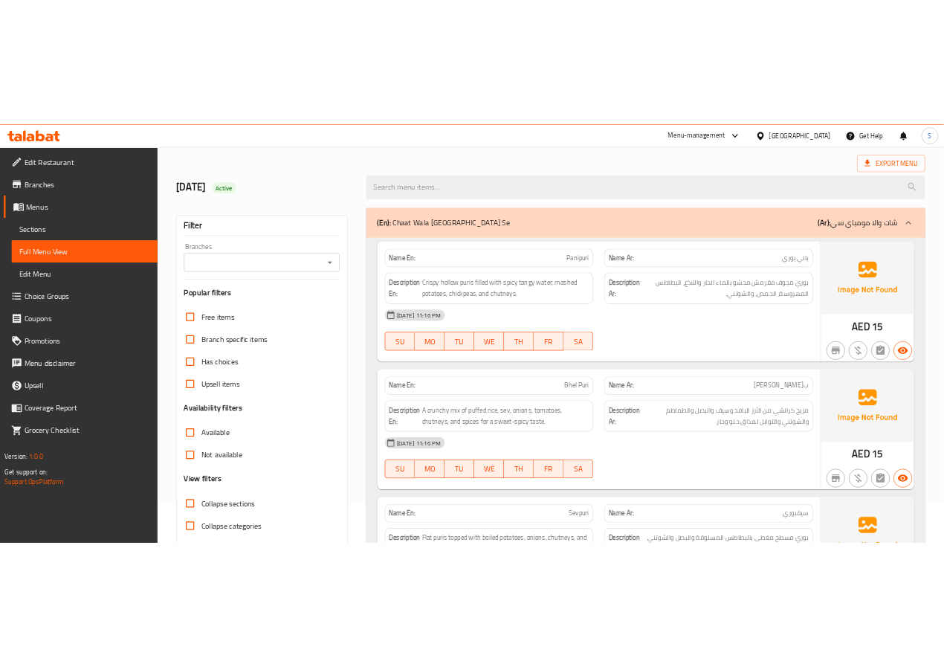
scroll to position [0, 0]
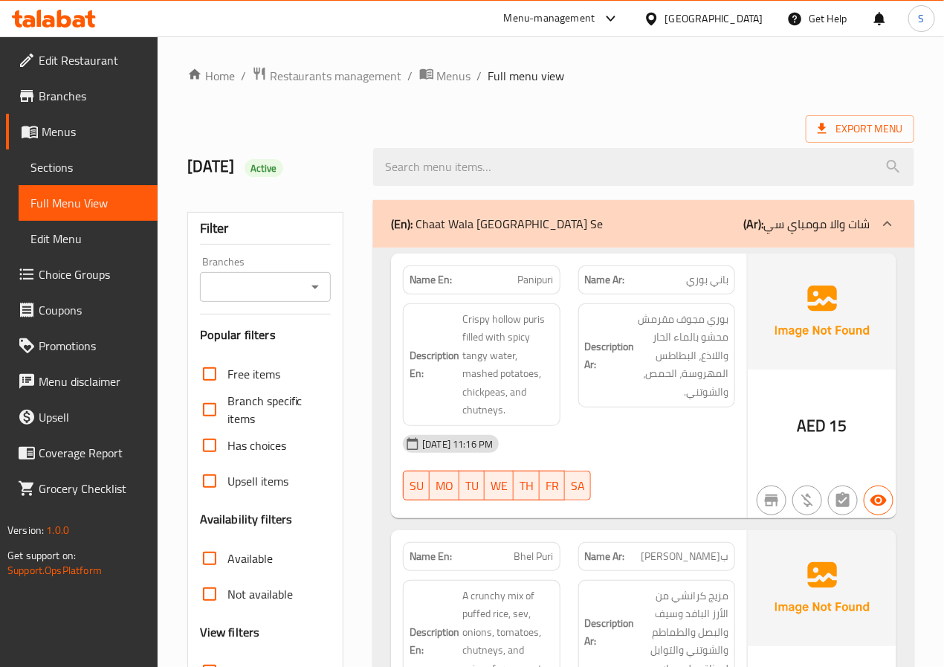
click at [346, 178] on h2 "[DATE] Active" at bounding box center [271, 166] width 169 height 22
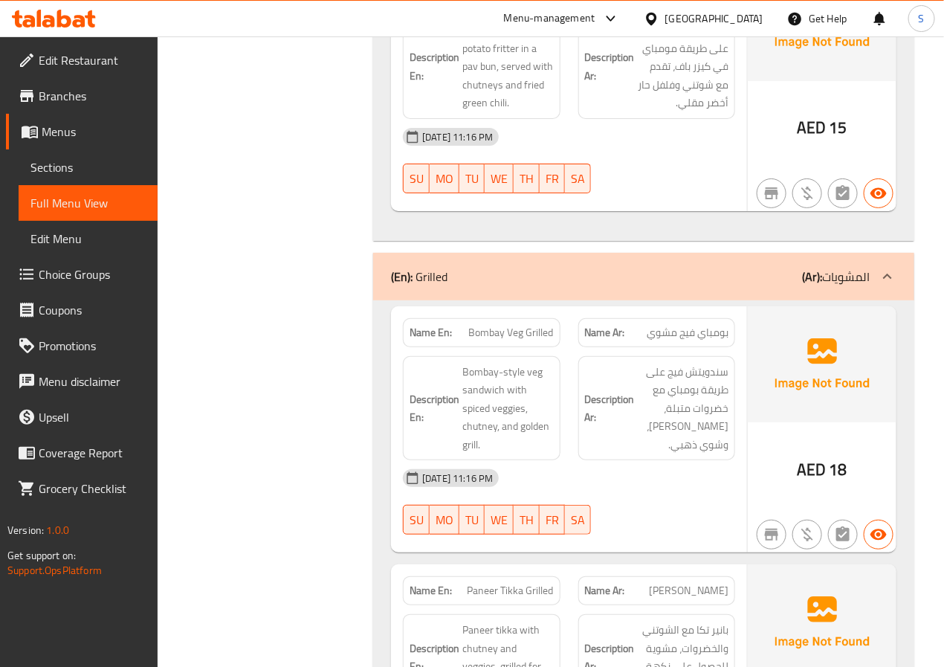
scroll to position [1902, 0]
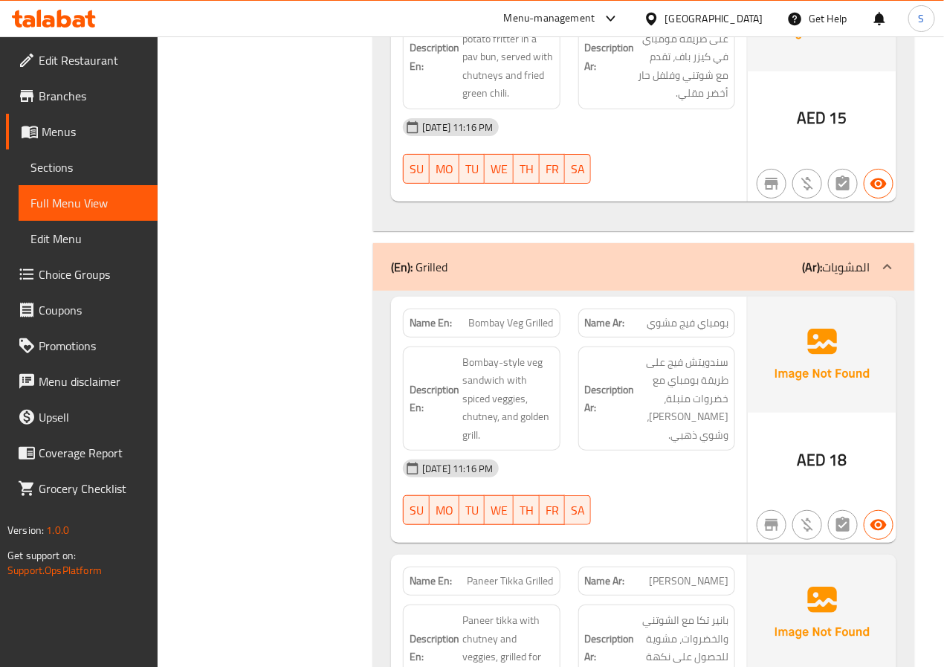
click at [337, 299] on div "Filter Branches Branches Popular filters Free items Branch specific items Has c…" at bounding box center [271, 77] width 187 height 3576
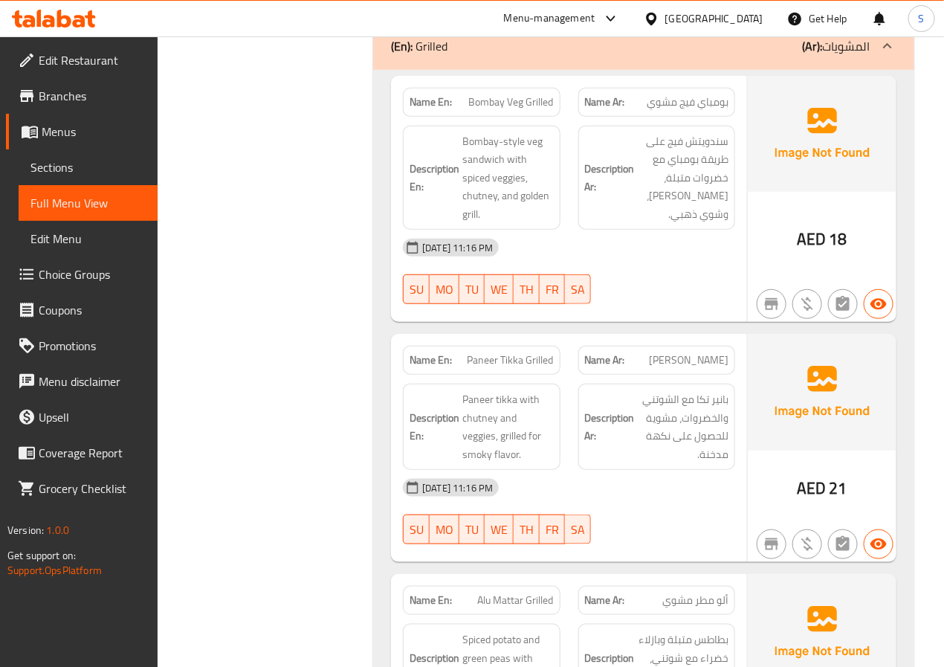
scroll to position [2132, 0]
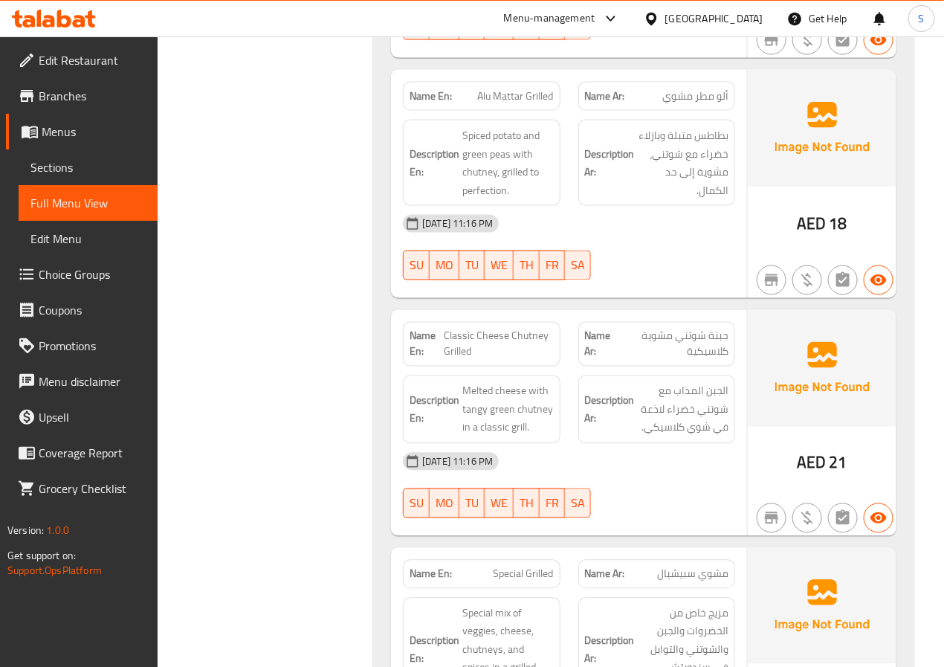
scroll to position [2630, 0]
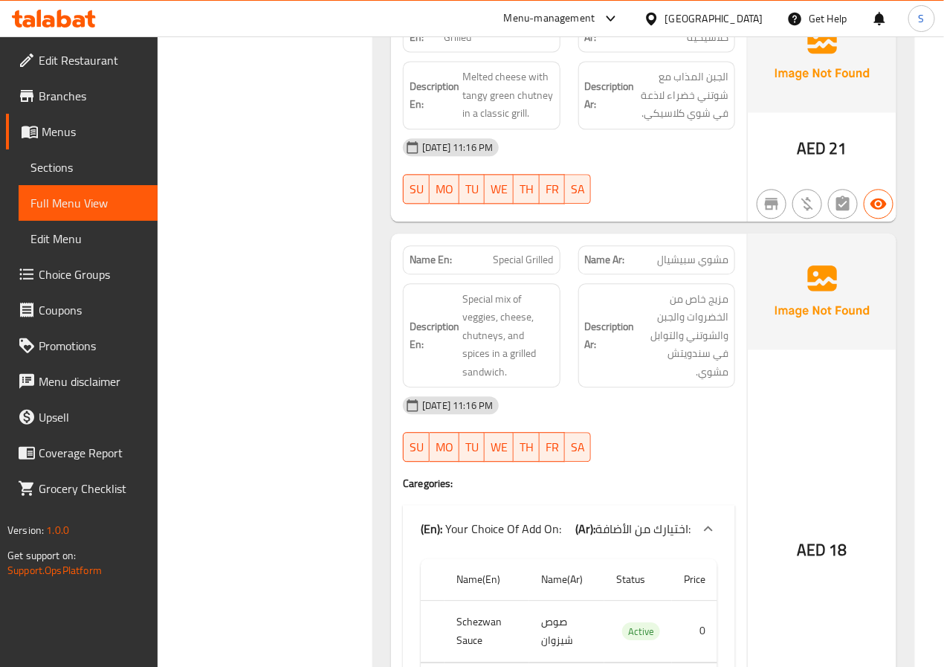
scroll to position [2939, 0]
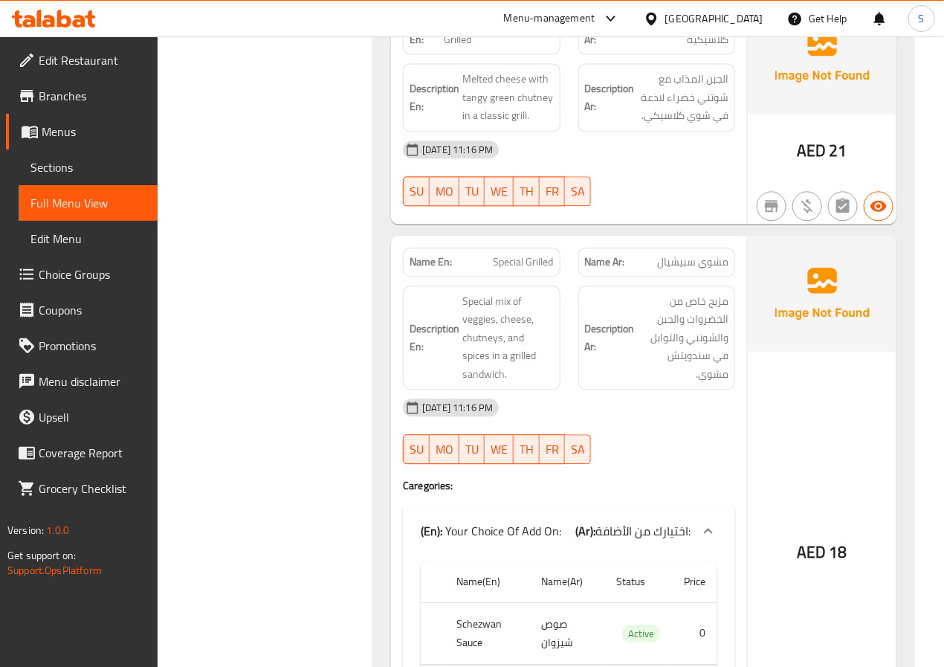
click at [496, 47] on span "Classic Cheese Chutney Grilled" at bounding box center [498, 31] width 109 height 31
click at [506, 48] on span "Classic Cheese Chutney Grilled" at bounding box center [498, 31] width 109 height 31
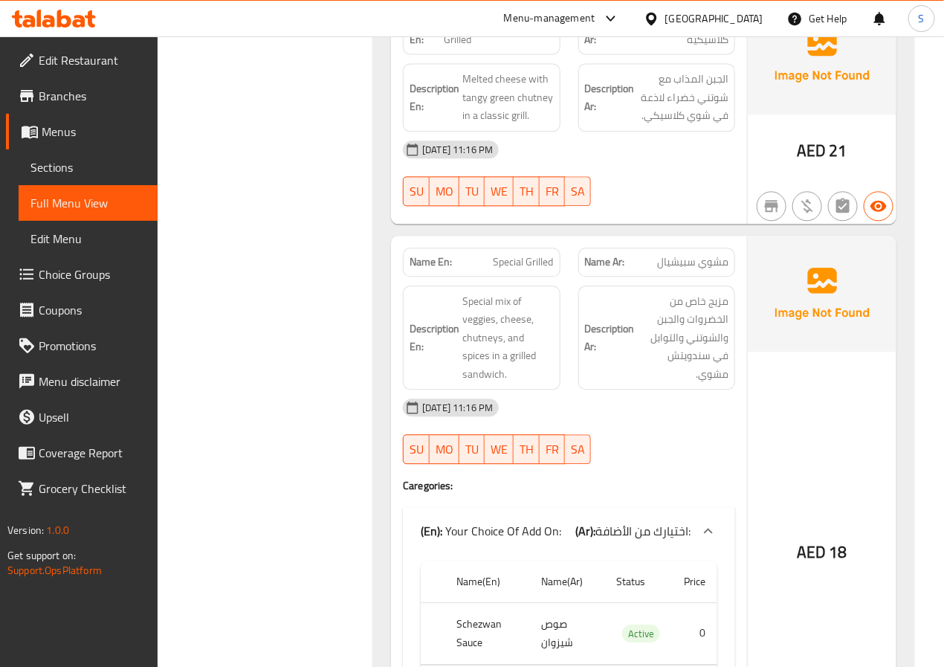
click at [506, 48] on span "Classic Cheese Chutney Grilled" at bounding box center [498, 31] width 109 height 31
copy span "Classic Cheese Chutney Grilled"
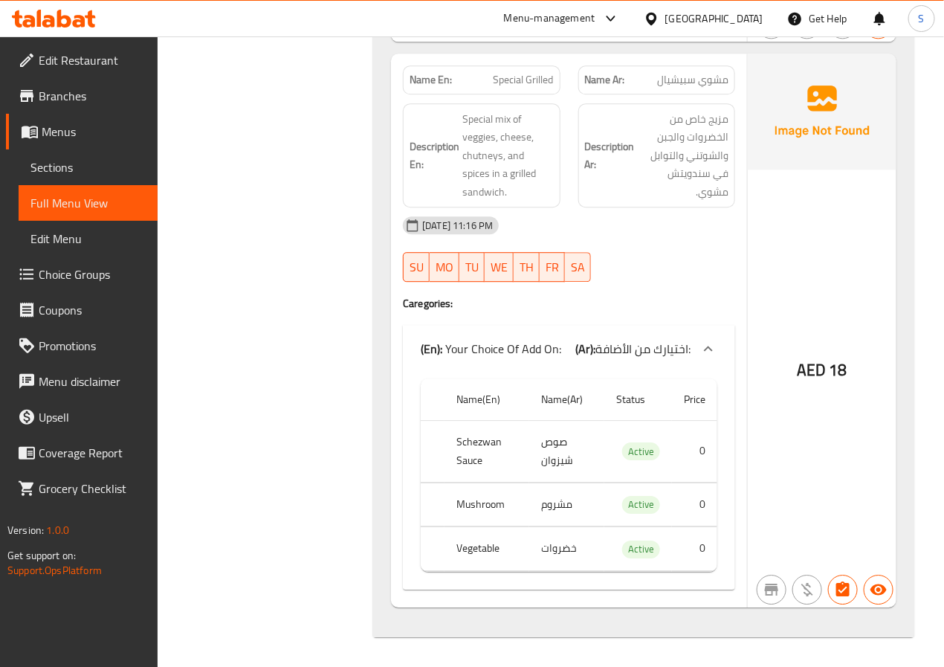
scroll to position [3156, 0]
click at [471, 437] on th "Schezwan Sauce" at bounding box center [486, 451] width 85 height 62
copy th "Schezwan"
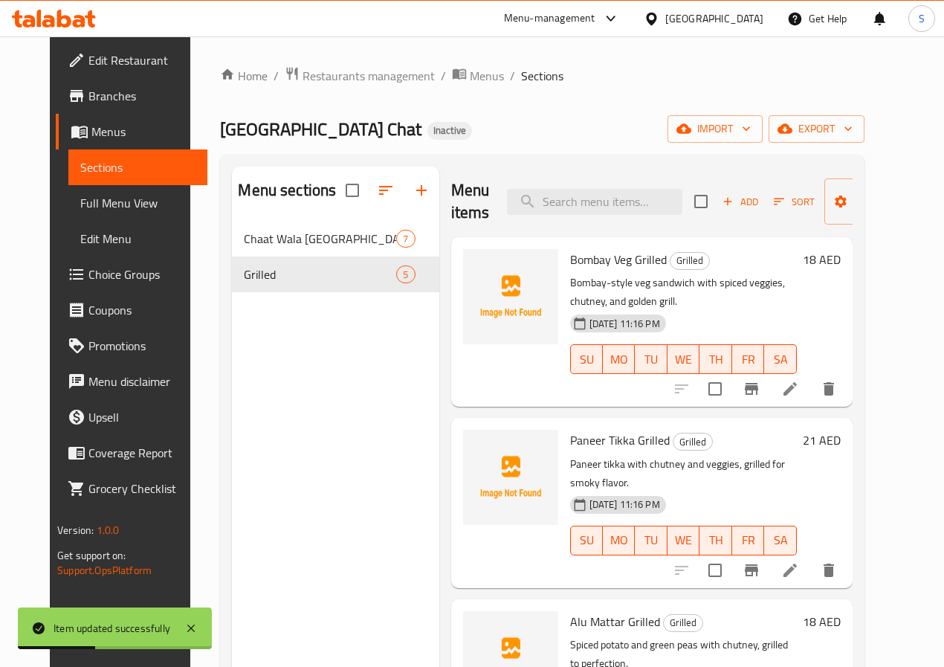
scroll to position [9, 0]
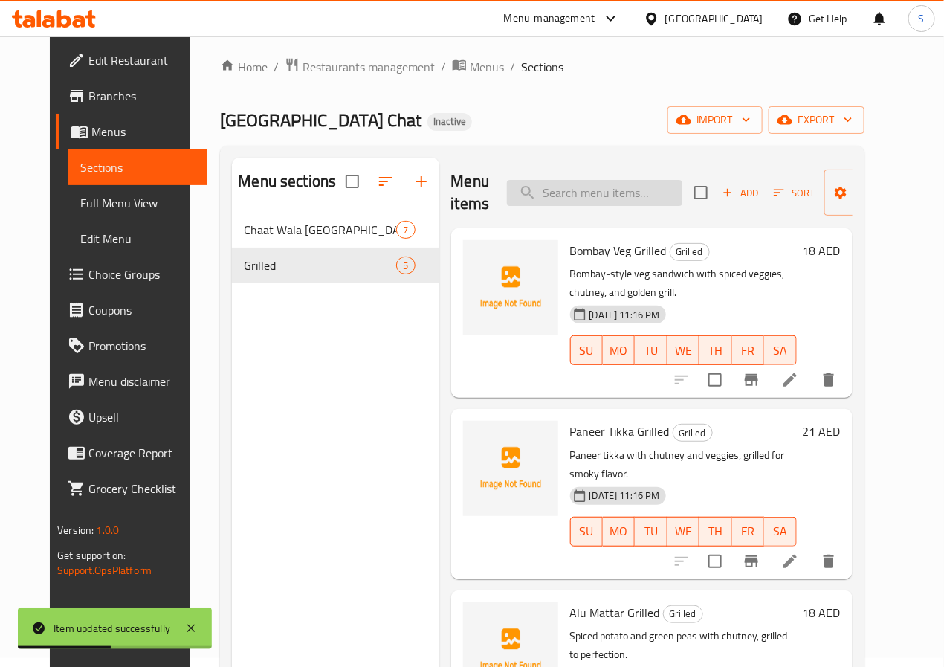
click at [546, 197] on input "search" at bounding box center [594, 193] width 175 height 26
paste input "Classic Cheese Chutney Grilled"
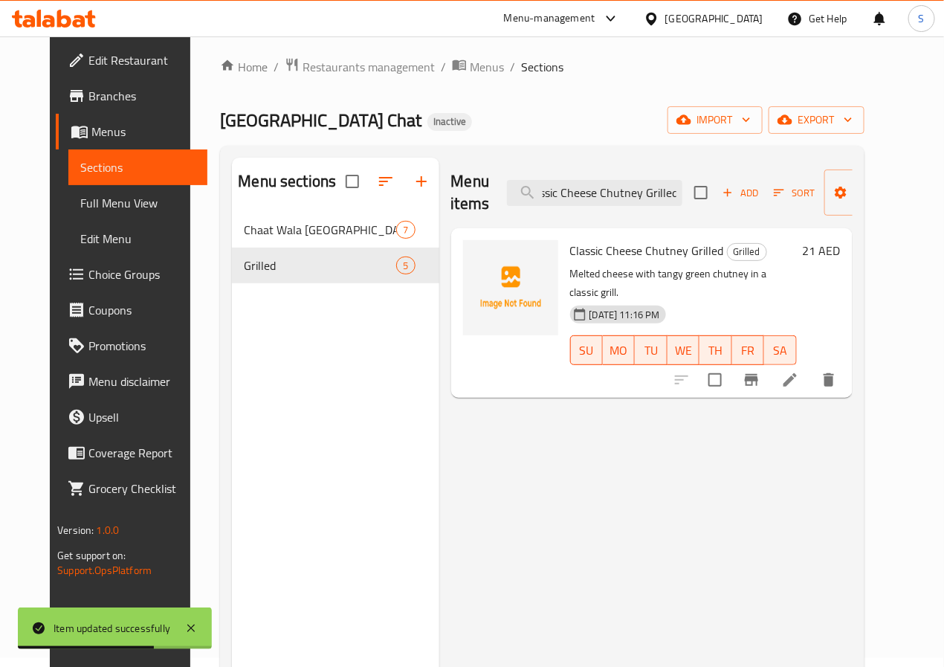
type input "Classic Cheese Chutney Grilled"
click at [799, 371] on icon at bounding box center [790, 380] width 18 height 18
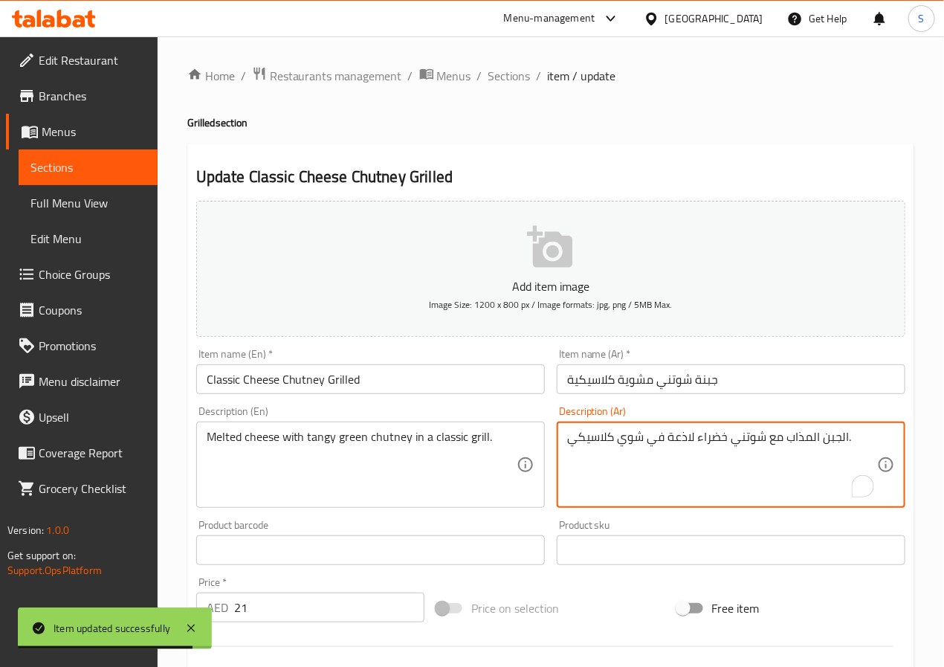
click at [684, 442] on textarea "الجبن المذاب مع شوتني خضراء لاذعة في شوي كلاسيكي." at bounding box center [722, 464] width 310 height 71
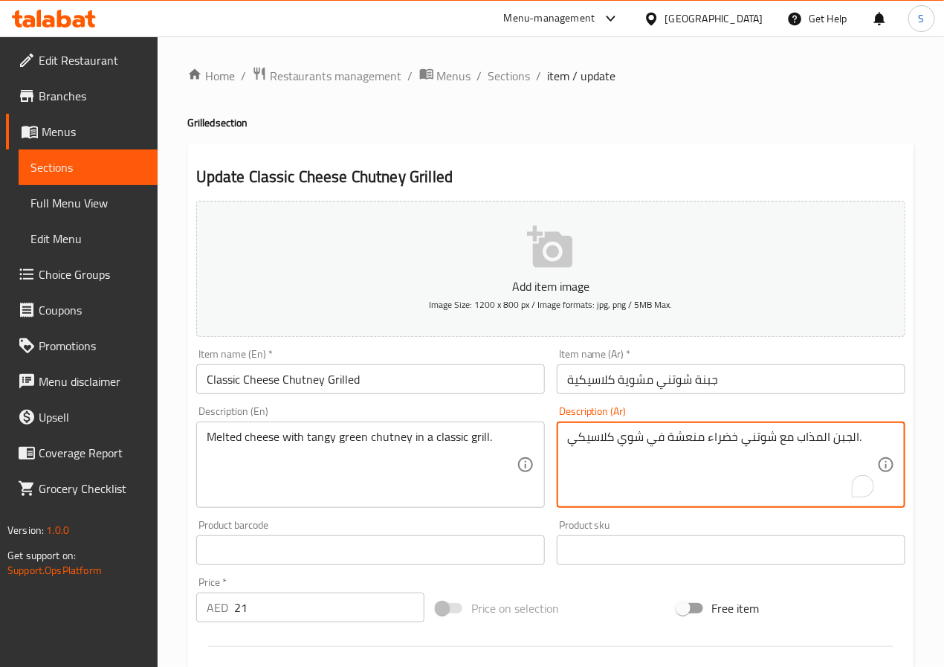
click at [632, 433] on textarea "الجبن المذاب مع شوتني خضراء منعشة في شوي كلاسيكي." at bounding box center [722, 464] width 310 height 71
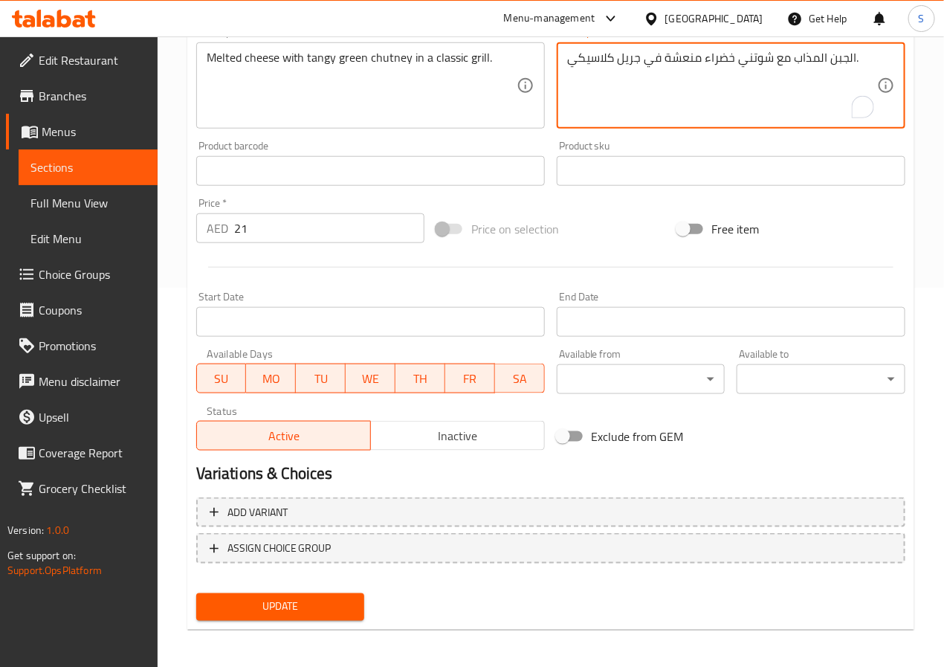
scroll to position [382, 0]
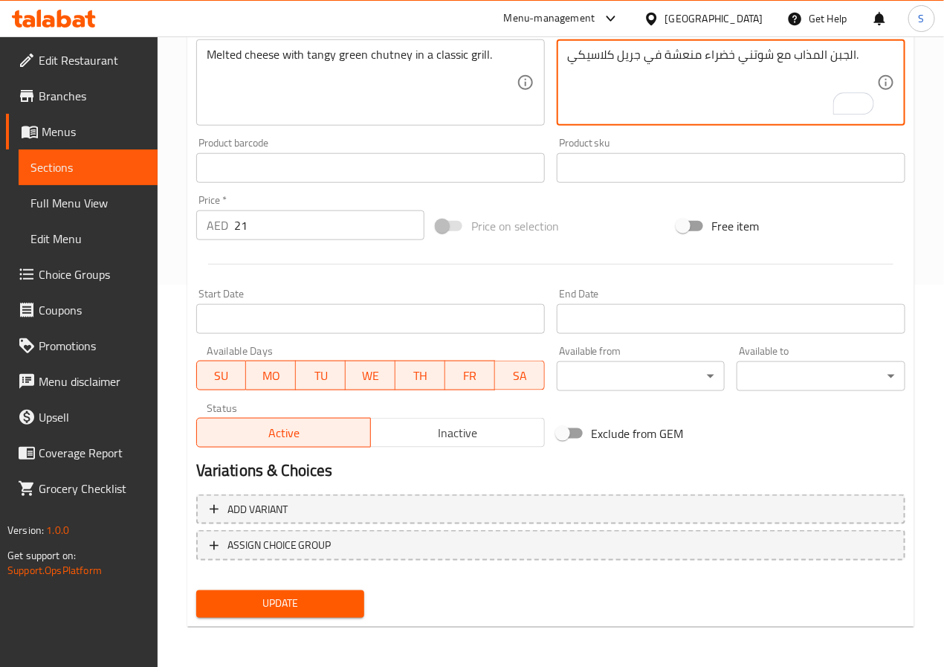
type textarea "الجبن المذاب مع شوتني خضراء منعشة في جريل كلاسيكي."
click at [264, 607] on span "Update" at bounding box center [280, 603] width 145 height 19
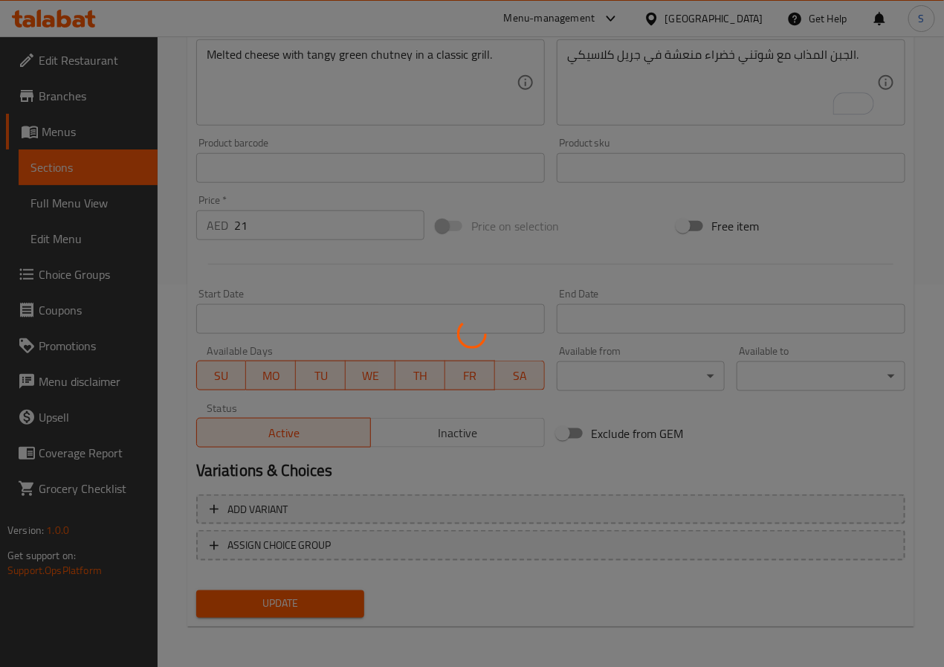
scroll to position [0, 0]
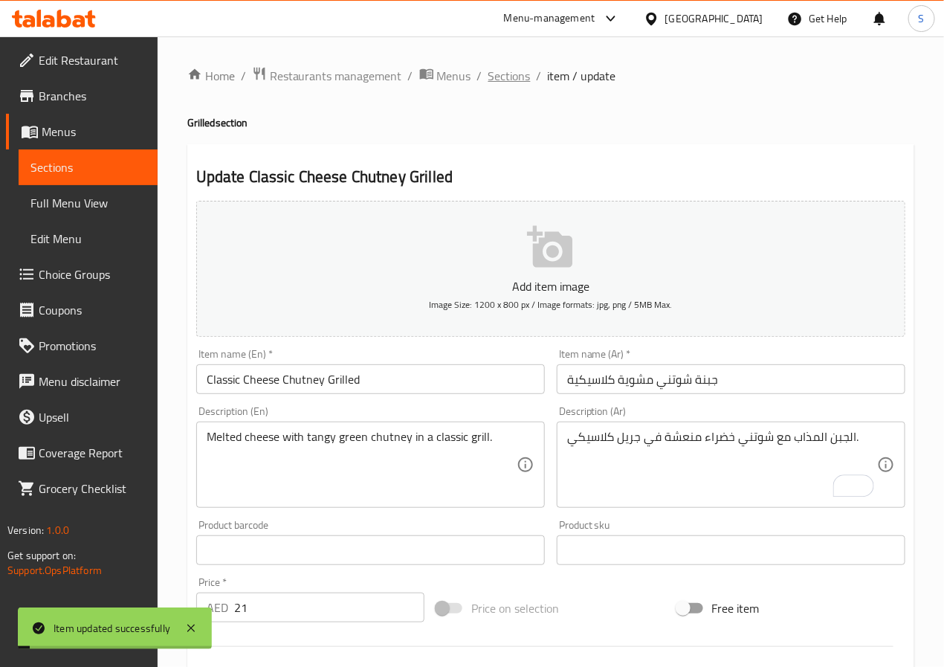
click at [489, 76] on span "Sections" at bounding box center [509, 76] width 42 height 18
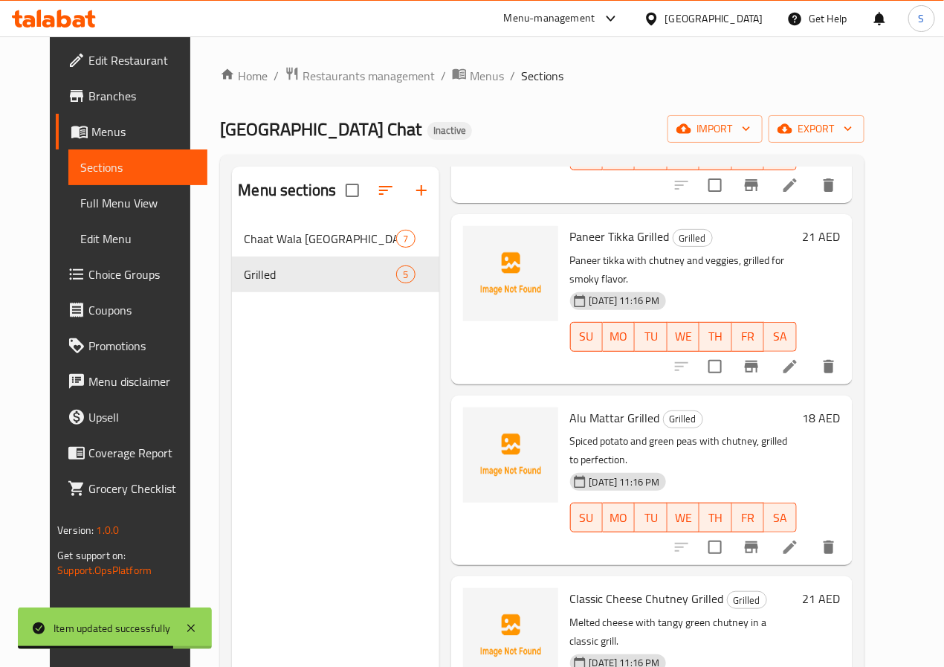
scroll to position [208, 0]
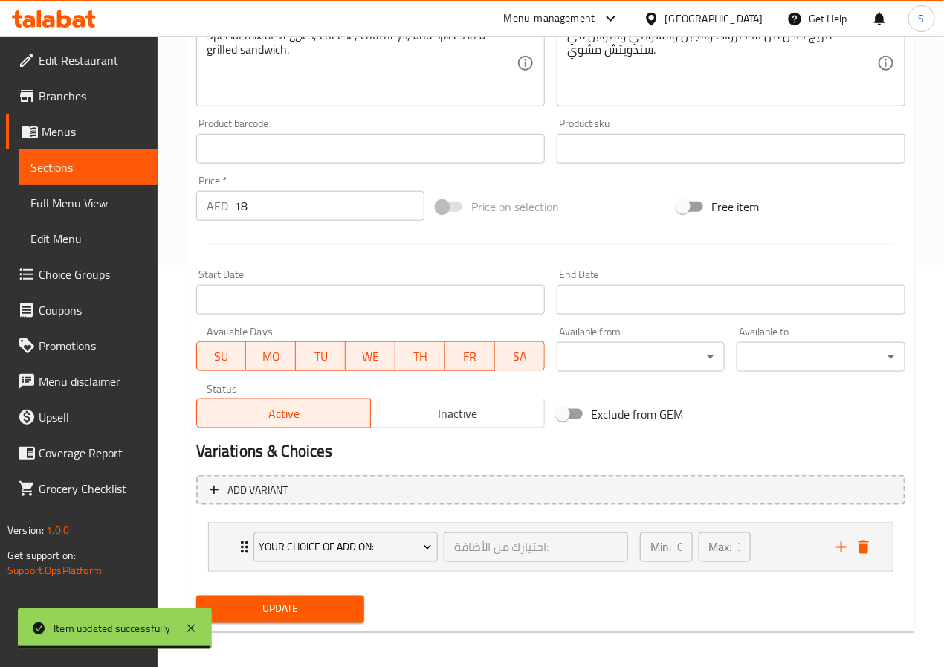
scroll to position [409, 0]
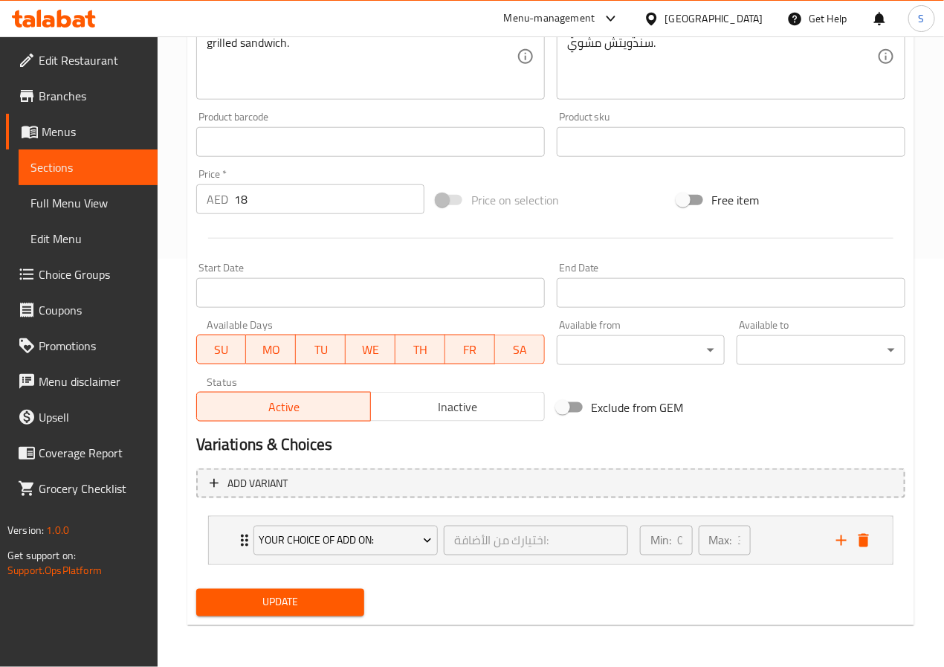
click at [60, 282] on span "Choice Groups" at bounding box center [92, 274] width 107 height 18
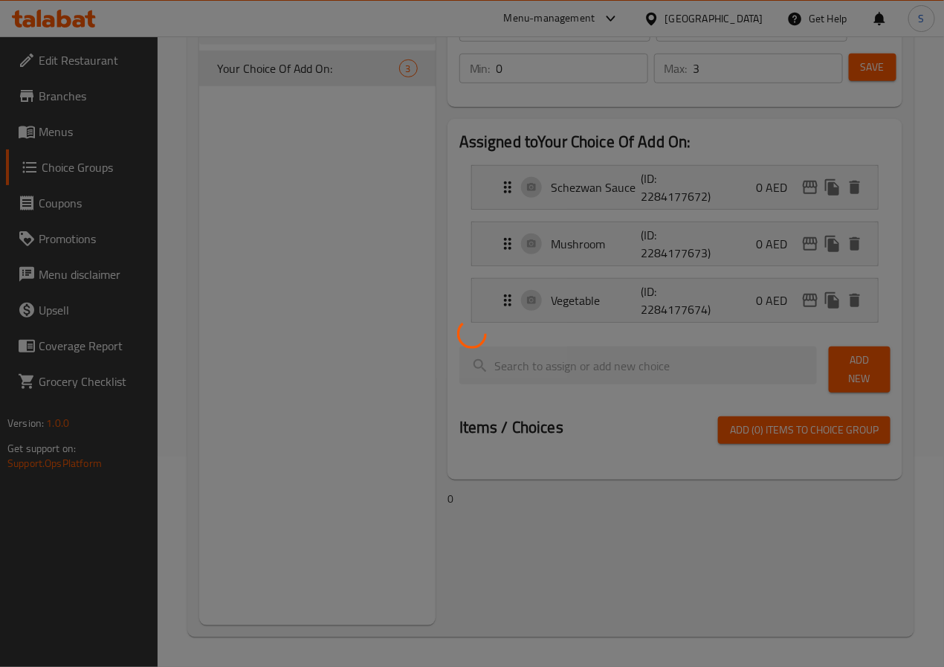
scroll to position [210, 0]
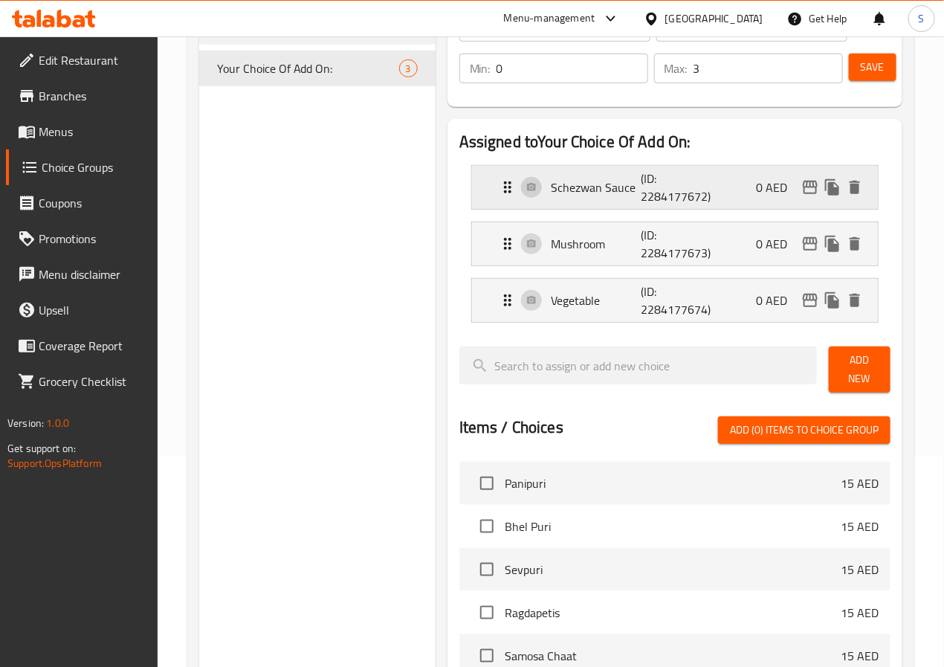
click at [499, 178] on icon "Expand" at bounding box center [508, 187] width 18 height 18
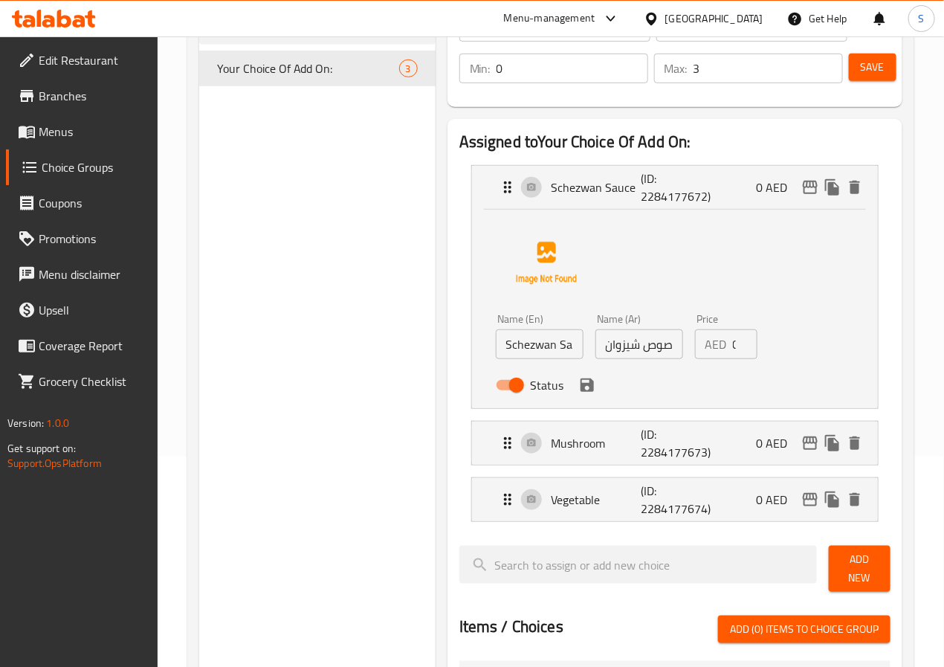
click at [595, 344] on input "صوص شيزوان" at bounding box center [639, 344] width 88 height 30
click at [580, 379] on icon "save" at bounding box center [586, 384] width 13 height 13
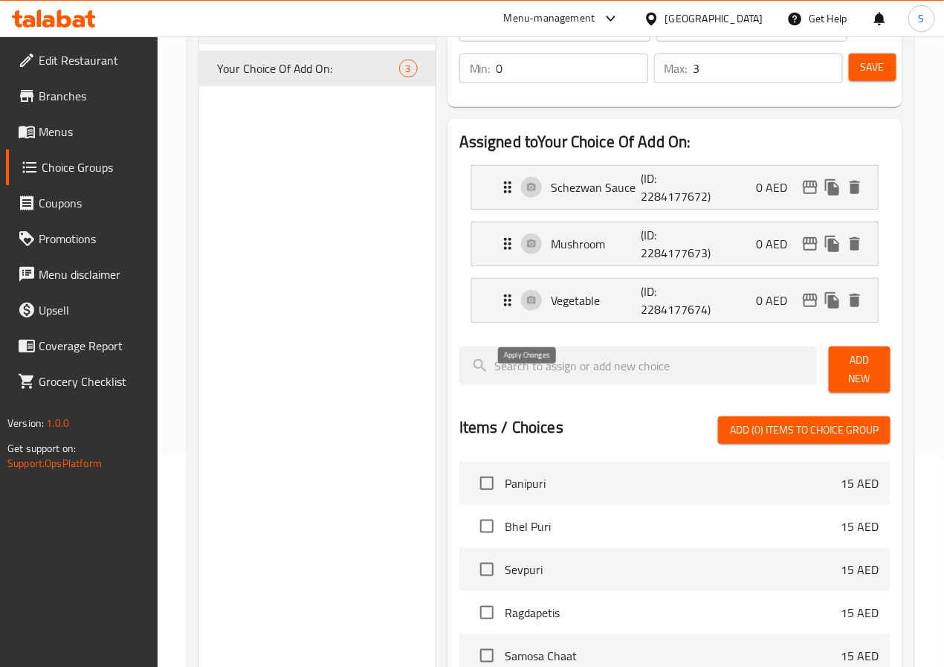
type input "صوص سيشوان"
click at [869, 72] on span "Save" at bounding box center [872, 67] width 24 height 19
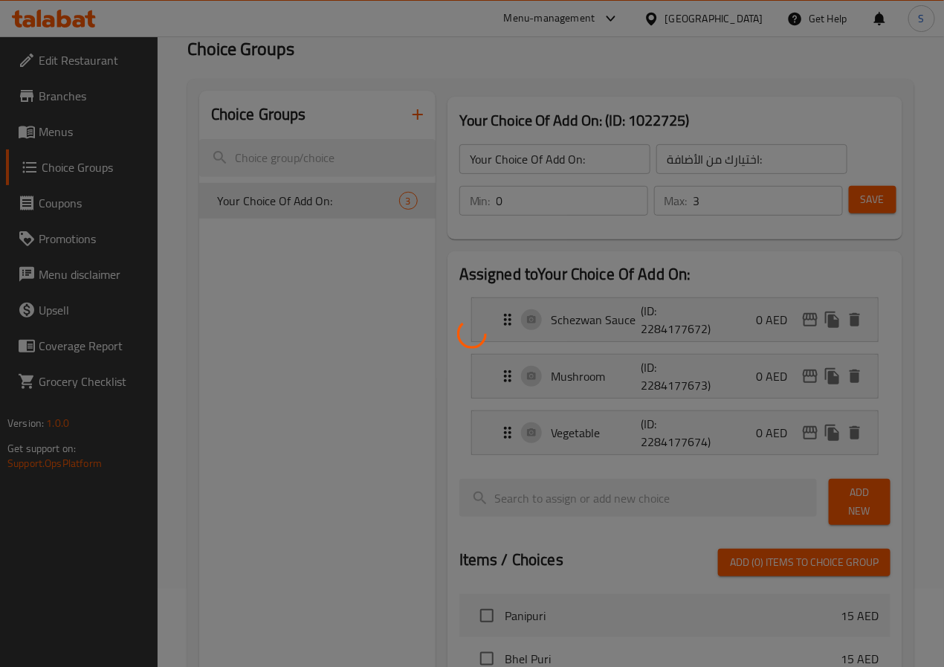
scroll to position [27, 0]
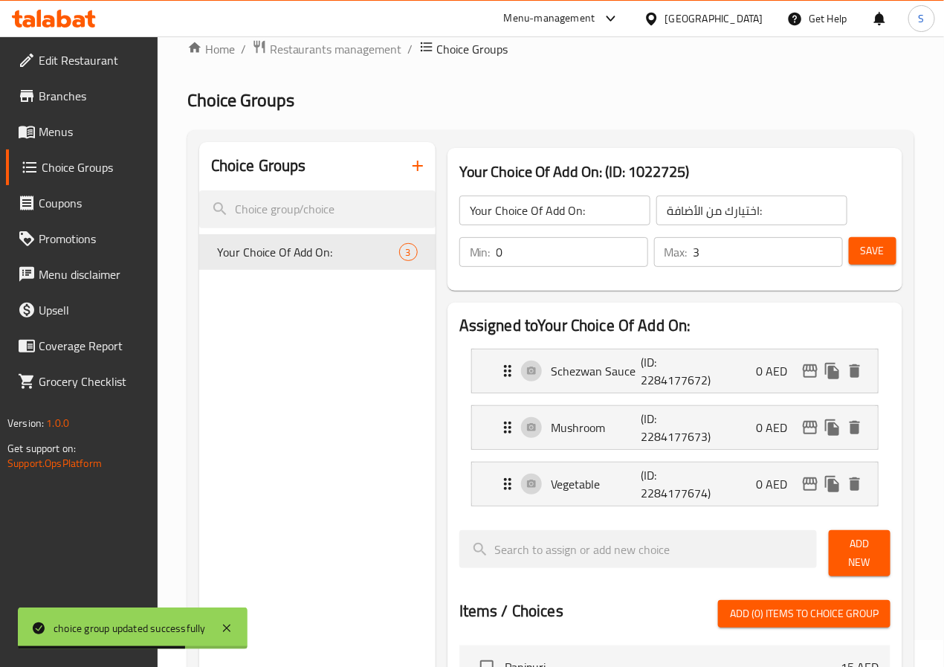
click at [714, 239] on input "3" at bounding box center [767, 252] width 149 height 30
type input "0"
click at [886, 259] on button "Save" at bounding box center [873, 250] width 48 height 27
click at [738, 243] on input "0" at bounding box center [767, 252] width 149 height 30
type input "1"
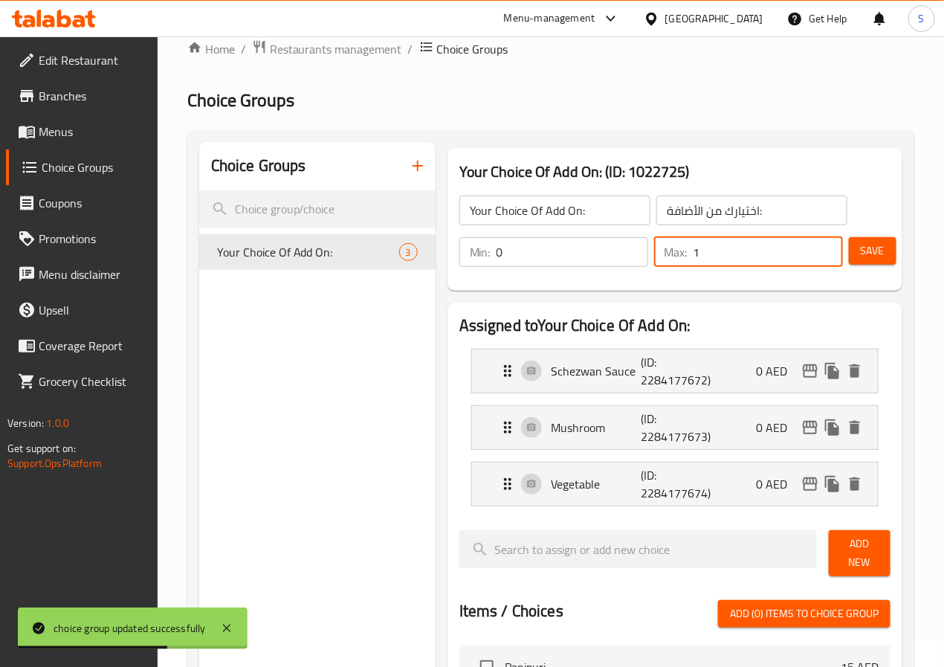
click at [849, 255] on button "Save" at bounding box center [873, 250] width 48 height 27
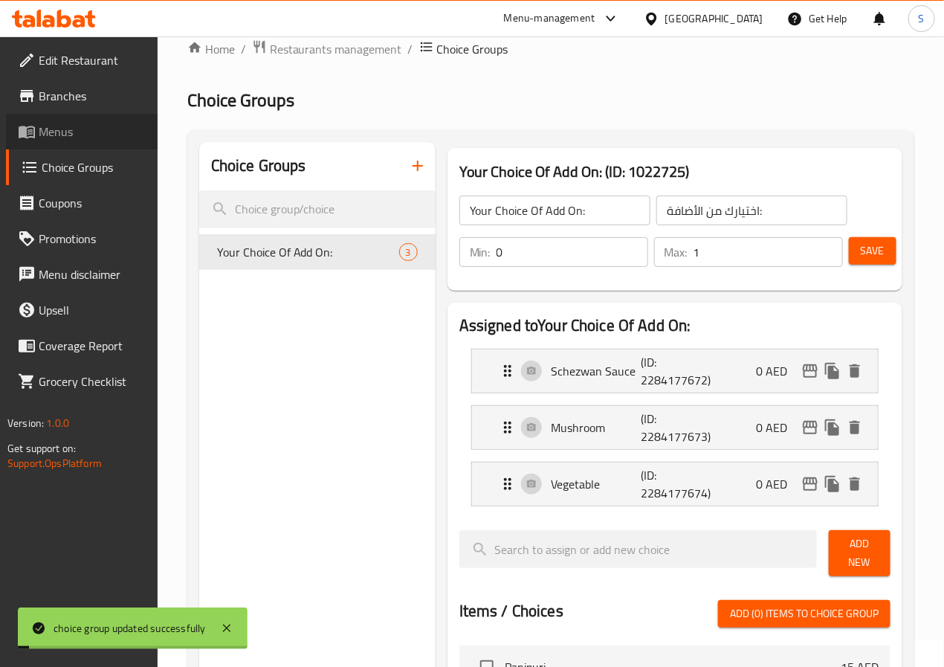
click at [71, 126] on span "Menus" at bounding box center [92, 132] width 107 height 18
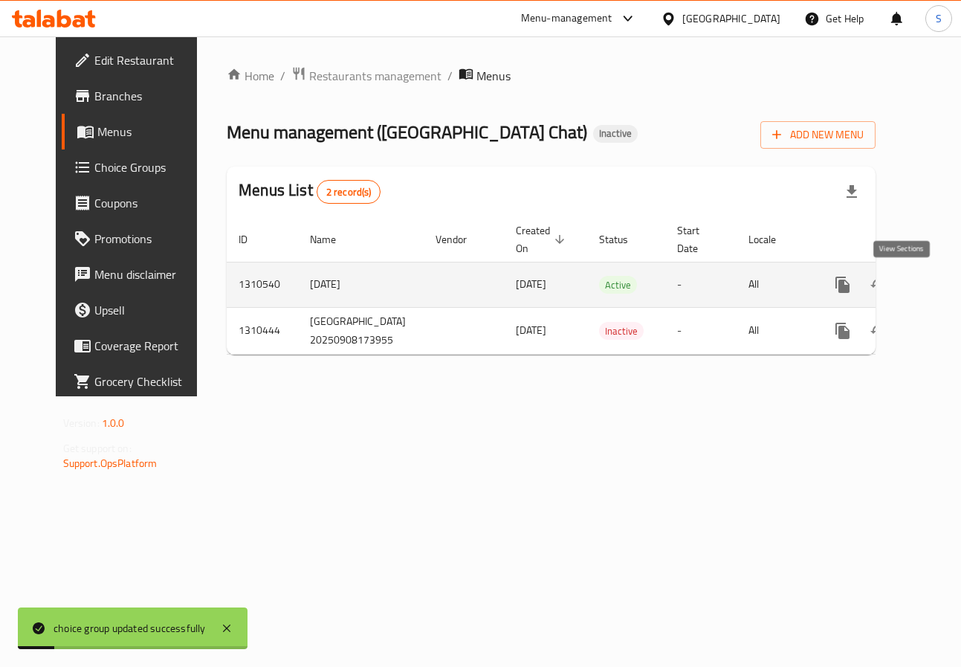
click at [941, 285] on icon "enhanced table" at bounding box center [950, 285] width 18 height 18
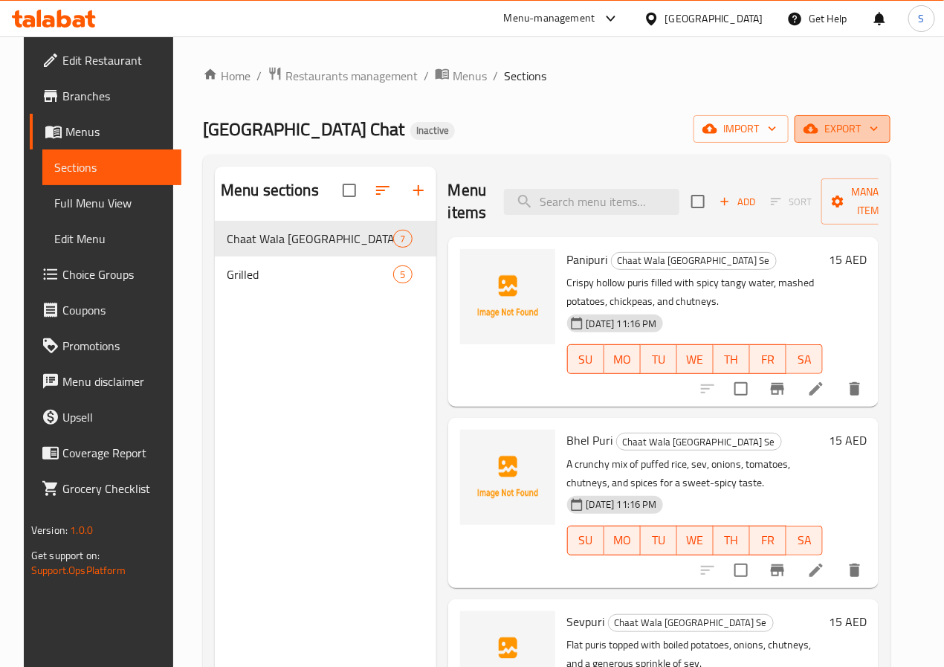
click at [890, 129] on button "export" at bounding box center [842, 128] width 96 height 27
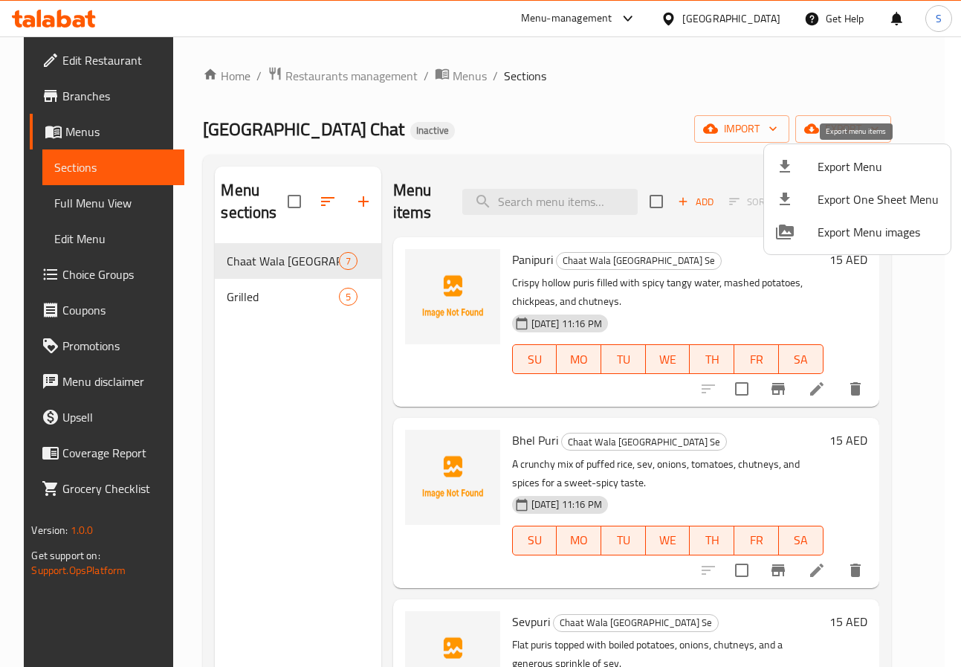
click at [840, 165] on span "Export Menu" at bounding box center [877, 167] width 121 height 18
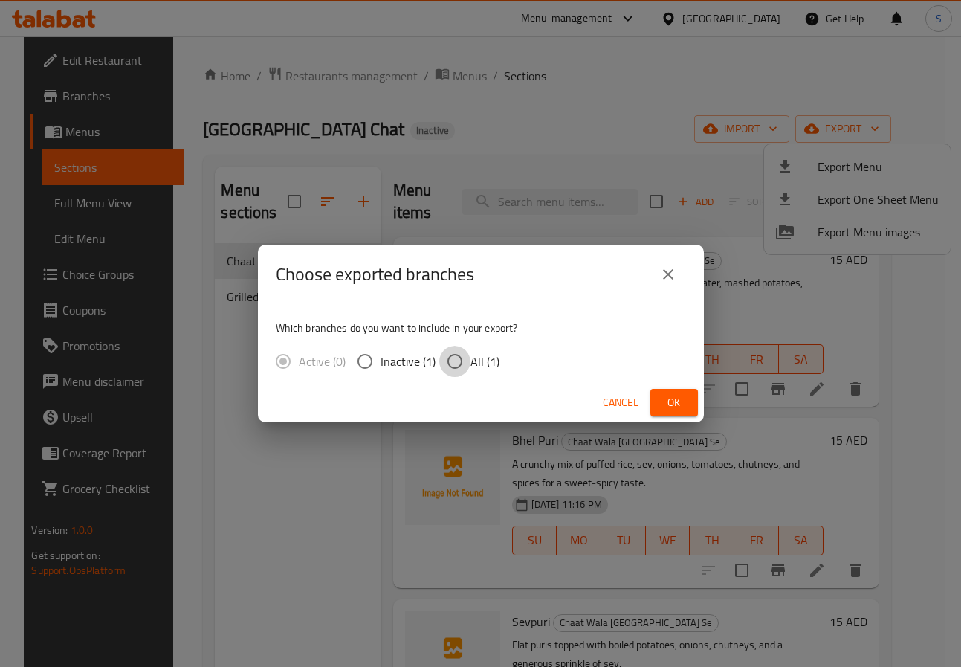
click at [451, 352] on input "All (1)" at bounding box center [454, 361] width 31 height 31
radio input "true"
click at [689, 403] on button "Ok" at bounding box center [674, 402] width 48 height 27
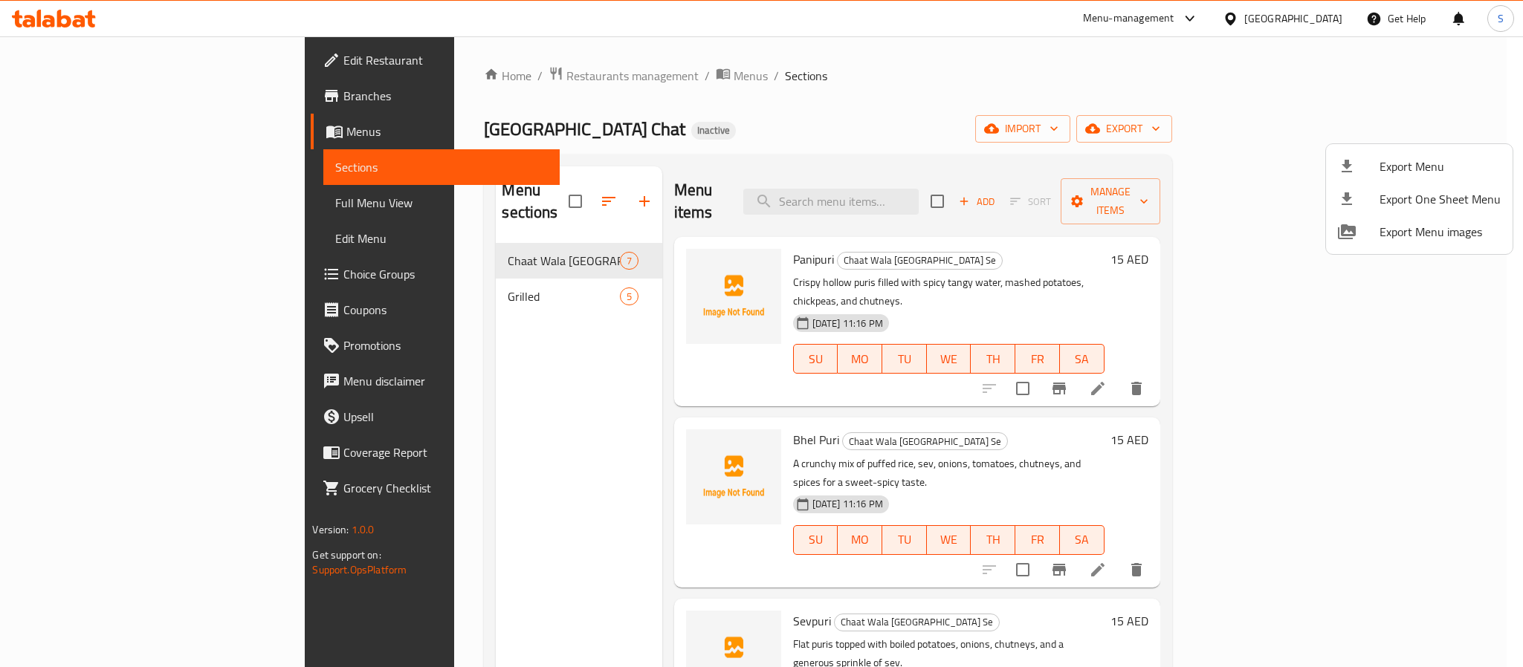
click at [943, 21] on div at bounding box center [761, 333] width 1523 height 667
click at [943, 21] on div "[GEOGRAPHIC_DATA]" at bounding box center [1293, 18] width 98 height 16
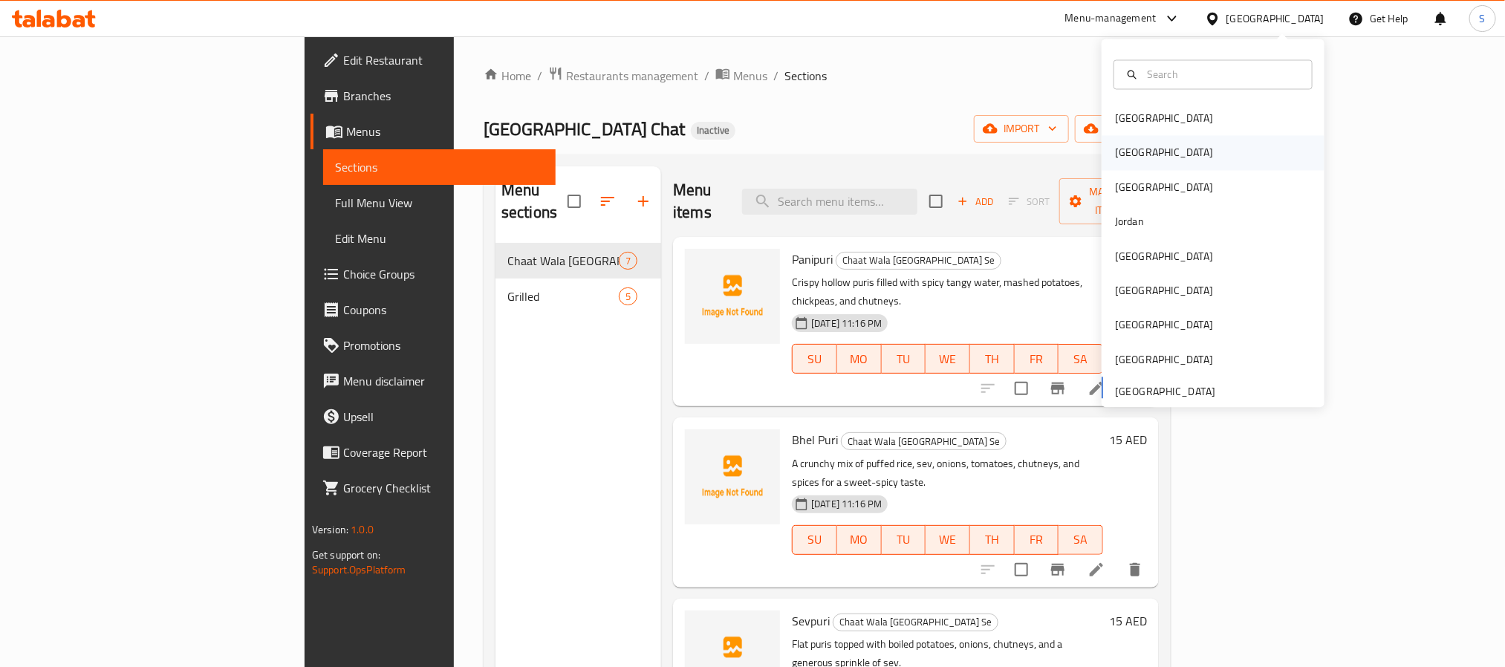
click at [943, 154] on div "Egypt" at bounding box center [1213, 153] width 223 height 34
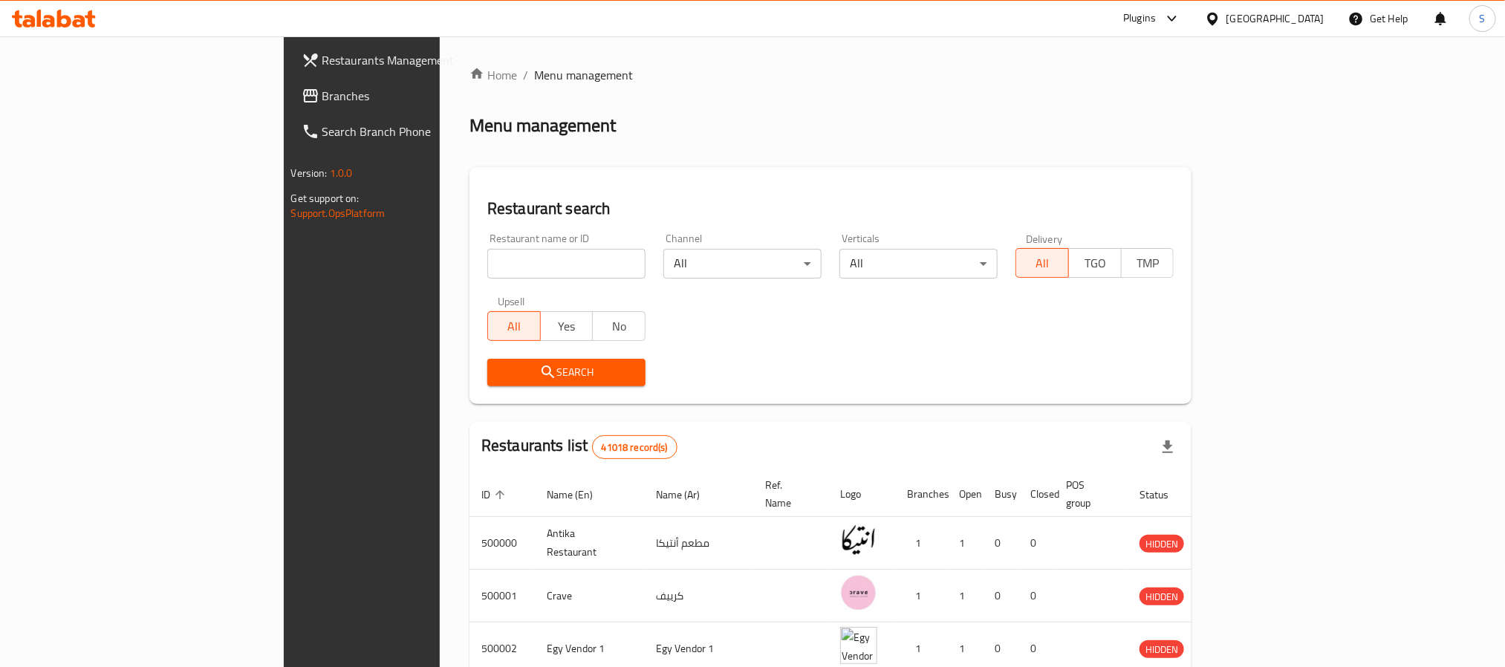
click at [903, 148] on div "Home / Menu management Menu management Restaurant search Restaurant name or ID …" at bounding box center [831, 556] width 722 height 981
click at [322, 103] on span "Branches" at bounding box center [422, 96] width 201 height 18
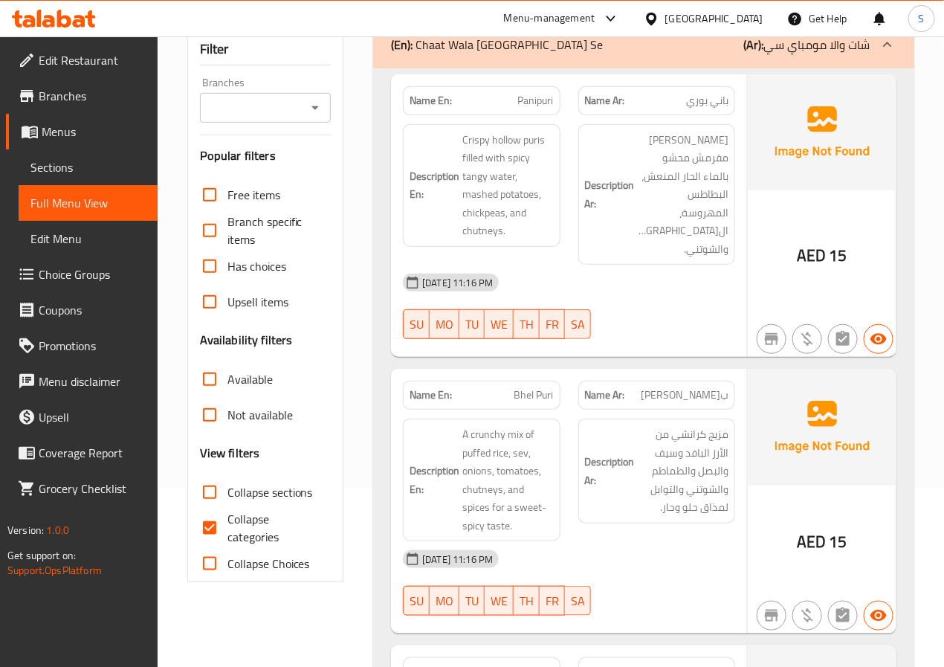
scroll to position [188, 0]
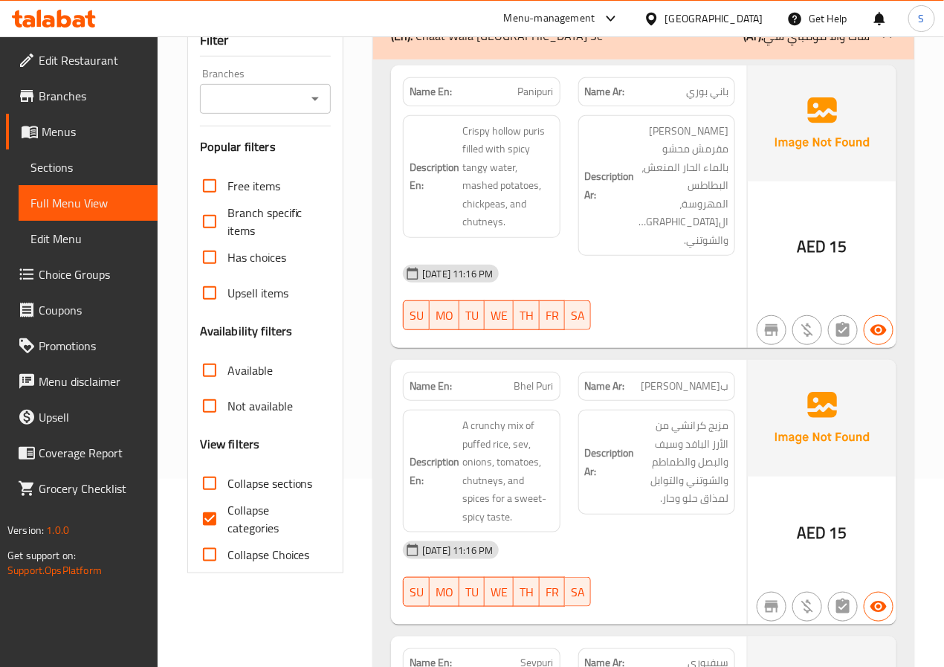
click at [212, 525] on input "Collapse categories" at bounding box center [210, 519] width 36 height 36
checkbox input "false"
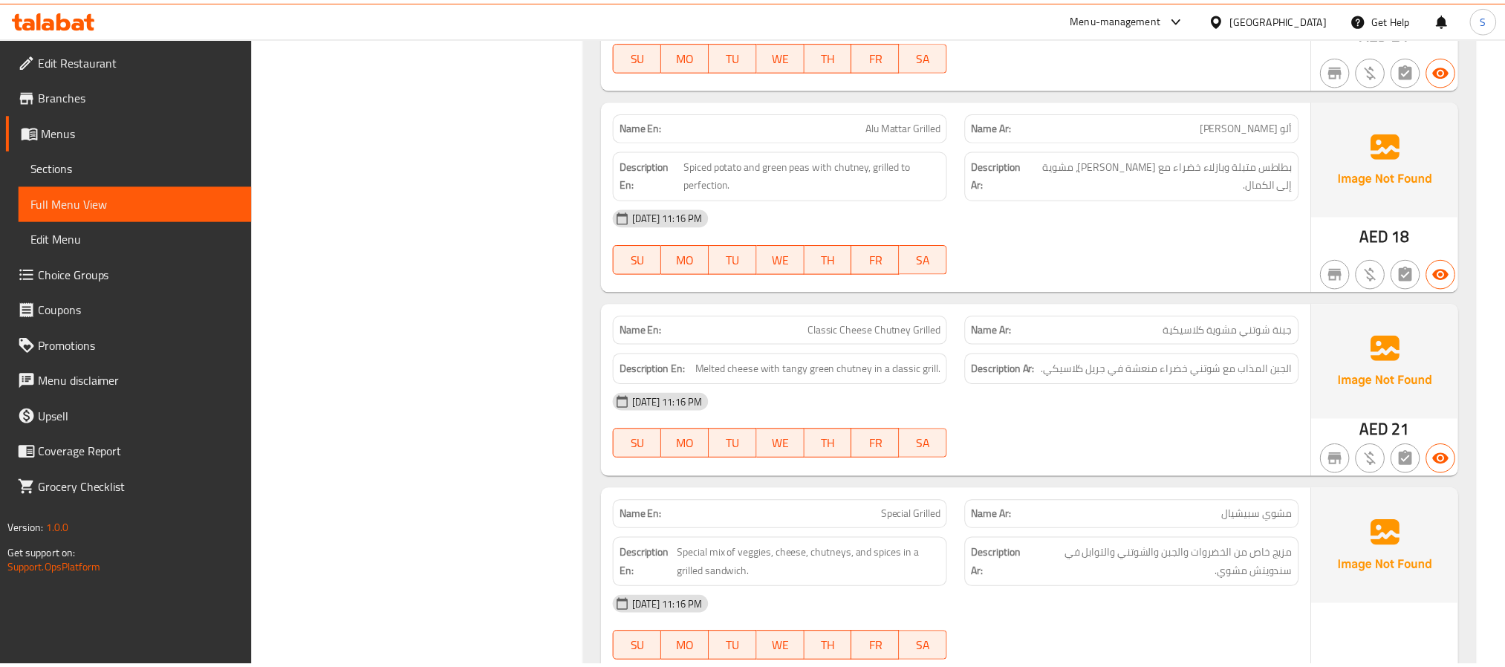
scroll to position [2448, 0]
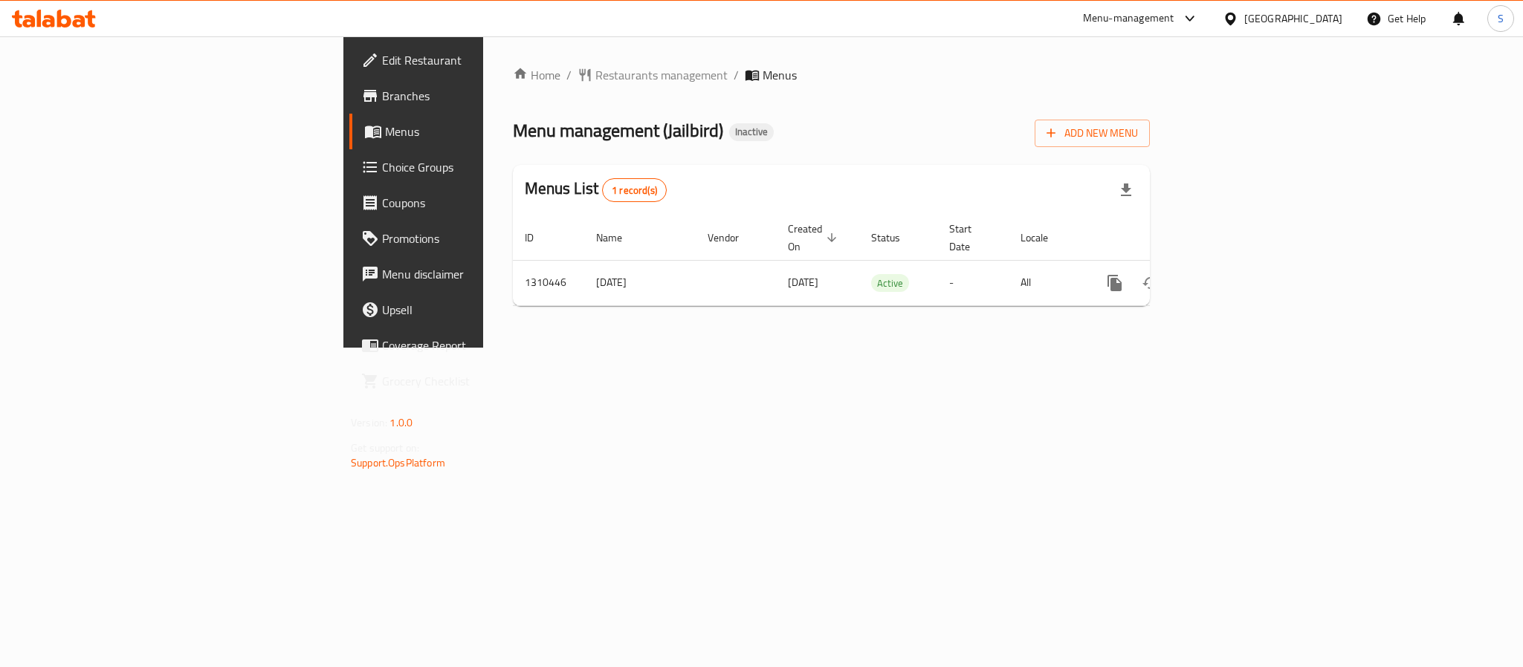
click at [756, 100] on div "Home / Restaurants management / Menus Menu management ( Jailbird ) Inactive Add…" at bounding box center [831, 192] width 637 height 252
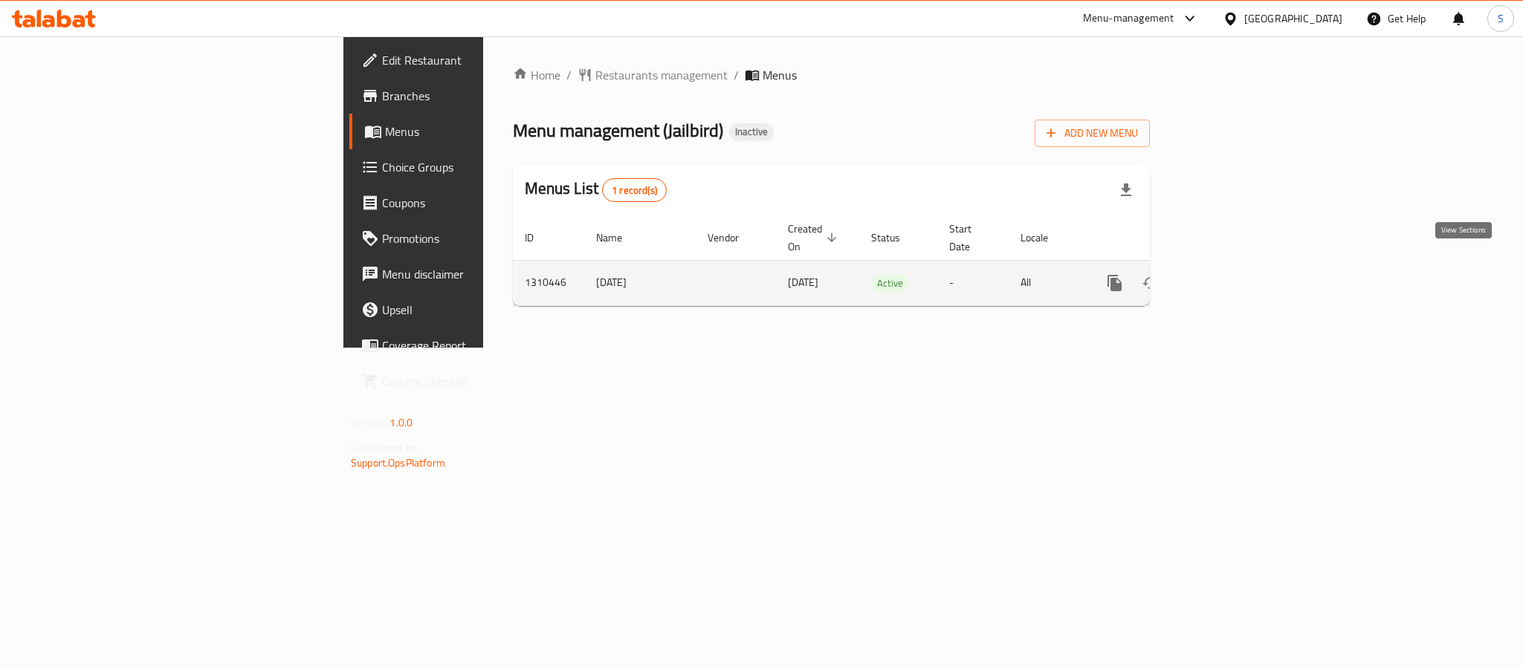
click at [1230, 274] on icon "enhanced table" at bounding box center [1222, 283] width 18 height 18
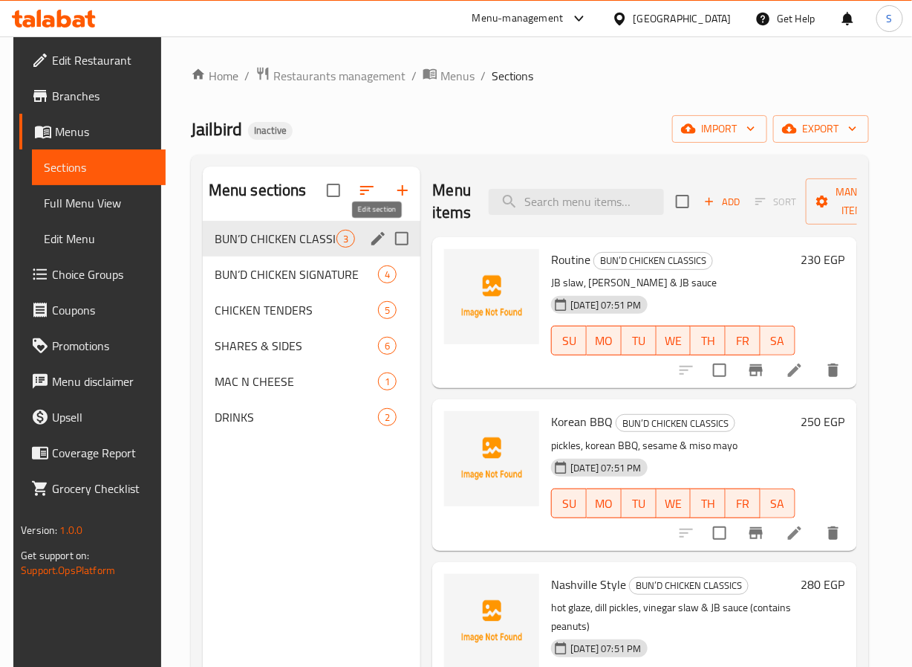
click at [377, 236] on icon "edit" at bounding box center [378, 238] width 13 height 13
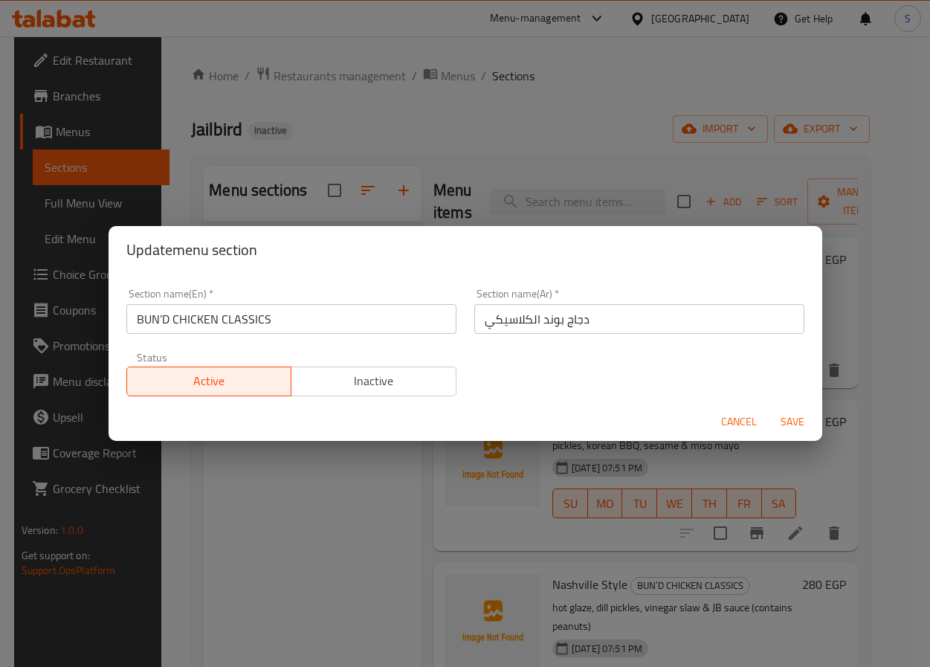
click at [544, 322] on input "دجاج بوند الكلاسيكي" at bounding box center [639, 319] width 330 height 30
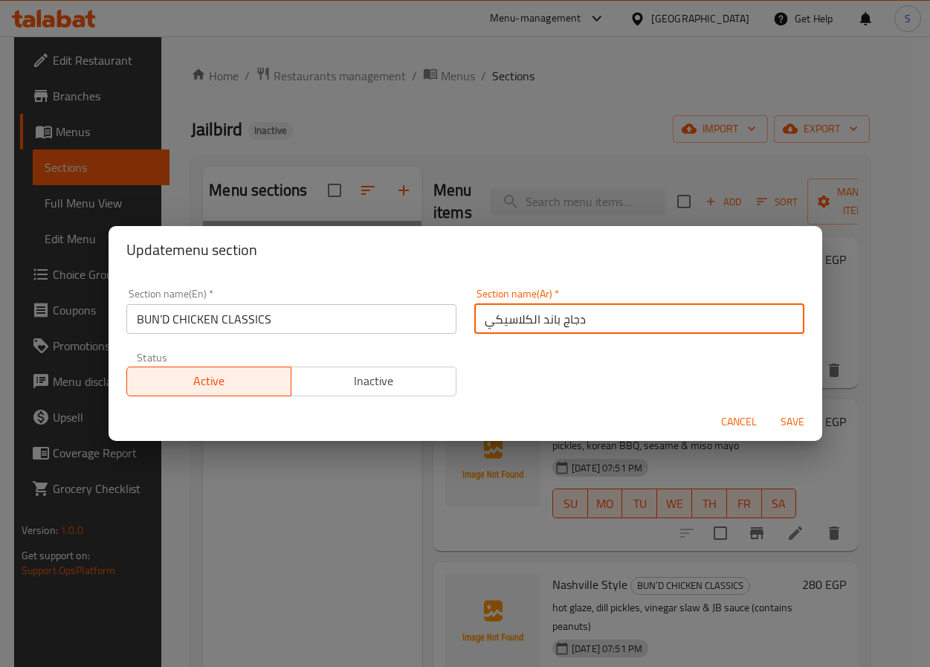
drag, startPoint x: 484, startPoint y: 321, endPoint x: 473, endPoint y: 322, distance: 11.2
click at [474, 322] on input "دجاج باند الكلاسيكي" at bounding box center [639, 319] width 330 height 30
type input "دجاج باند الكلاسيك"
click at [768, 408] on button "Save" at bounding box center [792, 421] width 48 height 27
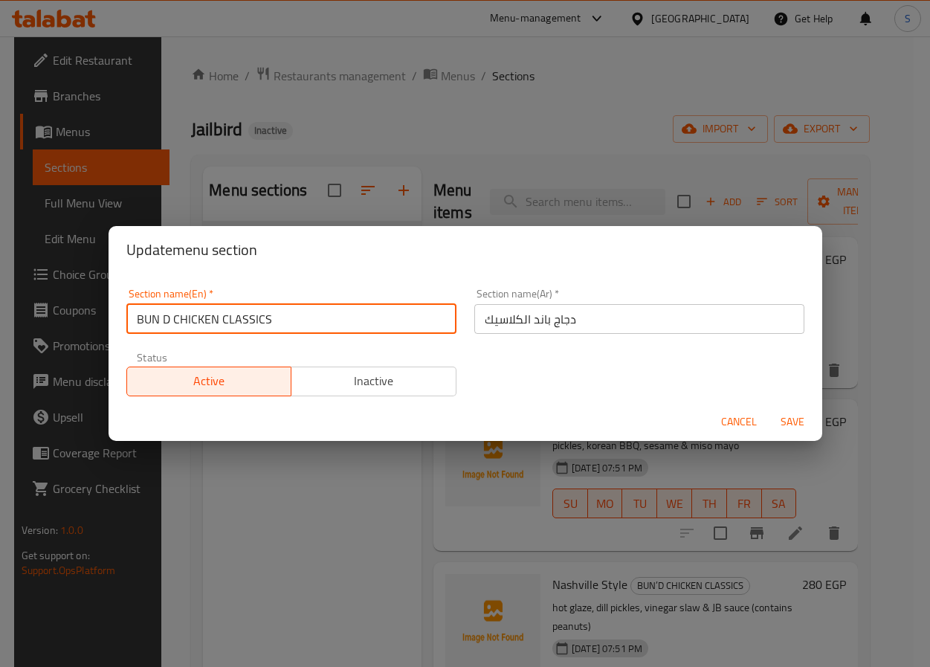
type input "BUN D CHICKEN CLASSICS"
click at [534, 325] on input "دجاج باند الكلاسيك" at bounding box center [639, 319] width 330 height 30
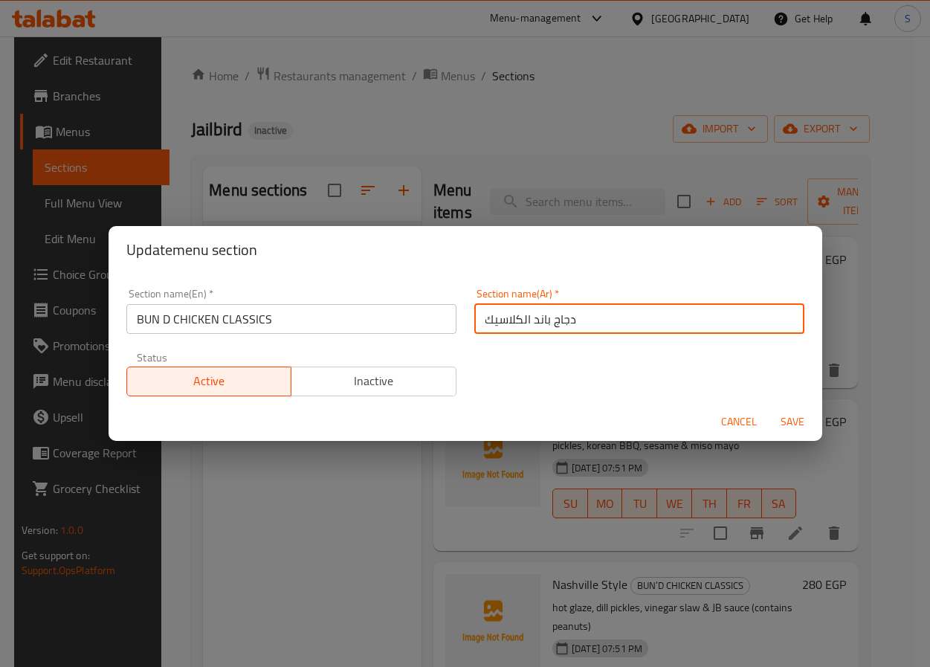
click at [534, 325] on input "دجاج باند الكلاسيك" at bounding box center [639, 319] width 330 height 30
type input "كيزر دي دجاج الكلاسيك"
click at [768, 408] on button "Save" at bounding box center [792, 421] width 48 height 27
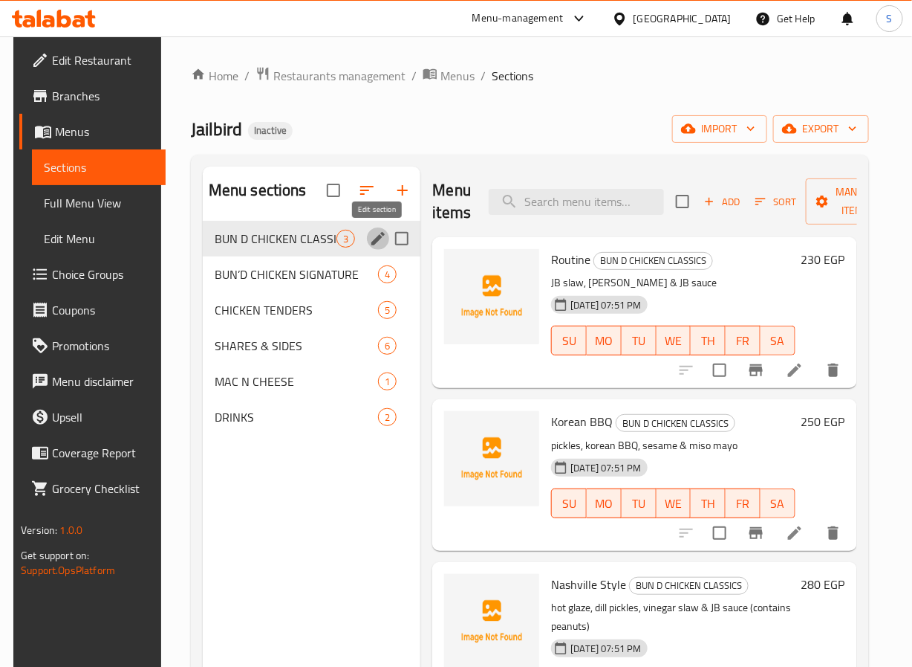
click at [805, 522] on li at bounding box center [795, 532] width 42 height 27
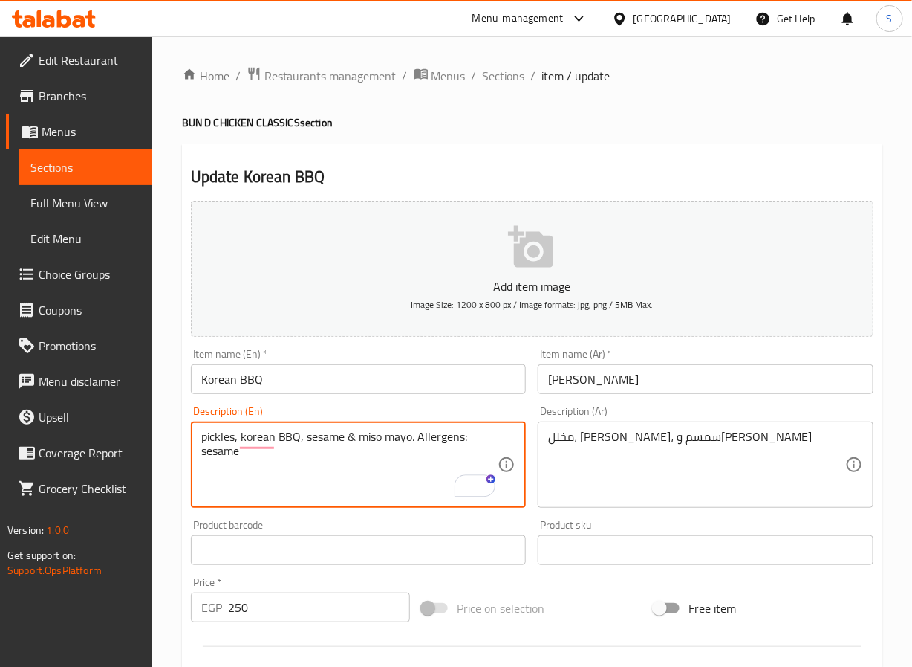
type textarea "pickles, korean BBQ, sesame & miso mayo. Allergens: sesame"
click at [665, 439] on textarea "مخلل، [PERSON_NAME]، سمسم و[PERSON_NAME]" at bounding box center [696, 464] width 297 height 71
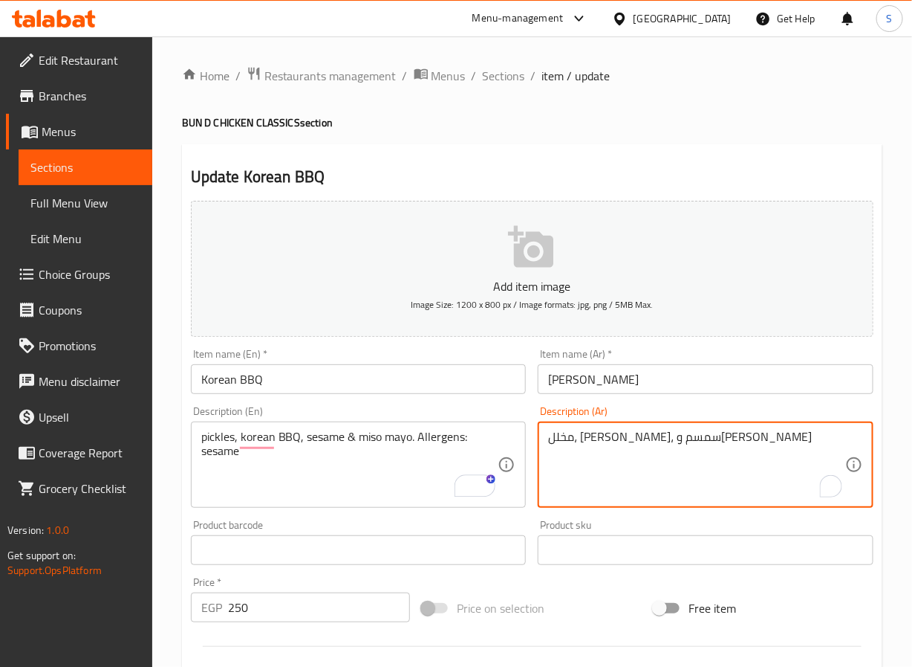
click at [665, 439] on textarea "مخلل، [PERSON_NAME]، سمسم و[PERSON_NAME]" at bounding box center [696, 464] width 297 height 71
type textarea "مخلل، [PERSON_NAME]، سمسم و[PERSON_NAME]. مسببات حساسية: سمسم"
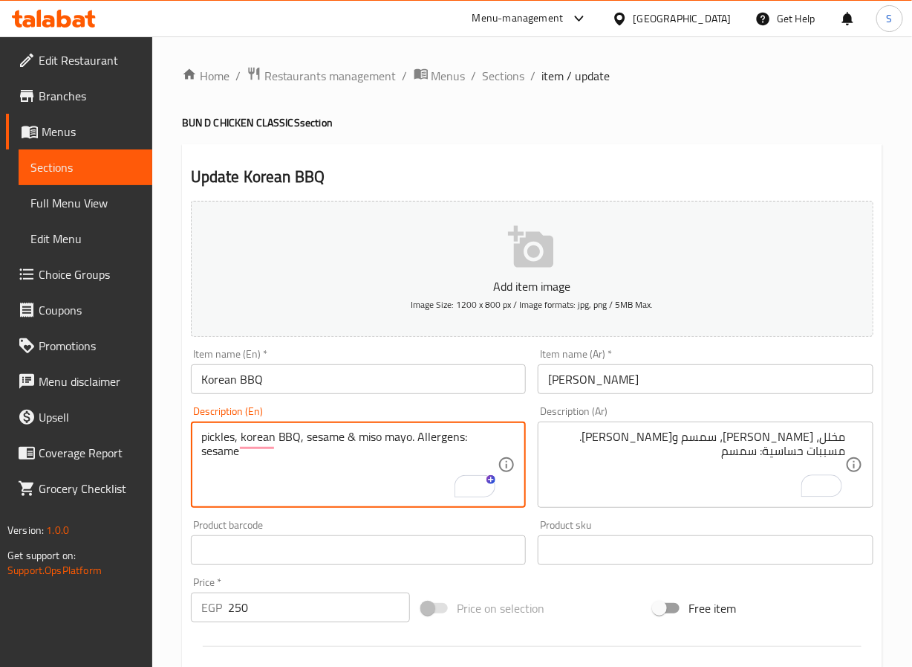
scroll to position [382, 0]
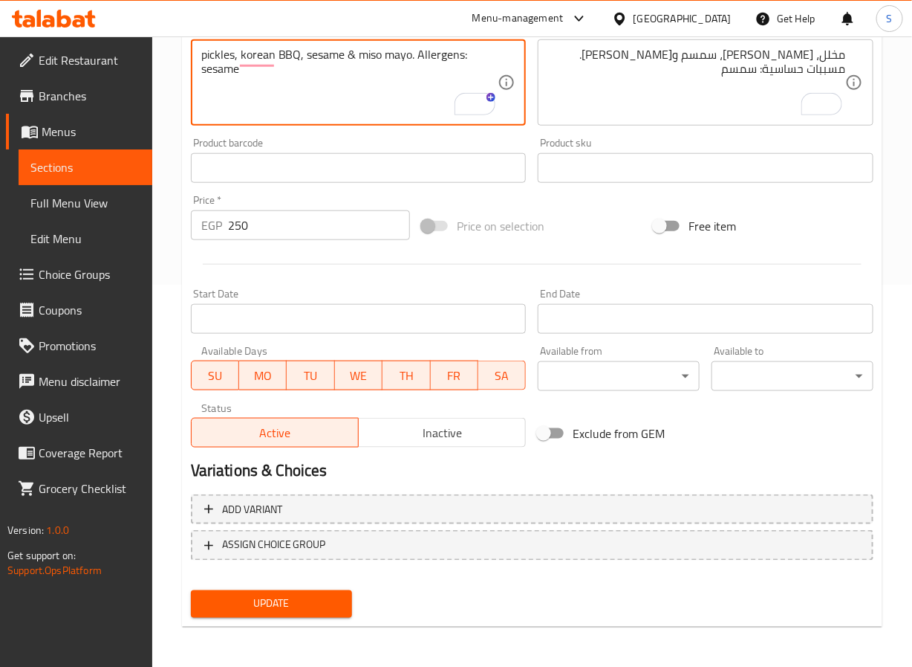
click at [325, 605] on span "Update" at bounding box center [272, 603] width 138 height 19
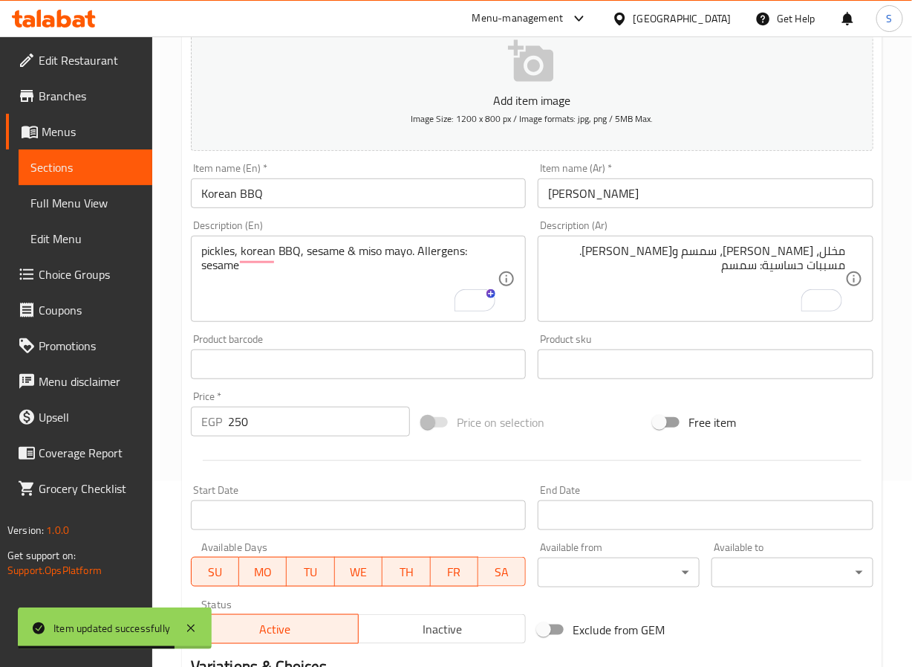
scroll to position [0, 0]
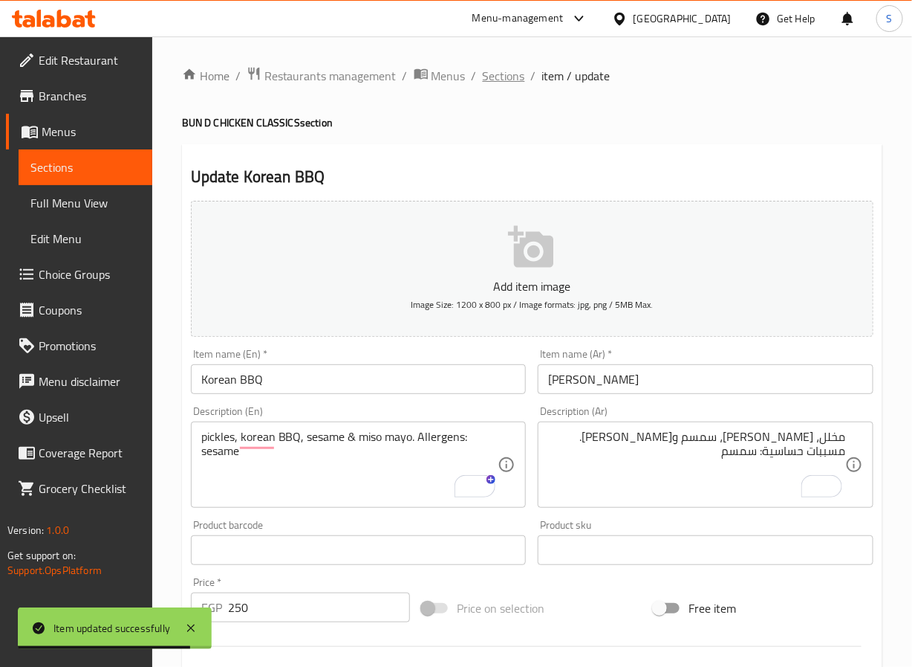
click at [493, 74] on span "Sections" at bounding box center [504, 76] width 42 height 18
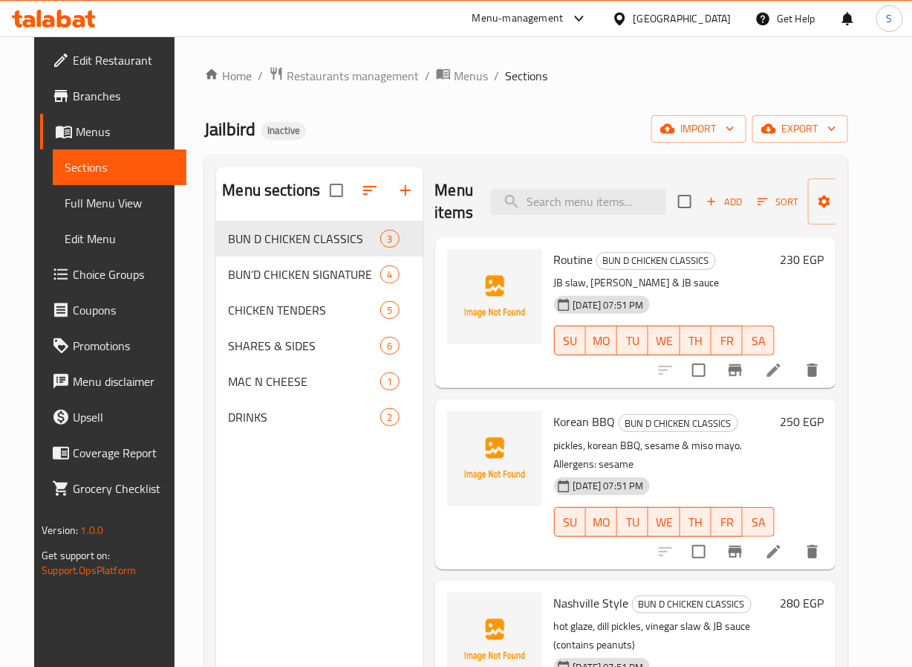
click at [450, 110] on div "Home / Restaurants management / Menus / Sections Jailbird Inactive import expor…" at bounding box center [525, 455] width 643 height 779
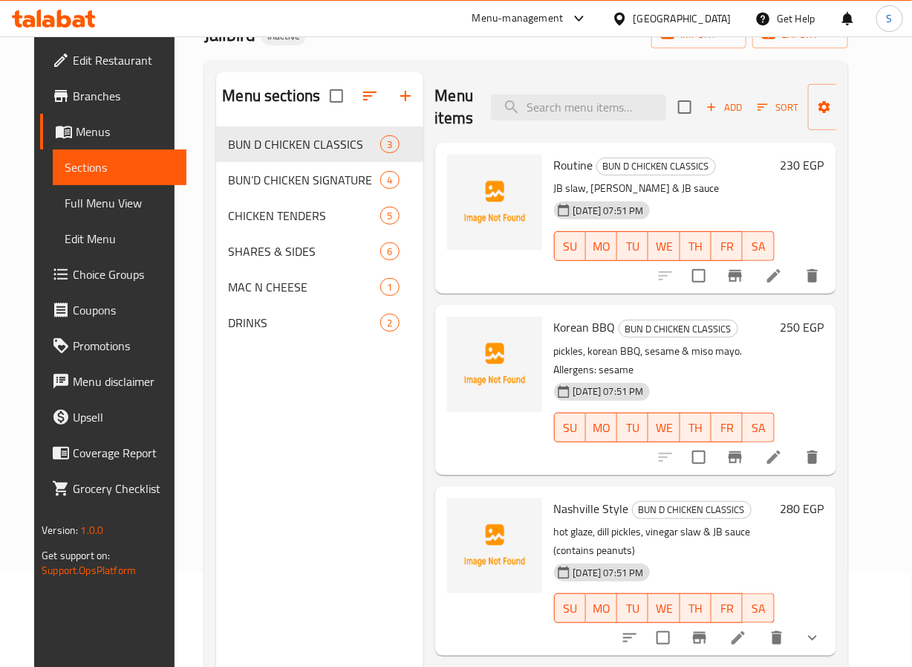
scroll to position [208, 0]
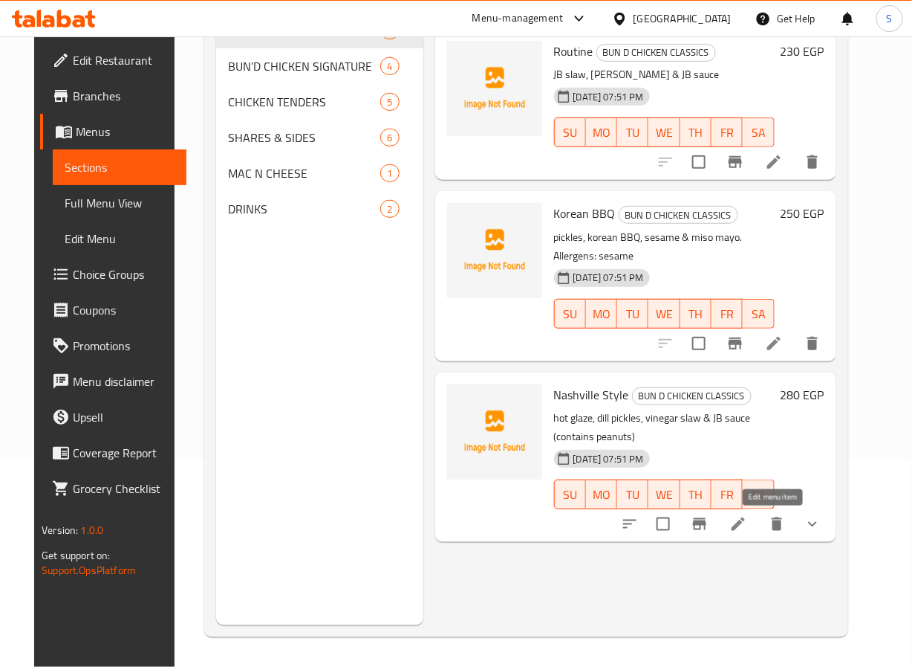
click at [748, 531] on icon at bounding box center [739, 524] width 18 height 18
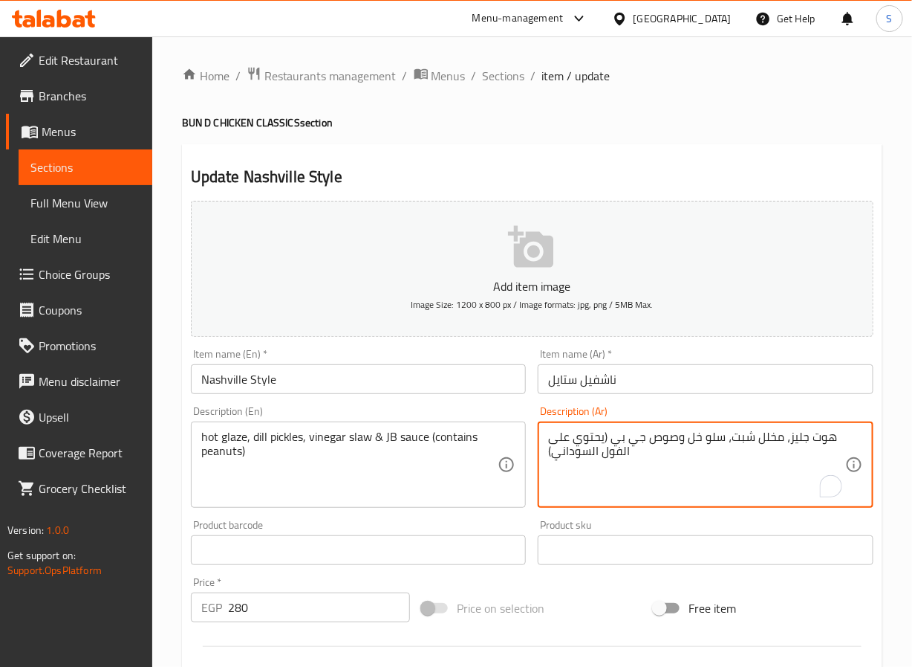
click at [826, 437] on textarea "هوت جليز، مخلل شبت، سلو خل وصوص جي بي (يحتوي على الفول السوداني)" at bounding box center [696, 464] width 297 height 71
click at [603, 439] on textarea "جليز ساخن، مخلل شبت، سلو خل وصوص جي بي (يحتوي على الفول السوداني)" at bounding box center [696, 464] width 297 height 71
type textarea "جليز ساخن، مخلل شبت، سلو خل وصوص جي بي. مسببات حساسية: الفول السوداني"
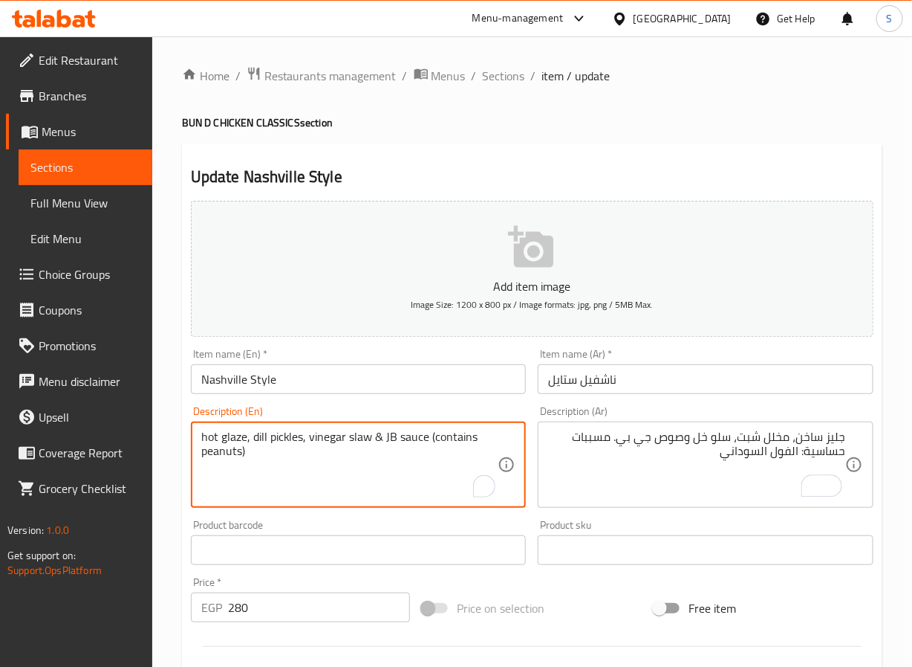
click at [448, 442] on textarea "hot glaze, dill pickles, vinegar slaw & JB sauce (contains peanuts)" at bounding box center [349, 464] width 297 height 71
click at [424, 437] on textarea "hot glaze, dill pickles, vinegar slaw & JB sauce Allergens: peanuts)\" at bounding box center [349, 464] width 297 height 71
type textarea "hot glaze, dill pickles, vinegar slaw & JB sauce. Allergens: peanuts)\"
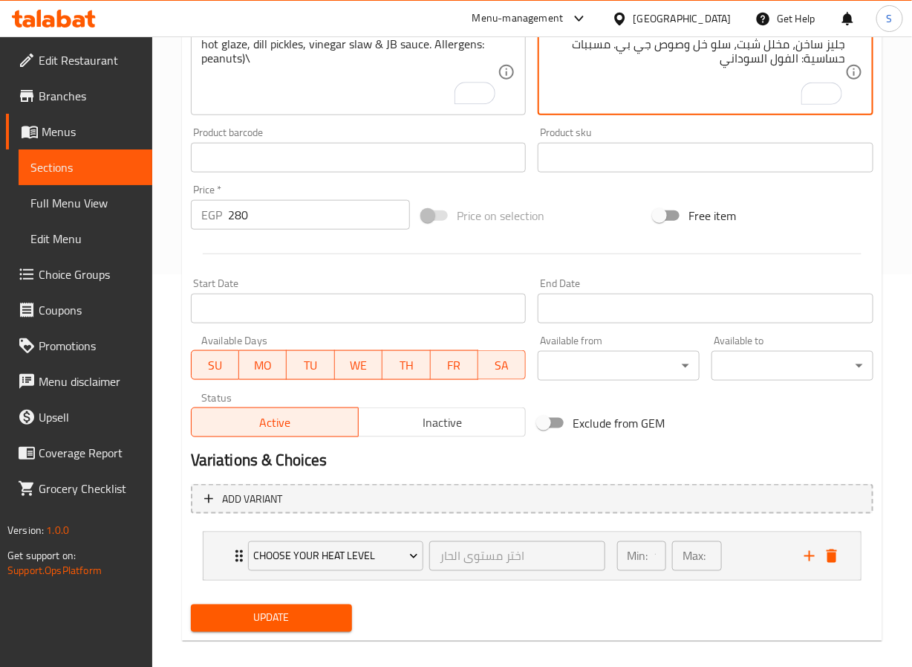
scroll to position [409, 0]
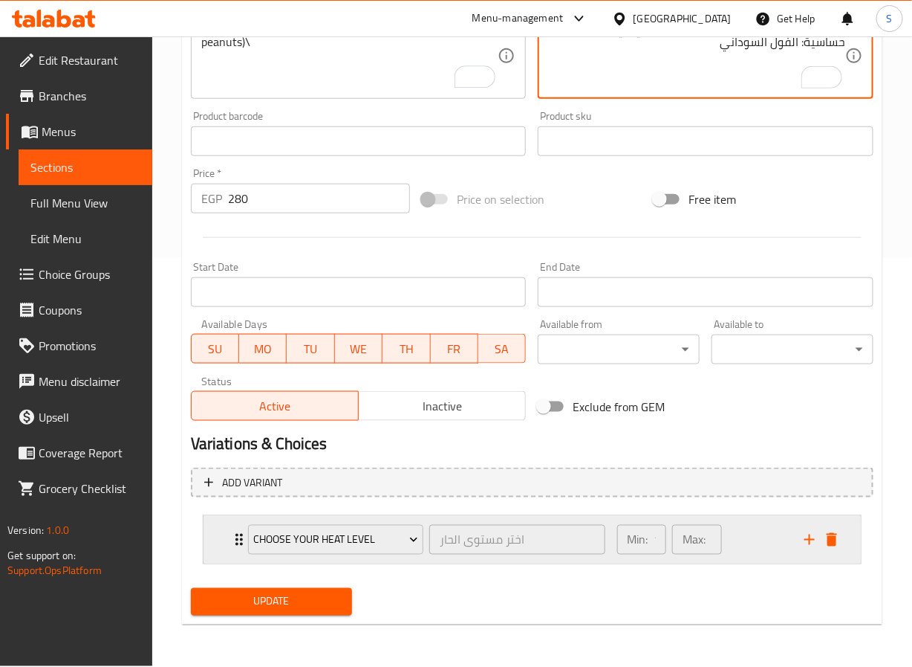
click at [241, 551] on div "CHOOSE YOUR HEAT LEVEL اختر مستوى الحار ​" at bounding box center [426, 540] width 375 height 48
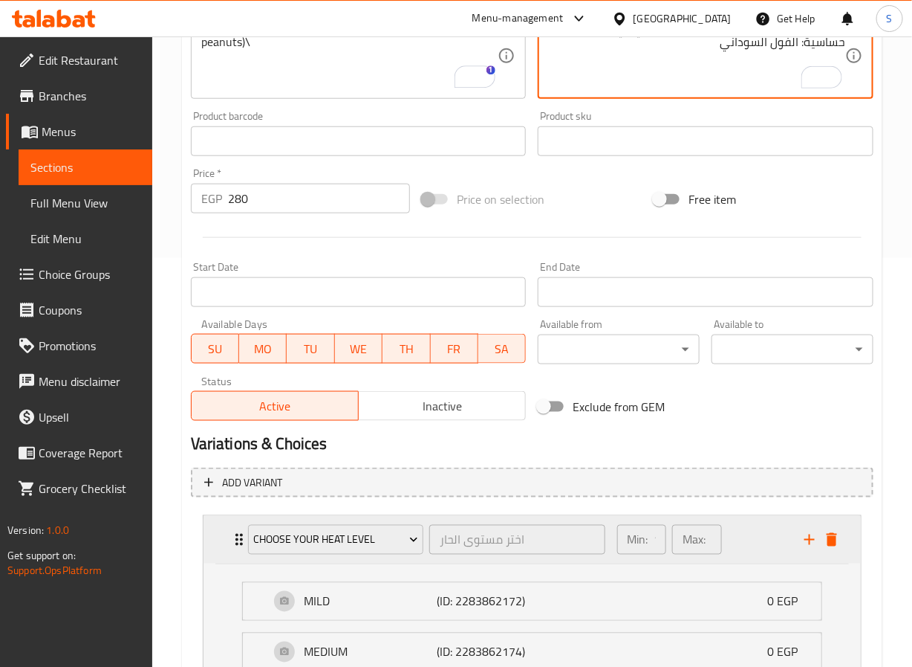
scroll to position [669, 0]
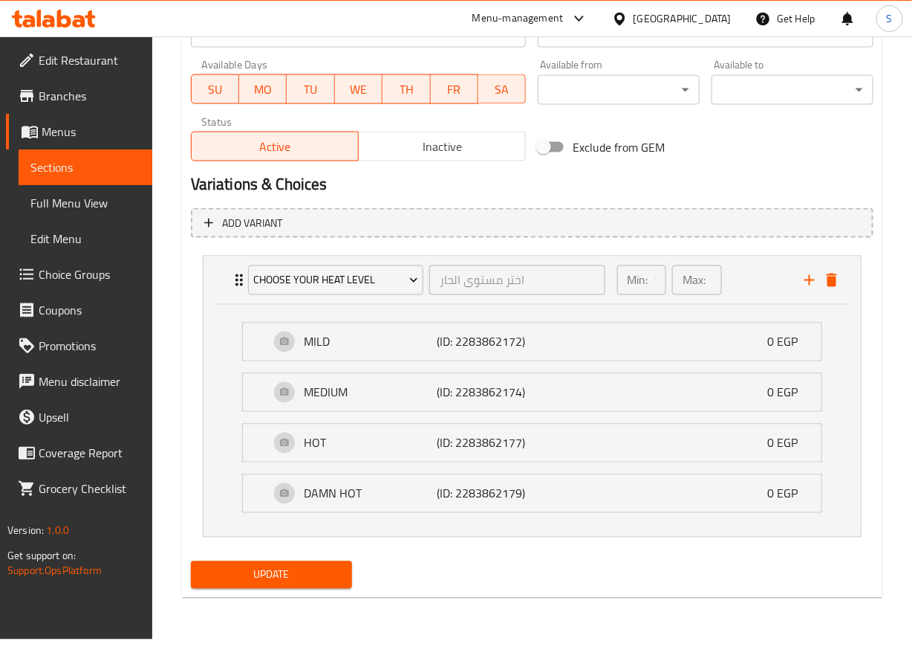
click at [186, 370] on div "Add variant CHOOSE YOUR HEAT LEVEL اختر مستوى الحار ​ Min: 1 ​ Max: 1 ​ MILD (I…" at bounding box center [532, 379] width 695 height 354
click at [253, 584] on span "Update" at bounding box center [272, 574] width 138 height 19
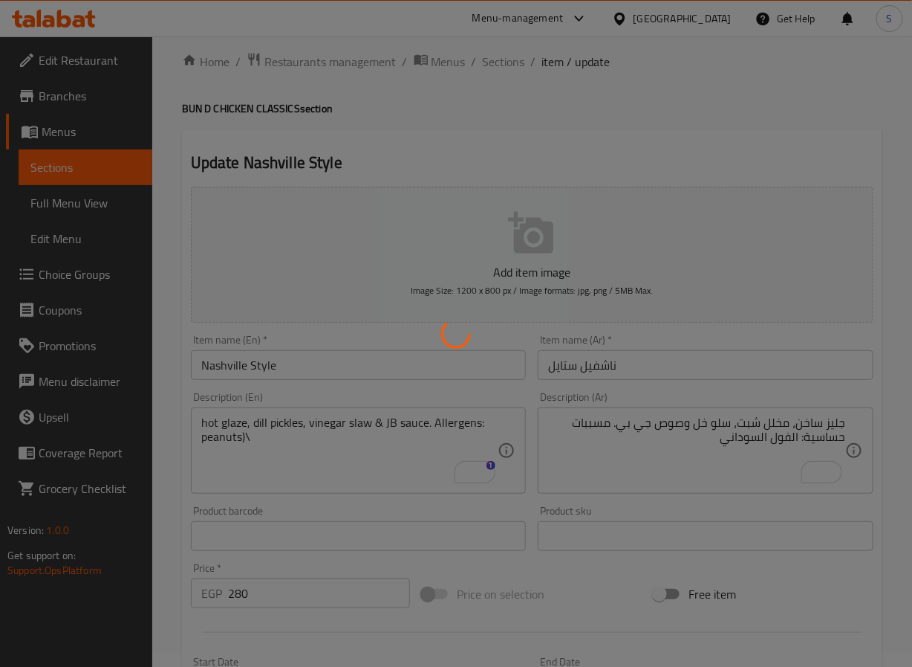
scroll to position [0, 0]
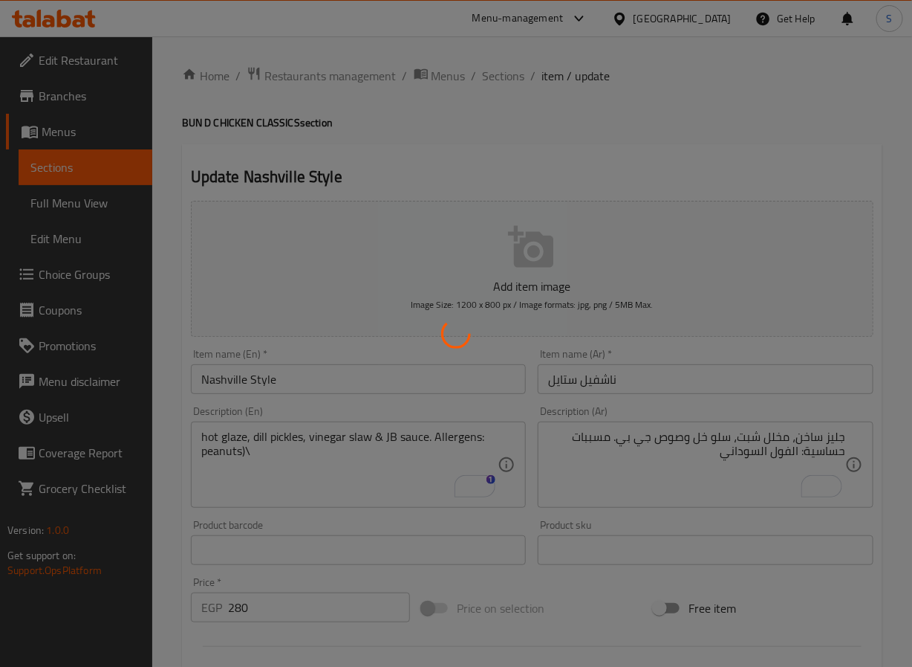
click at [91, 272] on div at bounding box center [456, 333] width 912 height 667
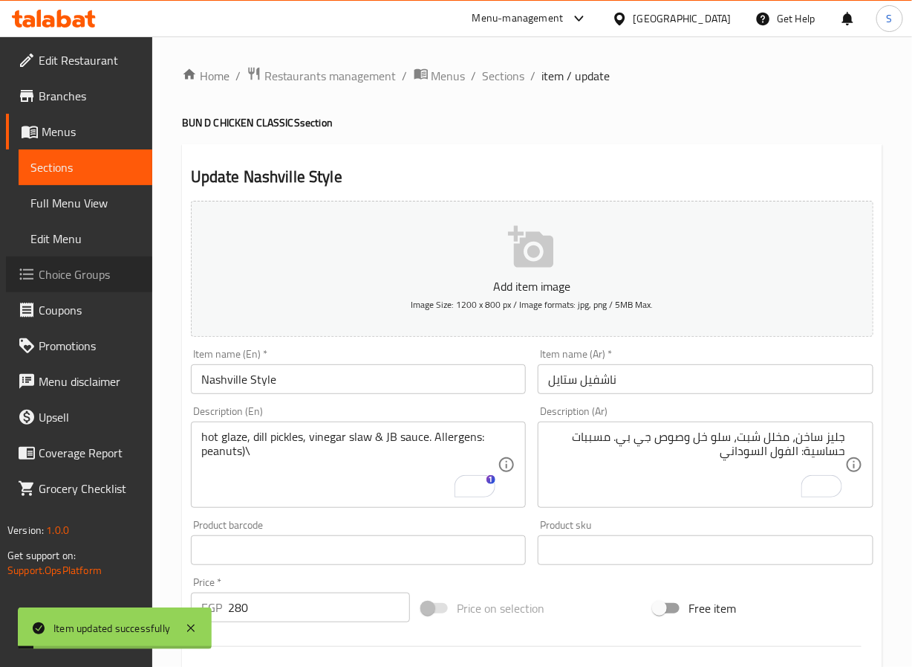
click at [91, 272] on span "Choice Groups" at bounding box center [90, 274] width 102 height 18
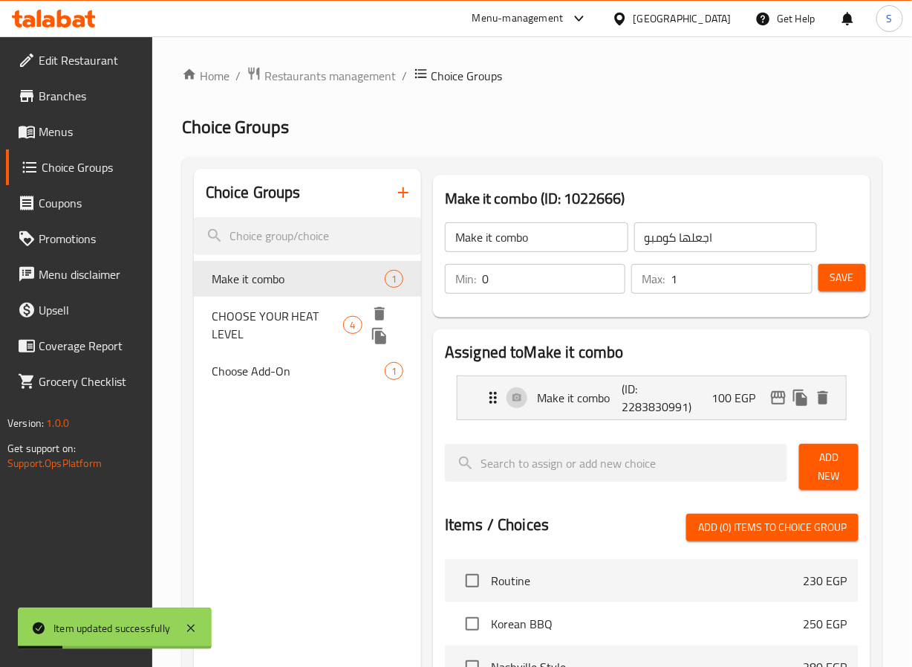
click at [255, 312] on span "CHOOSE YOUR HEAT LEVEL" at bounding box center [278, 325] width 132 height 36
type input "CHOOSE YOUR HEAT LEVEL"
type input "اختر مستوى الحار"
type input "1"
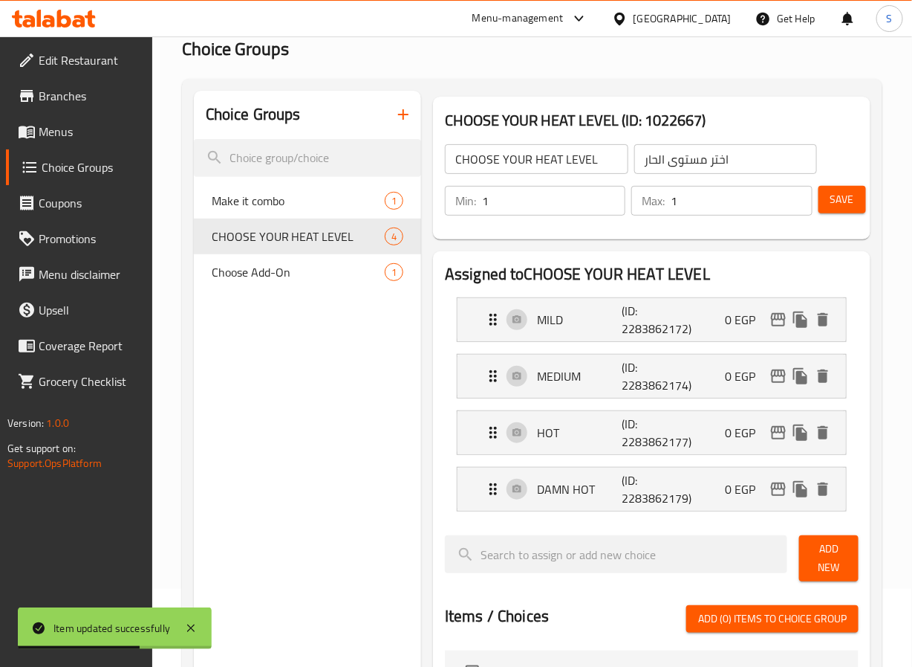
scroll to position [281, 0]
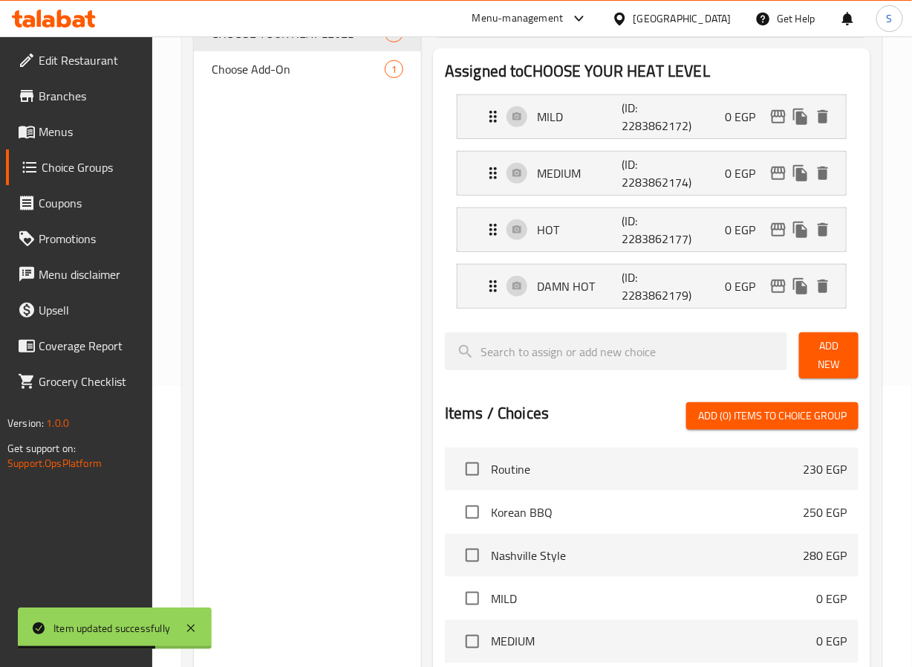
click at [830, 366] on span "Add New" at bounding box center [828, 355] width 35 height 37
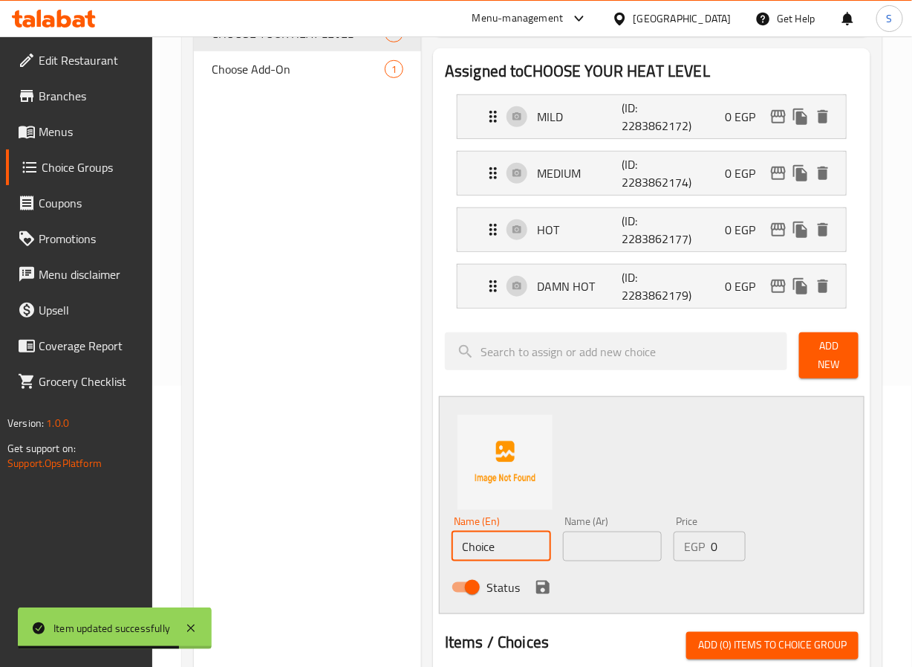
click at [508, 557] on input "Choice" at bounding box center [502, 546] width 100 height 30
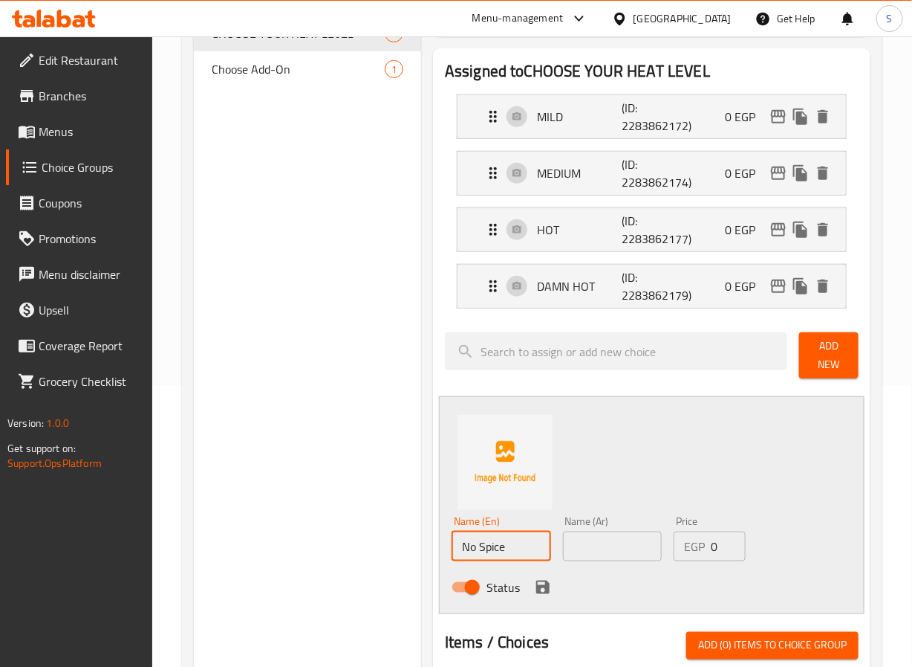
type input "No Spice"
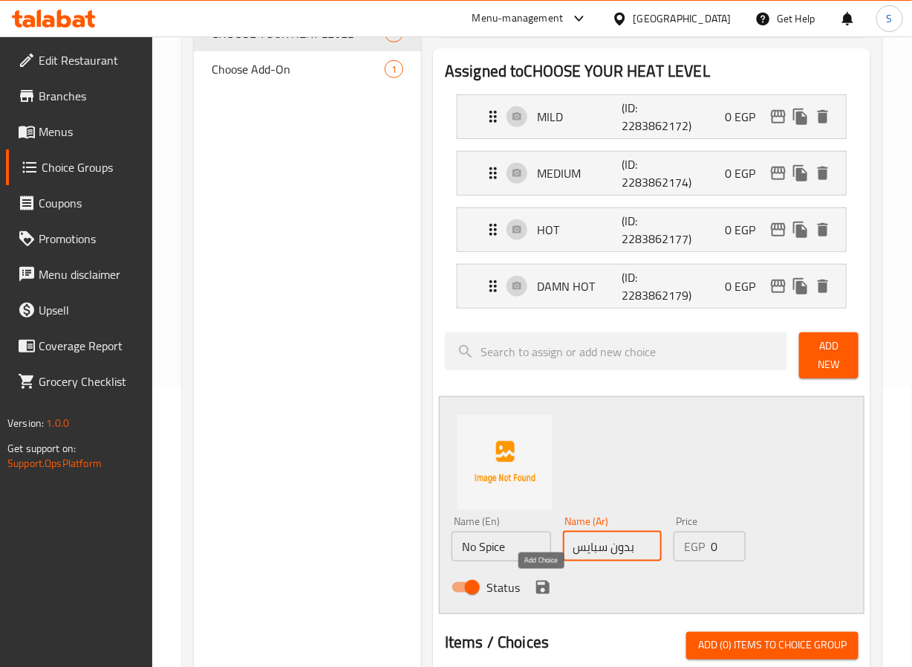
type input "بدون سبايس"
click at [542, 586] on icon "save" at bounding box center [543, 587] width 18 height 18
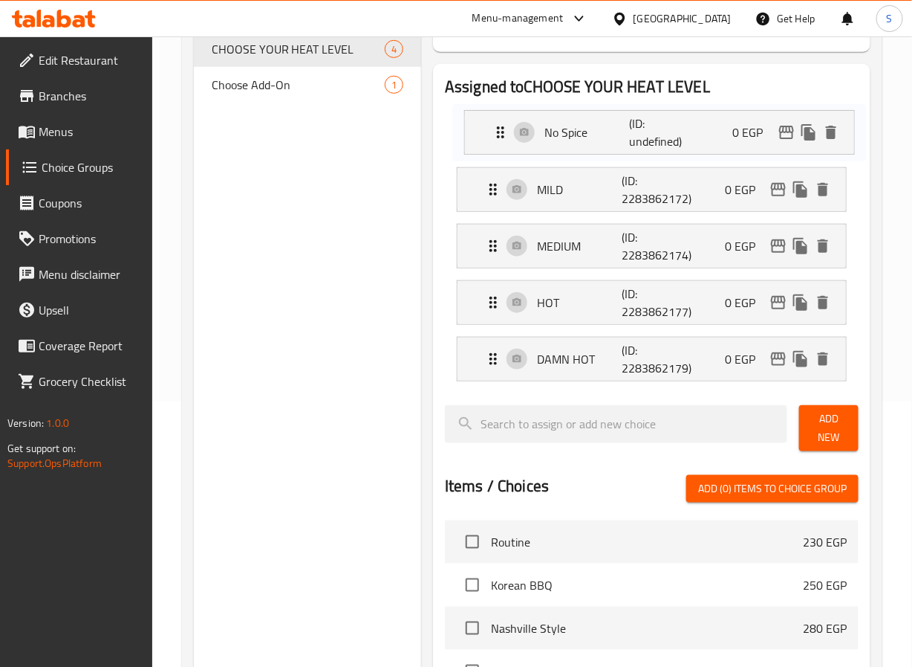
drag, startPoint x: 555, startPoint y: 346, endPoint x: 562, endPoint y: 126, distance: 220.1
click at [562, 126] on nav "MILD (ID: 2283862172) 0 EGP Name (En) MILD Name (En) Name (Ar) خفيف Name (Ar) P…" at bounding box center [652, 245] width 414 height 295
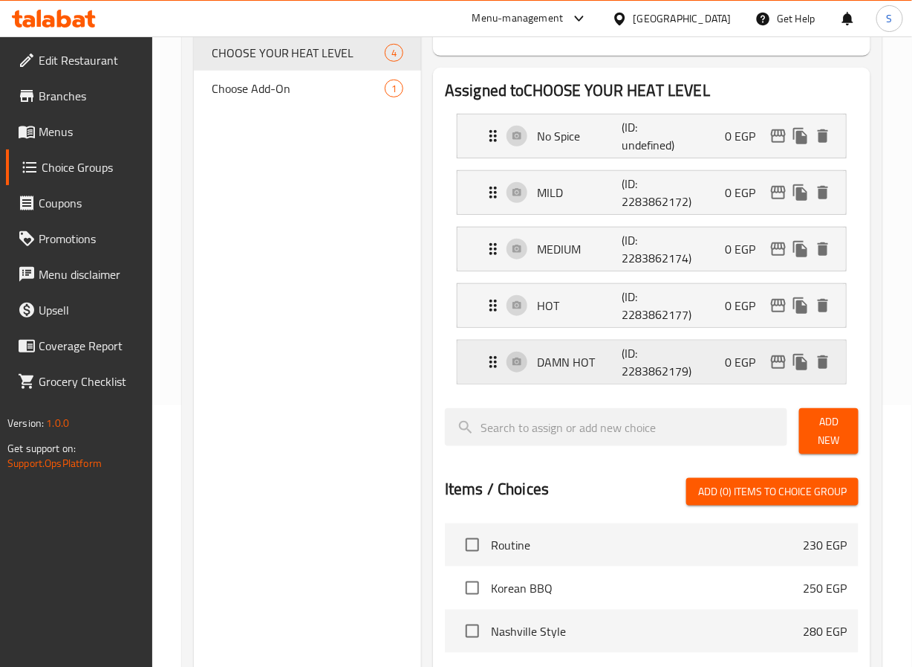
click at [545, 355] on p "DAMN HOT" at bounding box center [579, 362] width 85 height 18
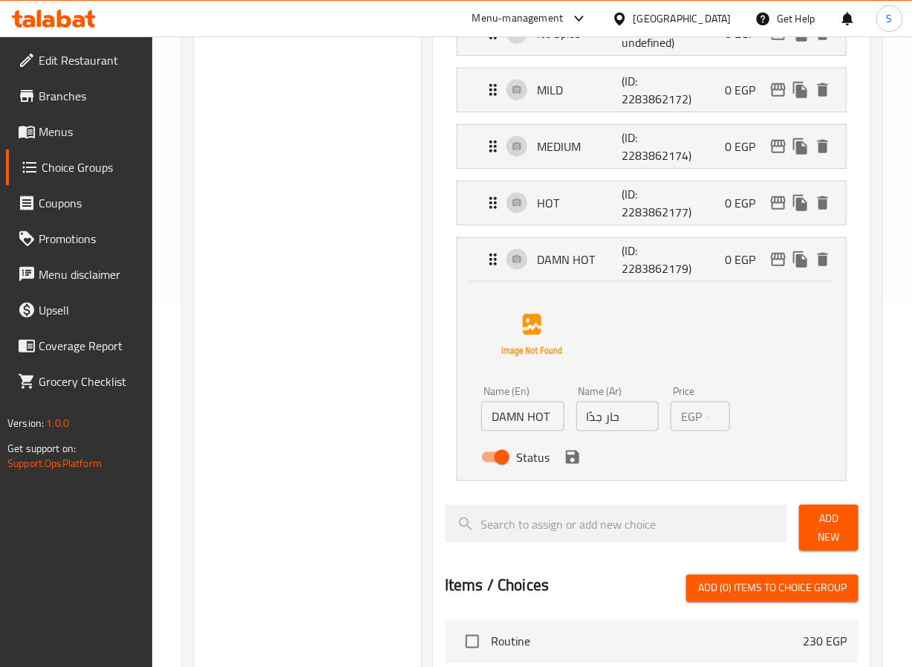
scroll to position [368, 0]
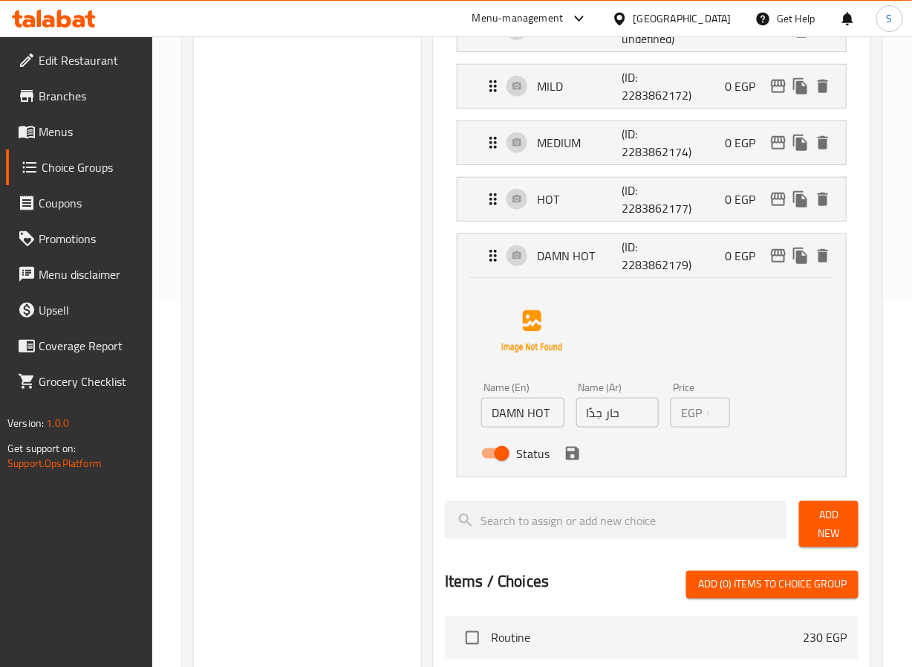
click at [594, 417] on input "حار جدًا" at bounding box center [618, 413] width 82 height 30
click at [575, 453] on icon "save" at bounding box center [572, 453] width 13 height 13
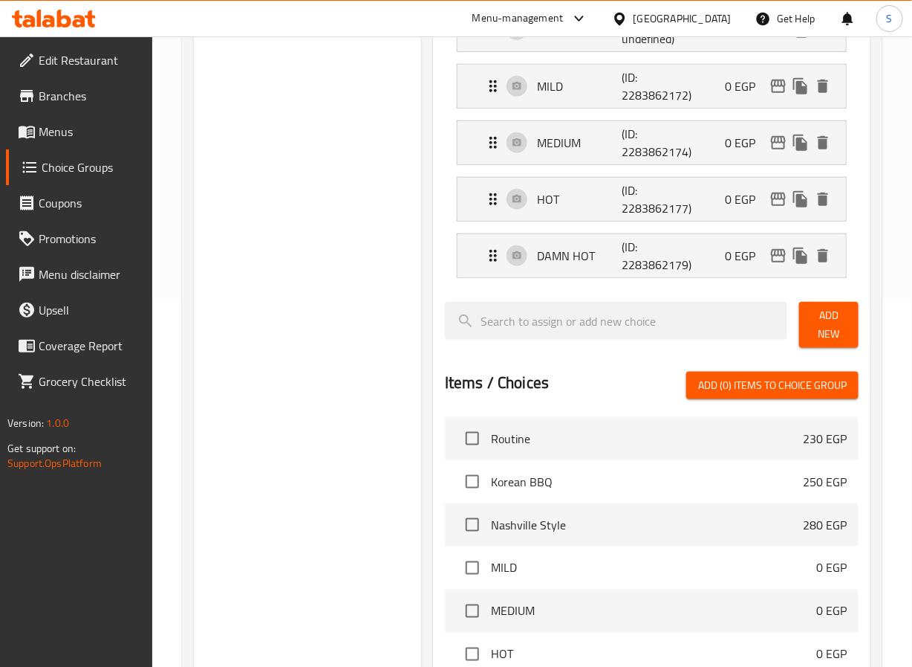
type input "حار دامن"
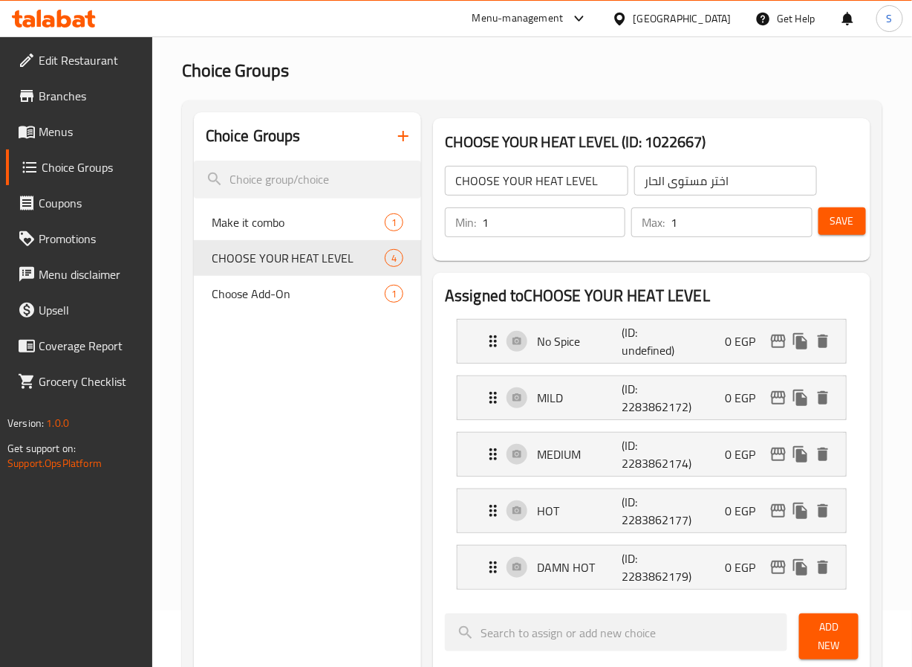
scroll to position [0, 0]
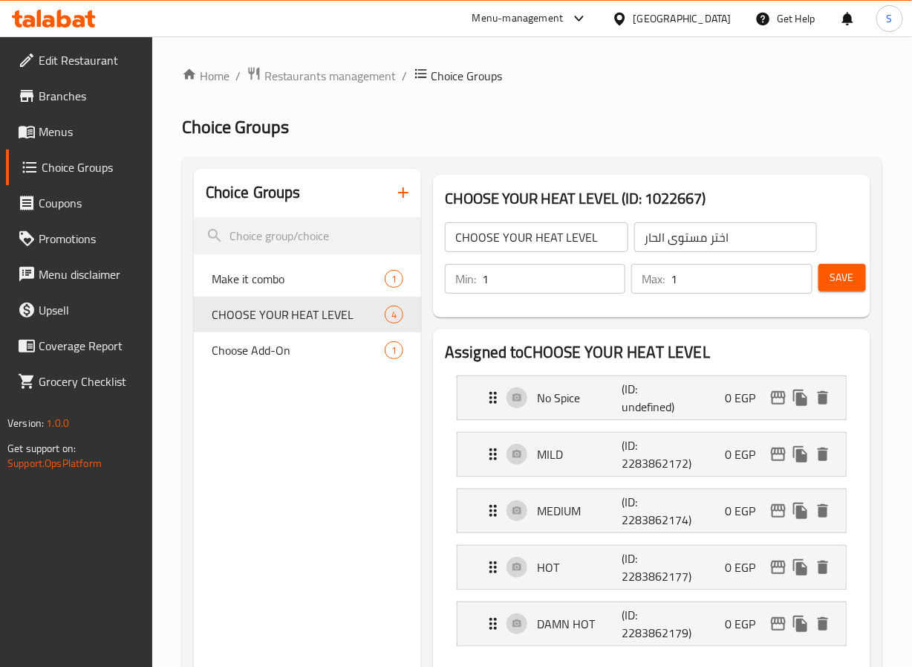
click at [847, 279] on span "Save" at bounding box center [843, 277] width 24 height 19
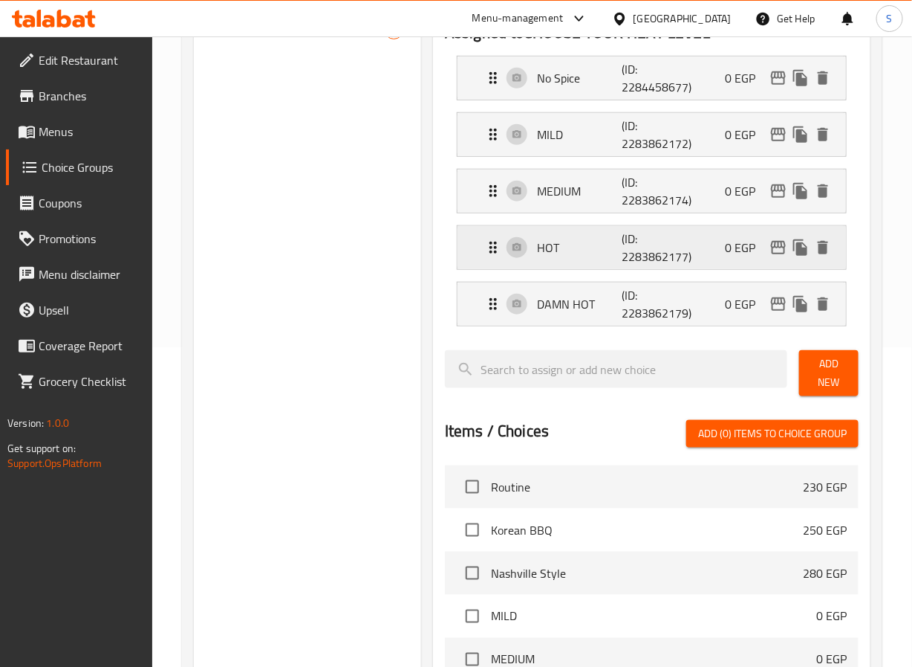
scroll to position [377, 0]
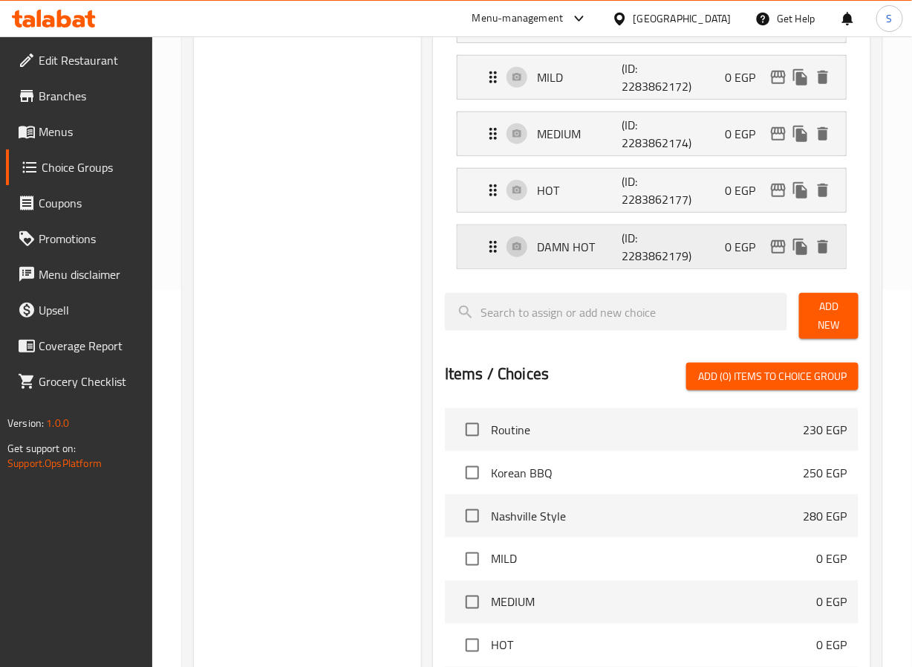
click at [584, 253] on p "DAMN HOT" at bounding box center [579, 247] width 85 height 18
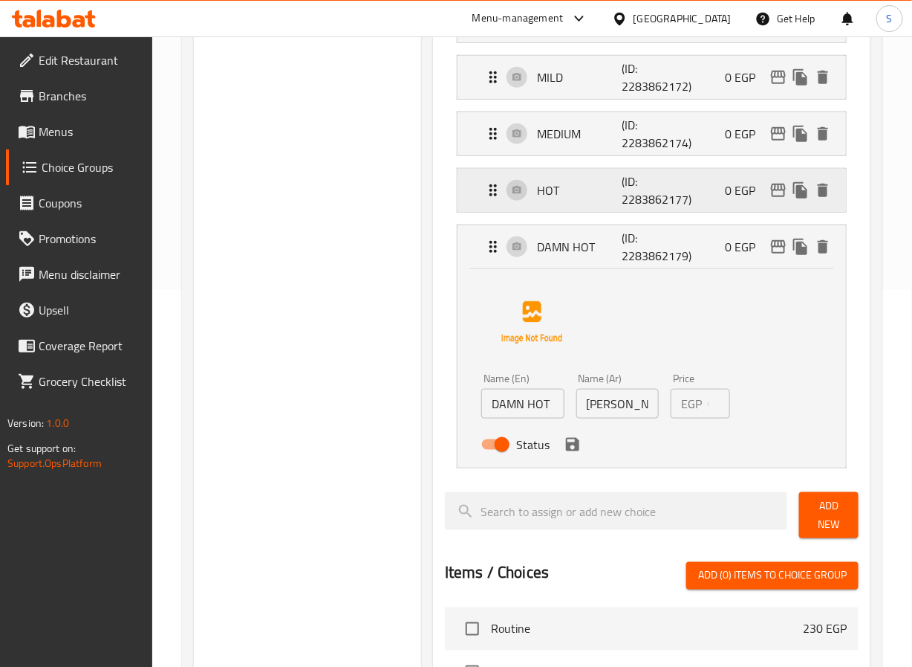
click at [602, 188] on p "HOT" at bounding box center [579, 190] width 85 height 18
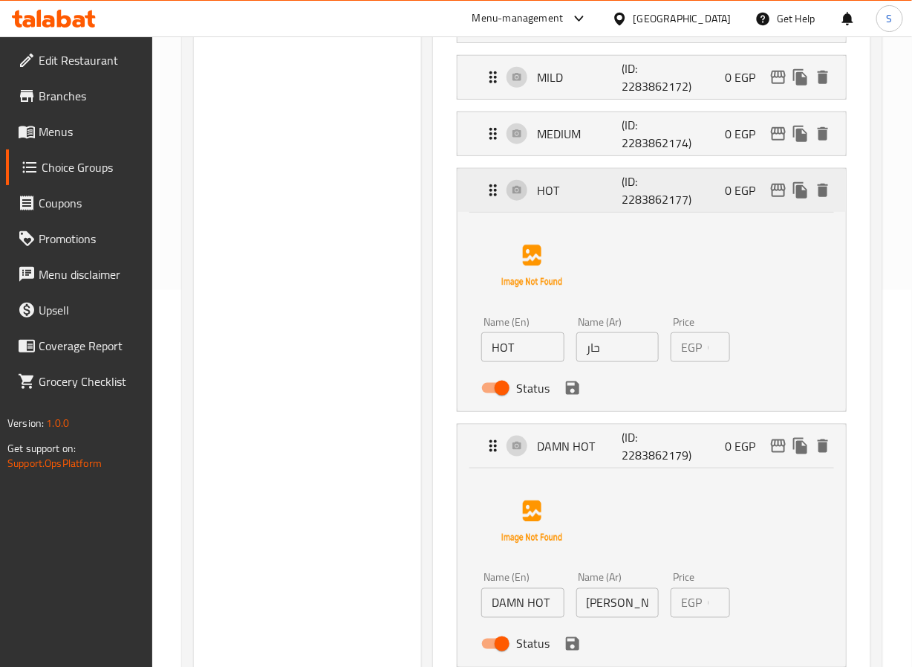
click at [602, 188] on p "HOT" at bounding box center [579, 190] width 85 height 18
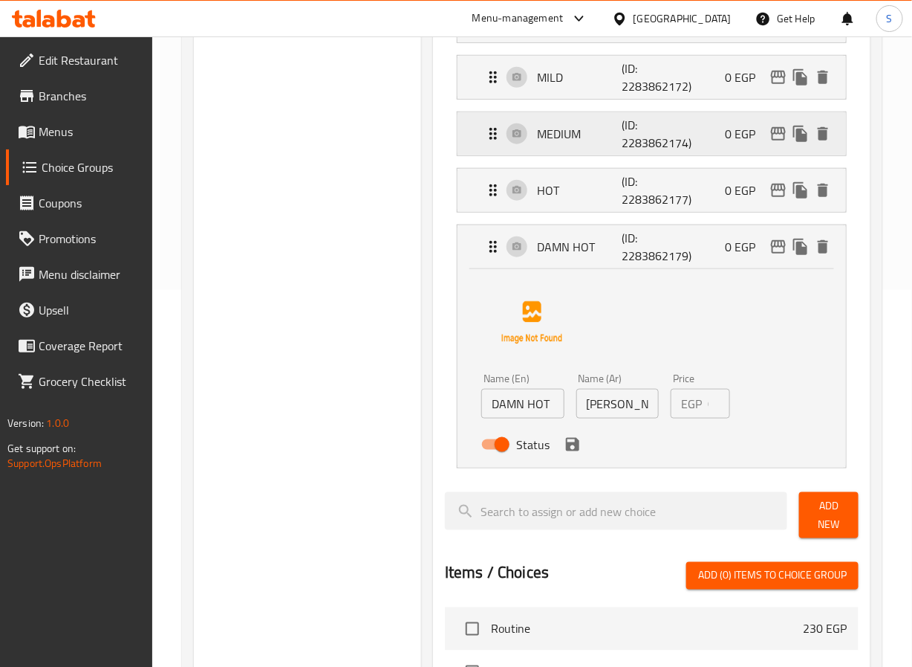
click at [613, 128] on p "MEDIUM" at bounding box center [579, 134] width 85 height 18
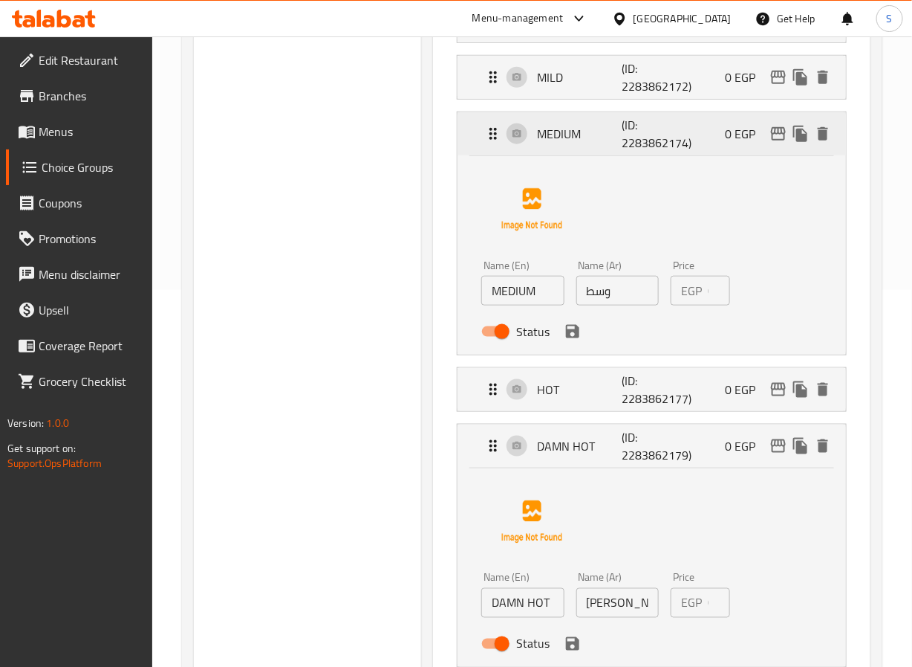
click at [613, 128] on p "MEDIUM" at bounding box center [579, 134] width 85 height 18
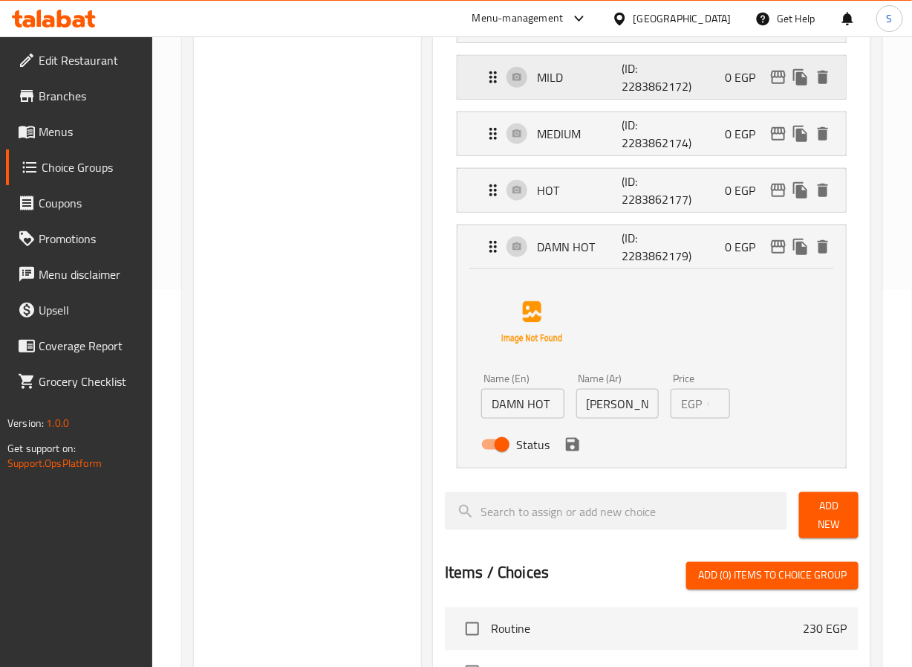
click at [606, 85] on p "MILD" at bounding box center [579, 77] width 85 height 18
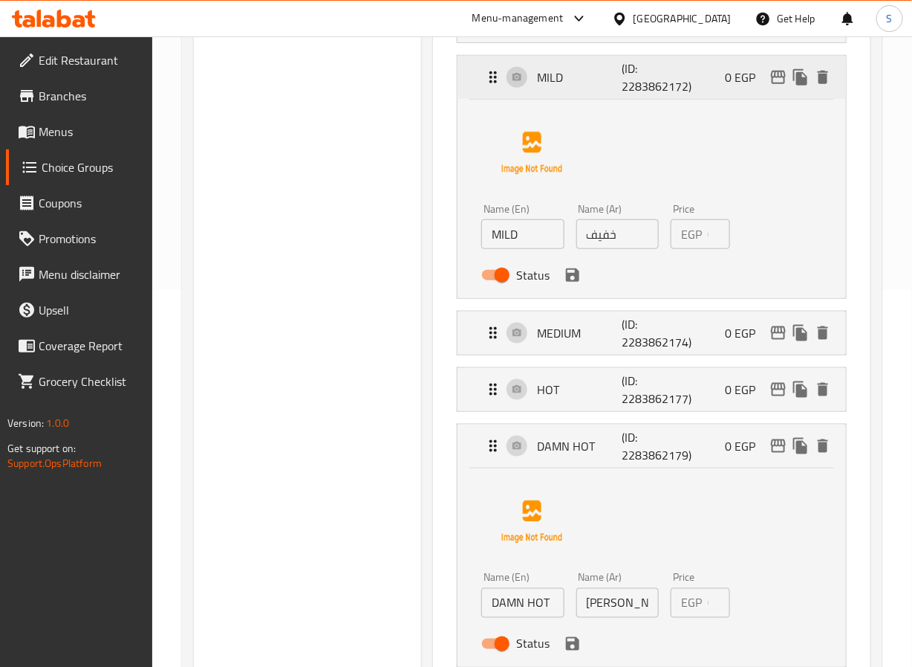
click at [606, 85] on p "MILD" at bounding box center [579, 77] width 85 height 18
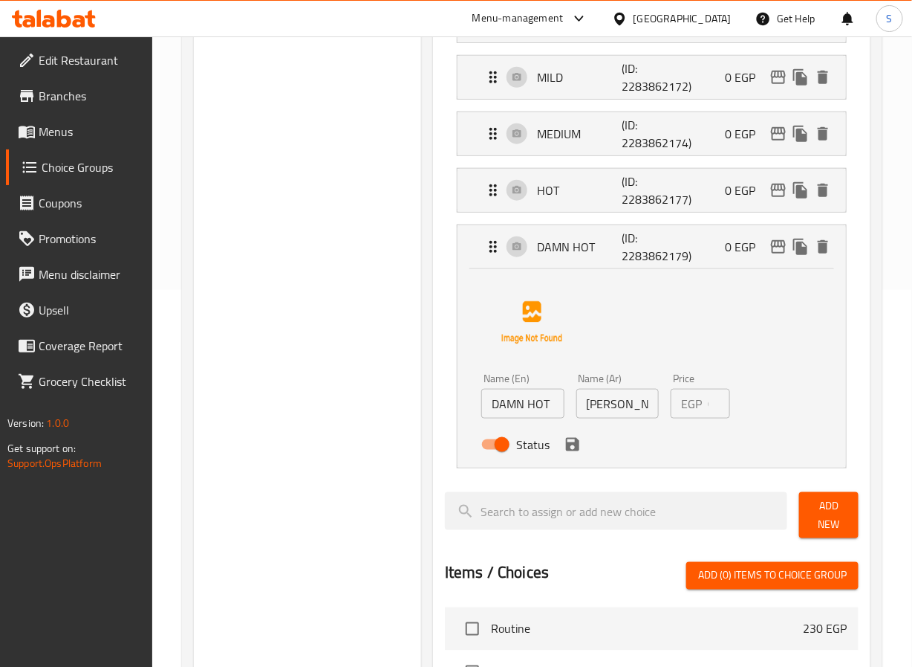
click at [595, 409] on input "حار دامن" at bounding box center [618, 404] width 82 height 30
click at [596, 406] on input "حار دامن" at bounding box center [618, 404] width 82 height 30
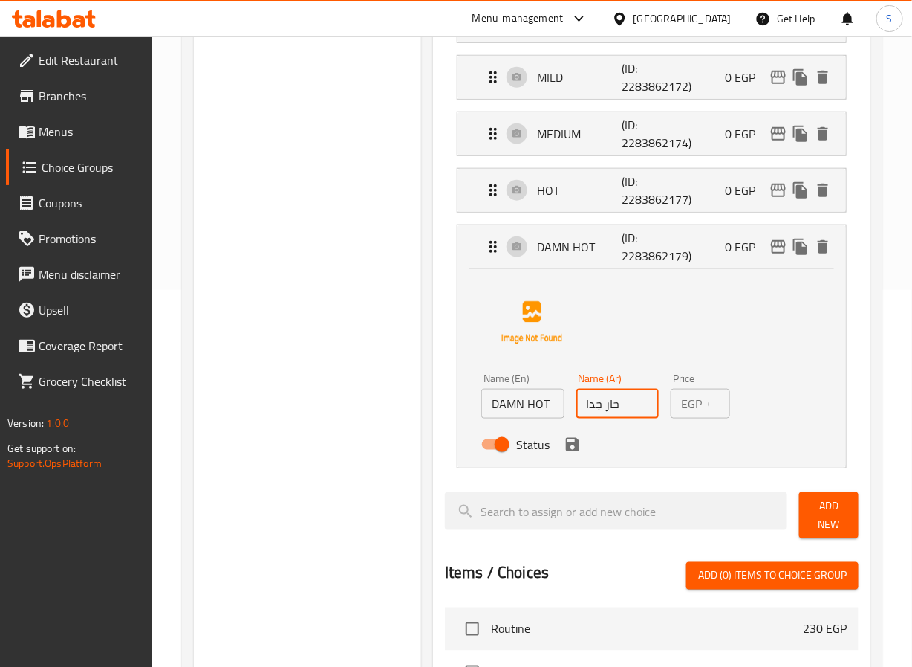
click at [578, 444] on icon "save" at bounding box center [572, 444] width 13 height 13
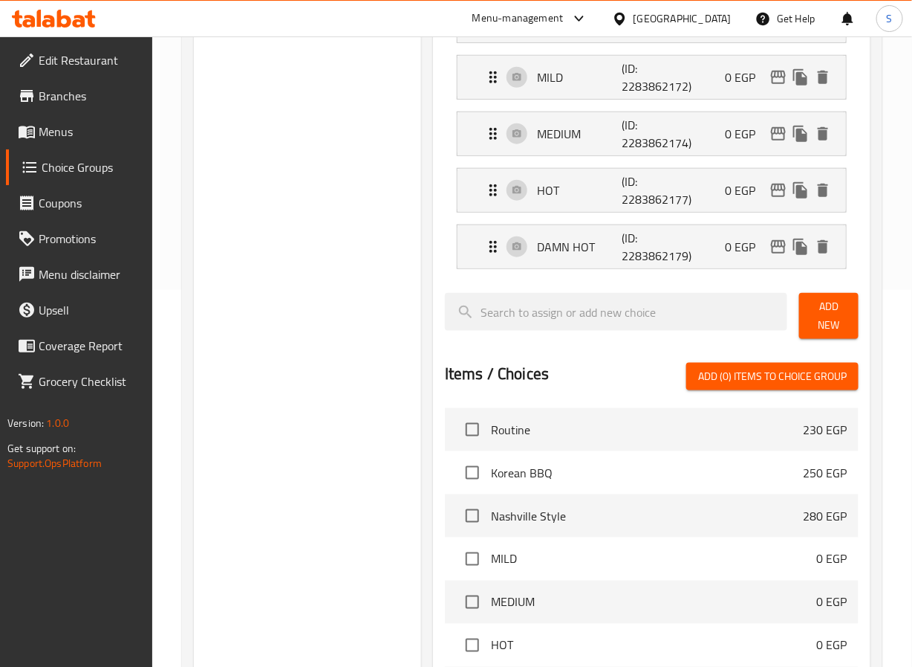
type input "حار جدا"
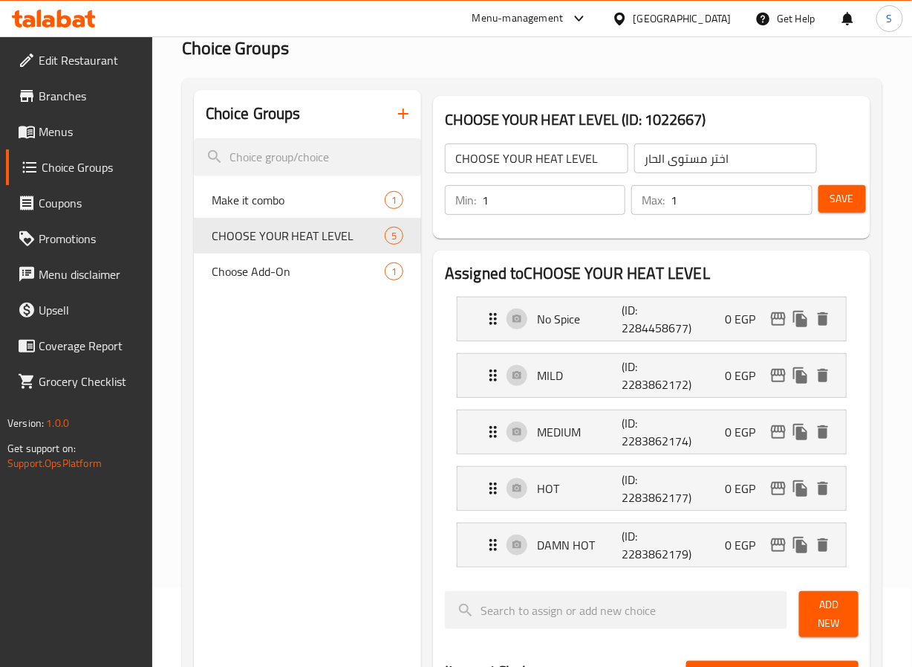
scroll to position [0, 0]
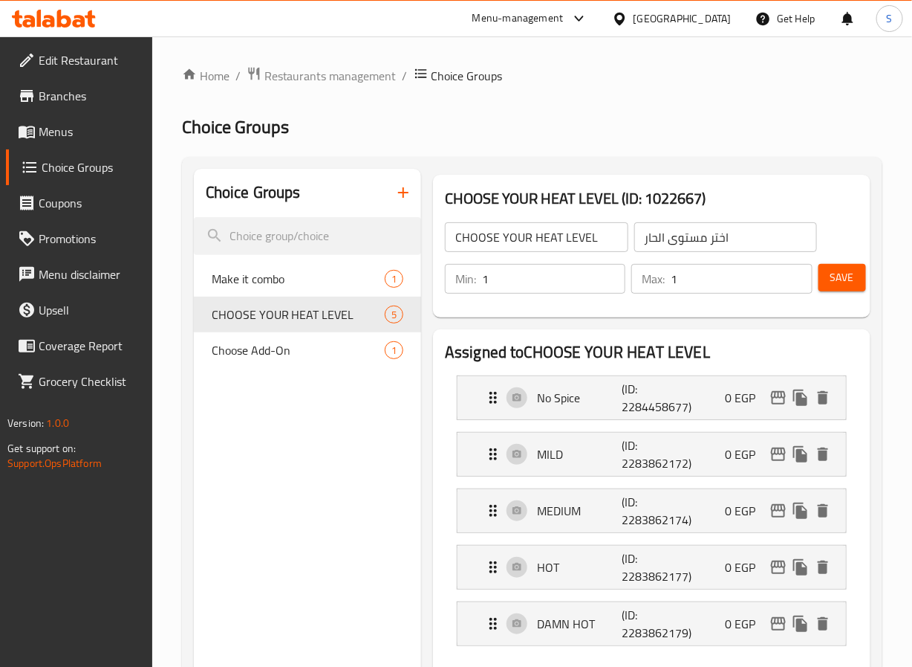
click at [843, 279] on span "Save" at bounding box center [843, 277] width 24 height 19
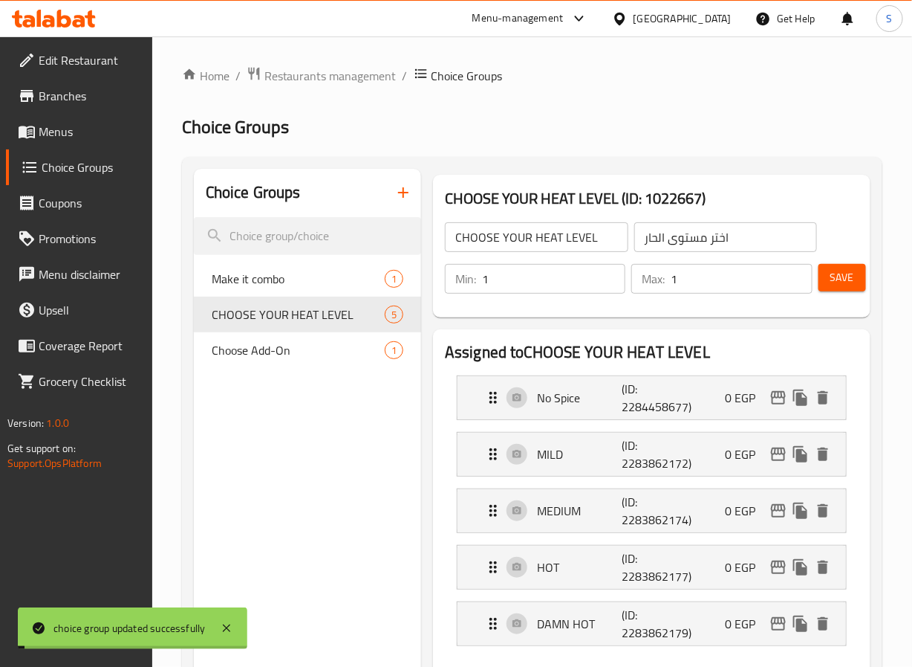
click at [36, 129] on span at bounding box center [28, 132] width 21 height 18
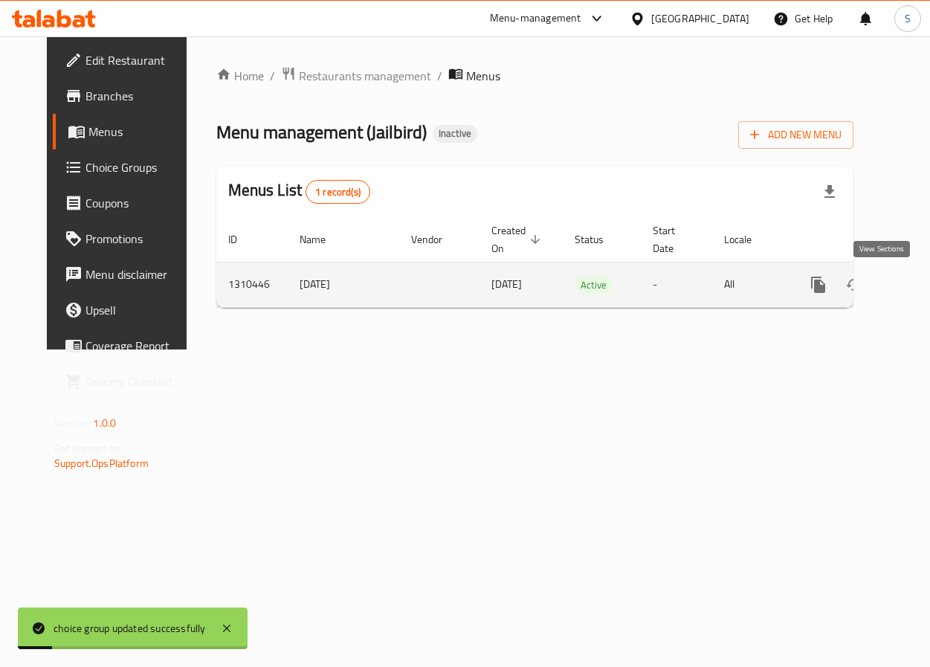
click at [907, 285] on link "enhanced table" at bounding box center [925, 285] width 36 height 36
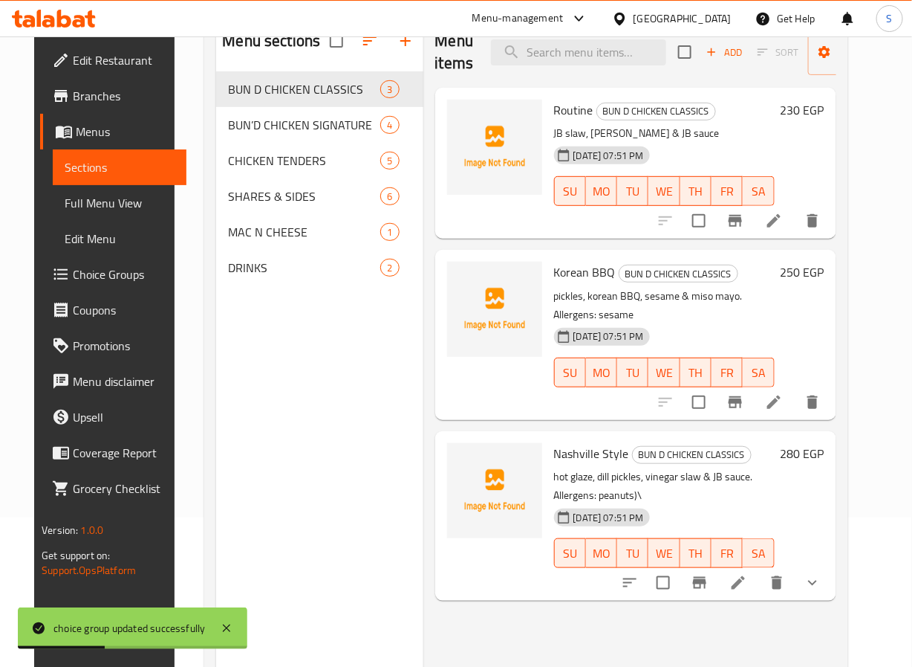
scroll to position [208, 0]
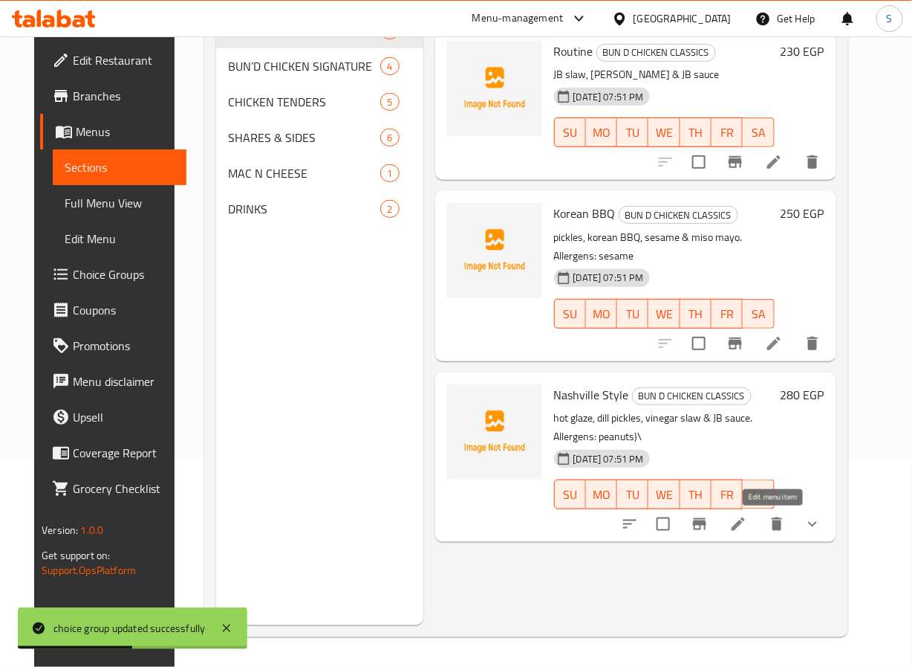
click at [745, 518] on icon at bounding box center [738, 523] width 13 height 13
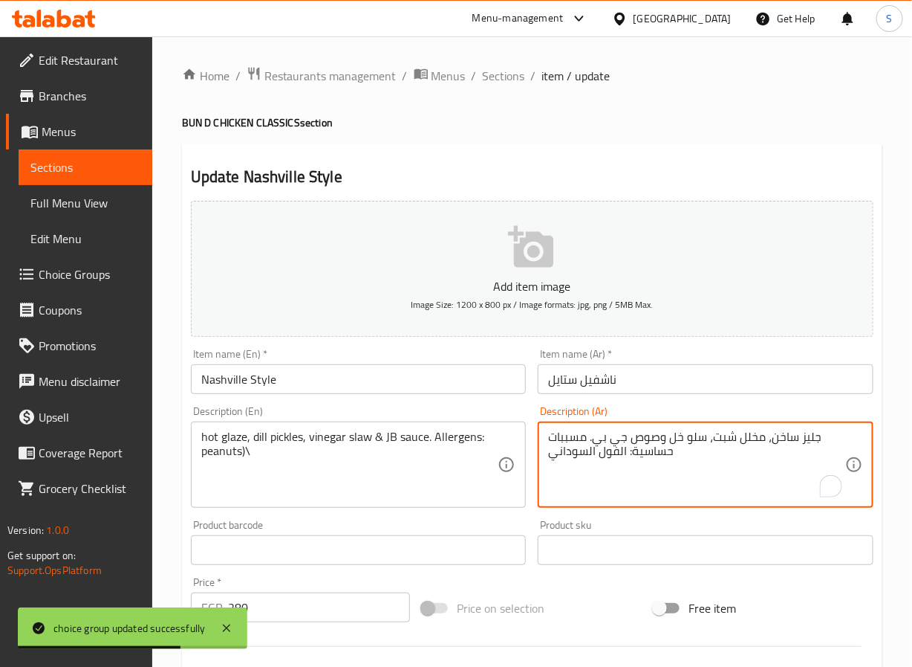
click at [780, 435] on textarea "جليز ساخن، مخلل شبت، سلو خل وصوص جي بي. مسببات حساسية: الفول السوداني" at bounding box center [696, 464] width 297 height 71
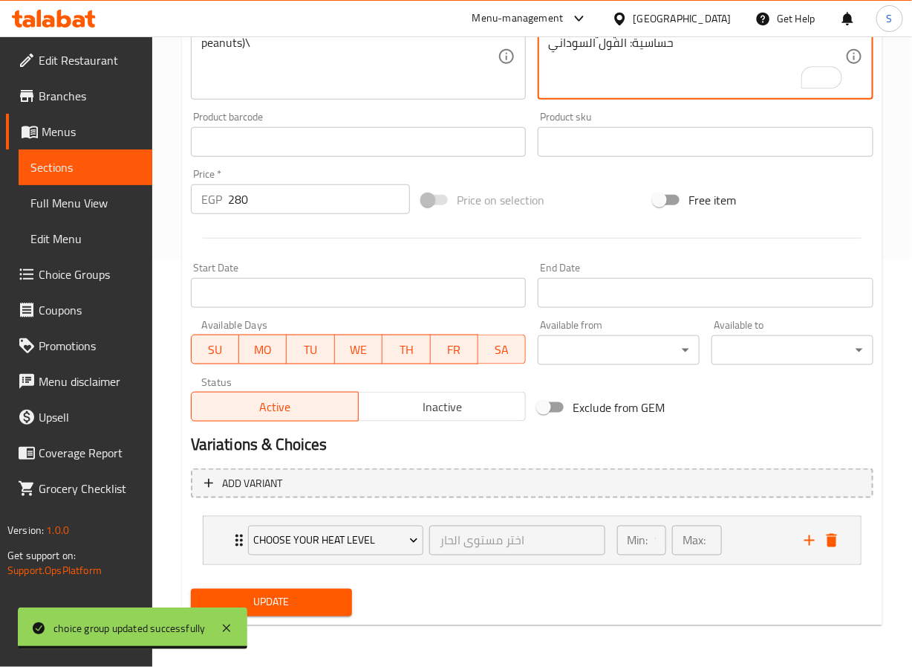
type textarea "جليز حار، مخلل شبت، سلو خل وصوص جي بي. مسببات حساسية: الفول السوداني"
click at [306, 596] on span "Update" at bounding box center [272, 602] width 138 height 19
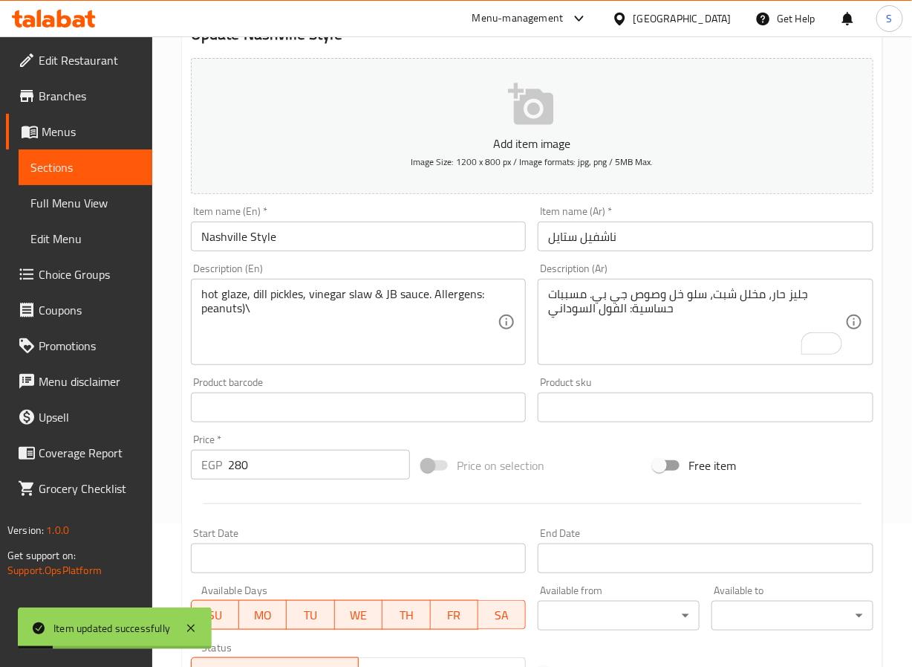
scroll to position [0, 0]
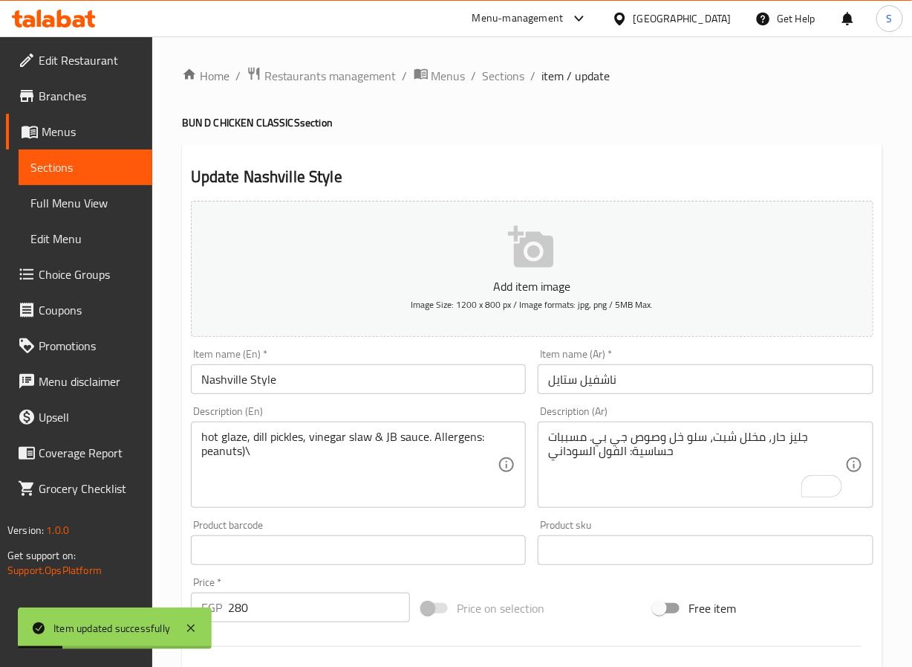
click at [78, 261] on link "Choice Groups" at bounding box center [79, 274] width 146 height 36
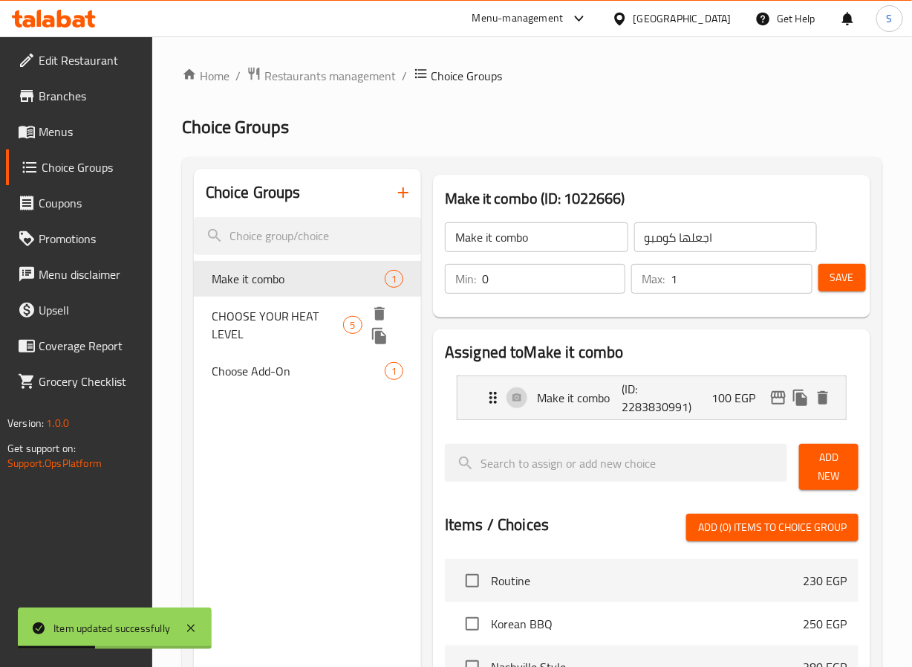
click at [252, 311] on span "CHOOSE YOUR HEAT LEVEL" at bounding box center [278, 325] width 132 height 36
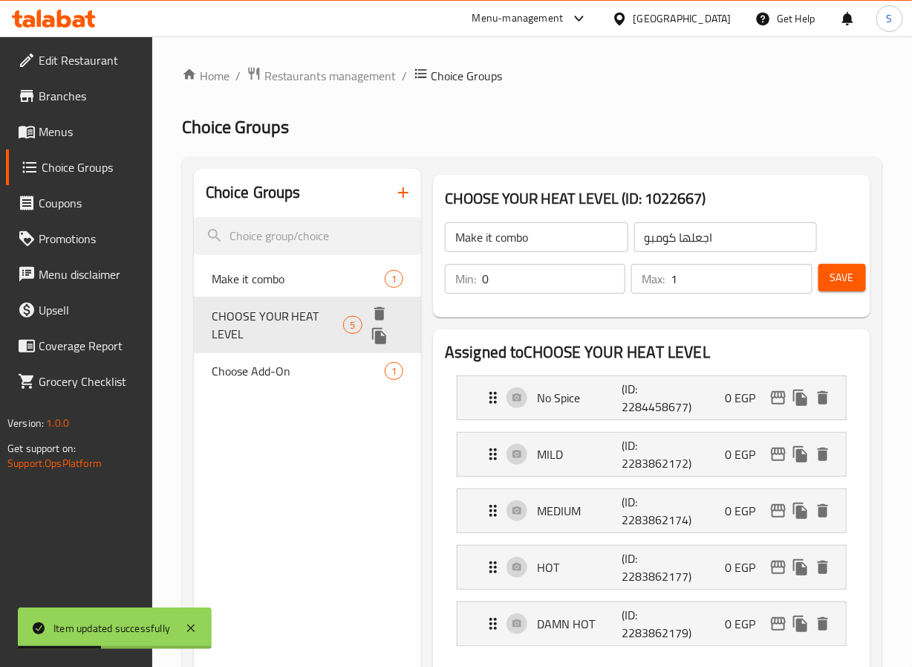
type input "CHOOSE YOUR HEAT LEVEL"
type input "اختر مستوى الحار"
type input "1"
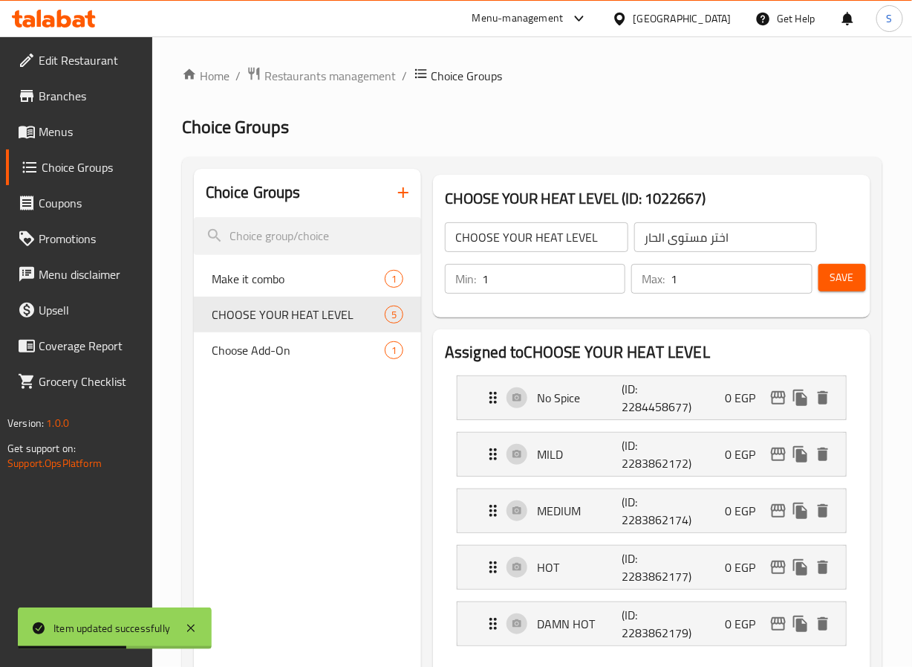
click at [651, 239] on input "اختر مستوى الحار" at bounding box center [727, 237] width 184 height 30
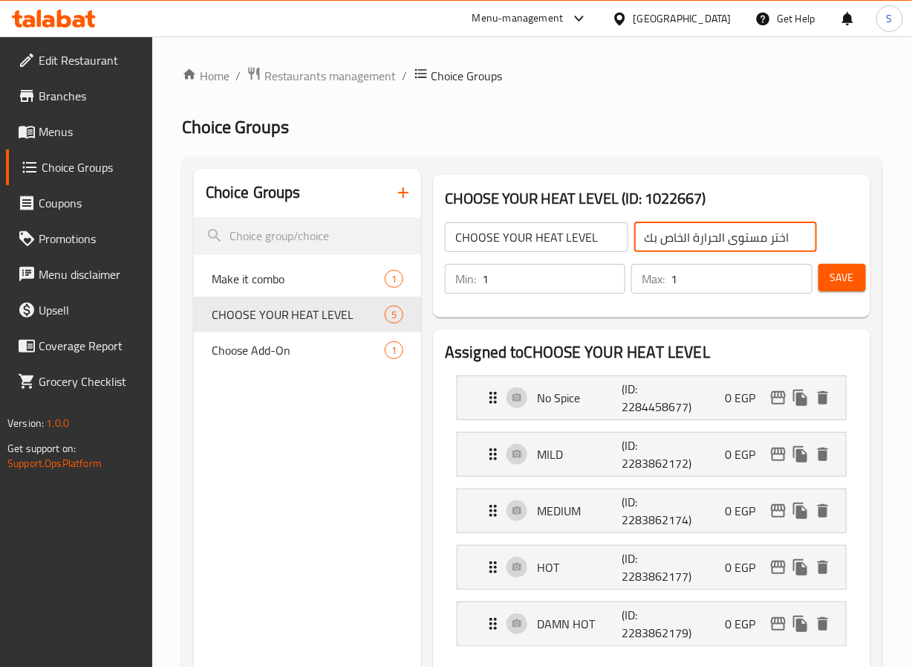
type input "اختر مستوى الحرارة الخاص بك"
click at [827, 282] on button "Save" at bounding box center [843, 277] width 48 height 27
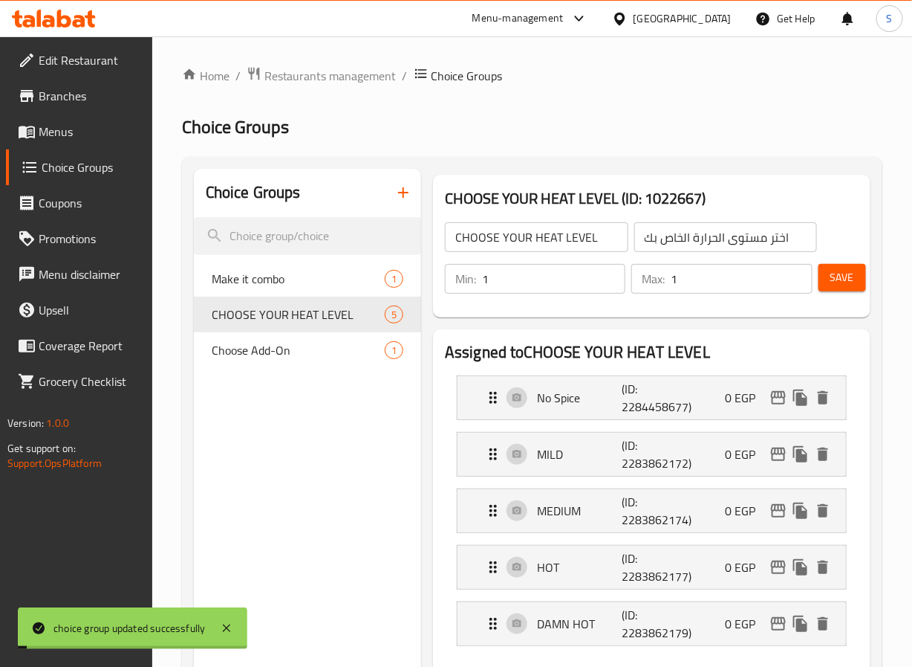
click at [36, 137] on span at bounding box center [28, 132] width 21 height 18
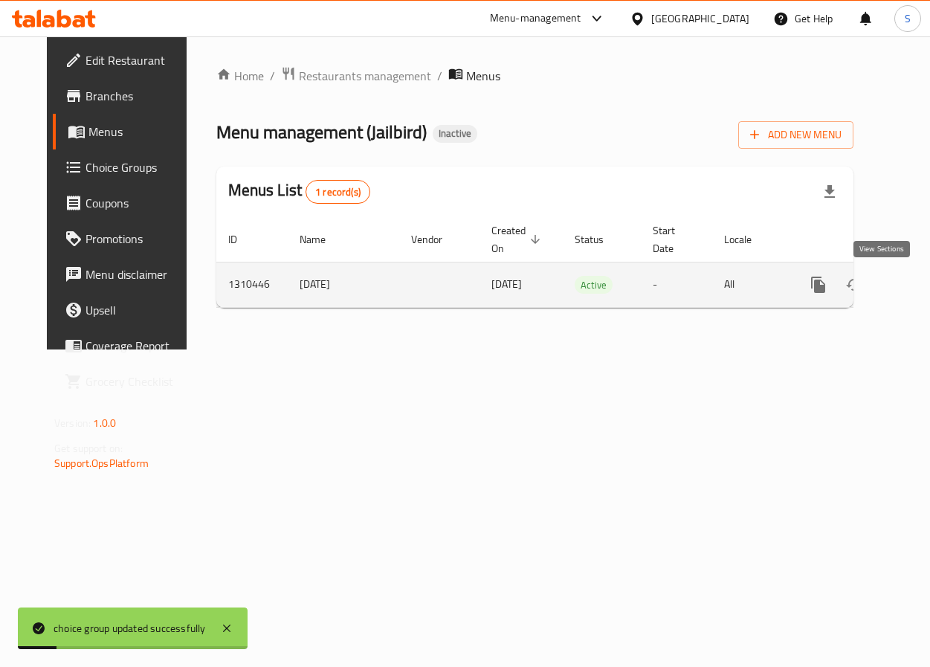
click at [916, 288] on icon "enhanced table" at bounding box center [925, 285] width 18 height 18
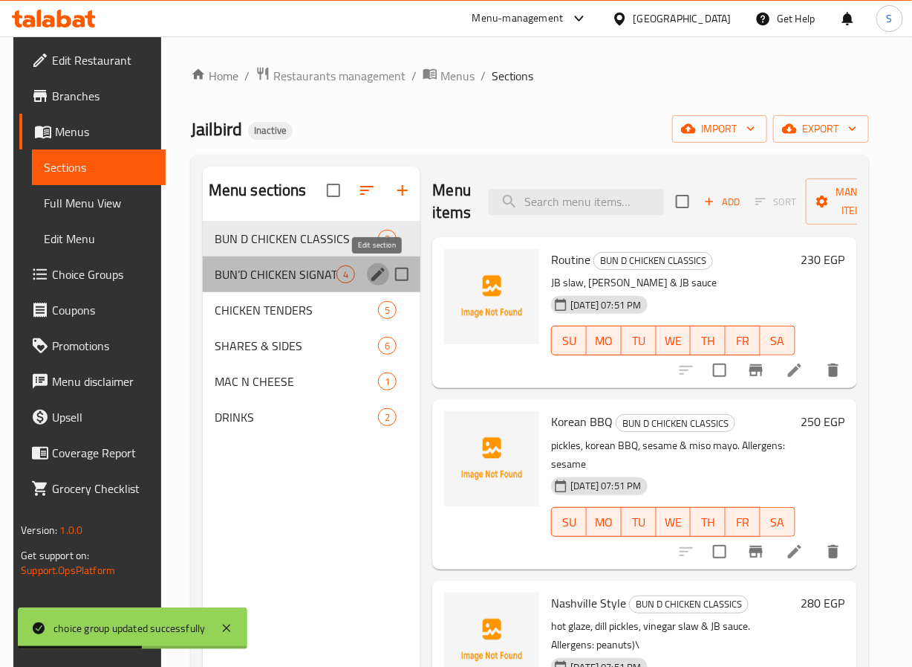
click at [372, 272] on icon "edit" at bounding box center [378, 274] width 18 height 18
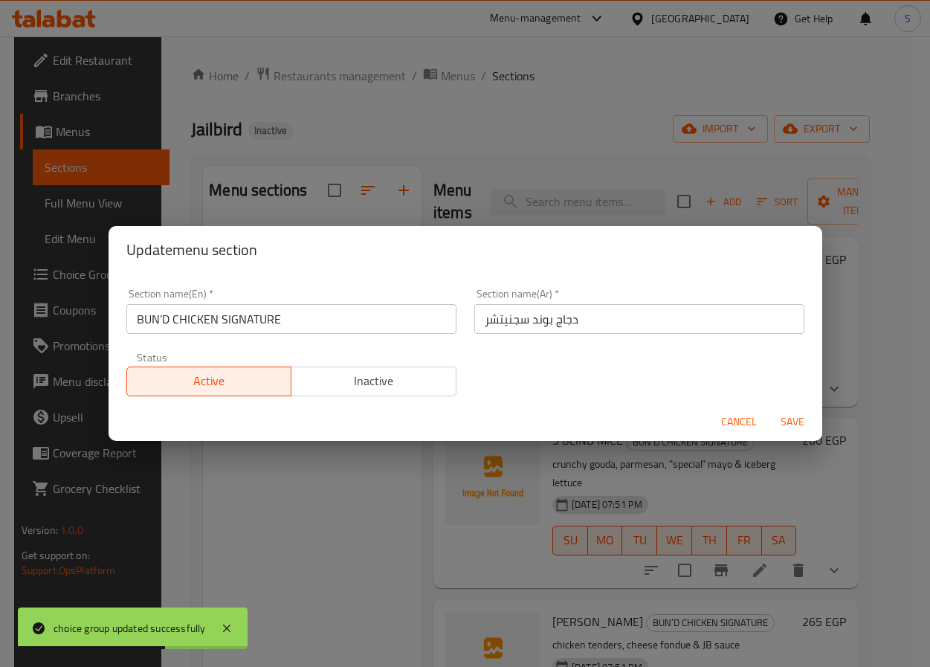
click at [167, 325] on input "BUN’D CHICKEN SIGNATURE" at bounding box center [291, 319] width 330 height 30
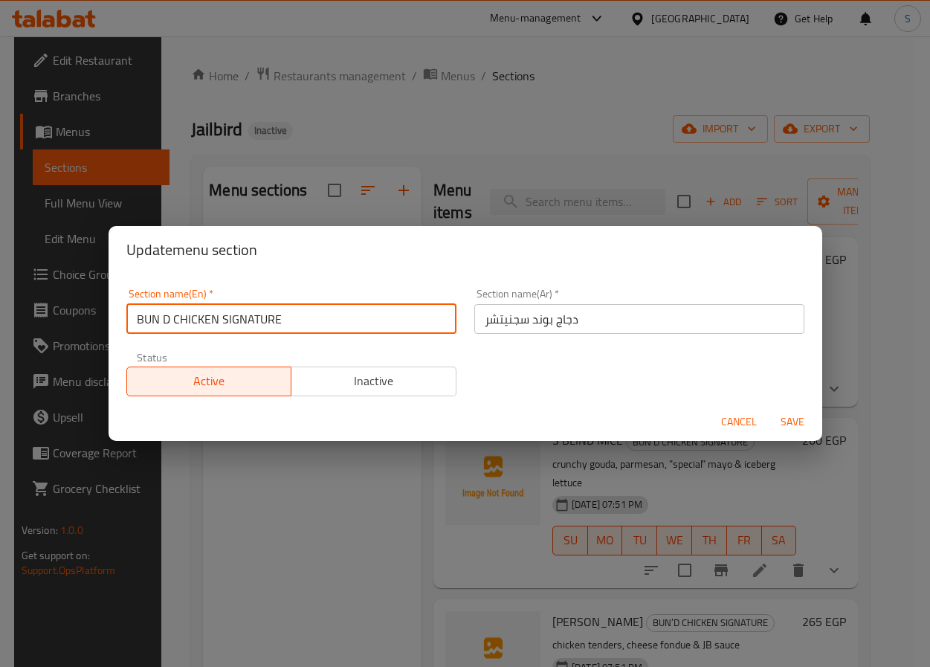
type input "BUN D CHICKEN SIGNATURE"
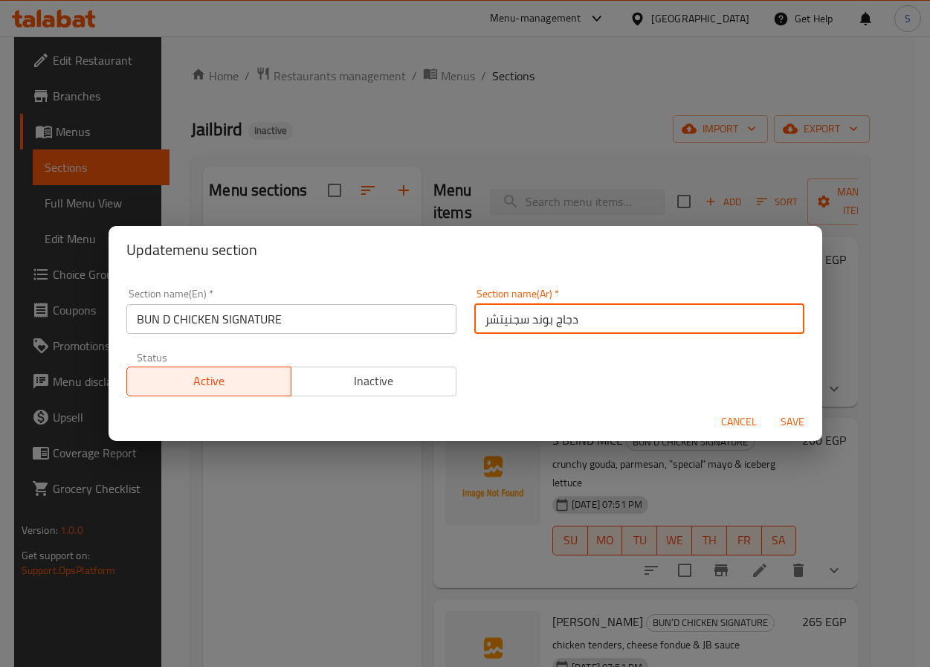
click at [556, 319] on input "دجاج بوند سجنيتشر" at bounding box center [639, 319] width 330 height 30
click at [531, 320] on input "دجاج بوند سجنيتشر" at bounding box center [639, 319] width 330 height 30
type input "كيزر دي دجاج سجنيتشر"
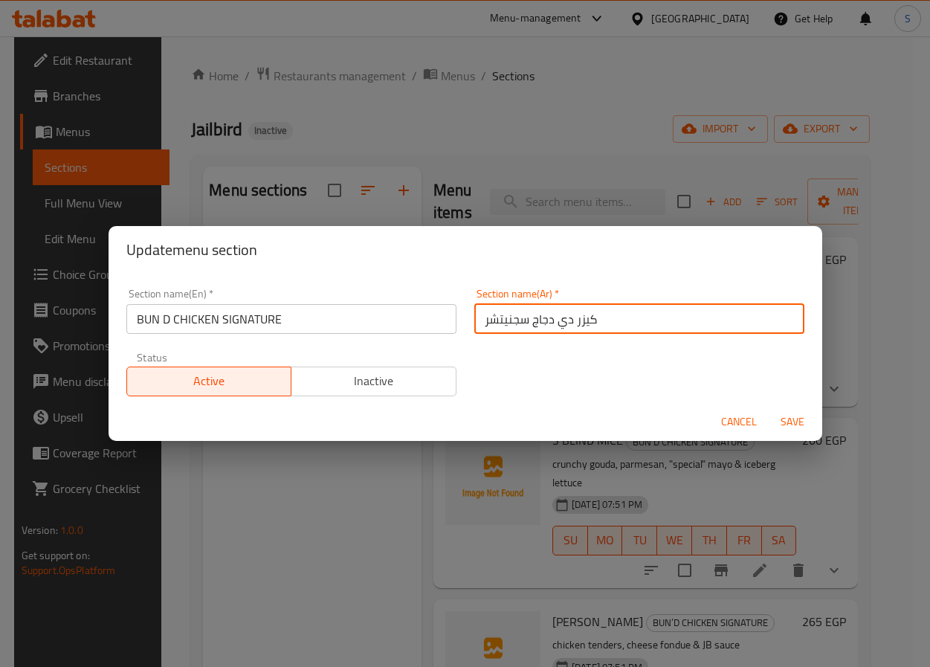
click at [768, 408] on button "Save" at bounding box center [792, 421] width 48 height 27
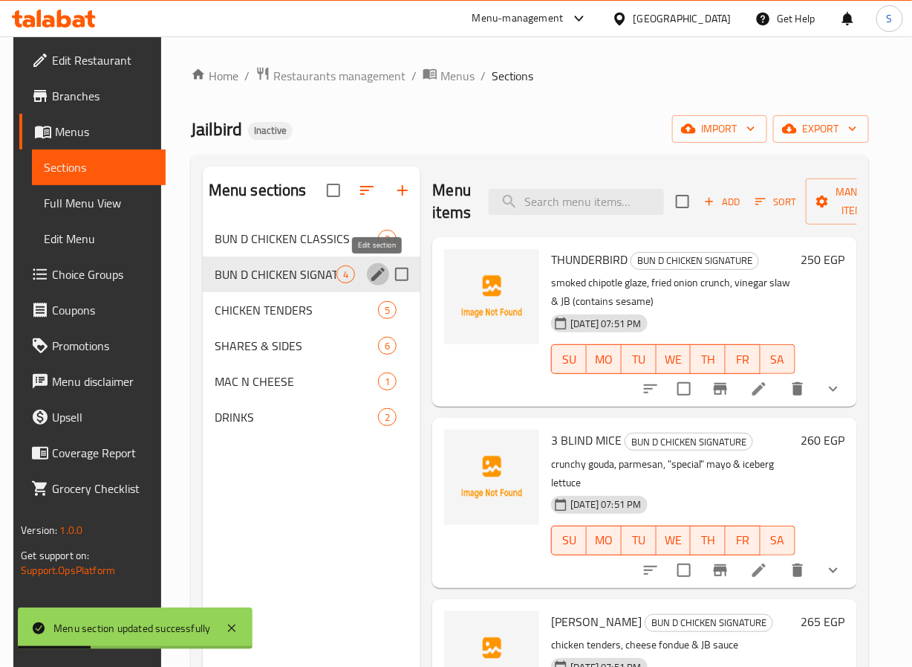
click at [759, 400] on li at bounding box center [760, 388] width 42 height 27
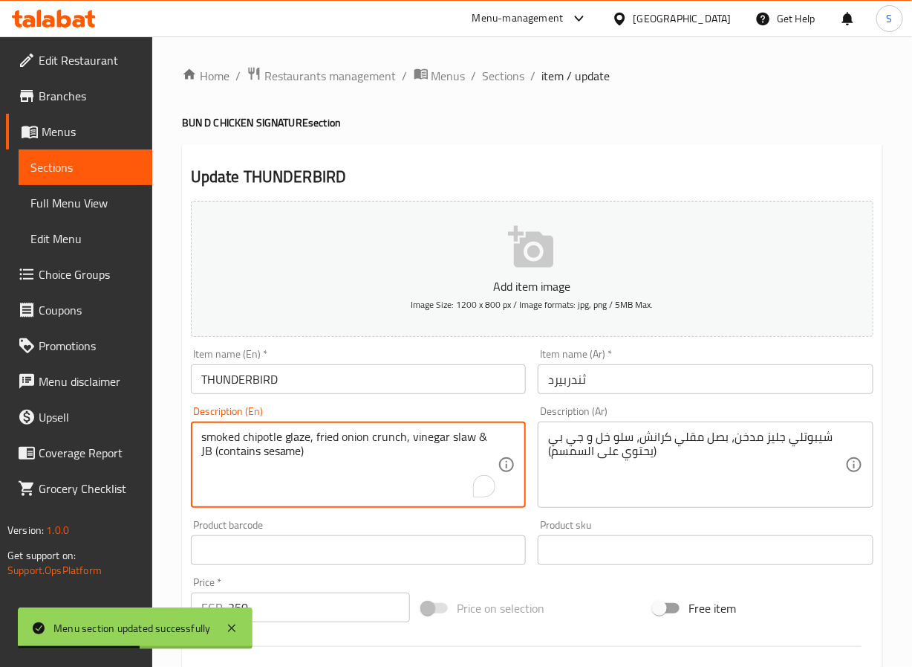
type textarea "smoked chipotle glaze, fried onion crunch, vinegar slaw & JB (contains sesame"
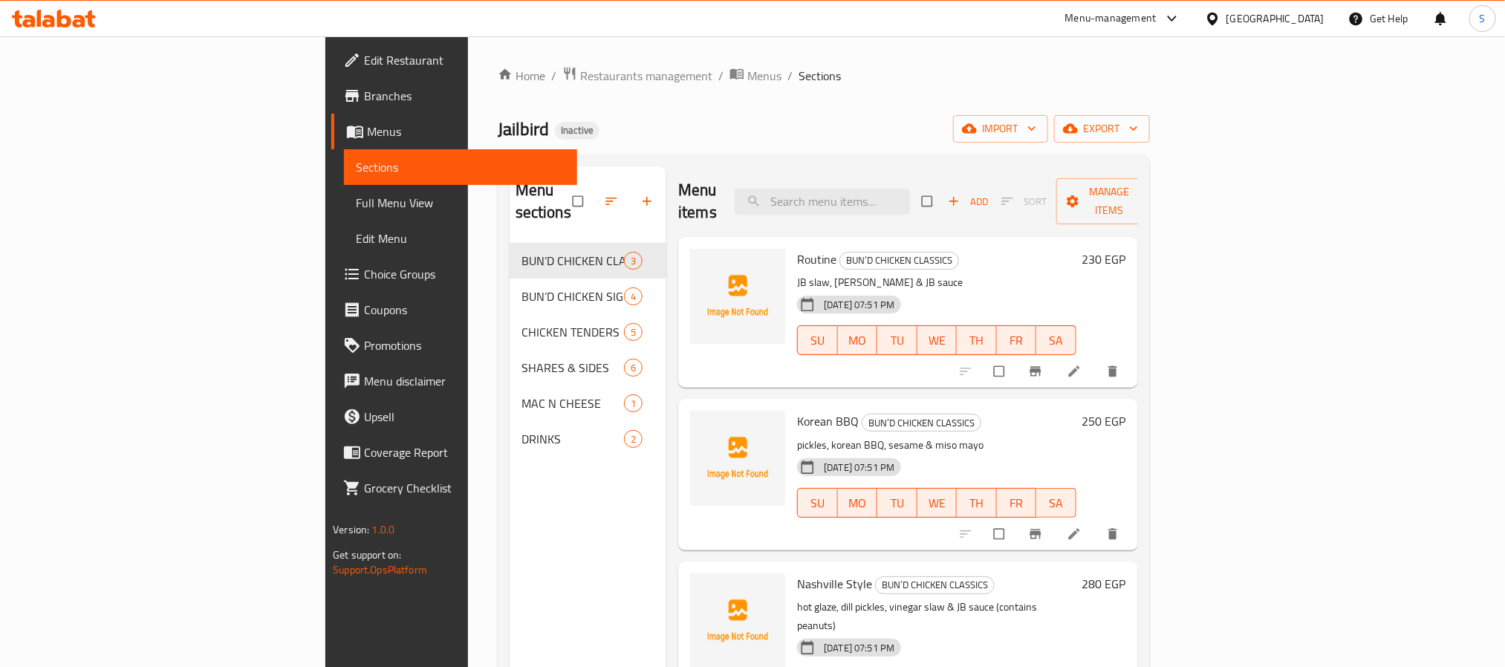
click at [356, 205] on span "Full Menu View" at bounding box center [460, 203] width 209 height 18
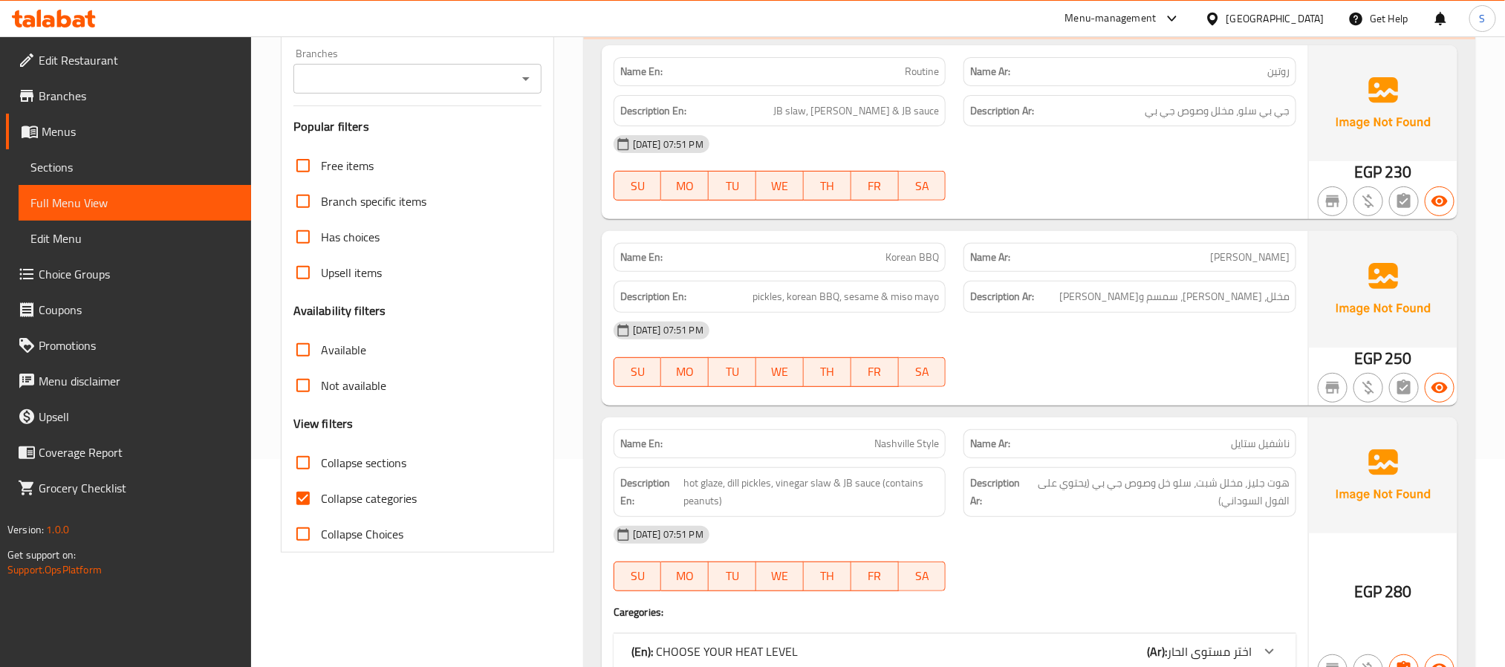
scroll to position [384, 0]
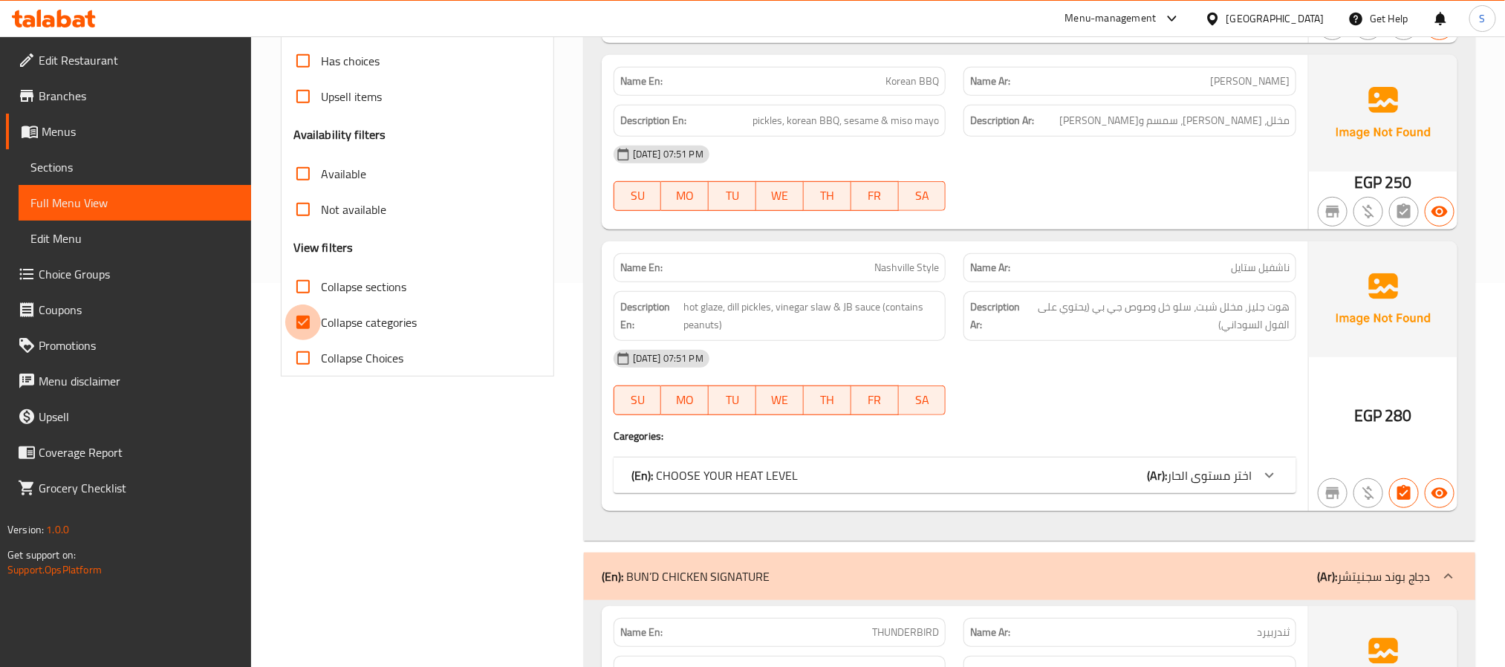
click at [305, 319] on input "Collapse categories" at bounding box center [303, 323] width 36 height 36
checkbox input "false"
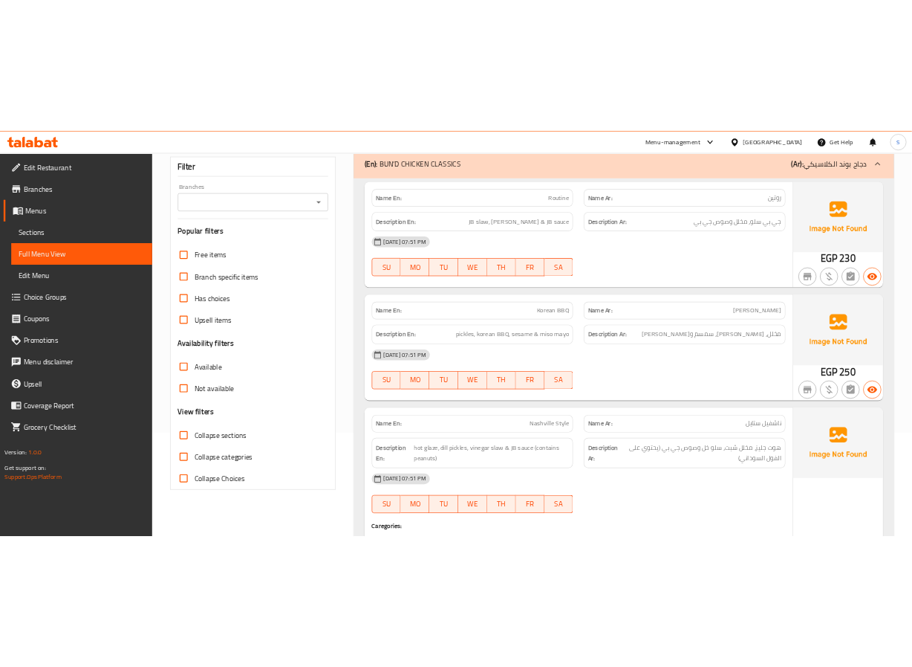
scroll to position [0, 0]
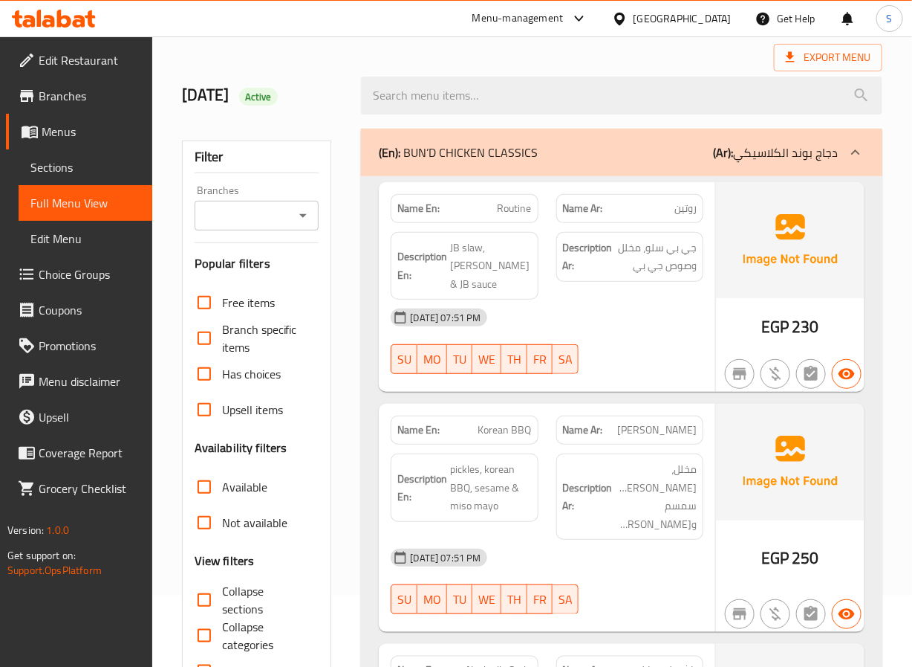
scroll to position [76, 0]
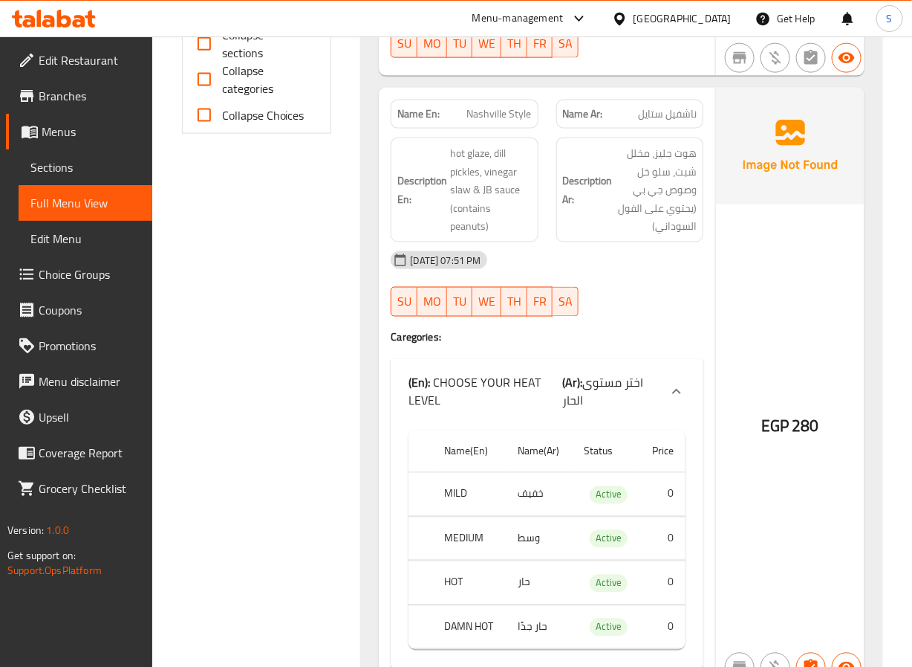
scroll to position [631, 0]
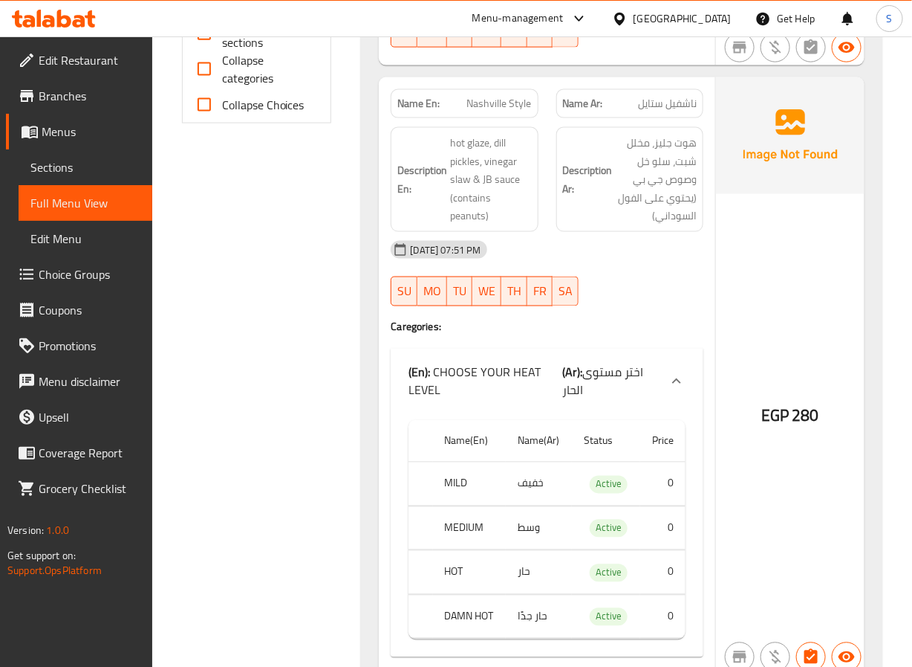
scroll to position [636, 0]
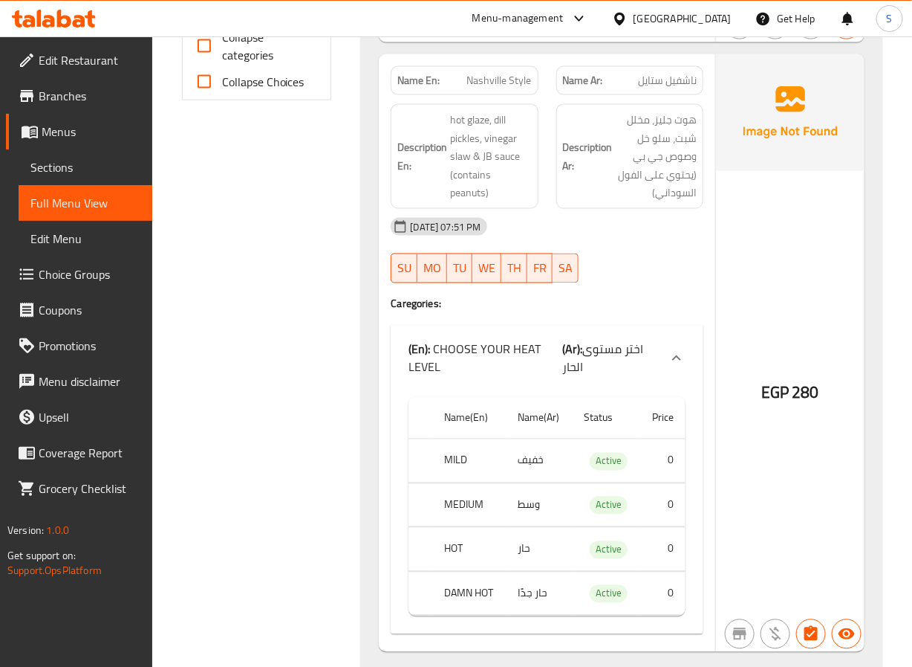
scroll to position [663, 0]
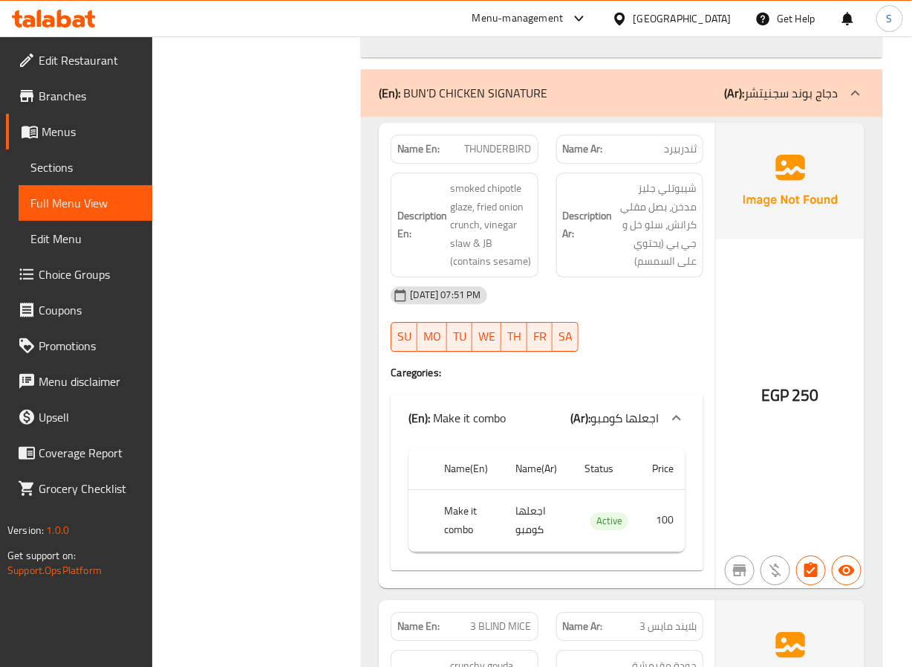
scroll to position [1295, 0]
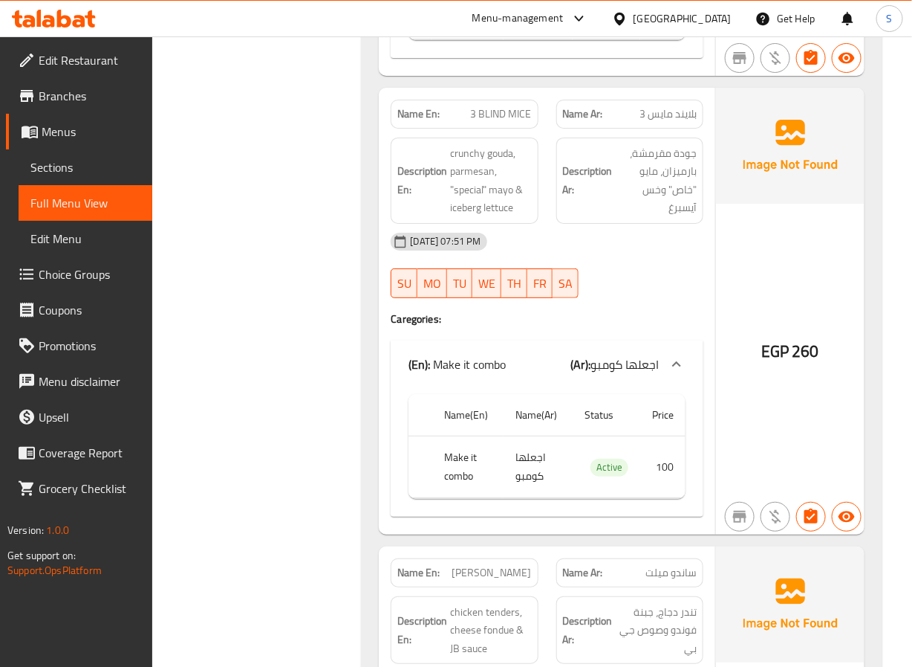
scroll to position [1799, 0]
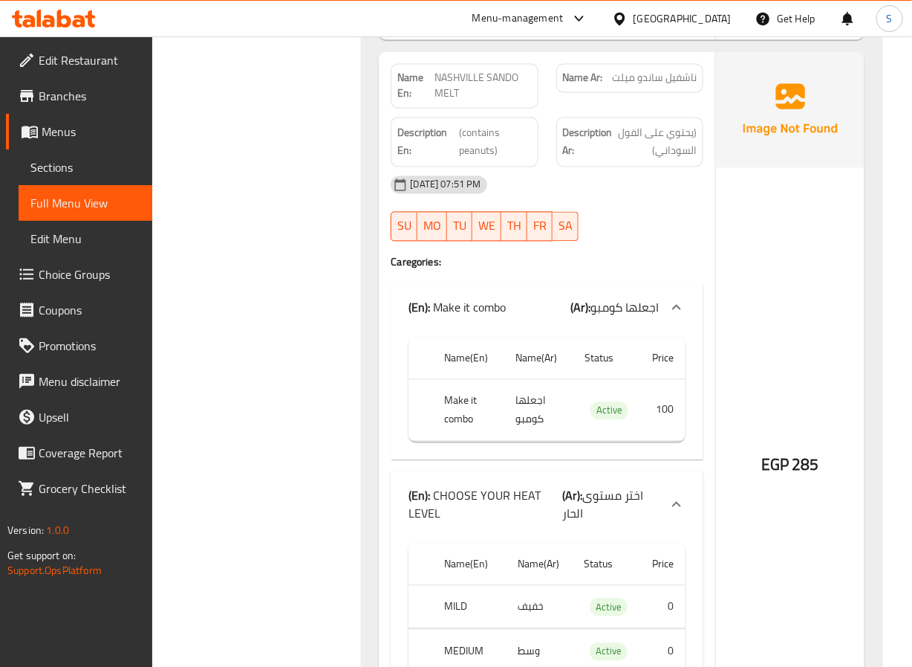
scroll to position [2728, 0]
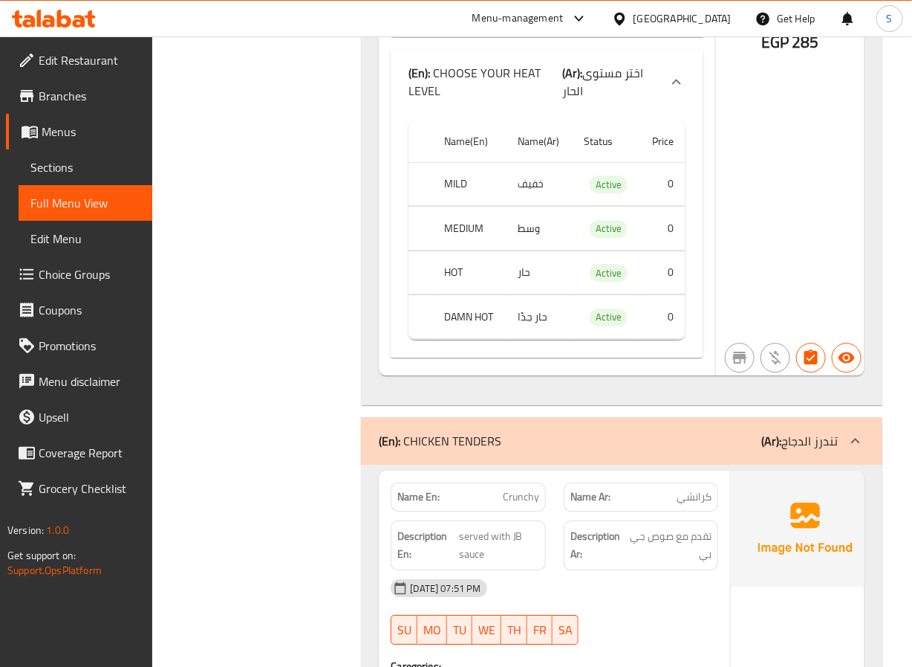
scroll to position [3152, 0]
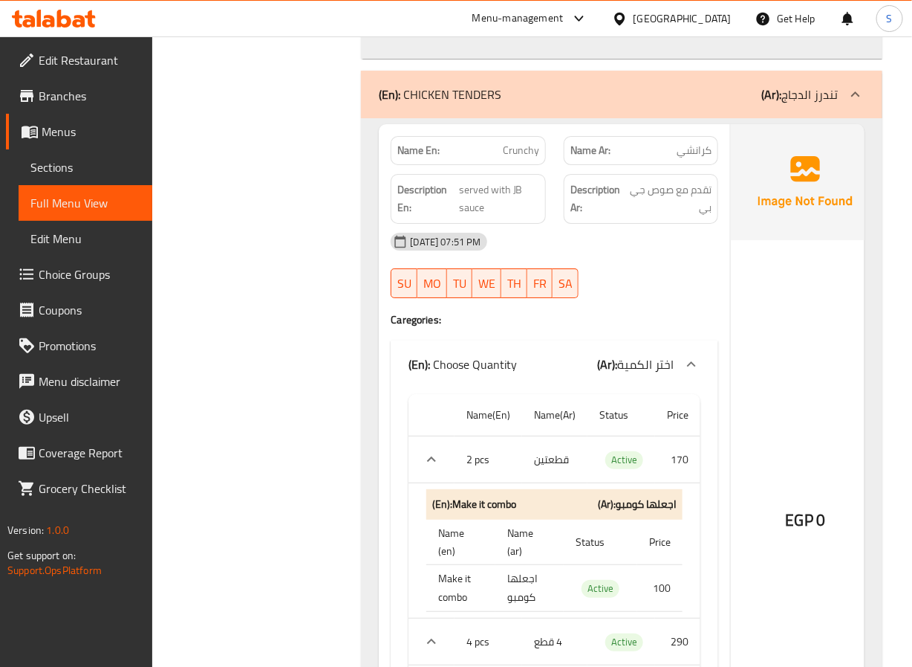
scroll to position [3469, 0]
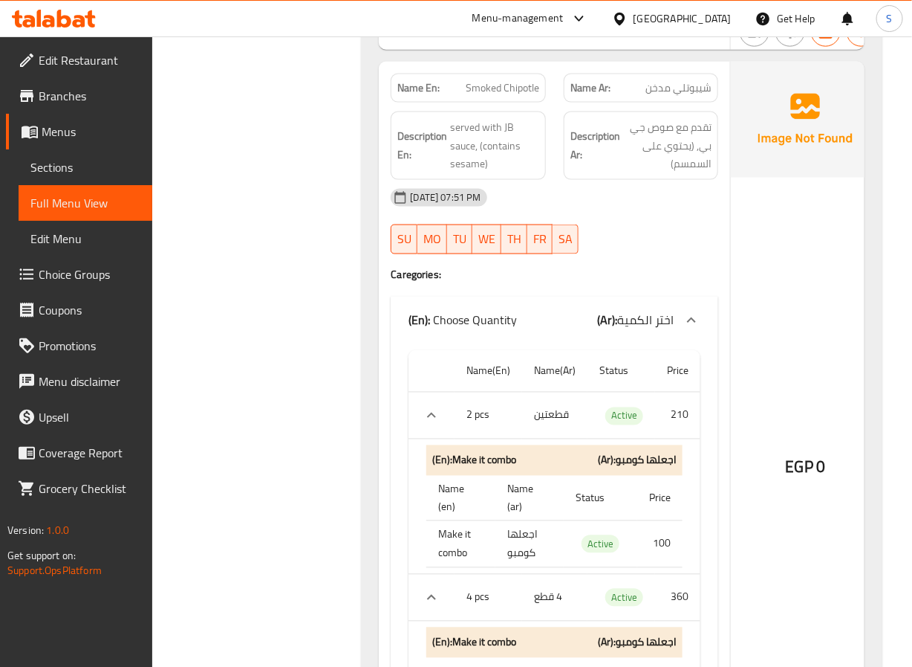
scroll to position [4287, 0]
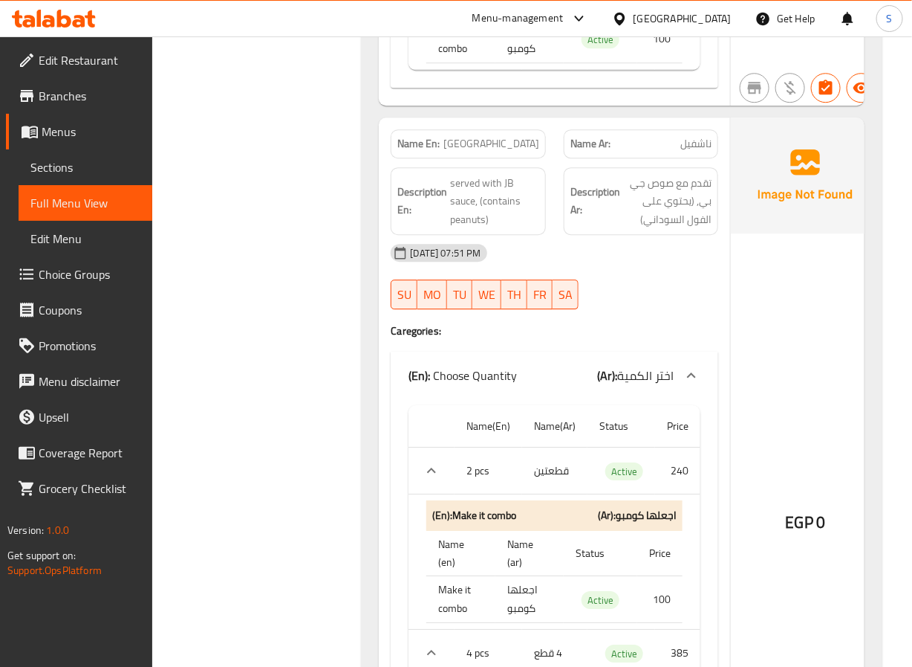
scroll to position [4974, 0]
click at [319, 326] on div "Filter Branches Branches Popular filters Free items Branch specific items Has c…" at bounding box center [263, 358] width 180 height 10283
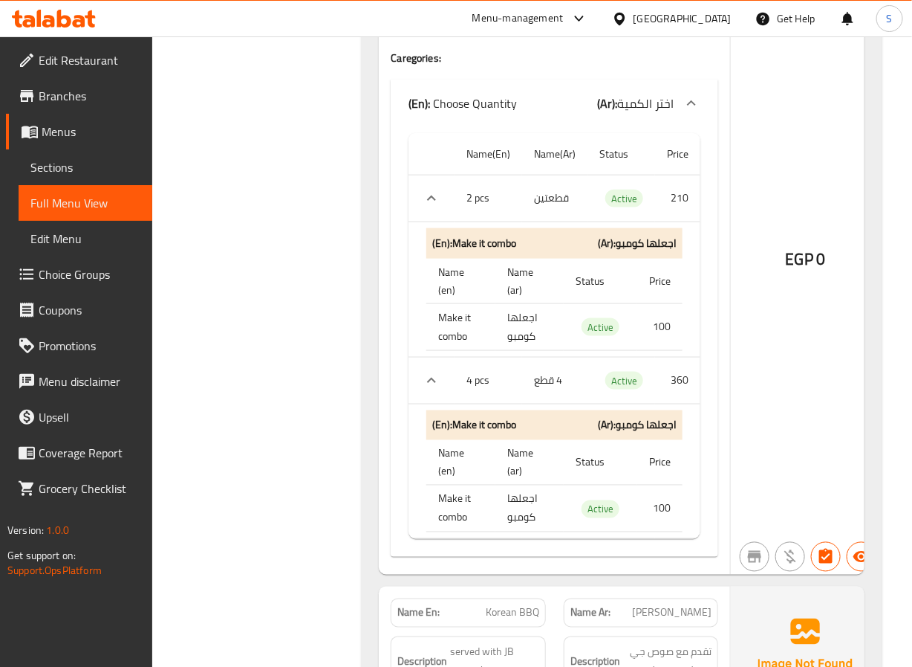
scroll to position [5970, 0]
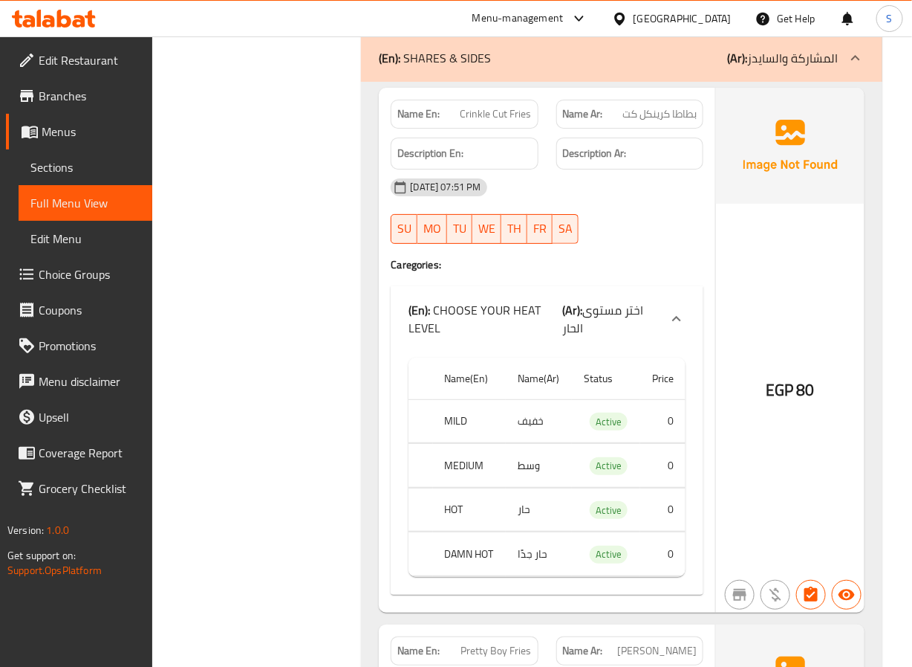
scroll to position [7292, 0]
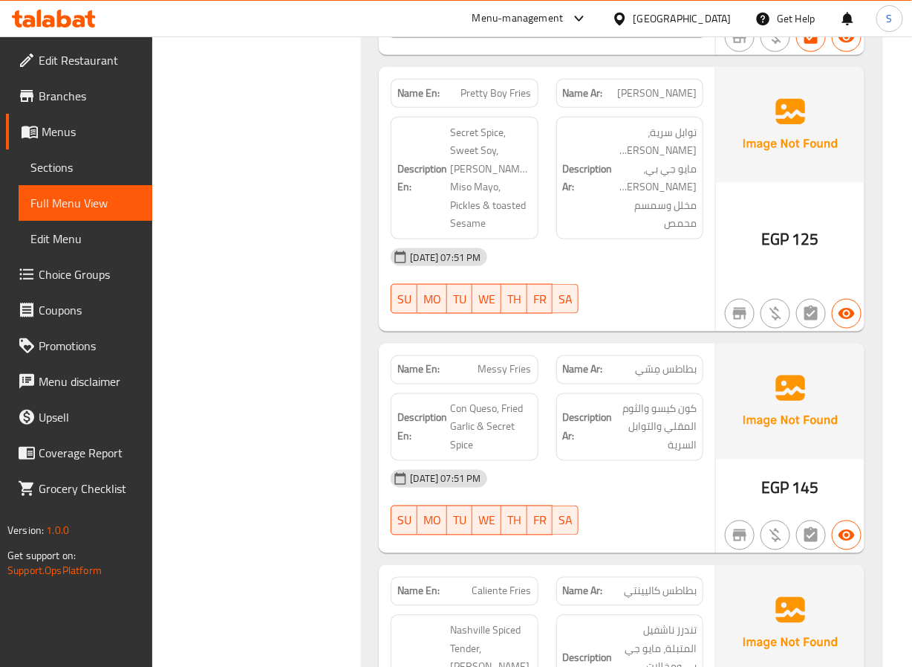
scroll to position [7850, 0]
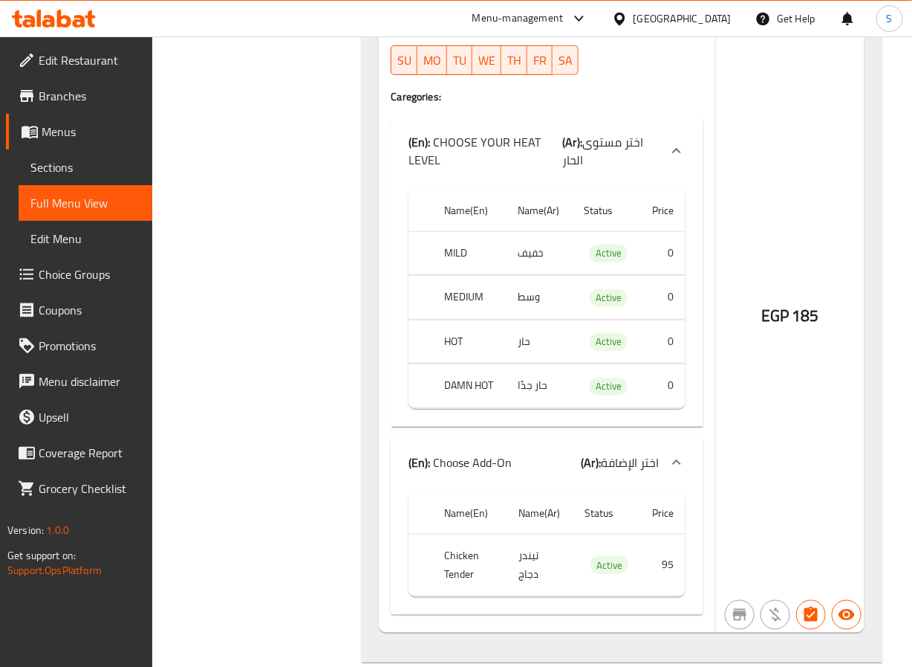
scroll to position [9381, 0]
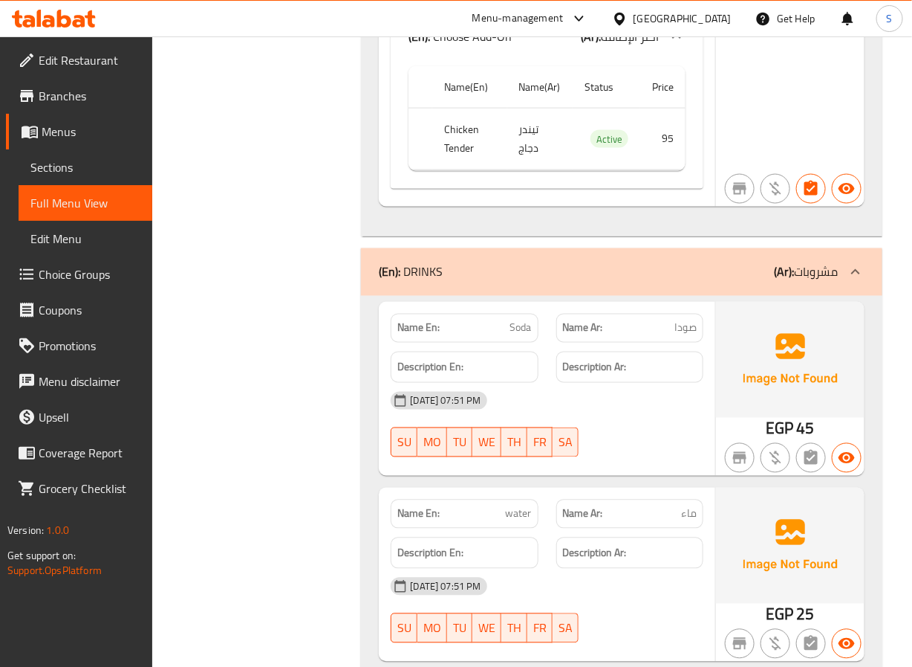
scroll to position [9777, 0]
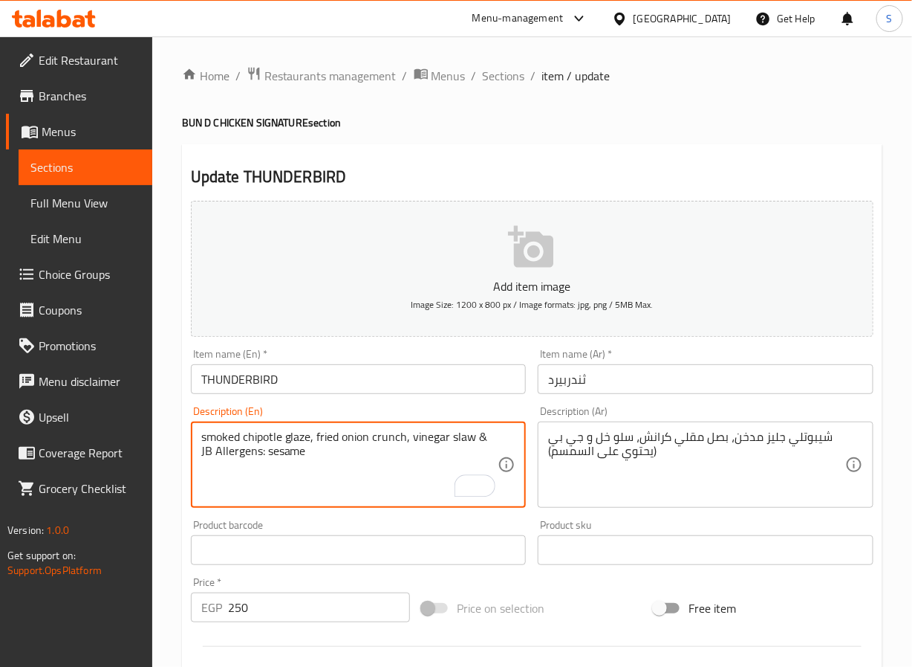
type textarea "smoked chipotle glaze, fried onion crunch, vinegar slaw & JB Allergens: sesame"
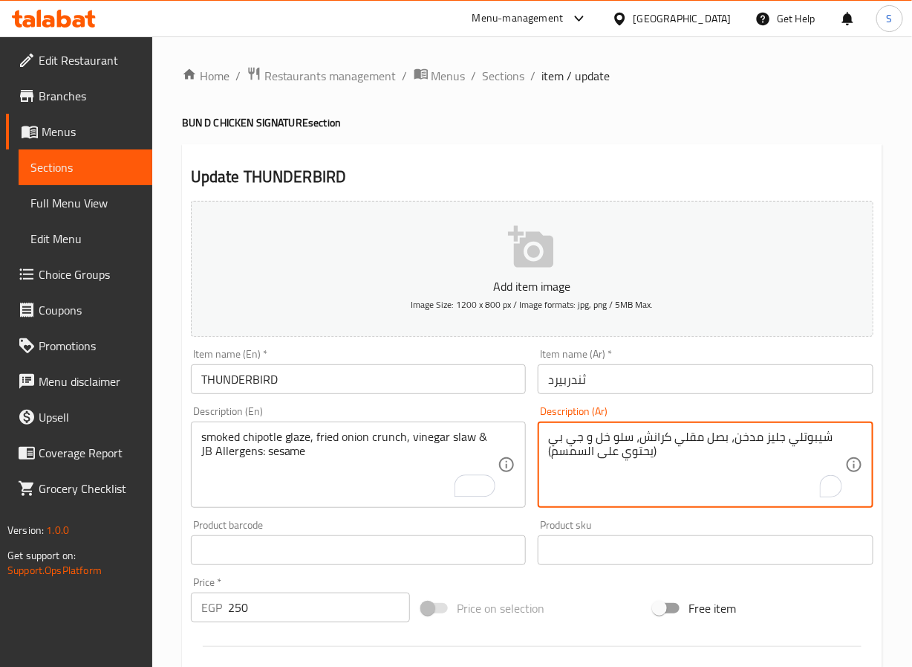
click at [629, 453] on textarea "شيبوتلي جليز مدخن، بصل مقلي كرانش، سلو خل و جي بي (يحتوي على السمسم)" at bounding box center [696, 464] width 297 height 71
click at [788, 439] on textarea "شيبوتلي جليز مدخن، بصل مقلي كرانش، سلو خل و جي بي. مسببات حساسية: سمسم" at bounding box center [696, 464] width 297 height 71
paste textarea "ليز"
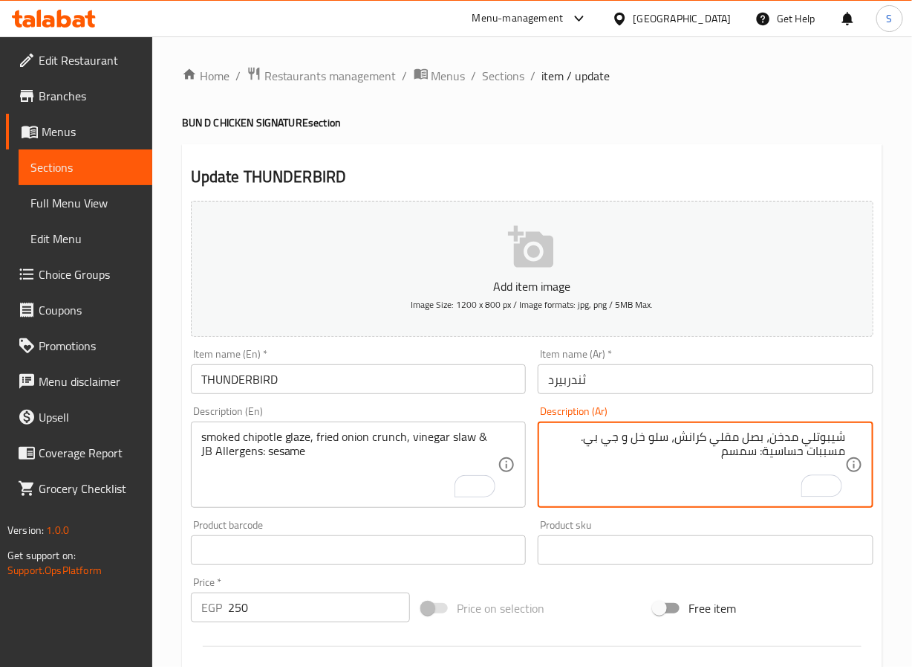
paste textarea "جليز"
type textarea "جليز شيبوتلي مدخن، بصل مقلي كرانش، سلو خل و جي بي. مسببات حساسية: سمسم"
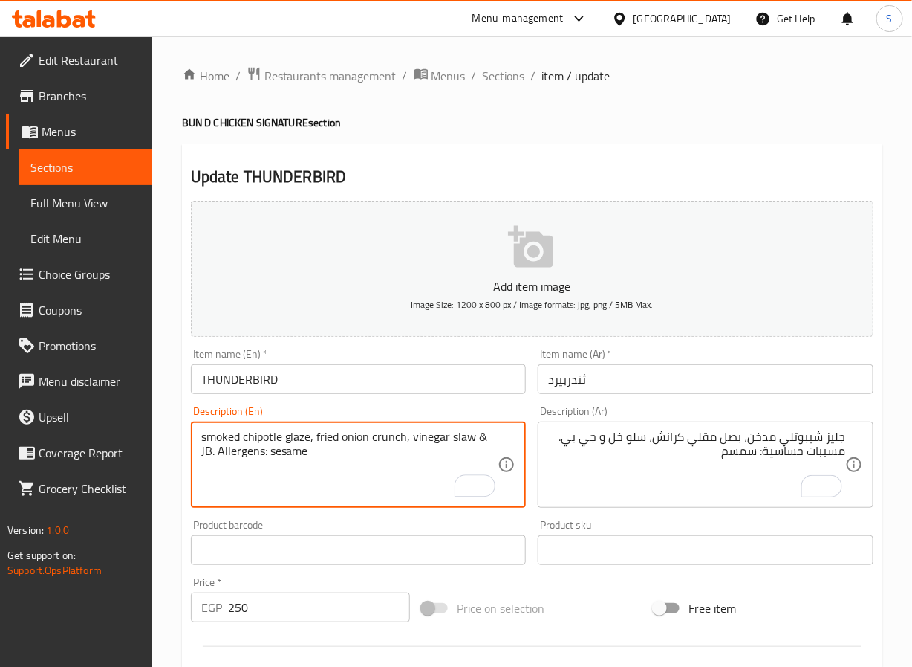
type textarea "smoked chipotle glaze, fried onion crunch, vinegar slaw & JB. Allergens: sesame"
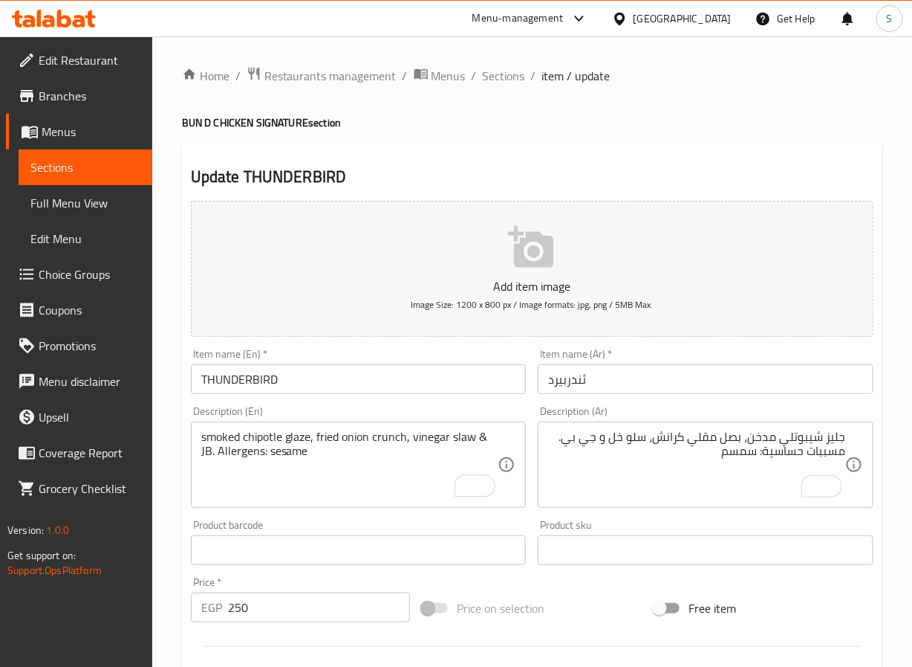
click at [174, 547] on div "Home / Restaurants management / Menus / Sections / item / update BUN D CHICKEN …" at bounding box center [532, 555] width 760 height 1038
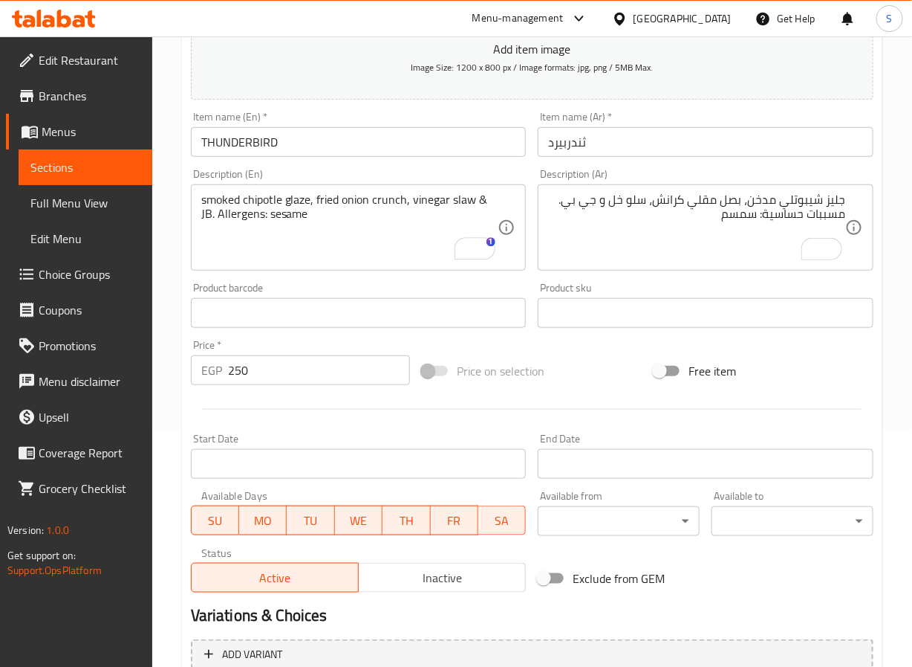
scroll to position [409, 0]
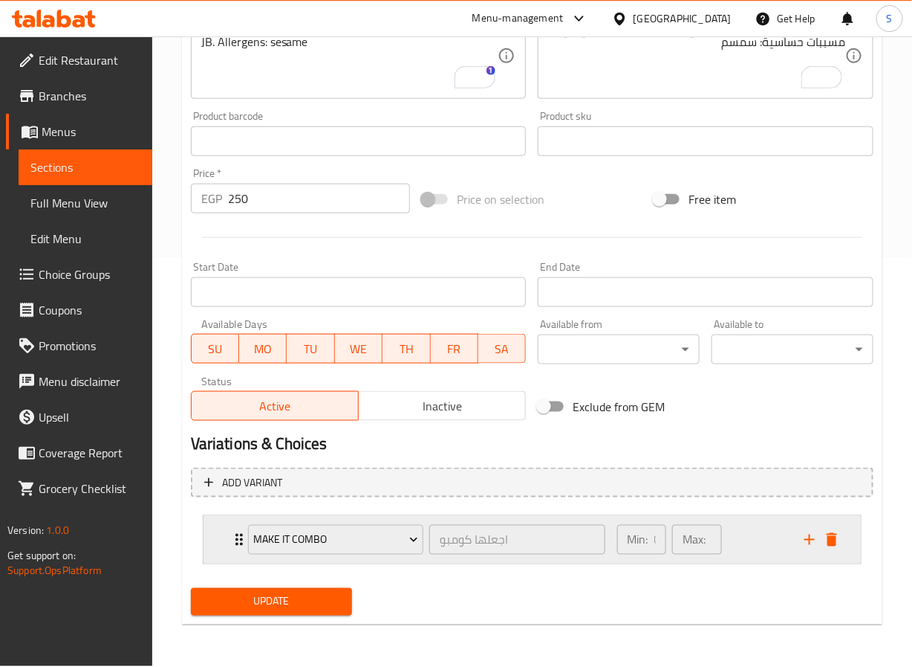
click at [235, 547] on icon "Expand" at bounding box center [239, 540] width 18 height 18
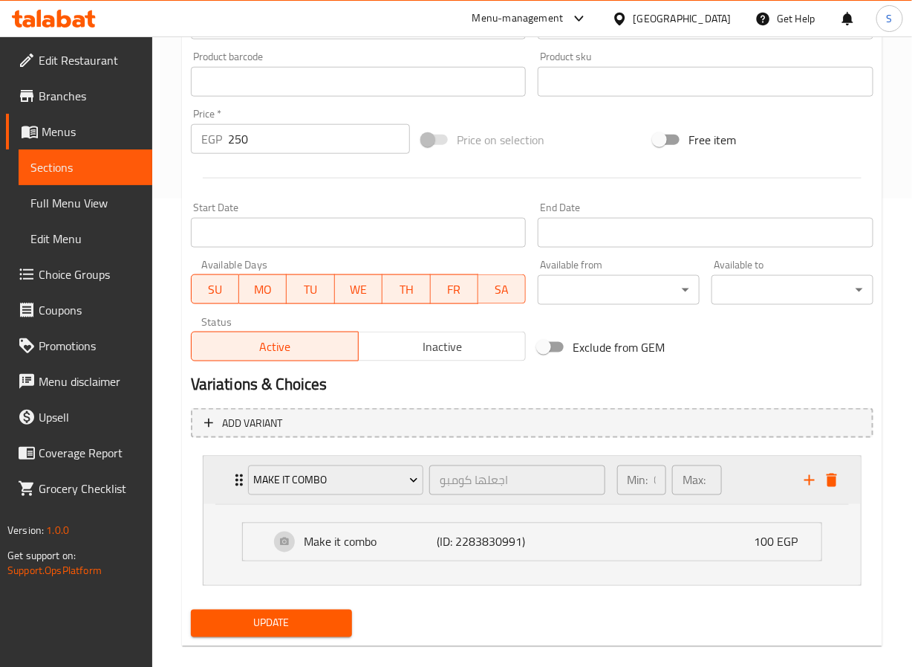
scroll to position [497, 0]
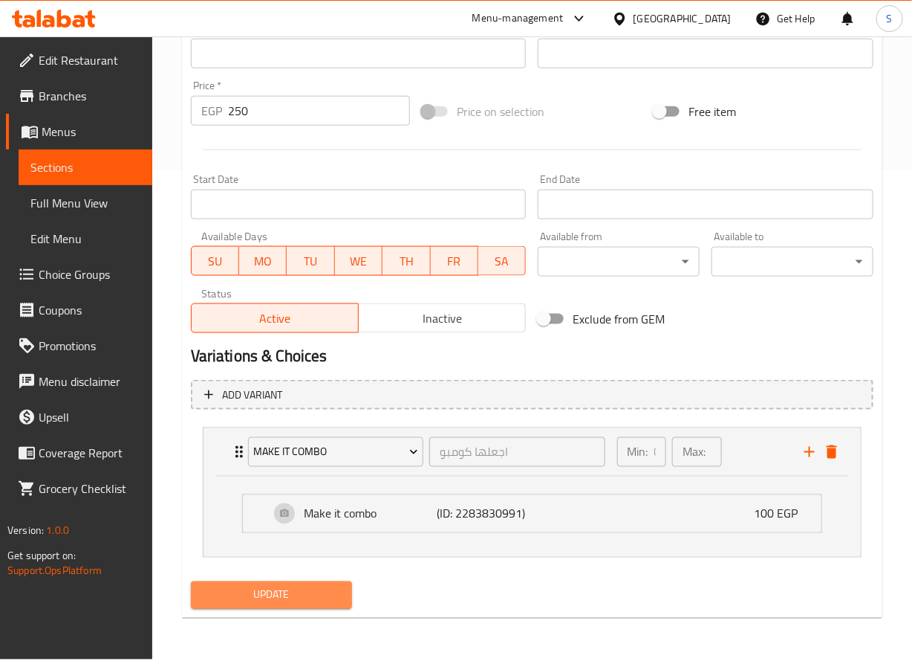
click at [270, 602] on span "Update" at bounding box center [272, 595] width 138 height 19
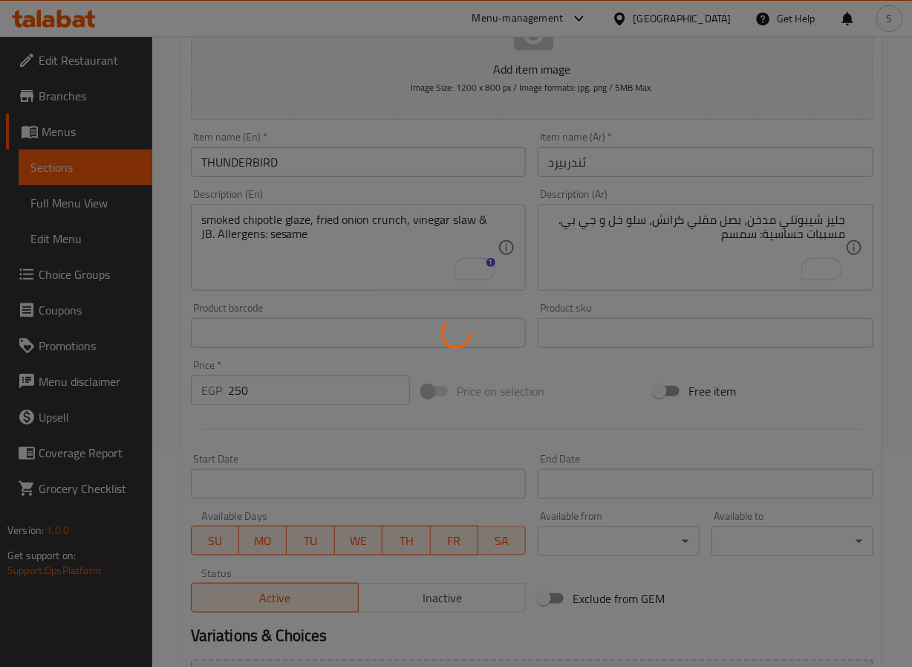
scroll to position [0, 0]
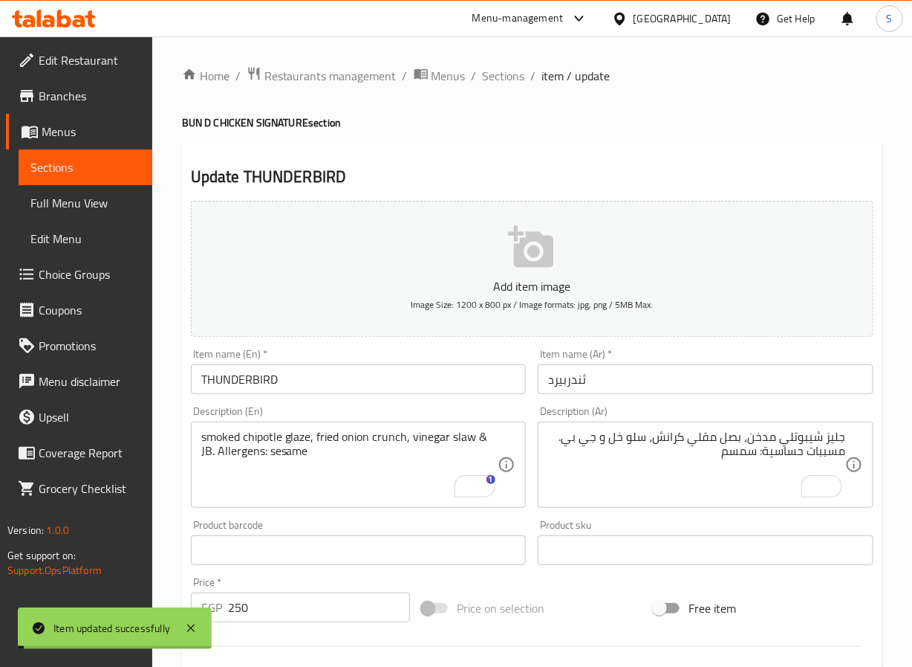
drag, startPoint x: 511, startPoint y: 81, endPoint x: 495, endPoint y: 45, distance: 39.2
click at [511, 81] on span "Sections" at bounding box center [504, 76] width 42 height 18
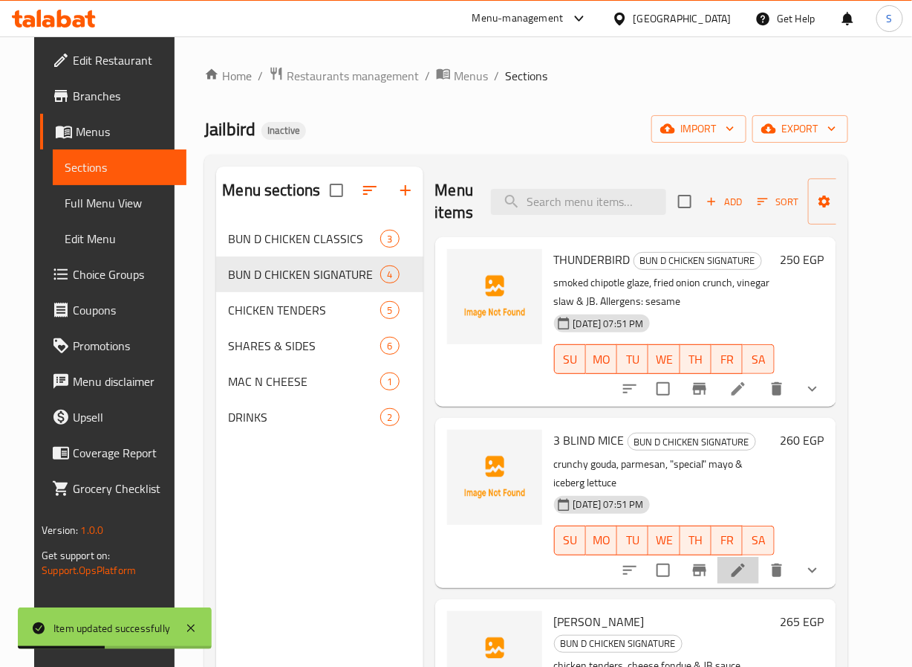
click at [753, 580] on li at bounding box center [739, 570] width 42 height 27
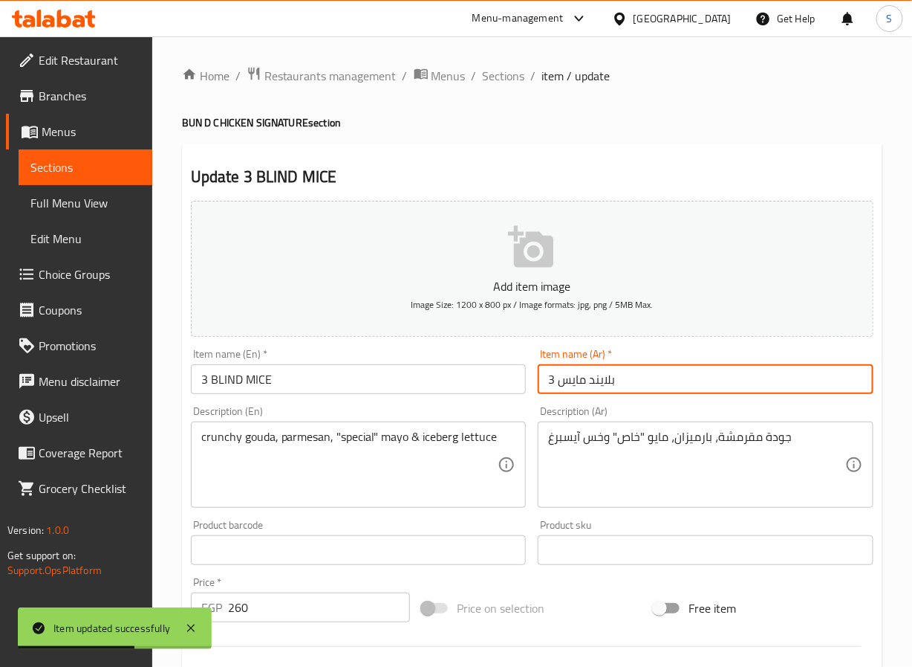
click at [585, 372] on input "بلايند مايس 3" at bounding box center [706, 379] width 336 height 30
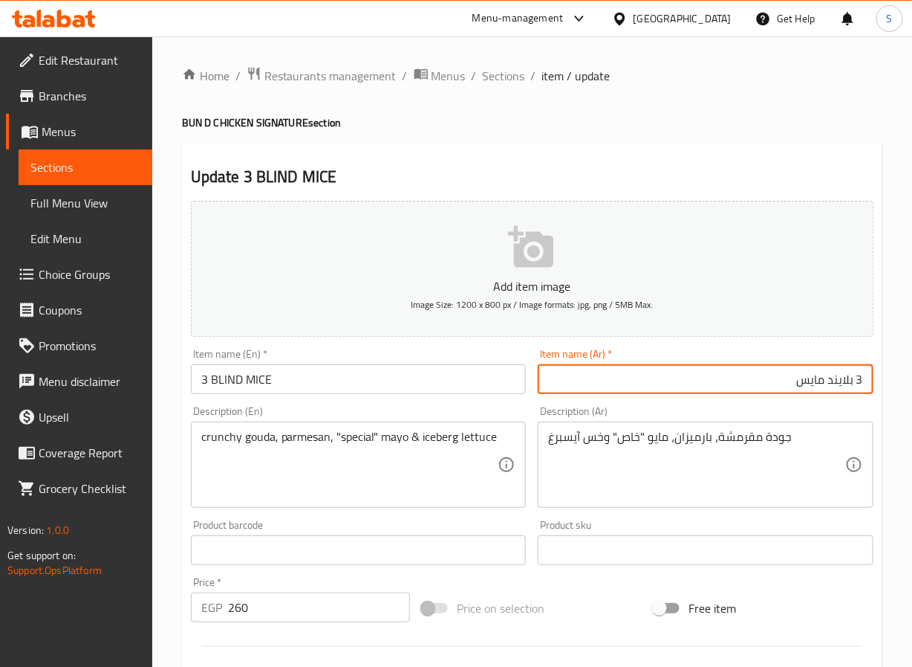
type input "3 بلايند مايس"
drag, startPoint x: 377, startPoint y: 441, endPoint x: 377, endPoint y: 455, distance: 14.1
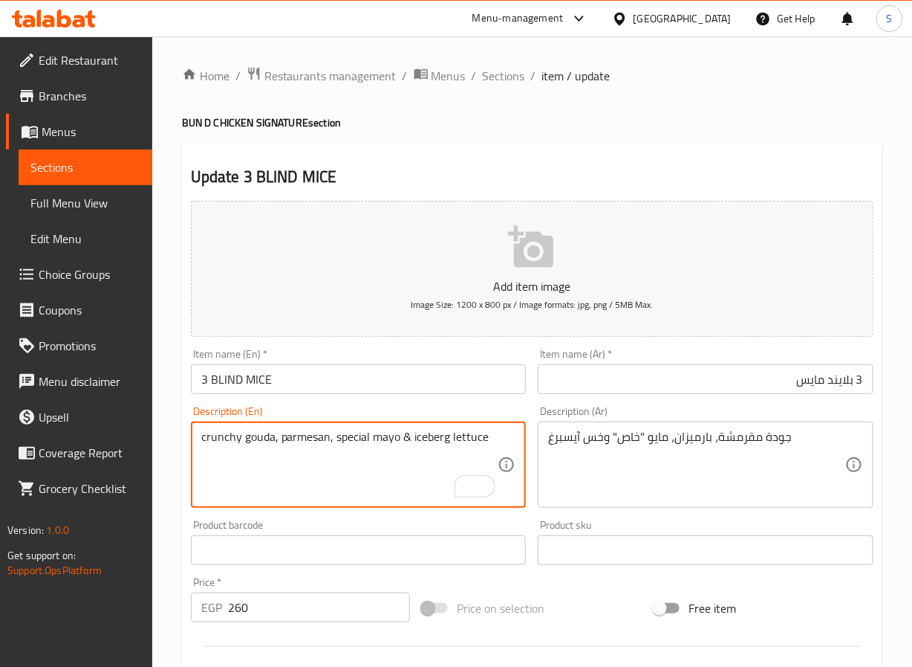
type textarea "crunchy gouda, parmesan, special mayo & iceberg lettuce"
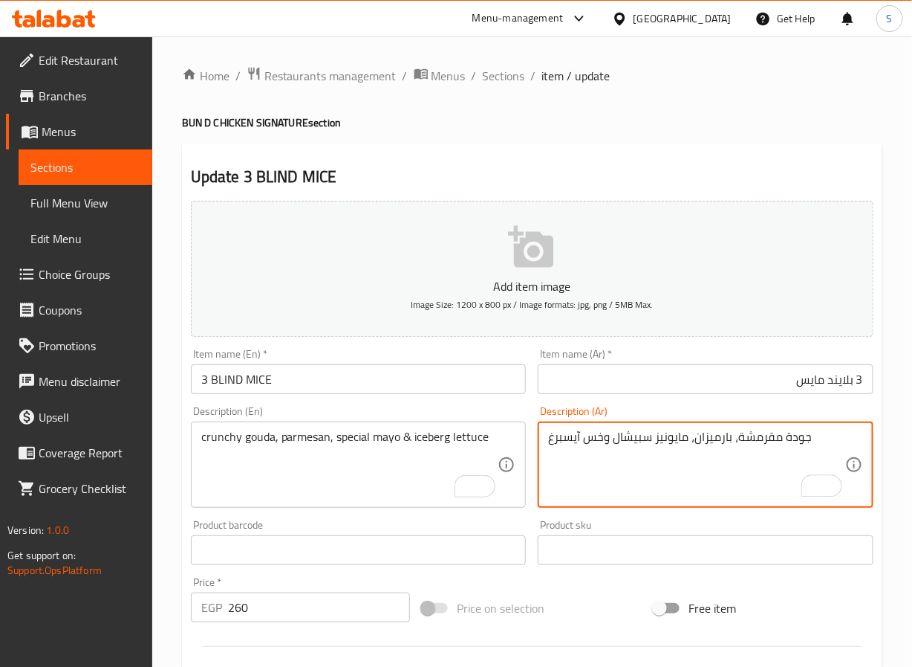
type textarea "جودة مقرمشة، بارميزان، مايونيز سبيشال وخس آيسبرغ"
click at [169, 497] on div "Home / Restaurants management / Menus / Sections / item / update BUN D CHICKEN …" at bounding box center [532, 555] width 760 height 1038
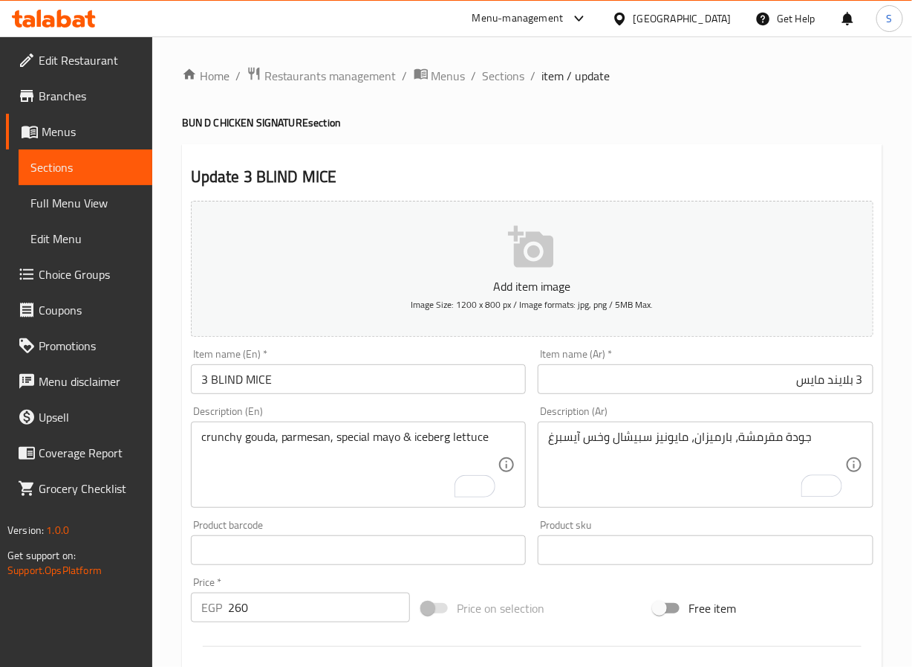
scroll to position [409, 0]
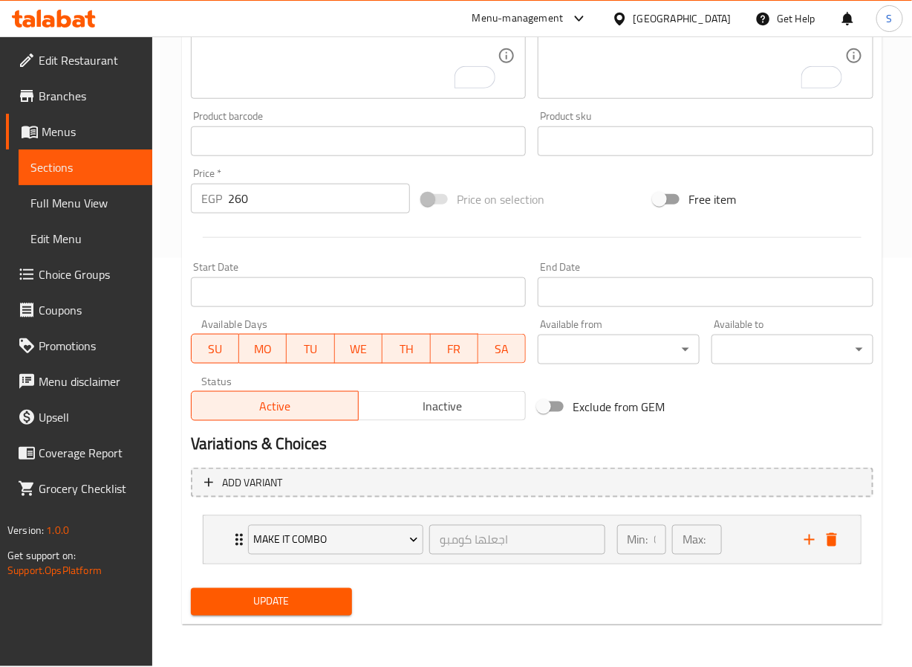
click at [245, 602] on span "Update" at bounding box center [272, 601] width 138 height 19
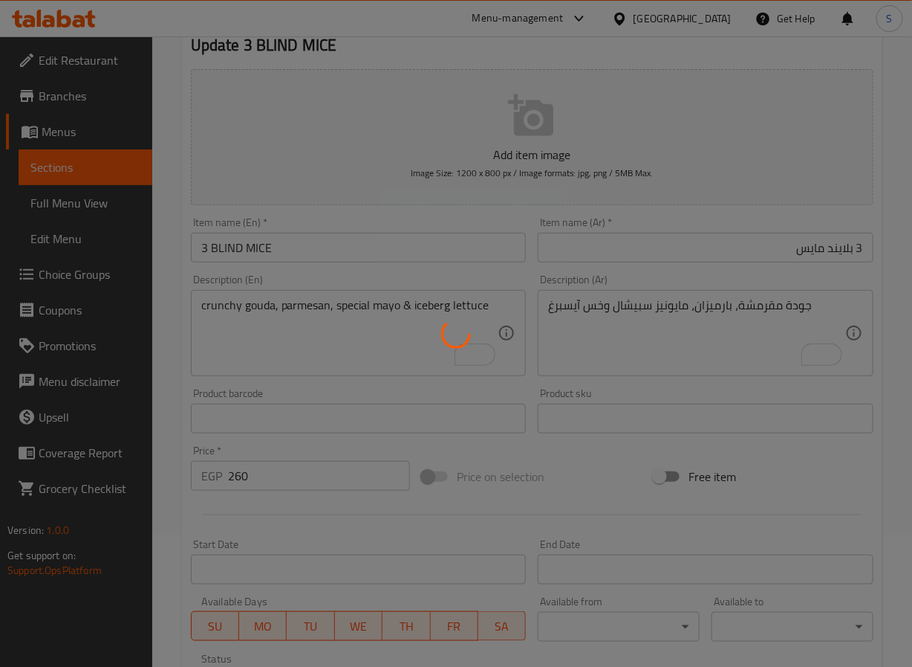
scroll to position [0, 0]
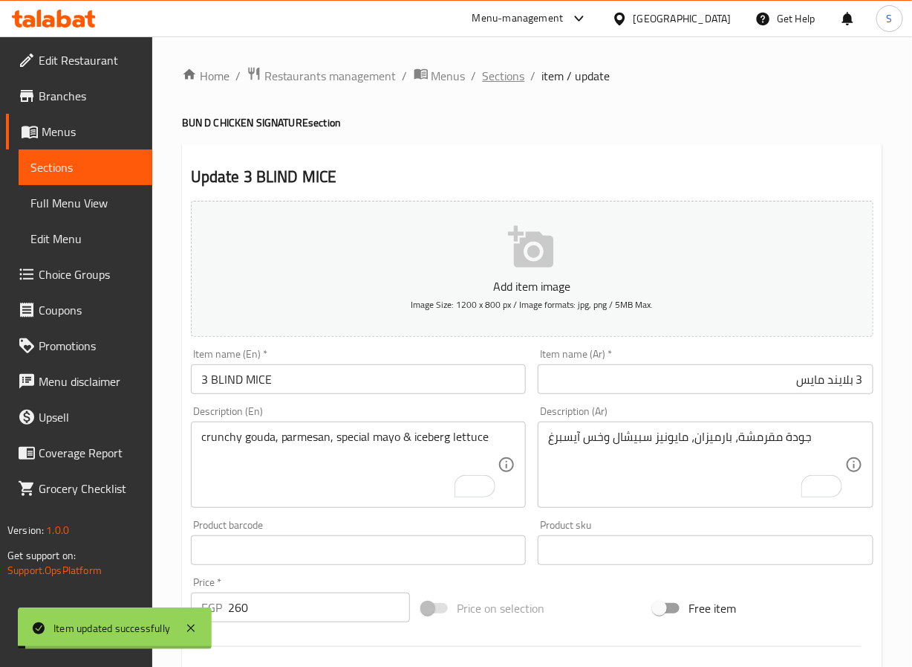
click at [504, 74] on span "Sections" at bounding box center [504, 76] width 42 height 18
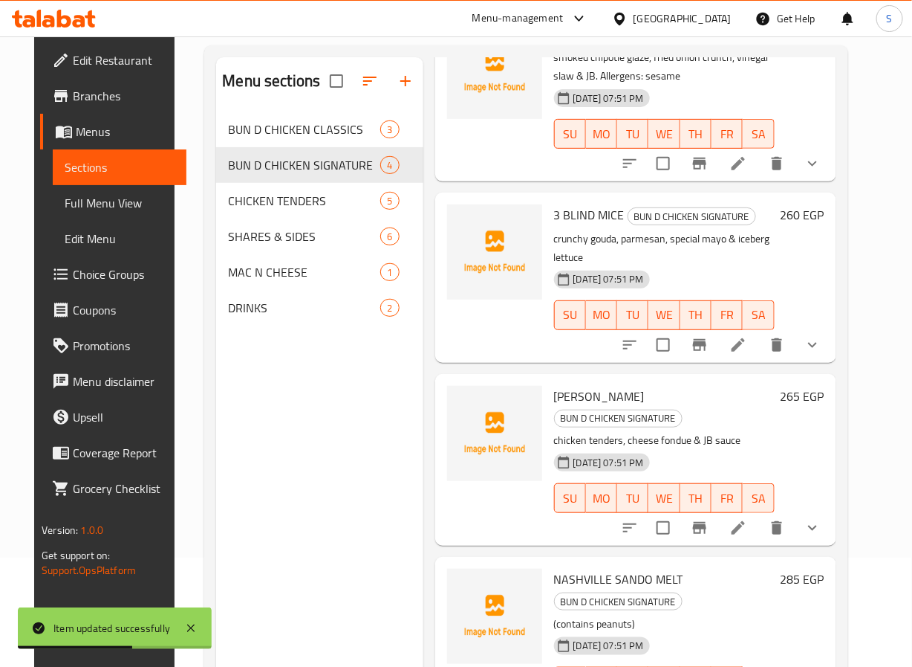
scroll to position [208, 0]
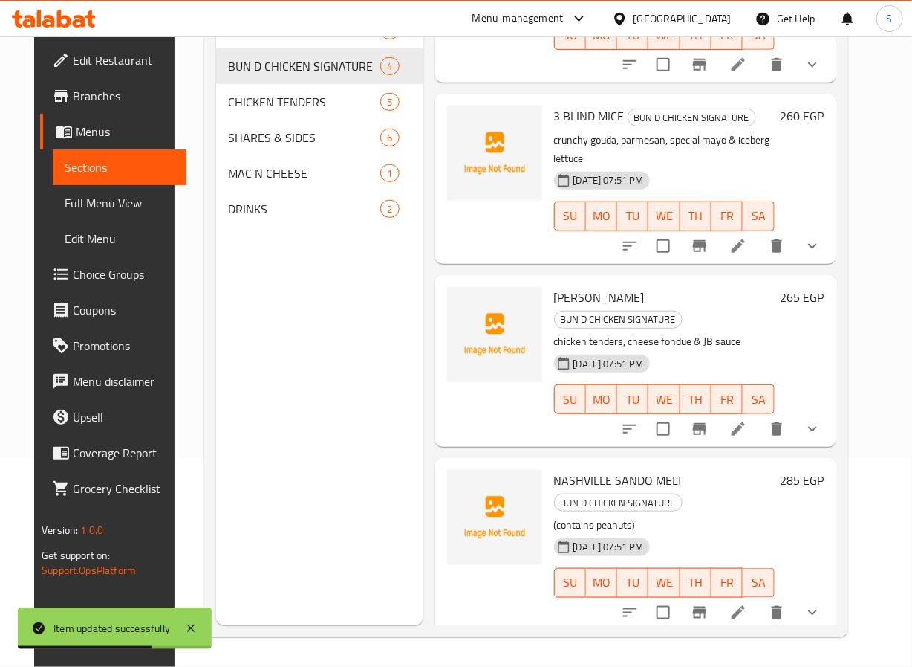
click at [743, 569] on button "FR" at bounding box center [727, 583] width 31 height 30
click at [748, 603] on icon at bounding box center [739, 612] width 18 height 18
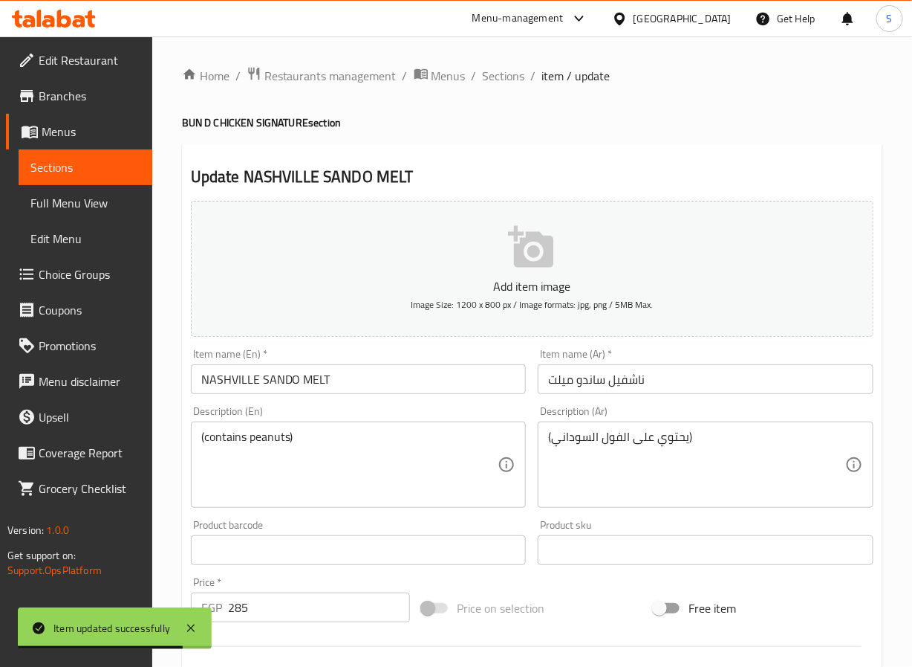
click at [351, 432] on textarea "(contains peanuts)" at bounding box center [349, 464] width 297 height 71
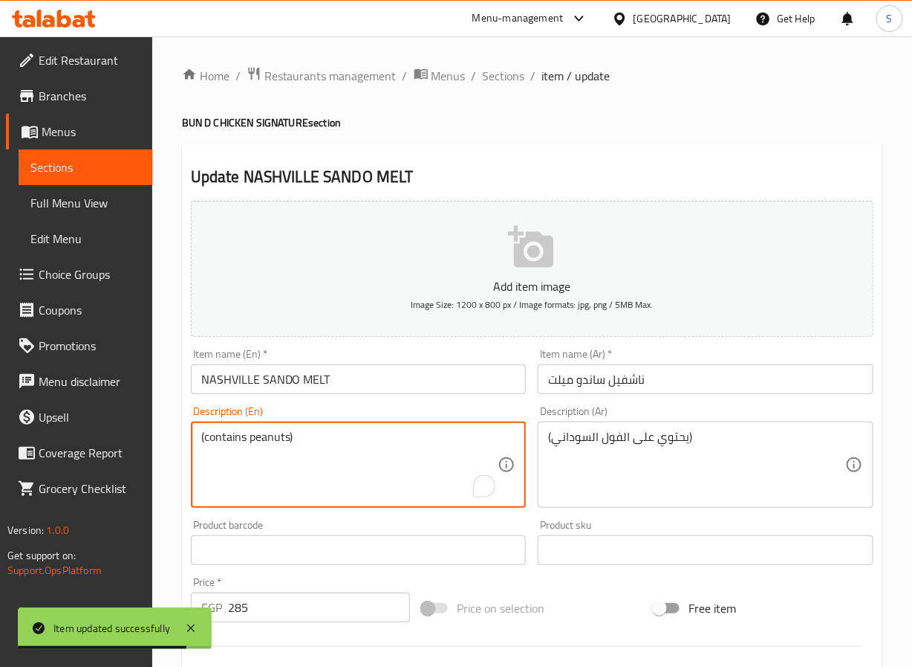
click at [351, 432] on textarea "(contains peanuts)" at bounding box center [349, 464] width 297 height 71
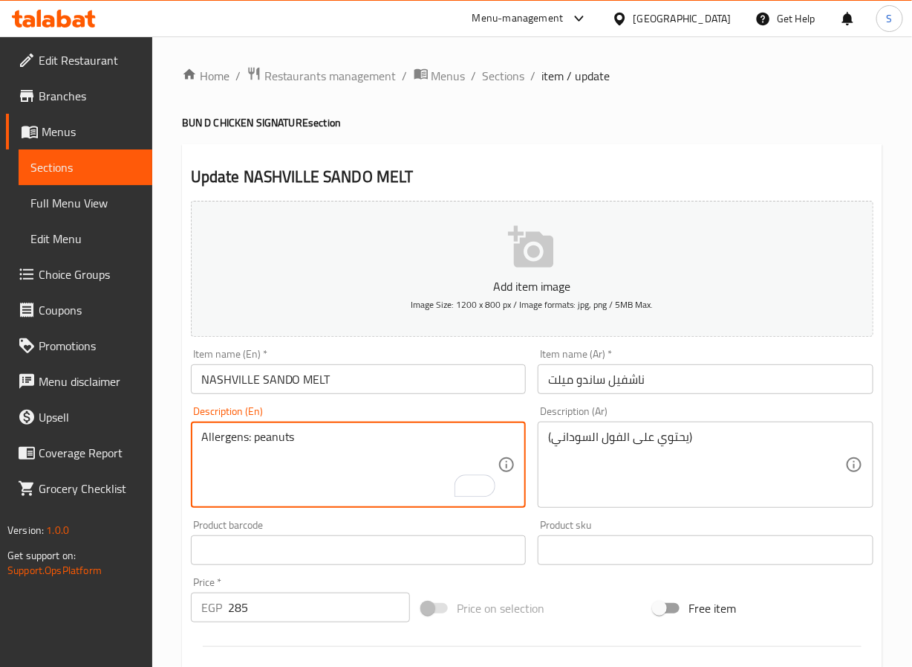
type textarea "Allergens: peanuts"
click at [583, 429] on textarea "(يحتوي على الفول السوداني)" at bounding box center [696, 464] width 297 height 71
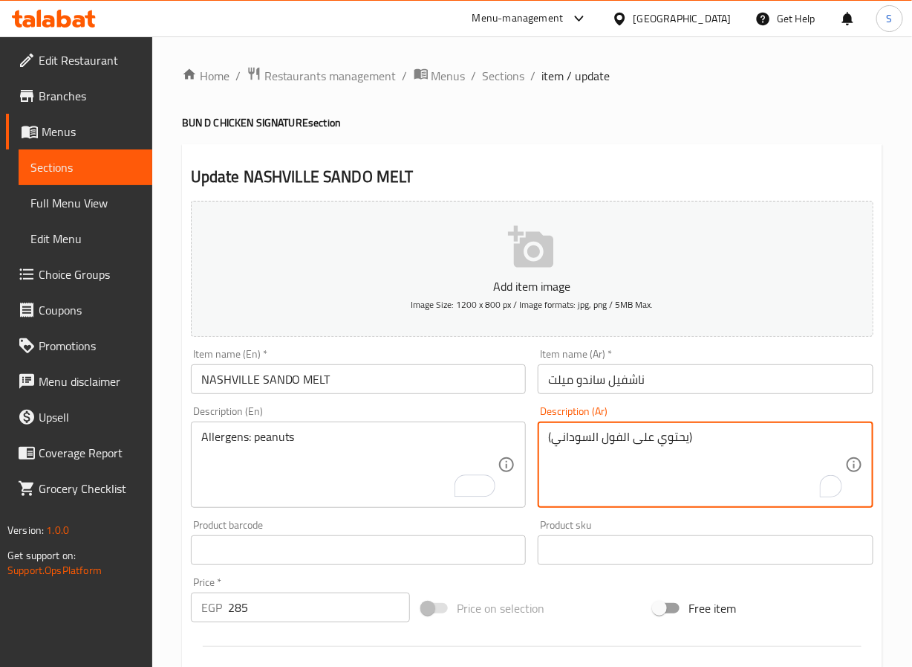
click at [583, 429] on textarea "(يحتوي على الفول السوداني)" at bounding box center [696, 464] width 297 height 71
type textarea "مسببات حساسية: الفول السوداني"
click at [177, 466] on div "Home / Restaurants management / Menus / Sections / item / update BUN D CHICKEN …" at bounding box center [532, 585] width 760 height 1099
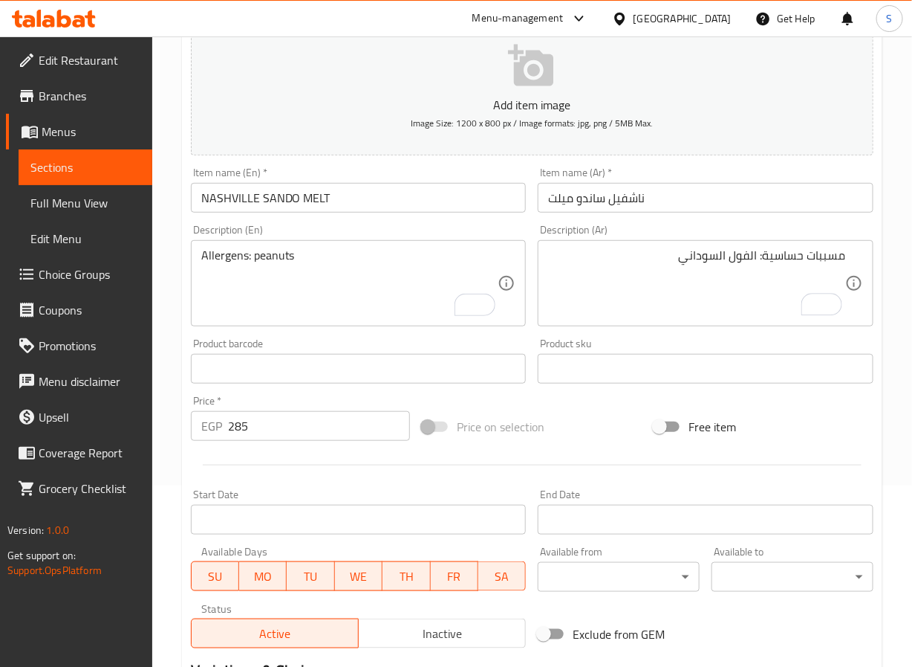
scroll to position [471, 0]
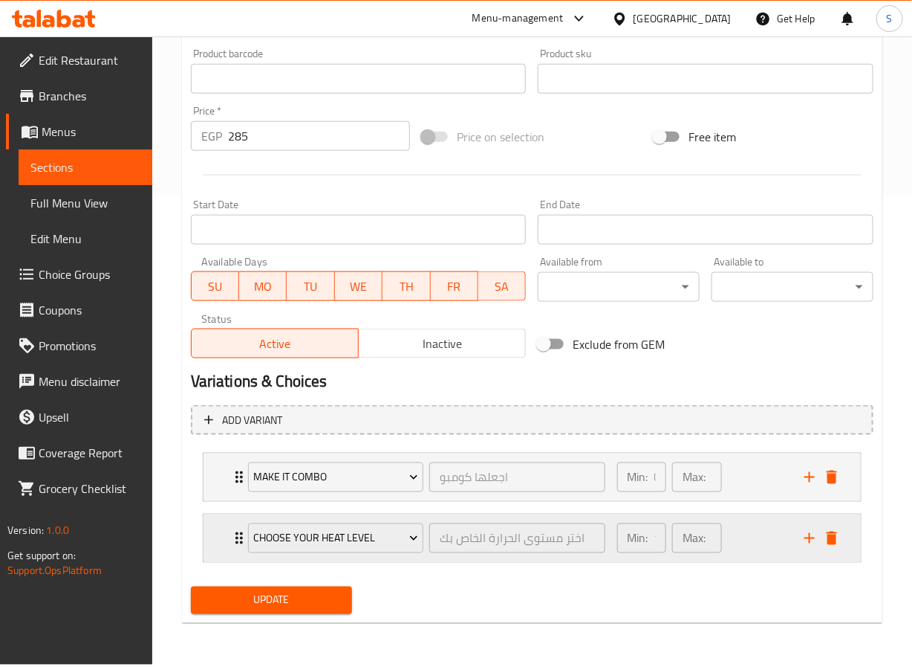
click at [221, 546] on div "CHOOSE YOUR HEAT LEVEL اختر مستوى الحرارة الخاص بك ​ Min: 1 ​ Max: 1 ​" at bounding box center [533, 538] width 658 height 48
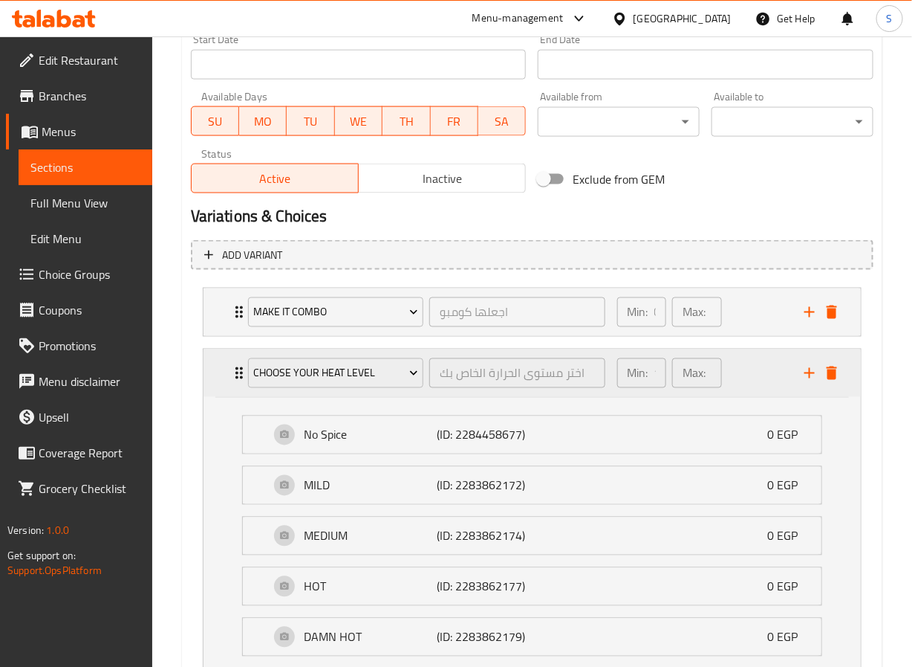
scroll to position [788, 0]
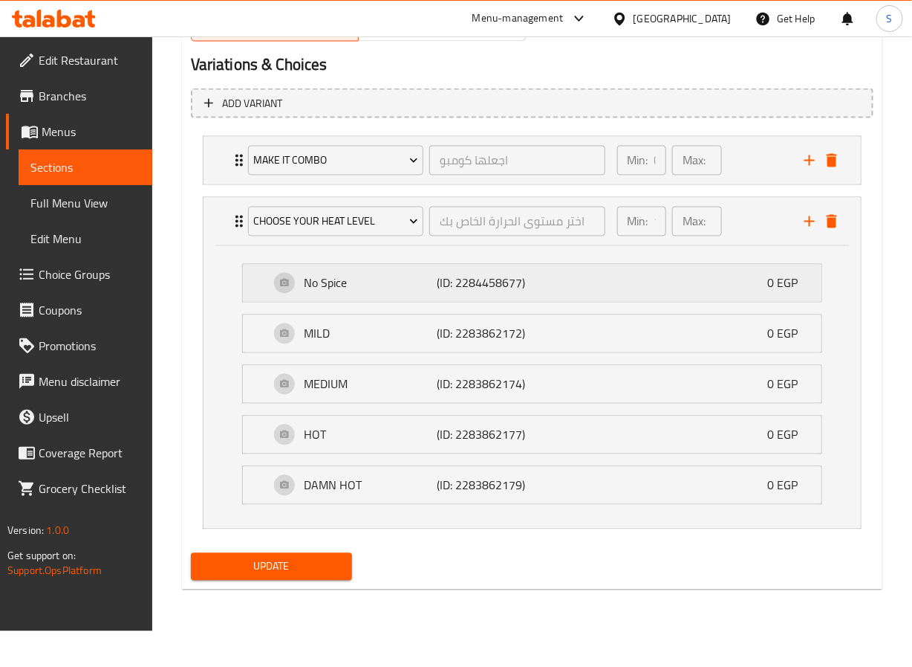
click at [296, 295] on div "No Spice (ID: 2284458677) 0 EGP" at bounding box center [537, 283] width 534 height 37
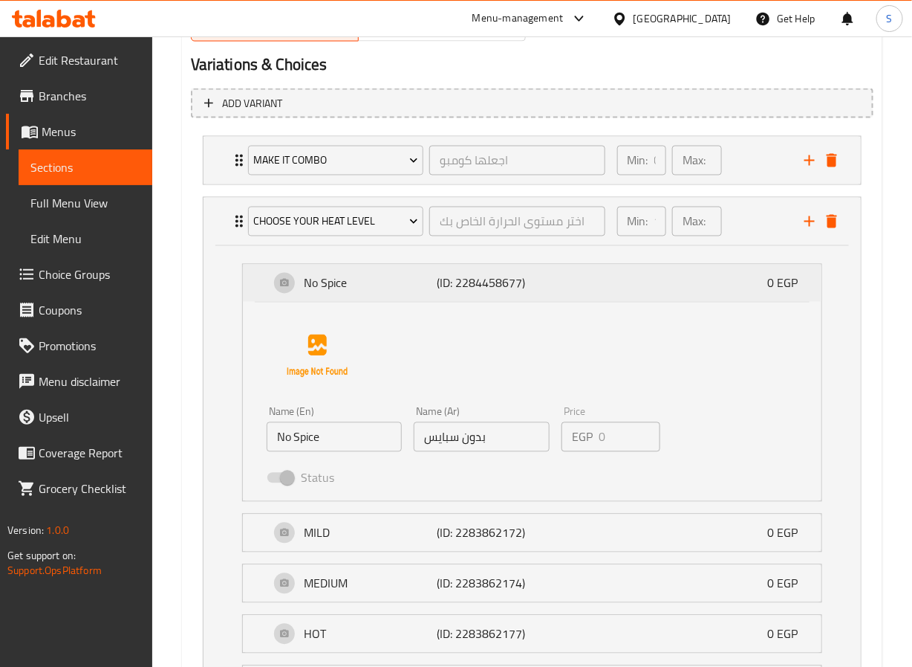
click at [296, 291] on div "No Spice (ID: 2284458677) 0 EGP" at bounding box center [537, 283] width 534 height 37
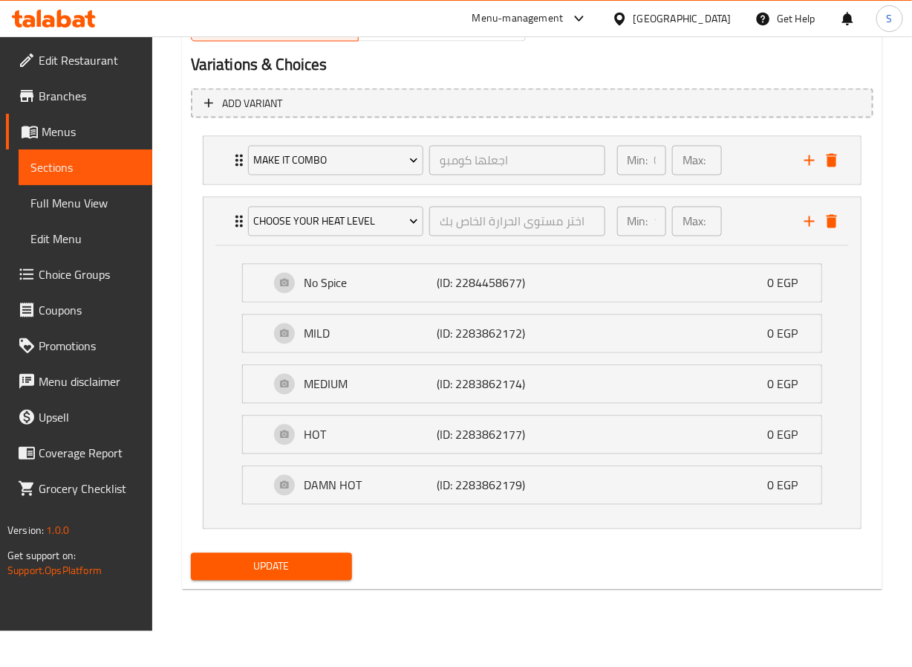
click at [283, 510] on li "DAMN HOT (ID: 2283862179) 0 EGP Name (En) DAMN HOT Name (En) Name (Ar) حار جدا …" at bounding box center [532, 485] width 604 height 51
click at [286, 504] on div "DAMN HOT (ID: 2283862179) 0 EGP" at bounding box center [537, 485] width 534 height 37
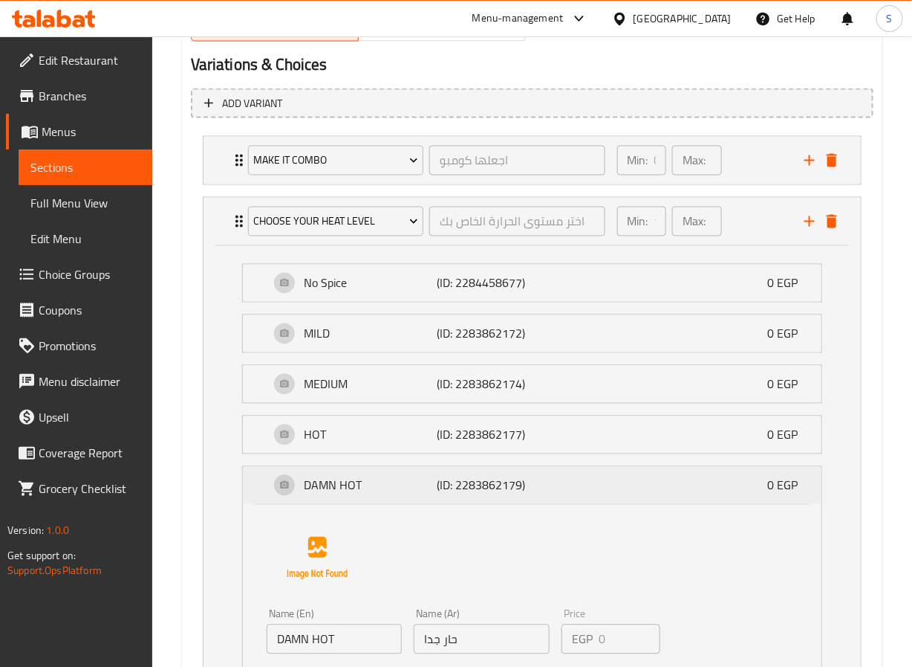
click at [288, 504] on div "DAMN HOT (ID: 2283862179) 0 EGP" at bounding box center [537, 485] width 534 height 37
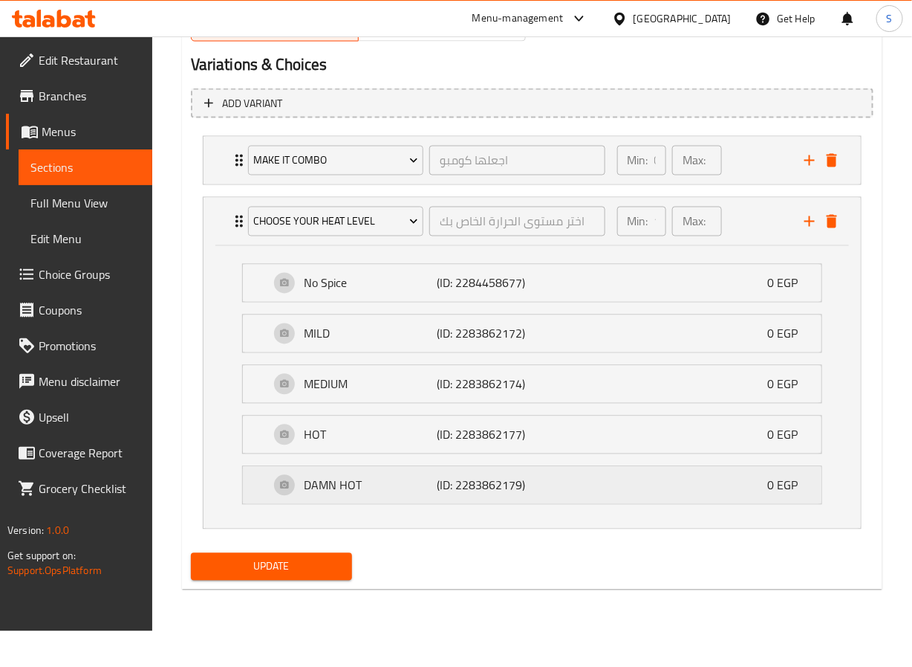
click at [288, 504] on div "DAMN HOT (ID: 2283862179) 0 EGP" at bounding box center [537, 485] width 534 height 37
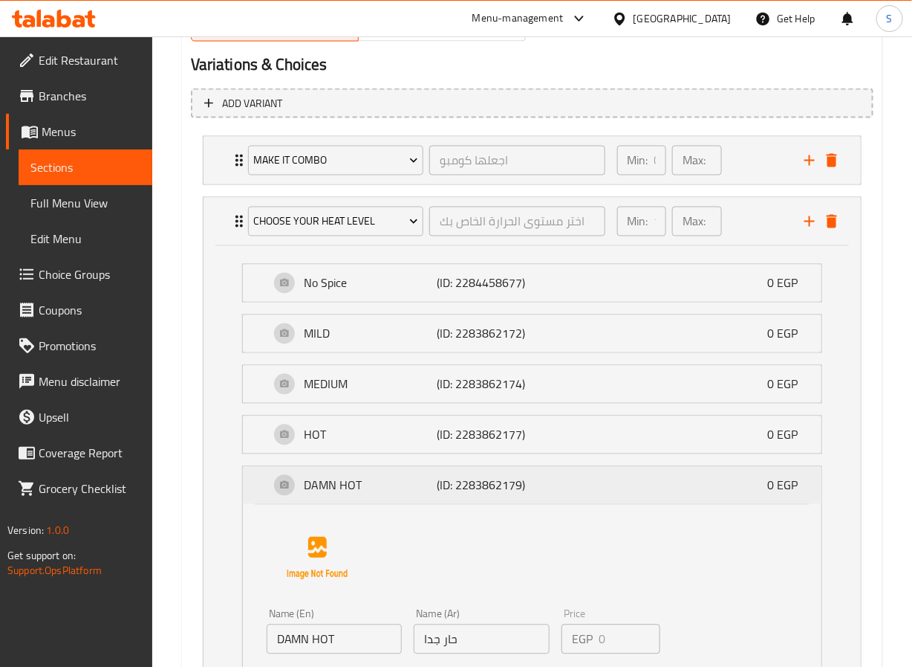
scroll to position [986, 0]
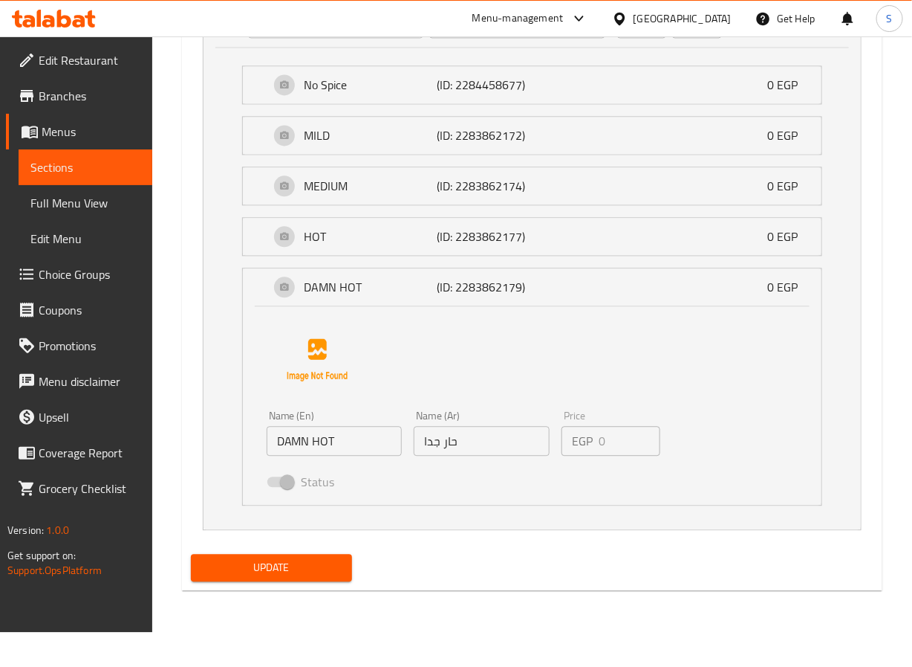
drag, startPoint x: 264, startPoint y: 611, endPoint x: 266, endPoint y: 602, distance: 9.2
click at [265, 577] on span "Update" at bounding box center [272, 567] width 138 height 19
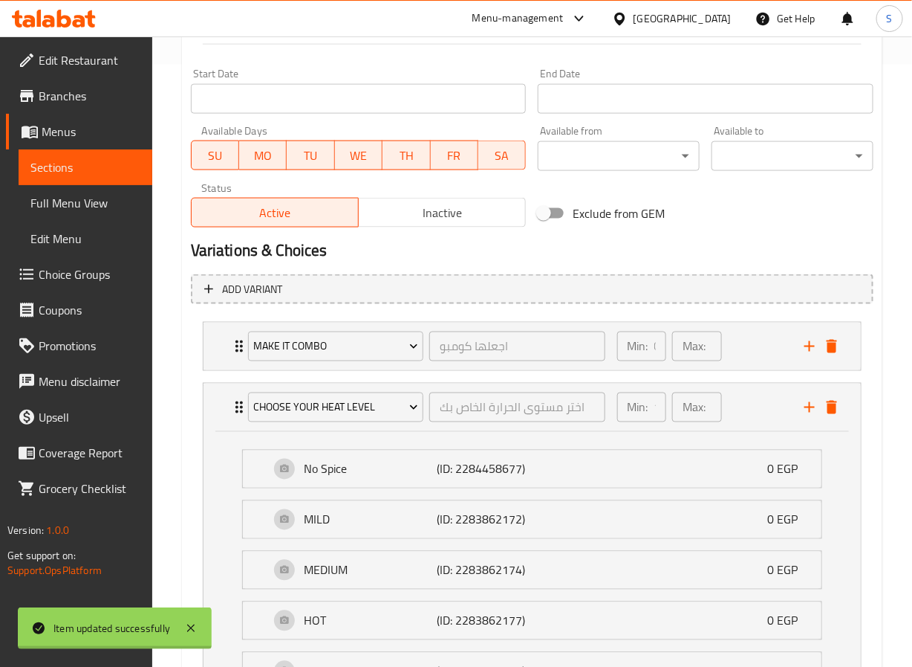
scroll to position [0, 0]
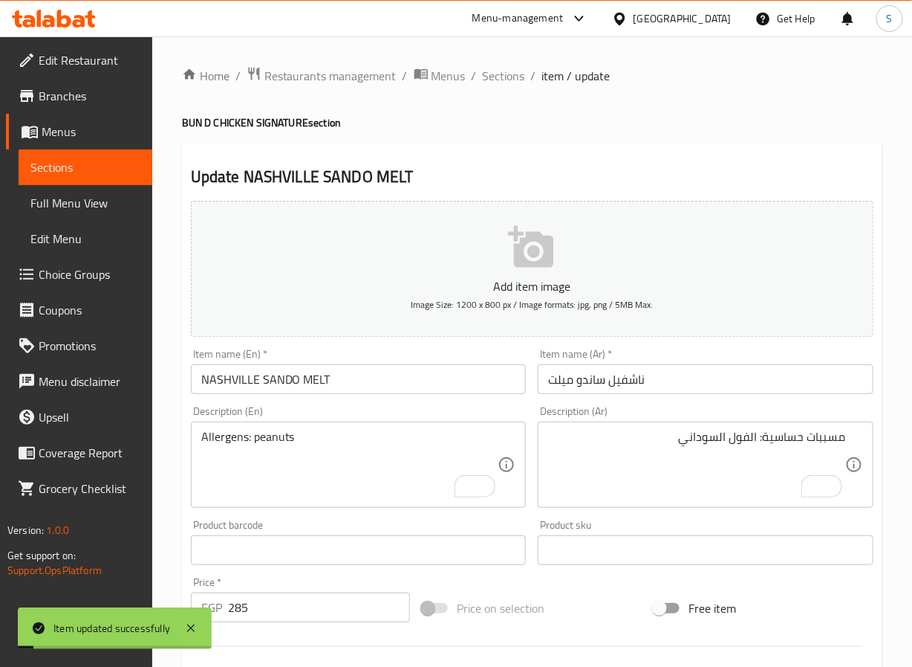
drag, startPoint x: 504, startPoint y: 68, endPoint x: 464, endPoint y: 16, distance: 65.2
click at [504, 68] on span "Sections" at bounding box center [504, 76] width 42 height 18
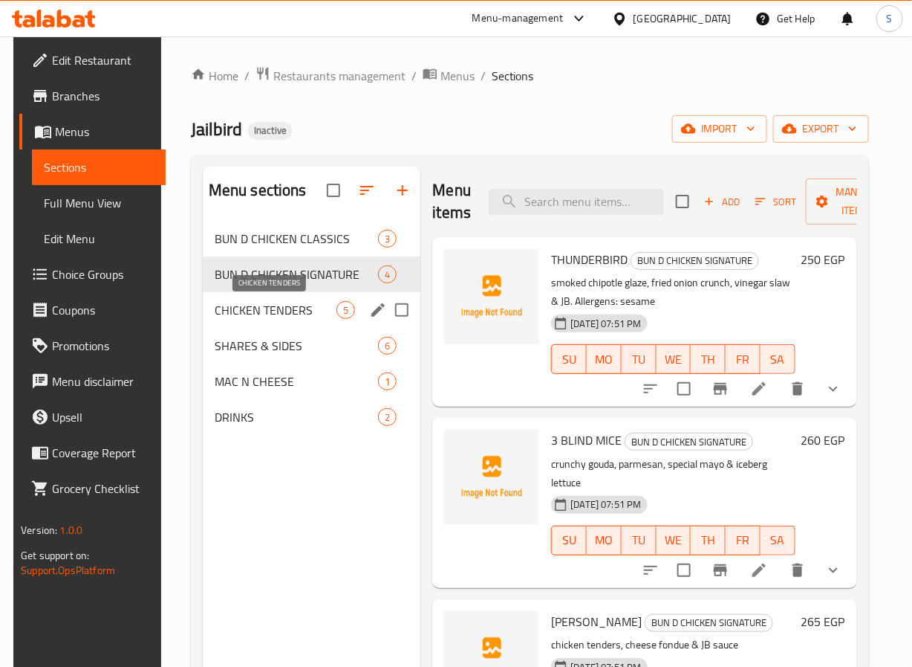
click at [254, 303] on span "CHICKEN TENDERS" at bounding box center [276, 310] width 123 height 18
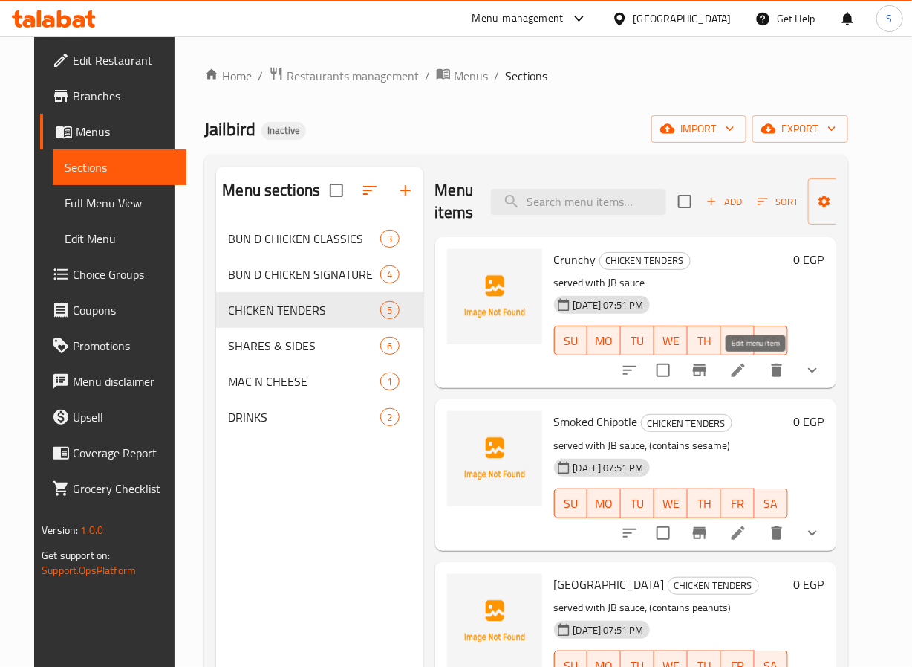
click at [745, 372] on icon at bounding box center [738, 369] width 13 height 13
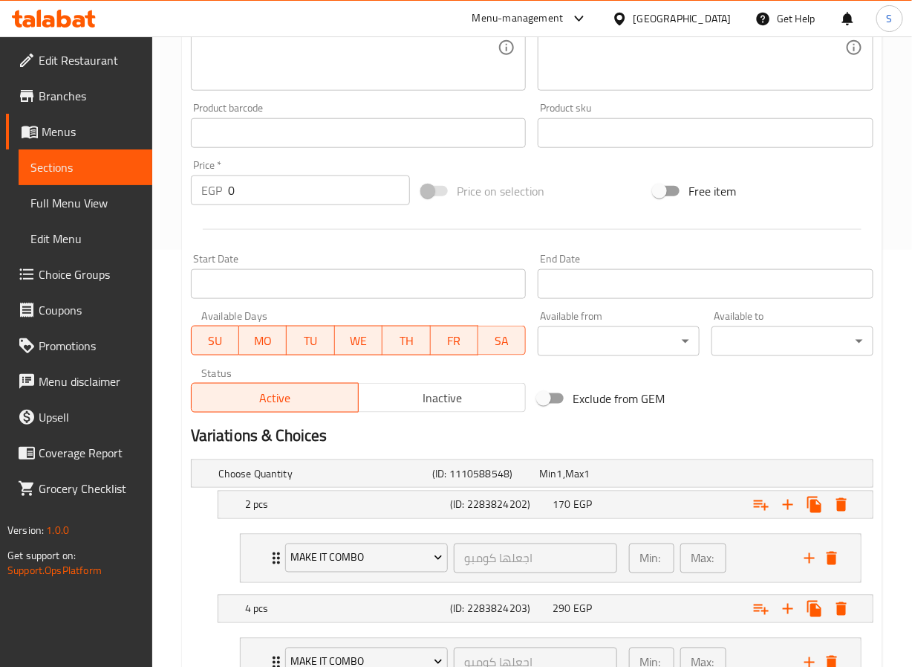
scroll to position [542, 0]
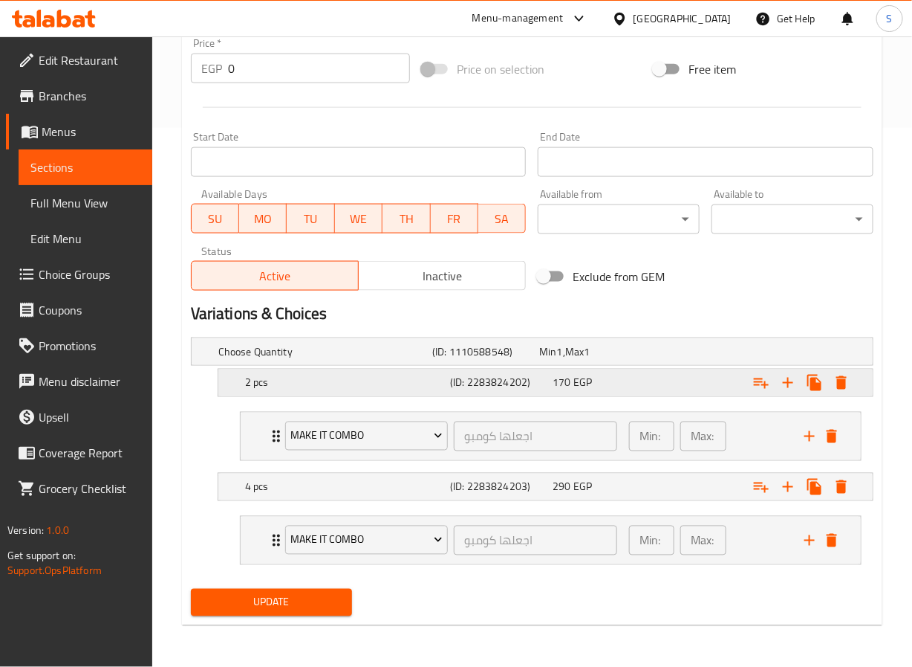
click at [433, 388] on div "2 pcs" at bounding box center [344, 382] width 205 height 21
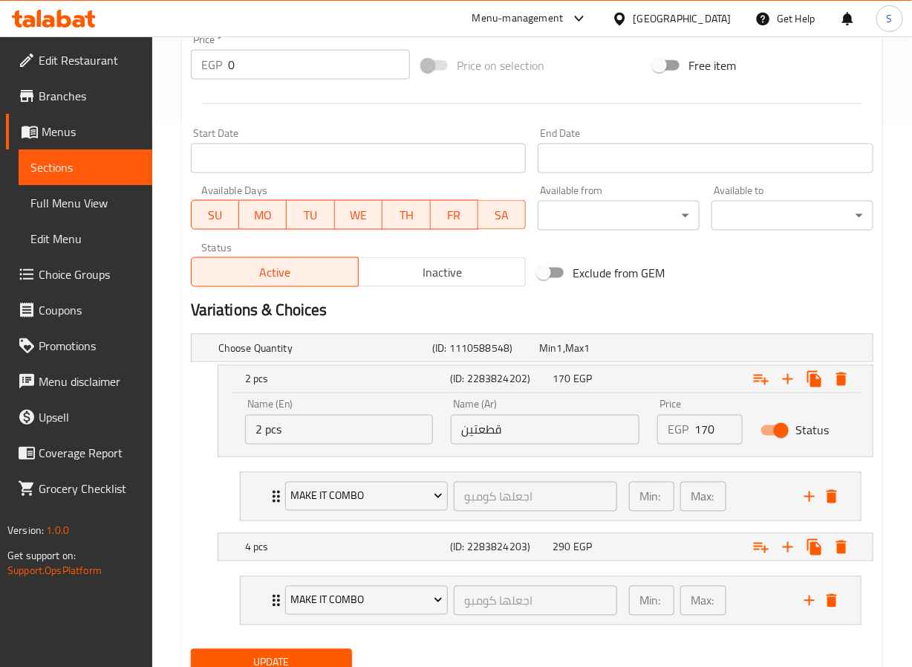
click at [496, 435] on input "قطعتين" at bounding box center [545, 430] width 189 height 30
type input "2 قطعة"
click at [288, 658] on span "Update" at bounding box center [272, 662] width 138 height 19
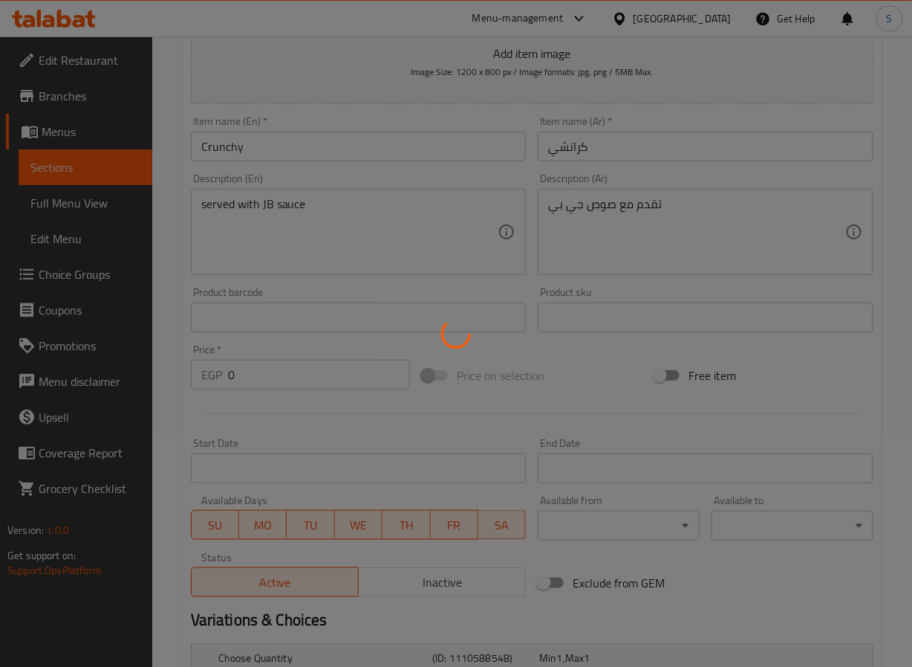
scroll to position [0, 0]
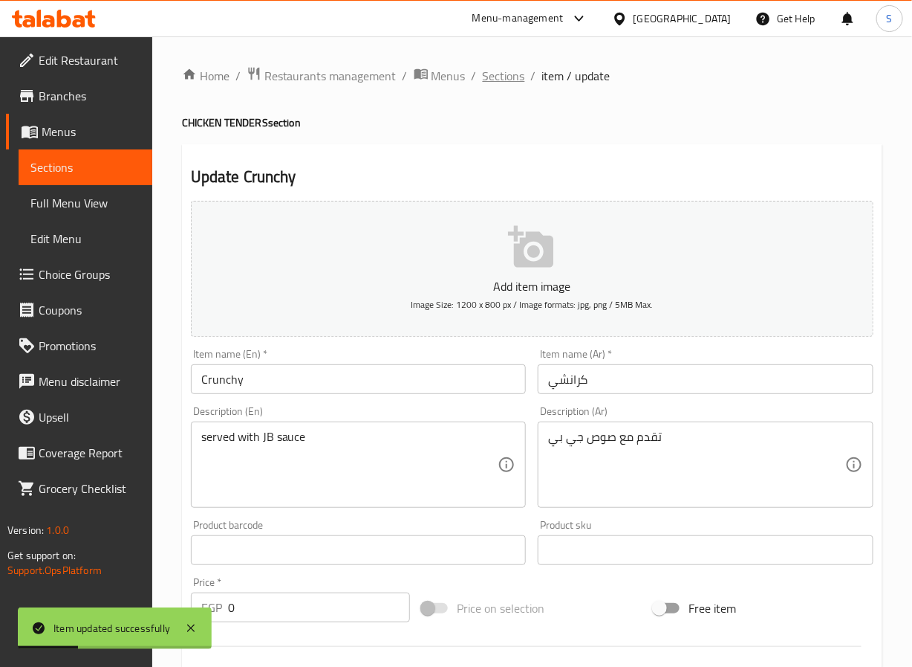
click at [495, 74] on span "Sections" at bounding box center [504, 76] width 42 height 18
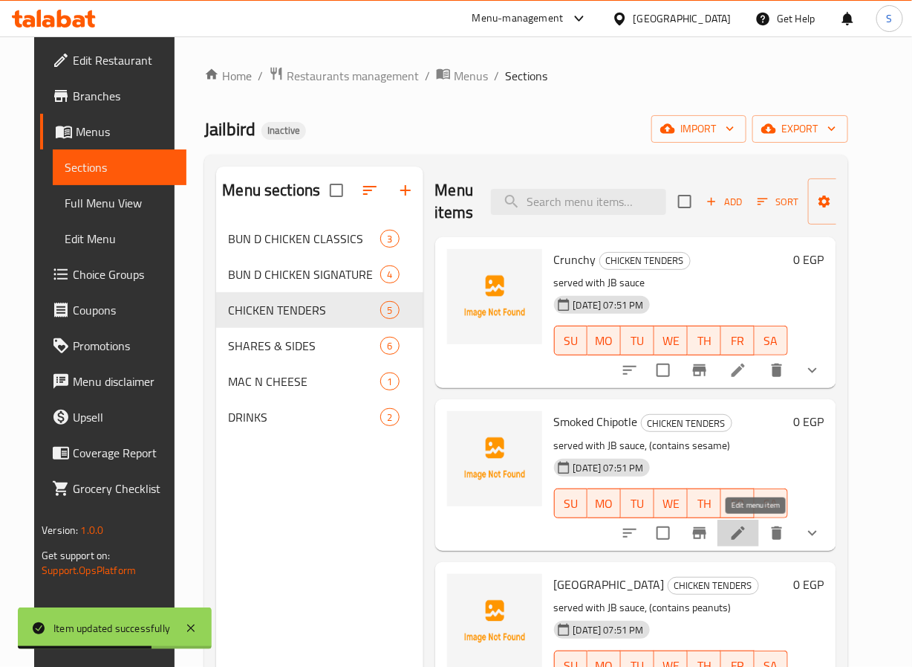
click at [748, 539] on icon at bounding box center [739, 533] width 18 height 18
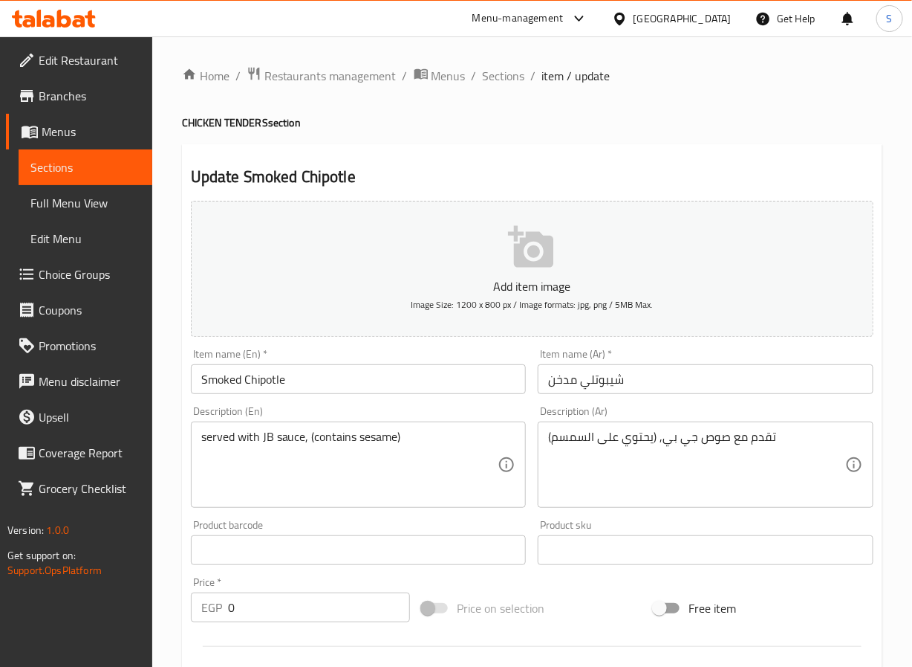
click at [582, 386] on input "شيبوتلي مدخن" at bounding box center [706, 379] width 336 height 30
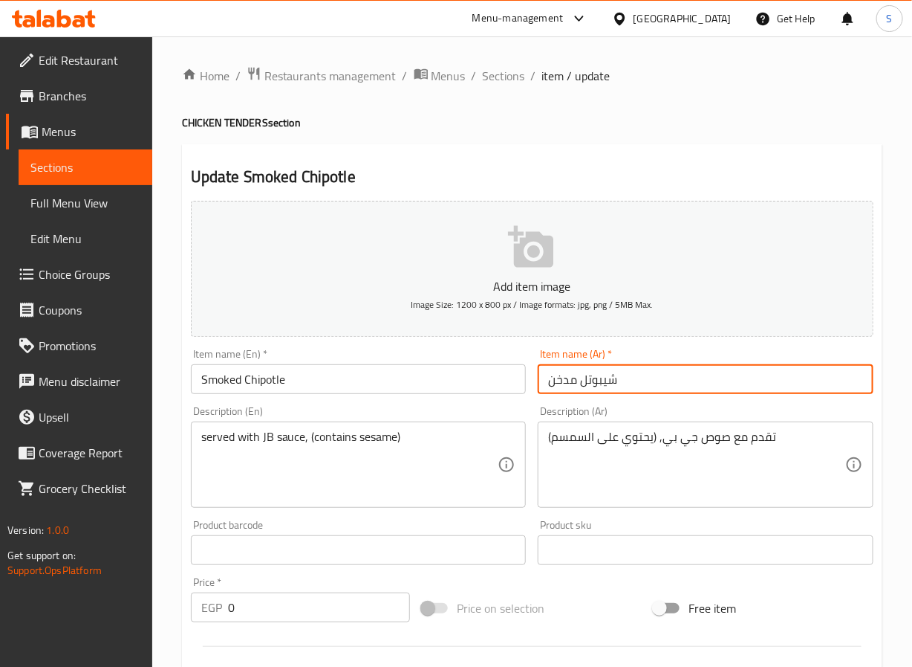
type input "شيبوتل مدخن"
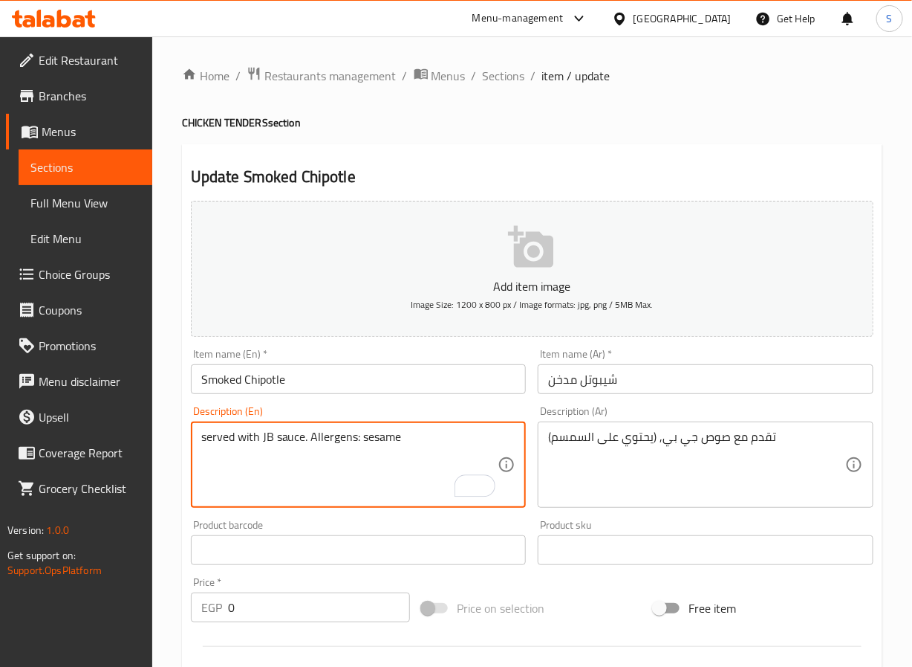
type textarea "served with JB sauce. Allergens: sesame"
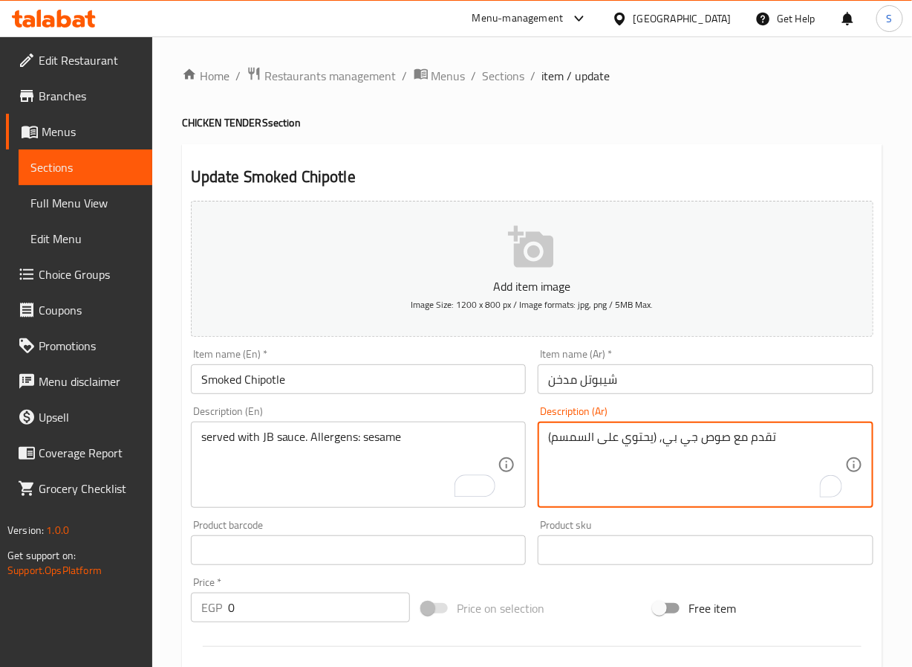
click at [649, 439] on textarea "تقدم مع صوص جي بي, (يحتوي على السمسم)" at bounding box center [696, 464] width 297 height 71
type textarea "تقدم مع صوص جي بي. مسببات حساسية: السمسم"
click at [175, 478] on div "Home / Restaurants management / Menus / Sections / item / update CHICKEN TENDER…" at bounding box center [532, 620] width 760 height 1169
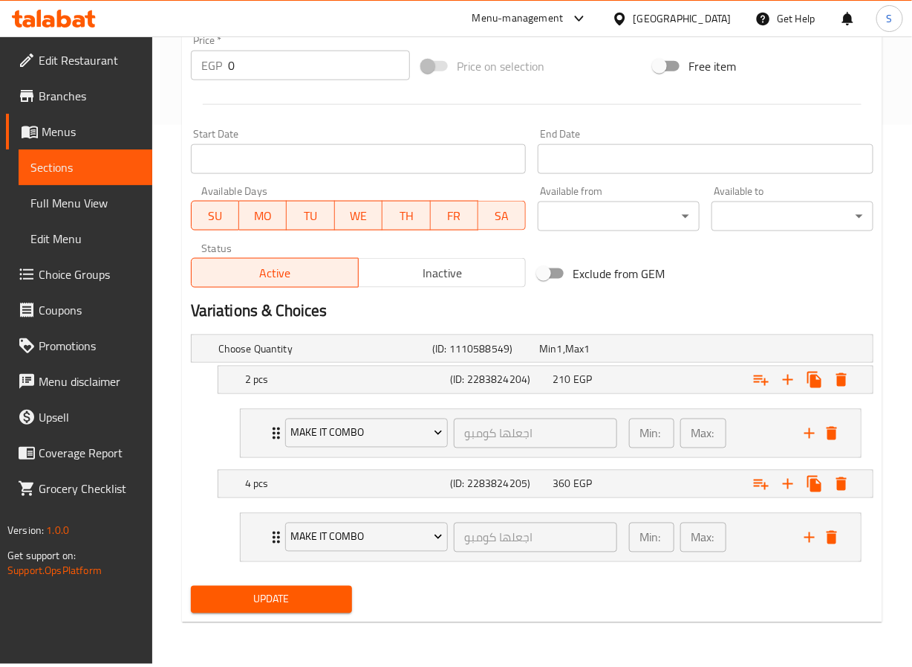
scroll to position [542, 0]
drag, startPoint x: 236, startPoint y: 597, endPoint x: 255, endPoint y: 546, distance: 54.5
click at [236, 598] on span "Update" at bounding box center [272, 598] width 138 height 19
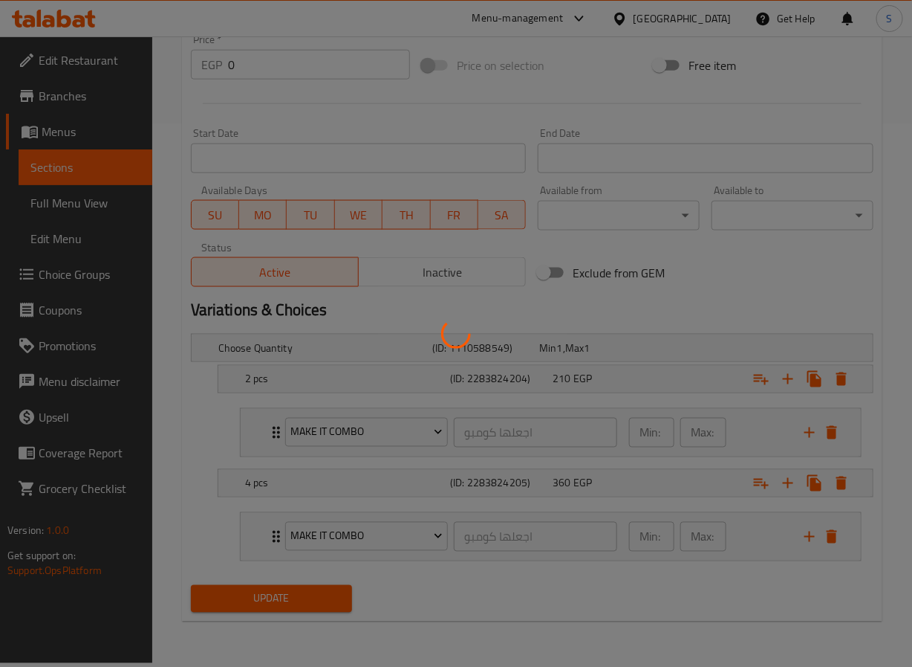
scroll to position [0, 0]
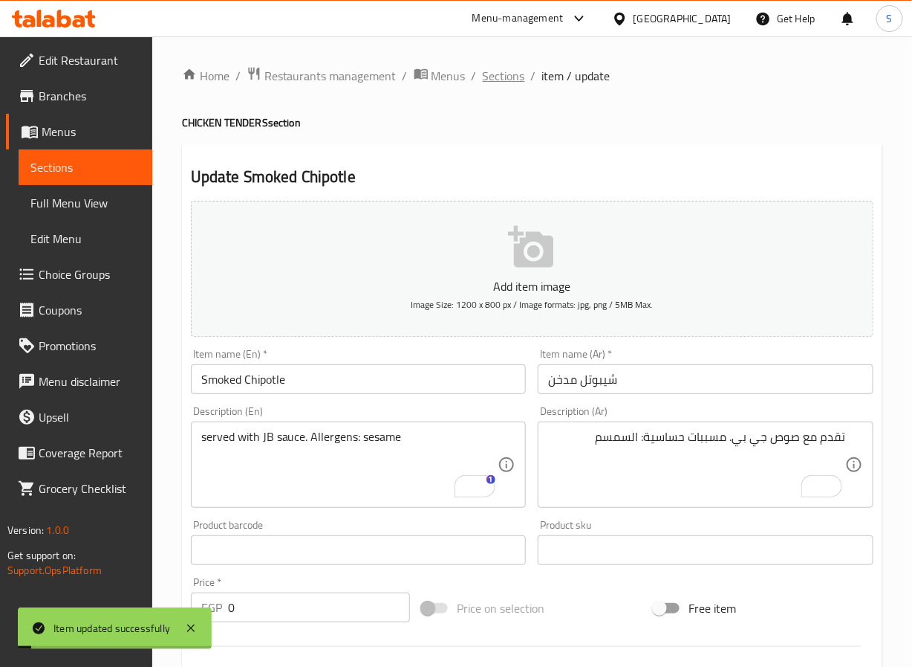
click at [507, 74] on span "Sections" at bounding box center [504, 76] width 42 height 18
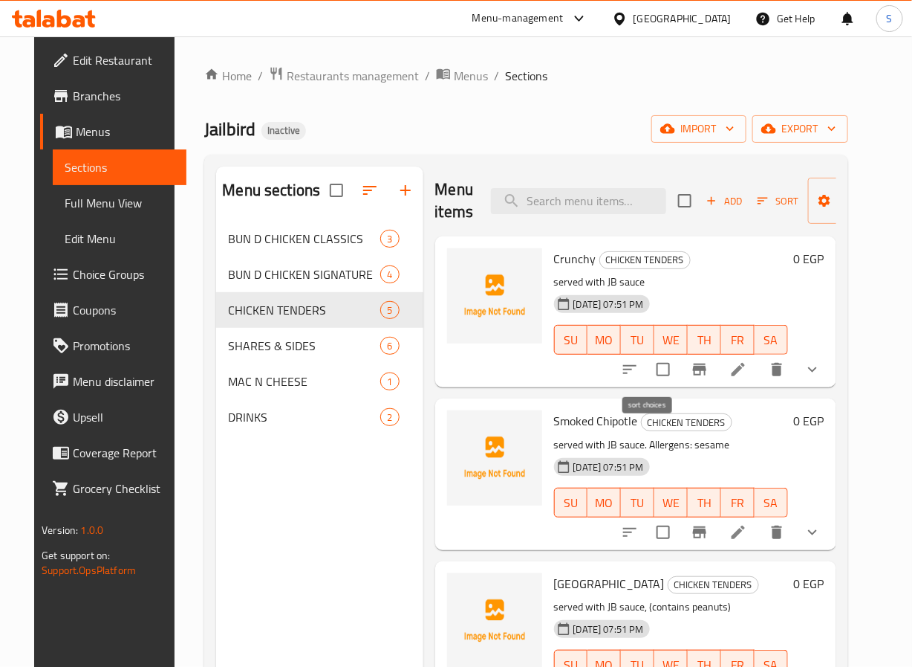
scroll to position [2, 0]
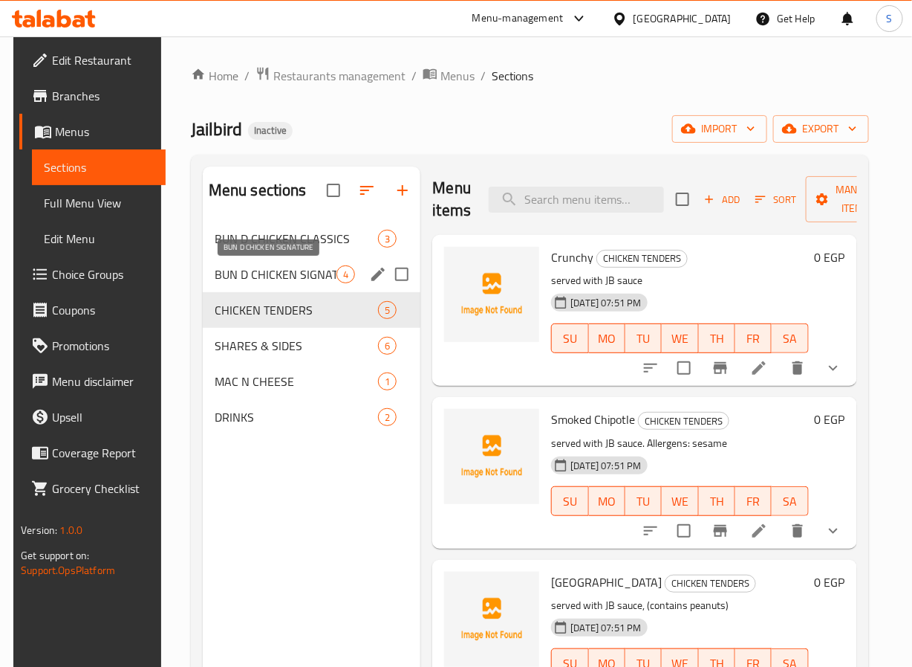
click at [312, 273] on span "BUN D CHICKEN SIGNATURE" at bounding box center [276, 274] width 123 height 18
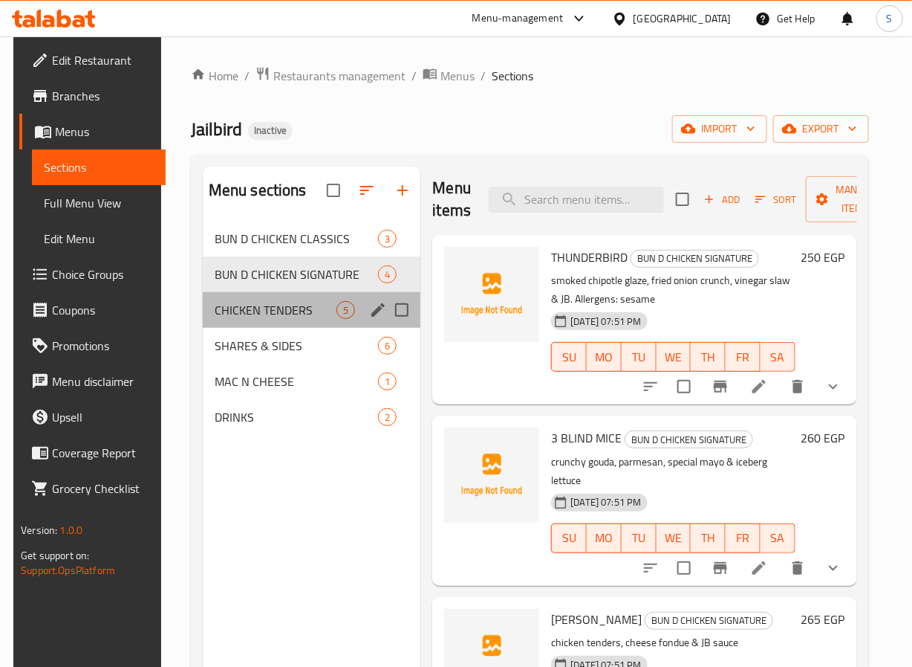
click at [244, 320] on div "CHICKEN TENDERS 5" at bounding box center [312, 310] width 218 height 36
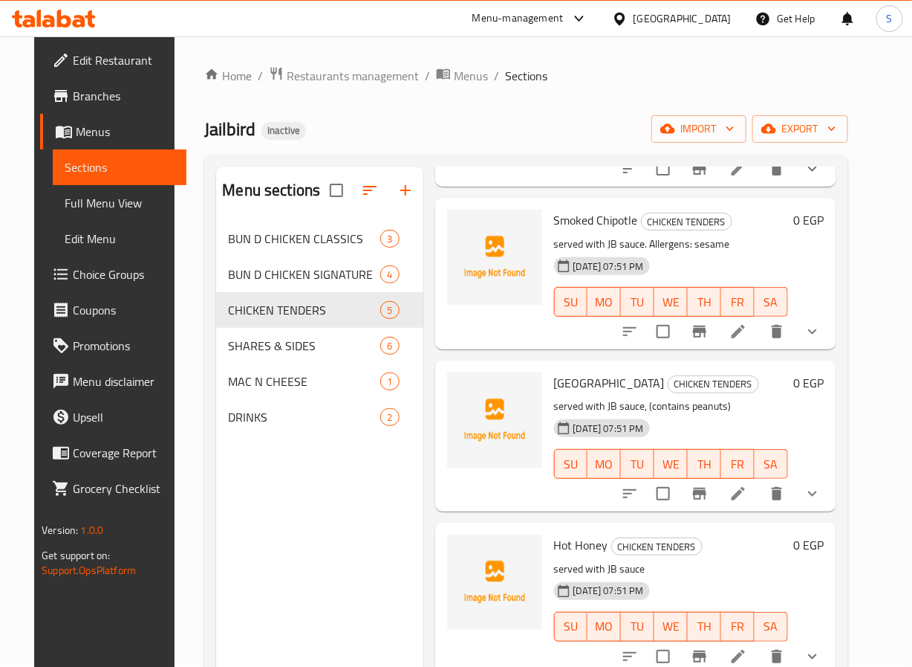
scroll to position [221, 0]
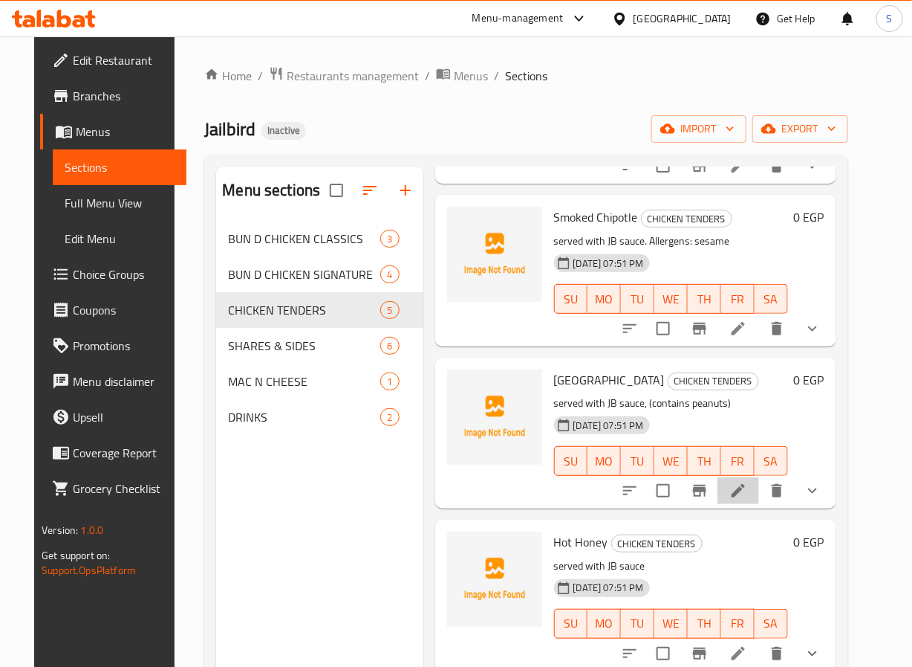
click at [759, 477] on li at bounding box center [739, 490] width 42 height 27
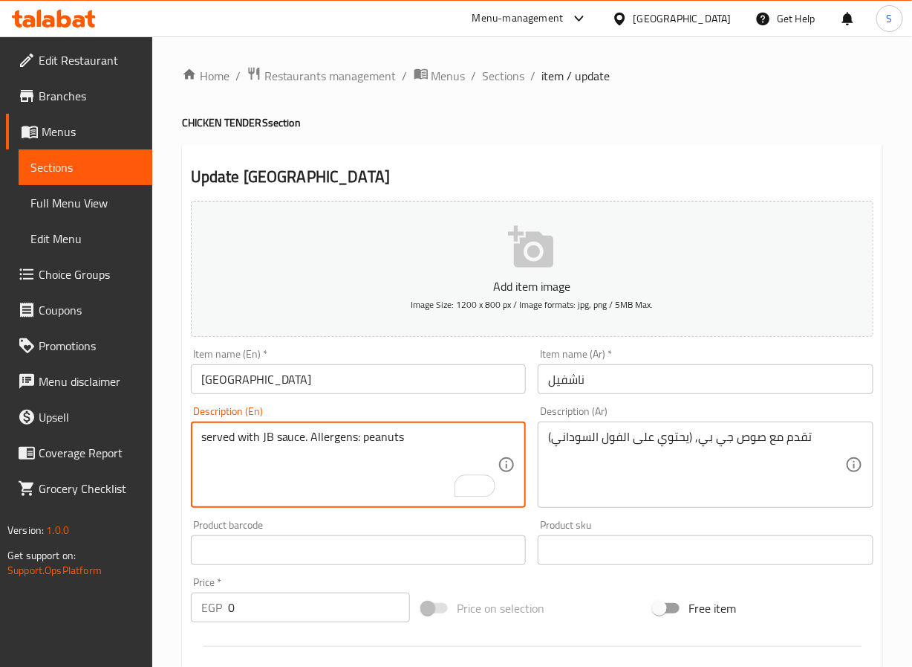
type textarea "served with JB sauce. Allergens: peanuts"
click at [727, 426] on div "تقدم مع صوص جي بي, (يحتوي على الفول السوداني) Description (Ar)" at bounding box center [706, 464] width 336 height 86
click at [740, 441] on textarea "تقدم مع صوص جي بي, (يحتوي على الفول السوداني)" at bounding box center [696, 464] width 297 height 71
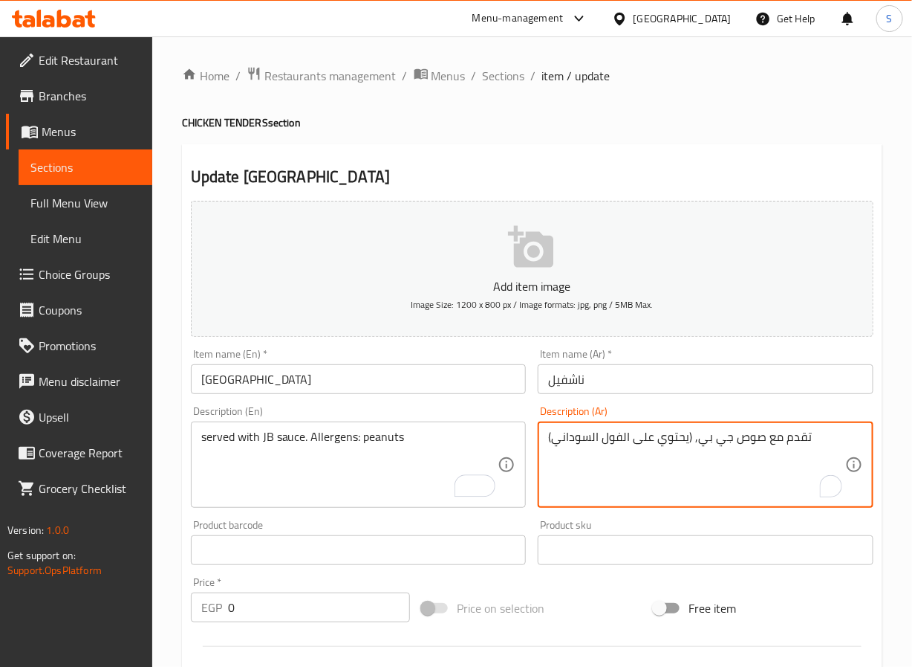
click at [740, 441] on textarea "تقدم مع صوص جي بي, (يحتوي على الفول السوداني)" at bounding box center [696, 464] width 297 height 71
type textarea "تقدم مع صوص جي بي. مسببات حساسية: الفول السوداني"
click at [176, 524] on div "Home / Restaurants management / Menus / Sections / item / update CHICKEN TENDER…" at bounding box center [532, 620] width 760 height 1169
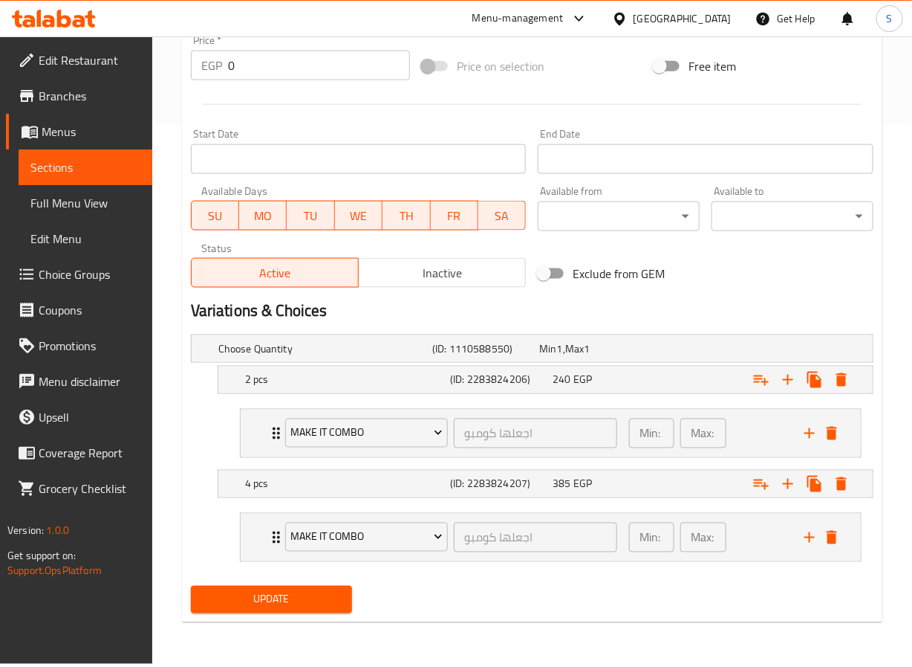
scroll to position [542, 0]
click at [239, 602] on span "Update" at bounding box center [272, 598] width 138 height 19
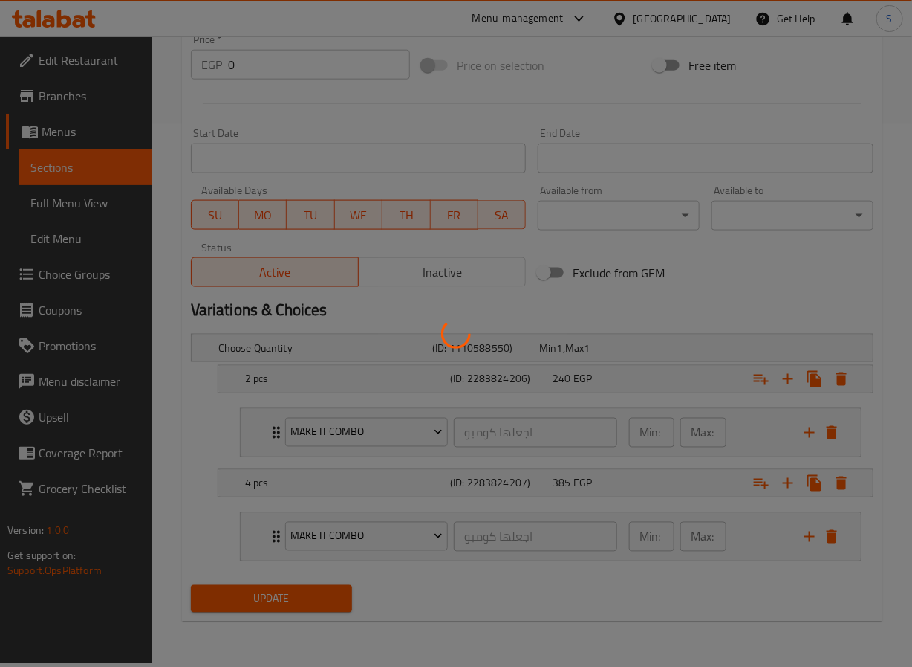
click at [360, 384] on div at bounding box center [456, 333] width 912 height 667
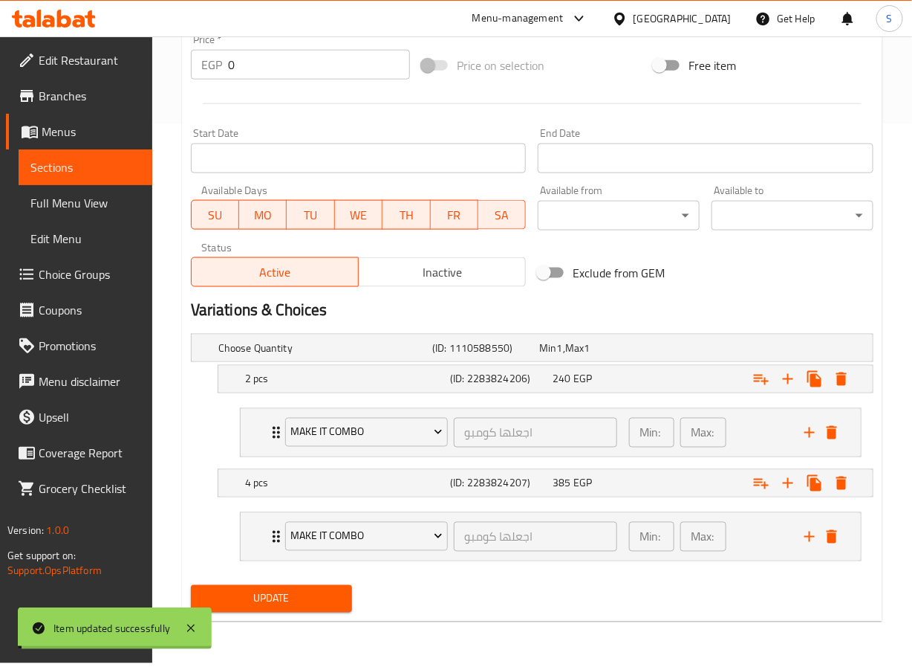
click at [360, 384] on h5 "2 pcs" at bounding box center [344, 379] width 199 height 15
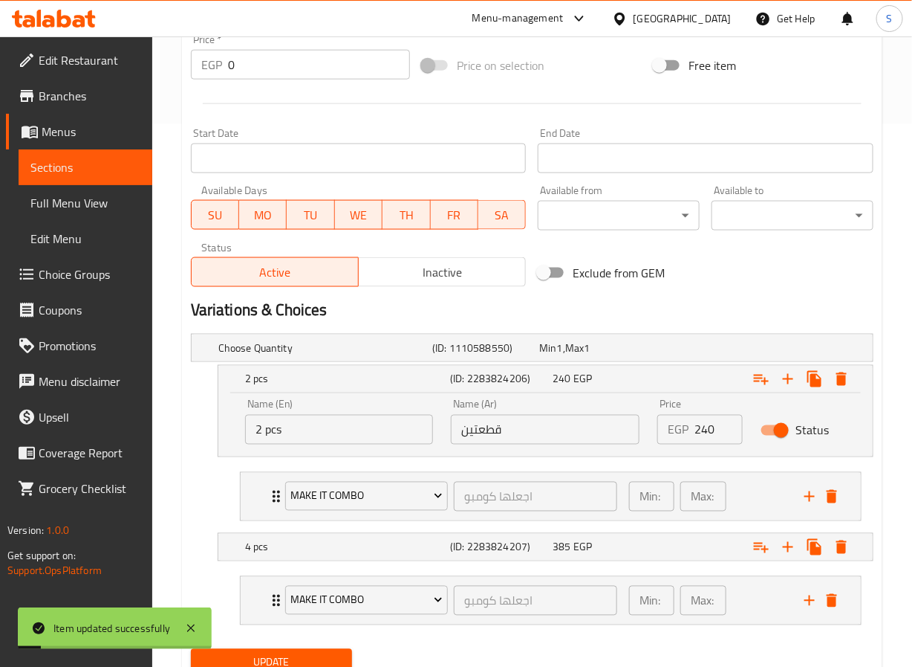
click at [468, 432] on input "قطعتين" at bounding box center [545, 430] width 189 height 30
type input "2 قطعة"
click at [265, 654] on button "Update" at bounding box center [272, 662] width 162 height 27
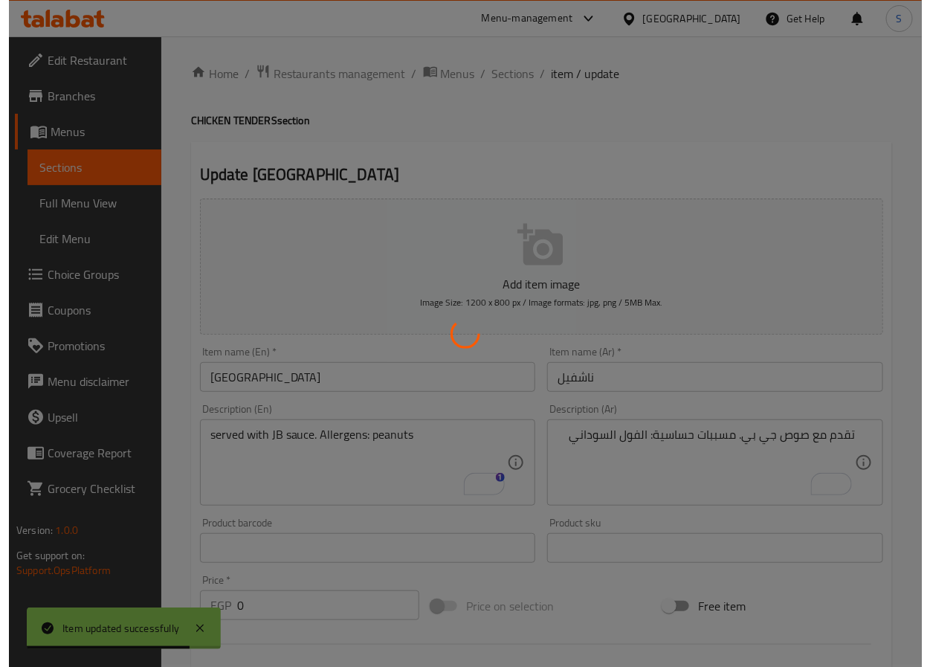
scroll to position [0, 0]
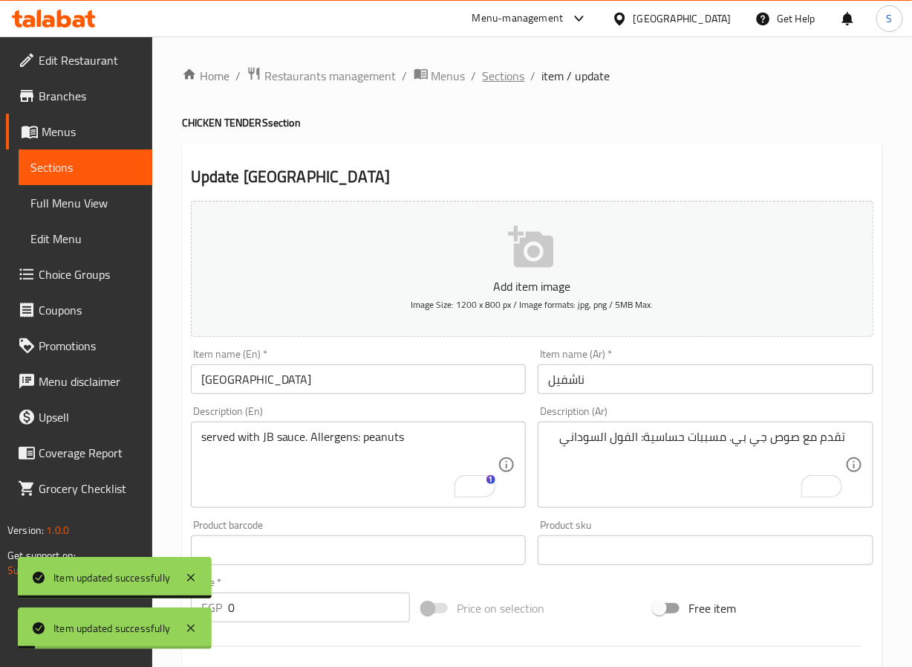
click at [518, 78] on ol "Home / Restaurants management / Menus / Sections / item / update" at bounding box center [532, 75] width 701 height 19
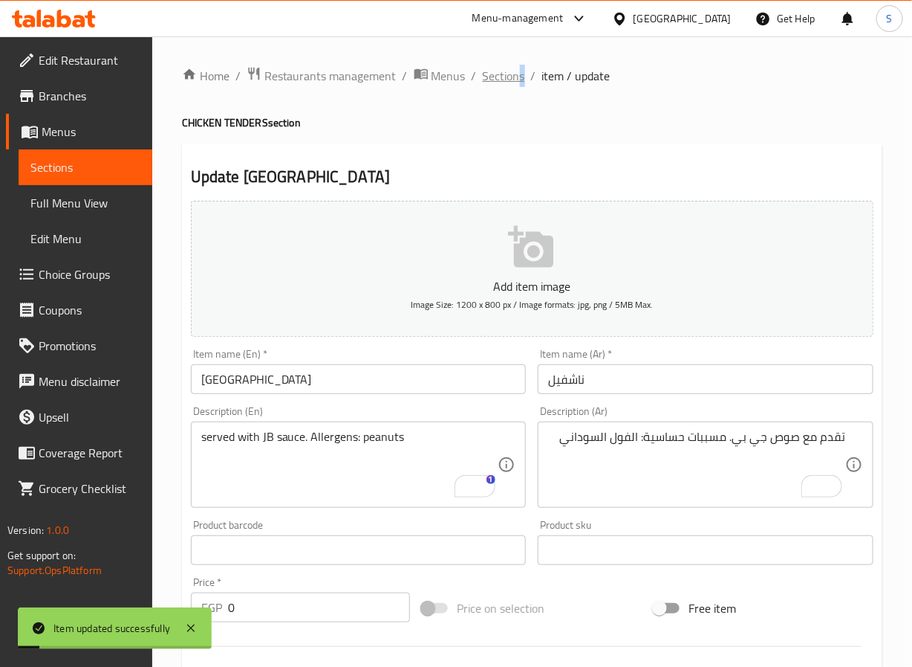
click at [510, 78] on span "Sections" at bounding box center [504, 76] width 42 height 18
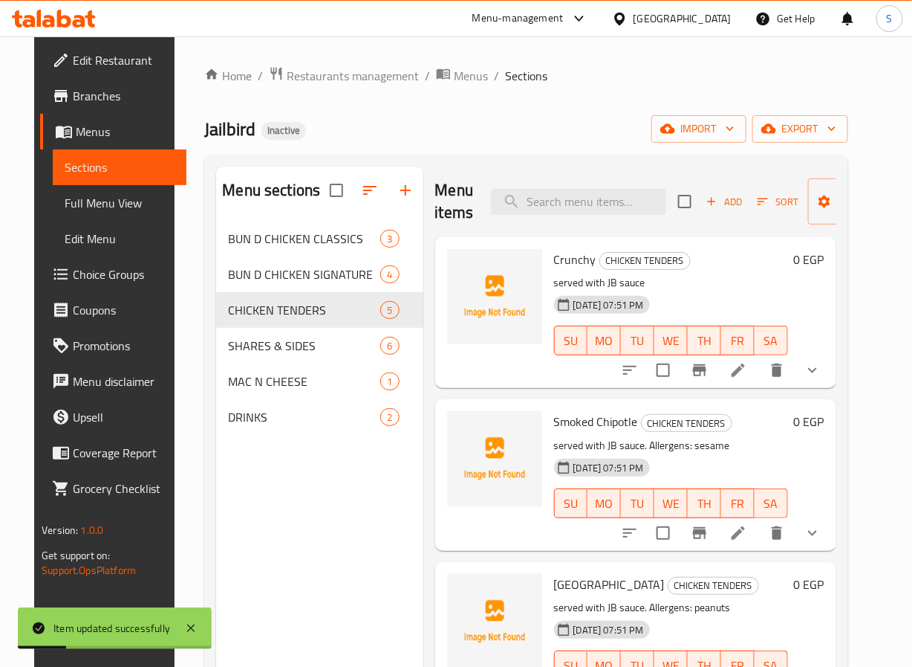
click at [759, 537] on li at bounding box center [739, 532] width 42 height 27
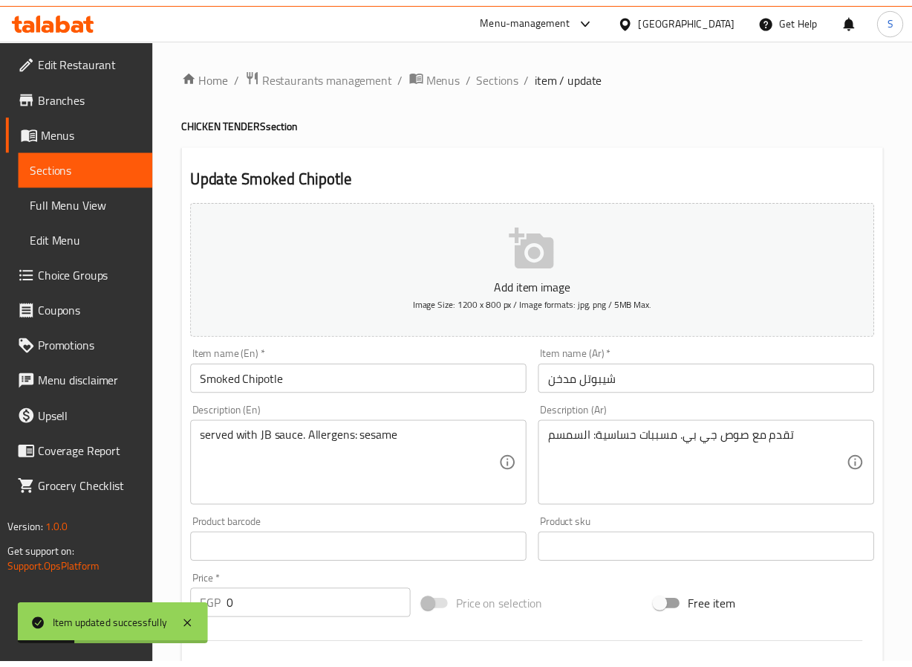
scroll to position [542, 0]
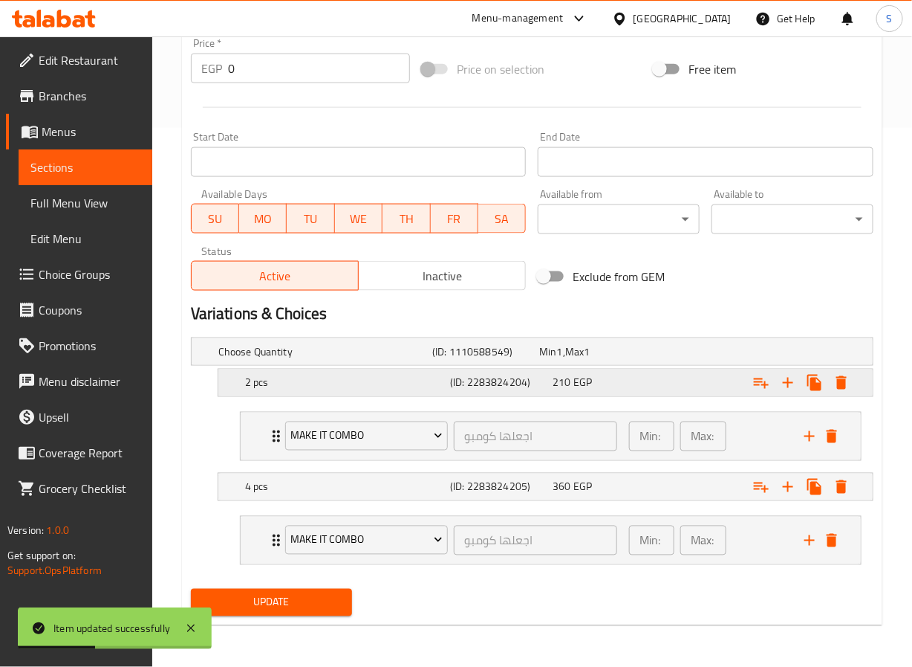
click at [435, 382] on h5 "2 pcs" at bounding box center [344, 382] width 199 height 15
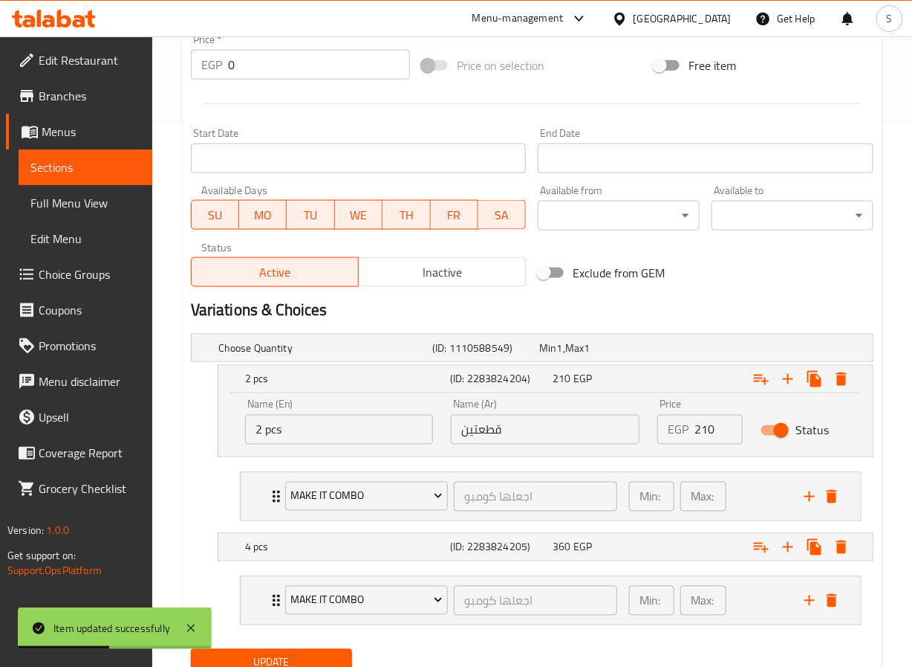
click at [493, 439] on input "قطعتين" at bounding box center [545, 430] width 189 height 30
type input "2 قطعة"
click at [284, 655] on button "Update" at bounding box center [272, 662] width 162 height 27
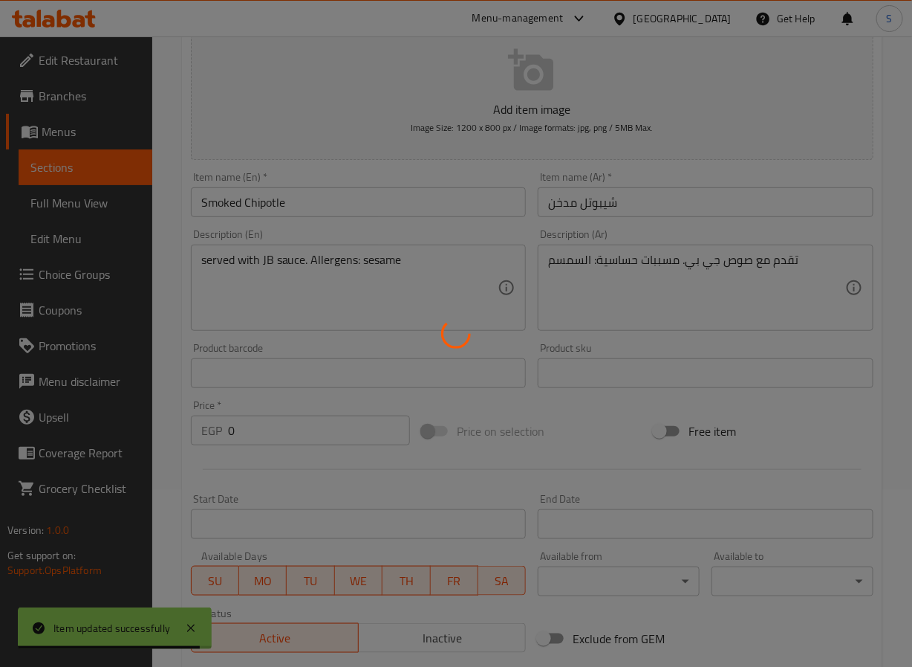
scroll to position [0, 0]
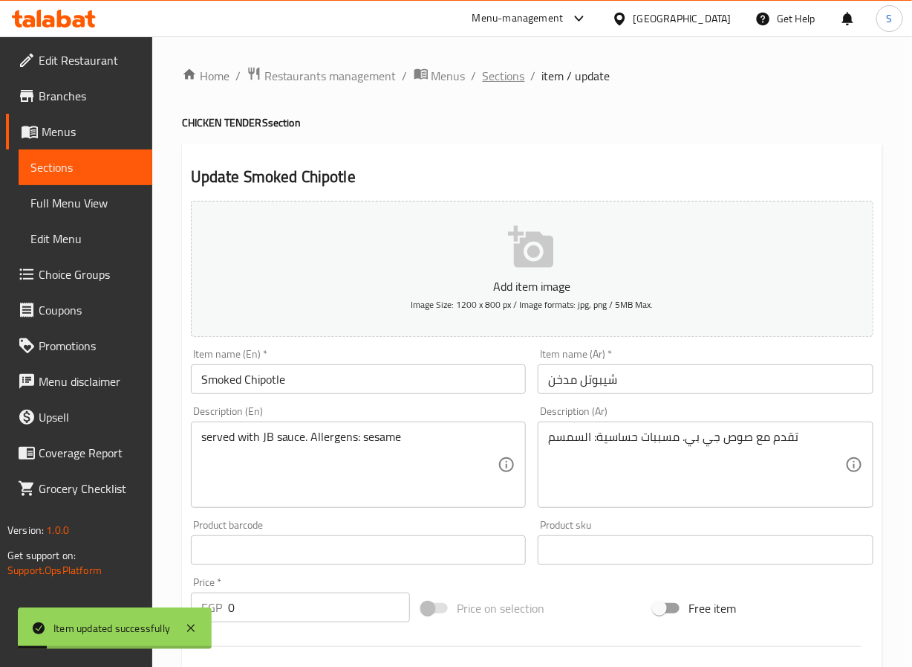
click at [515, 67] on span "Sections" at bounding box center [504, 76] width 42 height 18
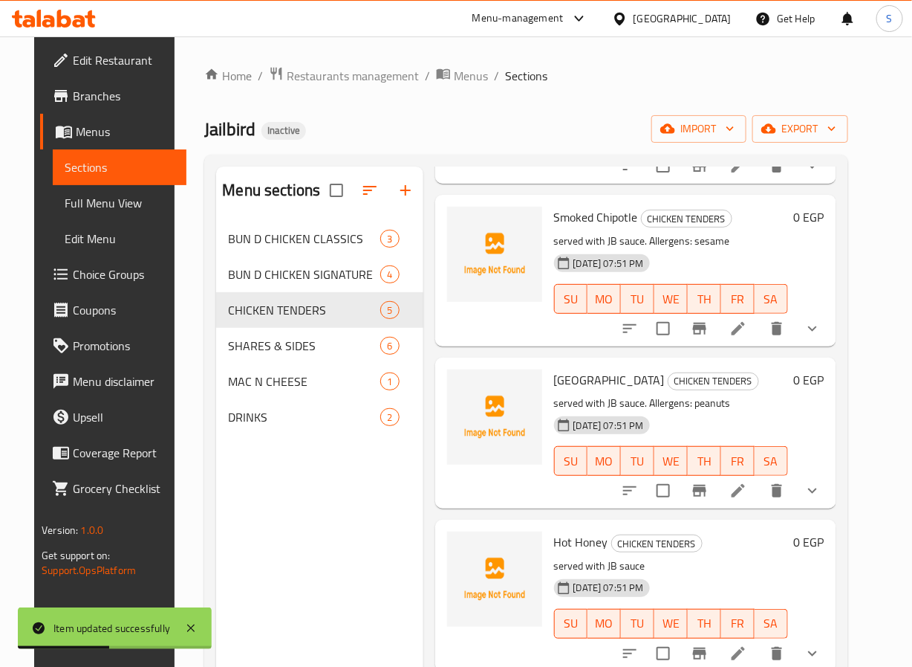
scroll to position [208, 0]
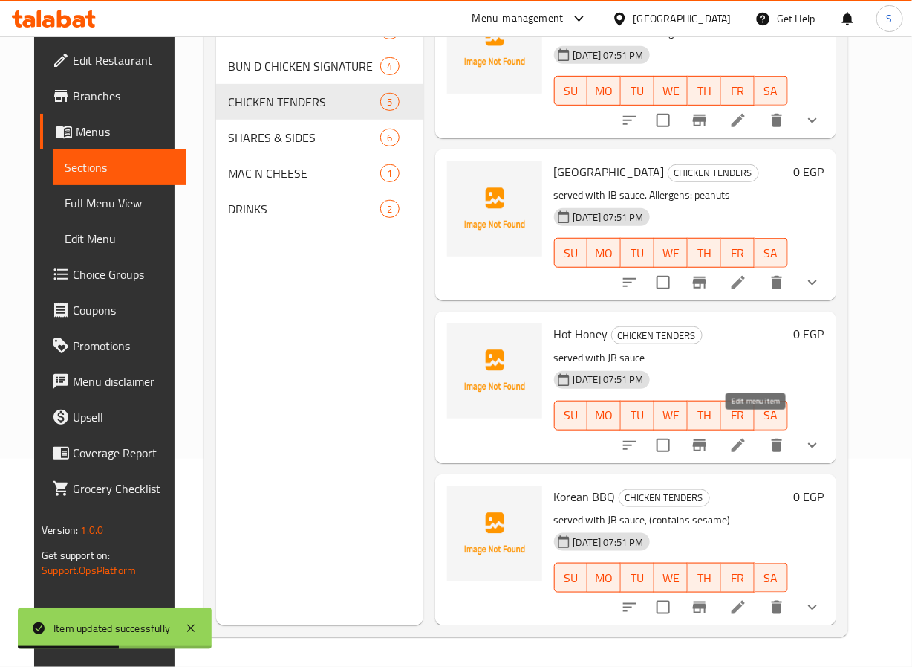
click at [748, 436] on icon at bounding box center [739, 445] width 18 height 18
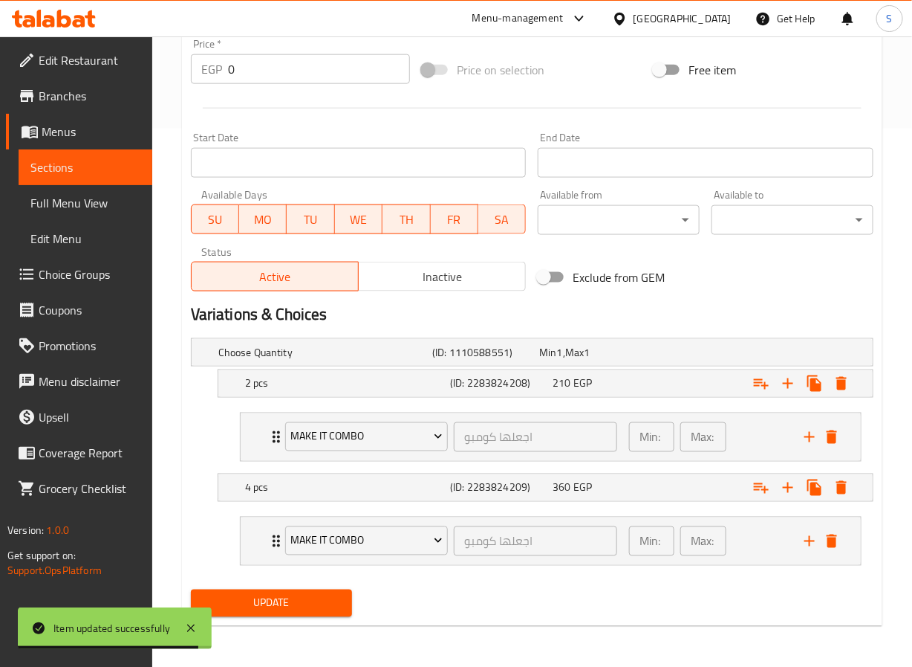
scroll to position [542, 0]
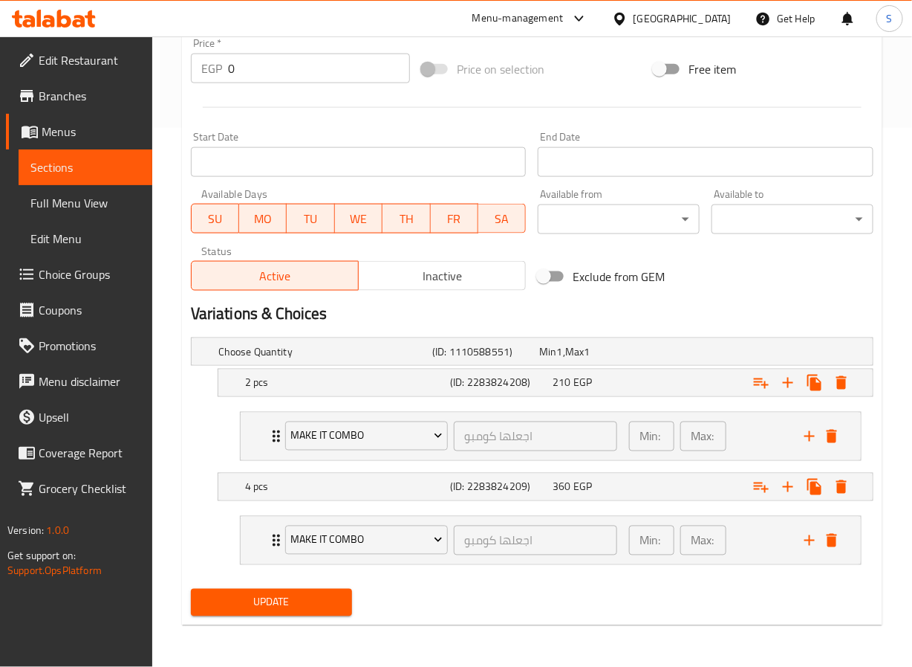
click at [257, 400] on nav "Make it combo اجعلها كومبو ​ Min: 0 ​ Max: 1 ​ Make it combo (ID: 2283830991) 1…" at bounding box center [532, 436] width 683 height 73
click at [265, 395] on div "2 pcs (ID: 2283824208) 210 EGP" at bounding box center [550, 382] width 616 height 33
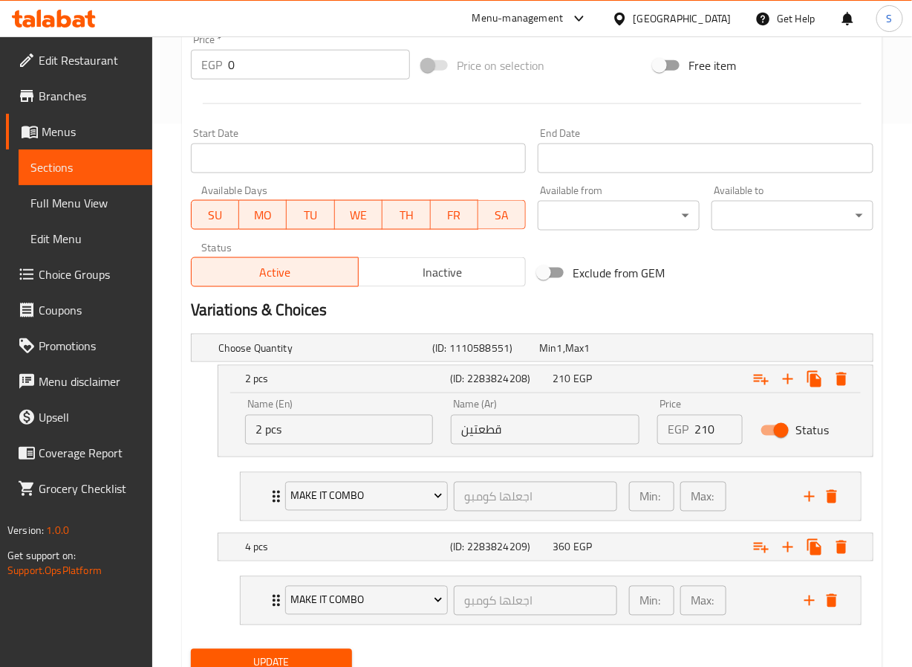
click at [473, 426] on input "قطعتين" at bounding box center [545, 430] width 189 height 30
type input "2 قطعة"
click at [328, 662] on span "Update" at bounding box center [272, 662] width 138 height 19
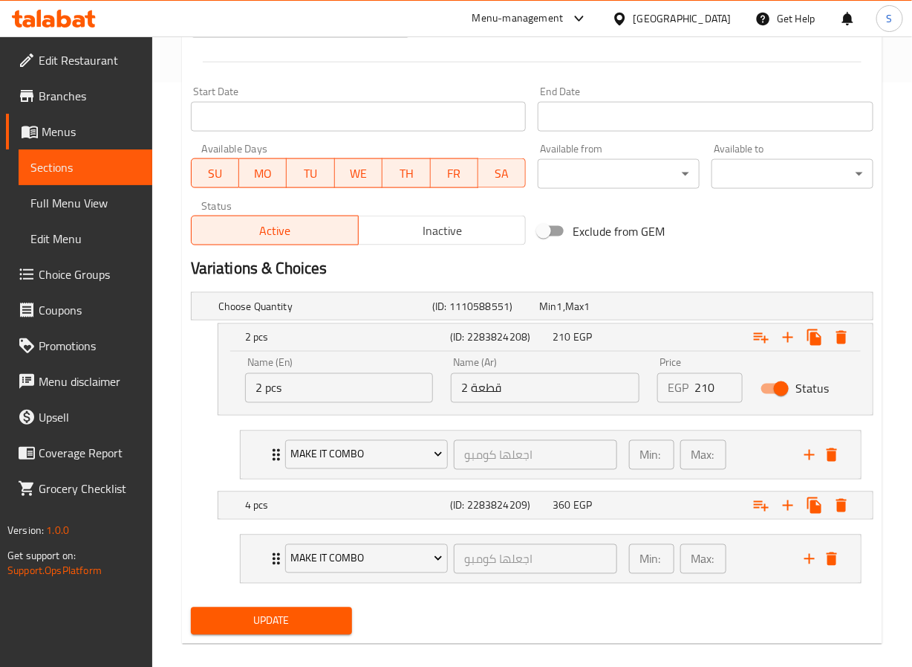
scroll to position [607, 0]
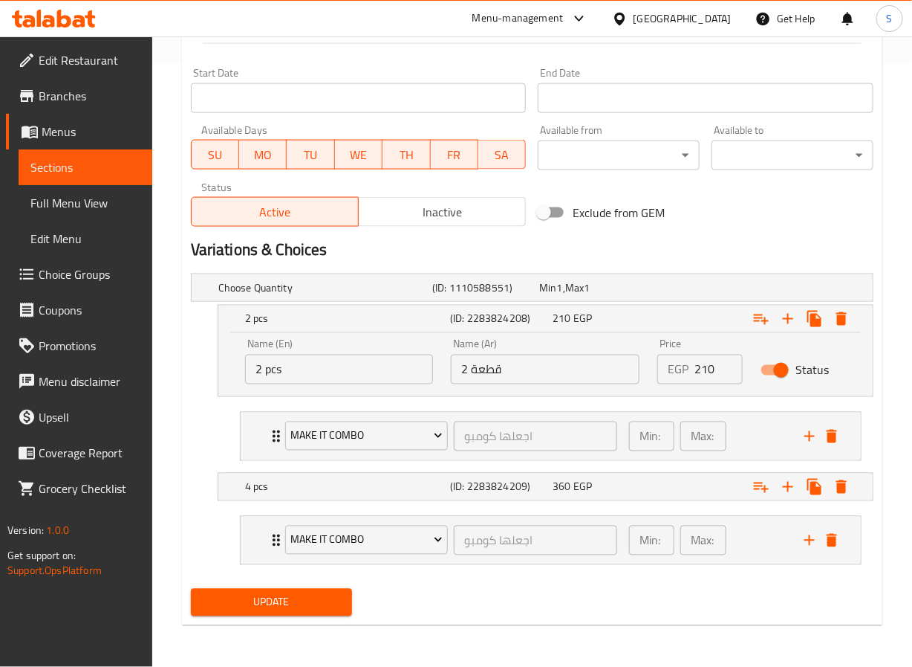
click at [284, 596] on span "Update" at bounding box center [272, 602] width 138 height 19
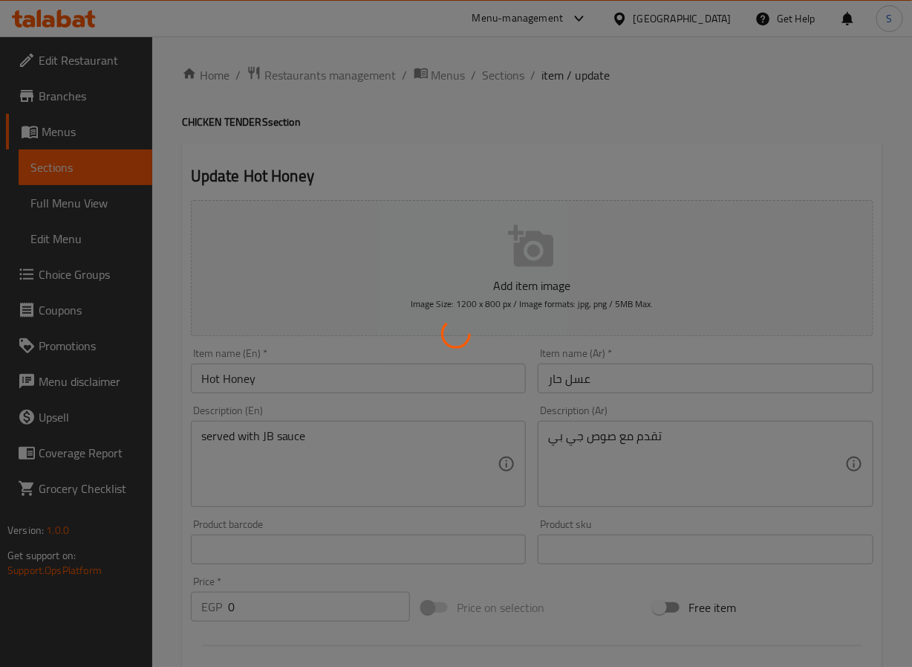
scroll to position [0, 0]
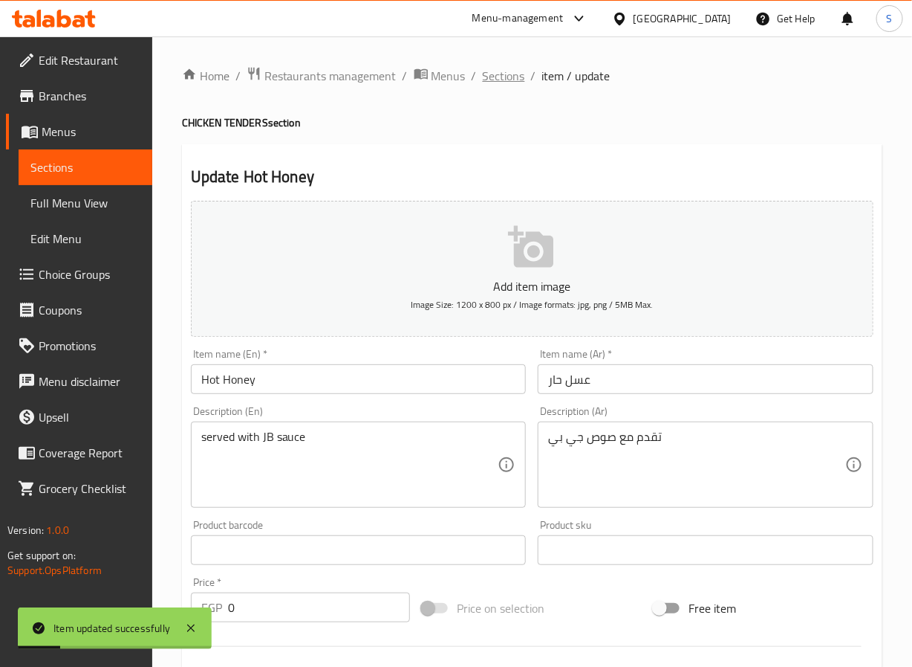
click at [487, 78] on span "Sections" at bounding box center [504, 76] width 42 height 18
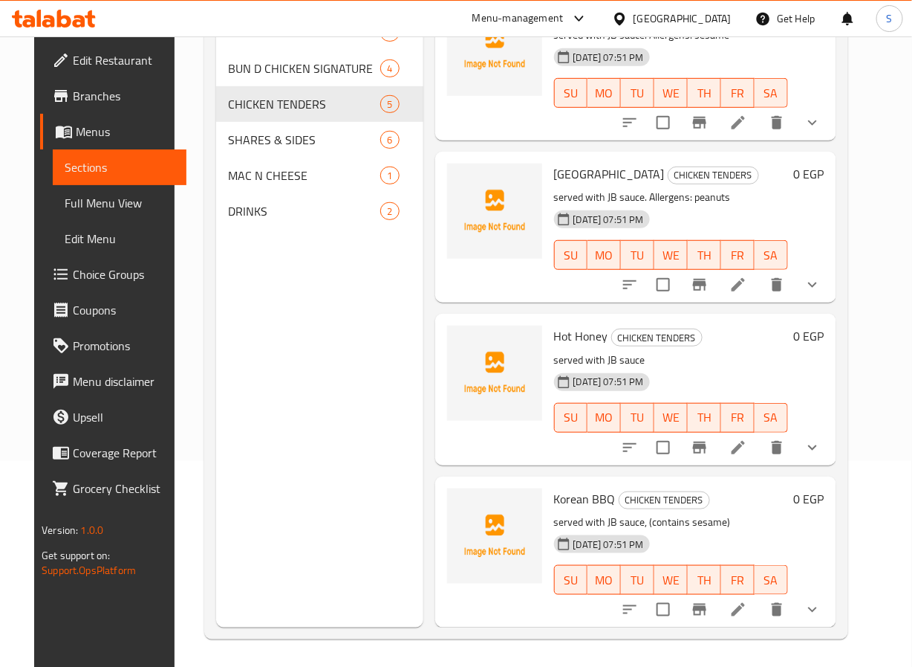
scroll to position [208, 0]
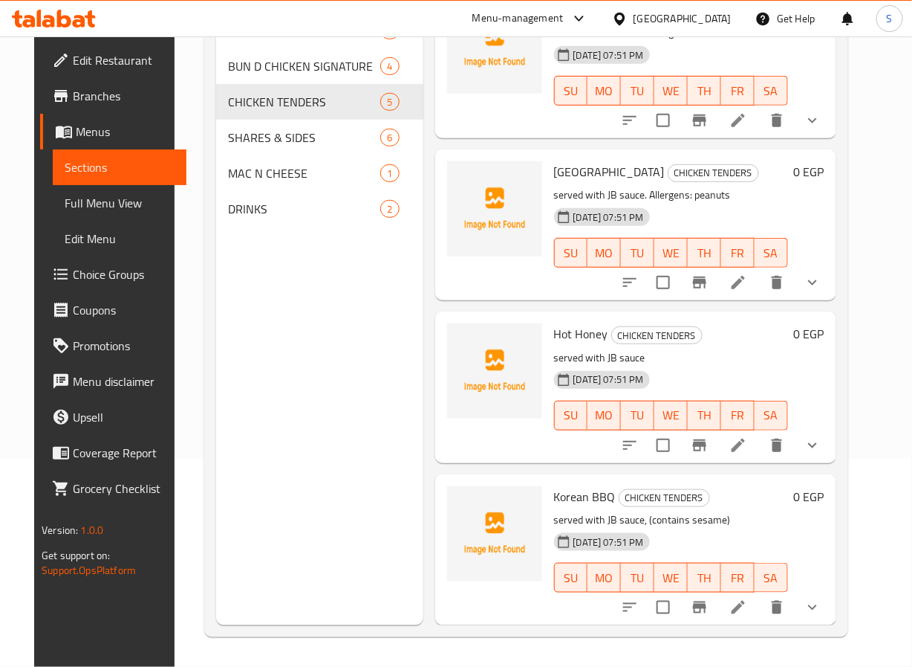
click at [759, 432] on li at bounding box center [739, 445] width 42 height 27
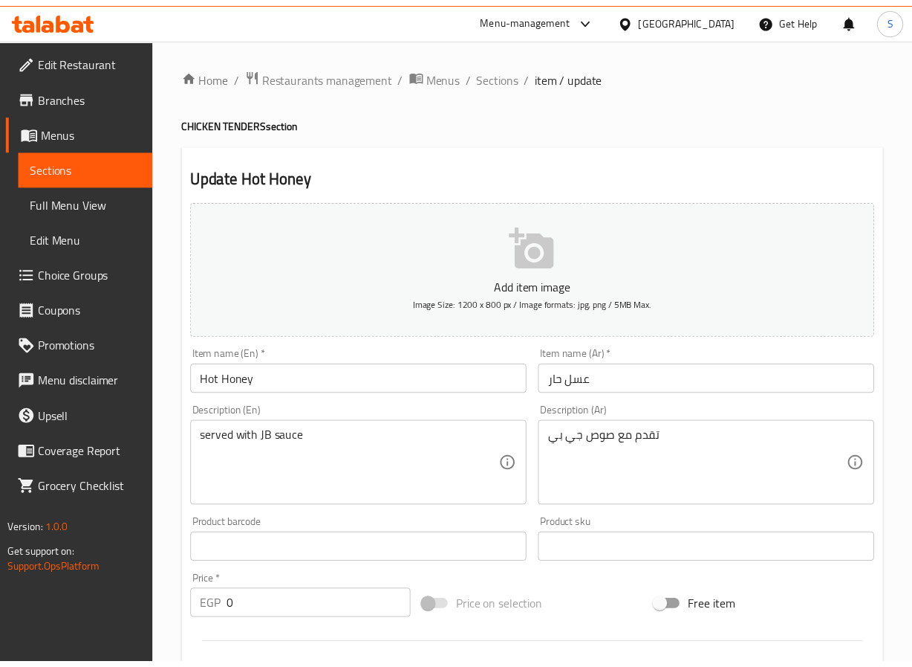
scroll to position [542, 0]
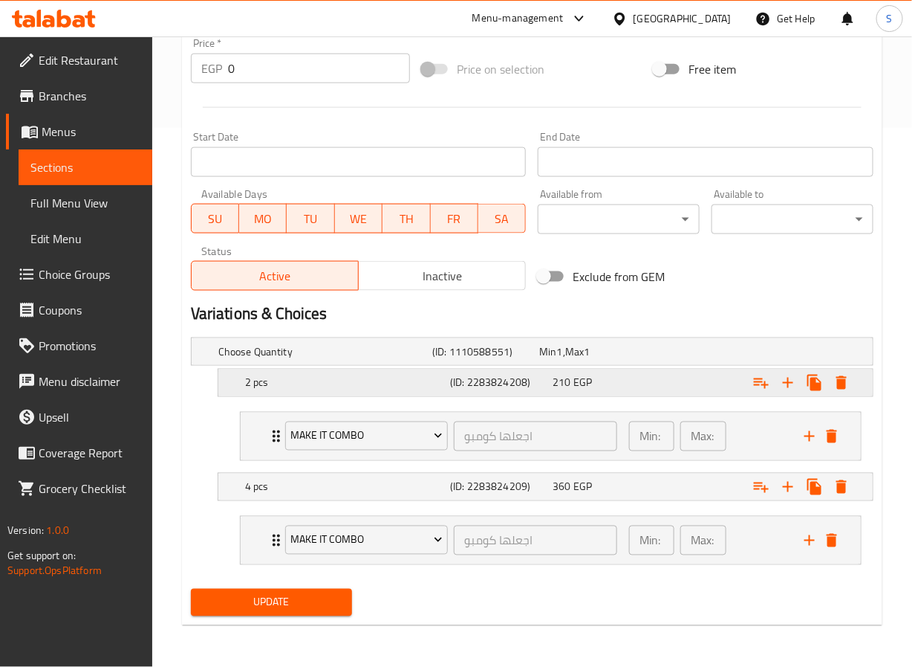
click at [359, 386] on h5 "2 pcs" at bounding box center [344, 382] width 199 height 15
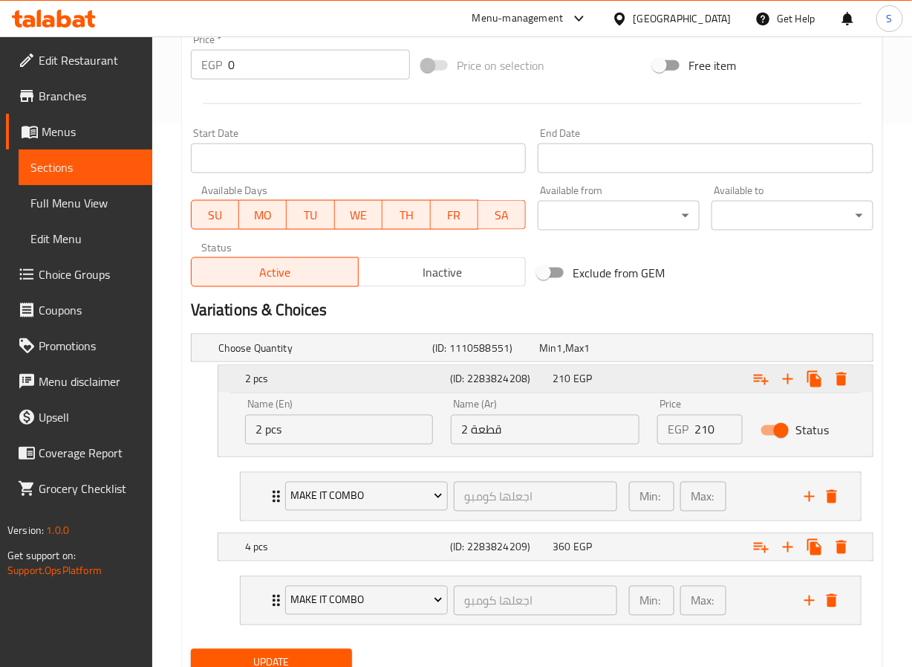
click at [359, 386] on h5 "2 pcs" at bounding box center [344, 379] width 199 height 15
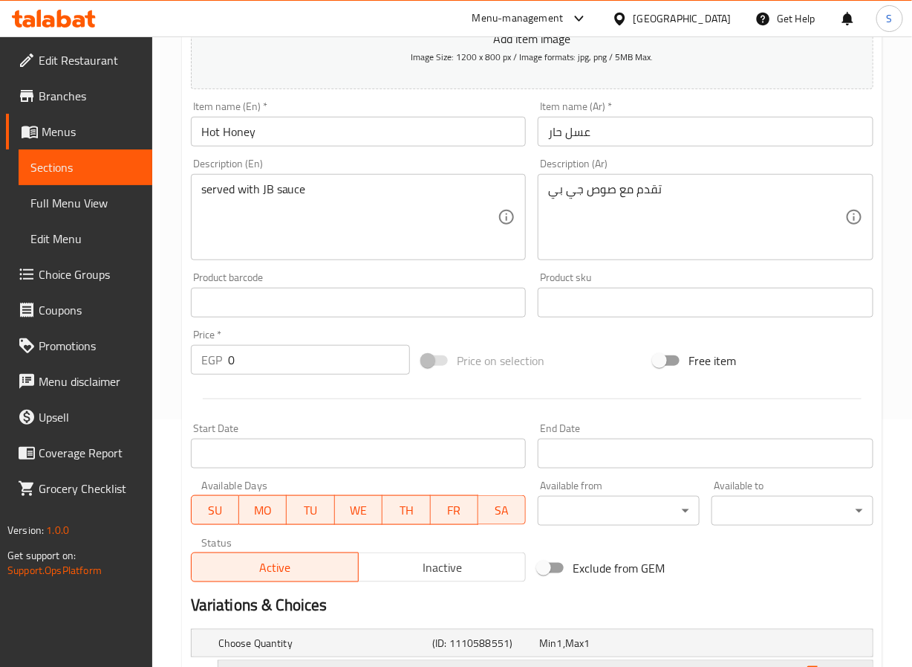
scroll to position [0, 0]
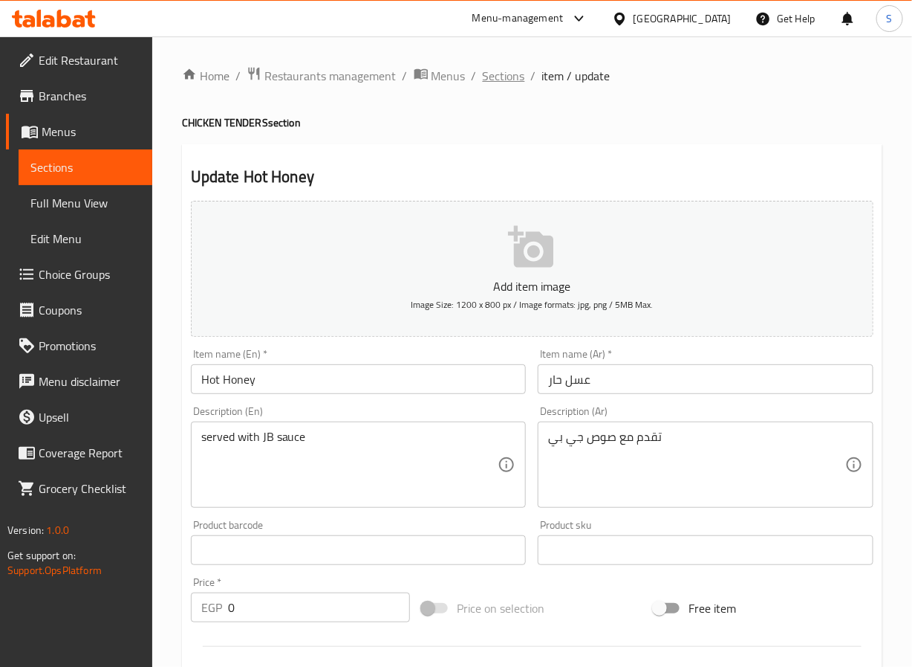
click at [493, 76] on span "Sections" at bounding box center [504, 76] width 42 height 18
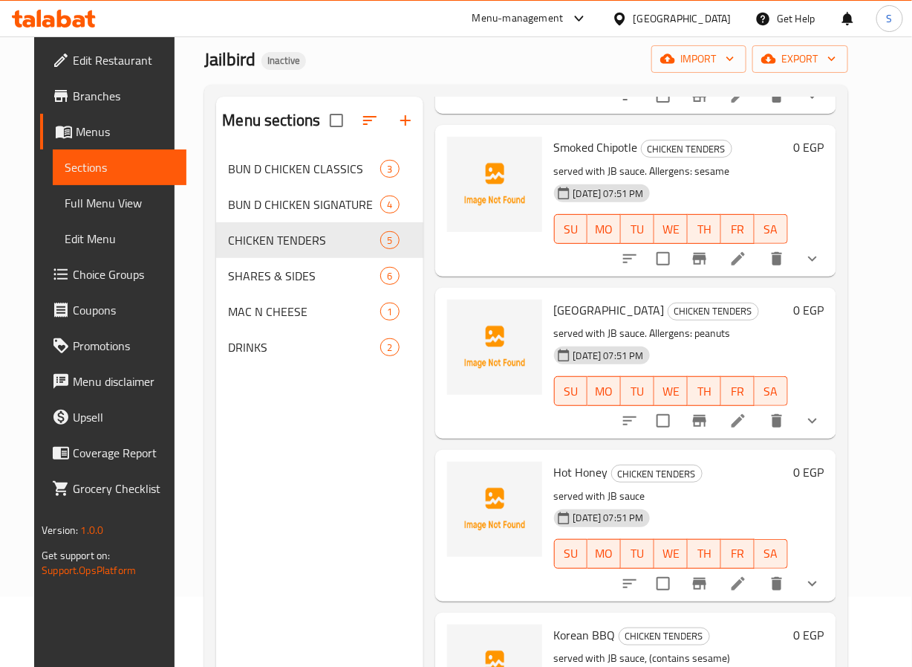
scroll to position [208, 0]
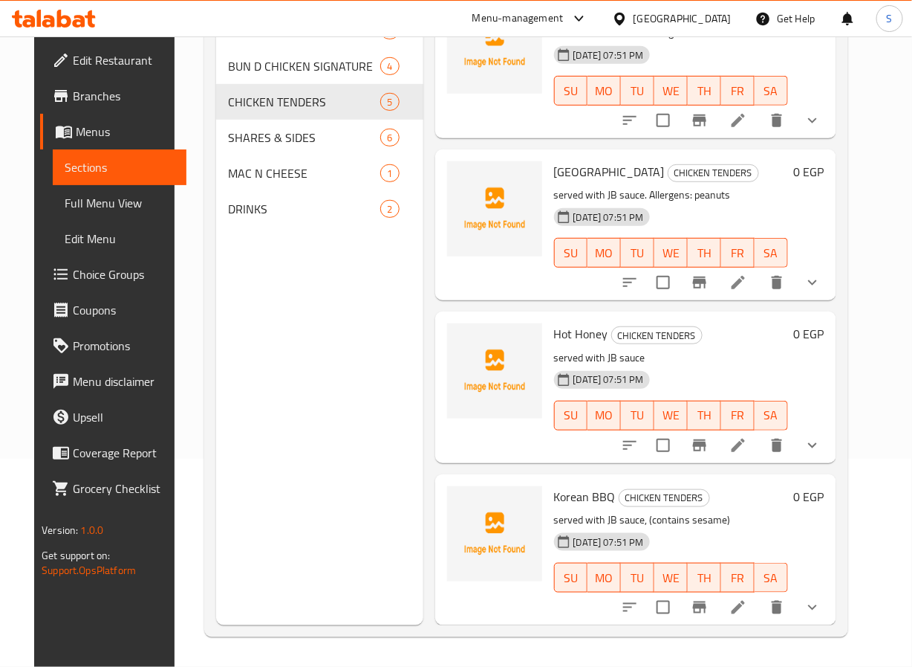
click at [759, 594] on li at bounding box center [739, 607] width 42 height 27
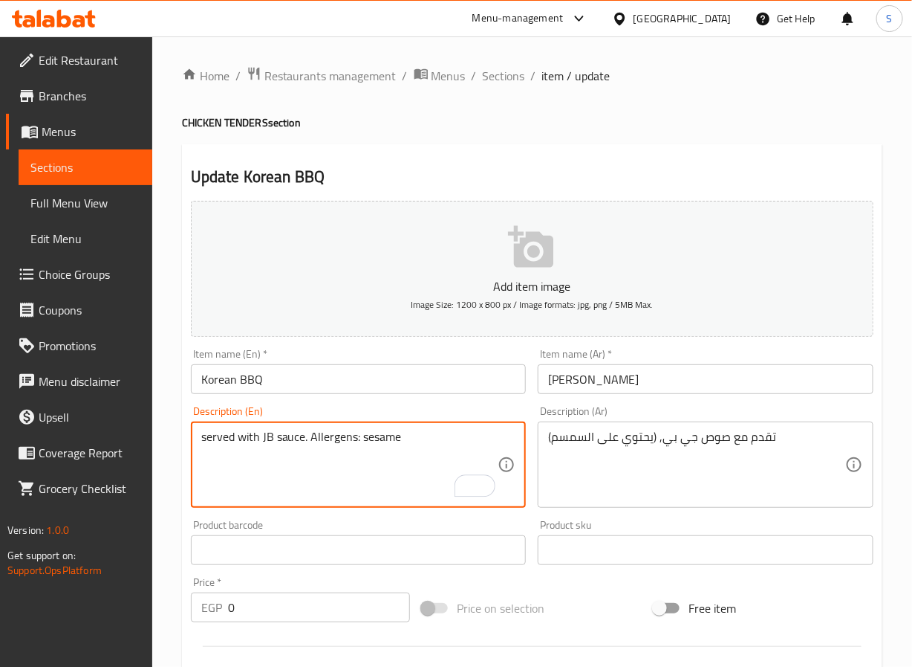
type textarea "served with JB sauce. Allergens: sesame"
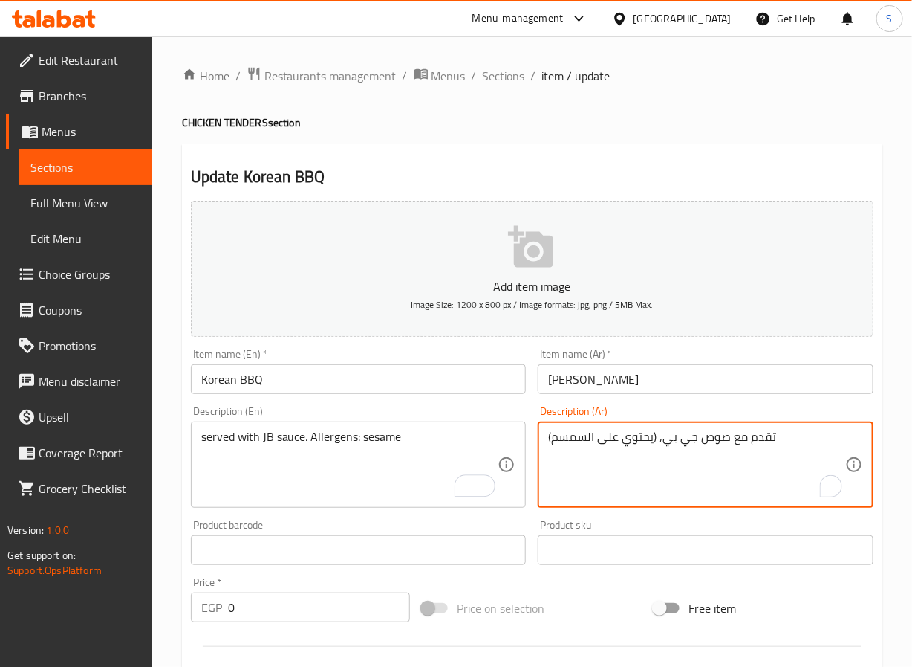
click at [604, 440] on textarea "تقدم مع صوص جي بي, (يحتوي على السمسم)" at bounding box center [696, 464] width 297 height 71
type textarea "تقدم مع صوص جي بي. مسببات حساسية: السمسم"
click at [179, 513] on div "Home / Restaurants management / Menus / Sections / item / update CHICKEN TENDER…" at bounding box center [532, 620] width 760 height 1169
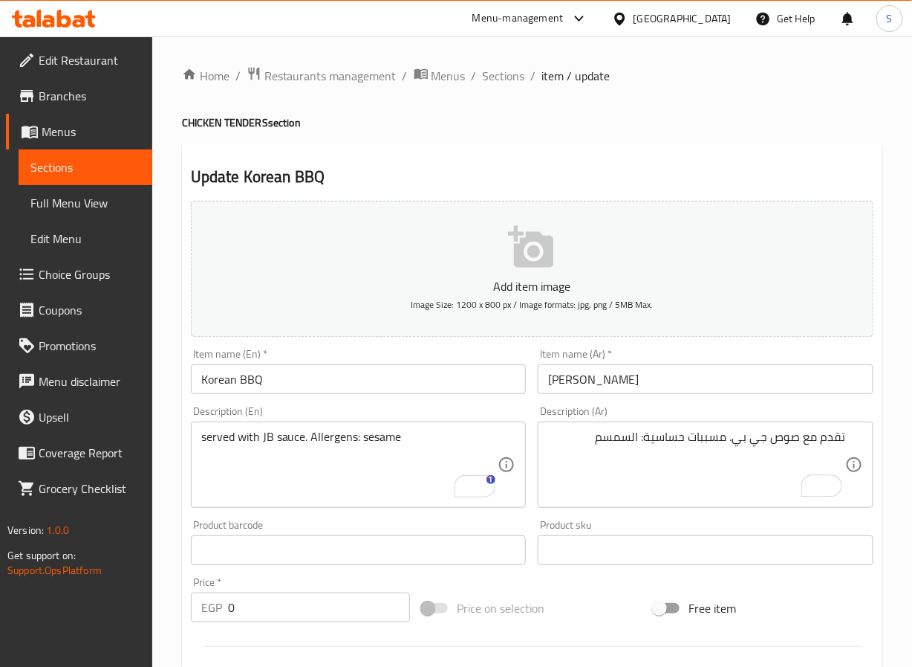
scroll to position [542, 0]
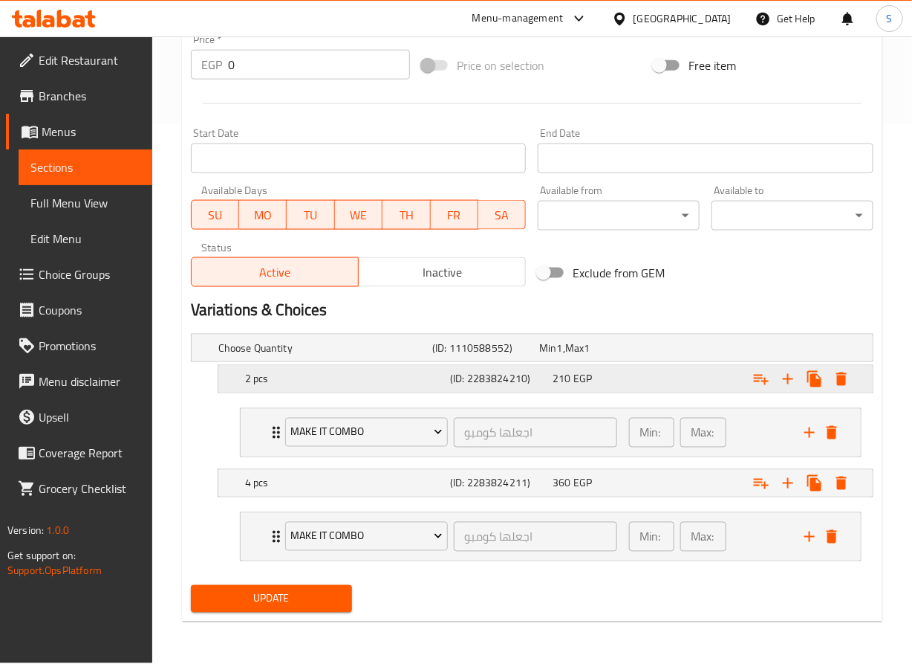
click at [317, 377] on h5 "2 pcs" at bounding box center [344, 379] width 199 height 15
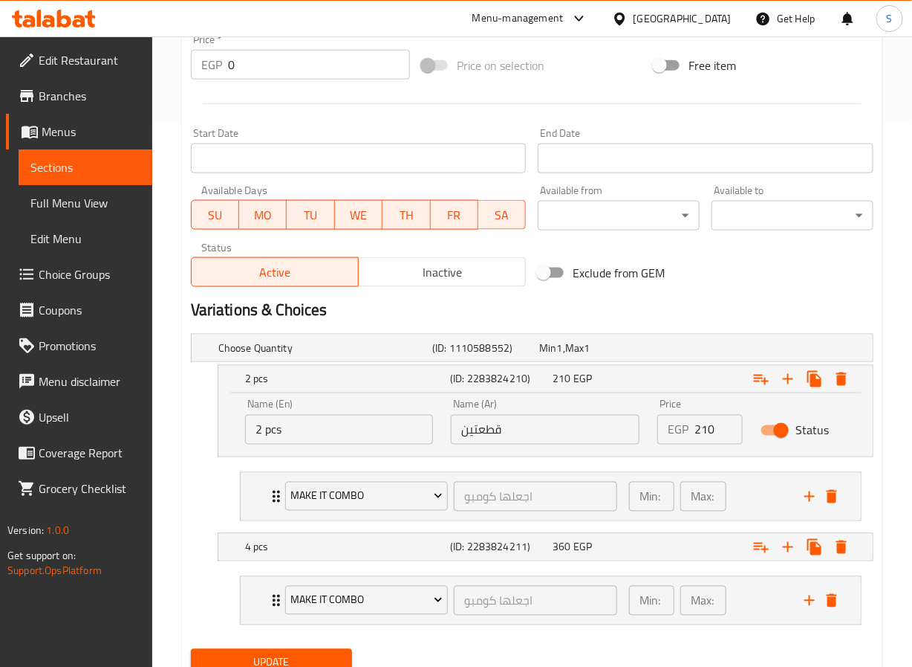
click at [471, 435] on input "قطعتين" at bounding box center [545, 430] width 189 height 30
type input "2 قطعة"
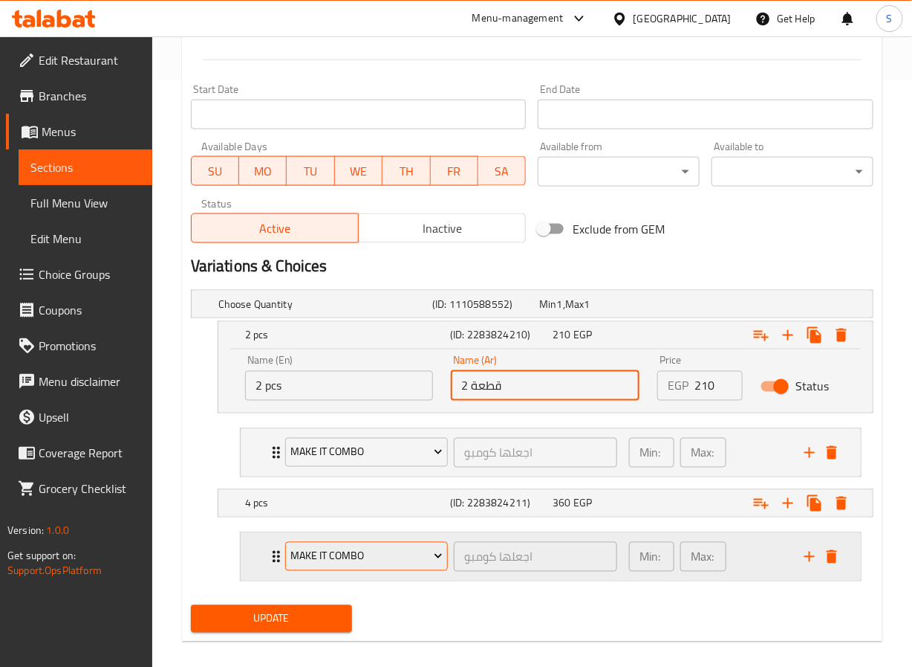
scroll to position [607, 0]
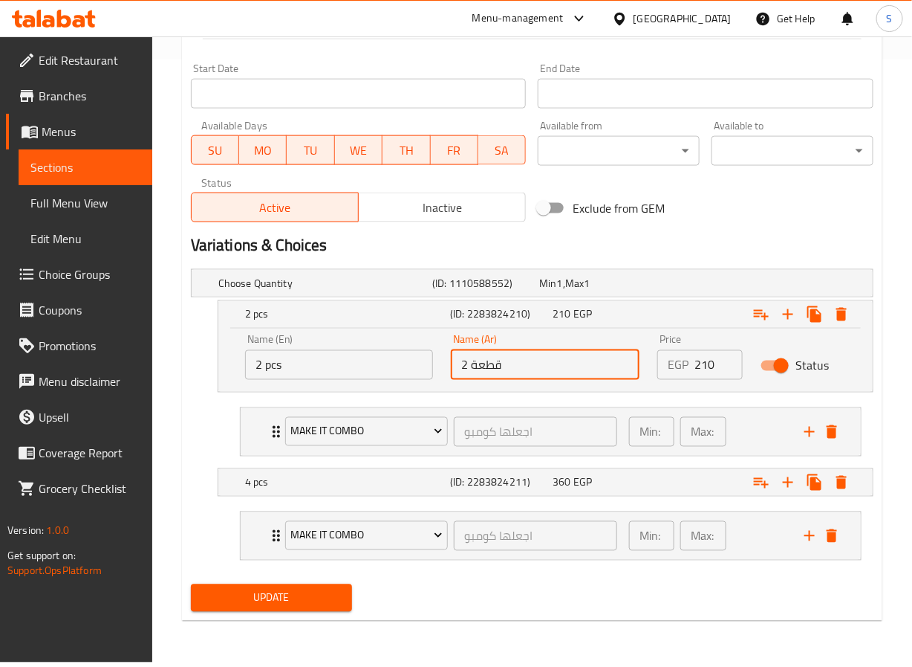
click at [322, 604] on span "Update" at bounding box center [272, 597] width 138 height 19
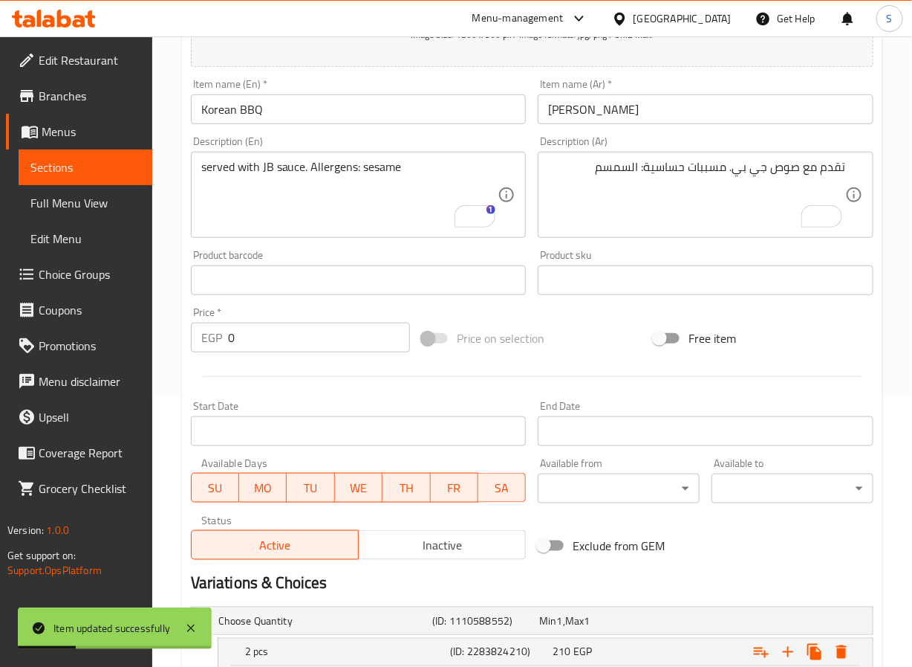
scroll to position [0, 0]
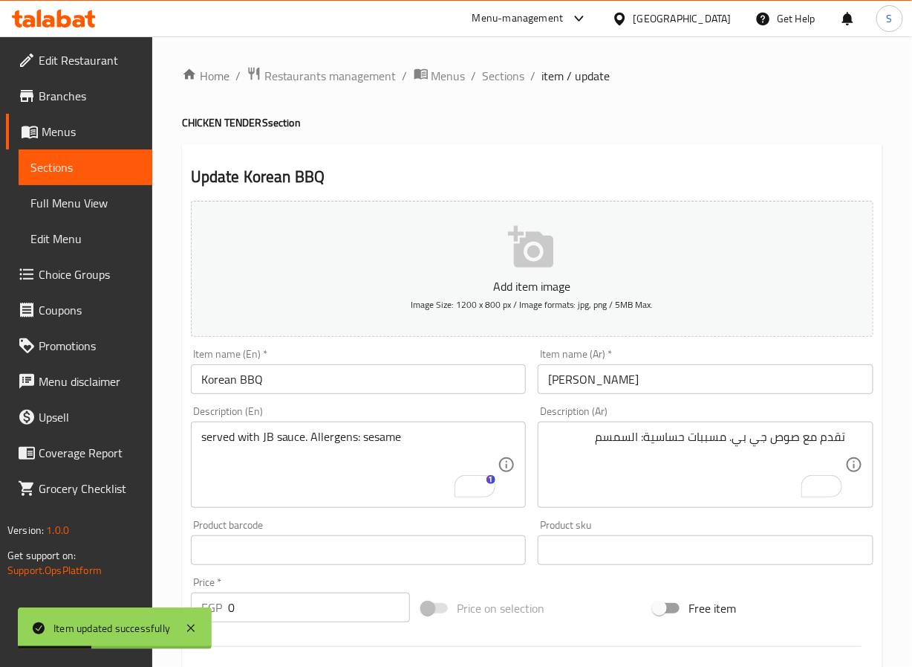
click at [489, 83] on span "Sections" at bounding box center [504, 76] width 42 height 18
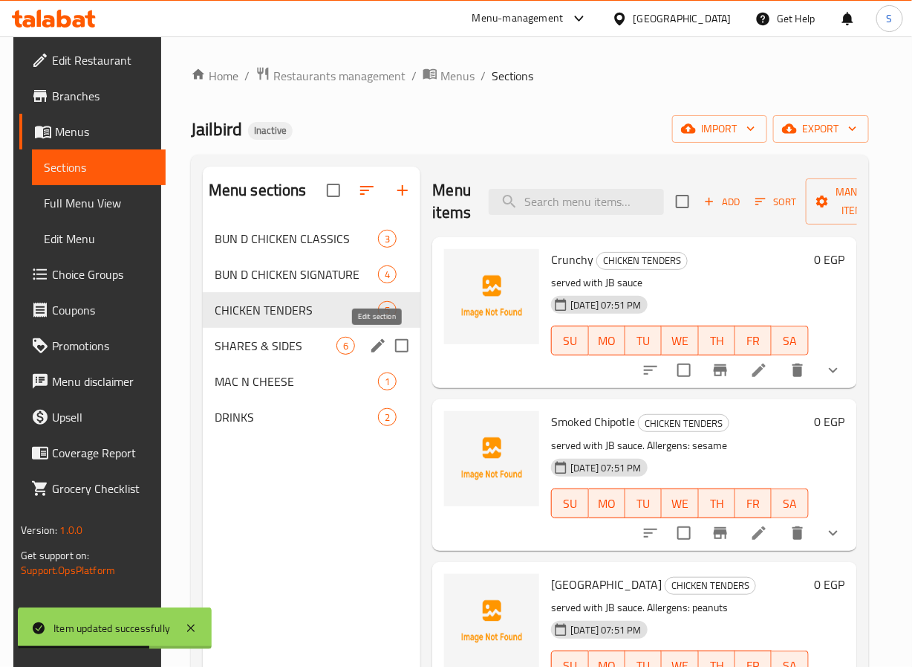
click at [373, 351] on icon "edit" at bounding box center [378, 345] width 13 height 13
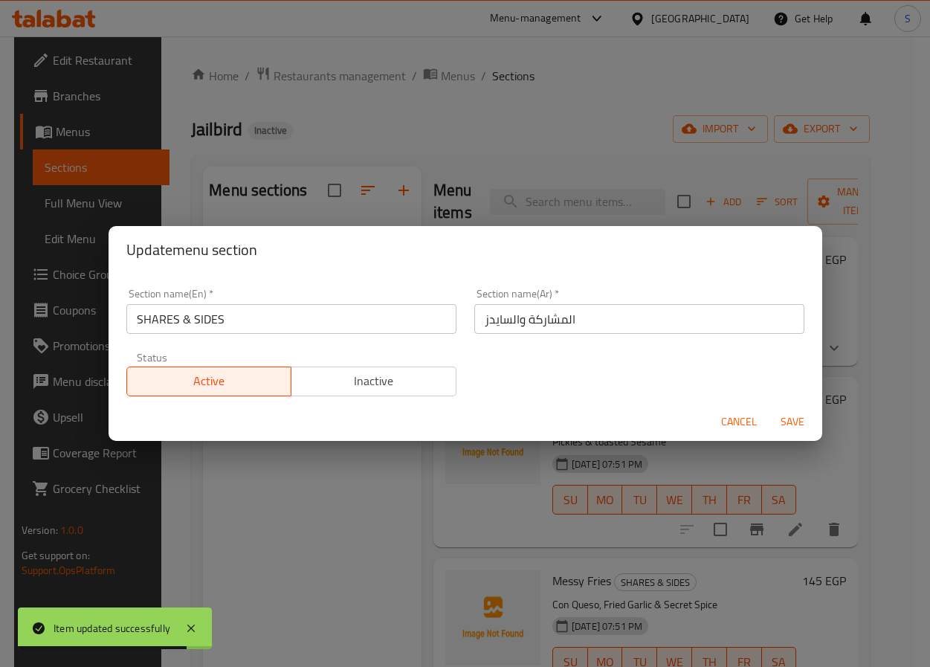
click at [542, 319] on input "المشاركة والسايدز" at bounding box center [639, 319] width 330 height 30
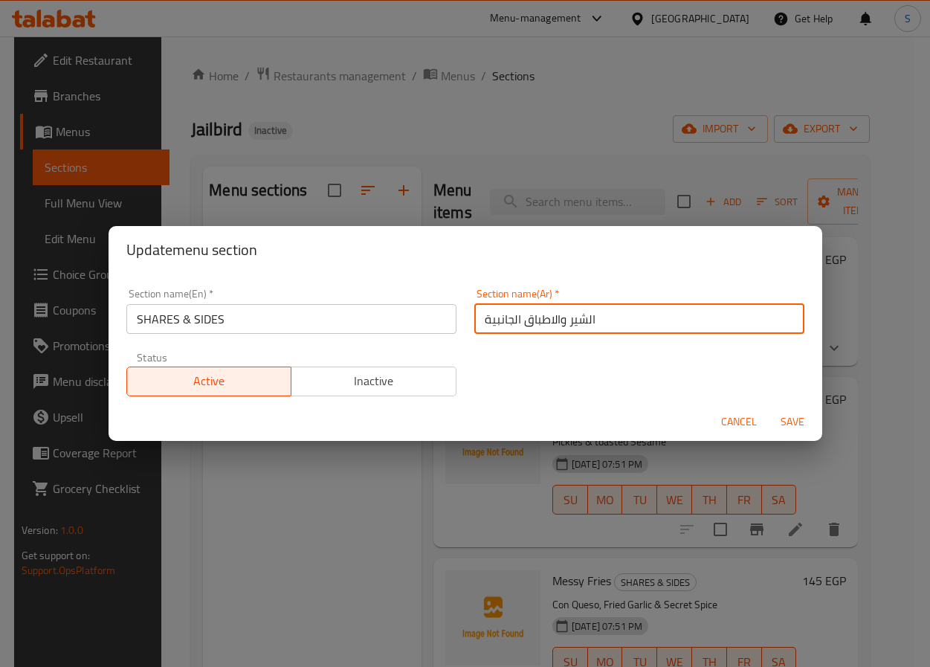
type input "الشير والاطباق الجانبية"
click at [768, 408] on button "Save" at bounding box center [792, 421] width 48 height 27
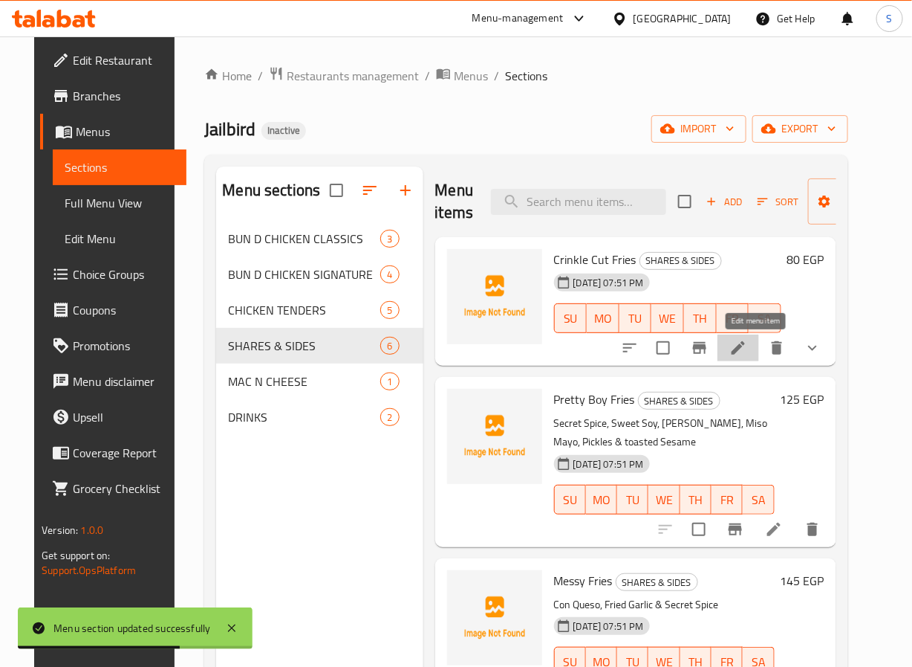
click at [748, 355] on icon at bounding box center [739, 348] width 18 height 18
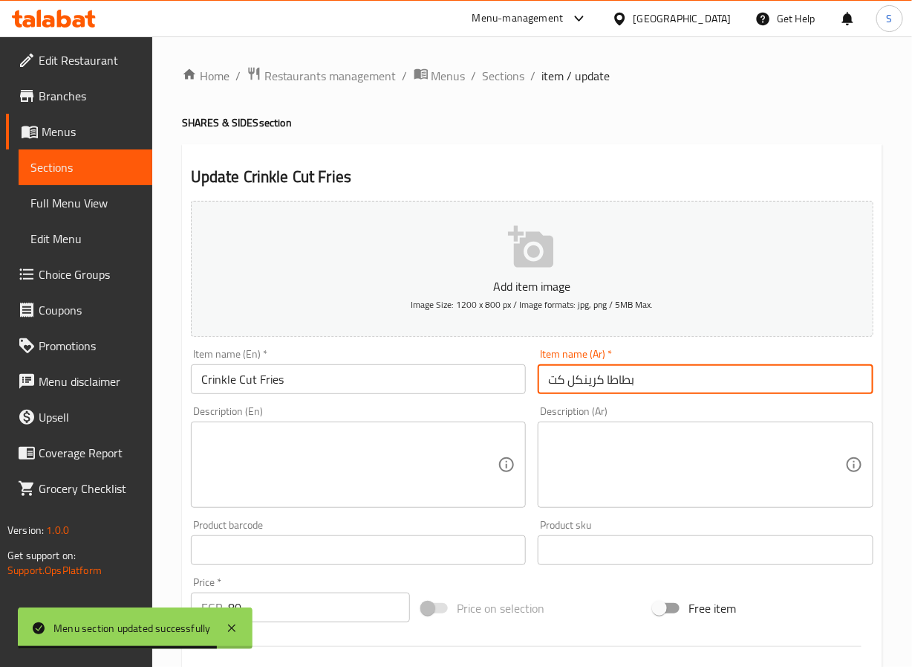
click at [603, 380] on input "بطاطا كرينكل كت" at bounding box center [706, 379] width 336 height 30
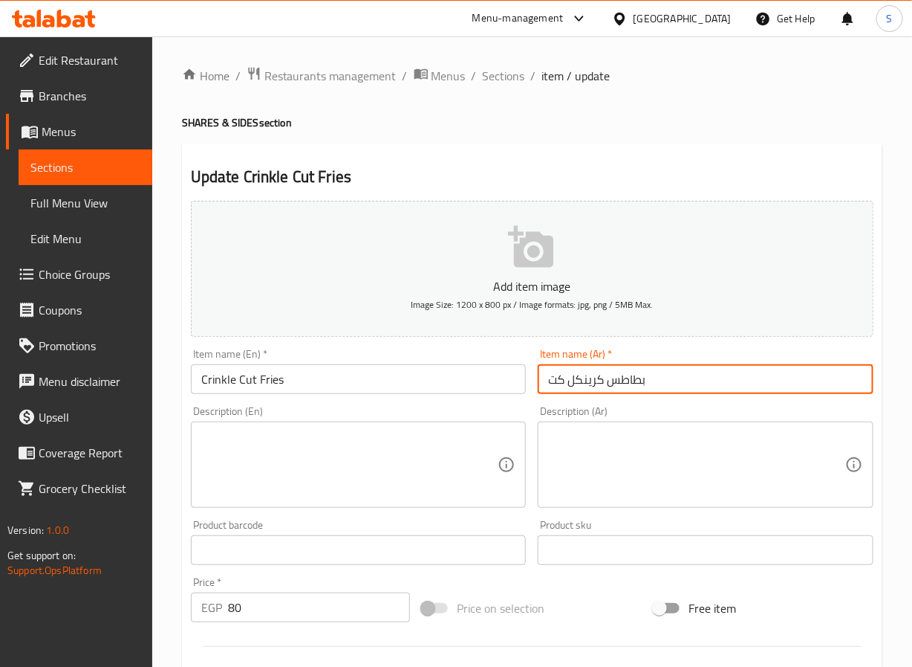
type input "بطاطس كرينكل كت"
click at [411, 455] on textarea at bounding box center [349, 464] width 297 height 71
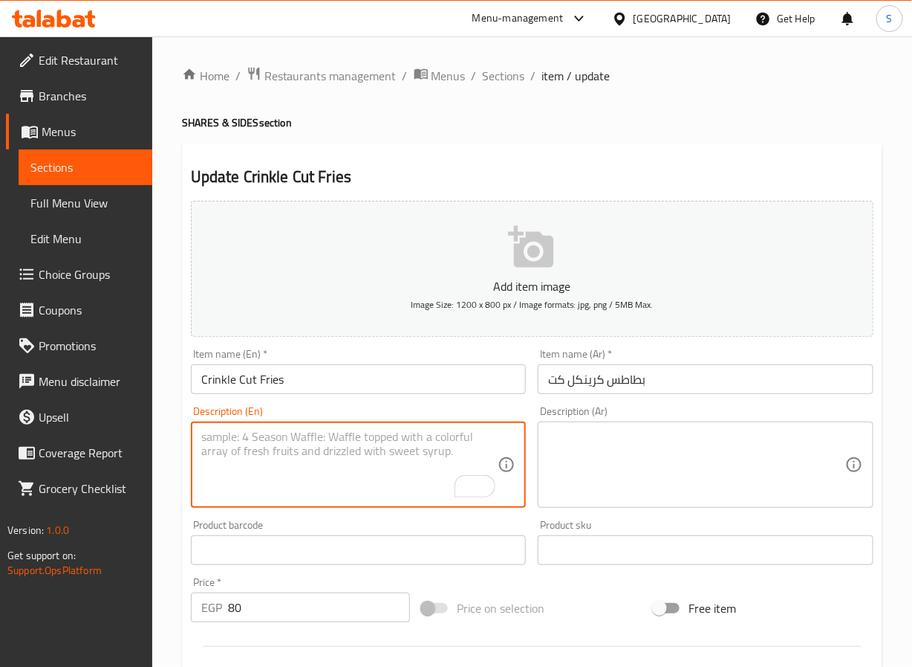
drag, startPoint x: 321, startPoint y: 464, endPoint x: 328, endPoint y: 459, distance: 8.5
click at [322, 464] on textarea "To enrich screen reader interactions, please activate Accessibility in Grammarl…" at bounding box center [349, 464] width 297 height 71
click at [328, 459] on textarea "To enrich screen reader interactions, please activate Accessibility in Grammarl…" at bounding box center [349, 464] width 297 height 71
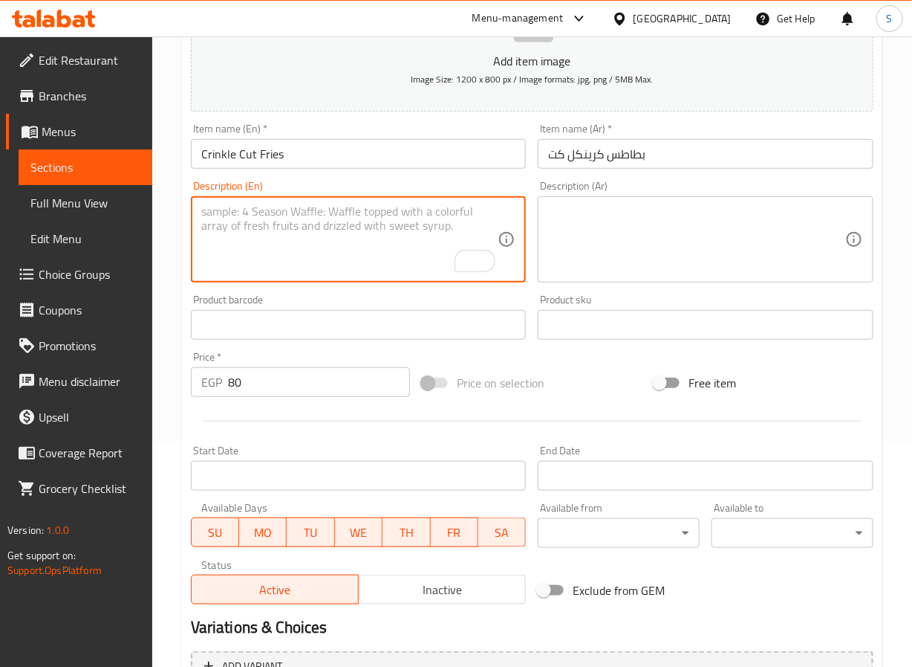
scroll to position [409, 0]
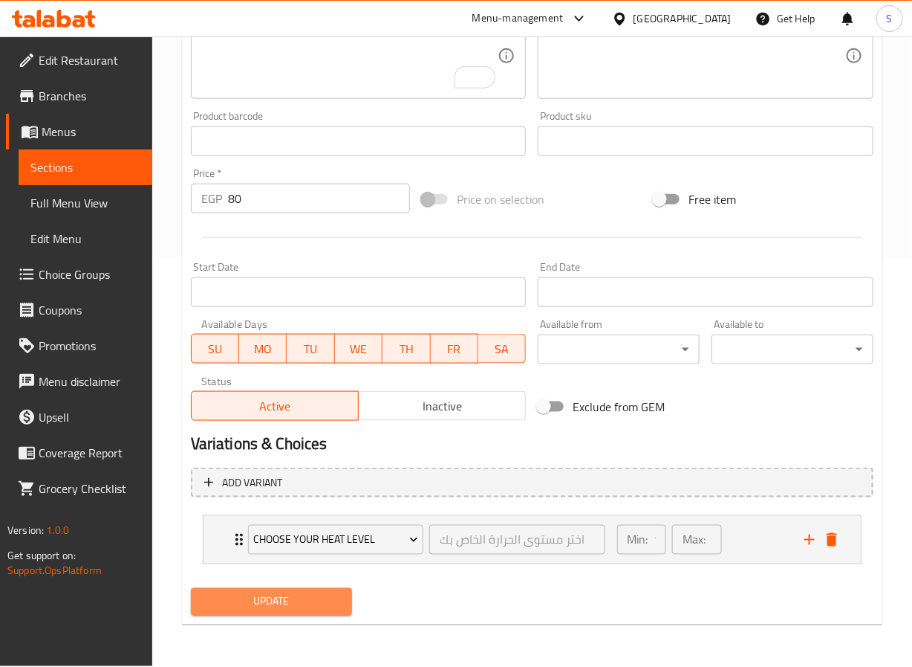
click at [246, 602] on span "Update" at bounding box center [272, 601] width 138 height 19
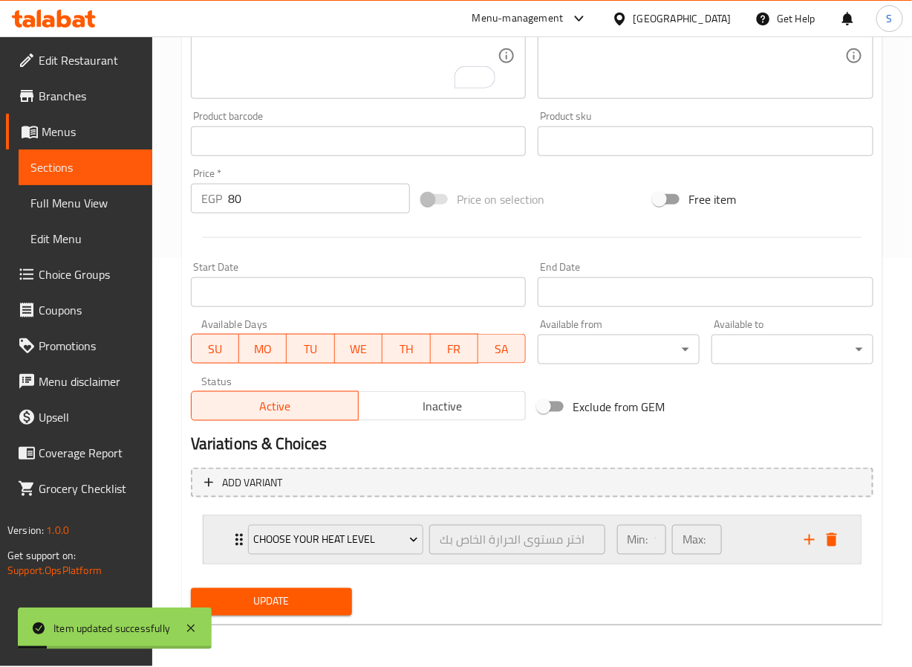
click at [224, 548] on div "CHOOSE YOUR HEAT LEVEL اختر مستوى الحرارة الخاص بك ​ Min: 1 ​ Max: 1 ​" at bounding box center [533, 540] width 658 height 48
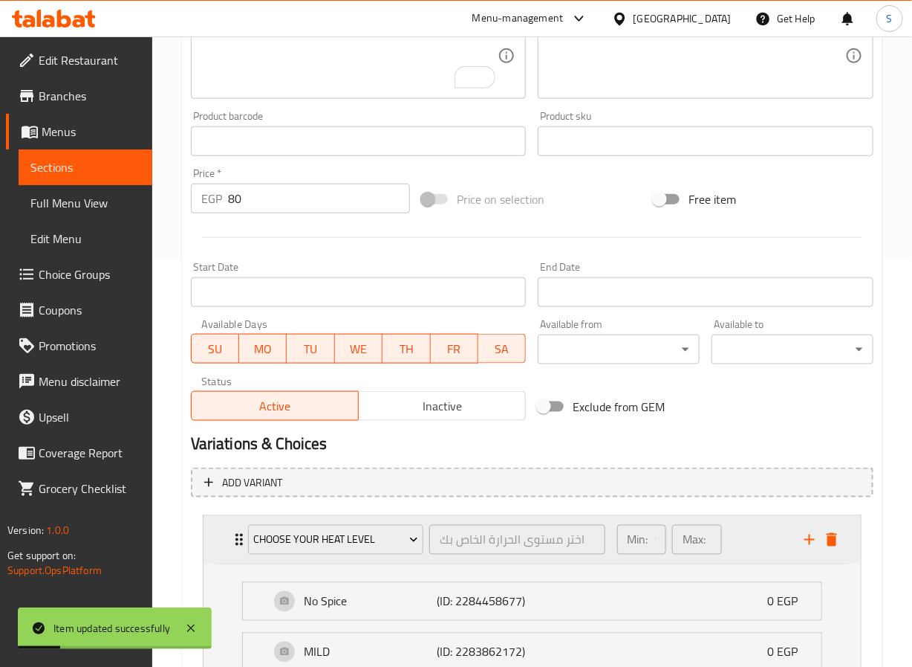
click at [224, 545] on div "CHOOSE YOUR HEAT LEVEL اختر مستوى الحرارة الخاص بك ​ Min: 1 ​ Max: 1 ​" at bounding box center [533, 540] width 658 height 48
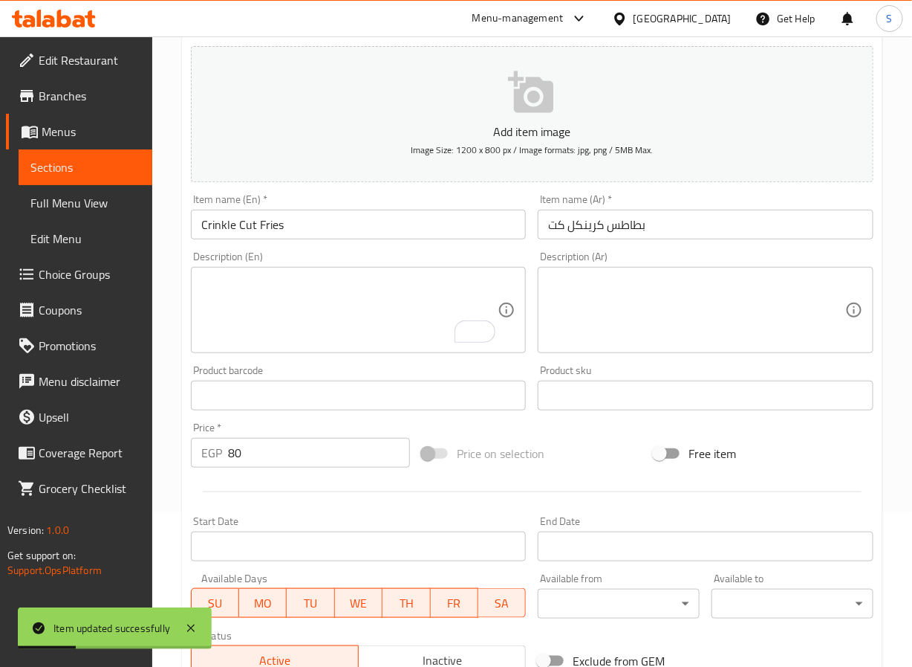
scroll to position [0, 0]
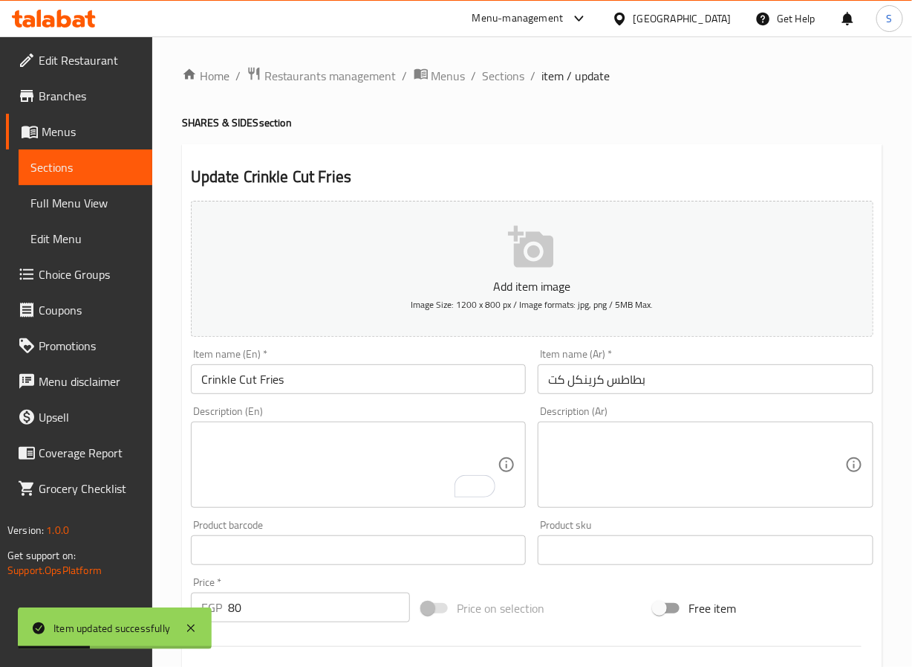
drag, startPoint x: 509, startPoint y: 77, endPoint x: 475, endPoint y: 5, distance: 79.1
click at [509, 77] on span "Sections" at bounding box center [504, 76] width 42 height 18
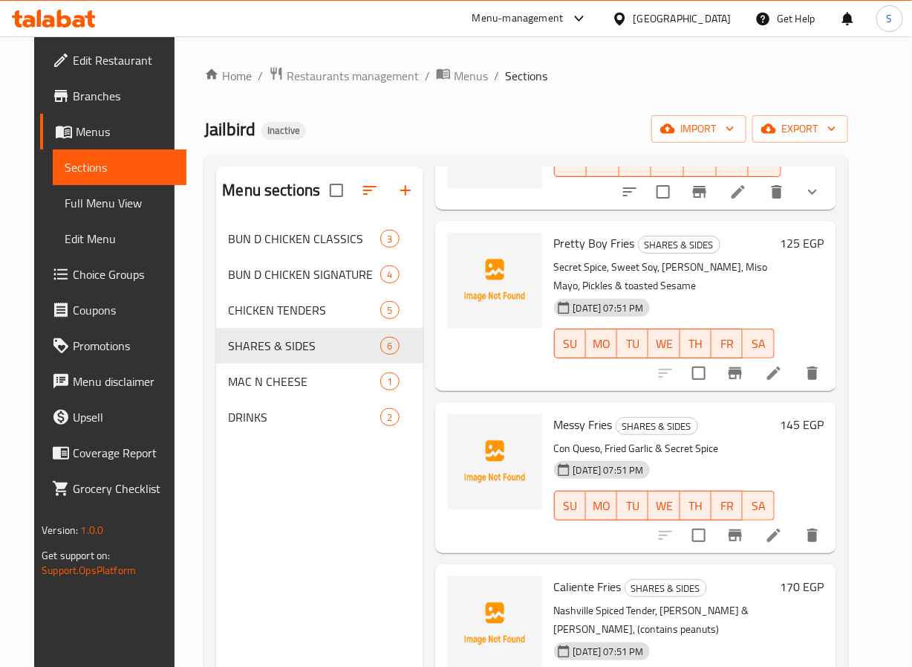
scroll to position [158, 0]
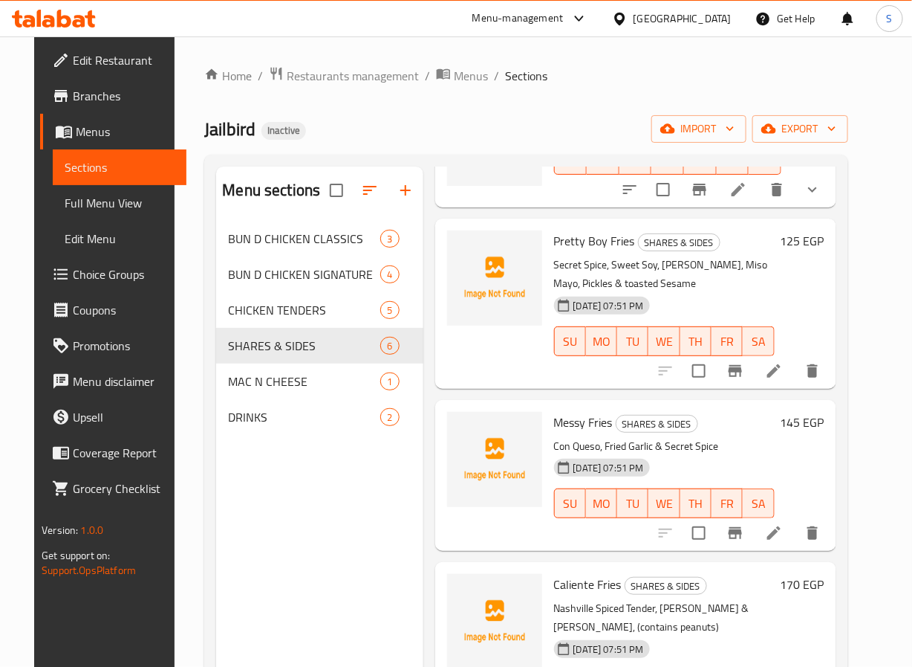
click at [795, 366] on li at bounding box center [774, 370] width 42 height 27
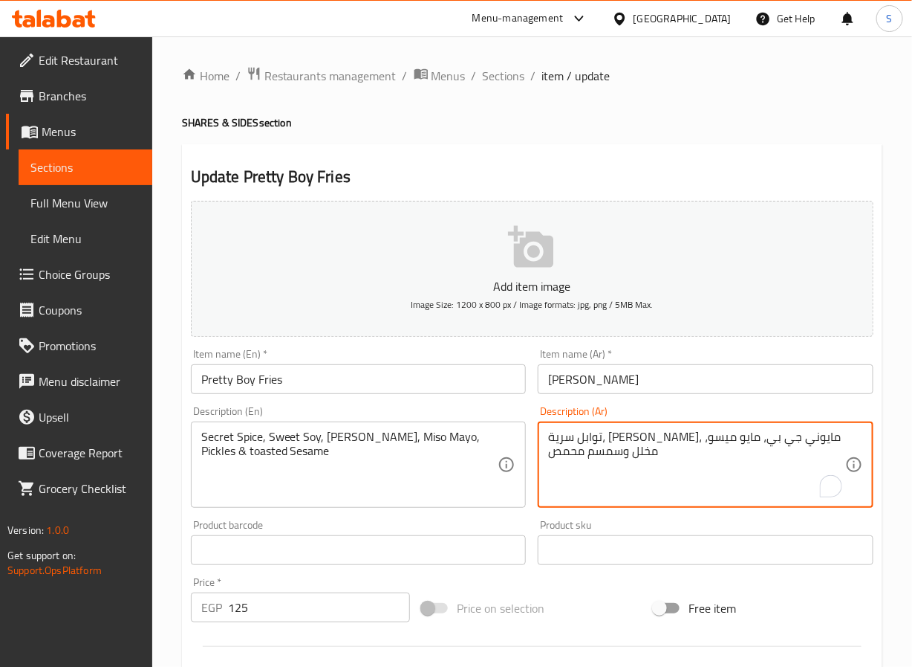
type textarea "توابل سرية، صويا حلوة، مايونيز جي بي، مايو ميسو، مخلل وسمسم محمص"
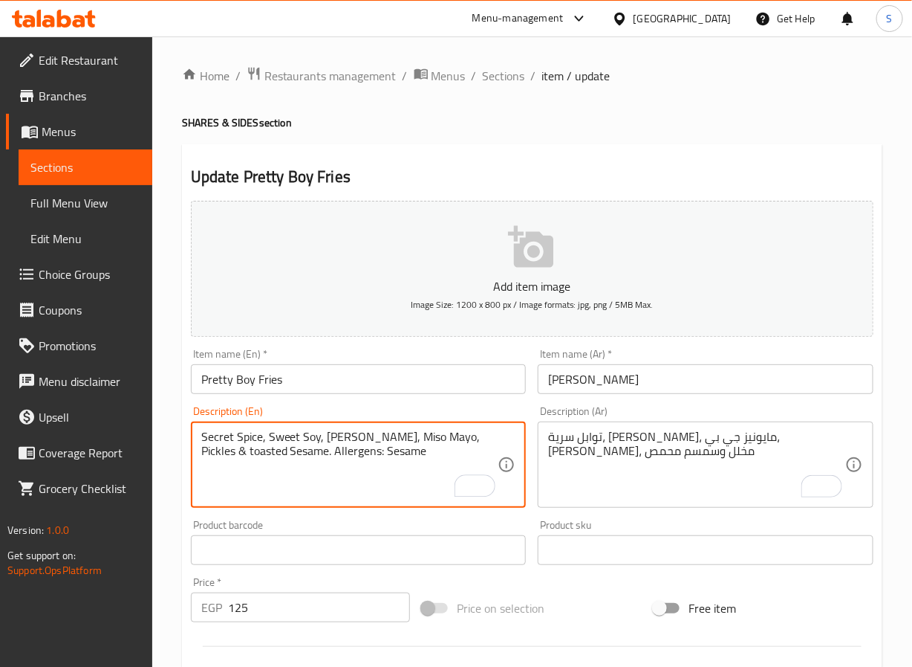
type textarea "Secret Spice, Sweet Soy, [PERSON_NAME], Miso Mayo, Pickles & toasted Sesame. Al…"
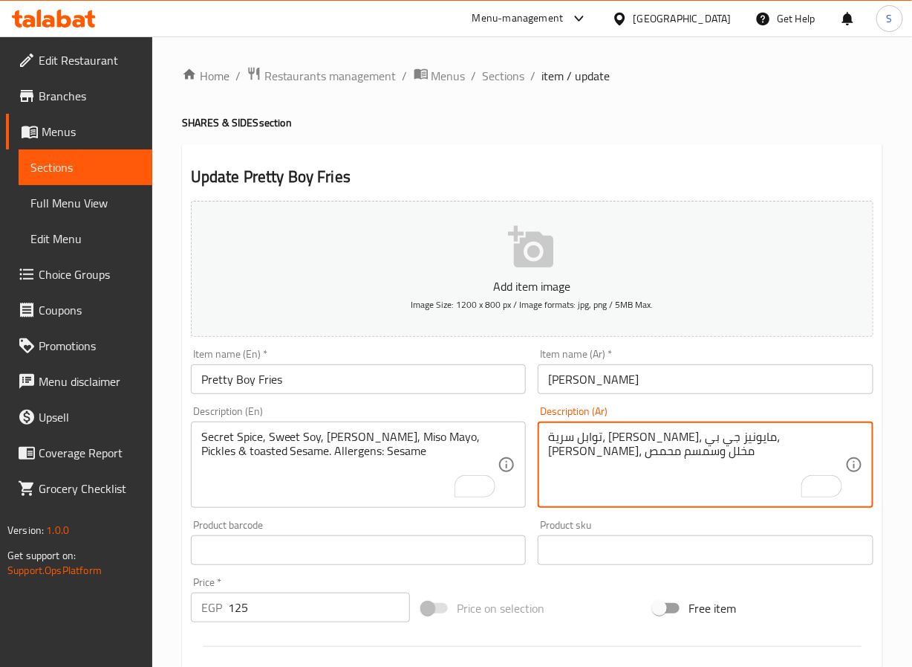
click at [665, 435] on textarea "توابل سرية، [PERSON_NAME]، مايونيز جي بي، [PERSON_NAME]، مخلل وسمسم محمص" at bounding box center [696, 464] width 297 height 71
type textarea "توابل سرية، [PERSON_NAME]، مايونيز جي بي، [PERSON_NAME]، مخلل وسمسم محمص. مسببا…"
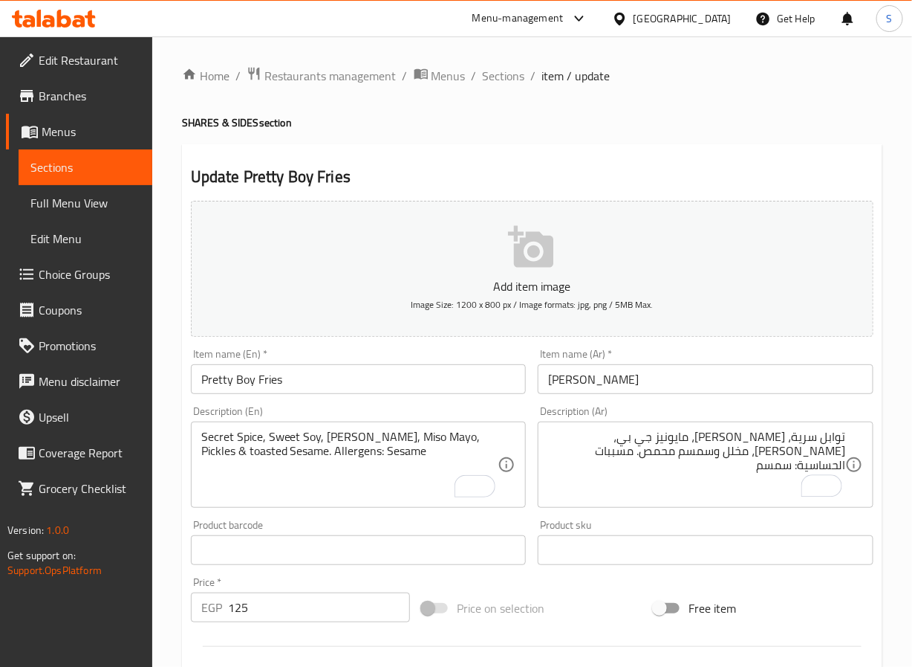
click at [170, 591] on div "Home / Restaurants management / Menus / Sections / item / update SHARES & SIDES…" at bounding box center [532, 543] width 760 height 1014
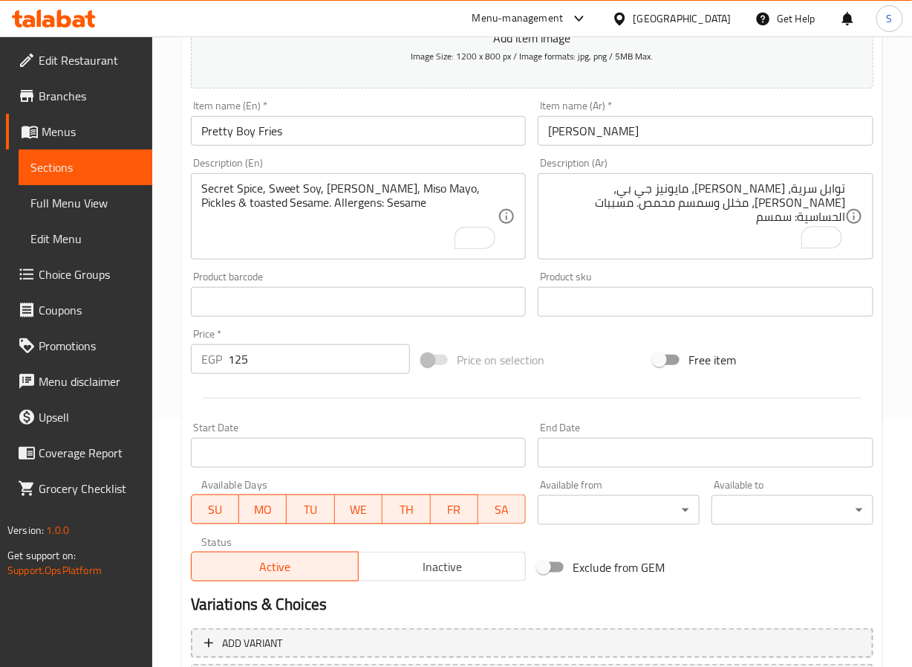
scroll to position [382, 0]
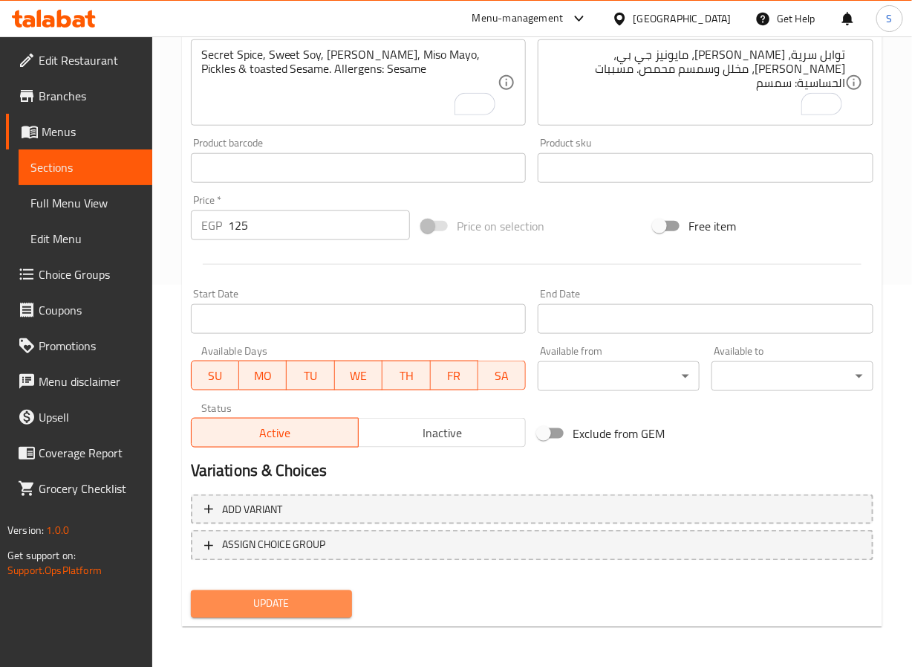
click at [230, 602] on span "Update" at bounding box center [272, 603] width 138 height 19
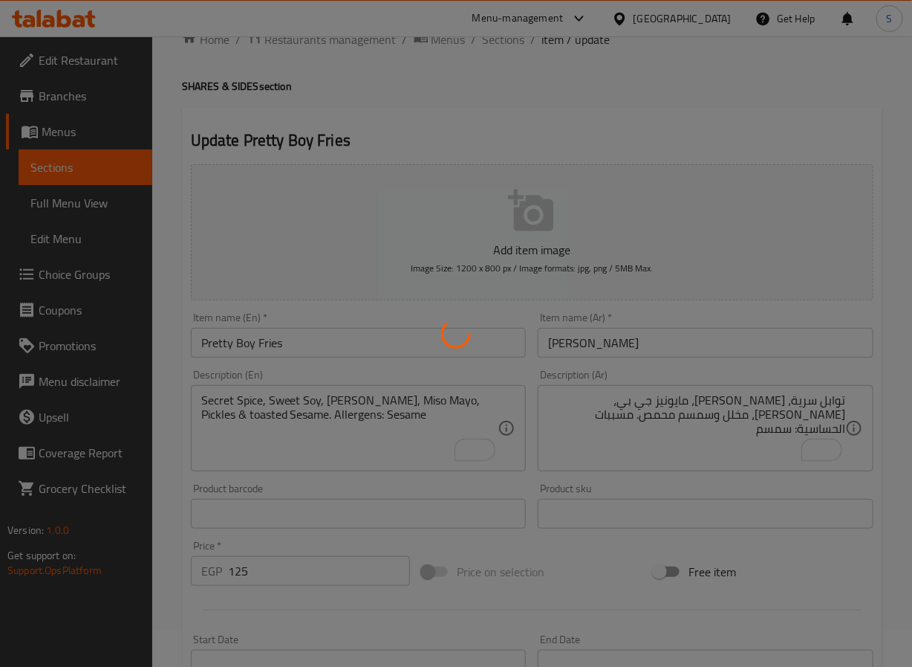
scroll to position [0, 0]
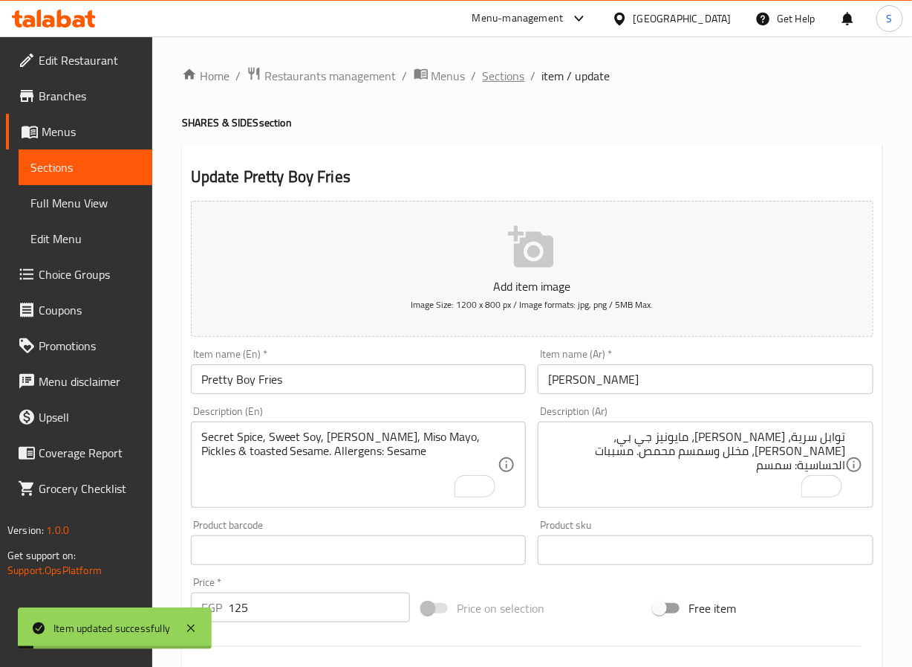
click at [510, 80] on span "Sections" at bounding box center [504, 76] width 42 height 18
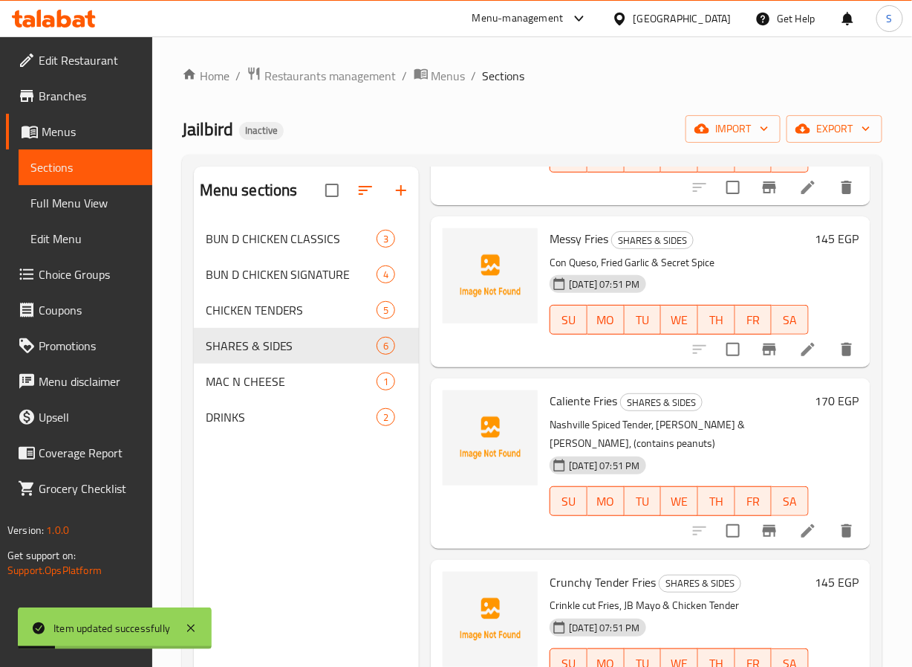
scroll to position [334, 0]
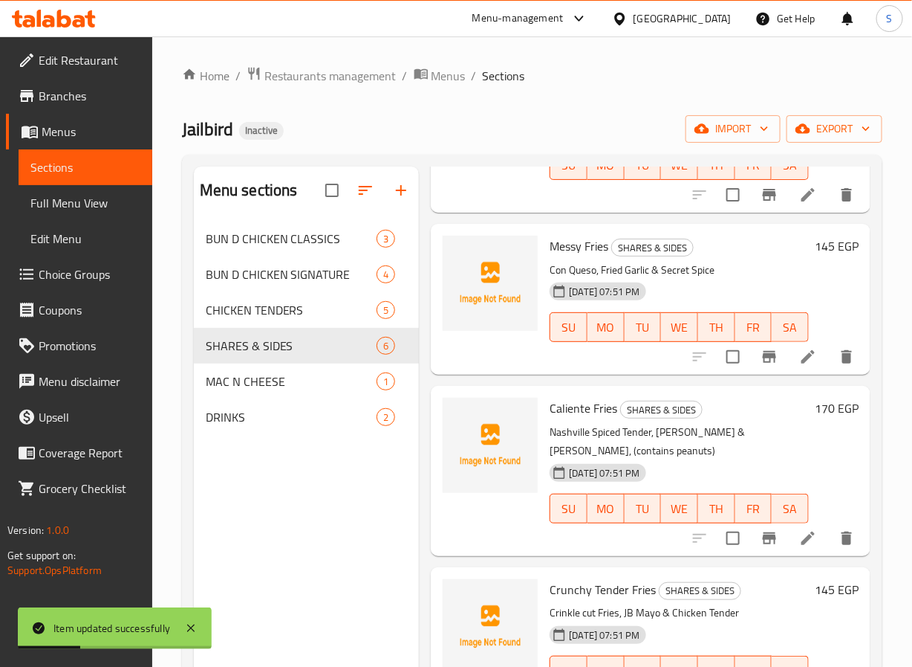
click at [792, 366] on li at bounding box center [809, 356] width 42 height 27
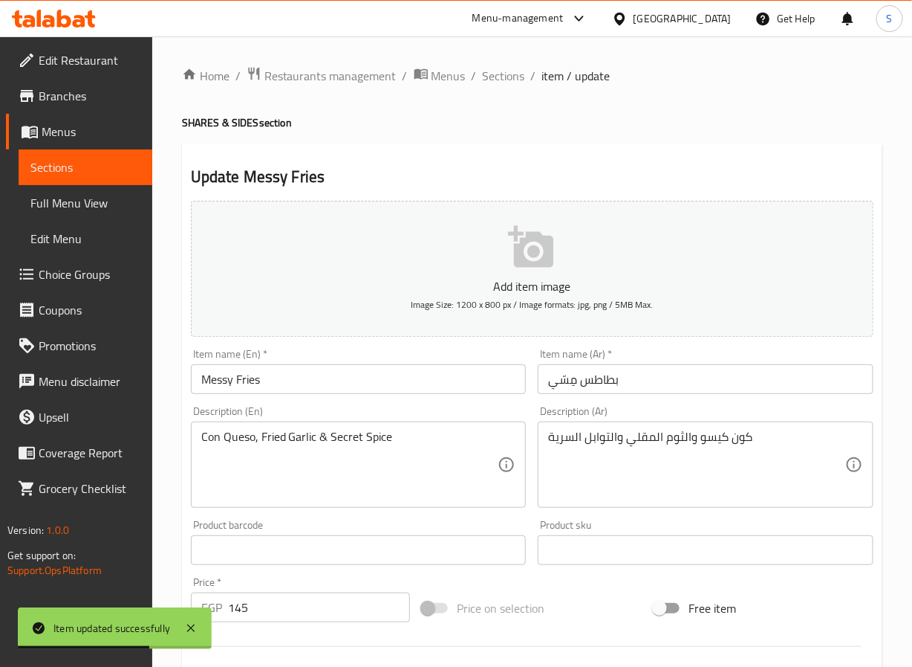
click at [597, 380] on input "بطاطس مِسّي" at bounding box center [706, 379] width 336 height 30
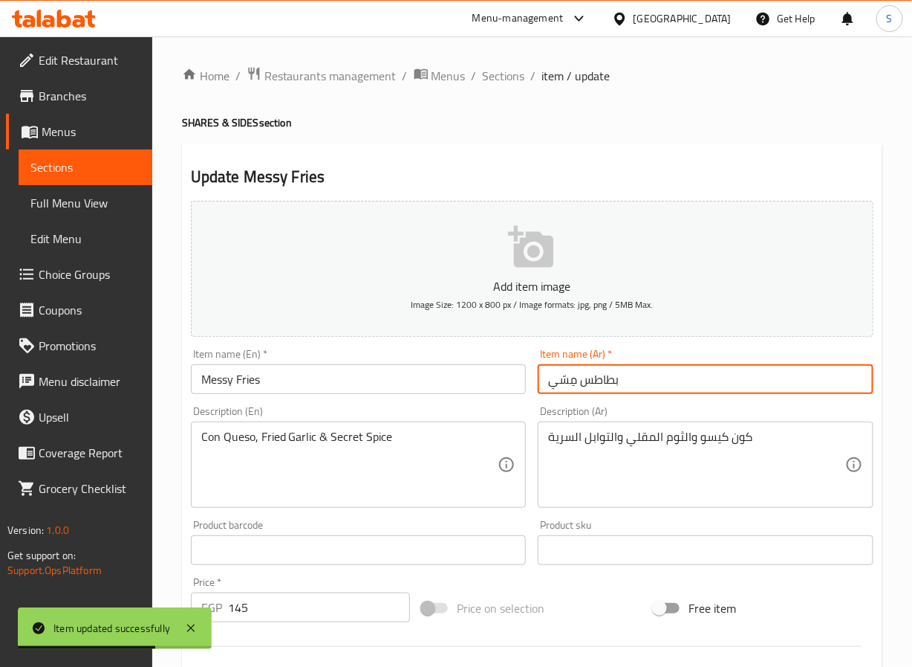
click at [597, 380] on input "بطاطس مِسّي" at bounding box center [706, 379] width 336 height 30
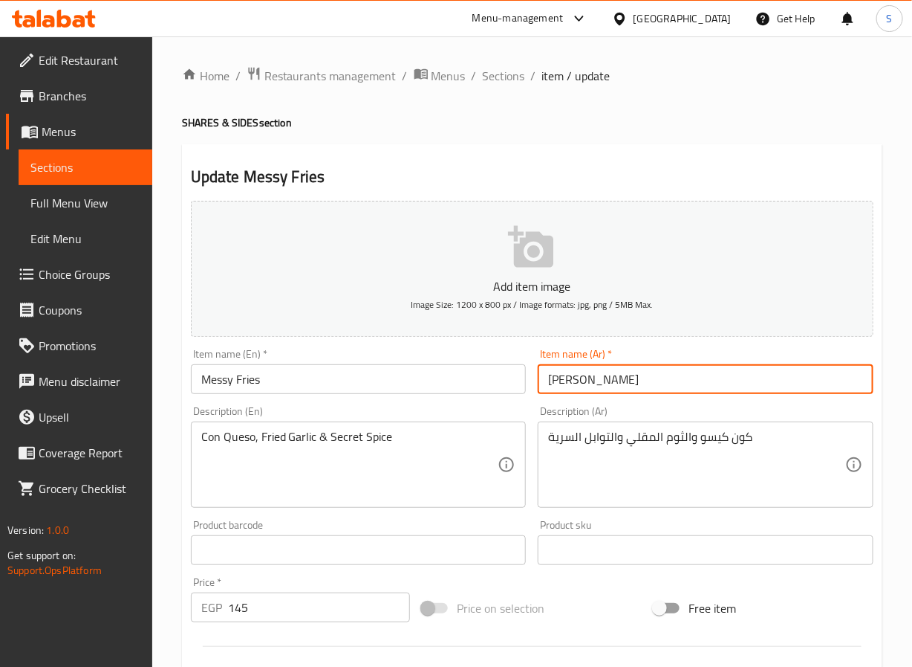
type input "[PERSON_NAME]"
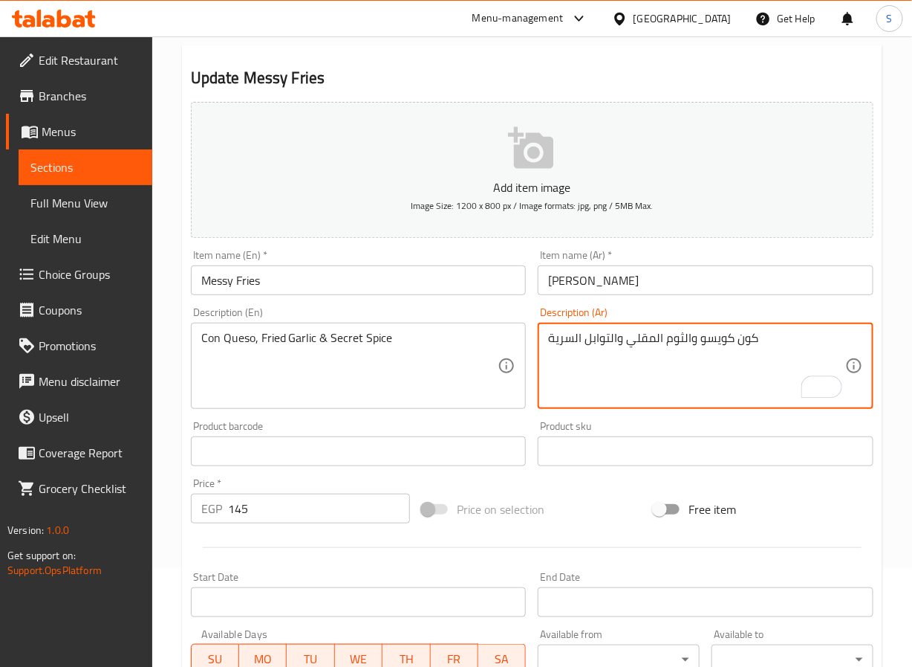
scroll to position [382, 0]
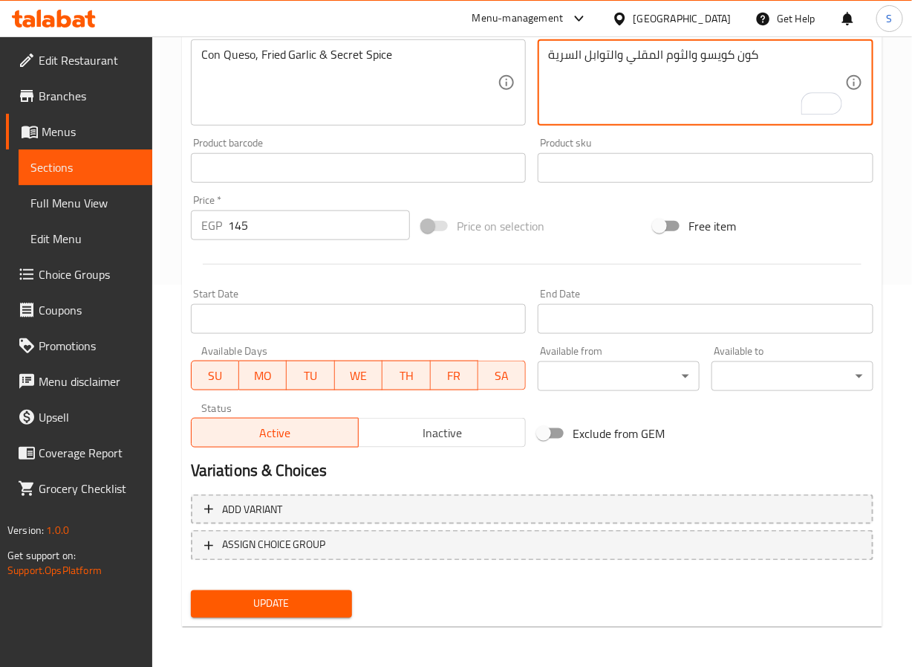
type textarea "كون كويسو والثوم المقلي والتوابل السرية"
click at [315, 595] on span "Update" at bounding box center [272, 603] width 138 height 19
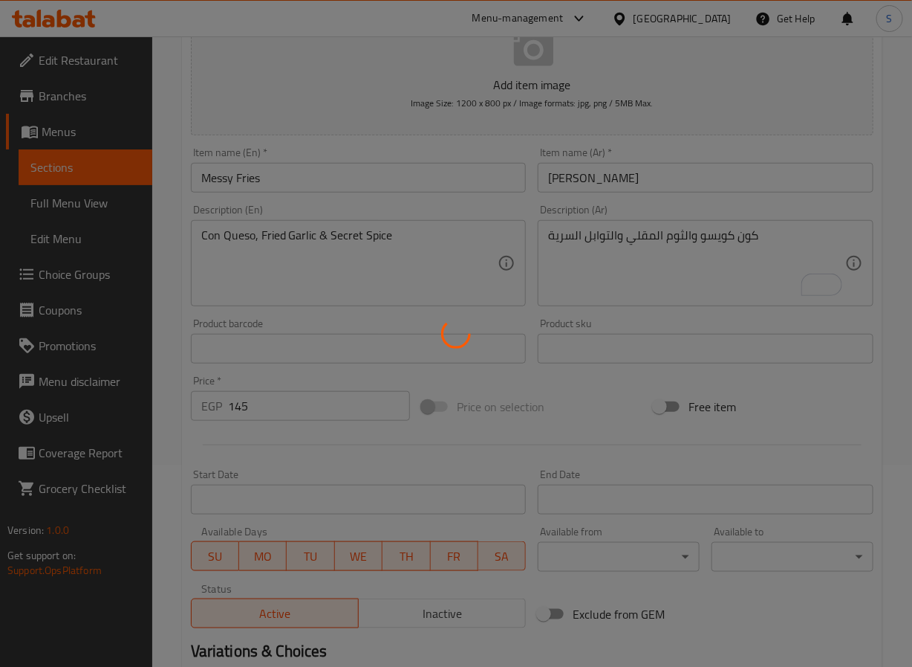
scroll to position [0, 0]
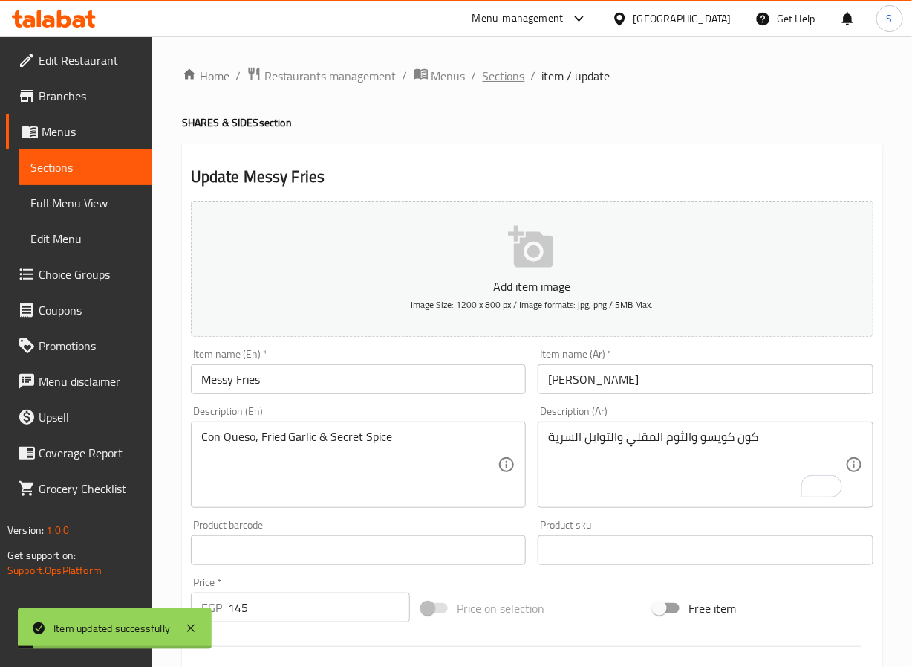
click at [511, 78] on span "Sections" at bounding box center [504, 76] width 42 height 18
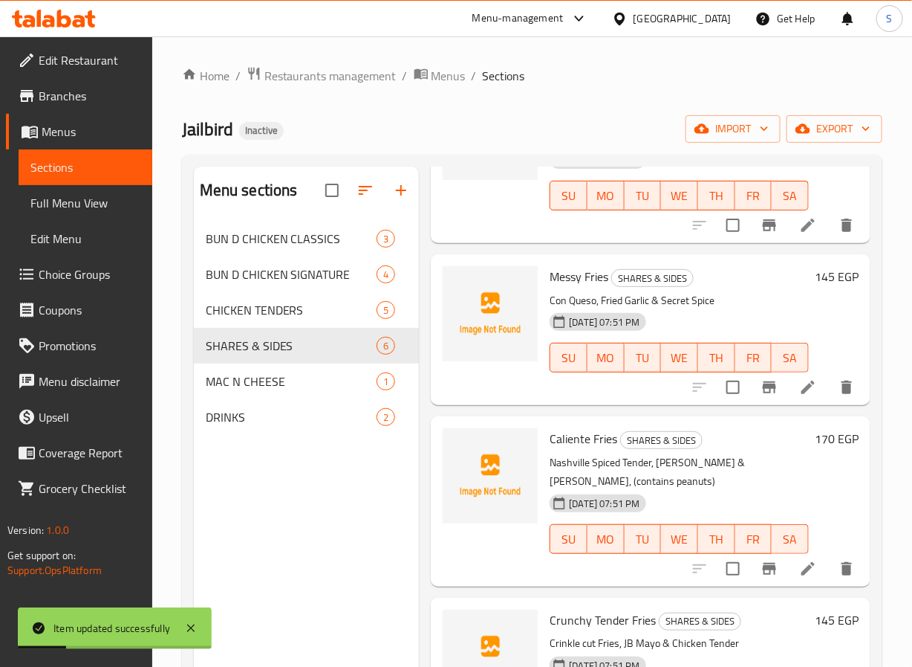
scroll to position [303, 0]
click at [800, 562] on icon at bounding box center [809, 569] width 18 height 18
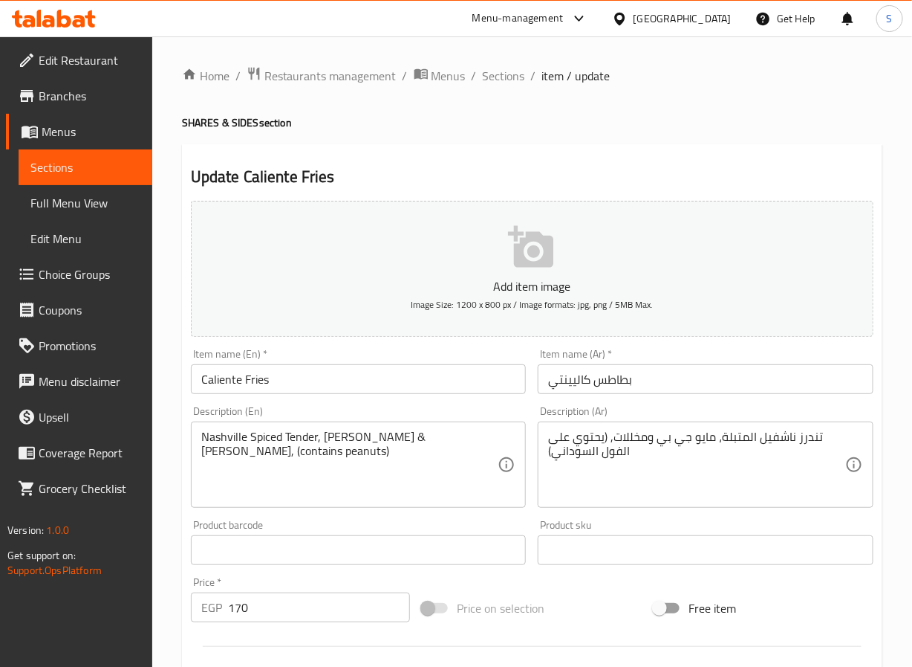
click at [611, 374] on input "بطاطس كاليينتي" at bounding box center [706, 379] width 336 height 30
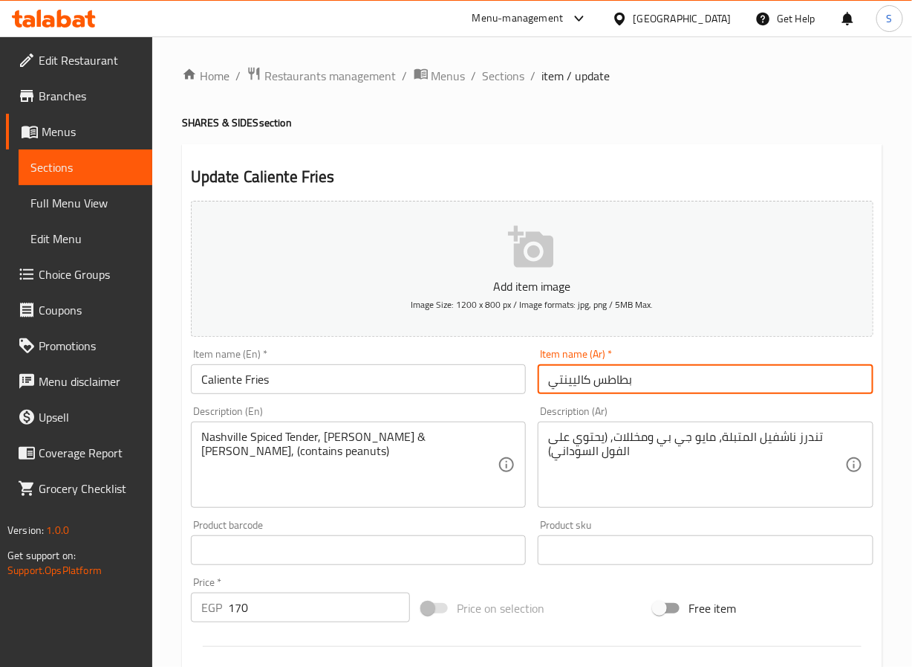
click at [611, 374] on input "بطاطس كاليينتي" at bounding box center [706, 379] width 336 height 30
type input "[PERSON_NAME]"
drag, startPoint x: 611, startPoint y: 374, endPoint x: 440, endPoint y: 438, distance: 182.2
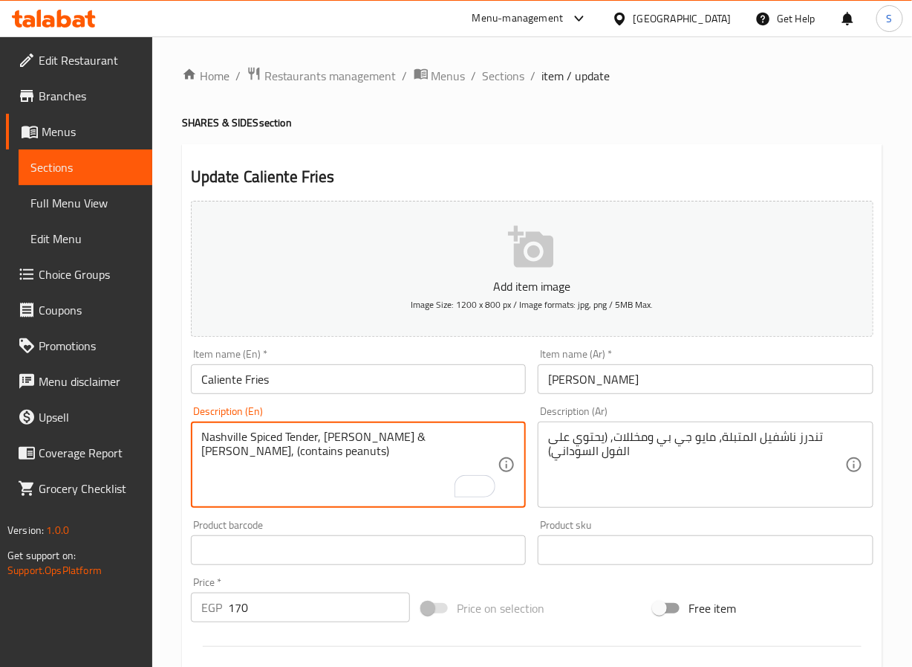
click at [413, 462] on textarea "Nashville Spiced Tender, [PERSON_NAME] & [PERSON_NAME], (contains peanuts)" at bounding box center [349, 464] width 297 height 71
type textarea "Nashville Spiced Tender, [PERSON_NAME] & Pickles. Allergens: peanuts"
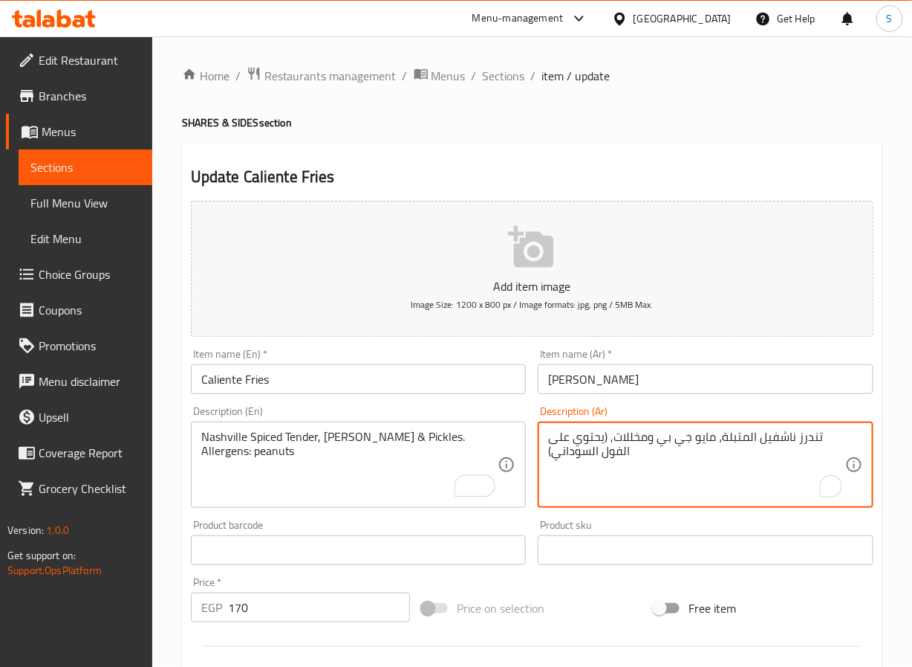
click at [632, 449] on textarea "تندرز ناشفيل المتبلة، مايو جي بي ومخللات, (يحتوي على الفول السوداني)" at bounding box center [696, 464] width 297 height 71
click at [840, 449] on textarea "تندرز ناشفيل المتبلة، مايو جي بي ومخللات. مسببات الحساسية: الفول السوداني" at bounding box center [696, 464] width 297 height 71
type textarea "تندرز ناشفيل المتبلة، مايو جي بي ومخللات. مسببات حساسية: الفول السوداني"
click at [179, 516] on div "Home / Restaurants management / Menus / Sections / item / update SHARES & SIDES…" at bounding box center [532, 543] width 760 height 1014
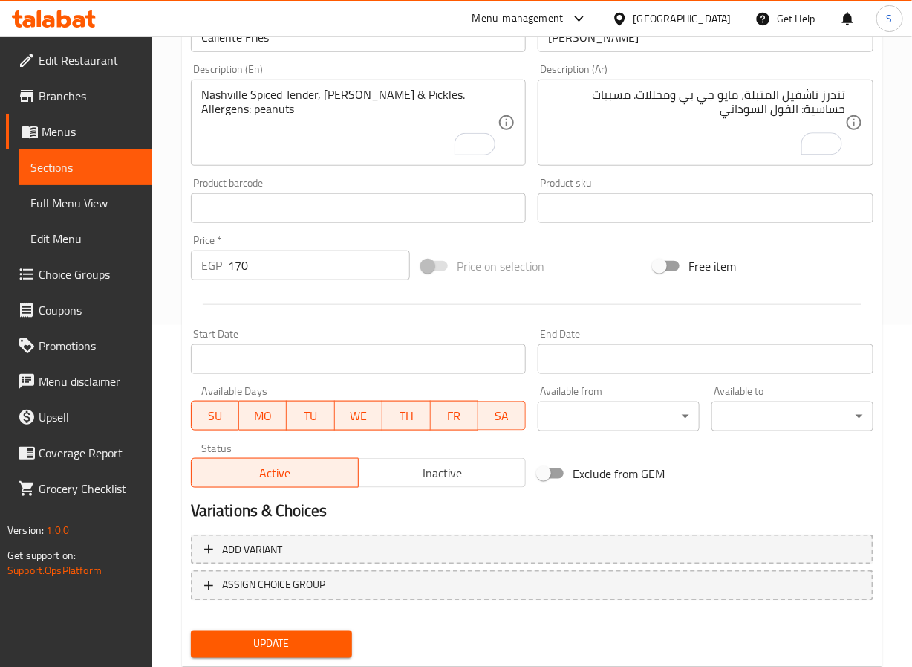
scroll to position [382, 0]
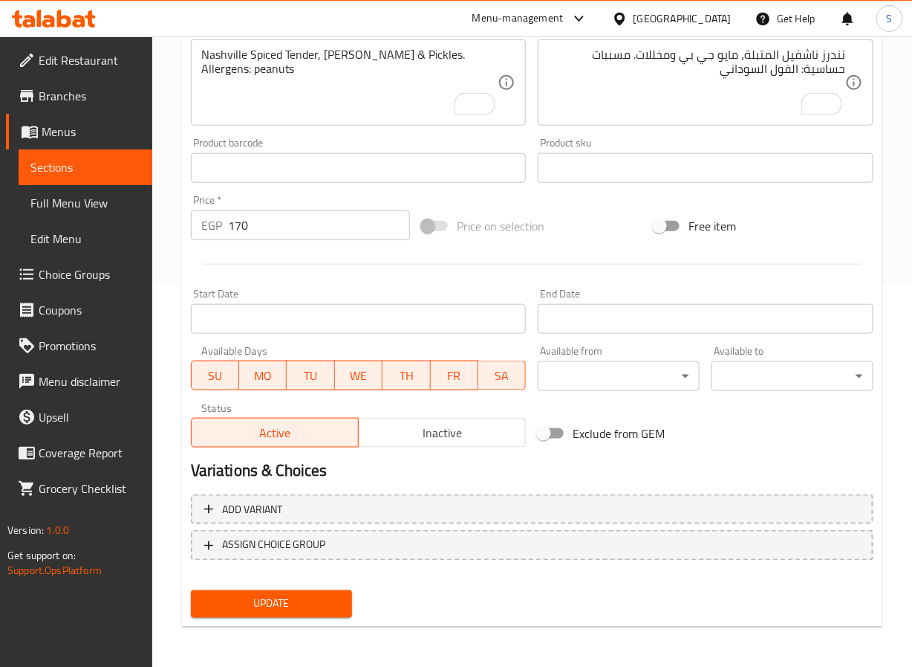
click at [279, 606] on span "Update" at bounding box center [272, 603] width 138 height 19
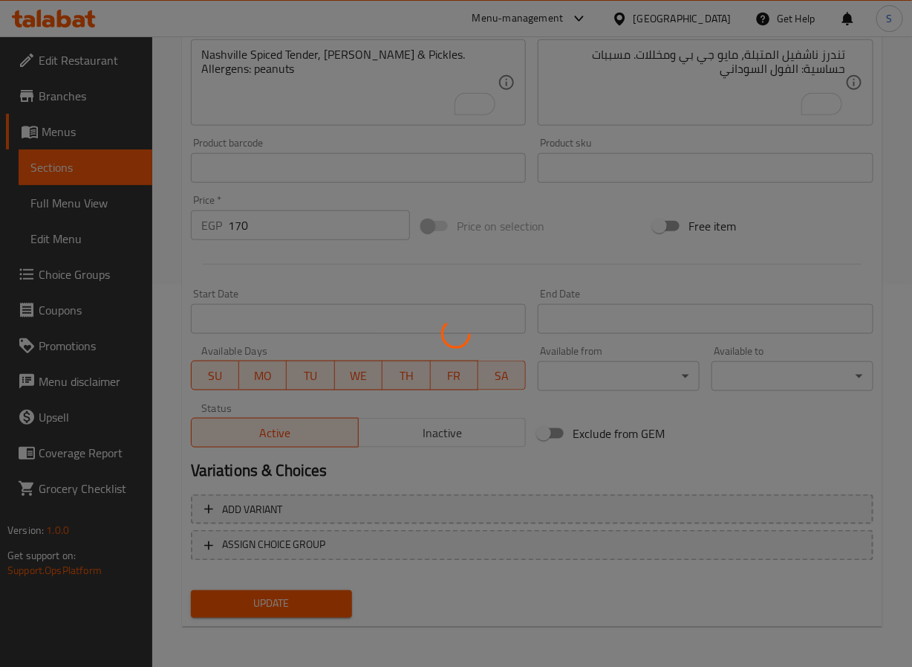
scroll to position [0, 0]
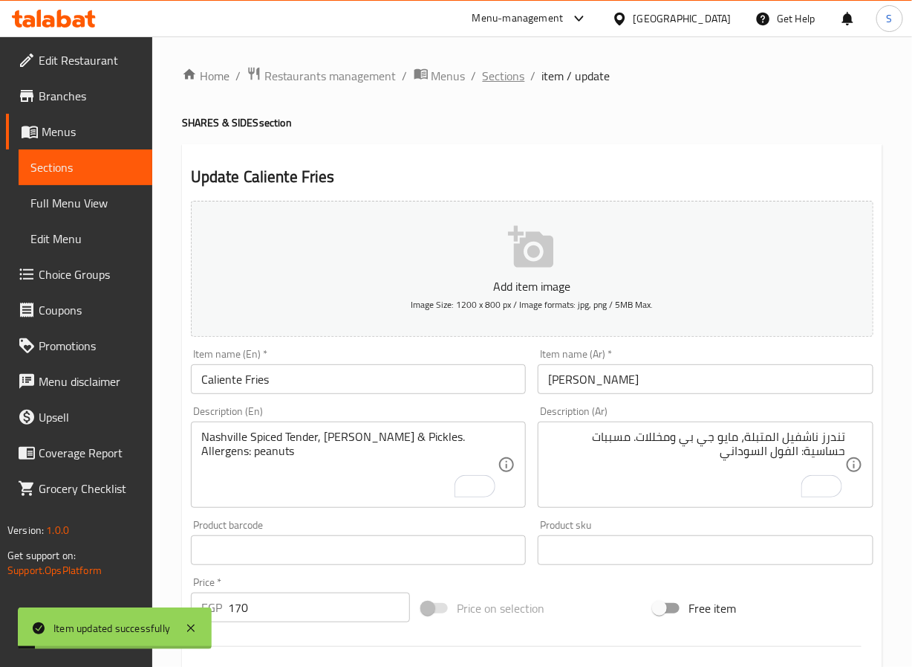
click at [487, 74] on span "Sections" at bounding box center [504, 76] width 42 height 18
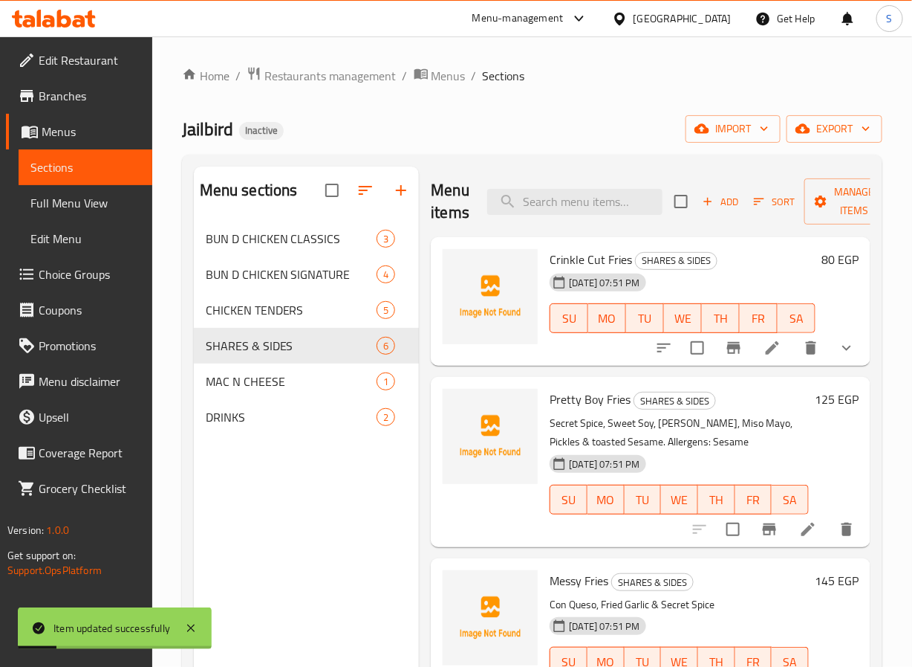
click at [749, 548] on div "Menu items Add Sort Manage items Crinkle Cut Fries SHARES & SIDES [DATE] 07:51 …" at bounding box center [645, 499] width 452 height 667
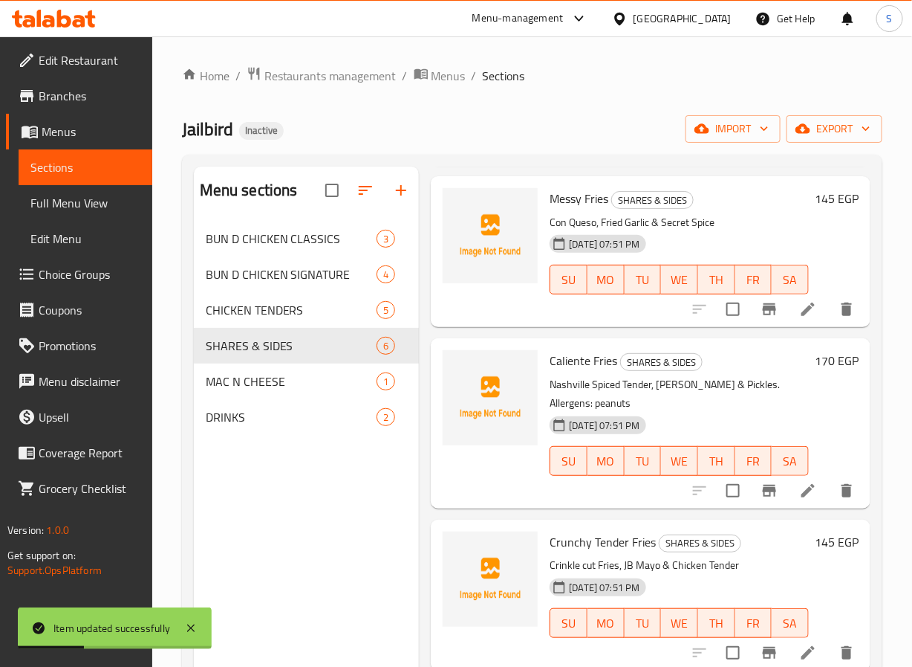
scroll to position [208, 0]
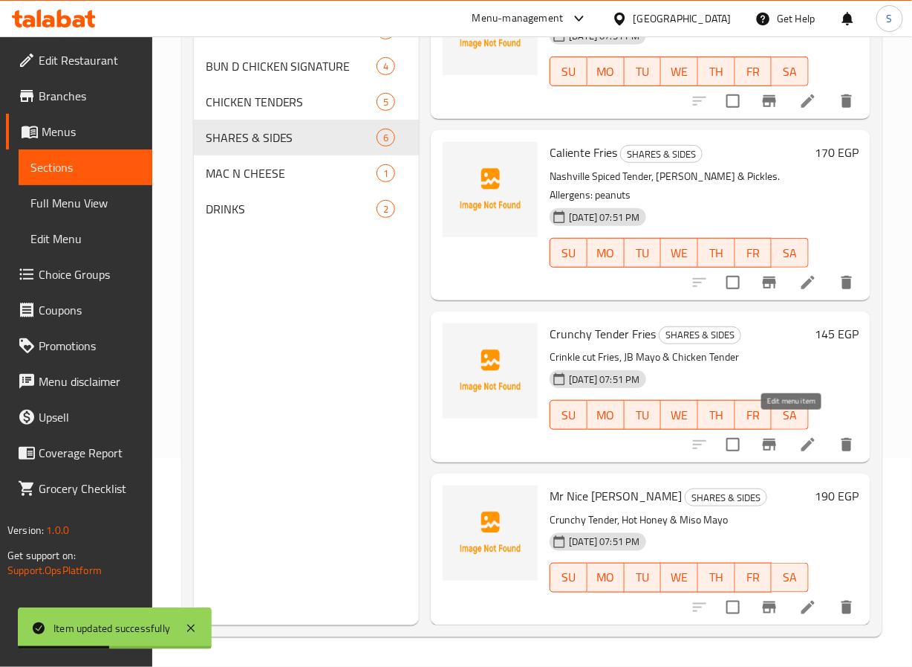
click at [800, 435] on icon at bounding box center [809, 444] width 18 height 18
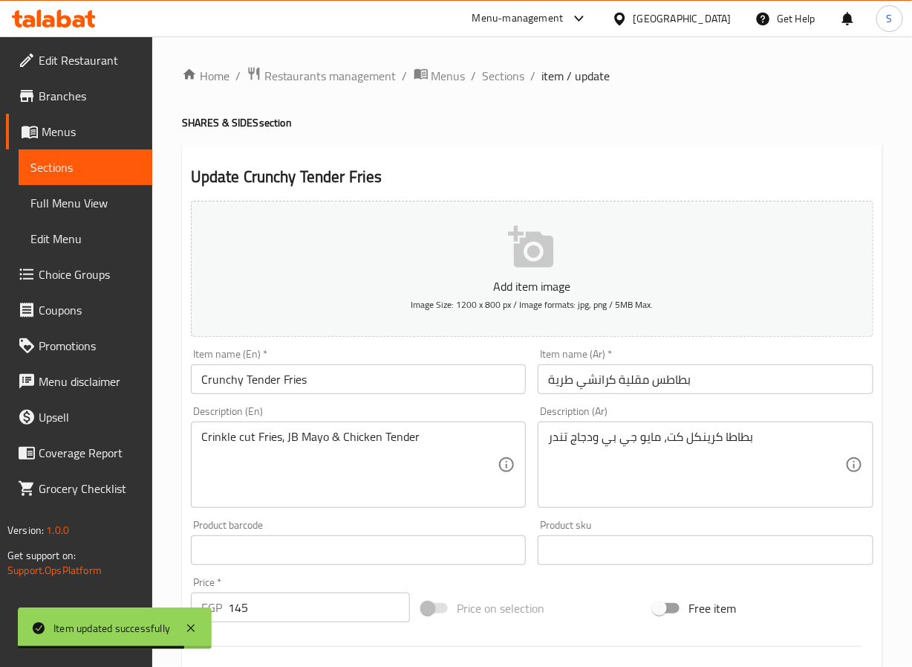
click at [671, 382] on input "بطاطس مقلية كرانشي طرية" at bounding box center [706, 379] width 336 height 30
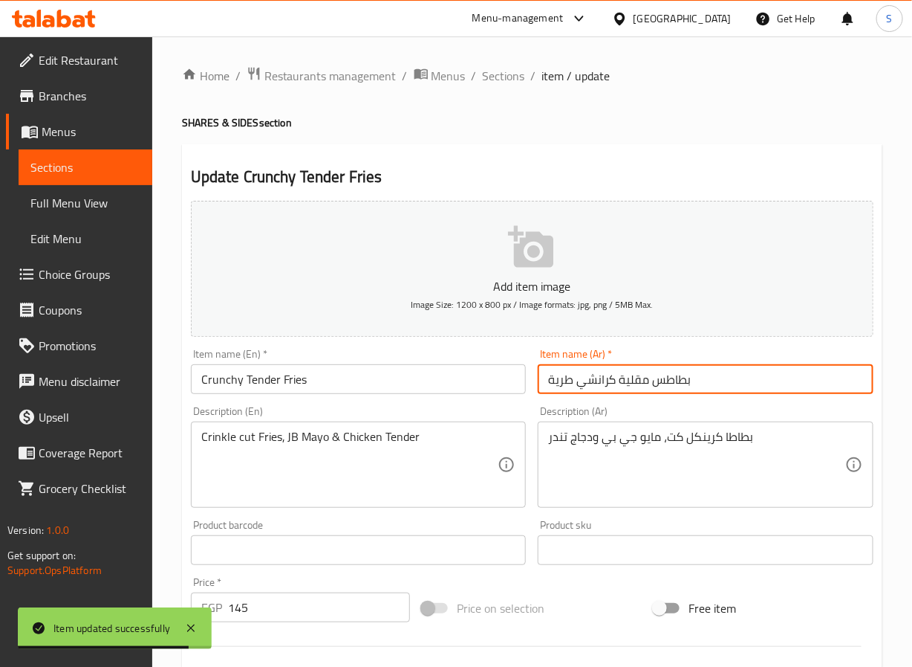
click at [671, 382] on input "بطاطس مقلية كرانشي طرية" at bounding box center [706, 379] width 336 height 30
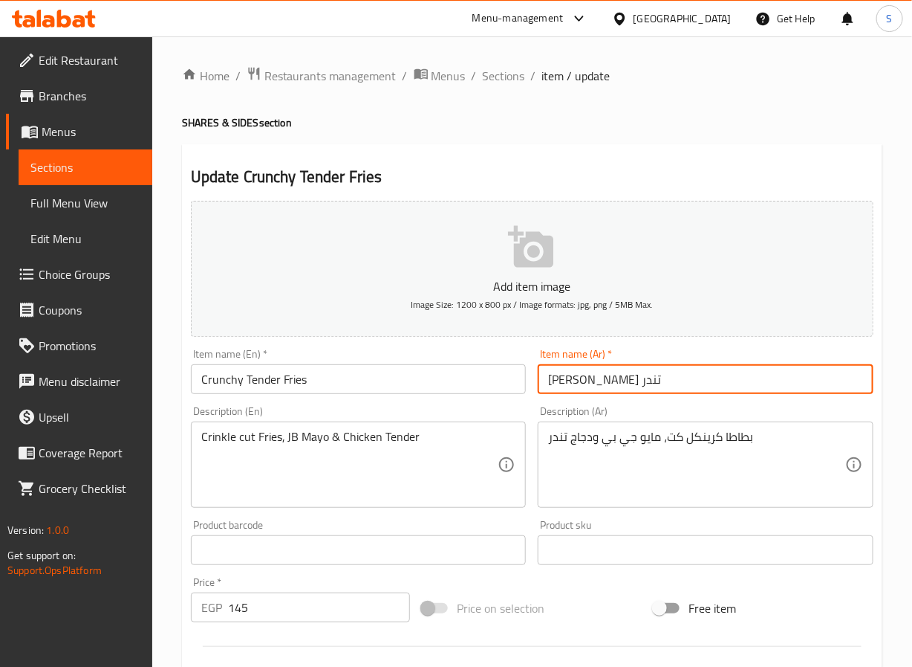
type input "[PERSON_NAME] تندر"
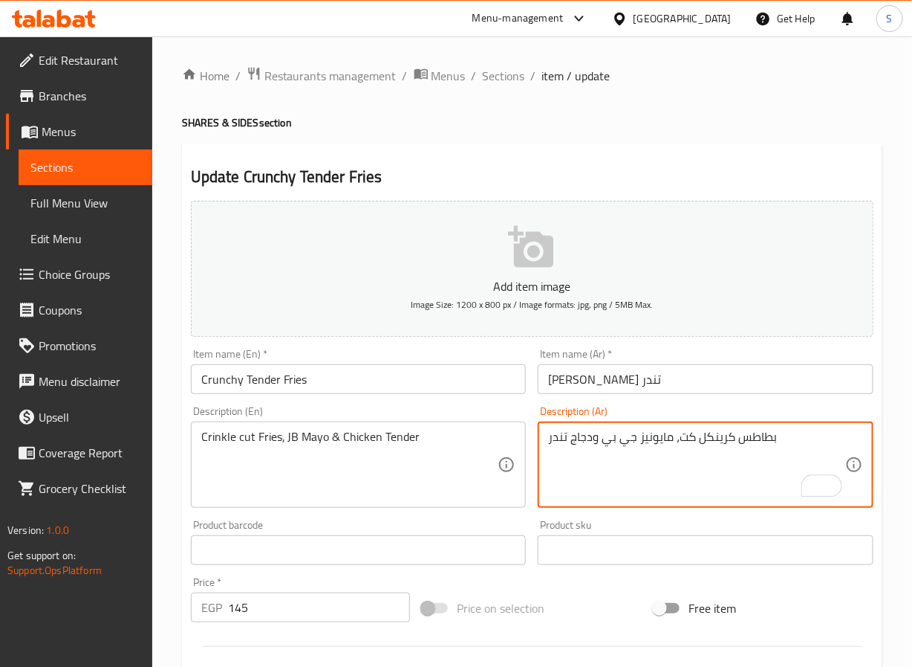
type textarea "بطاطس كرينكل كت، مايونيز جي بي ودجاج تندر"
click at [165, 538] on div "Home / Restaurants management / Menus / Sections / item / update SHARES & SIDES…" at bounding box center [532, 543] width 760 height 1014
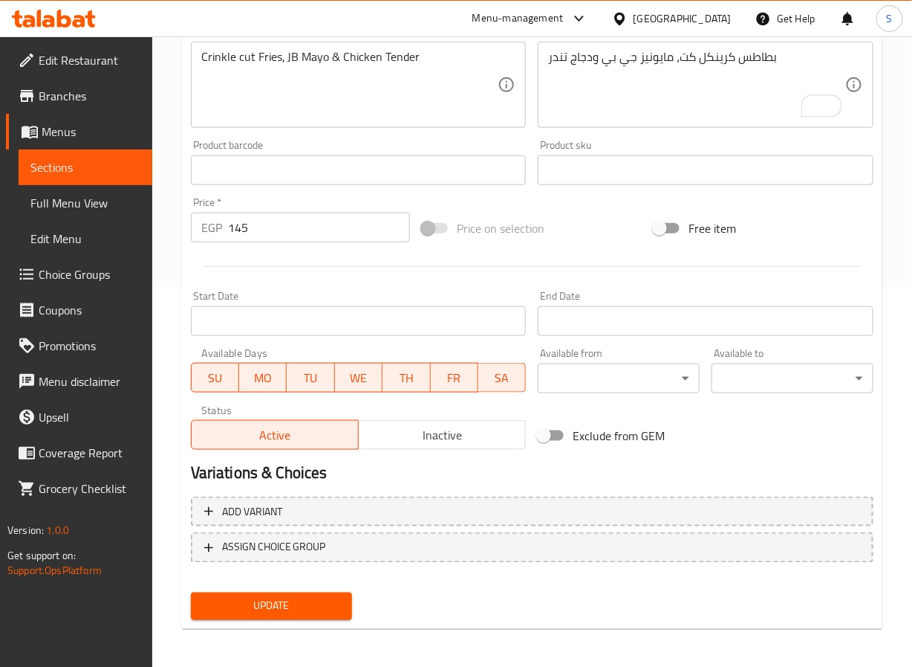
scroll to position [382, 0]
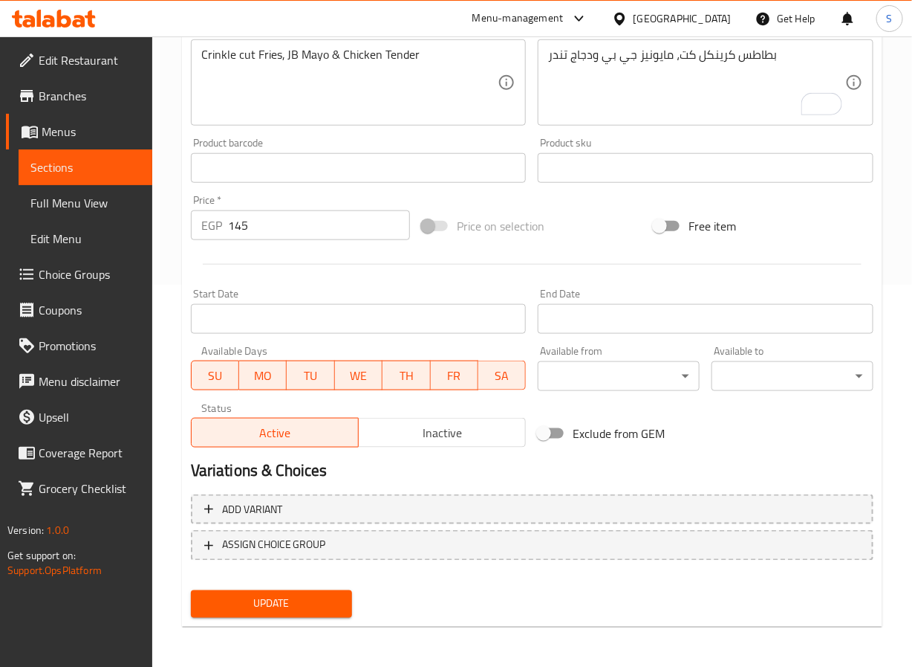
click at [250, 609] on span "Update" at bounding box center [272, 603] width 138 height 19
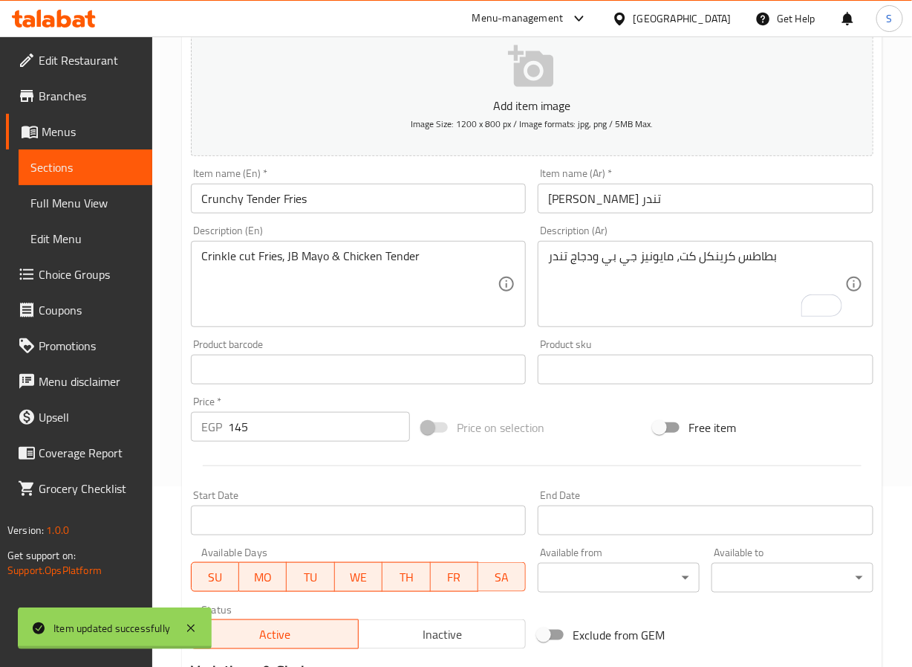
scroll to position [0, 0]
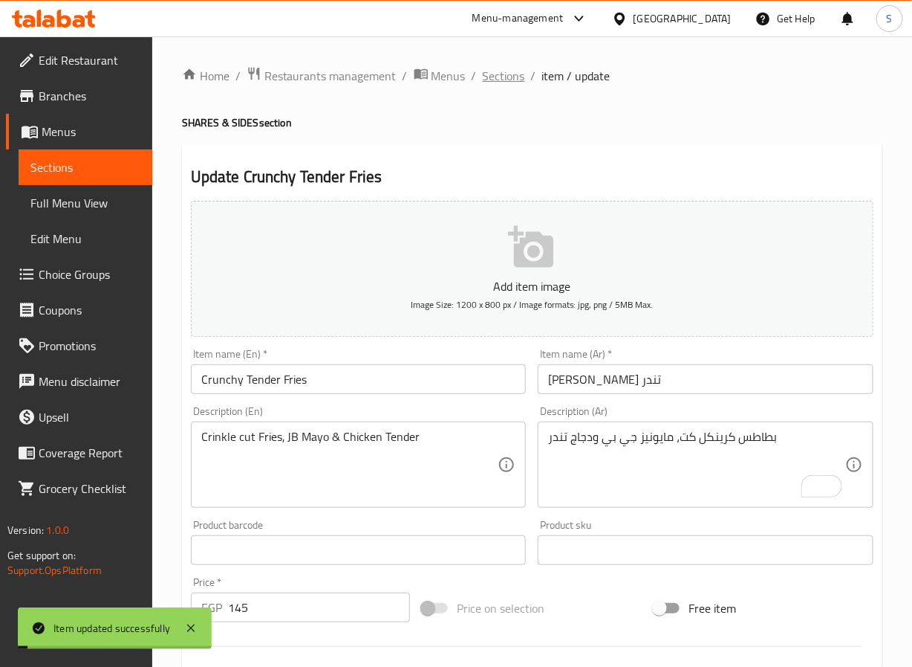
click at [495, 69] on span "Sections" at bounding box center [504, 76] width 42 height 18
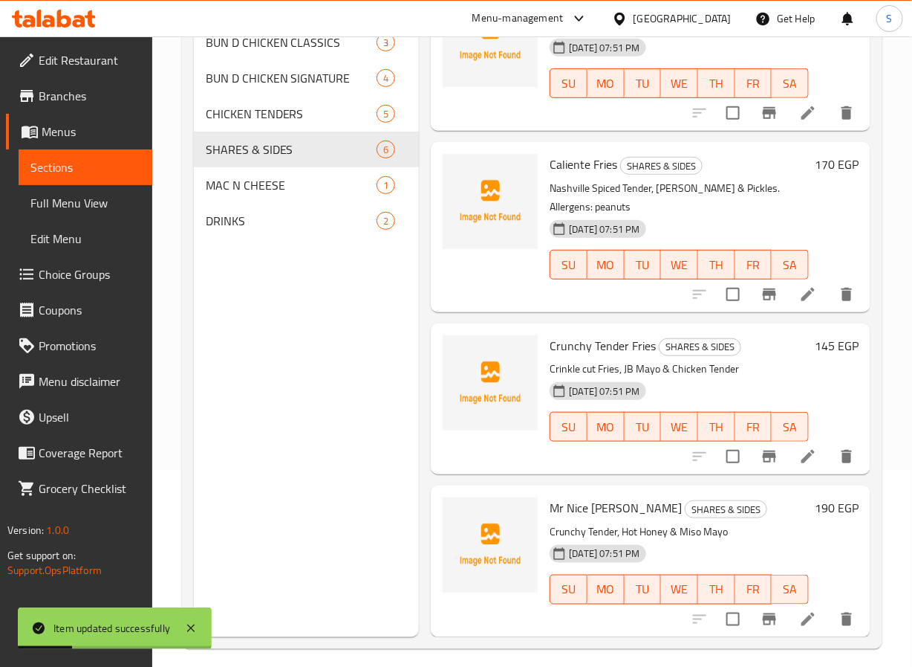
scroll to position [208, 0]
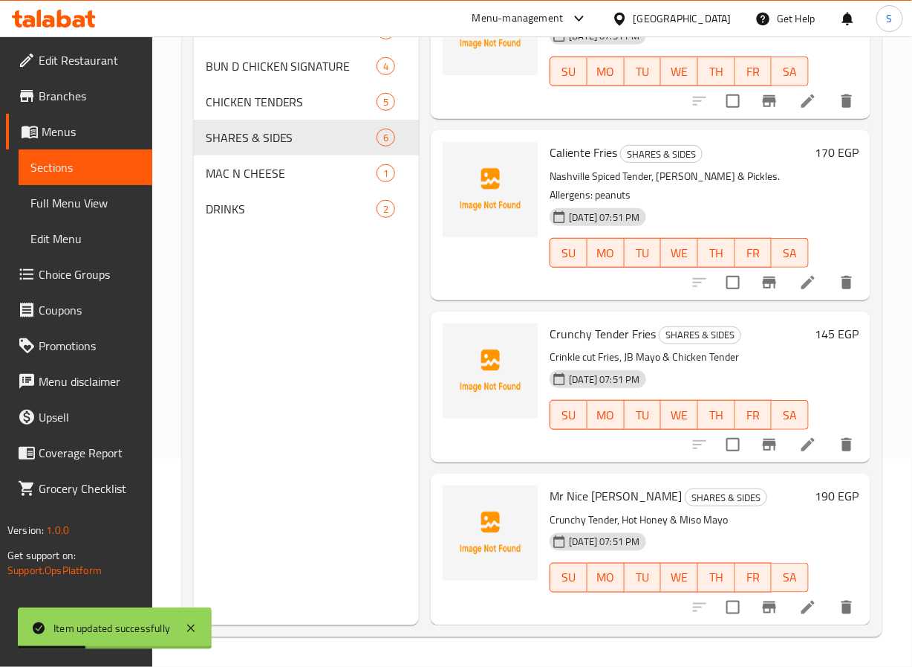
click at [788, 600] on li at bounding box center [809, 607] width 42 height 27
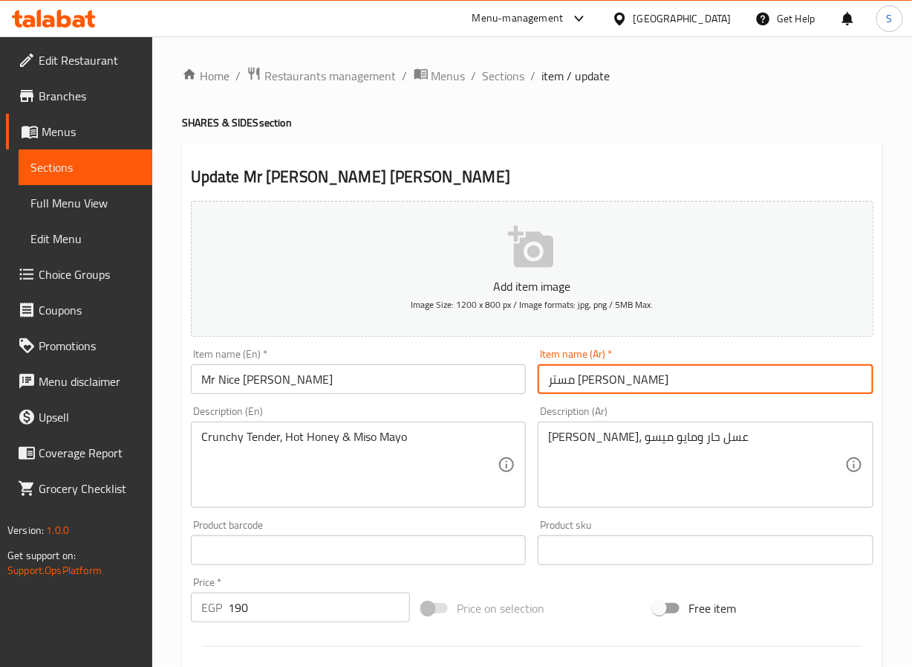
click at [562, 383] on input "مستر [PERSON_NAME]" at bounding box center [706, 379] width 336 height 30
type input "مستر [PERSON_NAME]"
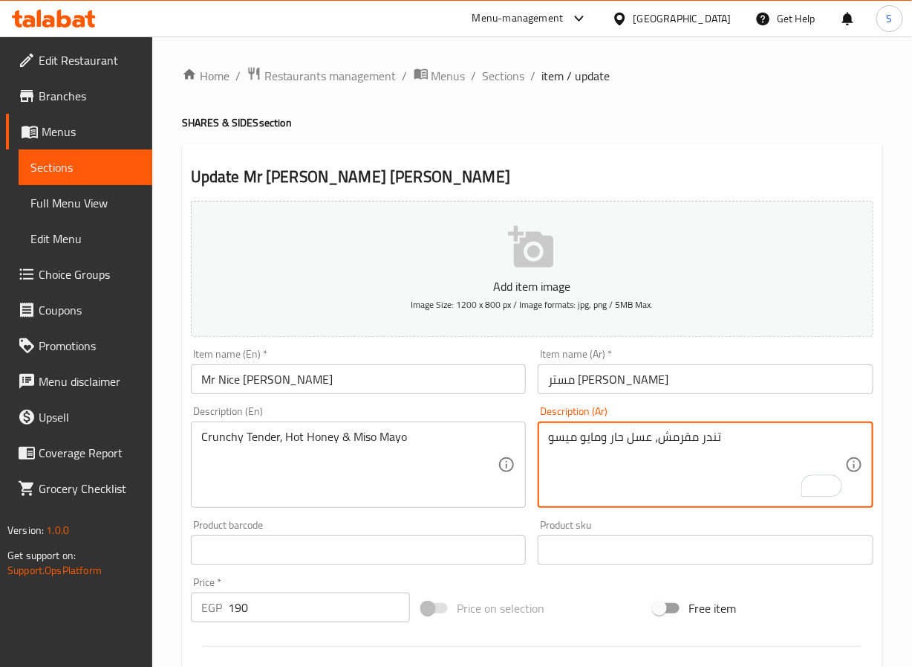
click at [582, 444] on textarea "تندر مقرمش، عسل حار ومايو ميسو" at bounding box center [696, 464] width 297 height 71
type textarea "تندر مقرمش، عسل حار ومايونيز ميسو"
click at [177, 531] on div "Home / Restaurants management / Menus / Sections / item / update SHARES & SIDES…" at bounding box center [532, 543] width 760 height 1014
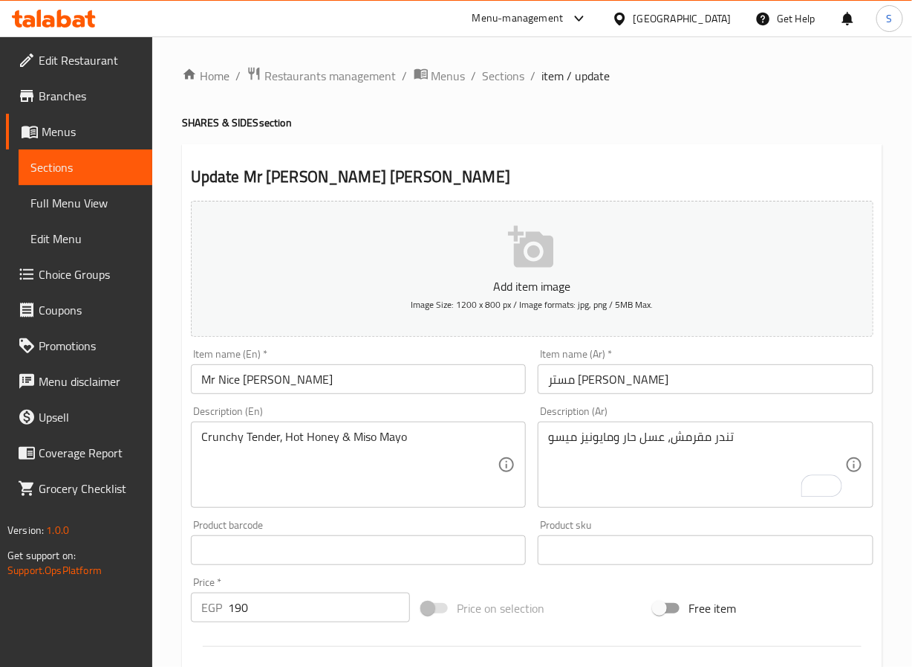
scroll to position [382, 0]
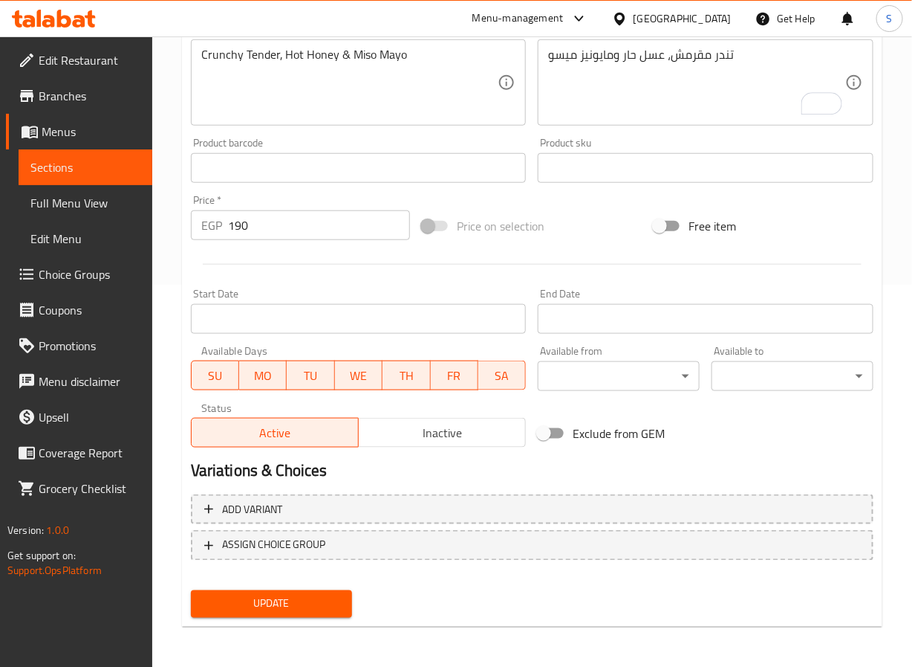
click at [213, 593] on button "Update" at bounding box center [272, 603] width 162 height 27
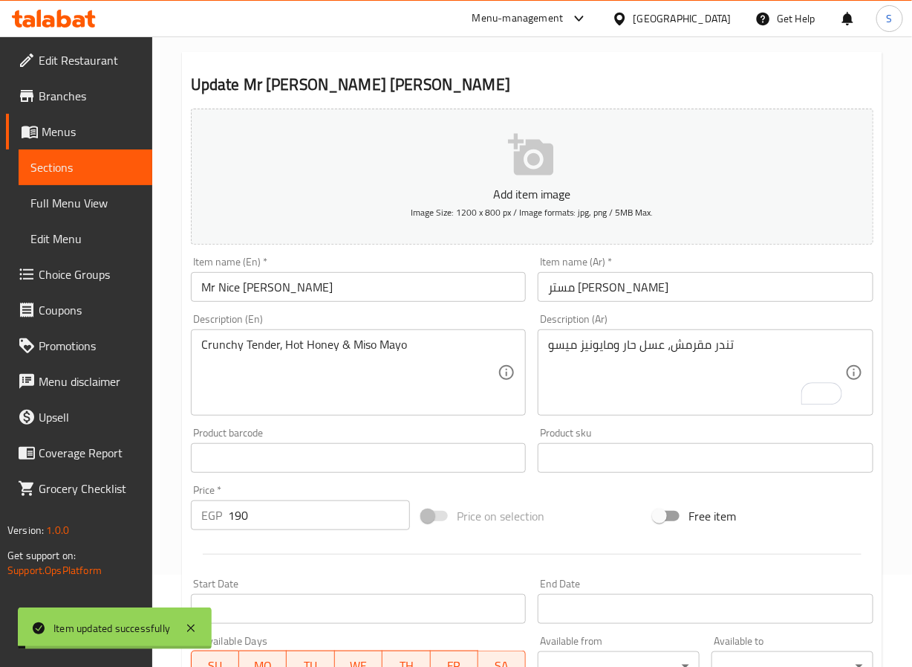
scroll to position [0, 0]
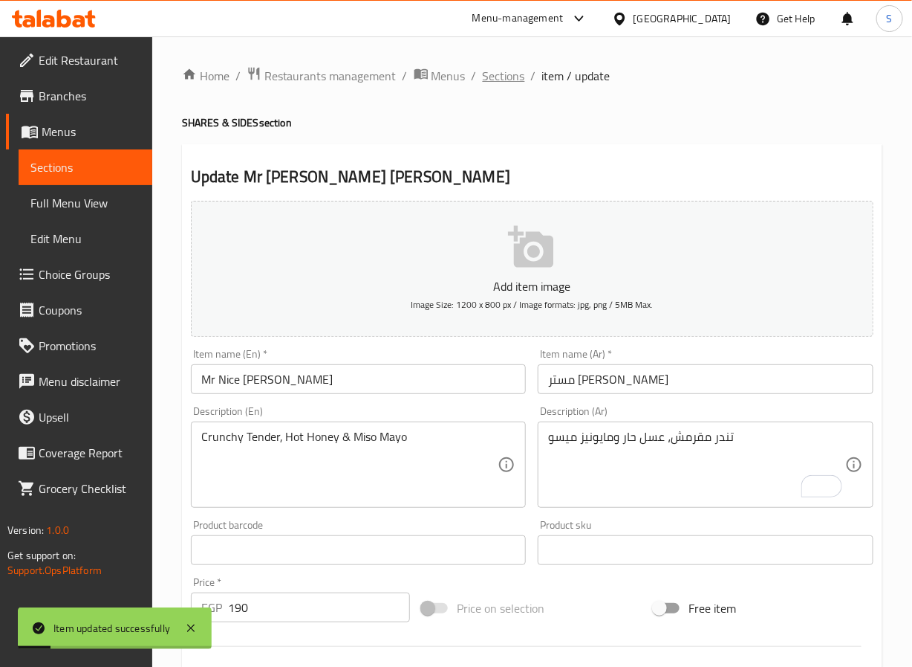
click at [507, 74] on span "Sections" at bounding box center [504, 76] width 42 height 18
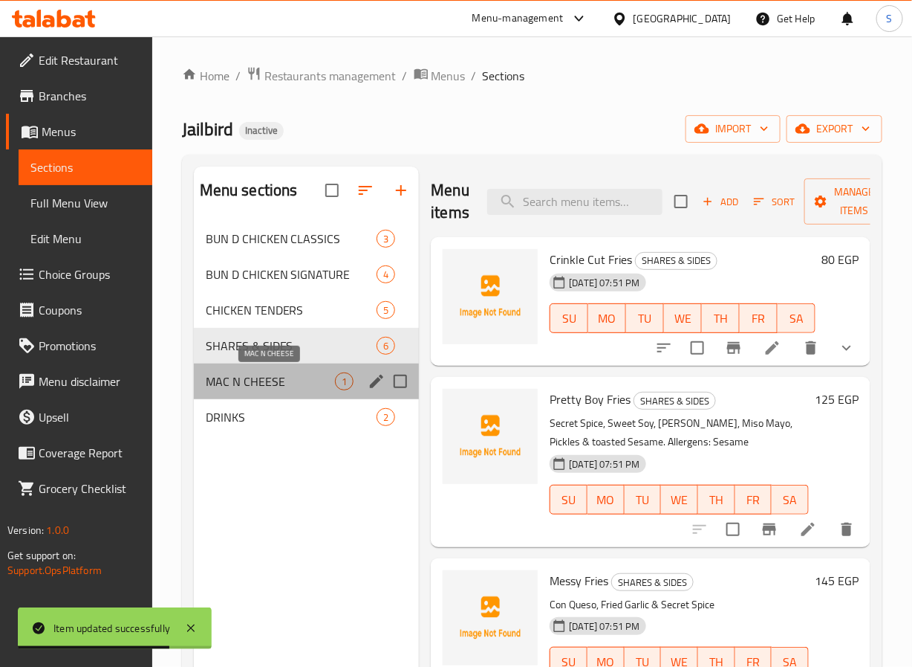
click at [217, 377] on span "MAC N CHEESE" at bounding box center [271, 381] width 130 height 18
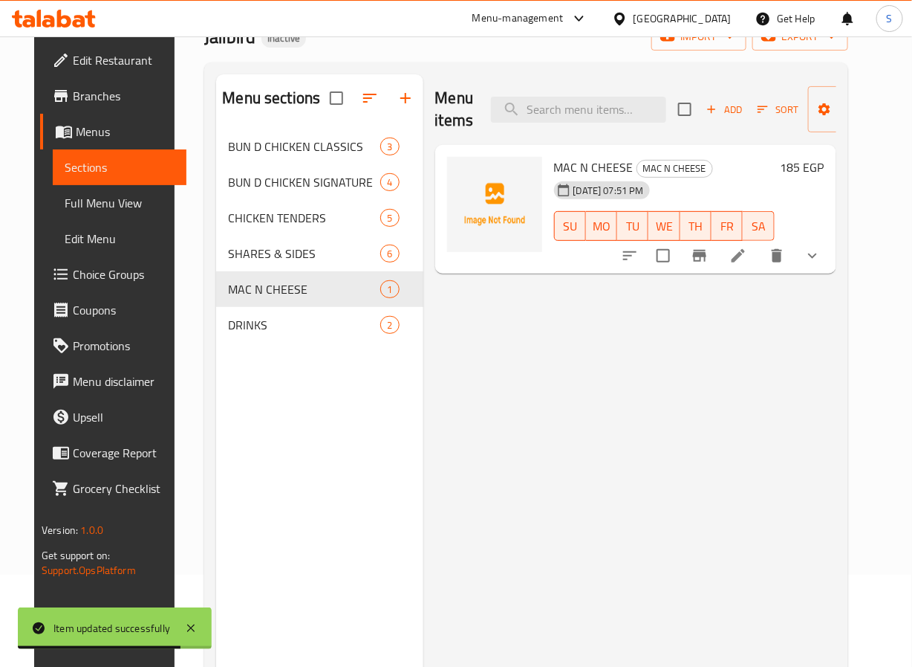
scroll to position [208, 0]
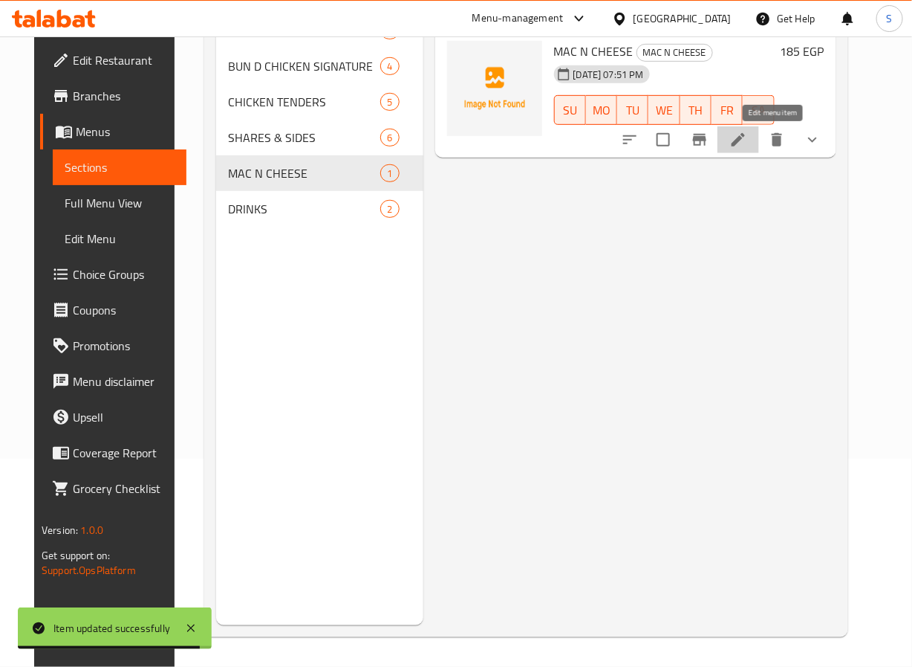
click at [745, 143] on icon at bounding box center [738, 139] width 13 height 13
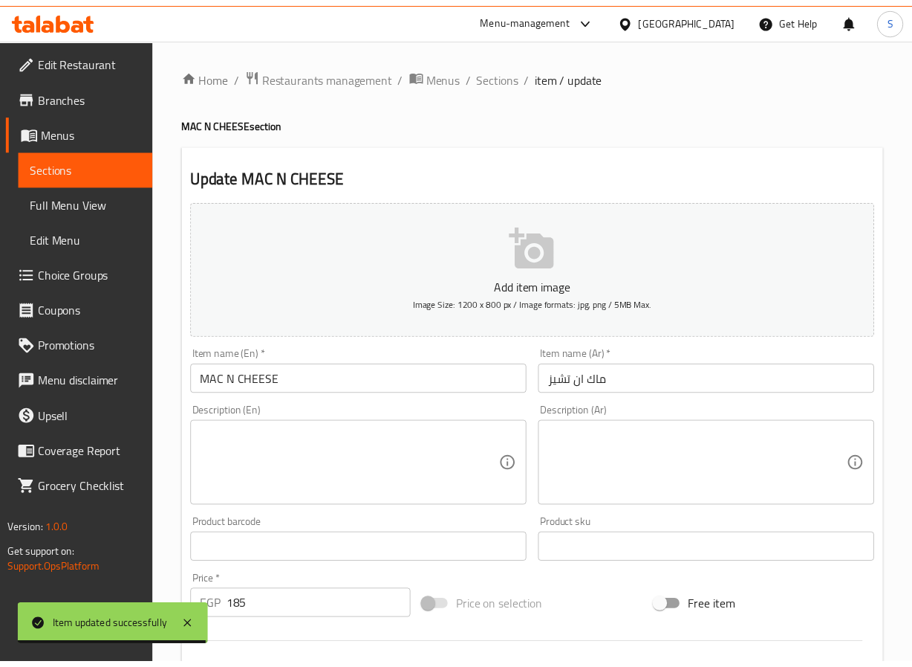
scroll to position [471, 0]
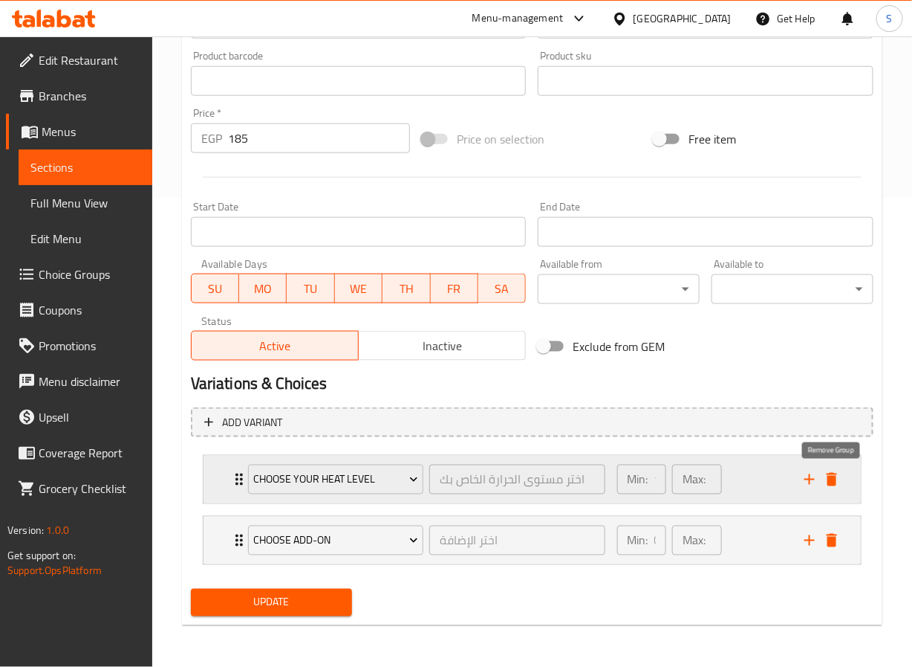
click at [832, 476] on icon "delete" at bounding box center [832, 479] width 10 height 13
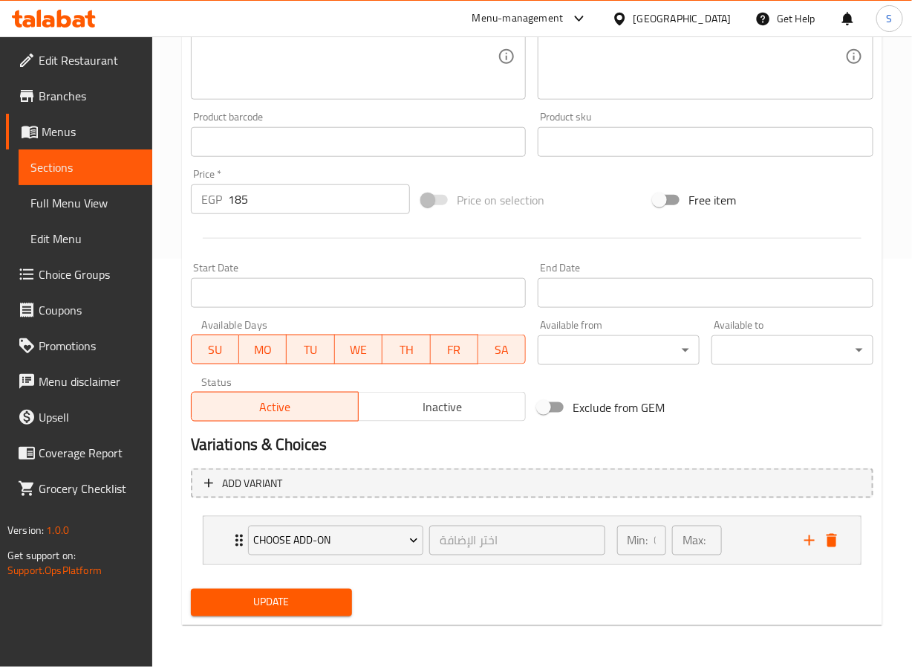
scroll to position [409, 0]
click at [331, 594] on span "Update" at bounding box center [272, 602] width 138 height 19
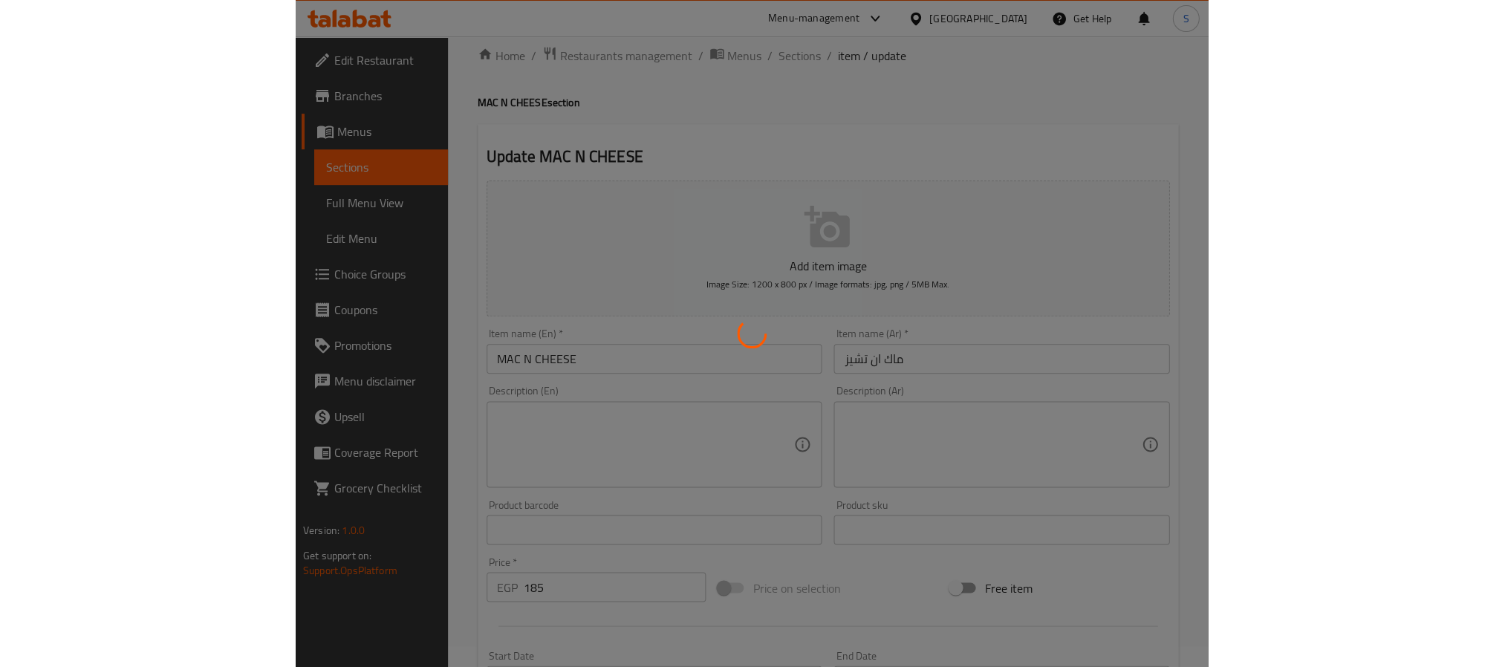
scroll to position [0, 0]
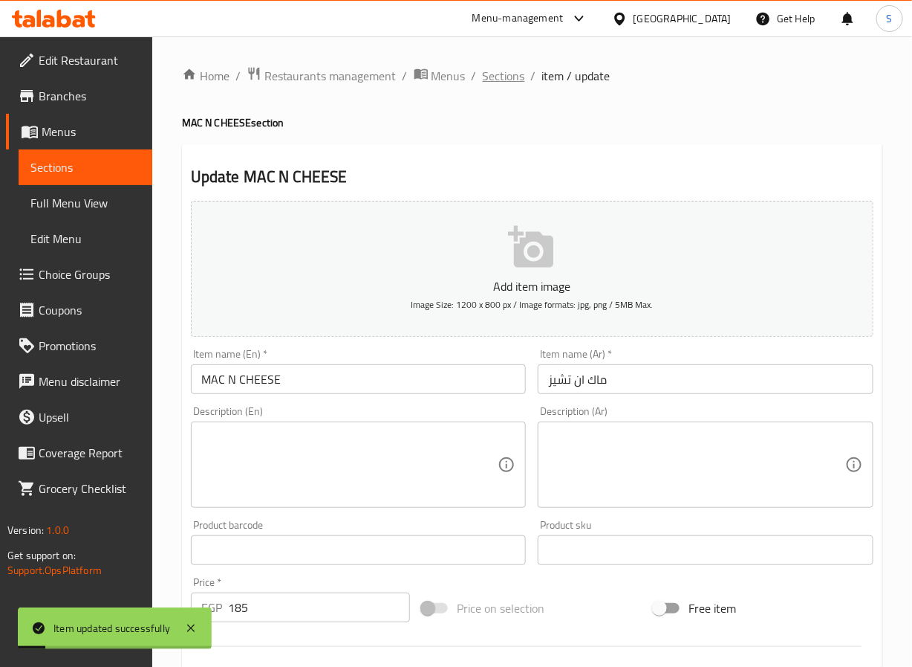
click at [505, 78] on span "Sections" at bounding box center [504, 76] width 42 height 18
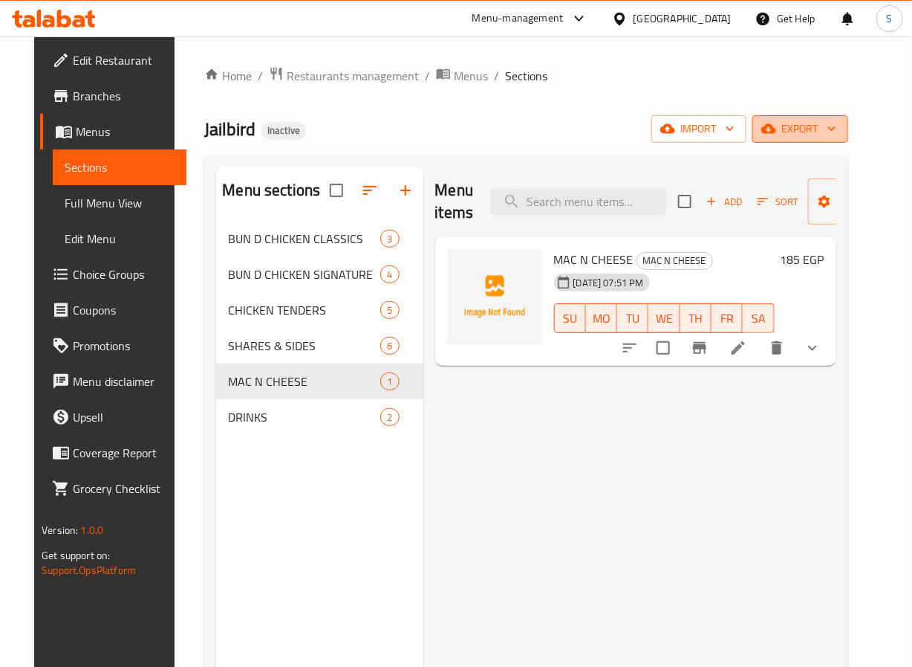
click at [838, 140] on button "export" at bounding box center [801, 128] width 96 height 27
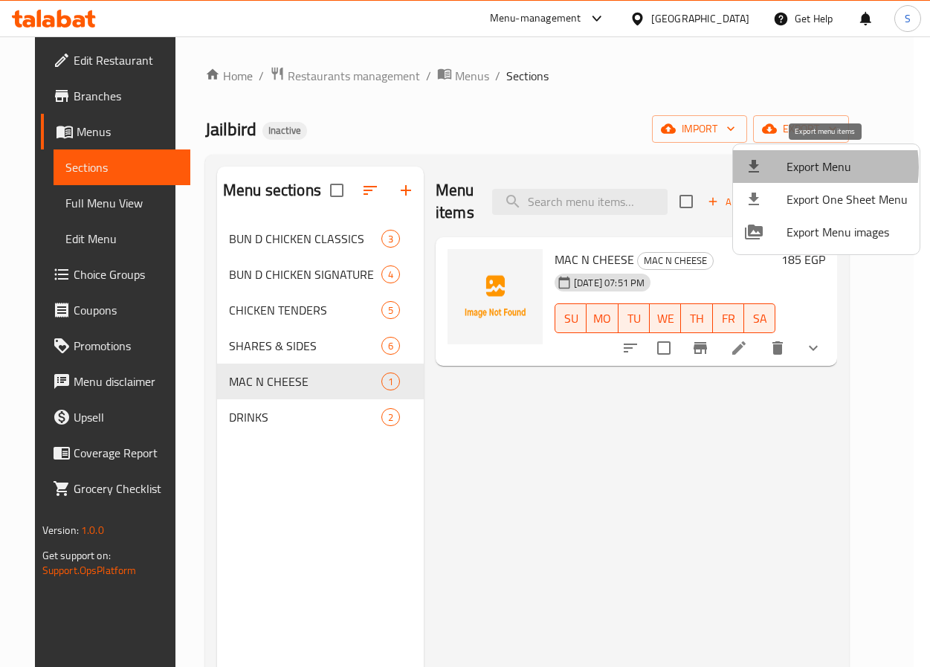
click at [800, 167] on span "Export Menu" at bounding box center [846, 167] width 121 height 18
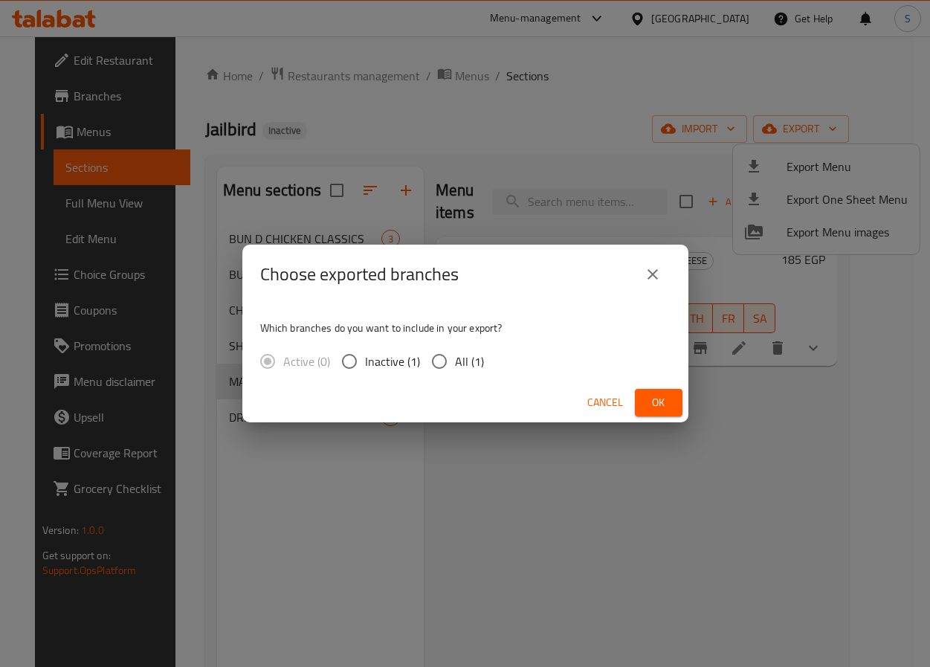
click at [457, 368] on span "All (1)" at bounding box center [469, 361] width 29 height 18
click at [455, 368] on input "All (1)" at bounding box center [439, 361] width 31 height 31
radio input "true"
click at [658, 411] on span "Ok" at bounding box center [658, 402] width 24 height 19
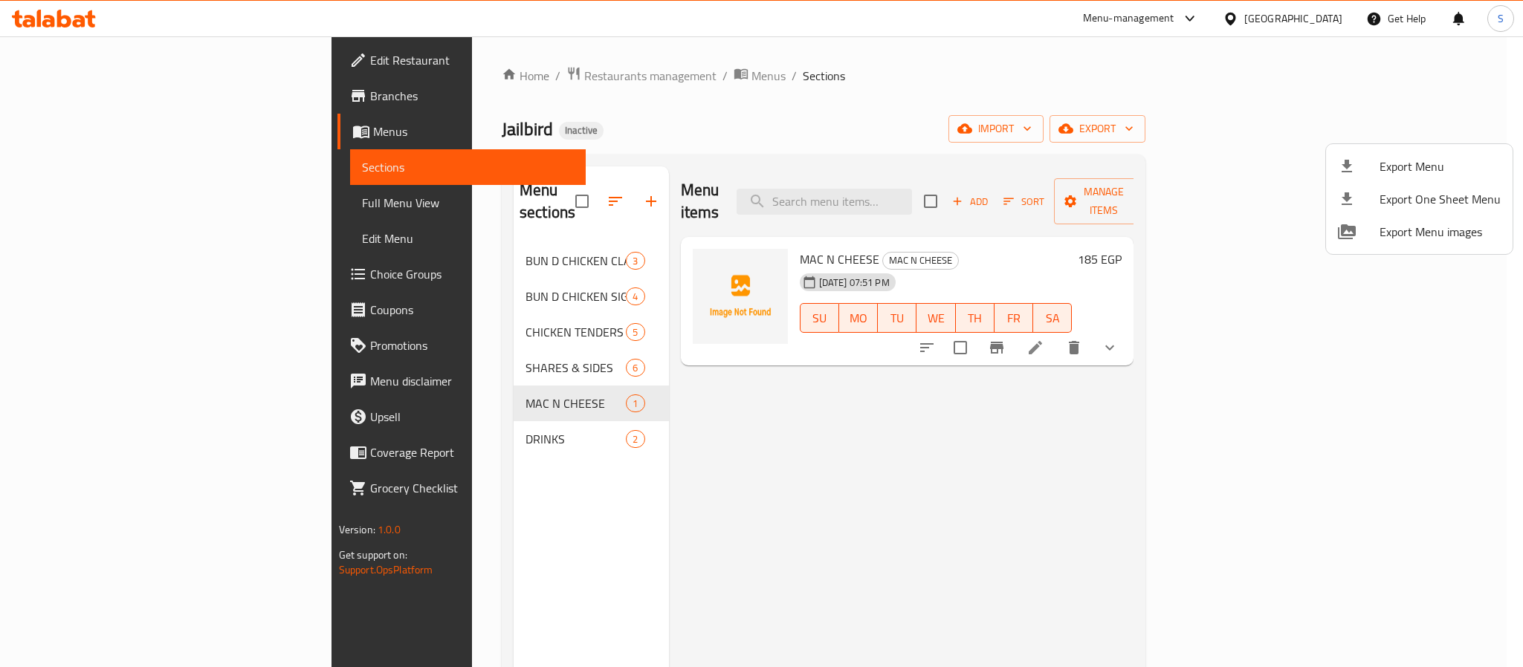
click at [94, 275] on div at bounding box center [761, 333] width 1523 height 667
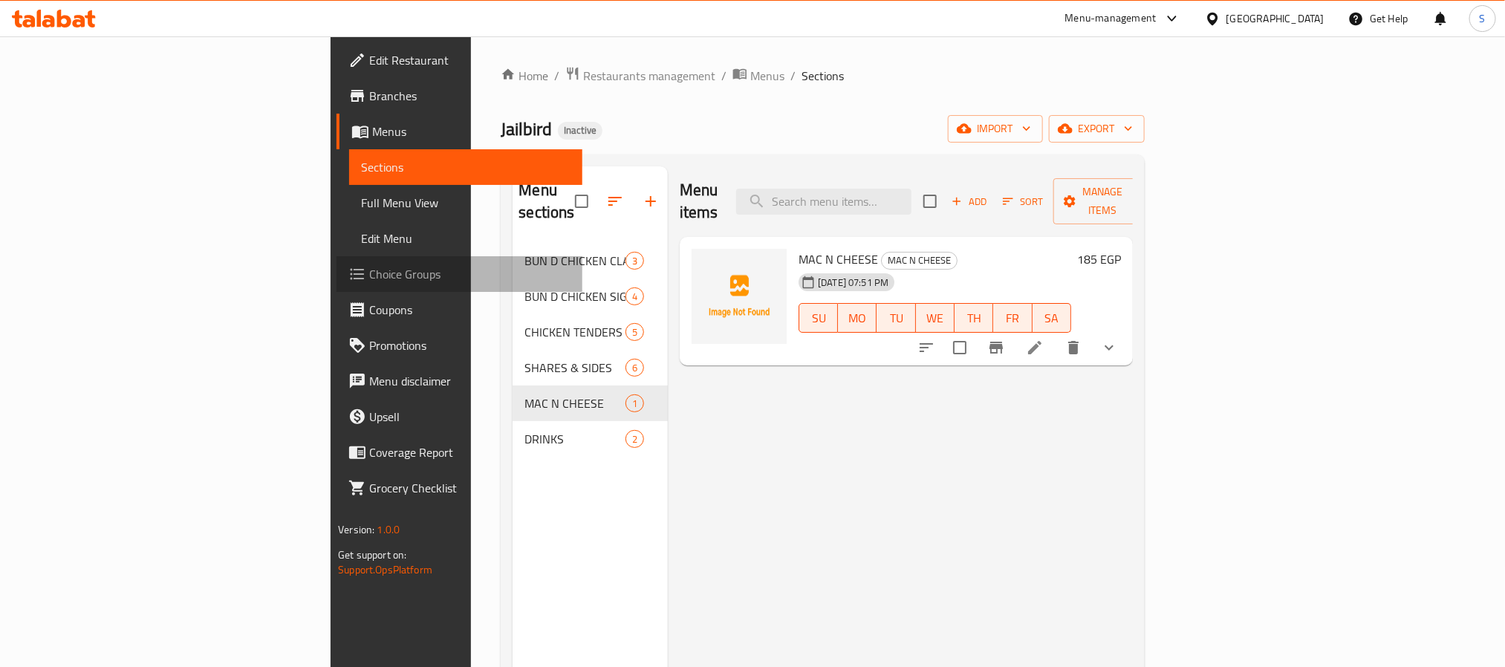
click at [369, 275] on span "Choice Groups" at bounding box center [469, 274] width 201 height 18
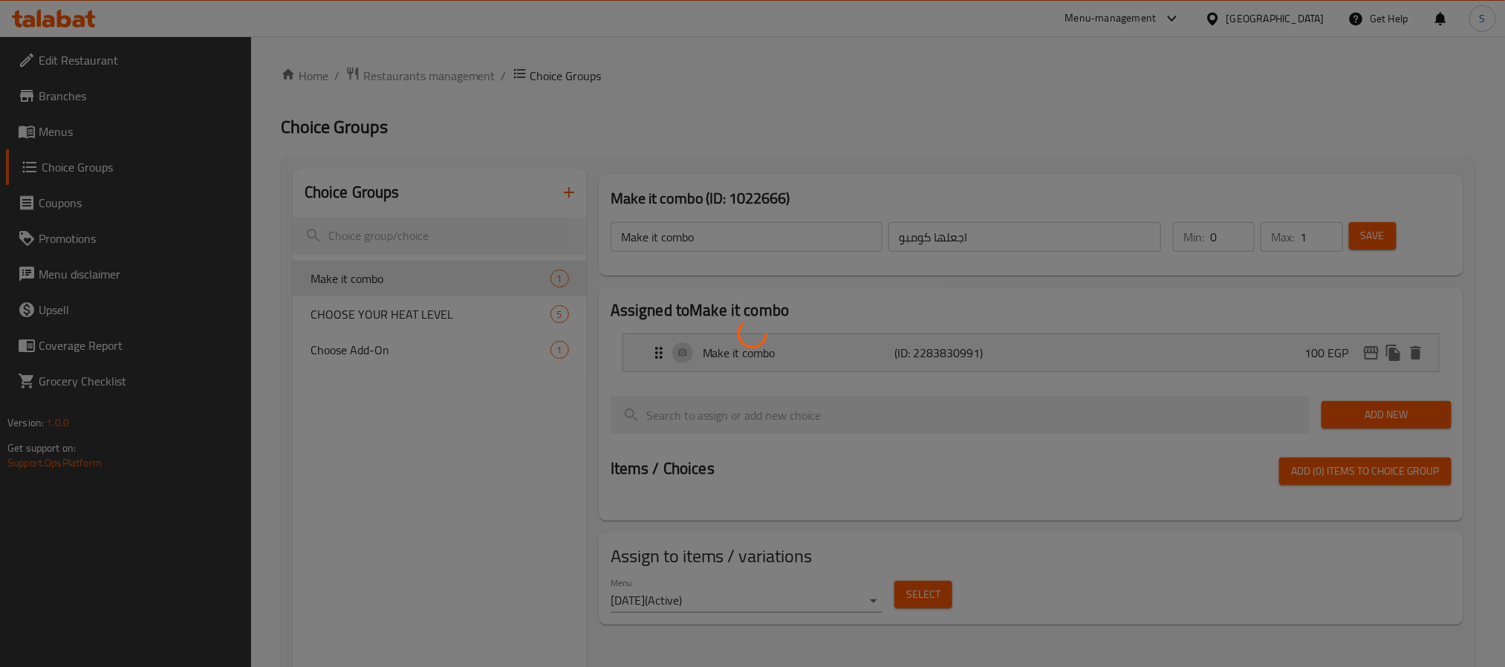
click at [404, 310] on div at bounding box center [752, 333] width 1505 height 667
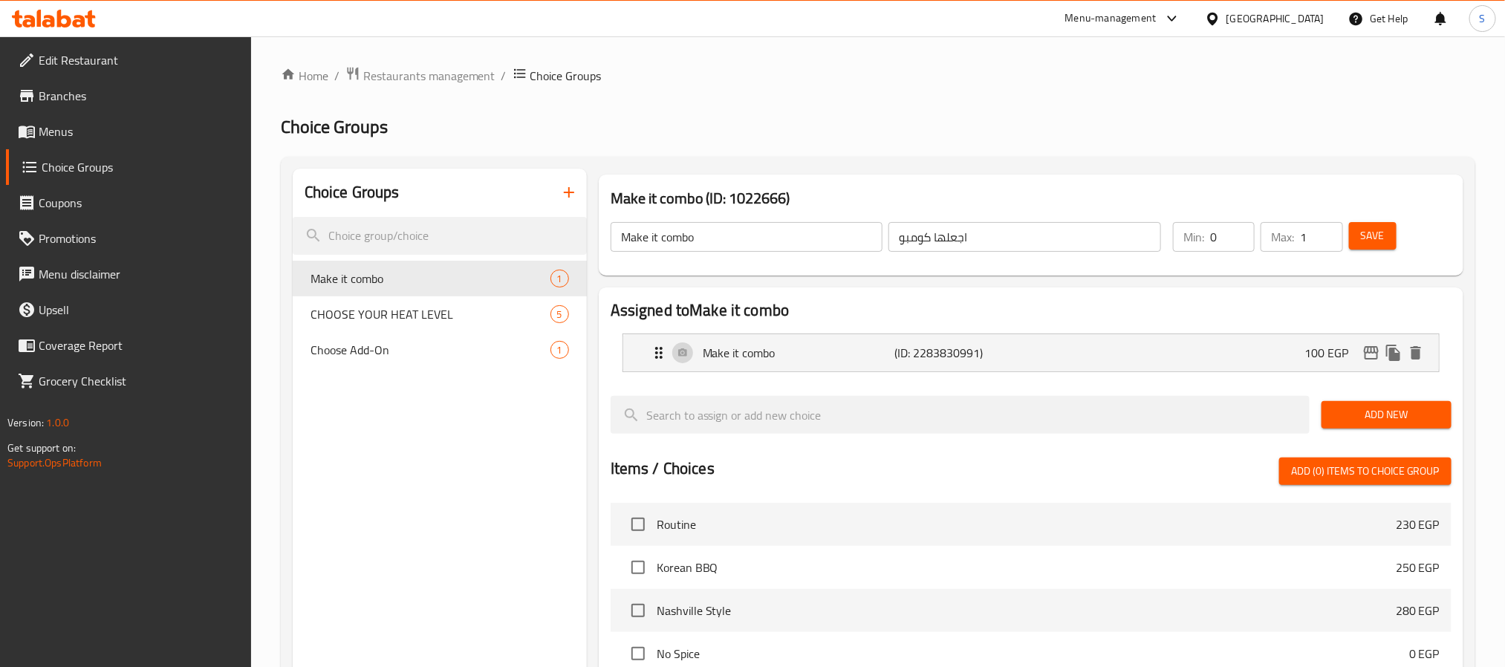
click at [404, 310] on span "CHOOSE YOUR HEAT LEVEL" at bounding box center [431, 314] width 240 height 18
type input "CHOOSE YOUR HEAT LEVEL"
type input "اختر مستوى الحرارة الخاص بك"
type input "1"
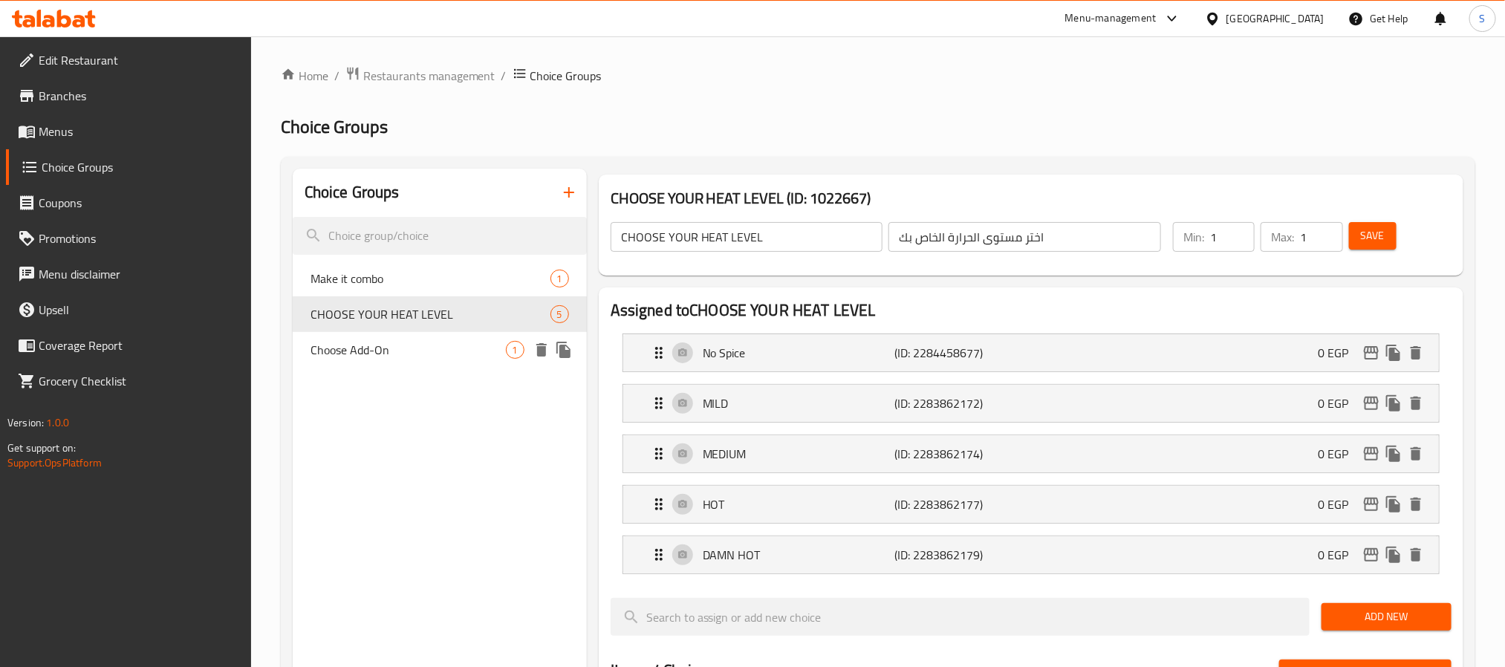
click at [408, 353] on span "Choose Add-On" at bounding box center [408, 350] width 195 height 18
type input "Choose Add-On"
type input "اختر الإضافة"
type input "0"
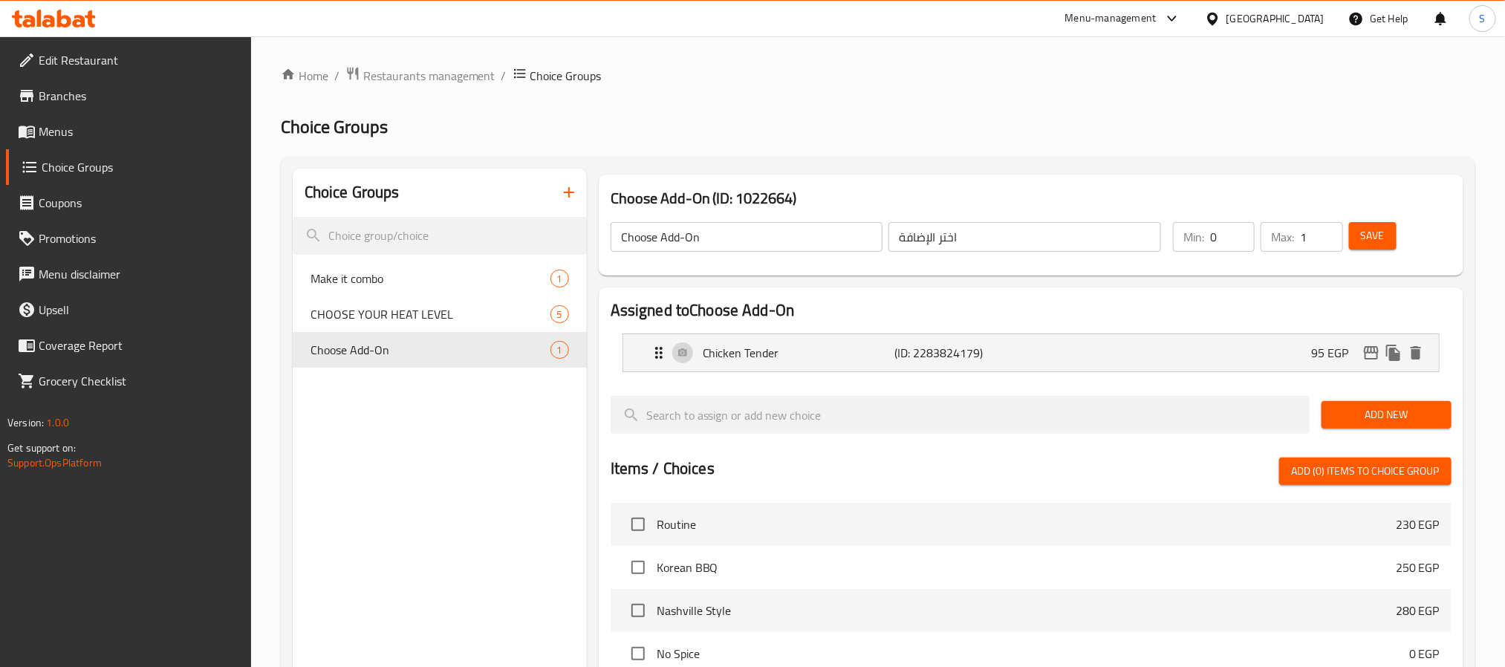
click at [110, 128] on span "Menus" at bounding box center [139, 132] width 201 height 18
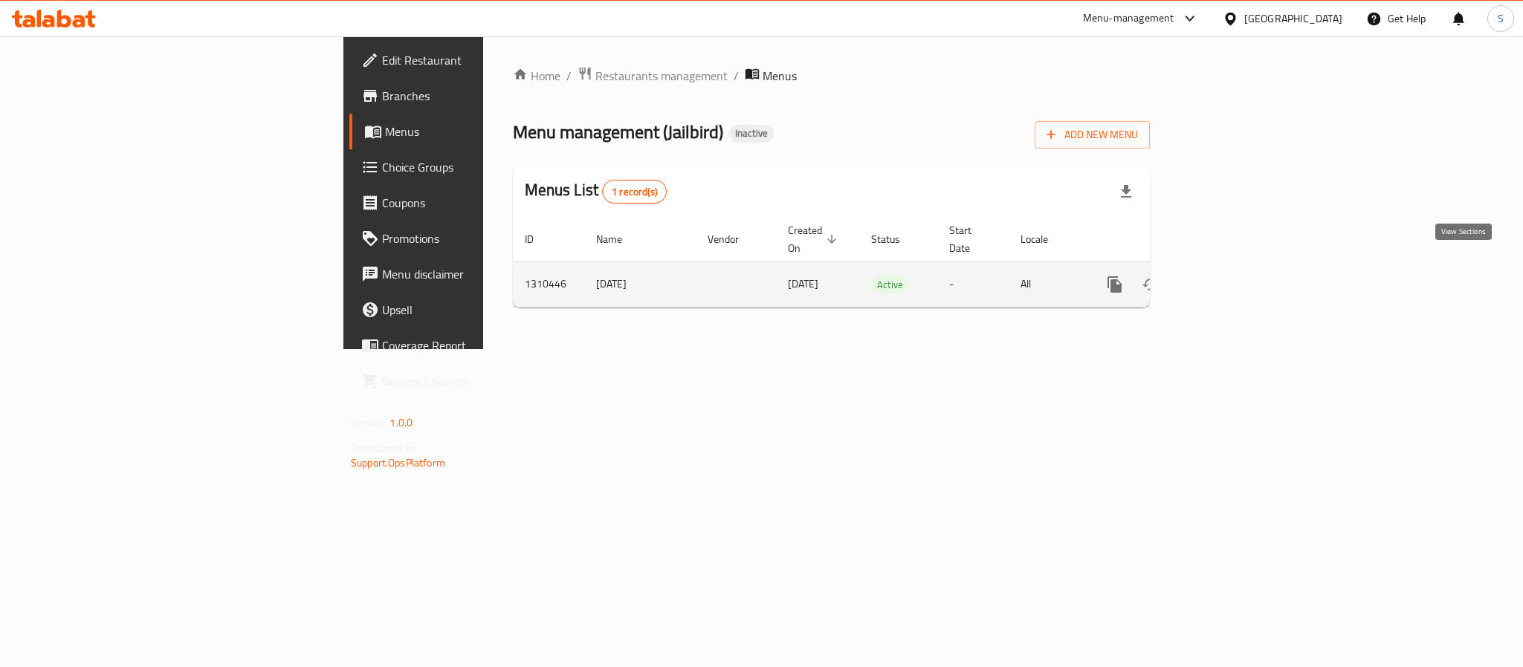
click at [912, 276] on icon "enhanced table" at bounding box center [1222, 285] width 18 height 18
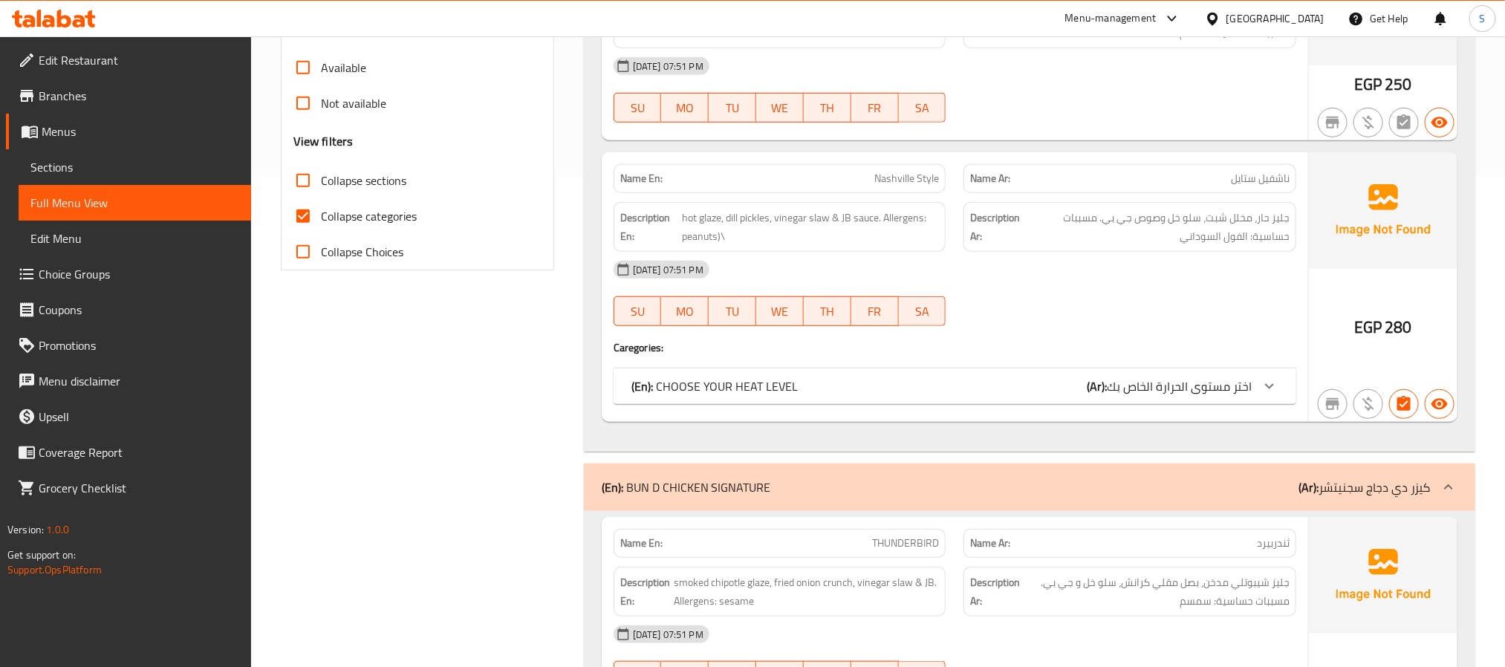
scroll to position [493, 0]
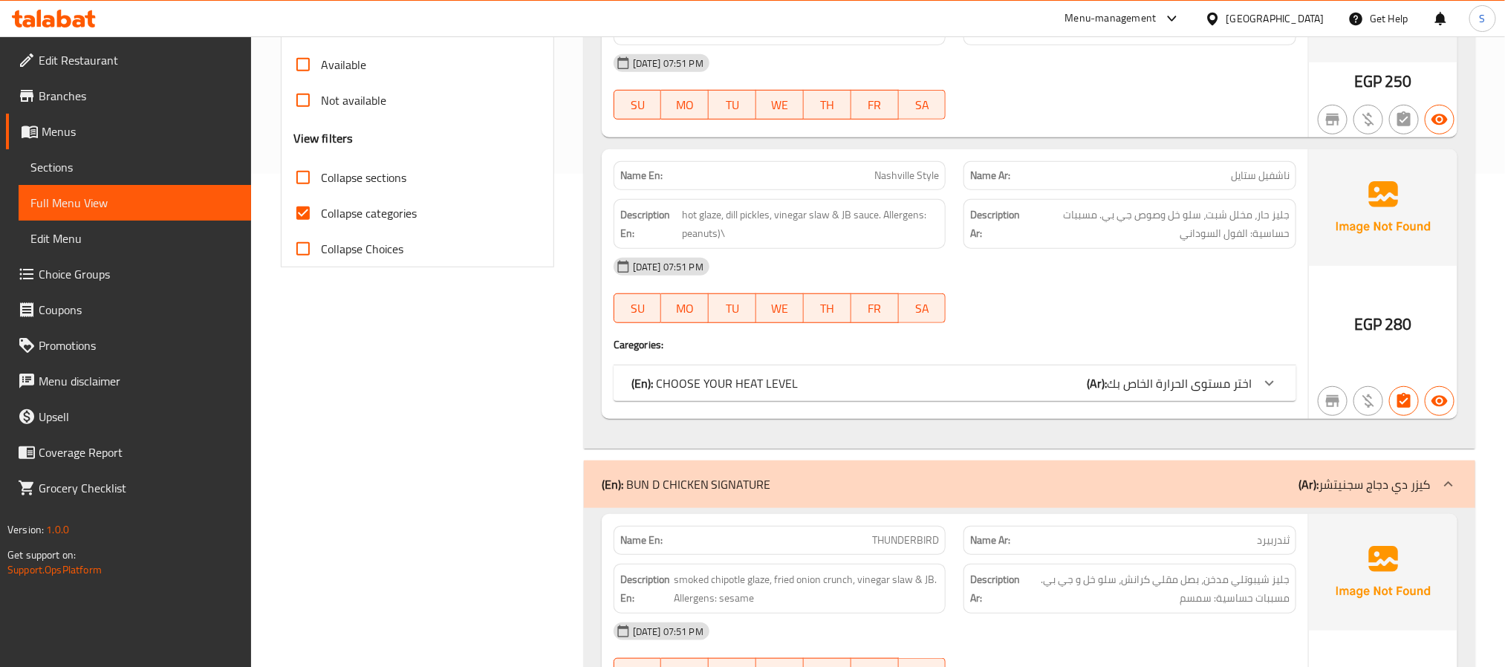
click at [302, 207] on input "Collapse categories" at bounding box center [303, 213] width 36 height 36
checkbox input "false"
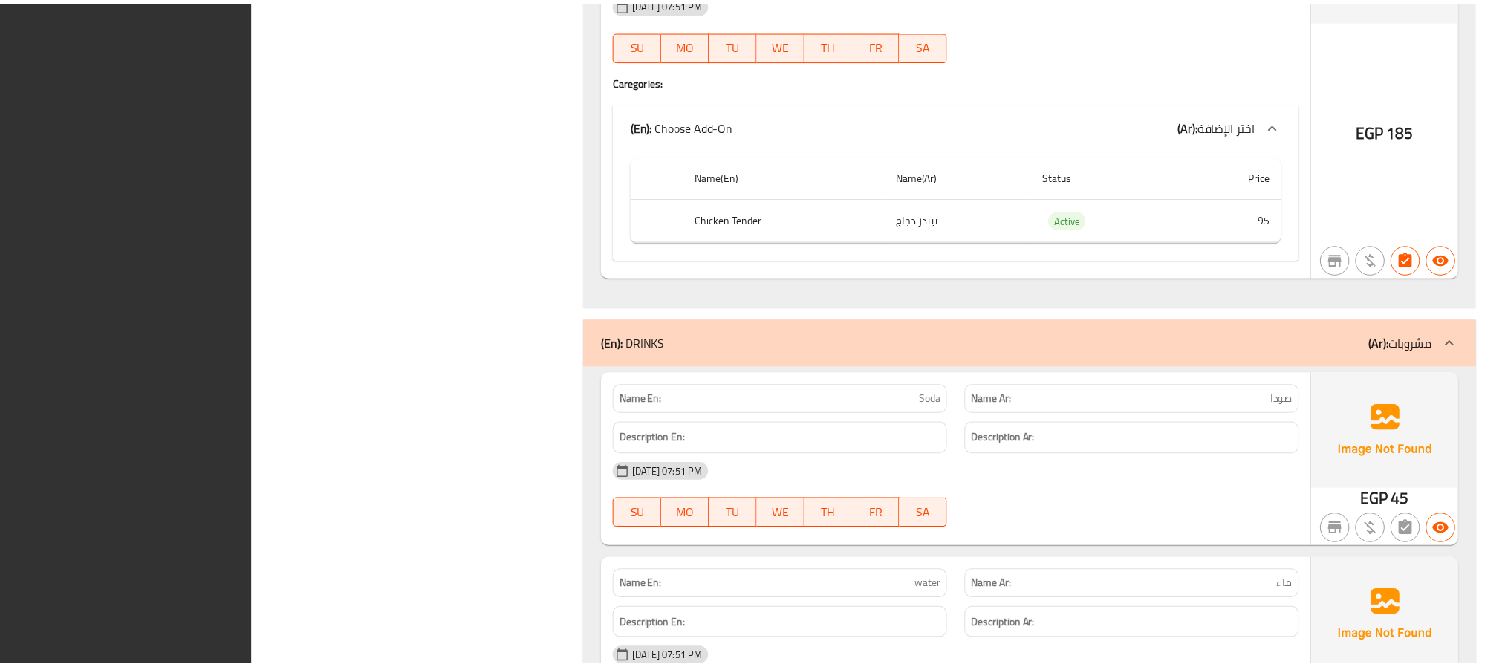
scroll to position [8429, 0]
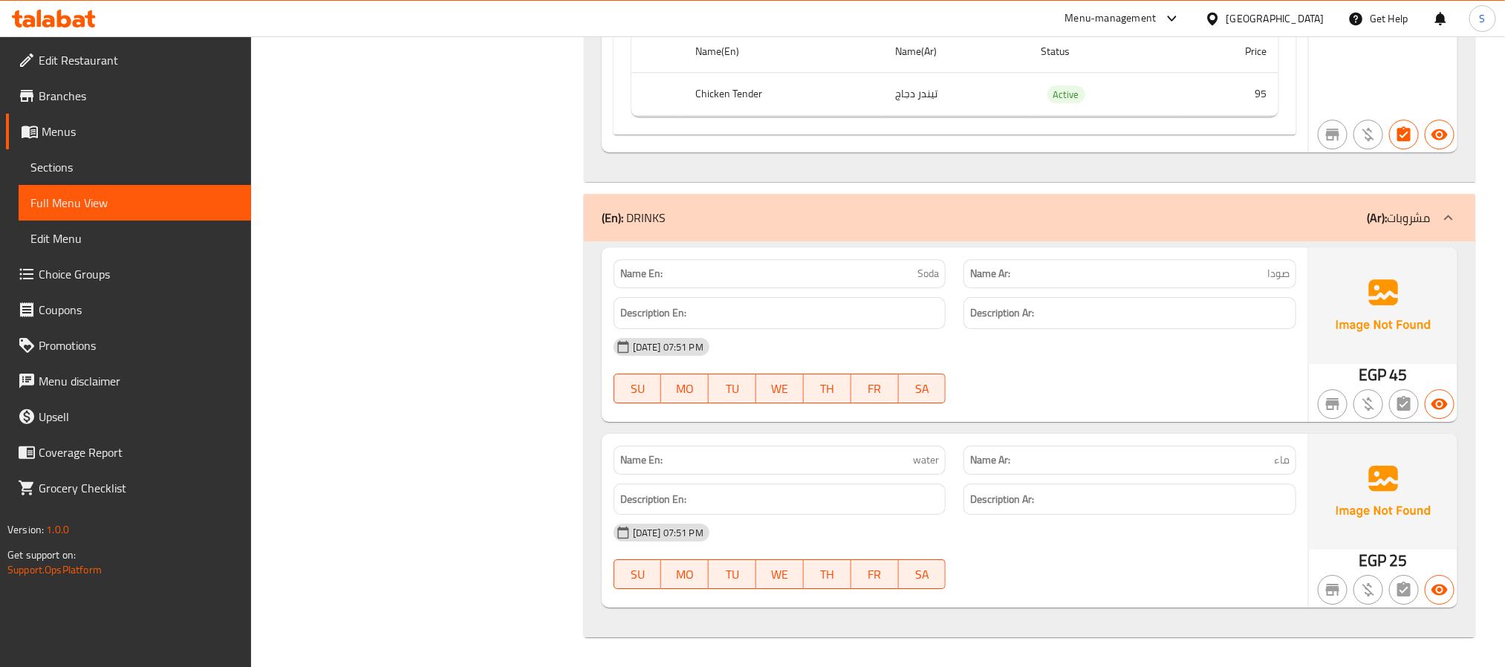
click at [641, 277] on strong "Name En:" at bounding box center [641, 274] width 42 height 16
copy strong "Name En:"
